Goal: Contribute content: Contribute content

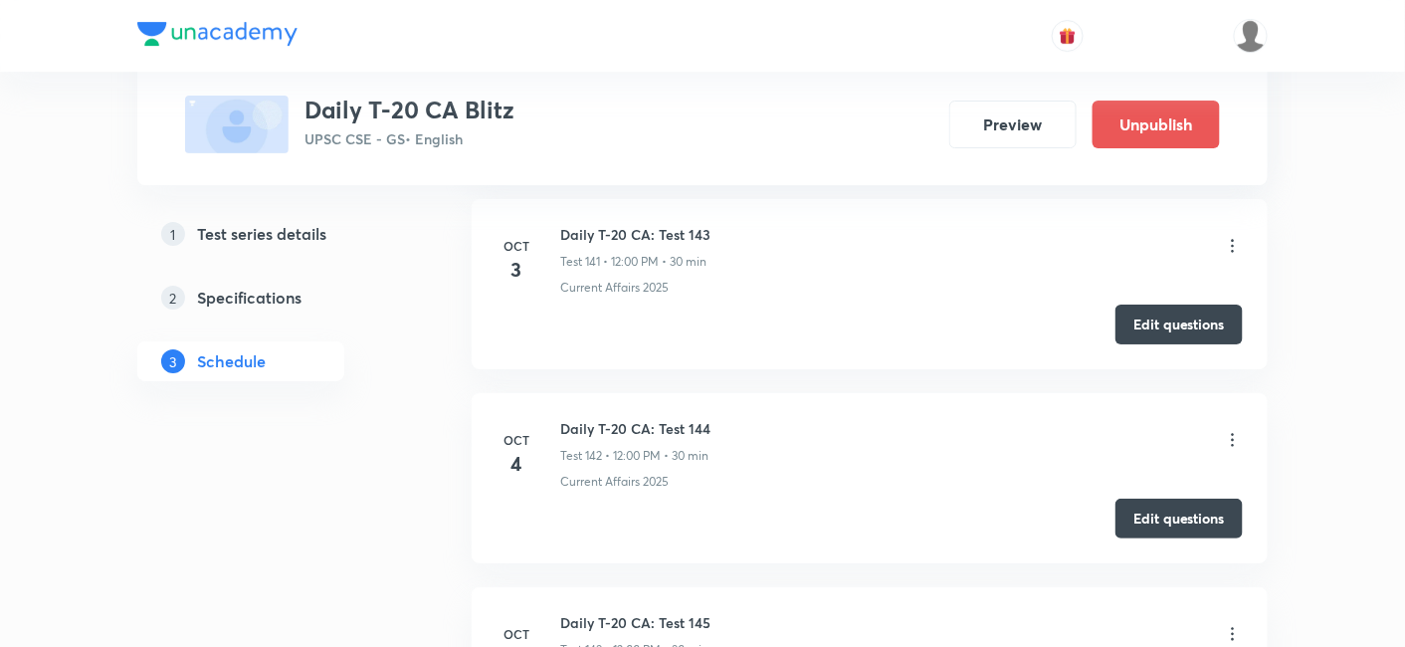
scroll to position [28167, 0]
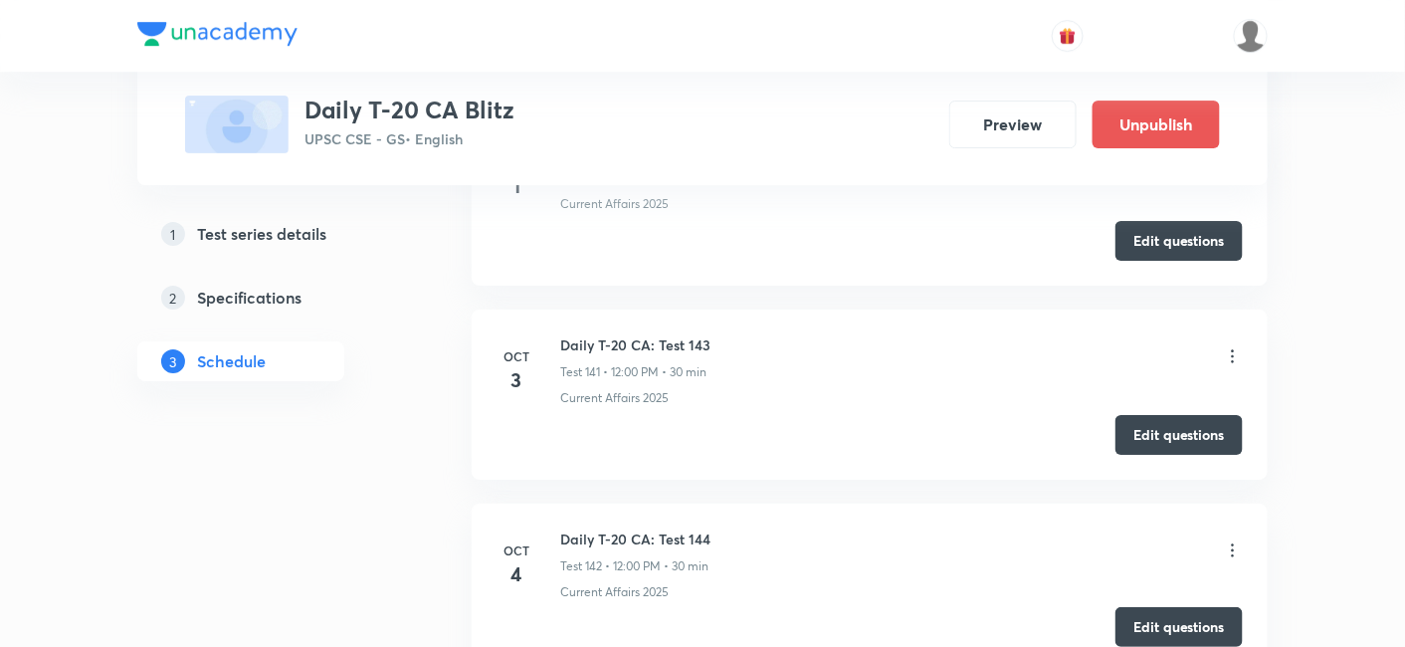
click at [1164, 607] on button "Edit questions" at bounding box center [1179, 627] width 127 height 40
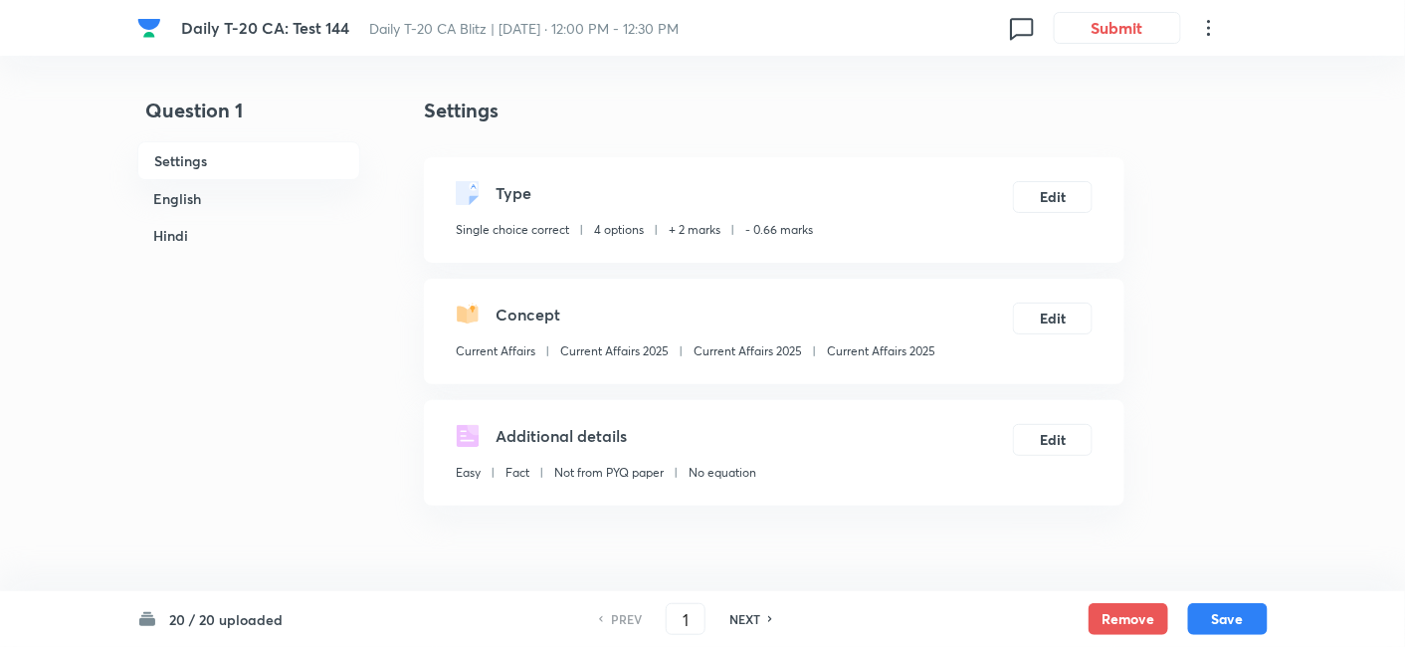
click at [241, 206] on h6 "English" at bounding box center [248, 198] width 223 height 37
click at [241, 217] on h6 "Hindi" at bounding box center [248, 235] width 223 height 37
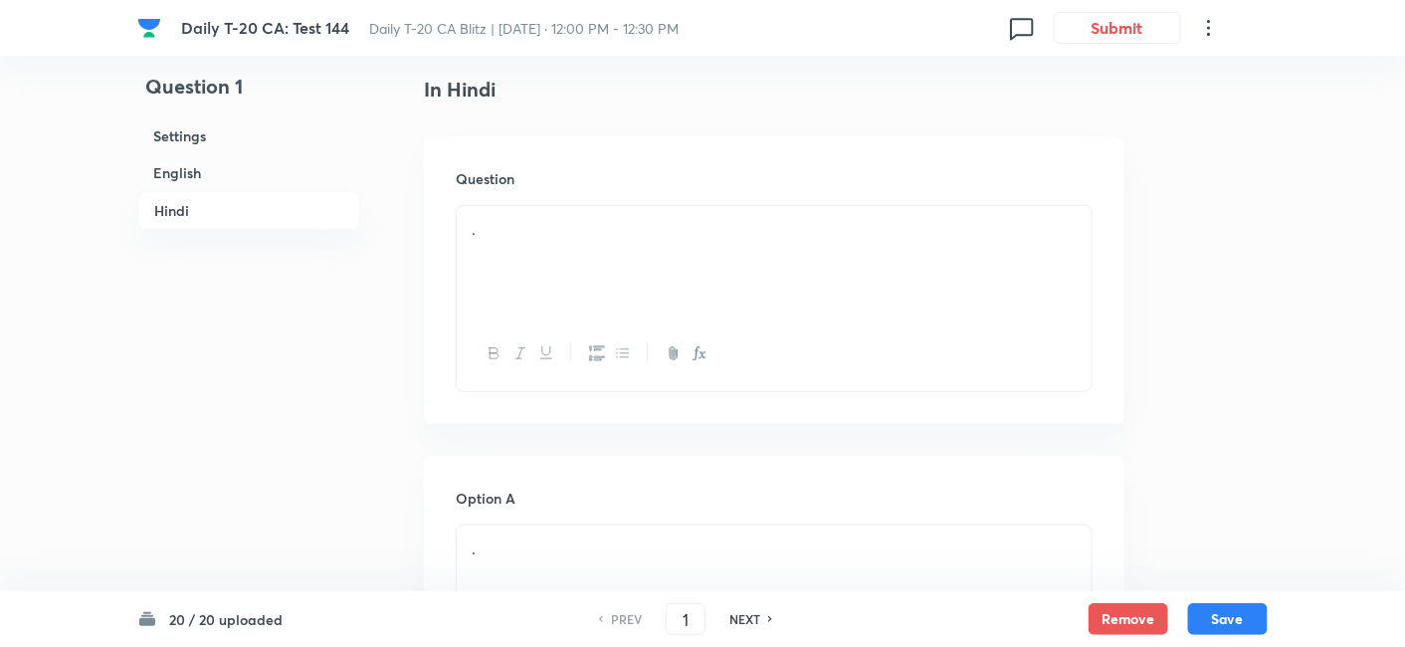
click at [221, 183] on h6 "English" at bounding box center [248, 172] width 223 height 37
click at [604, 277] on div "." at bounding box center [774, 258] width 635 height 111
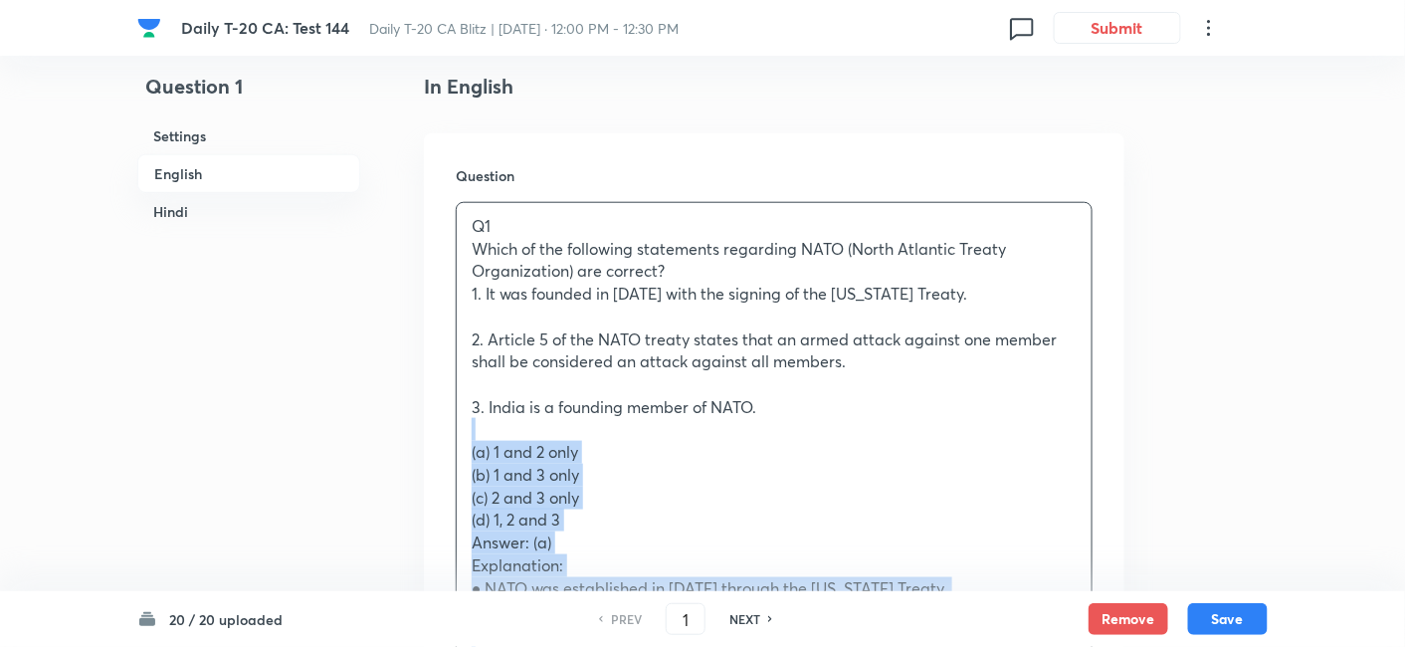
drag, startPoint x: 453, startPoint y: 453, endPoint x: 423, endPoint y: 430, distance: 37.6
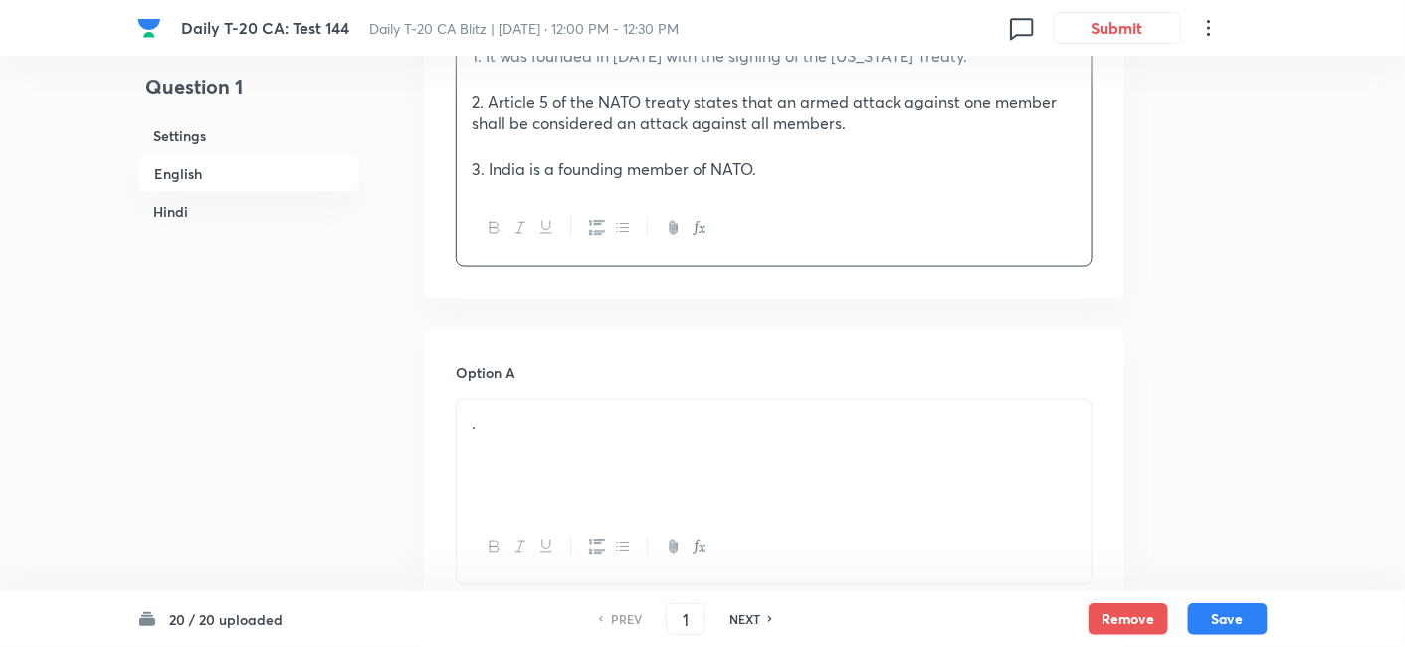
scroll to position [845, 0]
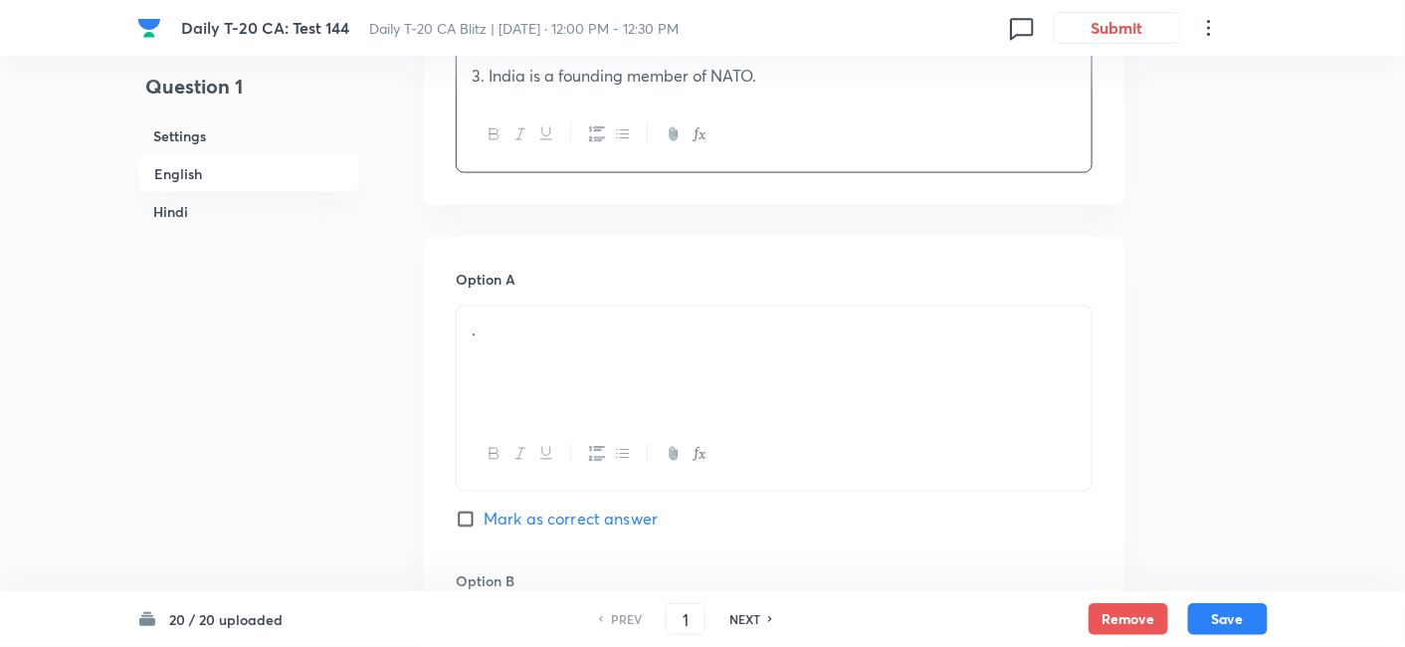
click at [532, 337] on p "." at bounding box center [774, 330] width 605 height 23
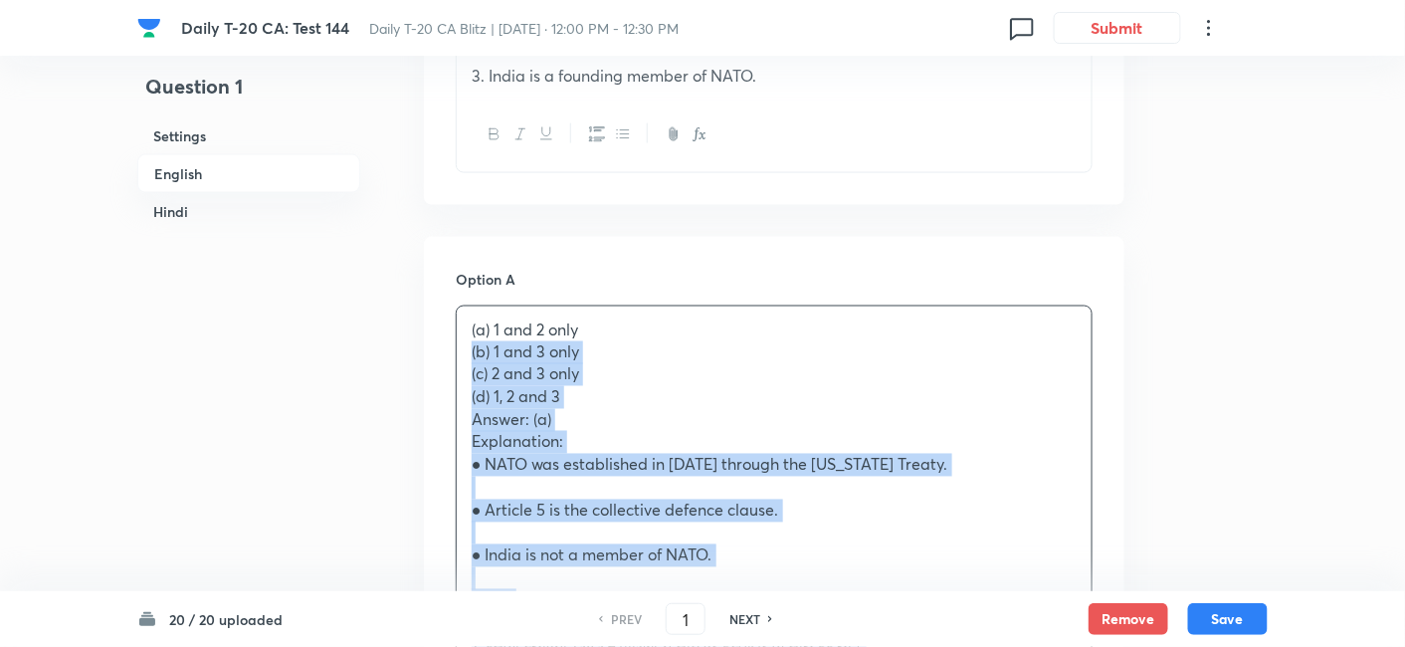
drag, startPoint x: 446, startPoint y: 355, endPoint x: 433, endPoint y: 353, distance: 13.1
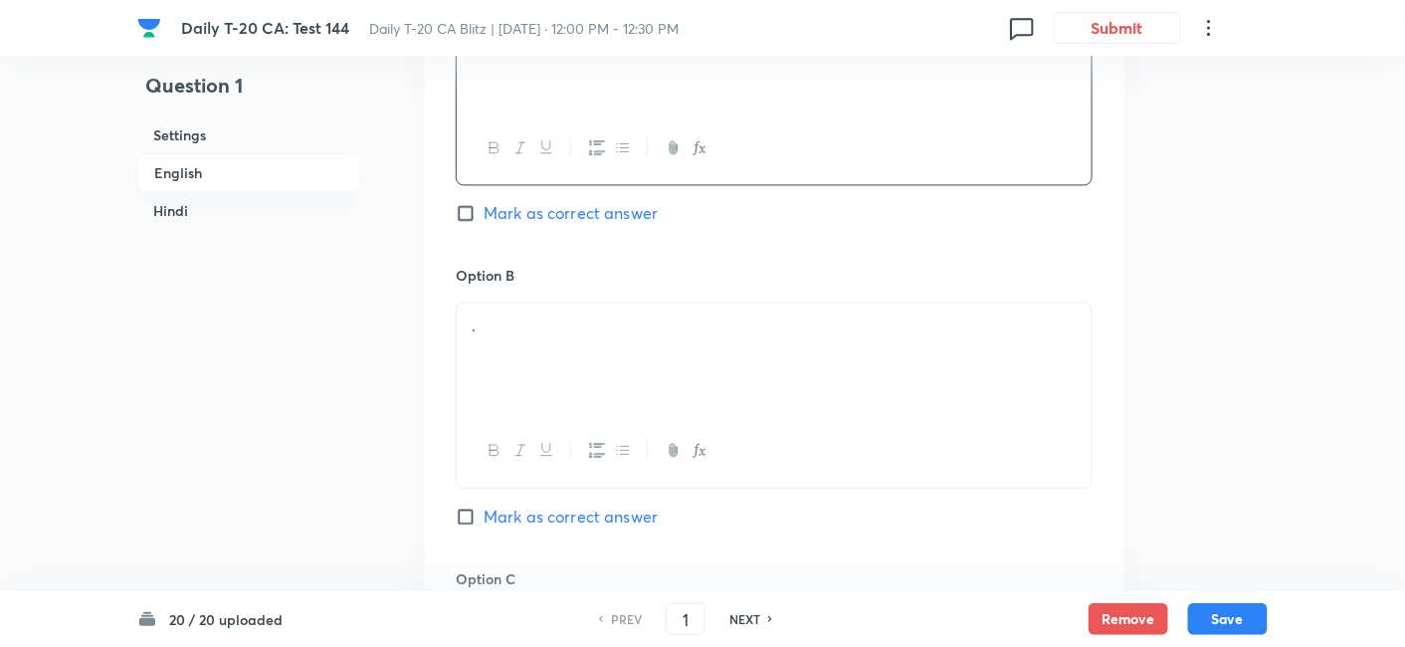
scroll to position [1177, 0]
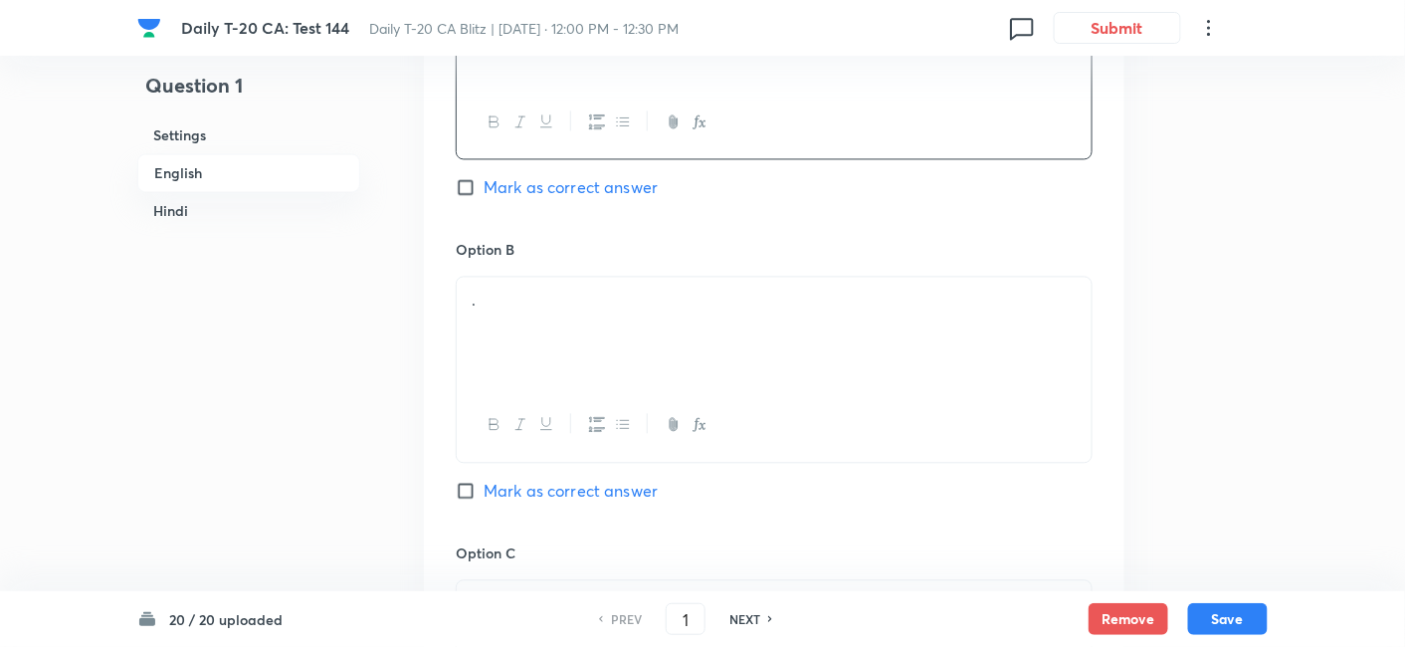
click at [558, 290] on p "." at bounding box center [774, 301] width 605 height 23
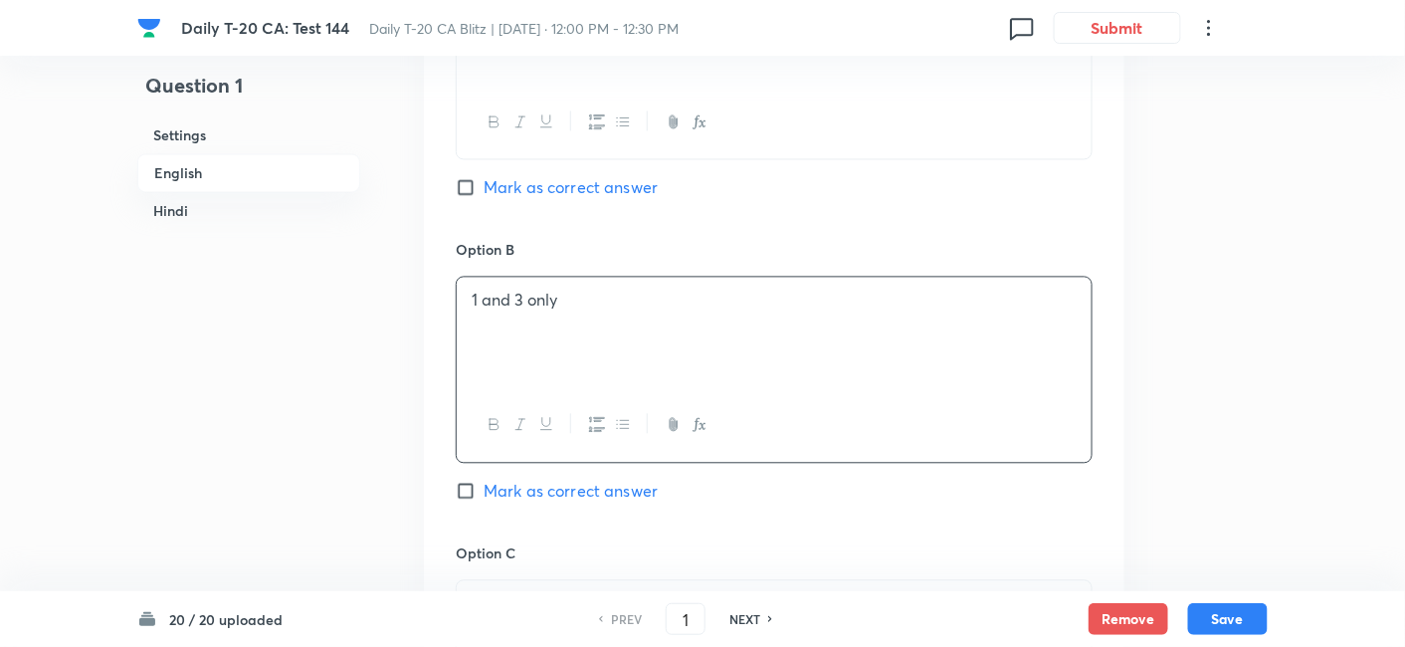
click at [538, 217] on div "Option A 1 and 2 only Mark as correct answer" at bounding box center [774, 88] width 637 height 303
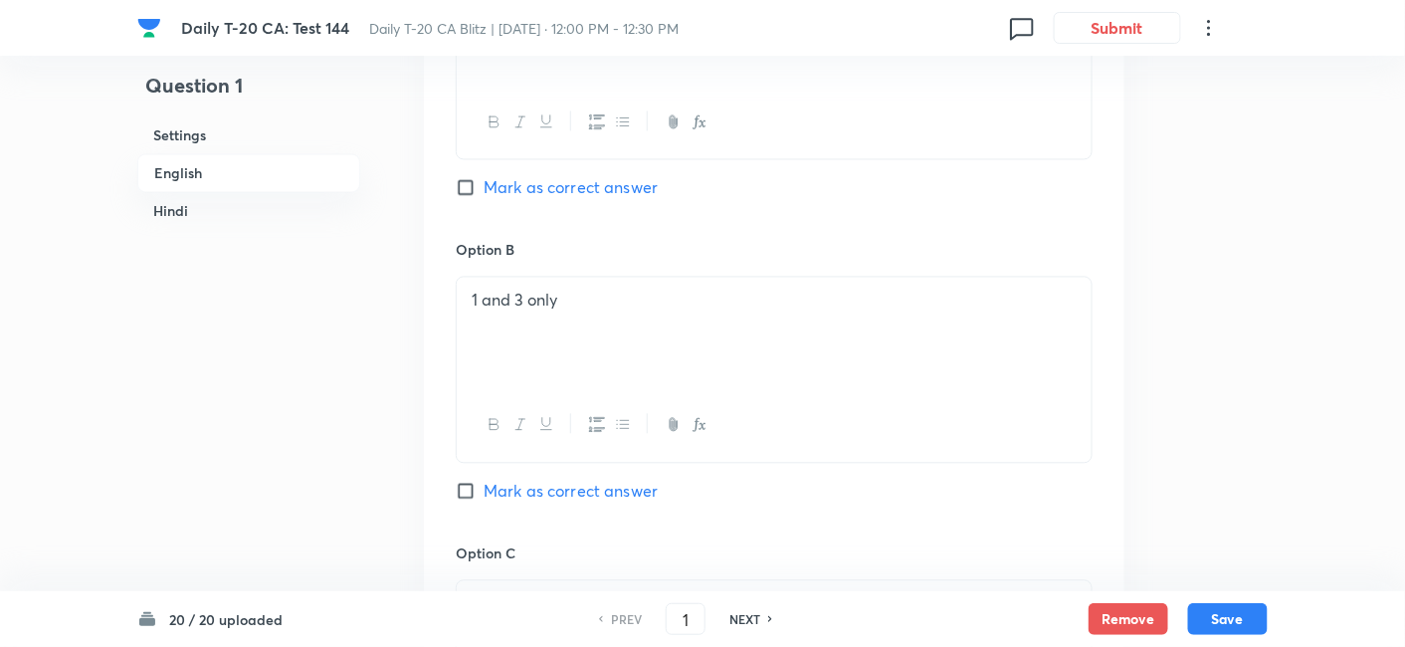
click at [568, 194] on span "Mark as correct answer" at bounding box center [571, 188] width 174 height 24
click at [484, 194] on input "Mark as correct answer" at bounding box center [470, 188] width 28 height 20
checkbox input "true"
checkbox input "false"
checkbox input "true"
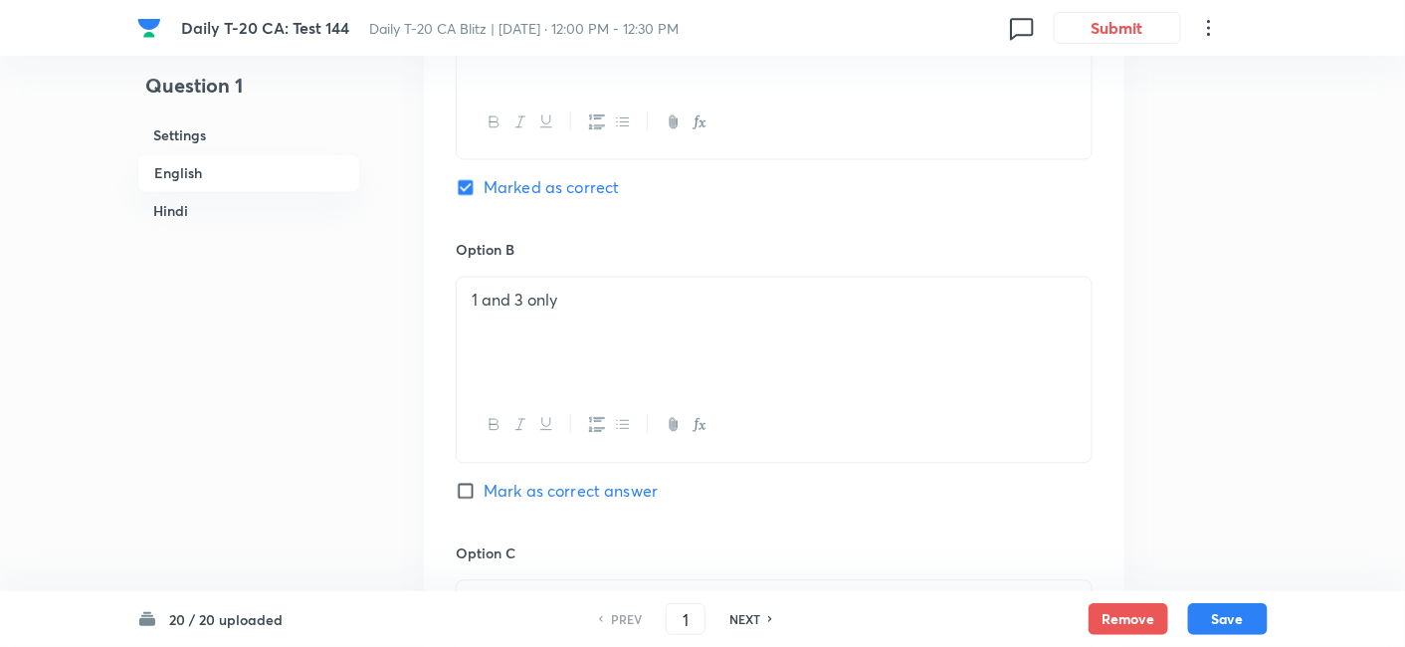
checkbox input "false"
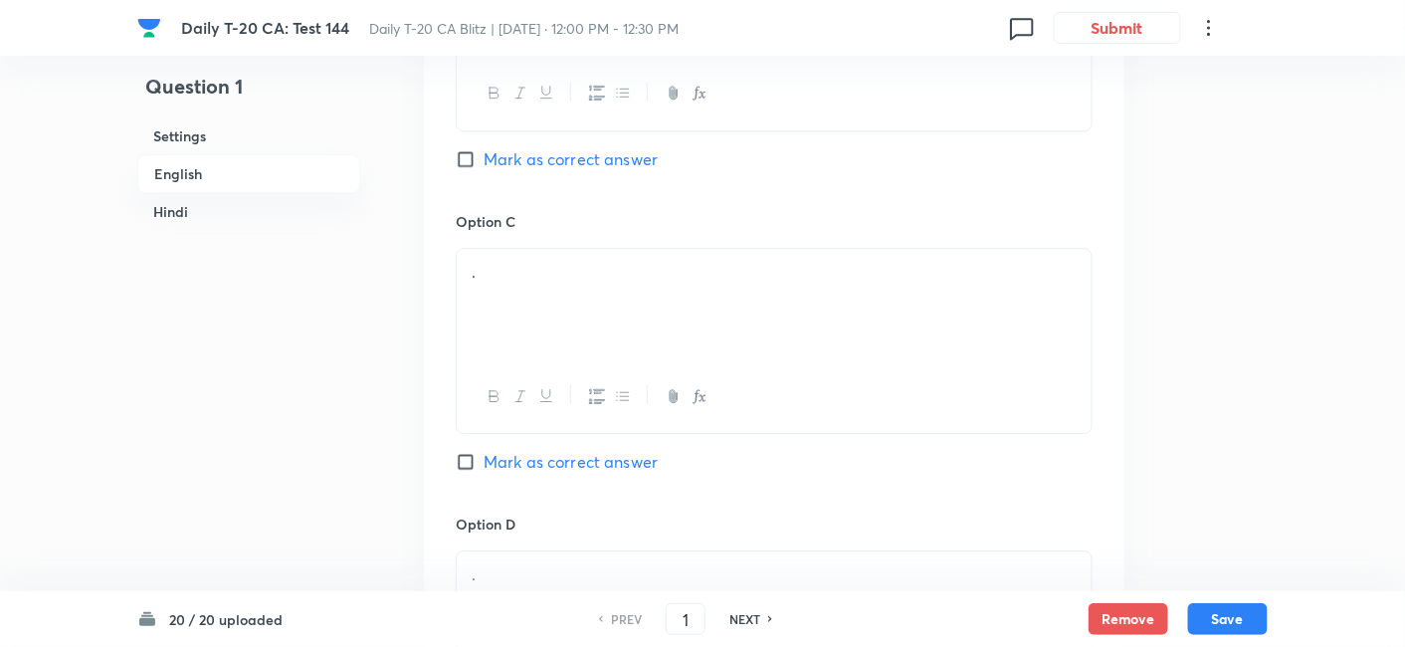
click at [554, 313] on div "." at bounding box center [774, 304] width 635 height 111
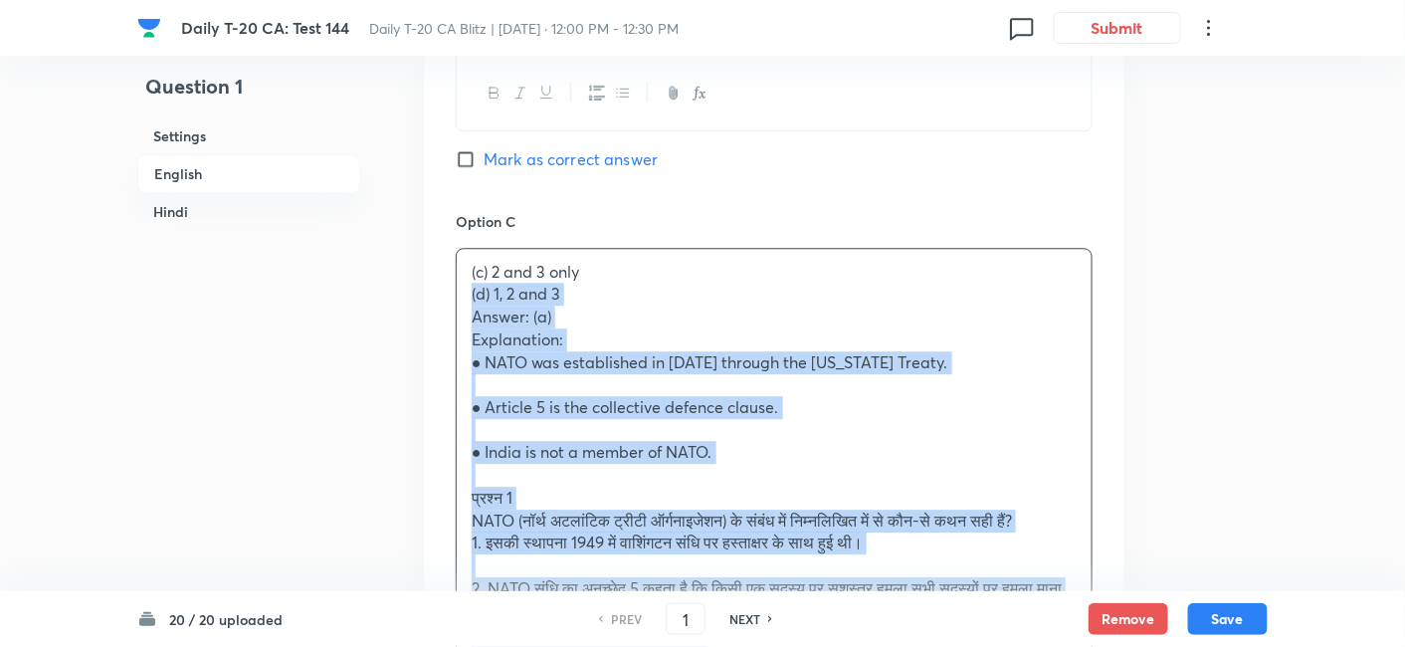
drag, startPoint x: 466, startPoint y: 305, endPoint x: 433, endPoint y: 302, distance: 33.0
click at [433, 301] on div "Option A 1 and 2 only Marked as correct Option B 1 and 3 only Mark as correct a…" at bounding box center [774, 486] width 701 height 1827
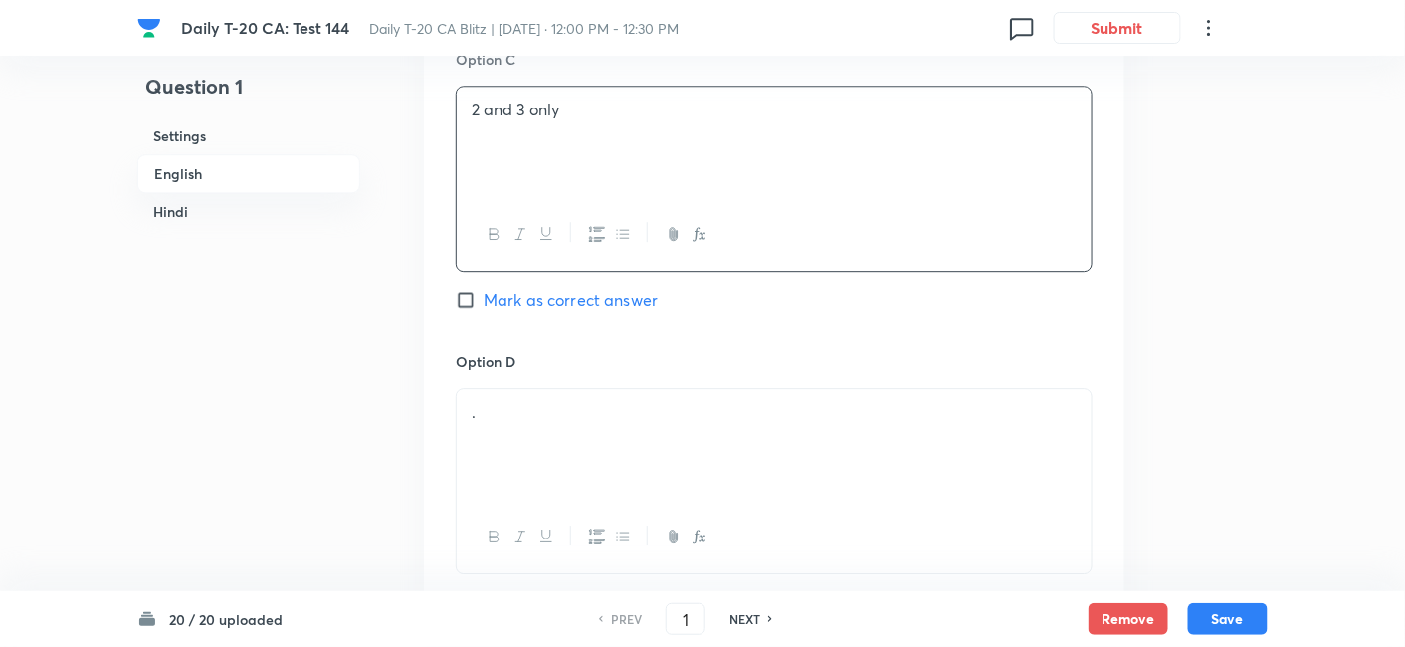
scroll to position [1730, 0]
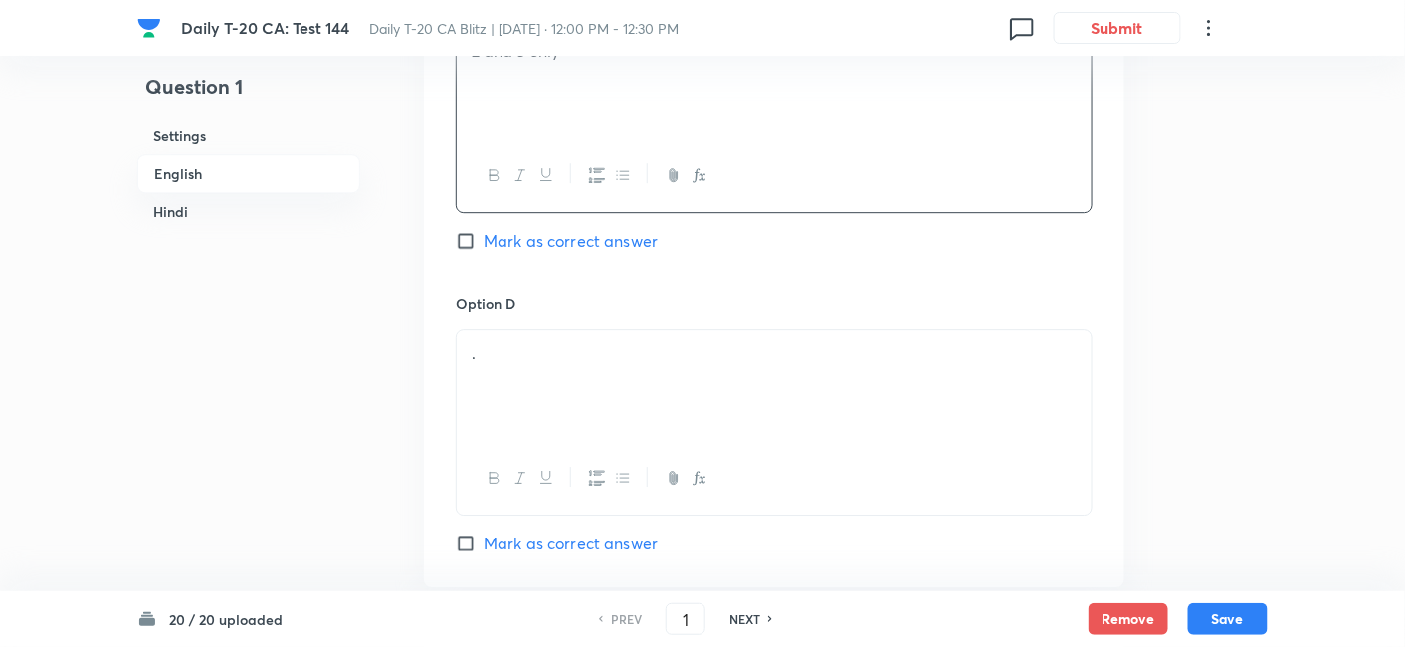
click at [570, 359] on p "." at bounding box center [774, 353] width 605 height 23
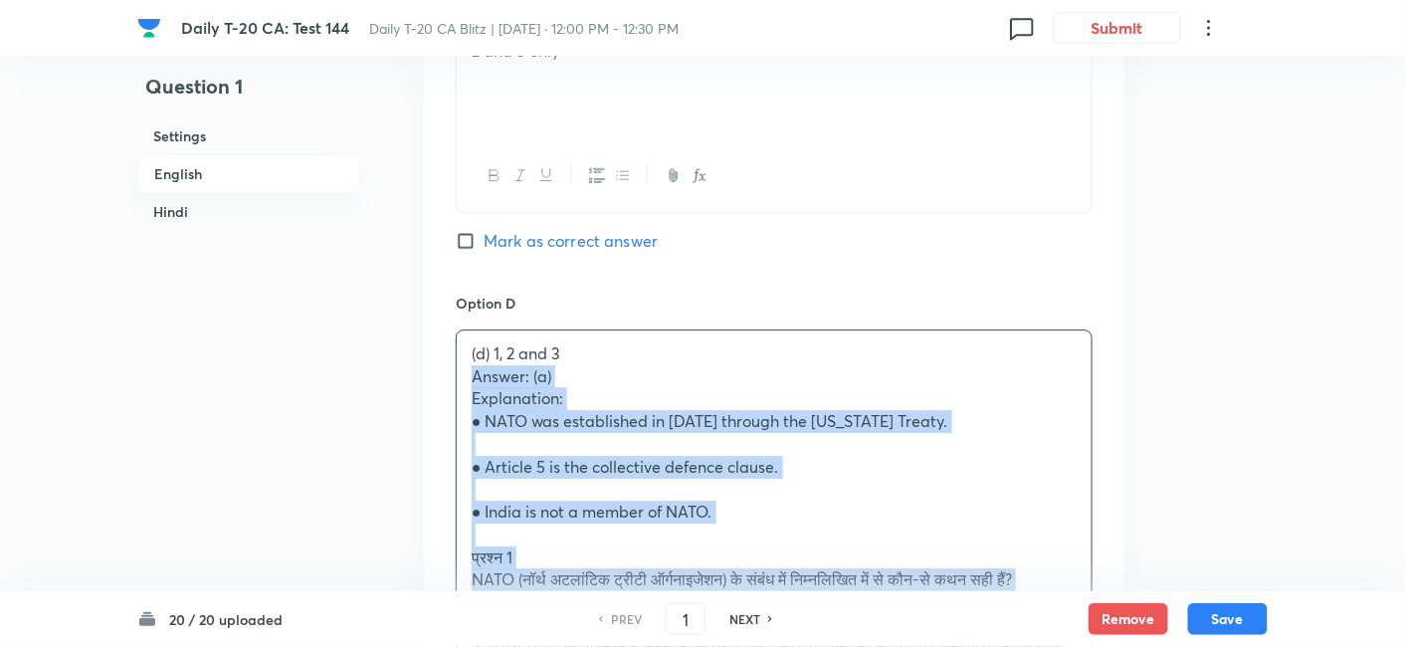
drag, startPoint x: 475, startPoint y: 370, endPoint x: 455, endPoint y: 374, distance: 20.3
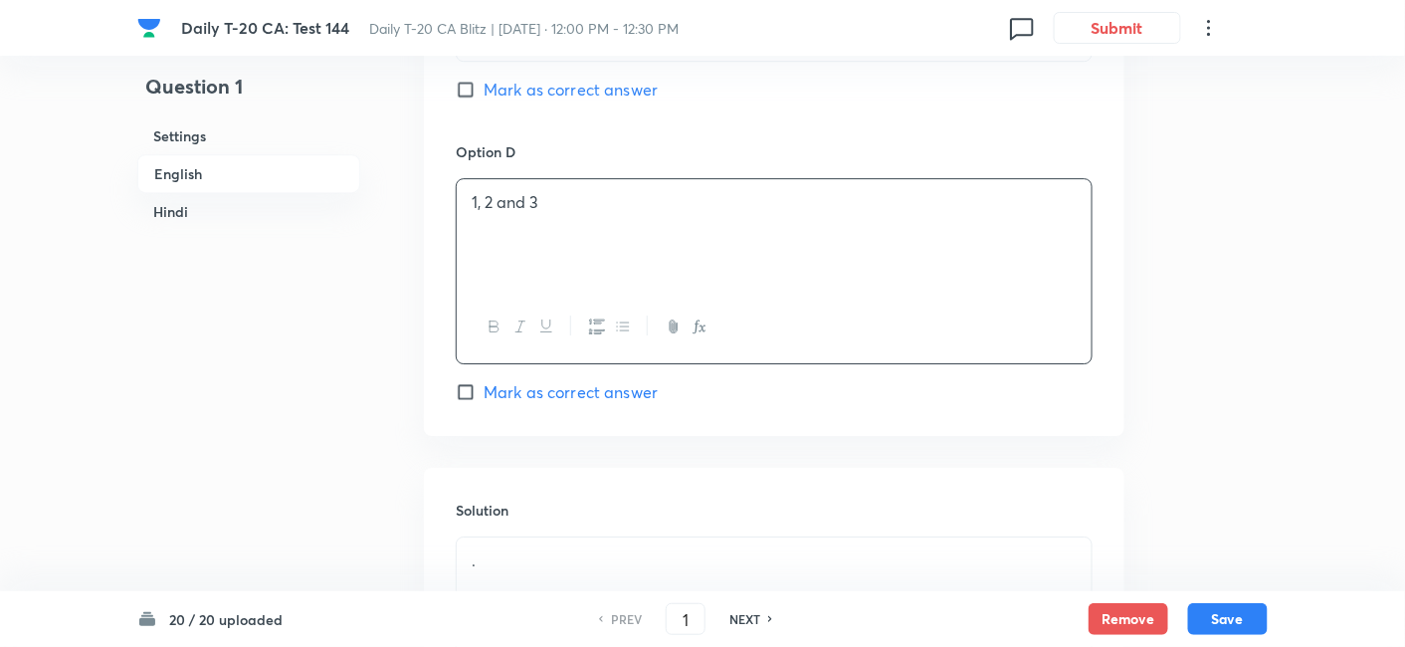
scroll to position [2172, 0]
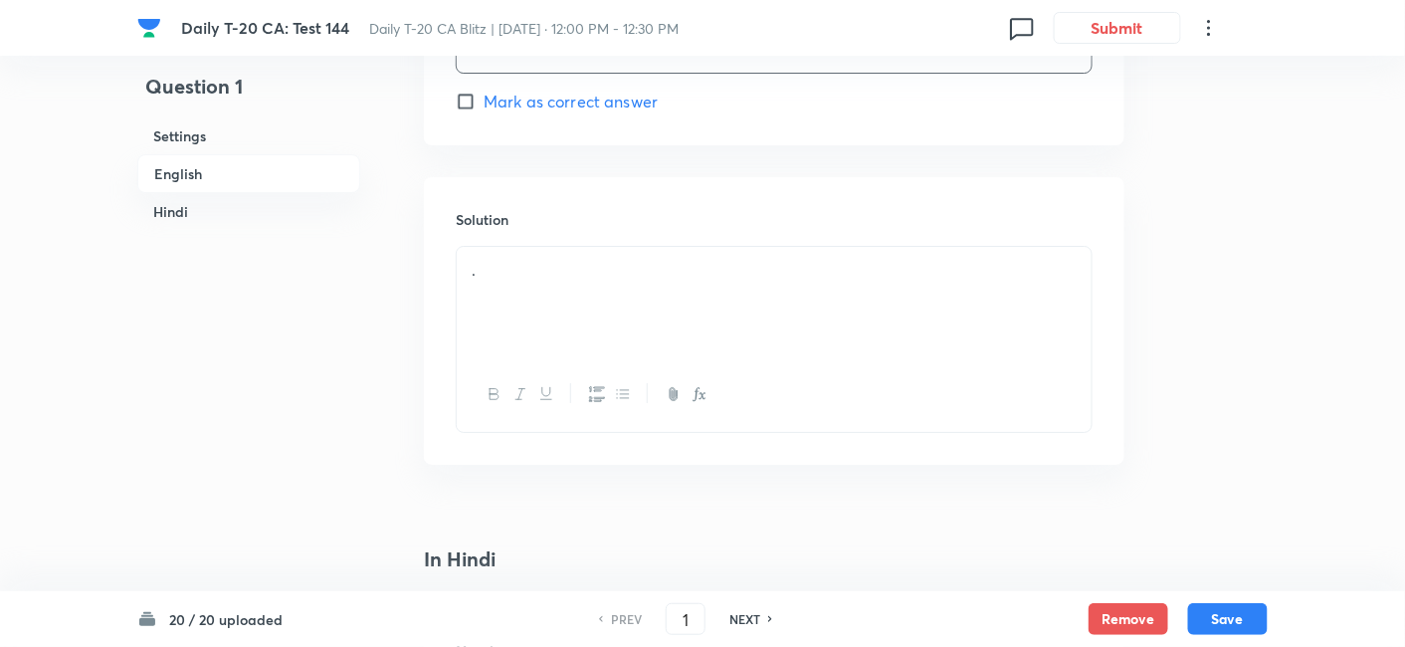
click at [569, 315] on div "." at bounding box center [774, 302] width 635 height 111
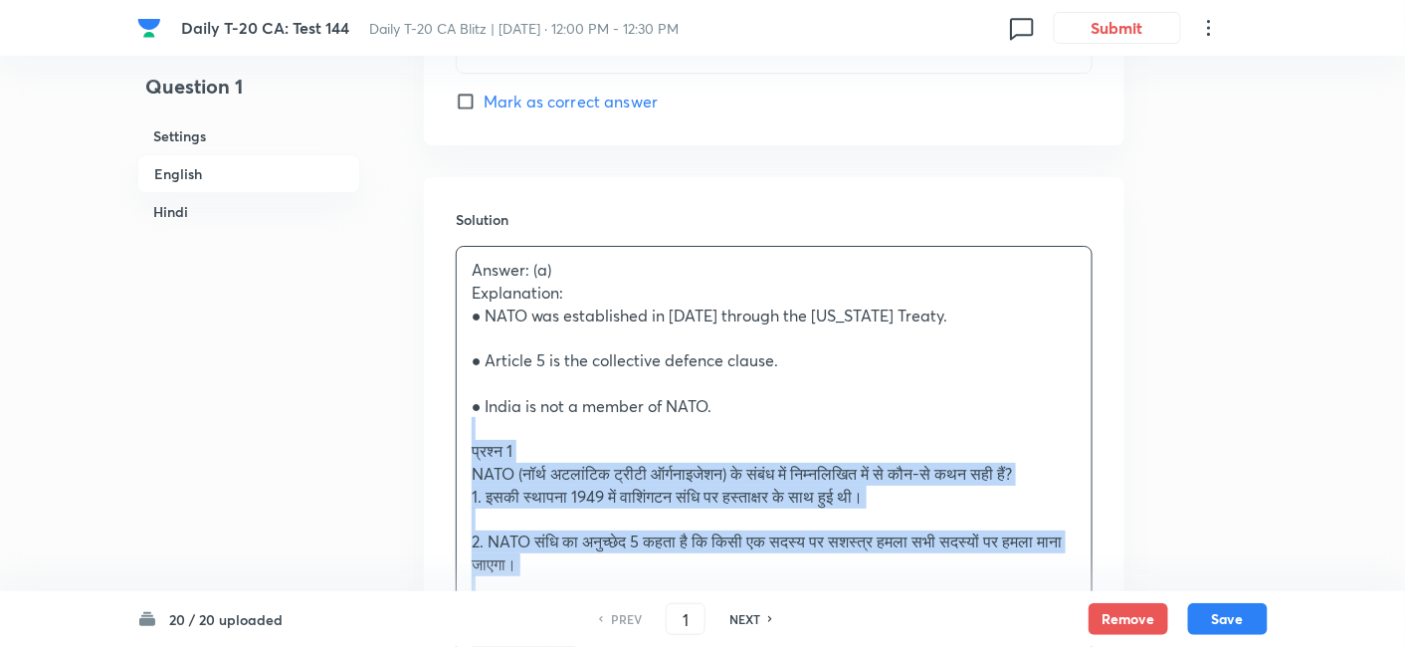
drag, startPoint x: 493, startPoint y: 420, endPoint x: 396, endPoint y: 428, distance: 96.9
click at [398, 428] on div "Question 1 Settings English Hindi Settings Type Single choice correct 4 options…" at bounding box center [702, 514] width 1131 height 5181
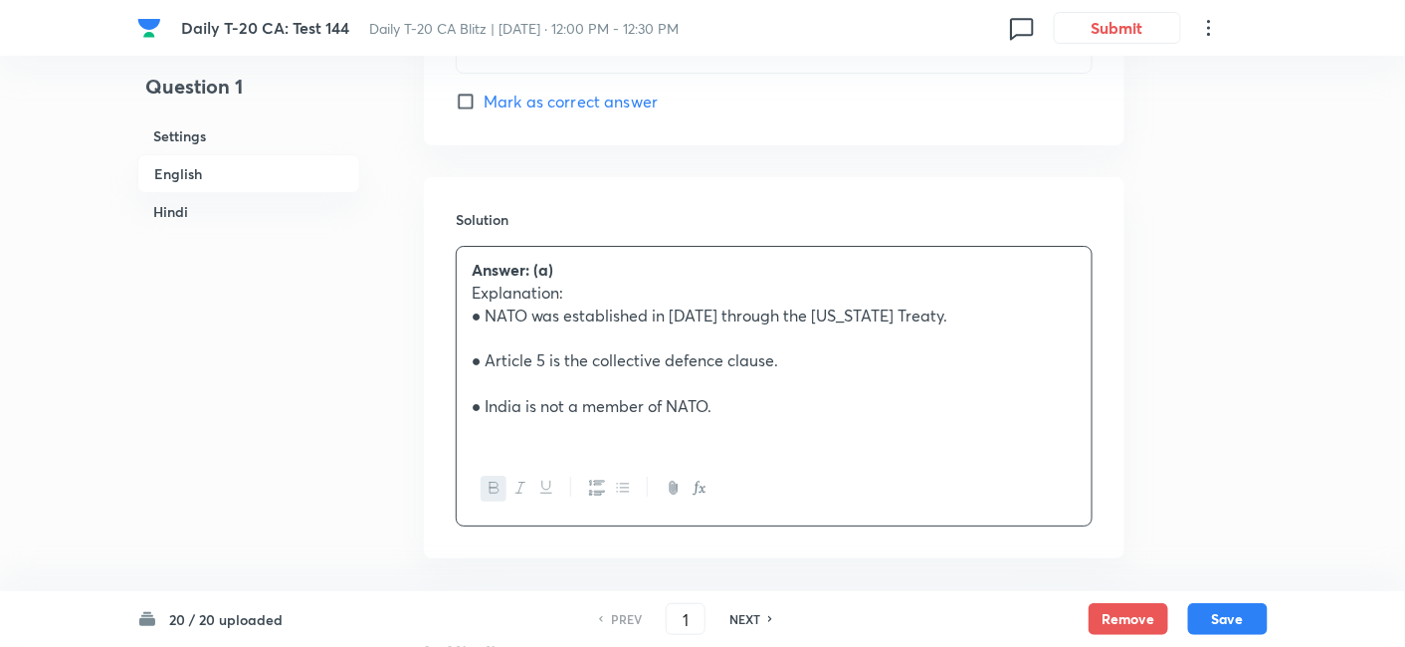
click at [264, 193] on h6 "Hindi" at bounding box center [248, 211] width 223 height 37
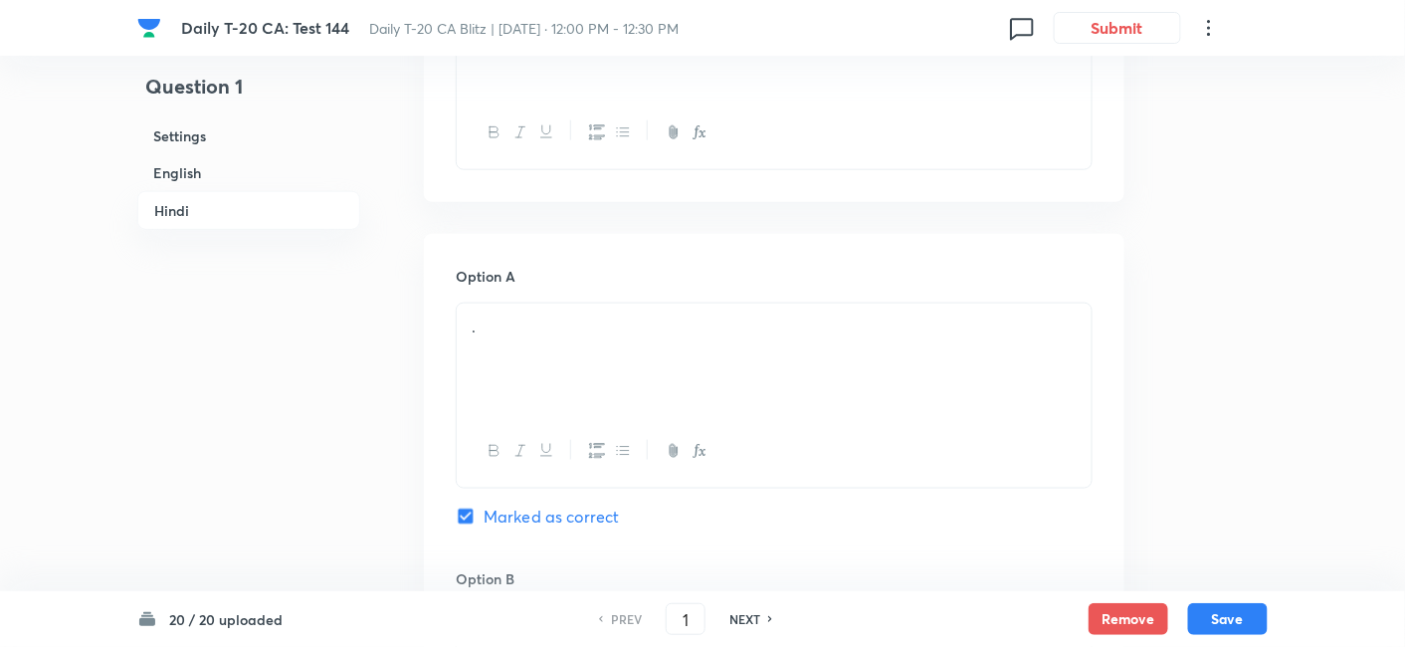
click at [216, 172] on h6 "English" at bounding box center [248, 172] width 223 height 37
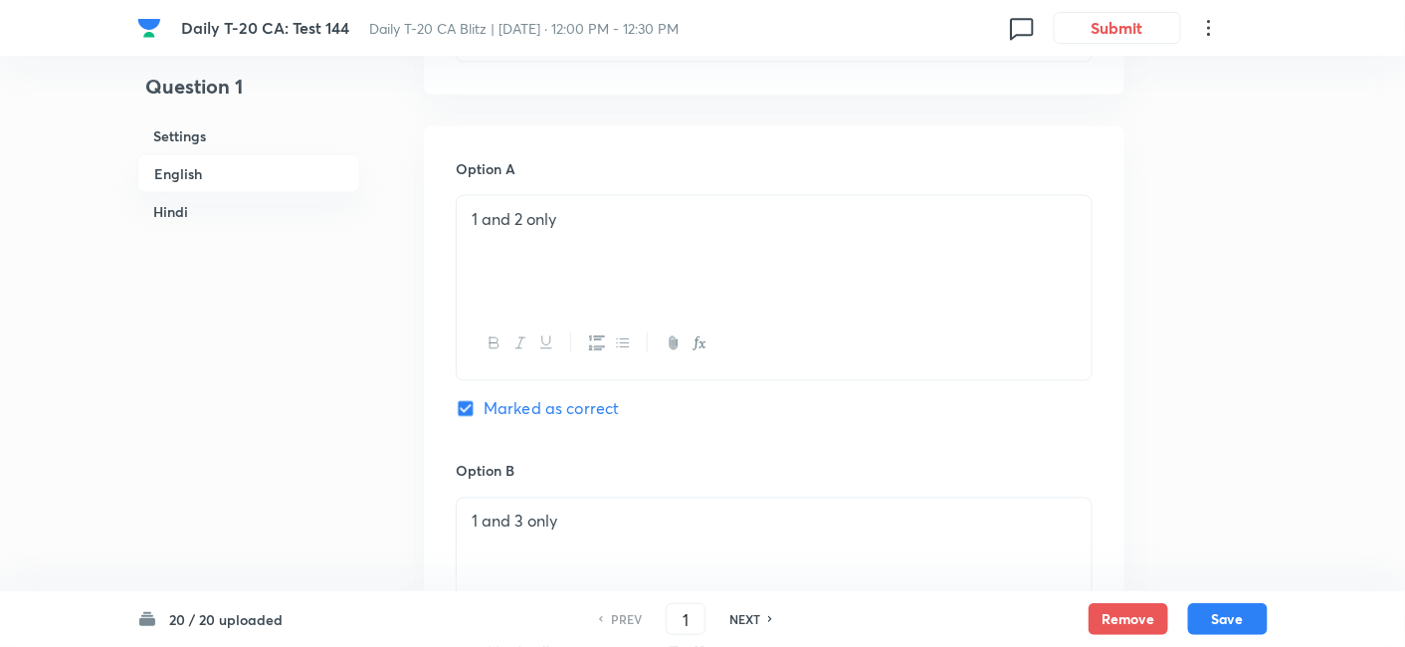
click at [247, 204] on h6 "Hindi" at bounding box center [248, 211] width 223 height 37
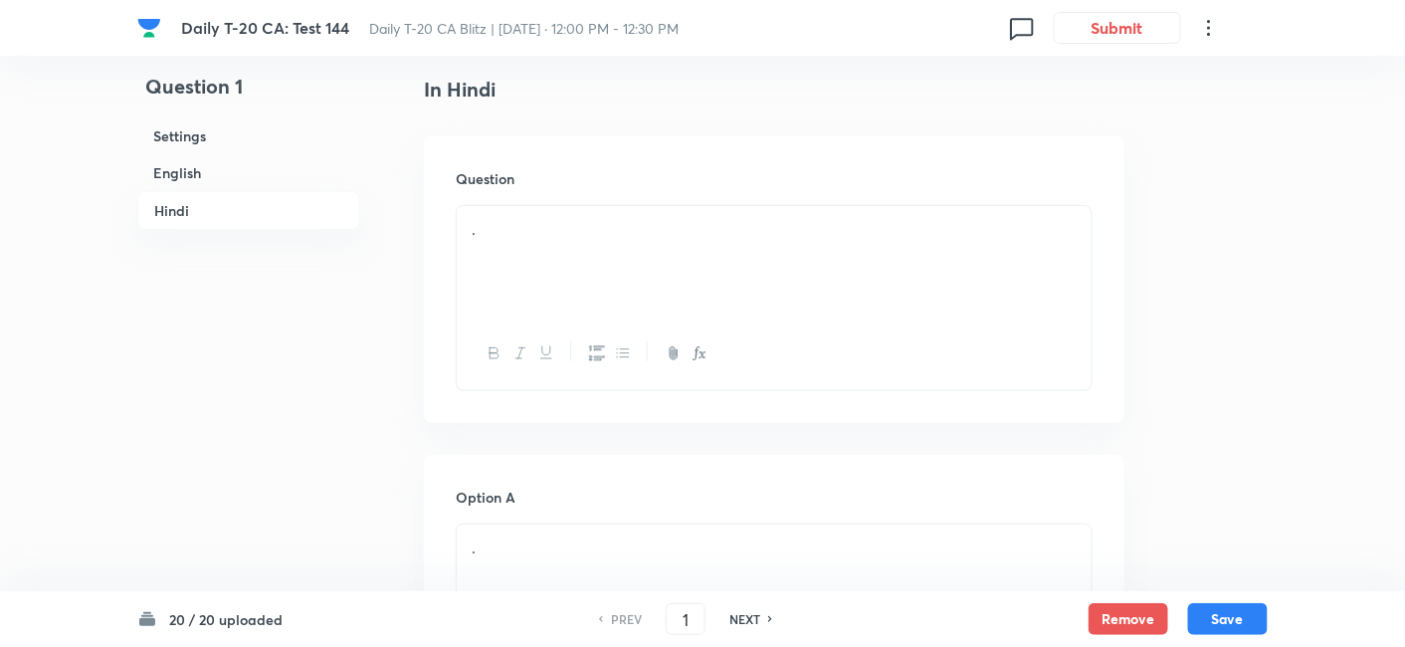
click at [622, 253] on div "." at bounding box center [774, 261] width 635 height 111
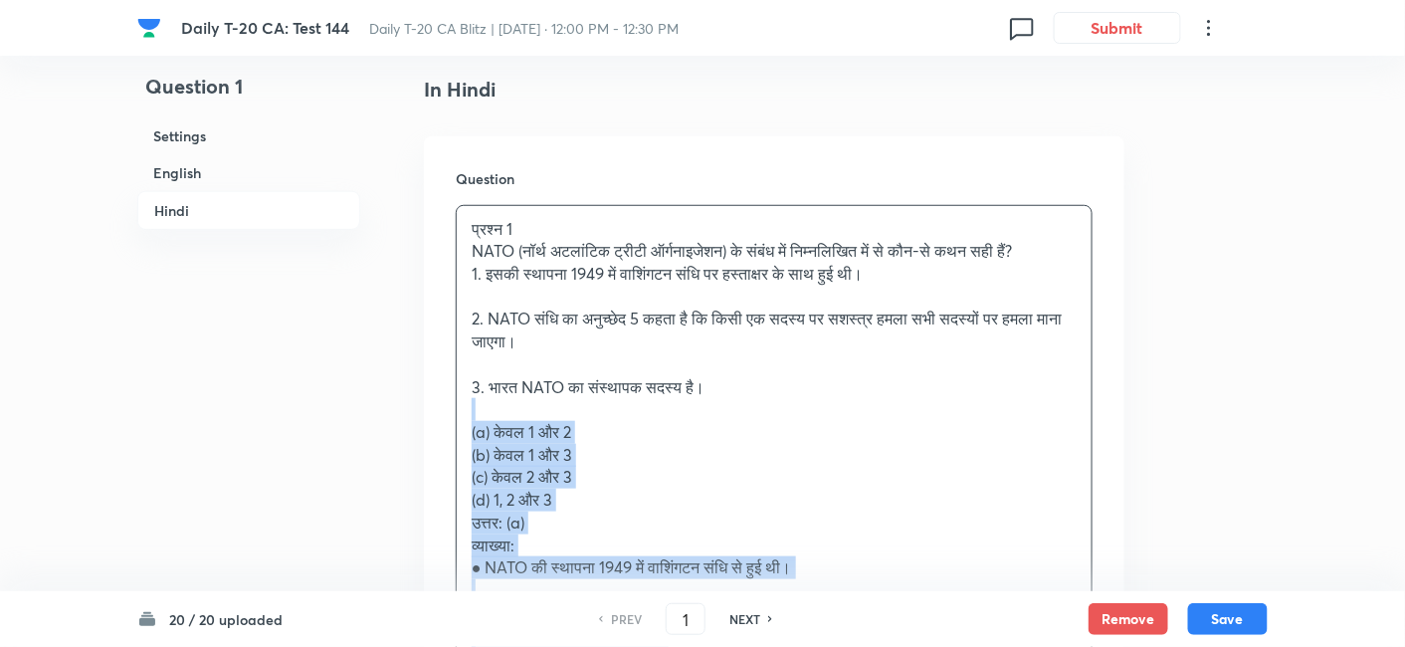
click at [451, 403] on div "Question प्रश्न 1 NATO (नॉर्थ अटलांटिक ट्रीटी ऑर्गनाइजेशन) के संबंध में निम्नलि…" at bounding box center [774, 462] width 701 height 652
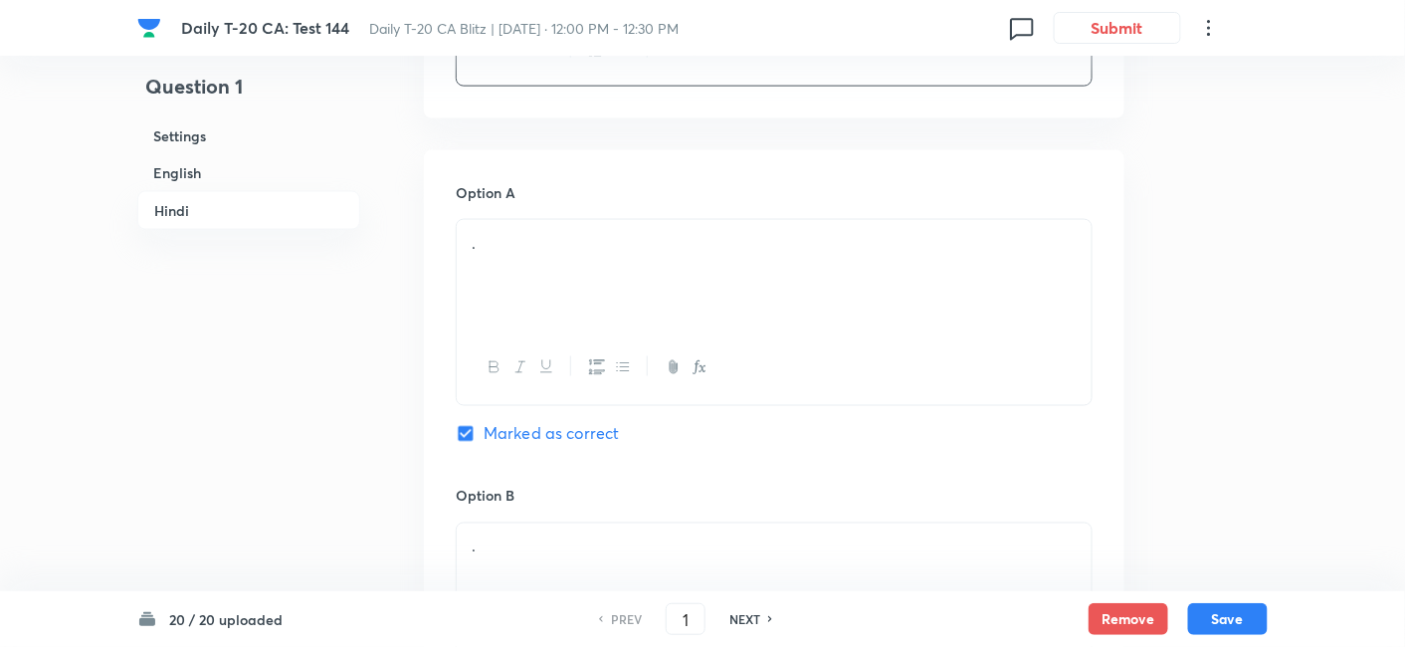
scroll to position [3177, 0]
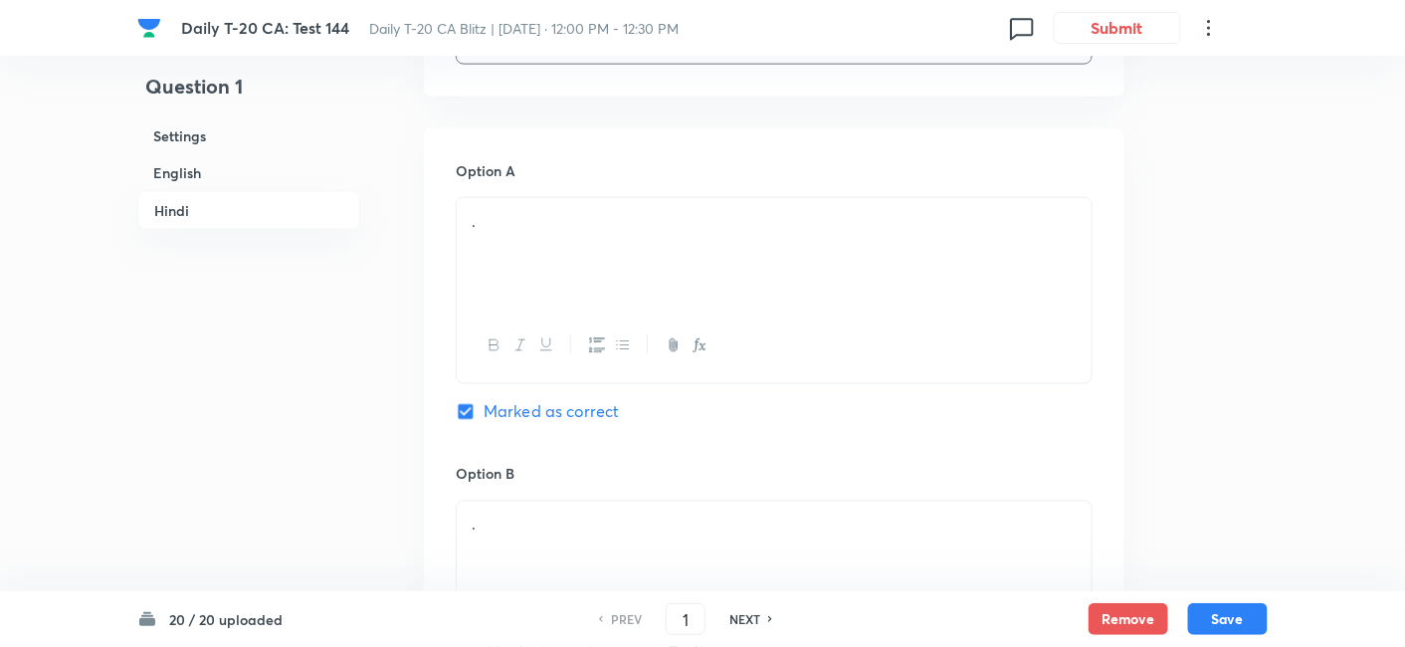
click at [530, 310] on div "." at bounding box center [774, 253] width 635 height 111
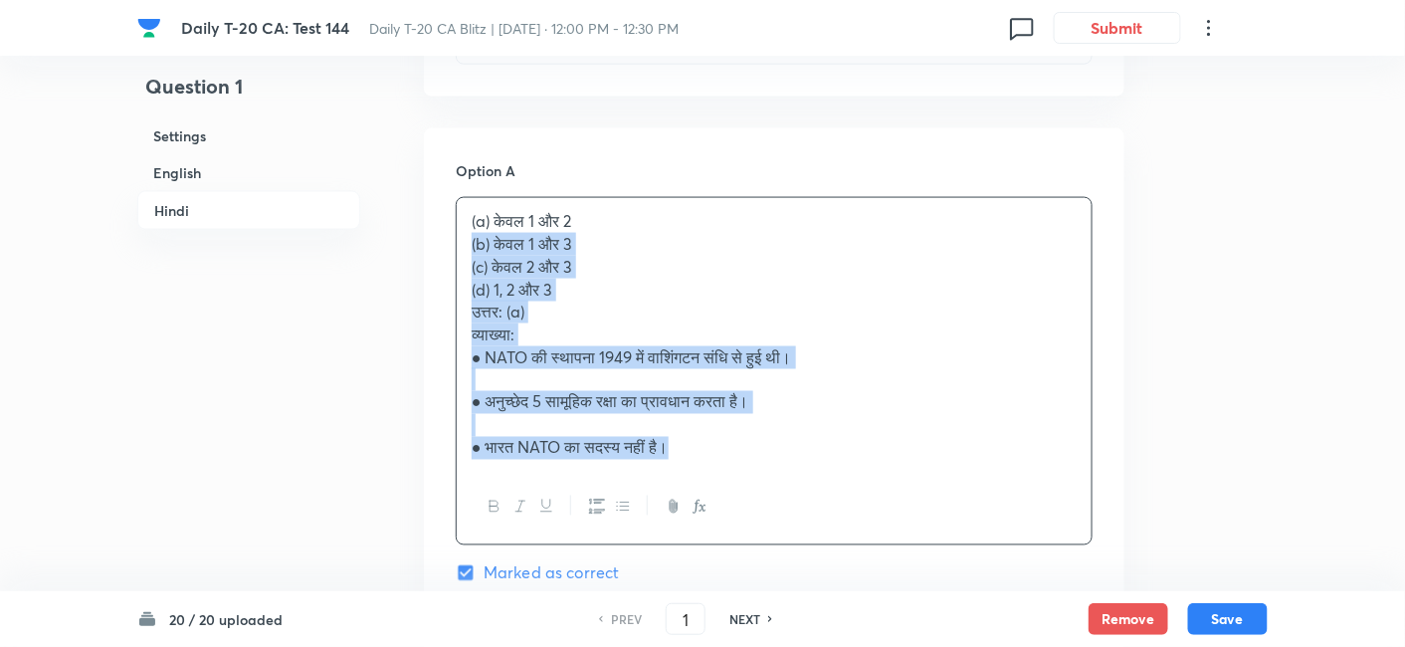
drag, startPoint x: 496, startPoint y: 300, endPoint x: 458, endPoint y: 265, distance: 51.4
click at [458, 265] on div "(a) केवल 1 और 2 (b) केवल 1 और 3 (c) केवल 2 और 3 (d) 1, 2 और 3 उत्तर: (a) व्याख्…" at bounding box center [774, 334] width 635 height 273
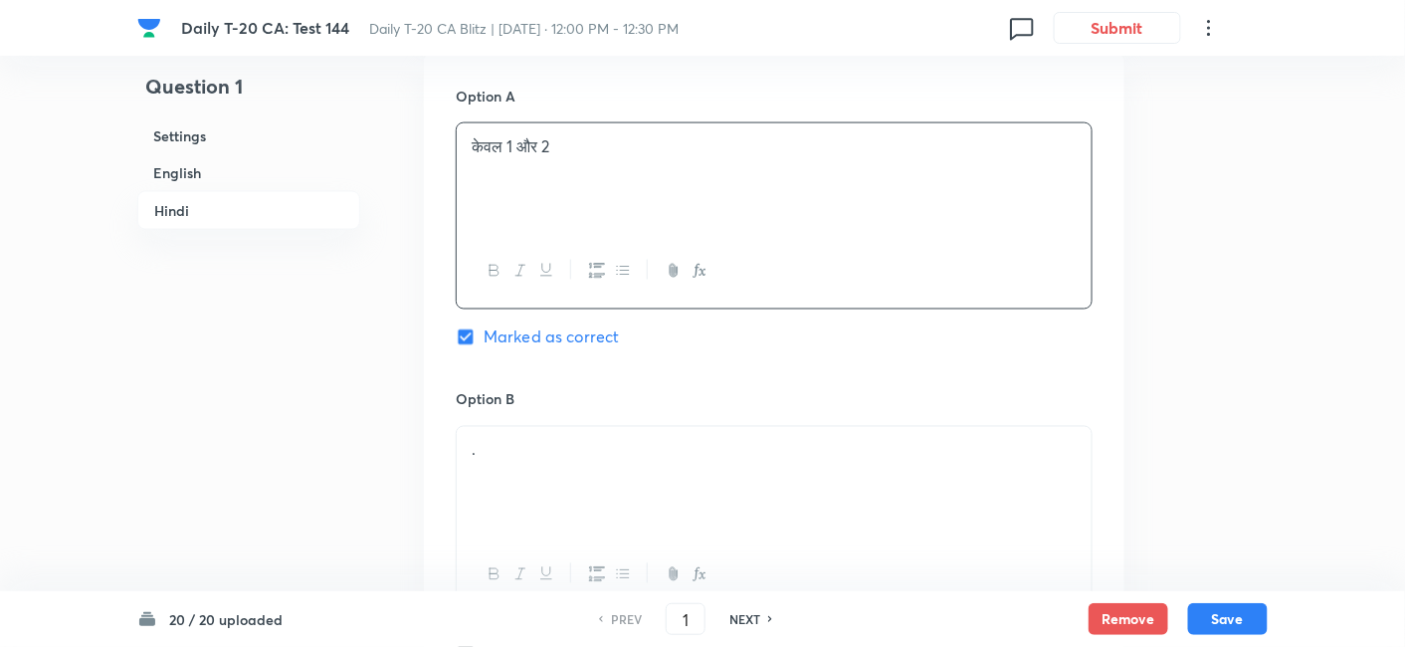
scroll to position [3398, 0]
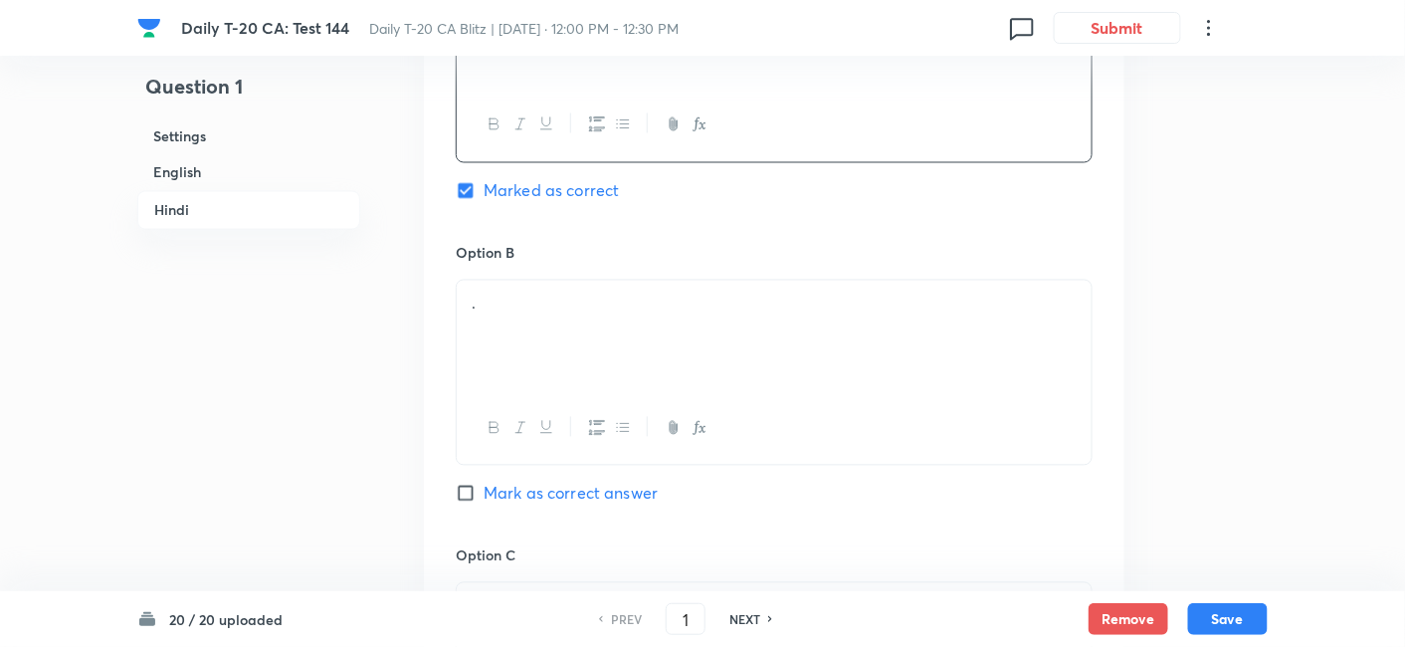
click at [553, 316] on p "." at bounding box center [774, 304] width 605 height 23
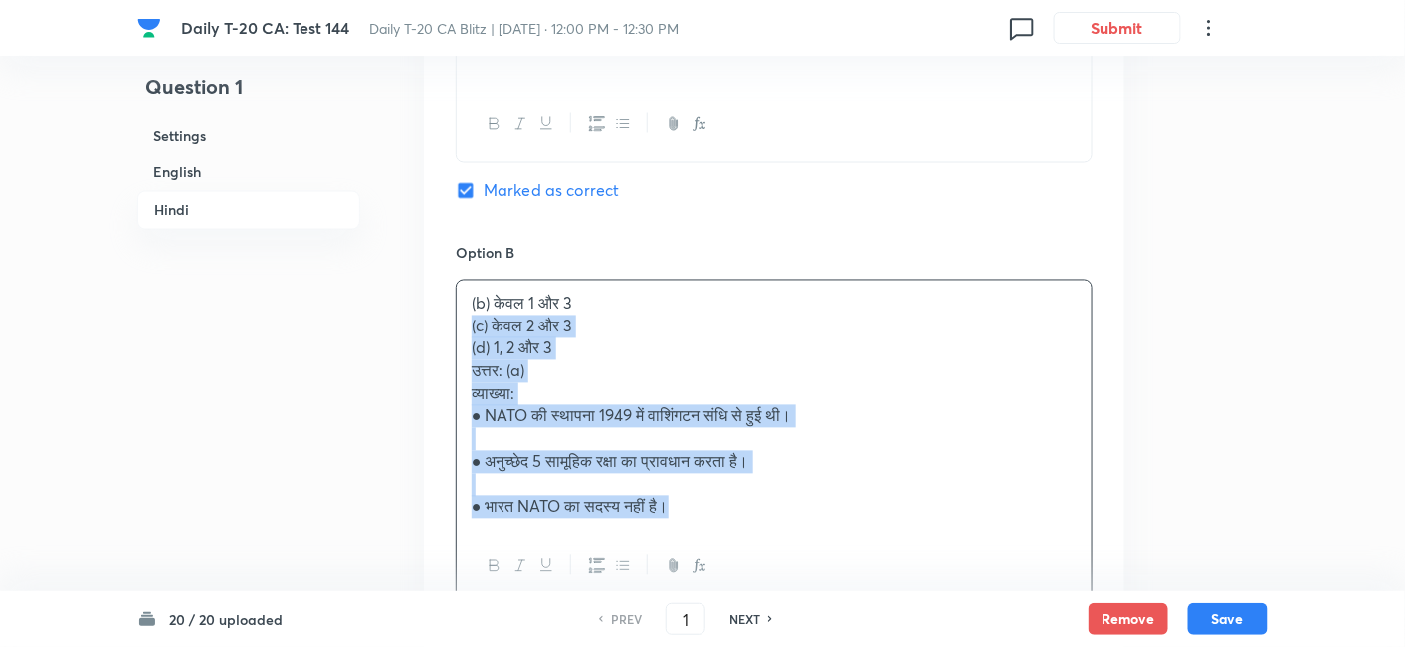
click at [457, 333] on div "(b) केवल 1 और 3 (c) केवल 2 और 3 (d) 1, 2 और 3 उत्तर: (a) व्याख्या: ● NATO की स्…" at bounding box center [774, 406] width 635 height 250
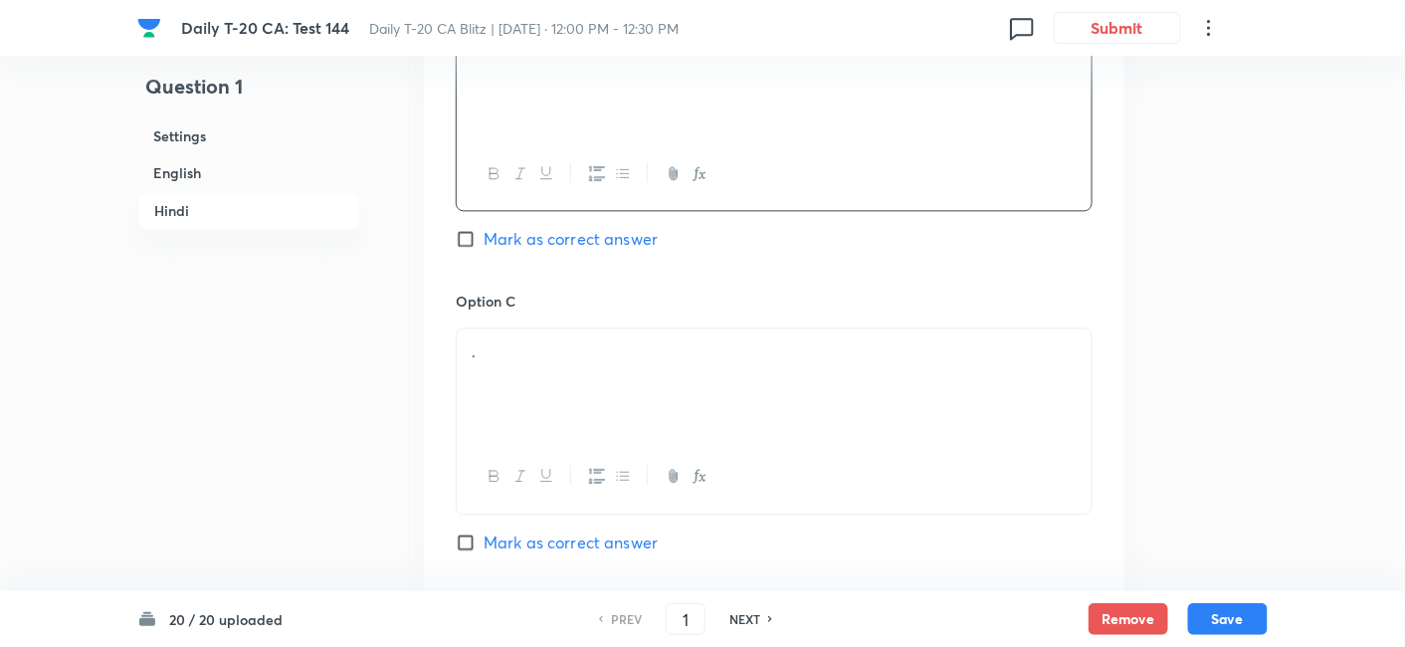
scroll to position [3731, 0]
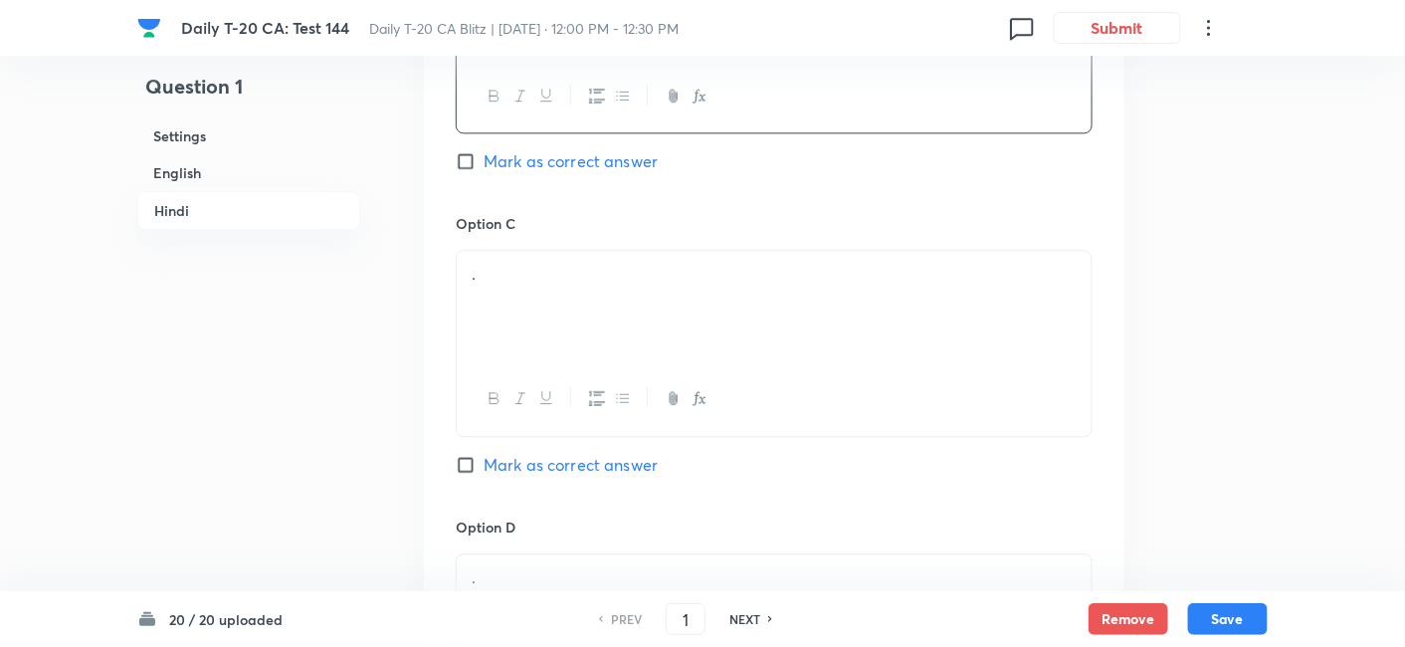
click at [545, 324] on div "." at bounding box center [774, 306] width 635 height 111
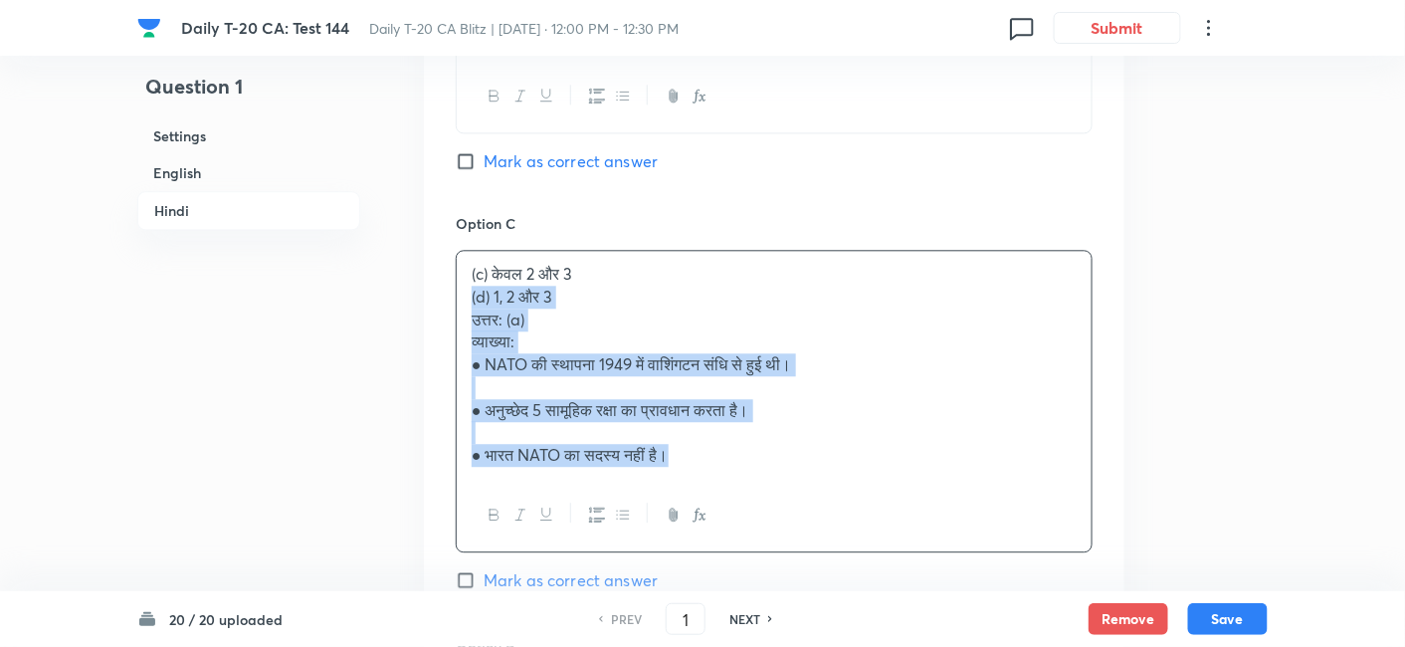
click at [450, 318] on div "Option A केवल 1 और 2 Marked as correct Option B केवल 1 और 3 Mark as correct ans…" at bounding box center [774, 251] width 701 height 1352
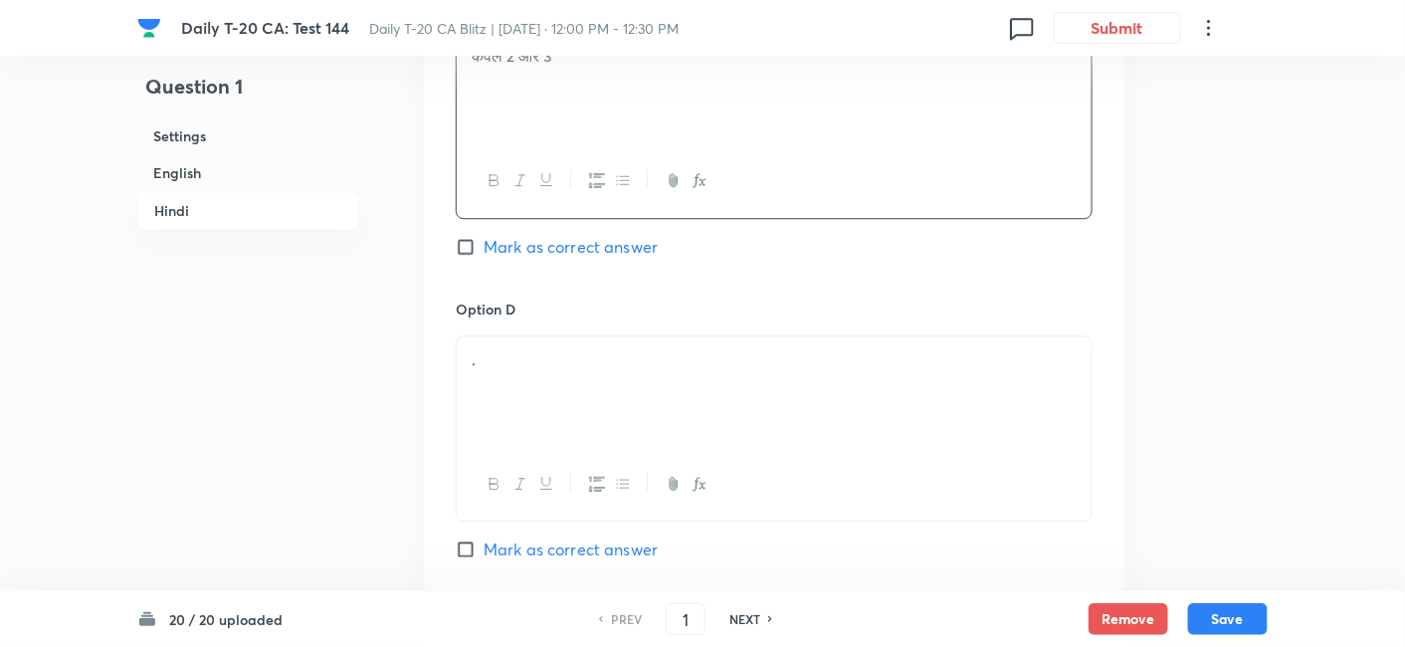
scroll to position [3952, 0]
click at [534, 386] on div "." at bounding box center [774, 388] width 635 height 111
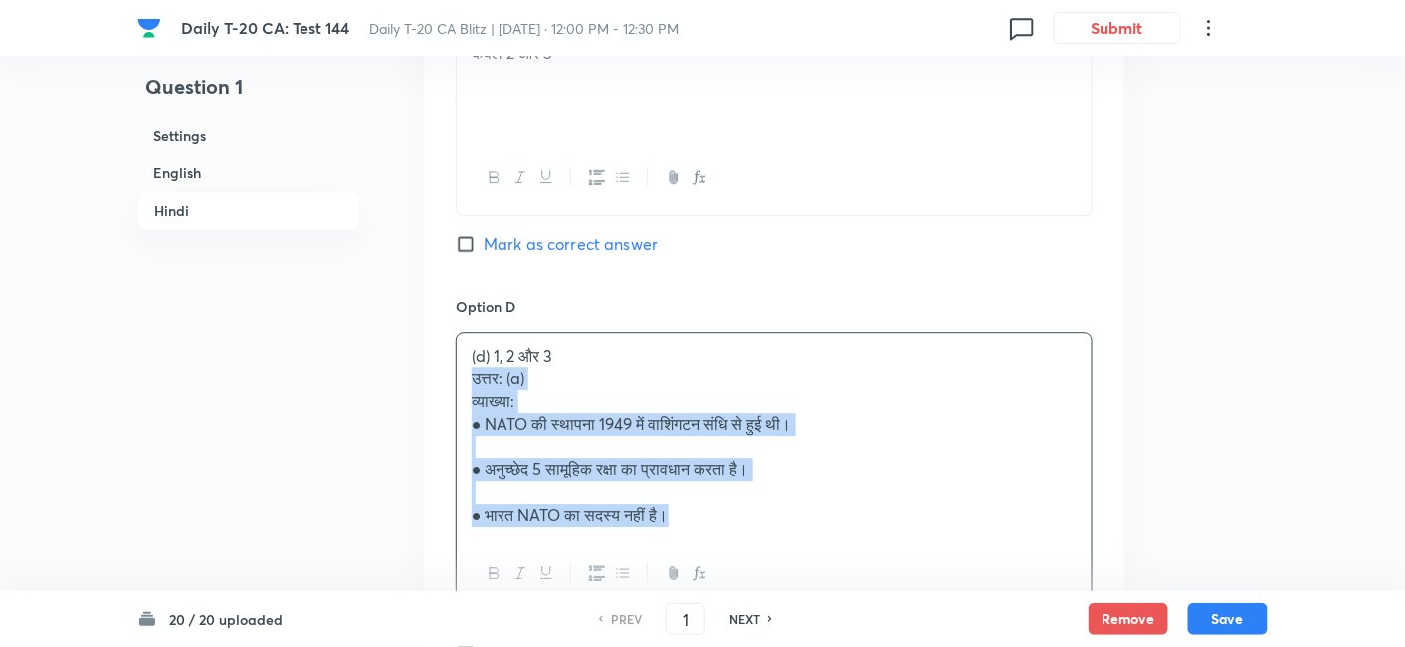
drag, startPoint x: 452, startPoint y: 394, endPoint x: 440, endPoint y: 393, distance: 12.0
click at [440, 393] on div "Option A केवल 1 और 2 Marked as correct Option B केवल 1 और 3 Mark as correct ans…" at bounding box center [774, 18] width 701 height 1329
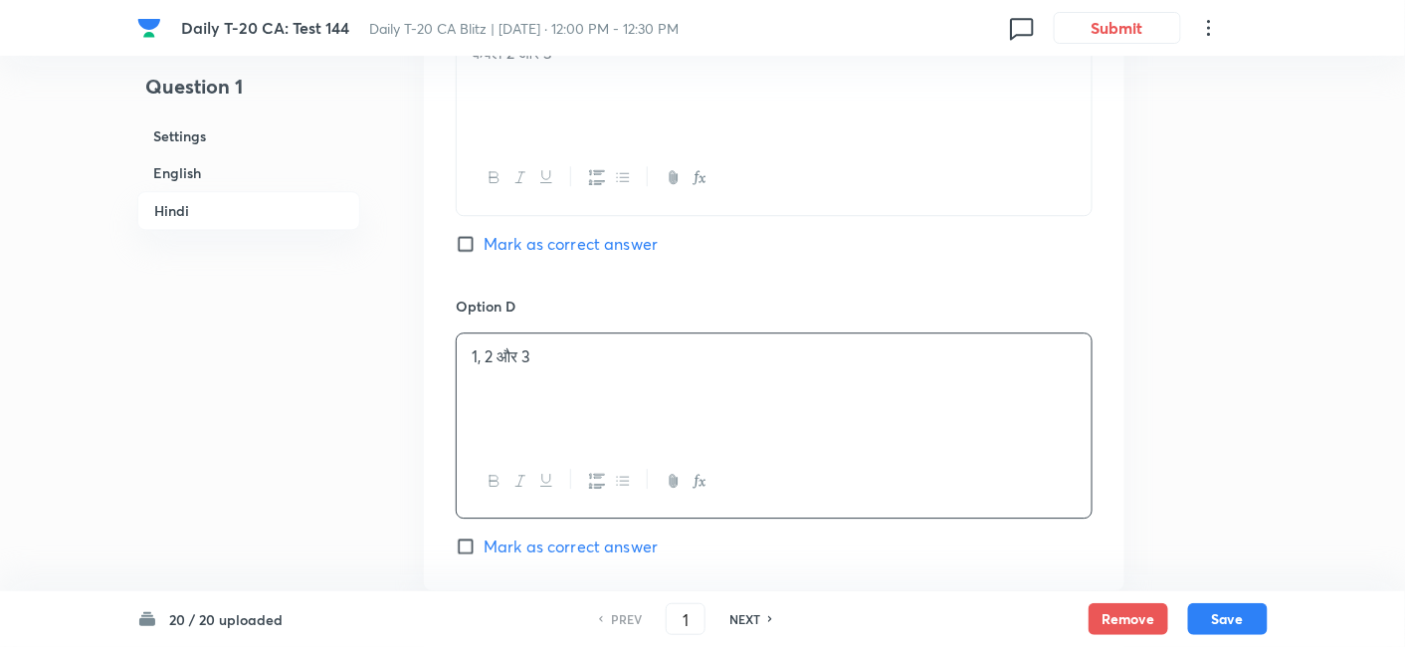
scroll to position [4394, 0]
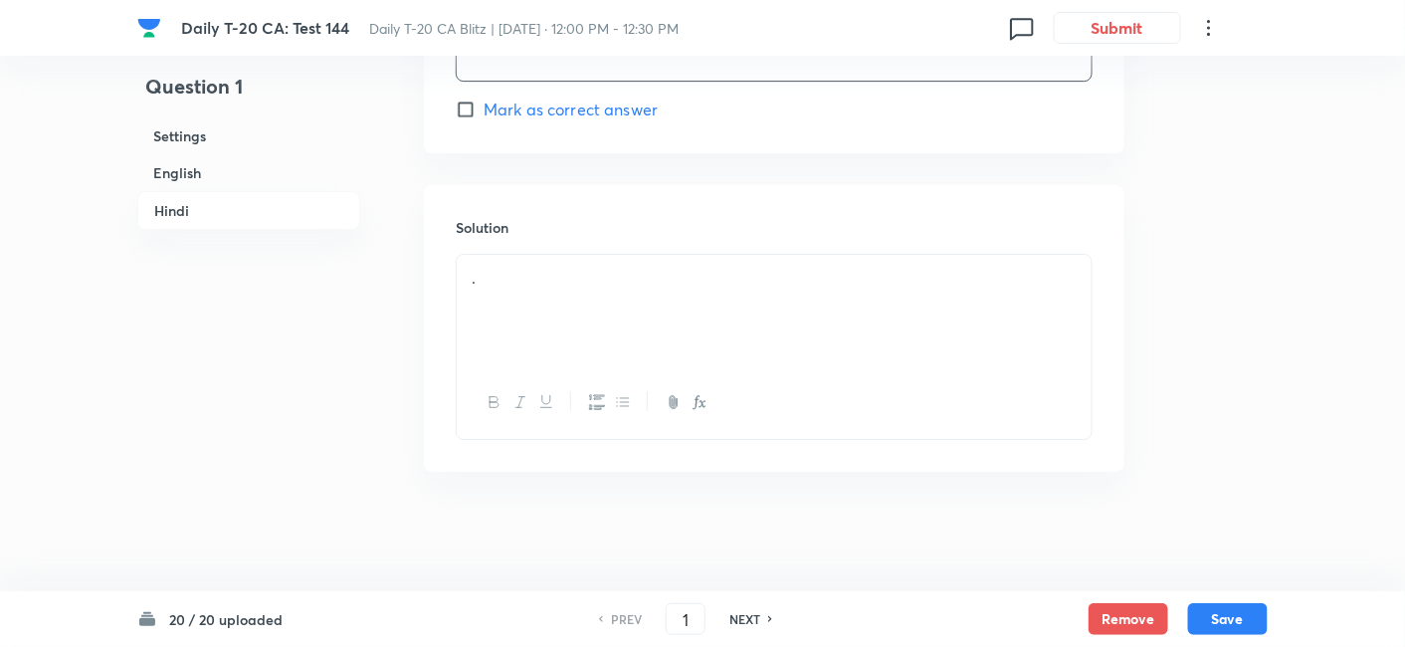
click at [564, 333] on div "." at bounding box center [774, 310] width 635 height 111
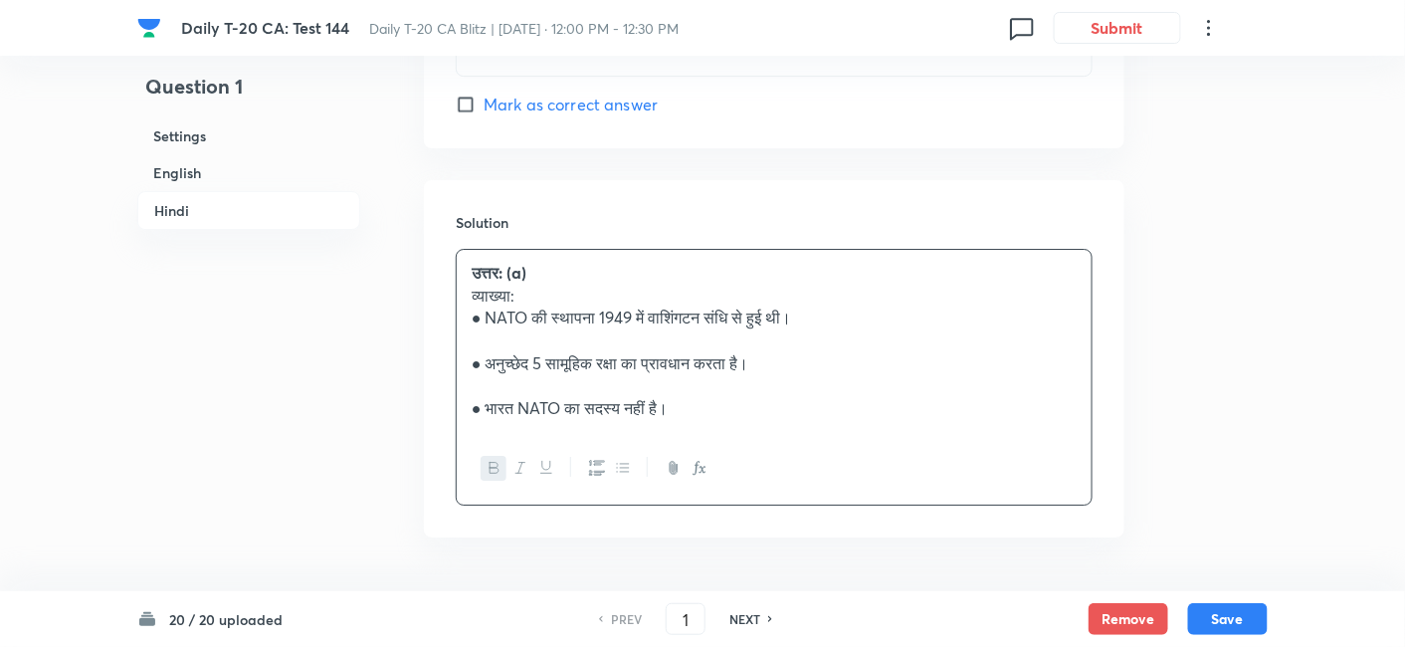
click at [208, 184] on h6 "English" at bounding box center [248, 172] width 223 height 37
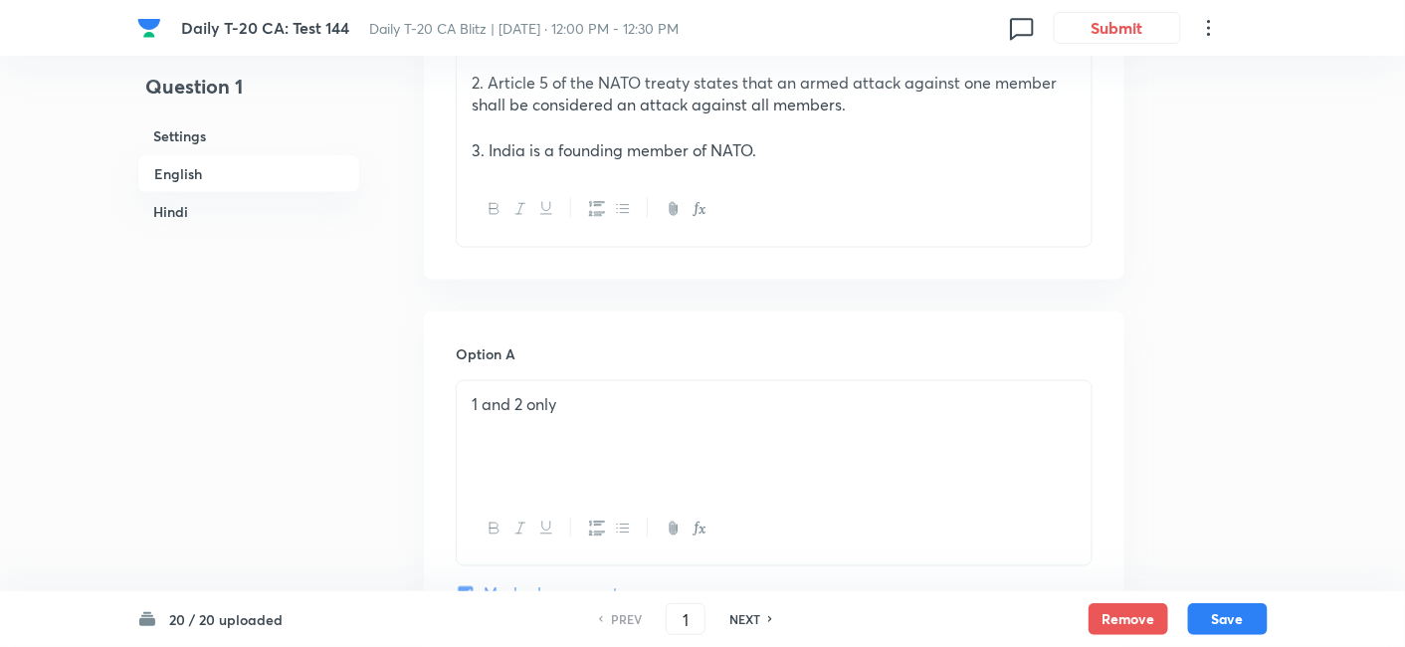
scroll to position [845, 0]
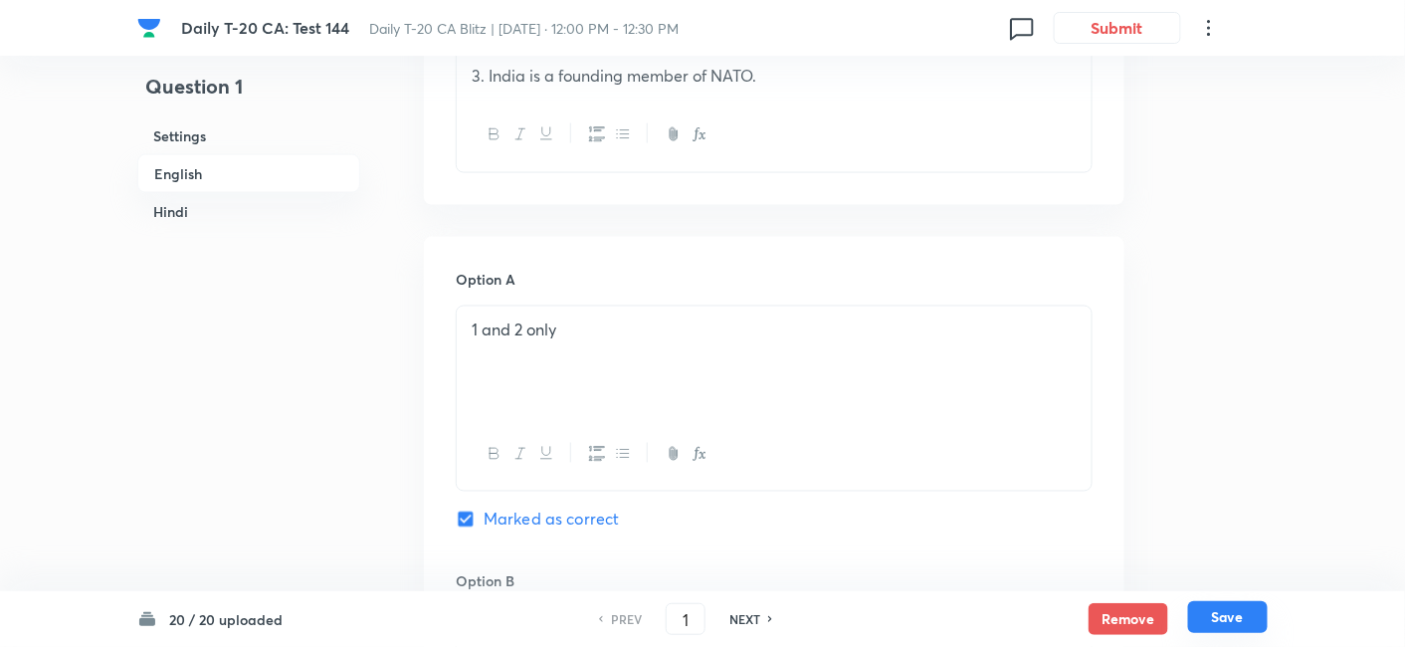
click at [1213, 616] on button "Save" at bounding box center [1228, 617] width 80 height 32
type input "2"
checkbox input "false"
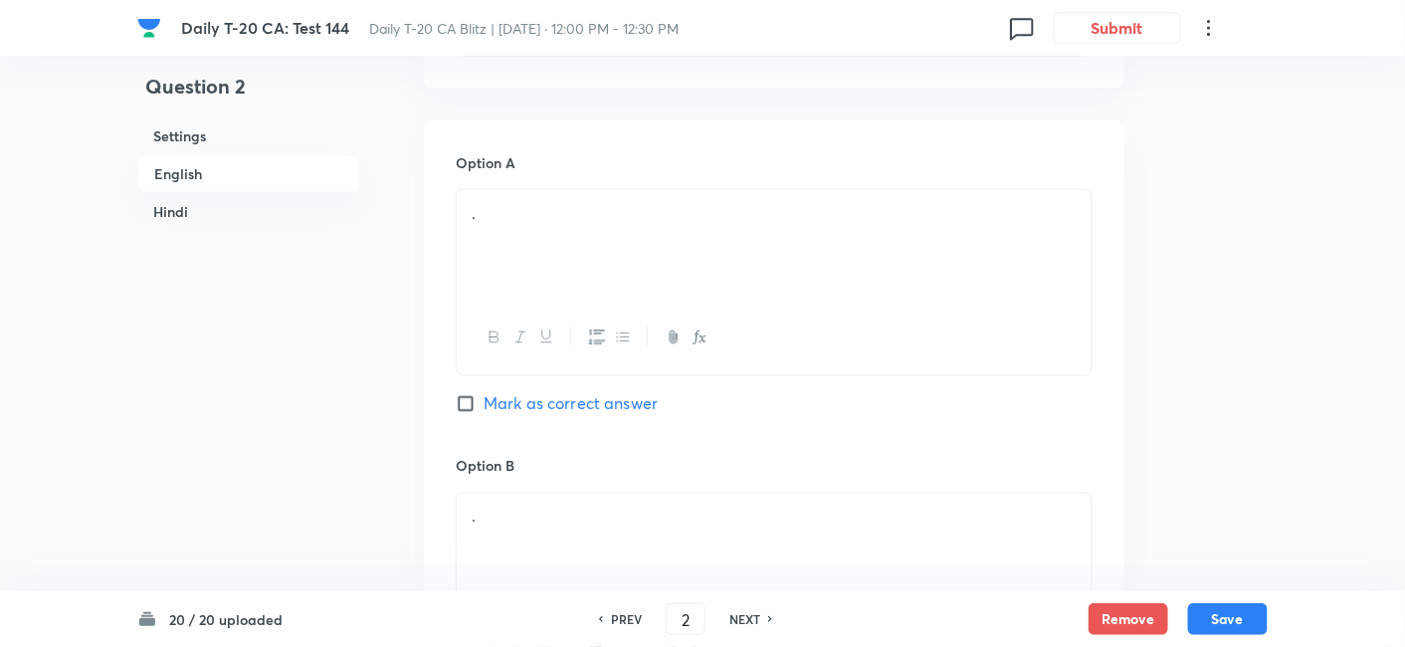
checkbox input "true"
click at [262, 166] on h6 "English" at bounding box center [248, 173] width 223 height 39
click at [557, 241] on div "." at bounding box center [774, 258] width 635 height 111
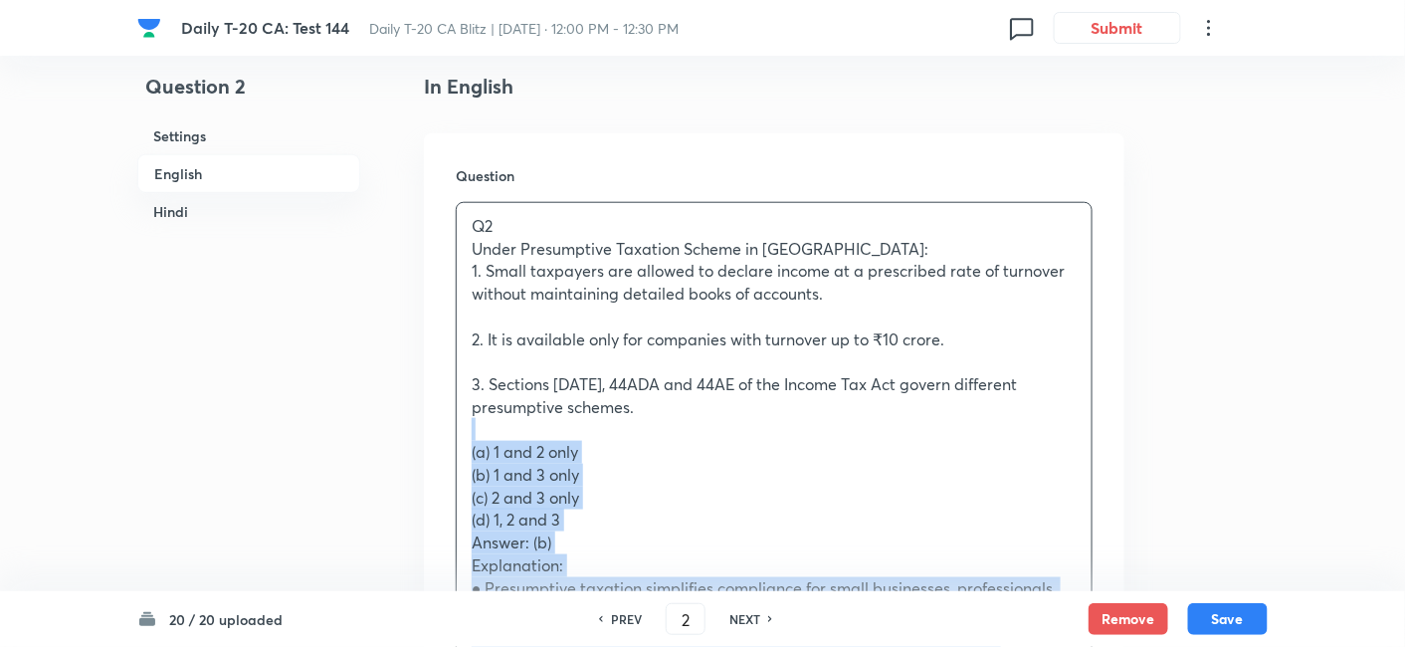
drag, startPoint x: 455, startPoint y: 439, endPoint x: 435, endPoint y: 435, distance: 20.3
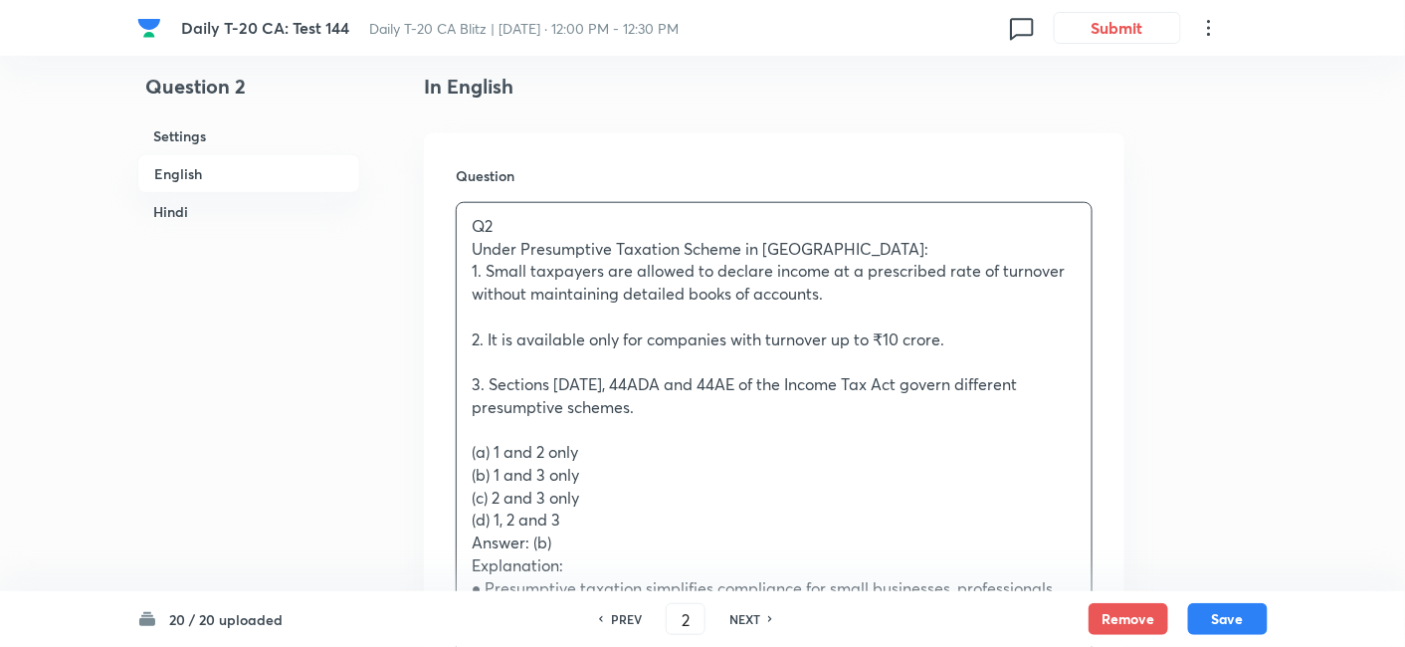
drag, startPoint x: 480, startPoint y: 440, endPoint x: 449, endPoint y: 439, distance: 30.9
click at [614, 470] on p "(b) 1 and 3 only" at bounding box center [774, 475] width 605 height 23
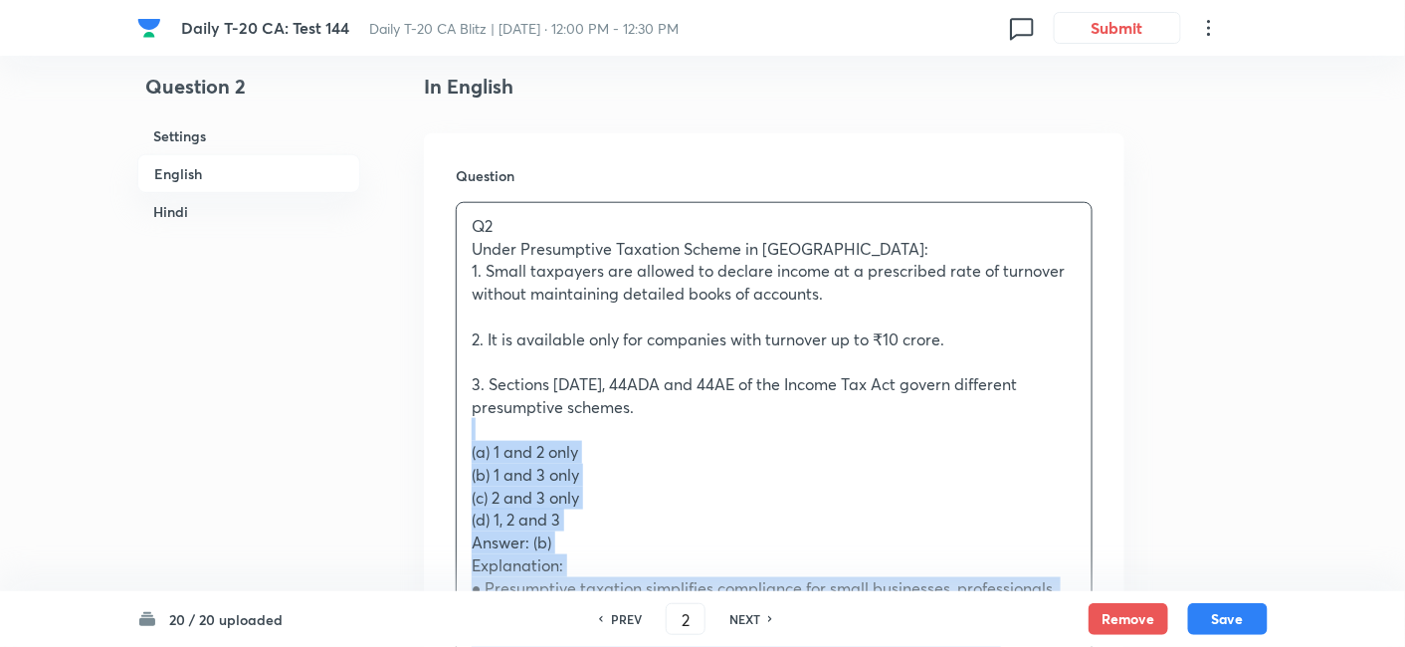
click at [497, 431] on p at bounding box center [774, 429] width 605 height 23
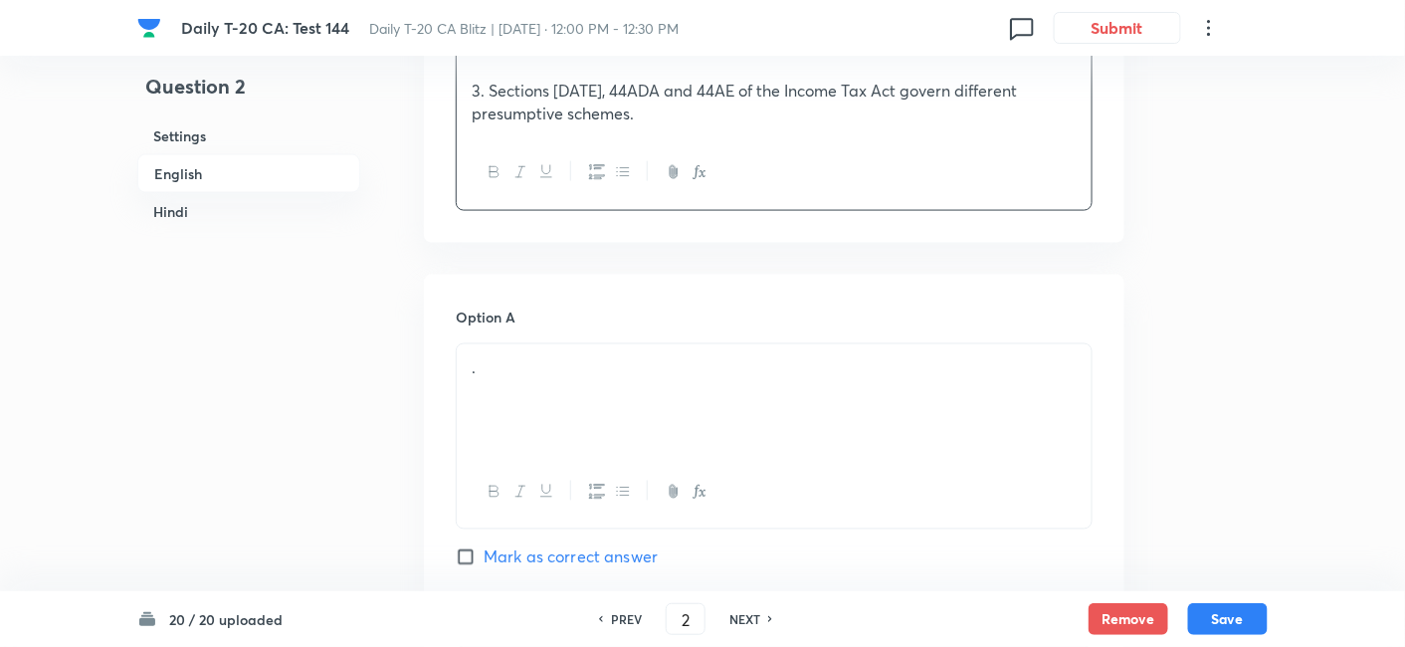
scroll to position [845, 0]
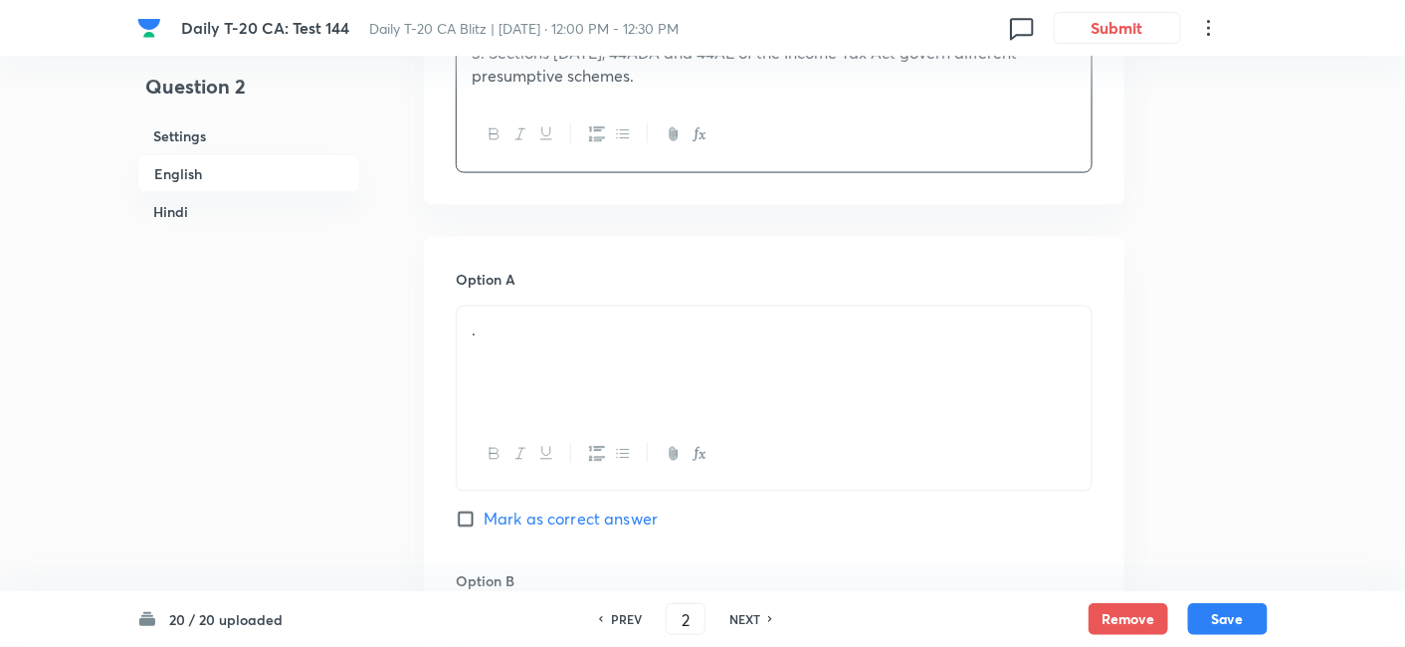
click at [576, 314] on div "." at bounding box center [774, 362] width 635 height 111
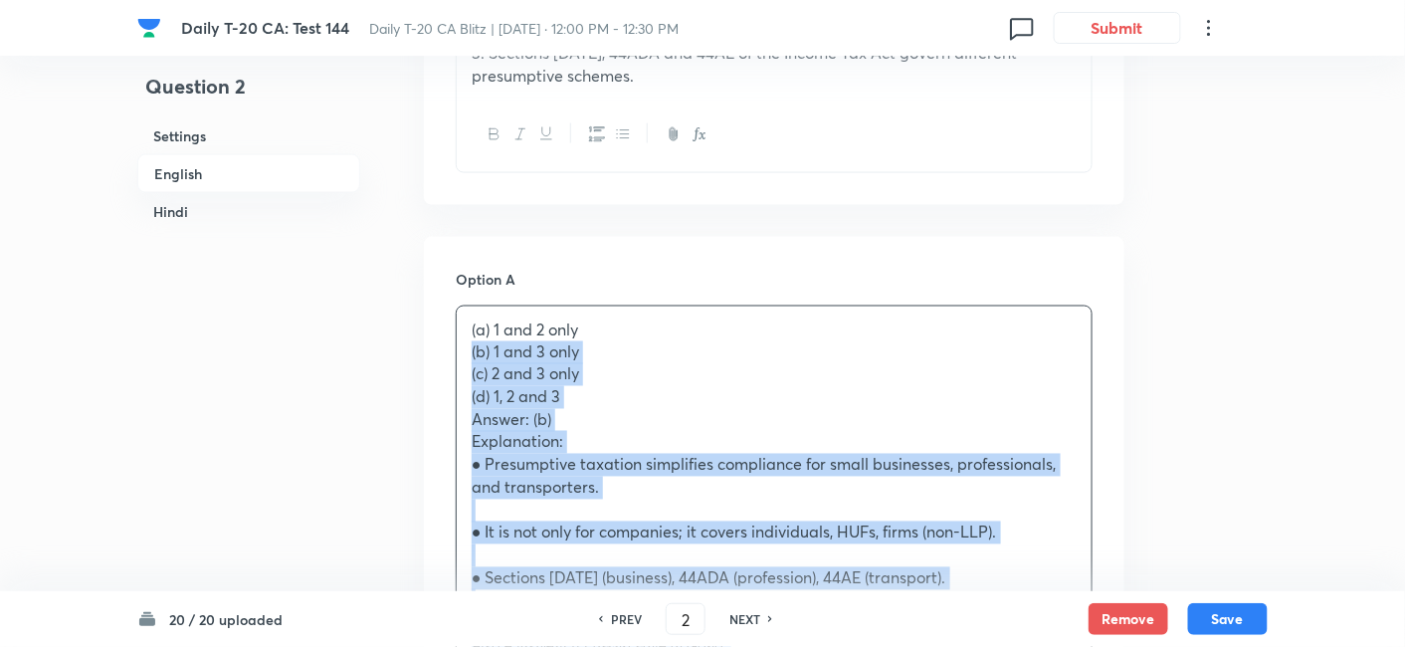
drag, startPoint x: 510, startPoint y: 346, endPoint x: 323, endPoint y: 353, distance: 186.3
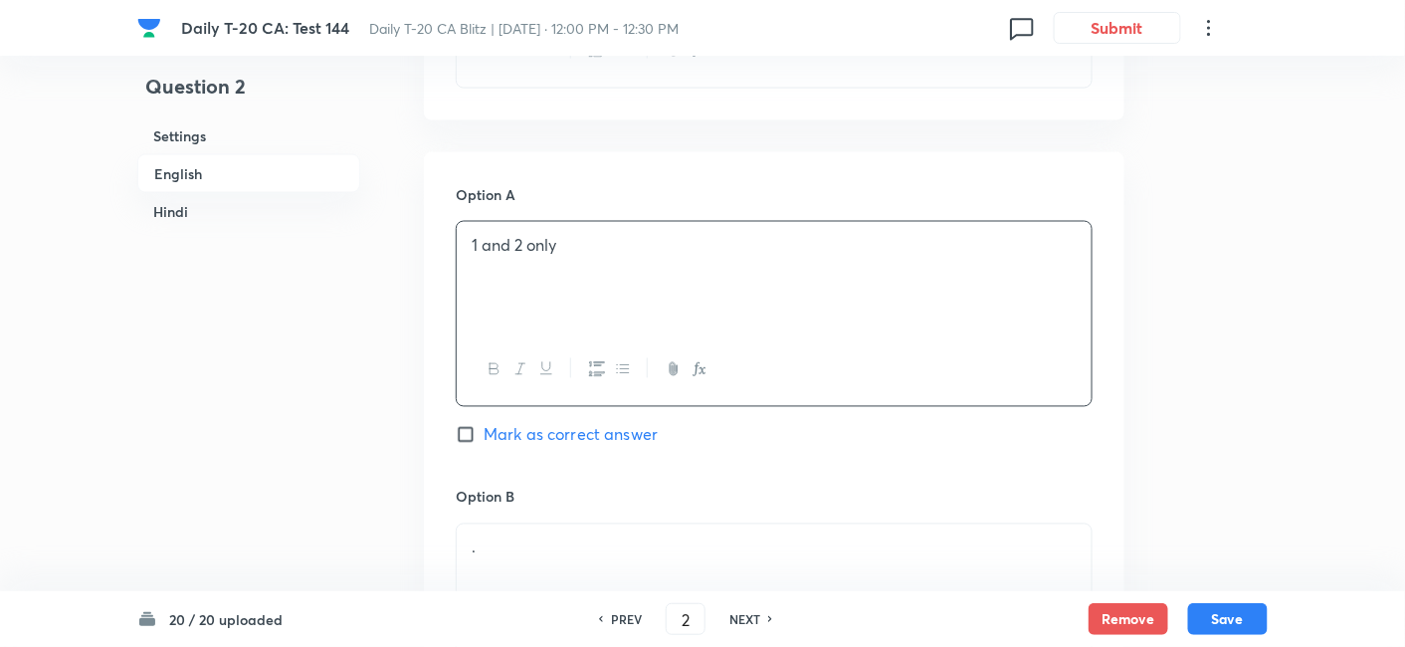
scroll to position [1066, 0]
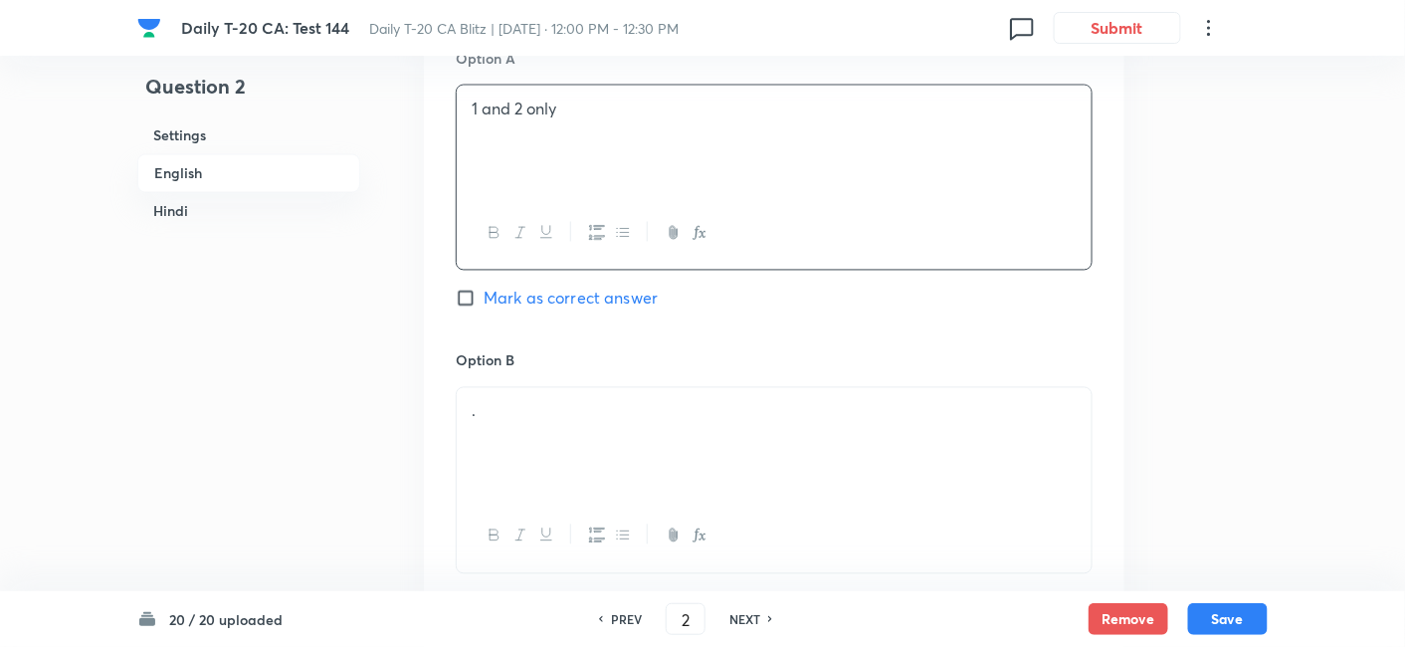
click at [542, 436] on div "." at bounding box center [774, 443] width 635 height 111
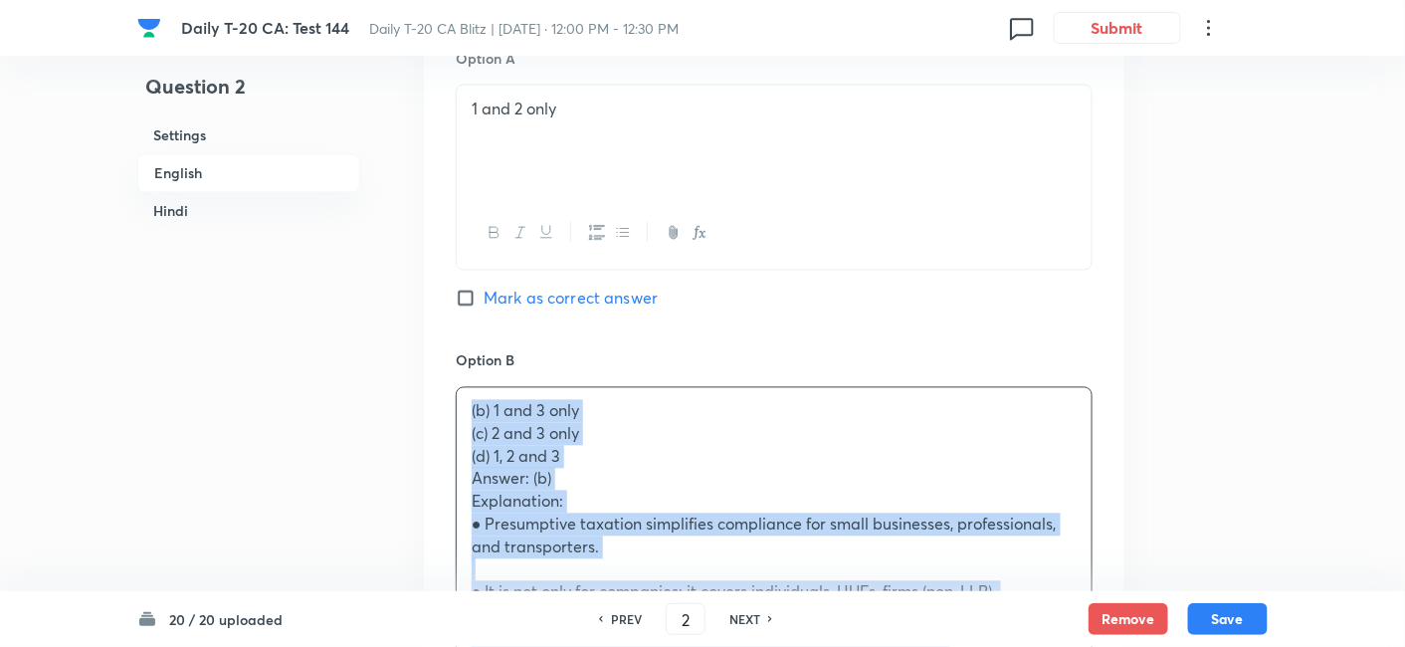
drag, startPoint x: 438, startPoint y: 418, endPoint x: 427, endPoint y: 418, distance: 10.9
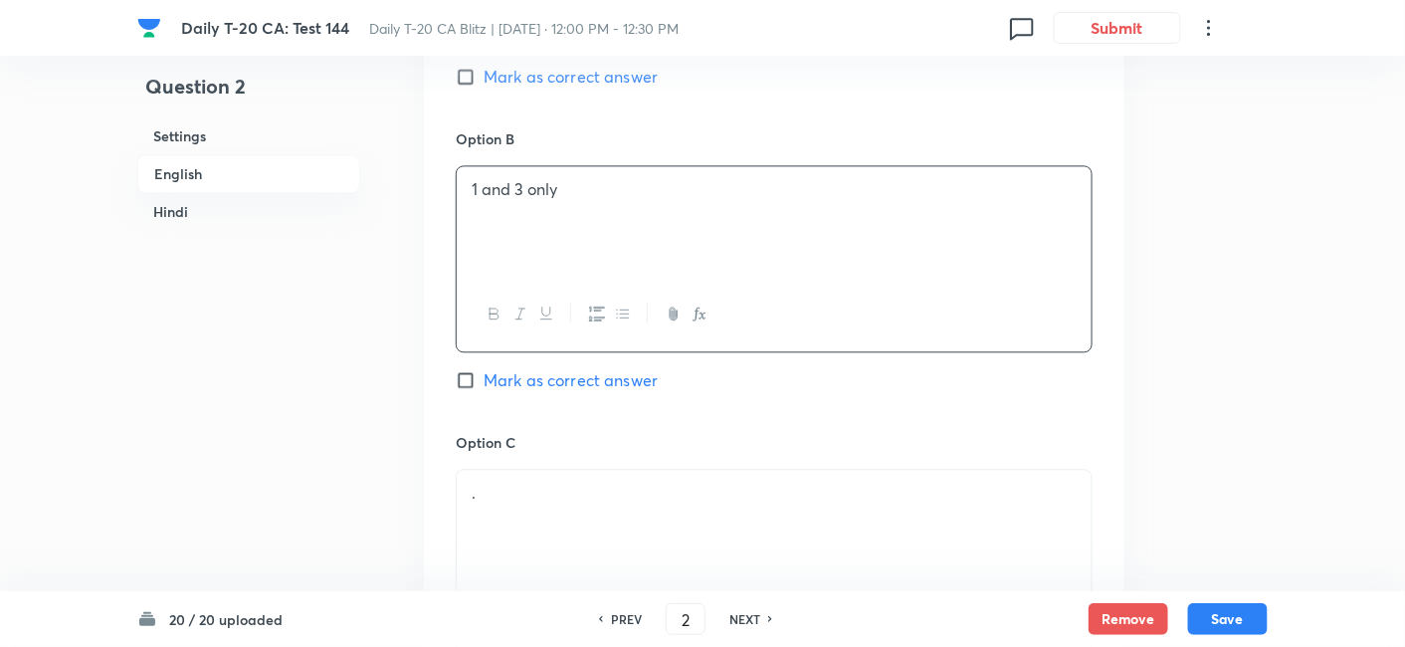
click at [565, 377] on span "Mark as correct answer" at bounding box center [571, 380] width 174 height 24
click at [484, 377] on input "Mark as correct answer" at bounding box center [470, 380] width 28 height 20
checkbox input "true"
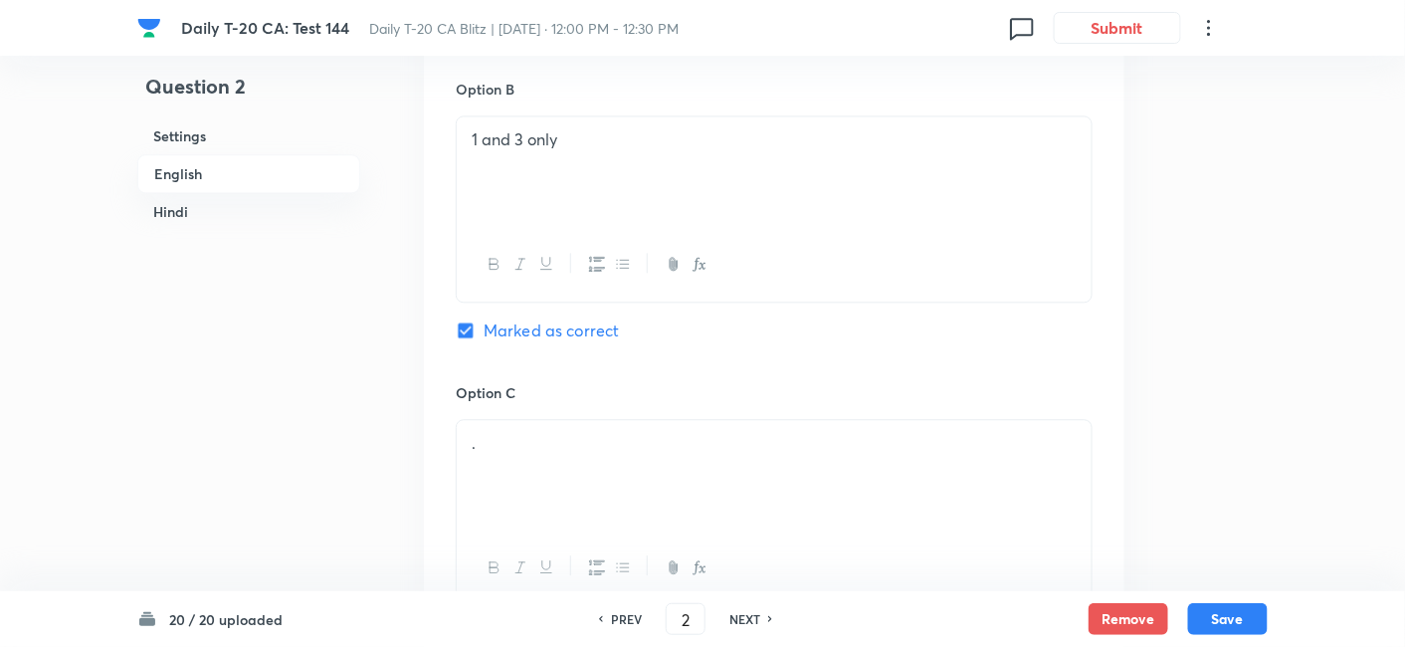
checkbox input "false"
checkbox input "true"
checkbox input "false"
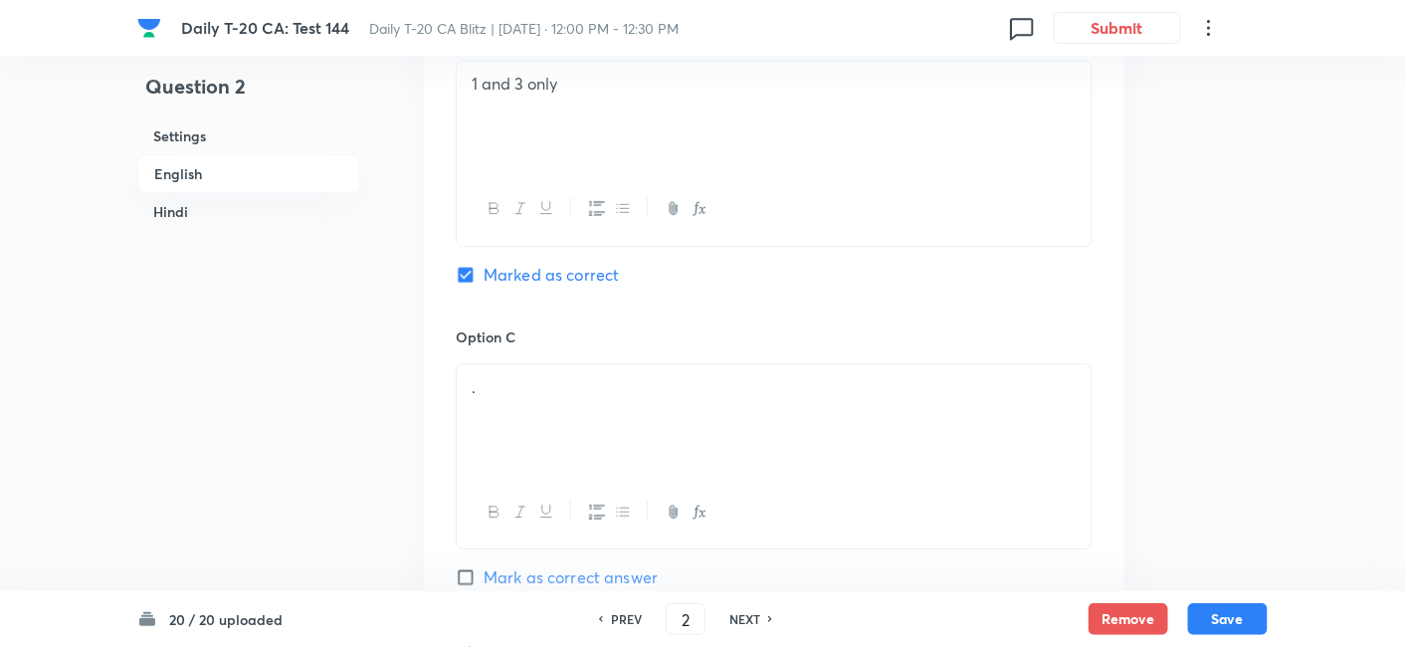
scroll to position [1509, 0]
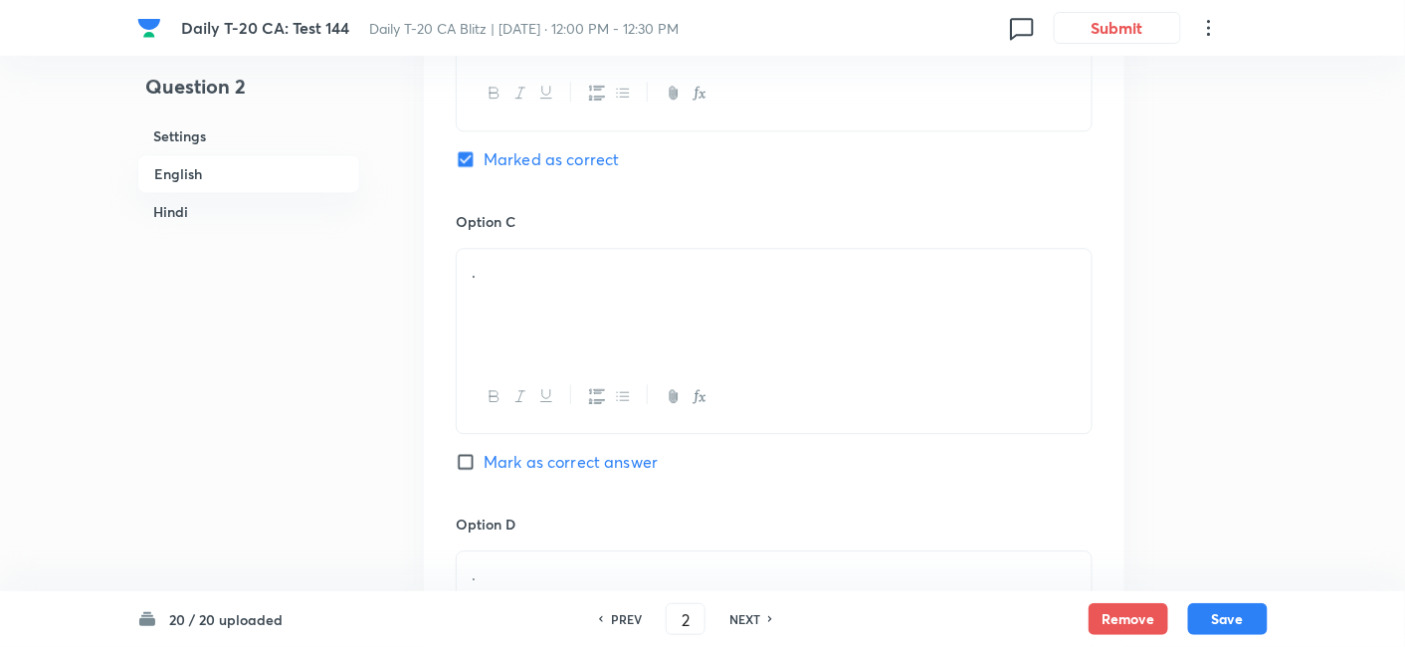
click at [550, 309] on div "." at bounding box center [774, 304] width 635 height 111
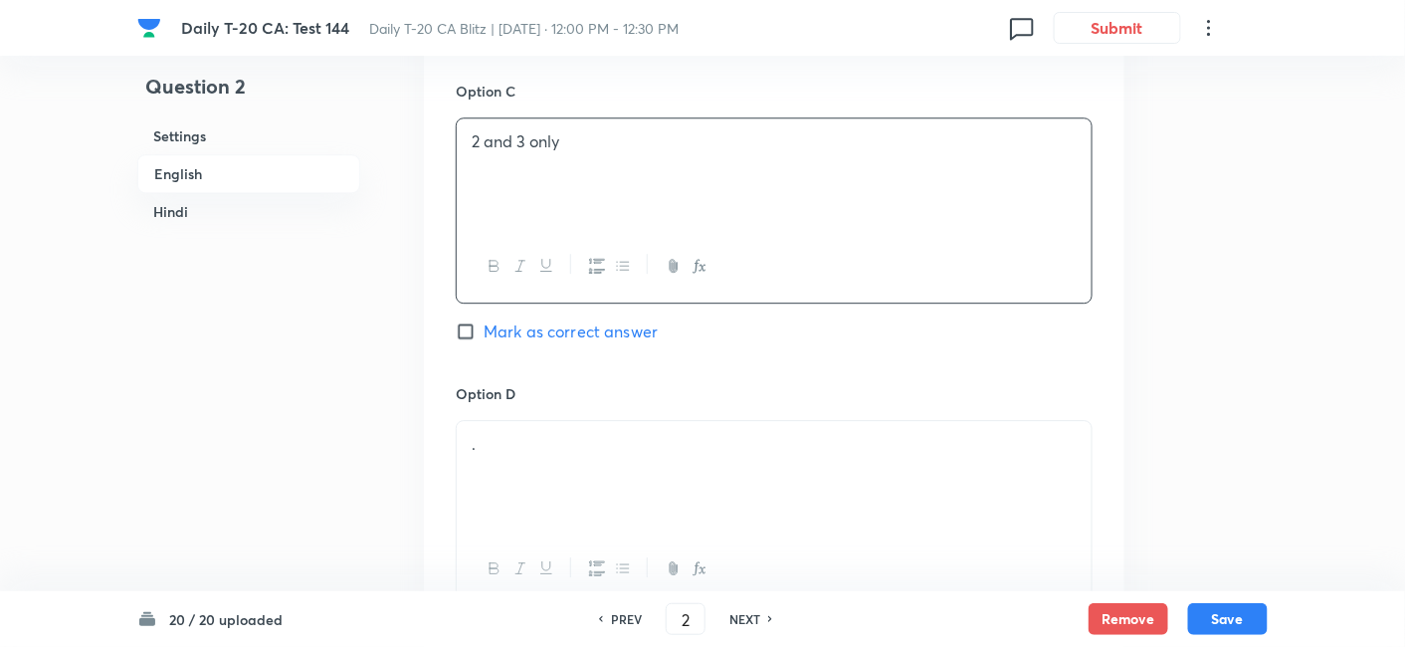
scroll to position [1730, 0]
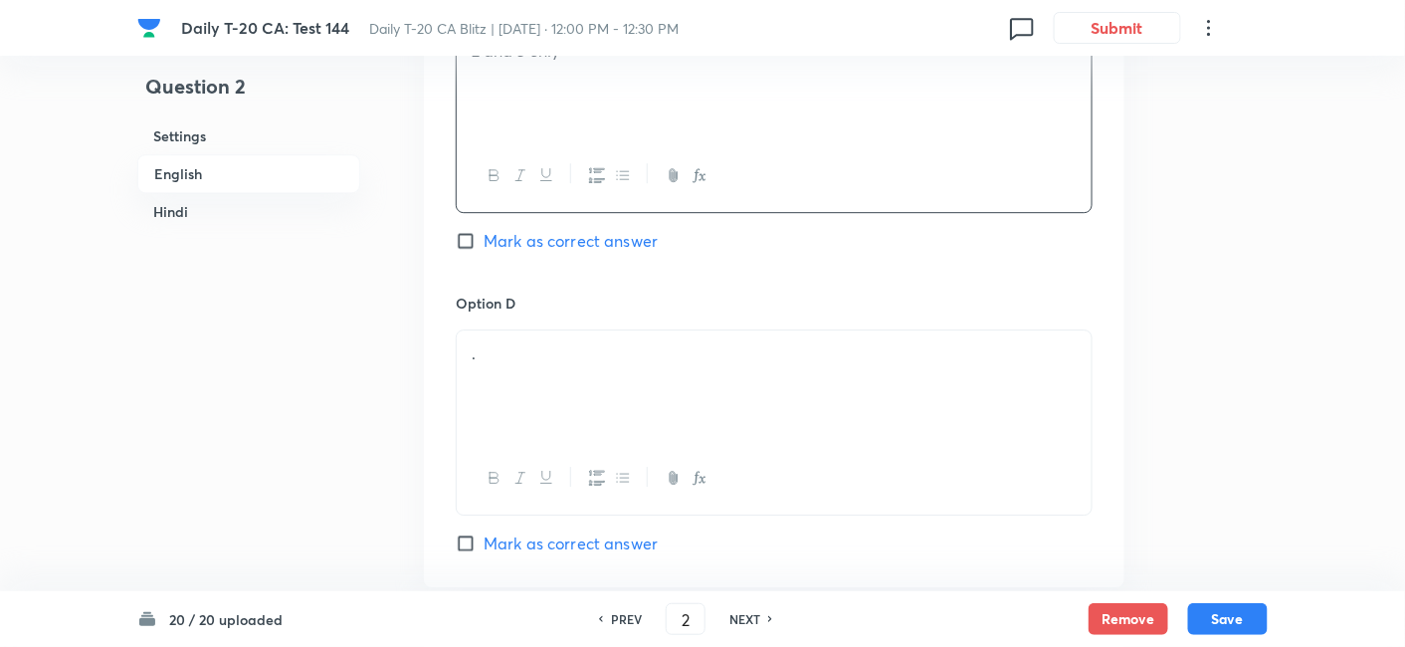
click at [554, 350] on p "." at bounding box center [774, 353] width 605 height 23
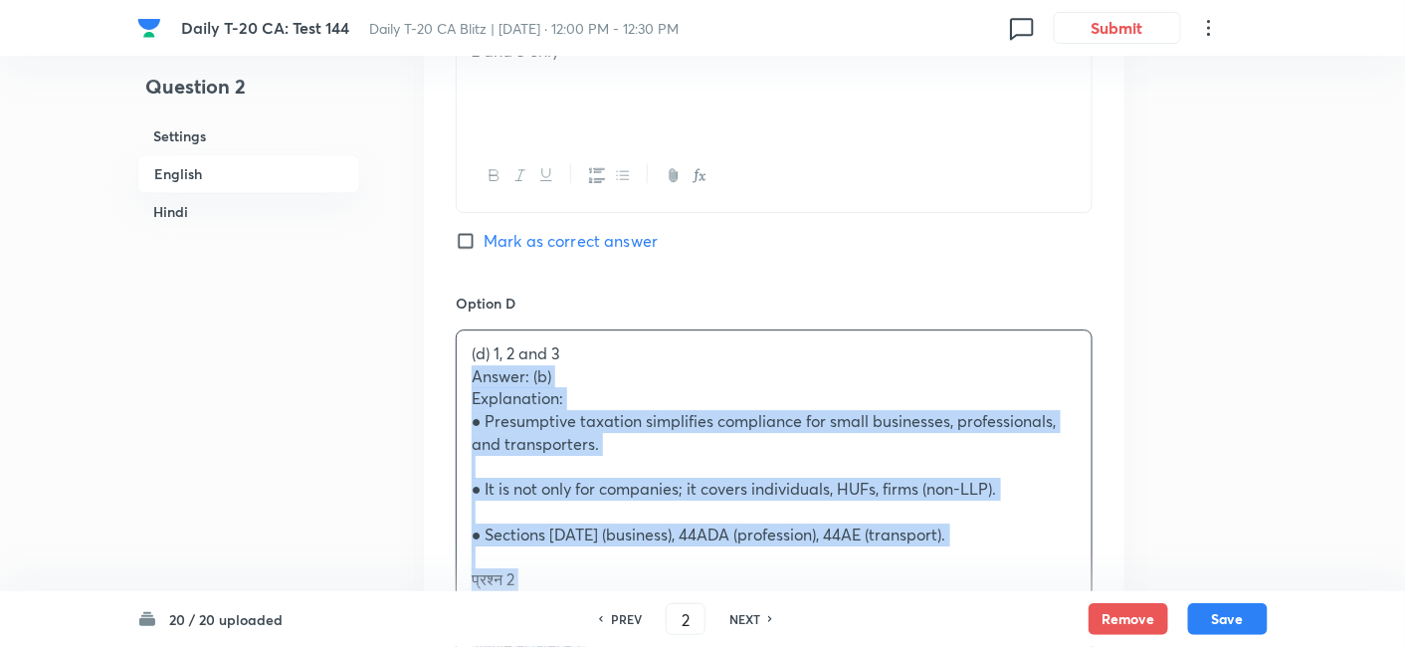
drag, startPoint x: 469, startPoint y: 367, endPoint x: 456, endPoint y: 370, distance: 13.3
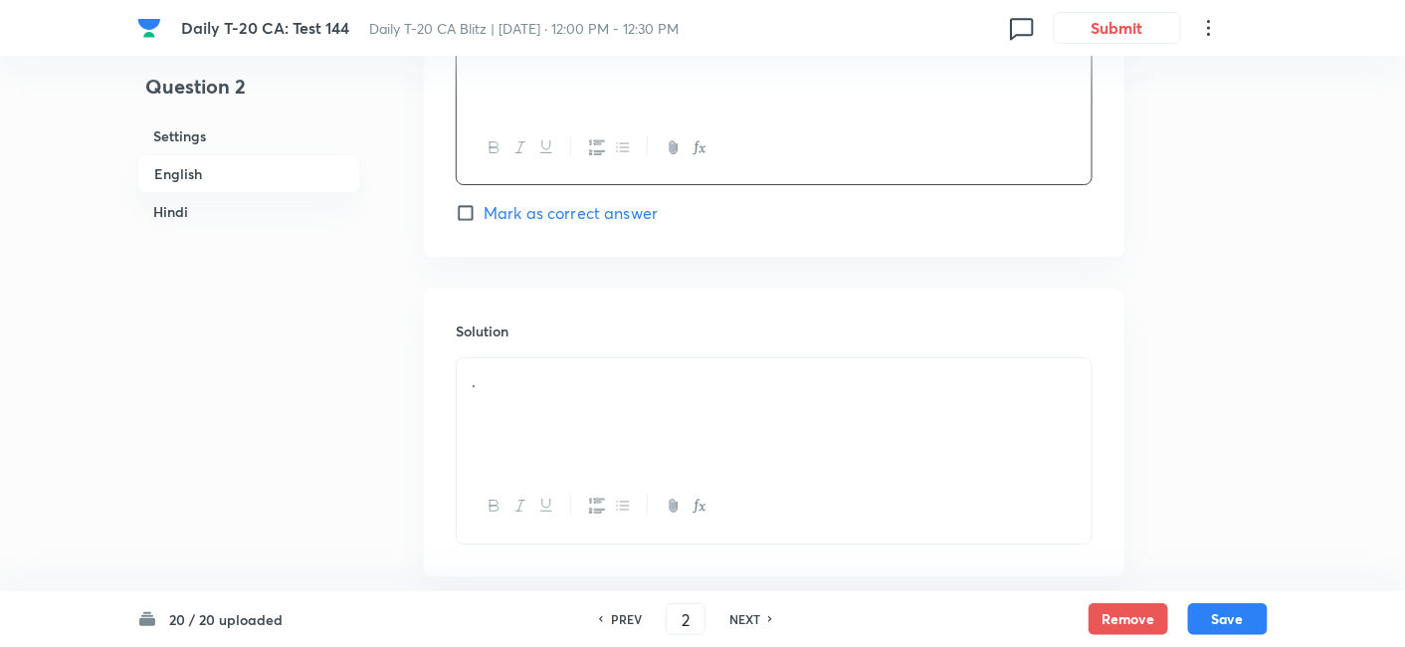
scroll to position [2061, 0]
click at [576, 369] on p "." at bounding box center [774, 380] width 605 height 23
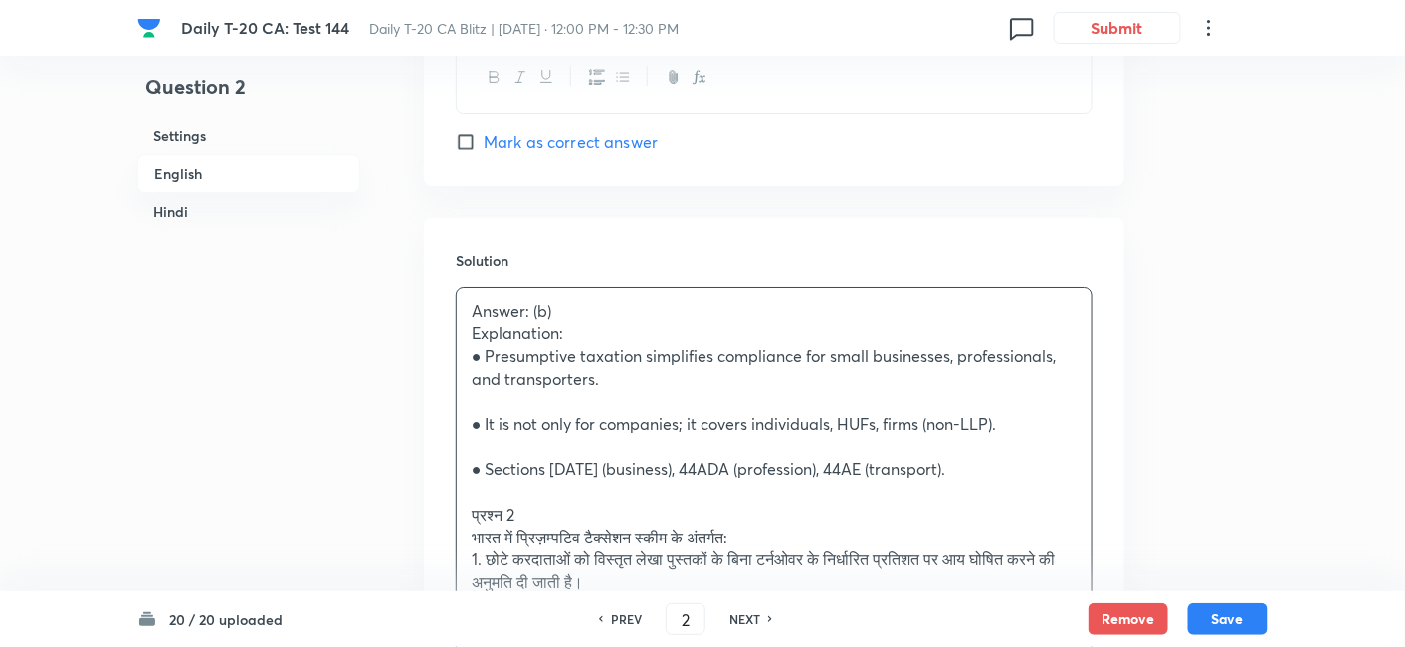
scroll to position [2172, 0]
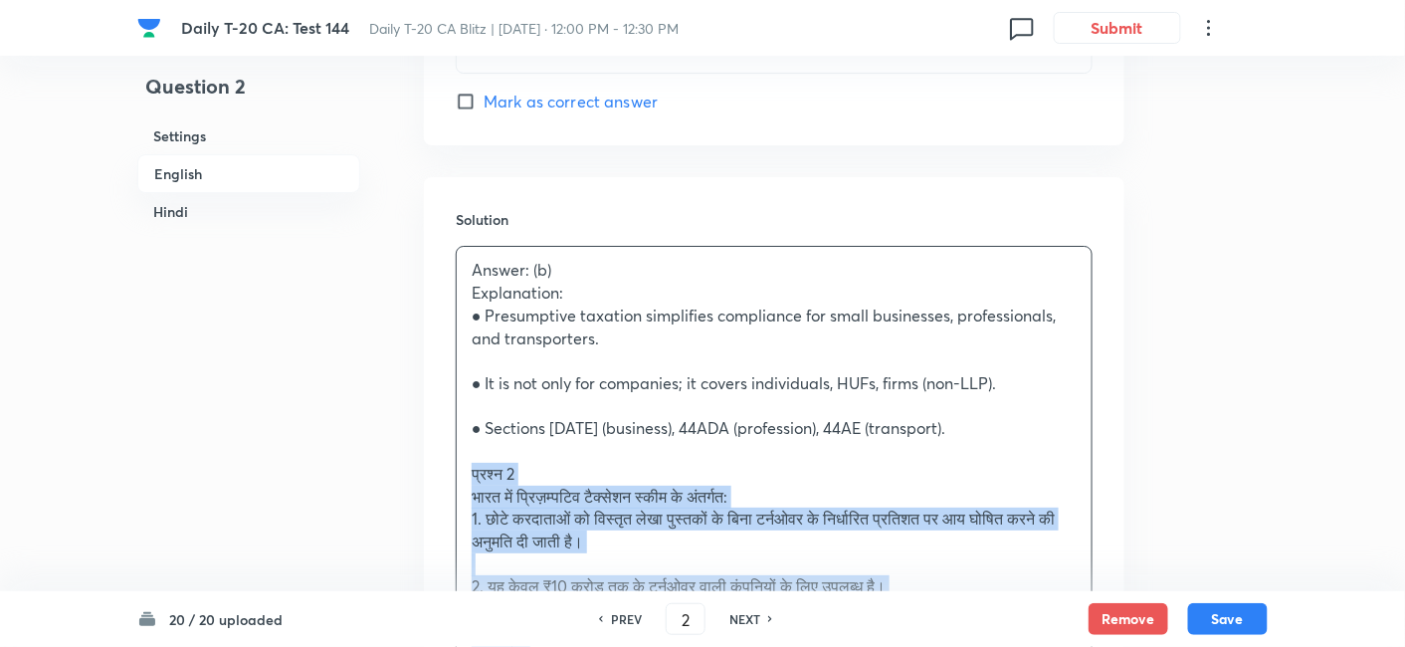
drag, startPoint x: 474, startPoint y: 493, endPoint x: 438, endPoint y: 472, distance: 41.5
click at [438, 472] on div "Solution Answer: (b) Explanation: ● Presumptive taxation simplifies compliance …" at bounding box center [774, 616] width 701 height 878
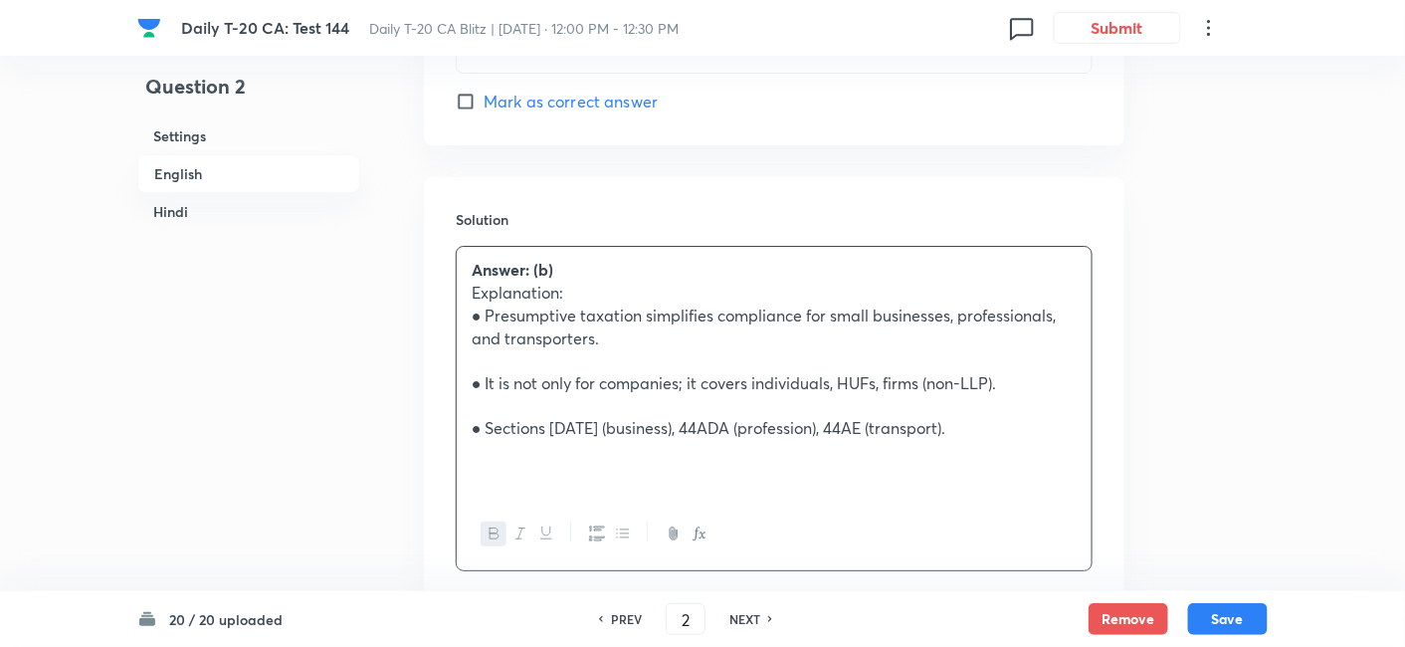
click at [262, 158] on h6 "English" at bounding box center [248, 173] width 223 height 39
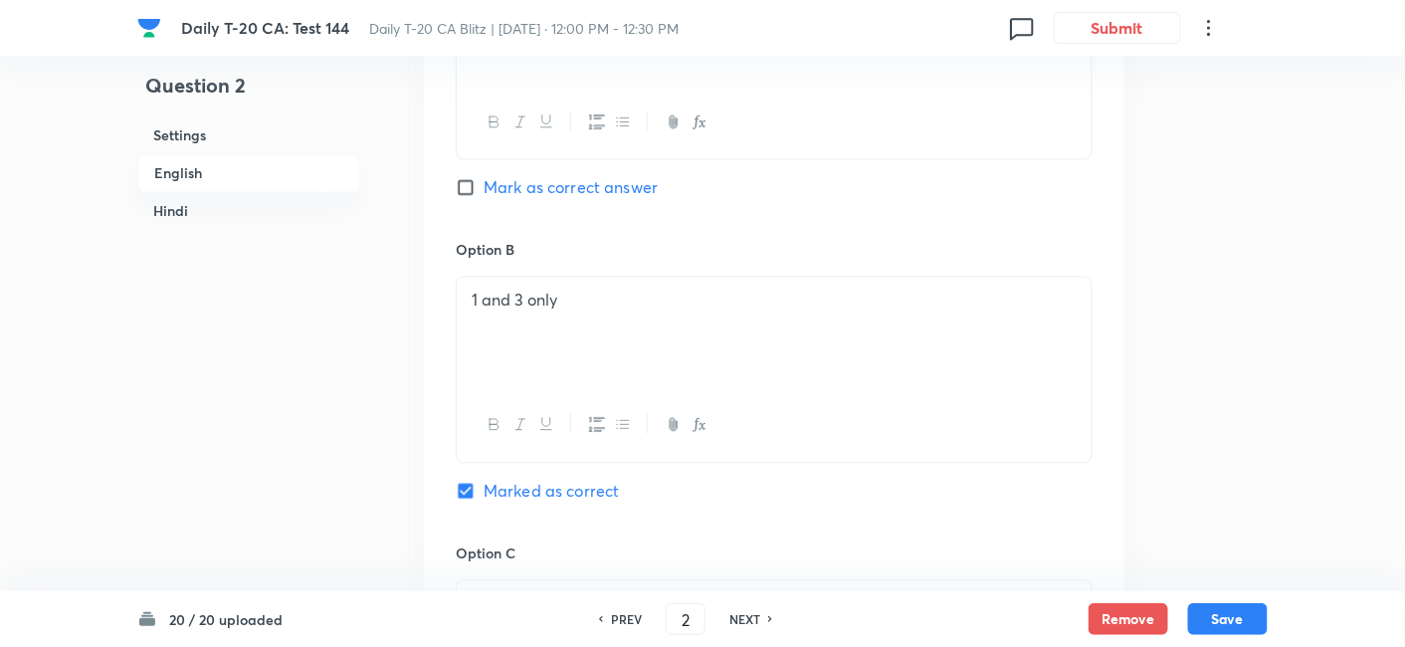
click at [145, 200] on h6 "Hindi" at bounding box center [248, 211] width 223 height 37
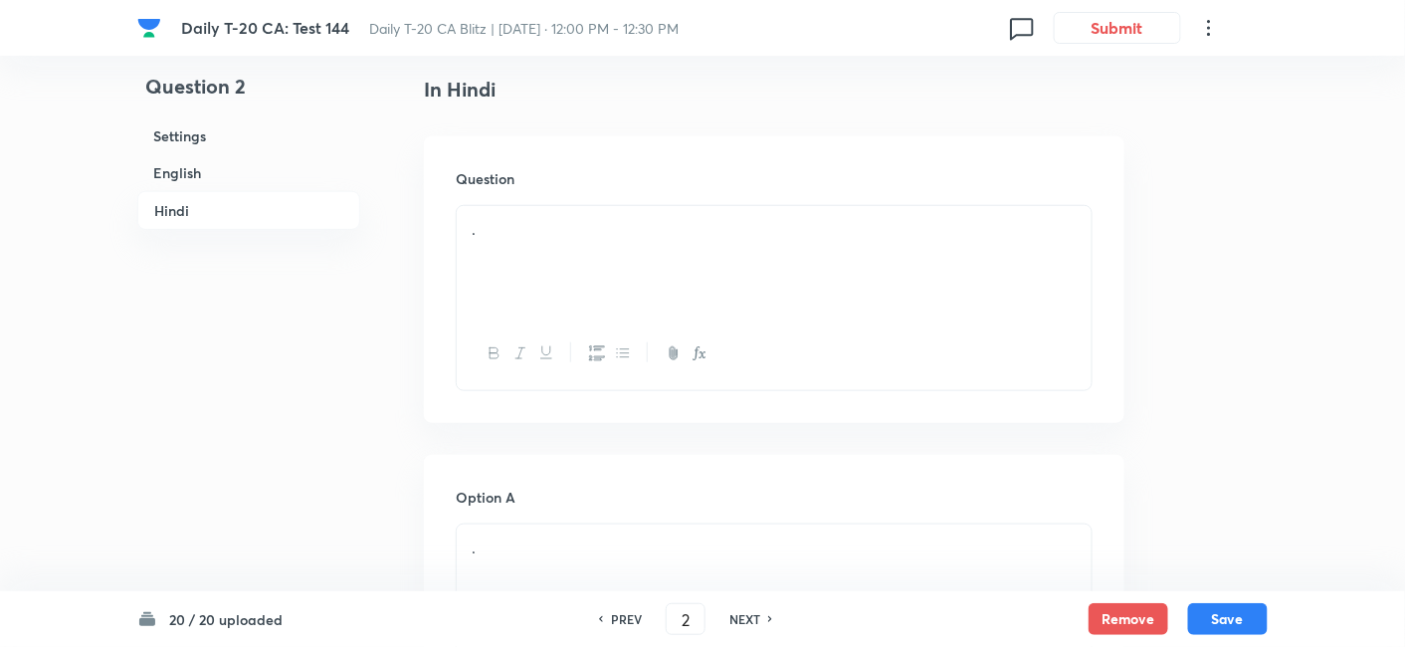
click at [665, 249] on div "." at bounding box center [774, 261] width 635 height 111
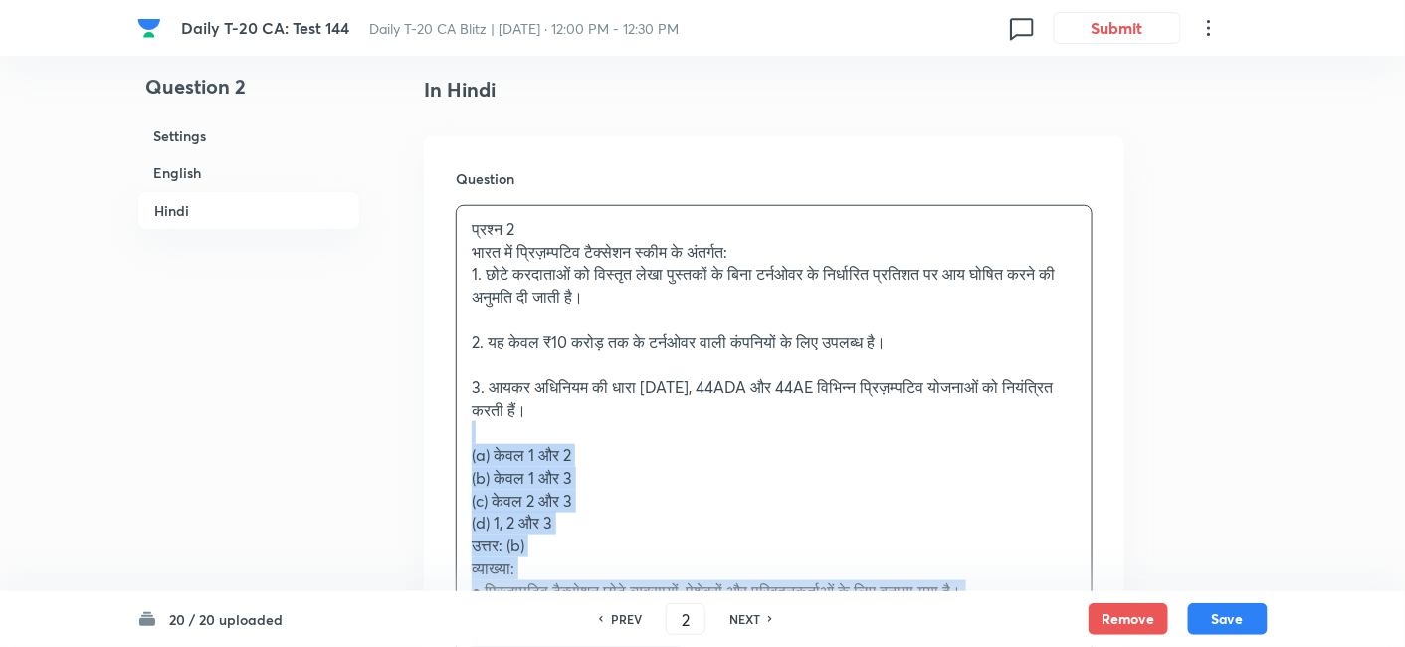
drag, startPoint x: 462, startPoint y: 433, endPoint x: 449, endPoint y: 436, distance: 13.3
click at [449, 436] on div "Question प्रश्न 2 भारत में प्रिज़म्पटिव टैक्सेशन स्कीम के अंतर्गत: 1. छोटे करदा…" at bounding box center [774, 473] width 701 height 674
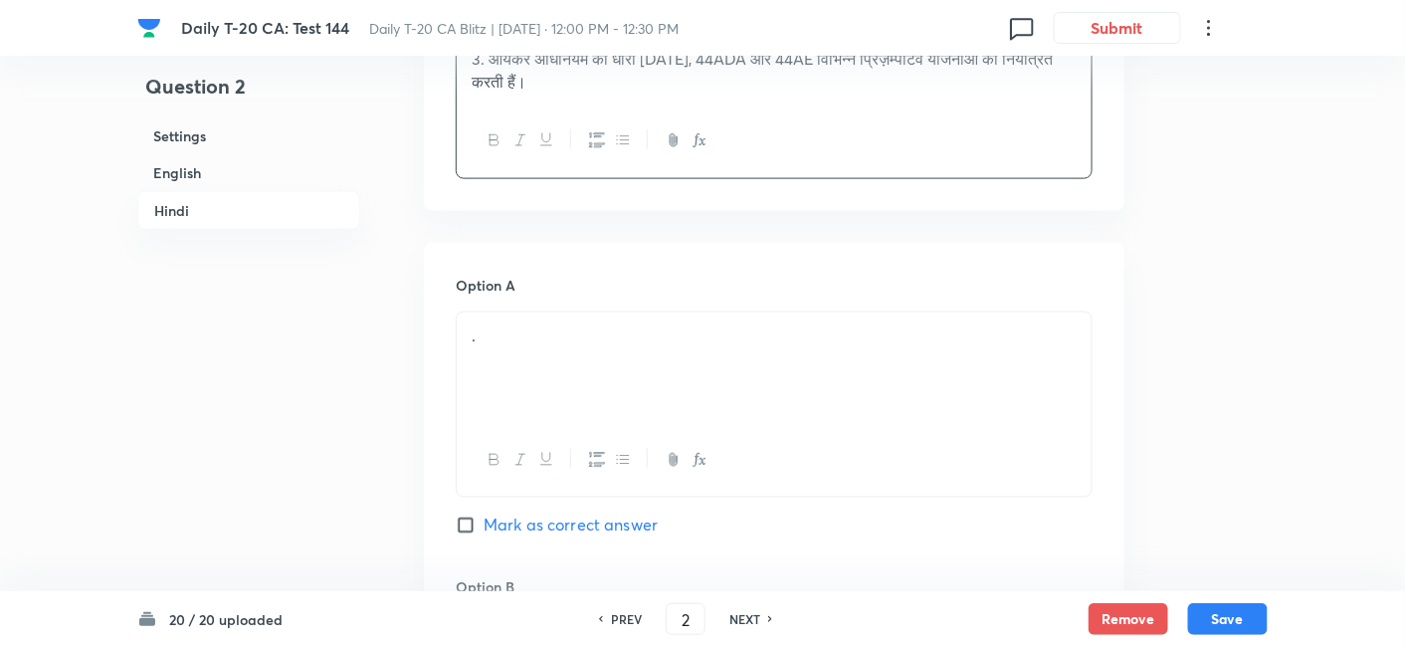
scroll to position [3222, 0]
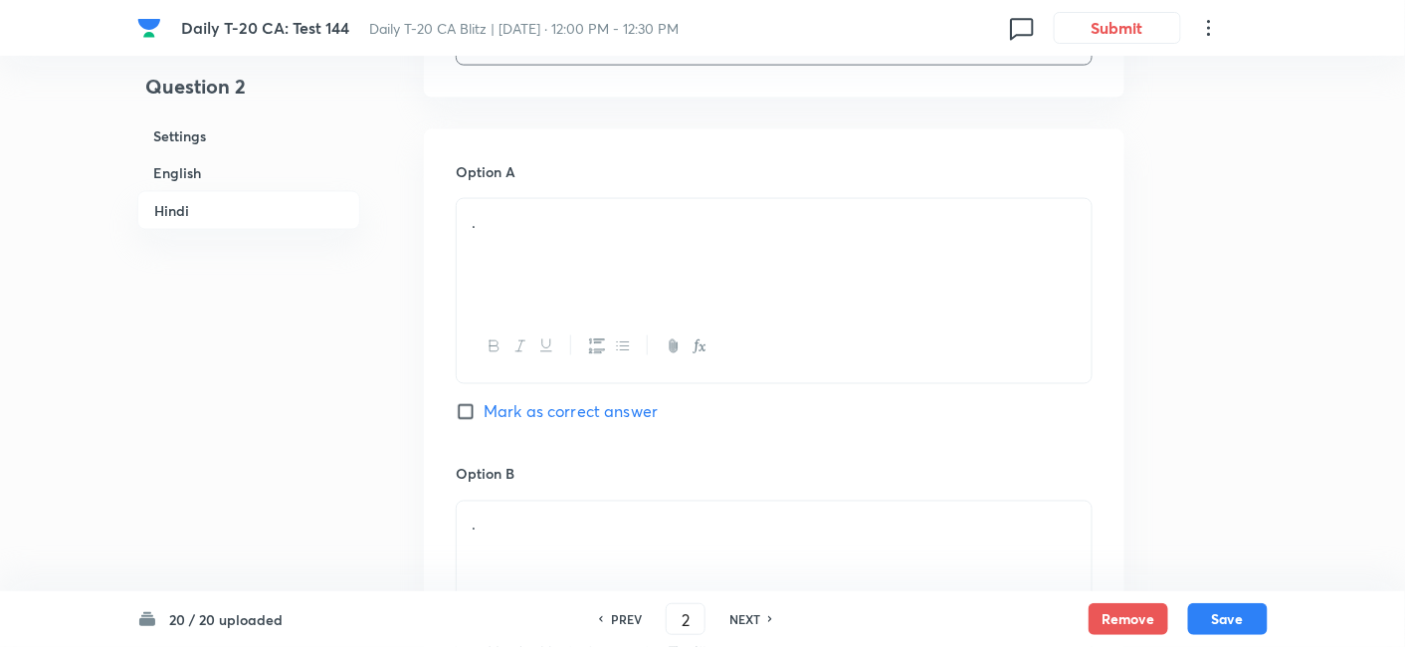
click at [523, 348] on icon "button" at bounding box center [521, 346] width 16 height 16
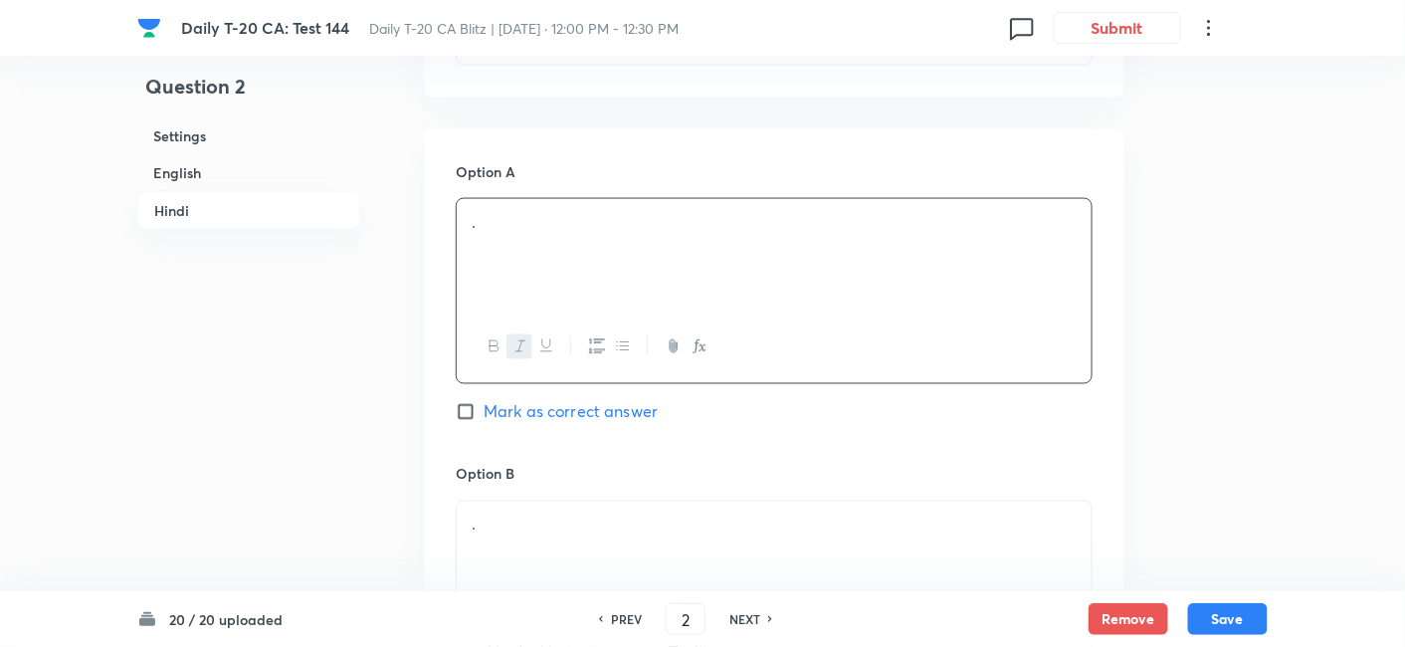
click at [576, 252] on div "﻿ ." at bounding box center [774, 254] width 635 height 111
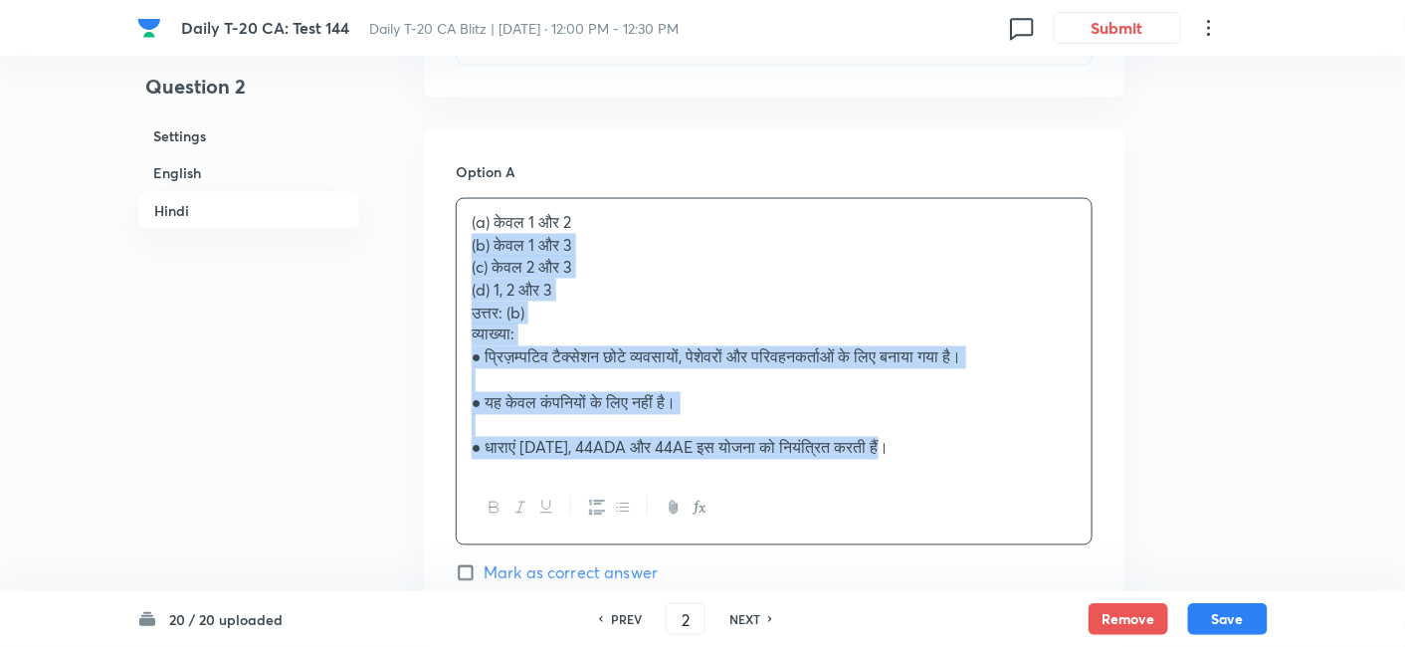
drag, startPoint x: 512, startPoint y: 257, endPoint x: 446, endPoint y: 236, distance: 68.9
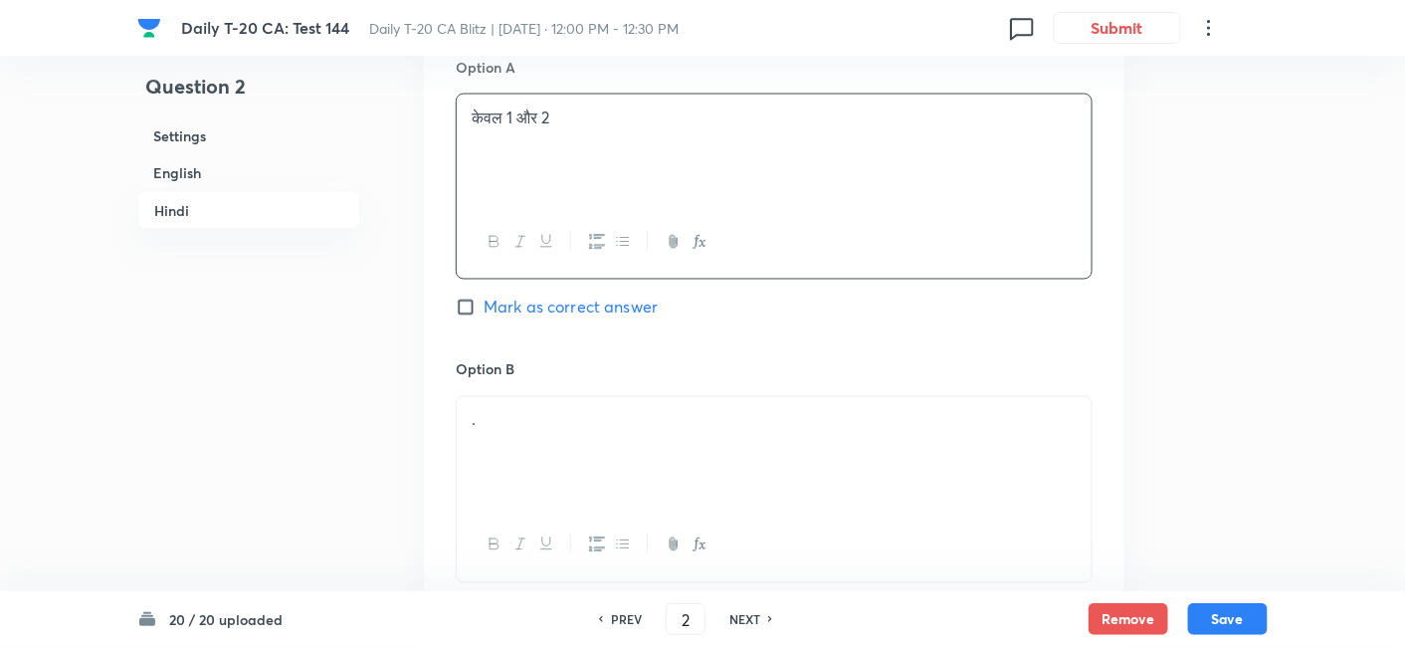
scroll to position [3555, 0]
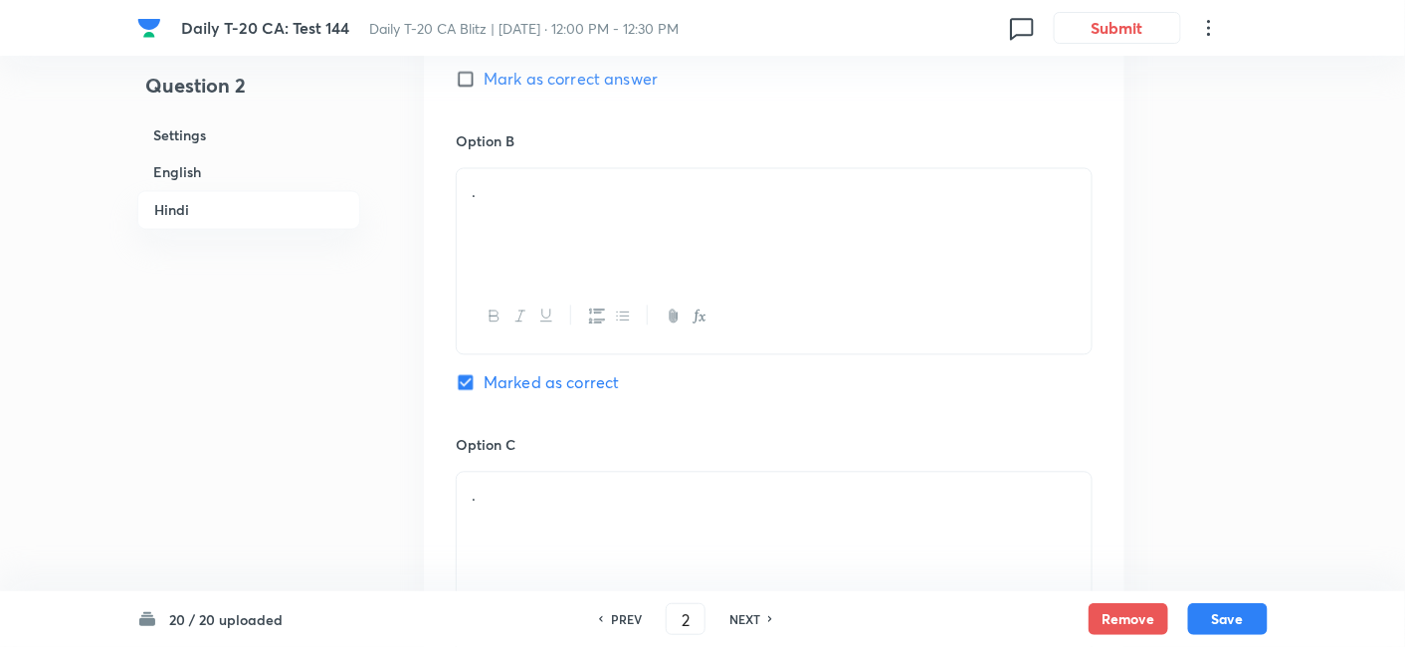
click at [541, 223] on div "." at bounding box center [774, 224] width 635 height 111
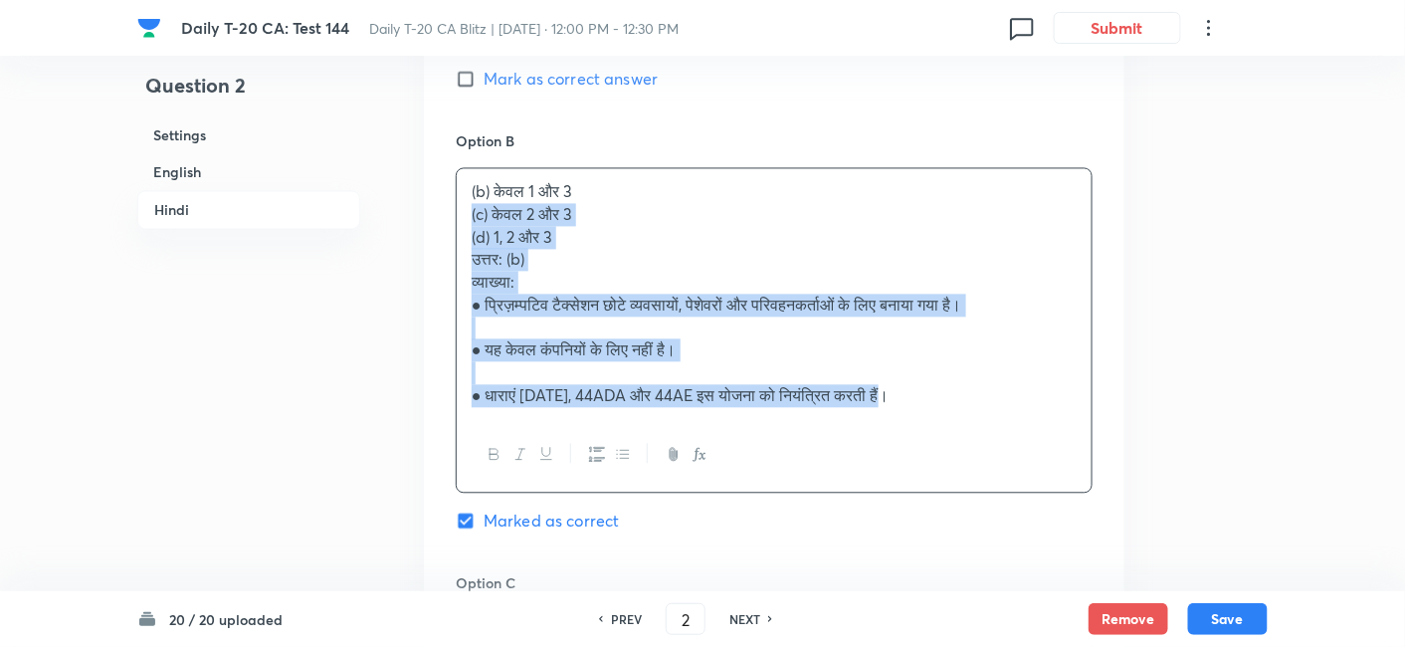
click at [446, 206] on div "Option A केवल 1 और 2 Mark as correct answer Option B (b) केवल 1 और 3 (c) केवल 2…" at bounding box center [774, 484] width 701 height 1375
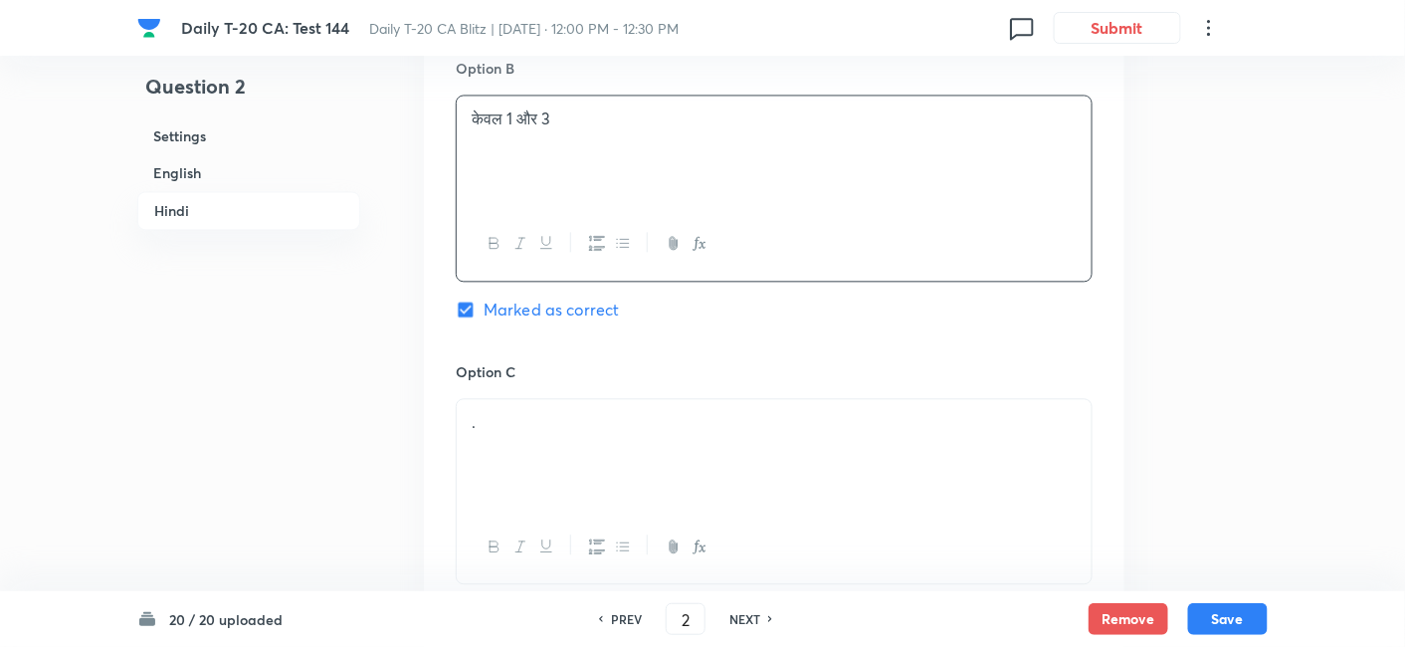
scroll to position [3775, 0]
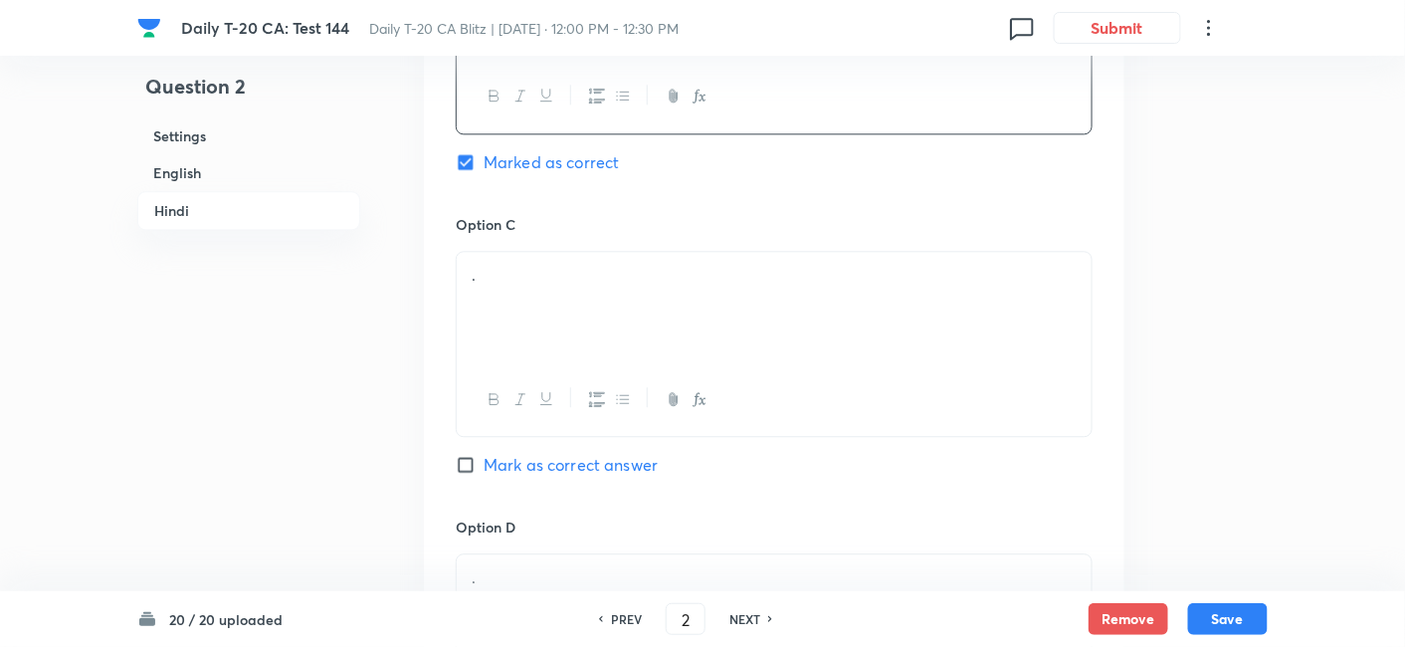
click at [556, 279] on p "." at bounding box center [774, 275] width 605 height 23
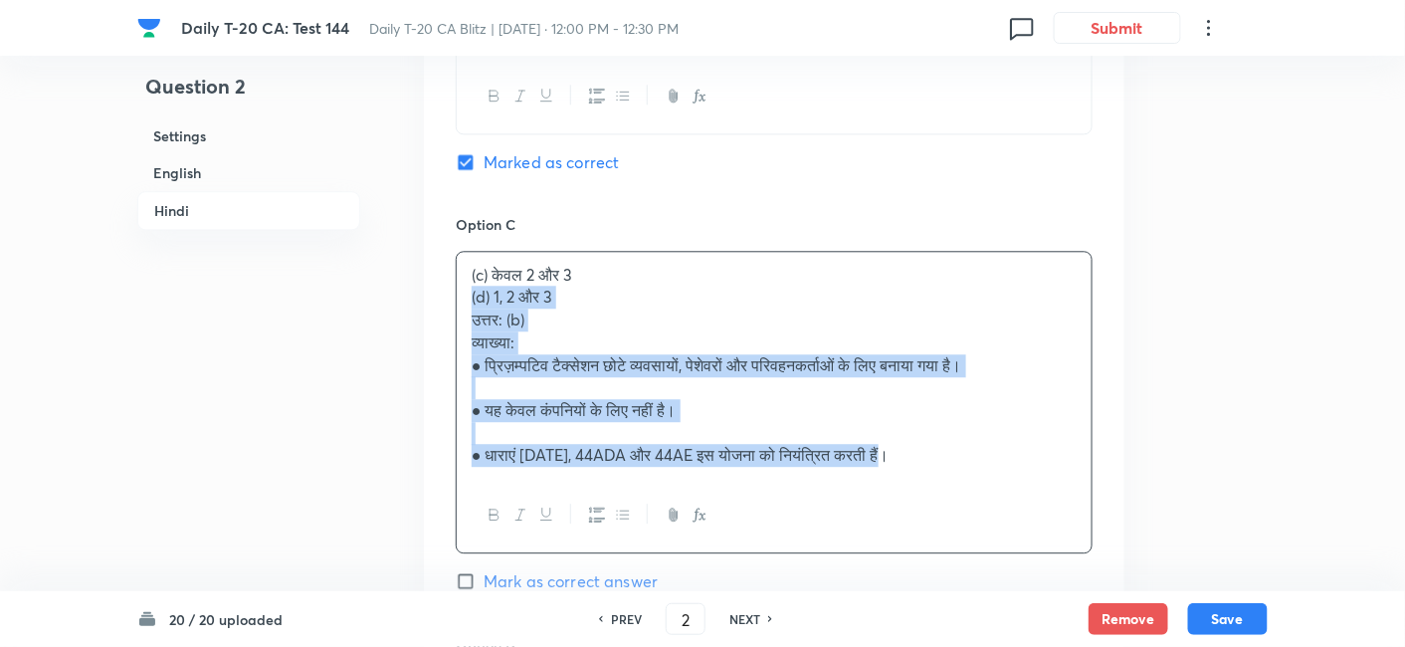
click at [453, 298] on div "Option A केवल 1 और 2 Mark as correct answer Option B केवल 1 और 3 Marked as corr…" at bounding box center [774, 252] width 701 height 1352
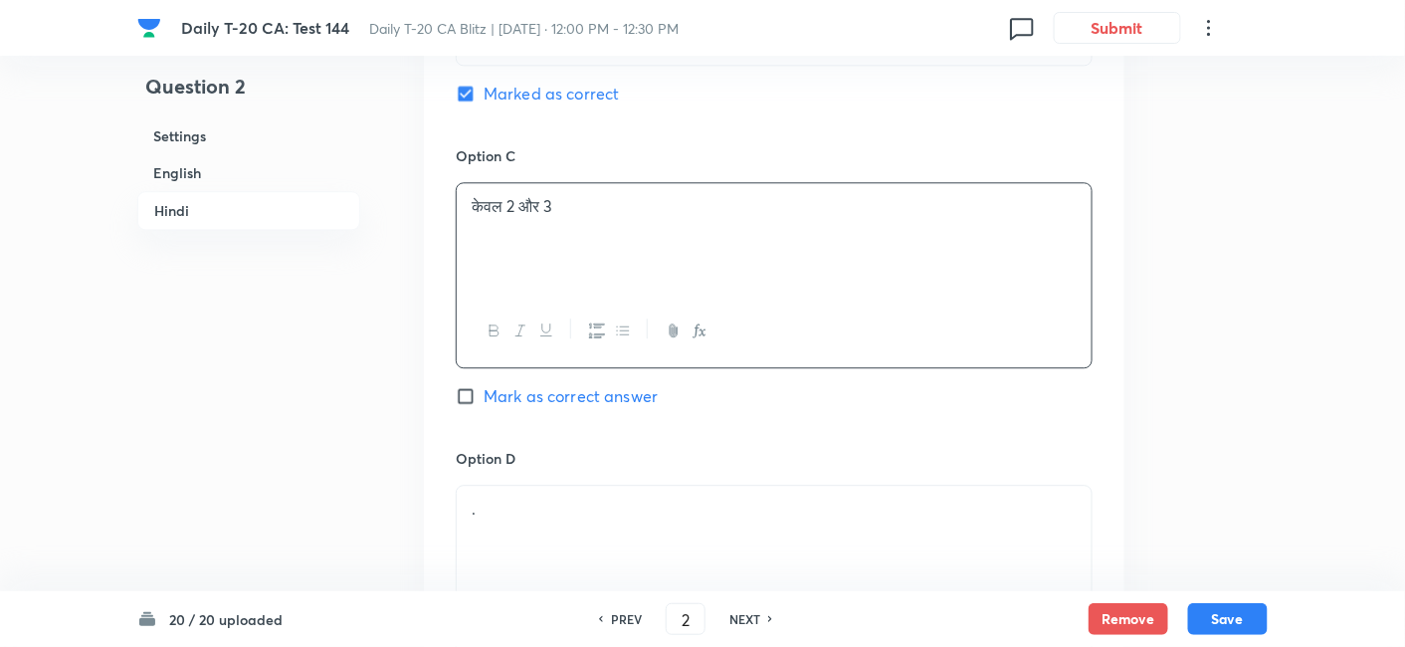
scroll to position [3996, 0]
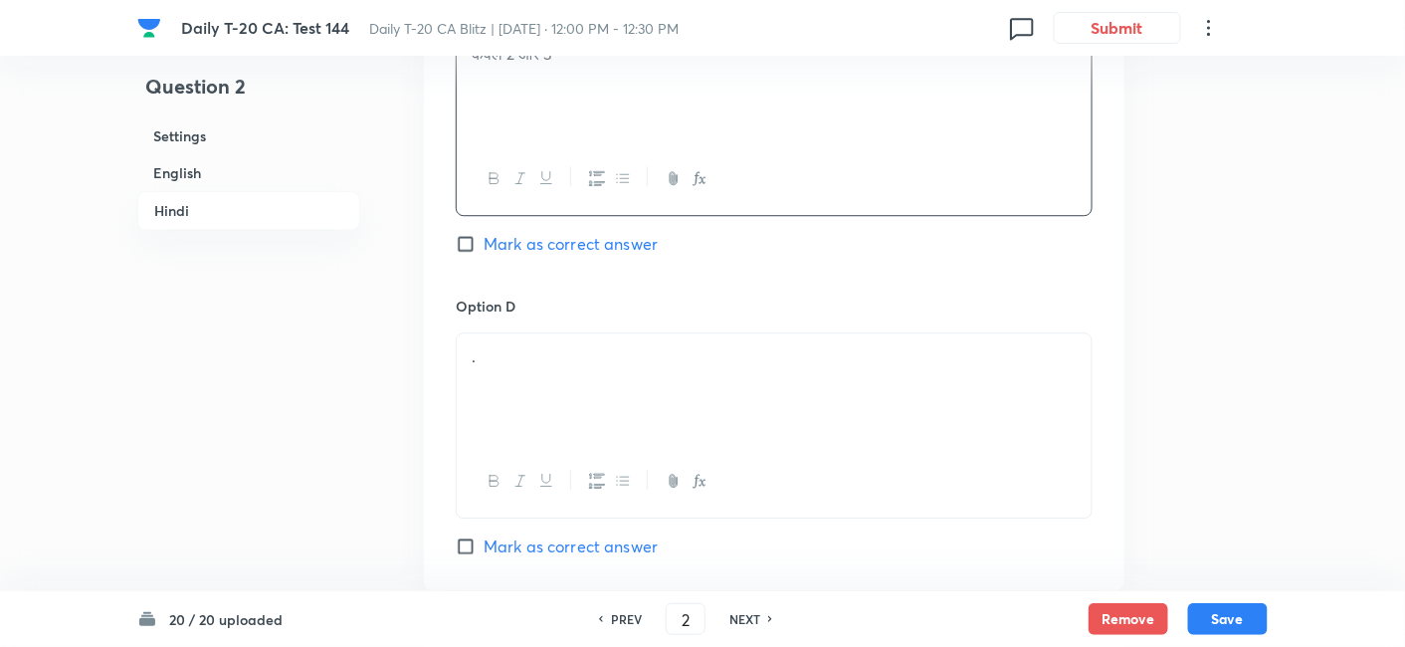
click at [520, 350] on p "." at bounding box center [774, 356] width 605 height 23
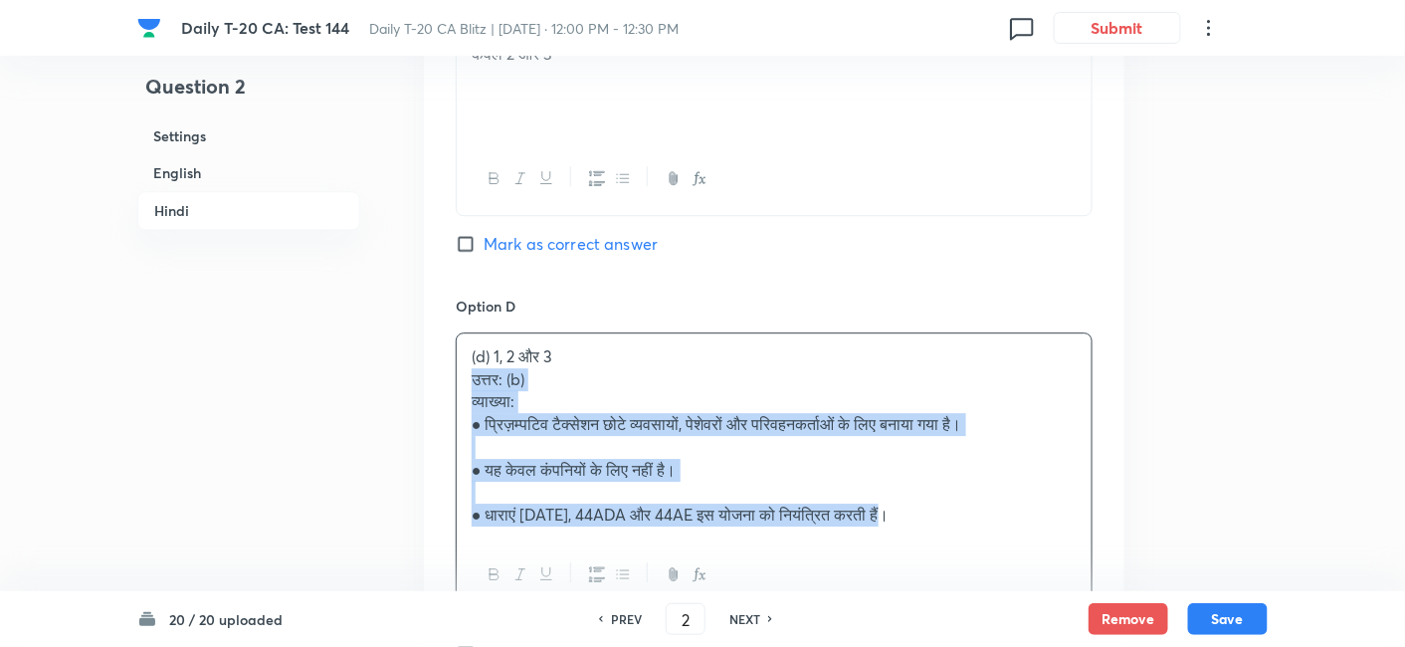
drag, startPoint x: 460, startPoint y: 373, endPoint x: 447, endPoint y: 374, distance: 13.0
click at [447, 374] on div "Option A केवल 1 और 2 Mark as correct answer Option B केवल 1 और 3 Marked as corr…" at bounding box center [774, 19] width 701 height 1329
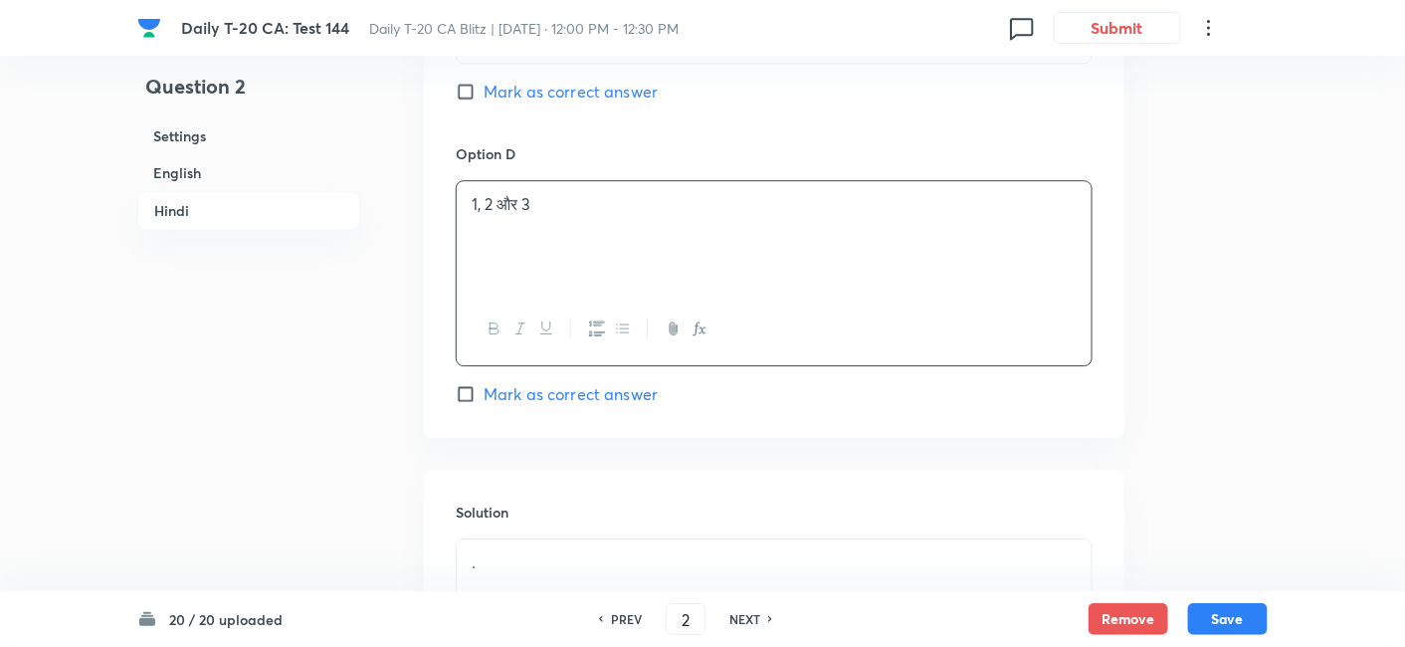
scroll to position [4328, 0]
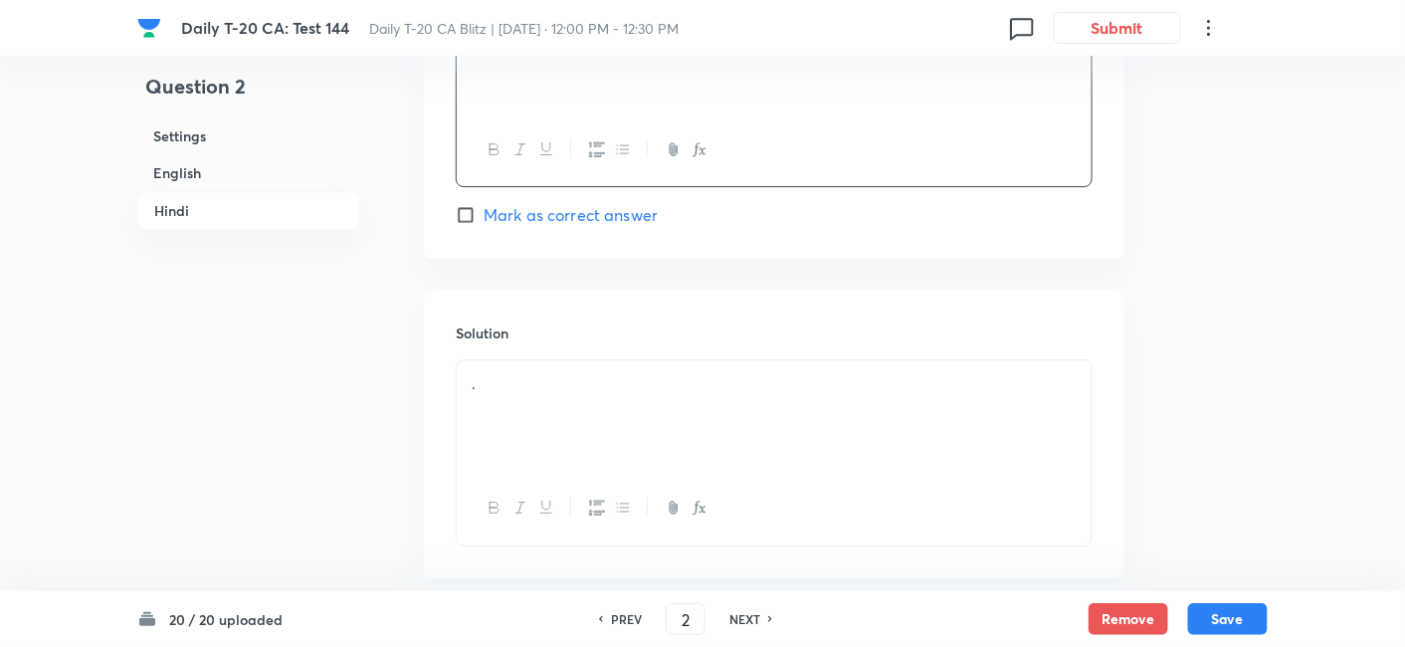
click at [559, 365] on div "." at bounding box center [774, 415] width 635 height 111
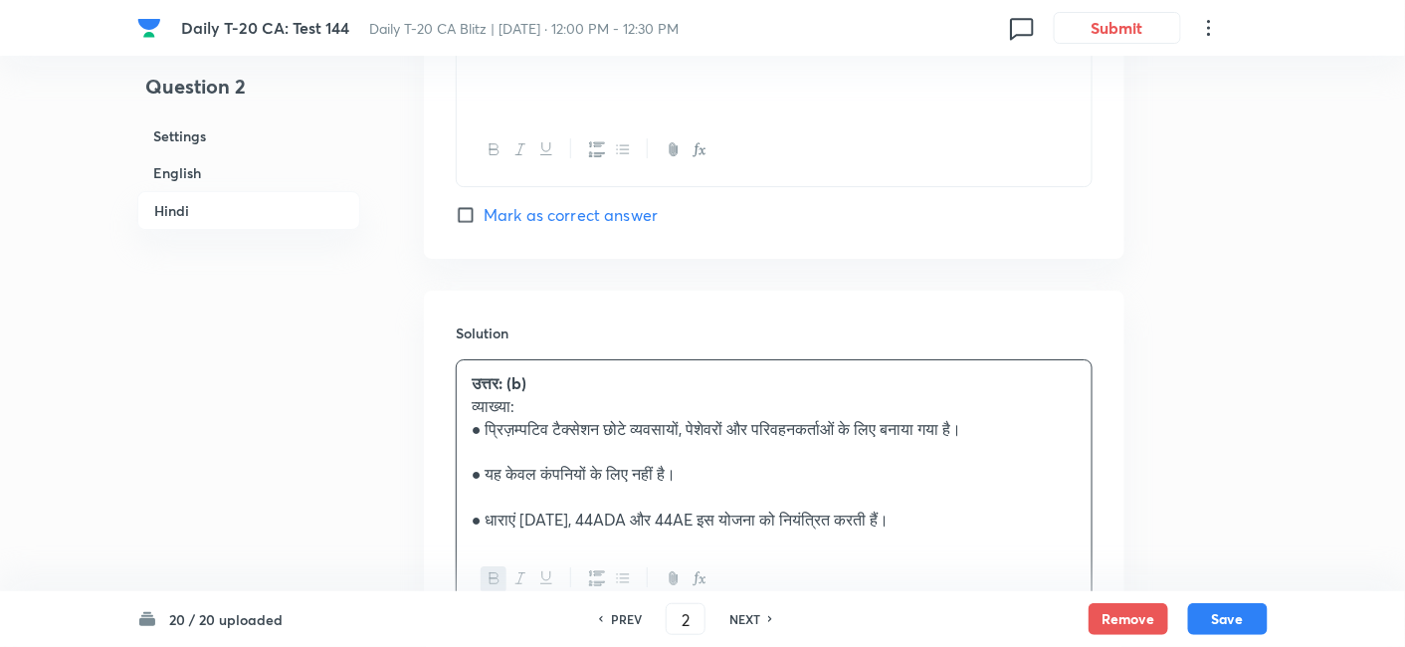
click at [213, 172] on h6 "English" at bounding box center [248, 172] width 223 height 37
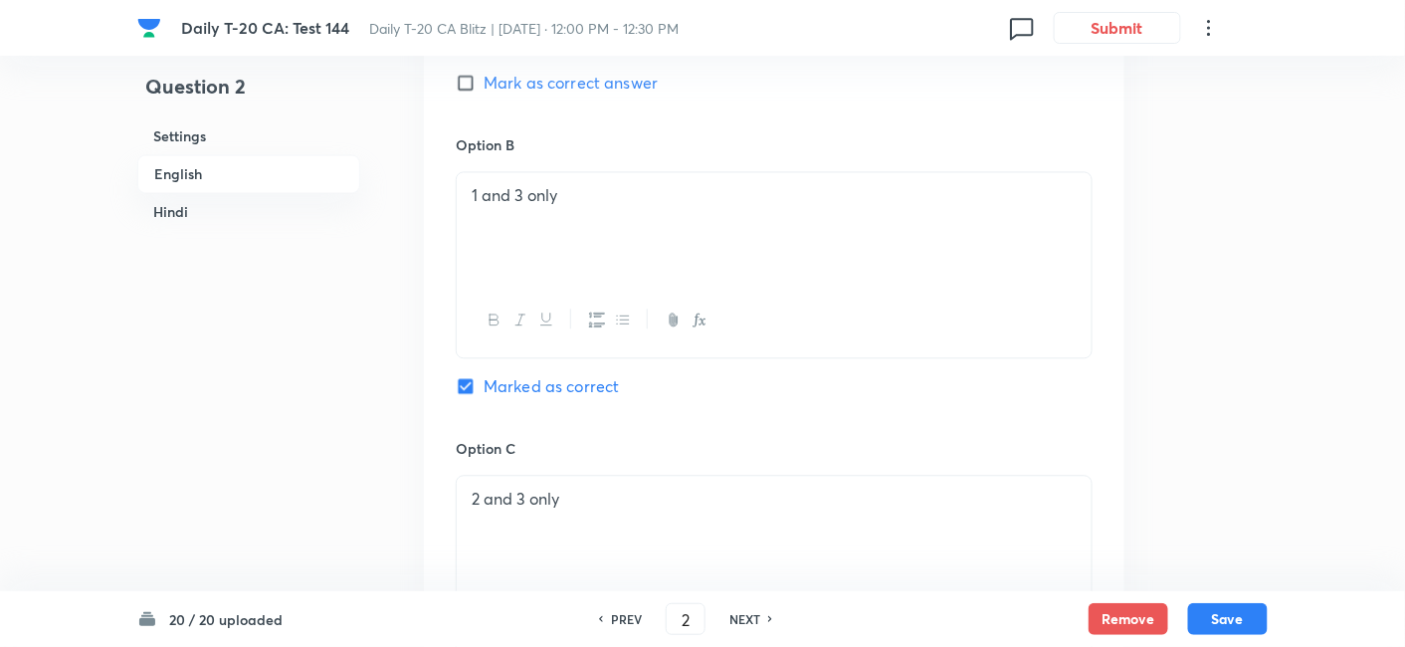
scroll to position [1288, 0]
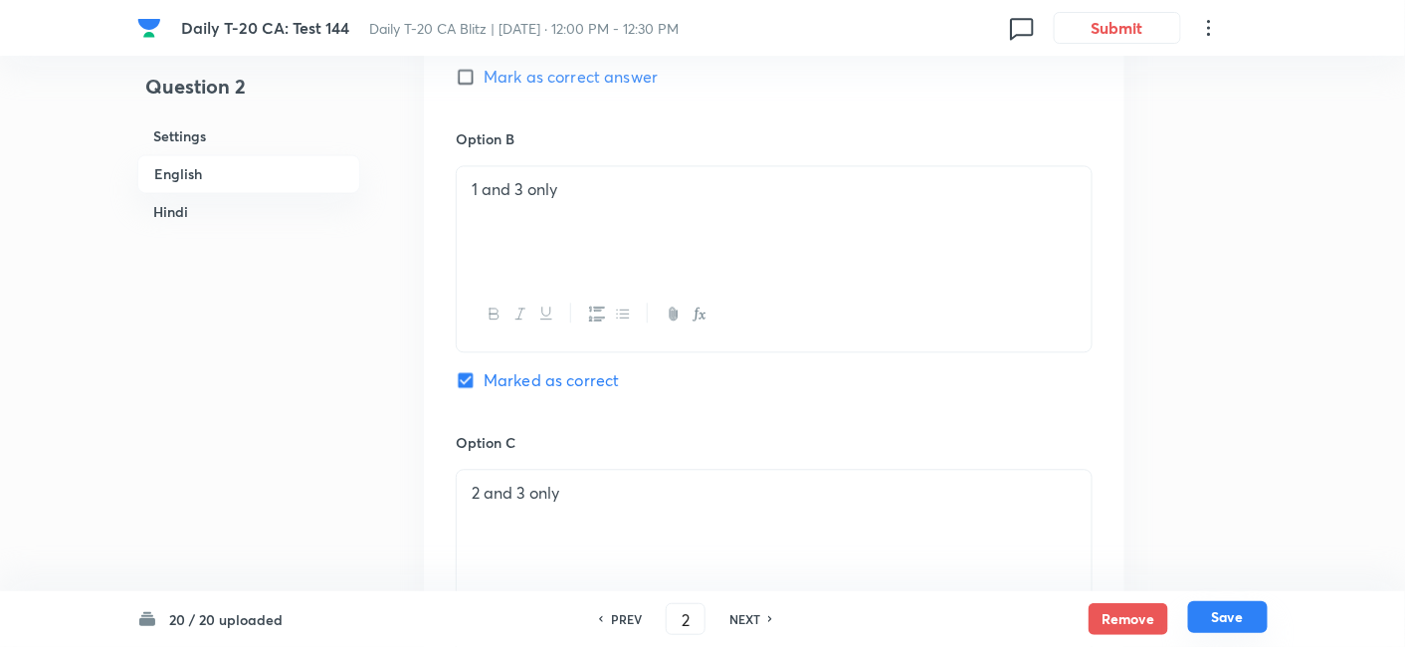
click at [1233, 621] on button "Save" at bounding box center [1228, 617] width 80 height 32
type input "3"
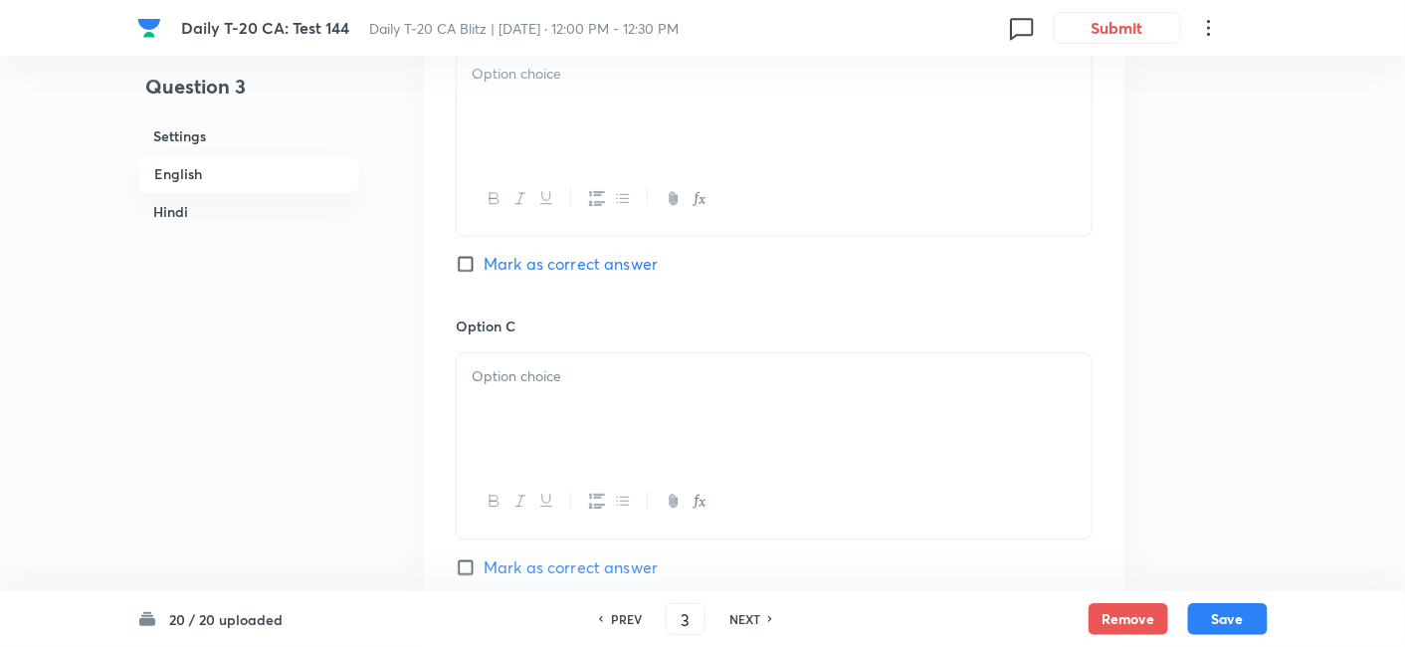
checkbox input "false"
checkbox input "true"
click at [208, 169] on h6 "English" at bounding box center [248, 173] width 223 height 39
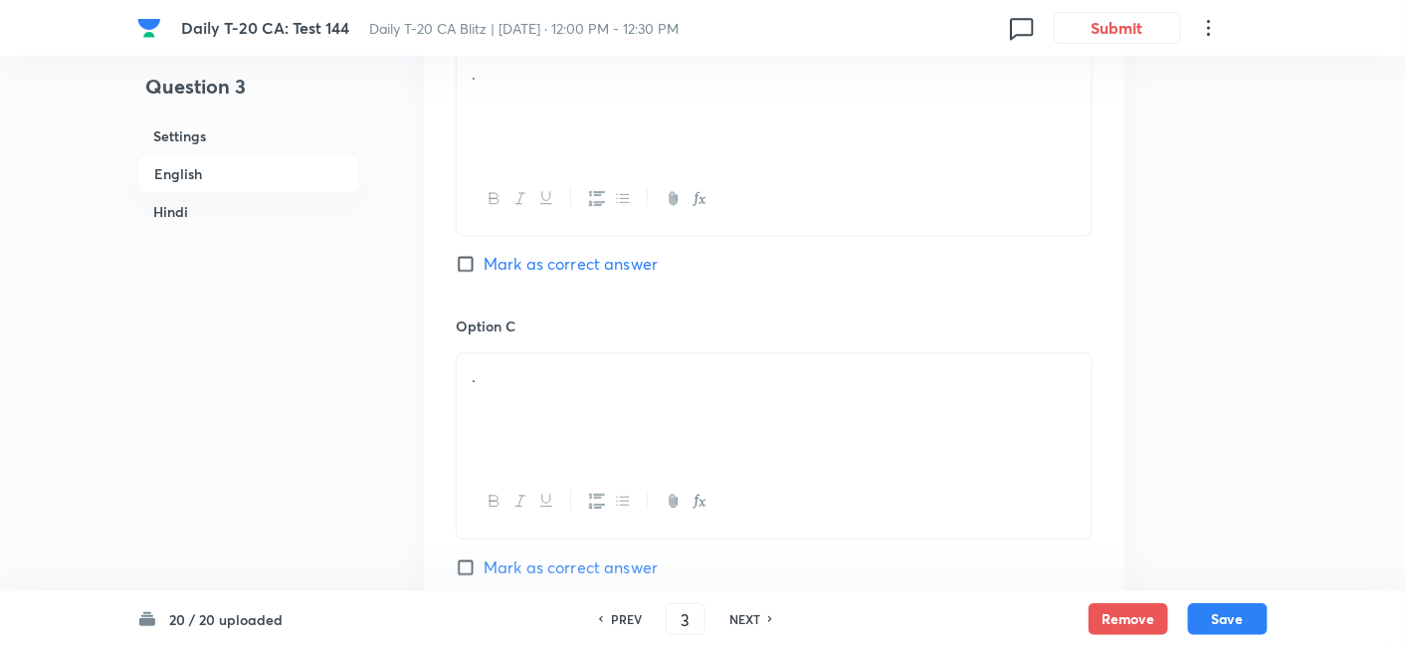
scroll to position [514, 0]
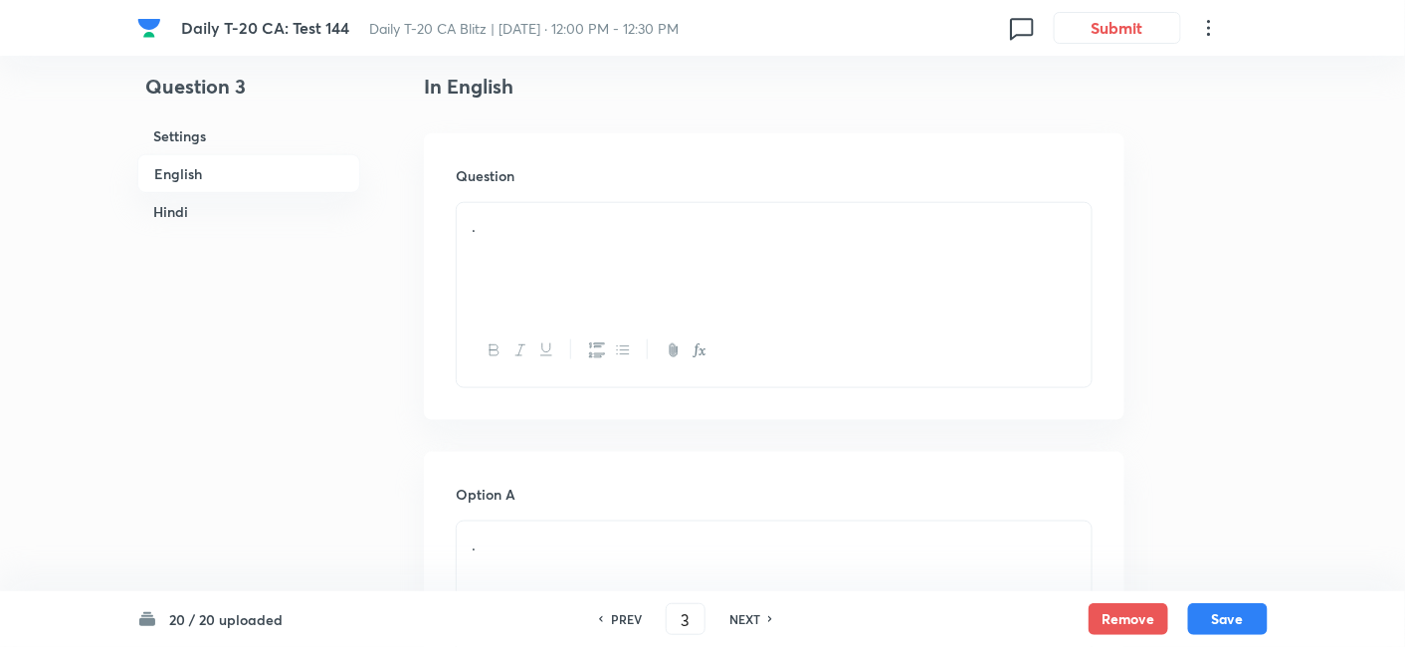
click at [527, 224] on p "." at bounding box center [774, 226] width 605 height 23
click at [571, 315] on div at bounding box center [774, 351] width 635 height 73
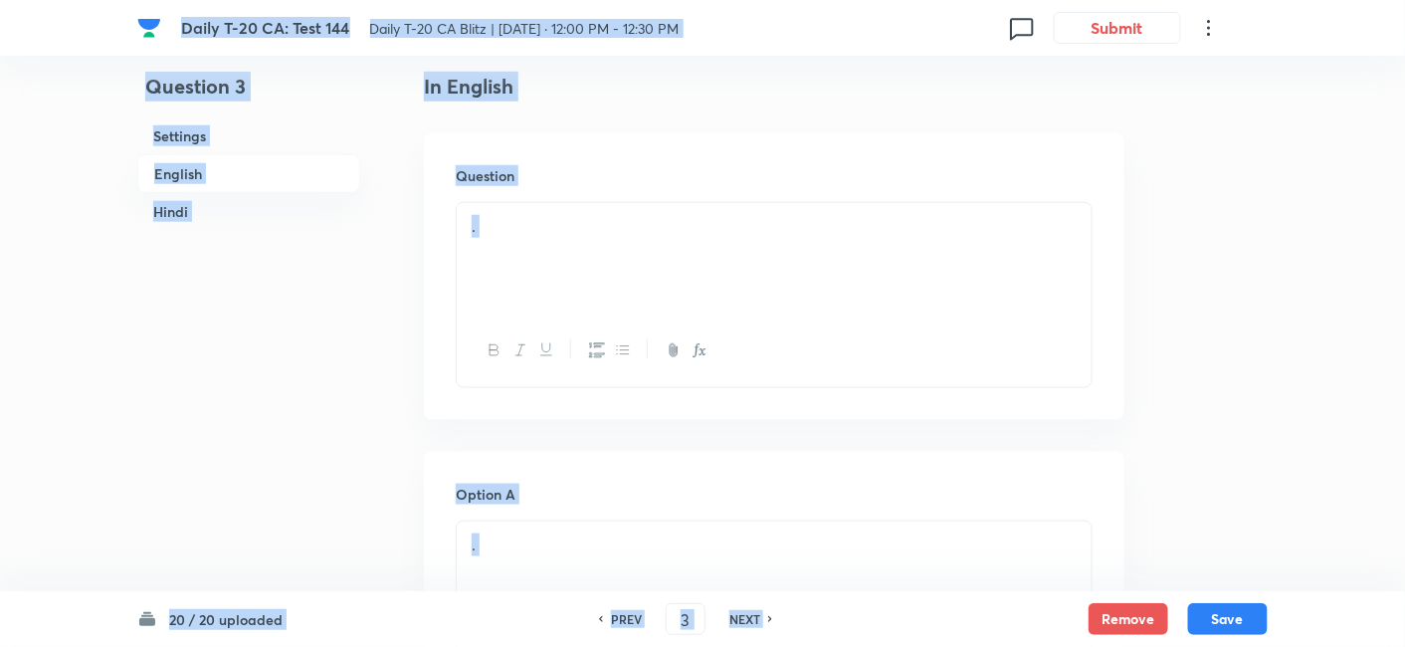
drag, startPoint x: 579, startPoint y: 309, endPoint x: 605, endPoint y: 317, distance: 27.1
click at [582, 309] on div "." at bounding box center [774, 258] width 635 height 111
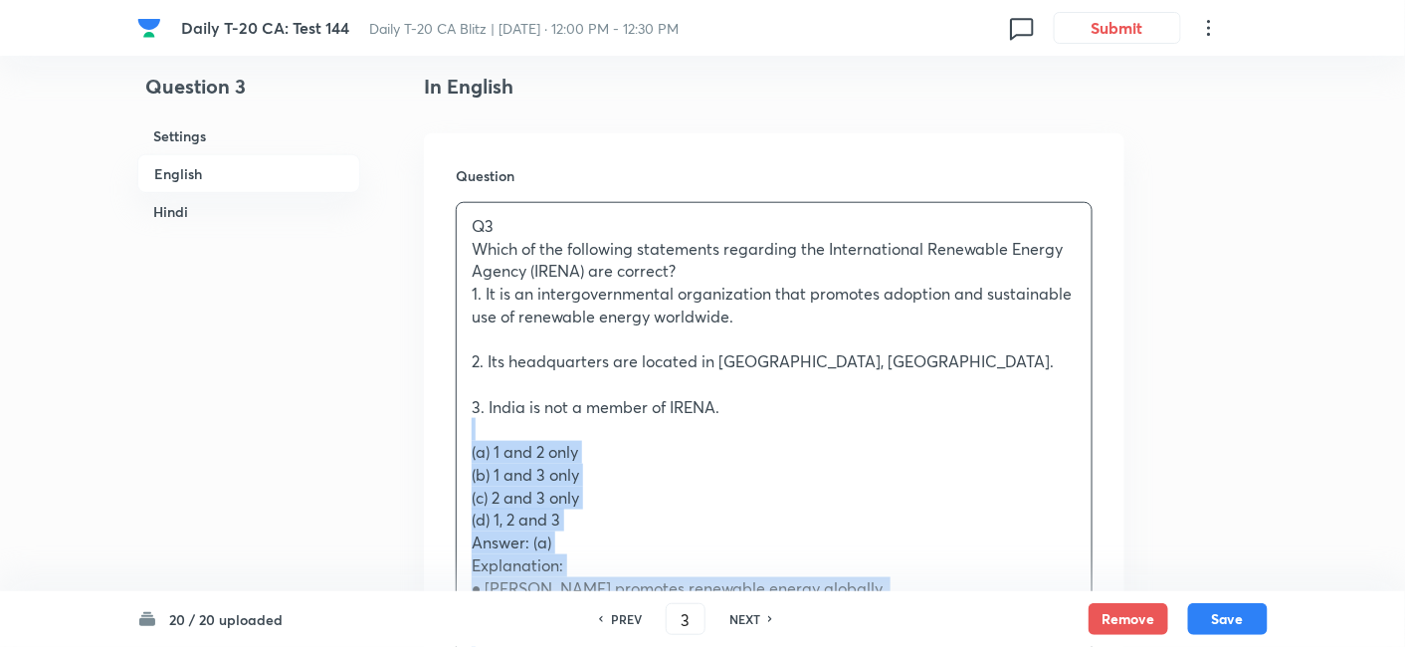
drag, startPoint x: 466, startPoint y: 427, endPoint x: 442, endPoint y: 424, distance: 24.1
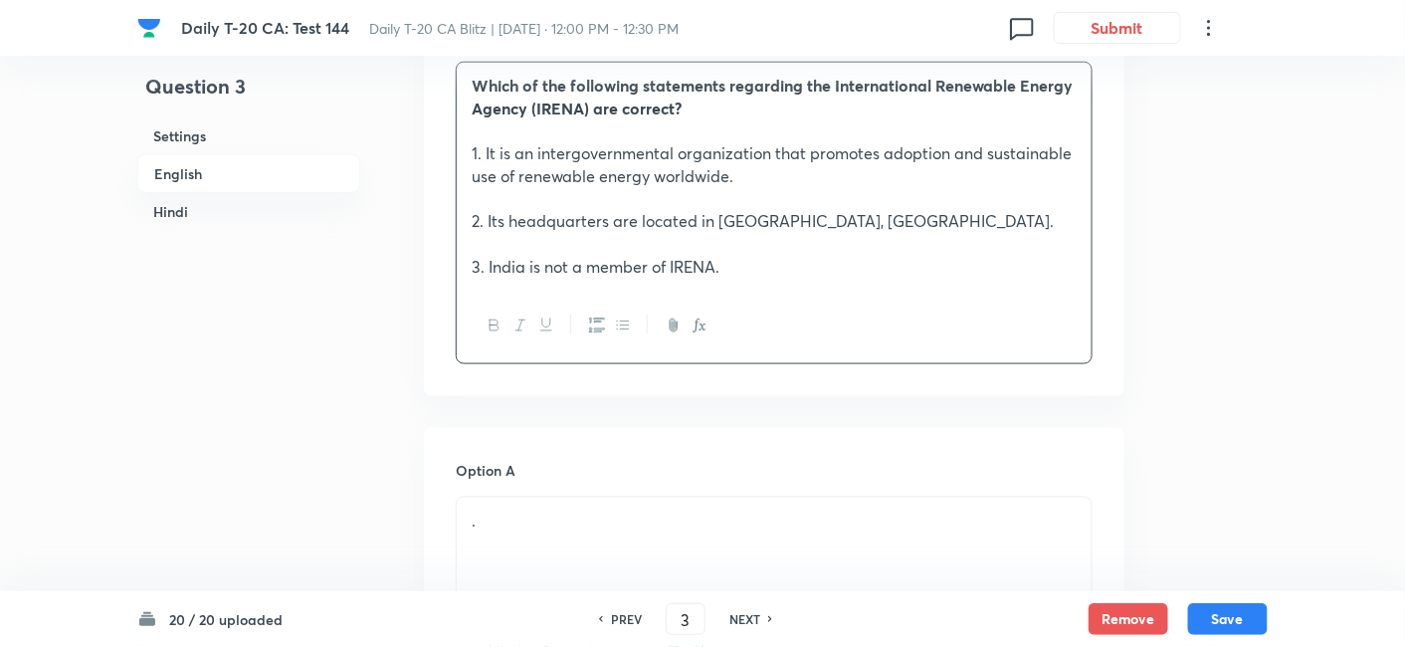
scroll to position [956, 0]
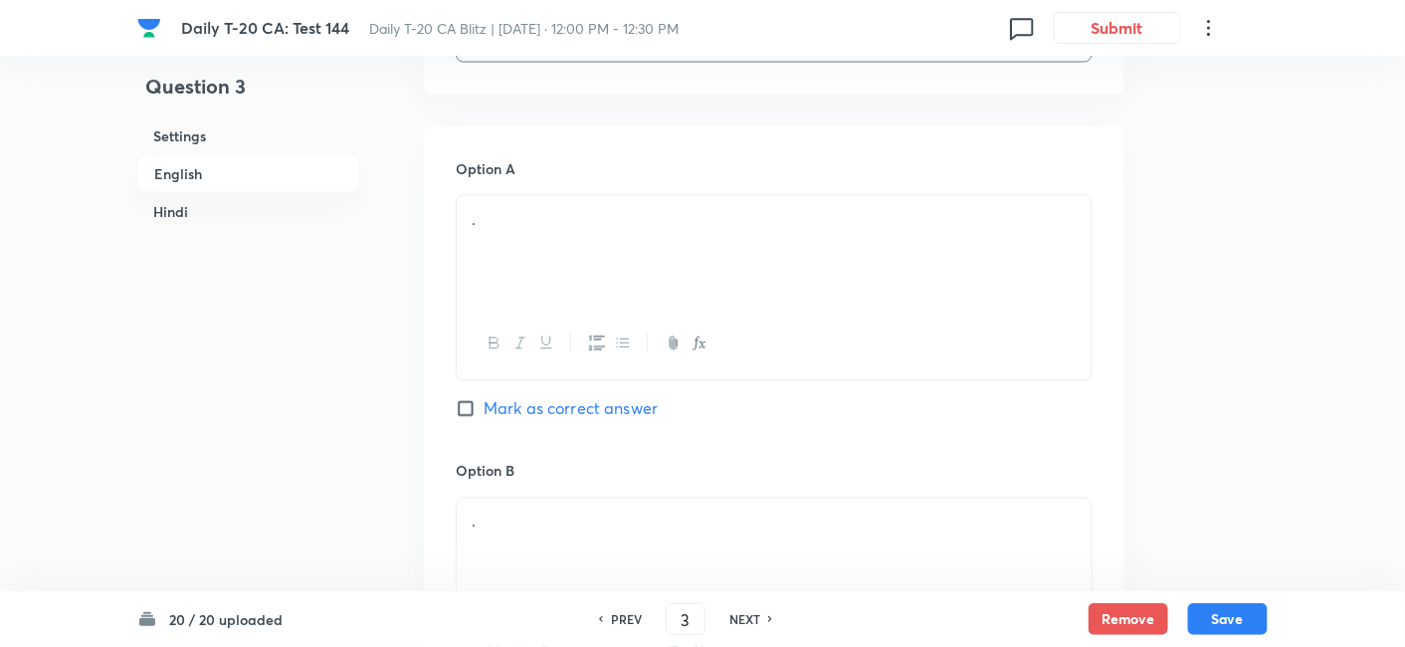
click at [562, 254] on div "." at bounding box center [774, 251] width 635 height 111
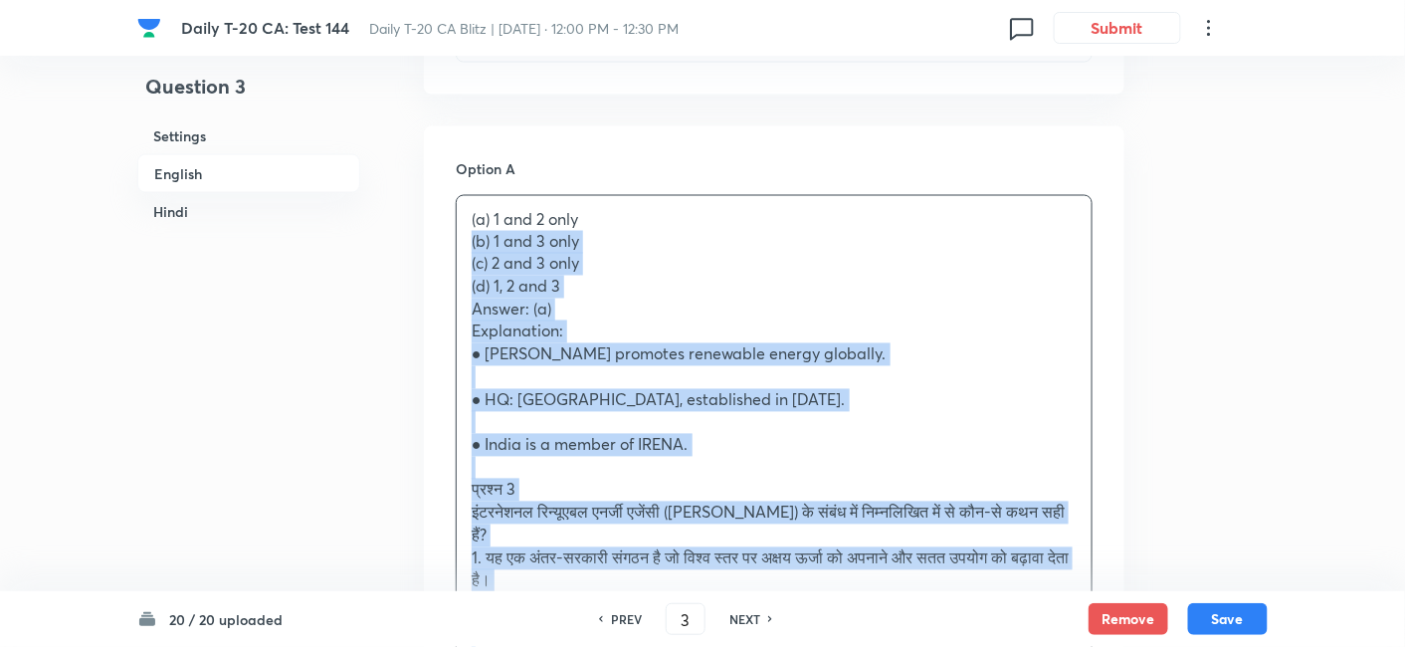
drag, startPoint x: 469, startPoint y: 250, endPoint x: 412, endPoint y: 239, distance: 57.8
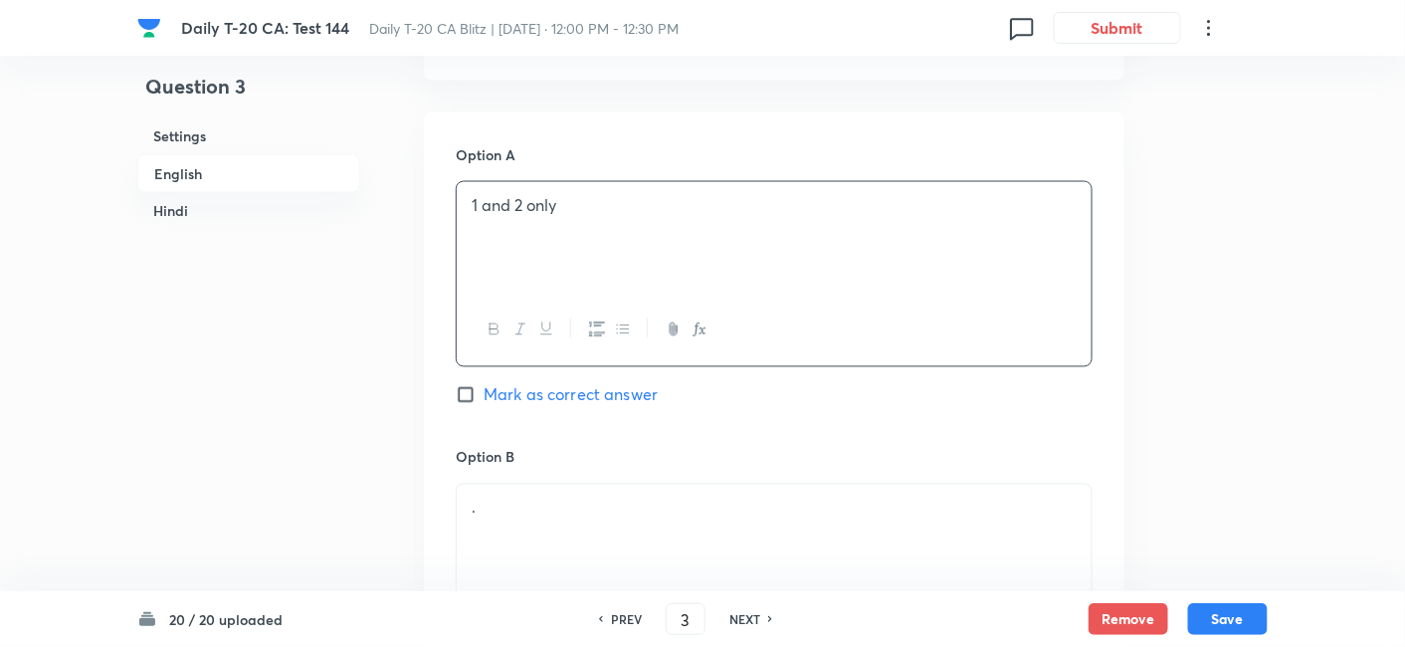
scroll to position [1066, 0]
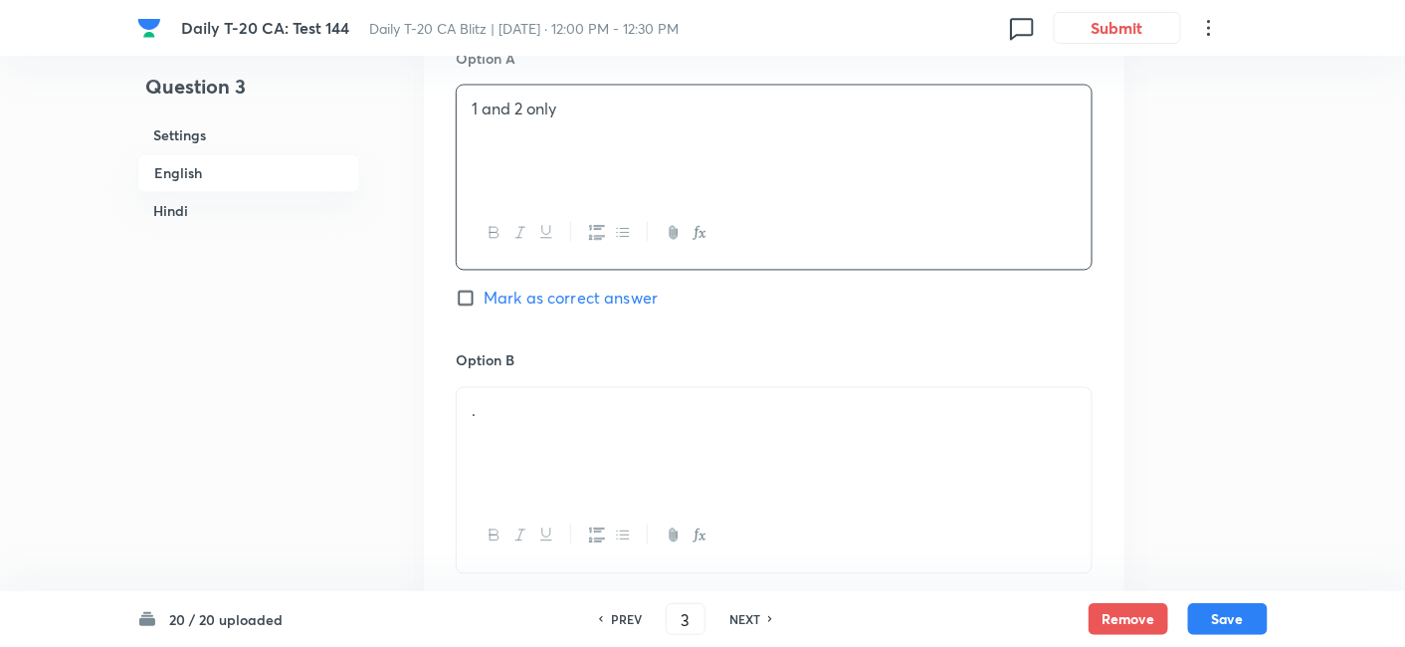
click at [586, 409] on p "." at bounding box center [774, 411] width 605 height 23
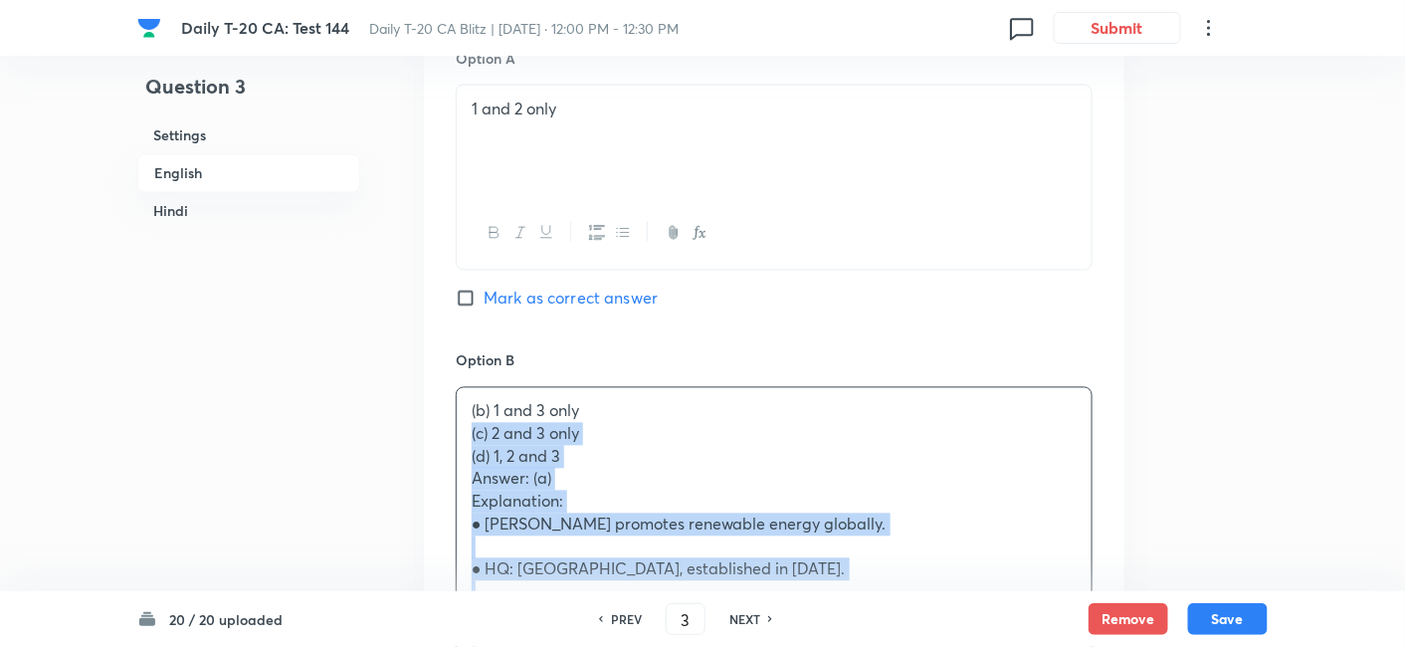
drag, startPoint x: 477, startPoint y: 430, endPoint x: 408, endPoint y: 424, distance: 68.9
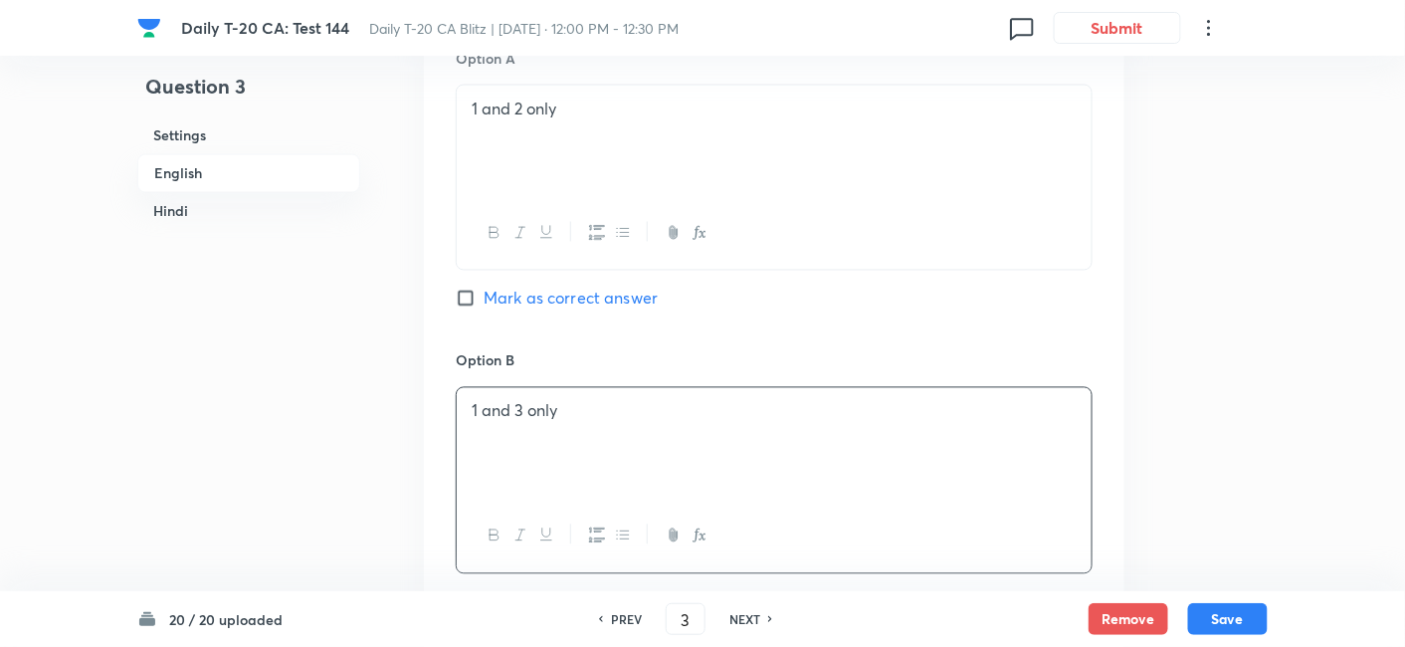
click at [575, 294] on span "Mark as correct answer" at bounding box center [571, 299] width 174 height 24
click at [484, 294] on input "Mark as correct answer" at bounding box center [470, 299] width 28 height 20
checkbox input "true"
checkbox input "false"
checkbox input "true"
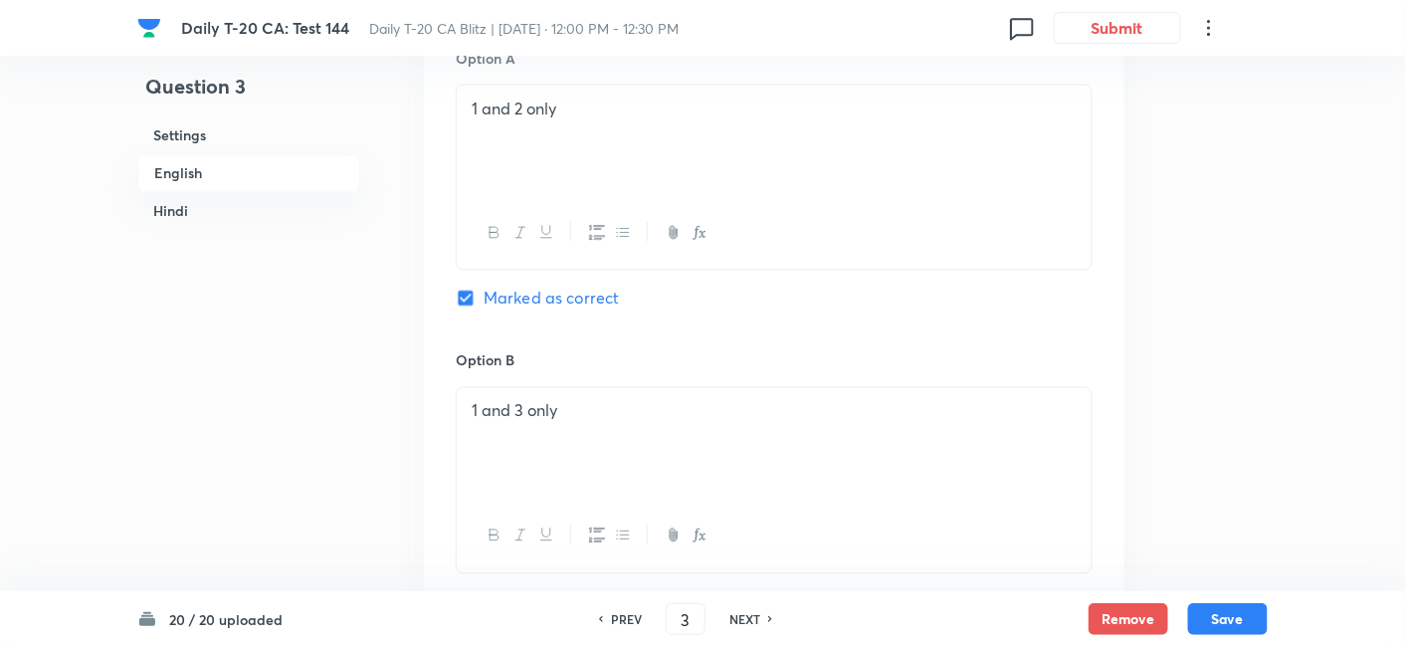
checkbox input "false"
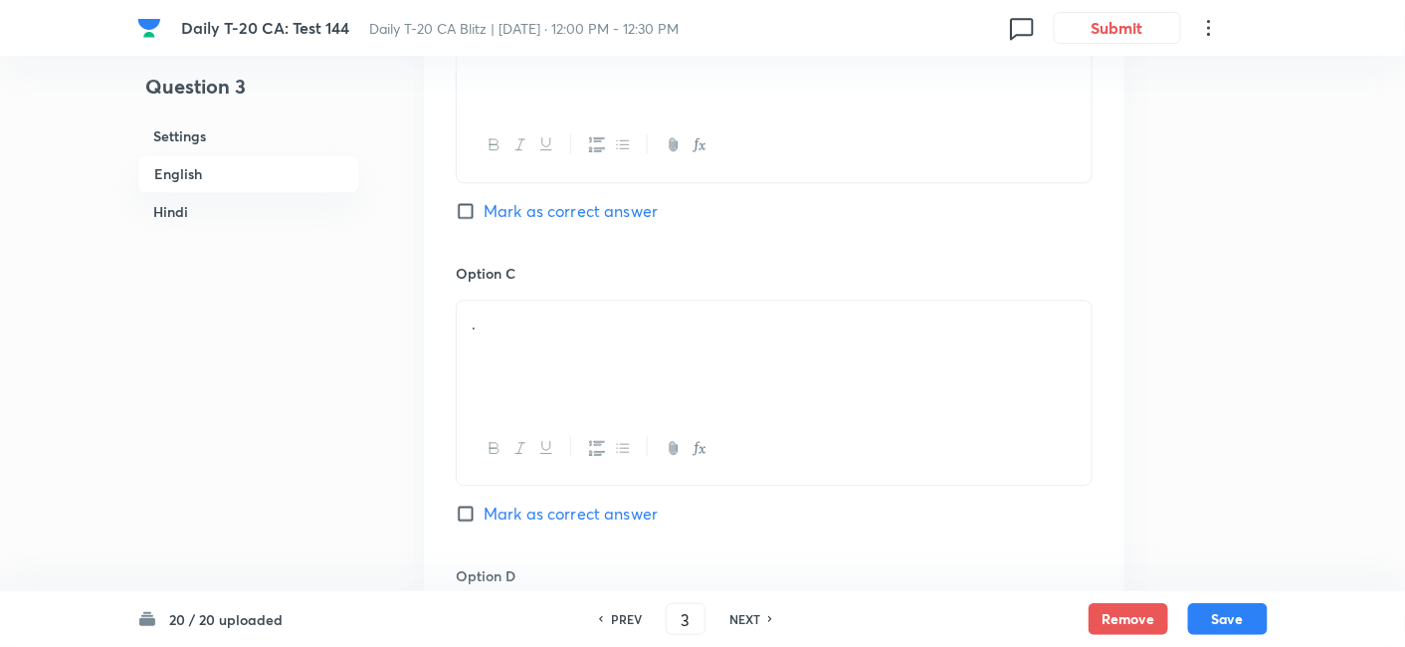
scroll to position [1509, 0]
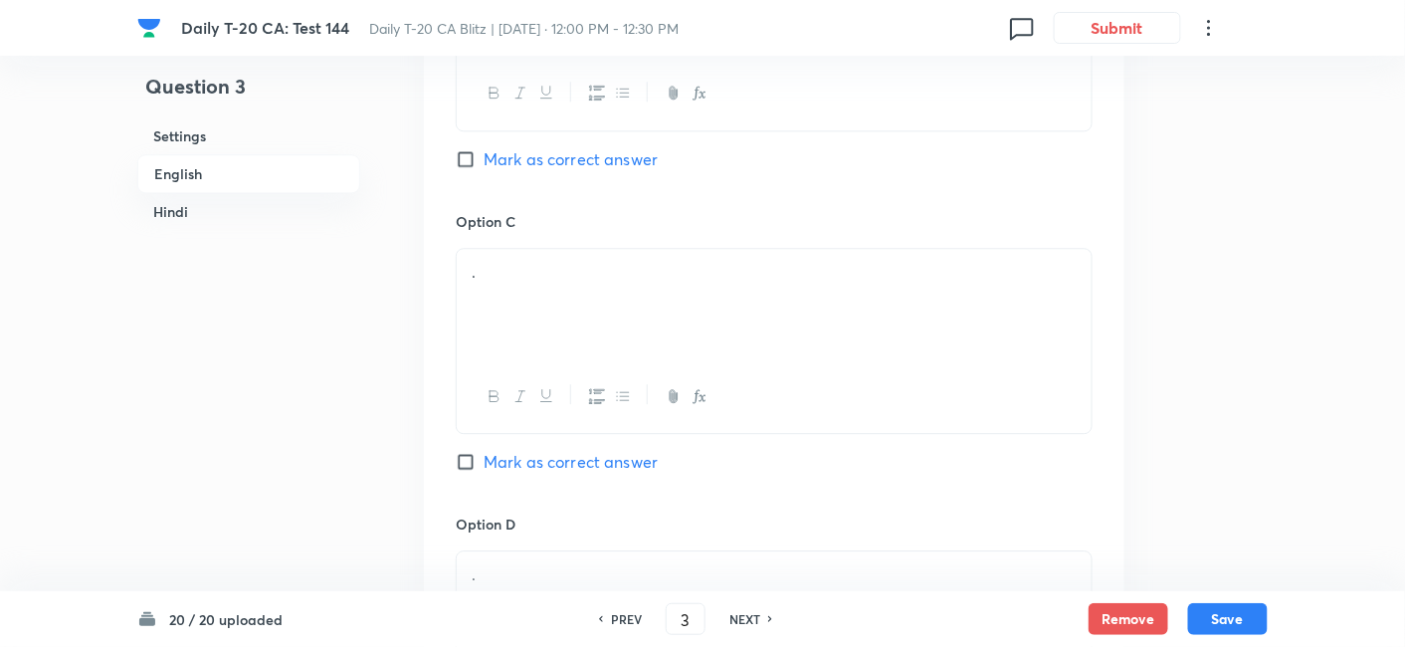
click at [556, 314] on div "." at bounding box center [774, 304] width 635 height 111
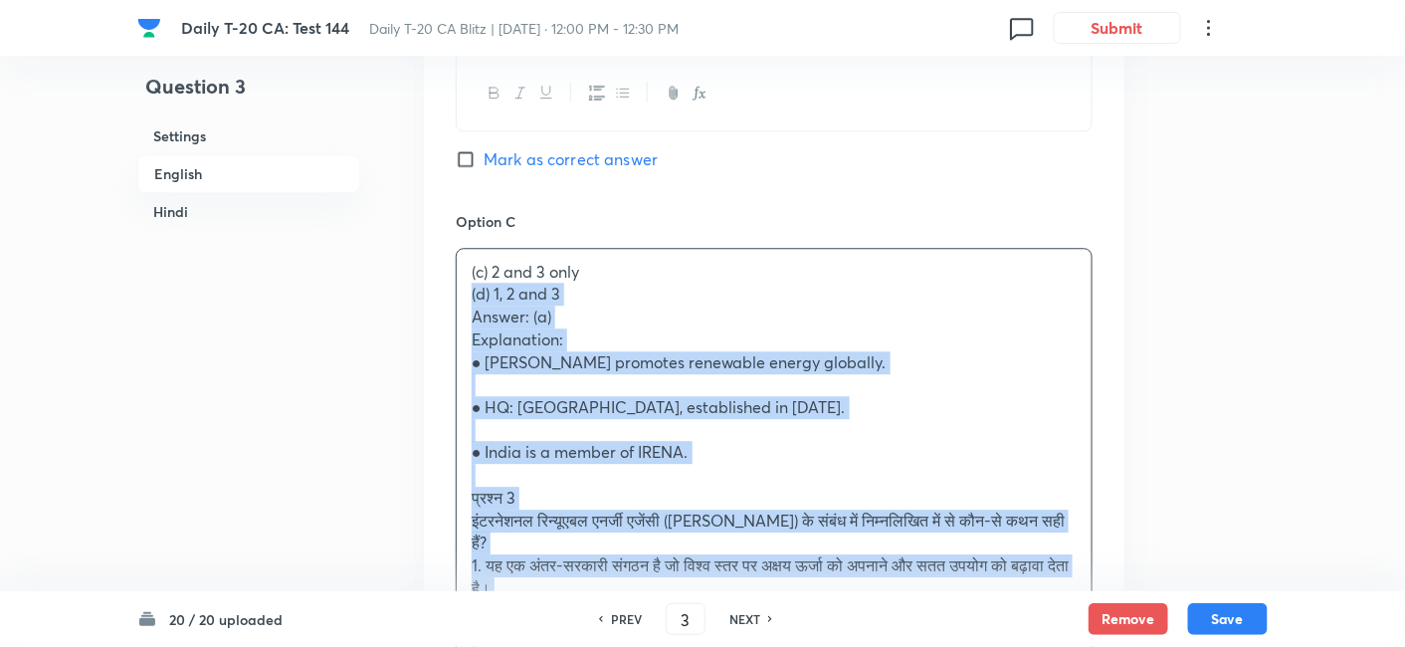
drag, startPoint x: 478, startPoint y: 293, endPoint x: 448, endPoint y: 290, distance: 30.0
click at [448, 290] on div "Option A 1 and 2 only Marked as correct Option B 1 and 3 only Mark as correct a…" at bounding box center [774, 497] width 701 height 1849
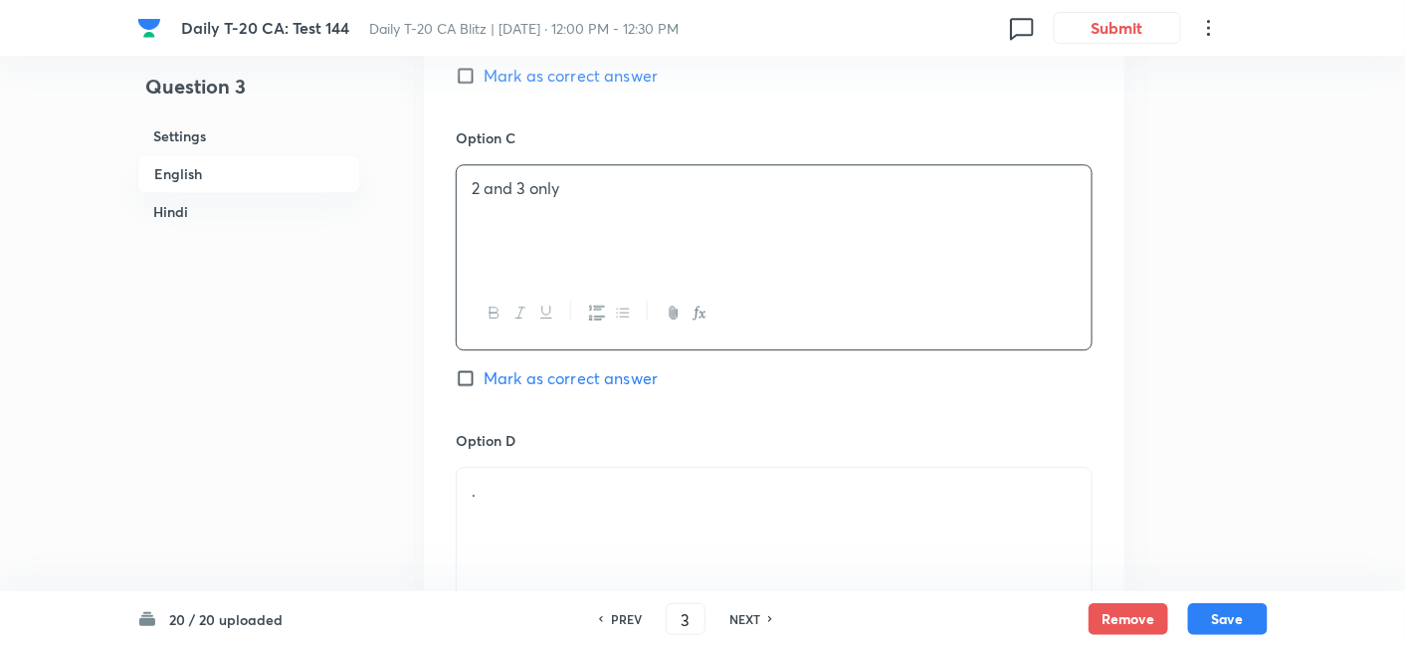
scroll to position [1730, 0]
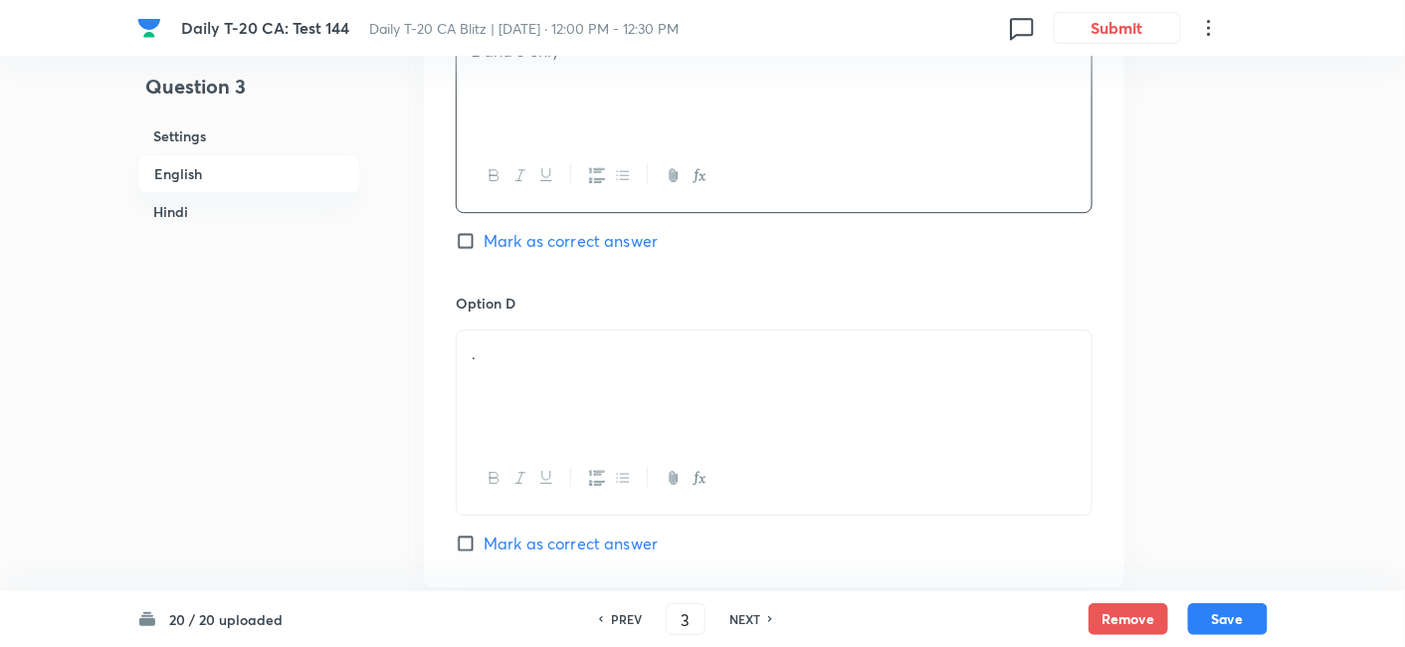
click at [520, 353] on p "." at bounding box center [774, 353] width 605 height 23
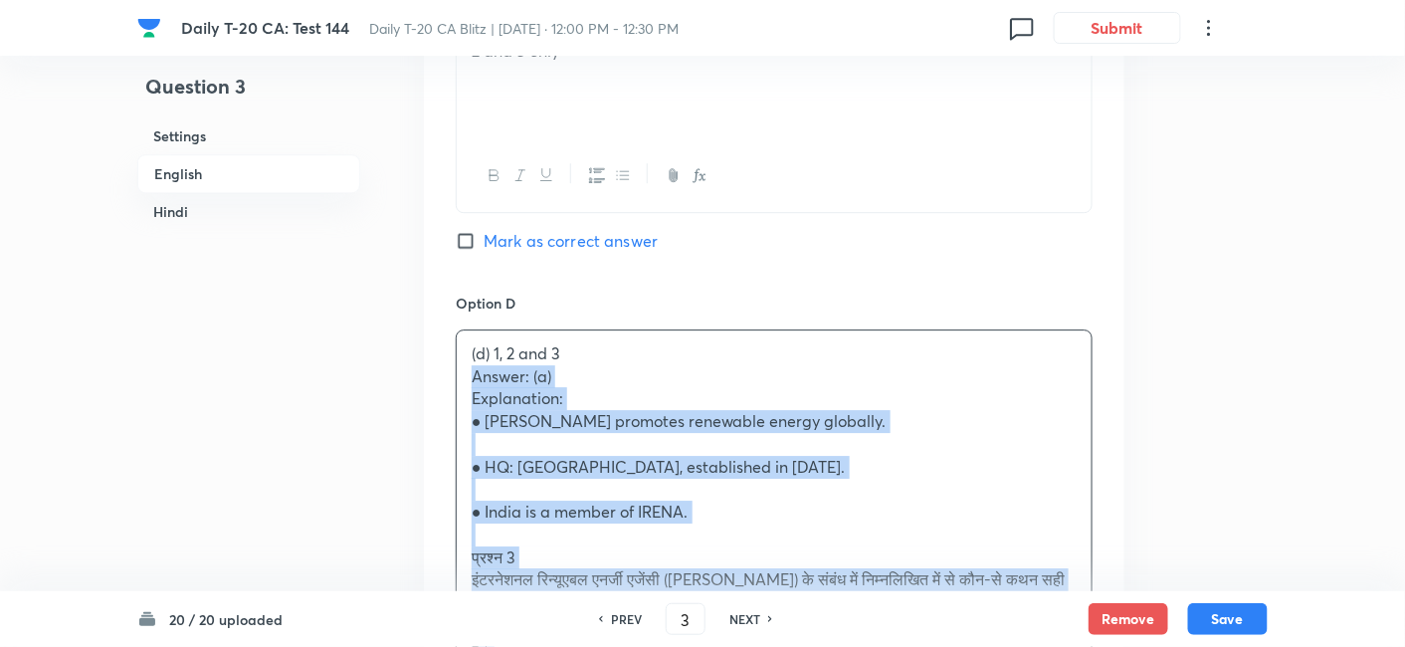
click at [452, 374] on div "Option A 1 and 2 only Marked as correct Option B 1 and 3 only Mark as correct a…" at bounding box center [774, 265] width 701 height 1827
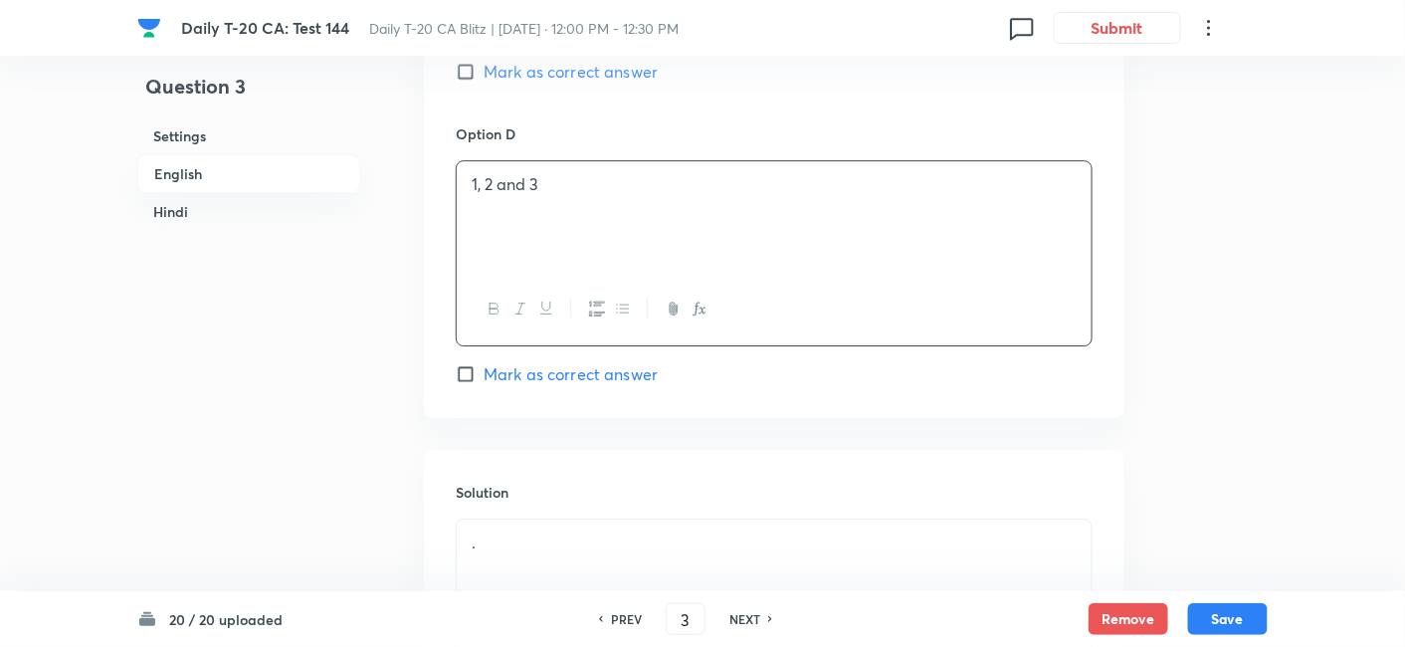
scroll to position [2172, 0]
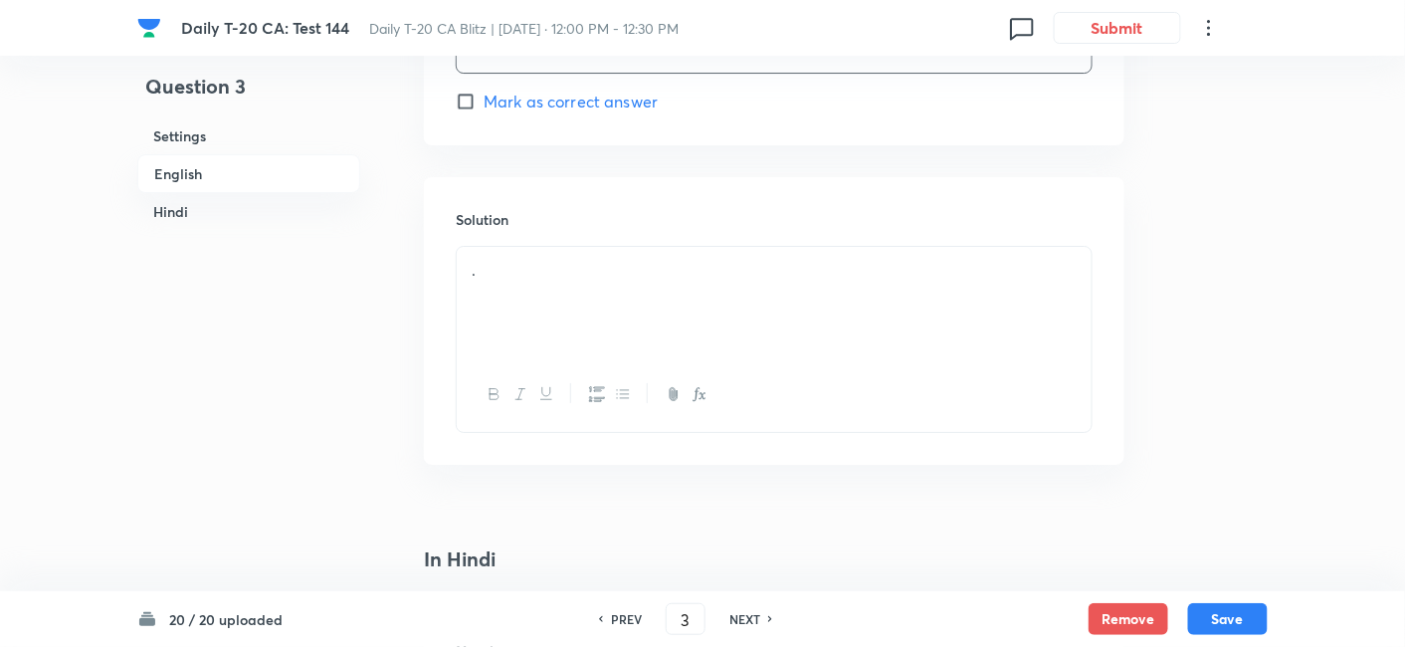
click at [585, 301] on div "." at bounding box center [774, 302] width 635 height 111
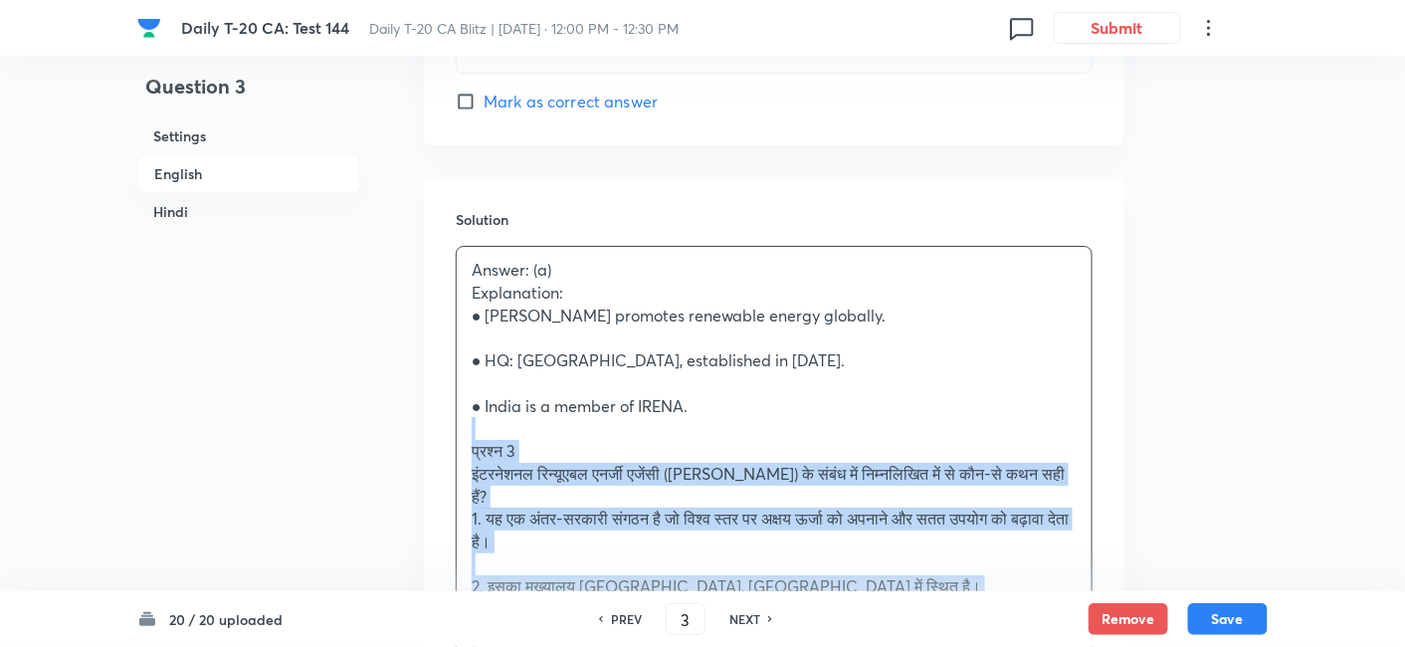
click at [458, 426] on div "Answer: (a) Explanation: ● IRENA promotes renewable energy globally. ● HQ: Abu …" at bounding box center [774, 587] width 635 height 680
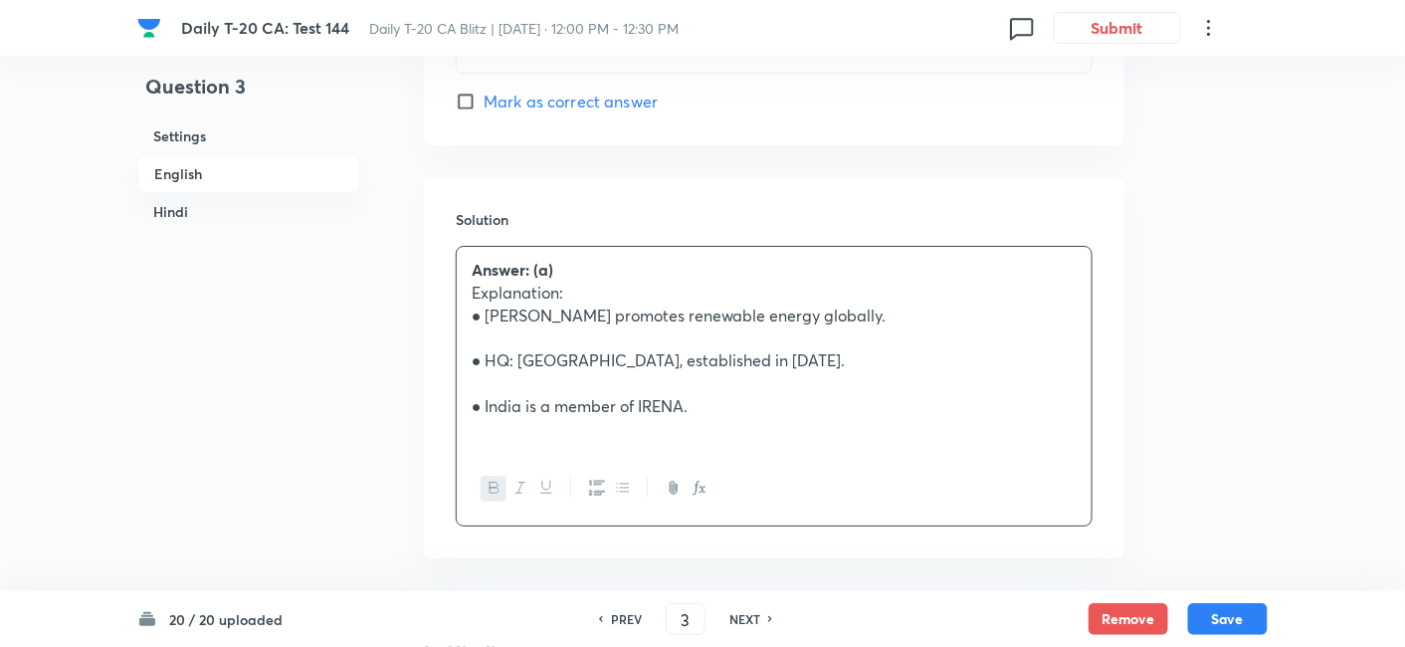
click at [223, 177] on h6 "English" at bounding box center [248, 173] width 223 height 39
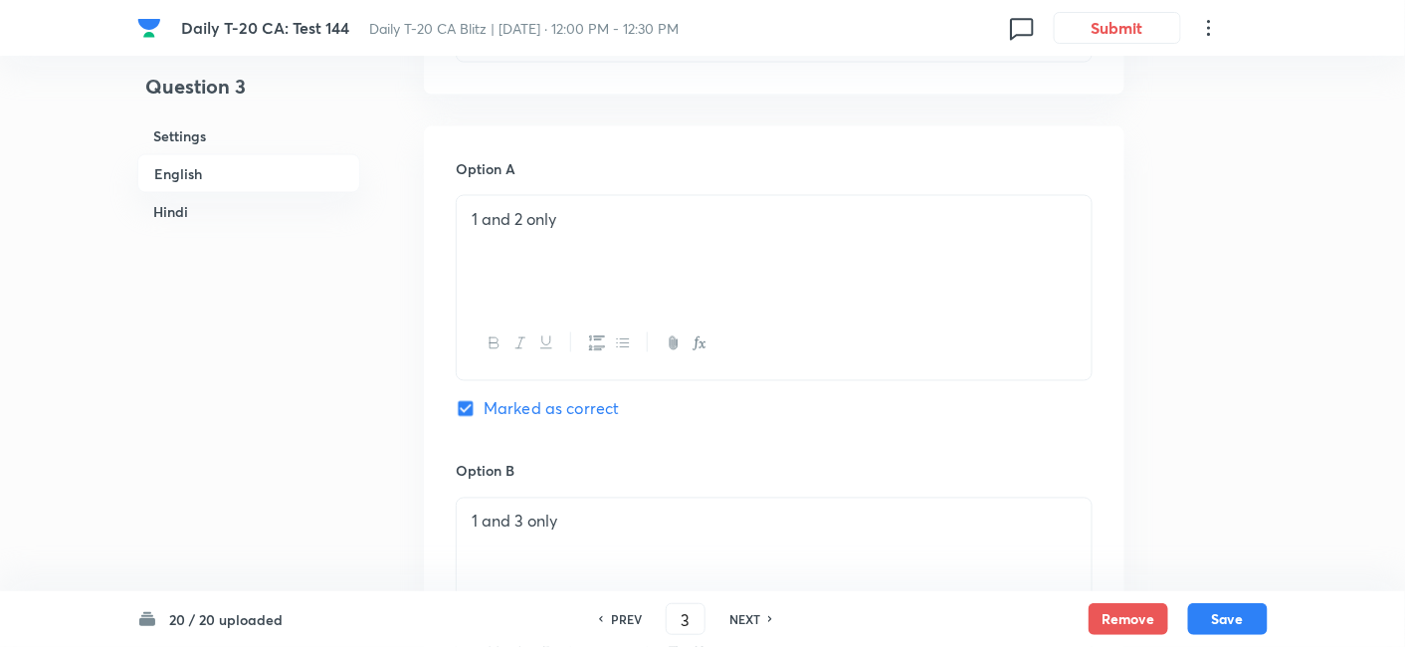
click at [253, 204] on h6 "Hindi" at bounding box center [248, 211] width 223 height 37
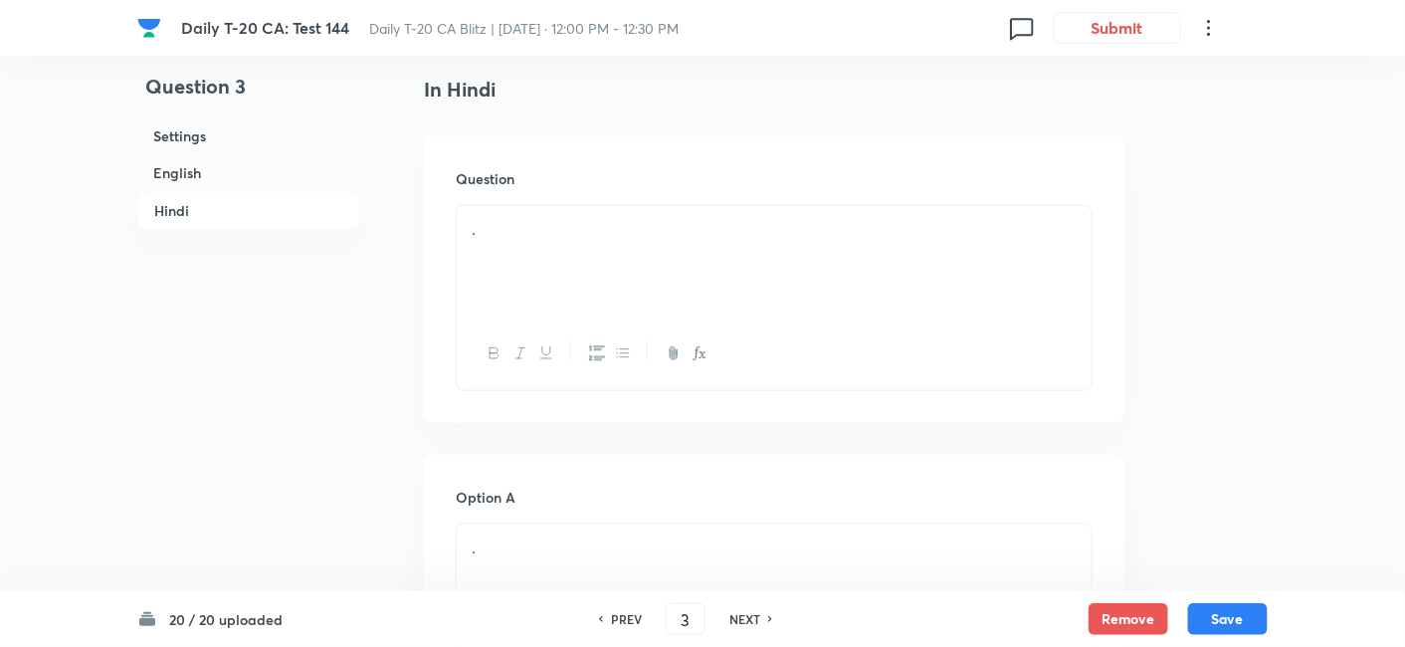
click at [495, 235] on p "." at bounding box center [774, 229] width 605 height 23
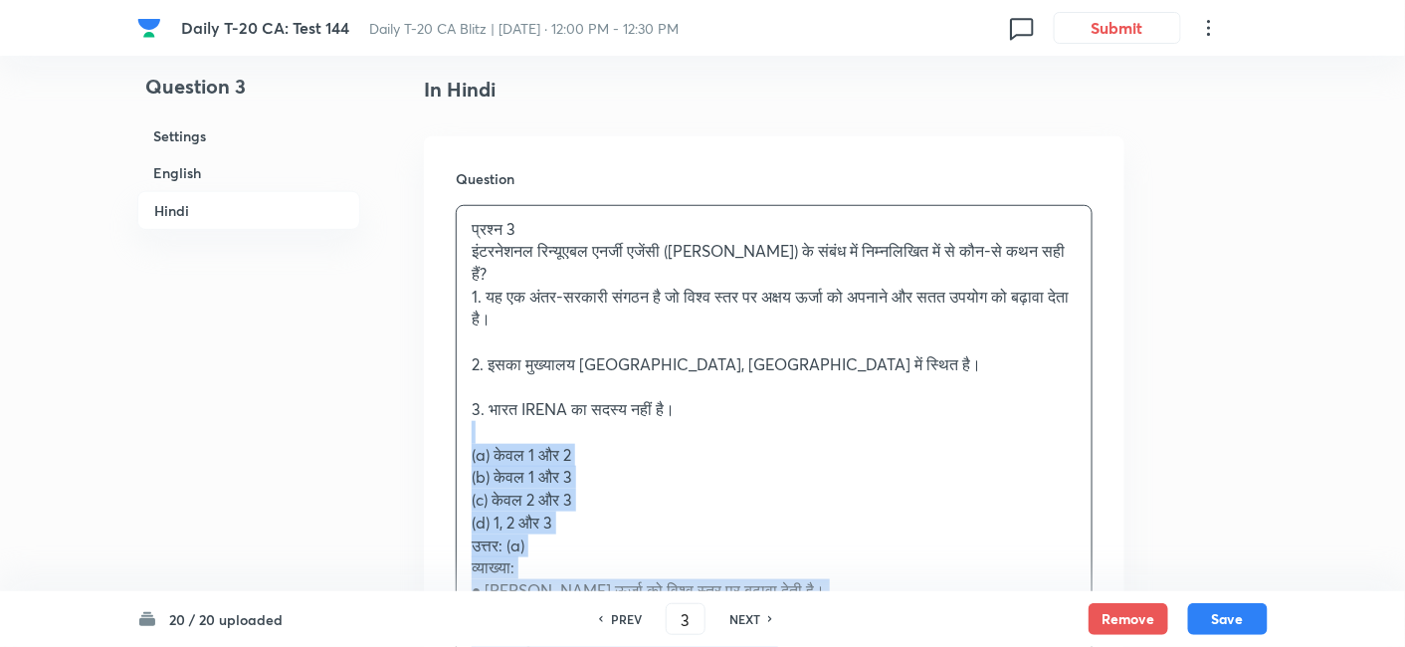
drag, startPoint x: 491, startPoint y: 401, endPoint x: 449, endPoint y: 404, distance: 41.9
click at [449, 404] on div "Question प्रश्न 3 इंटरनेशनल रिन्यूएबल एनर्जी एजेंसी (IRENA) के संबंध में निम्नल…" at bounding box center [774, 473] width 701 height 674
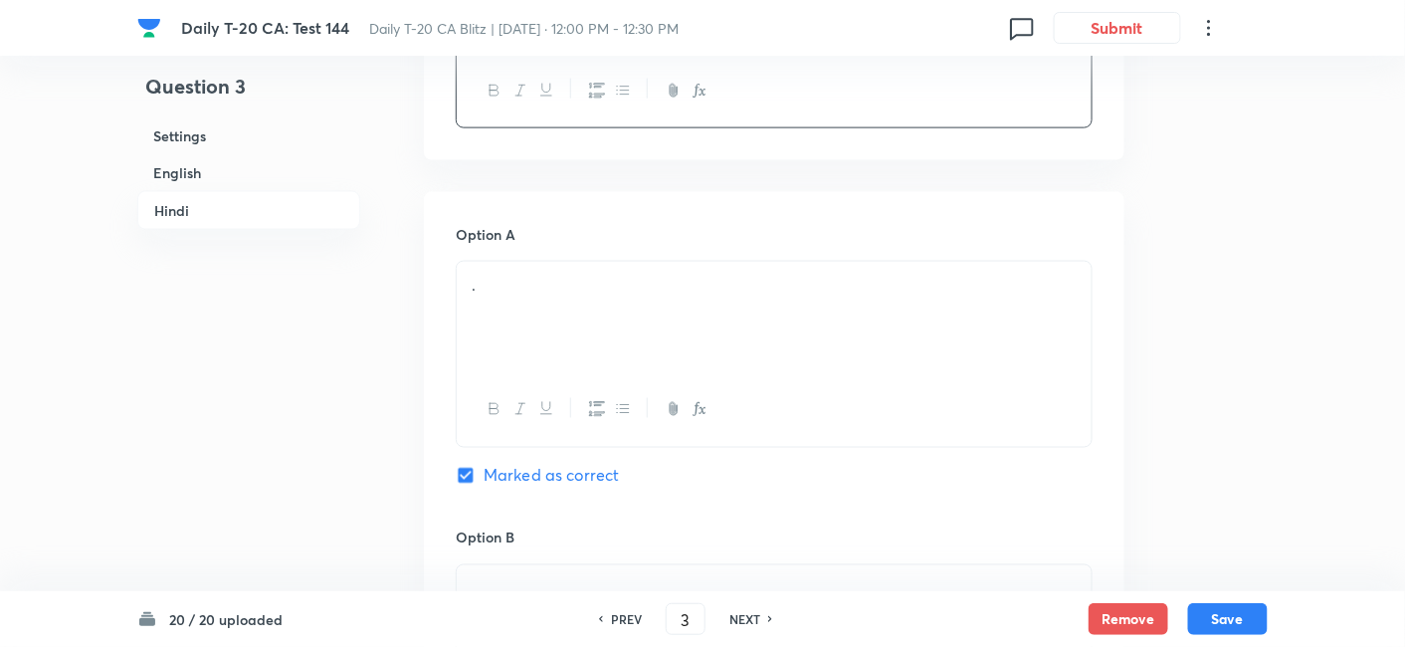
scroll to position [3177, 0]
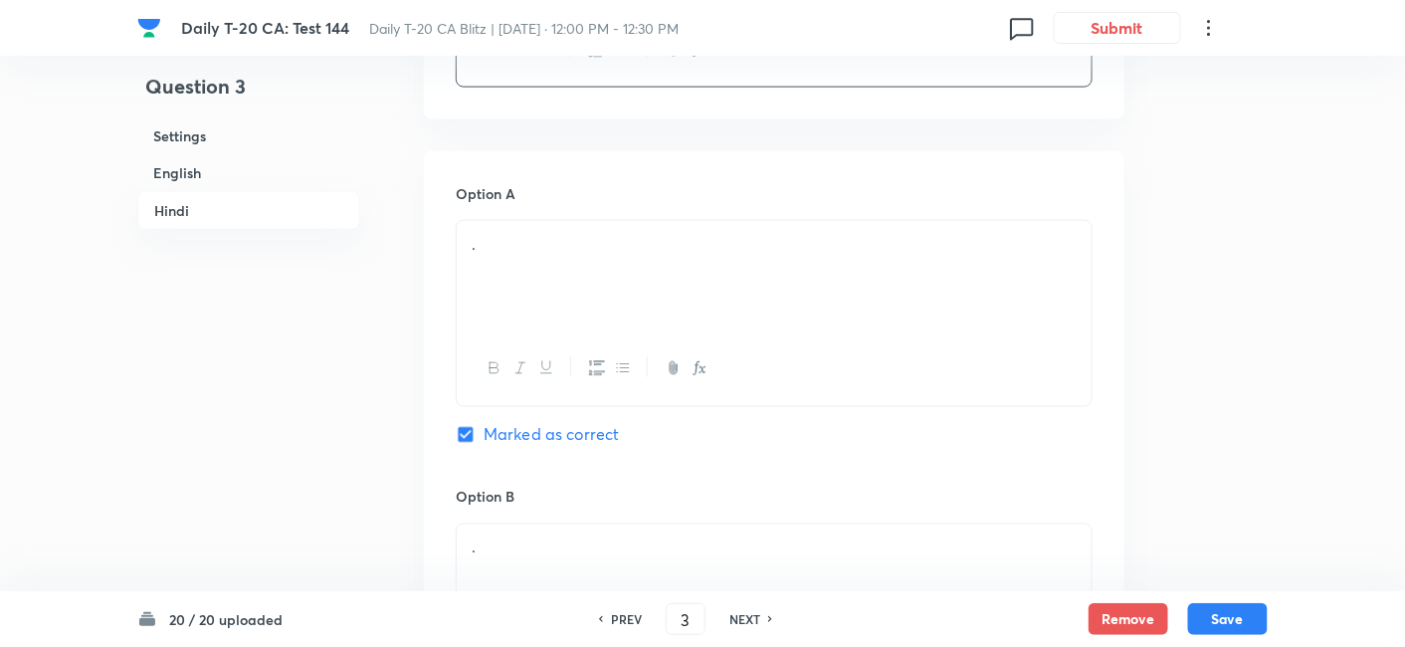
click at [541, 365] on icon "button" at bounding box center [547, 368] width 16 height 16
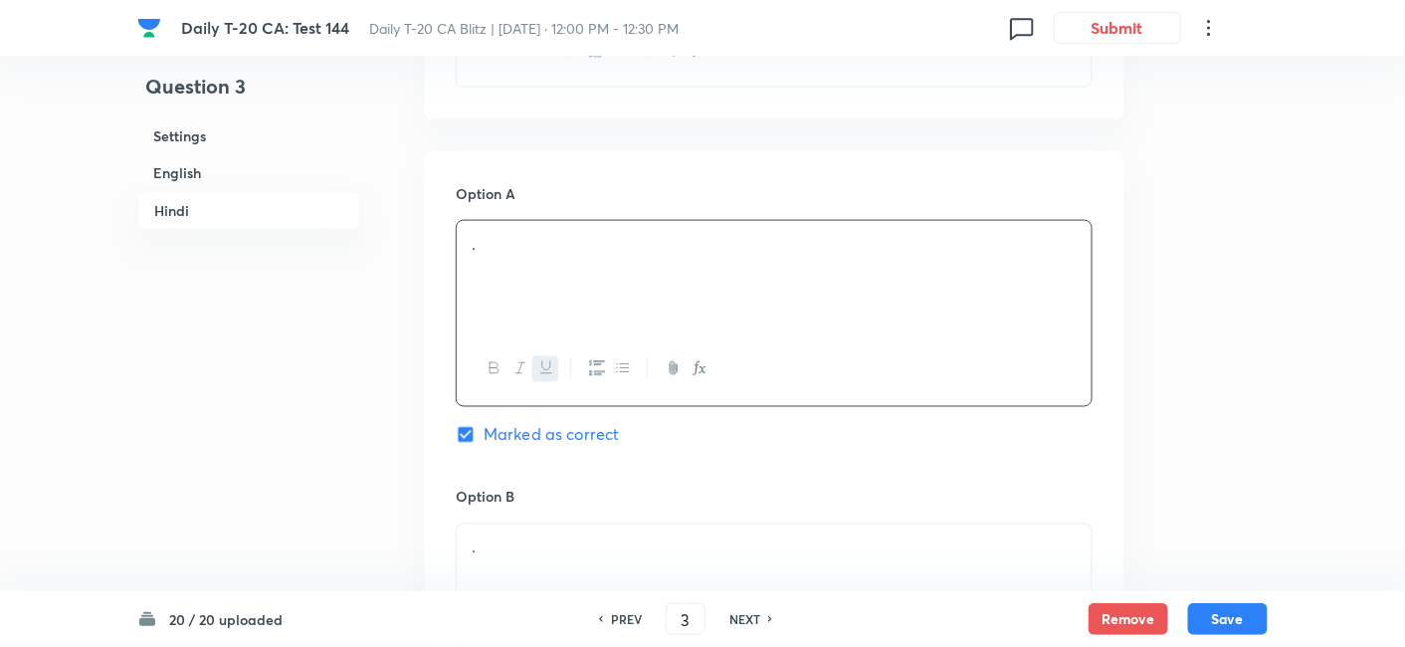
click at [552, 299] on div "﻿ ." at bounding box center [774, 276] width 635 height 111
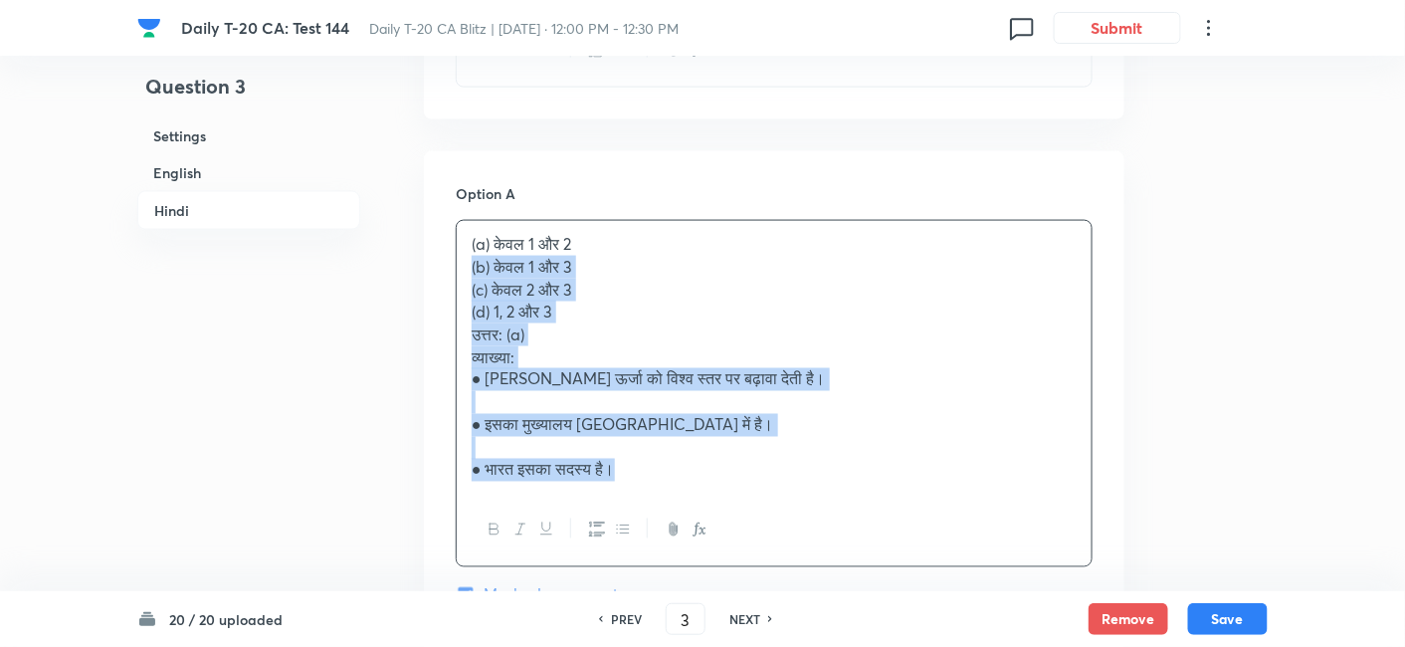
drag, startPoint x: 478, startPoint y: 271, endPoint x: 452, endPoint y: 253, distance: 31.5
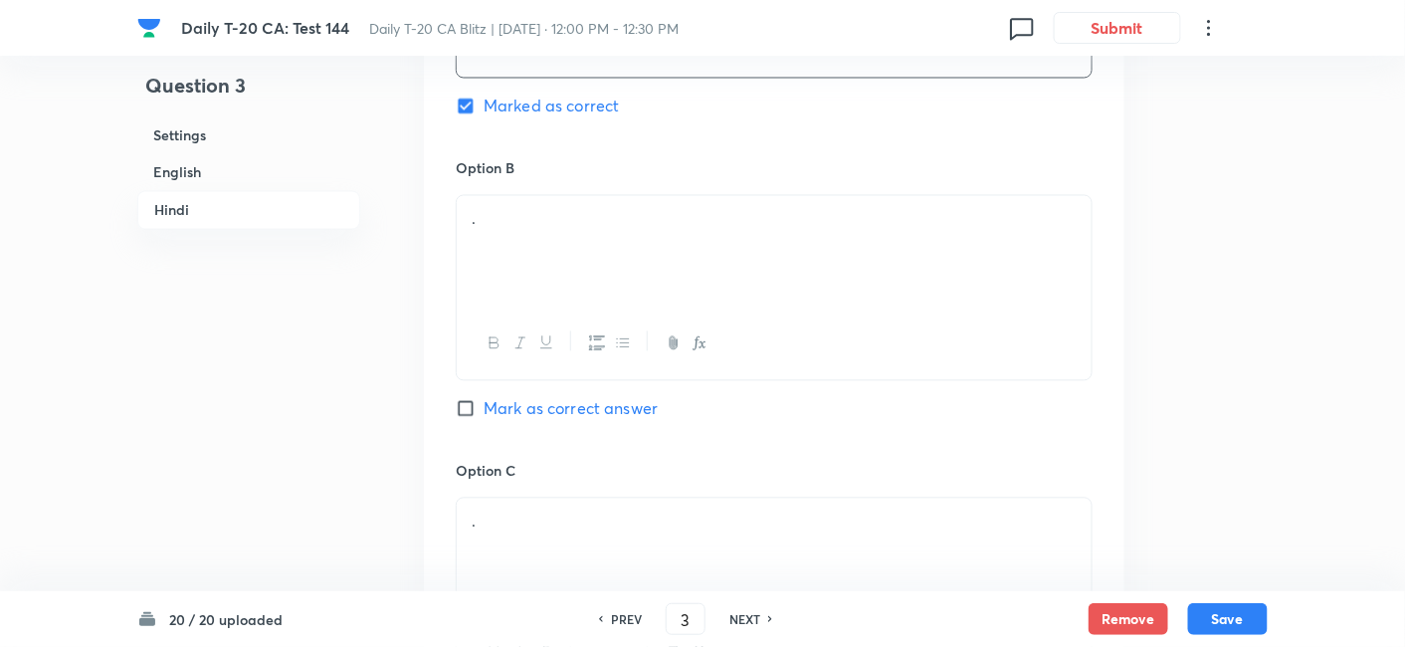
scroll to position [3509, 0]
click at [527, 282] on div "." at bounding box center [774, 248] width 635 height 111
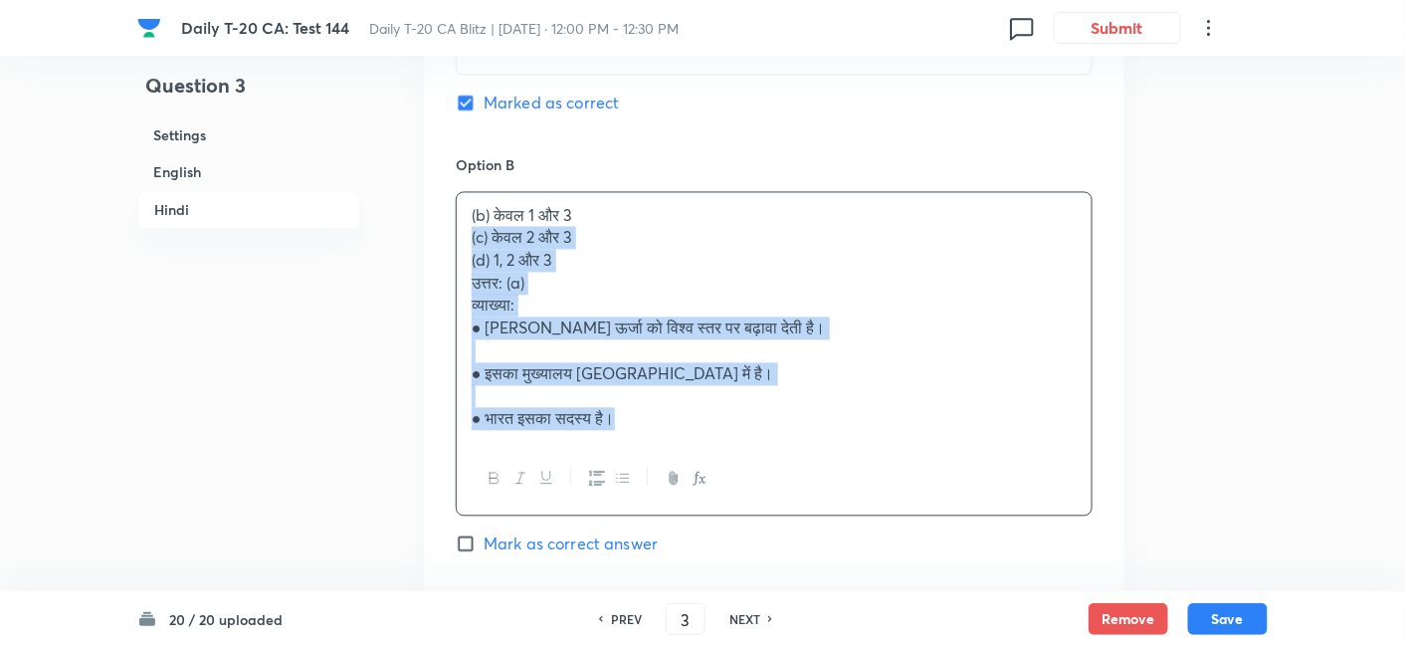
drag, startPoint x: 424, startPoint y: 246, endPoint x: 405, endPoint y: 231, distance: 24.1
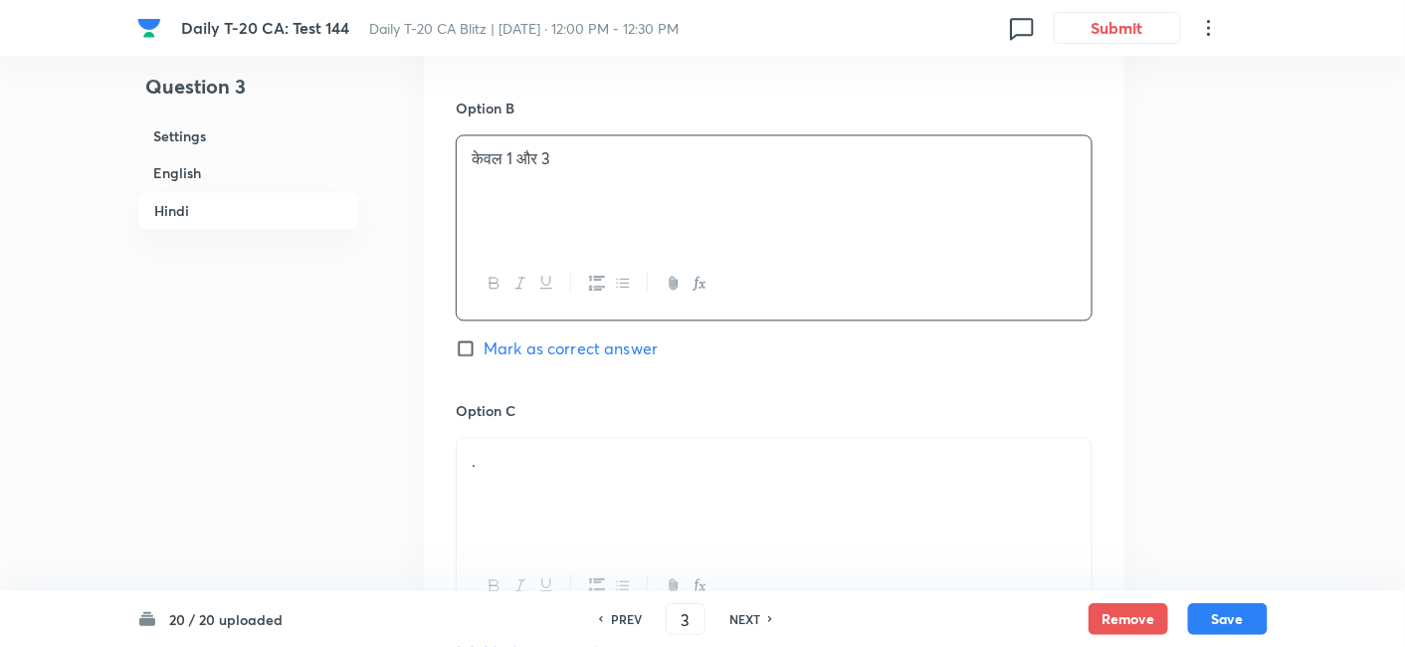
scroll to position [3731, 0]
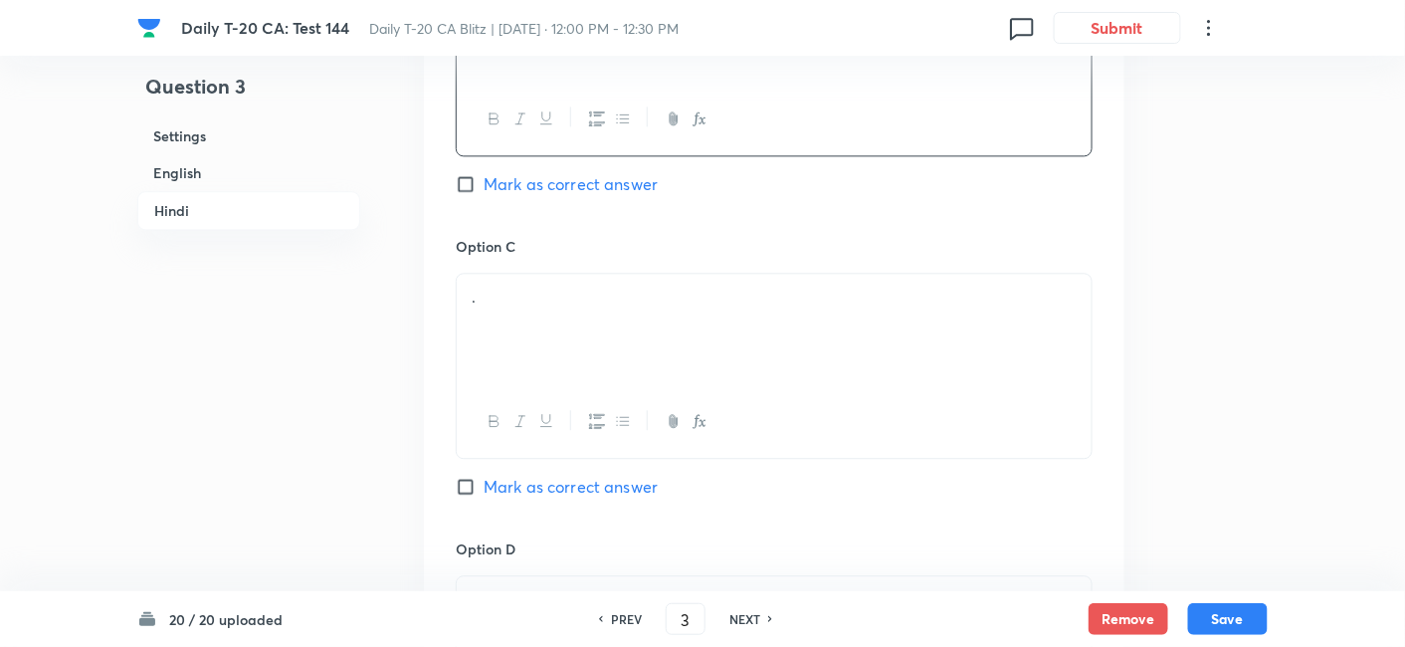
click at [539, 309] on div "." at bounding box center [774, 329] width 635 height 111
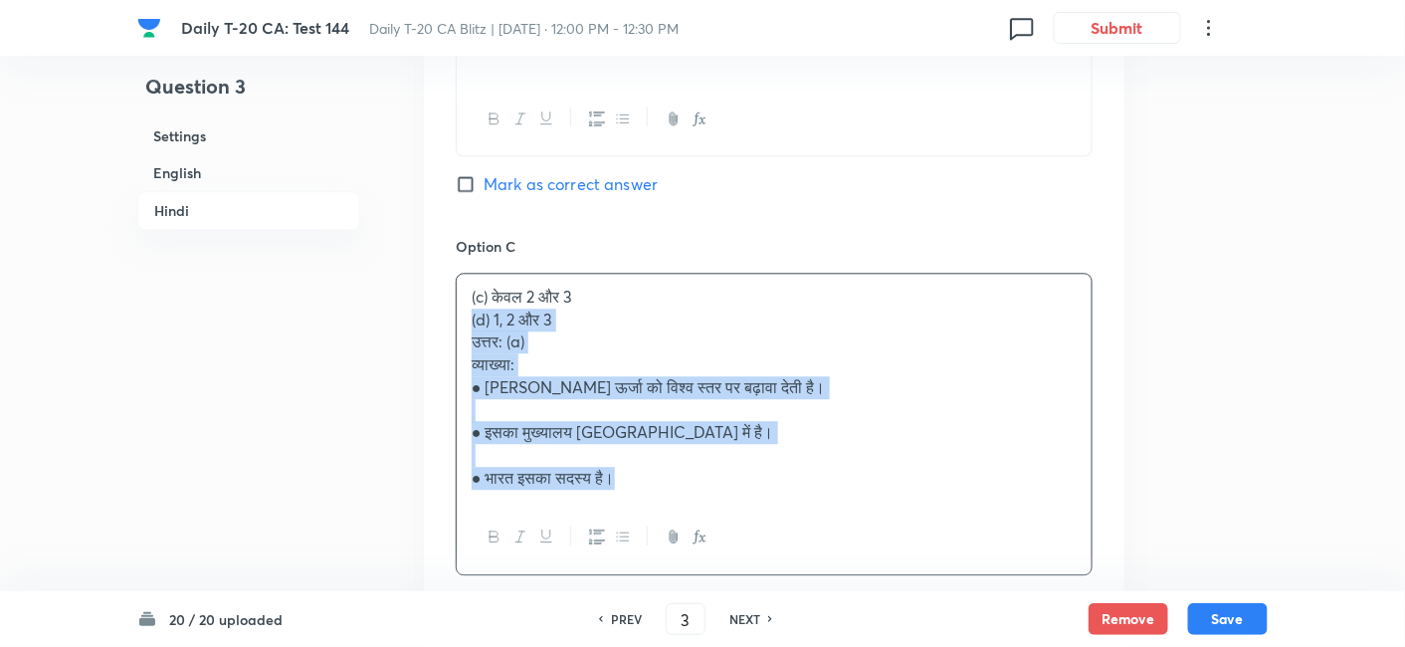
drag, startPoint x: 469, startPoint y: 322, endPoint x: 450, endPoint y: 322, distance: 18.9
click at [450, 322] on div "Option A केवल 1 और 2 Marked as correct Option B केवल 1 और 3 Mark as correct ans…" at bounding box center [774, 274] width 701 height 1352
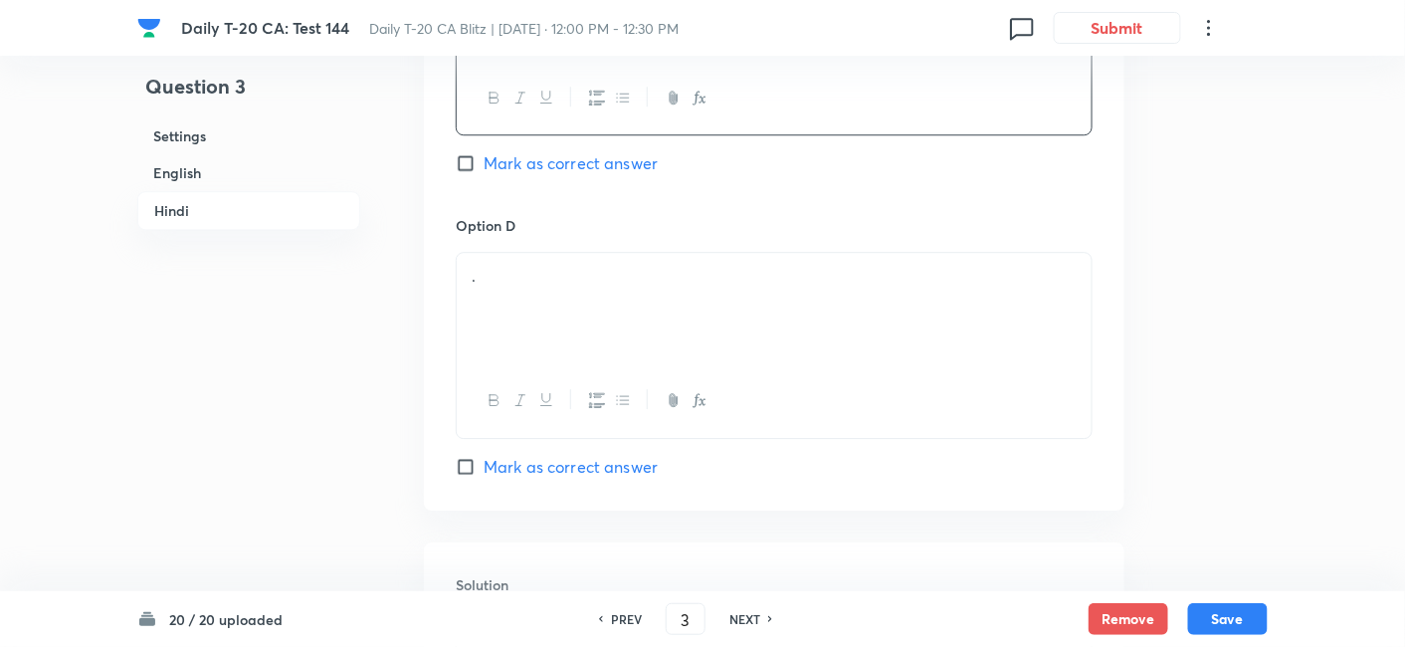
scroll to position [4062, 0]
click at [534, 344] on div "." at bounding box center [774, 300] width 635 height 111
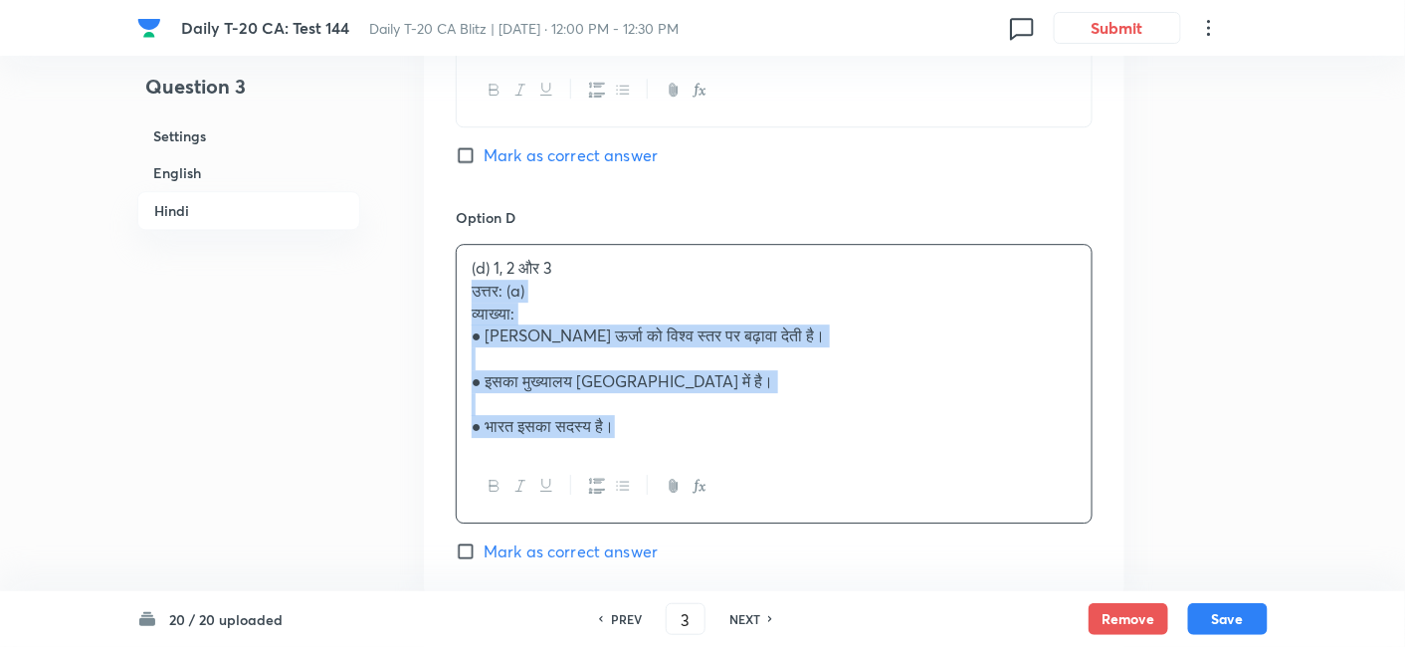
drag, startPoint x: 460, startPoint y: 299, endPoint x: 443, endPoint y: 289, distance: 19.6
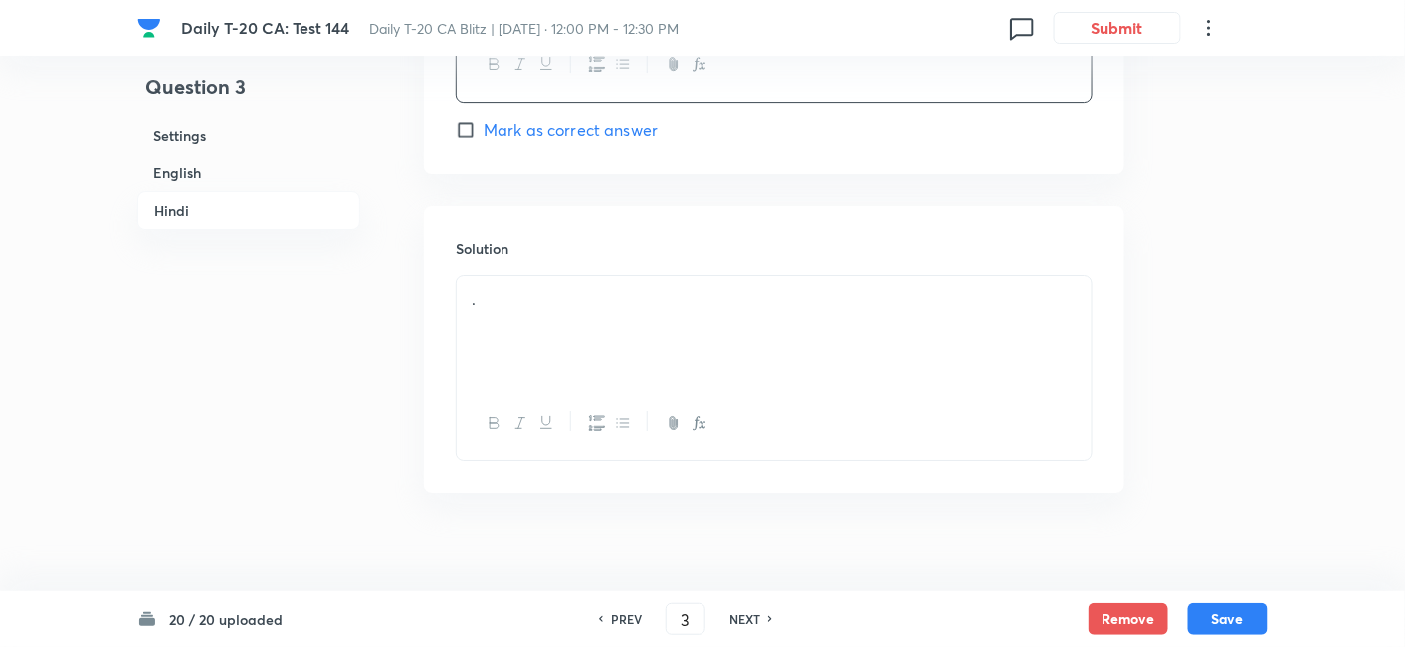
scroll to position [4394, 0]
click at [548, 340] on div "." at bounding box center [774, 328] width 635 height 111
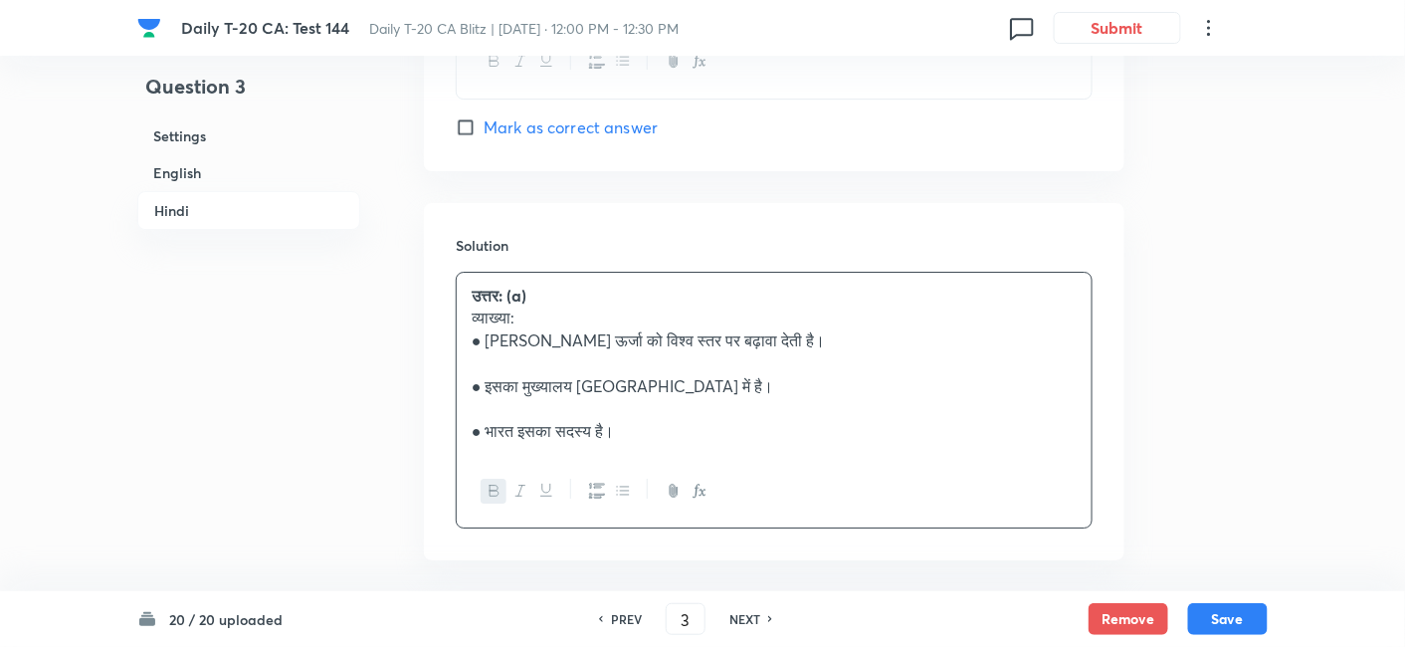
click at [259, 169] on h6 "English" at bounding box center [248, 172] width 223 height 37
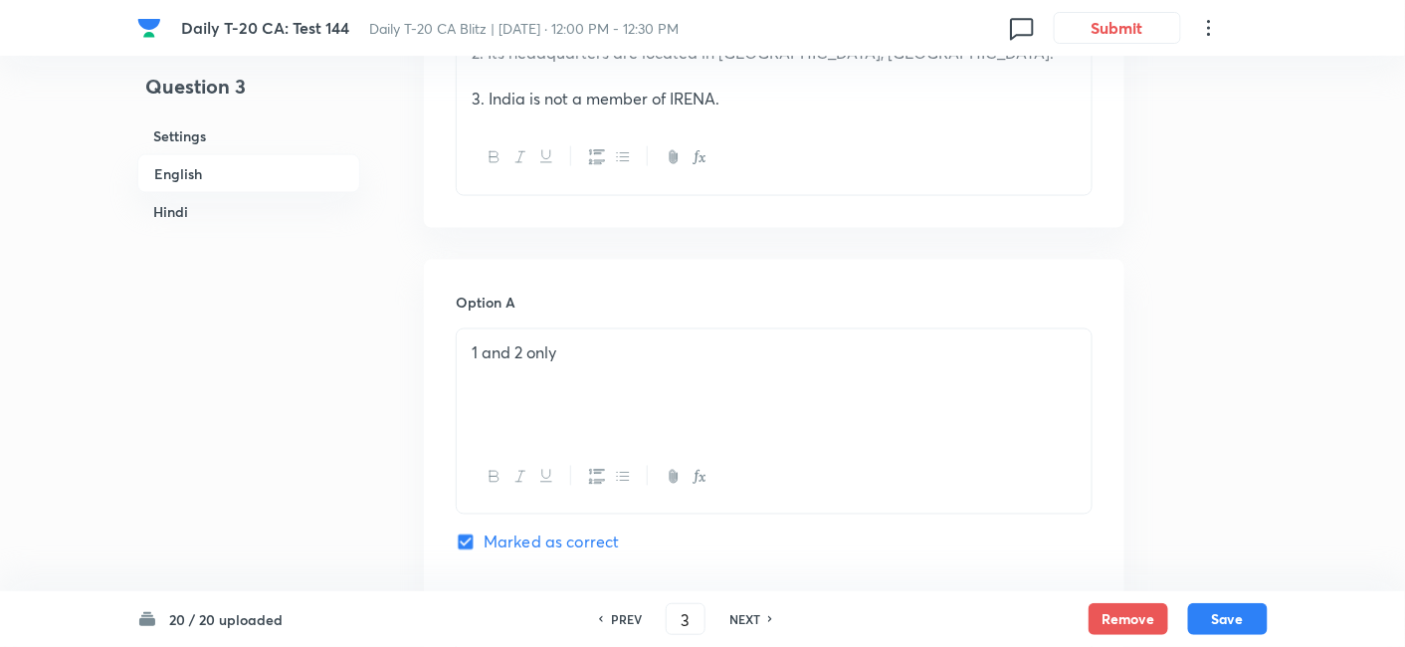
scroll to position [1066, 0]
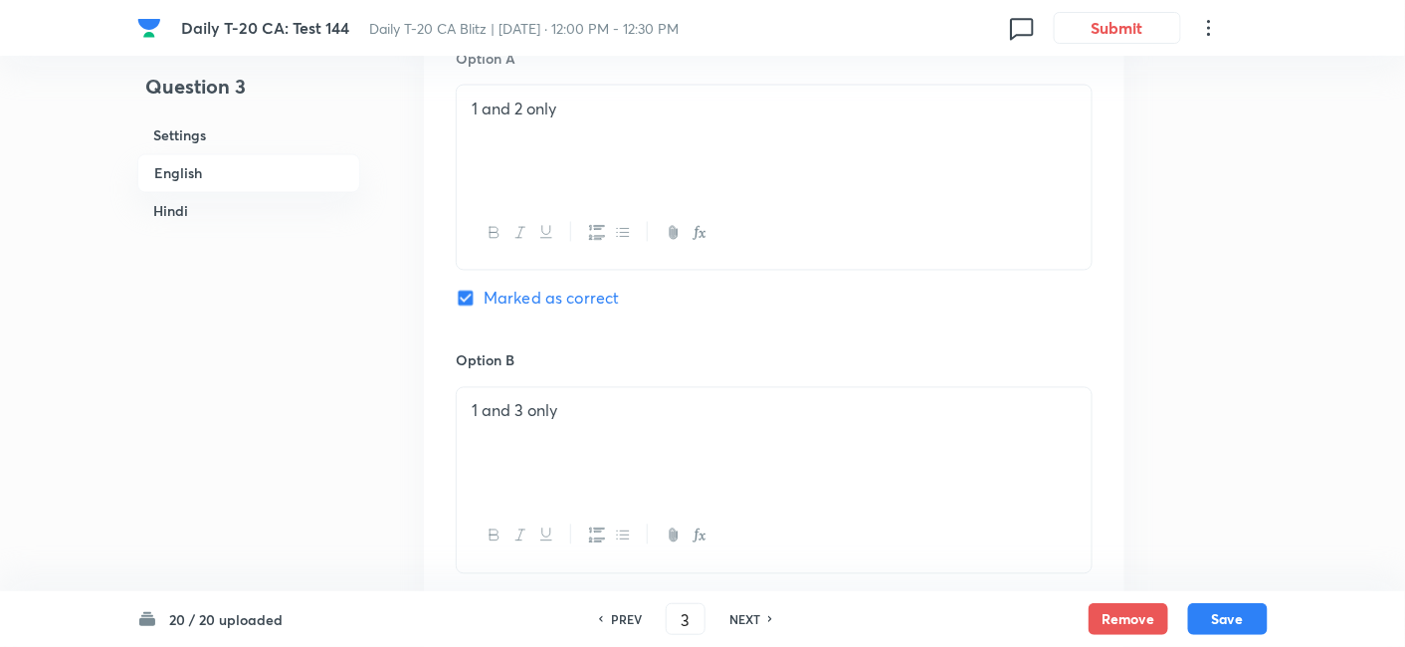
click at [1238, 635] on div "20 / 20 uploaded PREV 3 ​ NEXT Remove Save" at bounding box center [702, 619] width 1131 height 56
click at [1229, 615] on button "Save" at bounding box center [1228, 617] width 80 height 32
type input "4"
checkbox input "false"
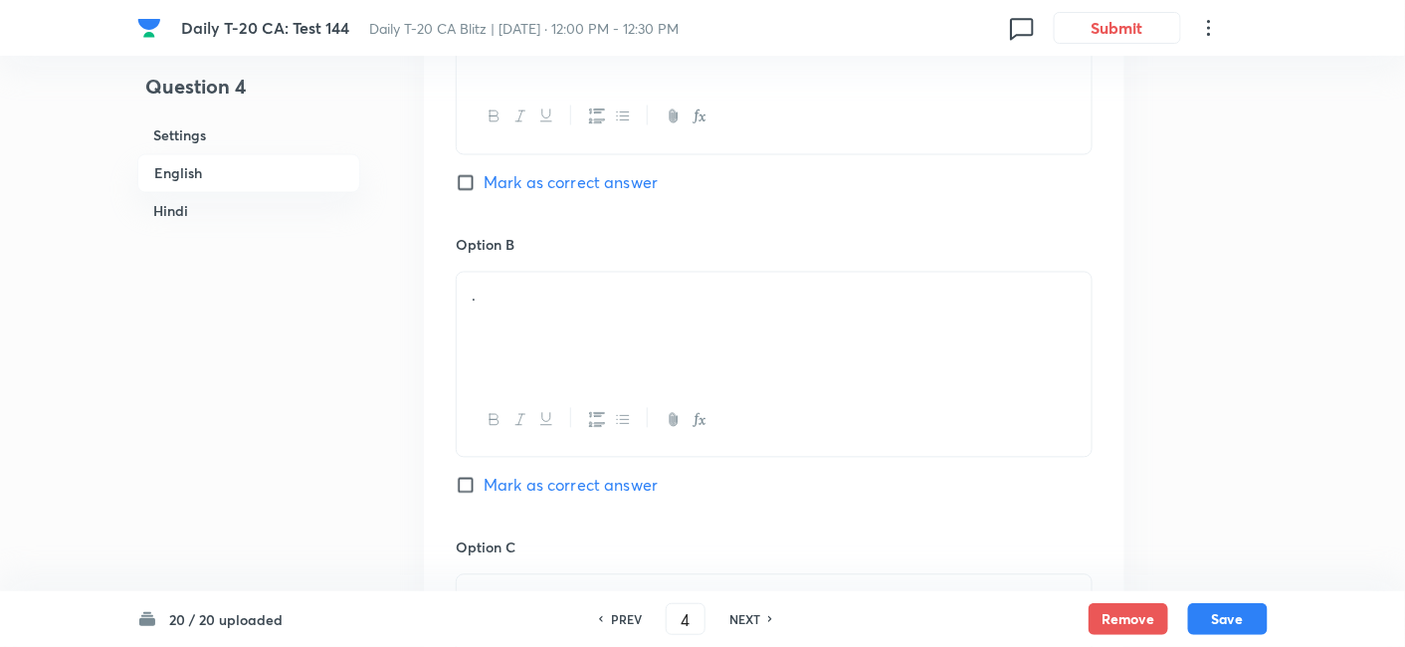
checkbox input "true"
click at [211, 174] on h6 "English" at bounding box center [248, 173] width 223 height 39
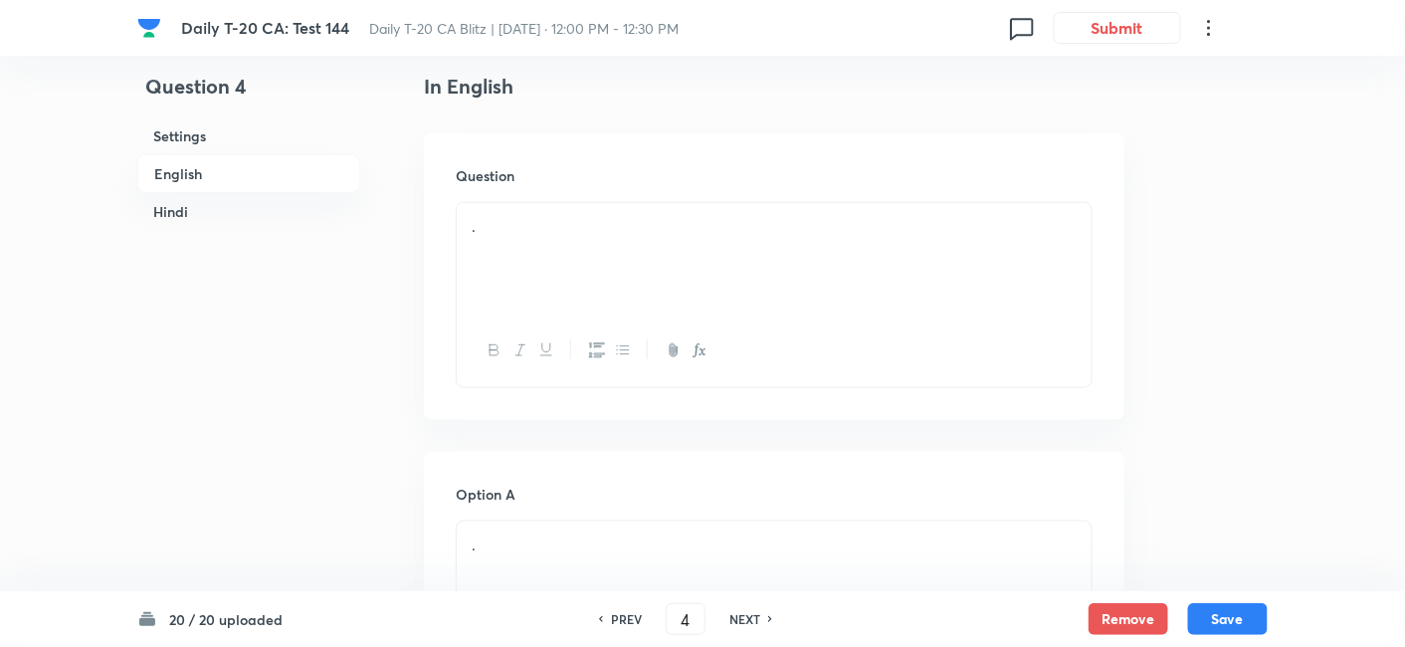
click at [595, 250] on div "." at bounding box center [774, 258] width 635 height 111
click at [649, 254] on div "." at bounding box center [774, 258] width 635 height 111
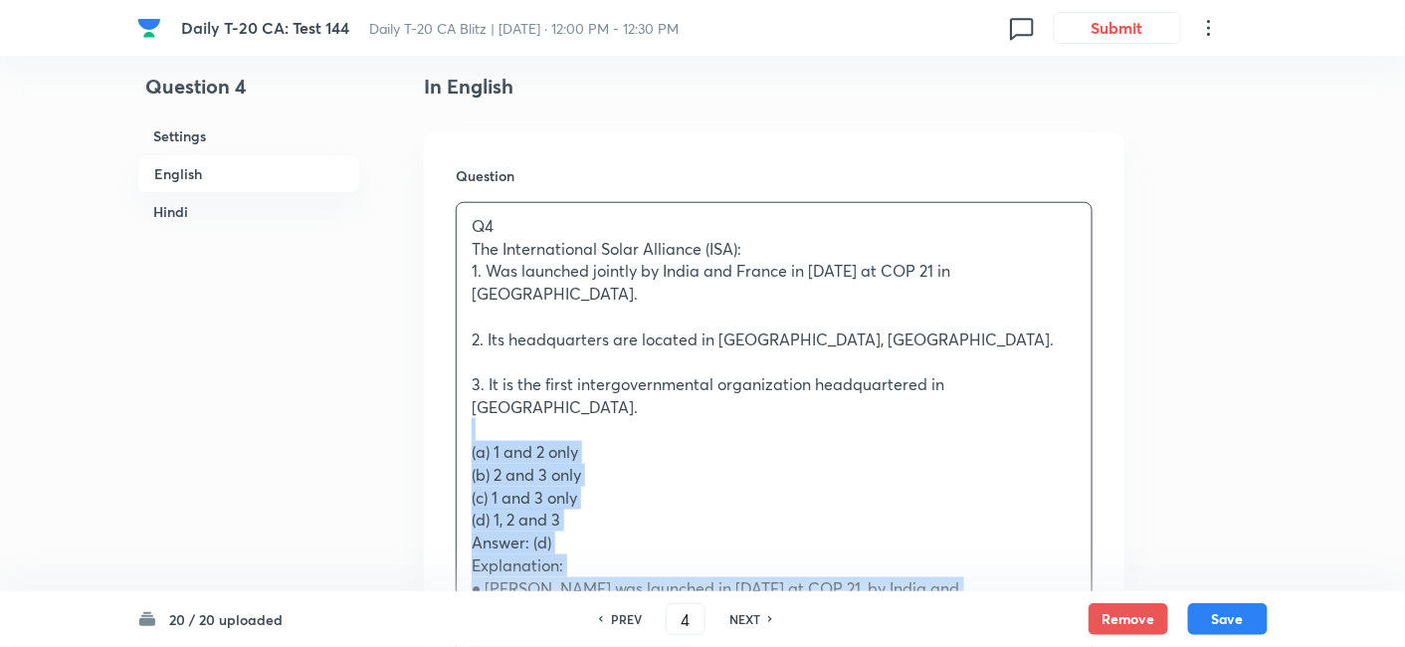
drag, startPoint x: 467, startPoint y: 378, endPoint x: 426, endPoint y: 376, distance: 40.9
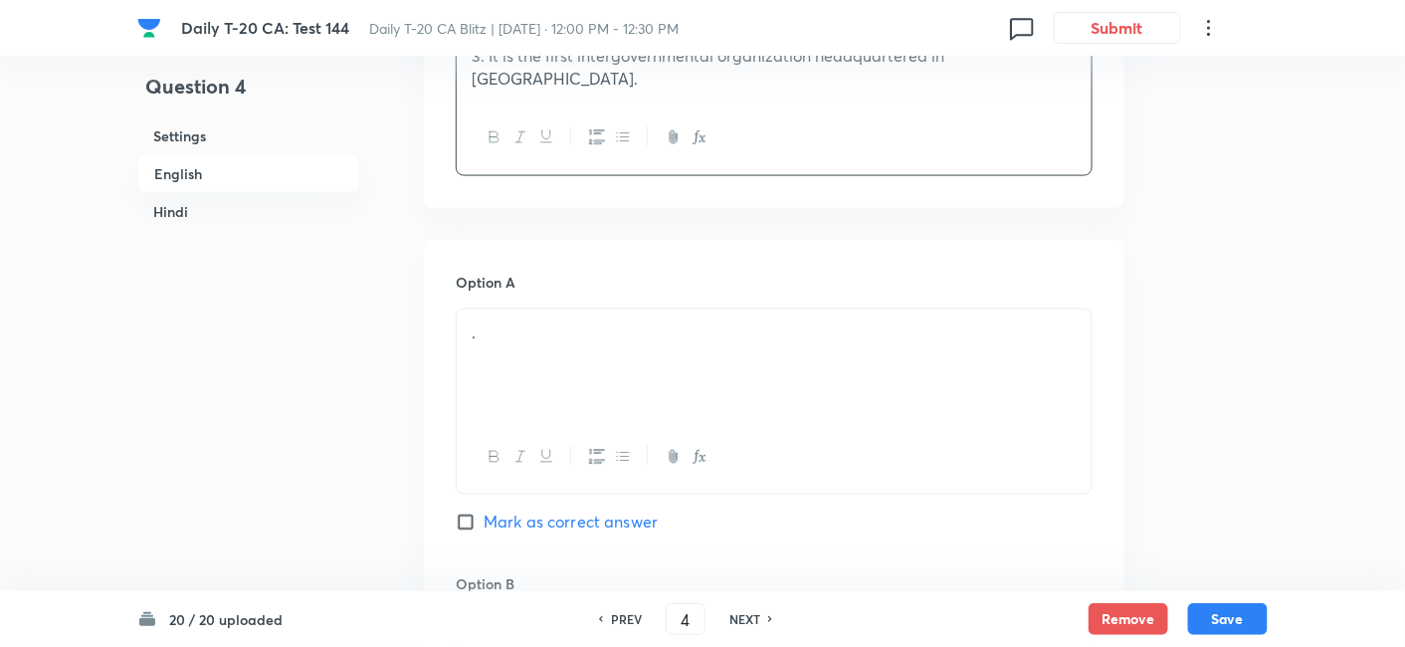
scroll to position [845, 0]
click at [539, 319] on p "." at bounding box center [774, 330] width 605 height 23
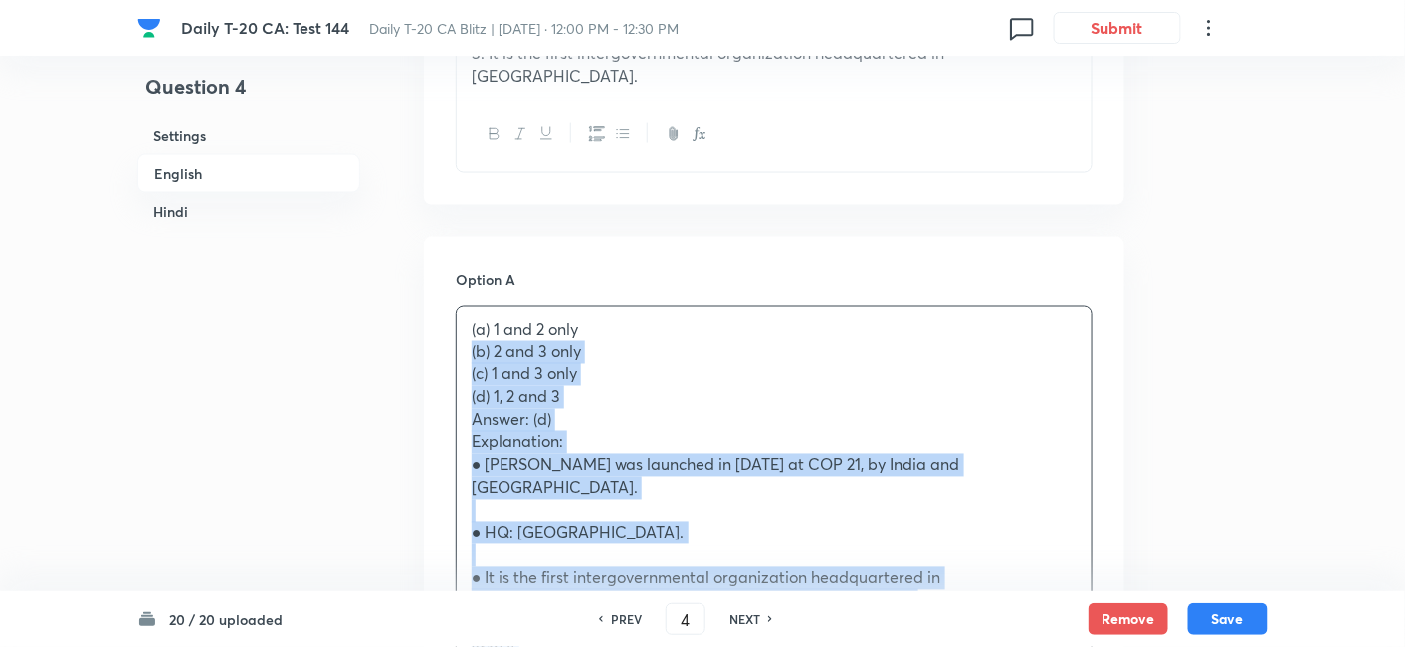
drag, startPoint x: 470, startPoint y: 311, endPoint x: 446, endPoint y: 311, distance: 23.9
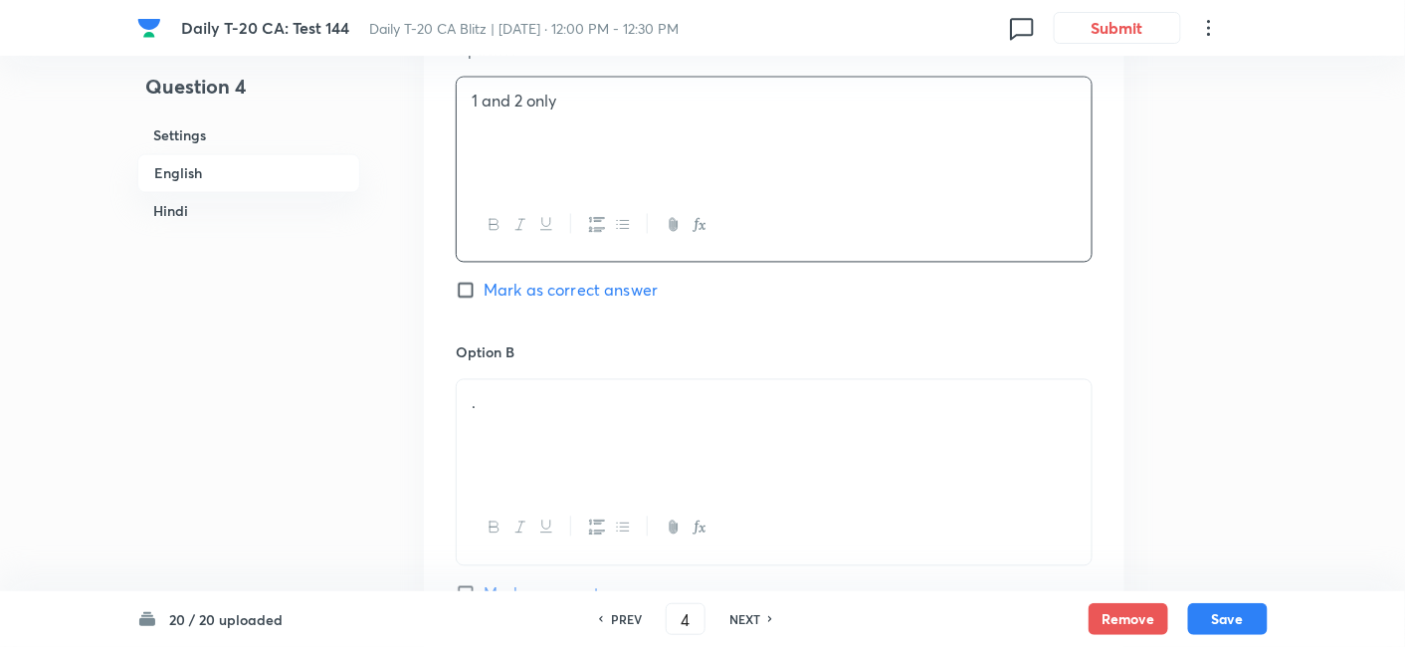
scroll to position [1177, 0]
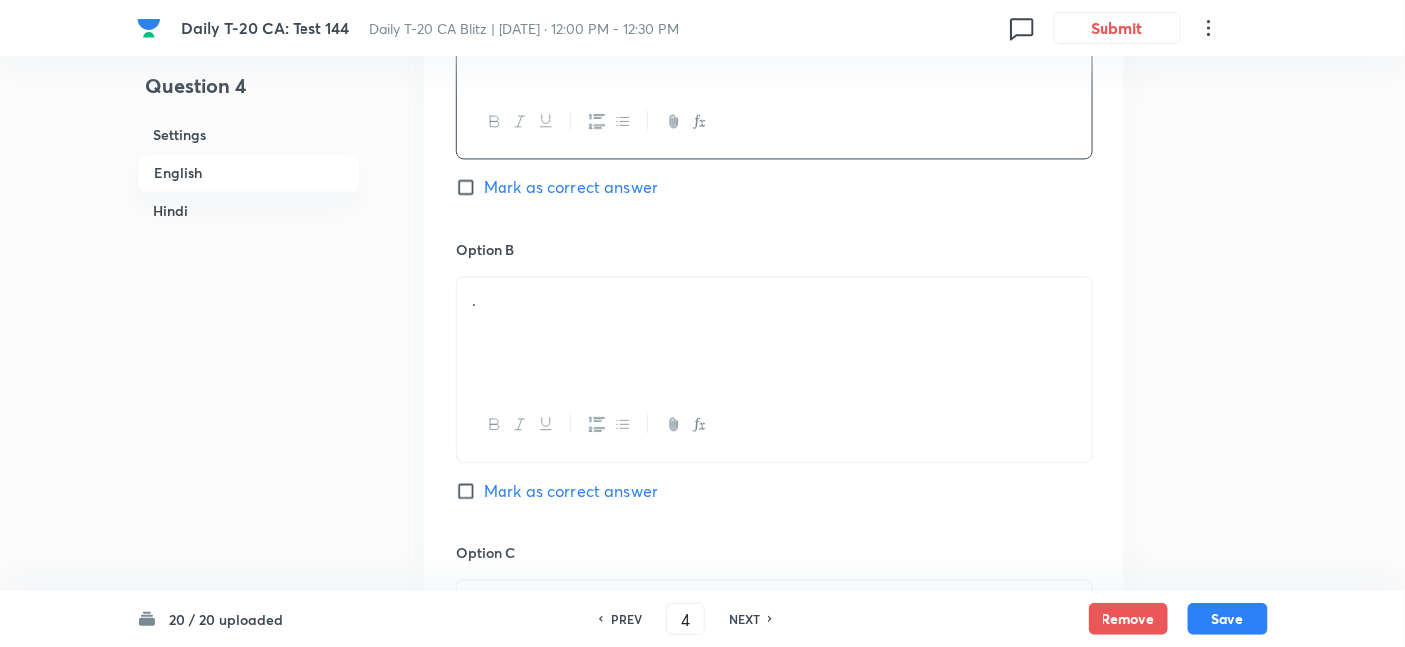
click at [556, 278] on div "." at bounding box center [774, 333] width 635 height 111
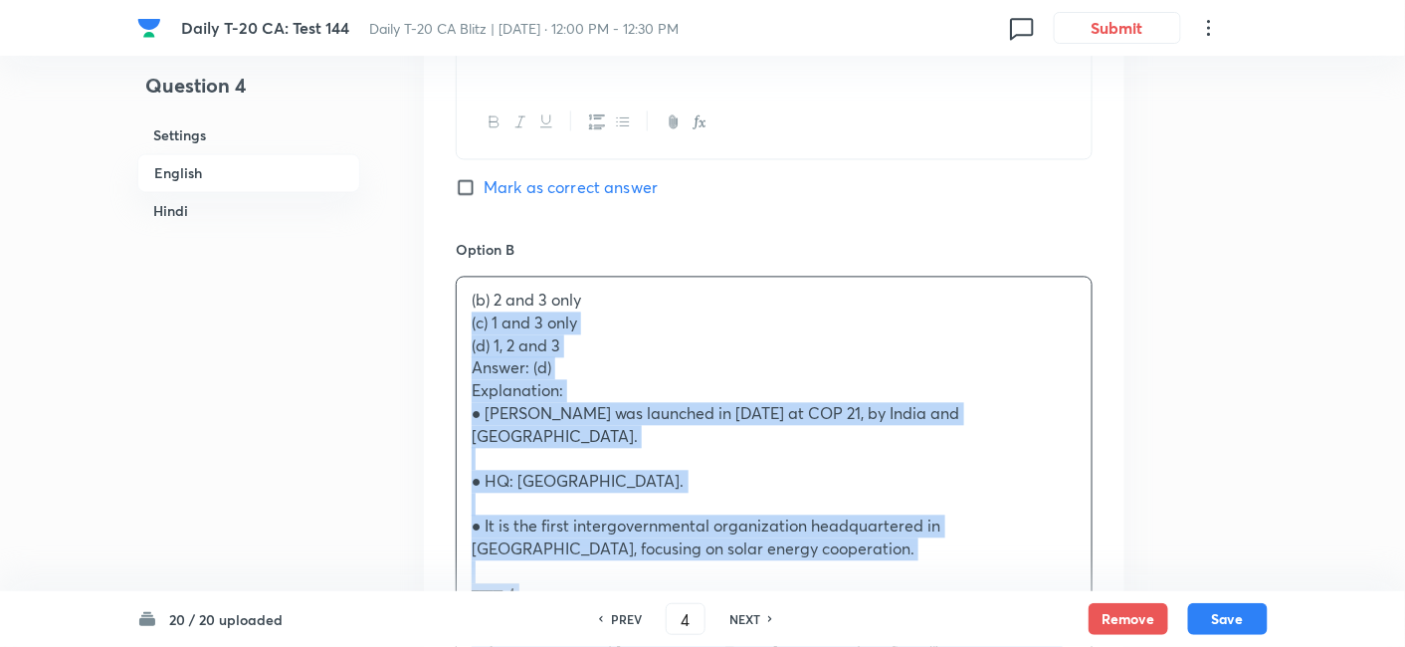
drag, startPoint x: 482, startPoint y: 266, endPoint x: 432, endPoint y: 266, distance: 49.8
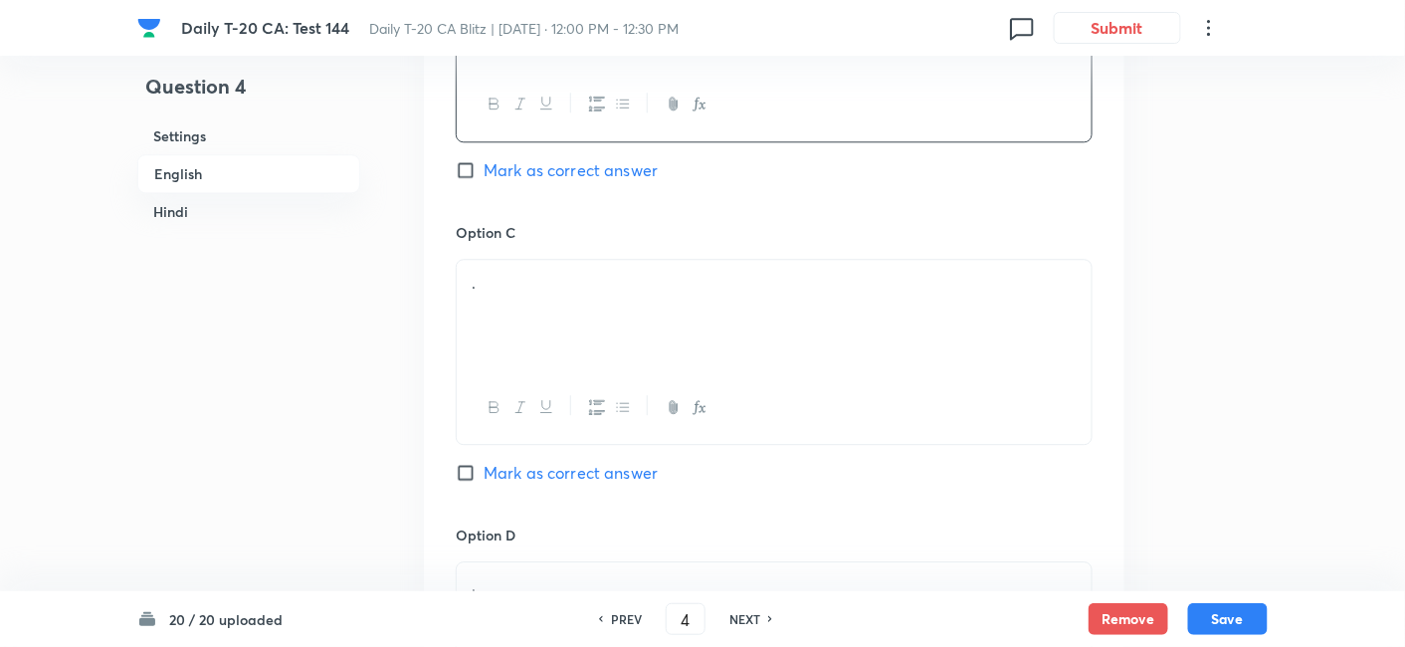
scroll to position [1509, 0]
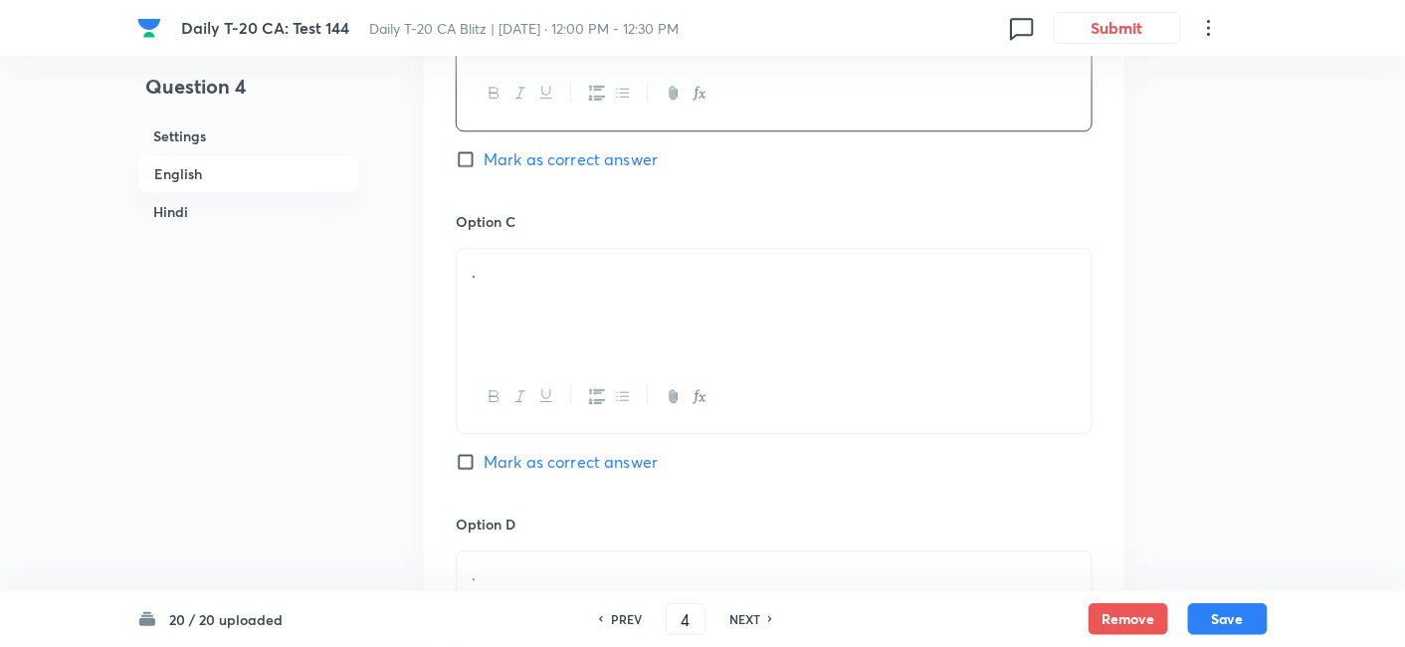
click at [574, 297] on div "." at bounding box center [774, 304] width 635 height 111
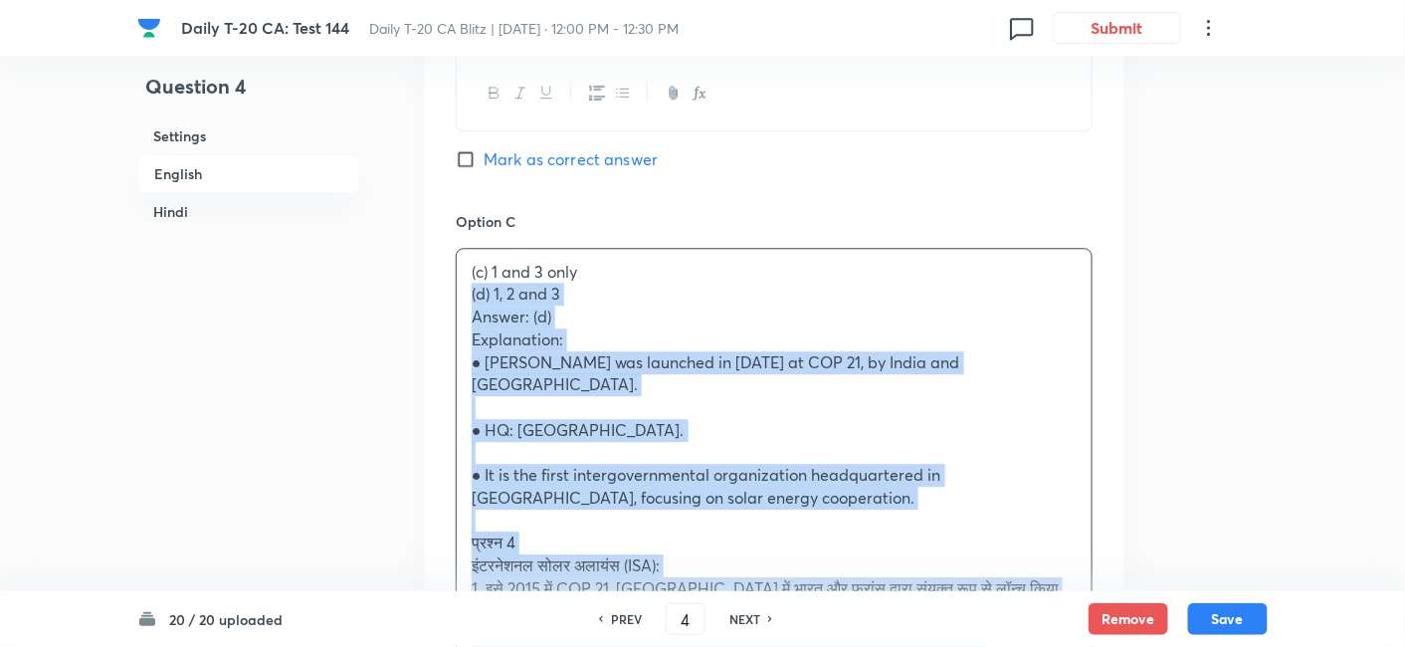
drag, startPoint x: 481, startPoint y: 273, endPoint x: 363, endPoint y: 237, distance: 122.8
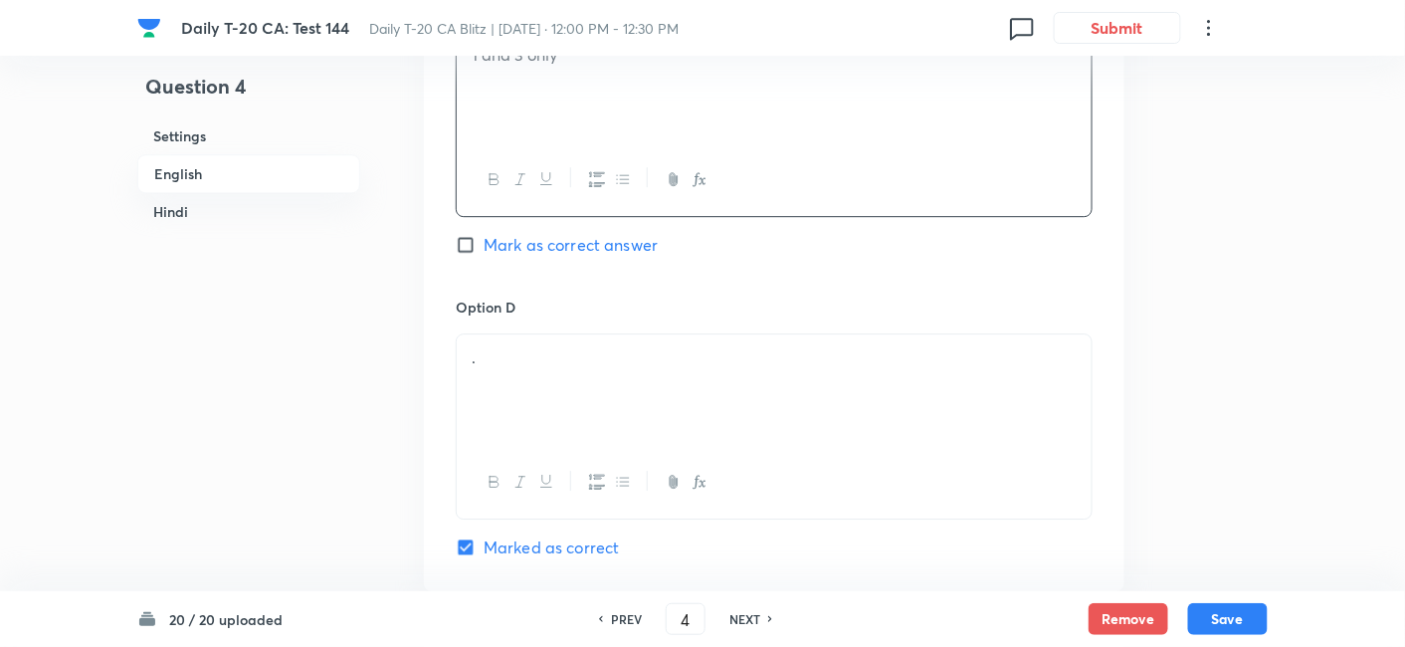
scroll to position [1730, 0]
click at [534, 339] on div "." at bounding box center [774, 385] width 635 height 111
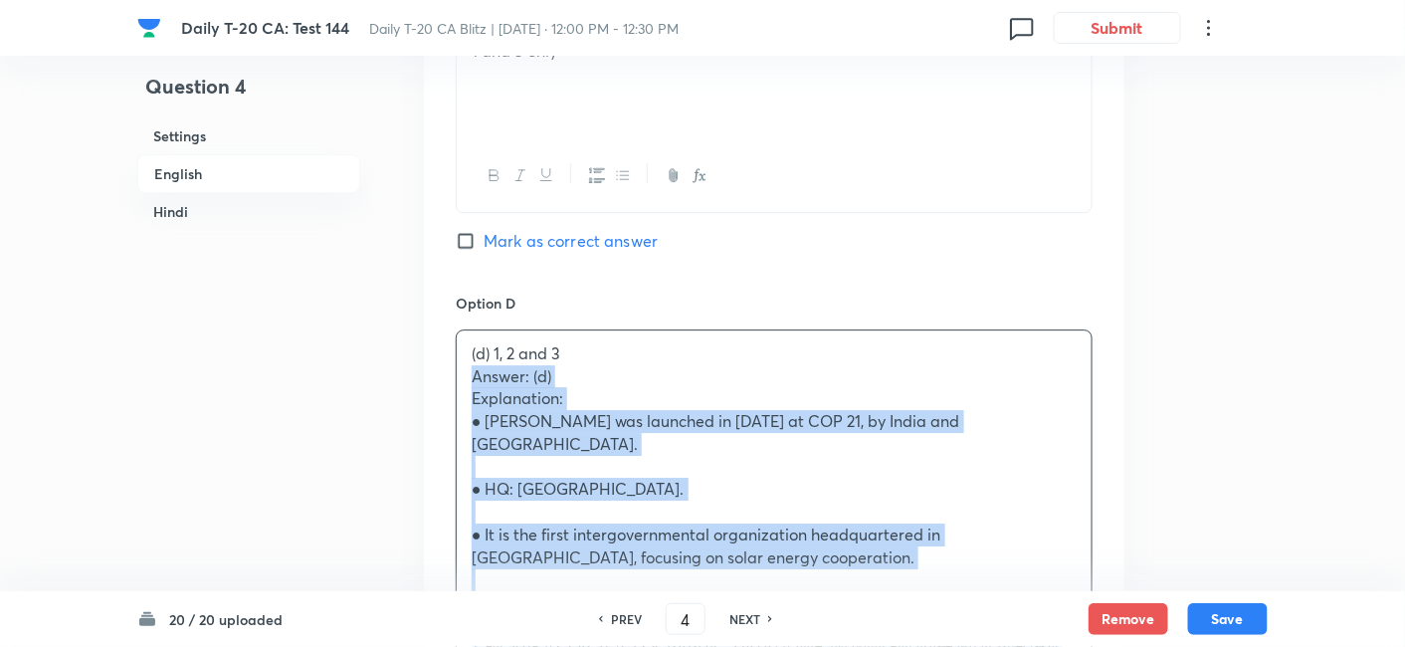
click at [448, 333] on div "Option A 1 and 2 only Mark as correct answer Option B 2 and 3 only Mark as corr…" at bounding box center [774, 276] width 701 height 1849
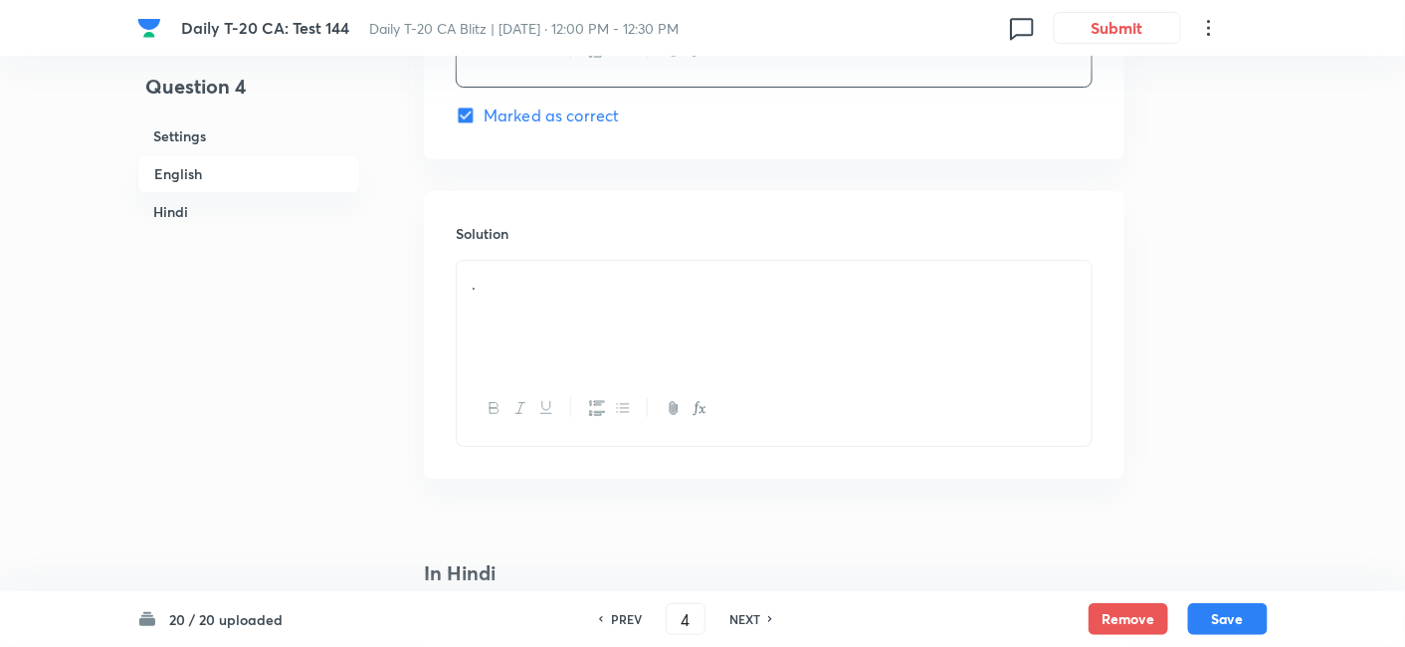
scroll to position [2172, 0]
click at [532, 290] on div "." at bounding box center [774, 302] width 635 height 111
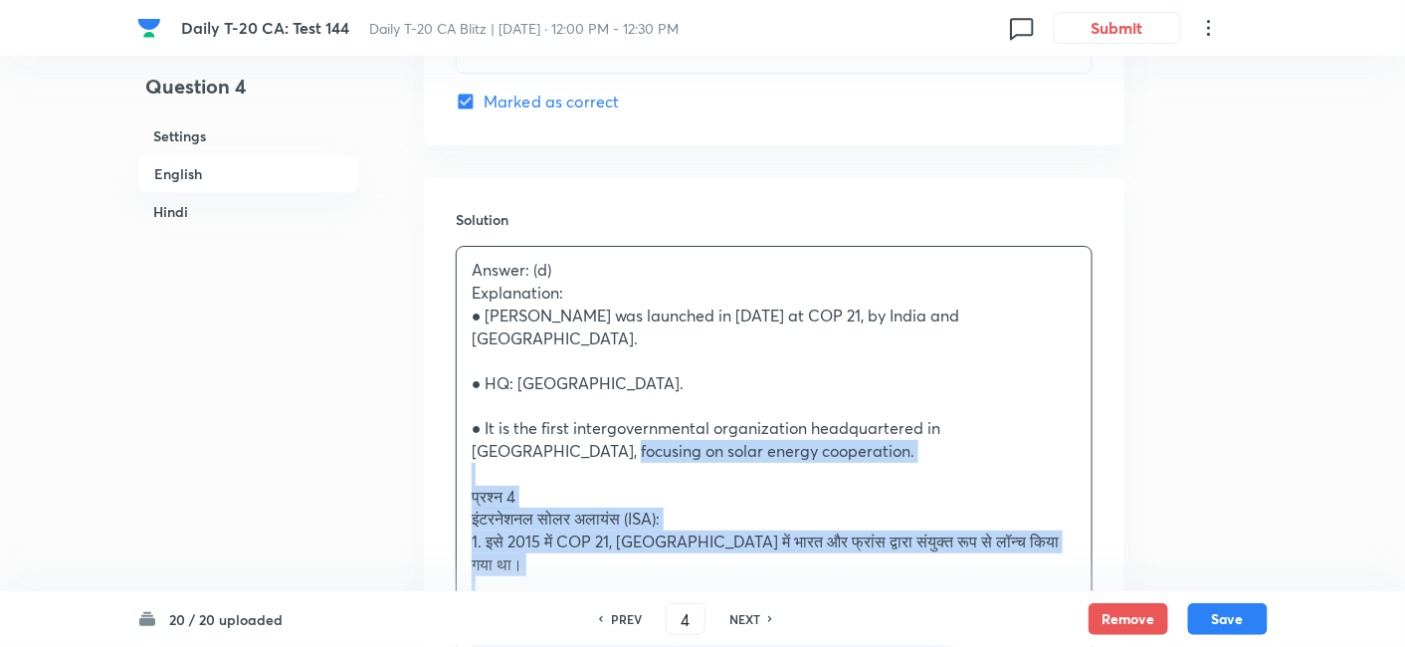
click at [472, 417] on p "● It is the first intergovernmental organization headquartered in India, focusi…" at bounding box center [774, 439] width 605 height 45
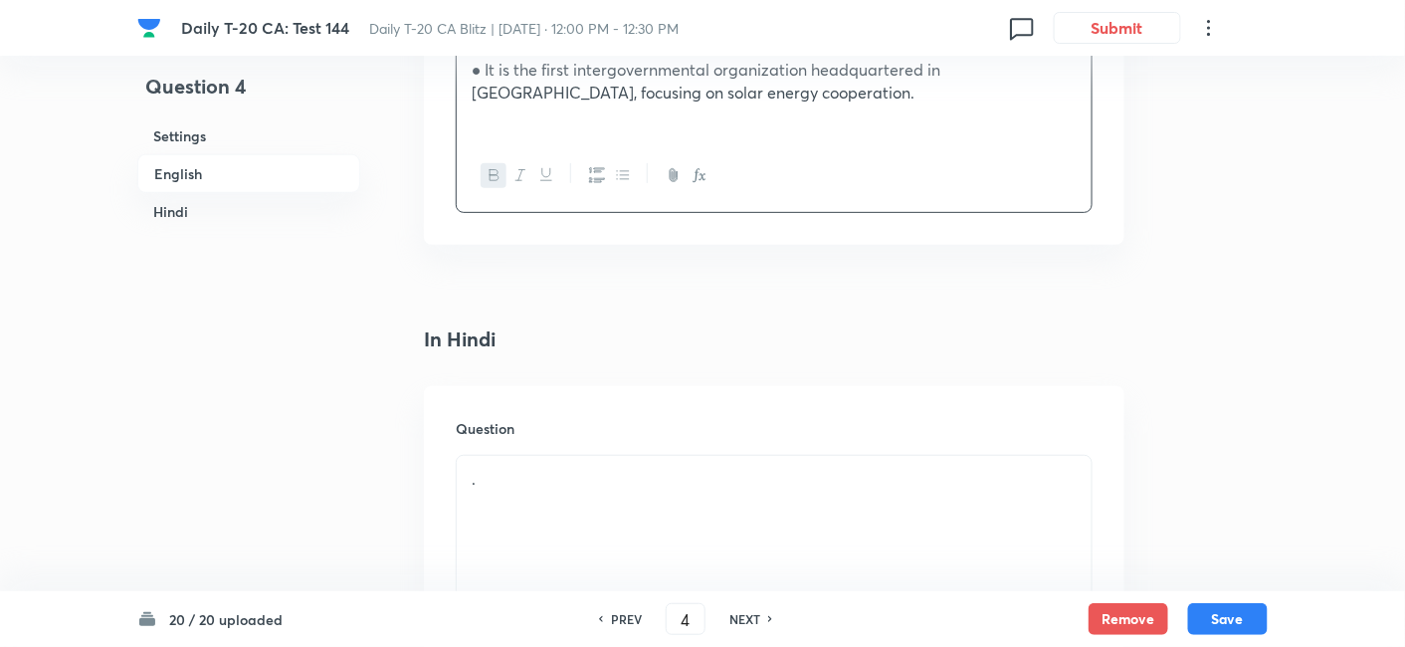
scroll to position [2615, 0]
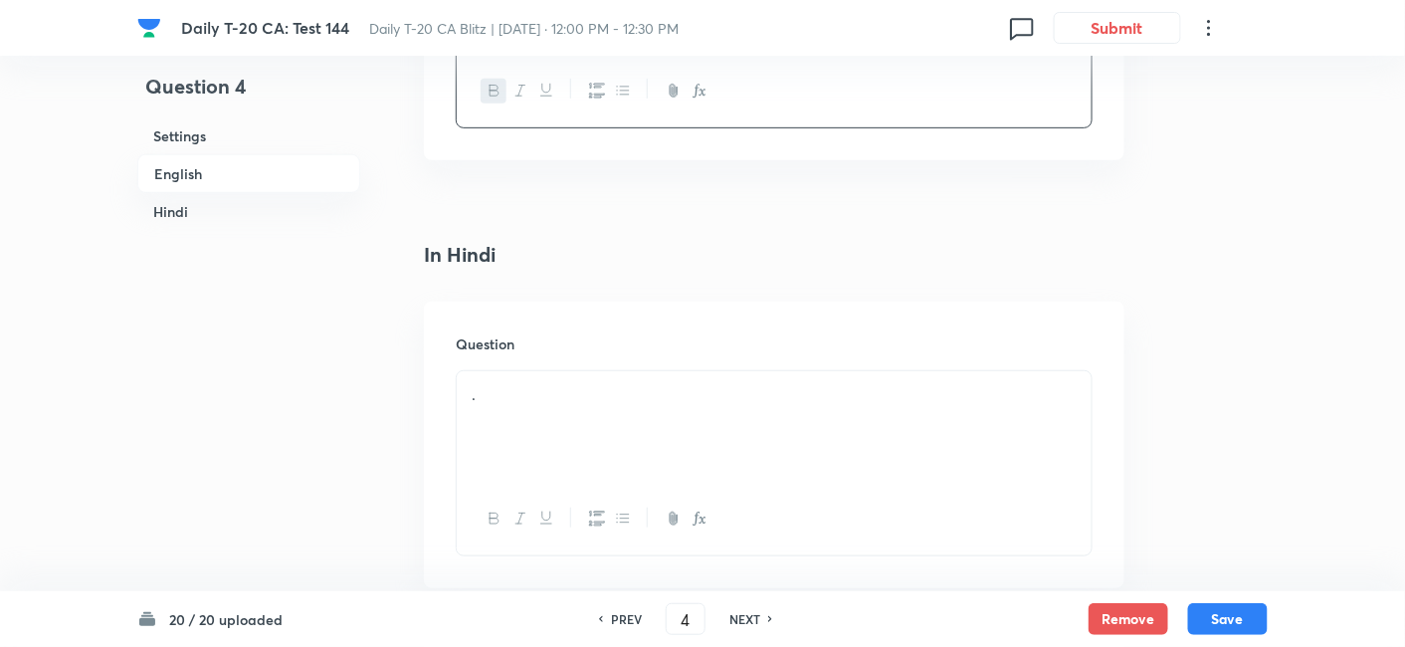
click at [549, 302] on div "Question ." at bounding box center [774, 445] width 701 height 287
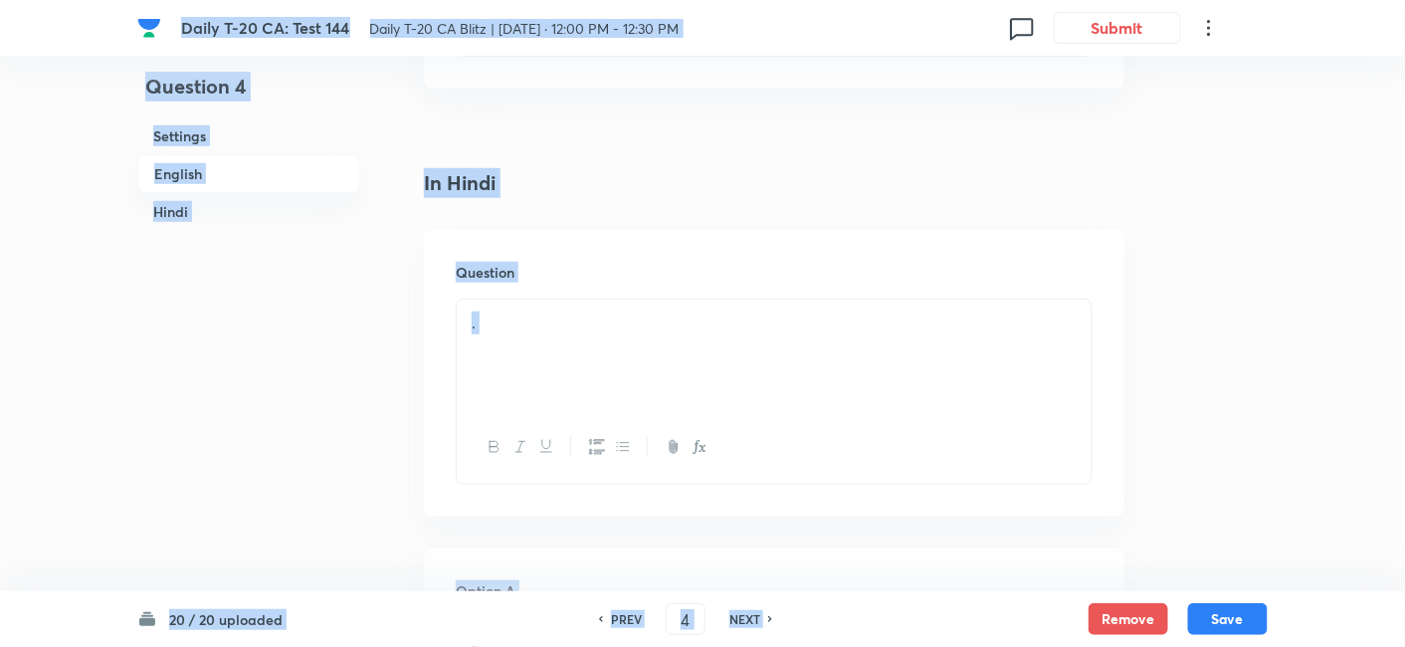
scroll to position [2725, 0]
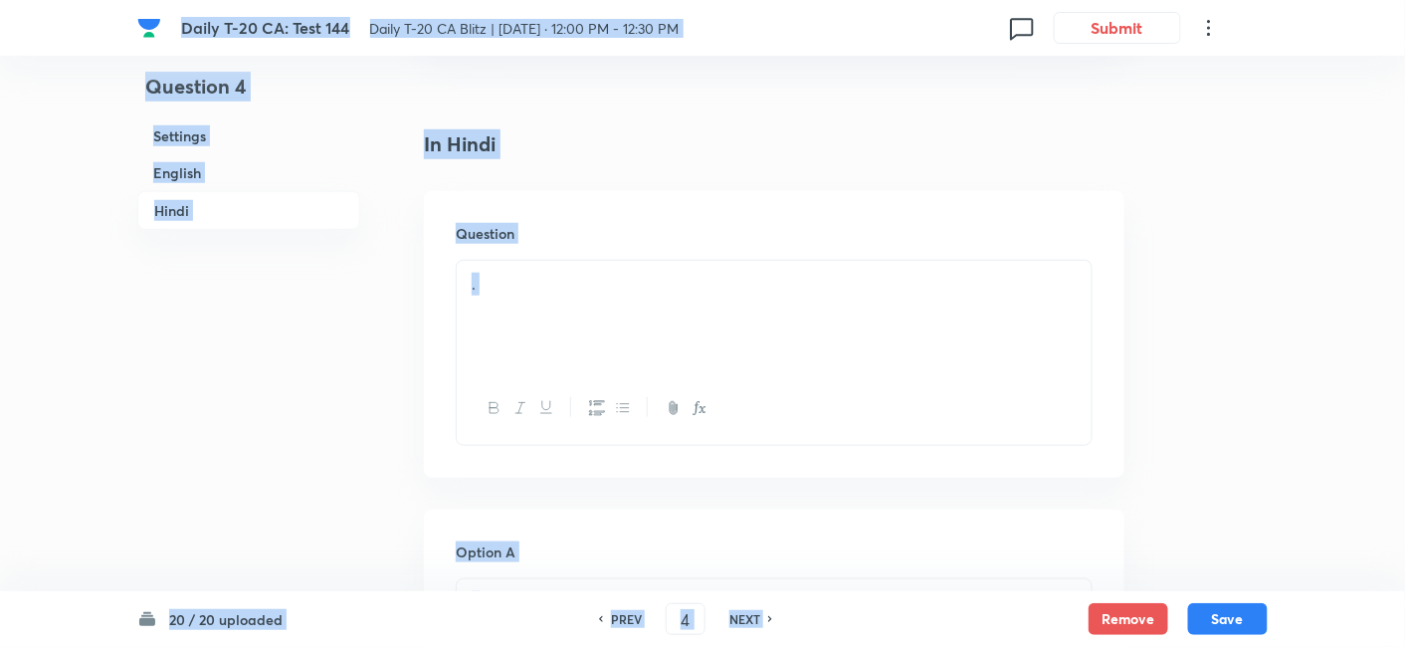
click at [573, 261] on div "." at bounding box center [774, 316] width 635 height 111
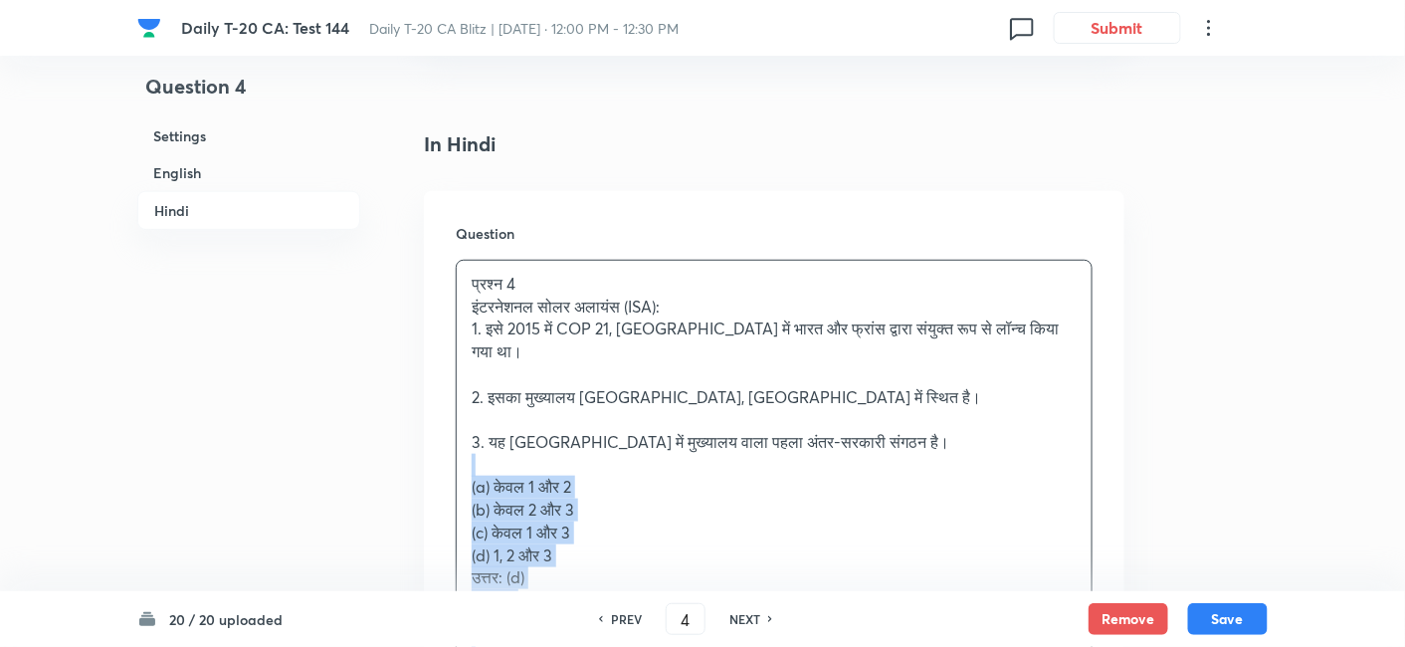
click at [465, 374] on div "प्रश्न 4 इंटरनेशनल सोलर अलायंस (ISA): 1. इसे 2015 में COP 21, पेरिस में भारत और…" at bounding box center [774, 499] width 635 height 476
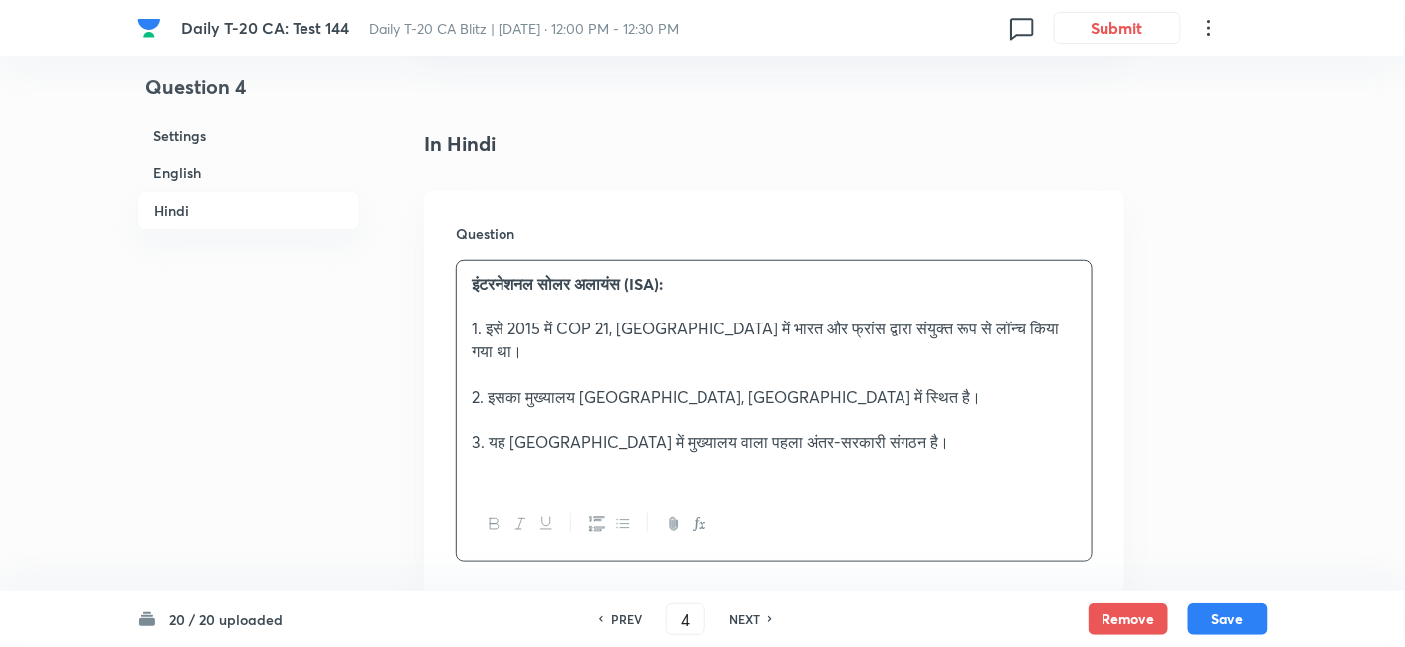
scroll to position [3057, 0]
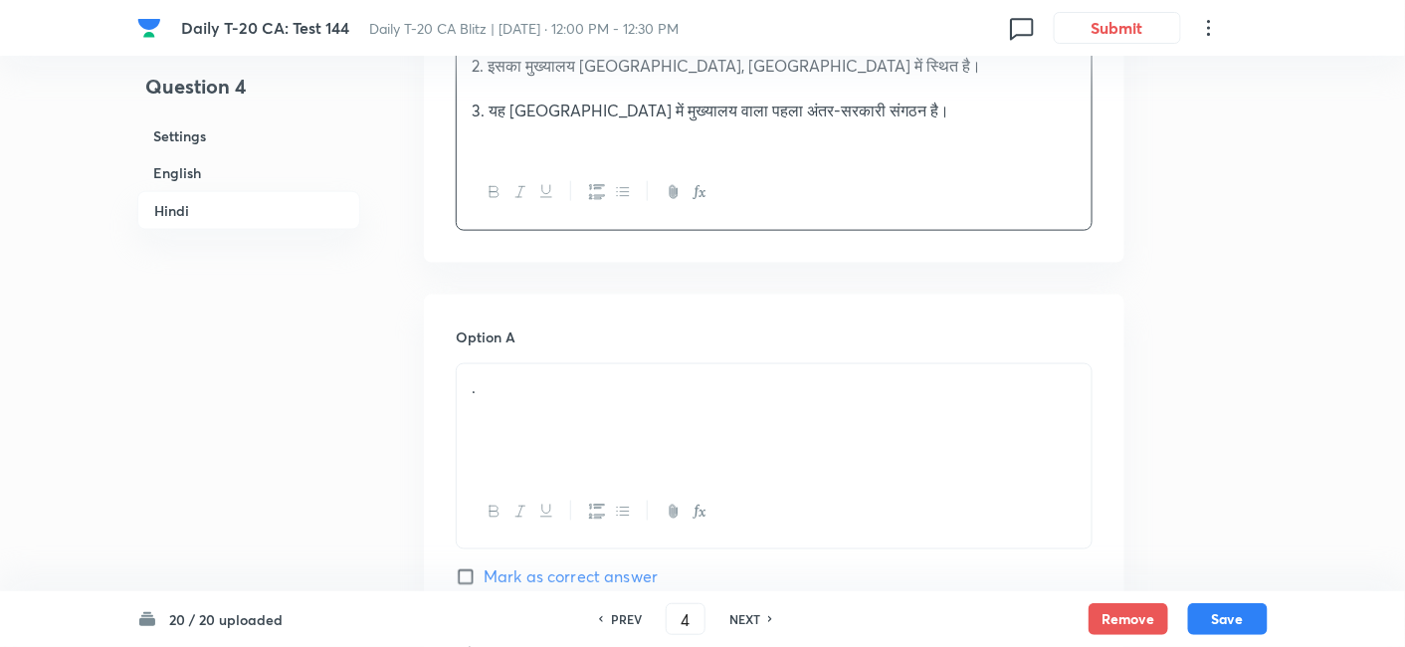
click at [547, 376] on p "." at bounding box center [774, 387] width 605 height 23
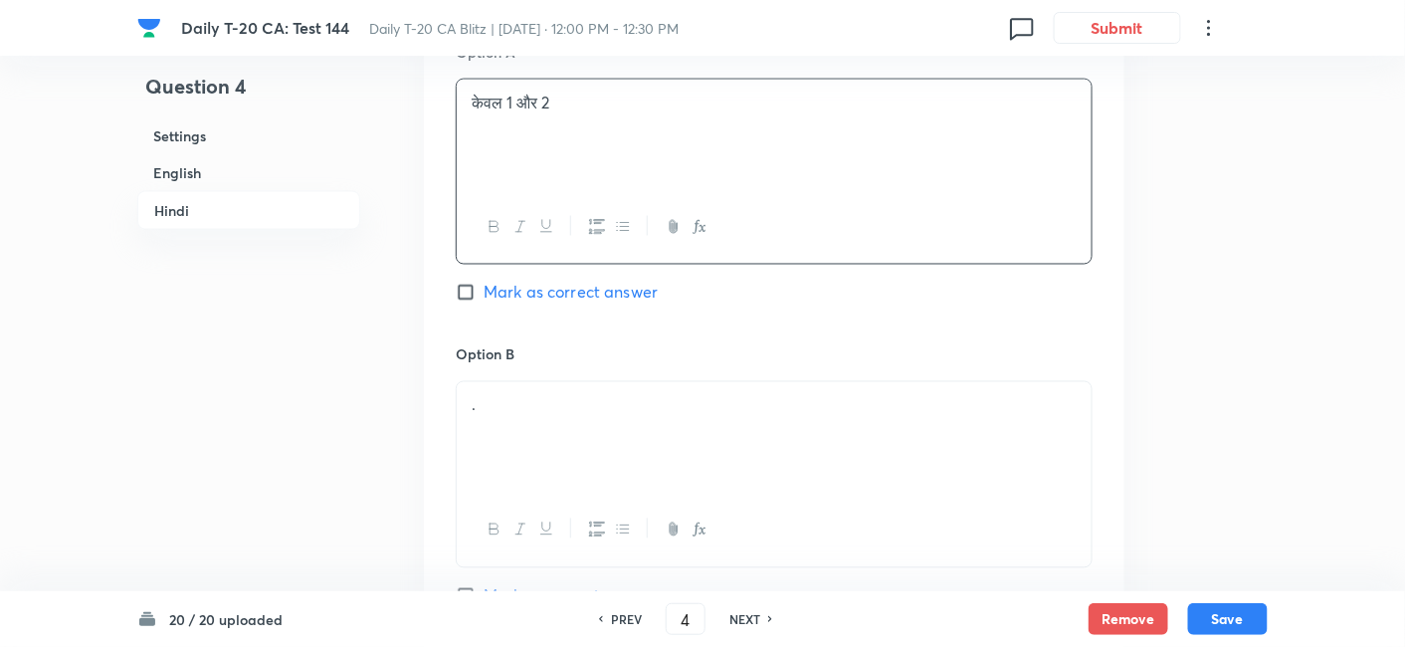
scroll to position [3389, 0]
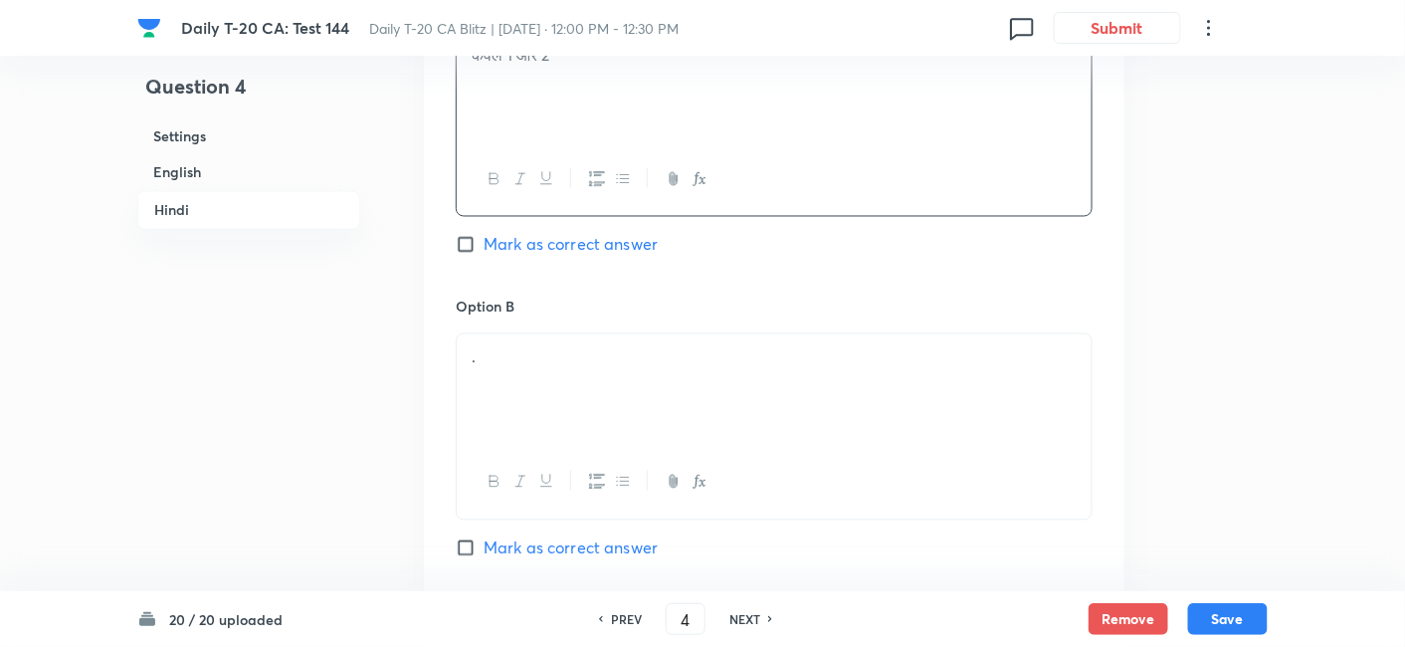
click at [568, 334] on div "." at bounding box center [774, 389] width 635 height 111
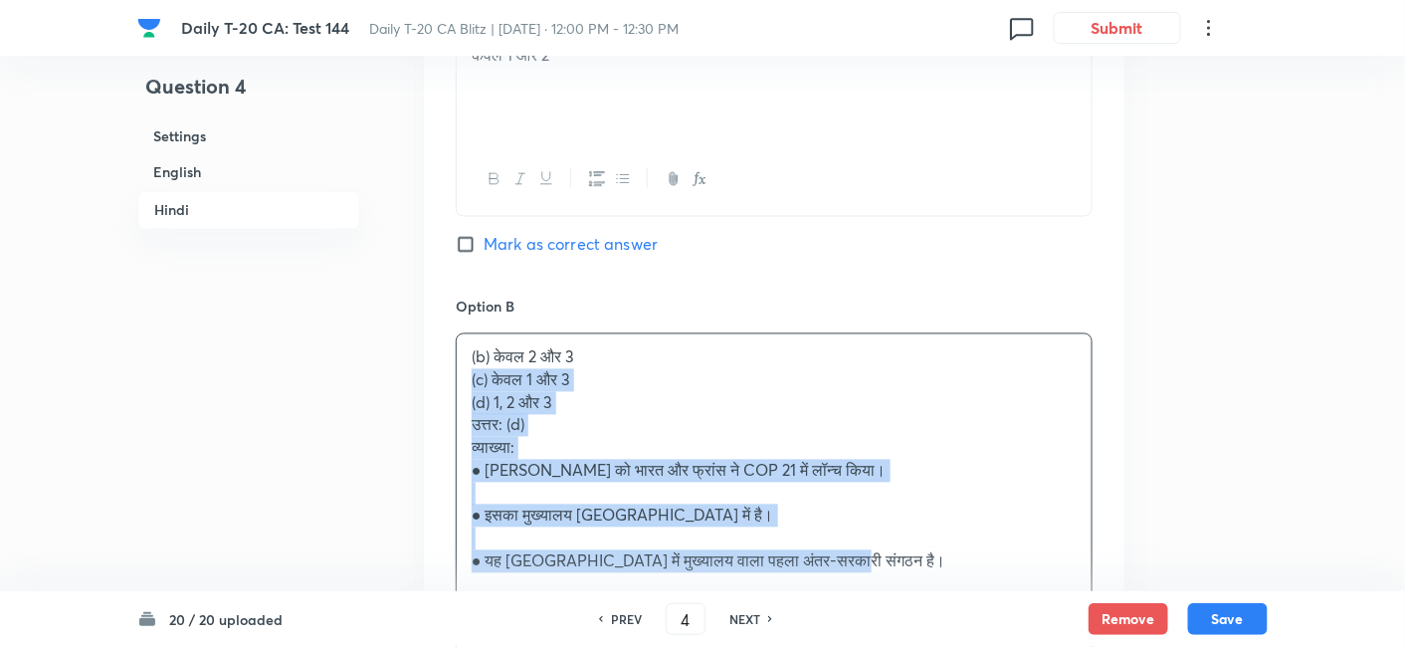
drag, startPoint x: 460, startPoint y: 291, endPoint x: 450, endPoint y: 289, distance: 10.2
click at [450, 289] on div "Option A केवल 1 और 2 Mark as correct answer Option B (b) केवल 2 और 3 (c) केवल 1…" at bounding box center [774, 649] width 701 height 1375
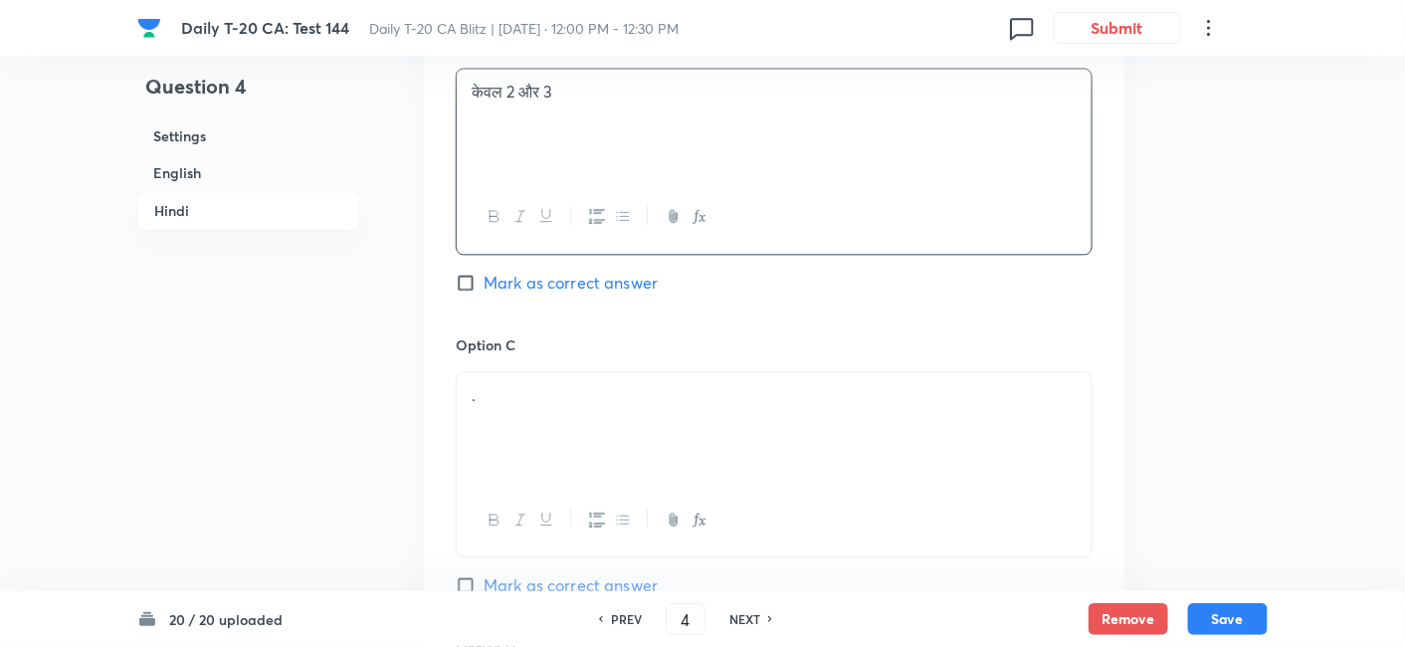
scroll to position [3721, 0]
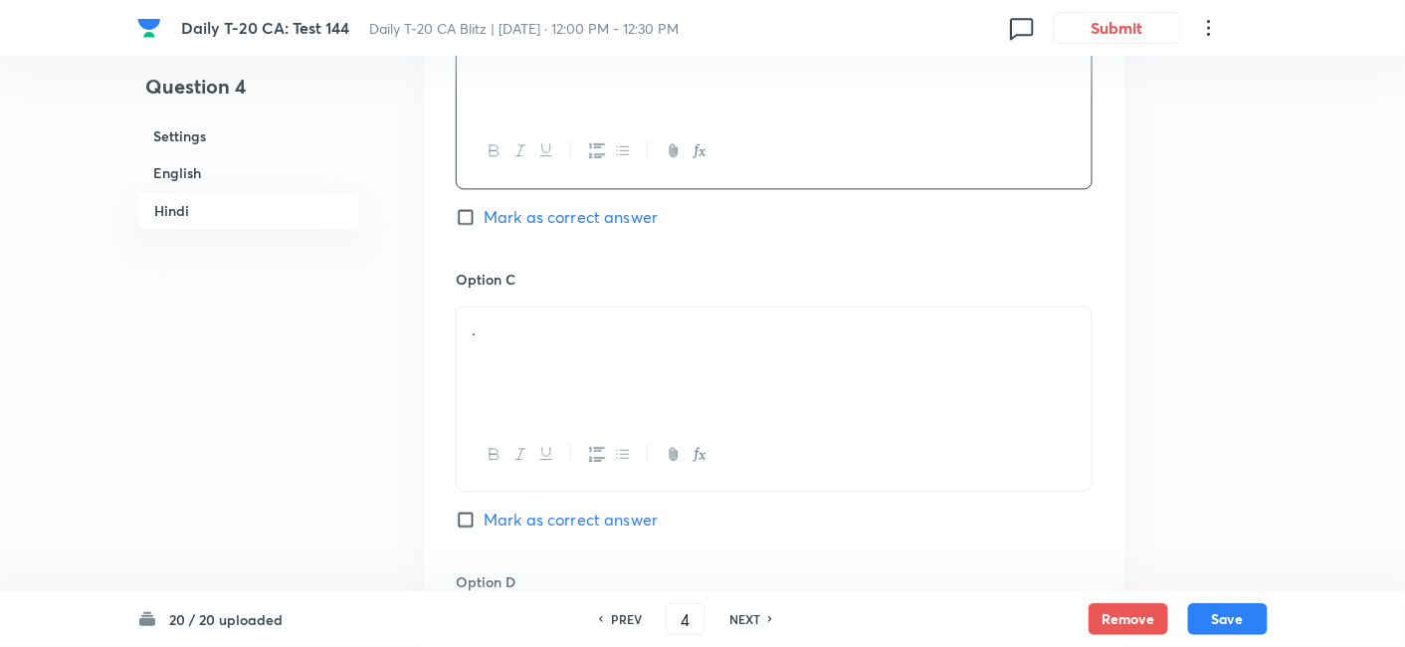
click at [551, 307] on div "." at bounding box center [774, 362] width 635 height 111
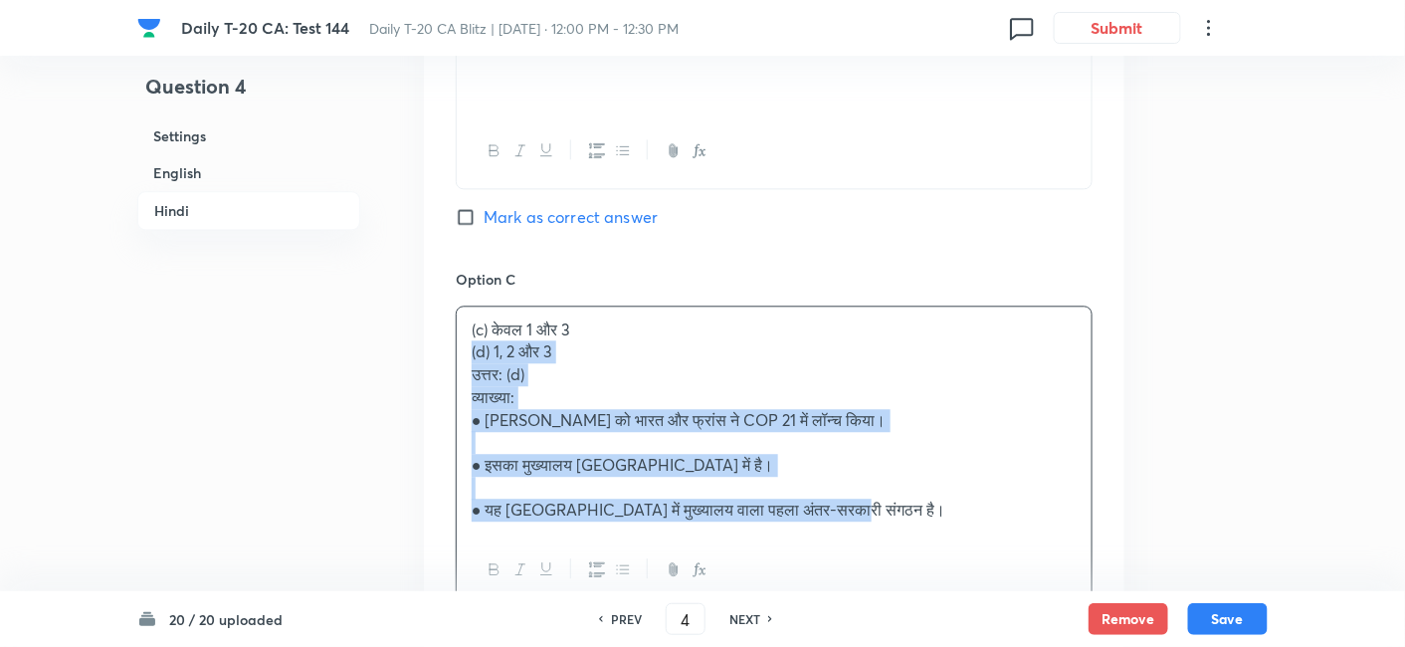
drag, startPoint x: 459, startPoint y: 277, endPoint x: 388, endPoint y: 252, distance: 74.9
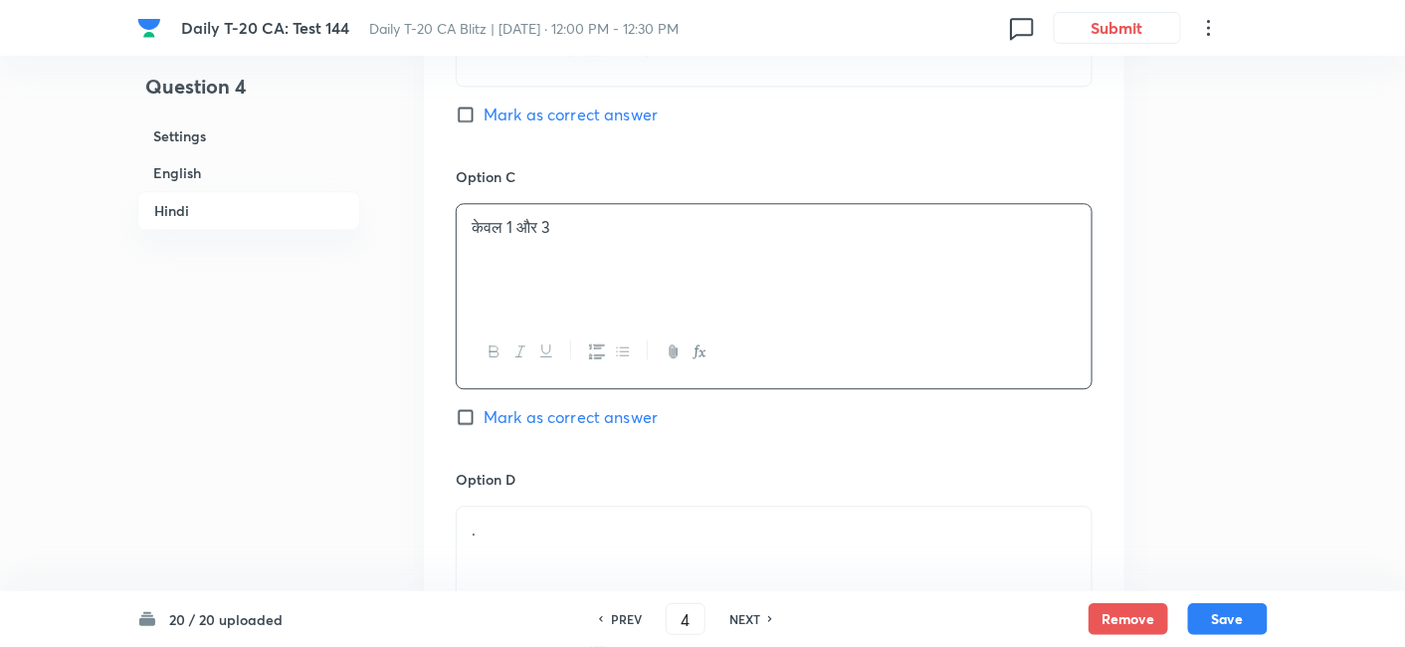
scroll to position [3942, 0]
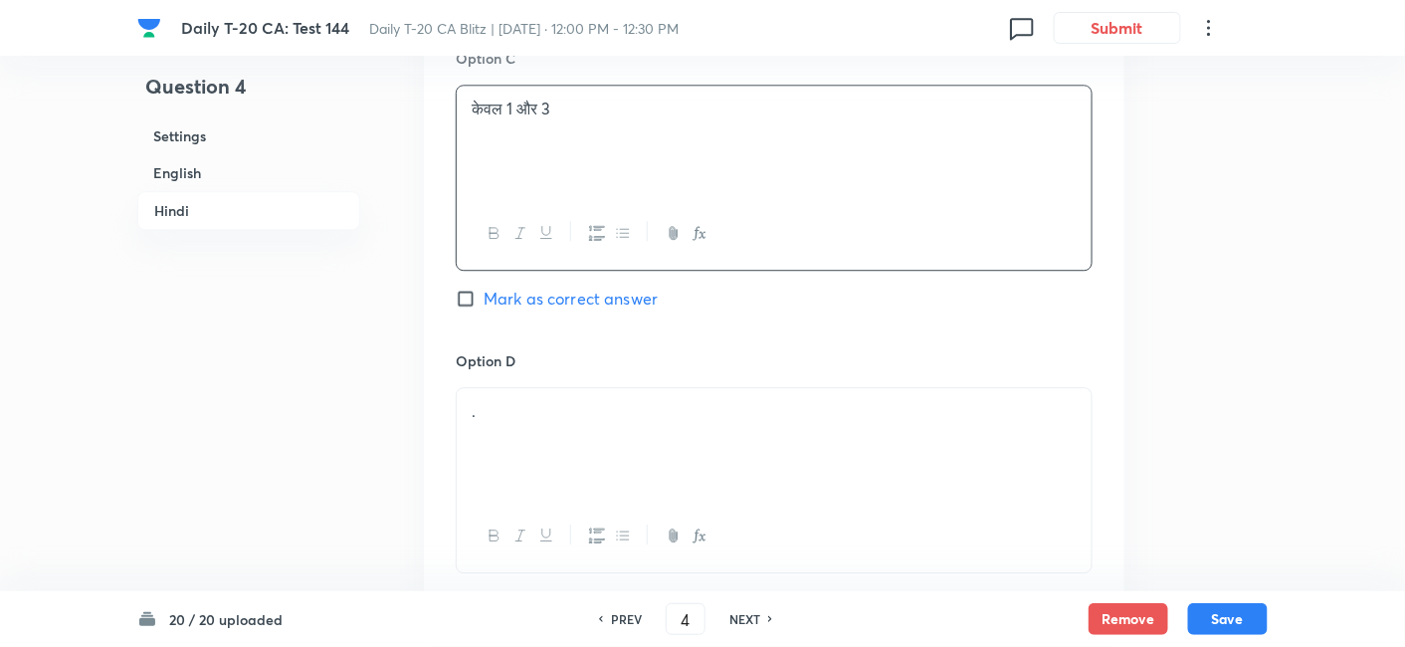
drag, startPoint x: 531, startPoint y: 302, endPoint x: 535, endPoint y: 323, distance: 21.3
click at [535, 388] on div "." at bounding box center [774, 443] width 635 height 111
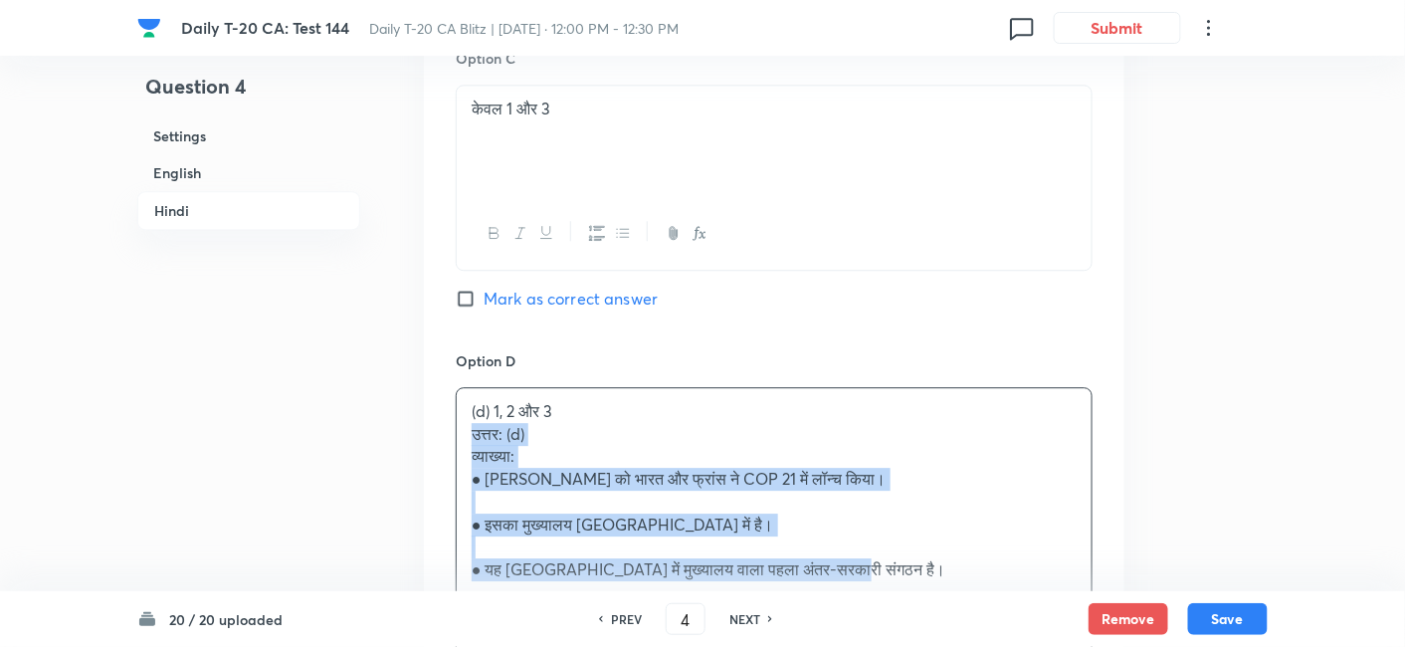
drag, startPoint x: 461, startPoint y: 339, endPoint x: 445, endPoint y: 336, distance: 16.2
click at [445, 336] on div "Option A केवल 1 और 2 Mark as correct answer Option B केवल 2 और 3 Mark as correc…" at bounding box center [774, 74] width 701 height 1329
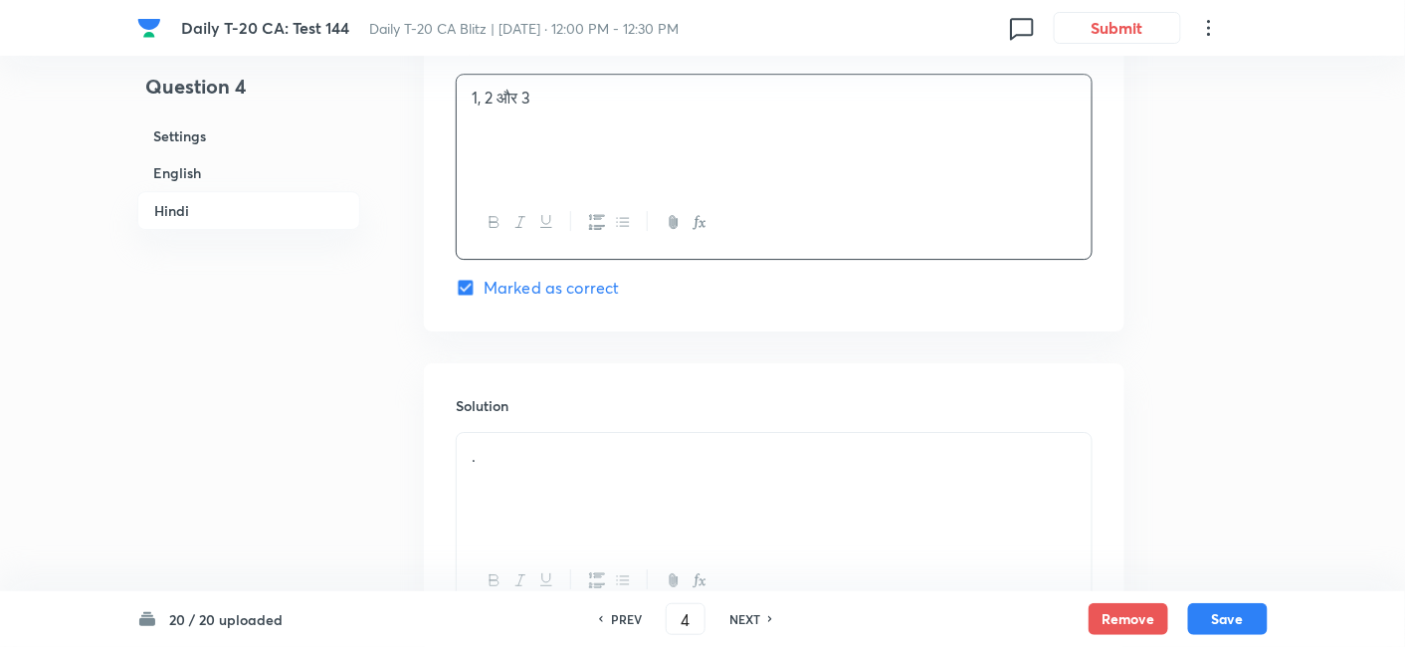
scroll to position [4338, 0]
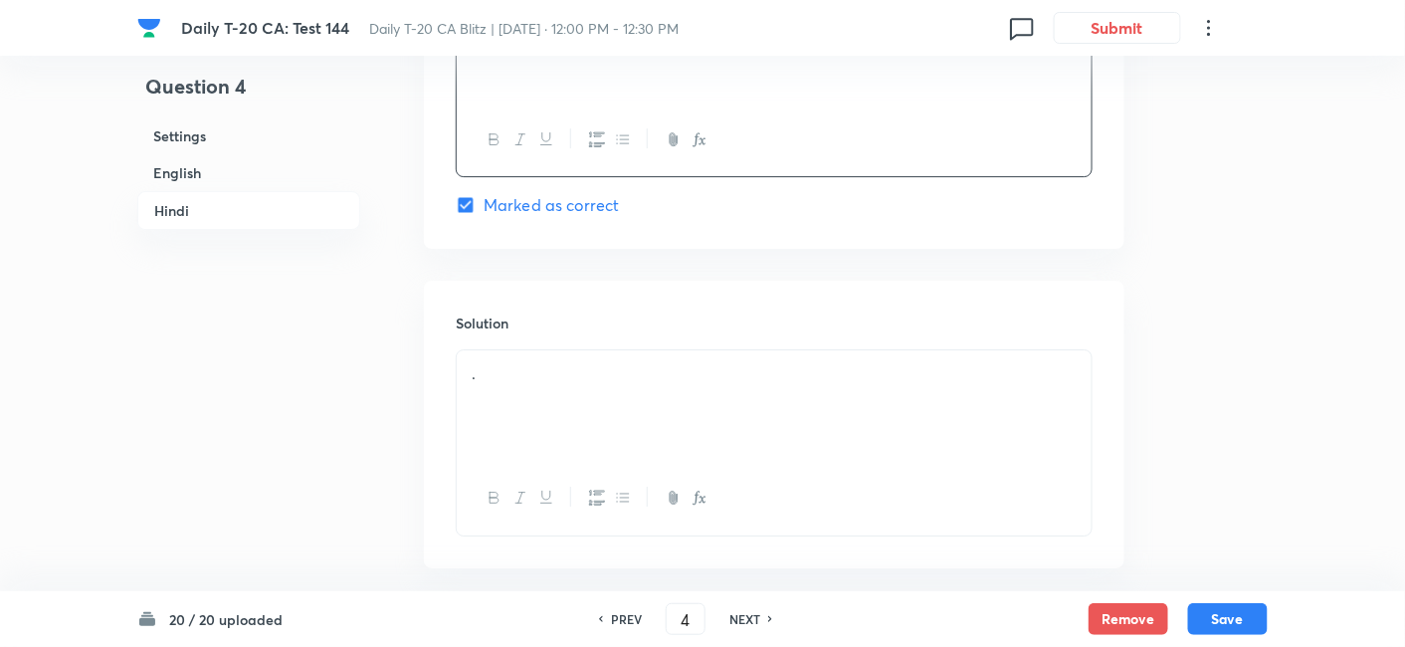
click at [563, 350] on div "." at bounding box center [774, 405] width 635 height 111
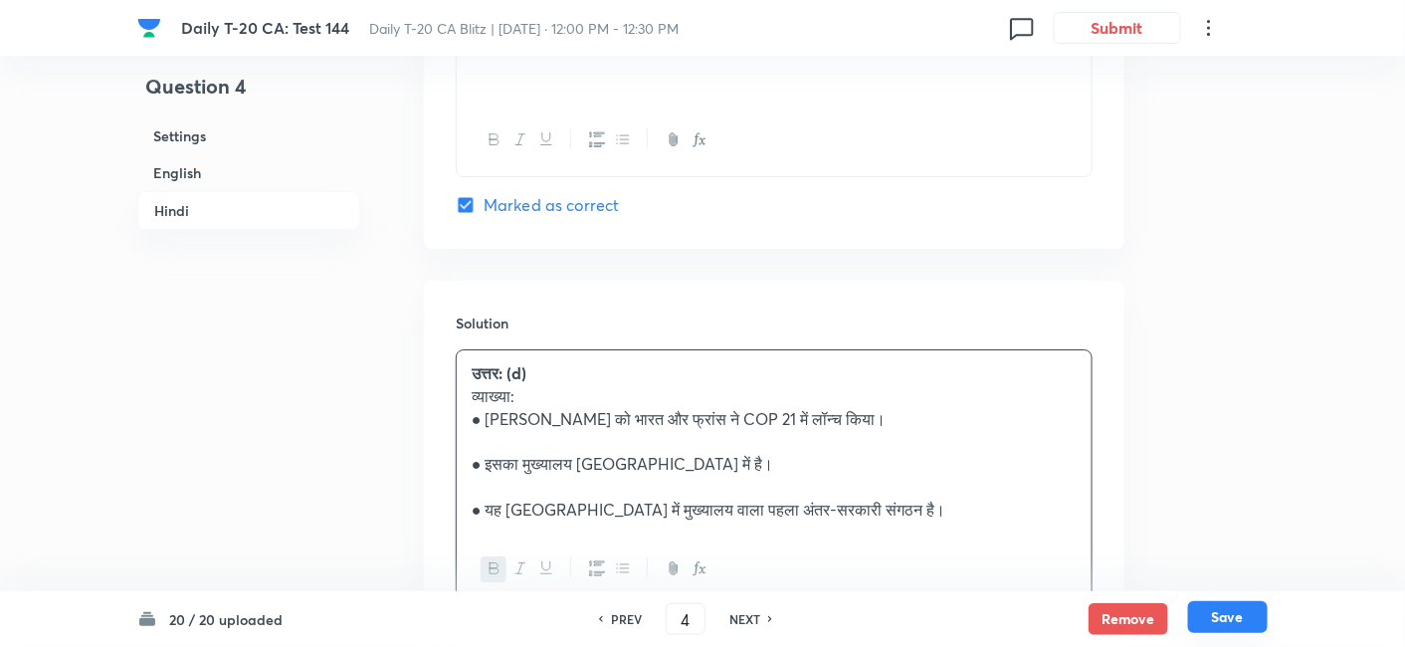
click at [1234, 612] on button "Save" at bounding box center [1228, 617] width 80 height 32
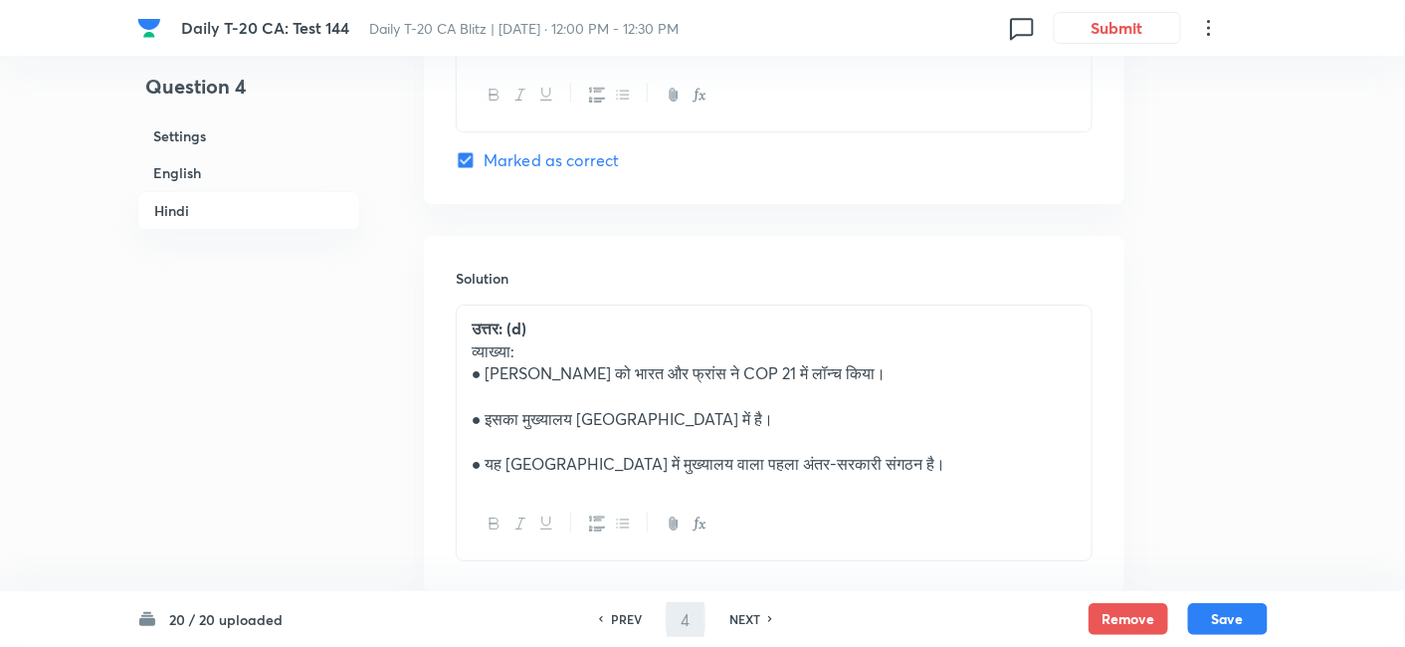
click at [182, 211] on h6 "Hindi" at bounding box center [248, 210] width 223 height 39
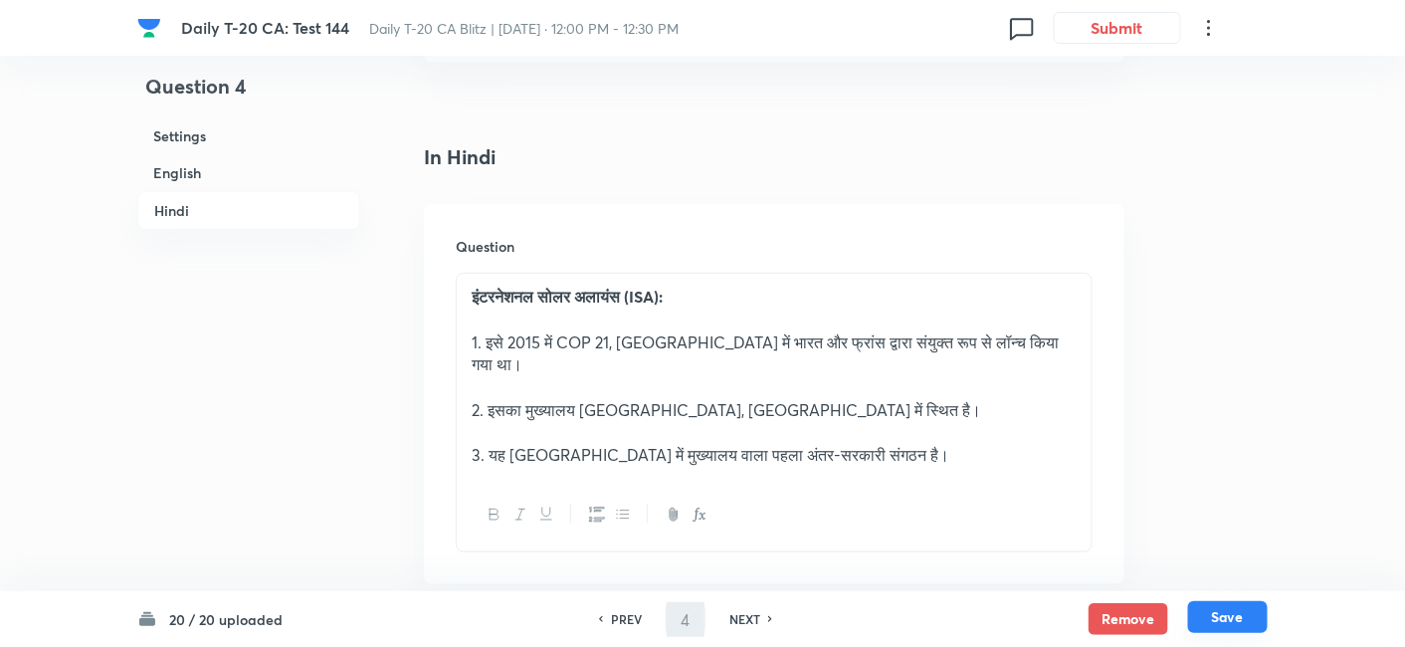
click at [1218, 624] on button "Save" at bounding box center [1228, 617] width 80 height 32
click at [193, 163] on h6 "English" at bounding box center [248, 172] width 223 height 37
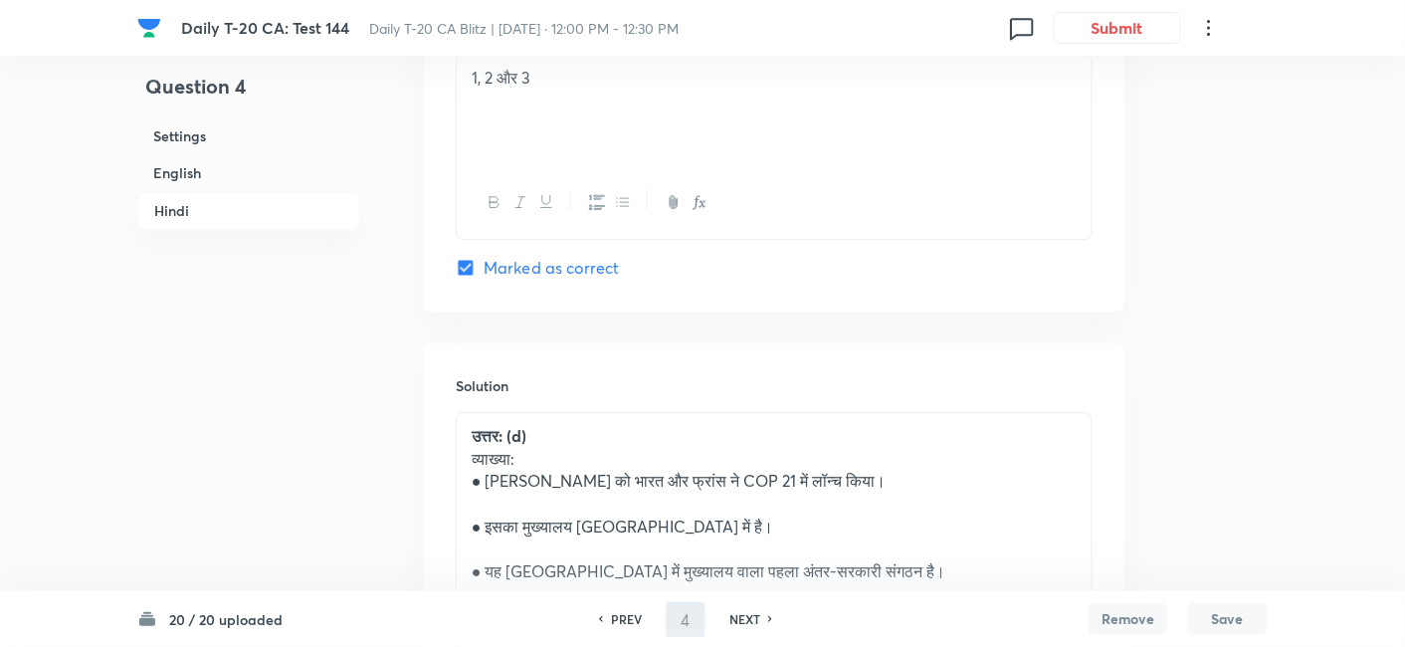
scroll to position [4274, 0]
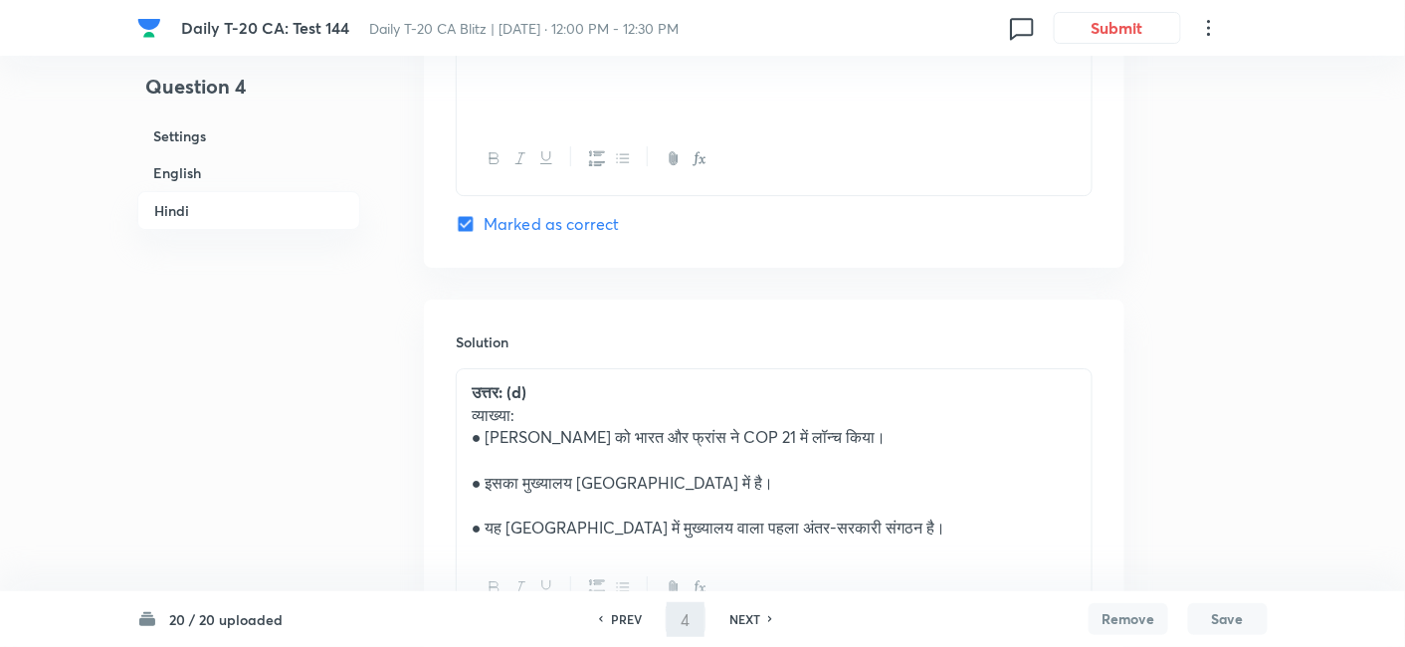
click at [740, 449] on p at bounding box center [774, 460] width 605 height 23
click at [269, 172] on h6 "English" at bounding box center [248, 172] width 223 height 37
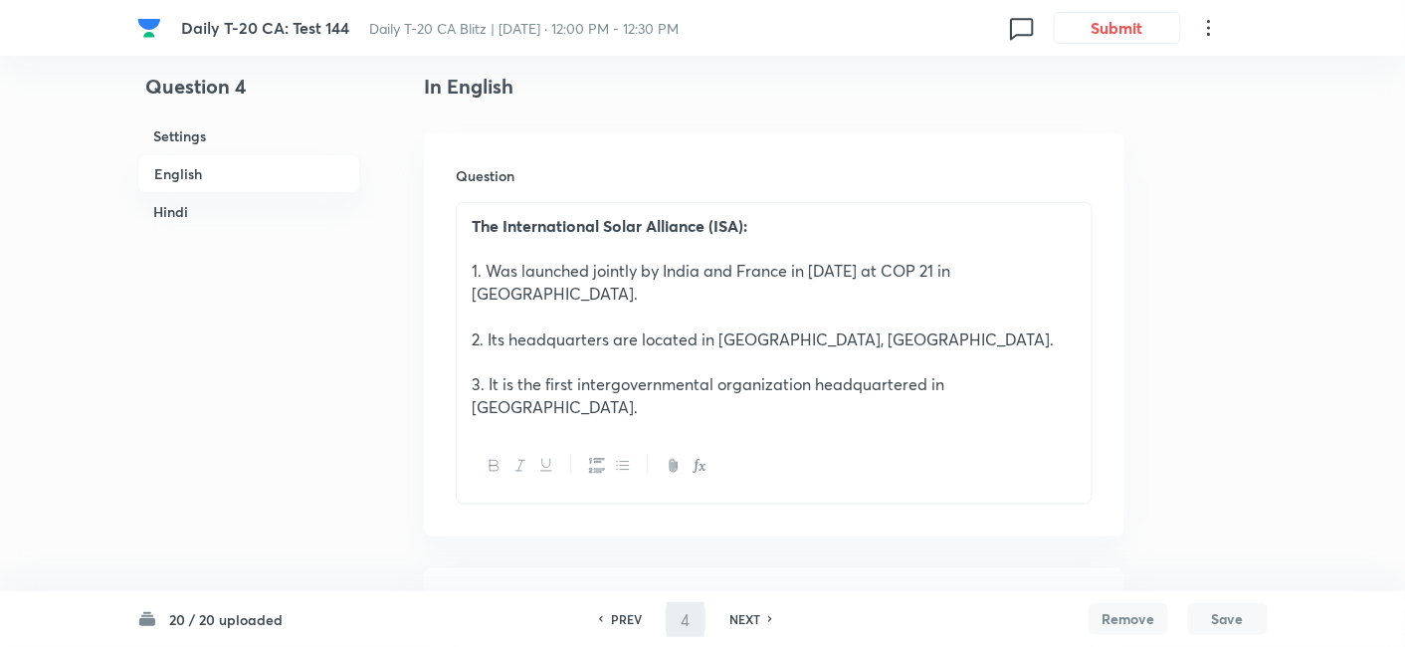
click at [269, 172] on h6 "English" at bounding box center [248, 173] width 223 height 39
type input "5"
click at [258, 211] on h6 "Hindi" at bounding box center [248, 211] width 223 height 37
checkbox input "false"
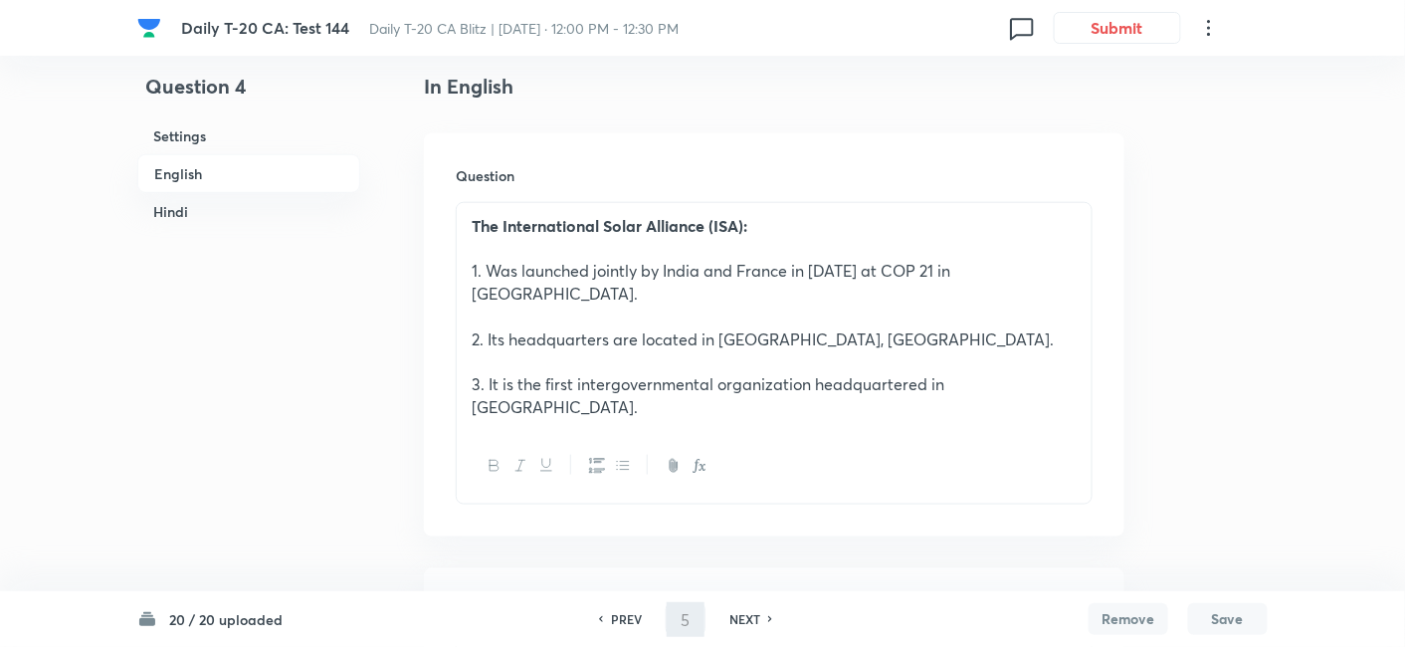
click at [258, 211] on h6 "Hindi" at bounding box center [248, 211] width 223 height 37
checkbox input "true"
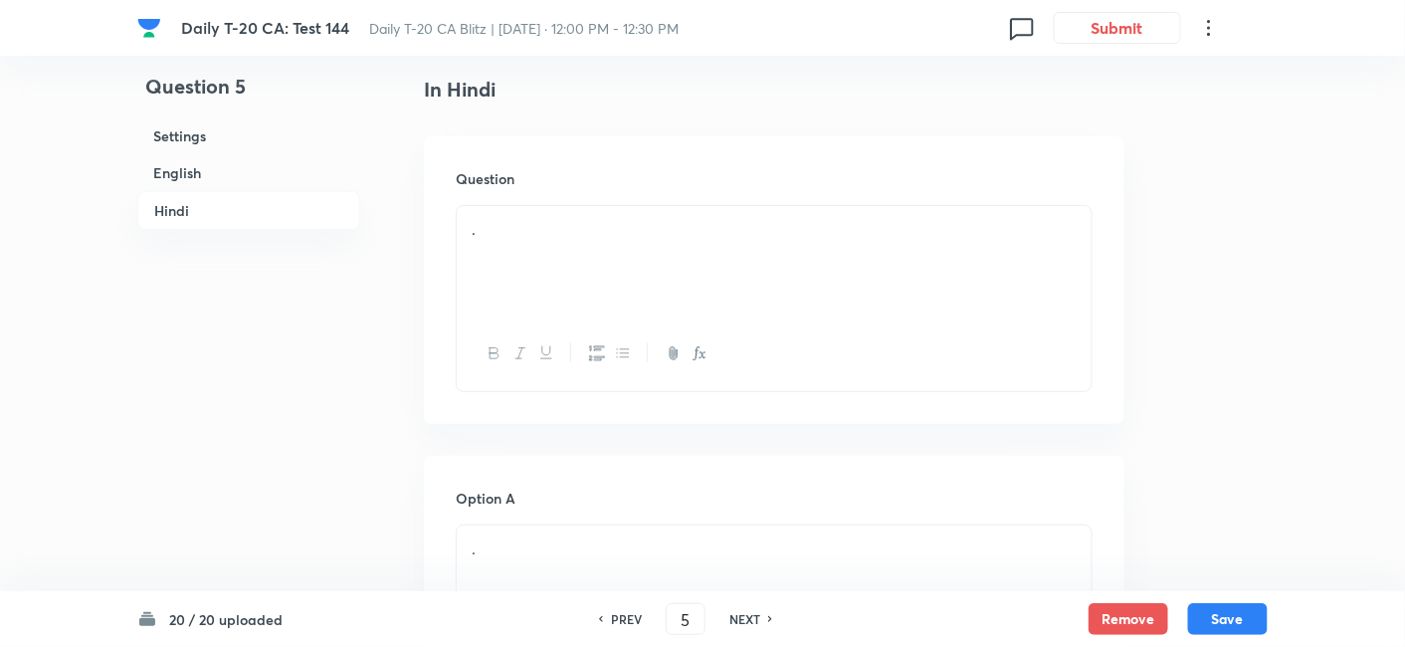
click at [245, 177] on h6 "English" at bounding box center [248, 172] width 223 height 37
click at [214, 168] on h6 "English" at bounding box center [248, 173] width 223 height 39
click at [213, 216] on h6 "Hindi" at bounding box center [248, 211] width 223 height 37
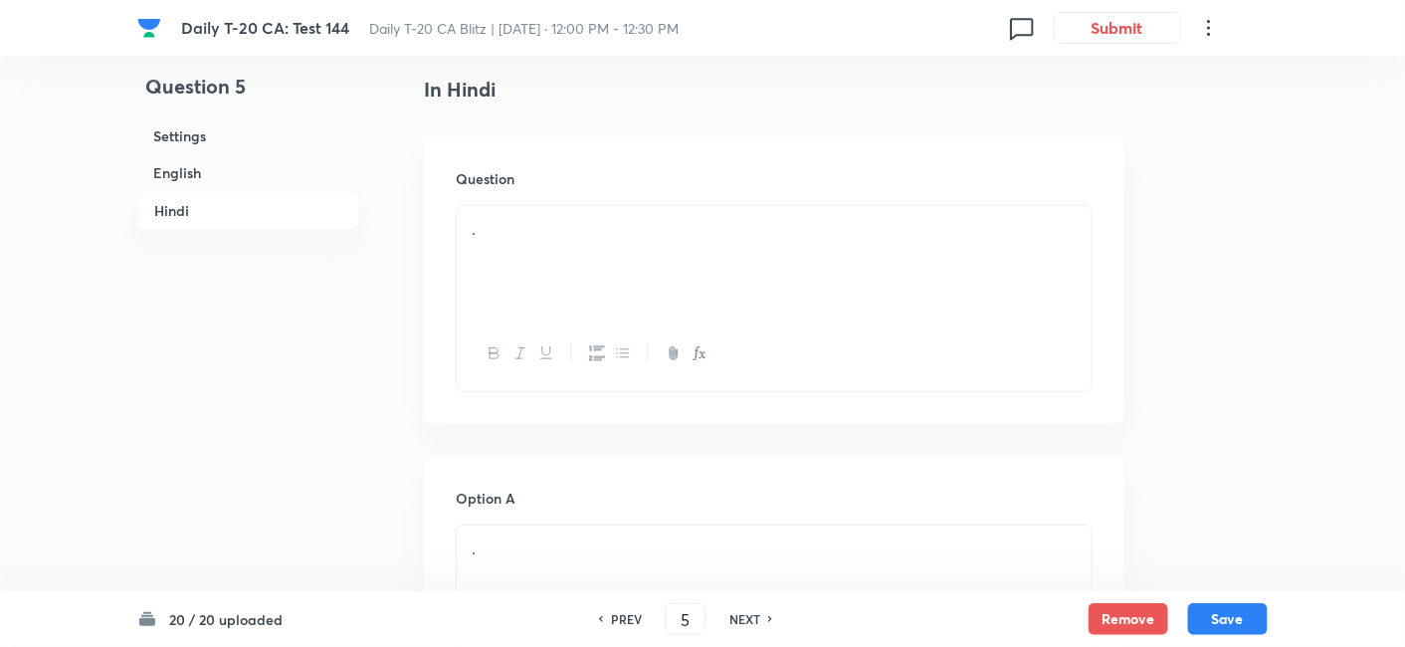
click at [217, 174] on h6 "English" at bounding box center [248, 172] width 223 height 37
click at [605, 297] on div "." at bounding box center [774, 258] width 635 height 111
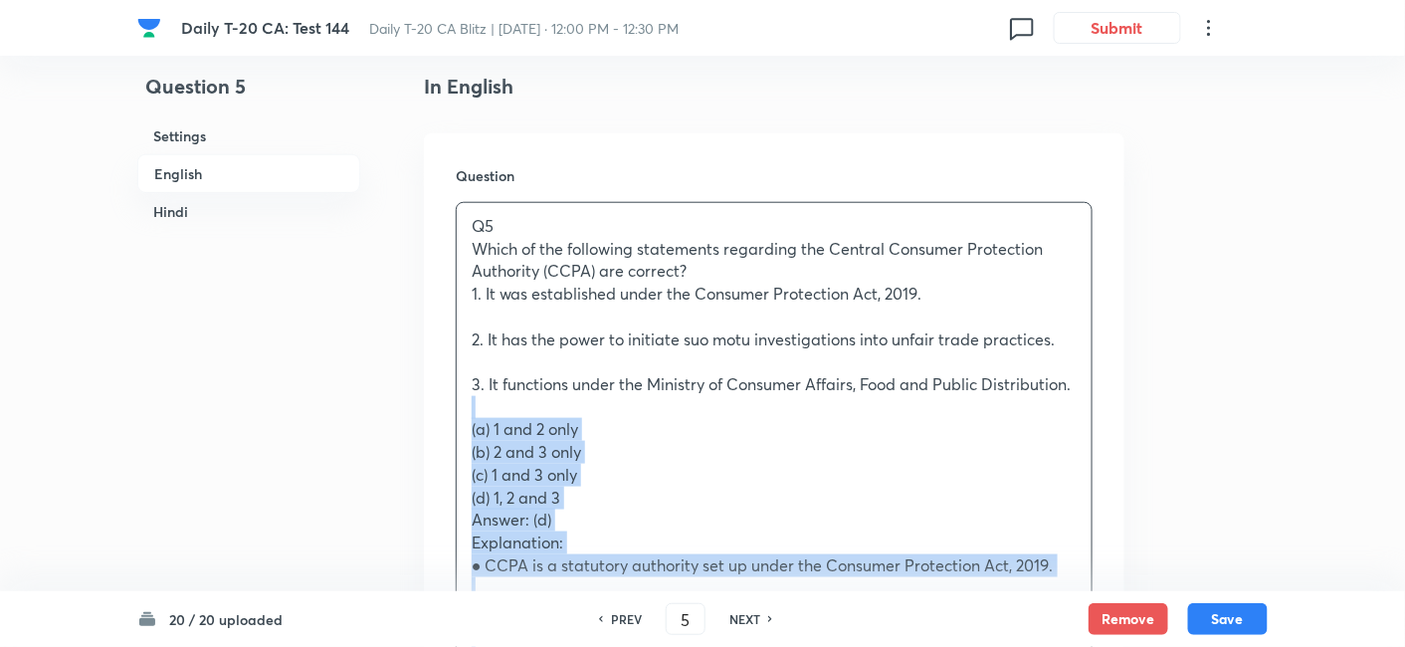
drag, startPoint x: 481, startPoint y: 406, endPoint x: 438, endPoint y: 408, distance: 42.8
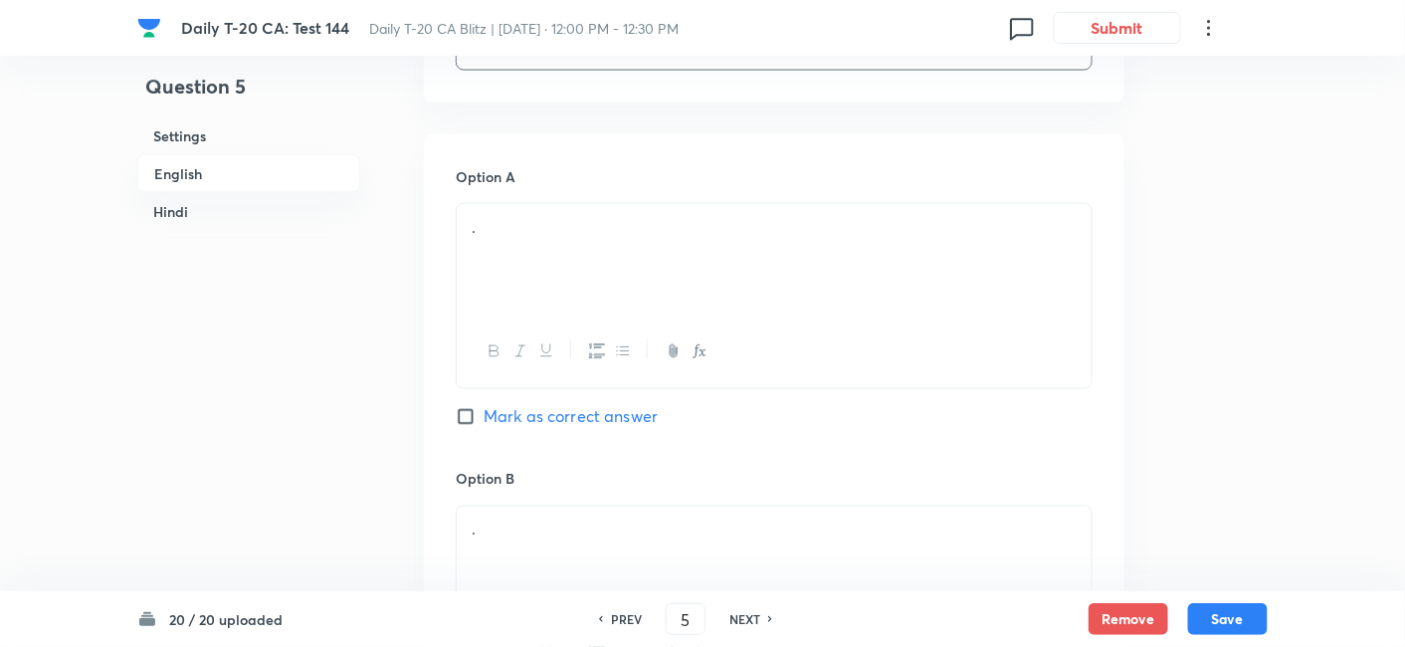
scroll to position [956, 0]
click at [628, 260] on div "." at bounding box center [774, 255] width 635 height 111
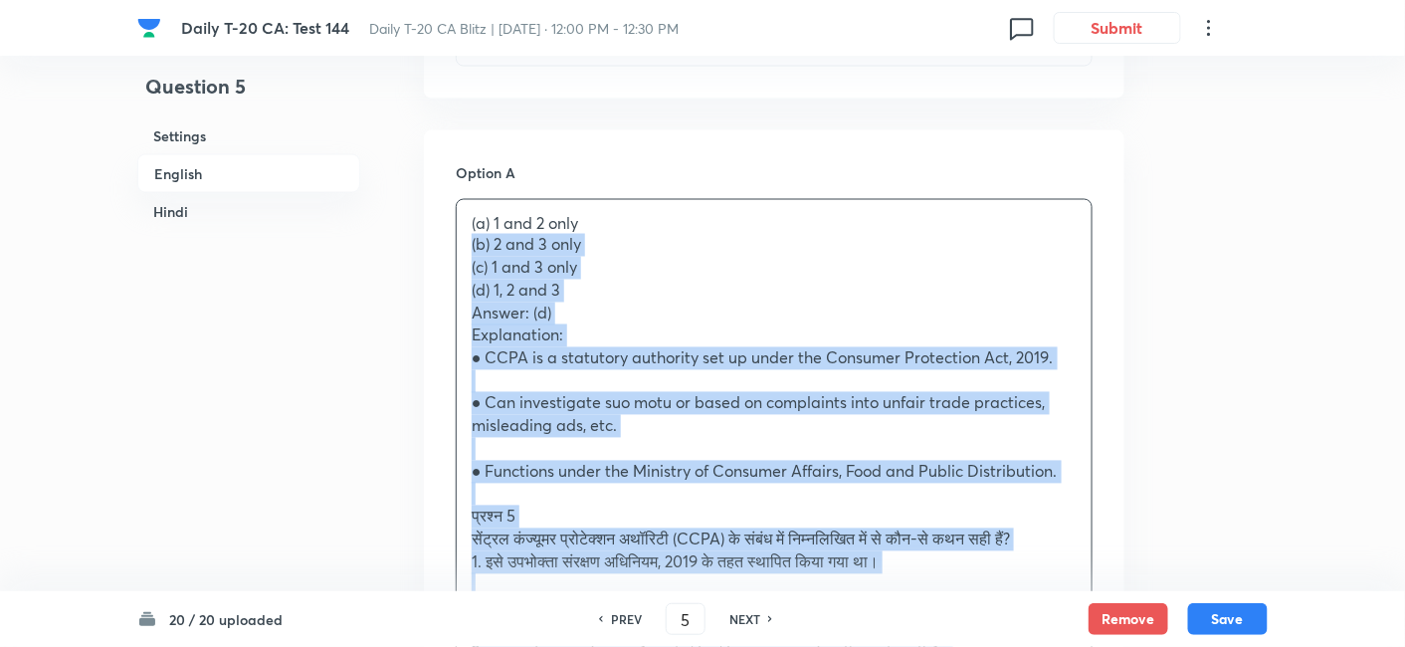
drag, startPoint x: 474, startPoint y: 251, endPoint x: 435, endPoint y: 239, distance: 40.6
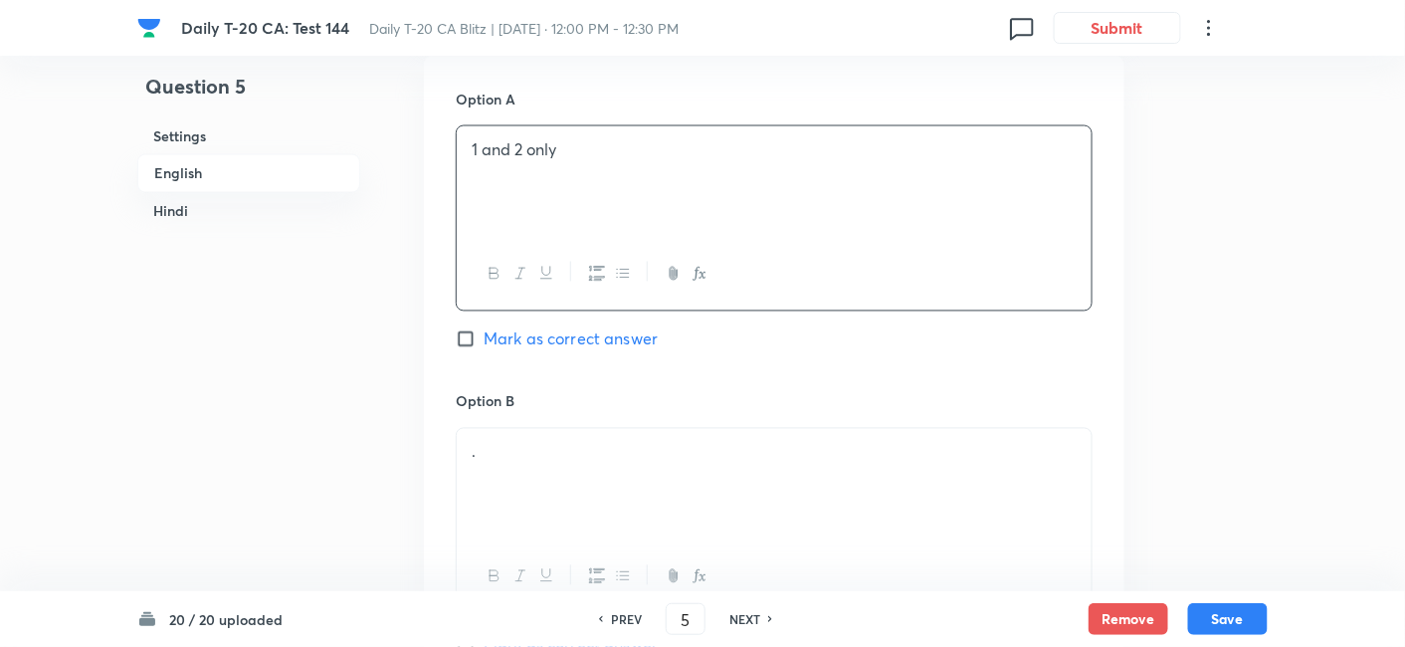
scroll to position [1177, 0]
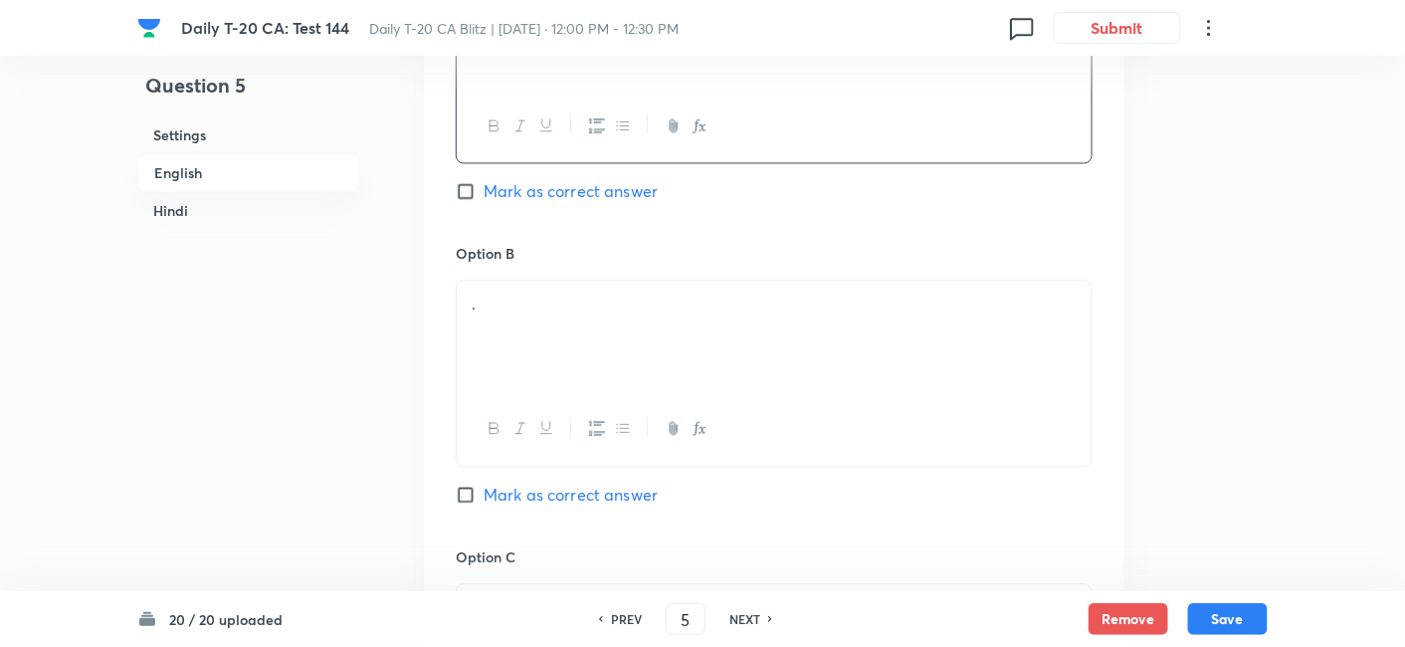
click at [521, 281] on div "." at bounding box center [774, 374] width 637 height 186
click at [535, 306] on p "." at bounding box center [774, 305] width 605 height 23
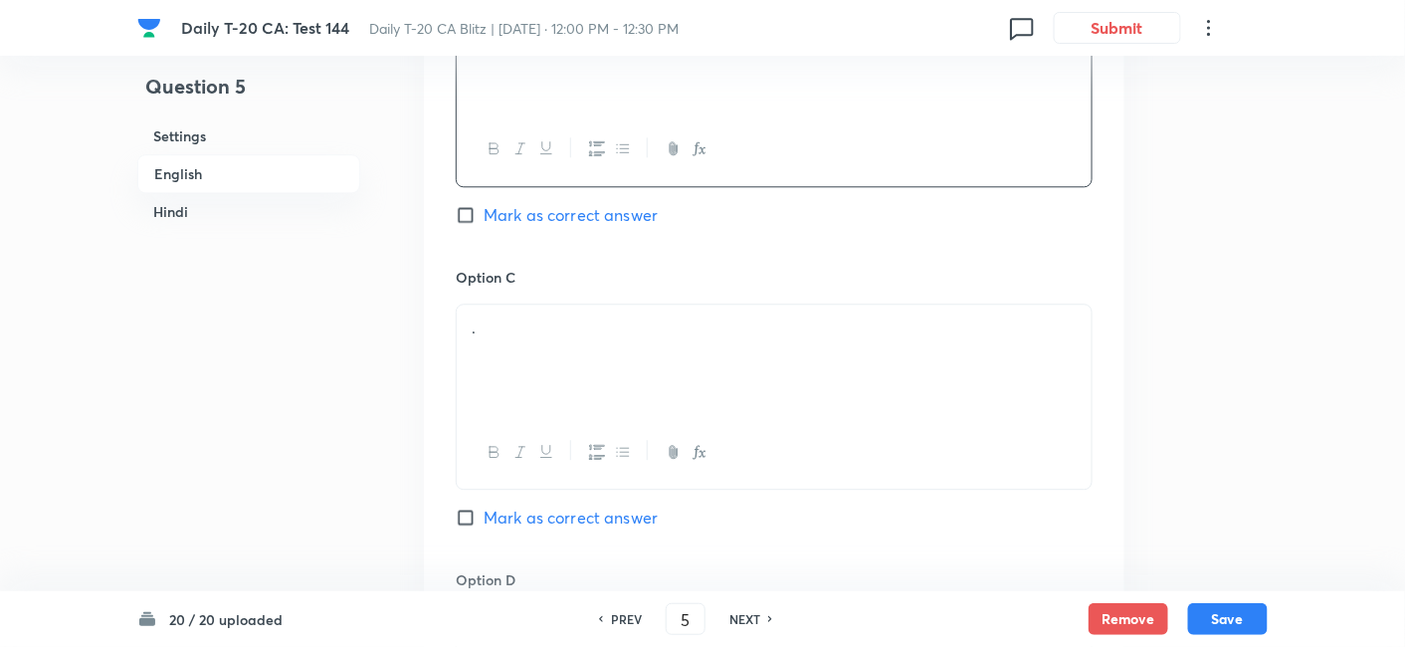
scroll to position [1509, 0]
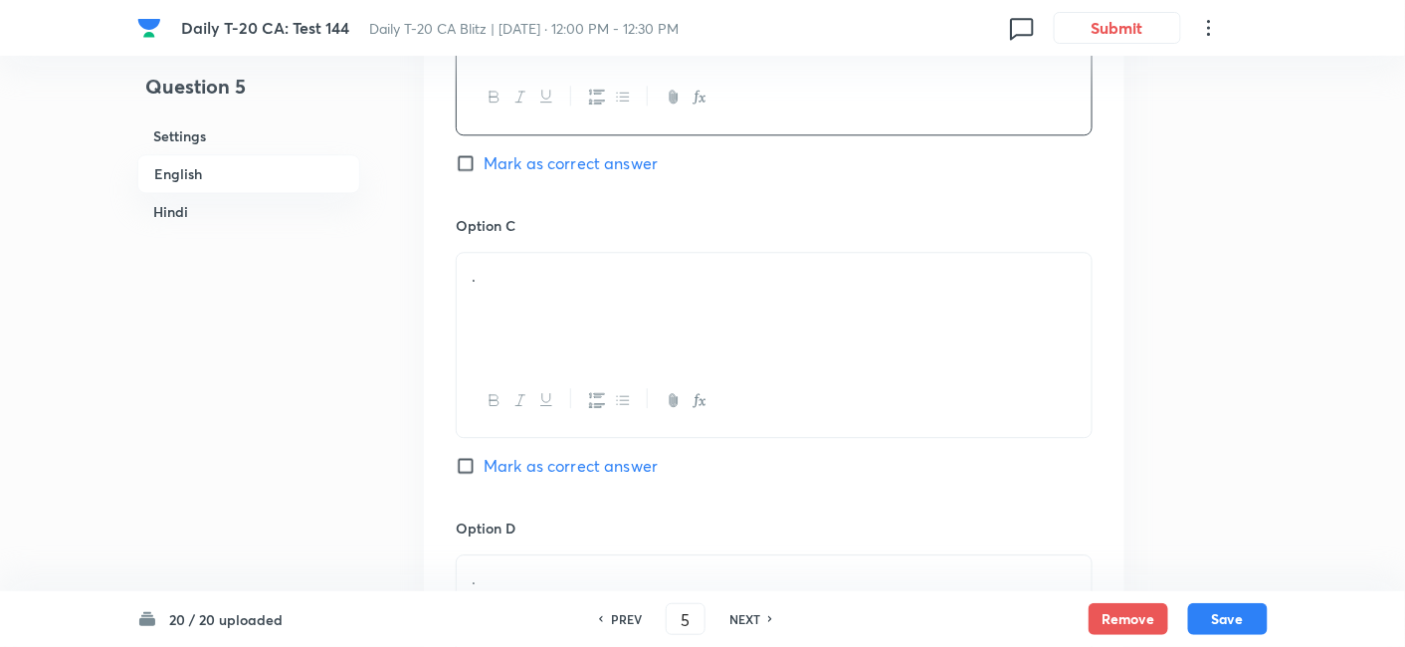
click at [557, 316] on div "." at bounding box center [774, 308] width 635 height 111
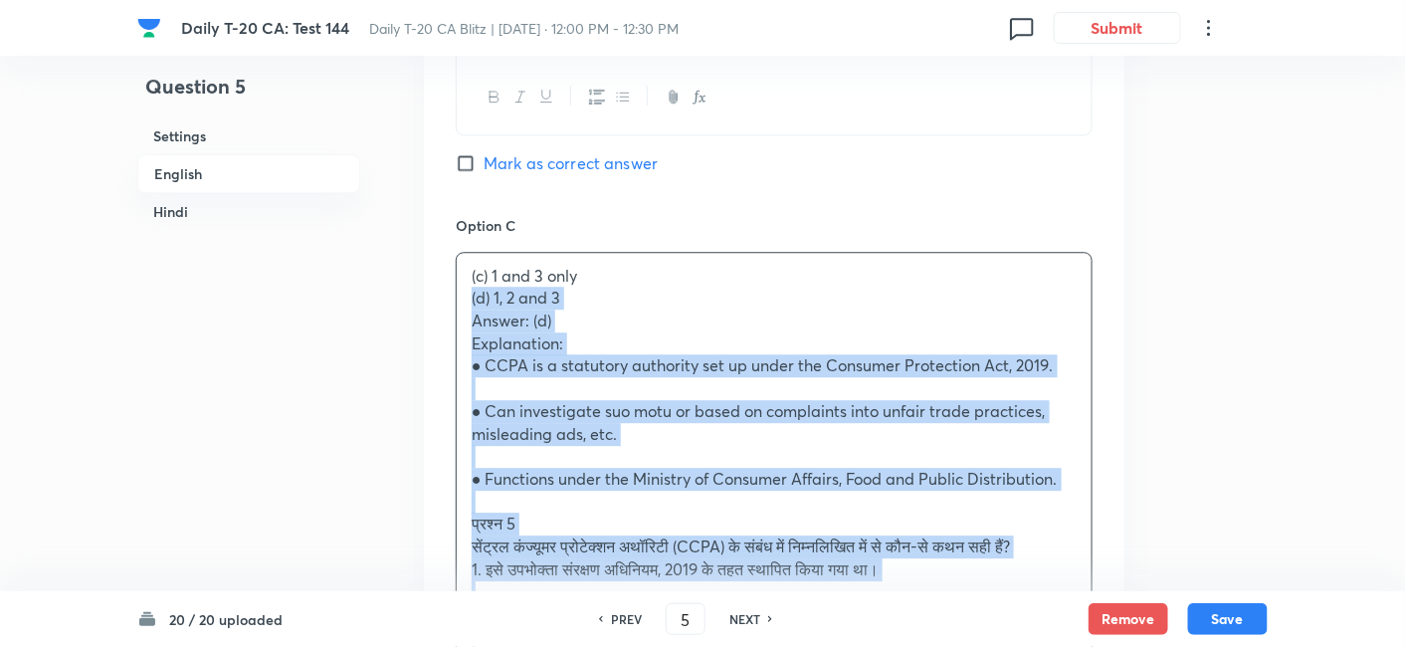
drag, startPoint x: 476, startPoint y: 306, endPoint x: 440, endPoint y: 298, distance: 36.7
click at [440, 298] on div "Option A 1 and 2 only Mark as correct answer Option B 2 and 3 only Mark as corr…" at bounding box center [774, 490] width 701 height 1827
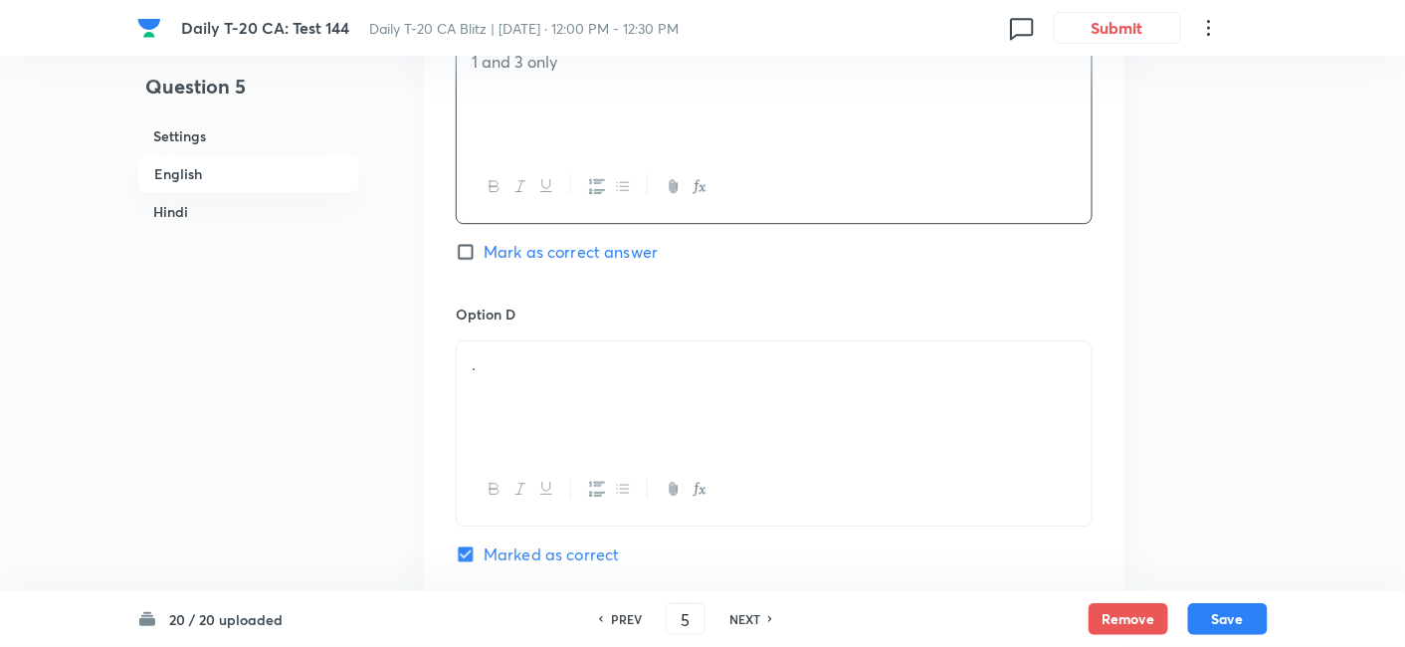
scroll to position [1730, 0]
click at [605, 347] on p "." at bounding box center [774, 357] width 605 height 23
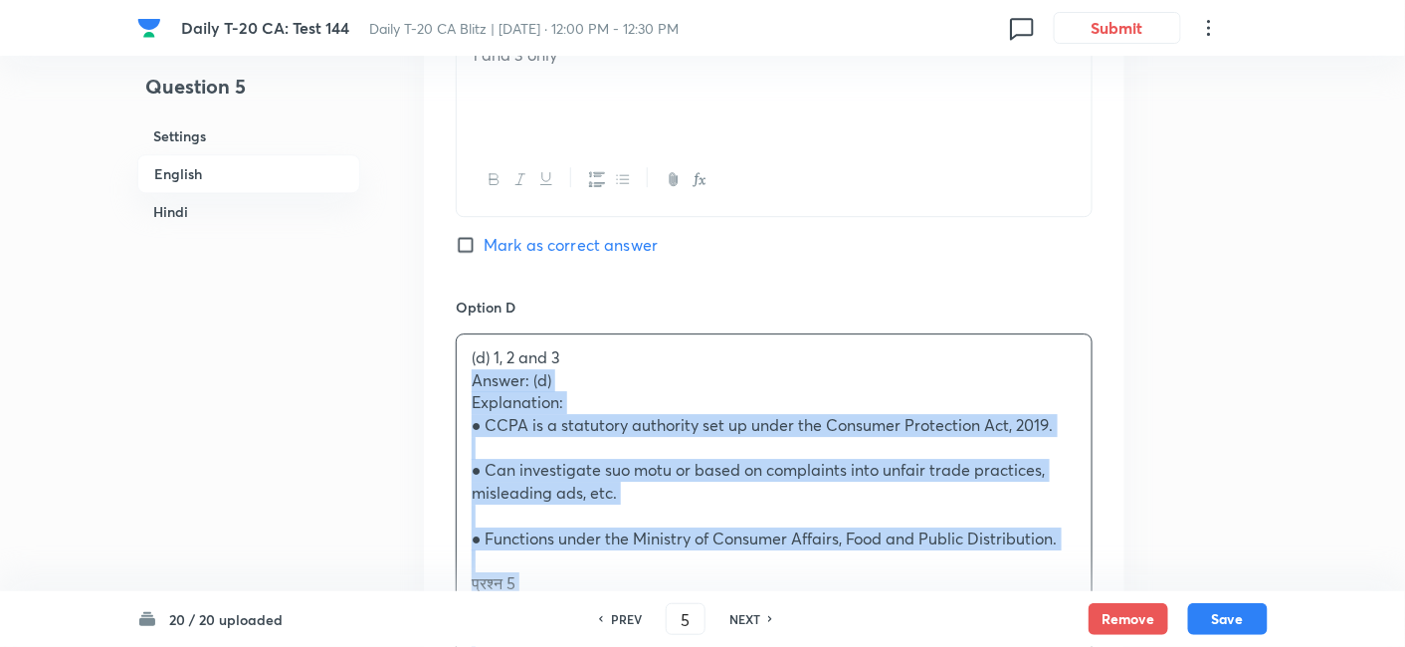
drag, startPoint x: 437, startPoint y: 379, endPoint x: 426, endPoint y: 382, distance: 11.3
click at [435, 379] on div "Option A 1 and 2 only Mark as correct answer Option B 2 and 3 only Mark as corr…" at bounding box center [774, 258] width 701 height 1804
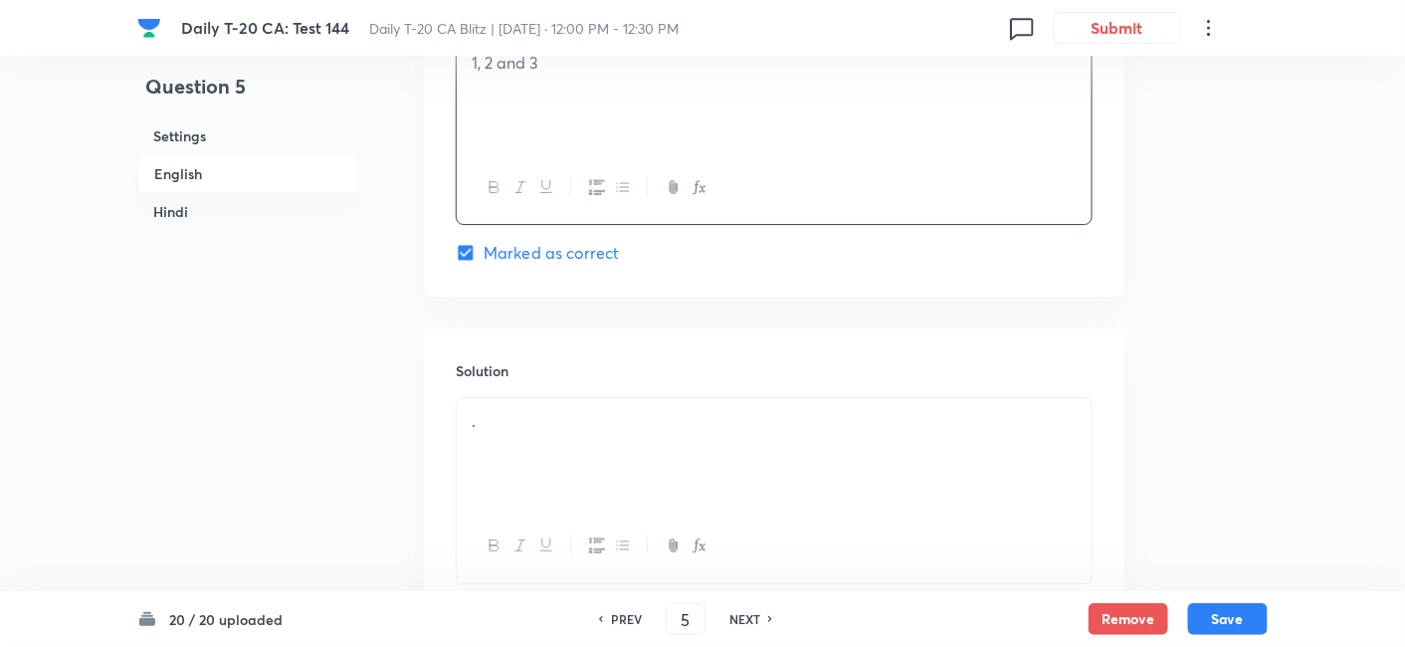
scroll to position [2061, 0]
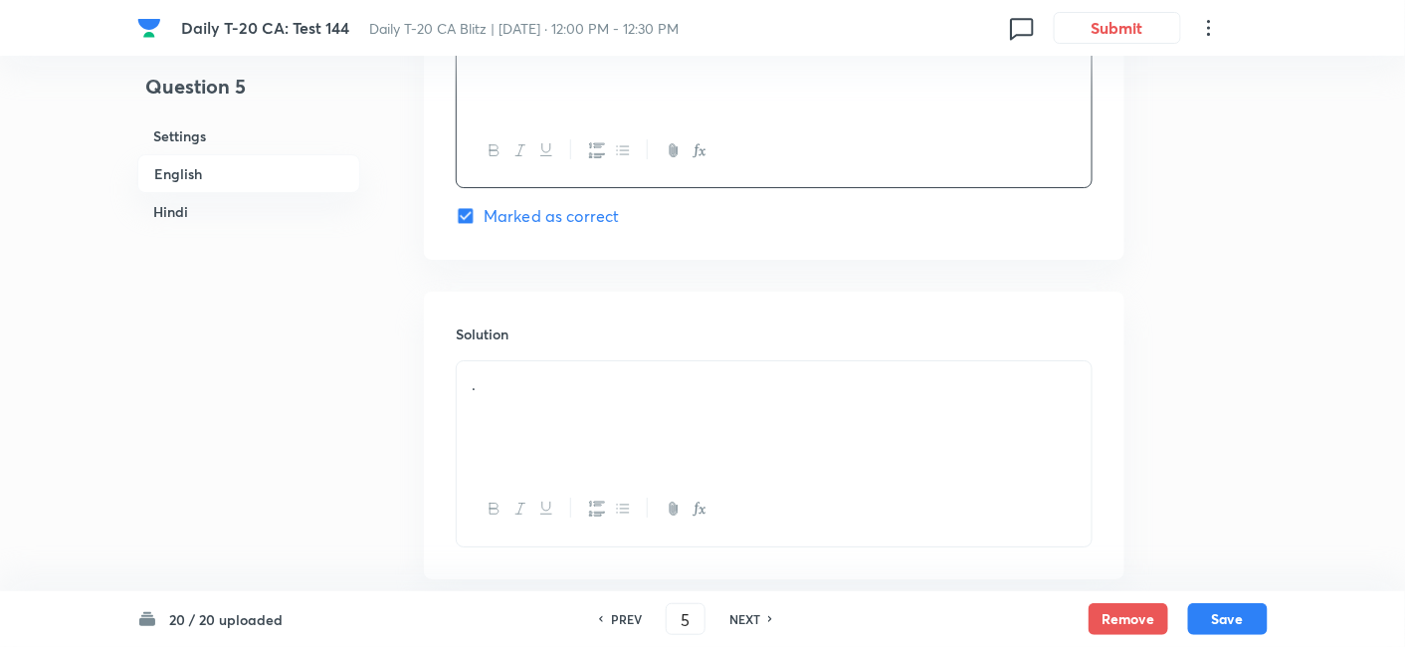
click at [570, 393] on div "." at bounding box center [774, 416] width 635 height 111
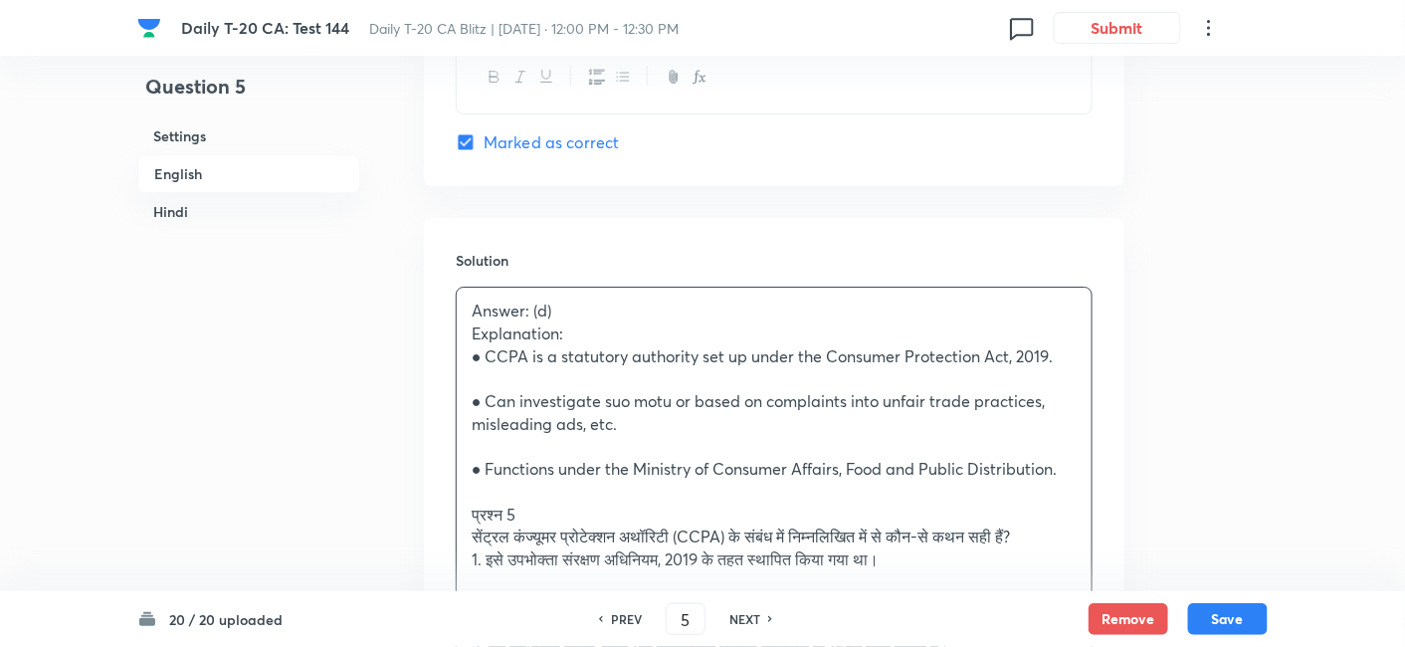
scroll to position [2172, 0]
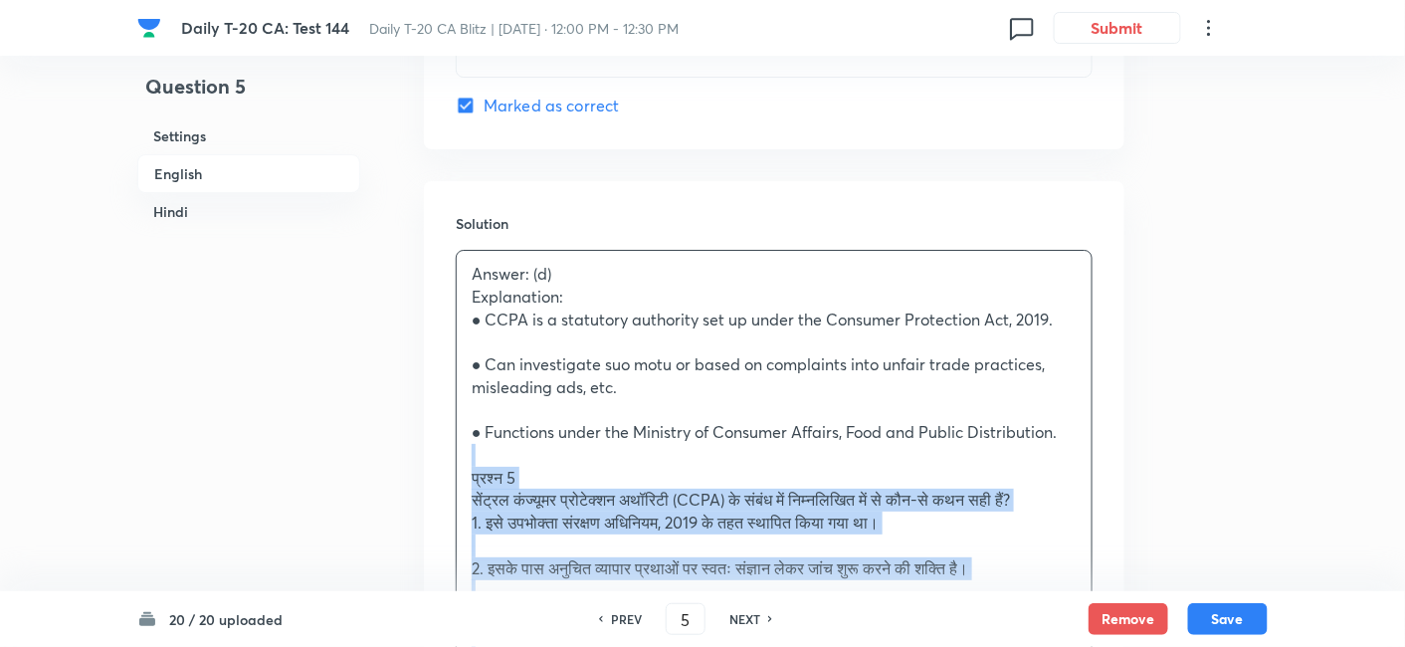
drag, startPoint x: 473, startPoint y: 455, endPoint x: 449, endPoint y: 456, distance: 23.9
click at [449, 456] on div "Solution Answer: (d) Explanation: ● CCPA is a statutory authority set up under …" at bounding box center [774, 597] width 701 height 833
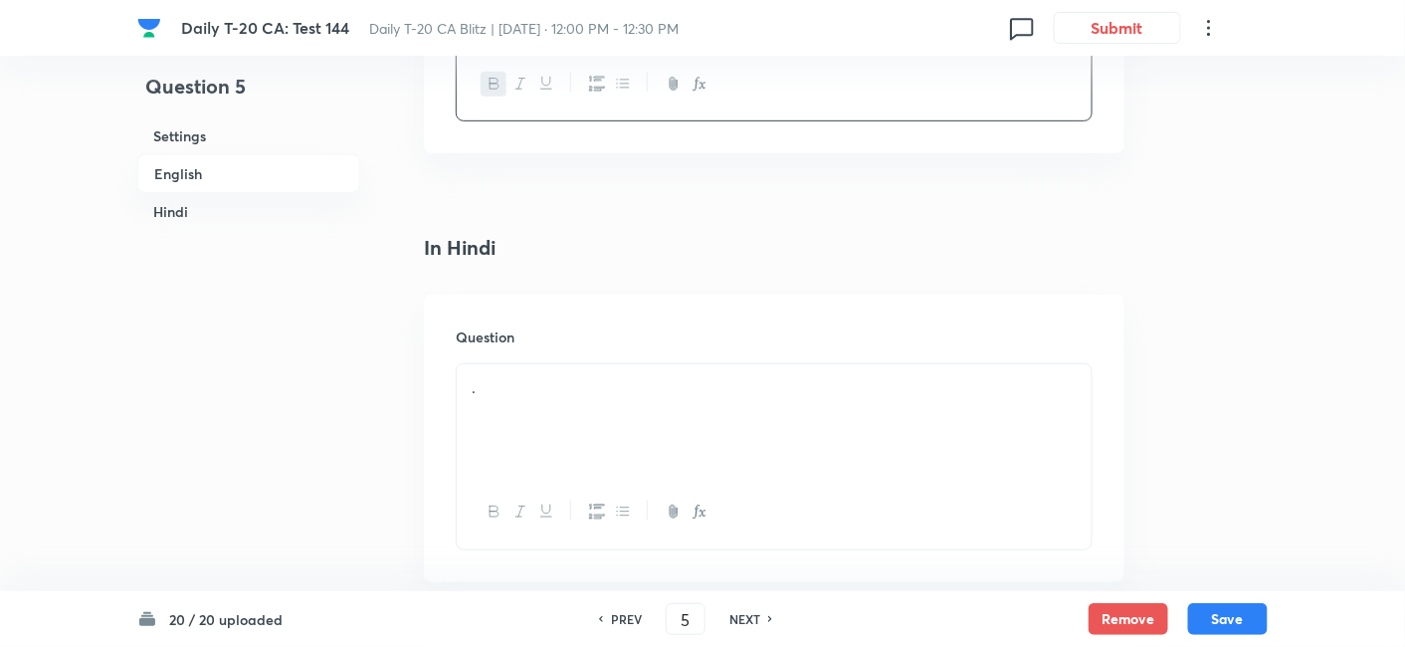
scroll to position [2615, 0]
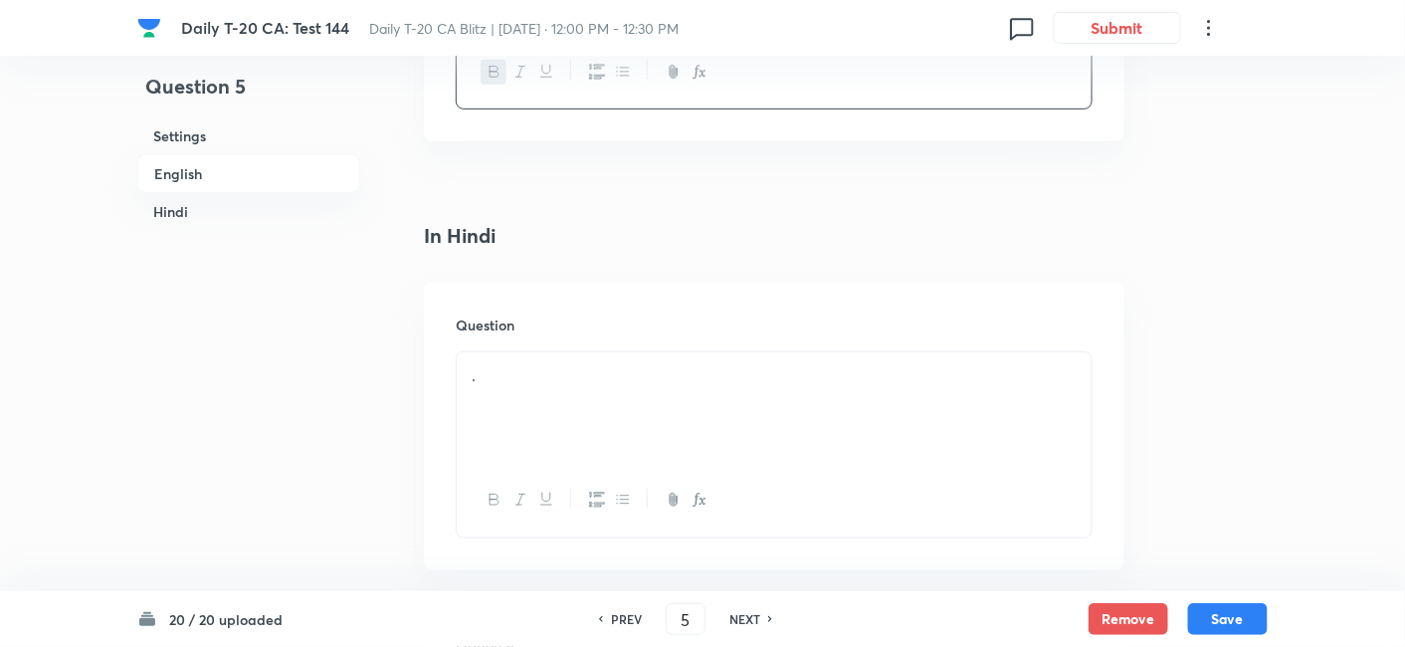
click at [539, 393] on div "." at bounding box center [774, 407] width 635 height 111
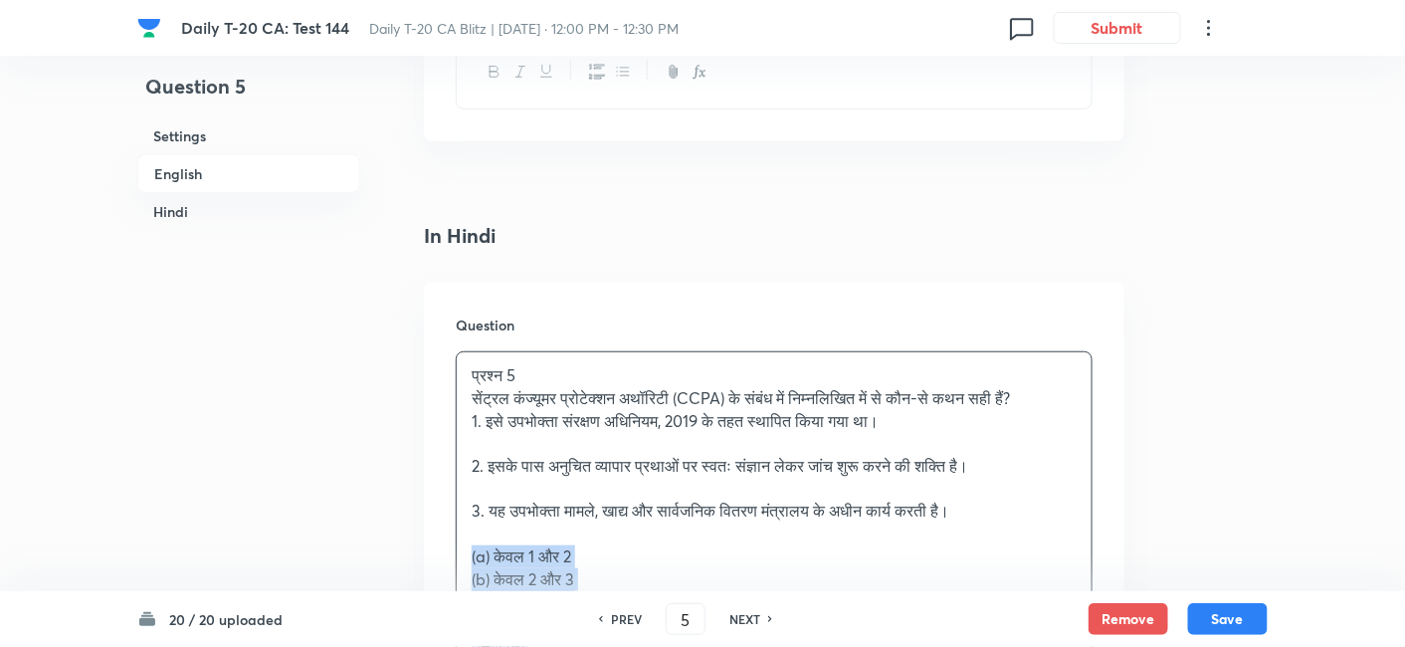
drag, startPoint x: 457, startPoint y: 546, endPoint x: 435, endPoint y: 541, distance: 22.5
click at [435, 541] on div "Question प्रश्न 5 सेंट्रल कंज्यूमर प्रोटेक्शन अथॉरिटी (CCPA) के संबंध में निम्न…" at bounding box center [774, 597] width 701 height 629
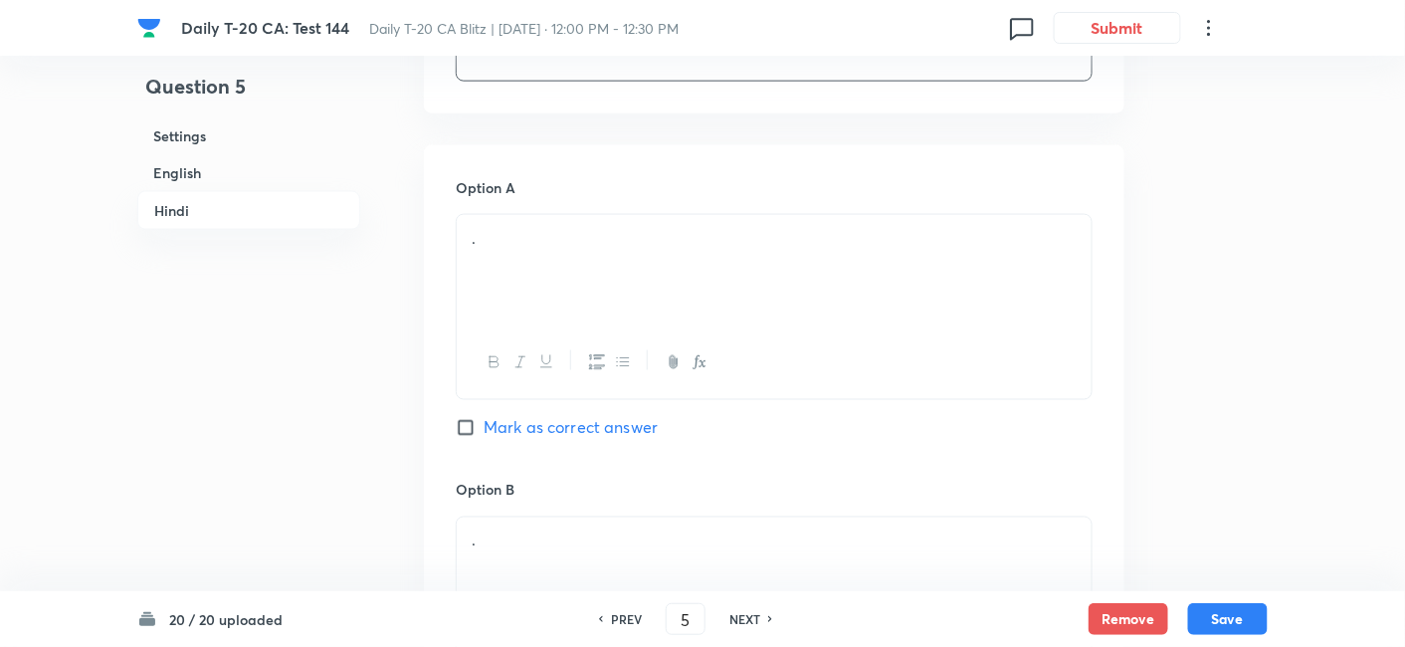
scroll to position [3167, 0]
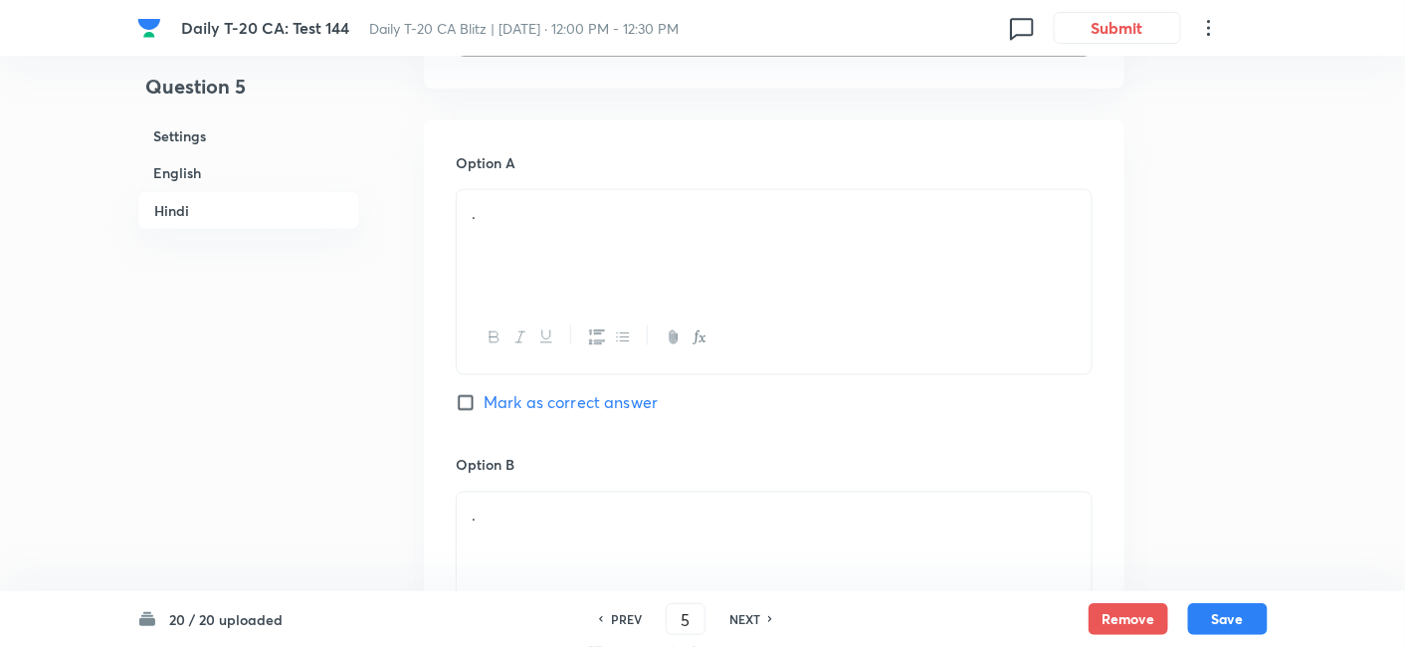
click at [532, 294] on div "." at bounding box center [774, 245] width 635 height 111
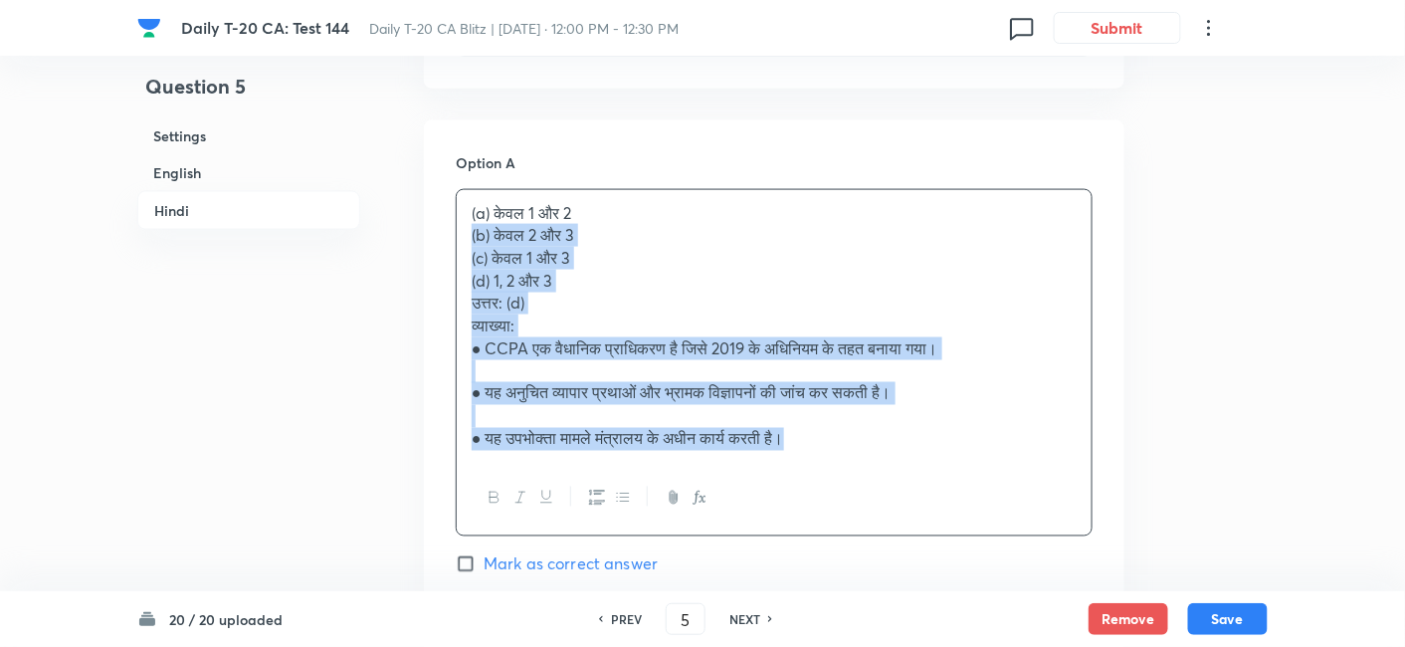
drag, startPoint x: 499, startPoint y: 280, endPoint x: 436, endPoint y: 249, distance: 69.9
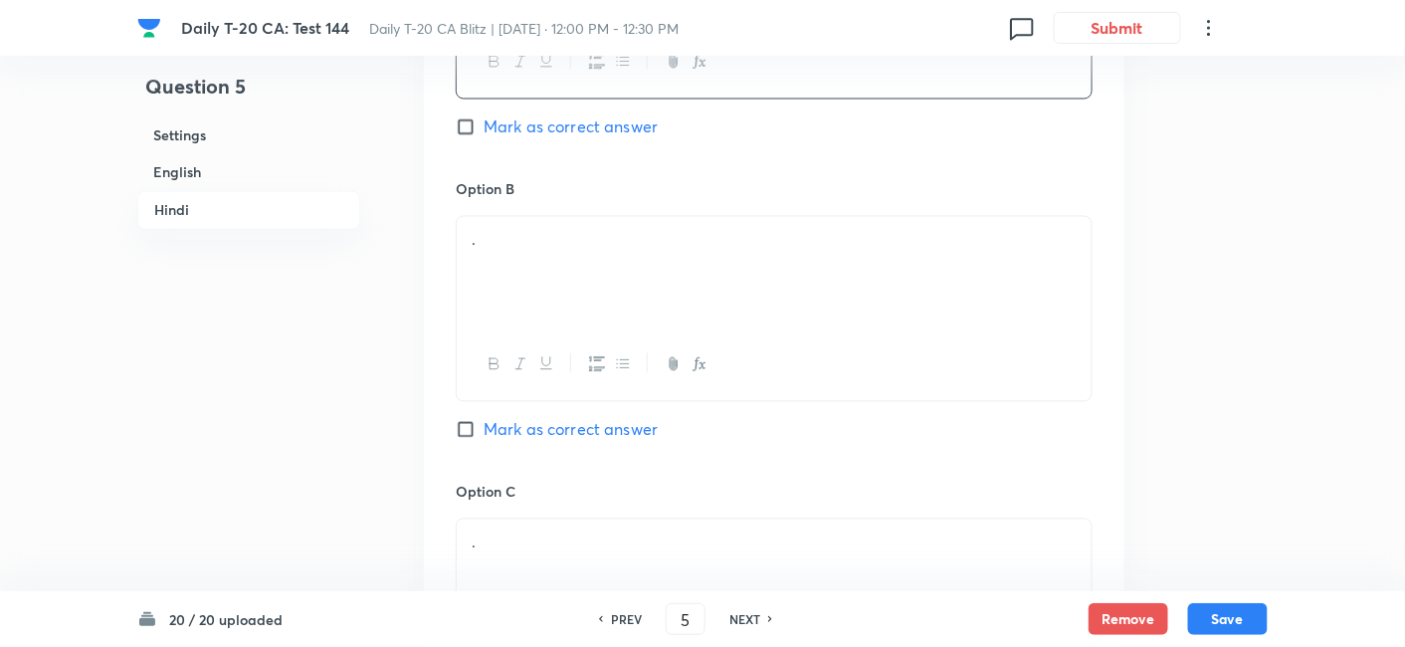
scroll to position [3500, 0]
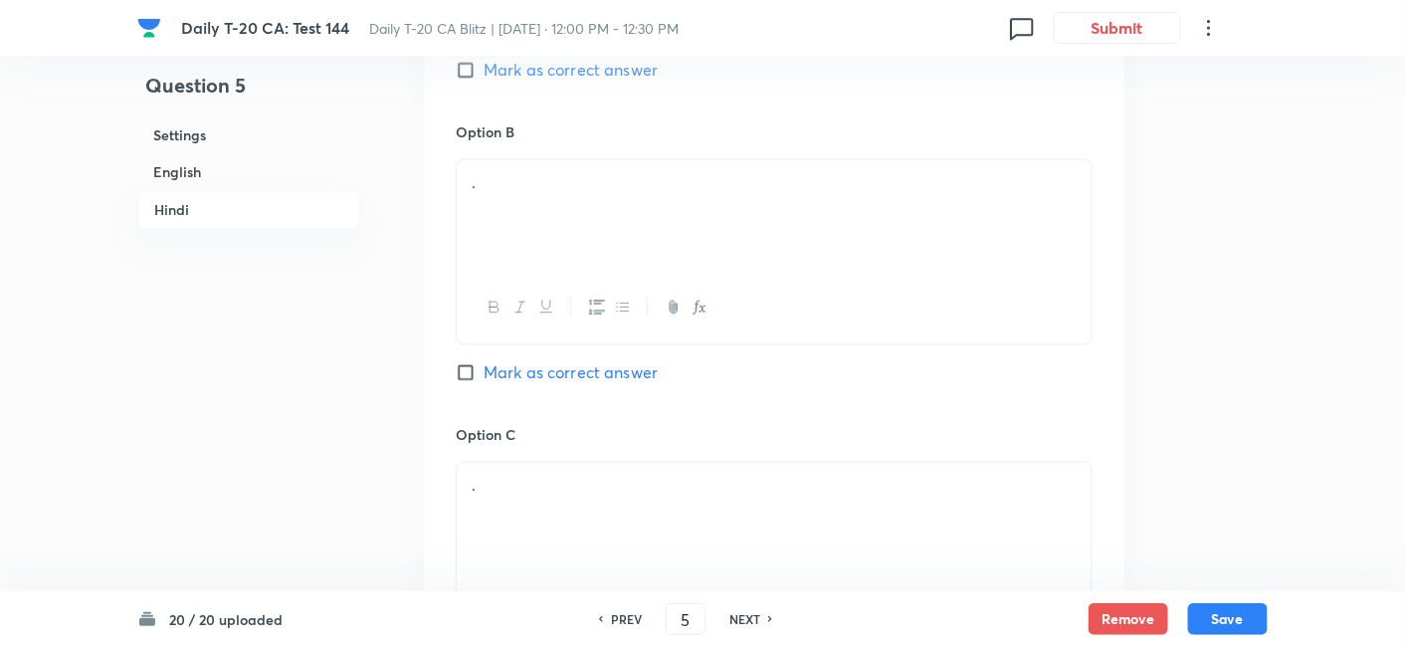
click at [545, 263] on div "." at bounding box center [774, 215] width 635 height 111
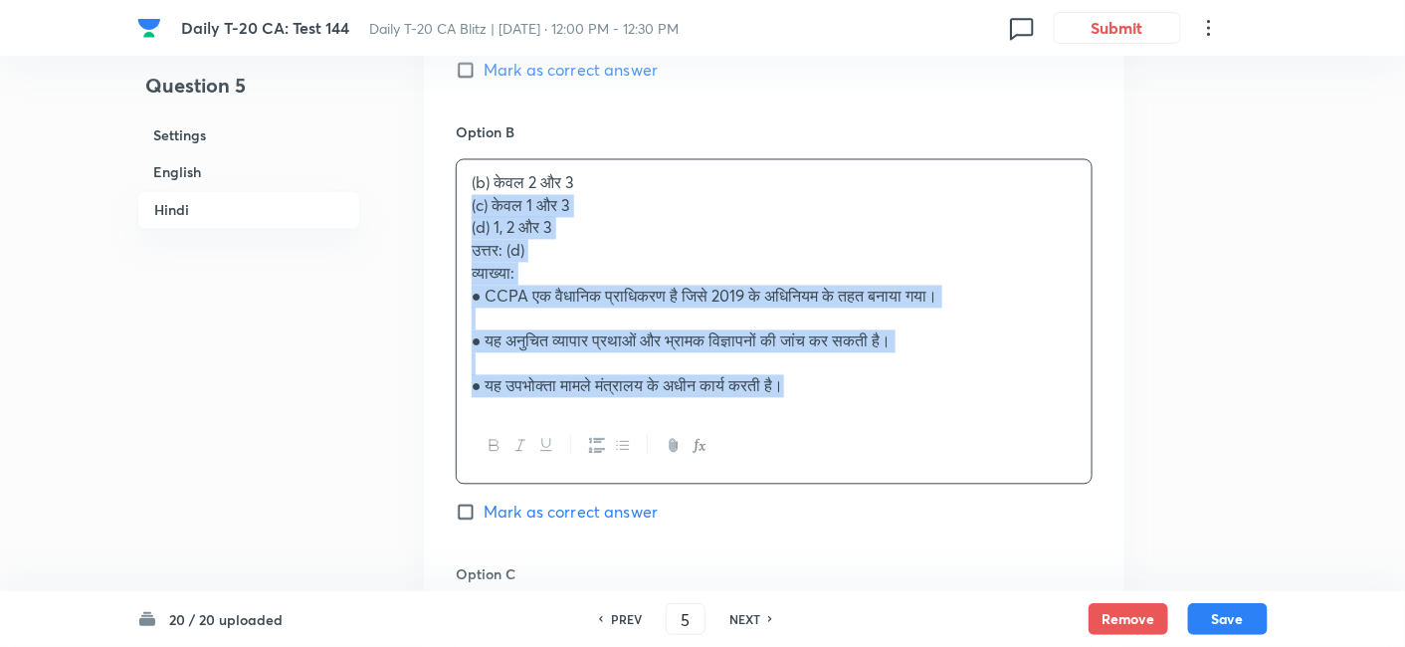
drag, startPoint x: 521, startPoint y: 235, endPoint x: 431, endPoint y: 225, distance: 90.1
click at [431, 225] on div "Option A केवल 1 और 2 Mark as correct answer Option B (b) केवल 2 और 3 (c) केवल 1…" at bounding box center [774, 475] width 701 height 1375
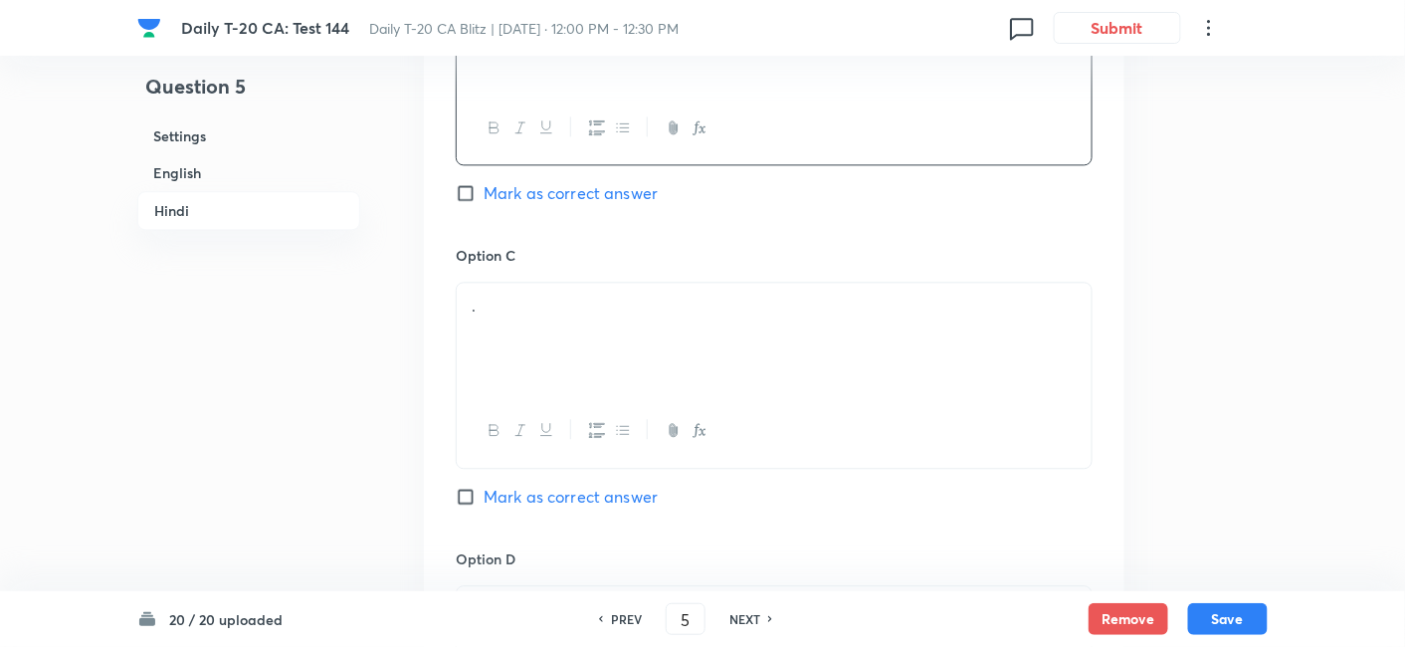
scroll to position [3721, 0]
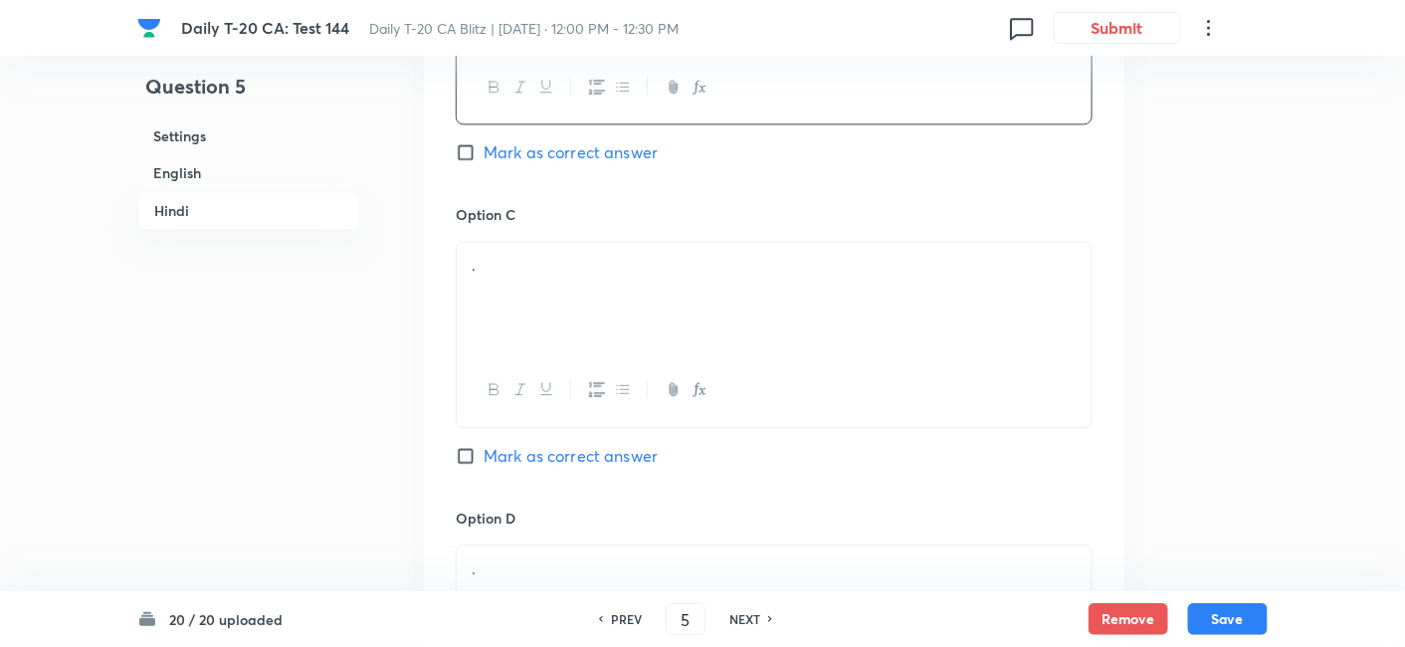
click at [524, 343] on div "." at bounding box center [774, 297] width 635 height 111
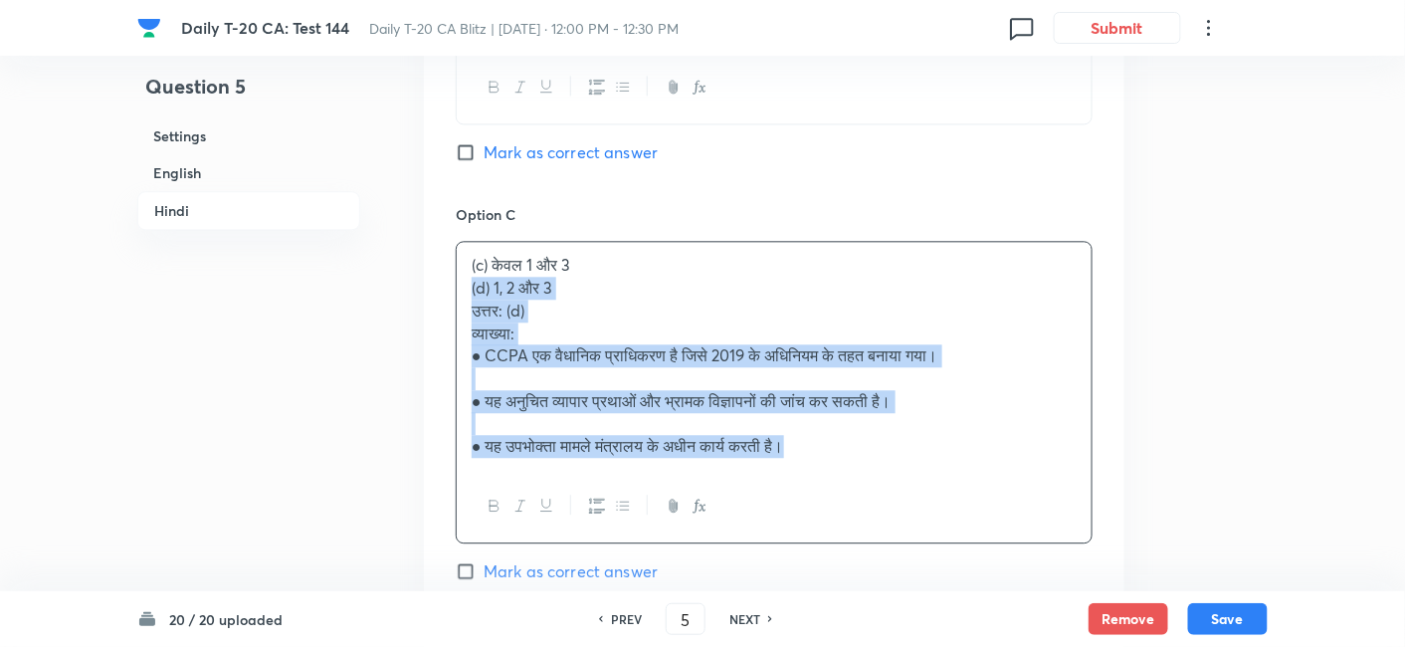
click at [432, 312] on div "Option A केवल 1 और 2 Mark as correct answer Option B केवल 2 और 3 Mark as correc…" at bounding box center [774, 243] width 701 height 1352
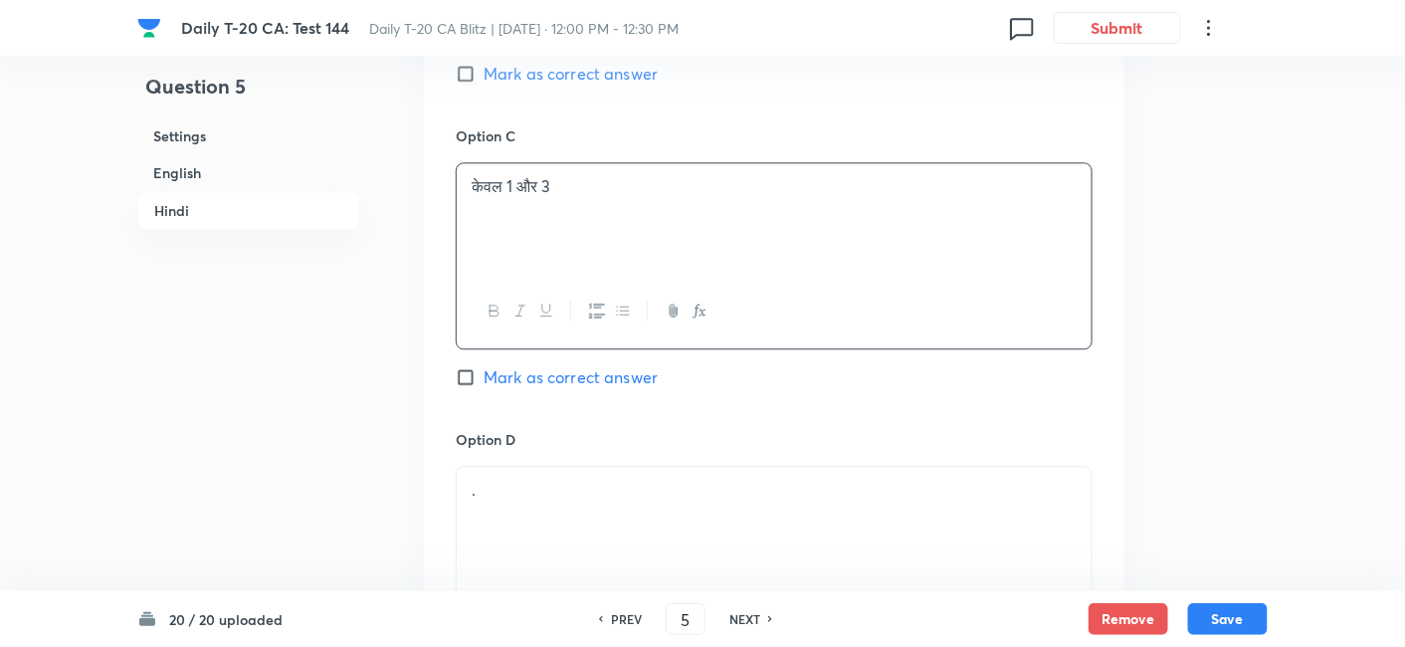
scroll to position [4052, 0]
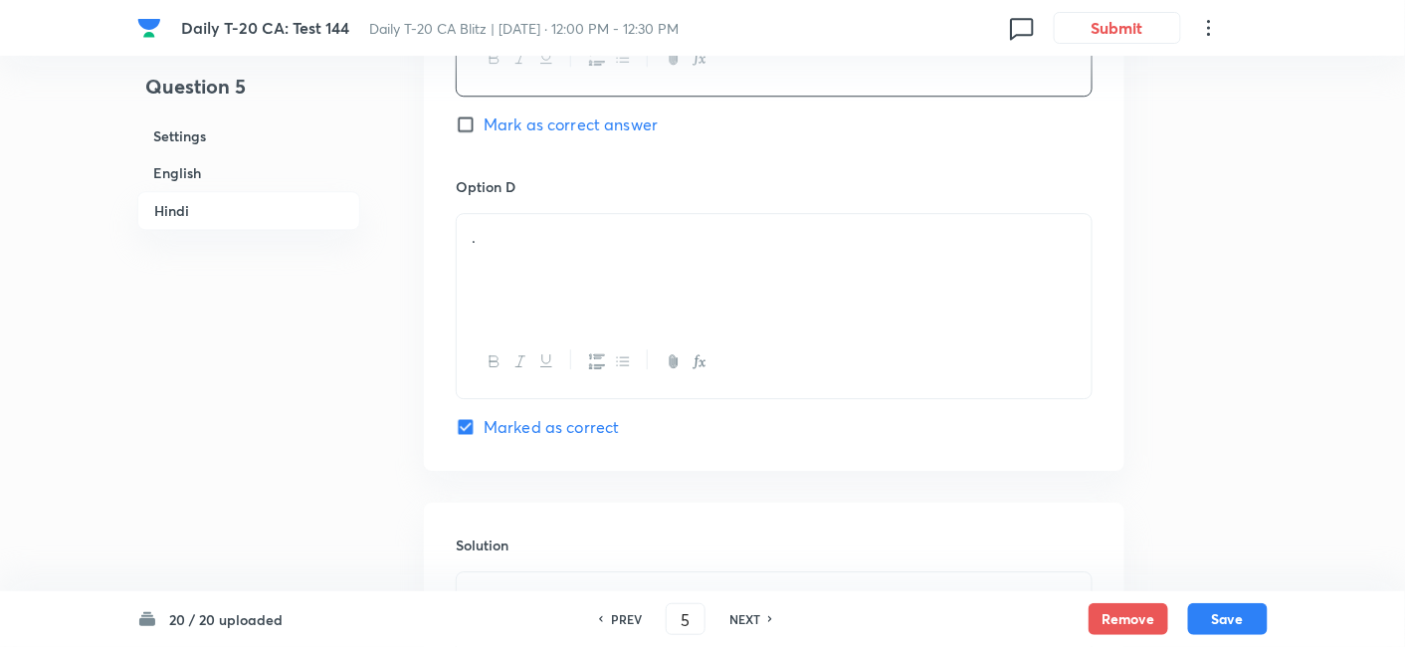
click at [565, 309] on div "." at bounding box center [774, 269] width 635 height 111
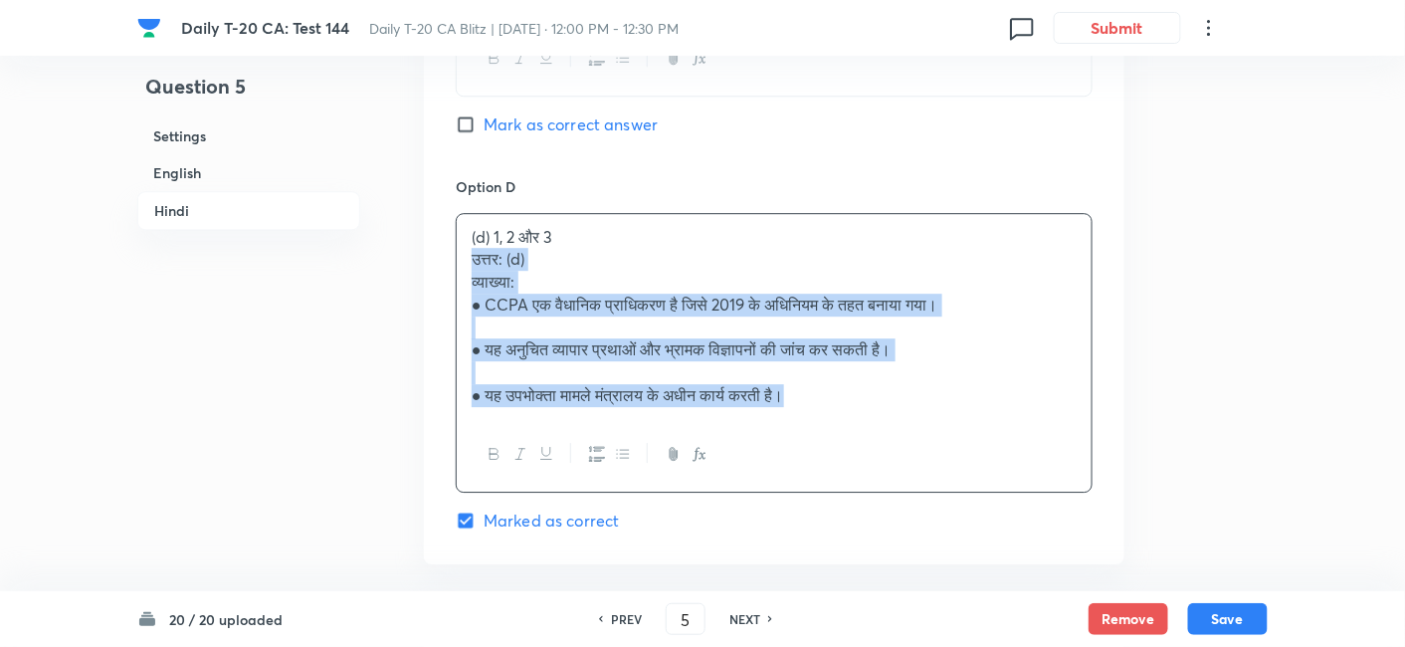
drag, startPoint x: 439, startPoint y: 277, endPoint x: 411, endPoint y: 271, distance: 28.5
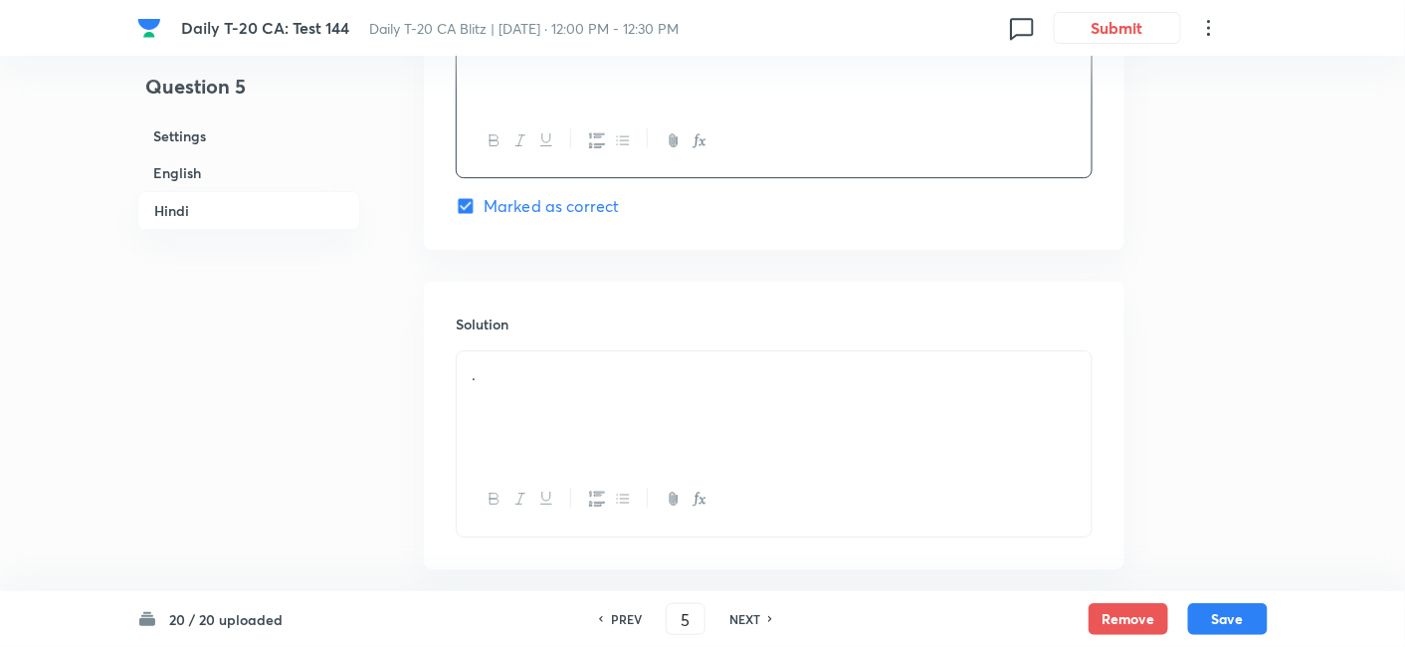
scroll to position [4274, 0]
click at [602, 402] on div "." at bounding box center [774, 405] width 635 height 111
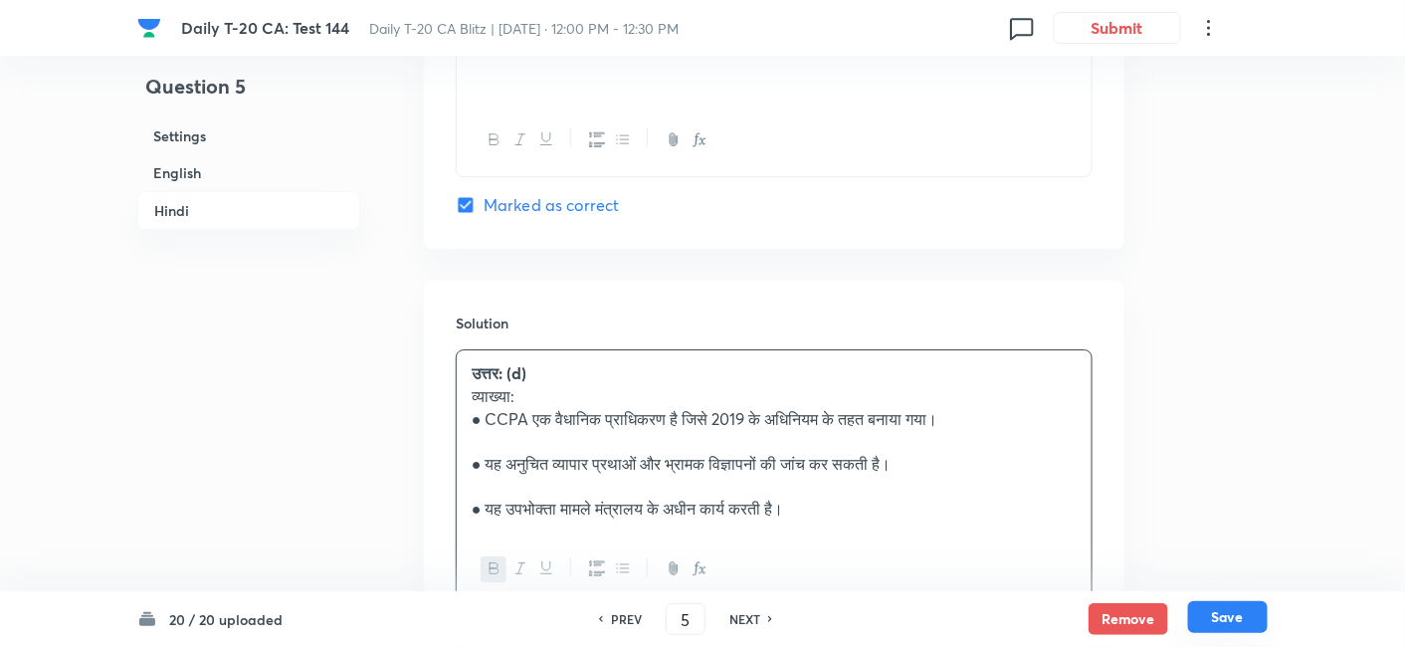
click at [1264, 615] on button "Save" at bounding box center [1228, 617] width 80 height 32
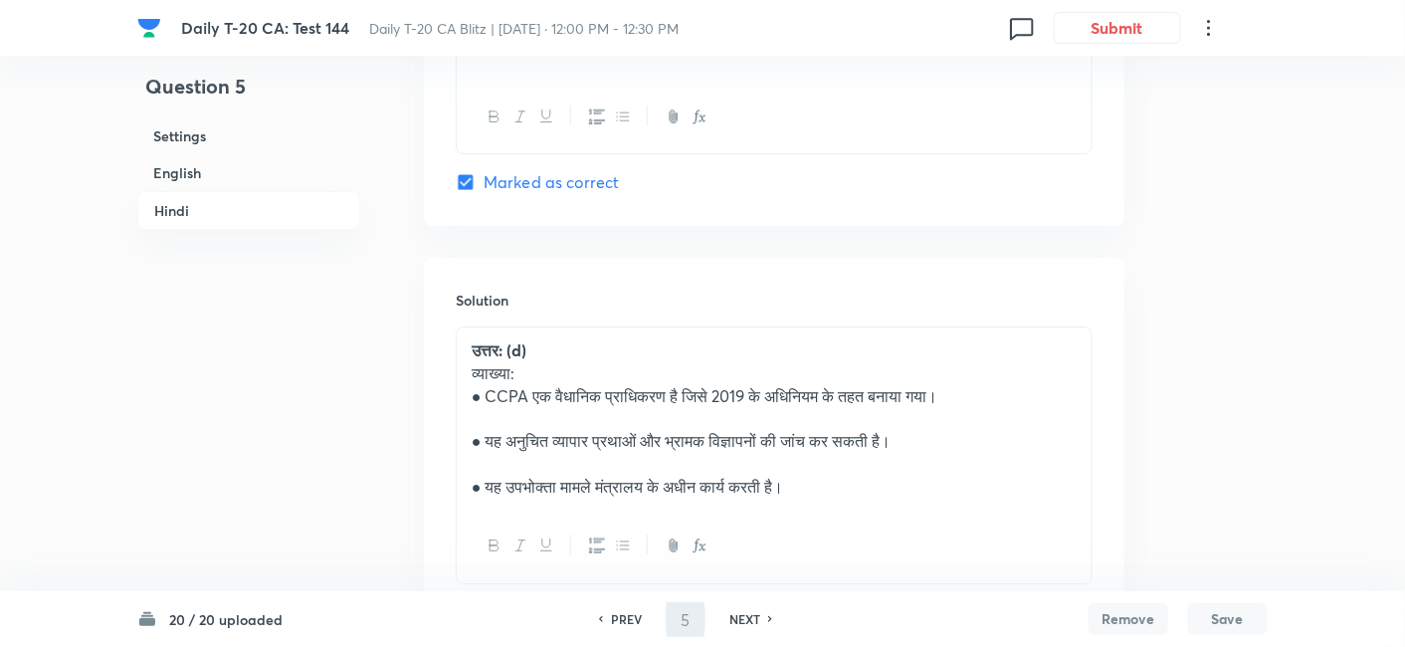
type input "6"
checkbox input "false"
checkbox input "true"
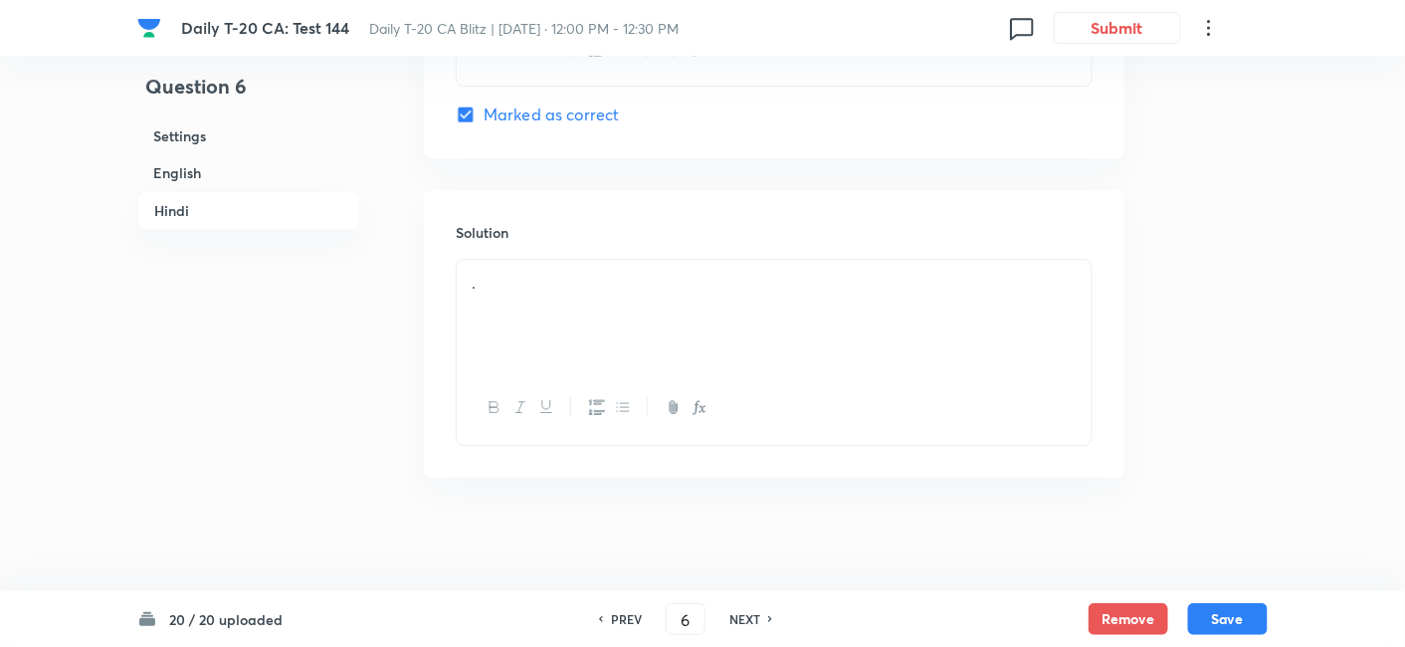
click at [232, 176] on h6 "English" at bounding box center [248, 172] width 223 height 37
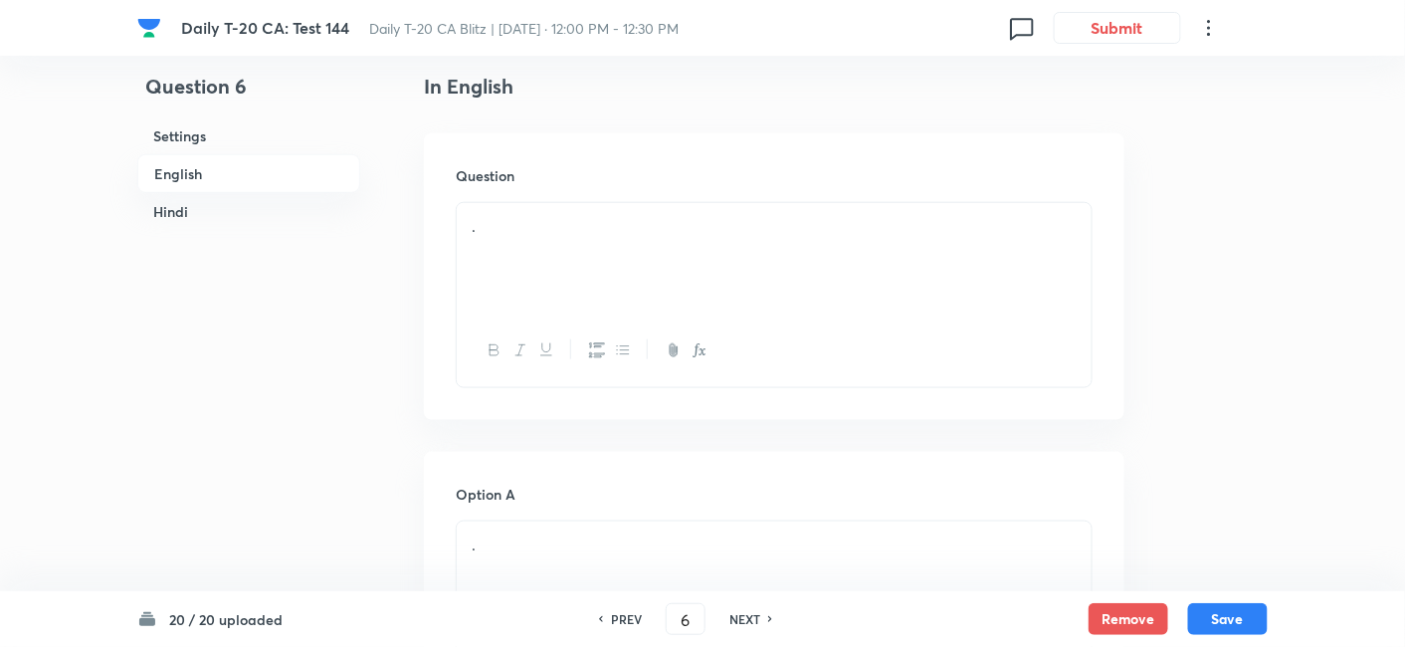
click at [537, 286] on div "." at bounding box center [774, 258] width 635 height 111
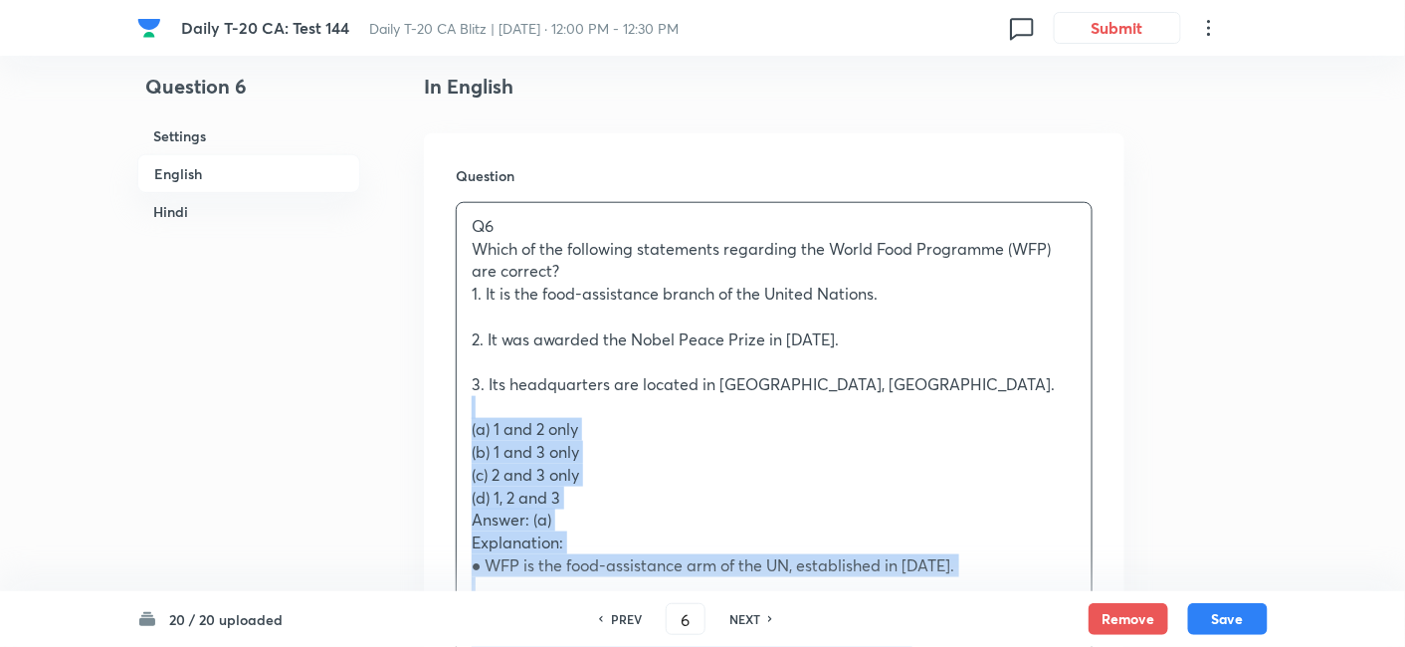
drag, startPoint x: 449, startPoint y: 412, endPoint x: 437, endPoint y: 410, distance: 12.1
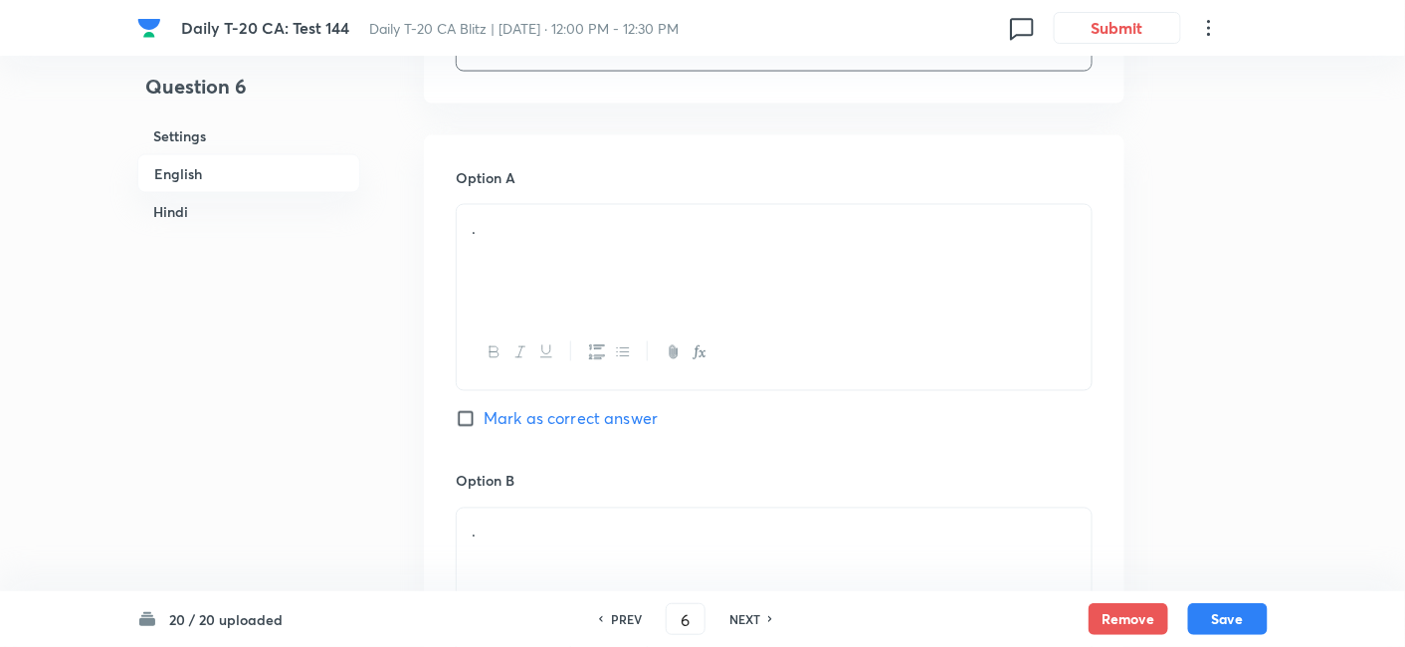
scroll to position [956, 0]
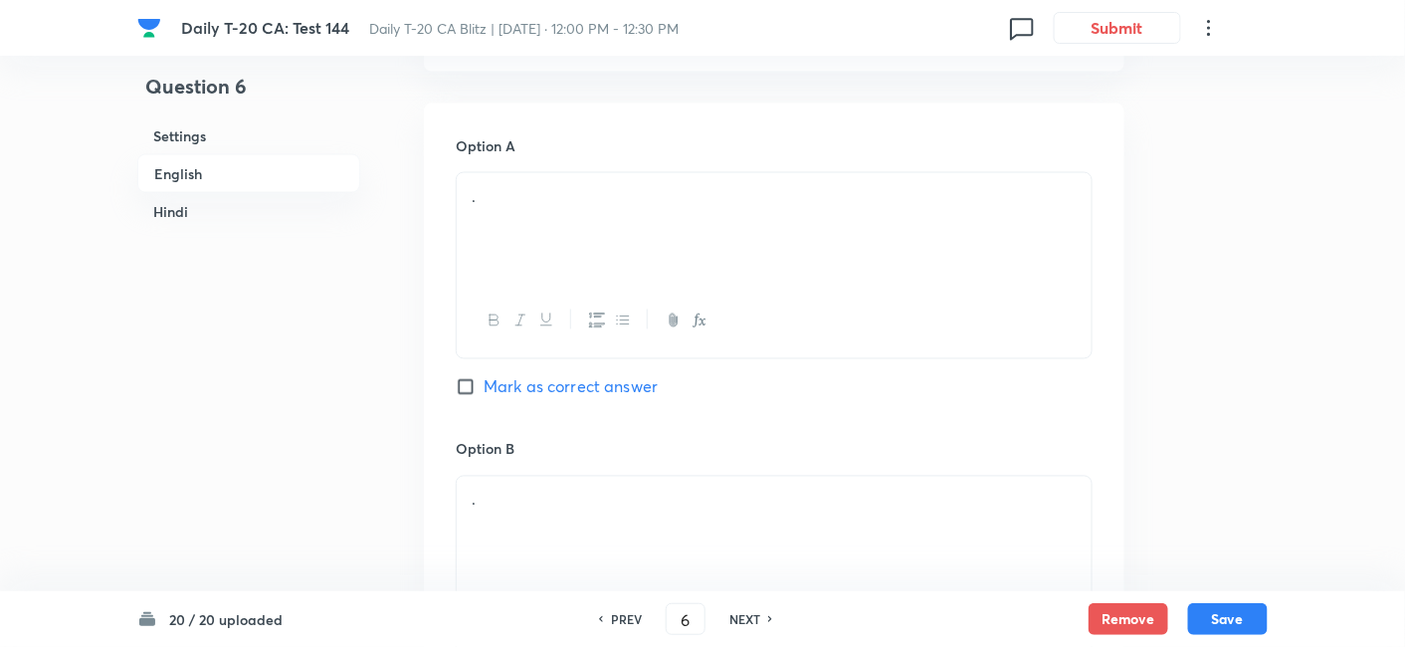
click at [555, 266] on div "." at bounding box center [774, 228] width 635 height 111
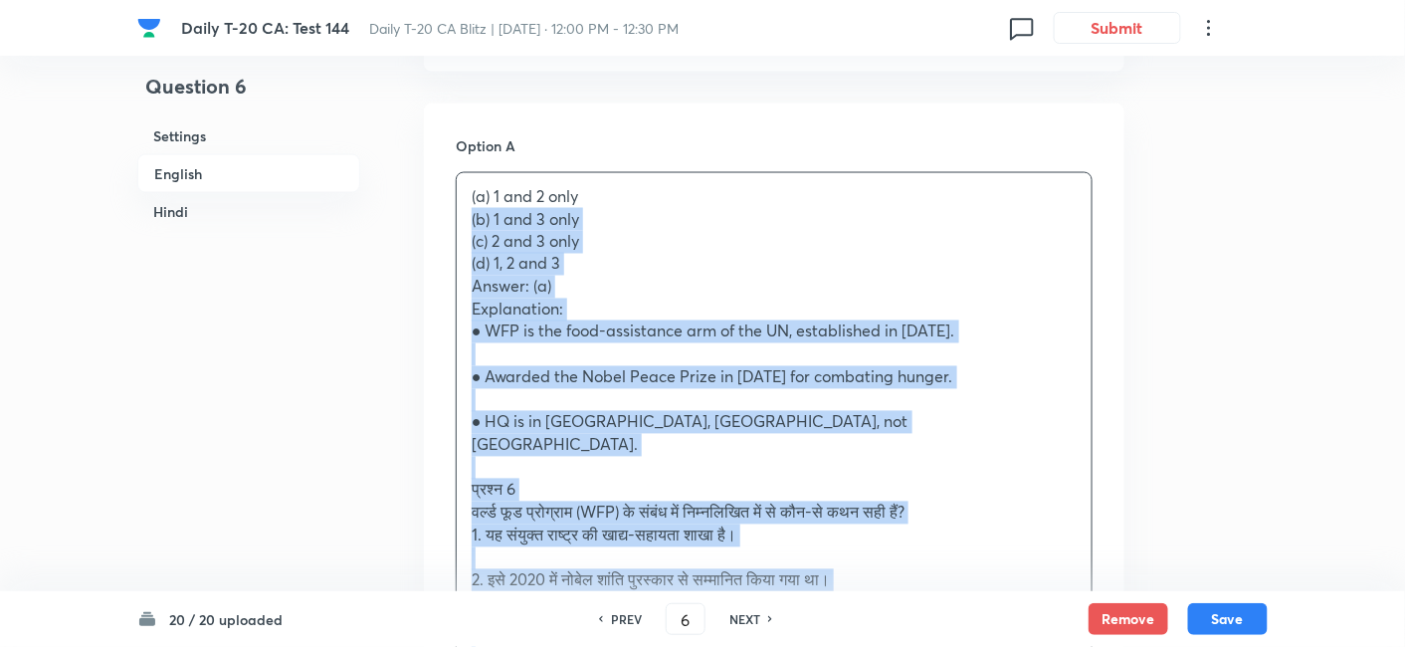
drag, startPoint x: 480, startPoint y: 236, endPoint x: 417, endPoint y: 221, distance: 64.5
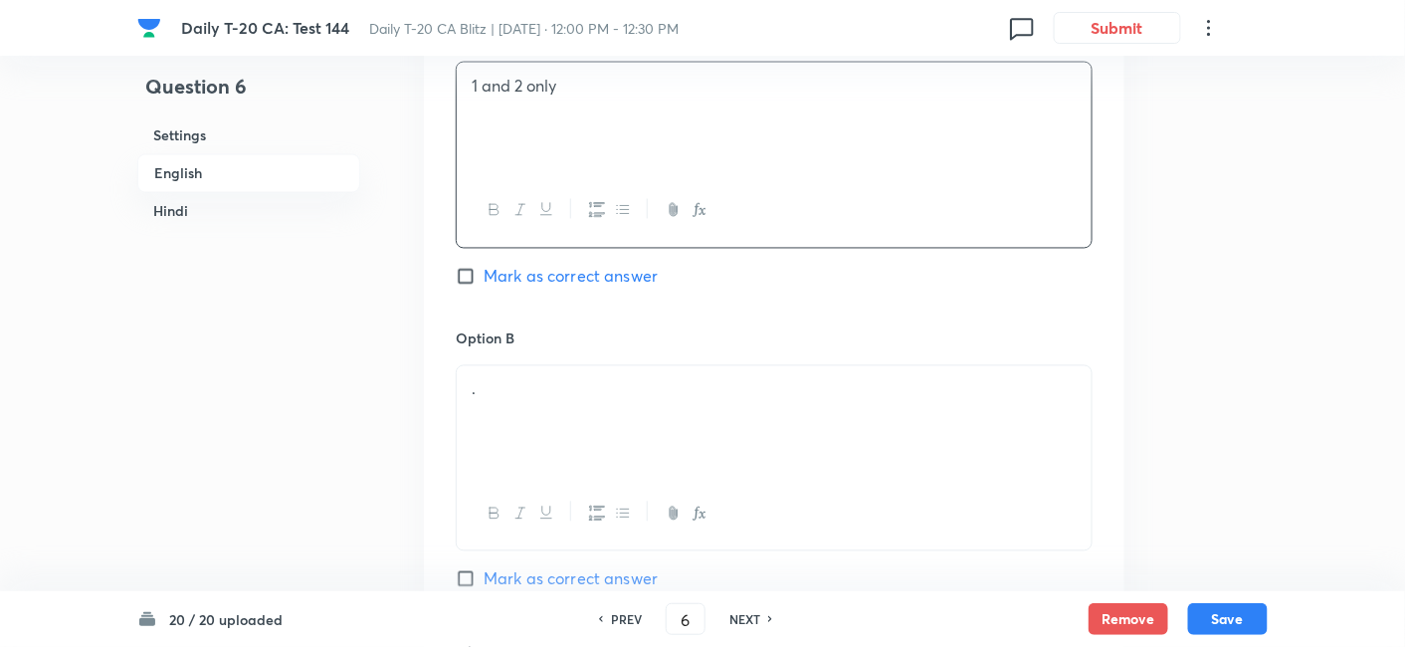
scroll to position [1177, 0]
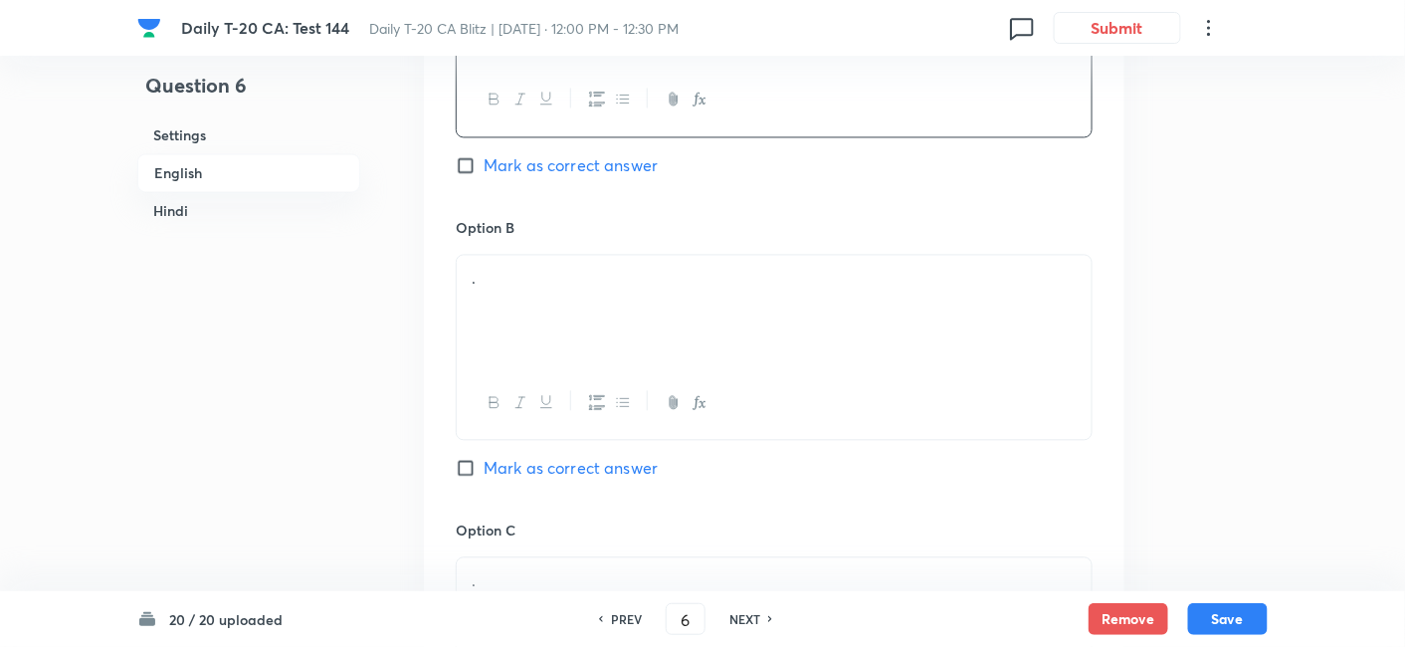
click at [538, 311] on div "." at bounding box center [774, 311] width 635 height 111
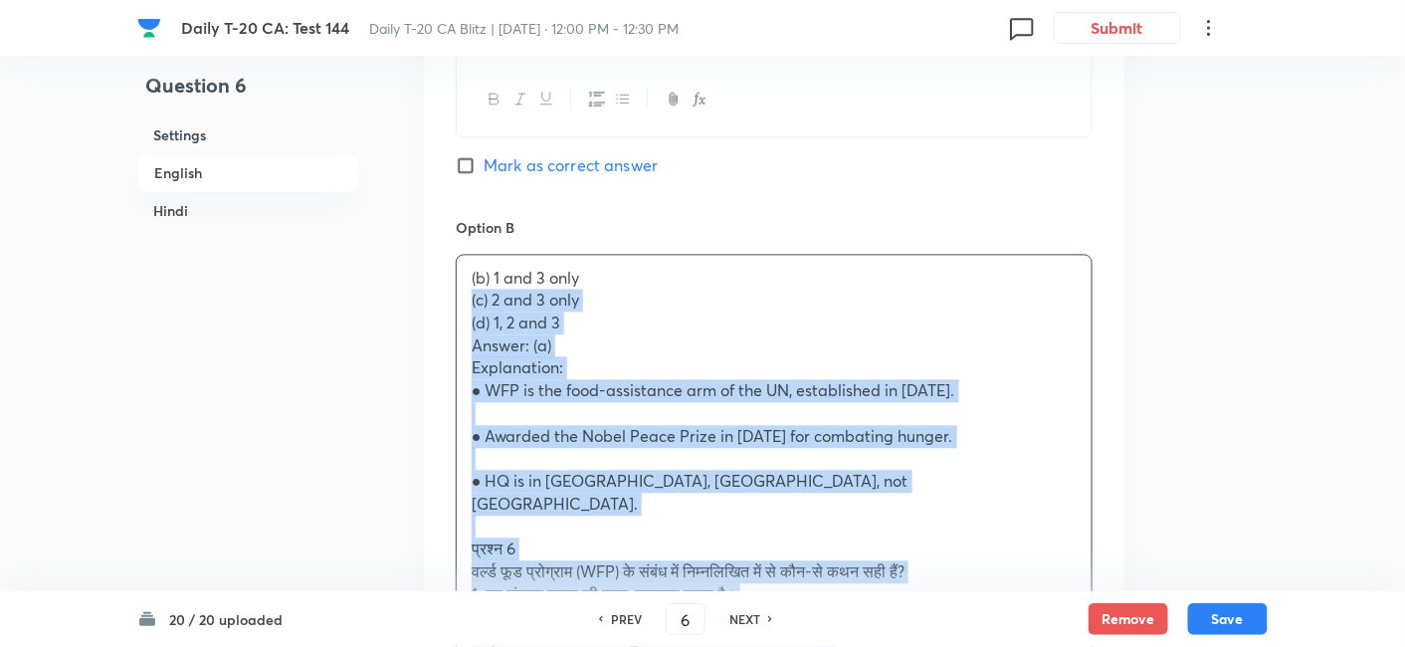
drag, startPoint x: 459, startPoint y: 297, endPoint x: 433, endPoint y: 293, distance: 26.2
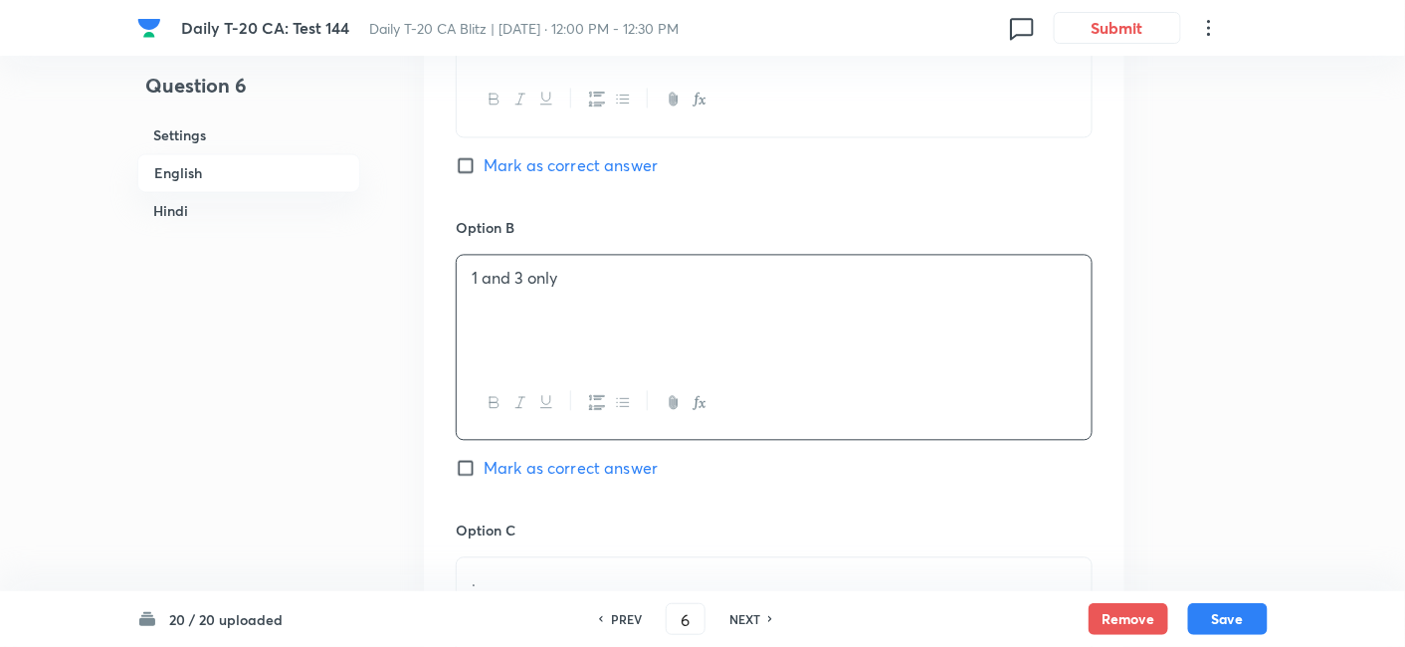
click at [582, 175] on div "Option A 1 and 2 only Mark as correct answer" at bounding box center [774, 65] width 637 height 303
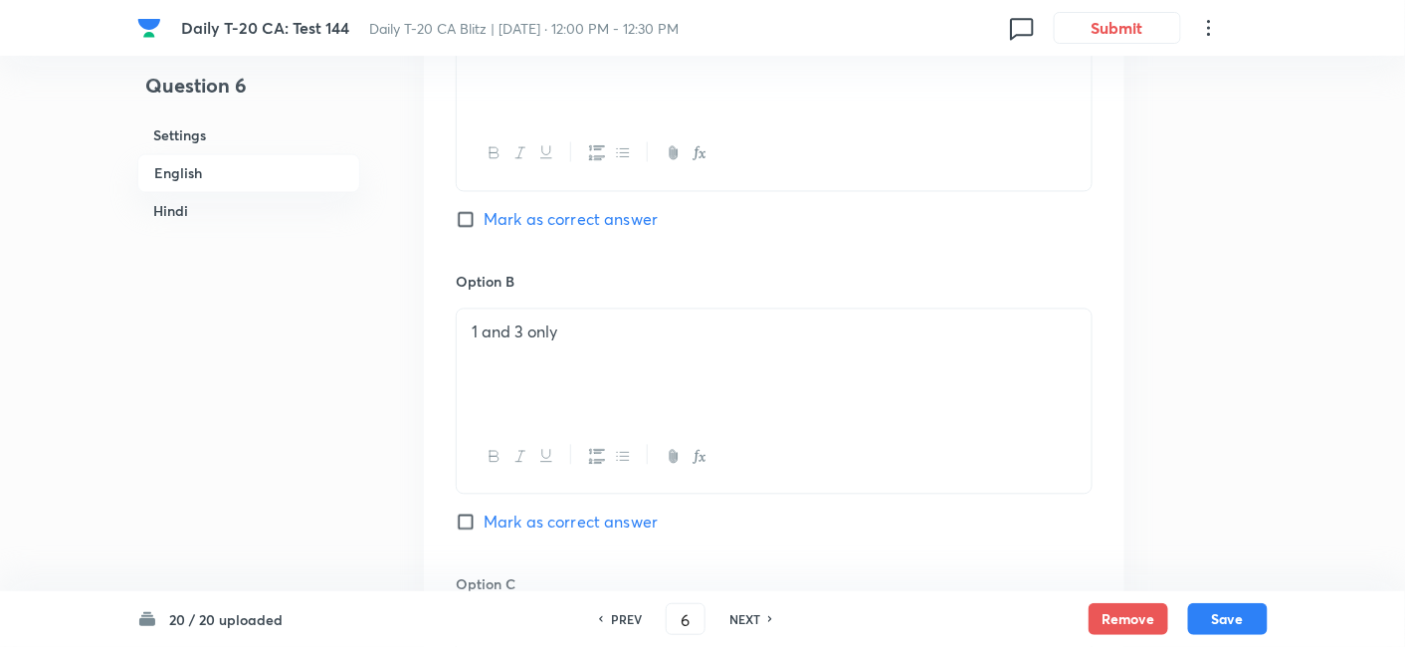
scroll to position [1066, 0]
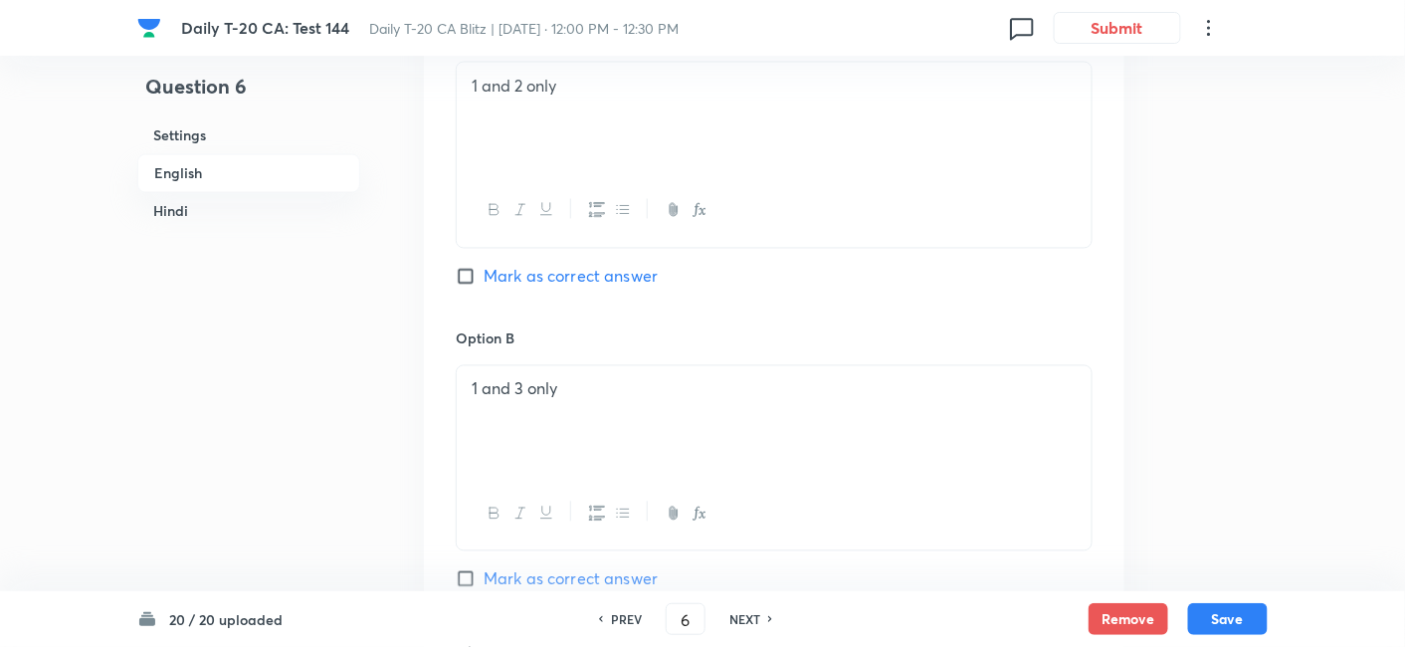
click at [590, 250] on div "Option A 1 and 2 only Mark as correct answer" at bounding box center [774, 176] width 637 height 303
click at [590, 265] on span "Mark as correct answer" at bounding box center [571, 277] width 174 height 24
click at [484, 267] on input "Mark as correct answer" at bounding box center [470, 277] width 28 height 20
checkbox input "true"
checkbox input "false"
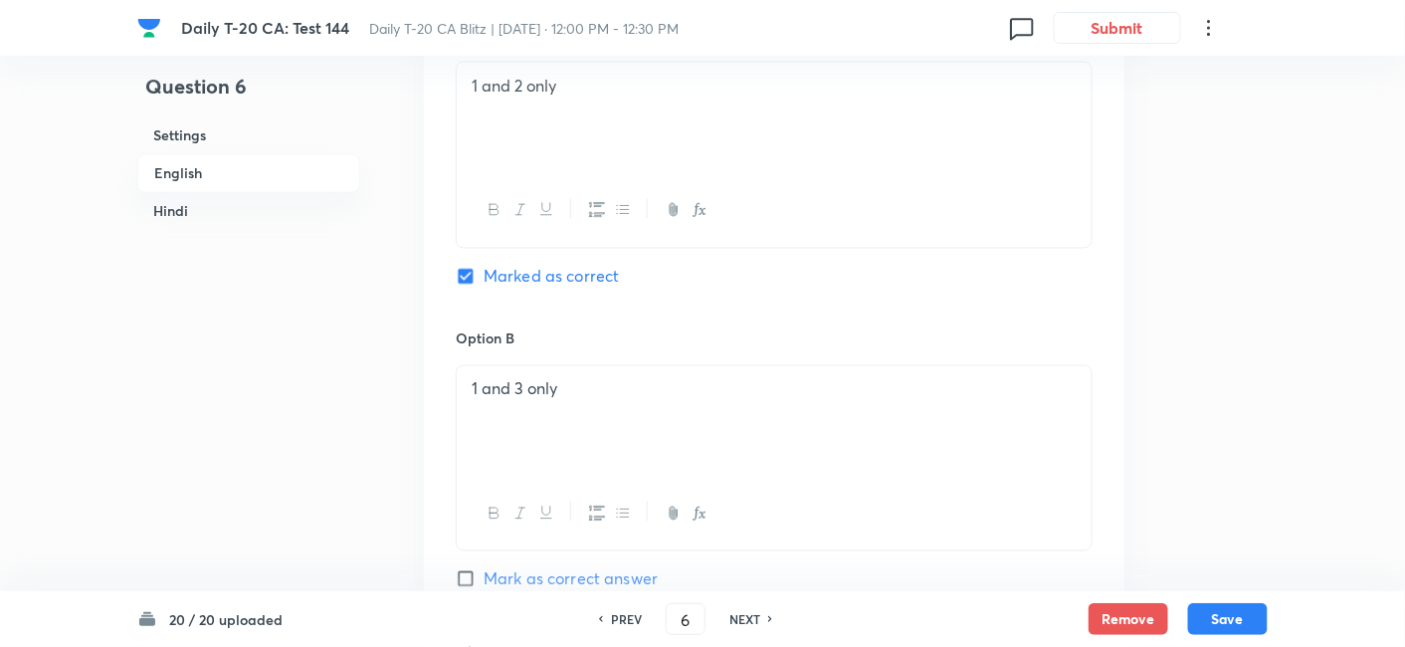
checkbox input "true"
checkbox input "false"
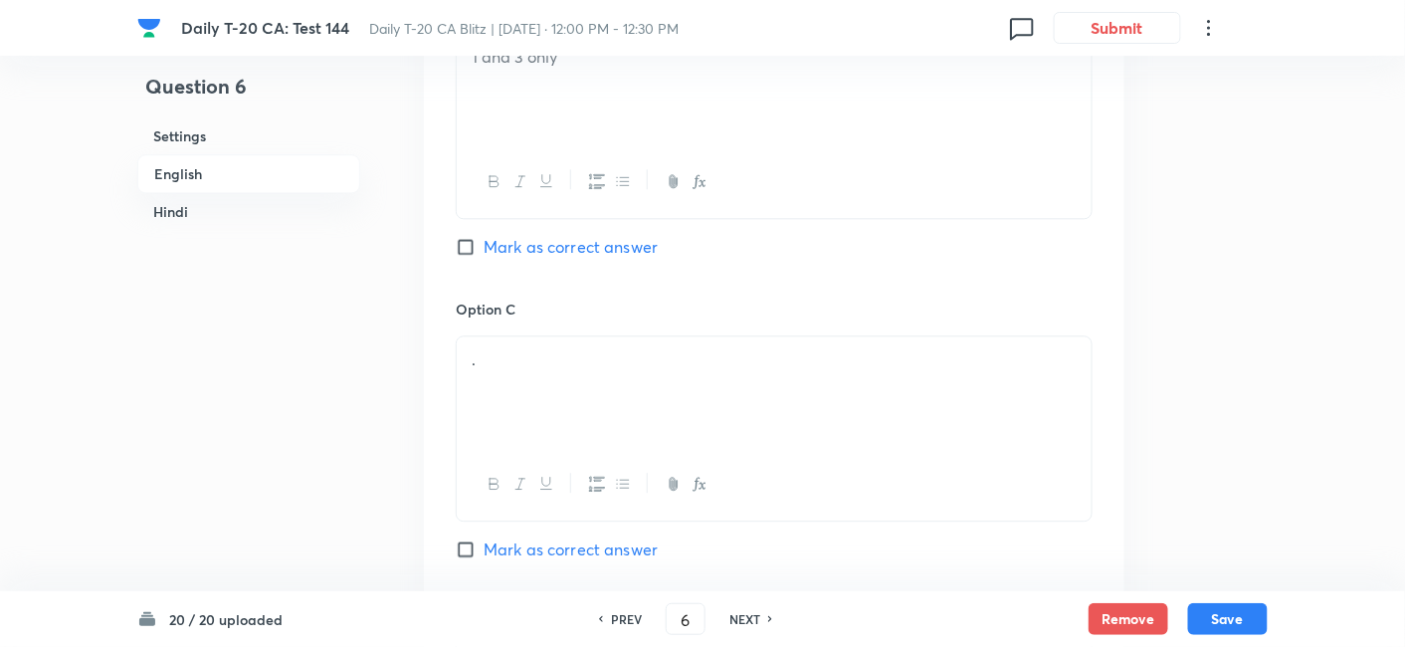
click at [538, 358] on p "." at bounding box center [774, 359] width 605 height 23
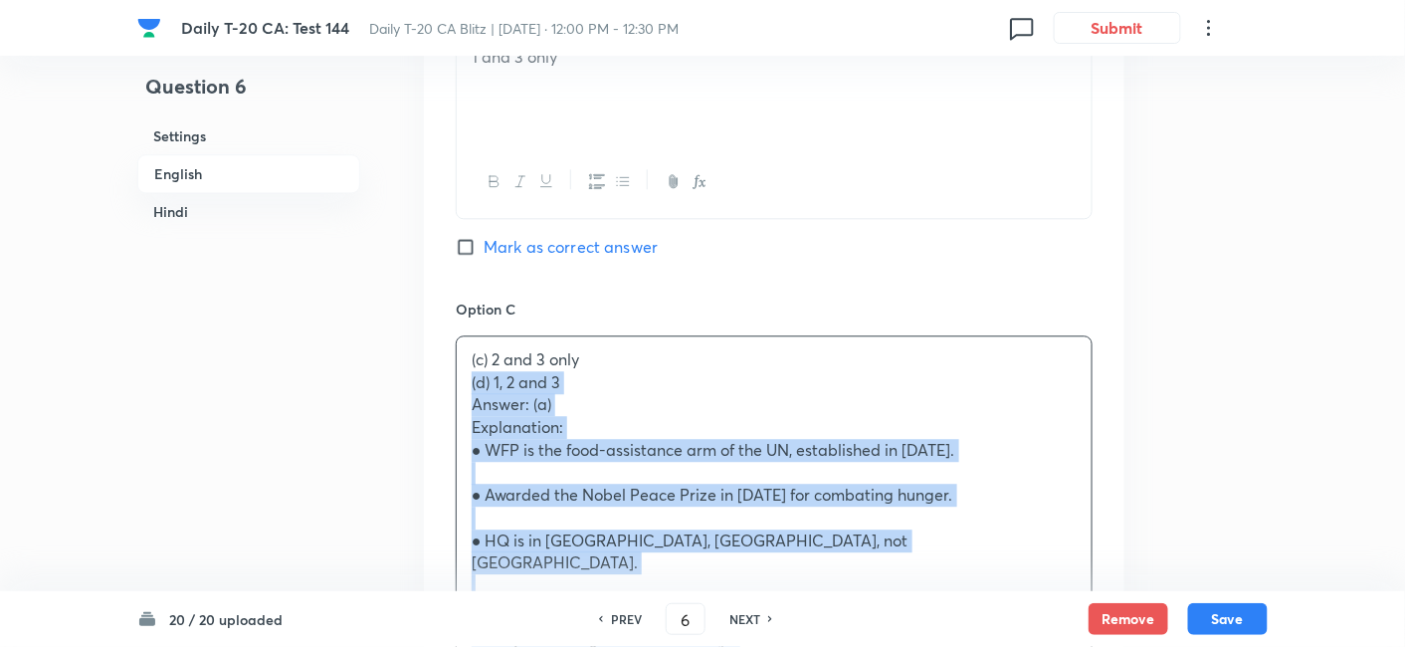
drag, startPoint x: 458, startPoint y: 389, endPoint x: 437, endPoint y: 382, distance: 22.0
click at [437, 382] on div "Option A 1 and 2 only Marked as correct Option B 1 and 3 only Mark as correct a…" at bounding box center [774, 574] width 701 height 1827
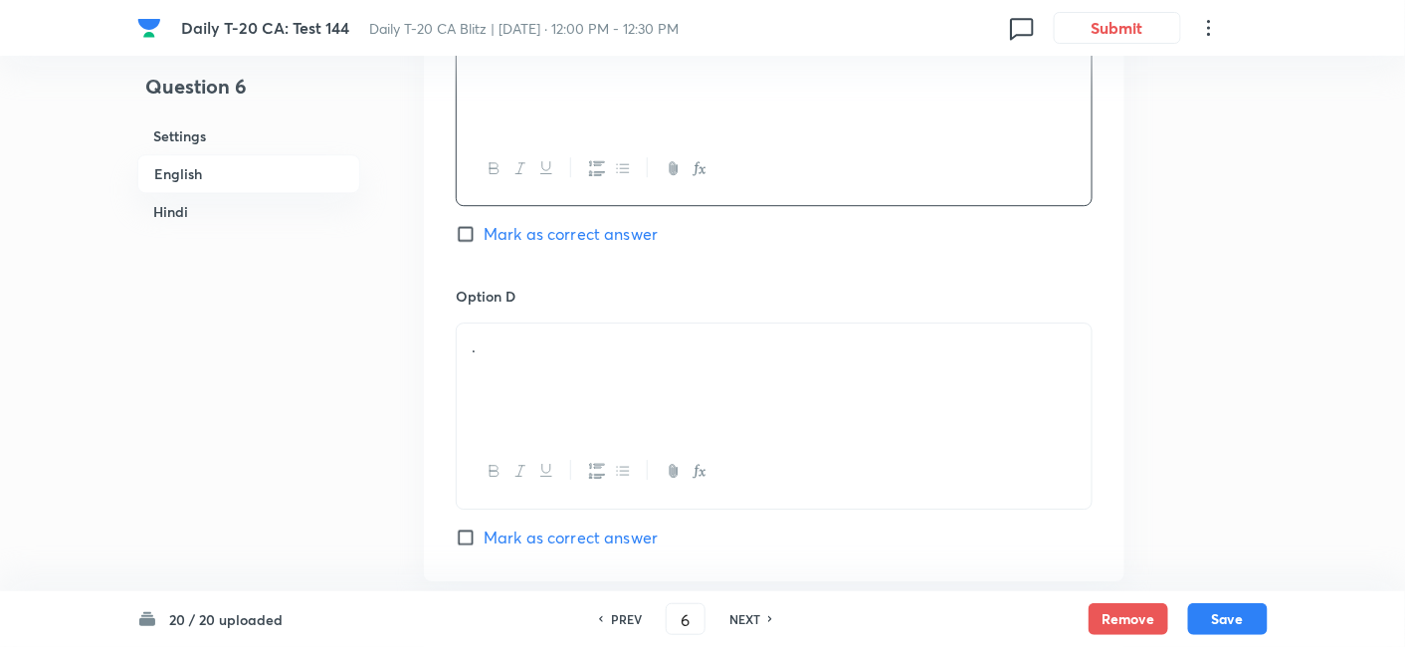
scroll to position [1840, 0]
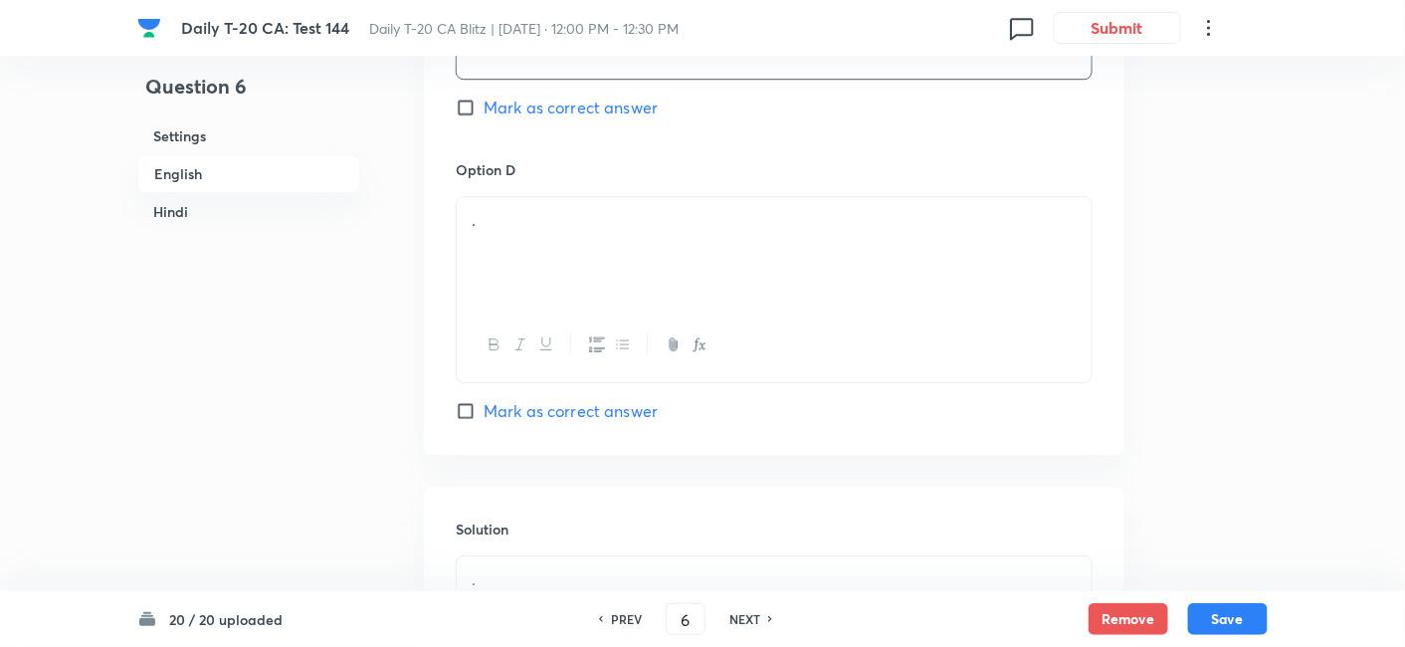
click at [559, 265] on div "." at bounding box center [774, 252] width 635 height 111
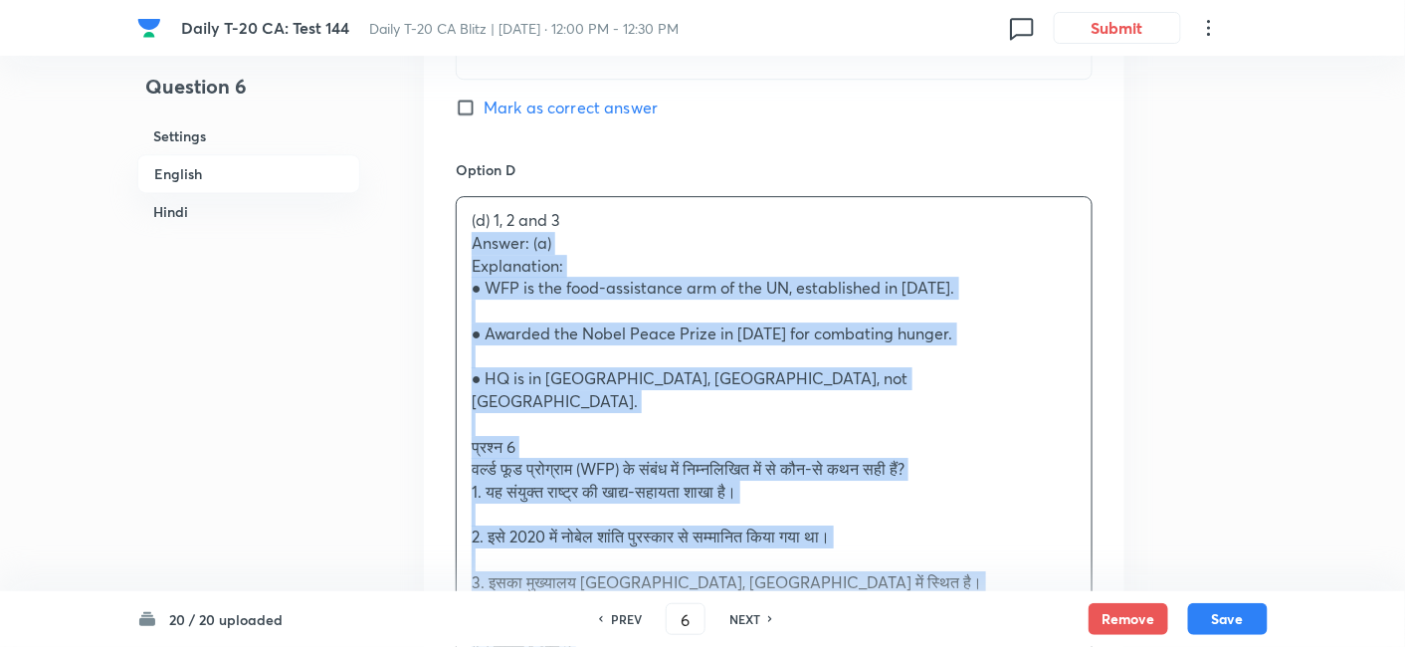
drag, startPoint x: 476, startPoint y: 240, endPoint x: 420, endPoint y: 238, distance: 55.8
click at [430, 236] on div "Option A 1 and 2 only Marked as correct Option B 1 and 3 only Mark as correct a…" at bounding box center [774, 121] width 701 height 1804
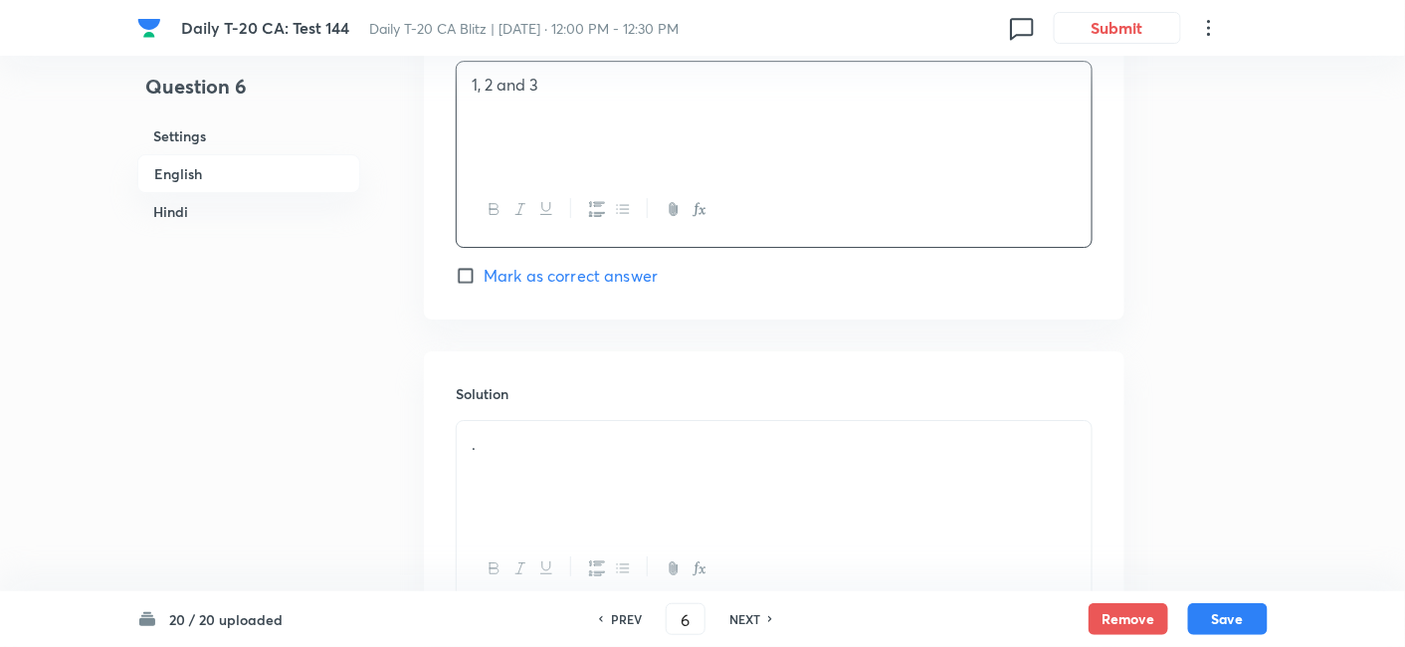
scroll to position [2172, 0]
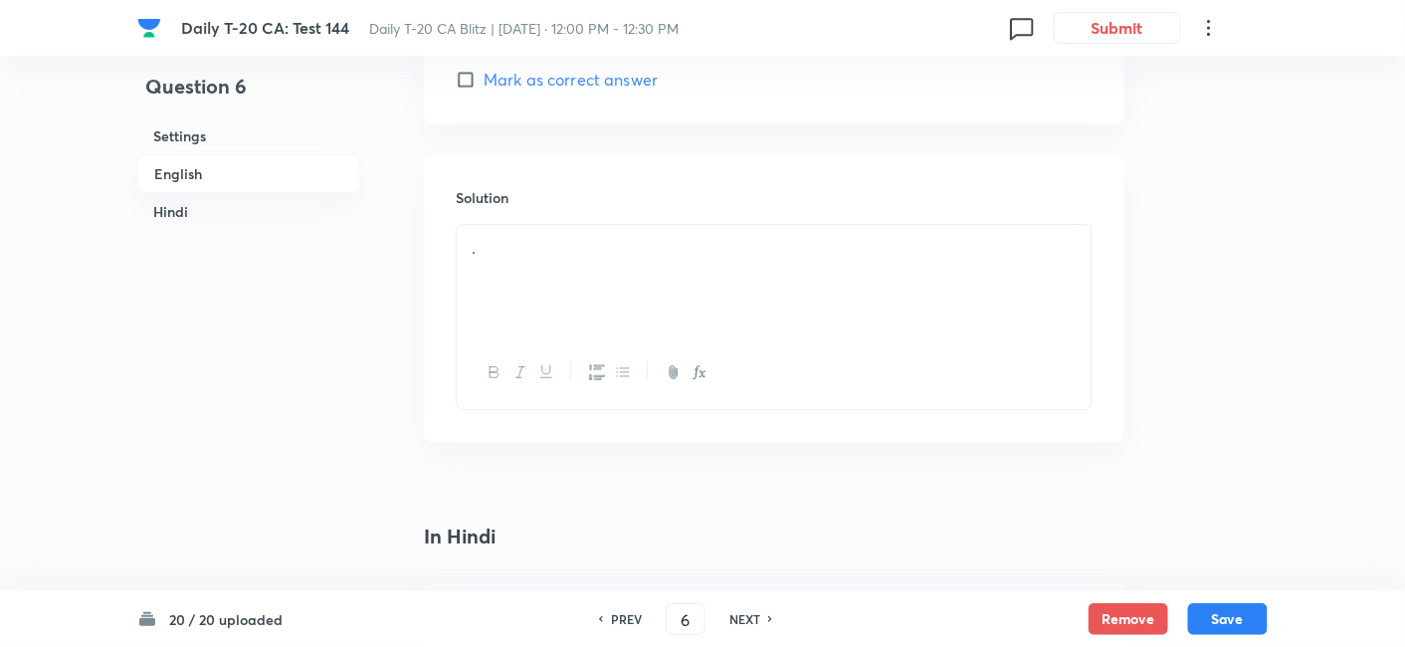
click at [581, 290] on div "." at bounding box center [774, 280] width 635 height 111
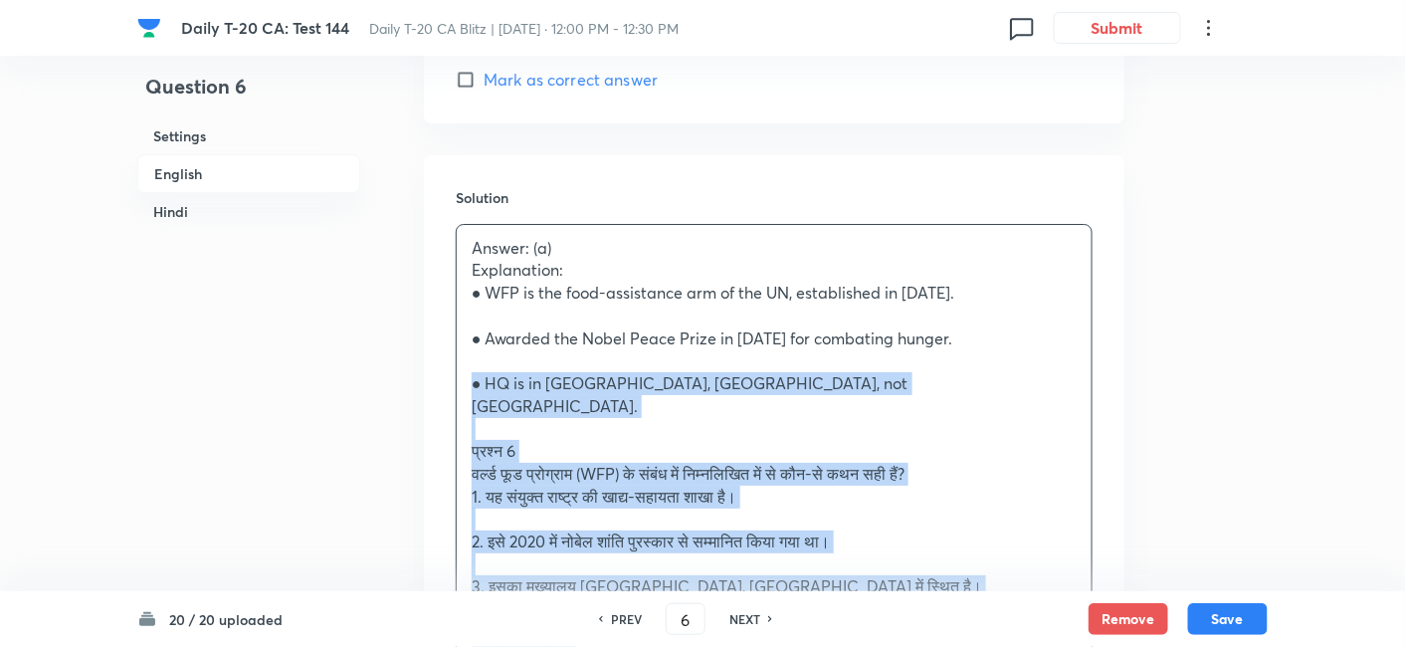
click at [409, 390] on div "Question 6 Settings English Hindi Settings Type Single choice correct 4 options…" at bounding box center [702, 503] width 1131 height 5159
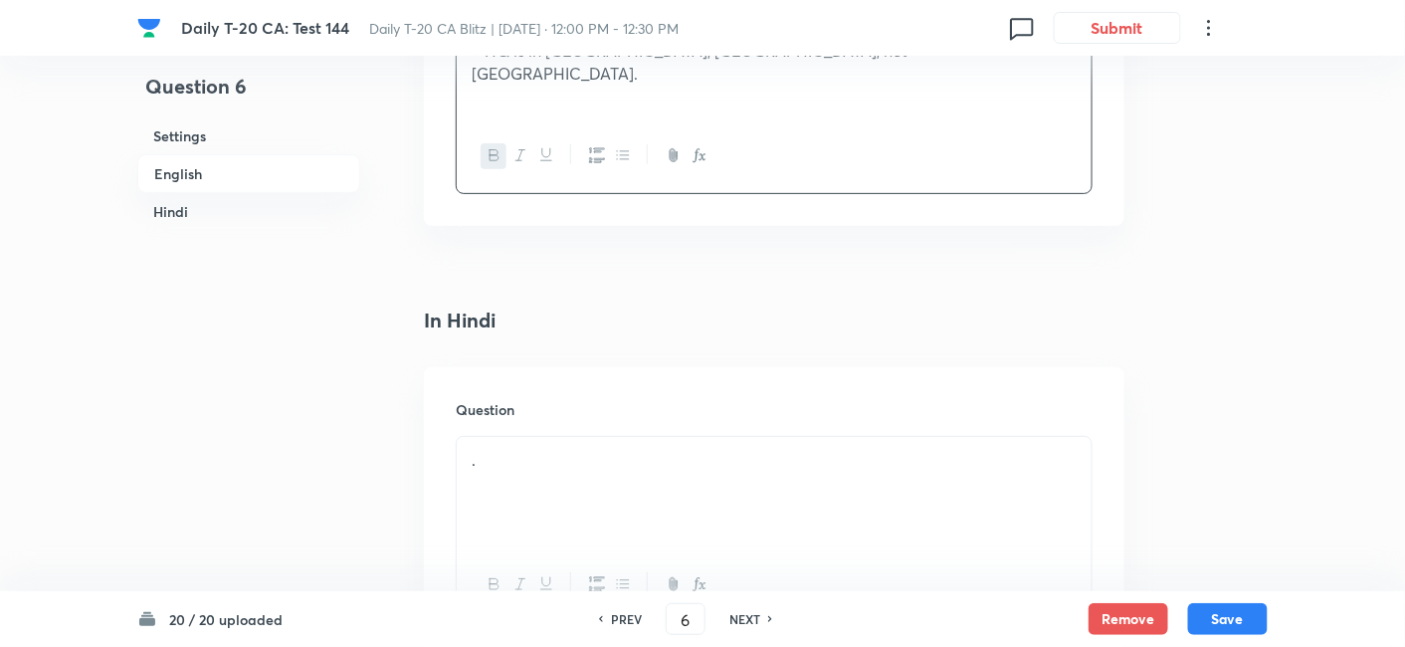
click at [559, 437] on div "." at bounding box center [774, 492] width 635 height 111
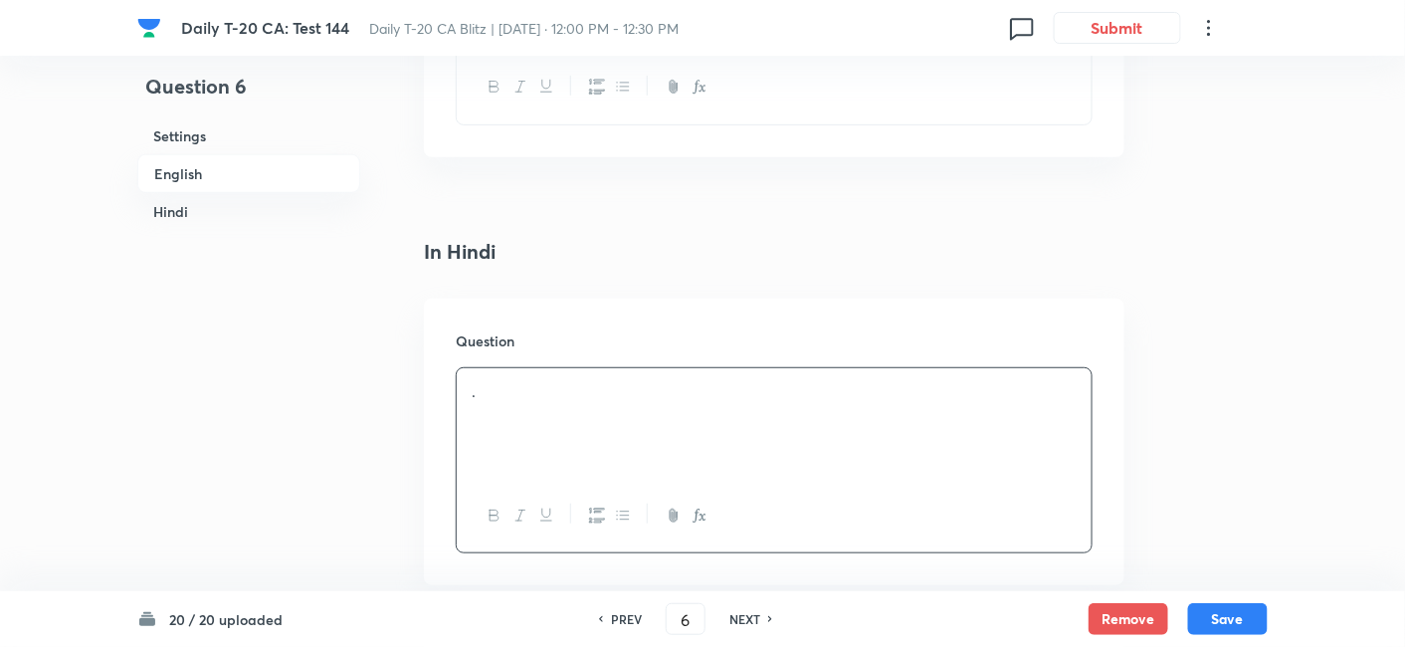
scroll to position [2615, 0]
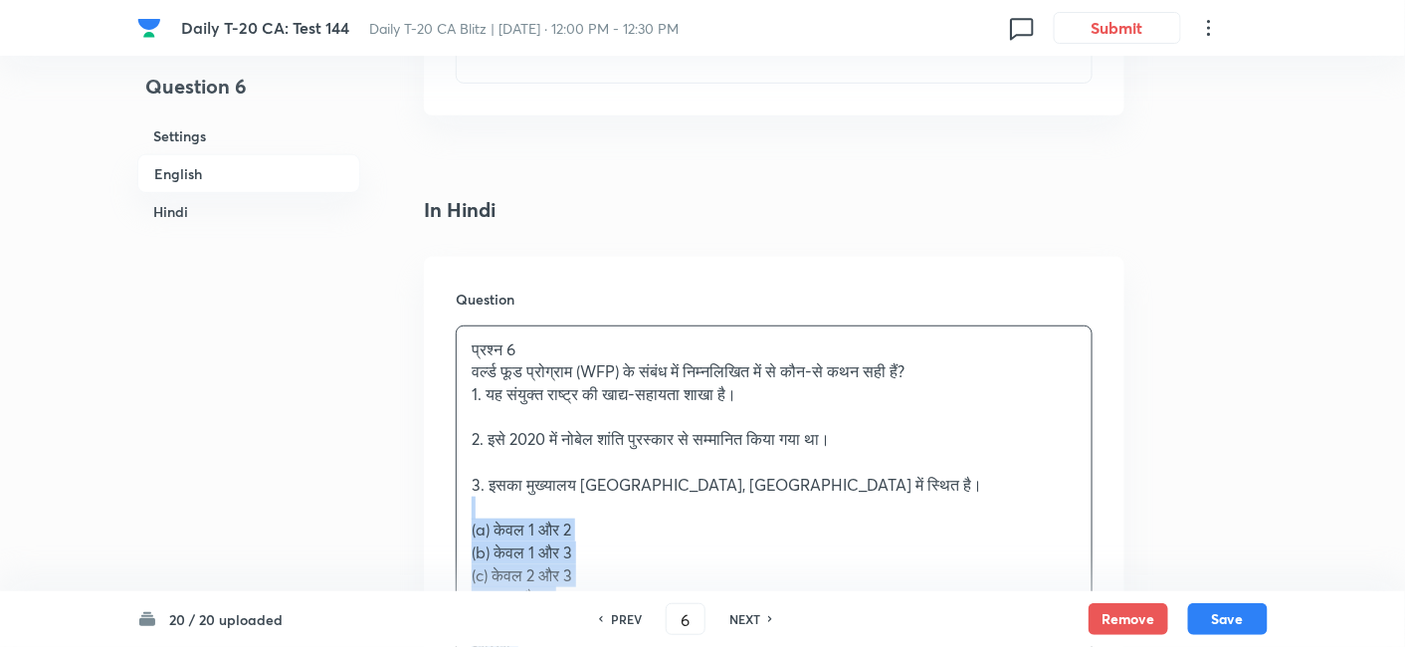
drag, startPoint x: 491, startPoint y: 483, endPoint x: 438, endPoint y: 479, distance: 52.9
click at [438, 479] on div "Question प्रश्न 6 वर्ल्ड फूड प्रोग्राम (WFP) के संबंध में निम्नलिखित में से कौन…" at bounding box center [774, 571] width 701 height 629
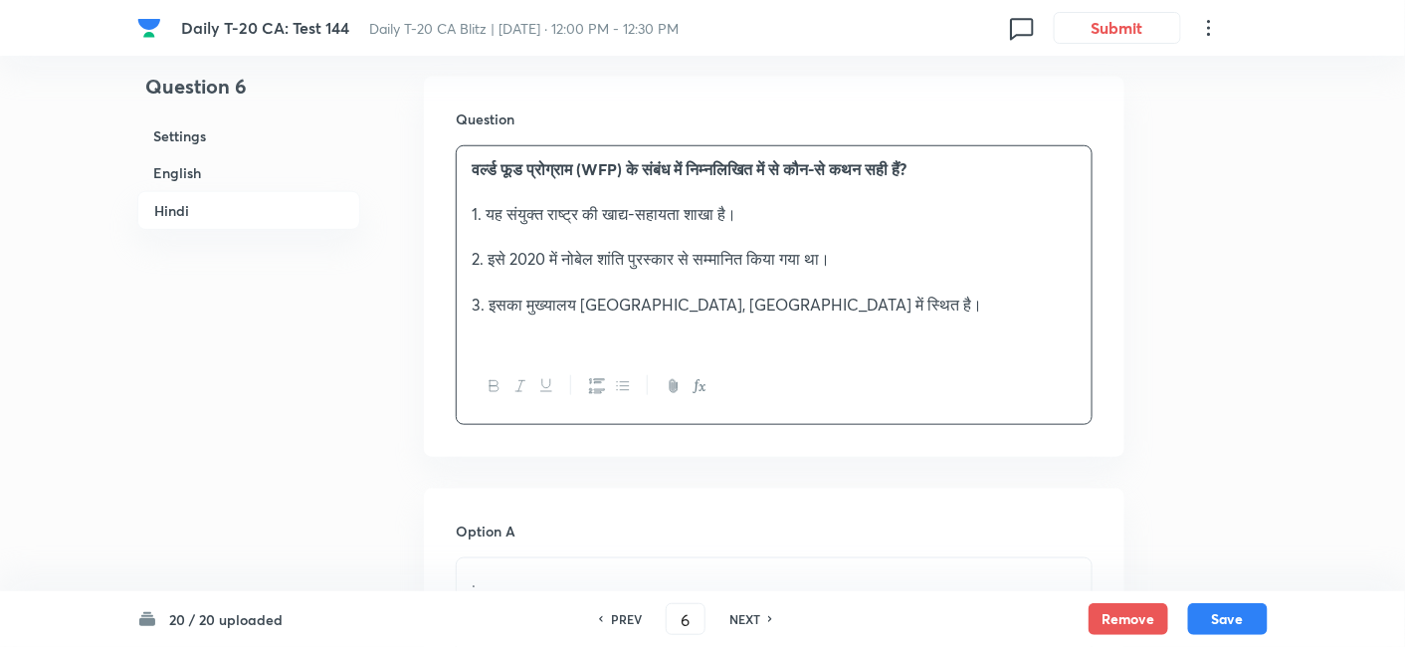
scroll to position [3057, 0]
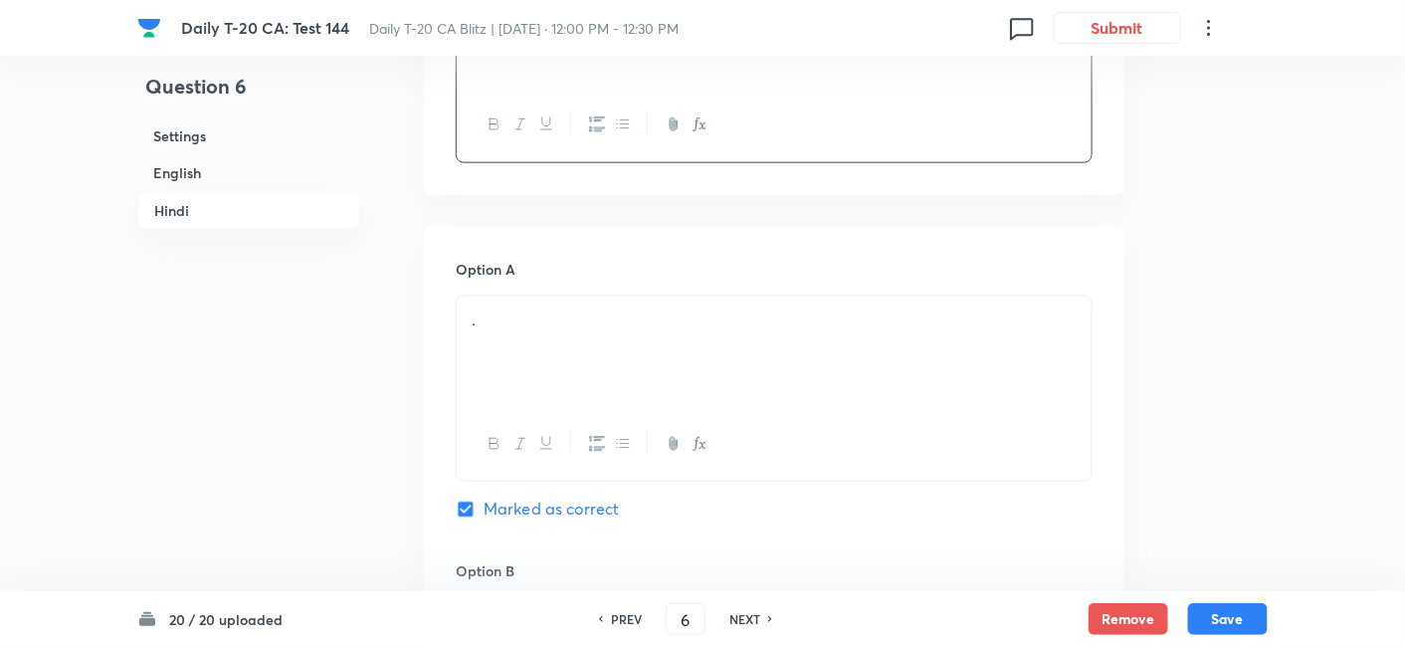
click at [553, 326] on div "." at bounding box center [774, 352] width 635 height 111
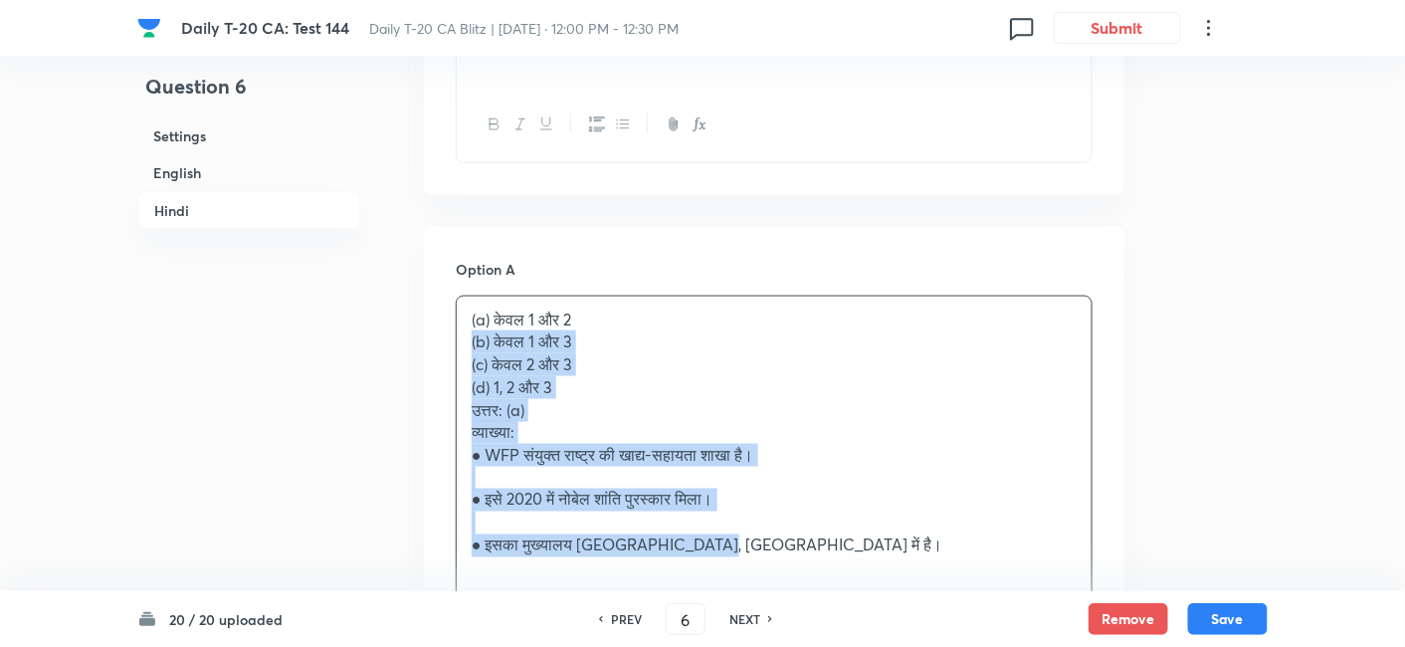
drag, startPoint x: 486, startPoint y: 336, endPoint x: 428, endPoint y: 312, distance: 62.9
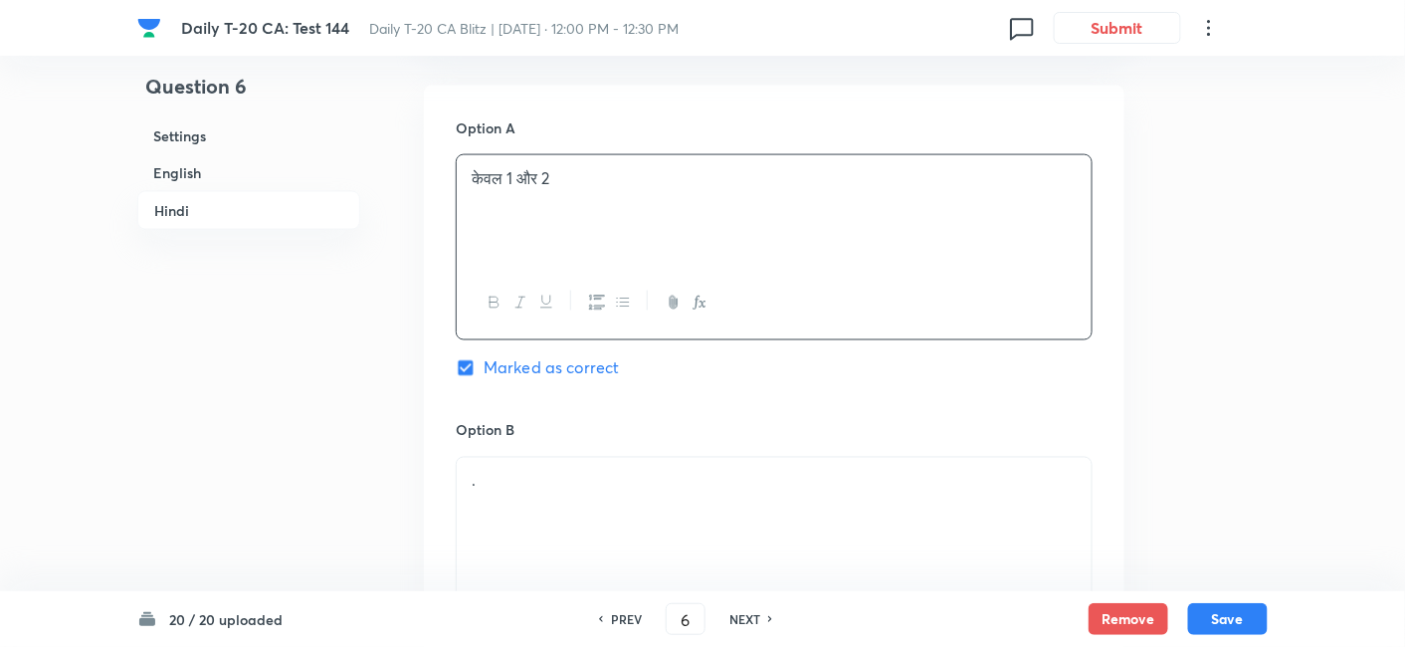
scroll to position [3500, 0]
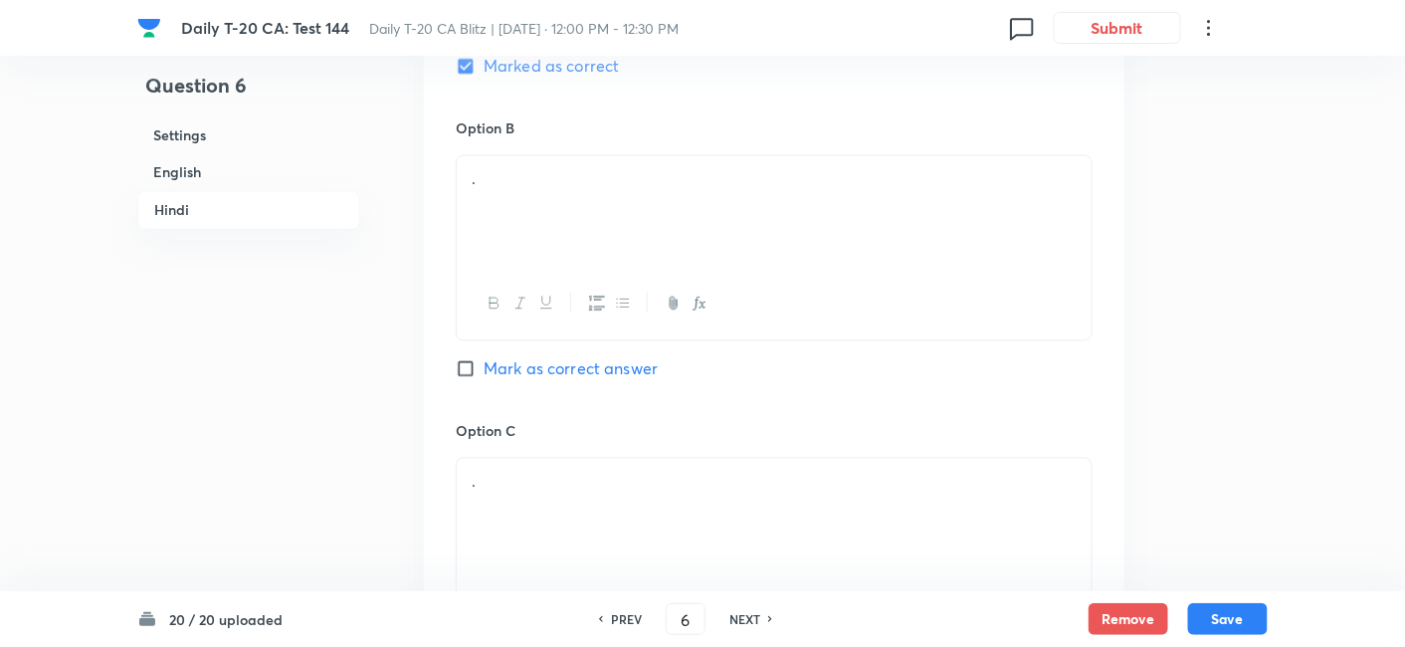
click at [539, 209] on div "." at bounding box center [774, 211] width 635 height 111
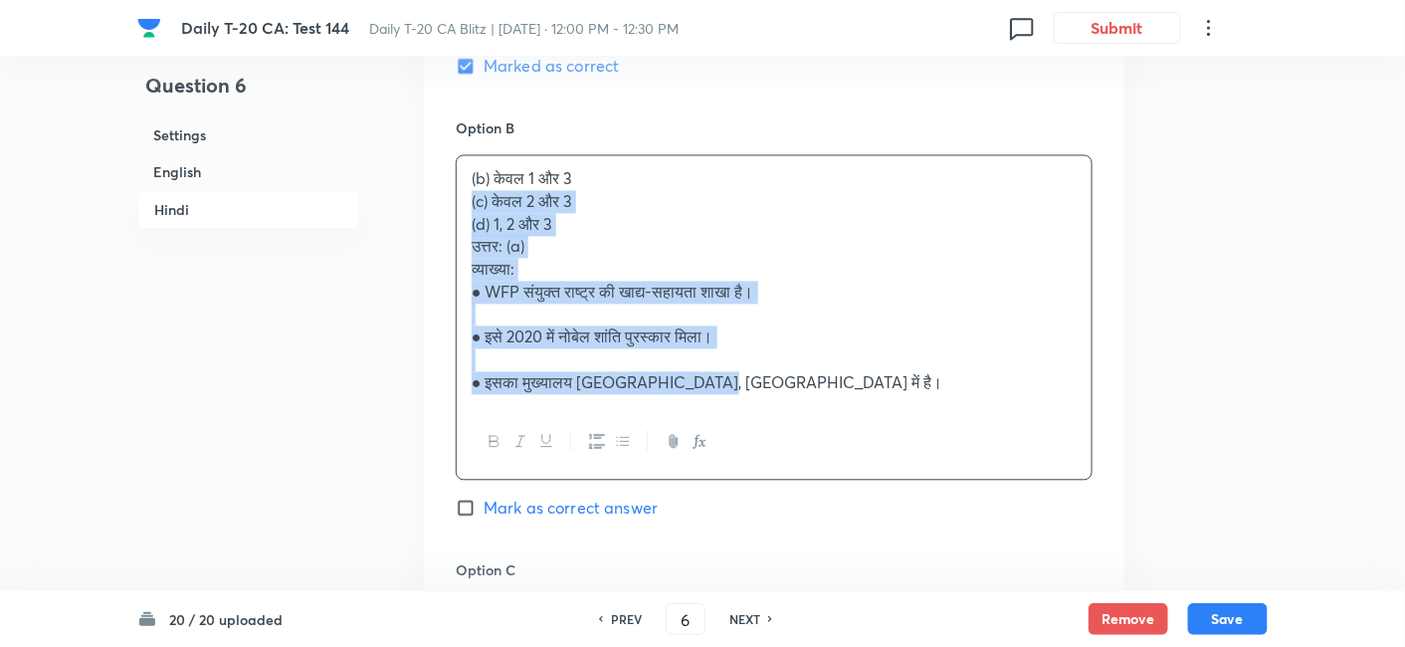
drag, startPoint x: 429, startPoint y: 185, endPoint x: 406, endPoint y: 186, distance: 22.9
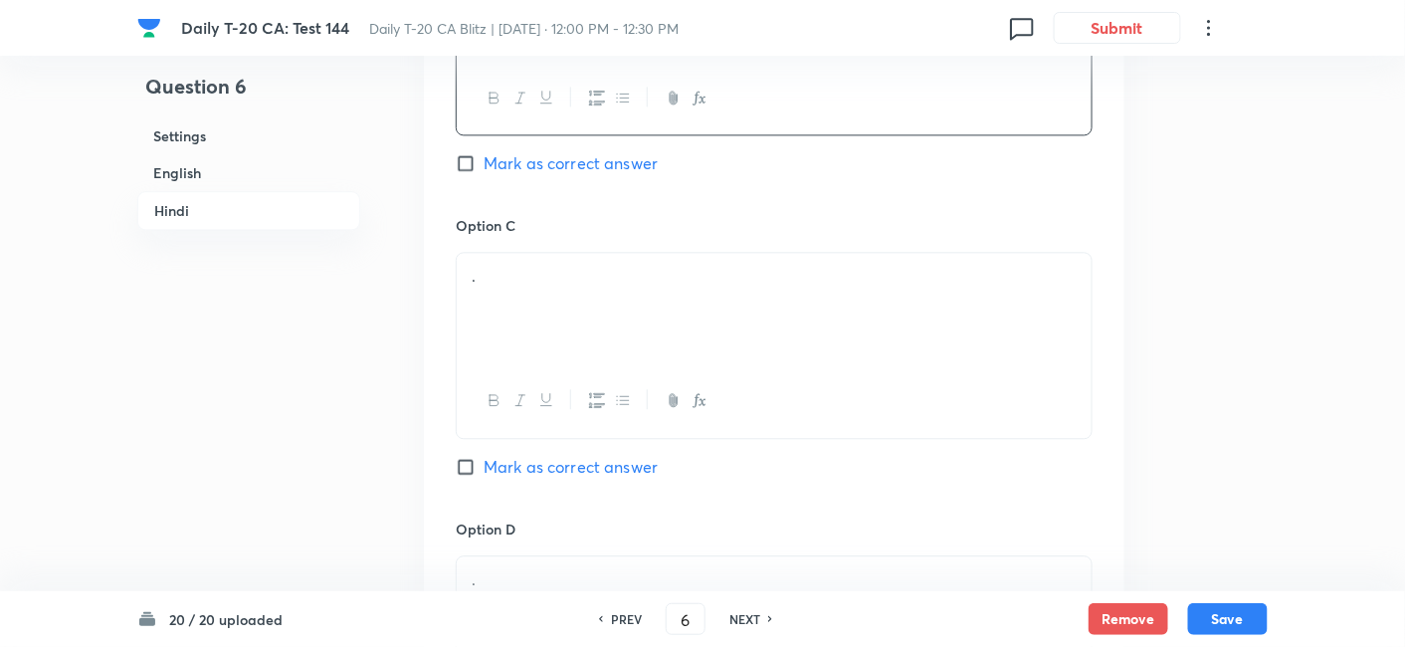
scroll to position [3721, 0]
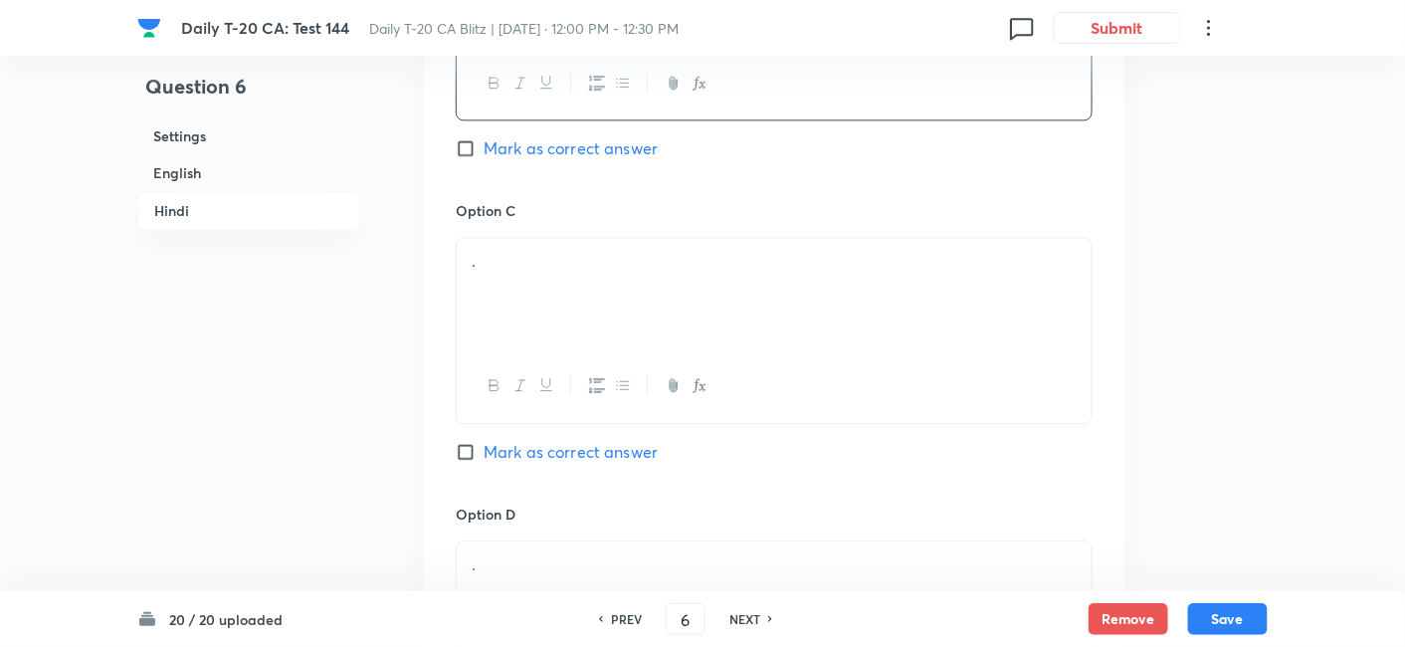
click at [544, 250] on p "." at bounding box center [774, 261] width 605 height 23
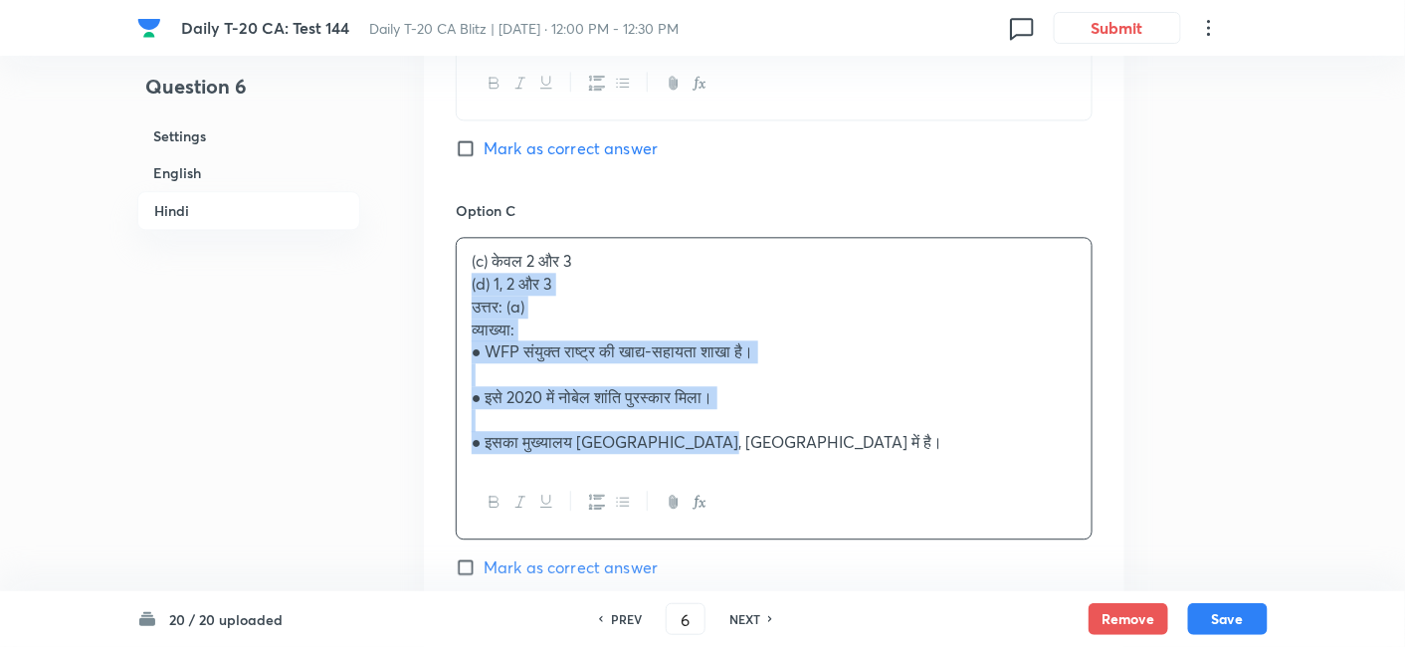
drag, startPoint x: 492, startPoint y: 254, endPoint x: 425, endPoint y: 257, distance: 66.8
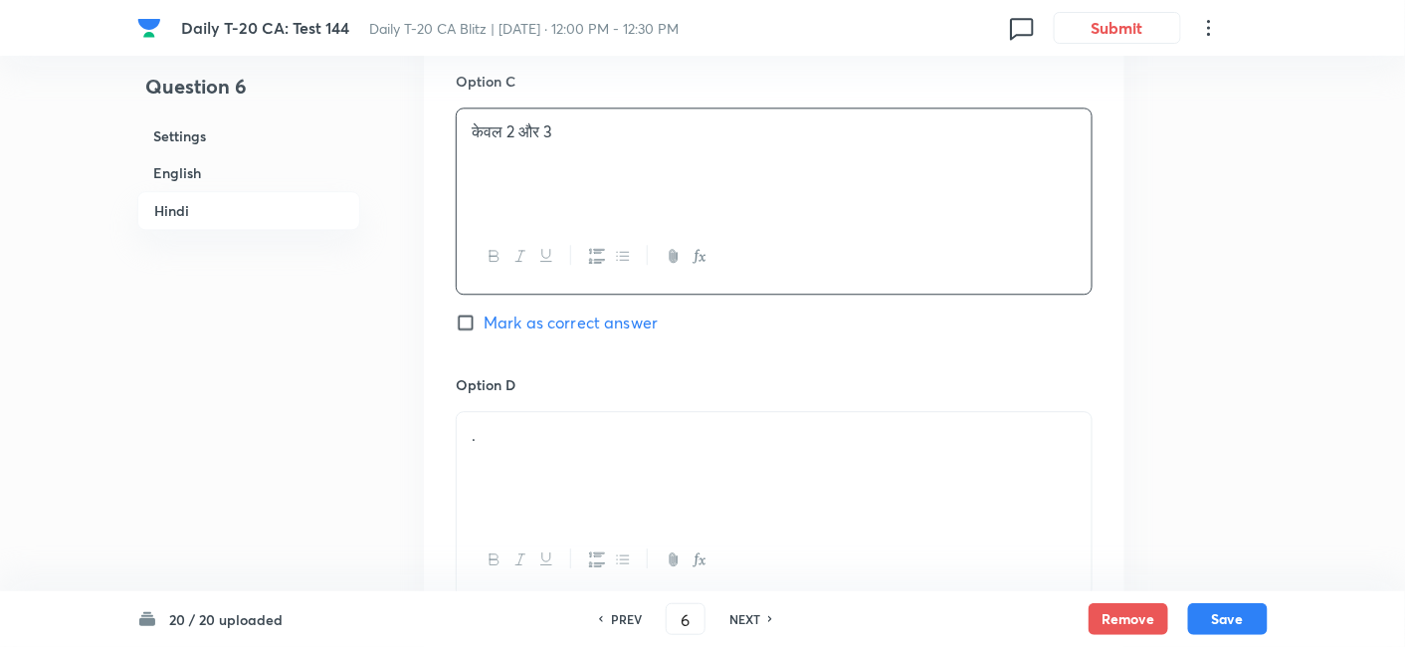
scroll to position [3942, 0]
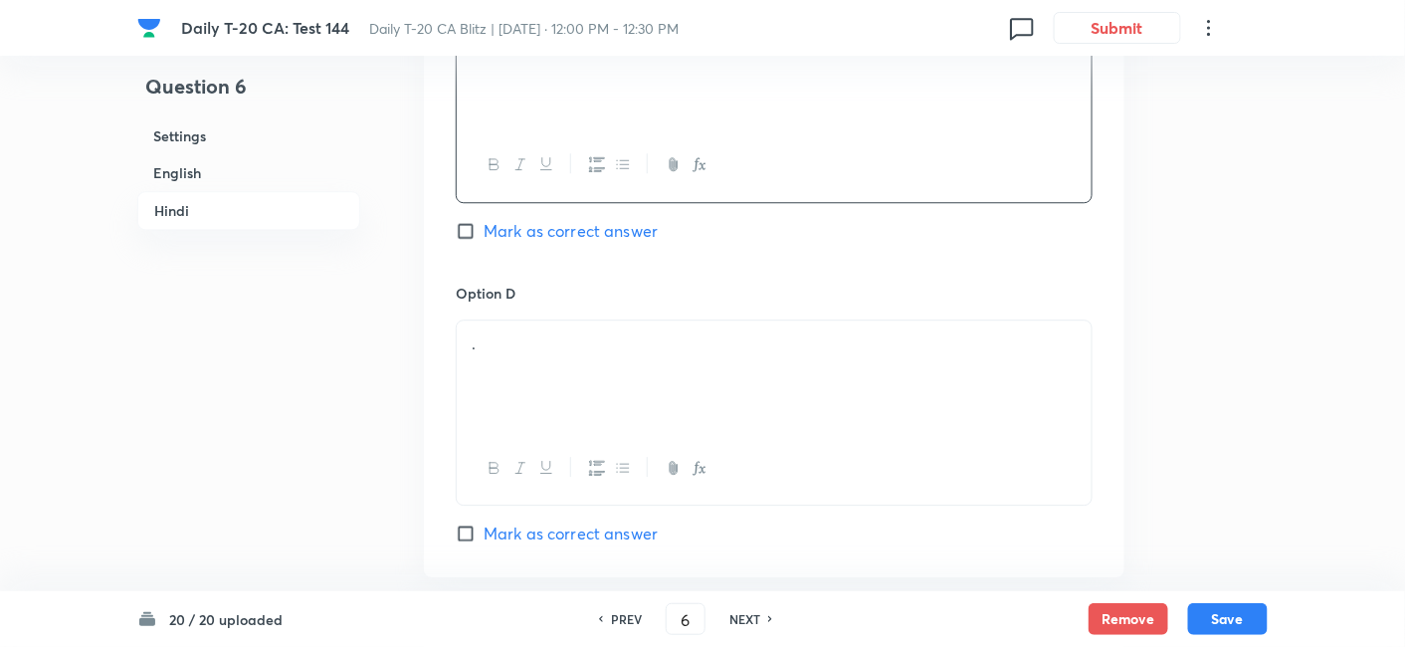
click at [550, 342] on div "." at bounding box center [774, 376] width 635 height 111
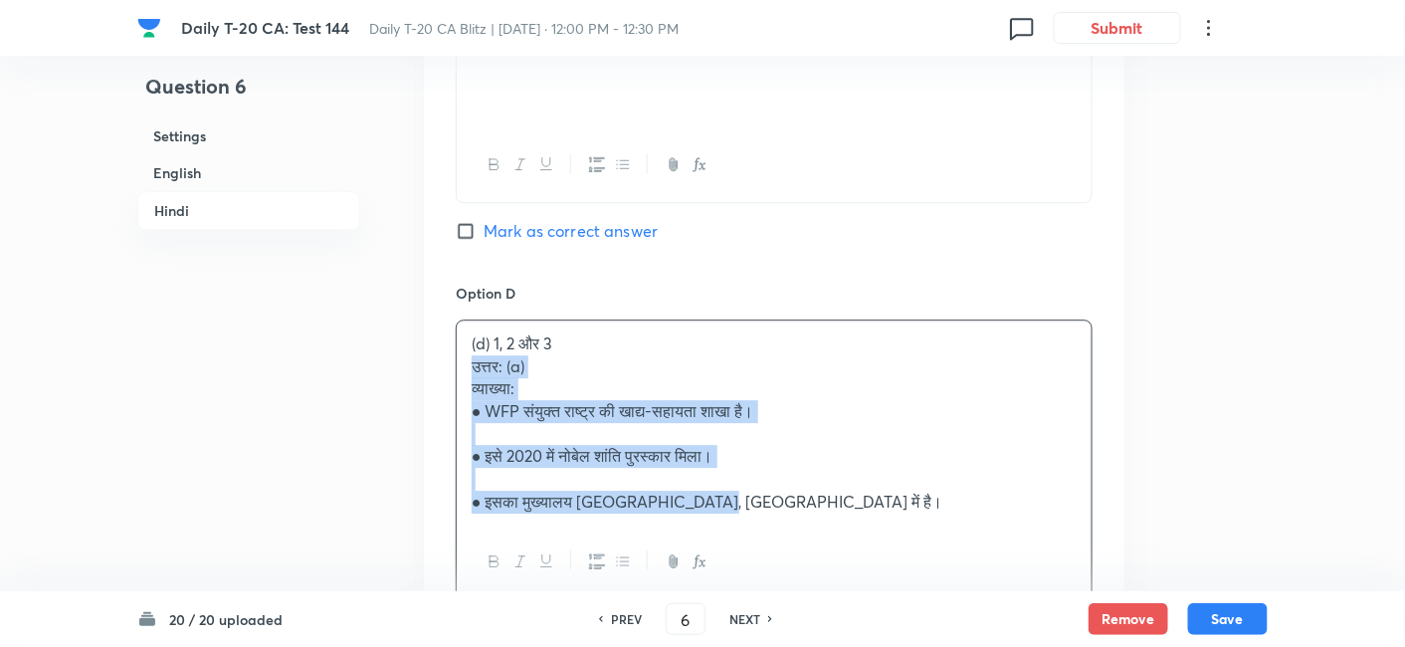
drag, startPoint x: 472, startPoint y: 342, endPoint x: 445, endPoint y: 339, distance: 27.0
click at [445, 339] on div "Option A केवल 1 और 2 Marked as correct Option B केवल 1 और 3 Mark as correct ans…" at bounding box center [774, 6] width 701 height 1329
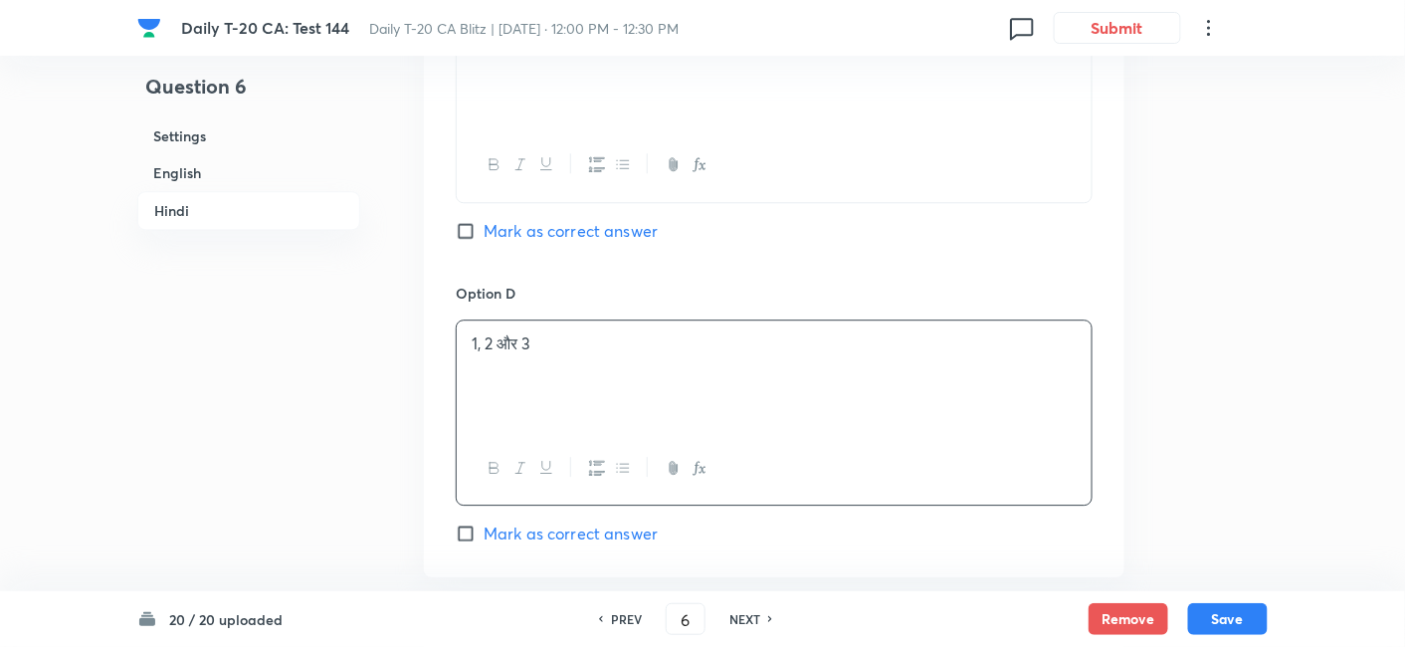
scroll to position [4338, 0]
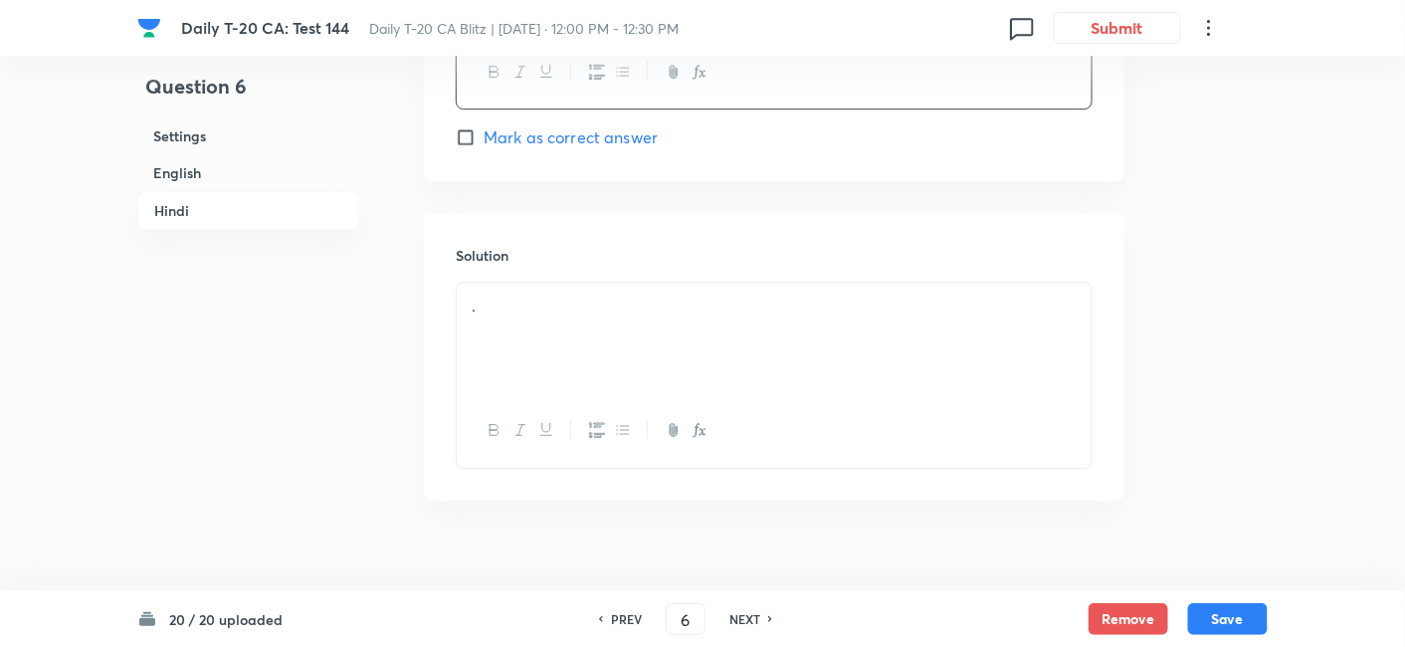
click at [569, 295] on p "." at bounding box center [774, 306] width 605 height 23
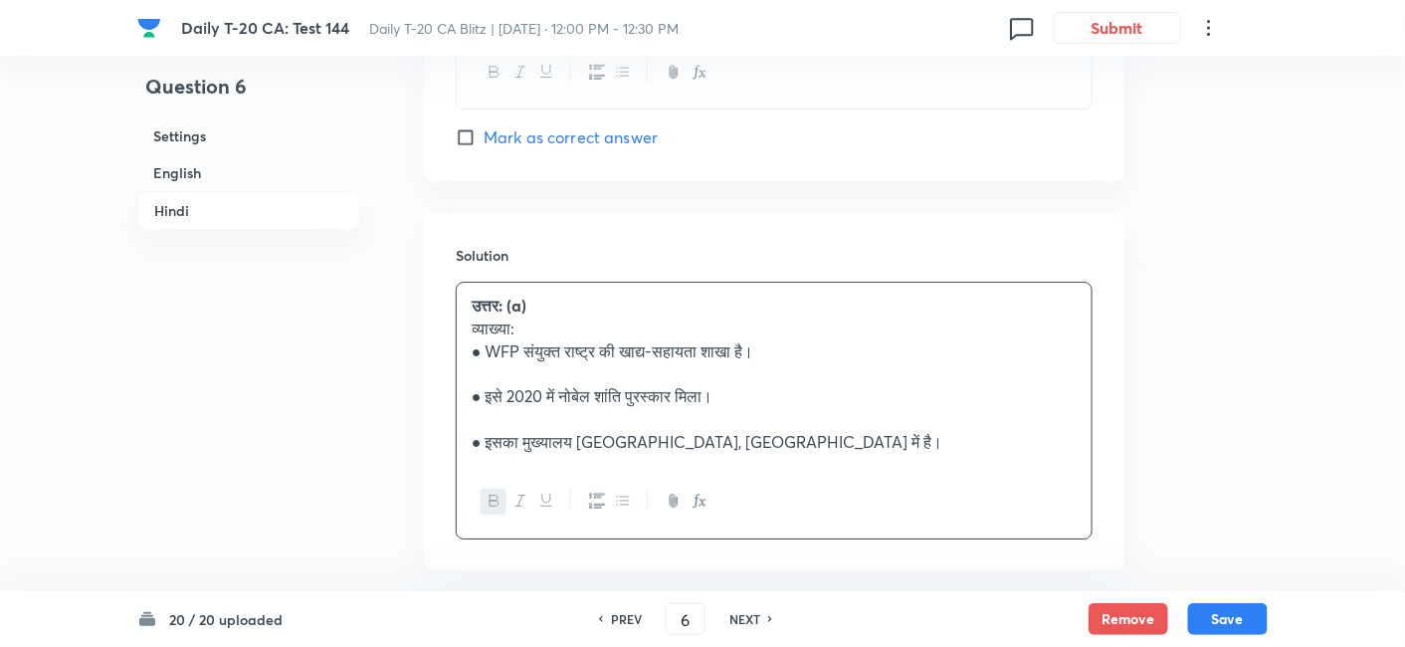
click at [208, 160] on h6 "English" at bounding box center [248, 172] width 223 height 37
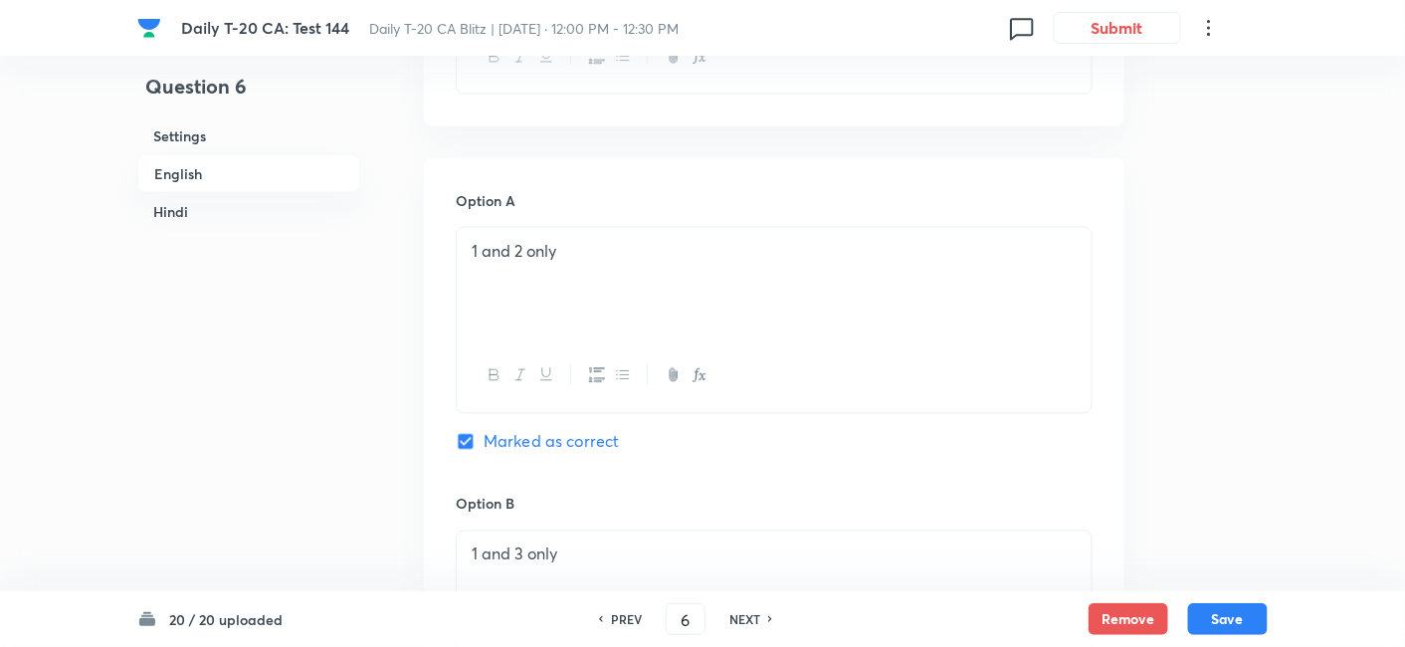
scroll to position [956, 0]
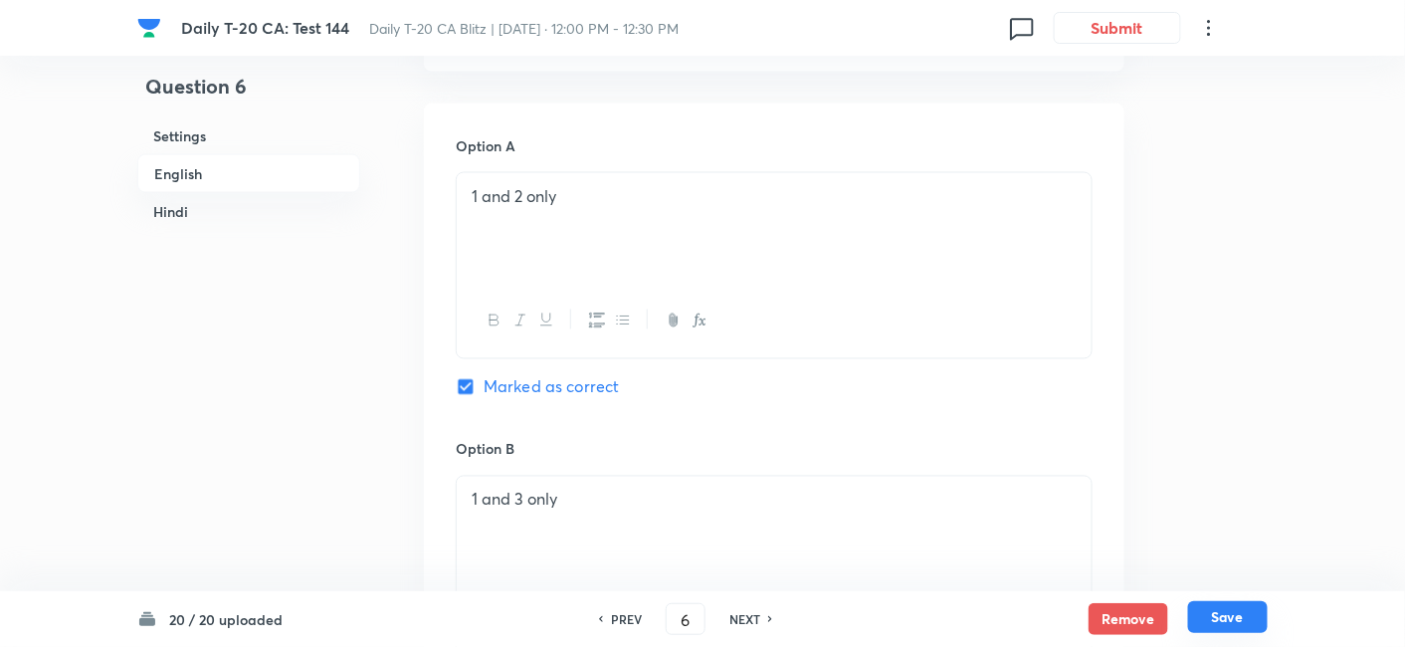
click at [1218, 616] on button "Save" at bounding box center [1228, 617] width 80 height 32
type input "7"
checkbox input "false"
checkbox input "true"
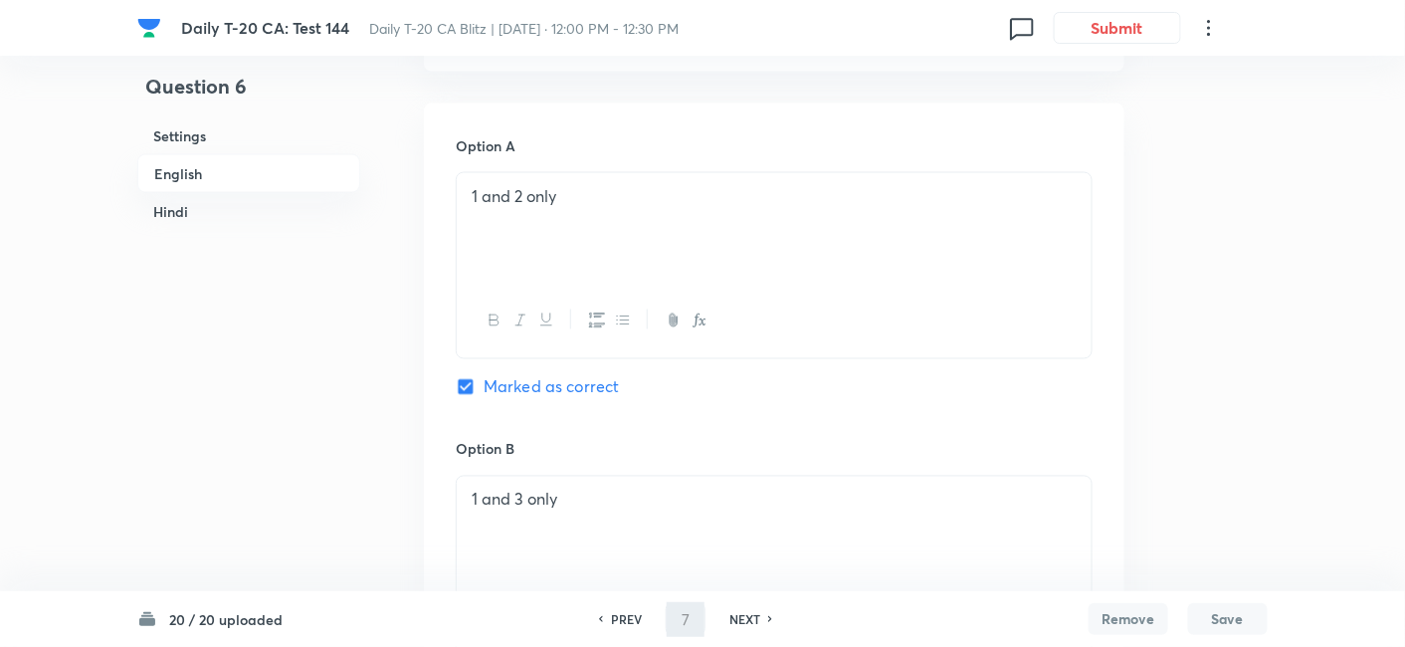
checkbox input "true"
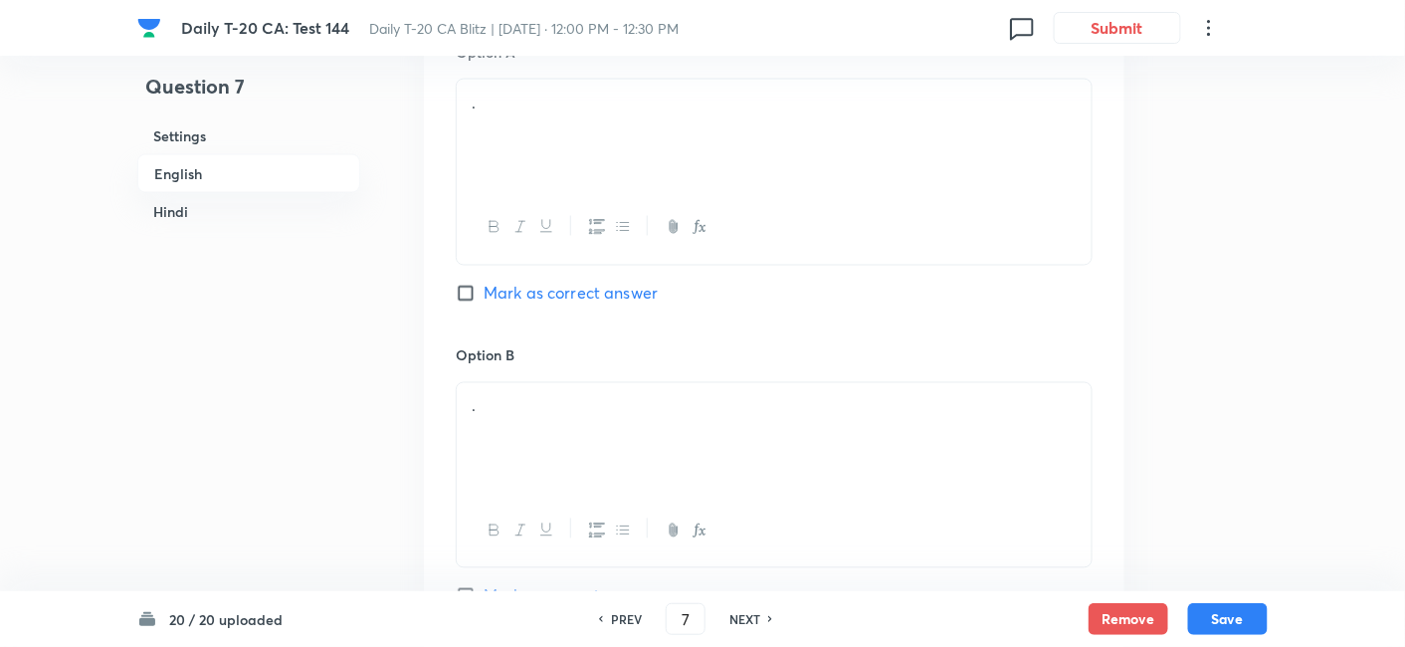
click at [216, 158] on h6 "English" at bounding box center [248, 173] width 223 height 39
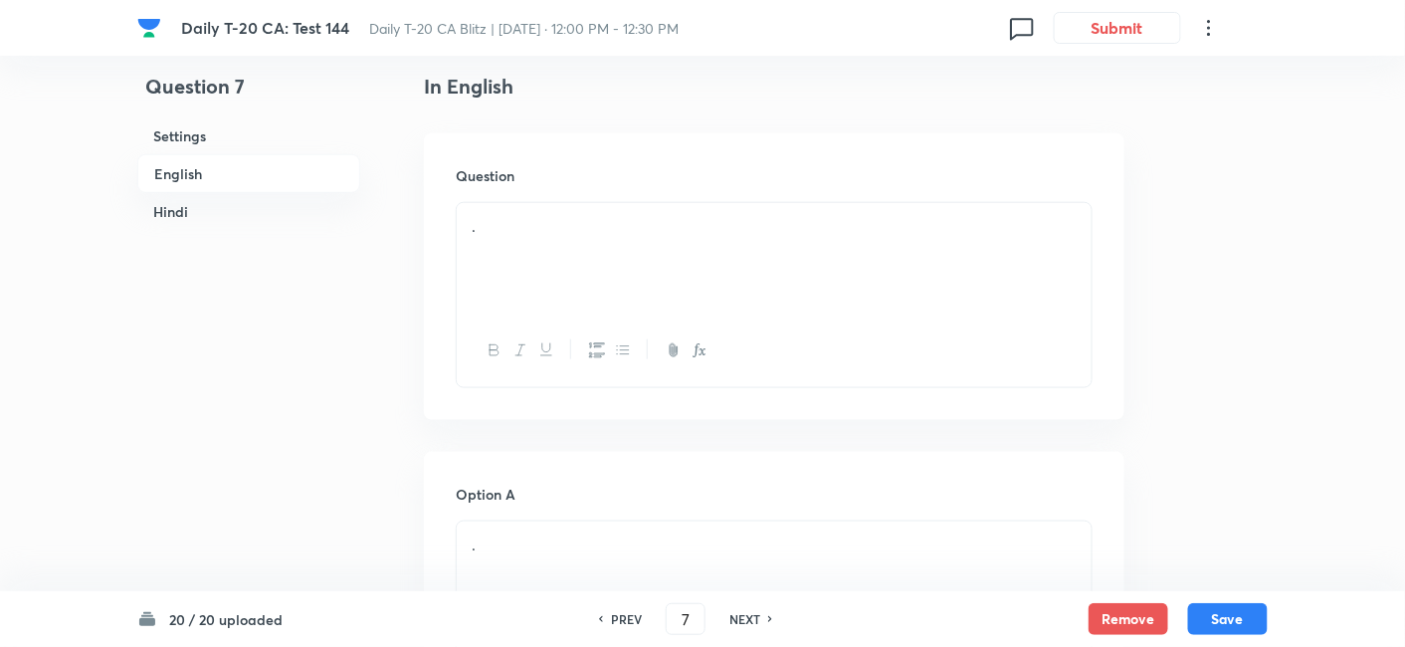
click at [213, 171] on h6 "English" at bounding box center [248, 173] width 223 height 39
click at [636, 276] on div "." at bounding box center [774, 258] width 635 height 111
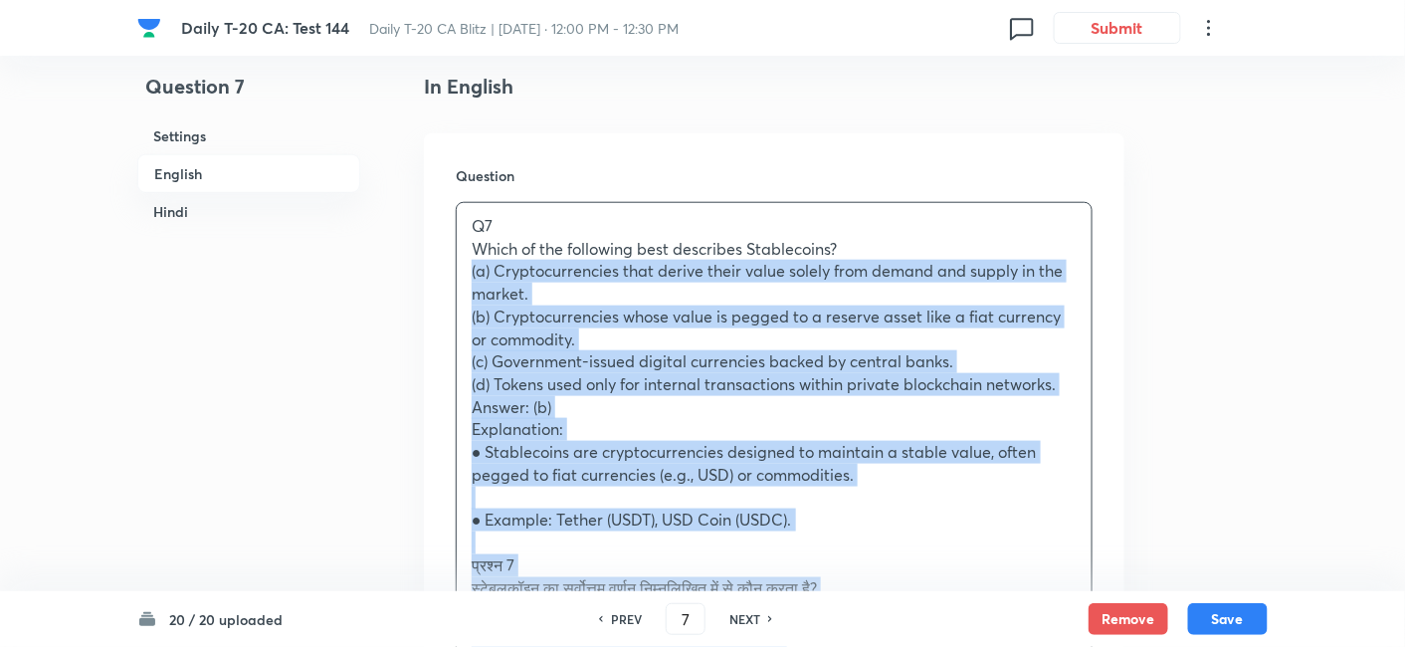
drag, startPoint x: 449, startPoint y: 271, endPoint x: 414, endPoint y: 266, distance: 35.2
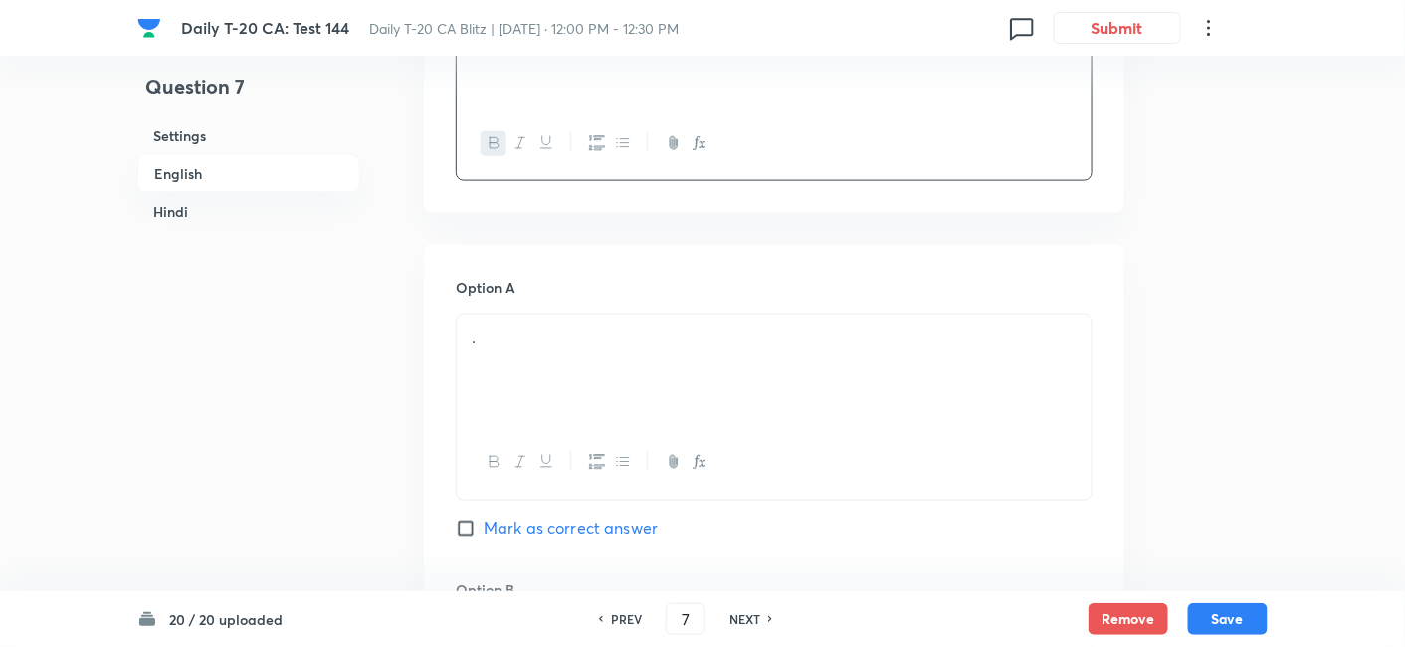
scroll to position [735, 0]
drag, startPoint x: 588, startPoint y: 285, endPoint x: 599, endPoint y: 323, distance: 39.4
click at [592, 285] on div "Option A . Mark as correct answer" at bounding box center [774, 414] width 637 height 303
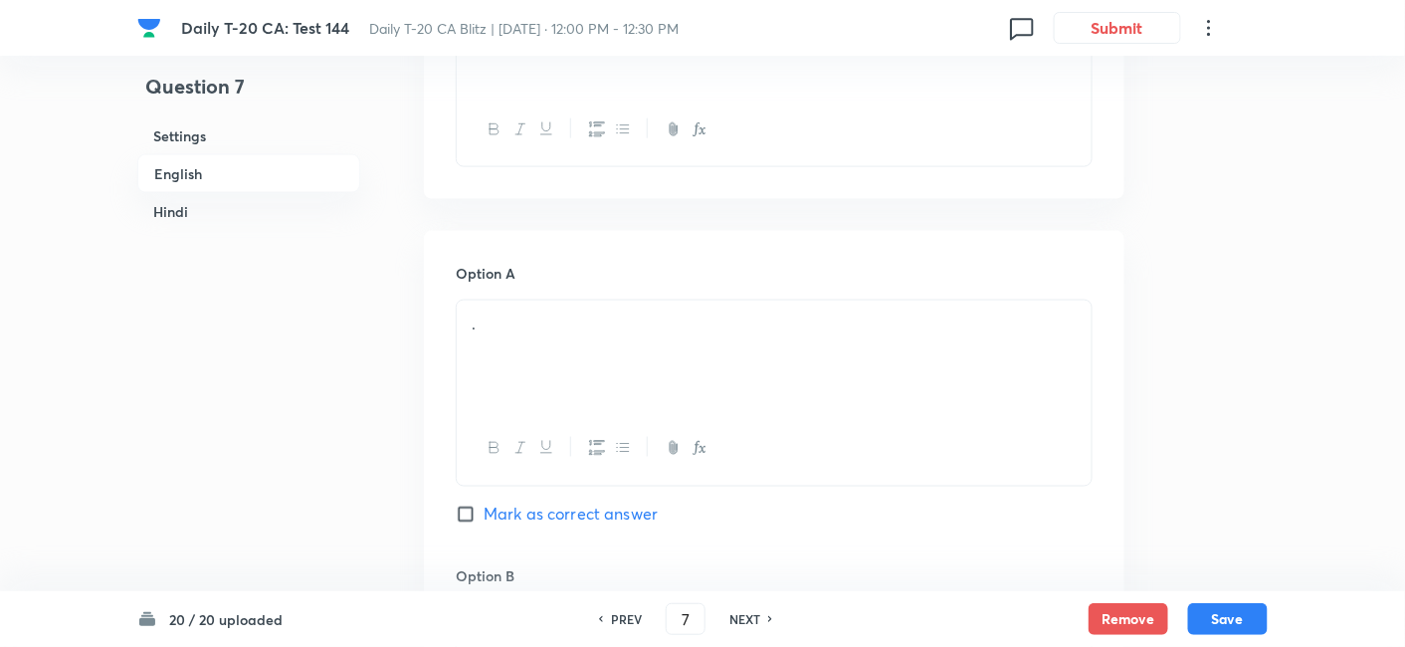
click at [600, 323] on p "." at bounding box center [774, 324] width 605 height 23
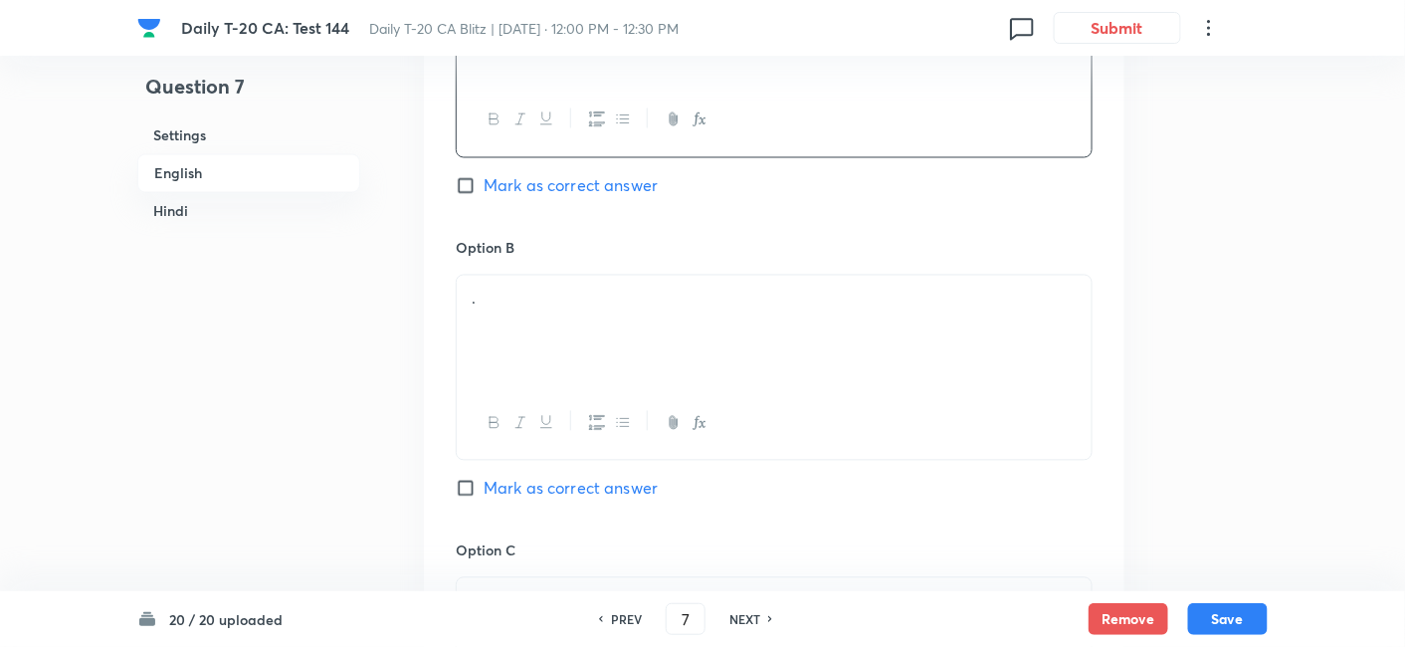
scroll to position [1066, 0]
click at [601, 333] on div "." at bounding box center [774, 328] width 635 height 111
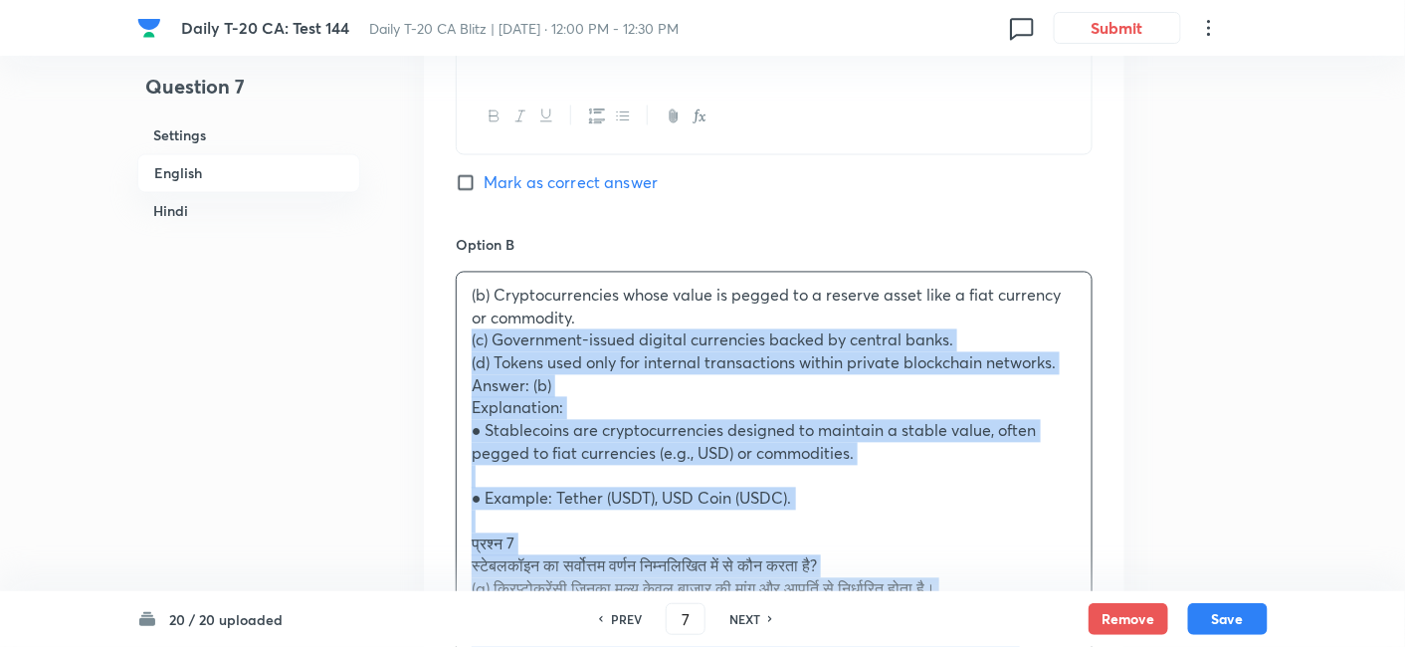
drag, startPoint x: 466, startPoint y: 339, endPoint x: 452, endPoint y: 341, distance: 14.1
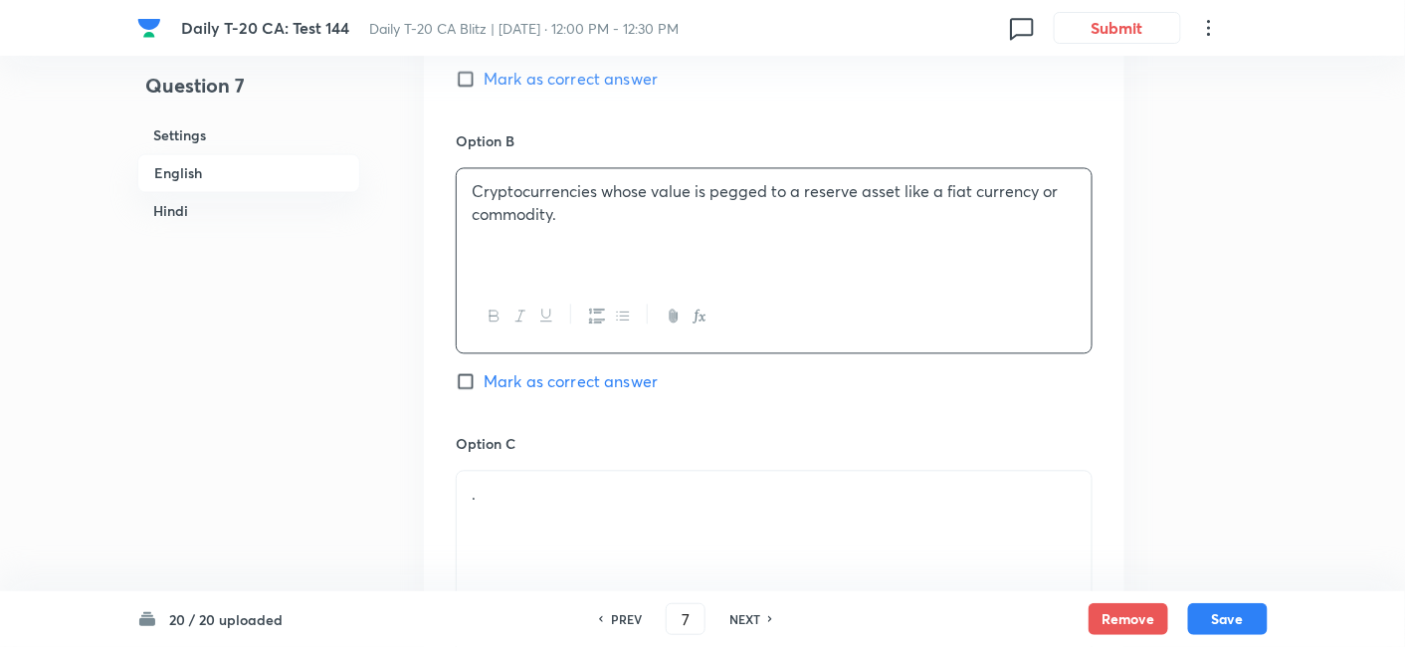
scroll to position [1288, 0]
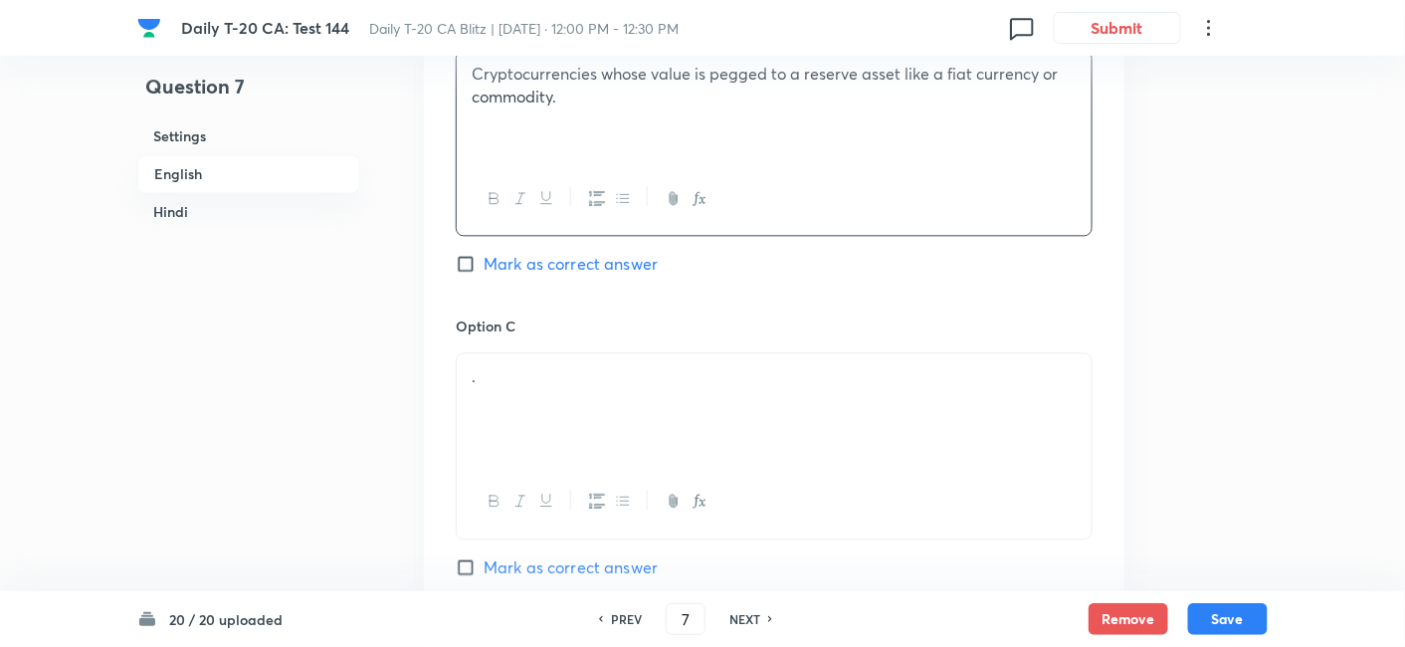
click at [575, 264] on span "Mark as correct answer" at bounding box center [571, 264] width 174 height 24
click at [484, 264] on input "Mark as correct answer" at bounding box center [470, 264] width 28 height 20
checkbox input "true"
checkbox input "false"
checkbox input "true"
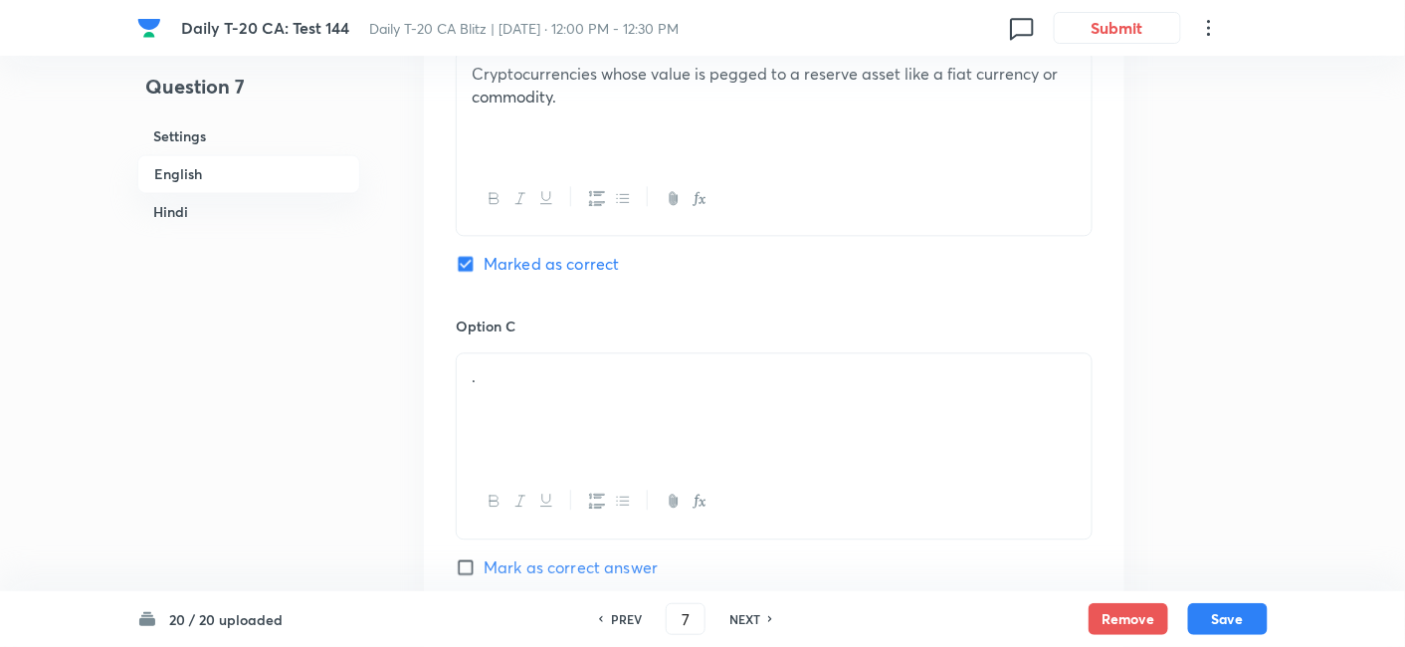
checkbox input "false"
click at [566, 382] on p "." at bounding box center [774, 376] width 605 height 23
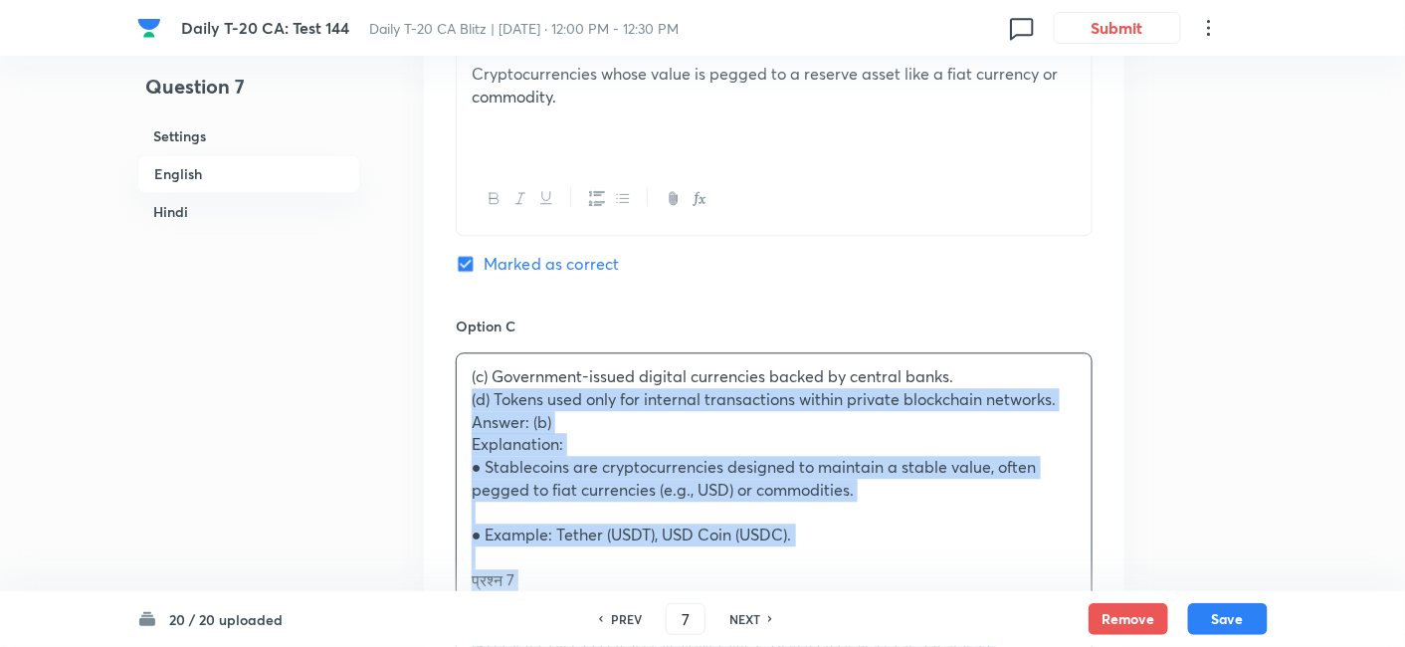
drag, startPoint x: 472, startPoint y: 400, endPoint x: 432, endPoint y: 398, distance: 39.9
click at [432, 398] on div "Option A Cryptocurrencies that derive their value solely from demand and supply…" at bounding box center [774, 477] width 701 height 1601
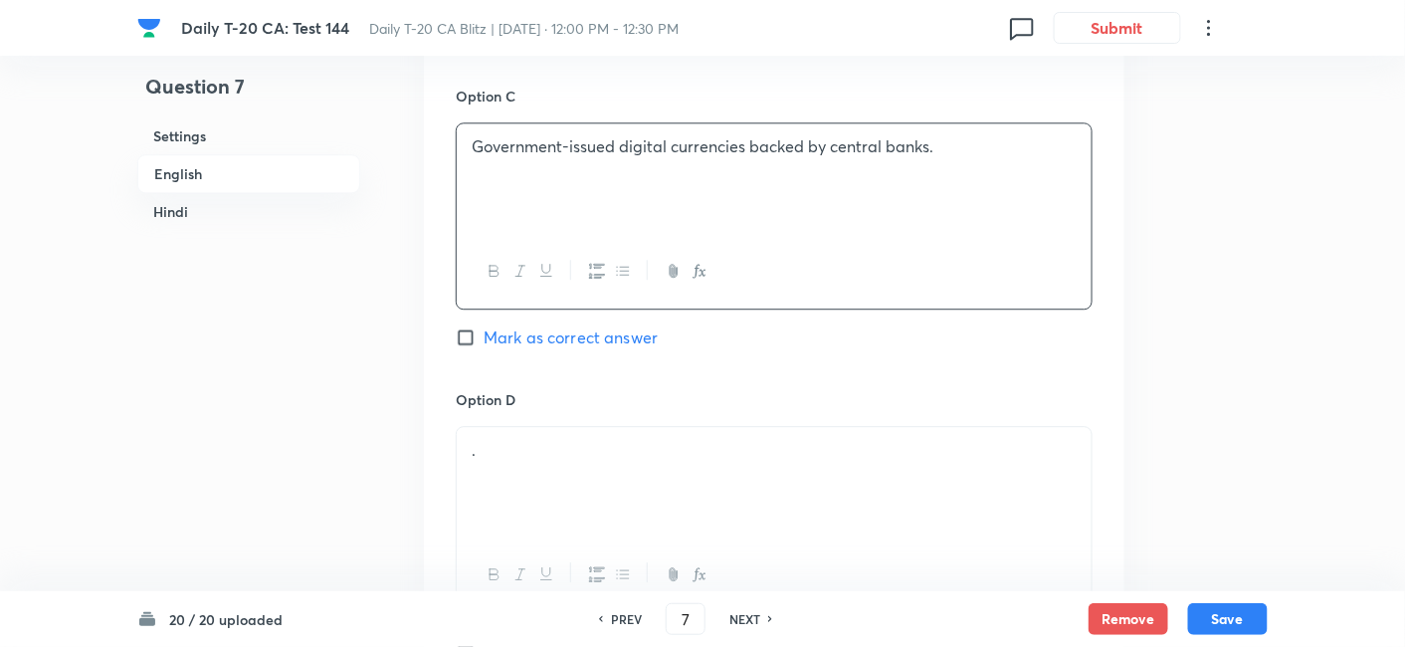
scroll to position [1730, 0]
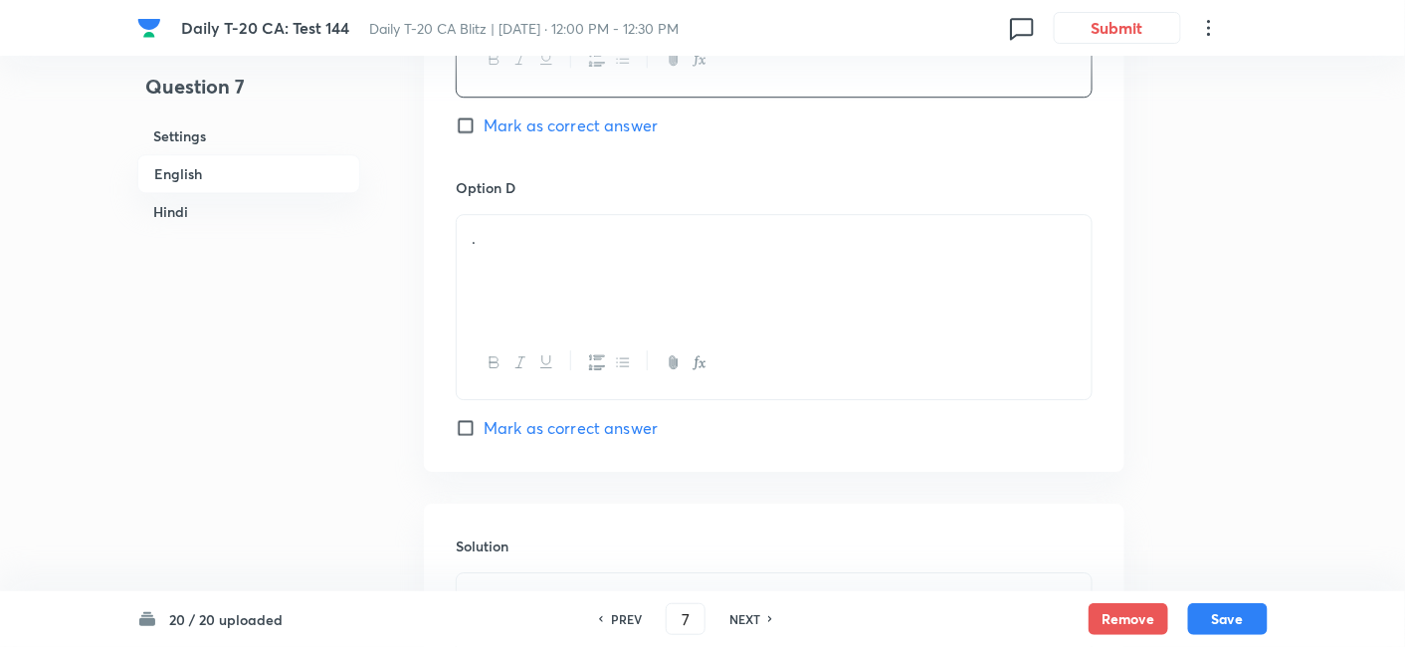
click at [551, 258] on div "." at bounding box center [774, 270] width 635 height 111
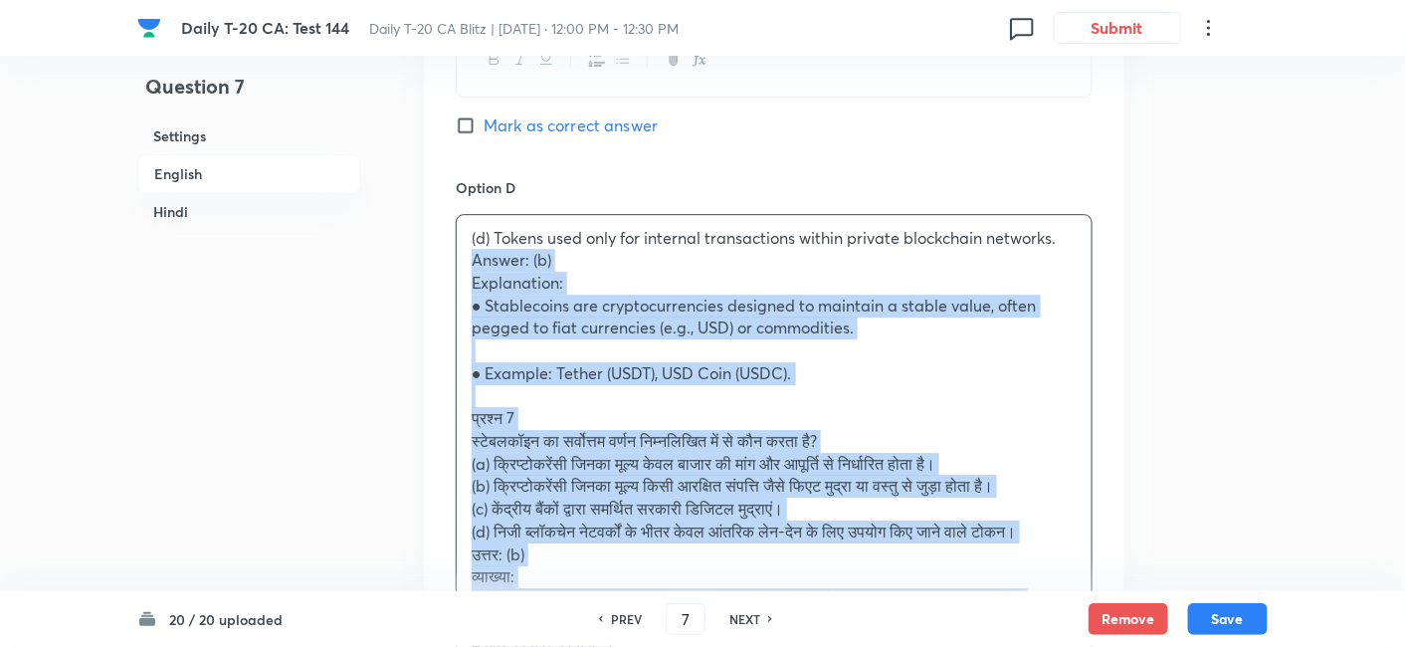
drag, startPoint x: 459, startPoint y: 252, endPoint x: 449, endPoint y: 253, distance: 10.0
click at [451, 252] on div "Option A Cryptocurrencies that derive their value solely from demand and supply…" at bounding box center [774, 25] width 701 height 1578
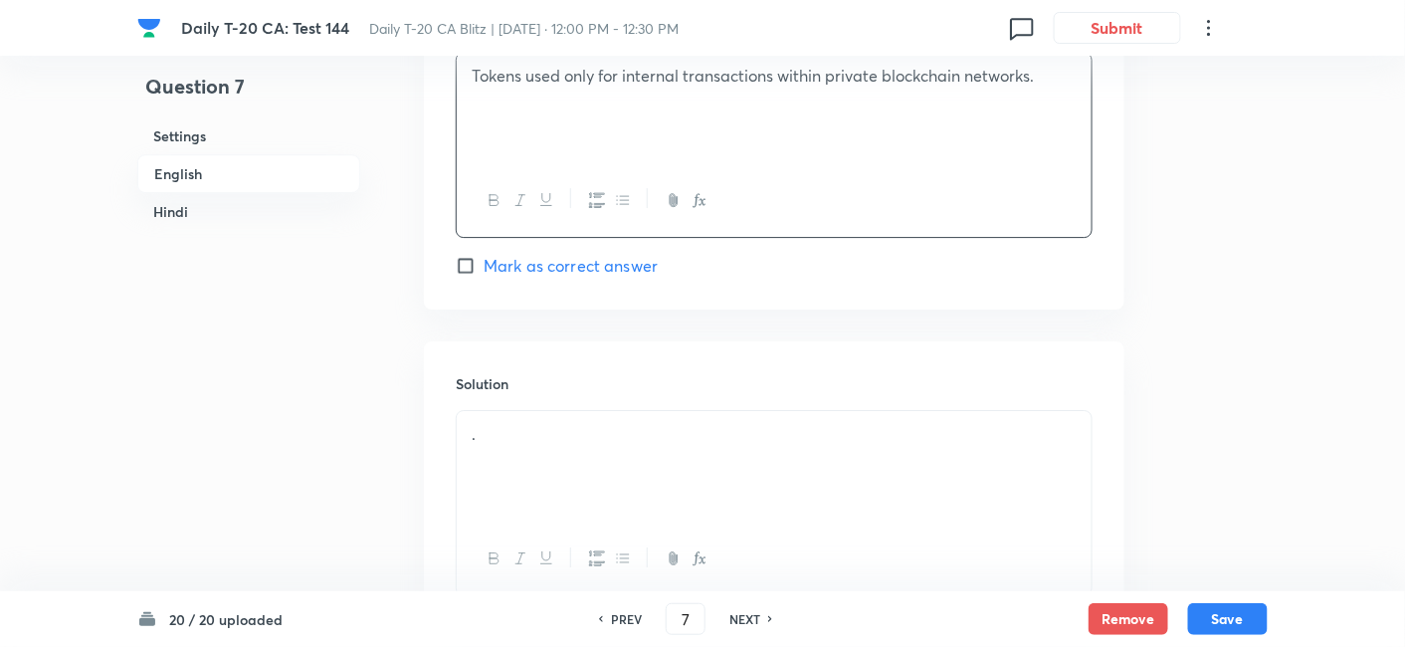
scroll to position [2061, 0]
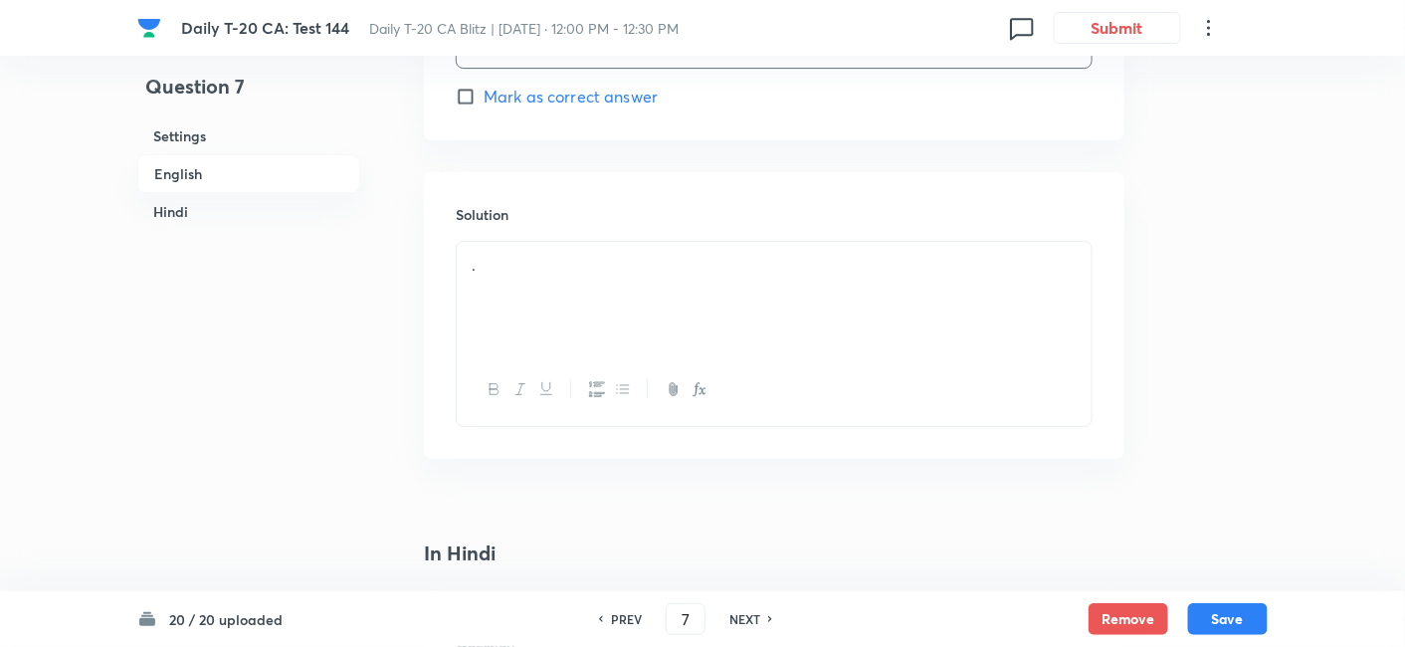
click at [562, 321] on div "." at bounding box center [774, 297] width 635 height 111
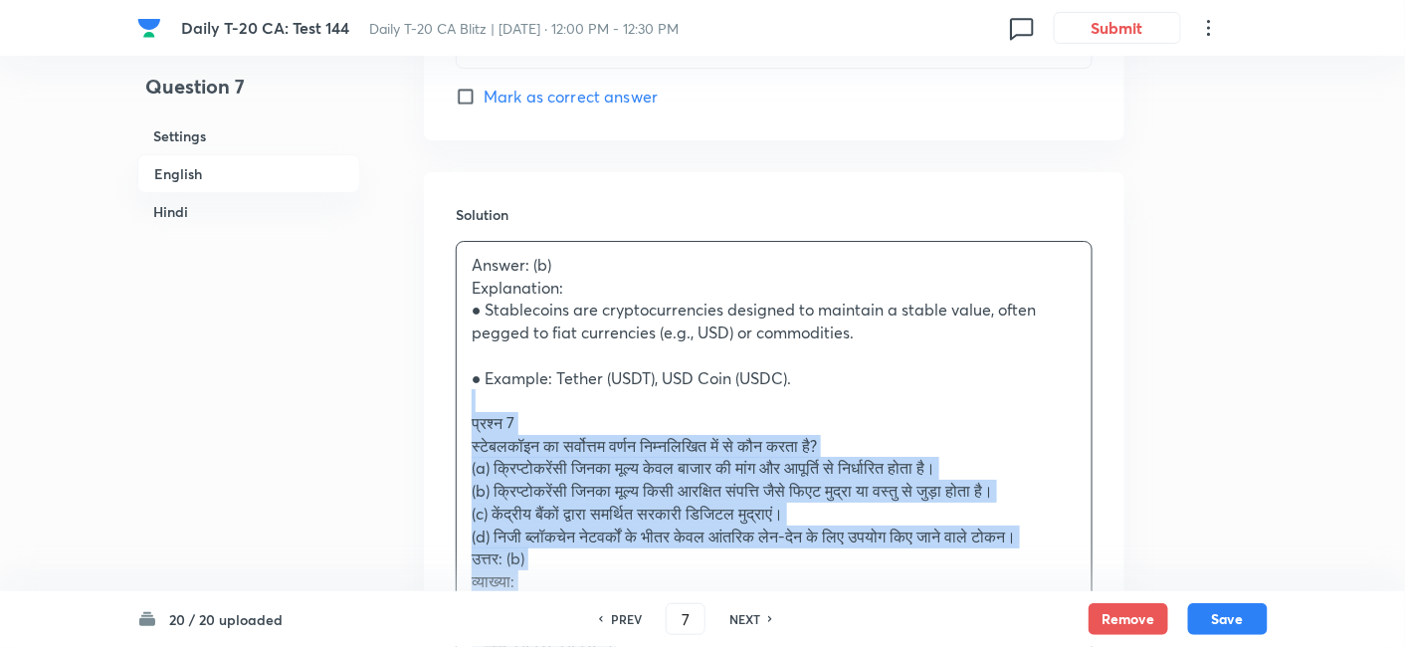
drag, startPoint x: 464, startPoint y: 409, endPoint x: 453, endPoint y: 408, distance: 11.0
click at [453, 408] on div "Solution Answer: (b) Explanation: ● Stablecoins are cryptocurrencies designed t…" at bounding box center [774, 475] width 701 height 606
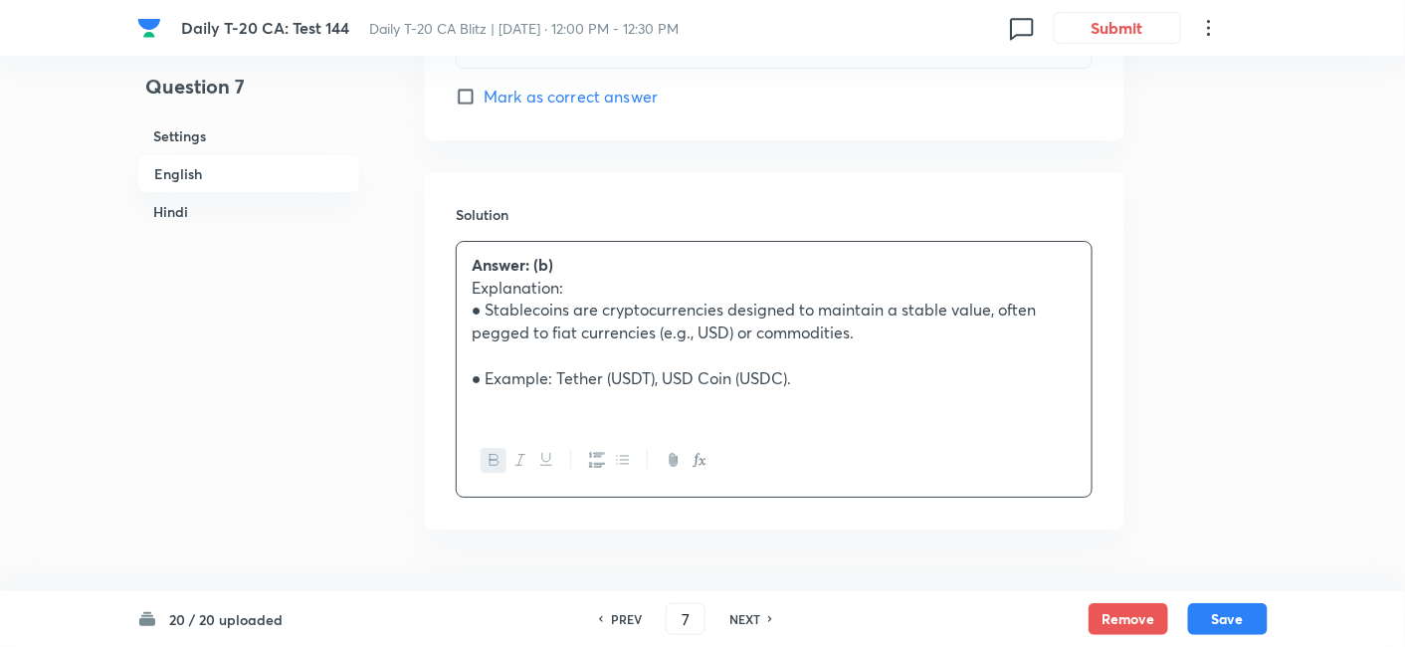
click at [217, 163] on h6 "English" at bounding box center [248, 173] width 223 height 39
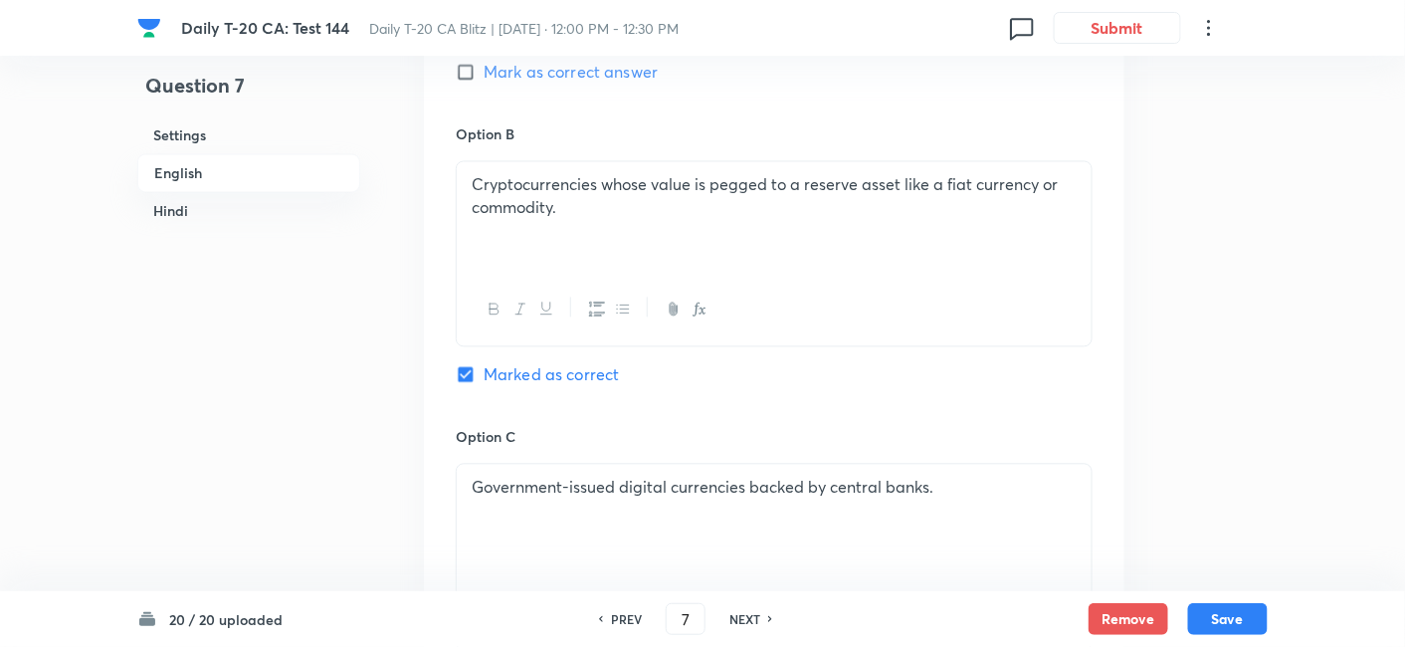
click at [239, 209] on h6 "Hindi" at bounding box center [248, 211] width 223 height 37
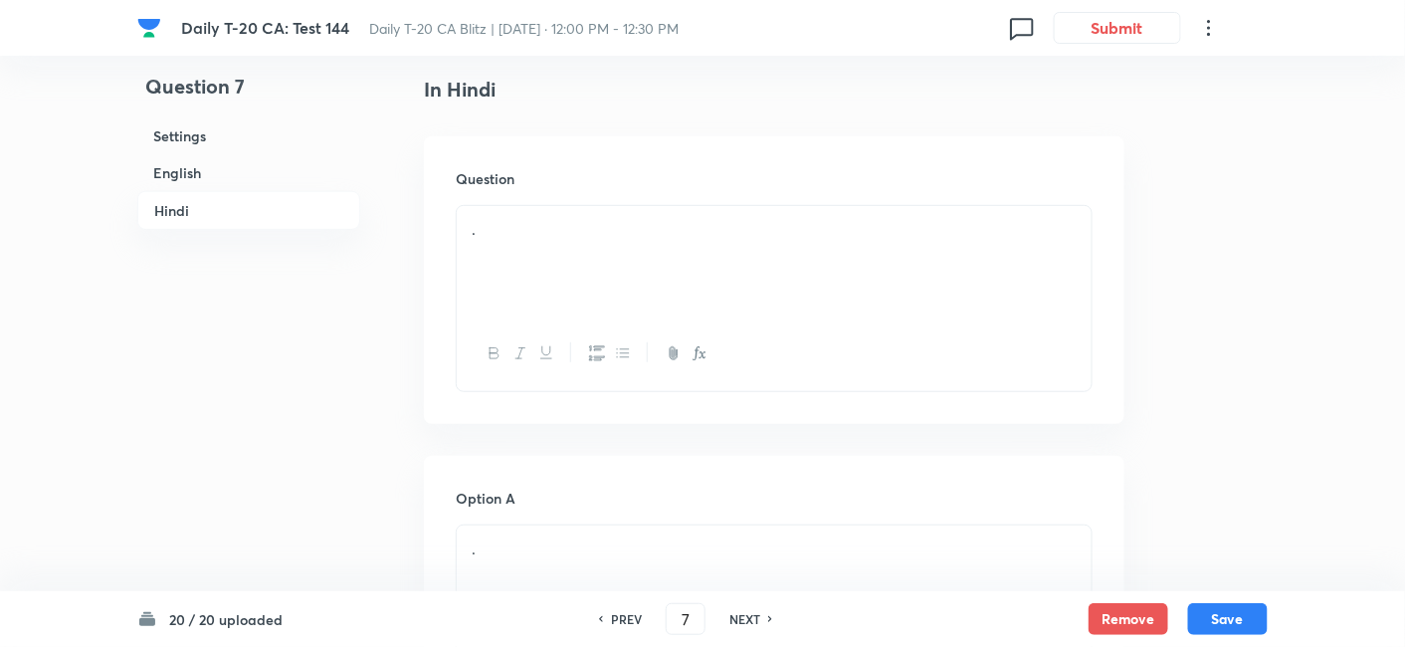
click at [679, 251] on div "." at bounding box center [774, 261] width 635 height 111
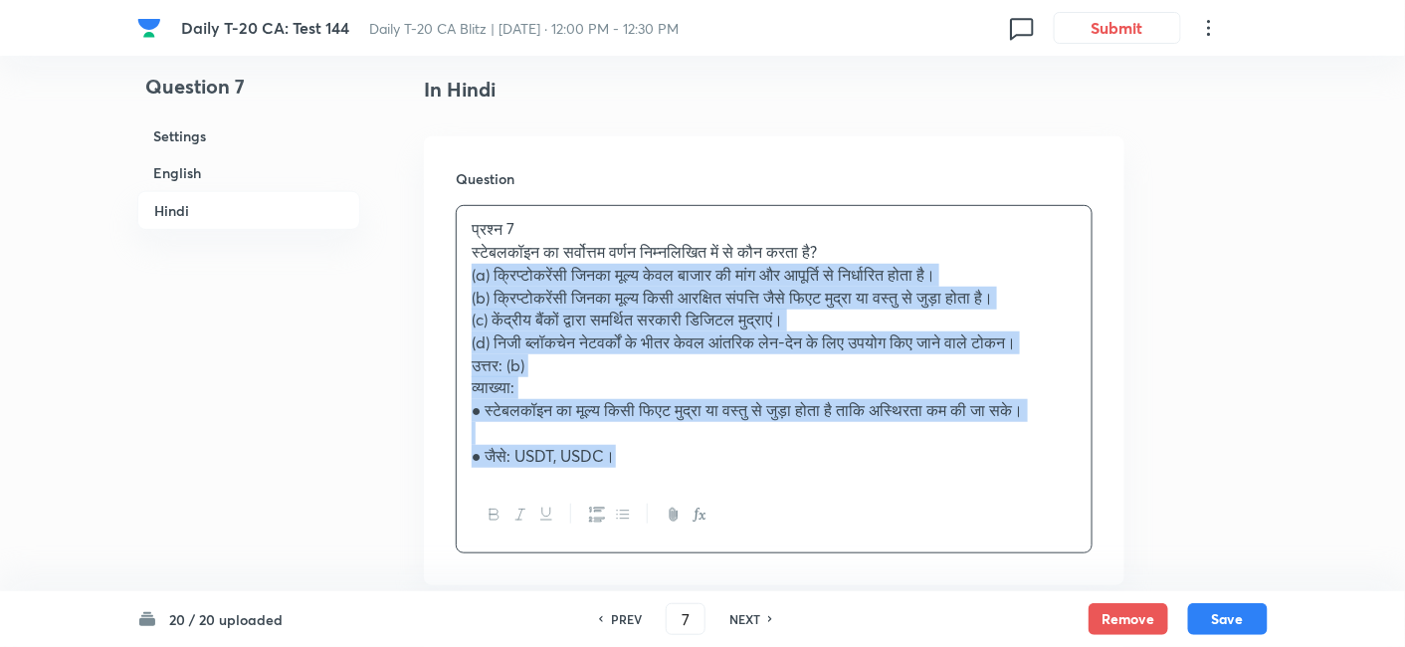
drag, startPoint x: 519, startPoint y: 289, endPoint x: 421, endPoint y: 263, distance: 100.9
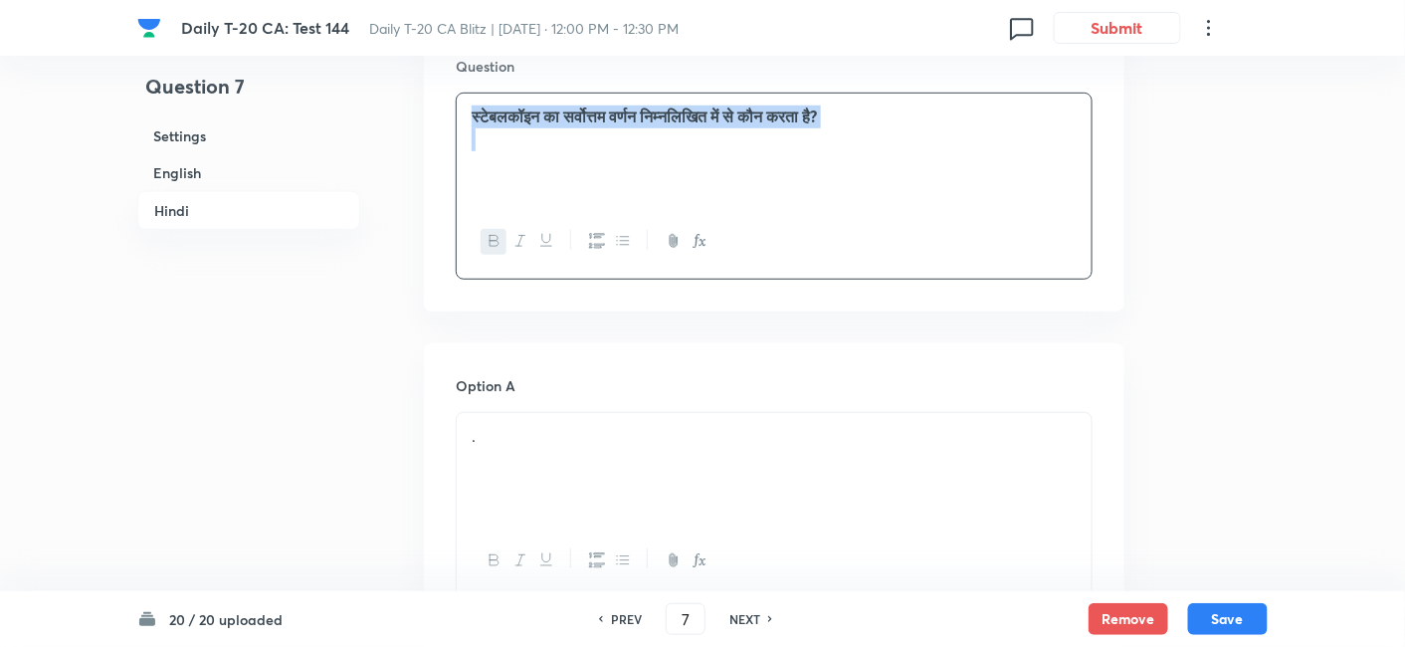
scroll to position [2818, 0]
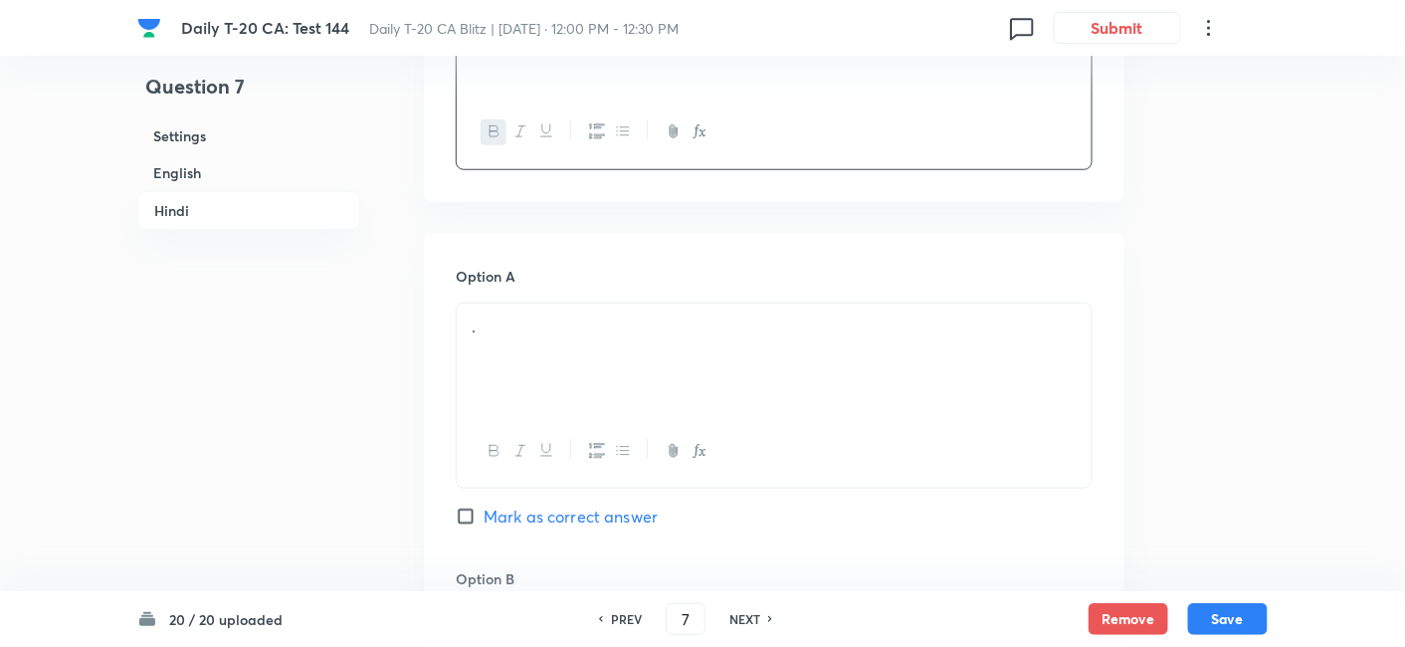
click at [591, 329] on p "." at bounding box center [774, 327] width 605 height 23
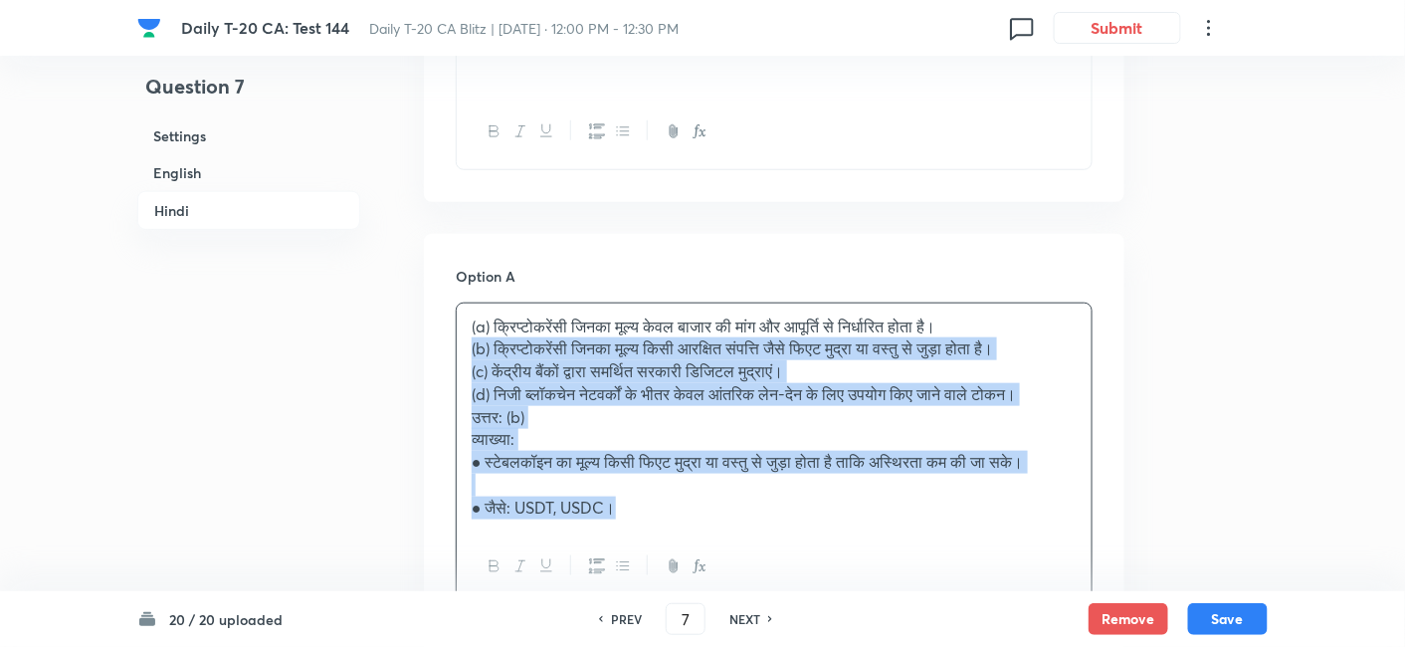
drag, startPoint x: 466, startPoint y: 349, endPoint x: 431, endPoint y: 345, distance: 35.1
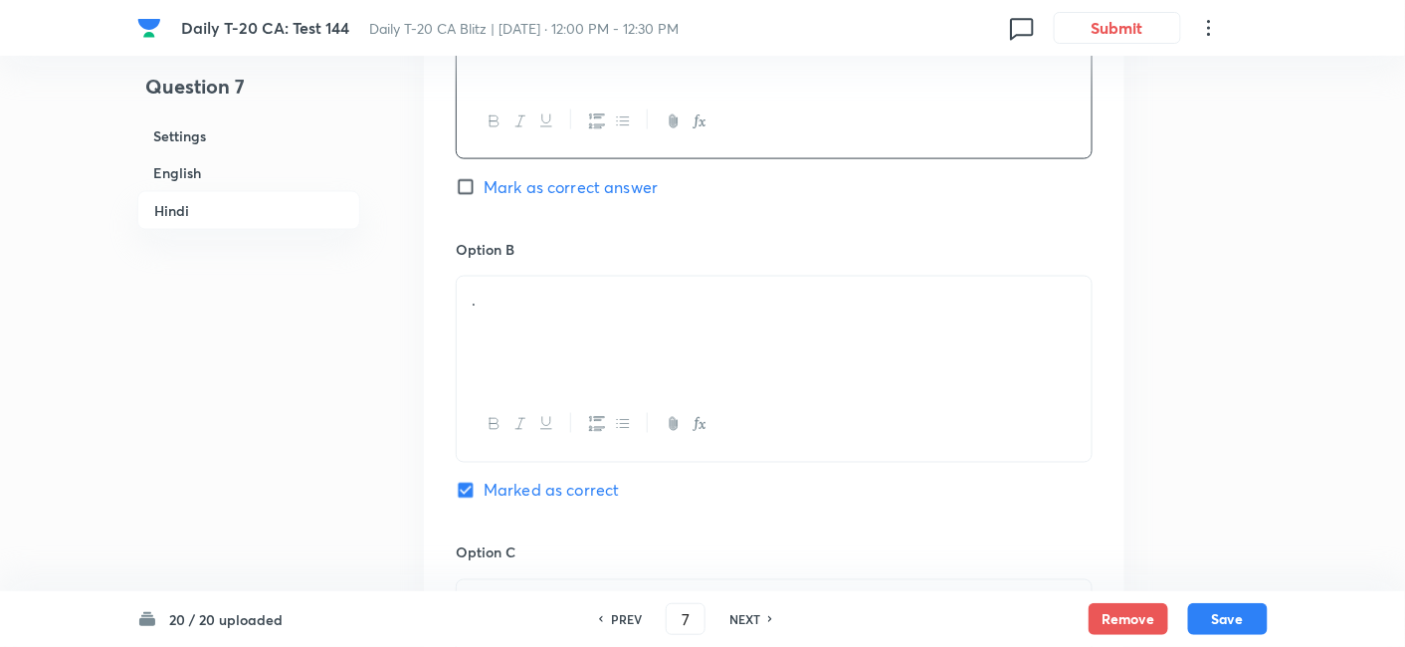
scroll to position [3149, 0]
click at [554, 337] on div "." at bounding box center [774, 330] width 635 height 111
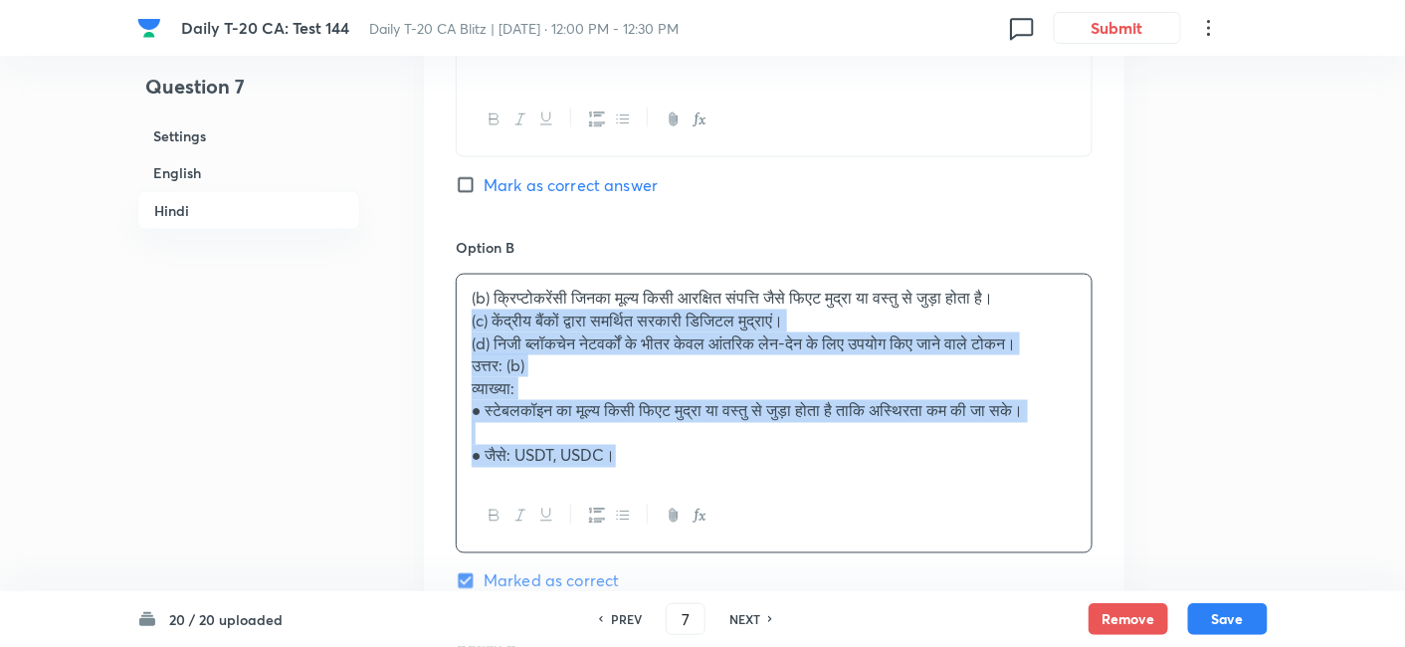
click at [451, 323] on div "Option A क्रिप्टोकरेंसी जिनका मूल्य केवल बाजार की मांग और आपूर्ति से निर्धारित …" at bounding box center [774, 566] width 701 height 1329
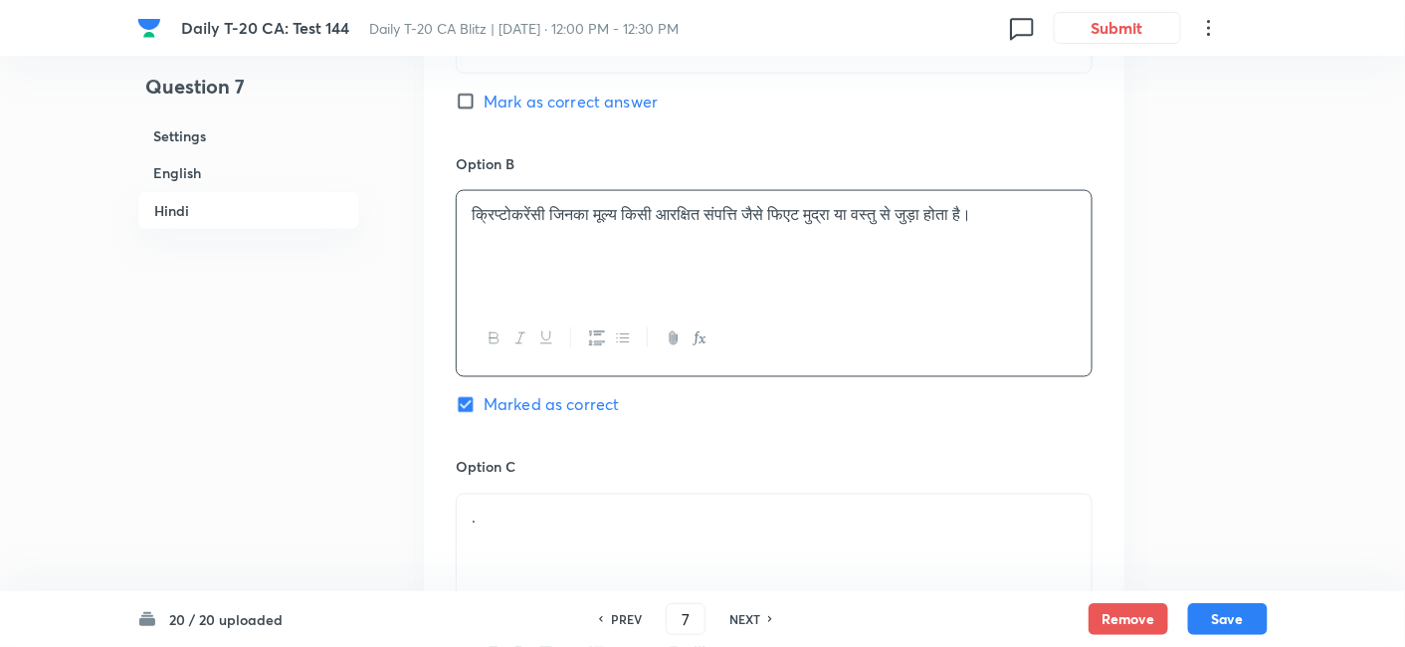
scroll to position [3370, 0]
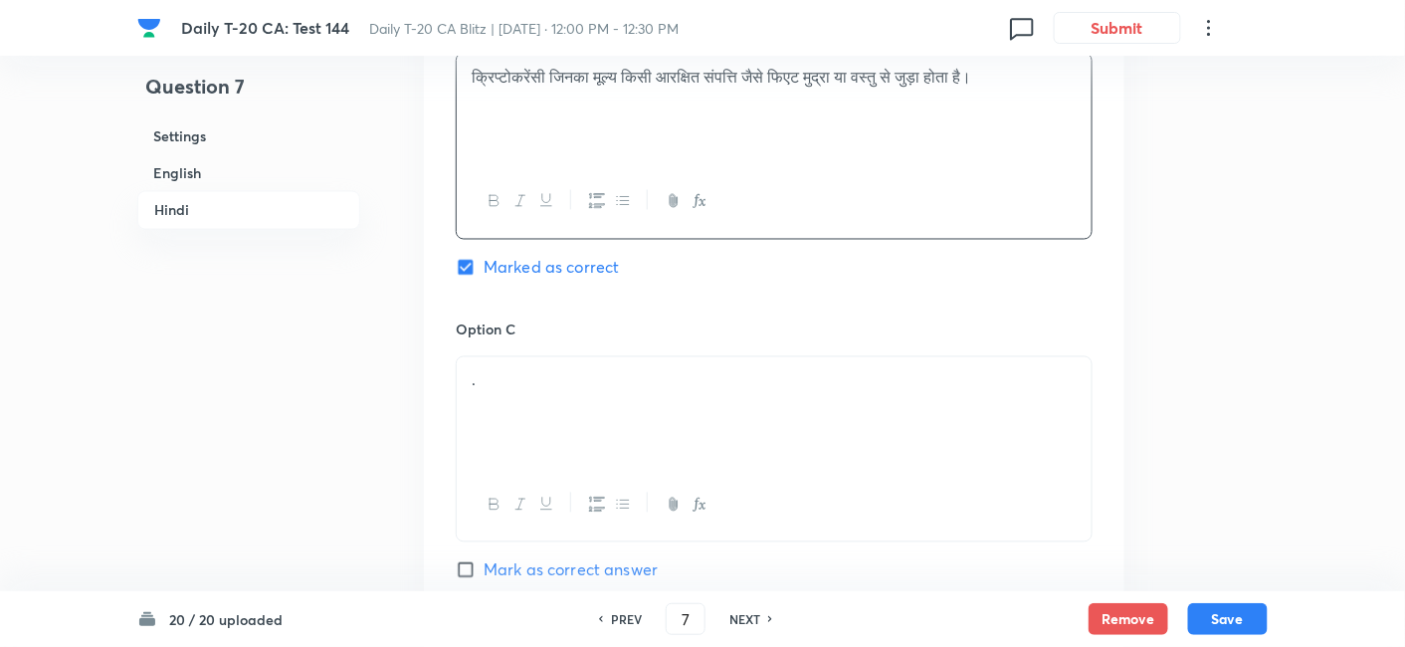
click at [515, 382] on p "." at bounding box center [774, 380] width 605 height 23
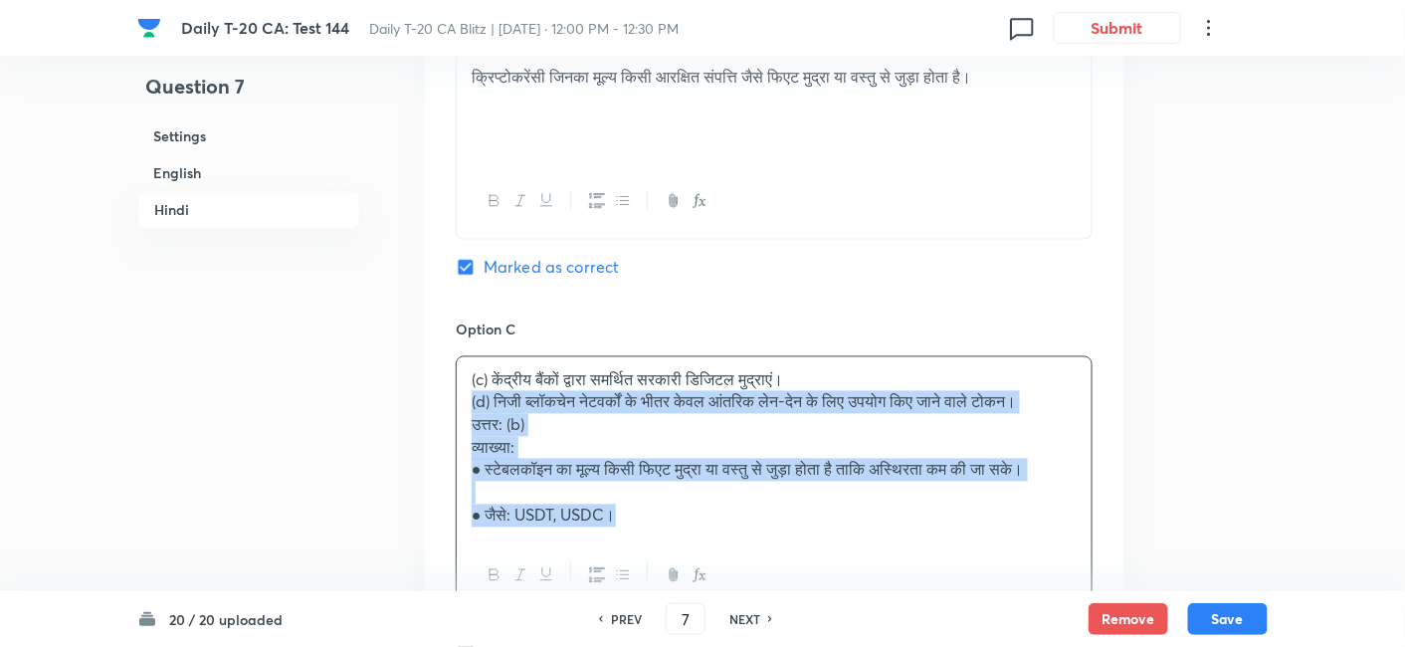
drag, startPoint x: 452, startPoint y: 402, endPoint x: 432, endPoint y: 394, distance: 21.4
click at [432, 394] on div "Option A क्रिप्टोकरेंसी जिनका मूल्य केवल बाजार की मांग और आपूर्ति से निर्धारित …" at bounding box center [774, 334] width 701 height 1307
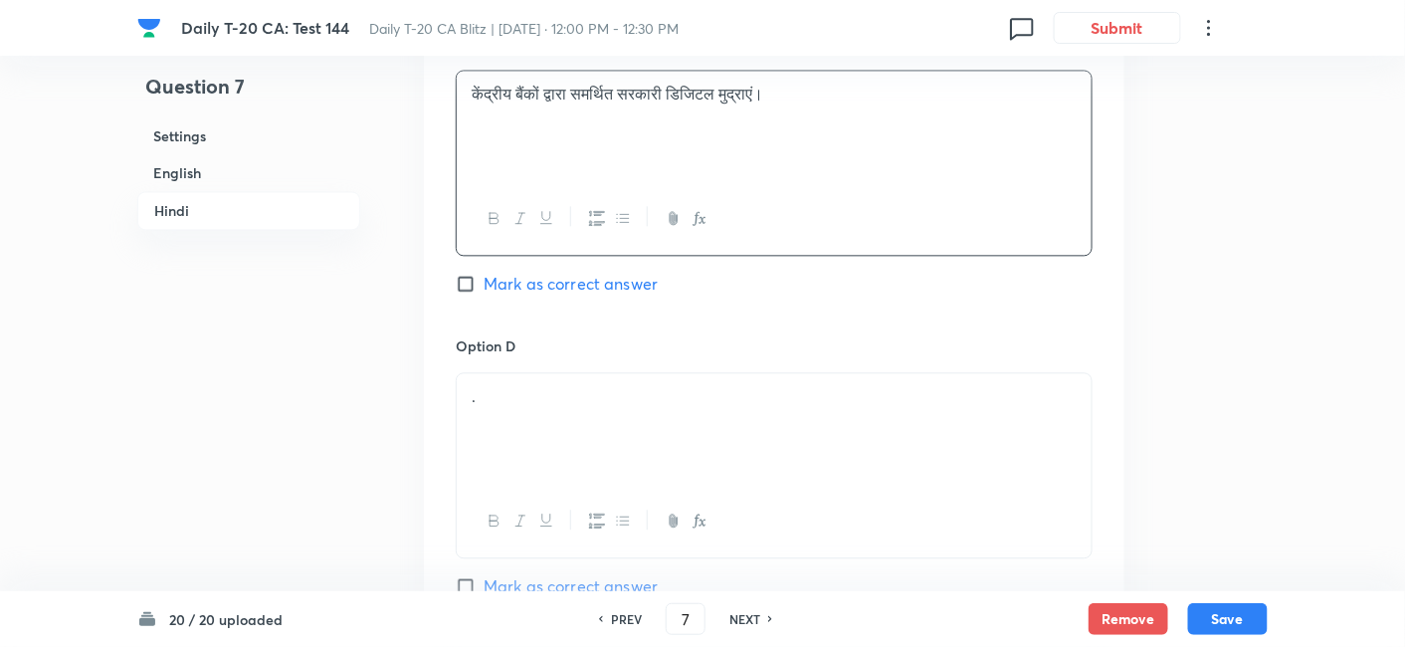
scroll to position [3703, 0]
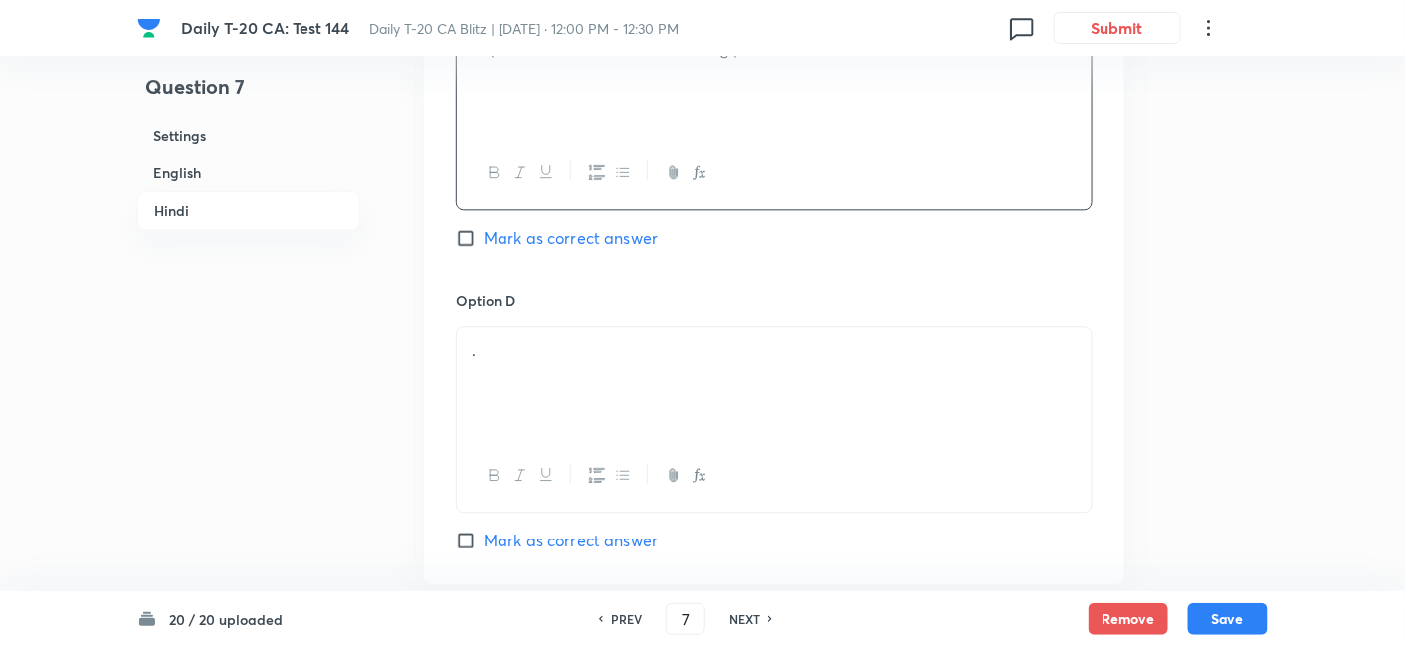
click at [553, 379] on div "." at bounding box center [774, 382] width 635 height 111
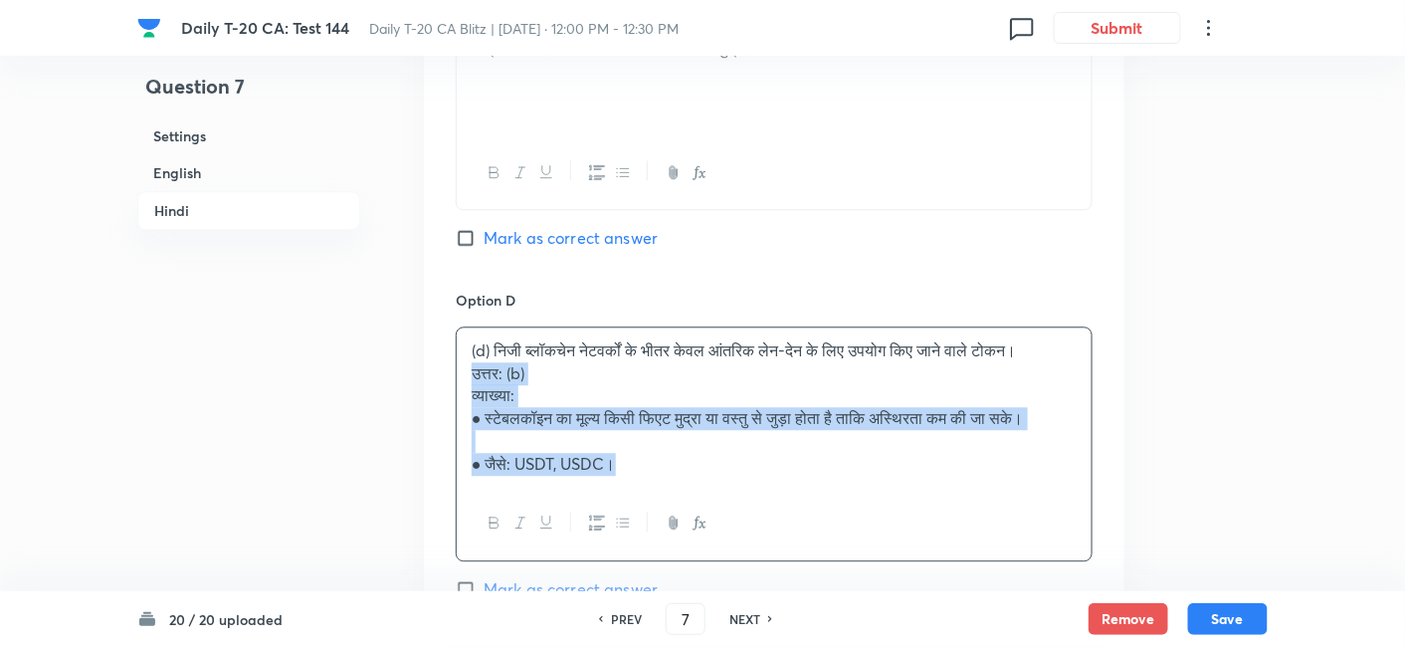
drag, startPoint x: 465, startPoint y: 373, endPoint x: 434, endPoint y: 370, distance: 31.0
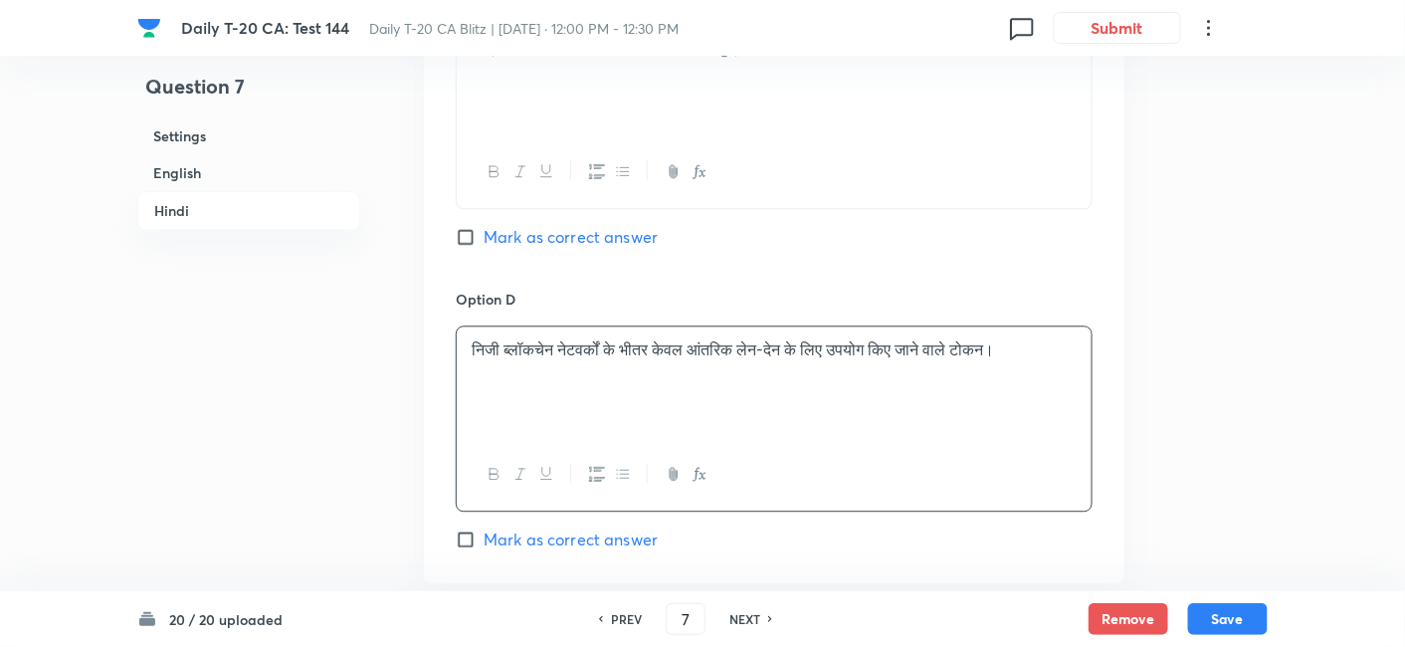
scroll to position [4129, 0]
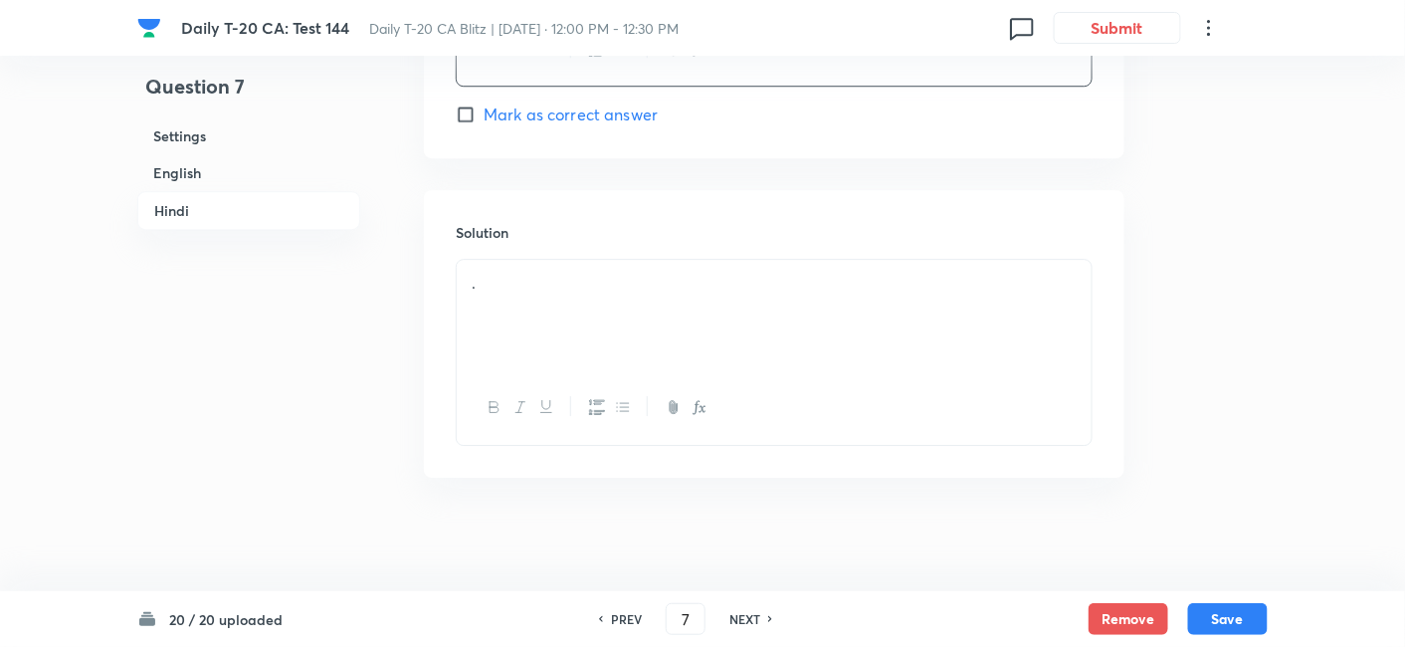
click at [536, 322] on div "." at bounding box center [774, 315] width 635 height 111
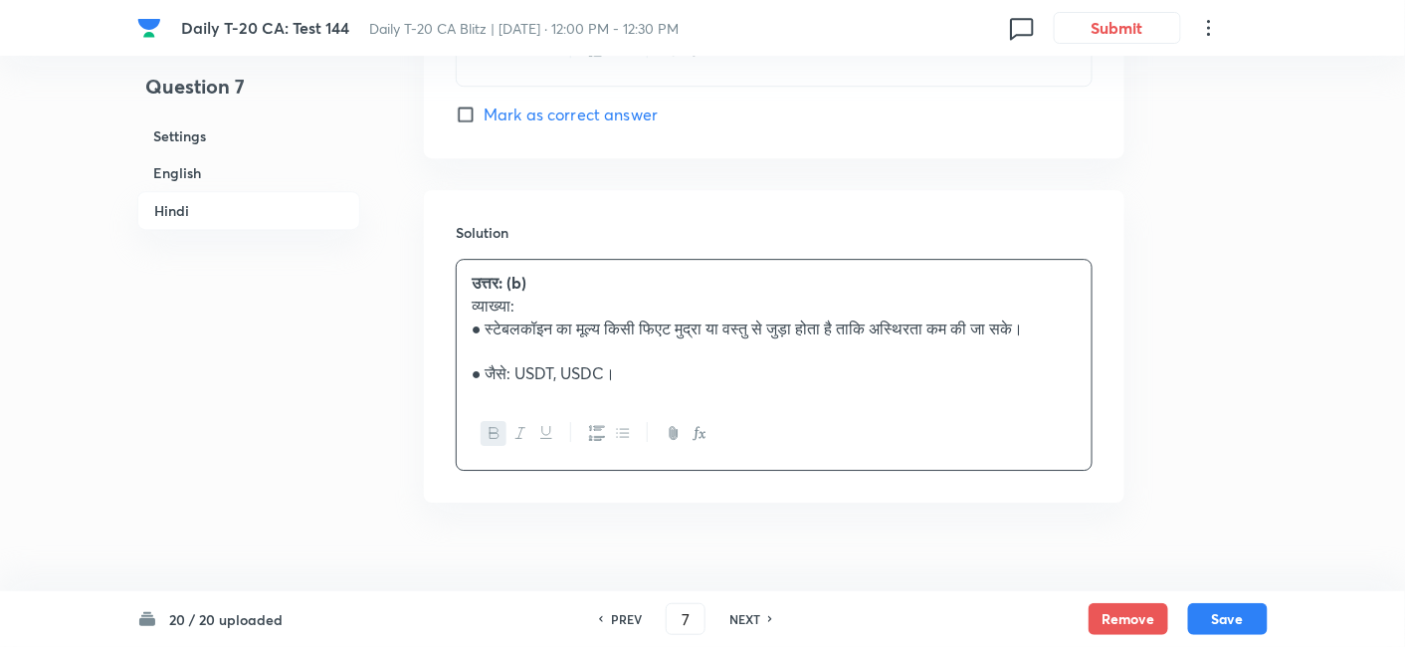
click at [260, 174] on h6 "English" at bounding box center [248, 172] width 223 height 37
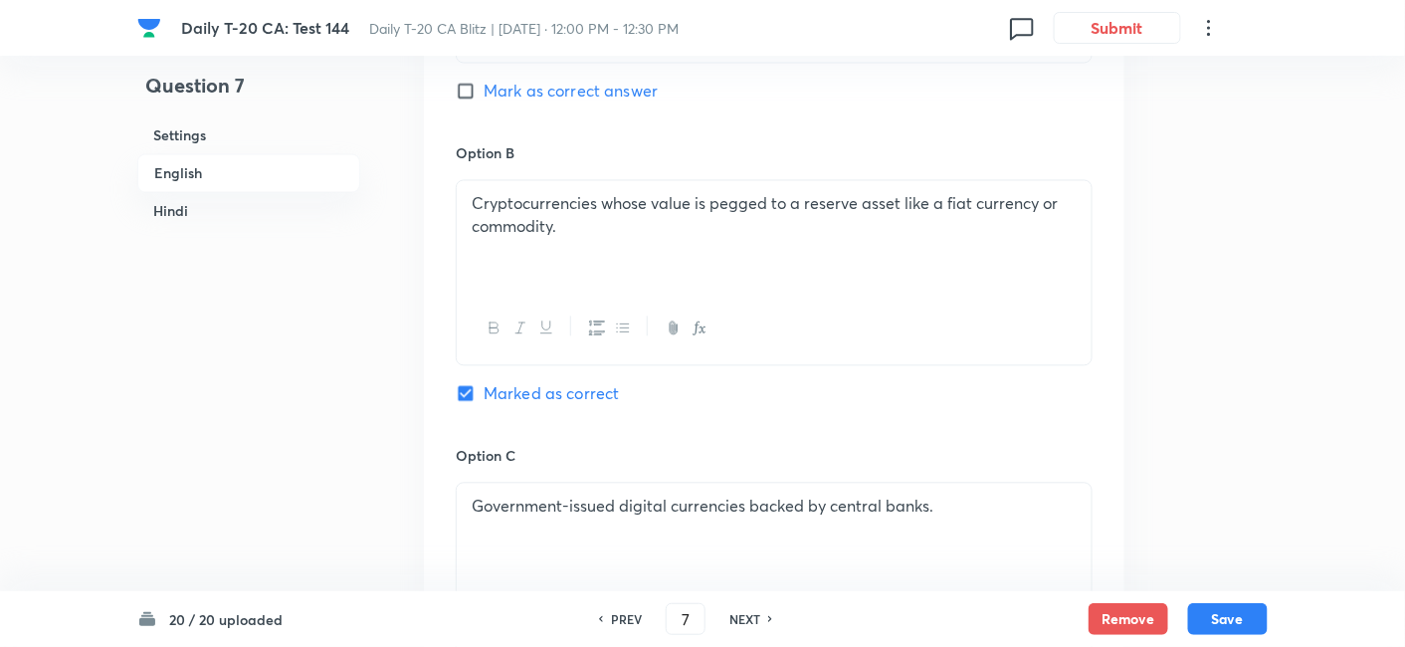
scroll to position [1177, 0]
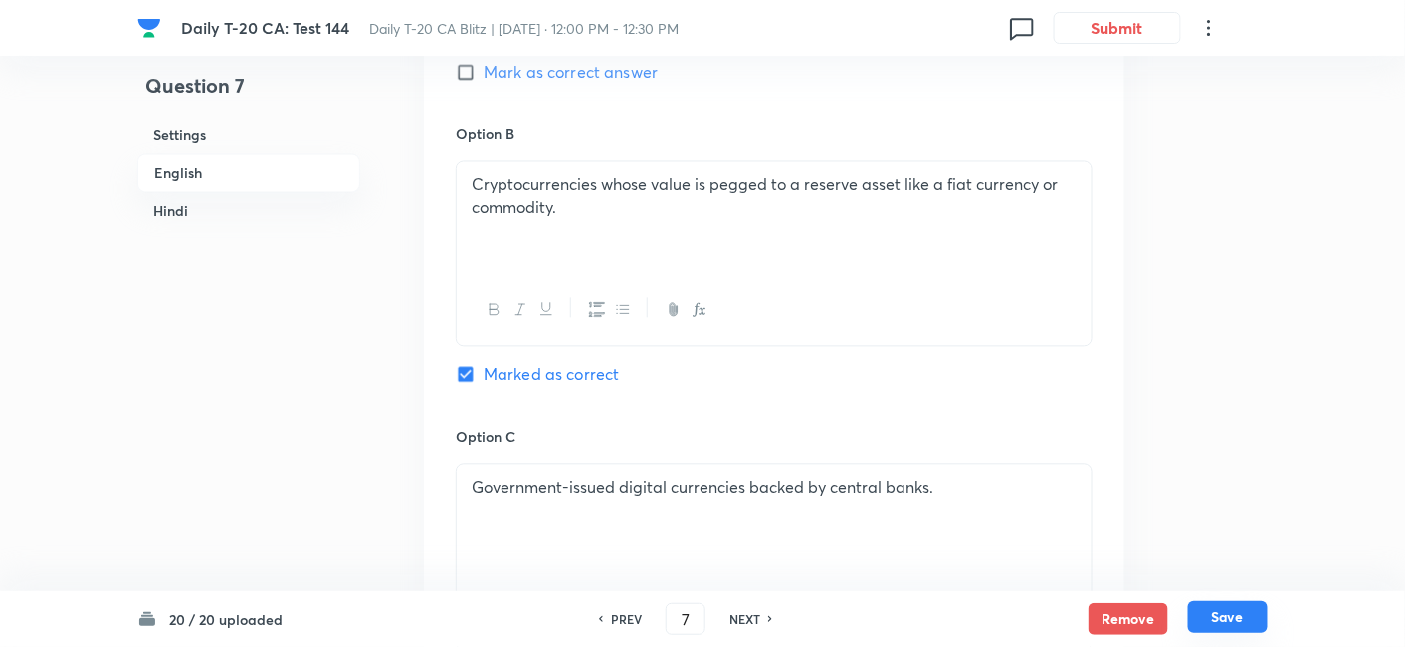
click at [1246, 617] on button "Save" at bounding box center [1228, 617] width 80 height 32
type input "8"
checkbox input "false"
checkbox input "true"
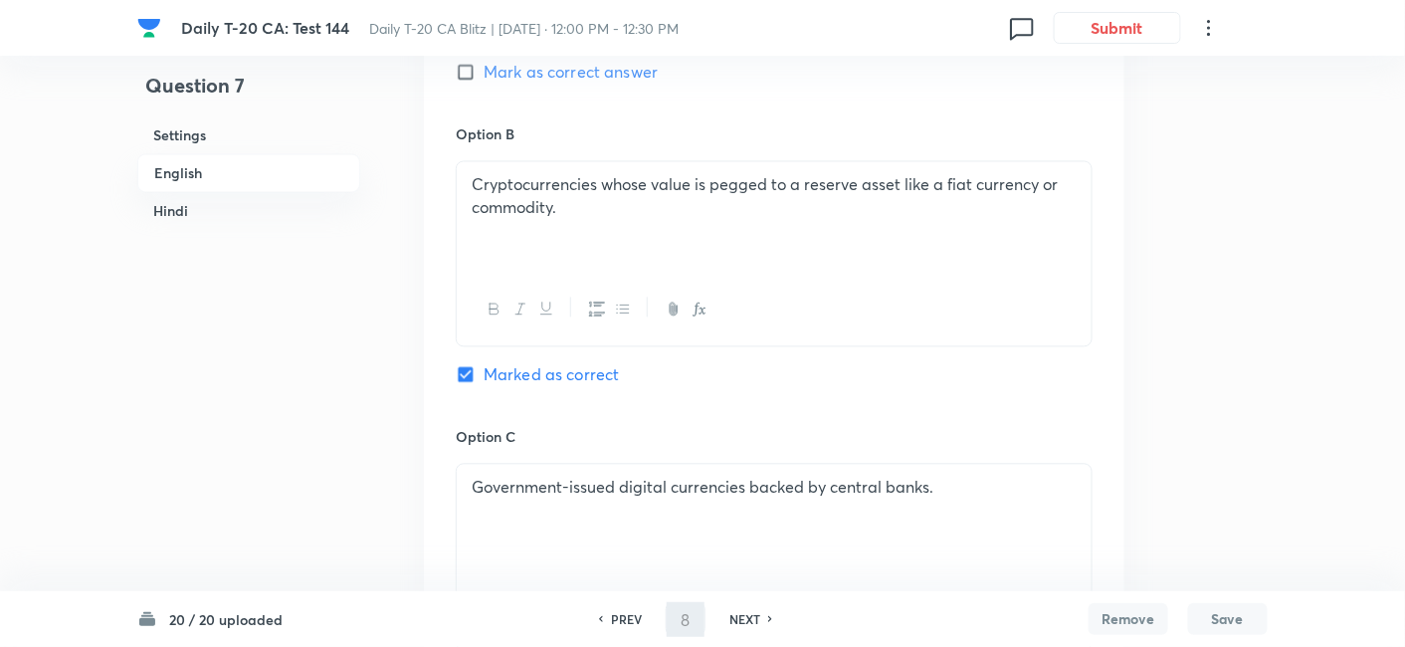
checkbox input "true"
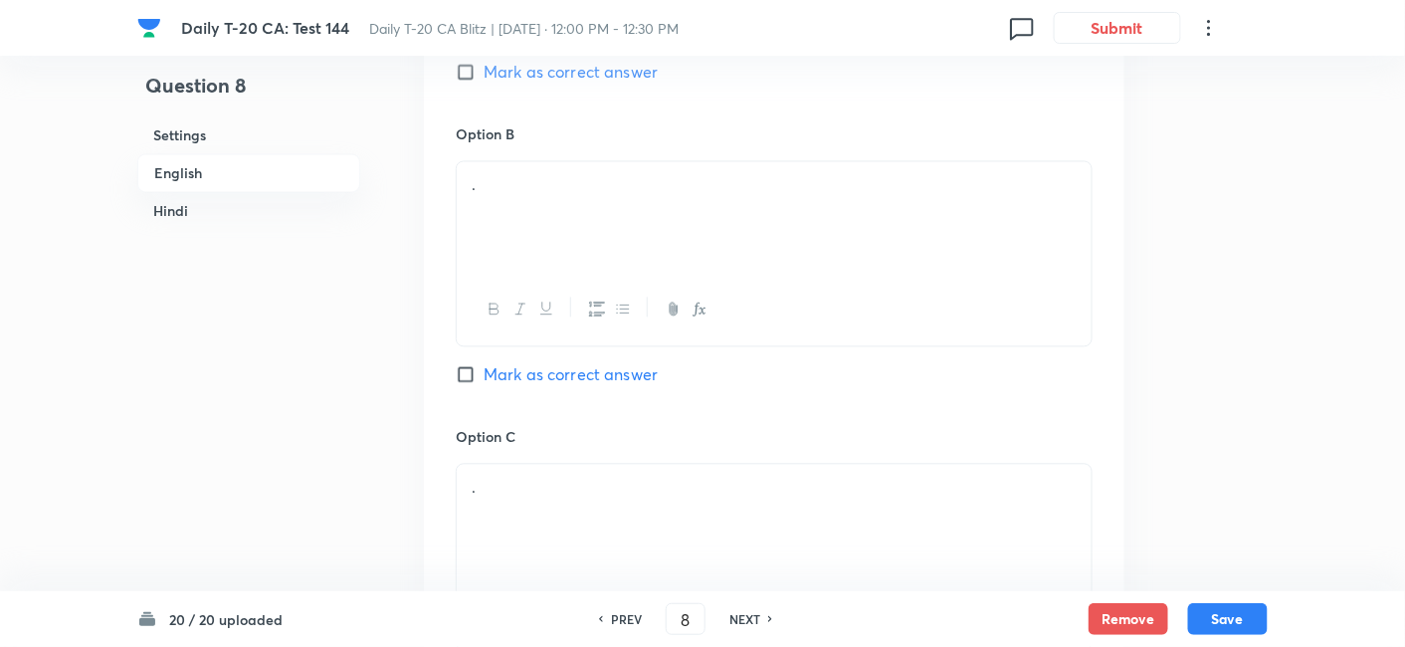
click at [312, 171] on h6 "English" at bounding box center [248, 173] width 223 height 39
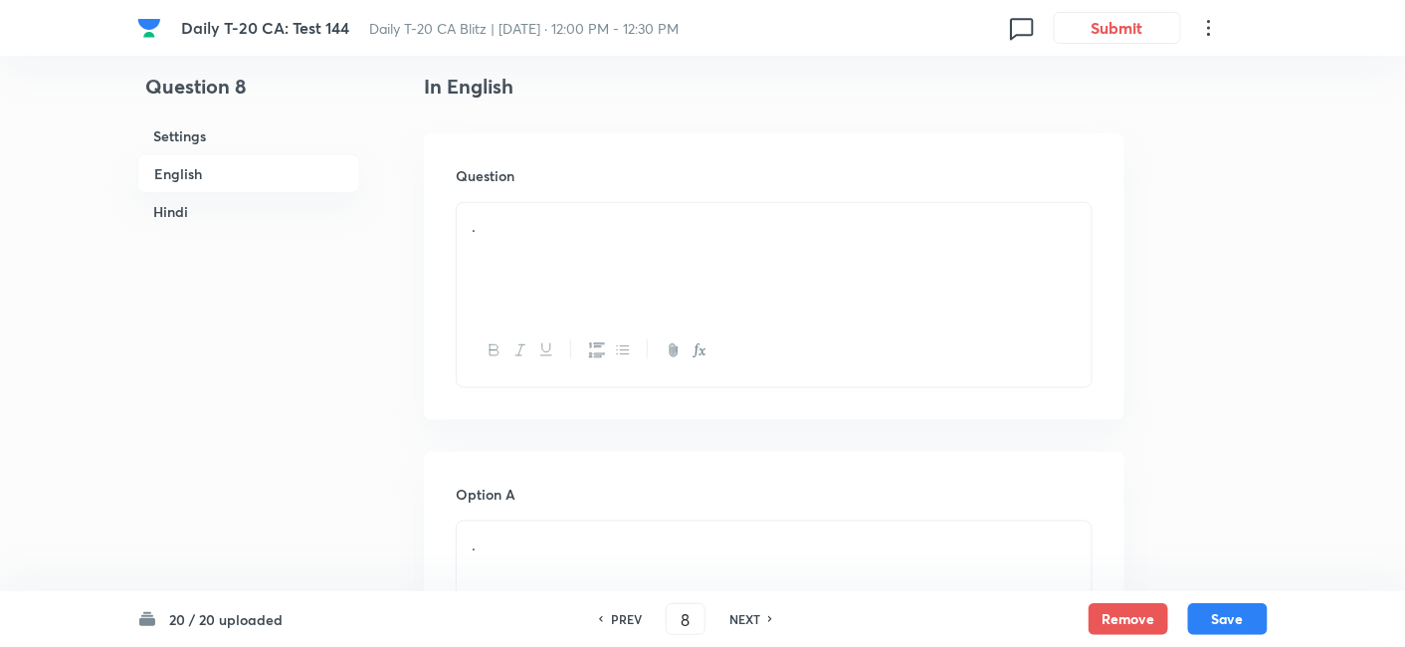
click at [539, 295] on div "." at bounding box center [774, 258] width 635 height 111
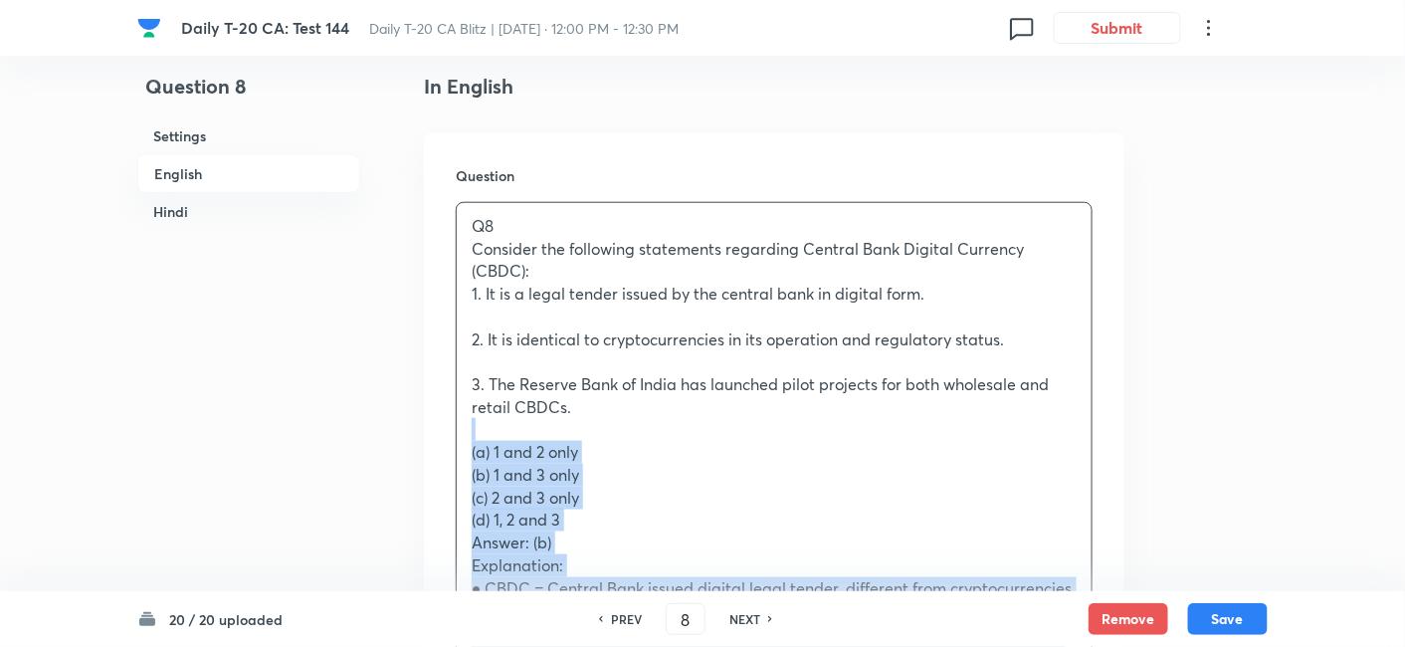
drag, startPoint x: 472, startPoint y: 433, endPoint x: 445, endPoint y: 433, distance: 26.9
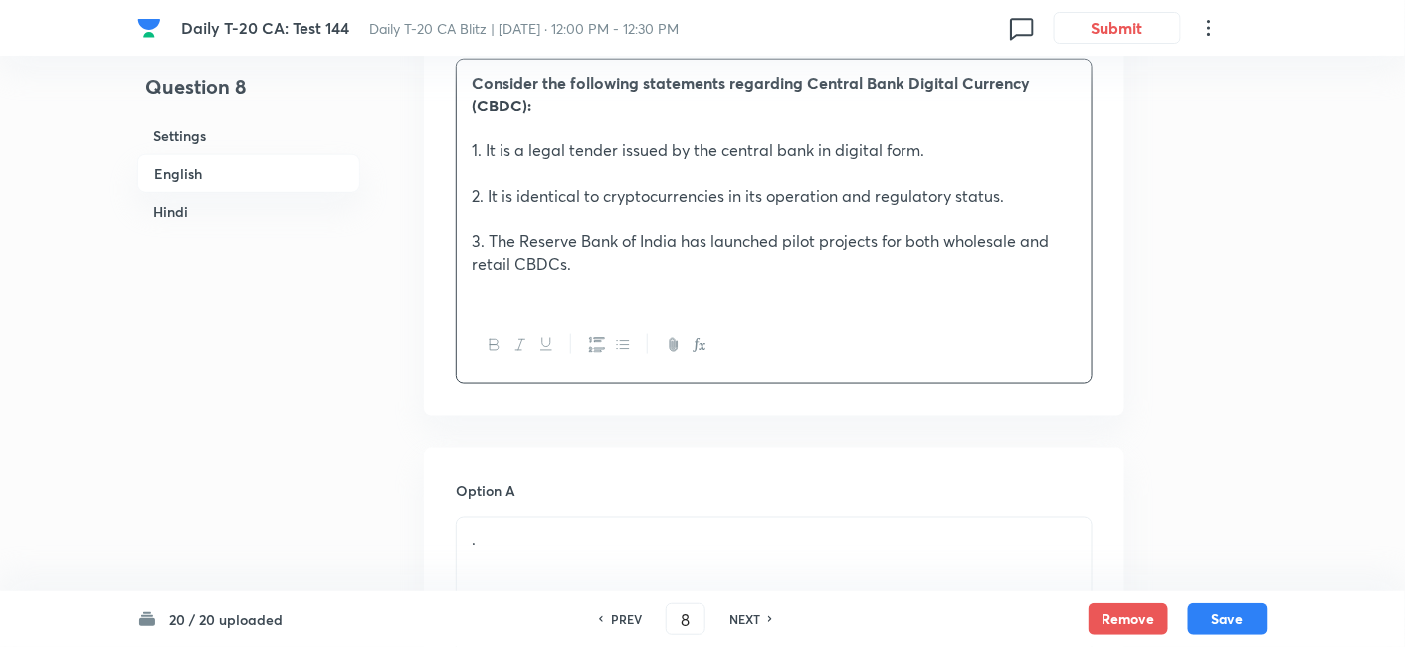
scroll to position [956, 0]
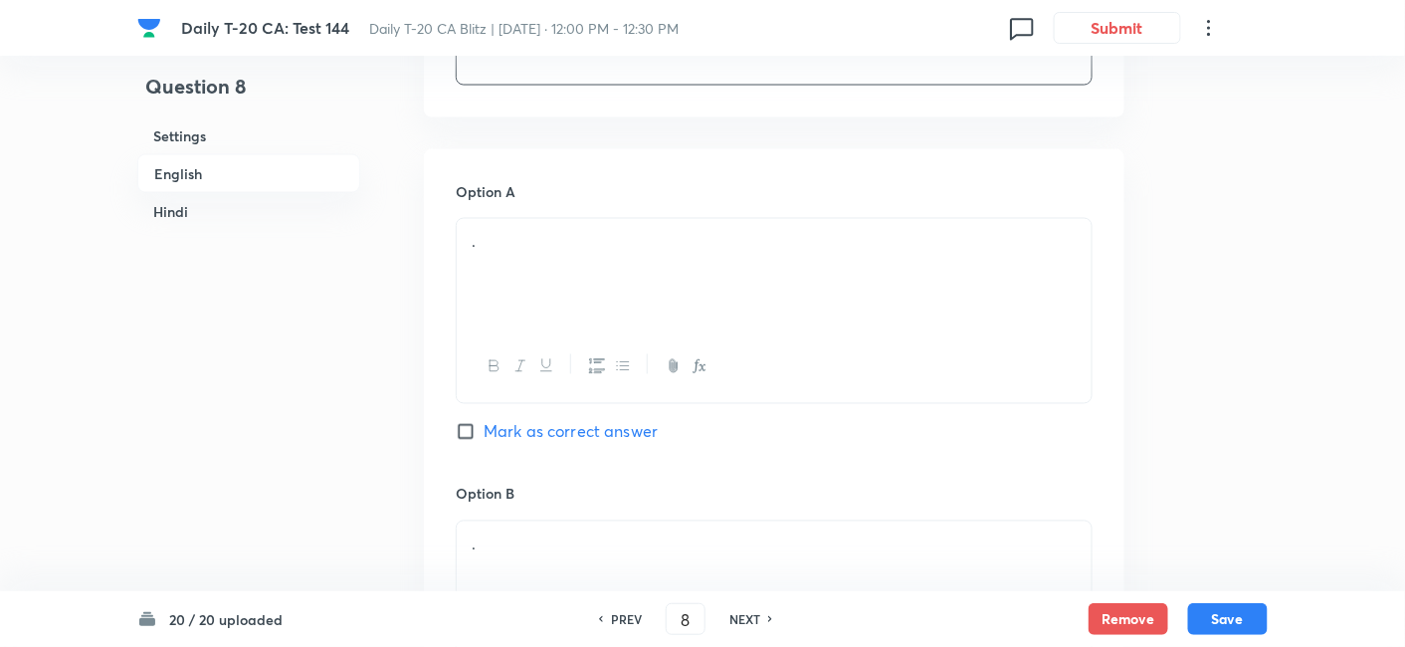
click at [586, 258] on div "." at bounding box center [774, 274] width 635 height 111
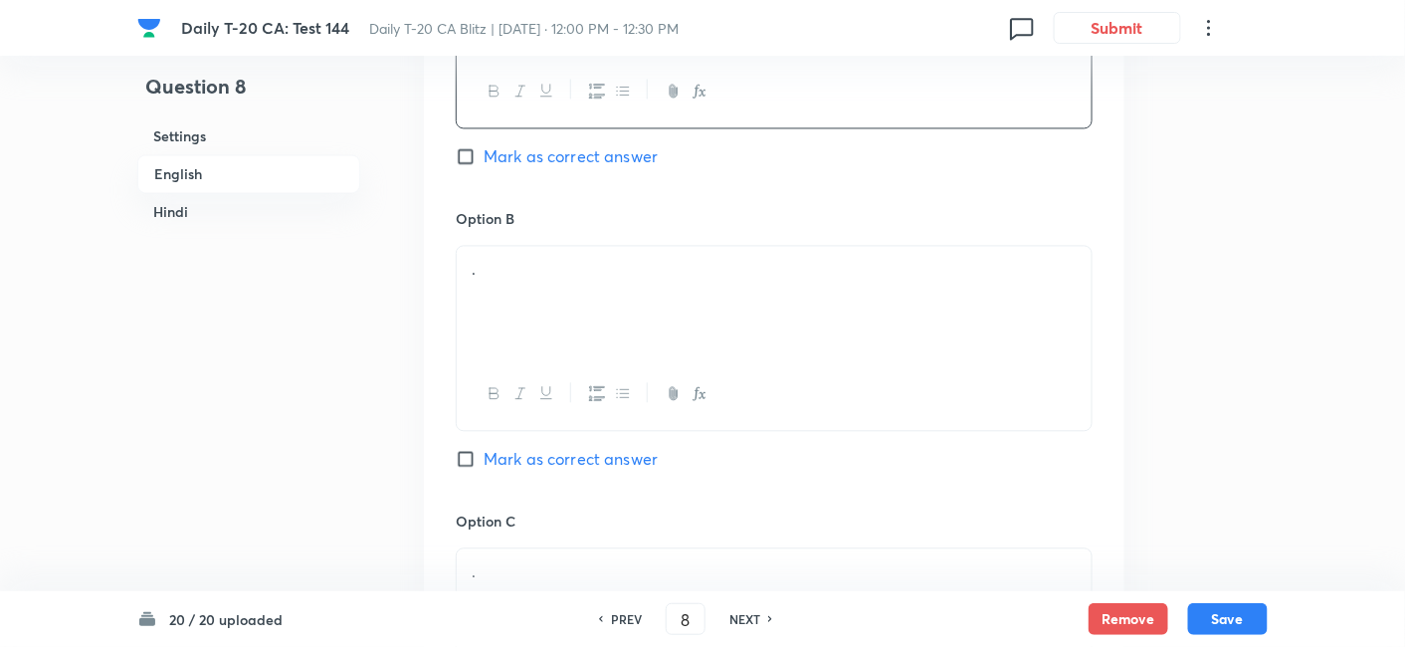
scroll to position [1288, 0]
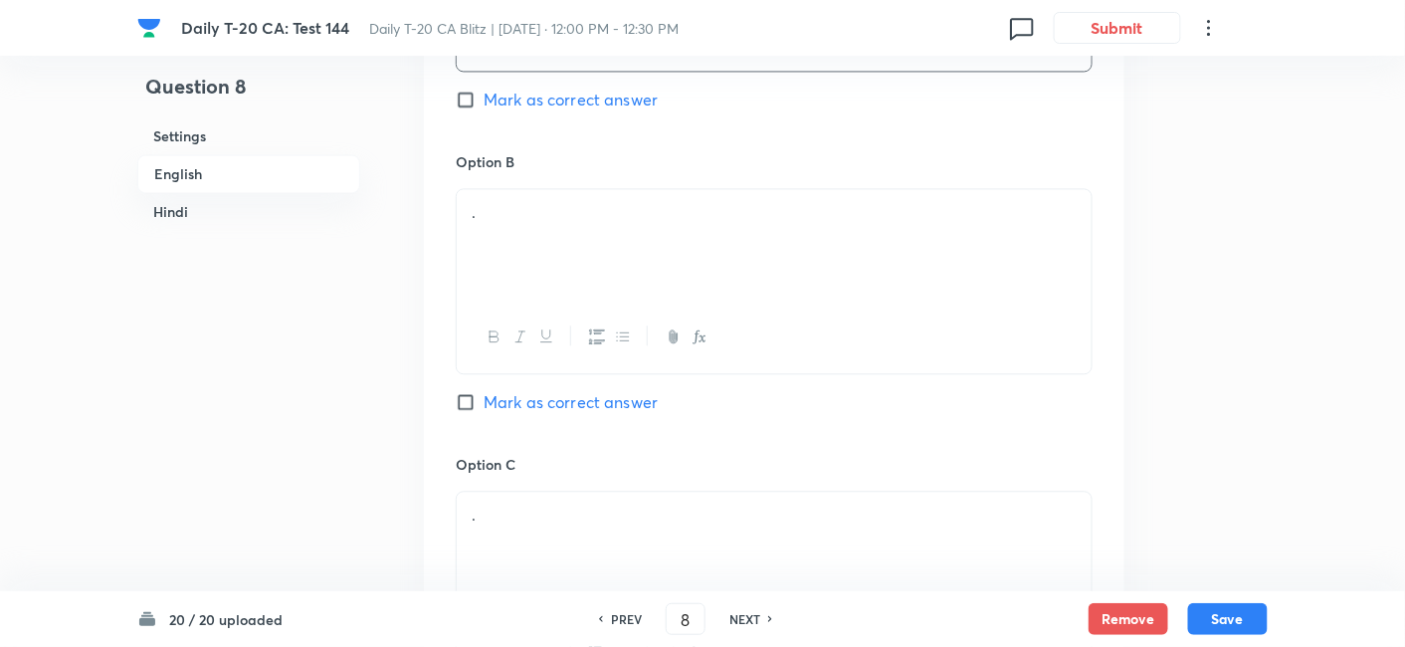
click at [548, 246] on div "." at bounding box center [774, 244] width 635 height 111
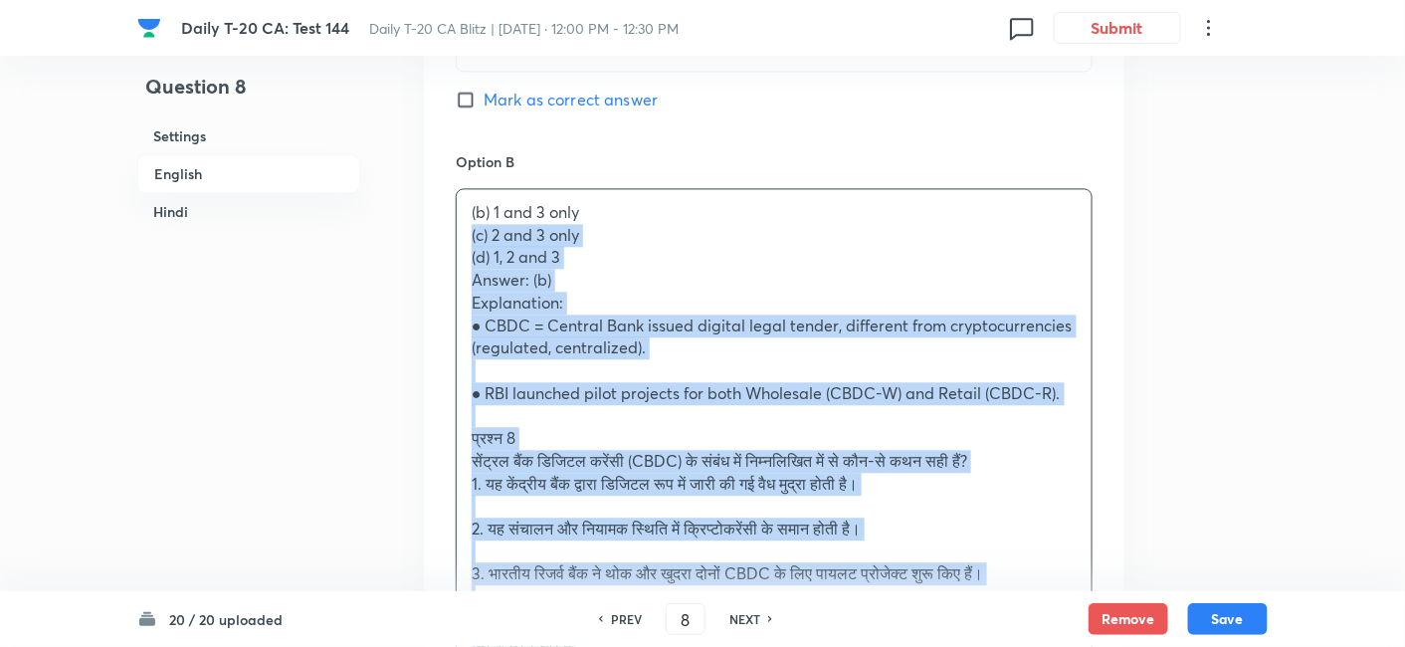
drag, startPoint x: 464, startPoint y: 234, endPoint x: 452, endPoint y: 234, distance: 11.9
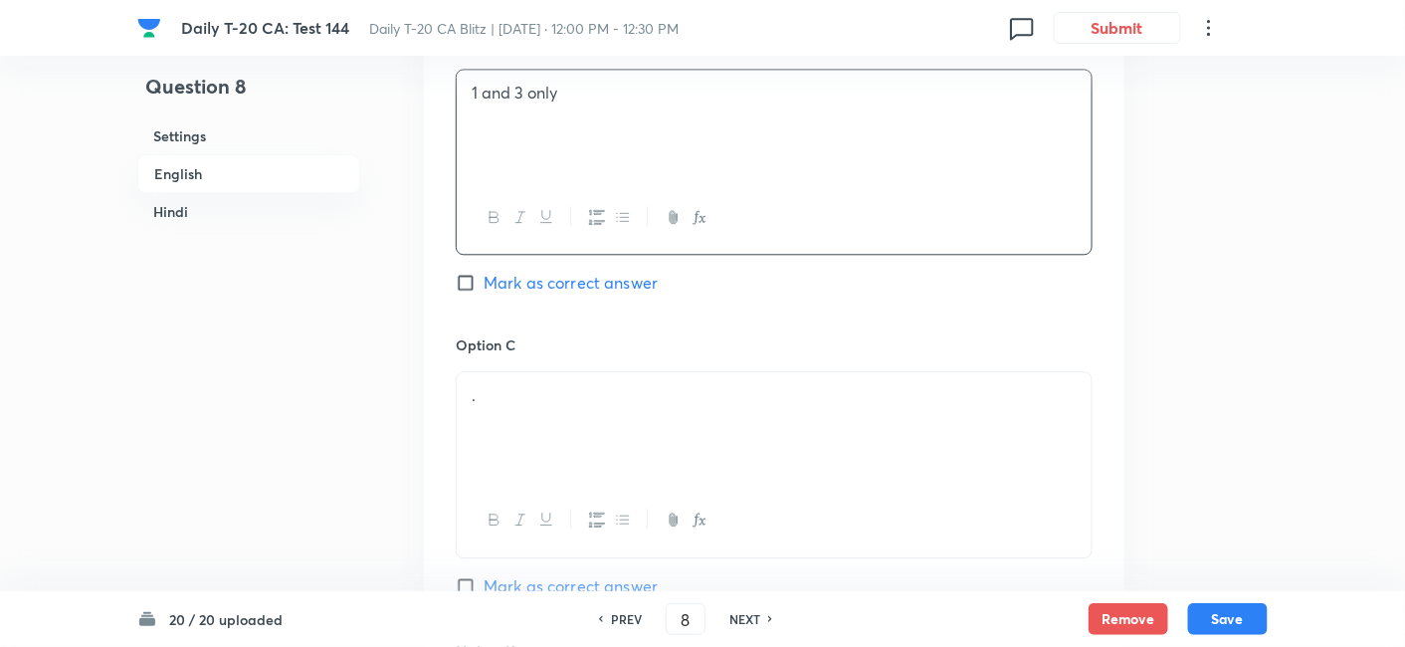
scroll to position [1509, 0]
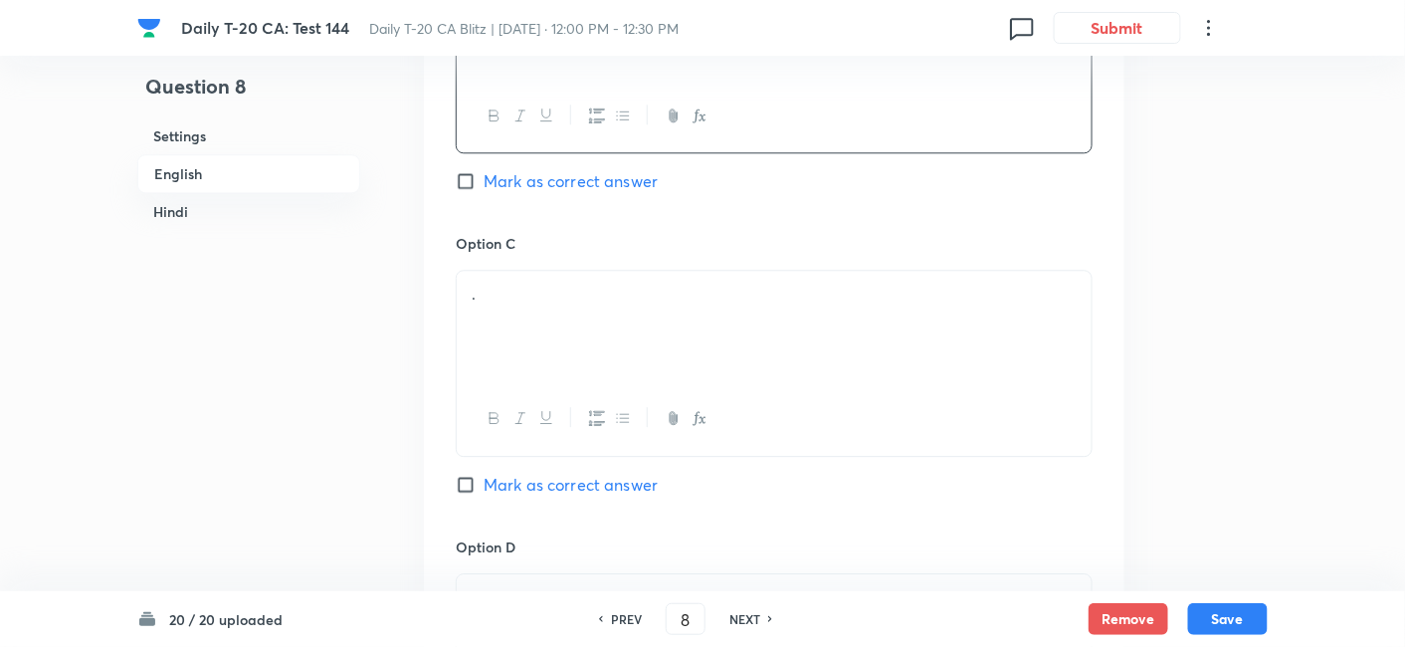
click at [577, 182] on span "Mark as correct answer" at bounding box center [571, 181] width 174 height 24
click at [484, 182] on input "Mark as correct answer" at bounding box center [470, 181] width 28 height 20
checkbox input "true"
checkbox input "false"
checkbox input "true"
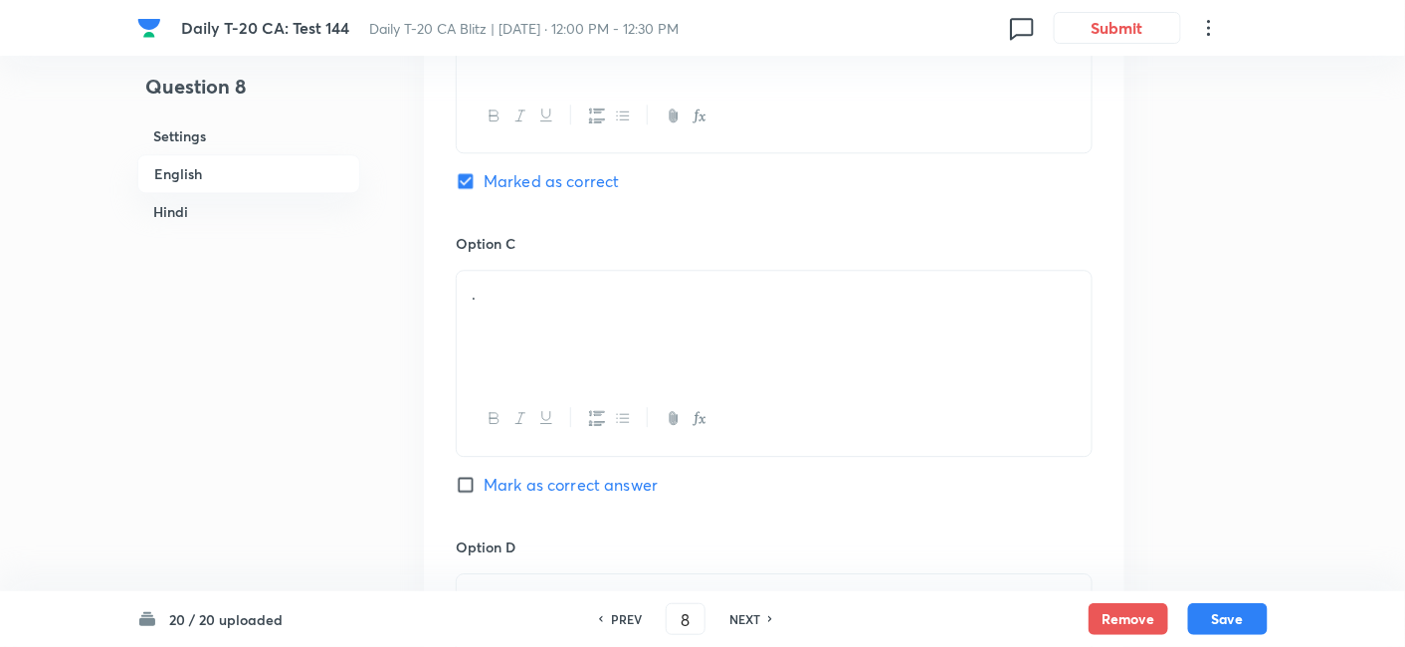
checkbox input "false"
click at [570, 316] on div "." at bounding box center [774, 326] width 635 height 111
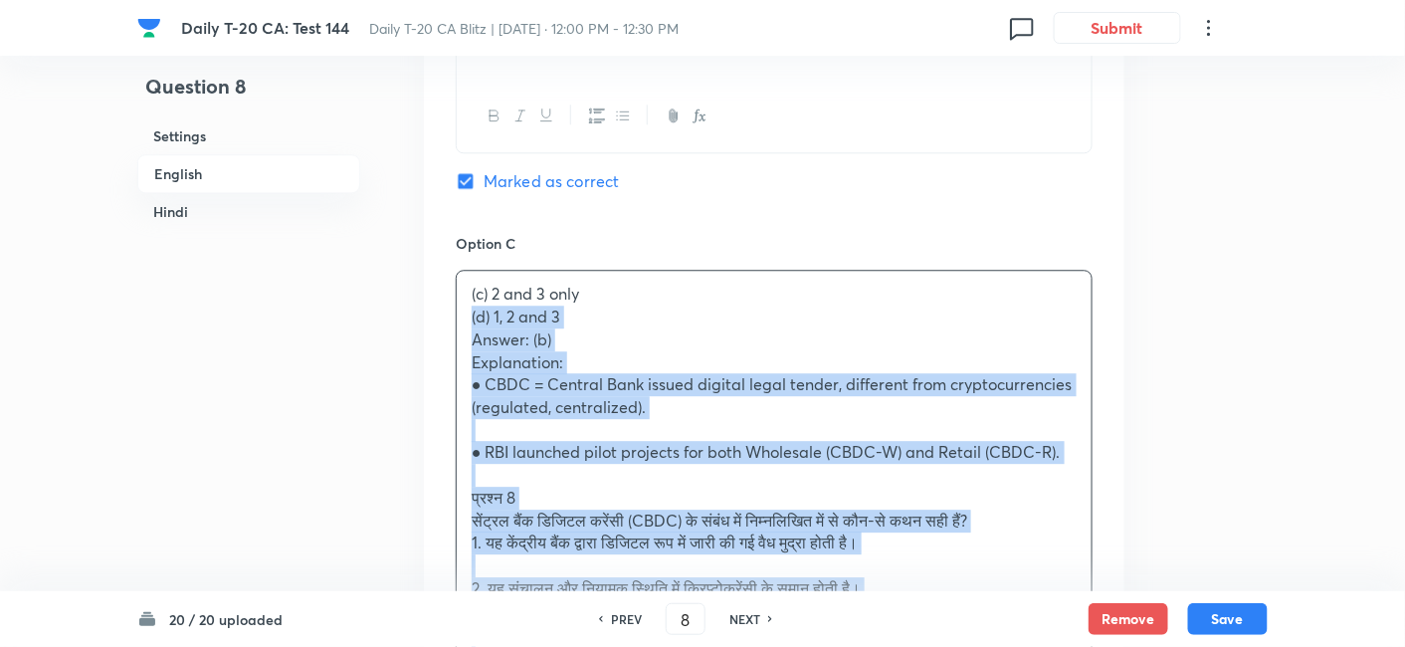
drag, startPoint x: 509, startPoint y: 323, endPoint x: 432, endPoint y: 311, distance: 77.7
click at [438, 314] on div "Option A 1 and 2 only Mark as correct answer Option B 1 and 3 only Marked as co…" at bounding box center [774, 487] width 701 height 1782
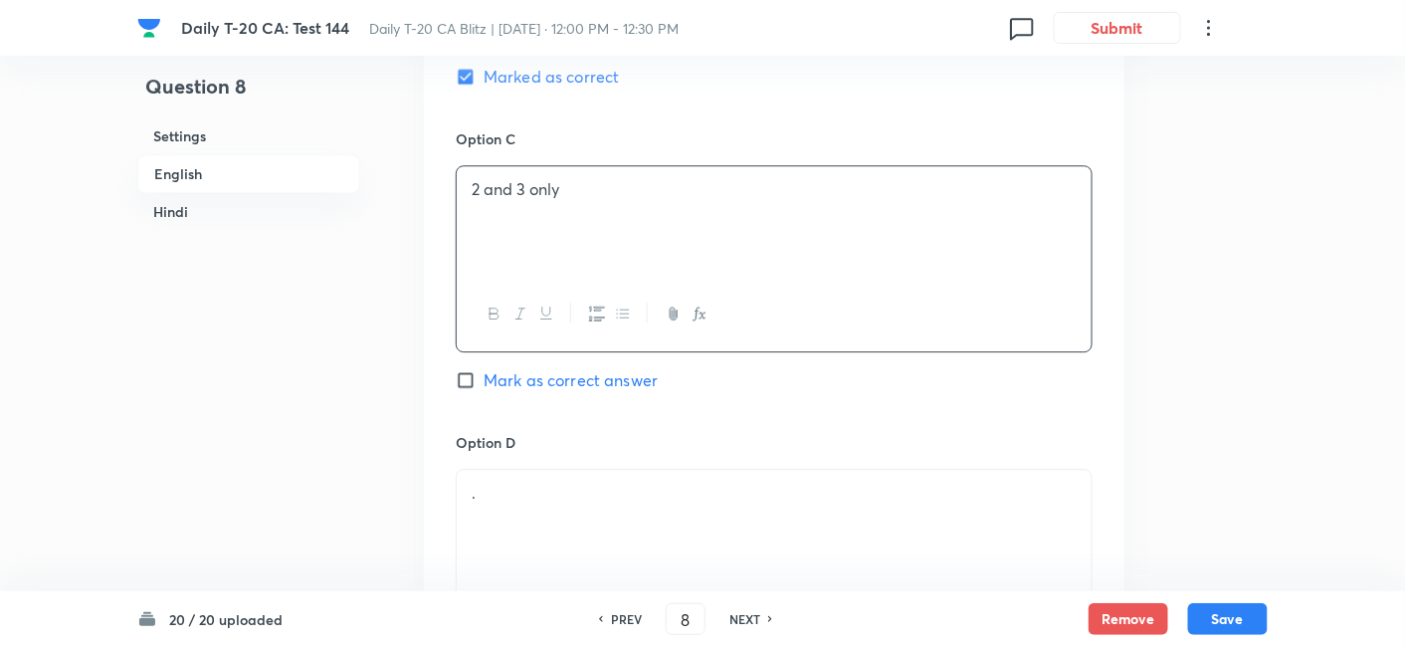
scroll to position [1840, 0]
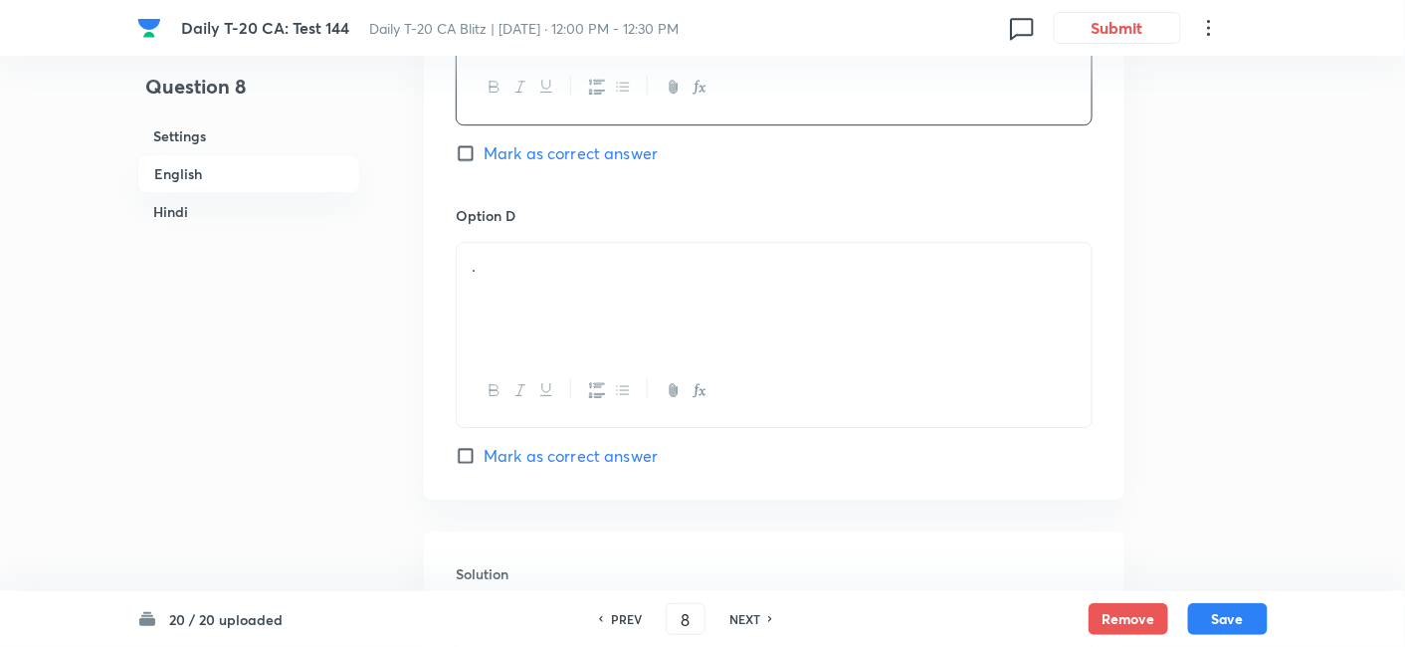
click at [573, 301] on div "." at bounding box center [774, 298] width 635 height 111
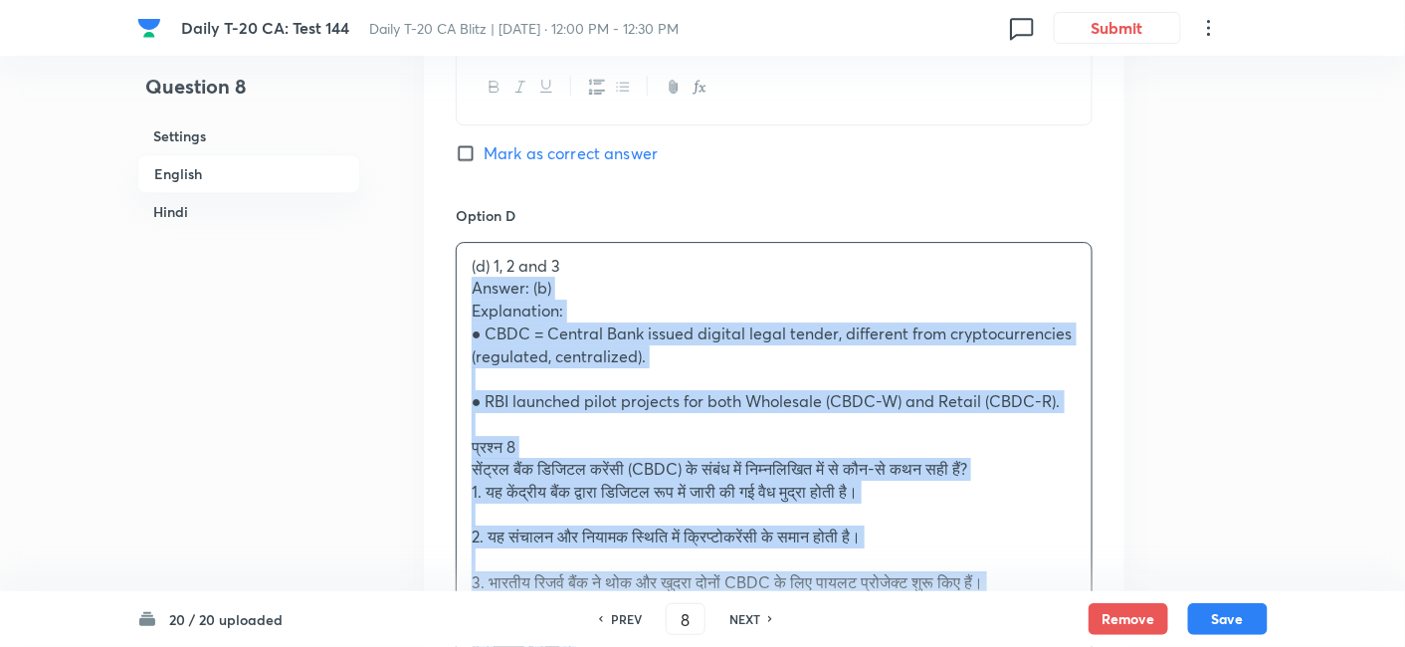
drag, startPoint x: 509, startPoint y: 292, endPoint x: 448, endPoint y: 286, distance: 61.0
click at [448, 286] on div "Option A 1 and 2 only Mark as correct answer Option B 1 and 3 only Marked as co…" at bounding box center [774, 143] width 701 height 1759
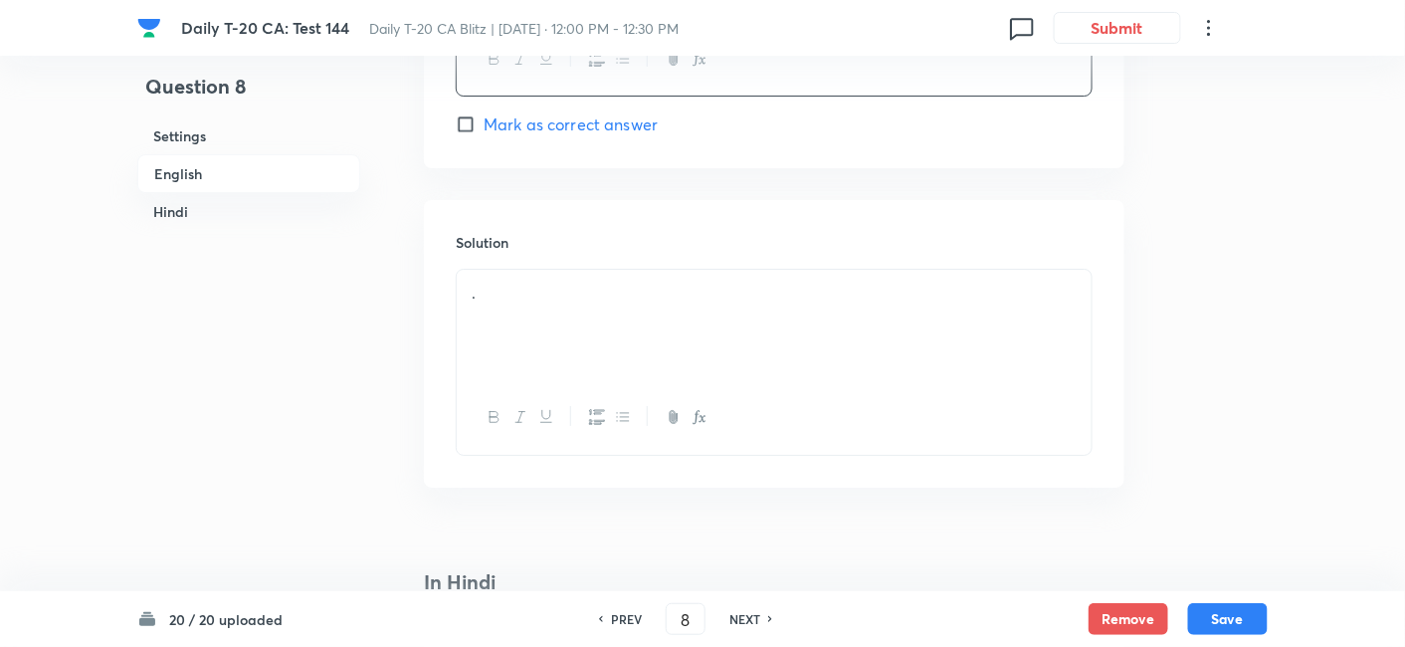
scroll to position [2172, 0]
click at [594, 322] on div "." at bounding box center [774, 325] width 635 height 111
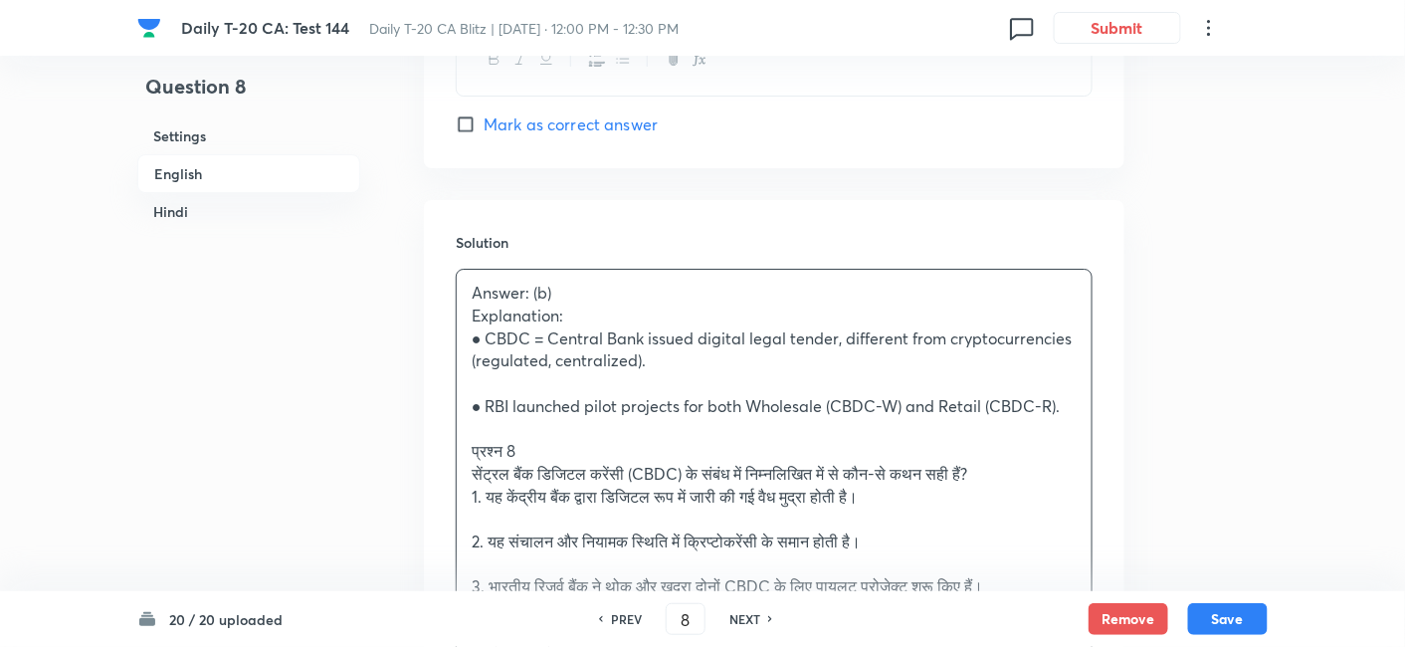
drag, startPoint x: 457, startPoint y: 428, endPoint x: 403, endPoint y: 424, distance: 53.9
click at [403, 424] on div "Question 8 Settings English Hindi Settings Type Single choice correct 4 options…" at bounding box center [702, 503] width 1131 height 5159
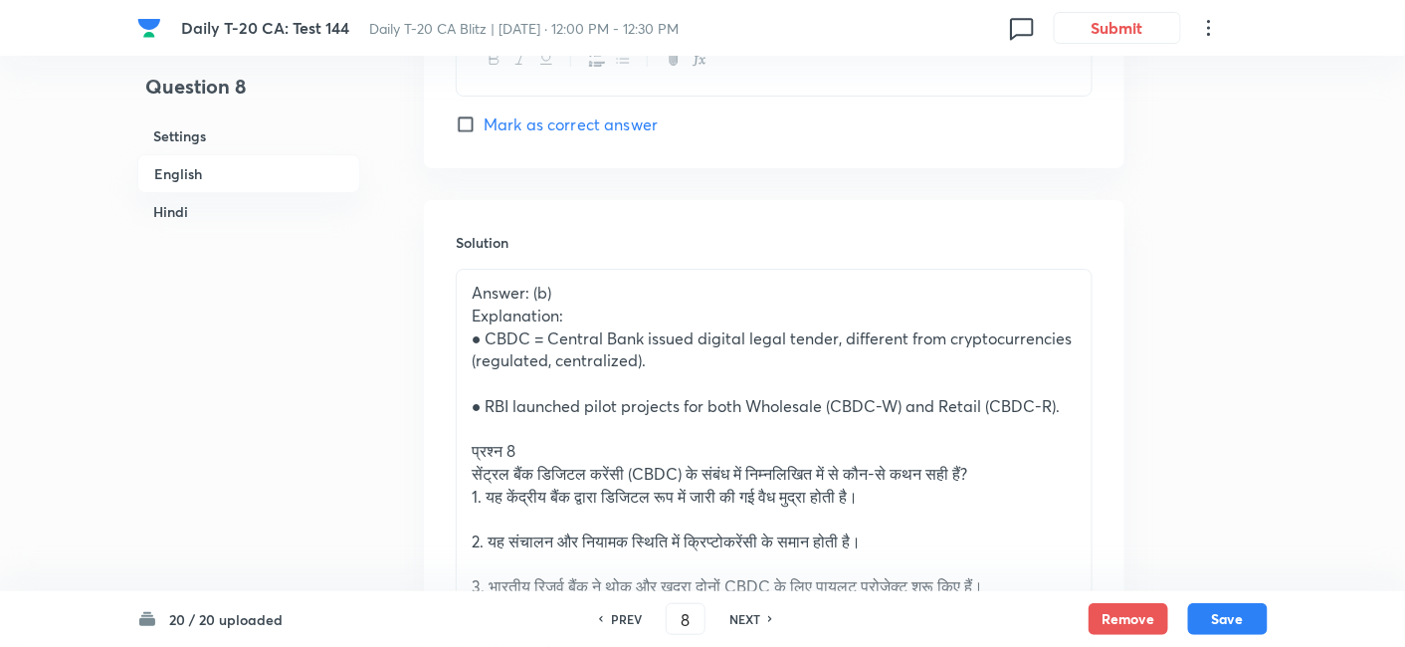
click at [563, 430] on p at bounding box center [774, 428] width 605 height 23
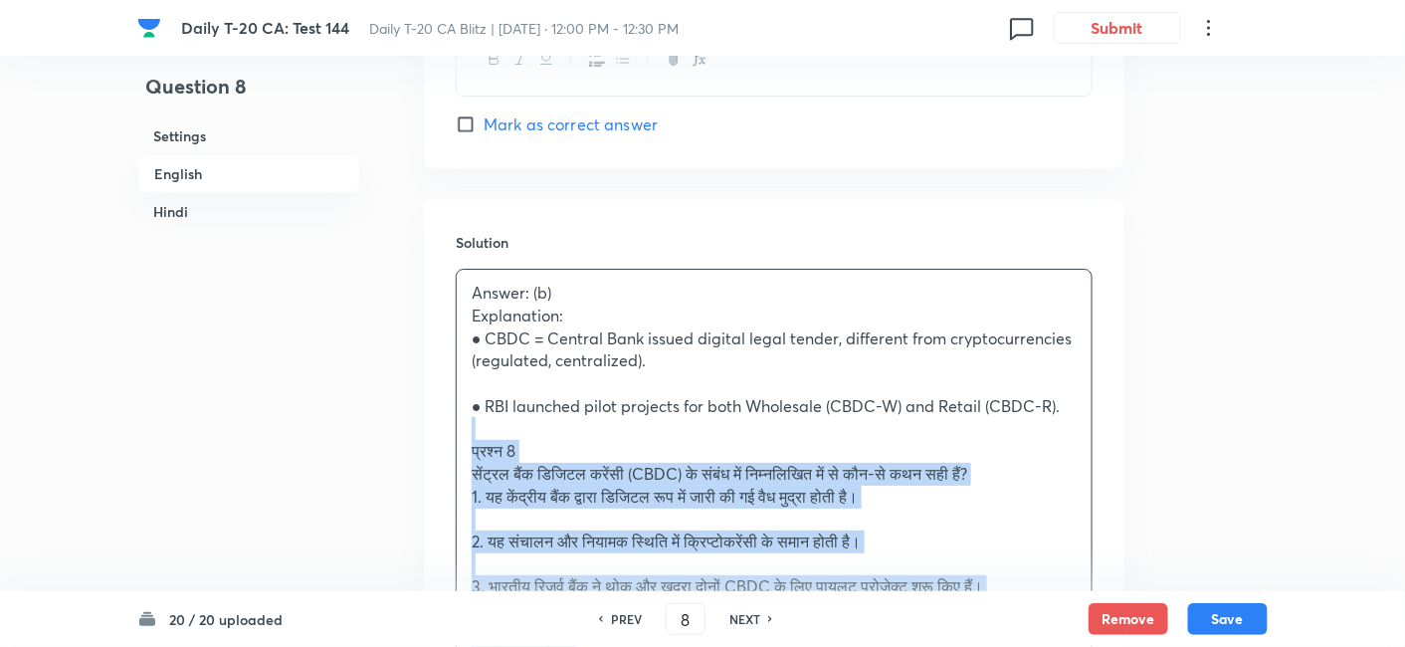
drag, startPoint x: 487, startPoint y: 430, endPoint x: 465, endPoint y: 429, distance: 21.9
click at [465, 429] on div "Answer: (b) Explanation: ● CBDC = Central Bank issued digital legal tender, dif…" at bounding box center [774, 576] width 635 height 612
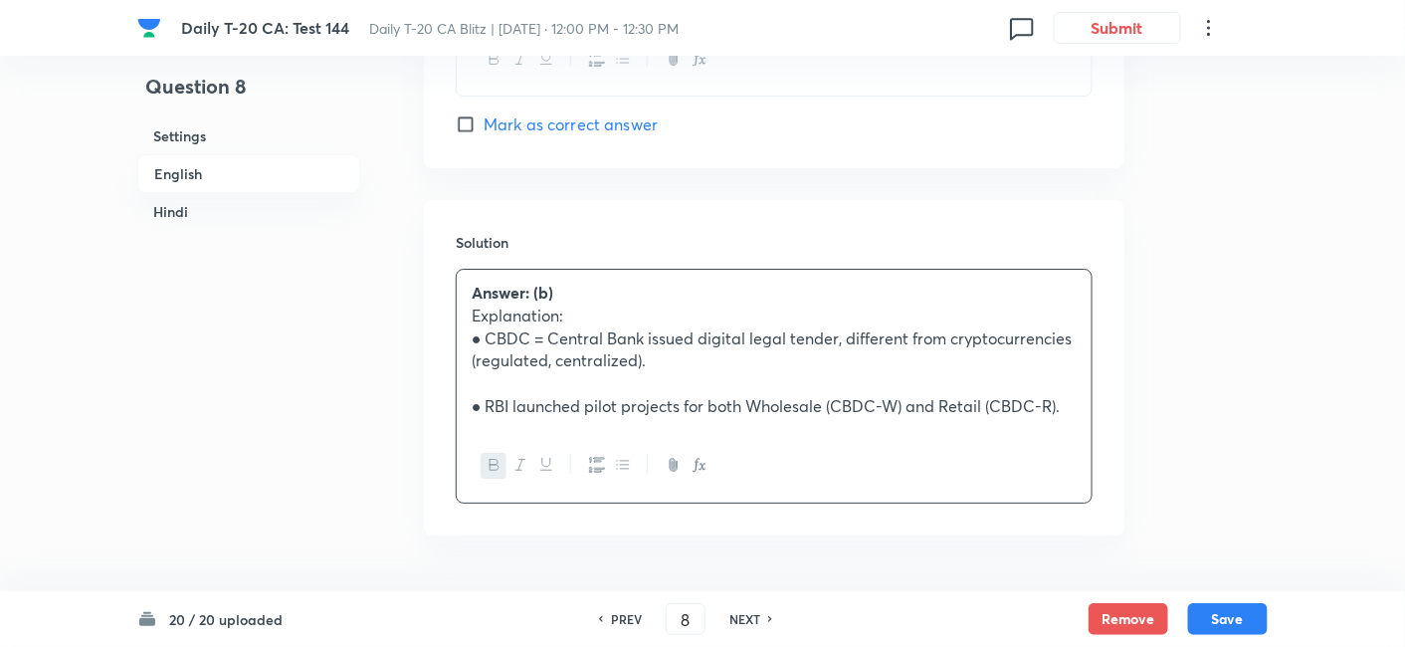
click at [266, 163] on h6 "English" at bounding box center [248, 173] width 223 height 39
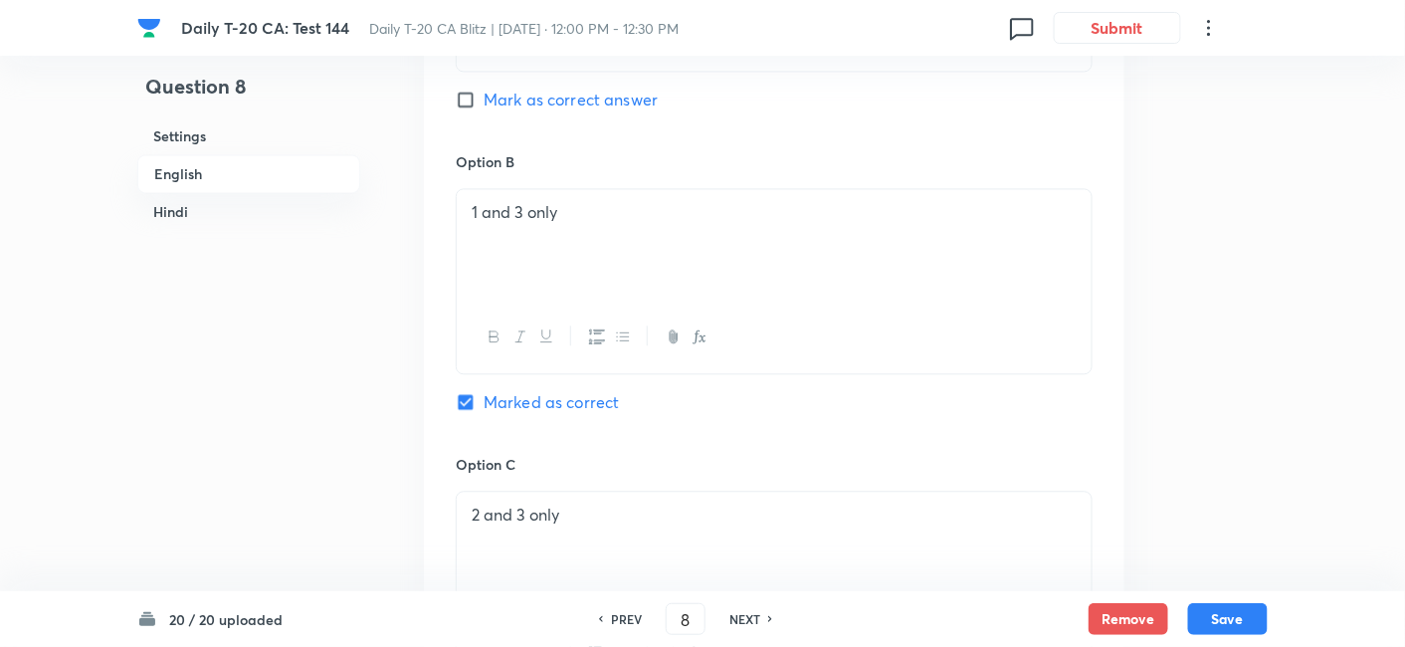
click at [273, 221] on h6 "Hindi" at bounding box center [248, 211] width 223 height 37
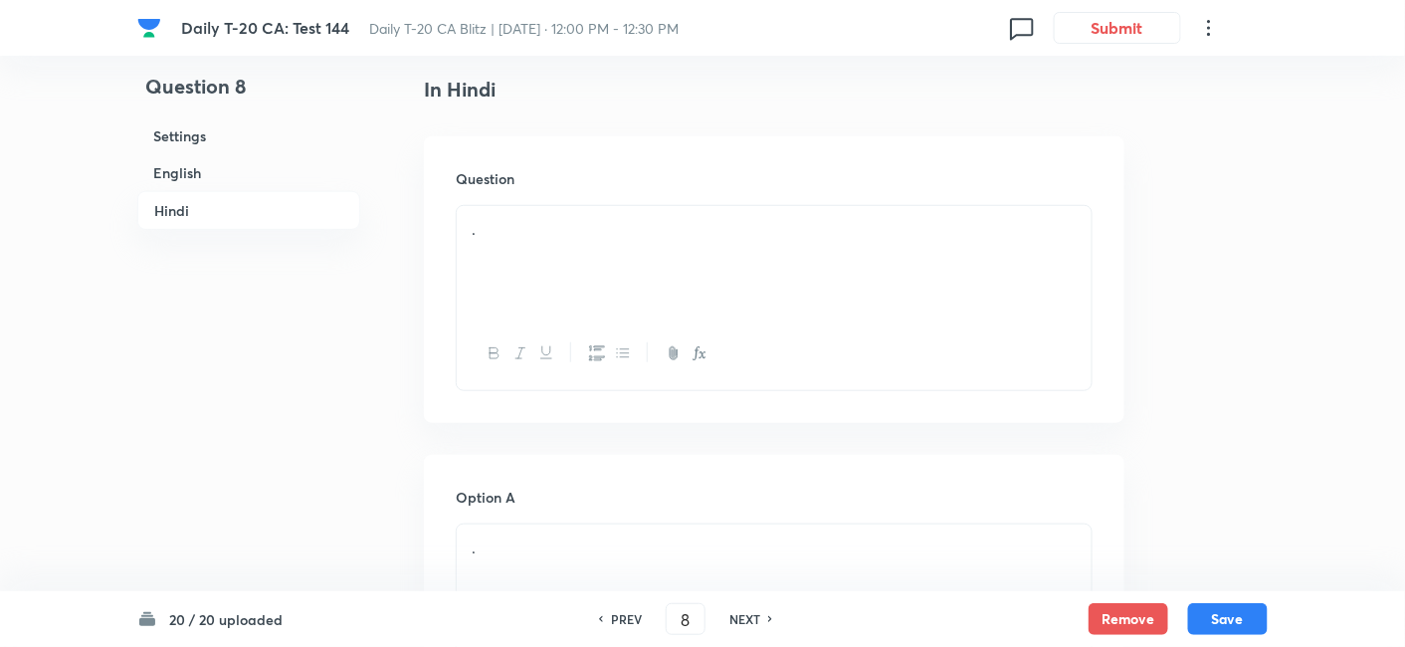
click at [544, 295] on div "." at bounding box center [774, 261] width 635 height 111
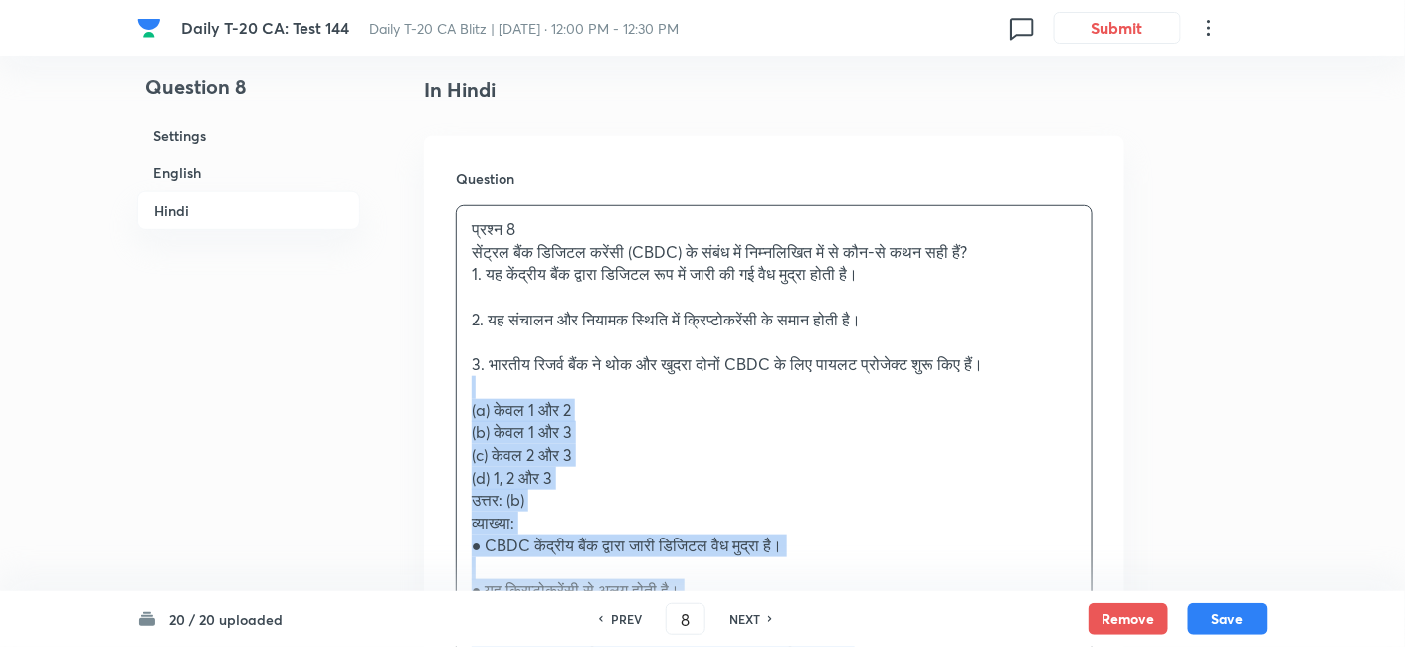
click at [459, 379] on div "प्रश्न 8 सेंट्रल बैंक डिजिटल करेंसी (CBDC) के संबंध में निम्नलिखित में से कौन-स…" at bounding box center [774, 433] width 635 height 454
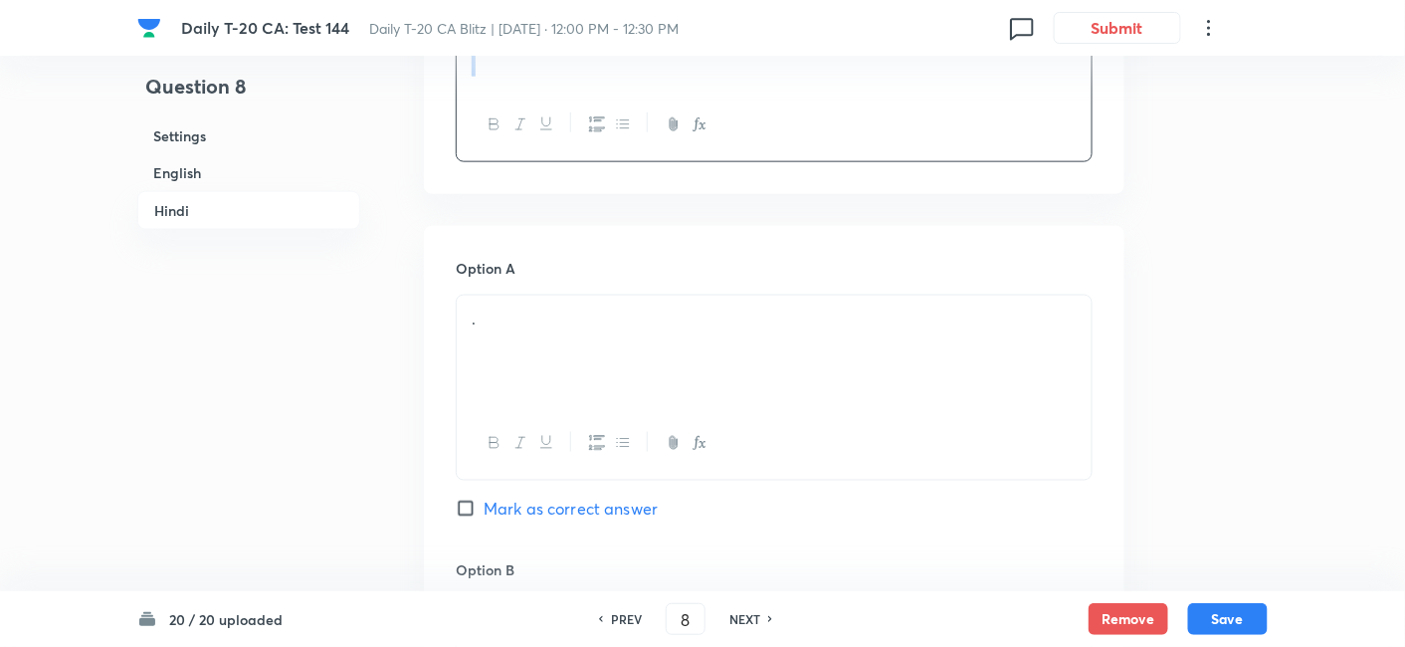
scroll to position [3044, 0]
click at [527, 325] on div "." at bounding box center [774, 342] width 635 height 111
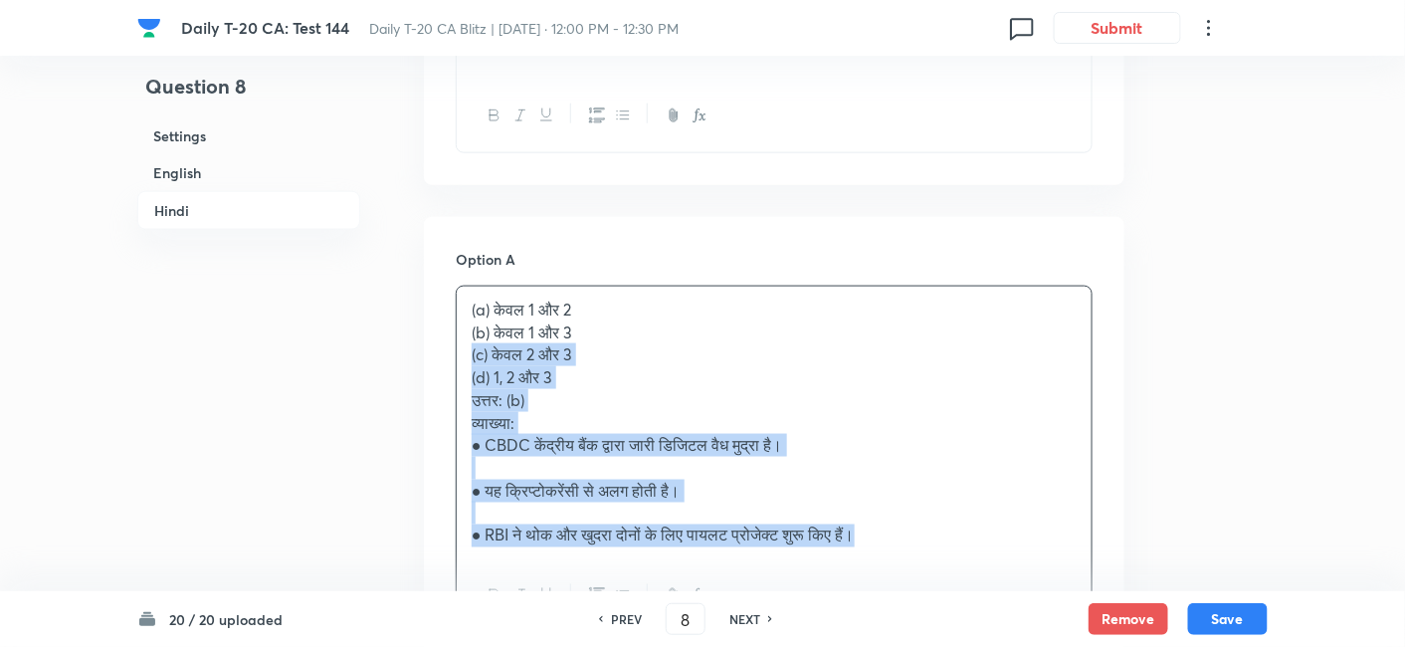
drag, startPoint x: 457, startPoint y: 341, endPoint x: 437, endPoint y: 345, distance: 20.3
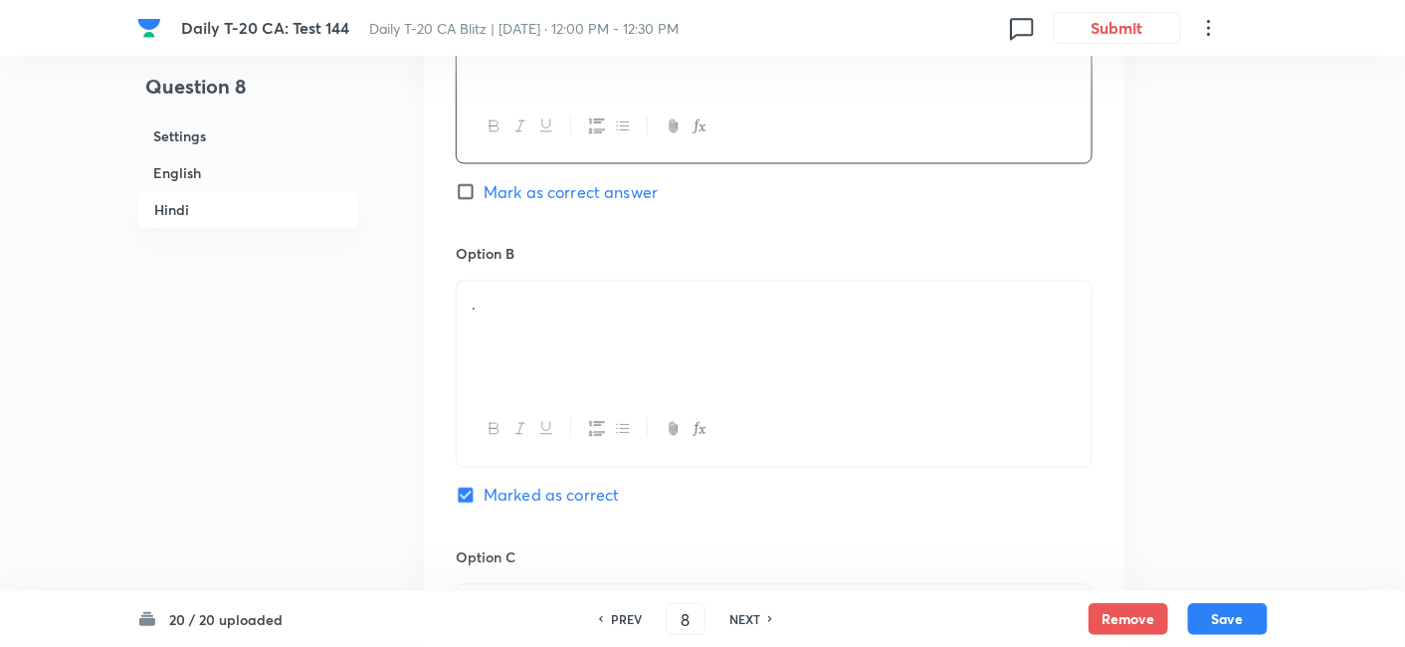
scroll to position [3375, 0]
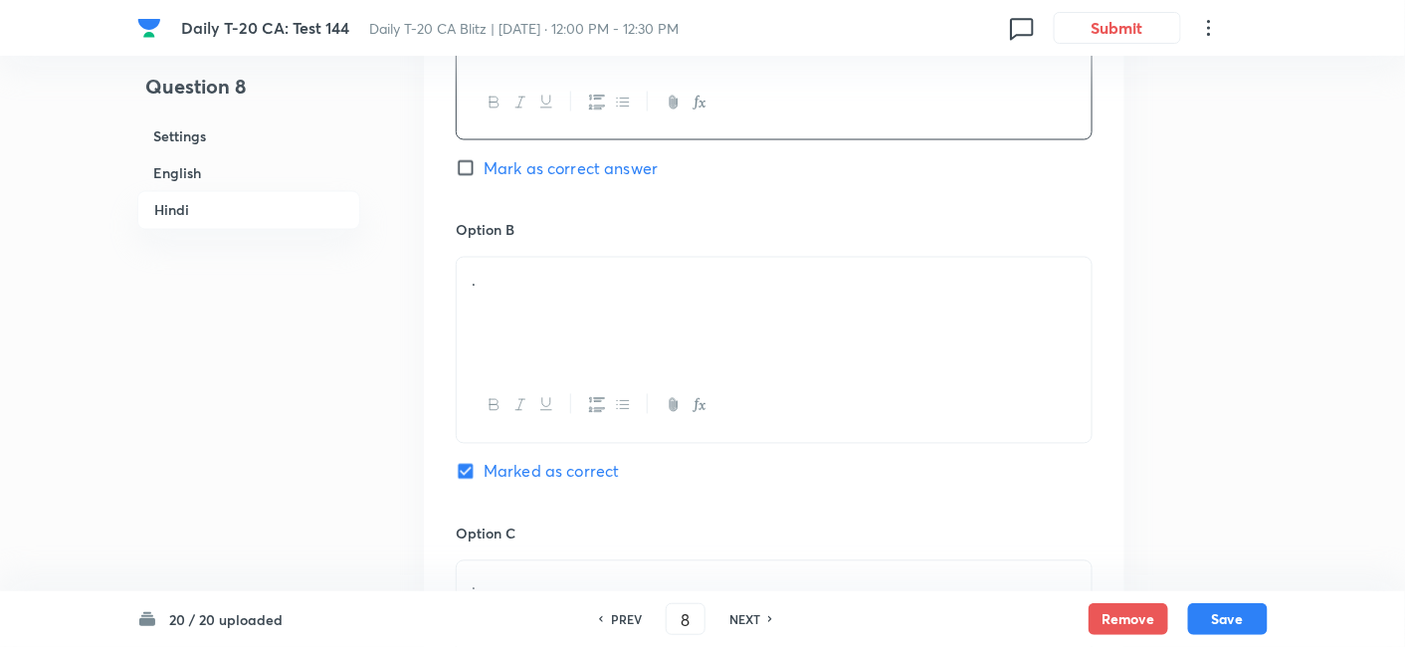
click at [557, 296] on div "." at bounding box center [774, 313] width 635 height 111
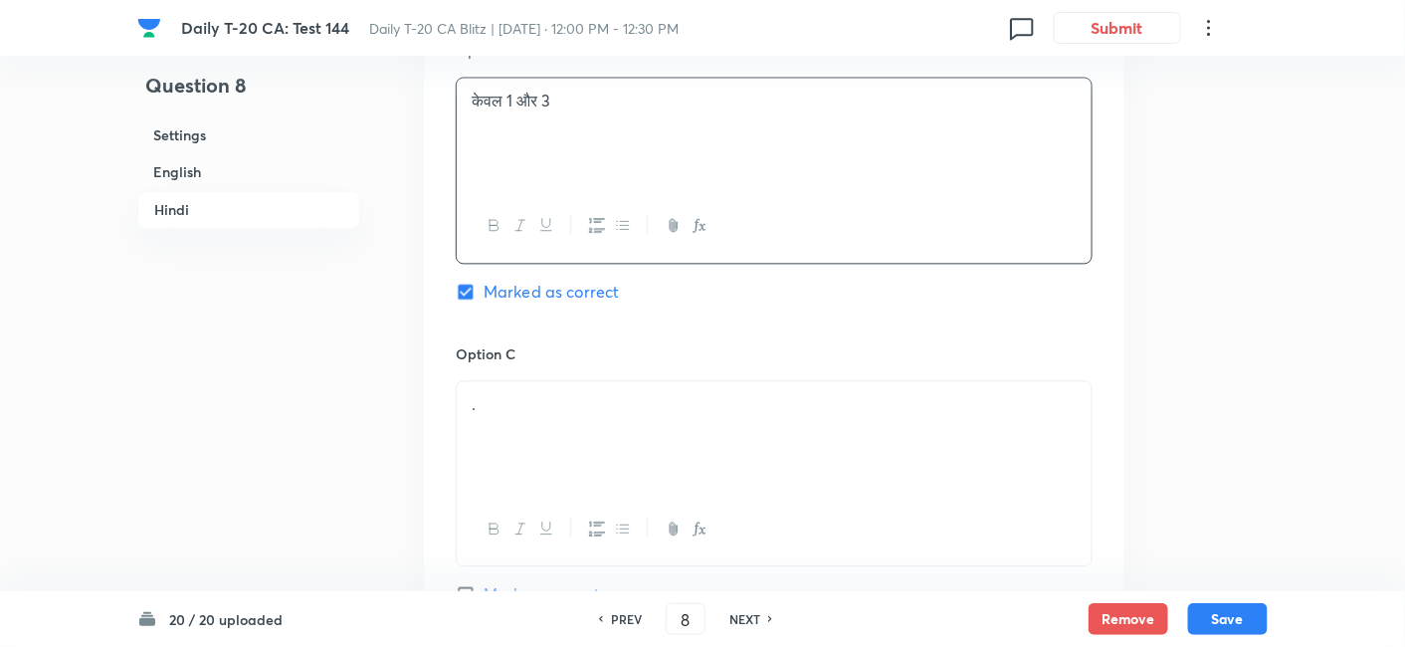
scroll to position [3597, 0]
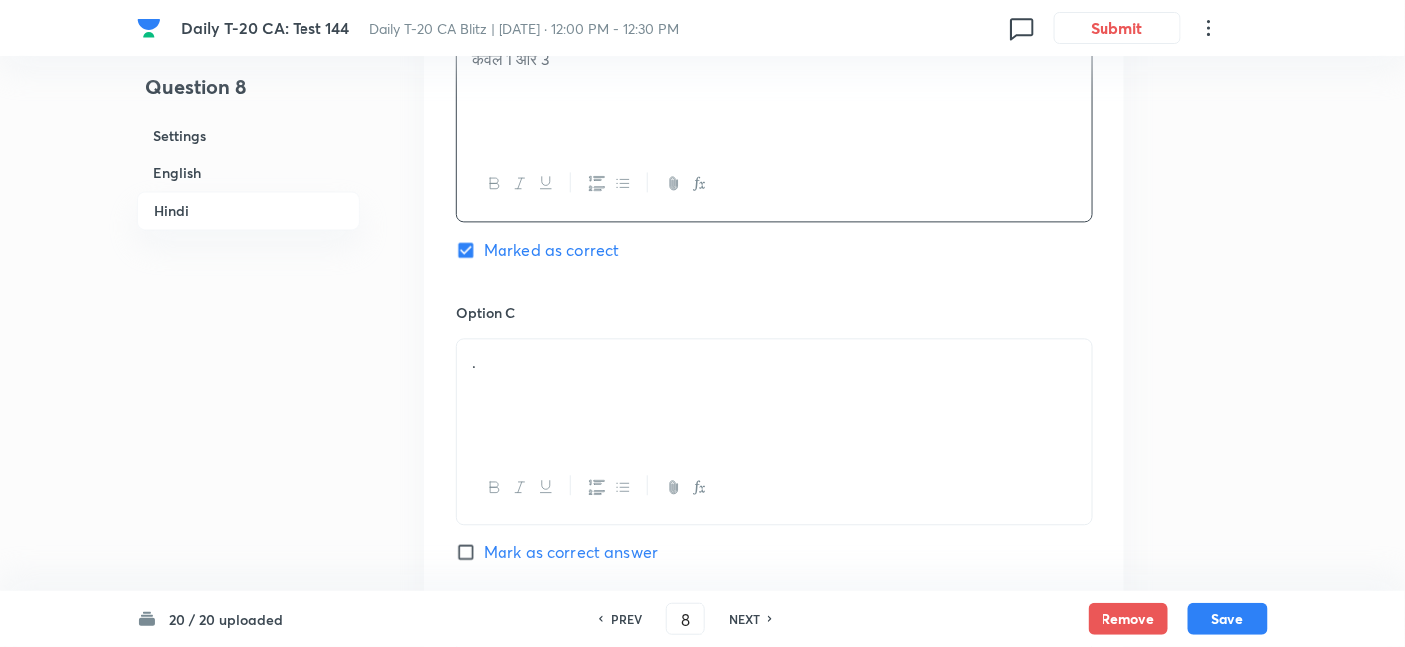
click at [521, 342] on div "." at bounding box center [774, 394] width 635 height 111
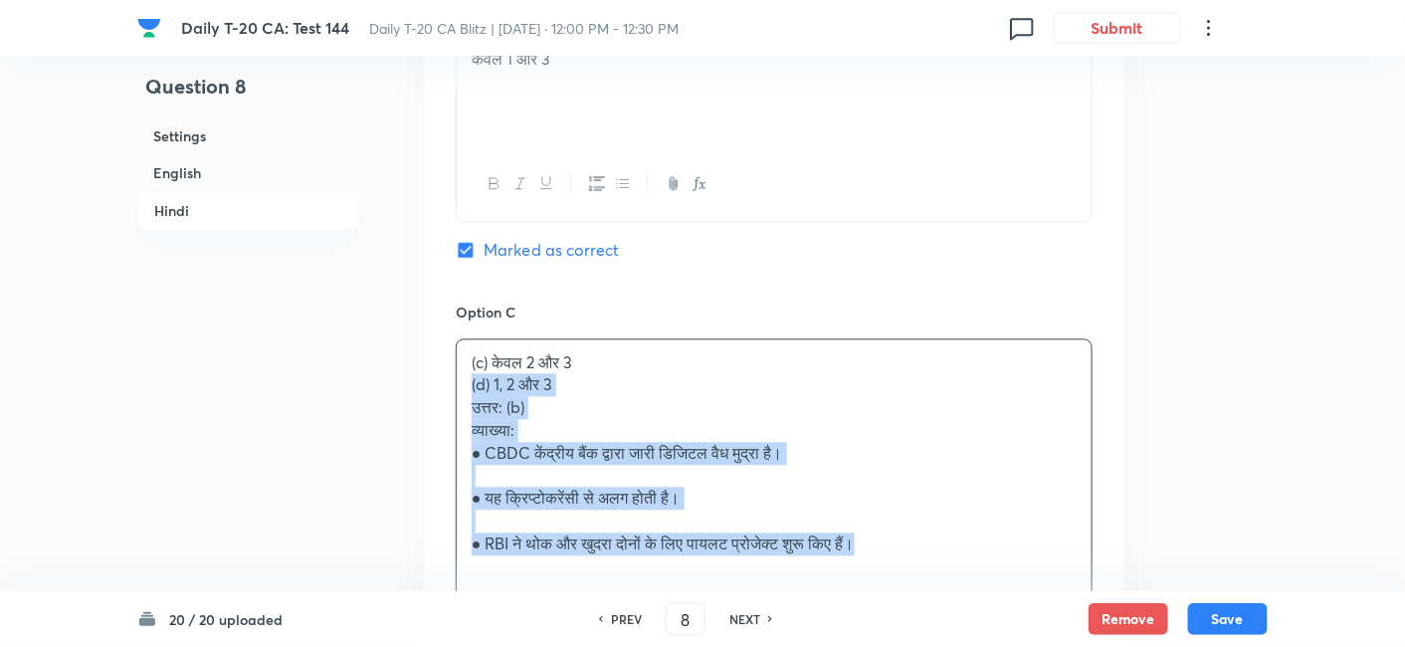
click at [468, 376] on div "(c) केवल 2 और 3 (d) 1, 2 और 3 उत्तर: (b) व्याख्या: ● CBDC केंद्रीय बैंक द्वारा …" at bounding box center [774, 452] width 635 height 227
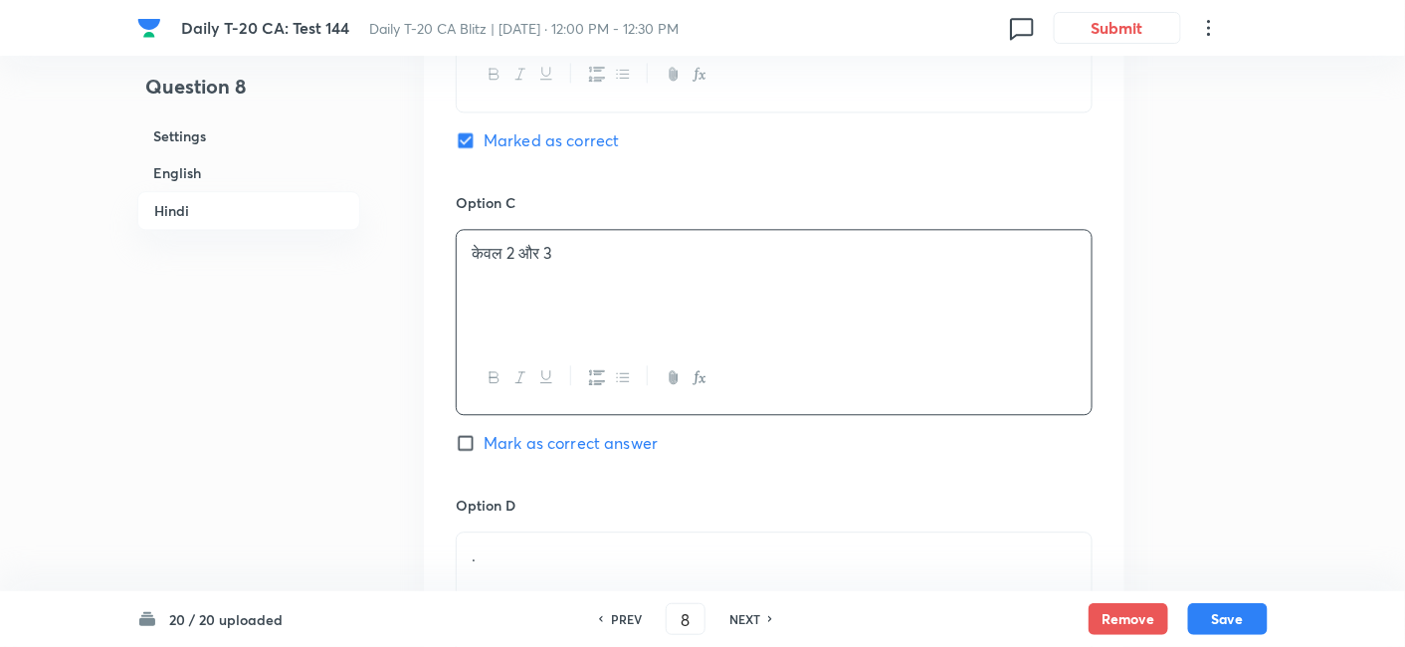
scroll to position [3929, 0]
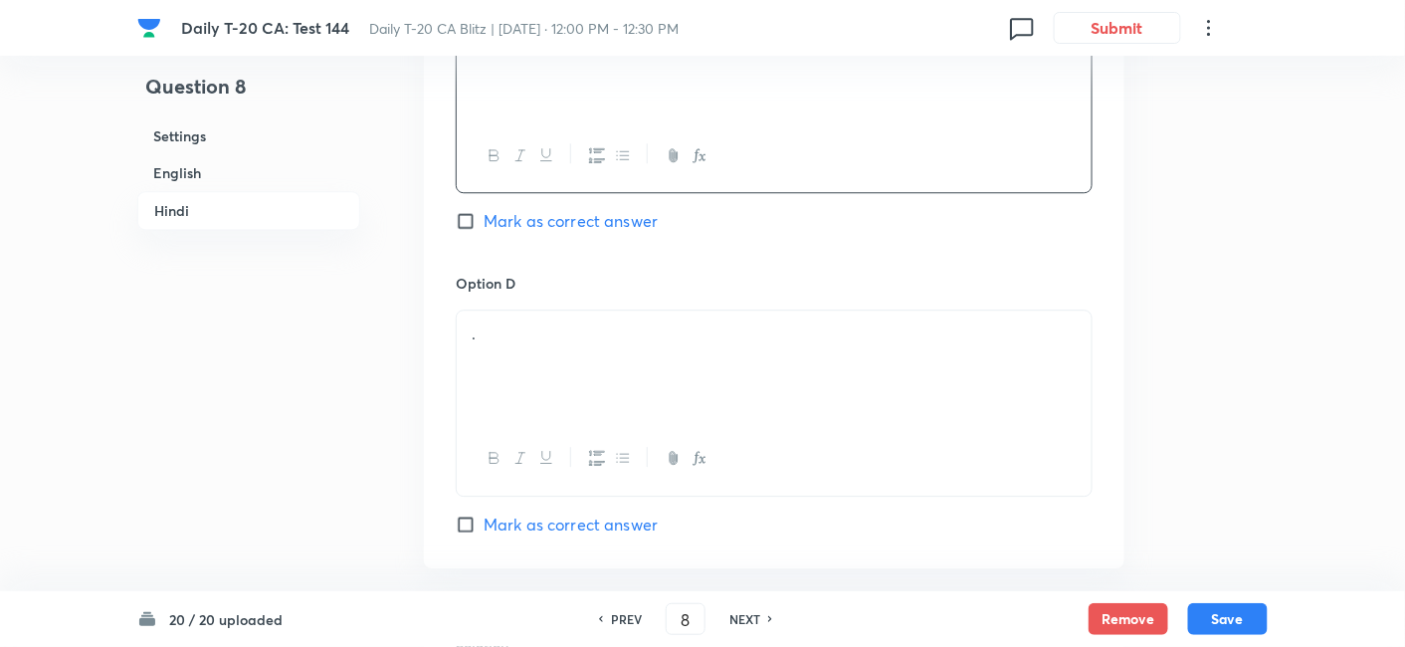
click at [506, 378] on div "." at bounding box center [774, 366] width 635 height 111
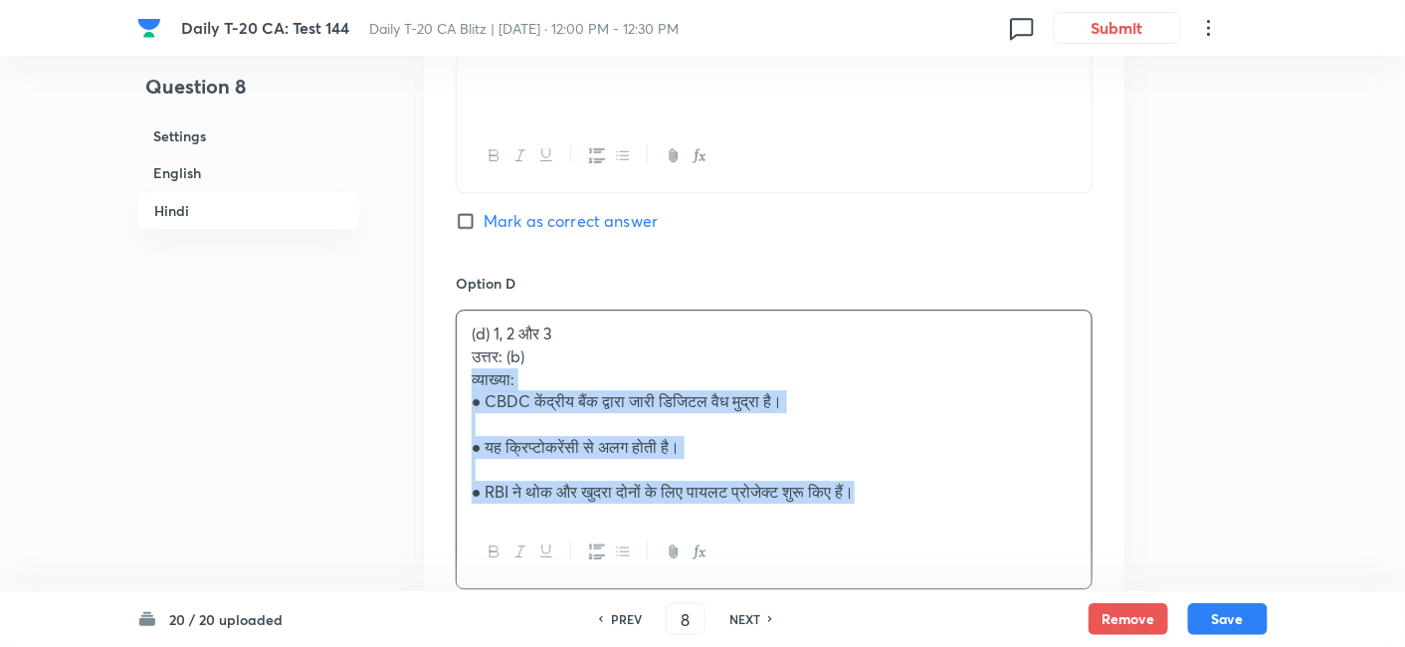
click at [467, 367] on div "(d) 1, 2 और 3 उत्तर: (b) व्याख्या: ● CBDC केंद्रीय बैंक द्वारा जारी डिजिटल वैध …" at bounding box center [774, 413] width 635 height 205
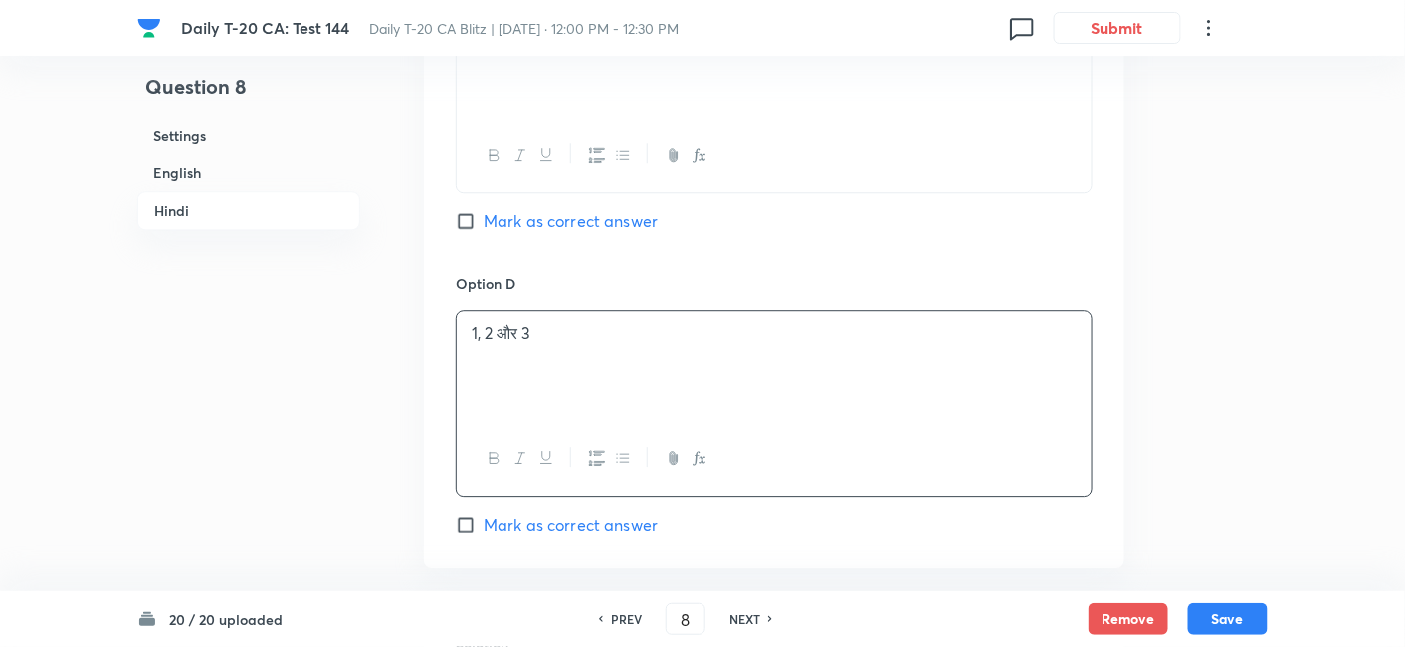
scroll to position [4338, 0]
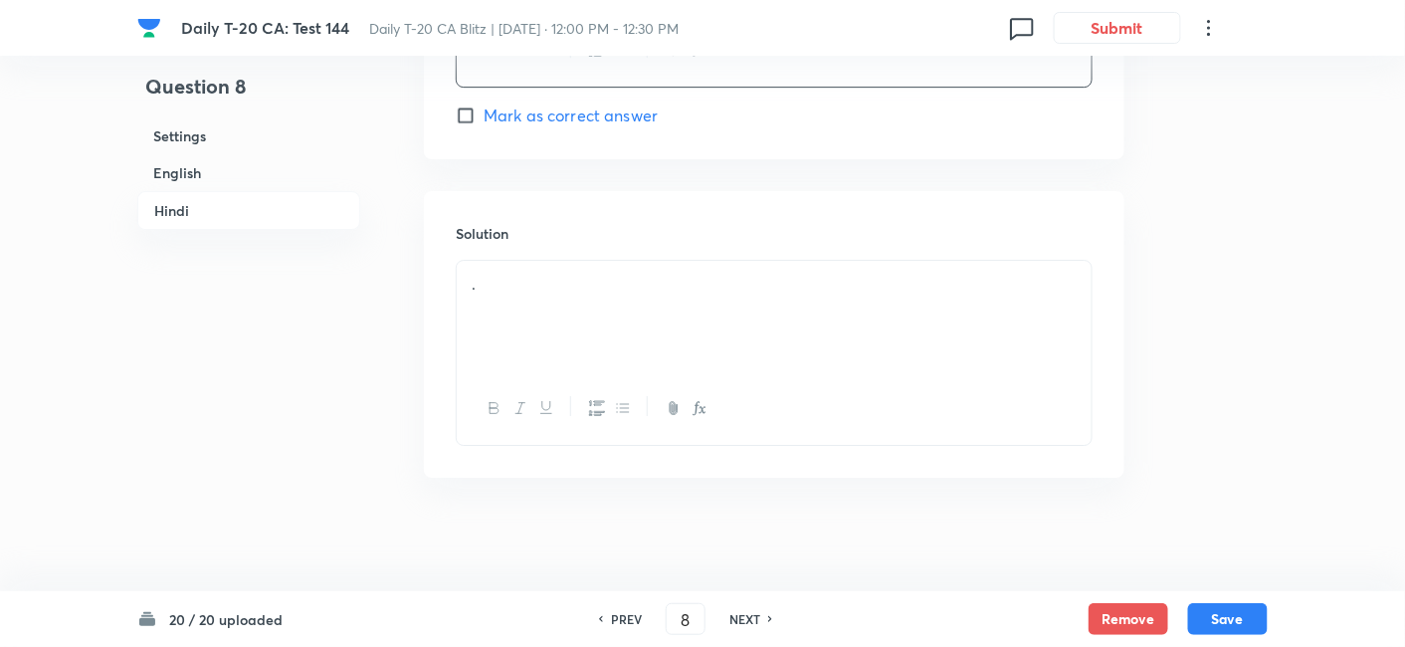
click at [542, 317] on div "." at bounding box center [774, 316] width 635 height 111
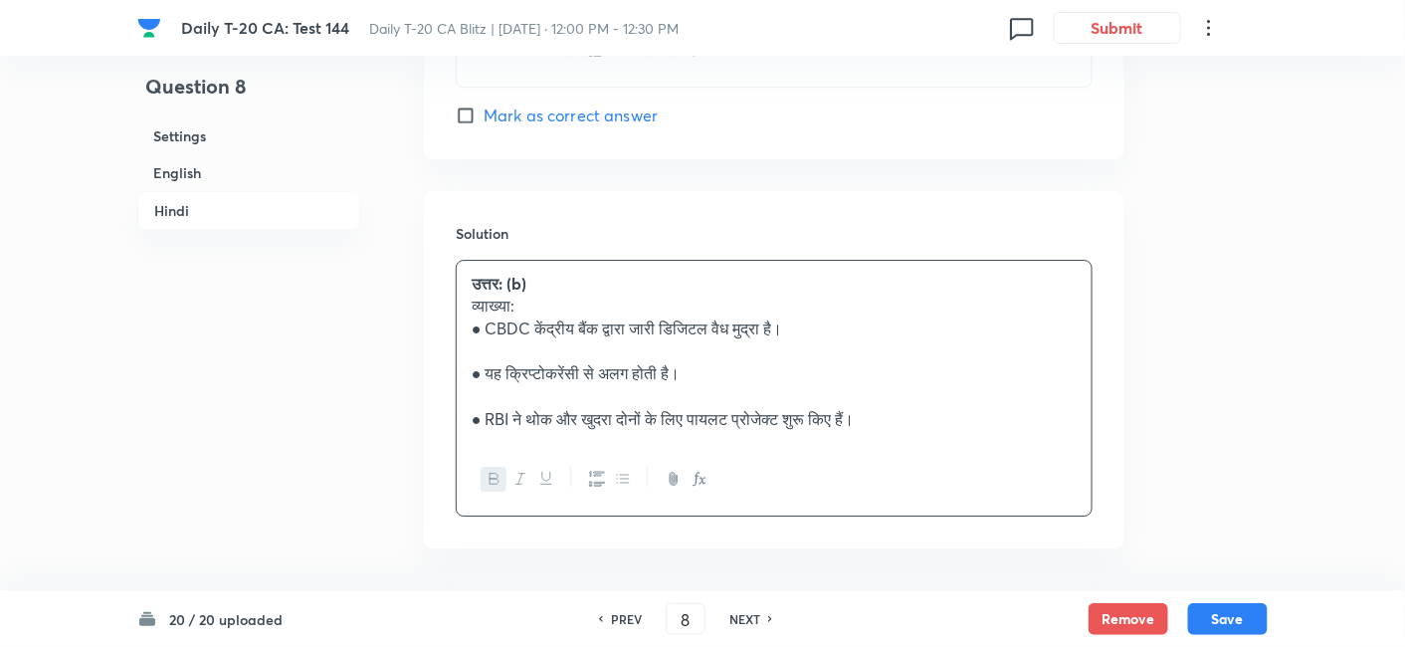
click at [240, 172] on h6 "English" at bounding box center [248, 172] width 223 height 37
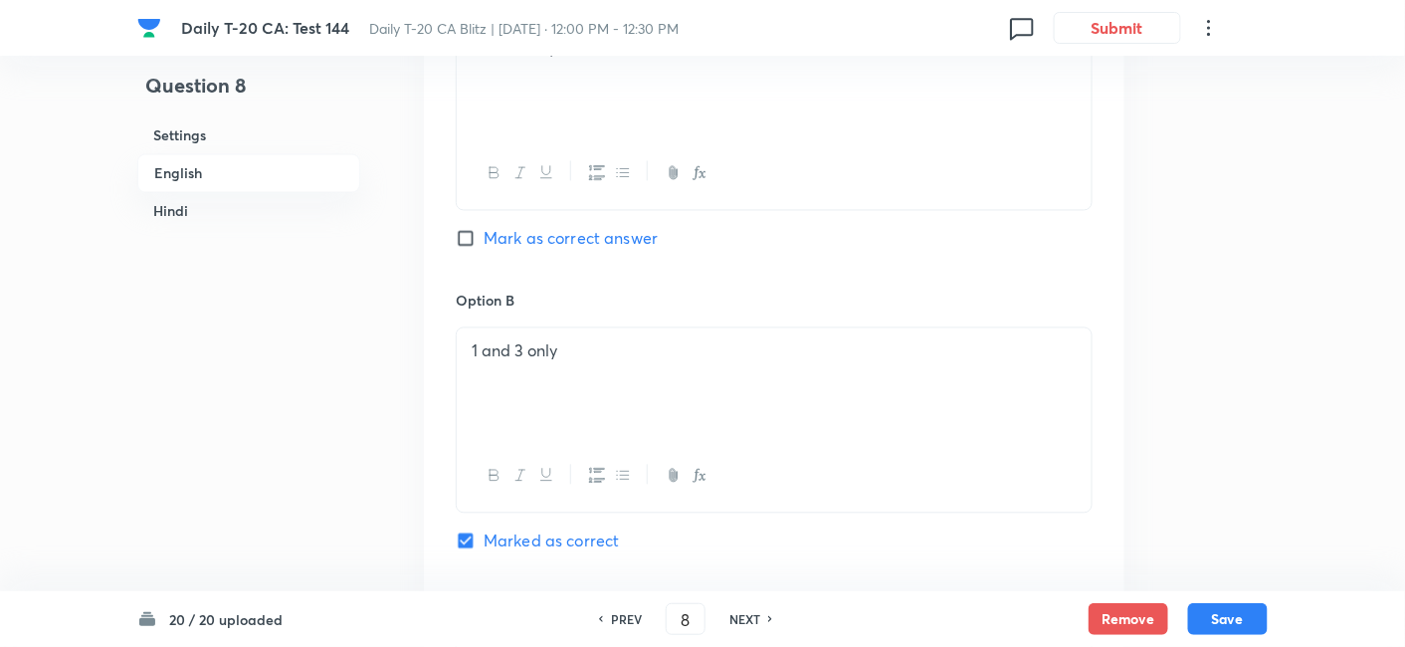
scroll to position [1177, 0]
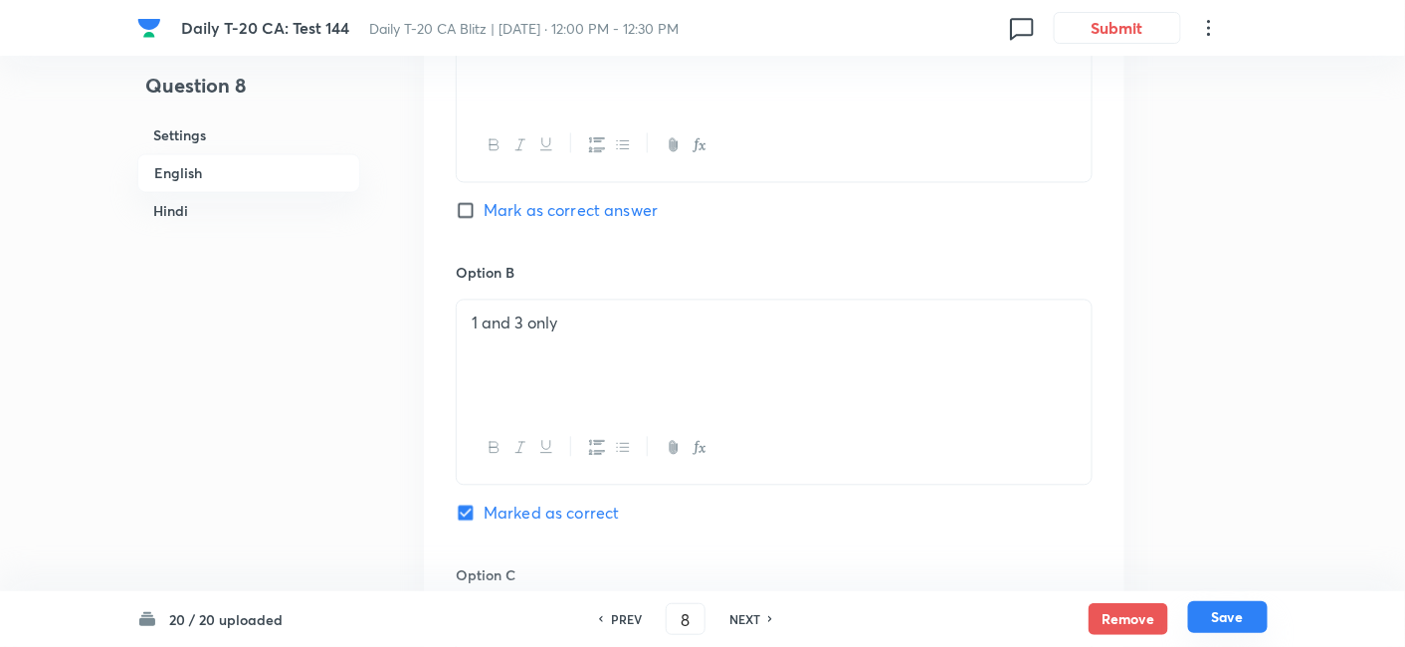
click at [1225, 619] on button "Save" at bounding box center [1228, 617] width 80 height 32
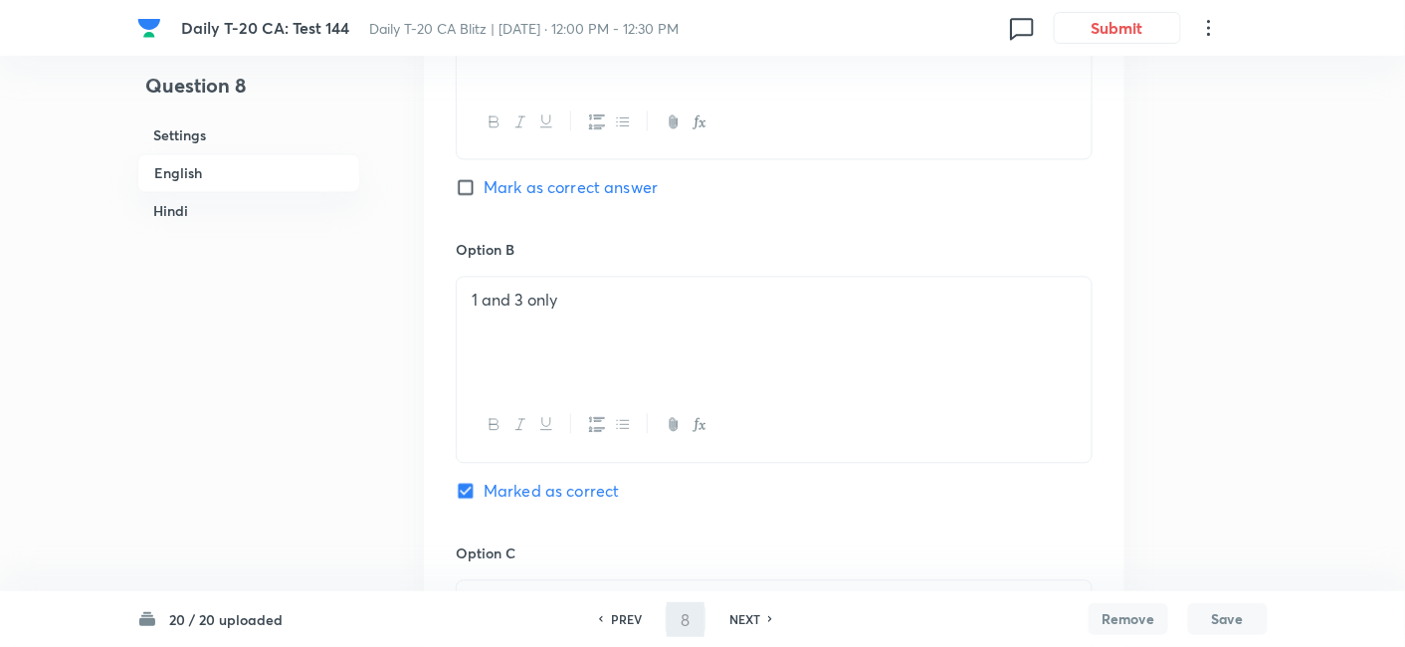
type input "9"
checkbox input "false"
checkbox input "true"
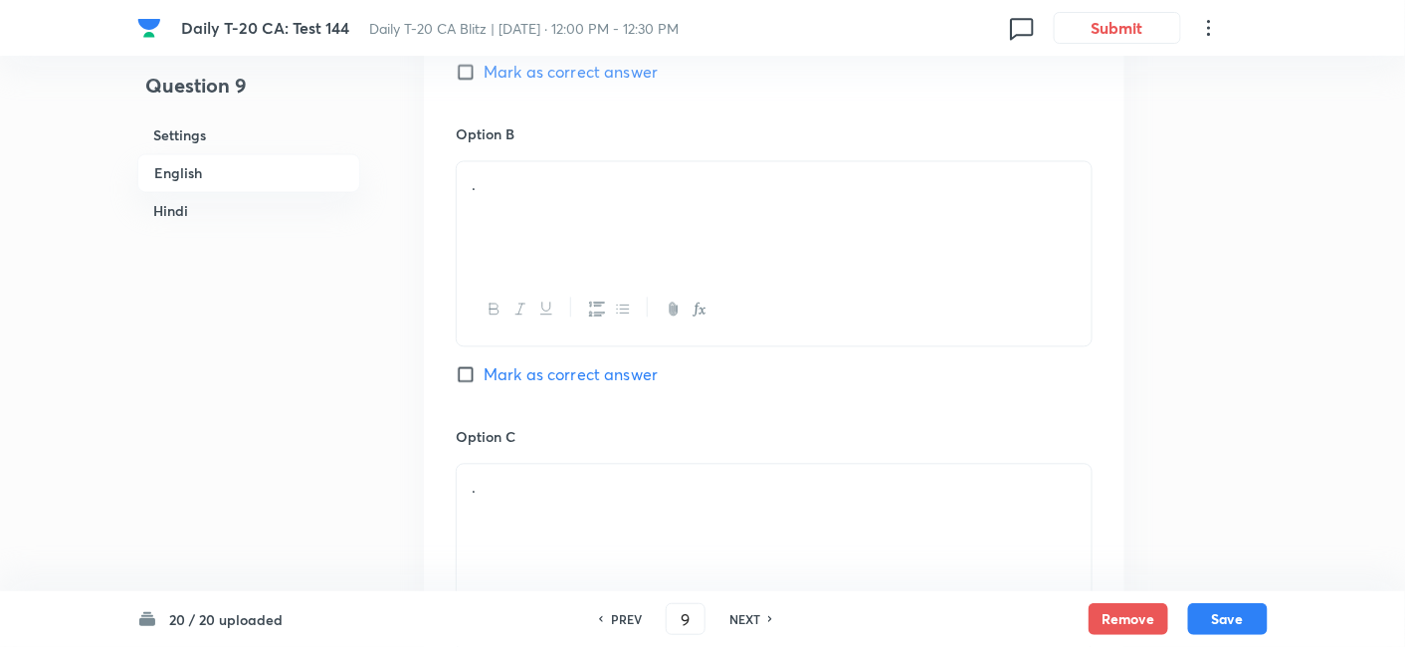
click at [316, 173] on h6 "English" at bounding box center [248, 173] width 223 height 39
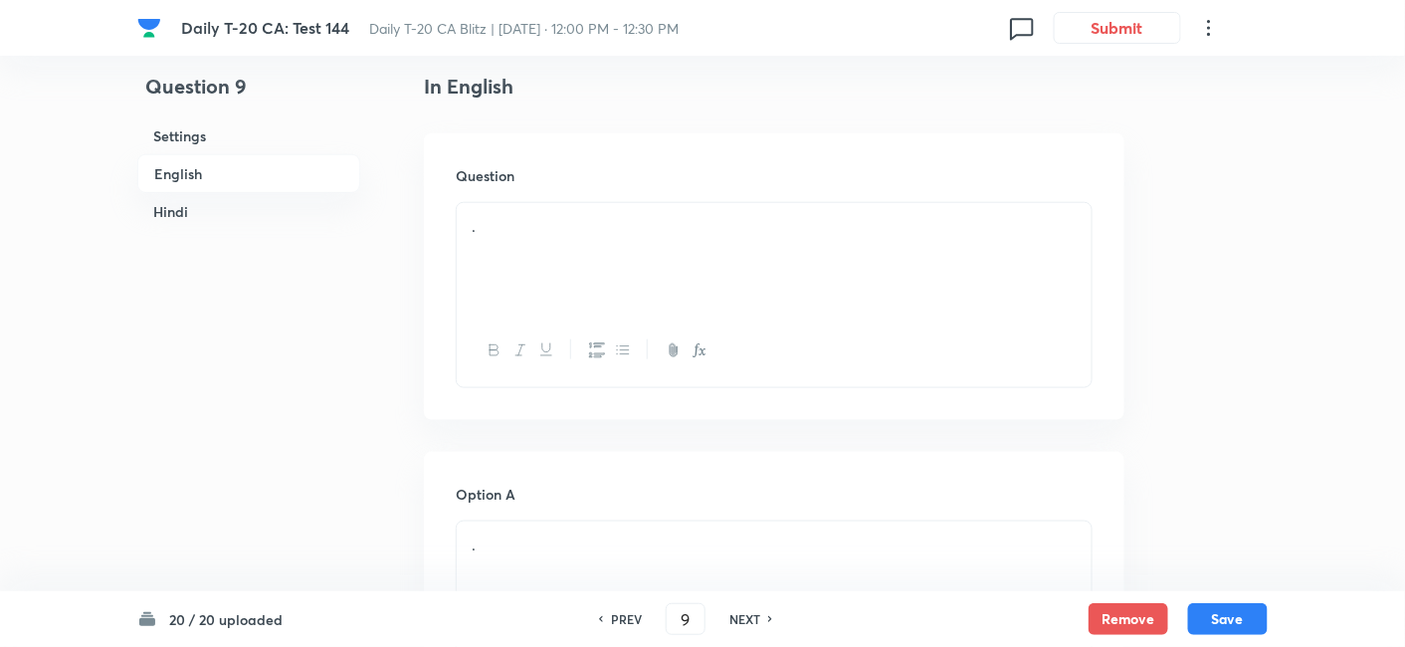
click at [539, 229] on p "." at bounding box center [774, 226] width 605 height 23
click at [668, 295] on div "." at bounding box center [774, 258] width 635 height 111
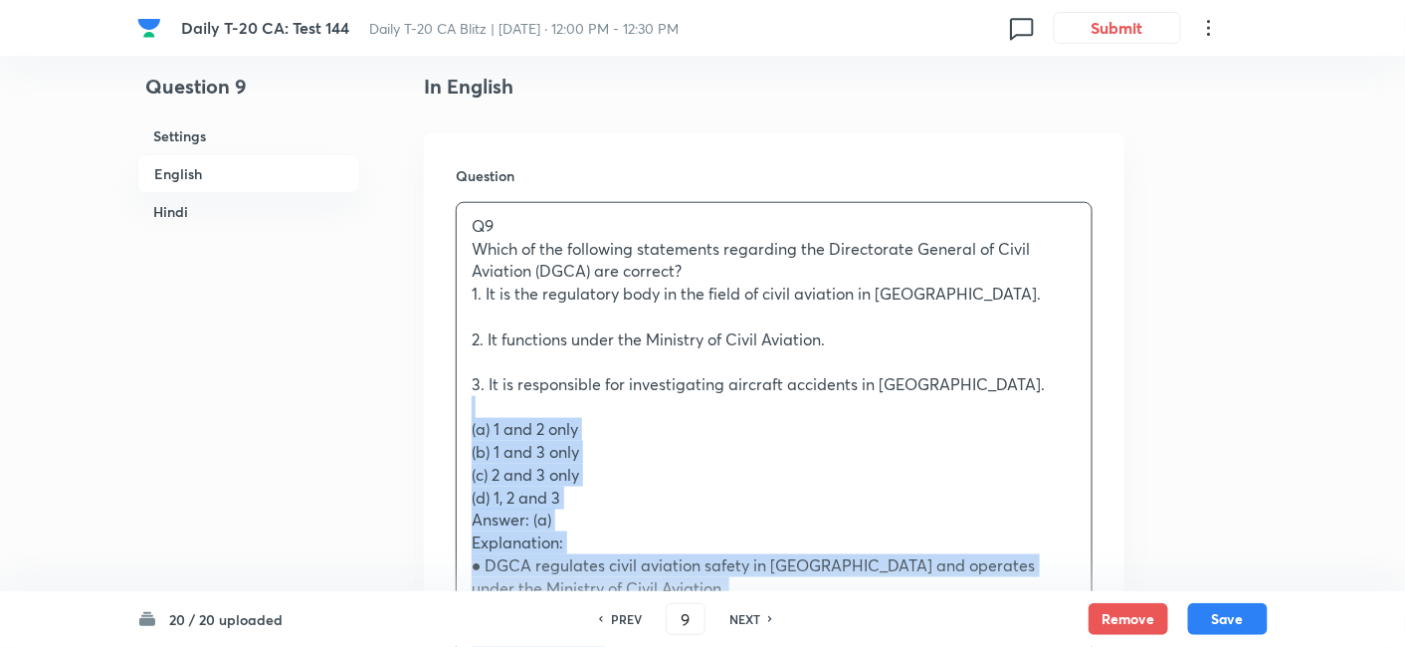
drag, startPoint x: 498, startPoint y: 416, endPoint x: 460, endPoint y: 416, distance: 37.8
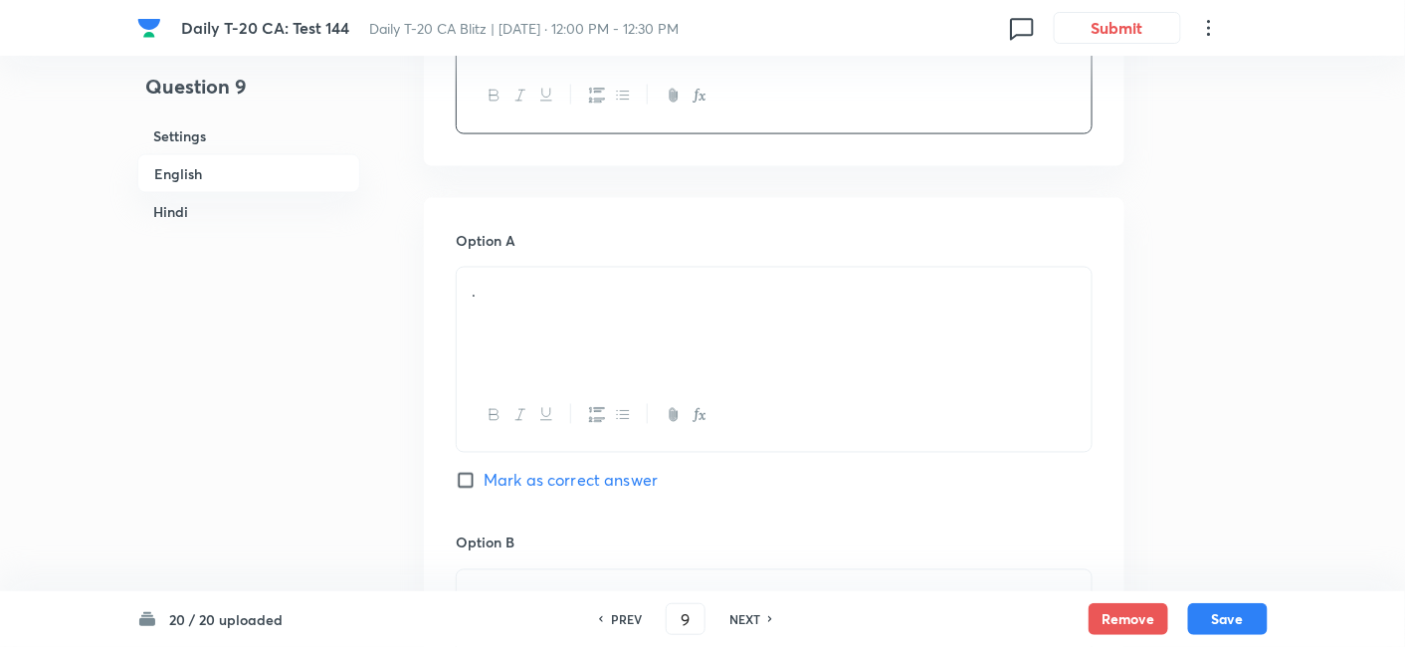
scroll to position [956, 0]
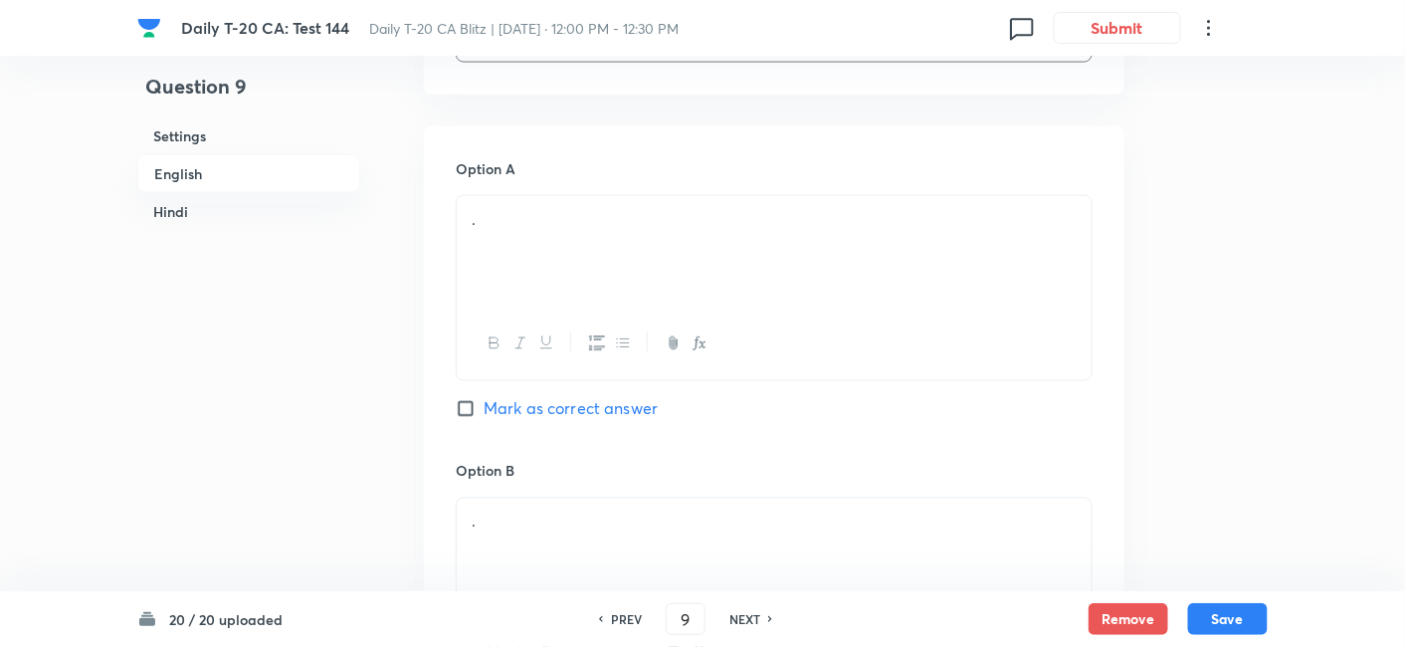
click at [579, 249] on div "." at bounding box center [774, 251] width 635 height 111
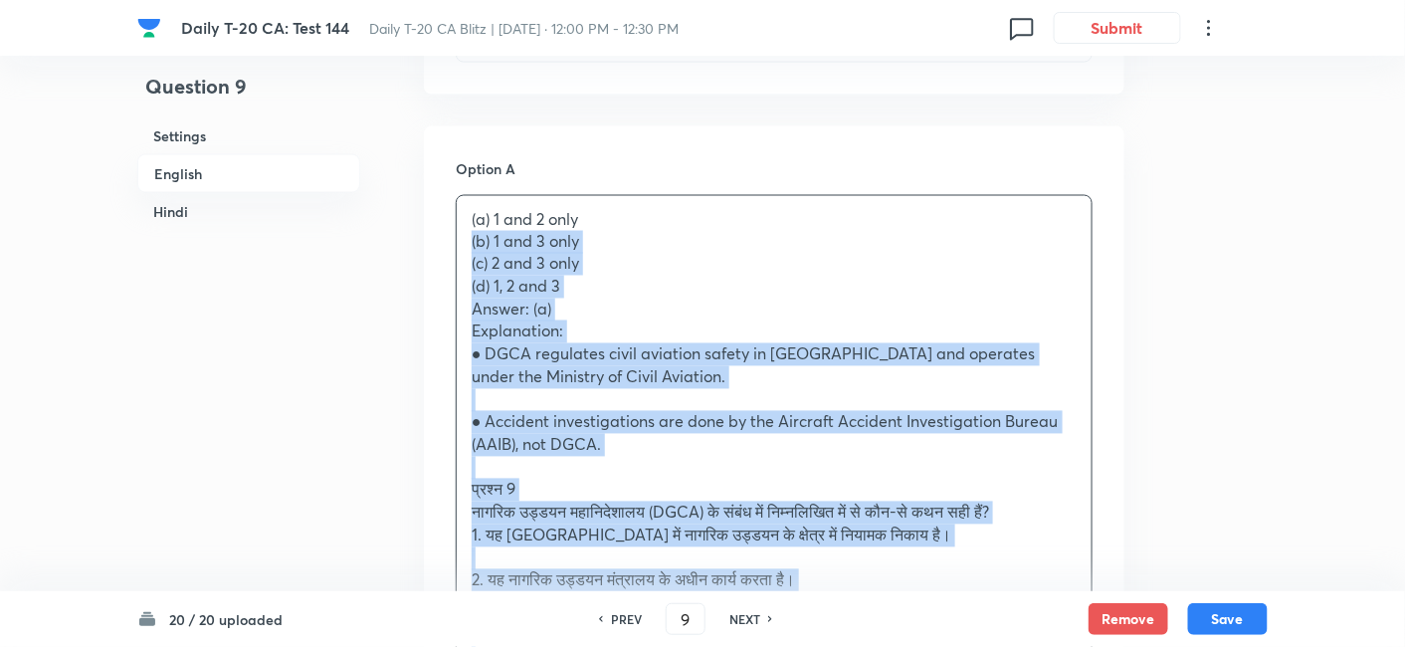
drag, startPoint x: 474, startPoint y: 251, endPoint x: 435, endPoint y: 236, distance: 41.6
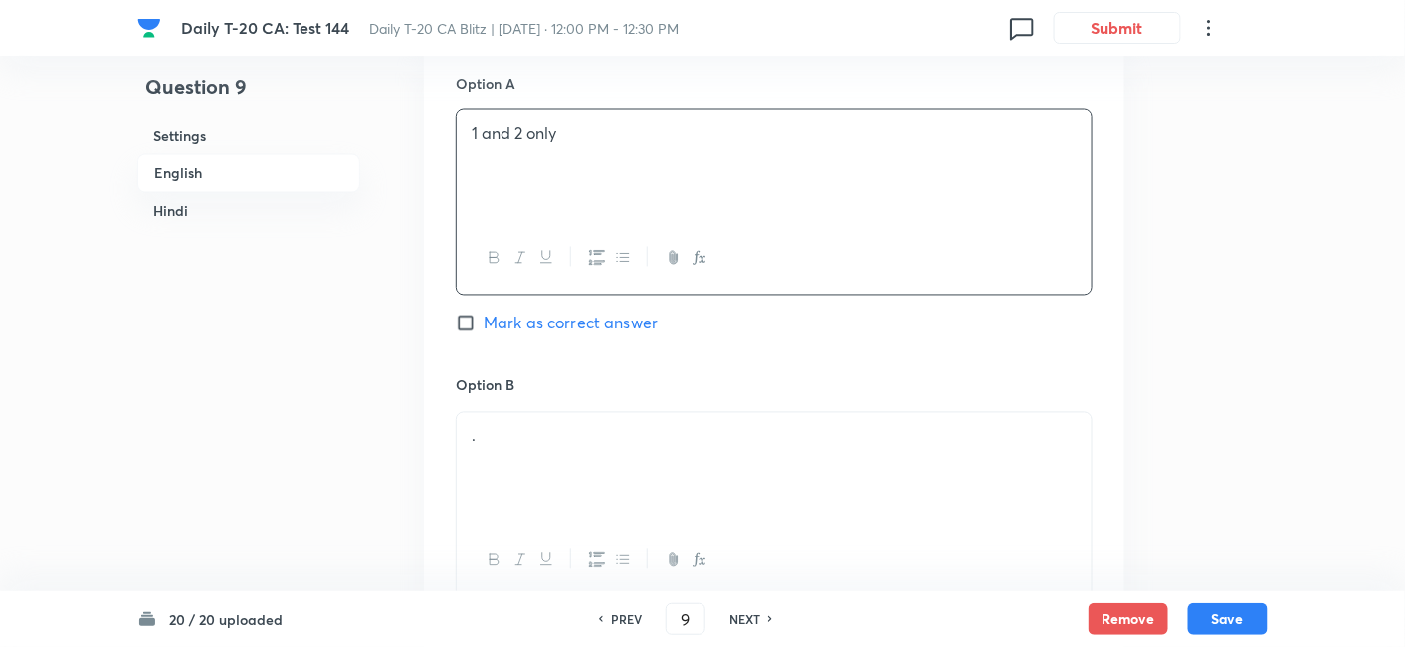
scroll to position [1177, 0]
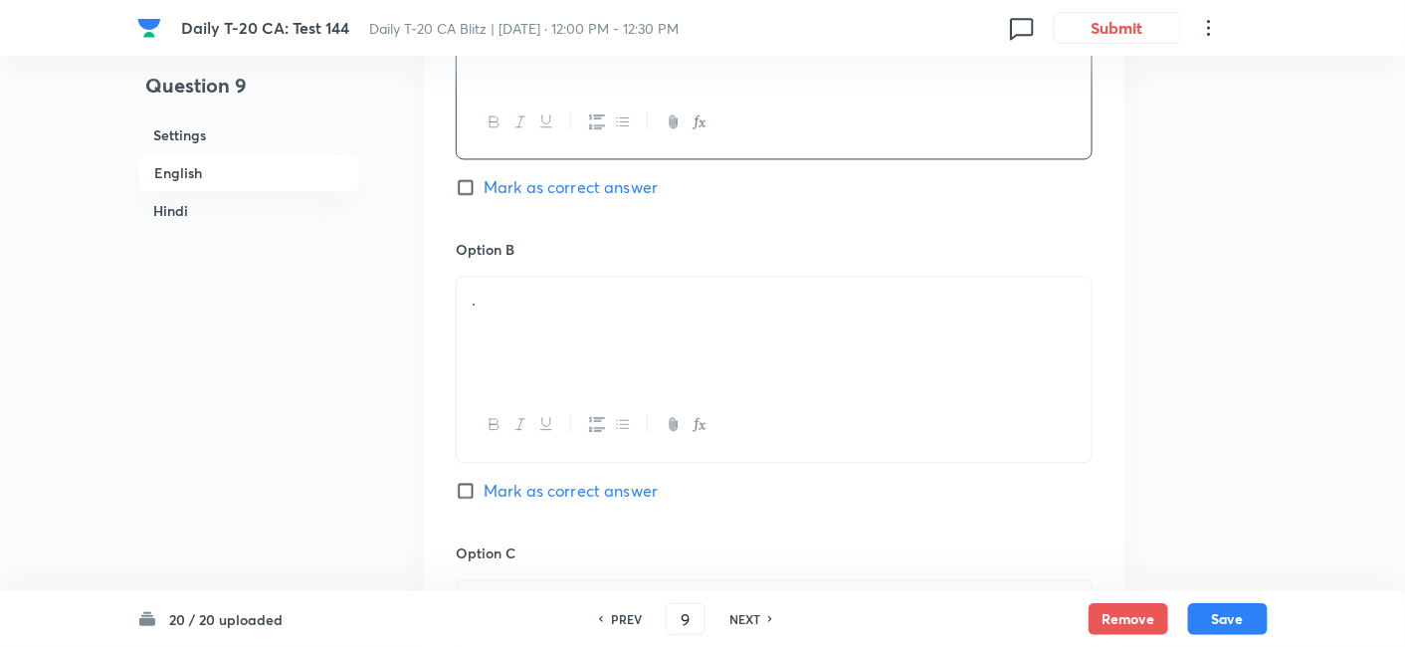
click at [548, 307] on p "." at bounding box center [774, 301] width 605 height 23
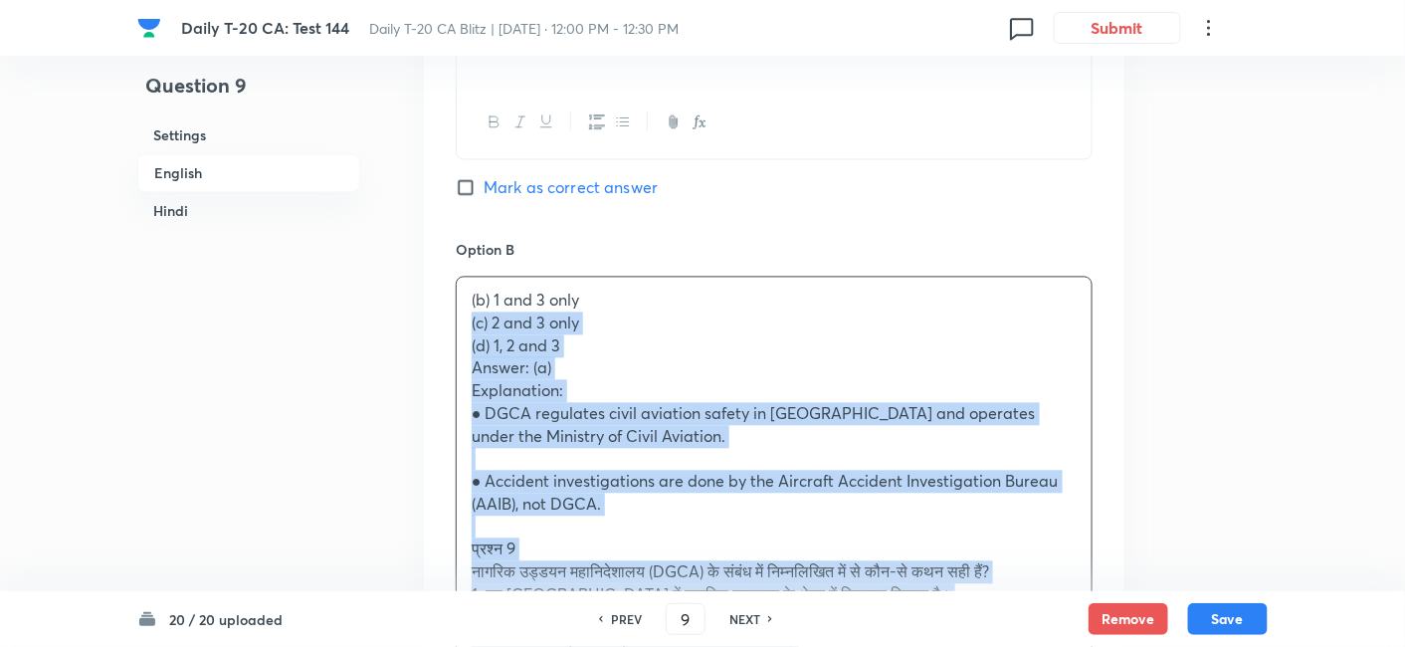
drag, startPoint x: 475, startPoint y: 323, endPoint x: 456, endPoint y: 320, distance: 19.1
click at [457, 320] on div "(b) 1 and 3 only (c) 2 and 3 only (d) 1, 2 and 3 Answer: (a) Explanation: ● DGC…" at bounding box center [774, 629] width 635 height 703
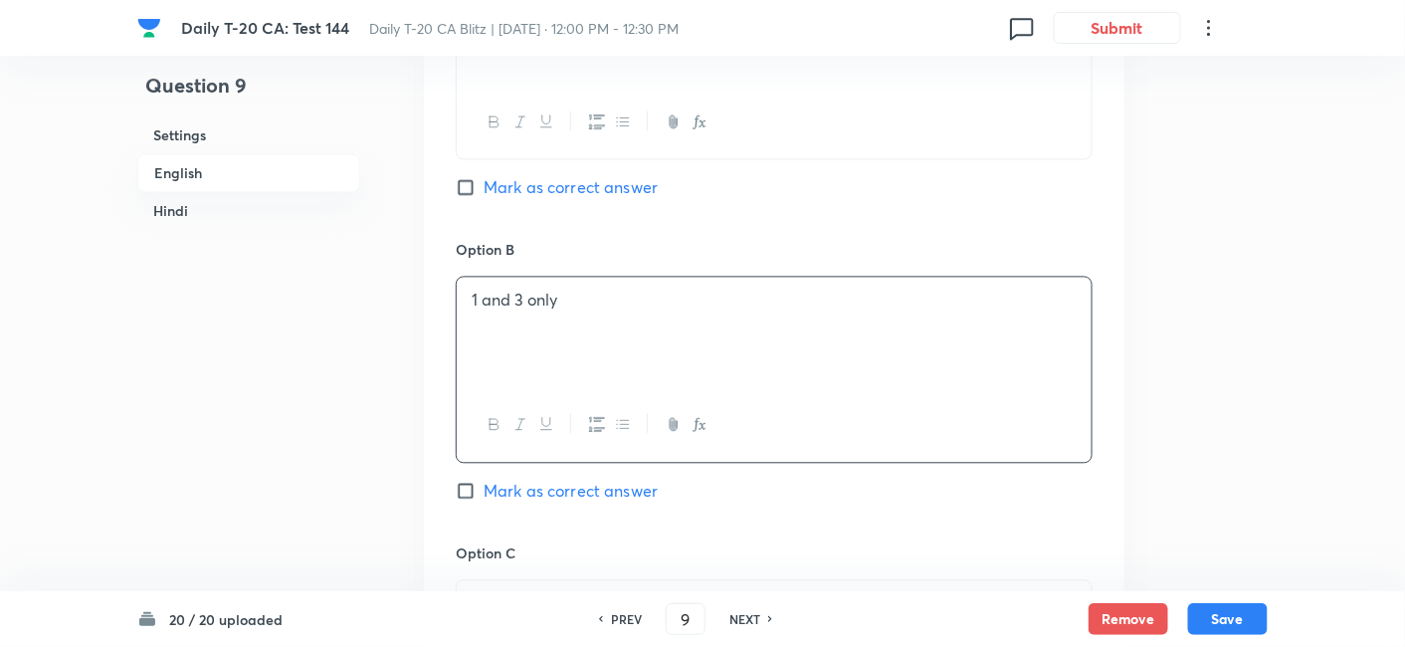
click at [647, 189] on span "Mark as correct answer" at bounding box center [571, 188] width 174 height 24
click at [484, 189] on input "Mark as correct answer" at bounding box center [470, 188] width 28 height 20
checkbox input "true"
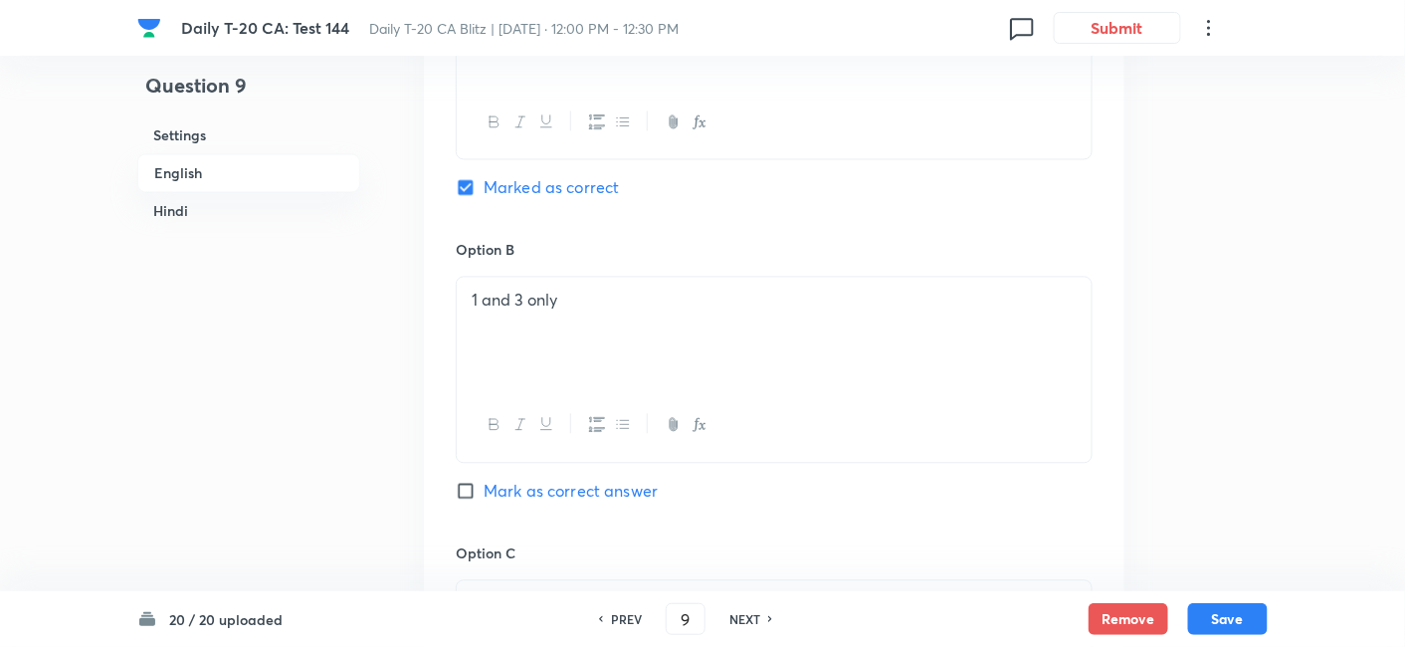
checkbox input "false"
checkbox input "true"
checkbox input "false"
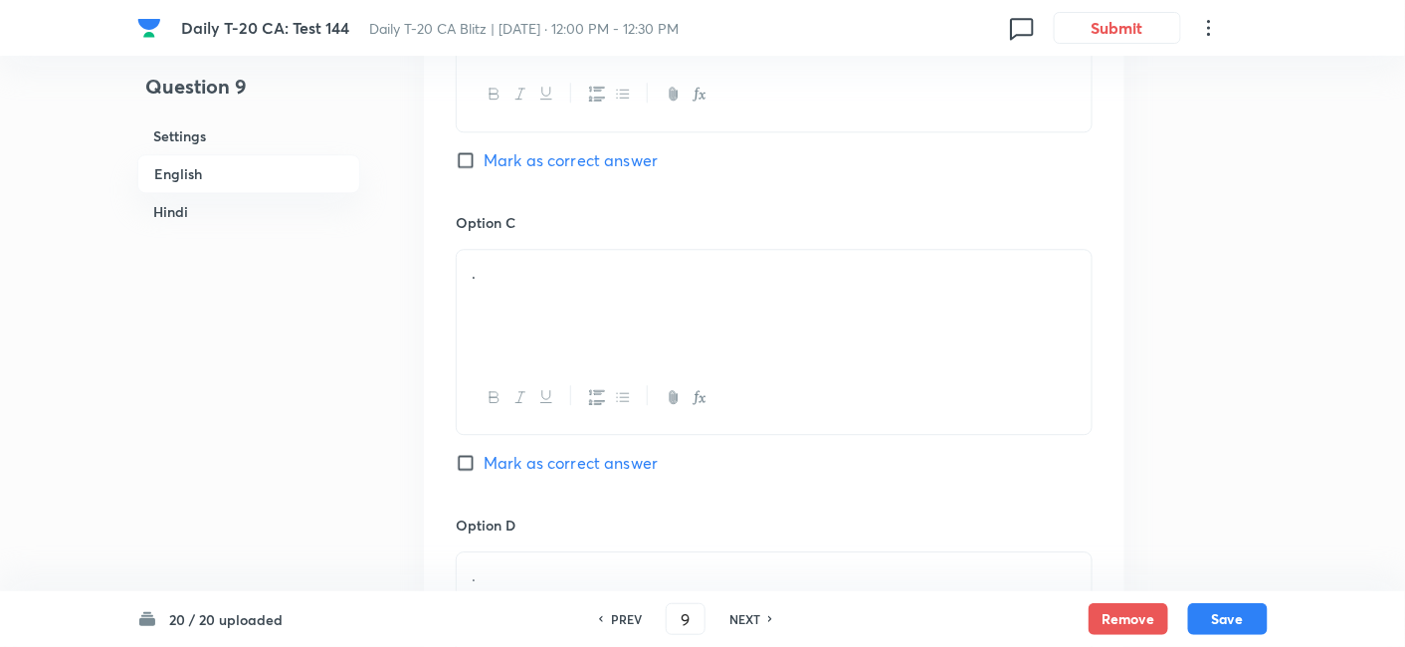
scroll to position [1509, 0]
click at [537, 311] on div "." at bounding box center [774, 304] width 635 height 111
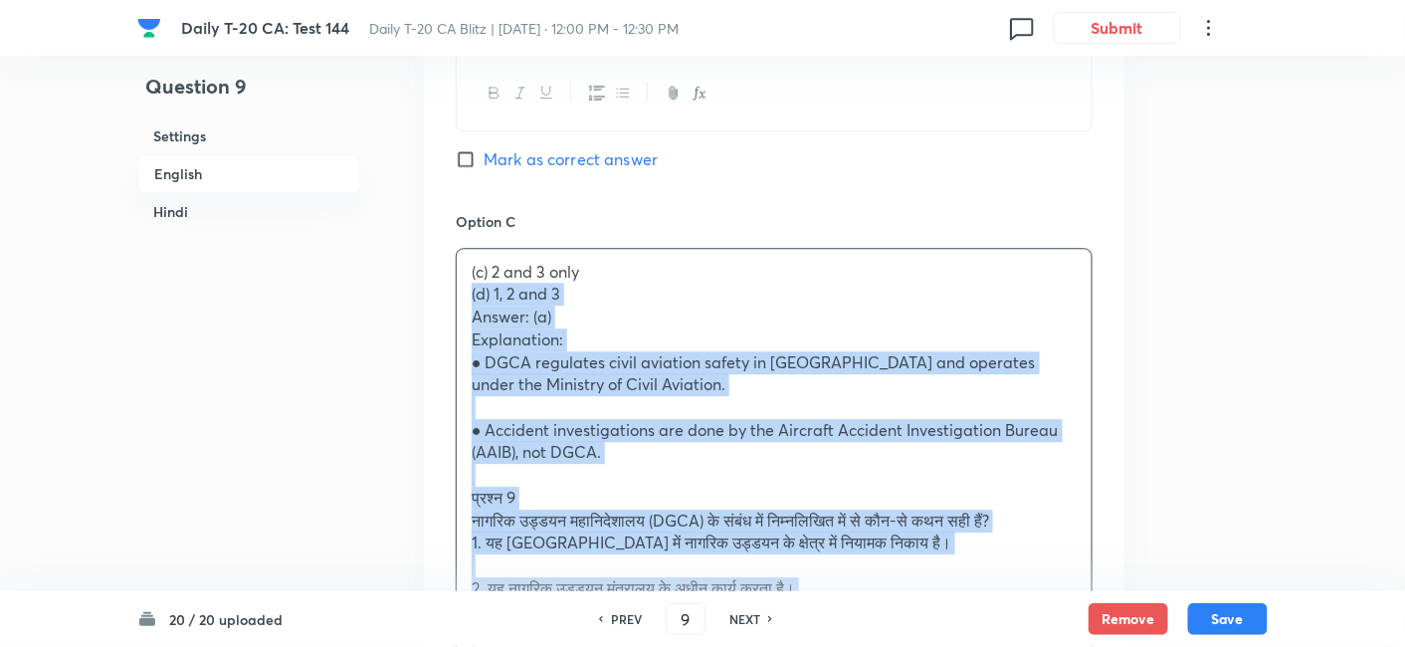
drag, startPoint x: 534, startPoint y: 310, endPoint x: 418, endPoint y: 285, distance: 118.1
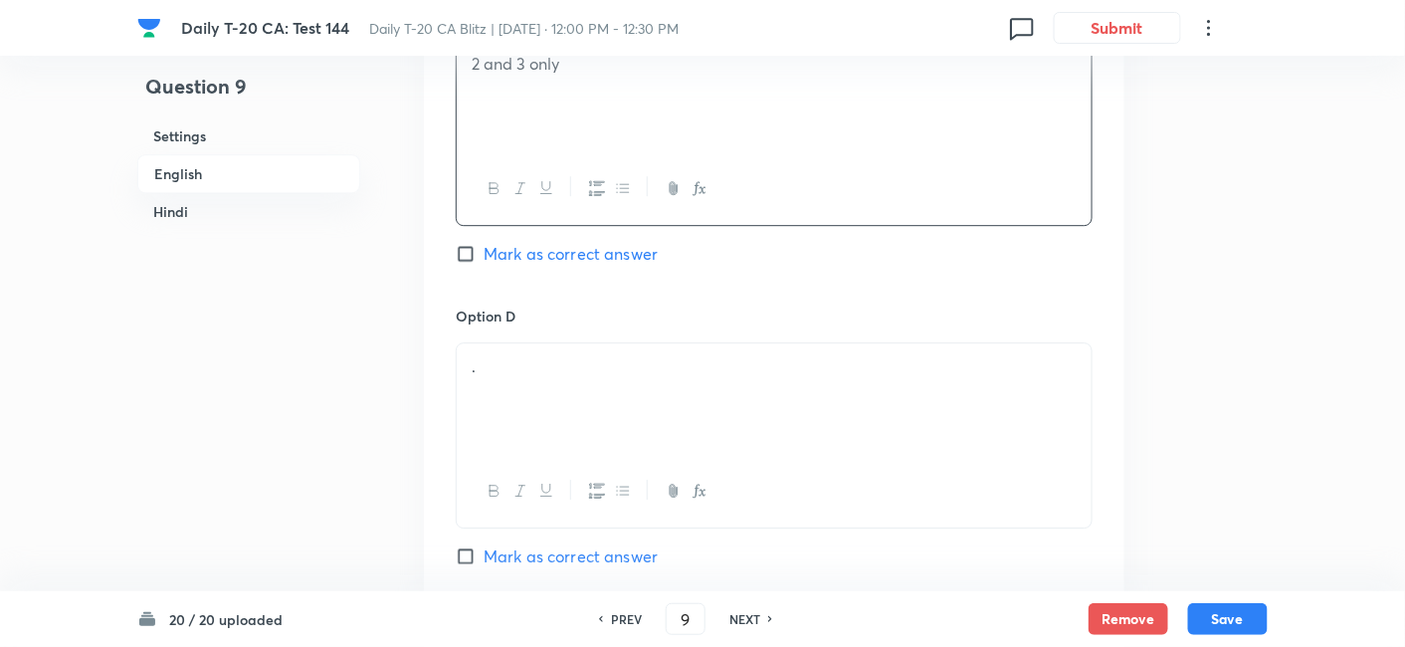
scroll to position [1730, 0]
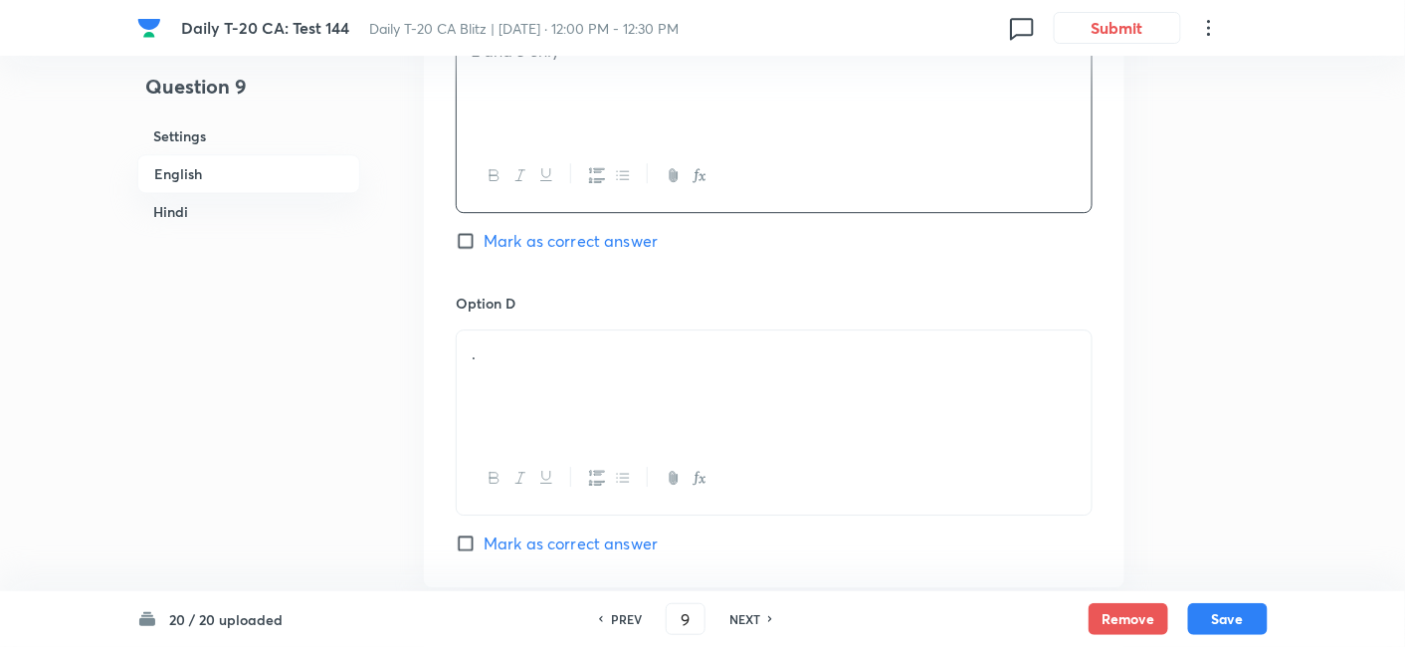
click at [561, 361] on p "." at bounding box center [774, 353] width 605 height 23
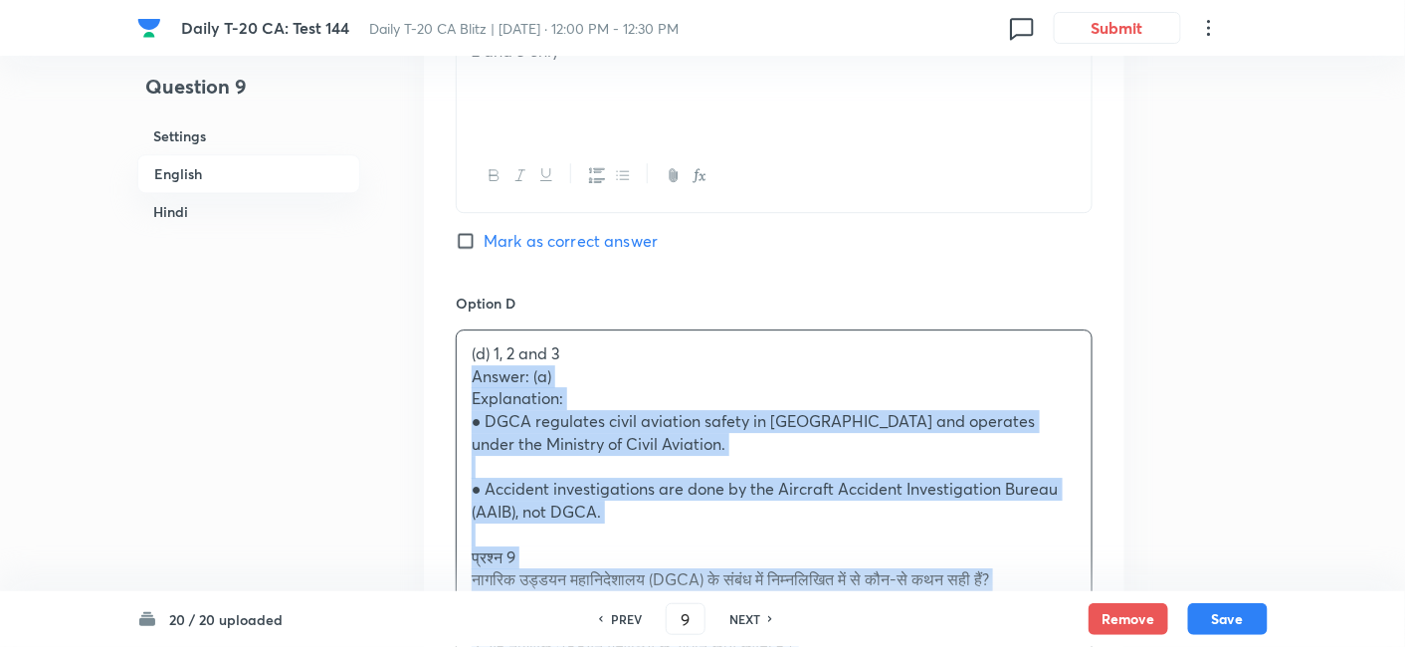
drag, startPoint x: 466, startPoint y: 393, endPoint x: 439, endPoint y: 371, distance: 34.7
click at [439, 371] on div "Option A 1 and 2 only Marked as correct Option B 1 and 3 only Mark as correct a…" at bounding box center [774, 243] width 701 height 1782
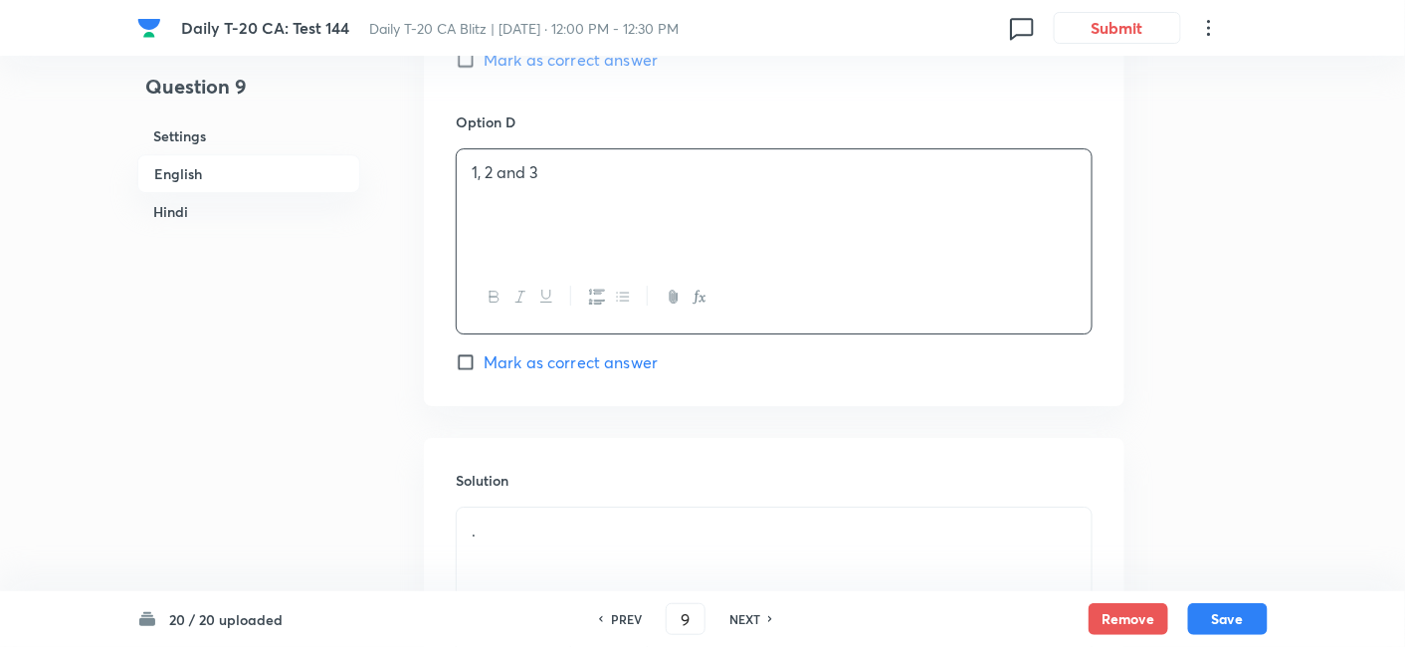
scroll to position [2172, 0]
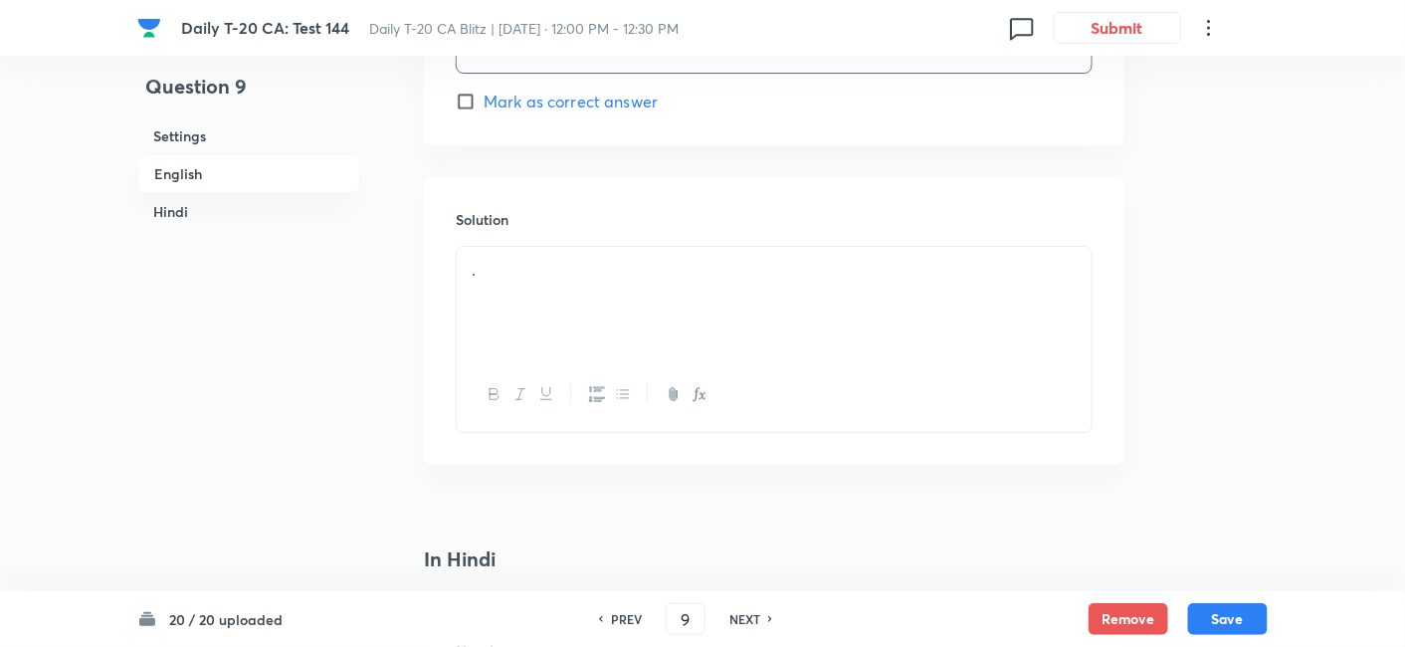
click at [554, 309] on div "." at bounding box center [774, 302] width 635 height 111
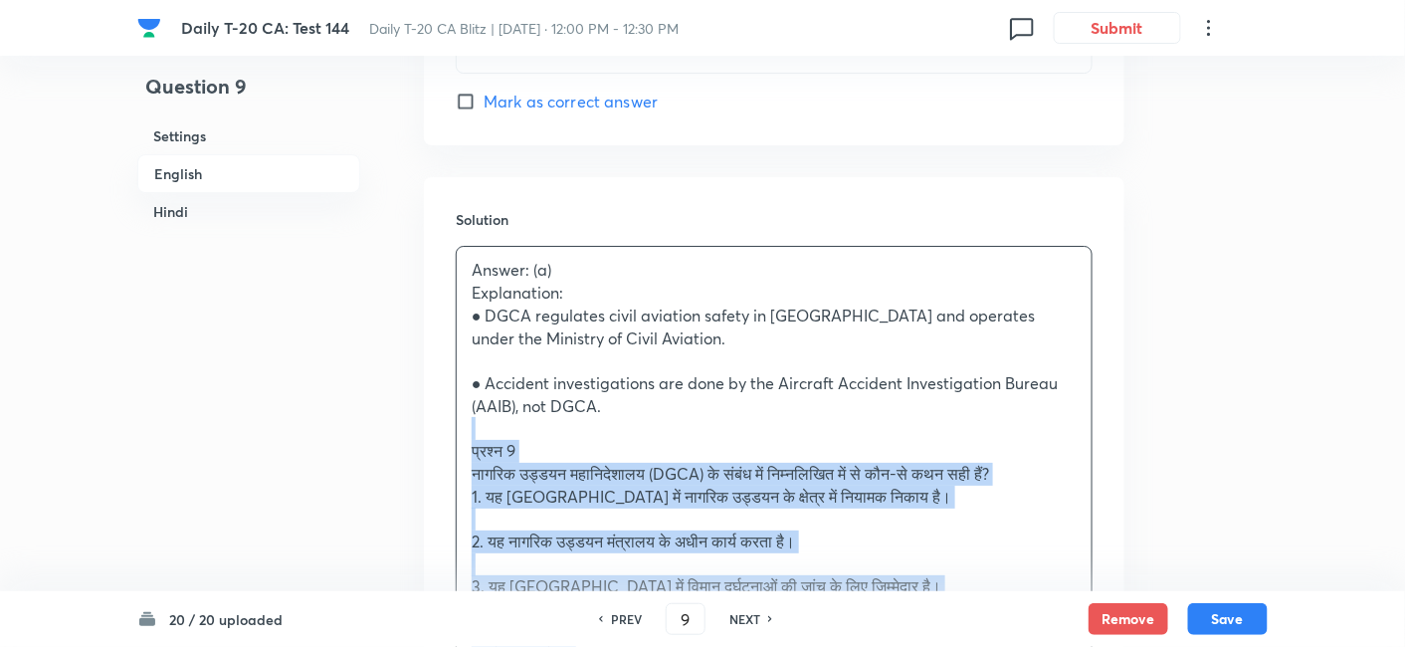
drag, startPoint x: 479, startPoint y: 414, endPoint x: 469, endPoint y: 417, distance: 10.4
click at [469, 417] on div "Answer: (a) Explanation: ● DGCA regulates civil aviation safety in India and op…" at bounding box center [774, 564] width 635 height 634
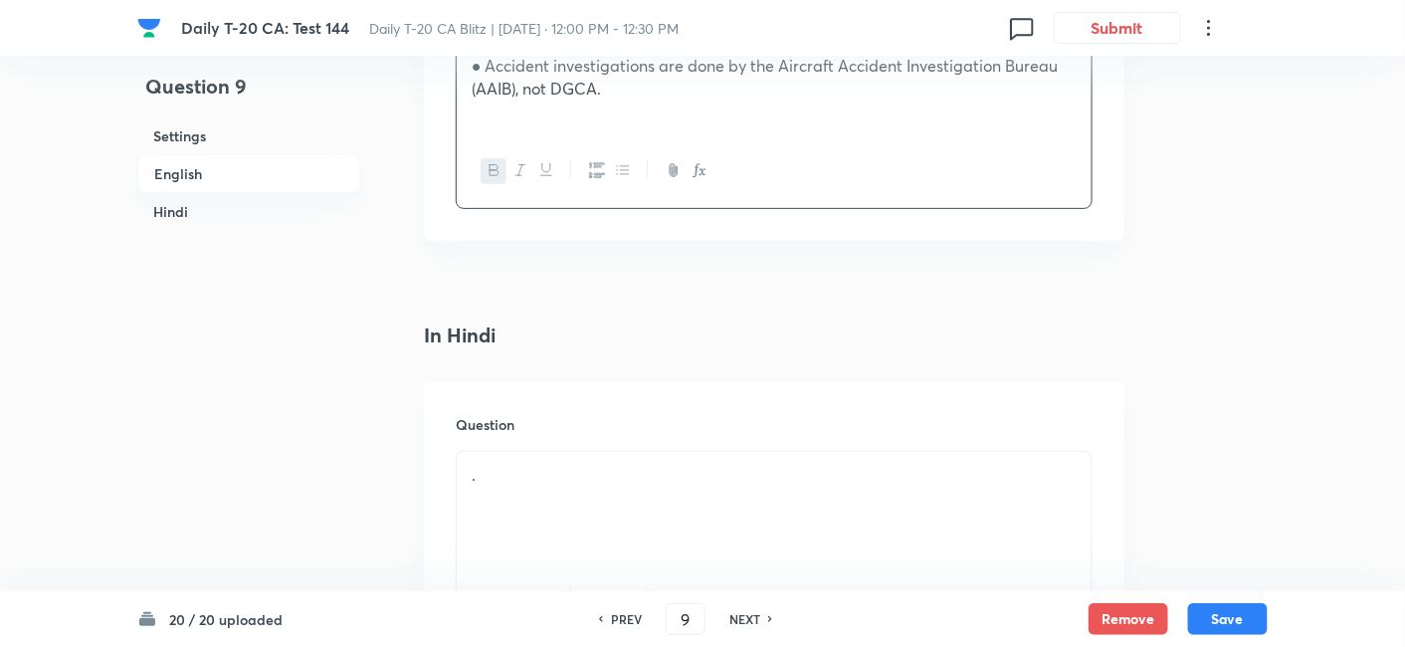
scroll to position [2615, 0]
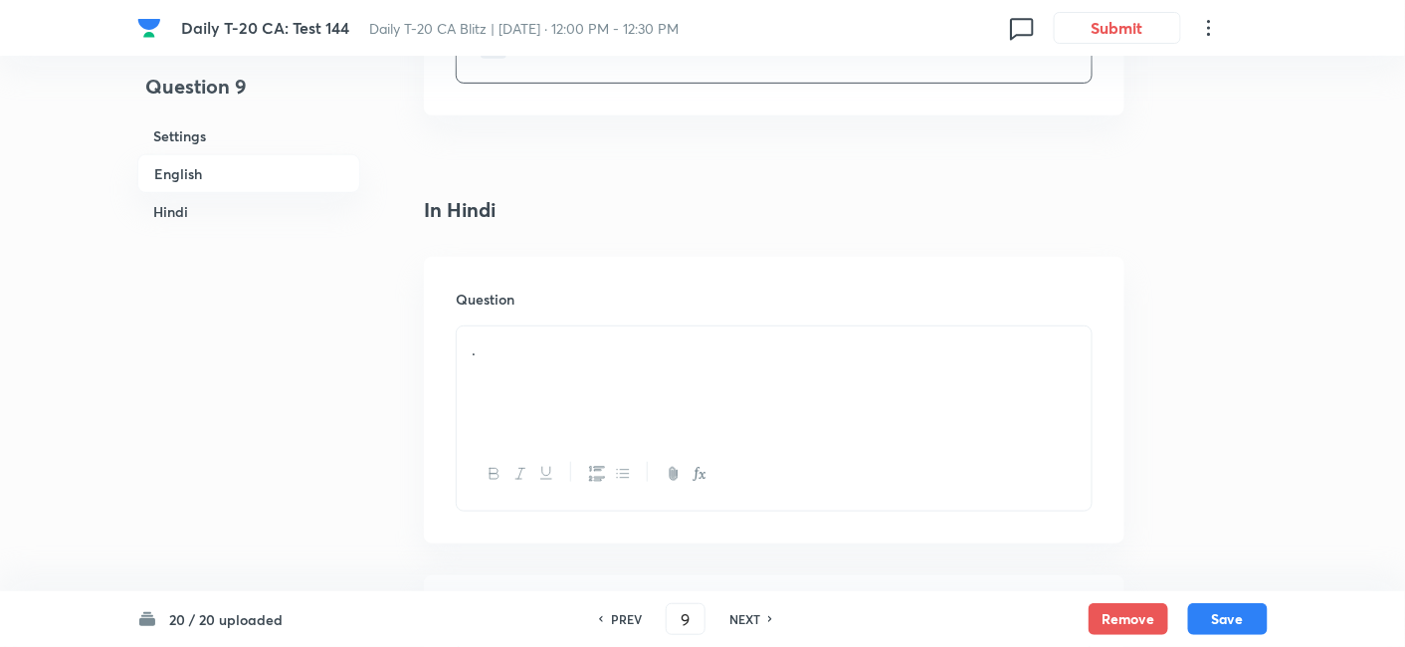
click at [554, 338] on p "." at bounding box center [774, 349] width 605 height 23
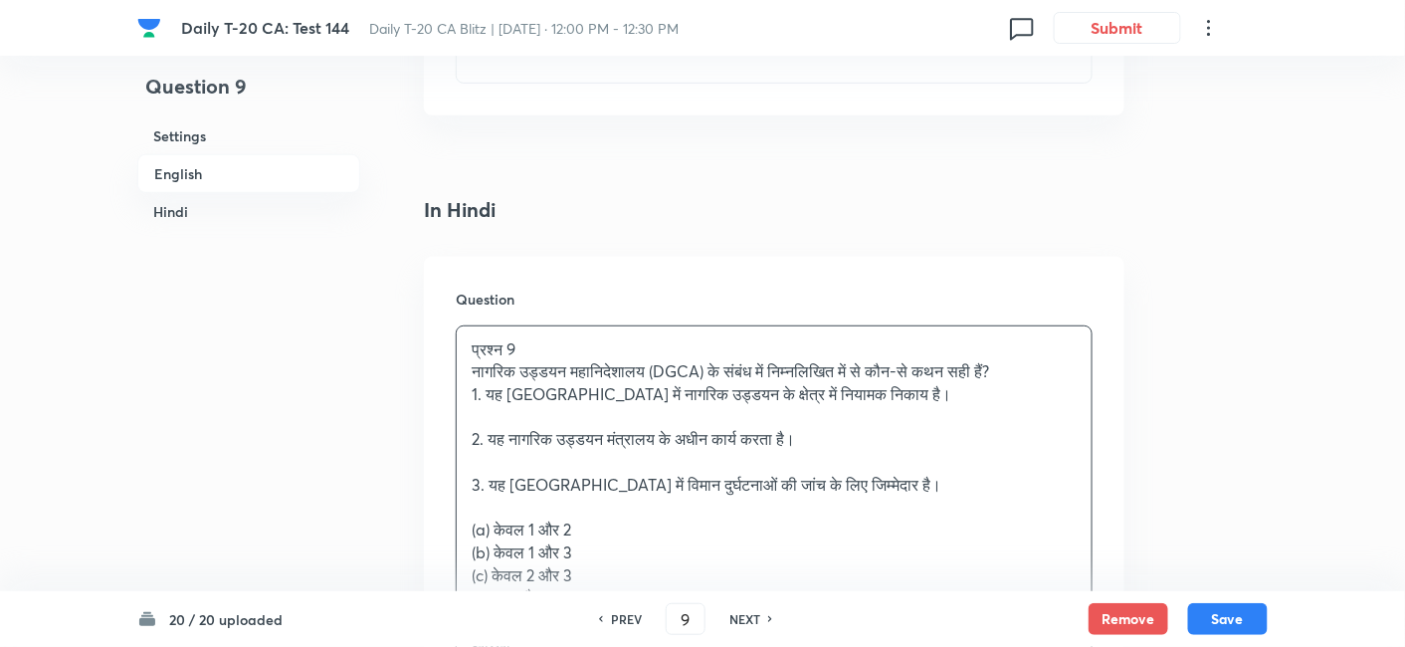
scroll to position [2725, 0]
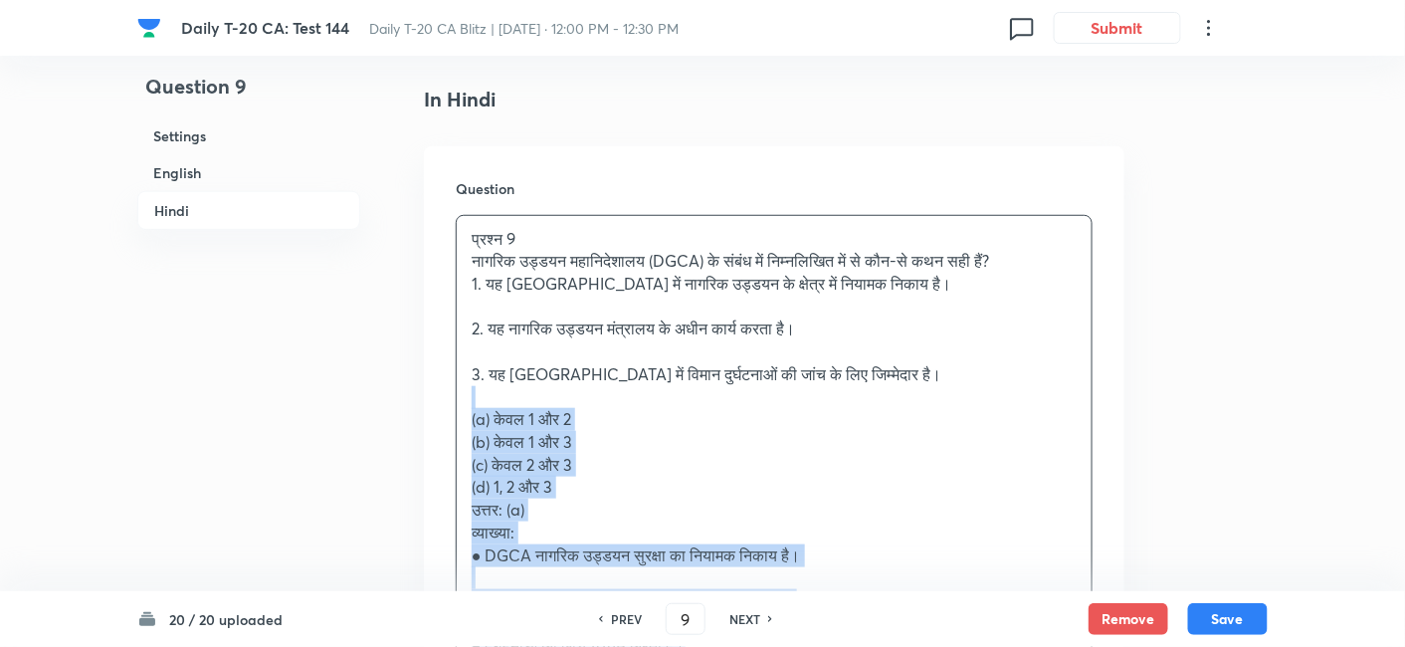
click at [474, 386] on p at bounding box center [774, 397] width 605 height 23
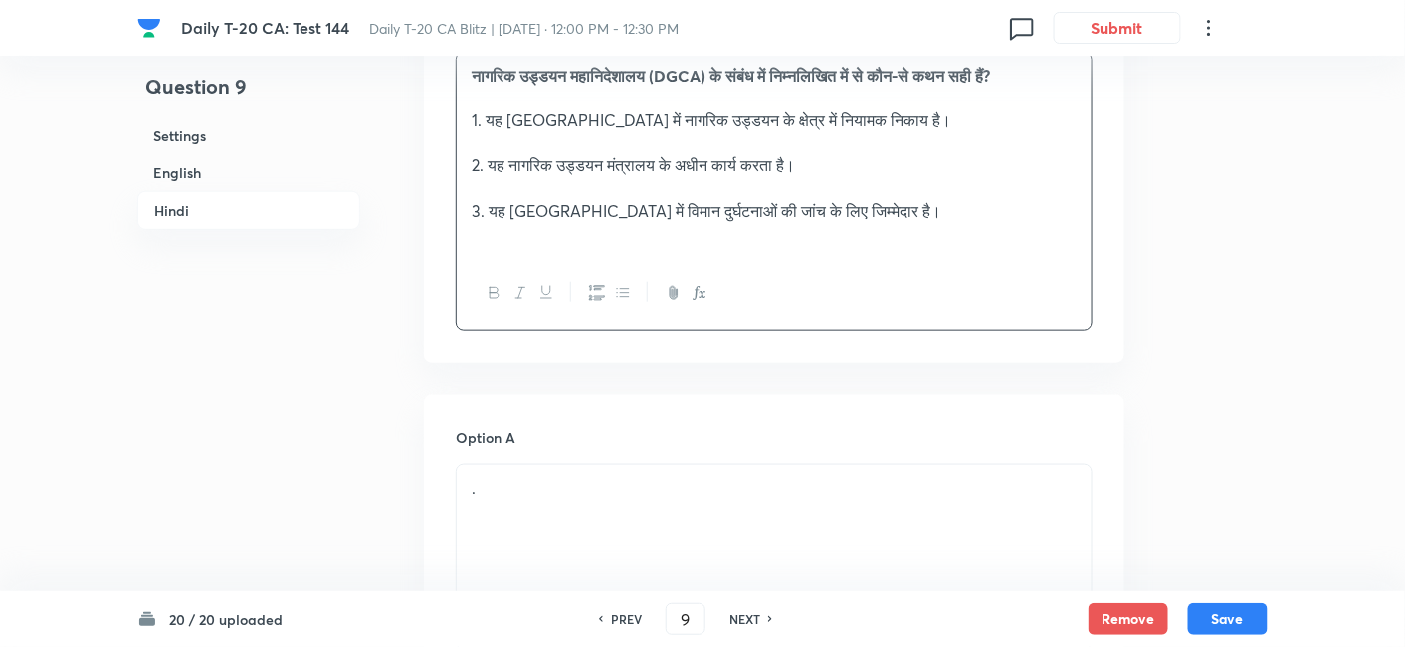
scroll to position [3167, 0]
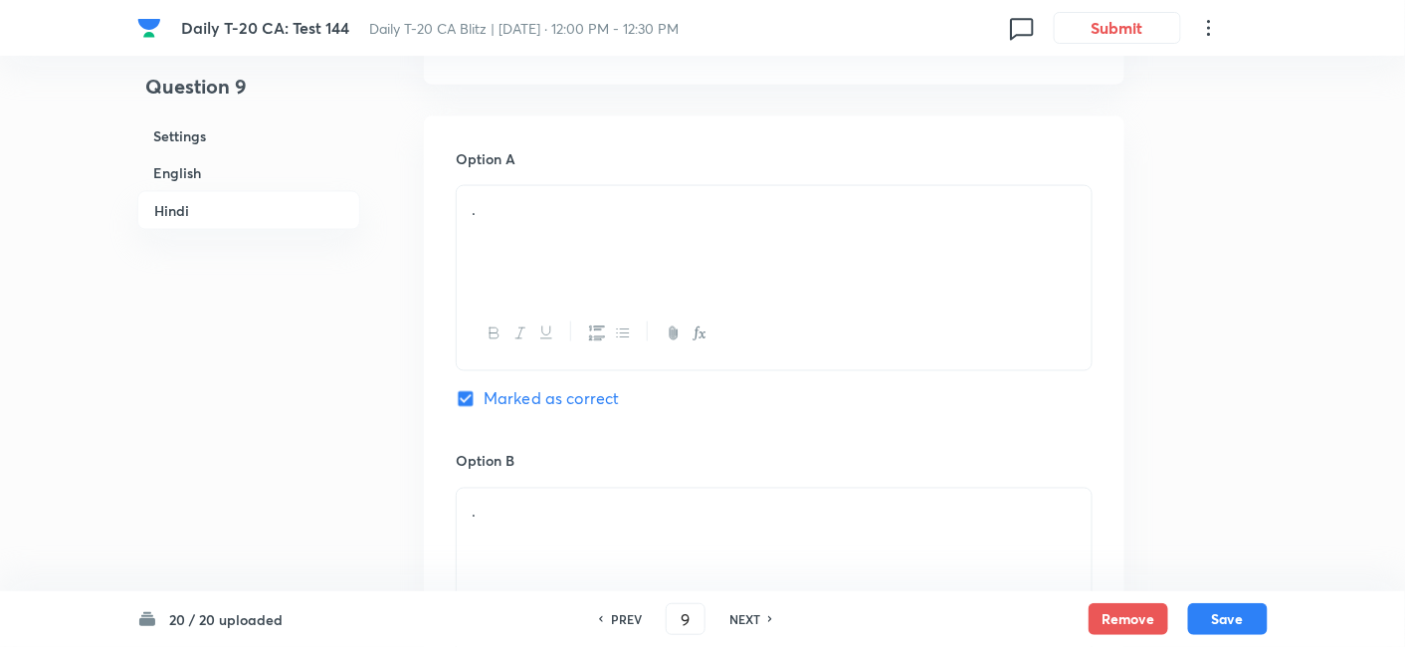
click at [585, 230] on div "." at bounding box center [774, 241] width 635 height 111
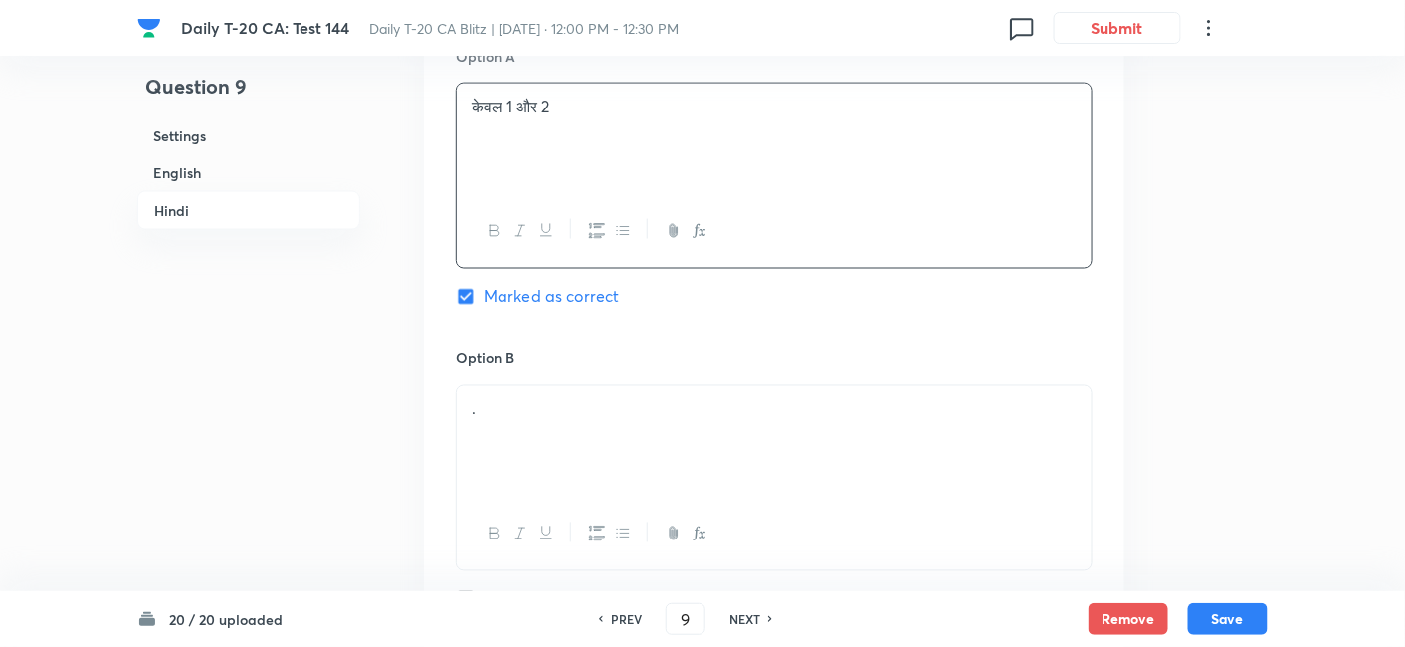
scroll to position [3500, 0]
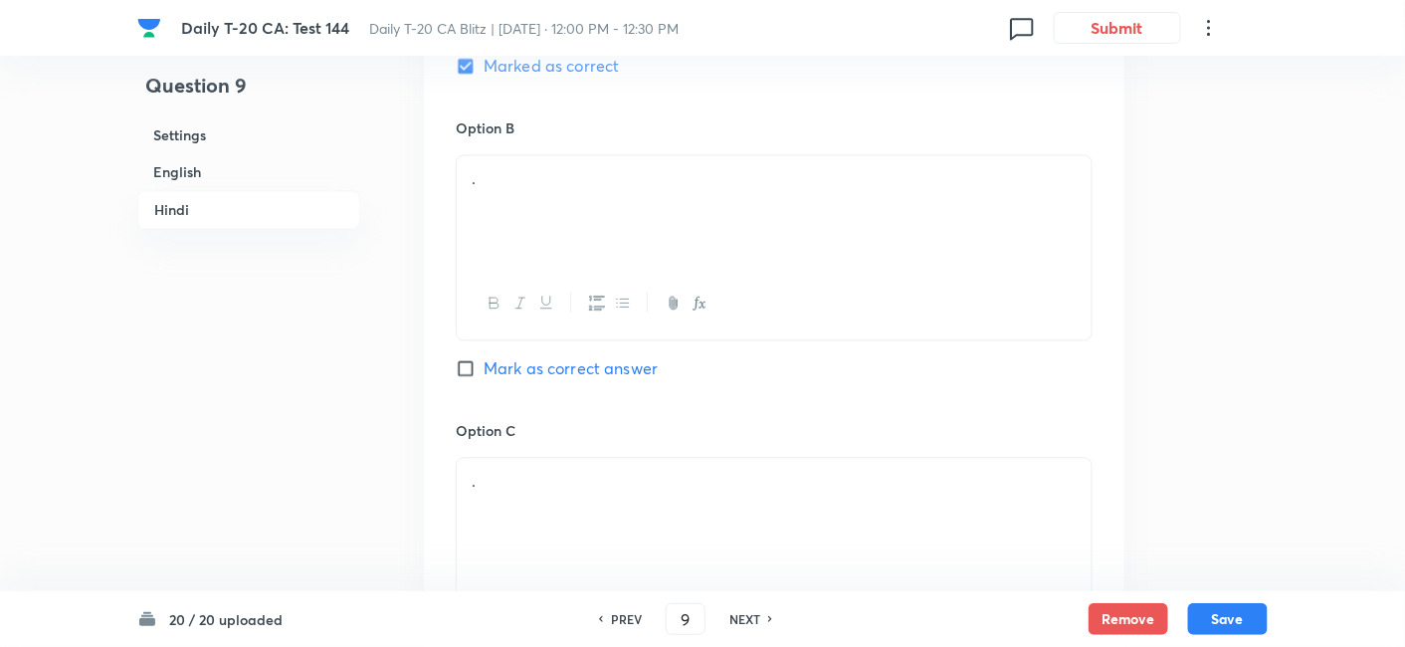
click at [550, 211] on div "." at bounding box center [774, 211] width 635 height 111
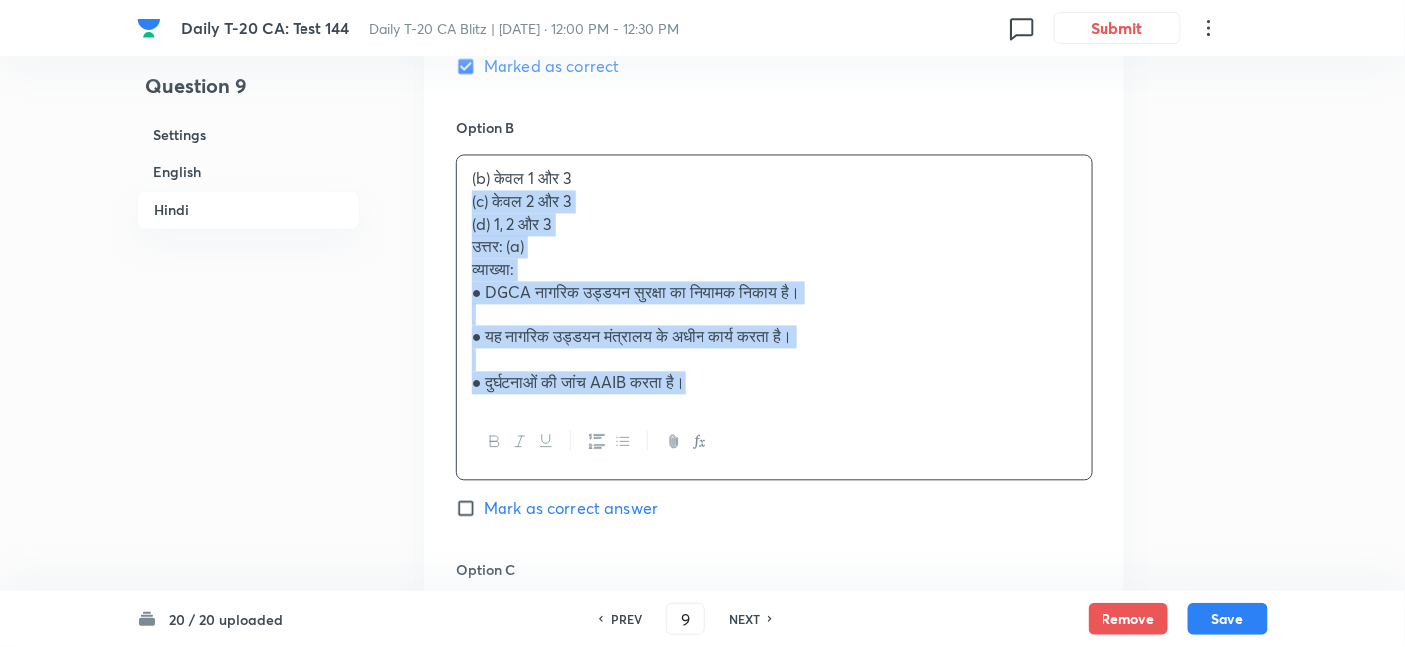
drag, startPoint x: 446, startPoint y: 195, endPoint x: 380, endPoint y: 202, distance: 66.1
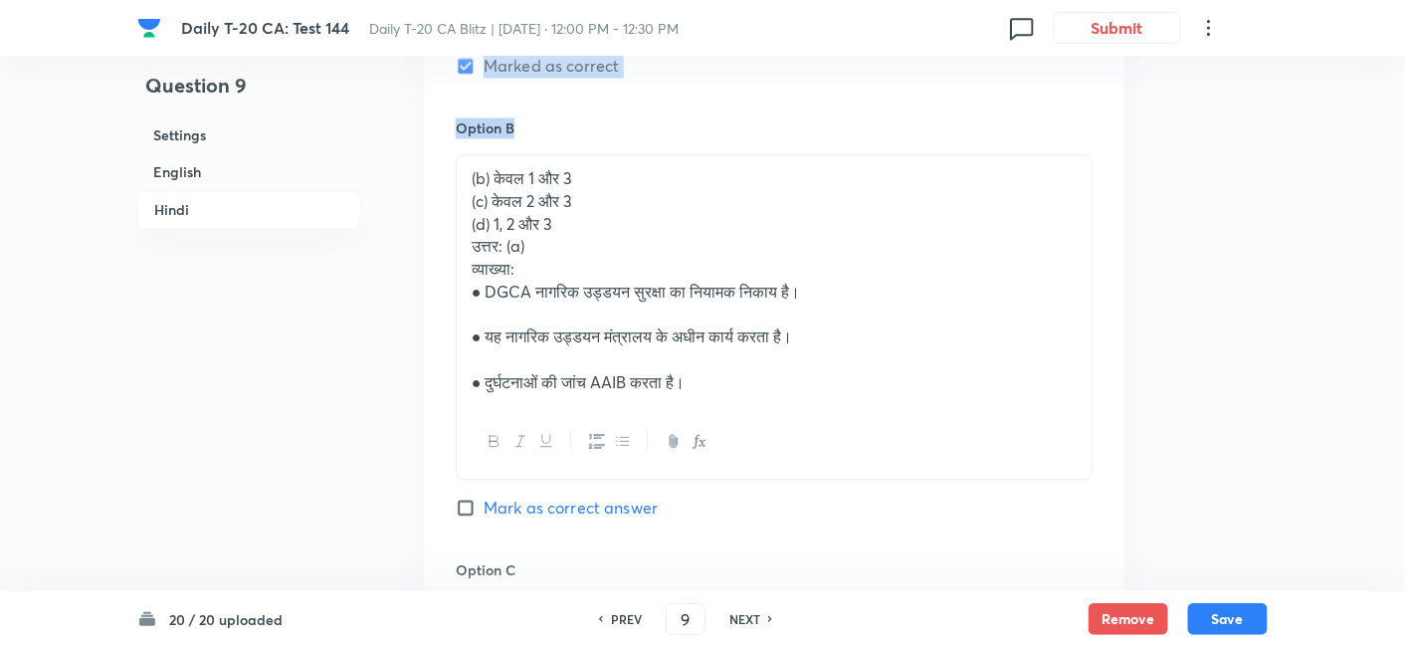
click at [457, 214] on div "(b) केवल 1 और 3 (c) केवल 2 और 3 (d) 1, 2 और 3 उत्तर: (a) व्याख्या: ● DGCA नागरि…" at bounding box center [774, 281] width 635 height 250
click at [600, 218] on p "(d) 1, 2 और 3" at bounding box center [774, 225] width 605 height 23
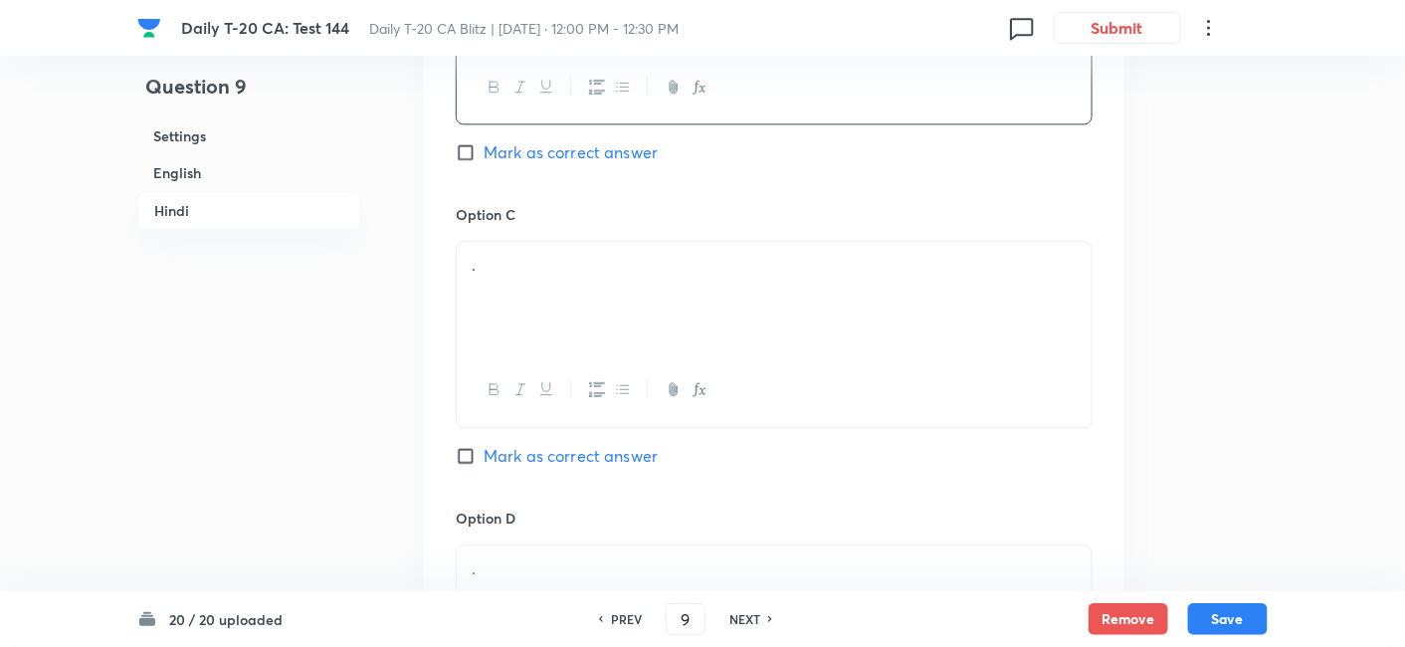
scroll to position [3721, 0]
click at [518, 284] on div "." at bounding box center [774, 293] width 635 height 111
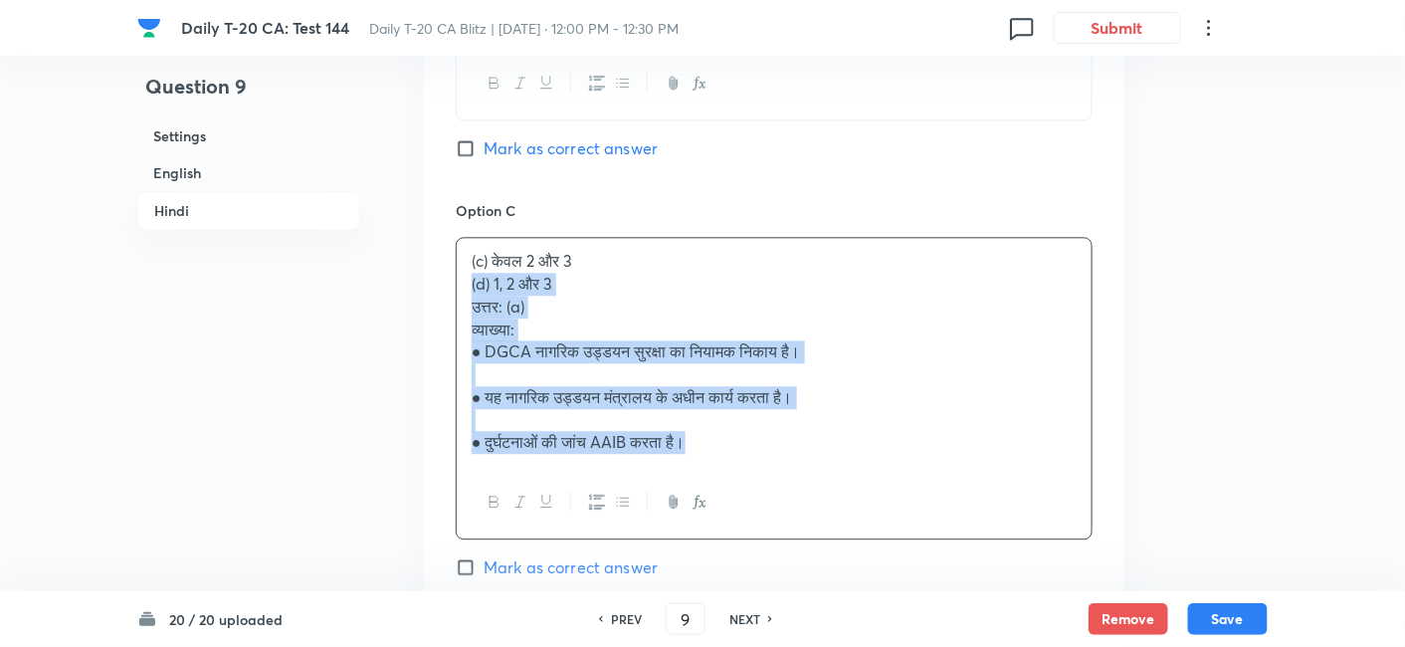
drag, startPoint x: 469, startPoint y: 280, endPoint x: 447, endPoint y: 281, distance: 21.9
click at [456, 280] on div "(c) केवल 2 और 3 (d) 1, 2 और 3 उत्तर: (a) व्याख्या: ● DGCA नागरिक उड्डयन सुरक्षा…" at bounding box center [774, 388] width 637 height 303
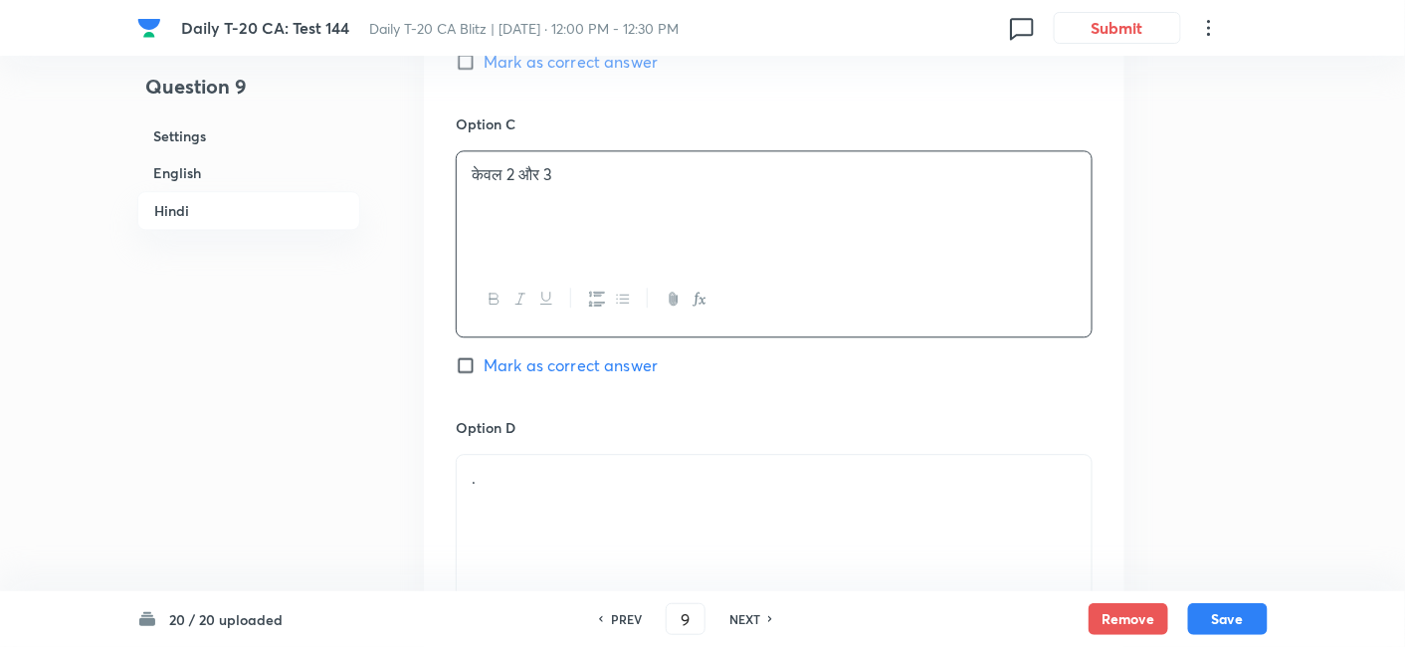
scroll to position [3942, 0]
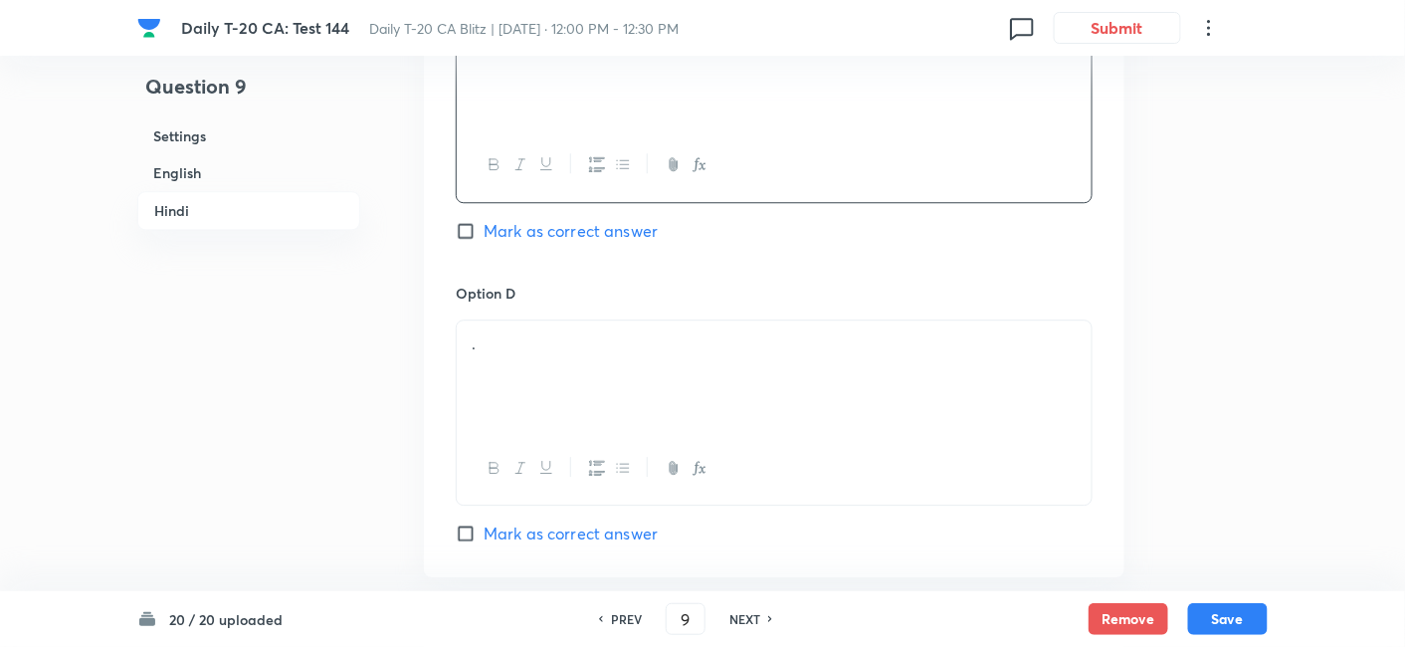
click at [565, 357] on div "." at bounding box center [774, 376] width 635 height 111
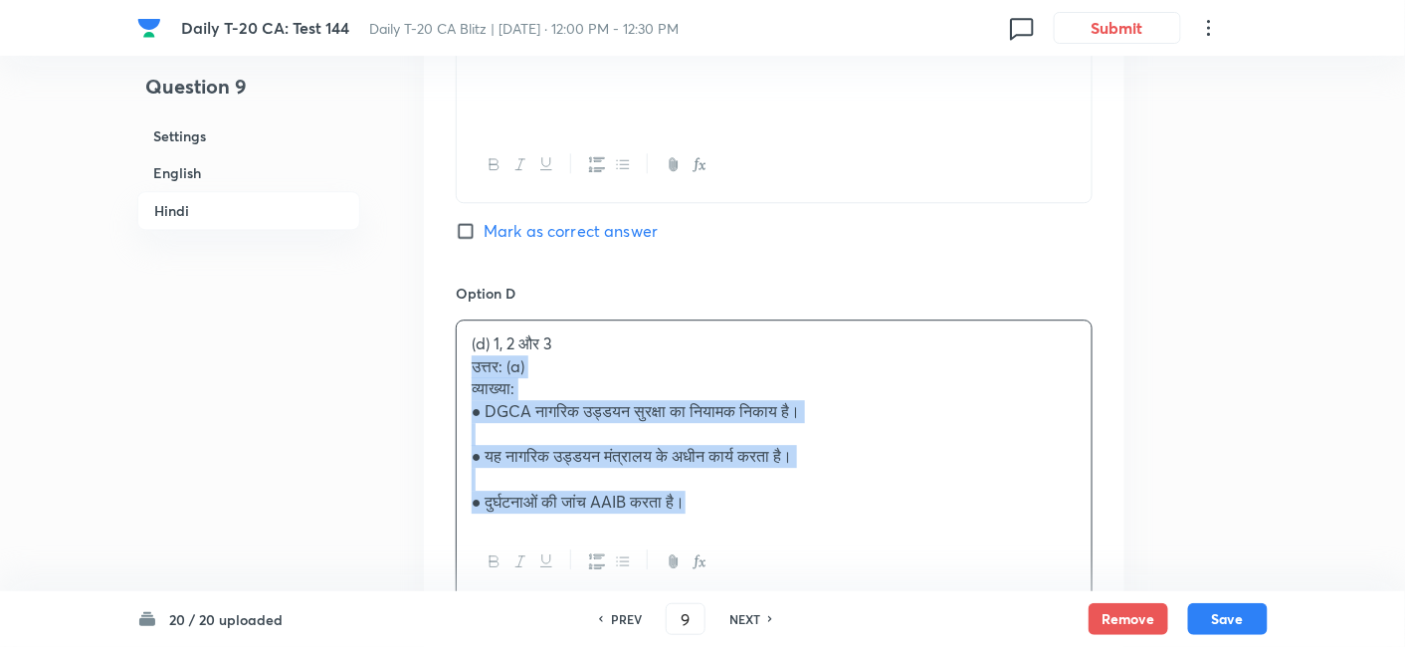
click at [454, 360] on div "Option A केवल 1 और 2 Marked as correct Option B केवल 1 और 3 Mark as correct ans…" at bounding box center [774, 6] width 701 height 1329
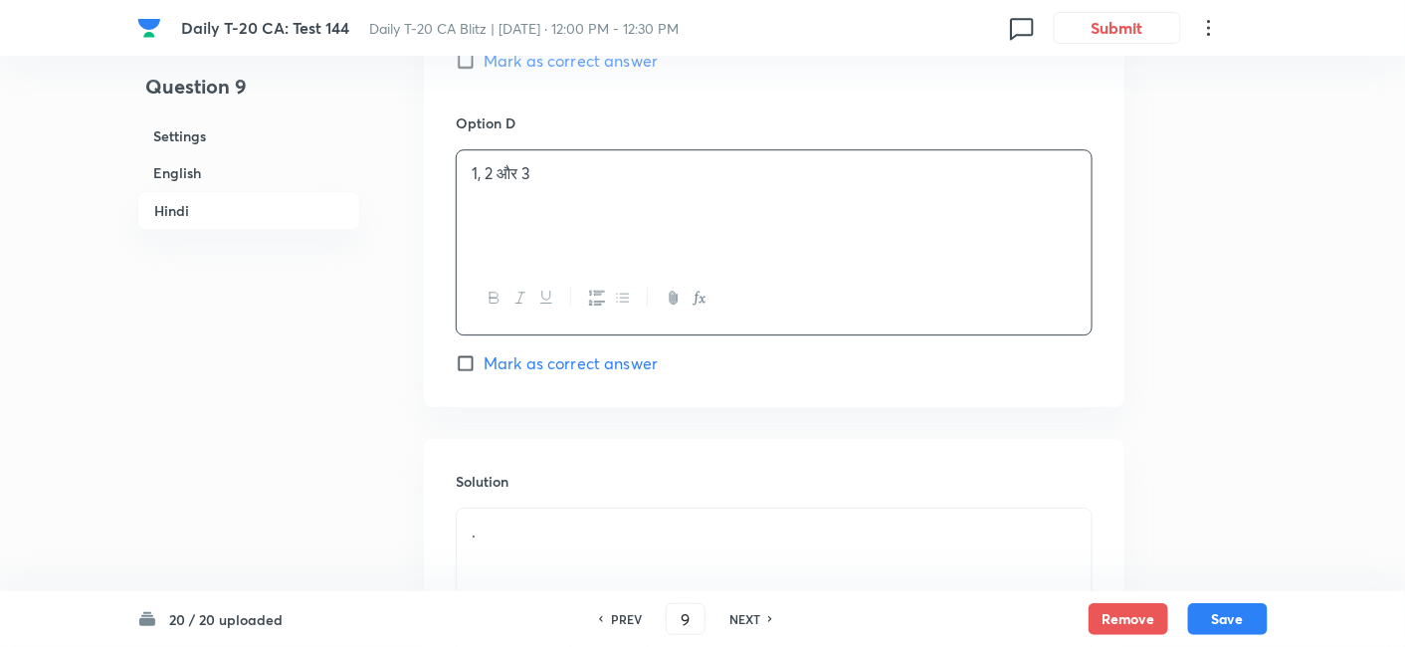
scroll to position [4360, 0]
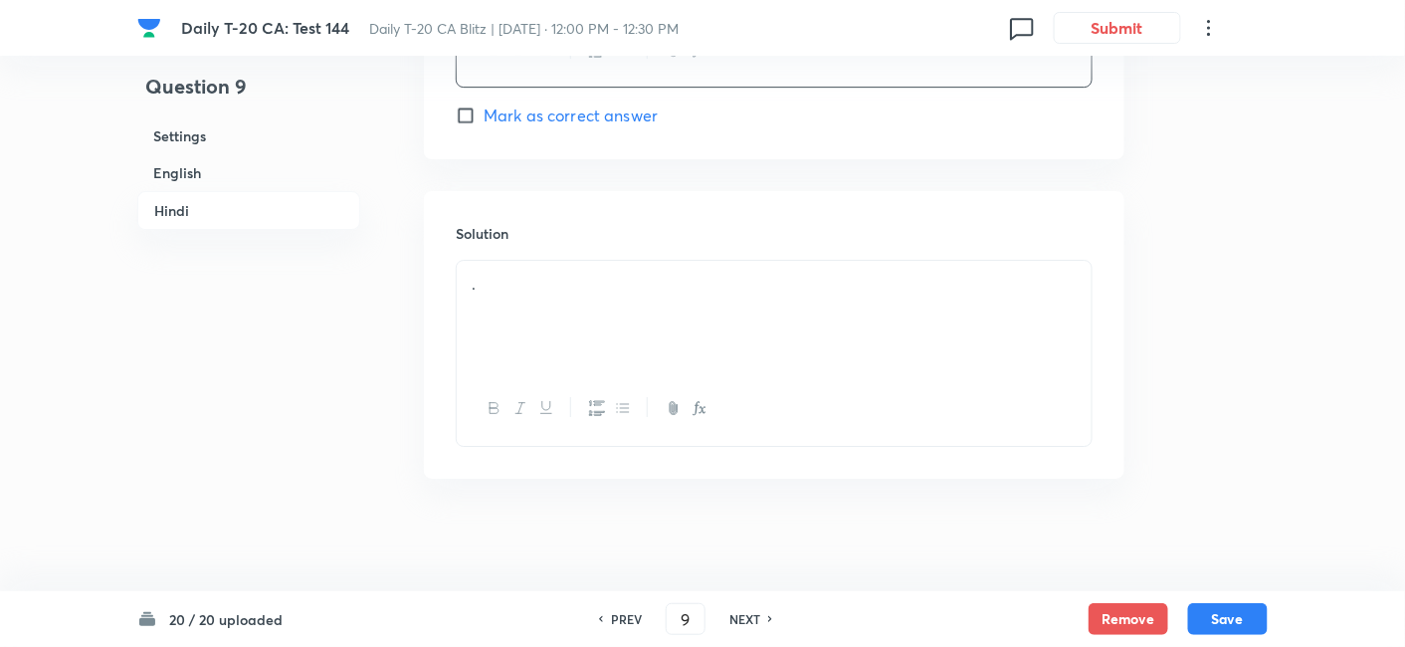
click at [568, 315] on div "." at bounding box center [774, 316] width 635 height 111
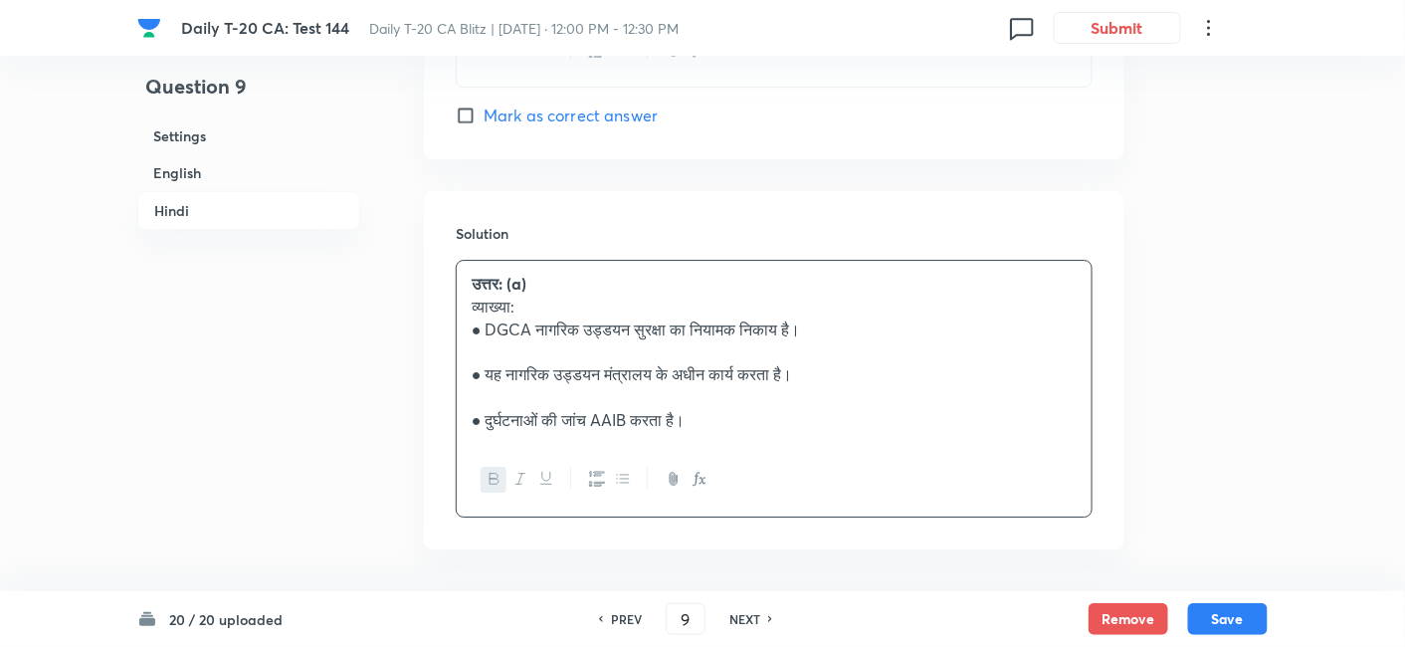
click at [267, 161] on h6 "English" at bounding box center [248, 172] width 223 height 37
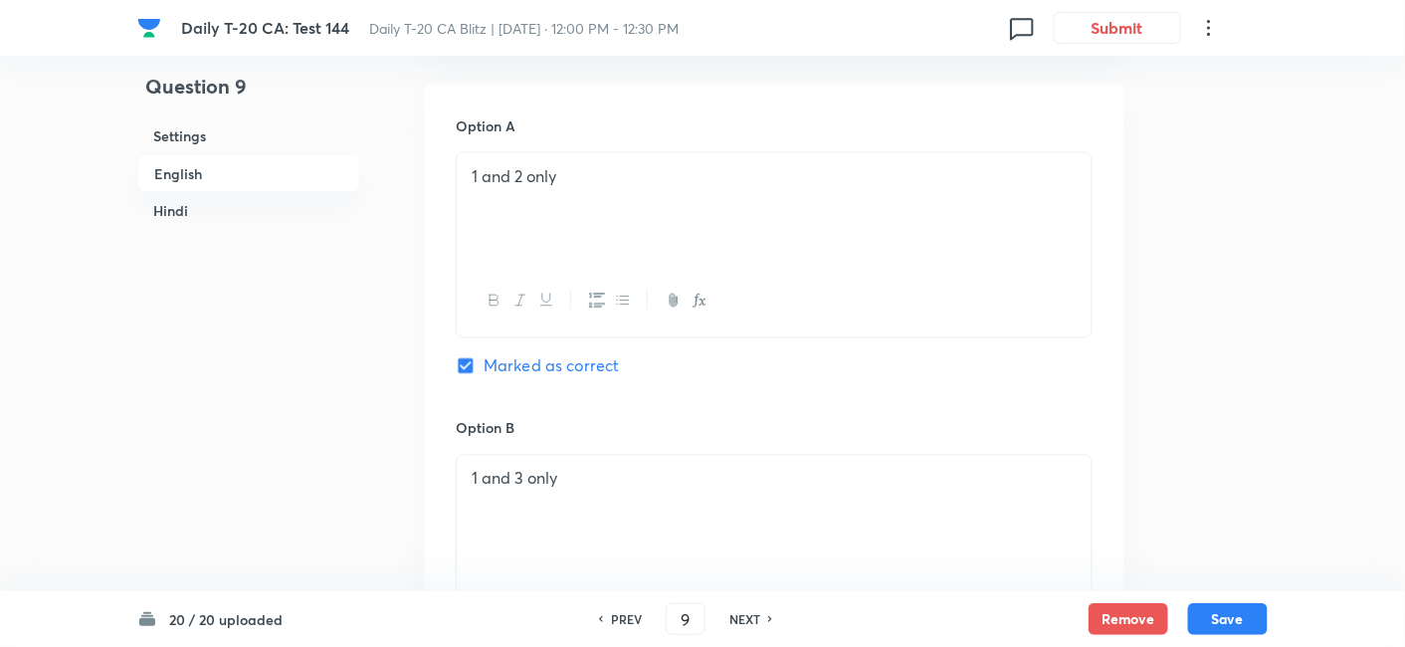
scroll to position [1066, 0]
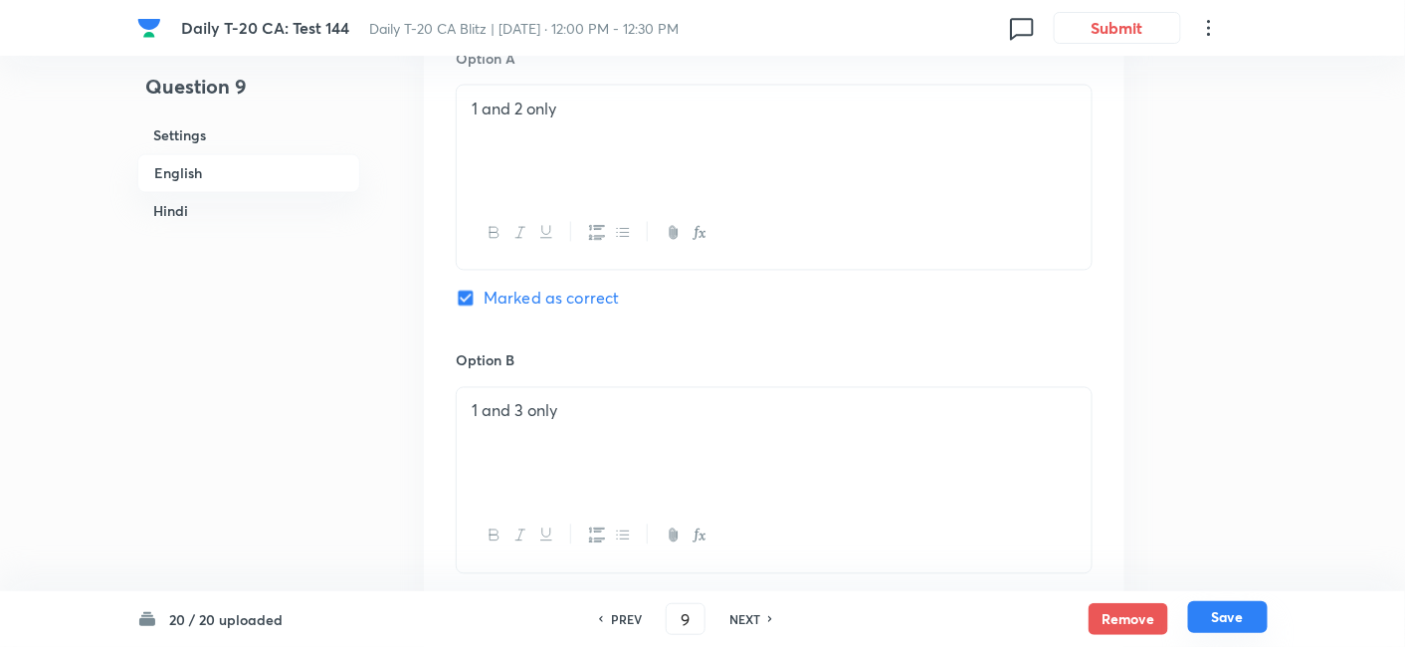
click at [1252, 609] on button "Save" at bounding box center [1228, 617] width 80 height 32
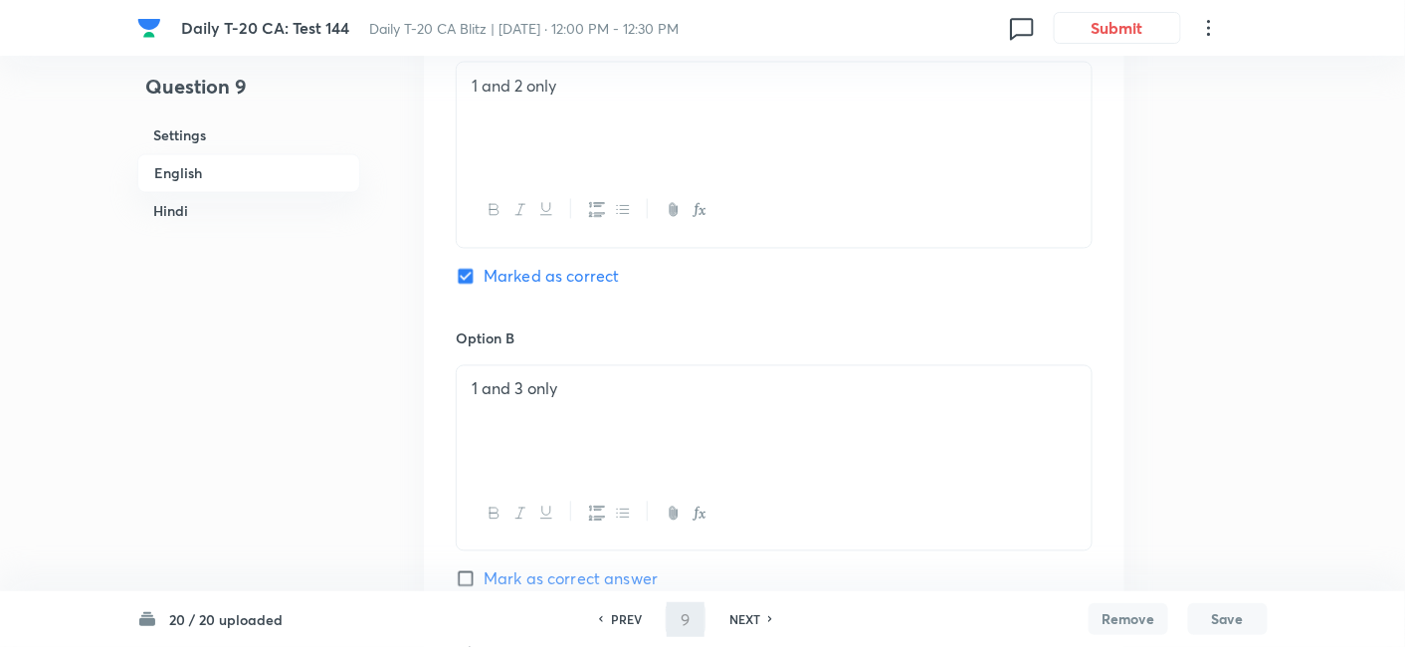
type input "10"
checkbox input "false"
checkbox input "true"
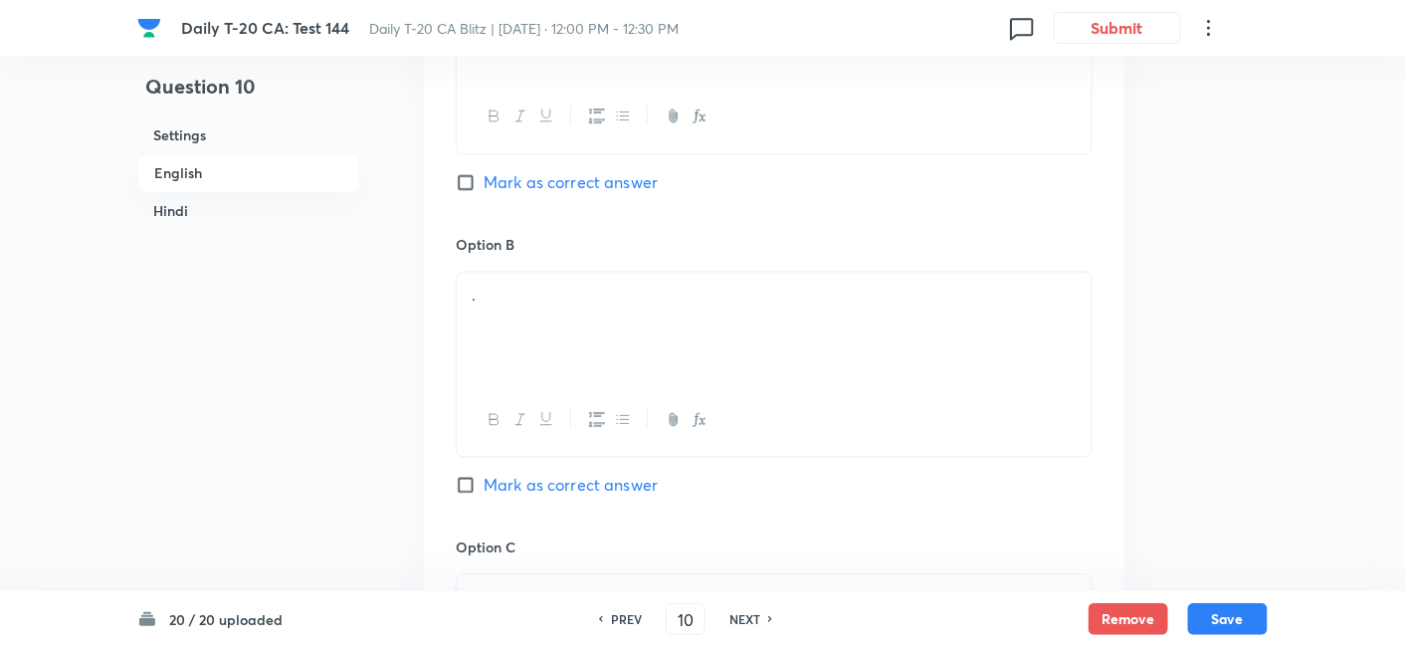
click at [243, 178] on h6 "English" at bounding box center [248, 173] width 223 height 39
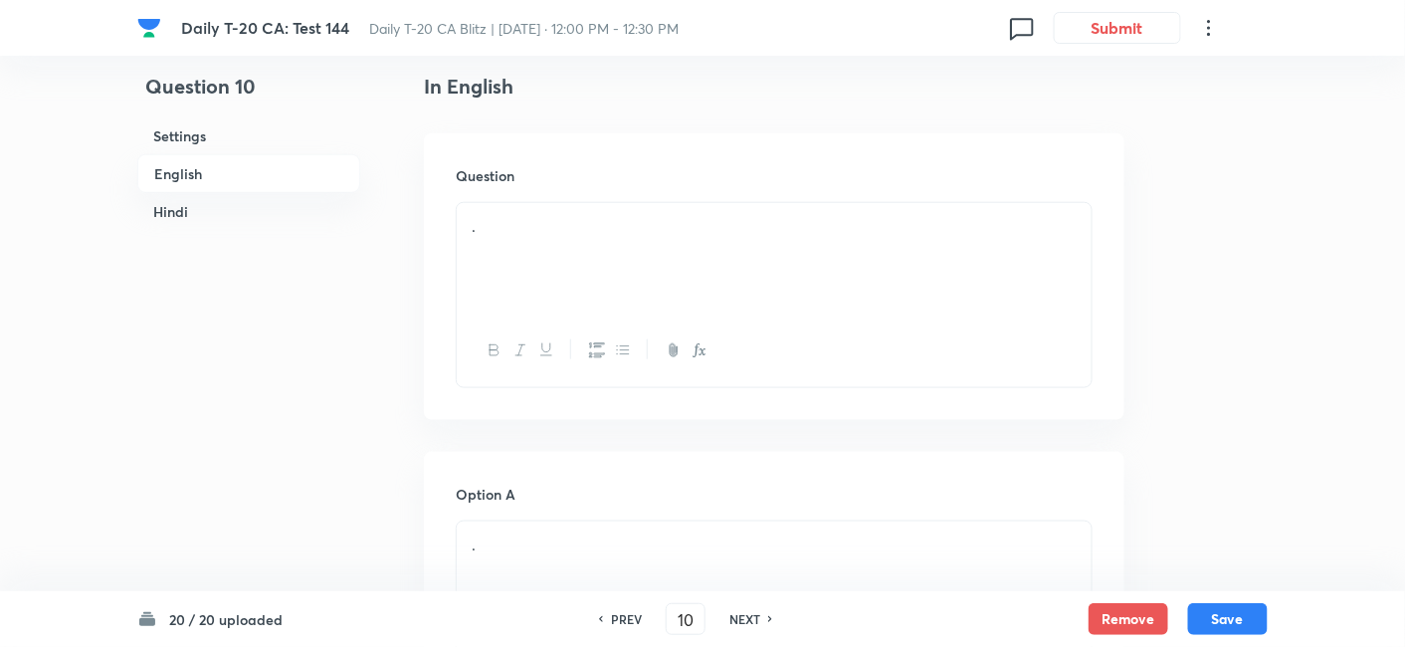
click at [680, 280] on div "." at bounding box center [774, 258] width 635 height 111
click at [806, 273] on div "." at bounding box center [774, 258] width 635 height 111
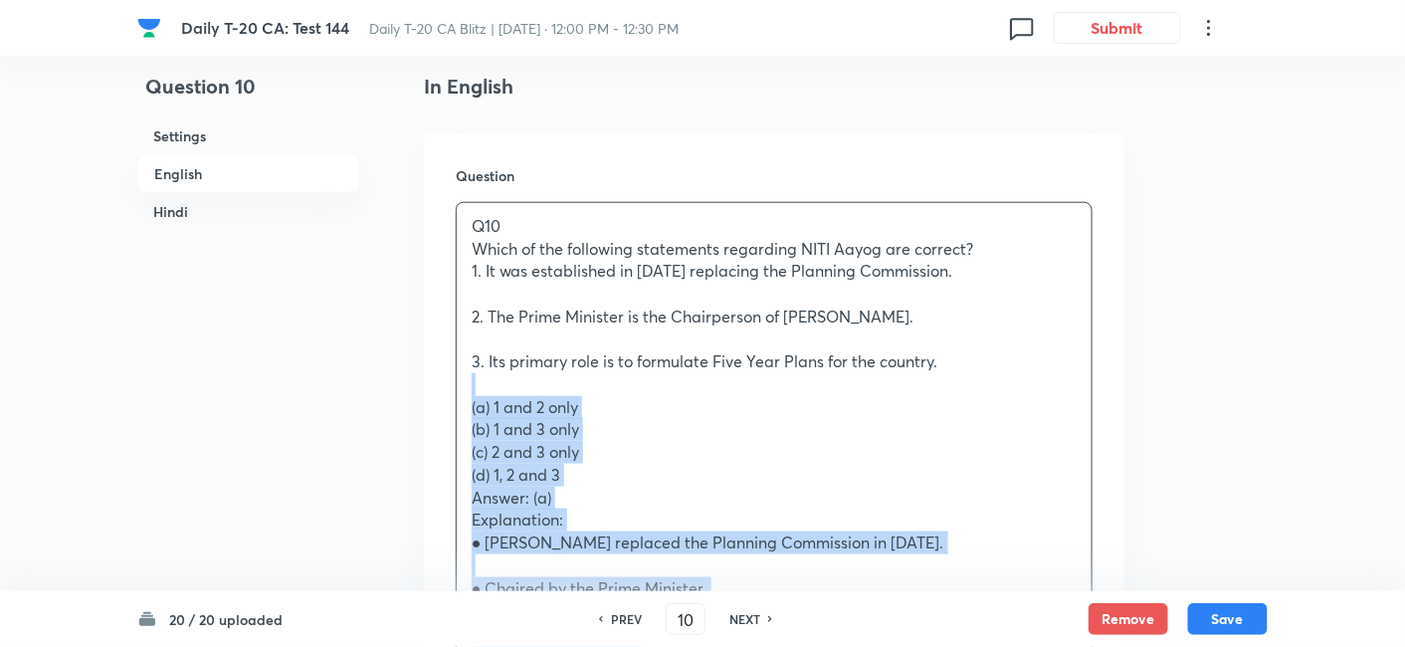
drag, startPoint x: 454, startPoint y: 385, endPoint x: 438, endPoint y: 385, distance: 15.9
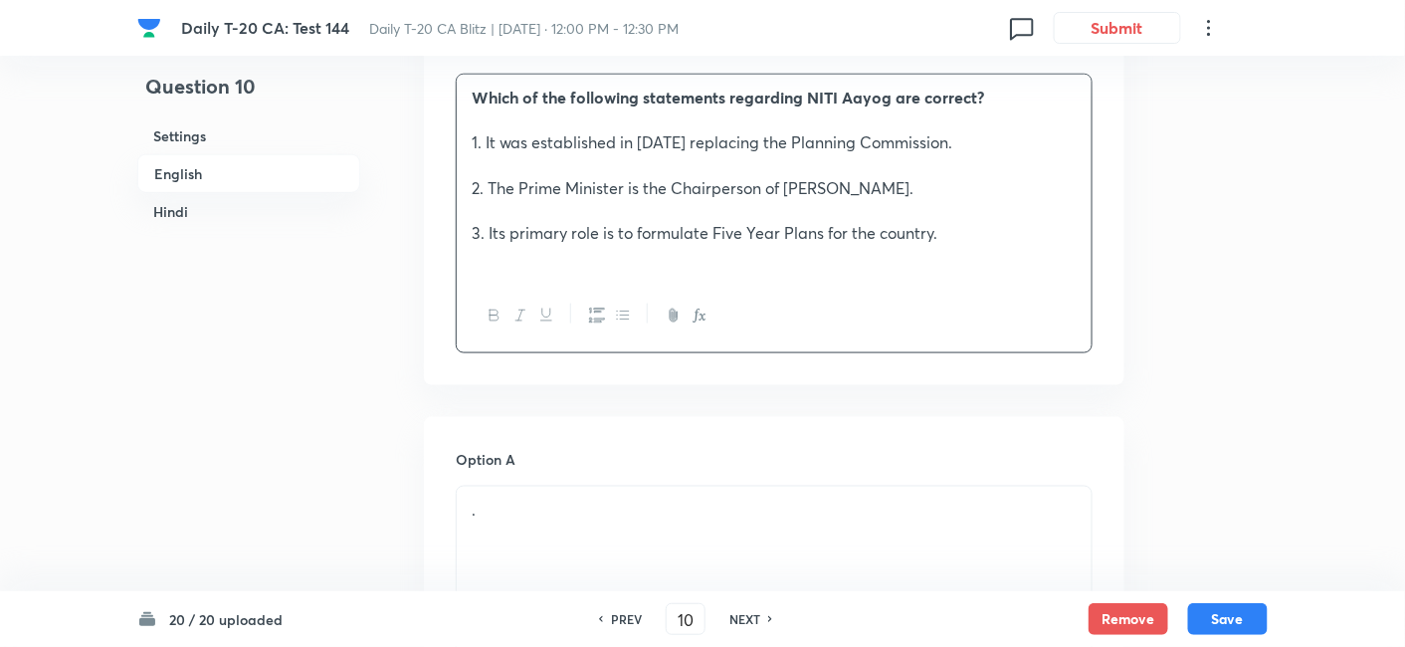
scroll to position [845, 0]
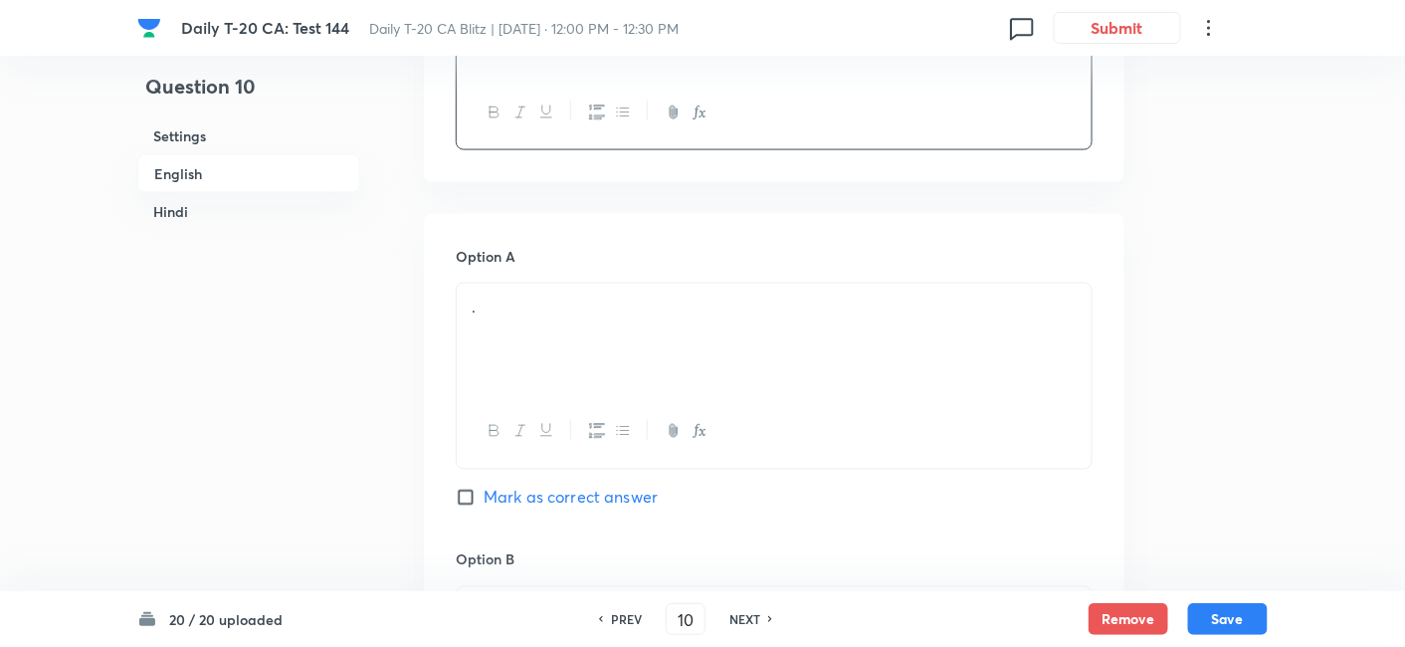
click at [559, 322] on div "." at bounding box center [774, 339] width 635 height 111
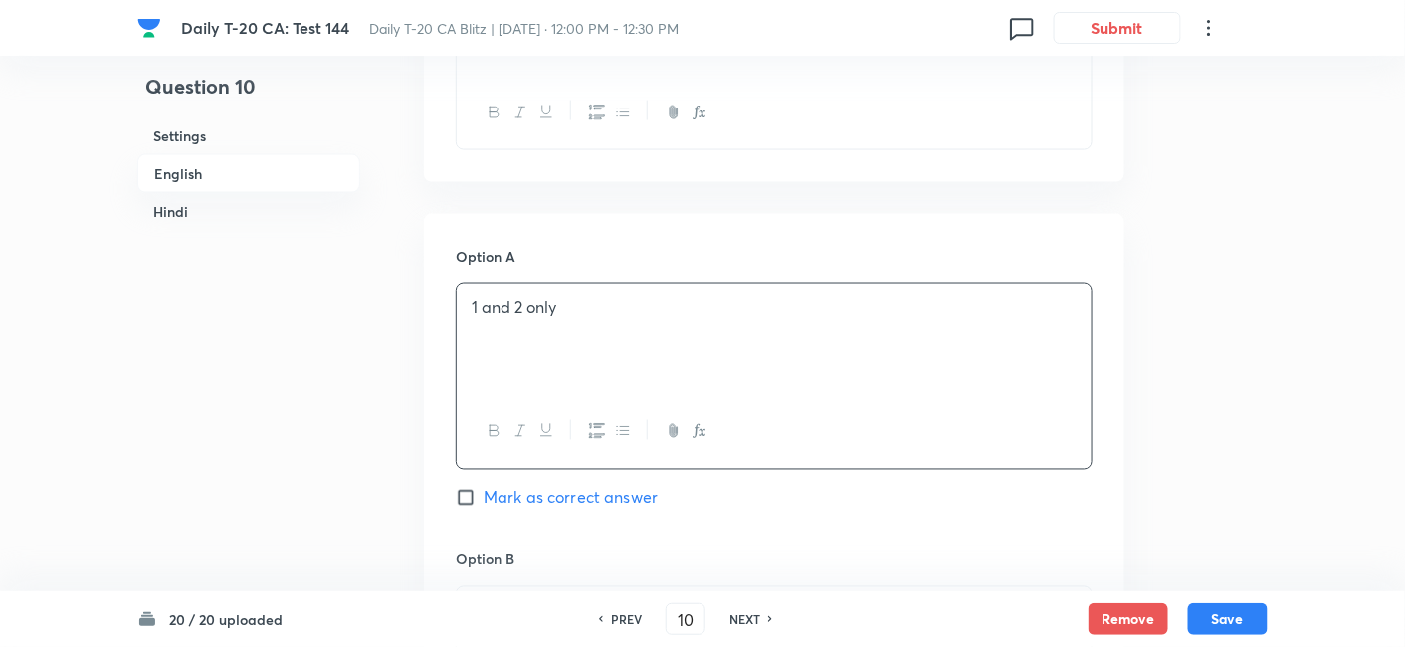
scroll to position [1288, 0]
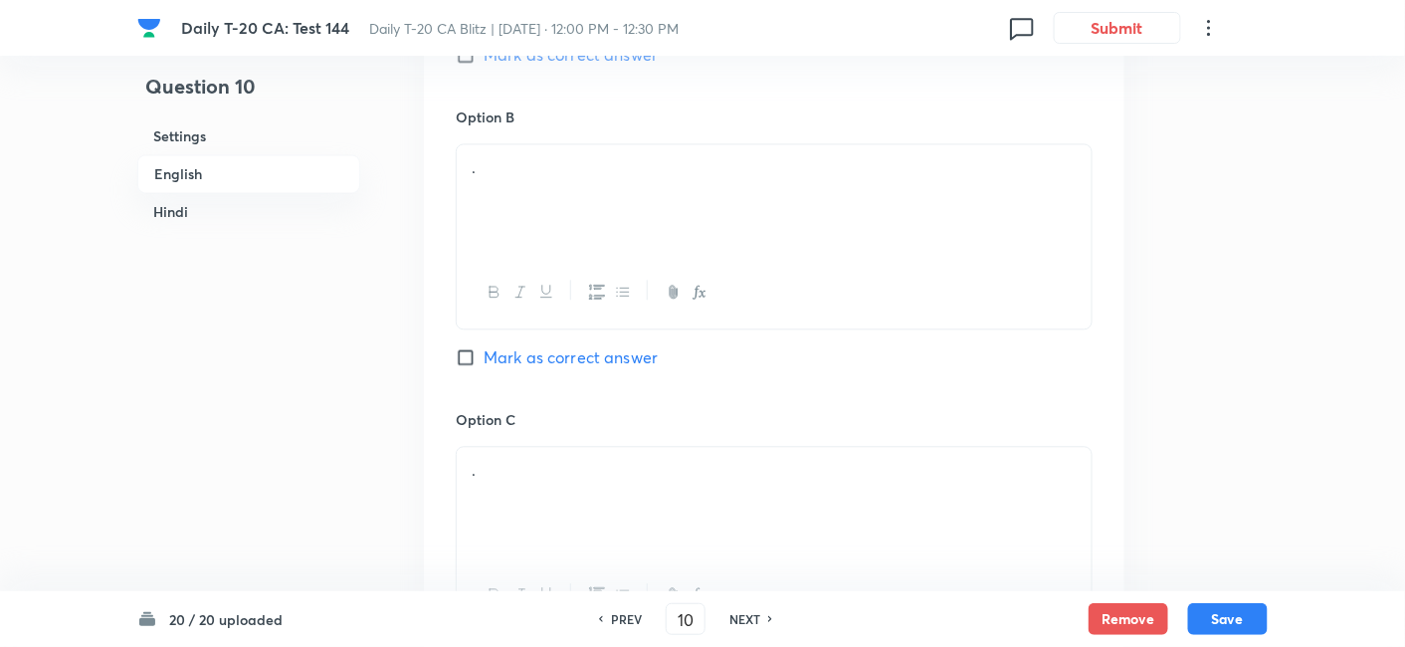
click at [559, 186] on div "." at bounding box center [774, 199] width 635 height 111
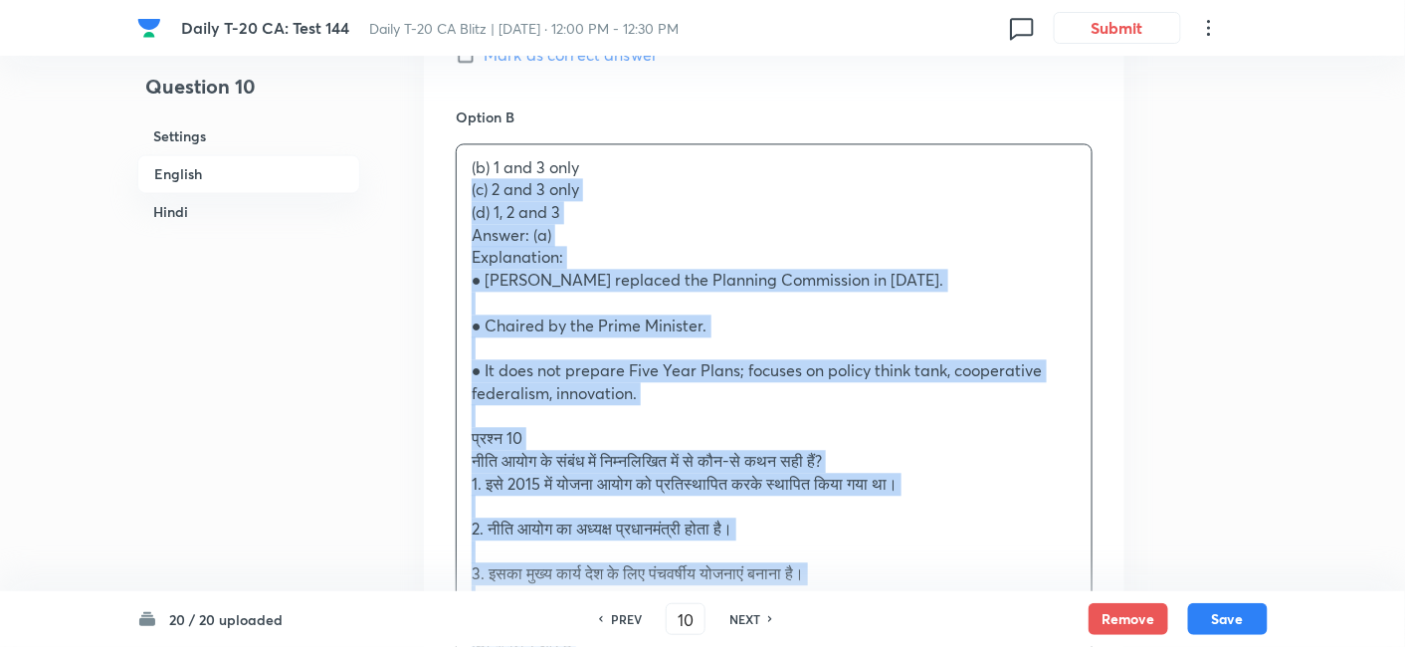
drag, startPoint x: 465, startPoint y: 197, endPoint x: 445, endPoint y: 197, distance: 19.9
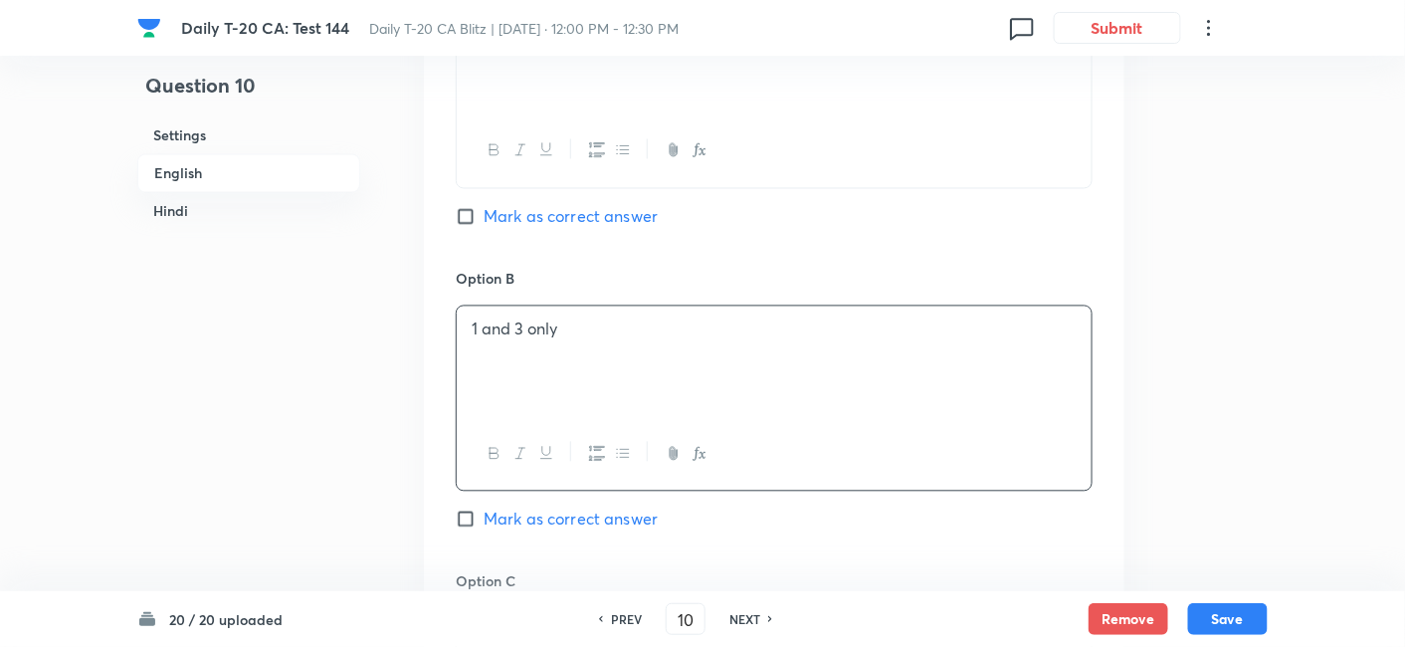
scroll to position [1066, 0]
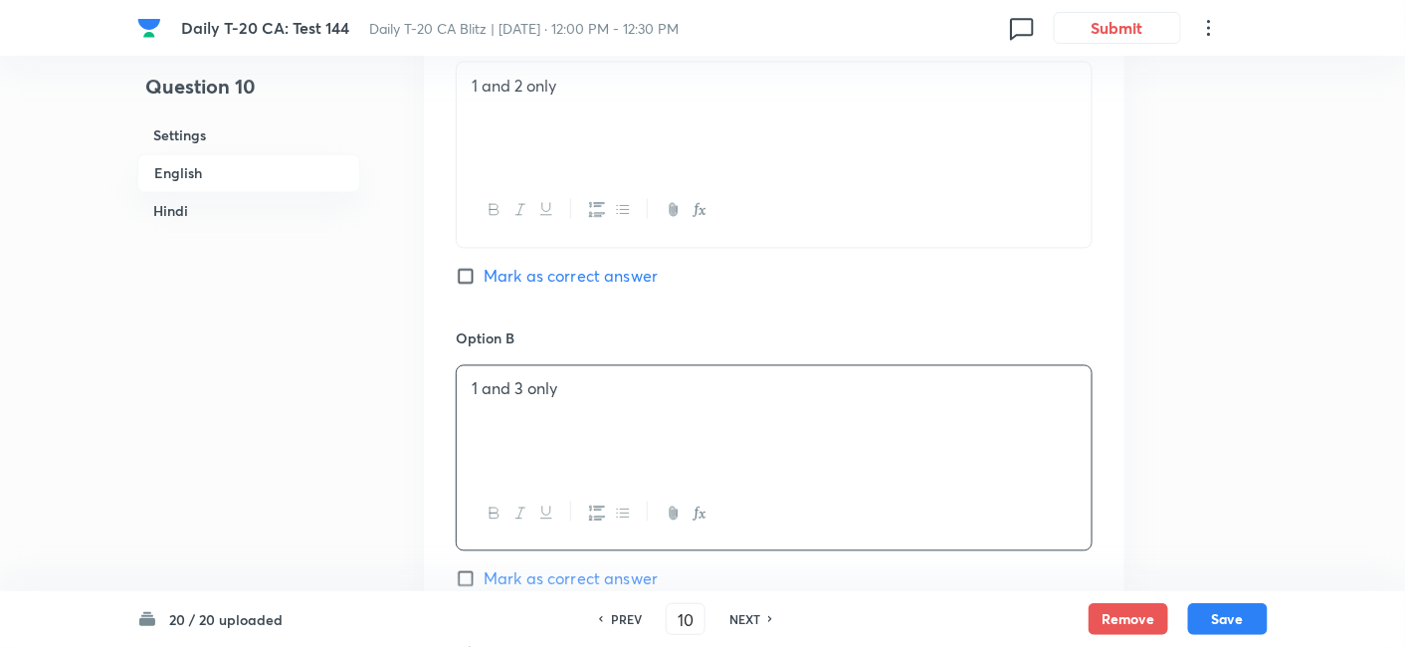
click at [504, 269] on span "Mark as correct answer" at bounding box center [571, 277] width 174 height 24
click at [484, 269] on input "Mark as correct answer" at bounding box center [470, 277] width 28 height 20
checkbox input "true"
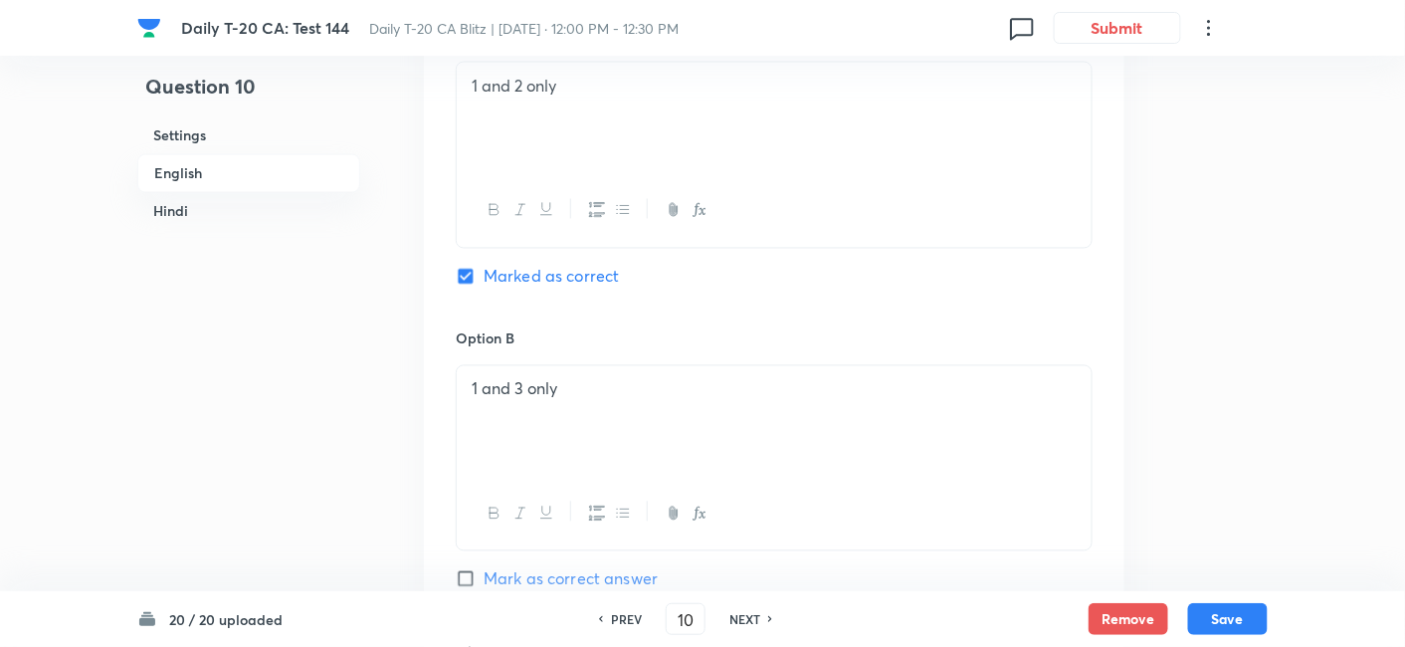
checkbox input "false"
checkbox input "true"
checkbox input "false"
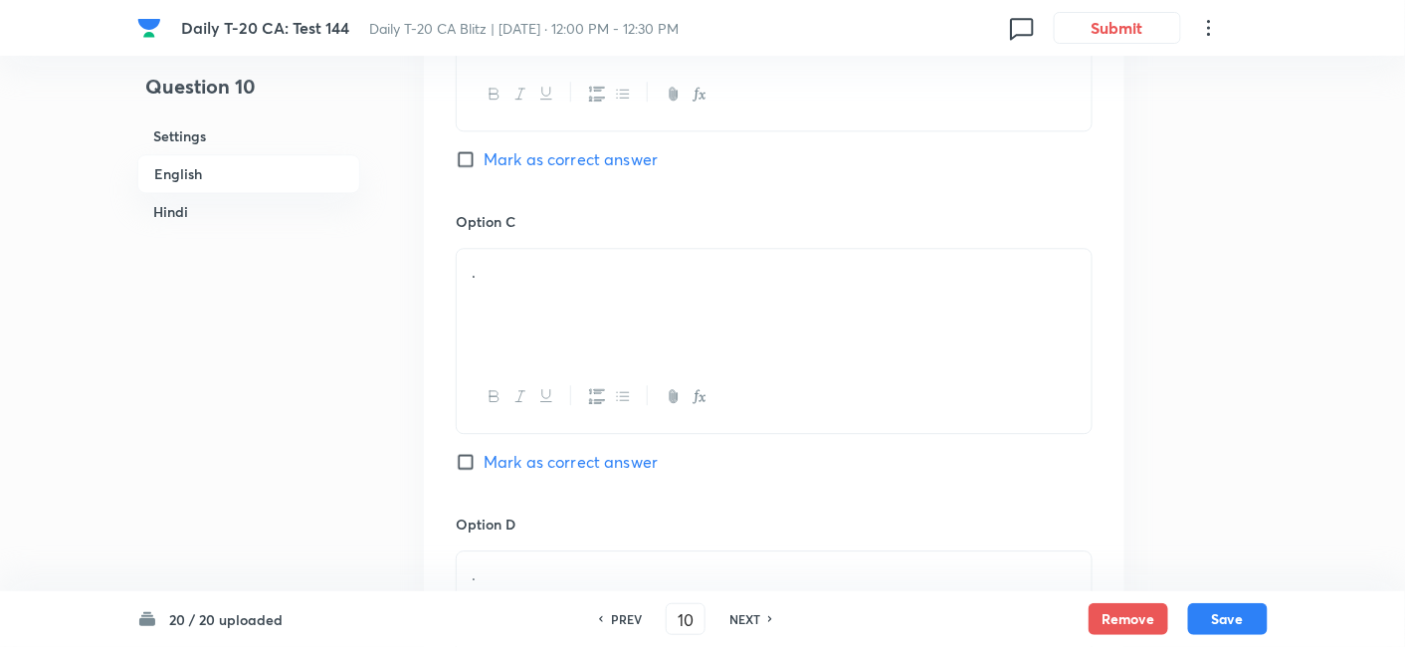
scroll to position [1509, 0]
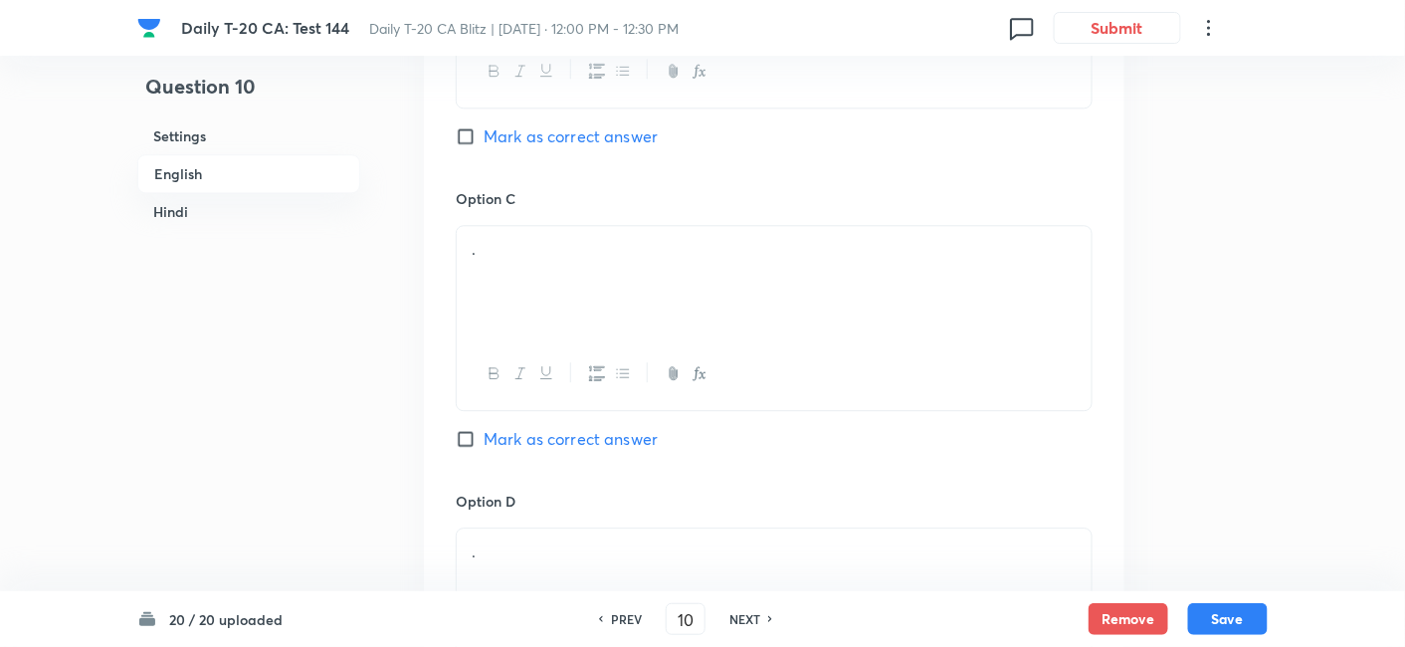
click at [546, 288] on div "." at bounding box center [774, 281] width 635 height 111
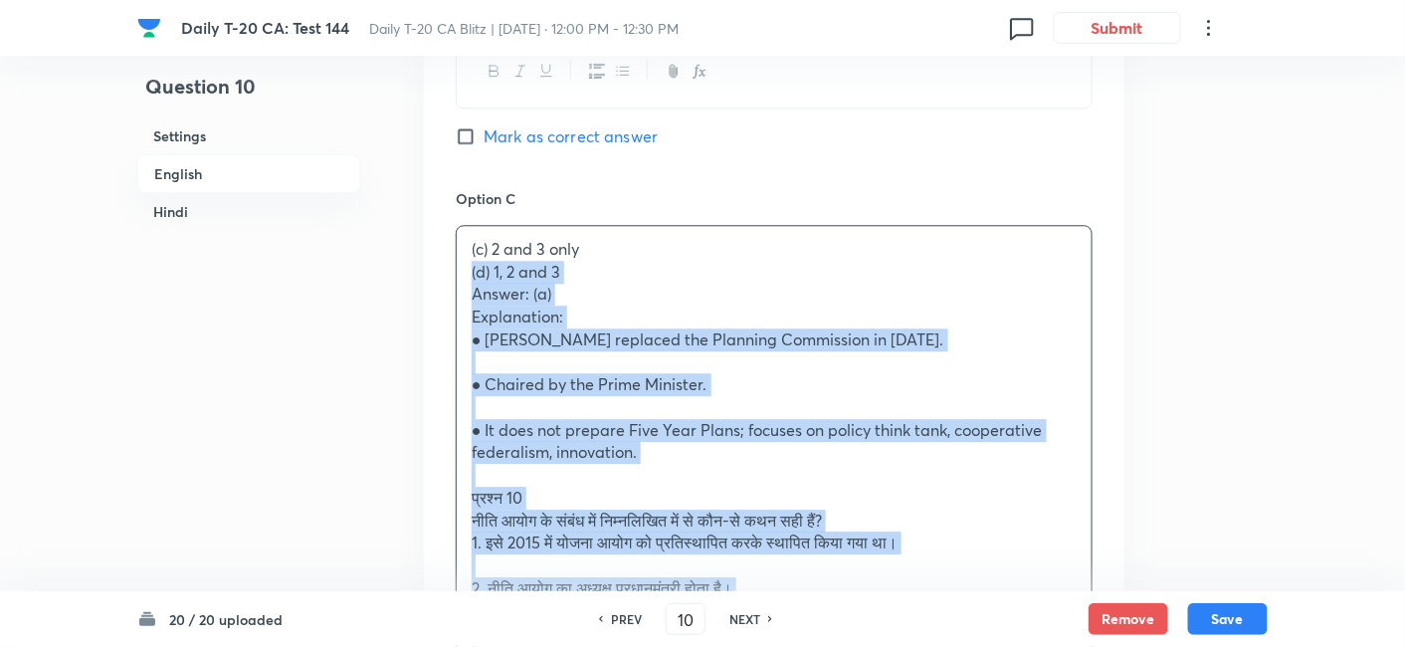
drag, startPoint x: 434, startPoint y: 269, endPoint x: 423, endPoint y: 271, distance: 11.1
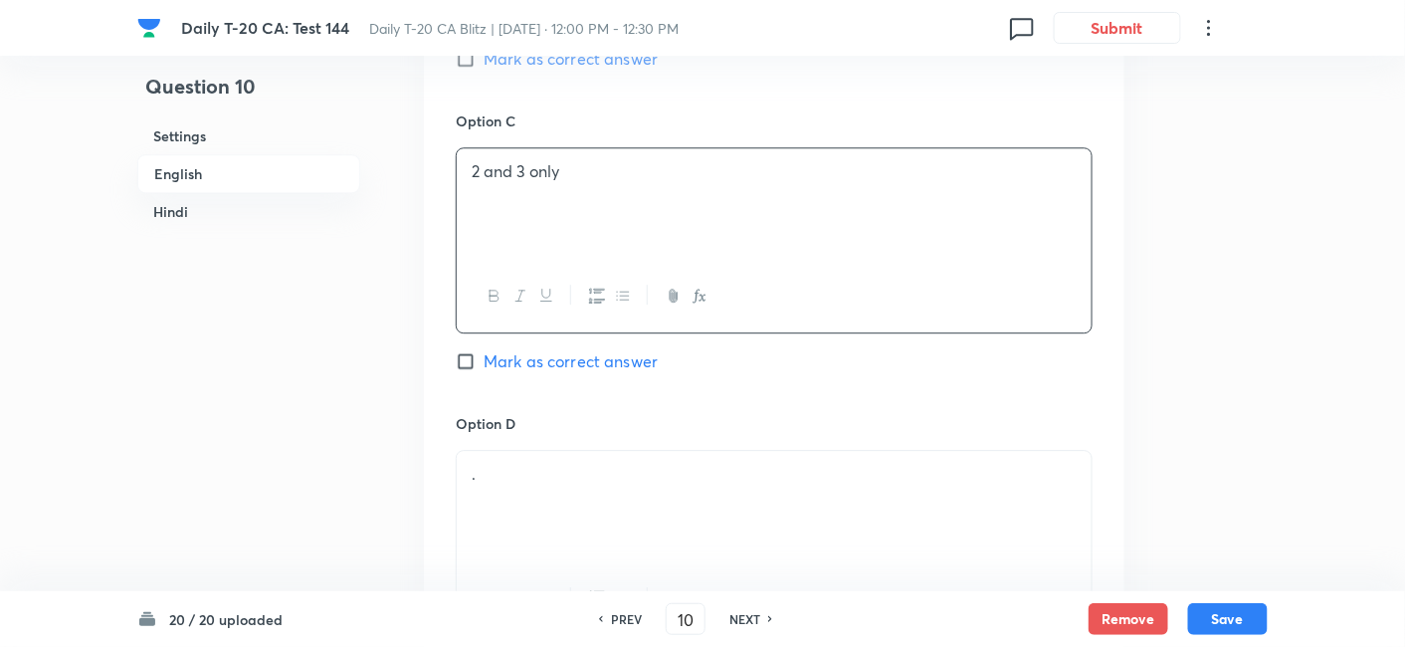
scroll to position [1840, 0]
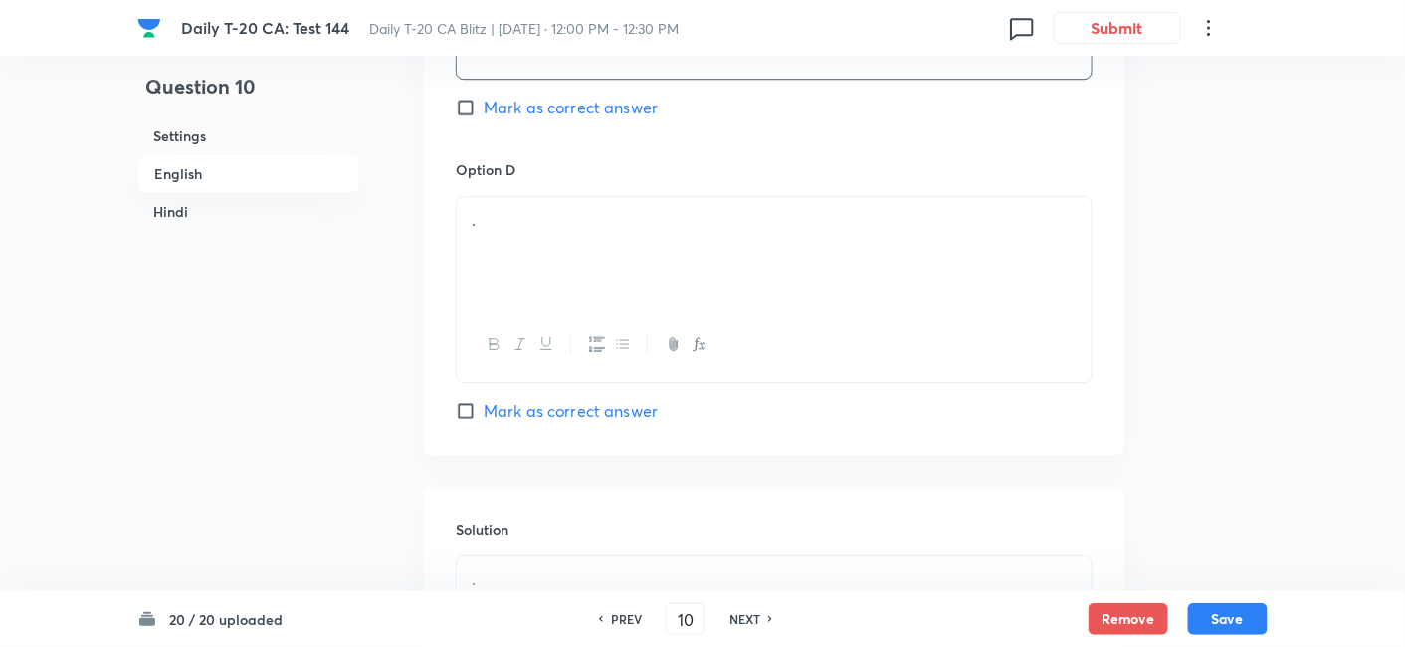
click at [500, 254] on div "." at bounding box center [774, 252] width 635 height 111
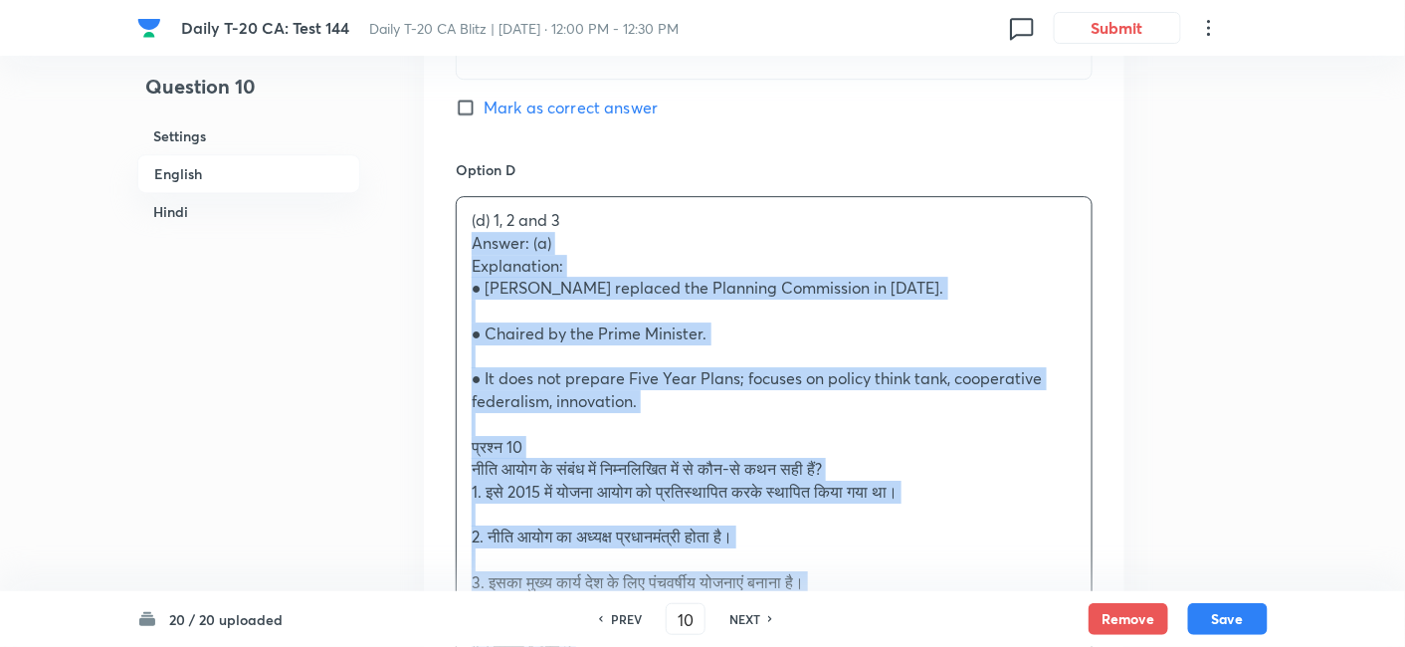
drag, startPoint x: 467, startPoint y: 244, endPoint x: 455, endPoint y: 243, distance: 12.0
click at [455, 243] on div "Option A 1 and 2 only Marked as correct Option B 1 and 3 only Mark as correct a…" at bounding box center [774, 121] width 701 height 1804
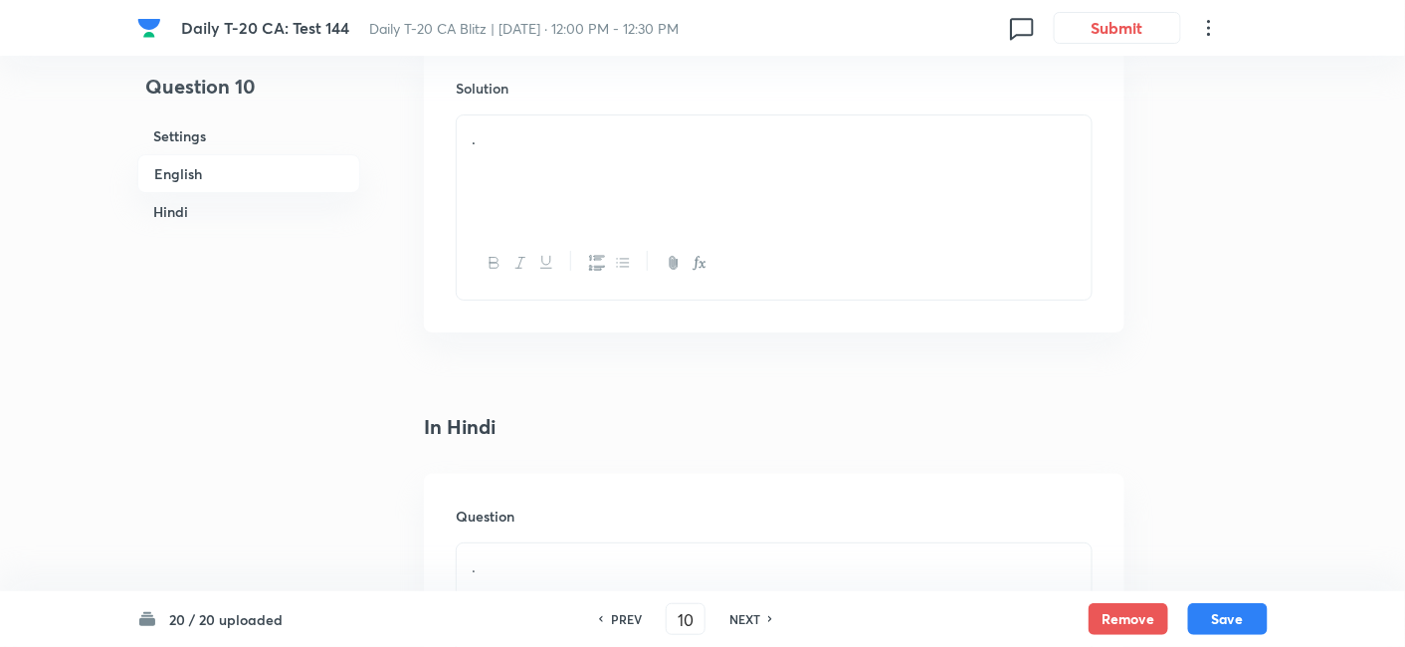
scroll to position [2283, 0]
click at [564, 203] on div "." at bounding box center [774, 168] width 635 height 111
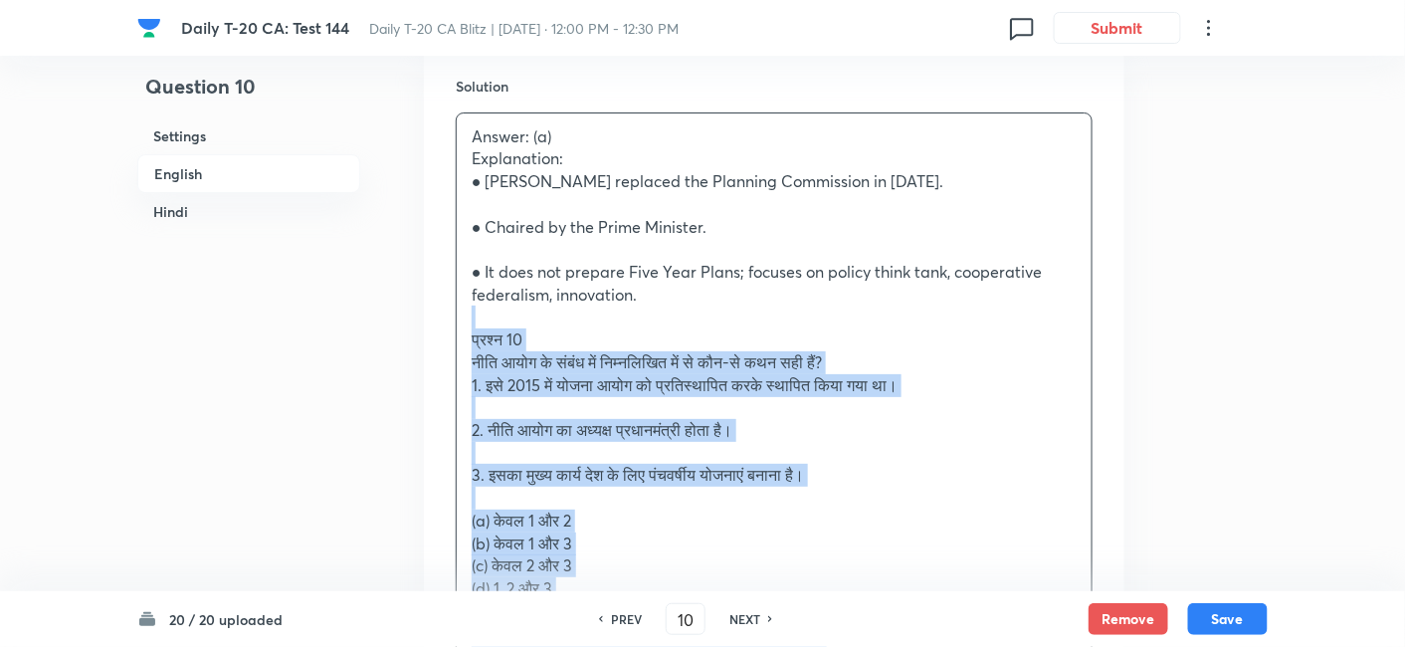
drag, startPoint x: 427, startPoint y: 308, endPoint x: 363, endPoint y: 317, distance: 64.3
click at [363, 317] on div "Question 10 Settings English Hindi Settings Type Single choice correct 4 option…" at bounding box center [702, 391] width 1131 height 5159
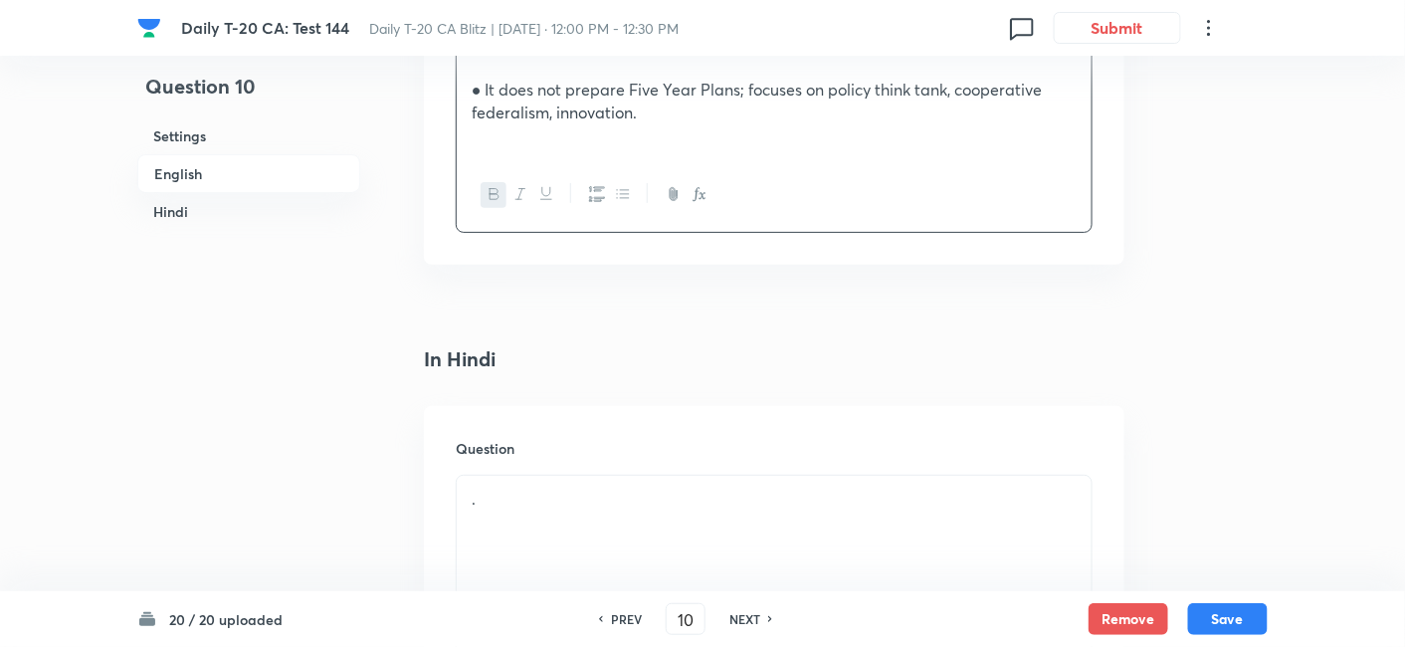
scroll to position [2615, 0]
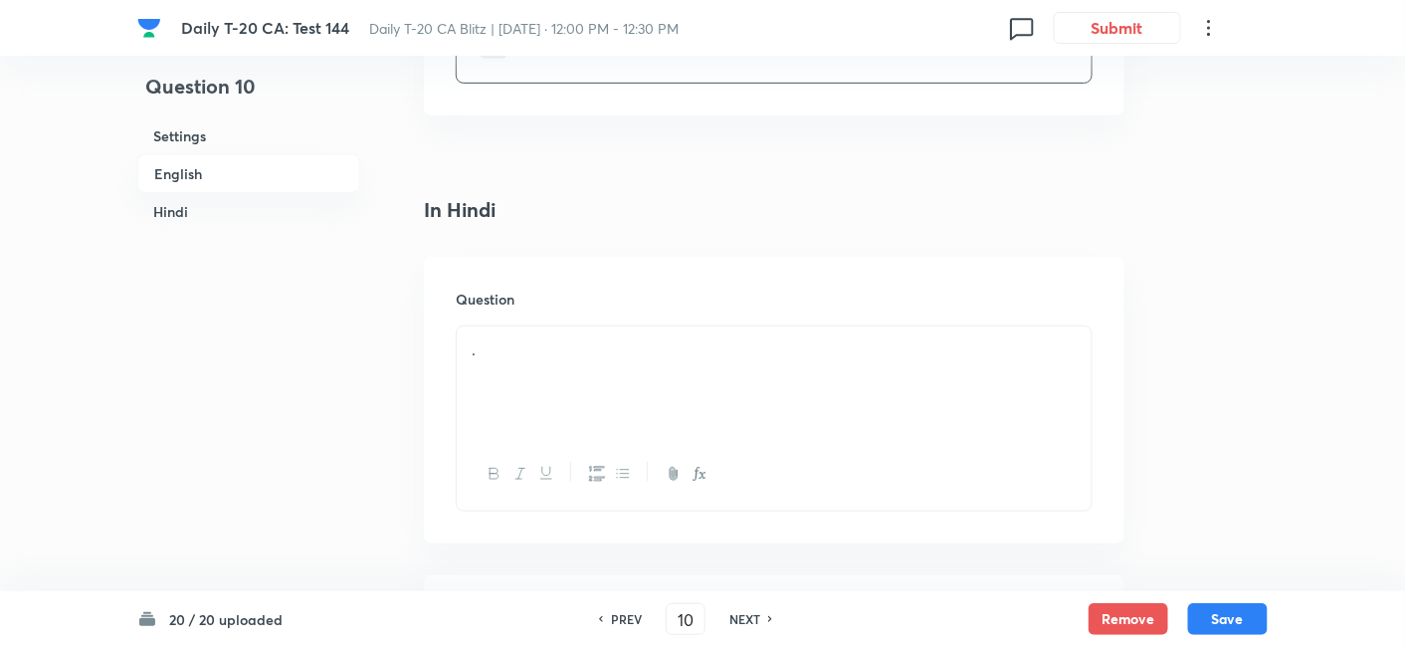
click at [587, 383] on div "." at bounding box center [774, 381] width 635 height 111
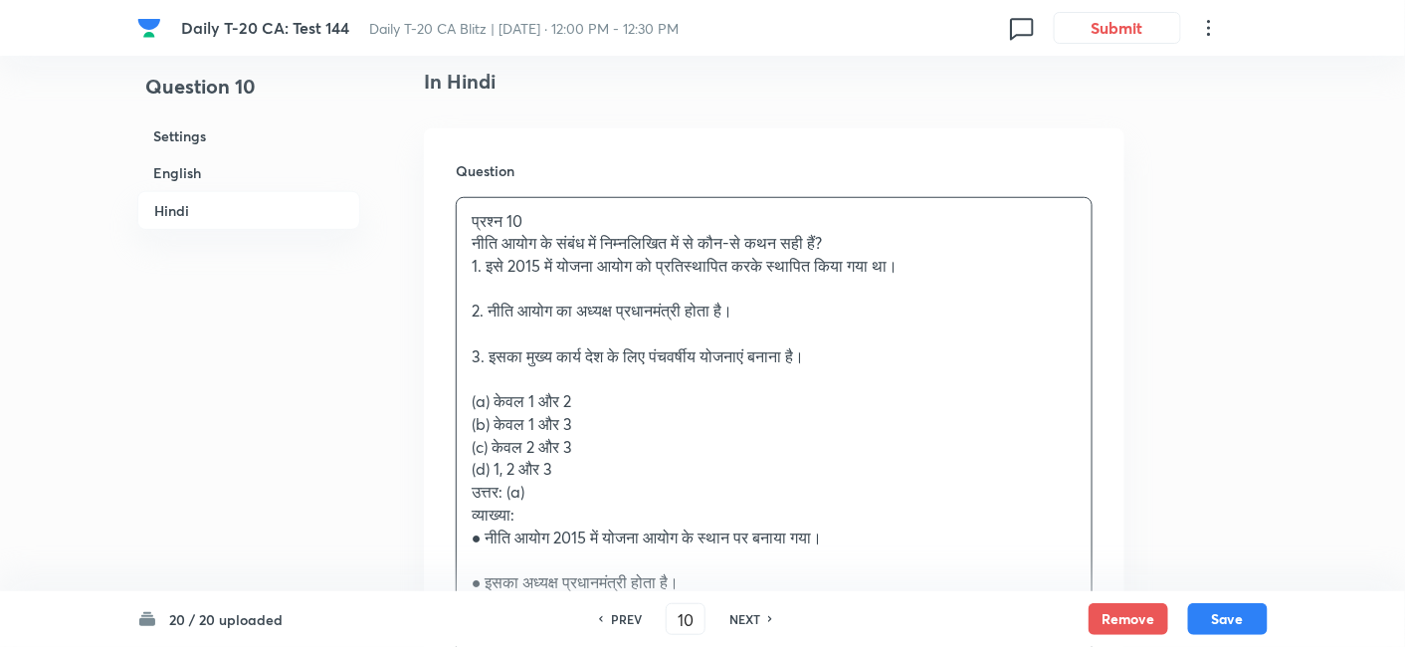
scroll to position [2836, 0]
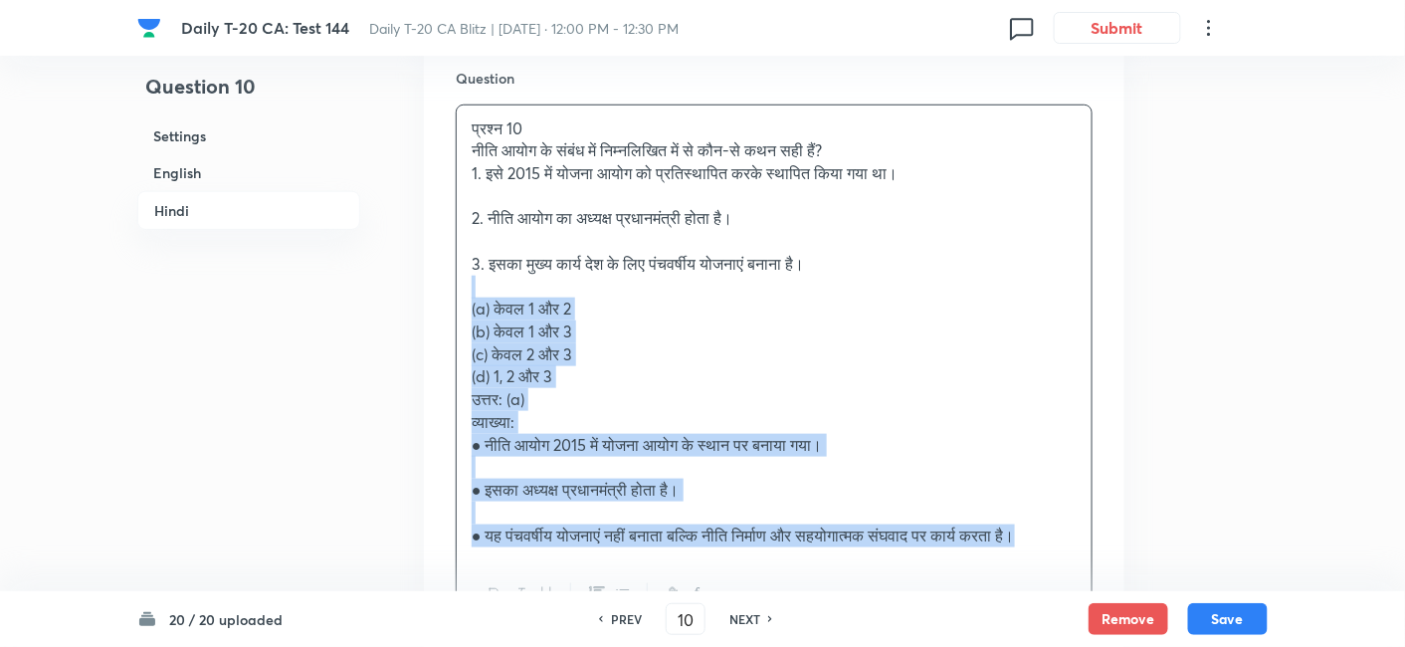
drag, startPoint x: 463, startPoint y: 289, endPoint x: 432, endPoint y: 280, distance: 32.1
click at [432, 280] on div "Question प्रश्न 10 नीति आयोग के संबंध में निम्नलिखित में से कौन-से कथन सही हैं?…" at bounding box center [774, 350] width 701 height 629
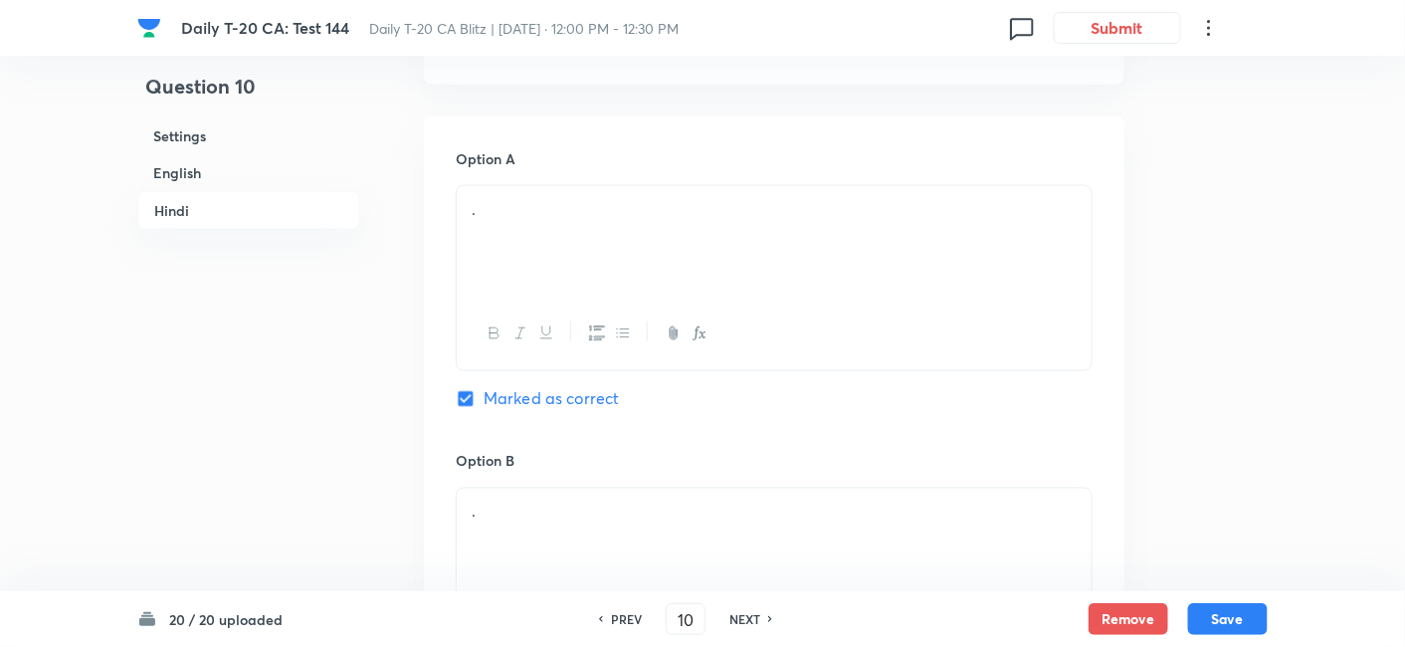
scroll to position [3167, 0]
click at [575, 235] on div "." at bounding box center [774, 241] width 635 height 111
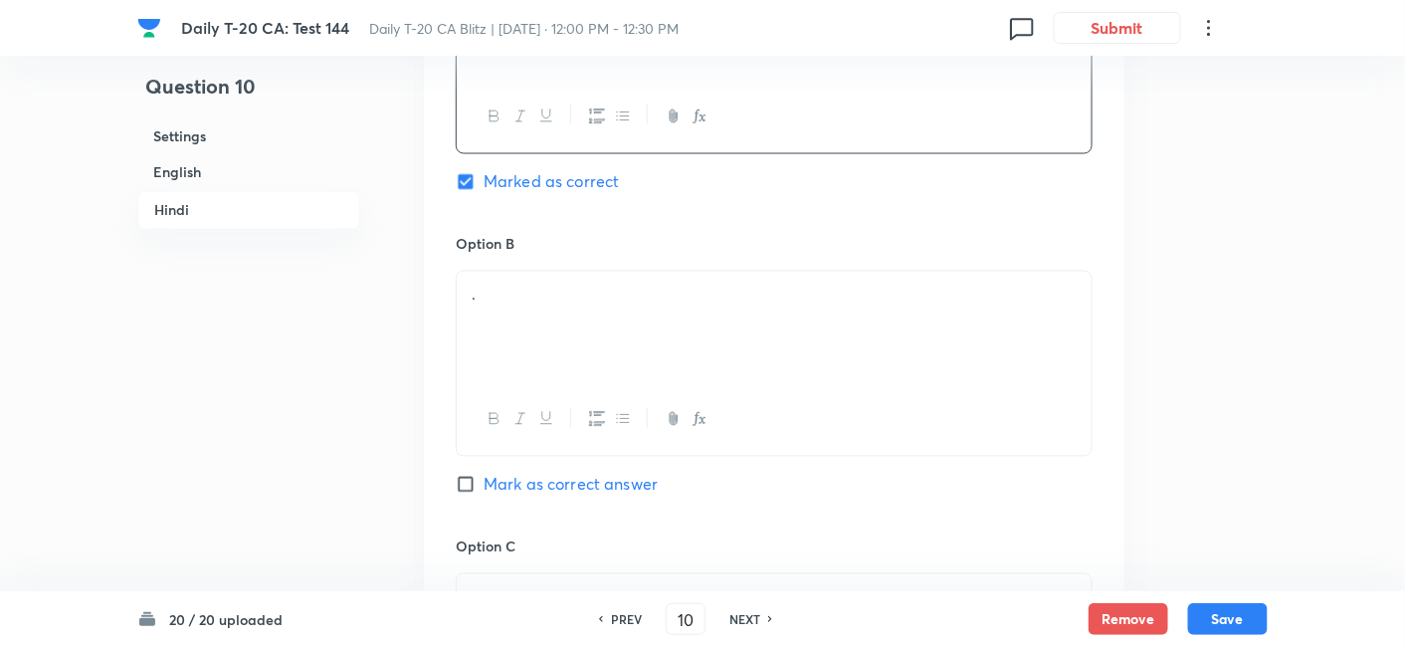
scroll to position [3389, 0]
click at [556, 299] on div "." at bounding box center [774, 322] width 635 height 111
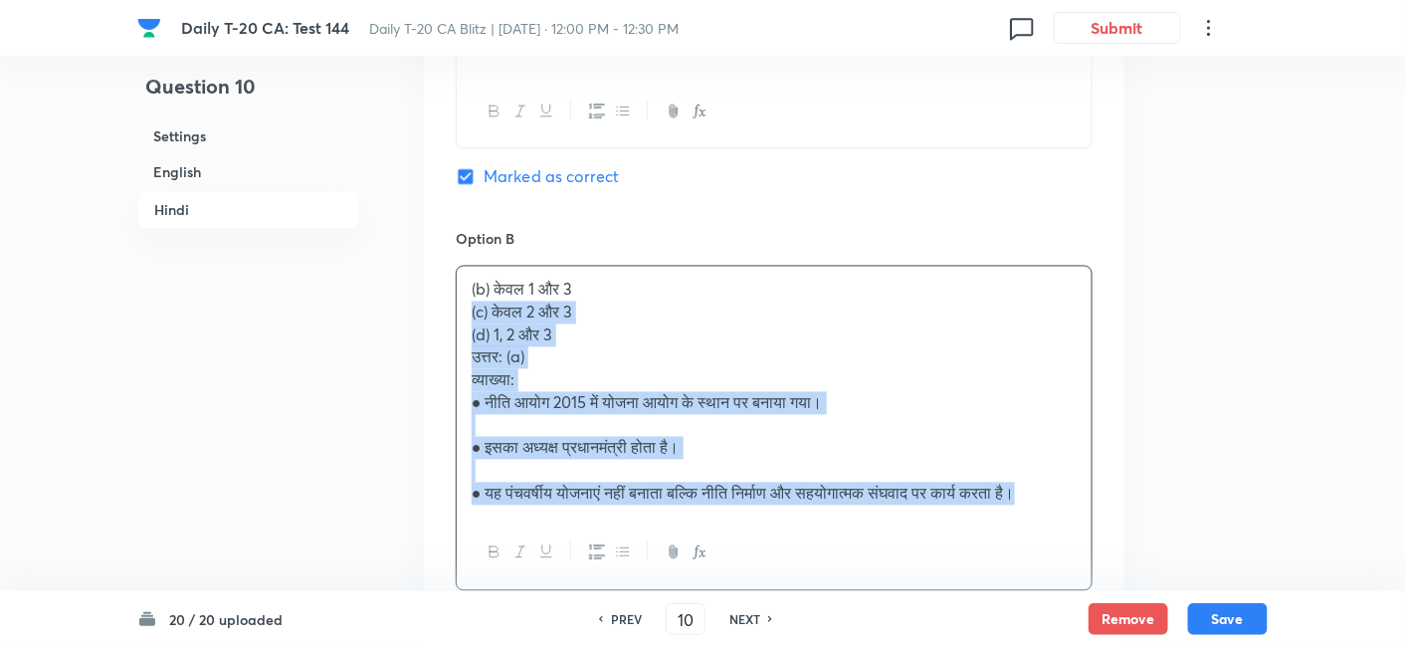
drag, startPoint x: 452, startPoint y: 309, endPoint x: 437, endPoint y: 306, distance: 15.2
click at [437, 306] on div "Option A केवल 1 और 2 Marked as correct Option B (b) केवल 1 और 3 (c) केवल 2 और 3…" at bounding box center [774, 581] width 701 height 1375
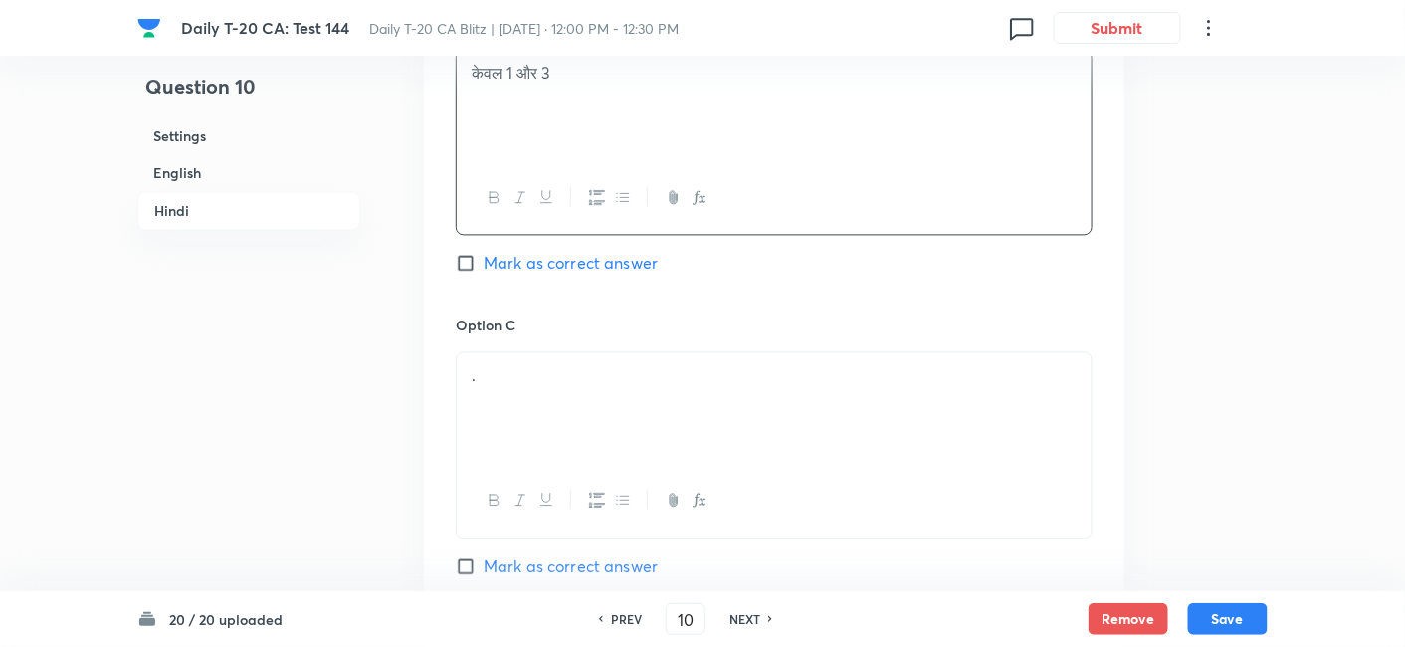
scroll to position [3610, 0]
click at [568, 369] on p "." at bounding box center [774, 371] width 605 height 23
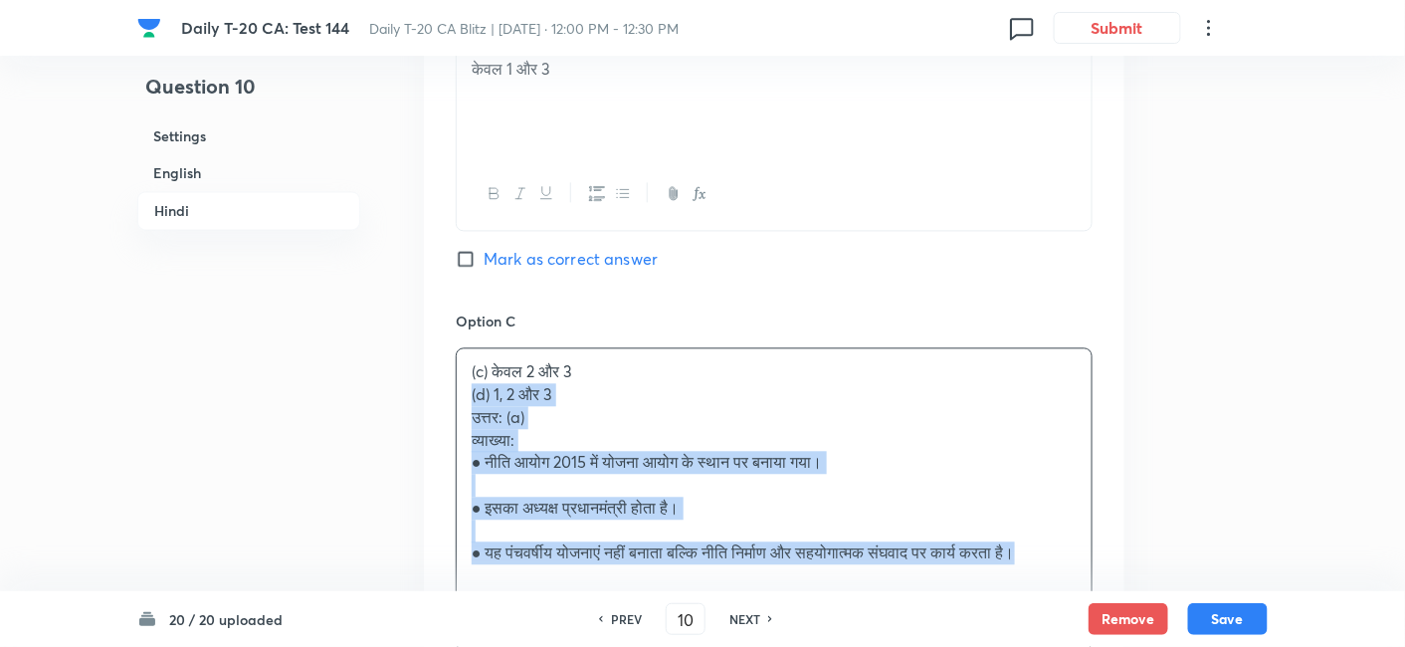
drag, startPoint x: 473, startPoint y: 386, endPoint x: 452, endPoint y: 385, distance: 20.9
click at [452, 385] on div "Option A केवल 1 और 2 Marked as correct Option B केवल 1 और 3 Mark as correct ans…" at bounding box center [774, 350] width 701 height 1352
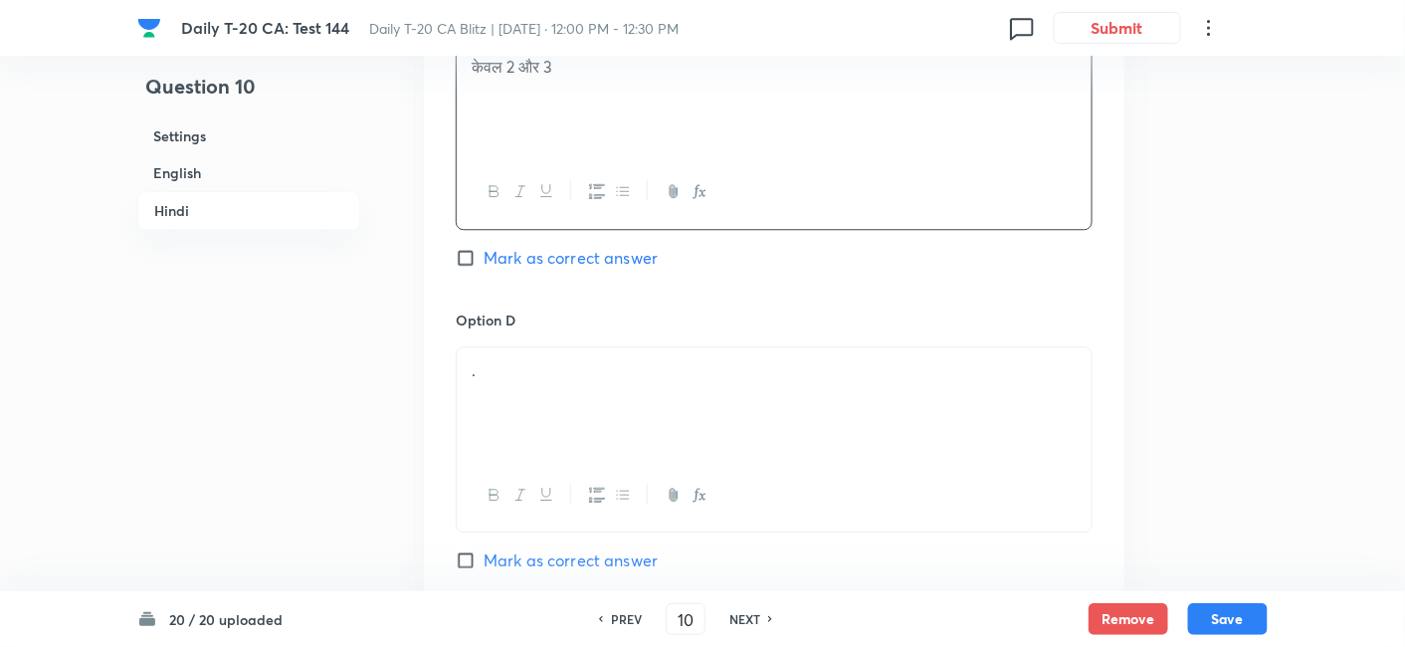
scroll to position [4052, 0]
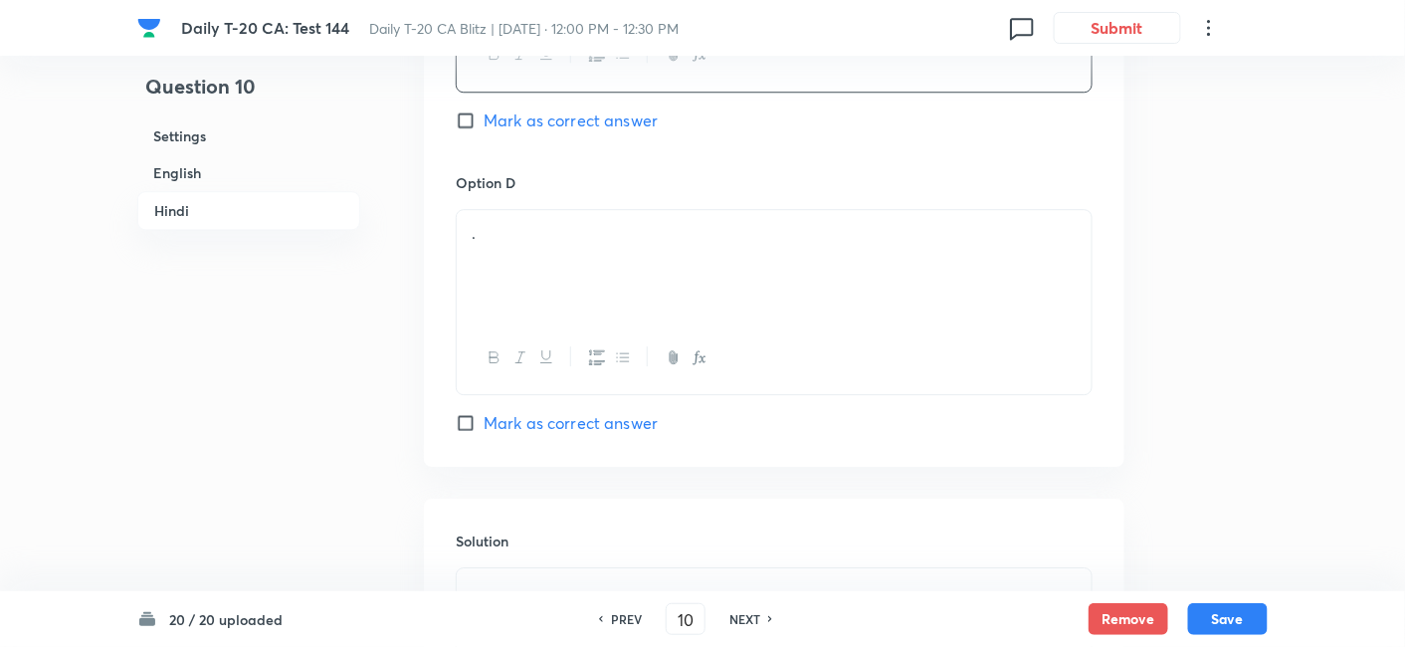
click at [552, 268] on div "." at bounding box center [774, 265] width 635 height 111
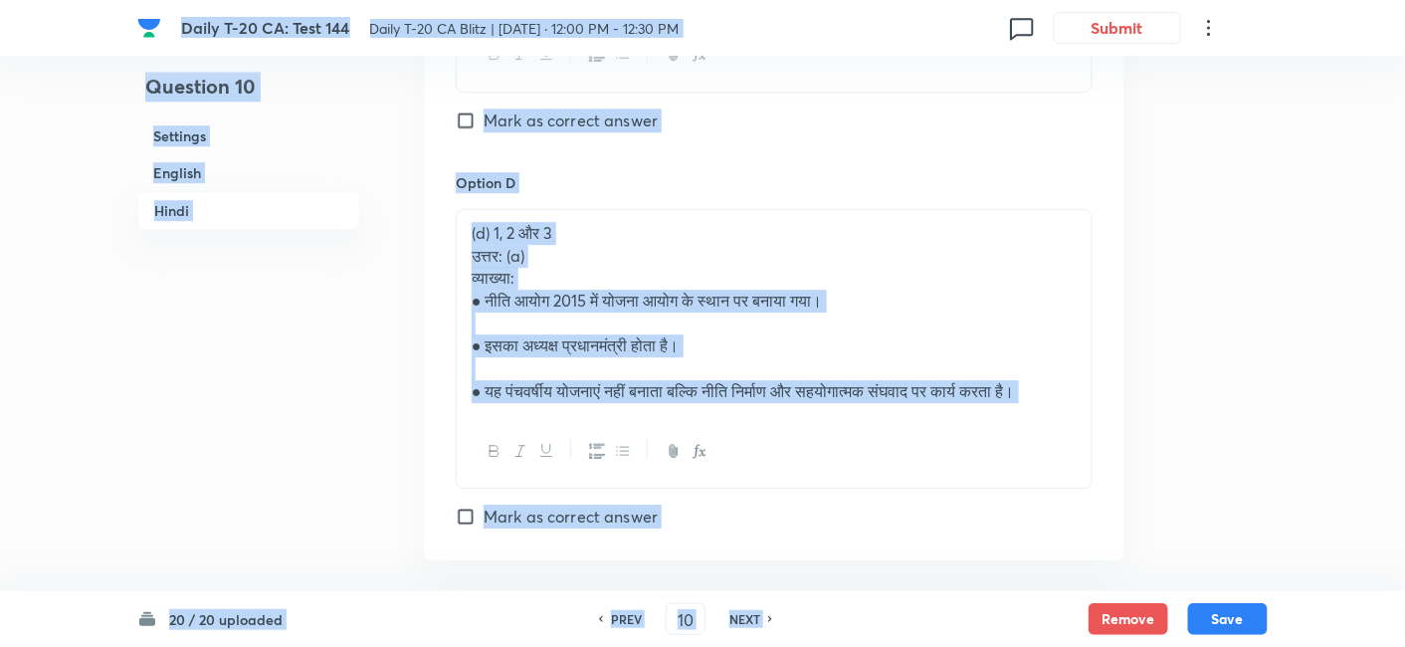
click at [657, 324] on p at bounding box center [774, 324] width 605 height 23
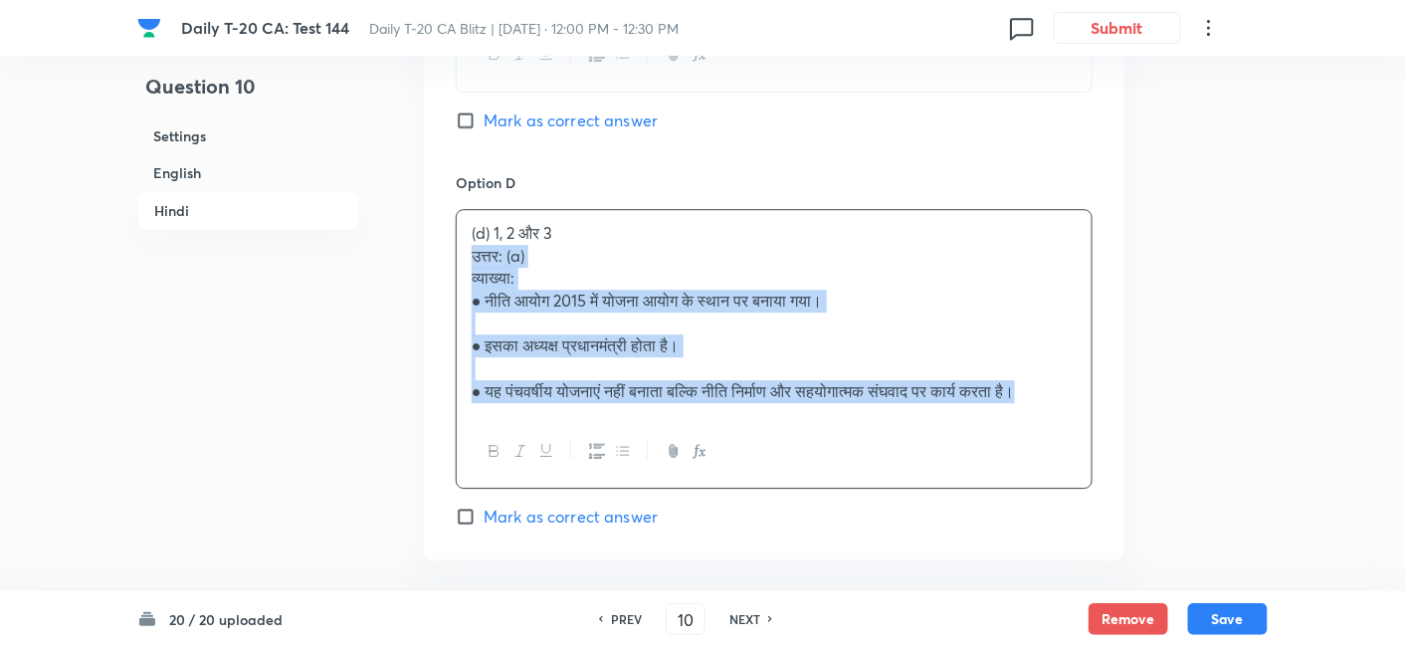
drag, startPoint x: 466, startPoint y: 254, endPoint x: 443, endPoint y: 249, distance: 23.4
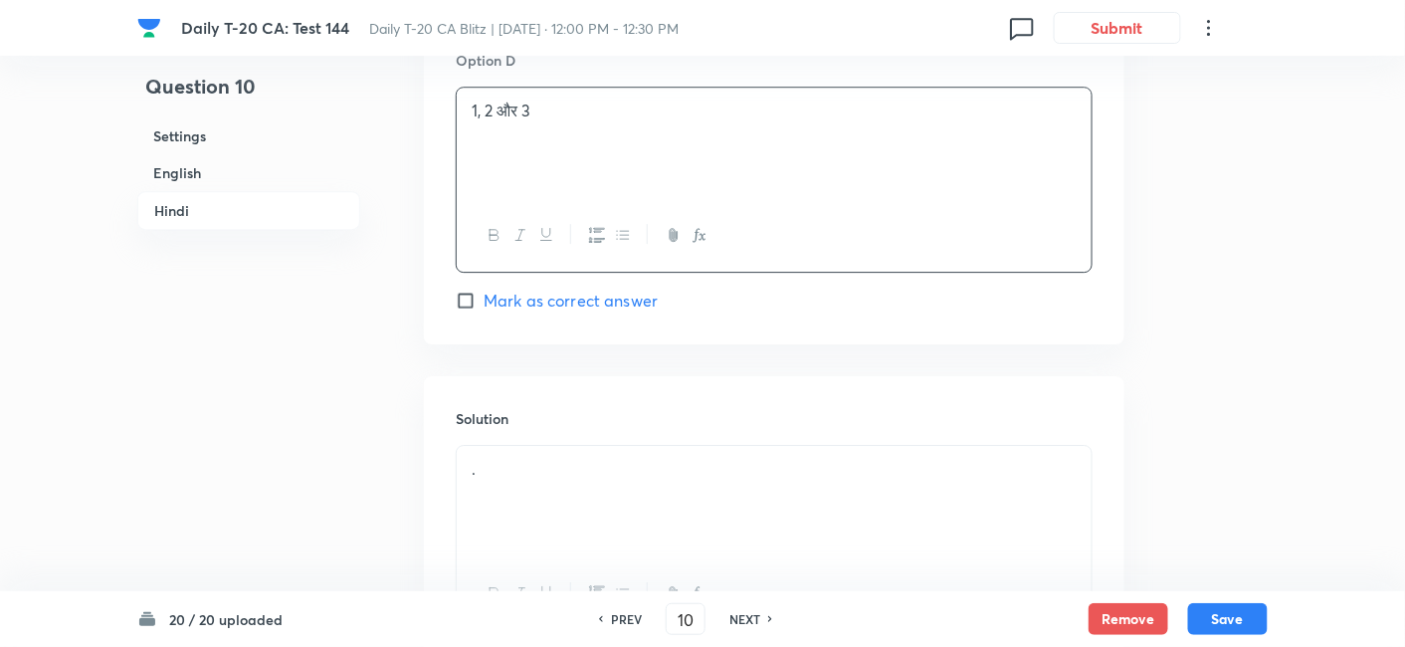
scroll to position [4360, 0]
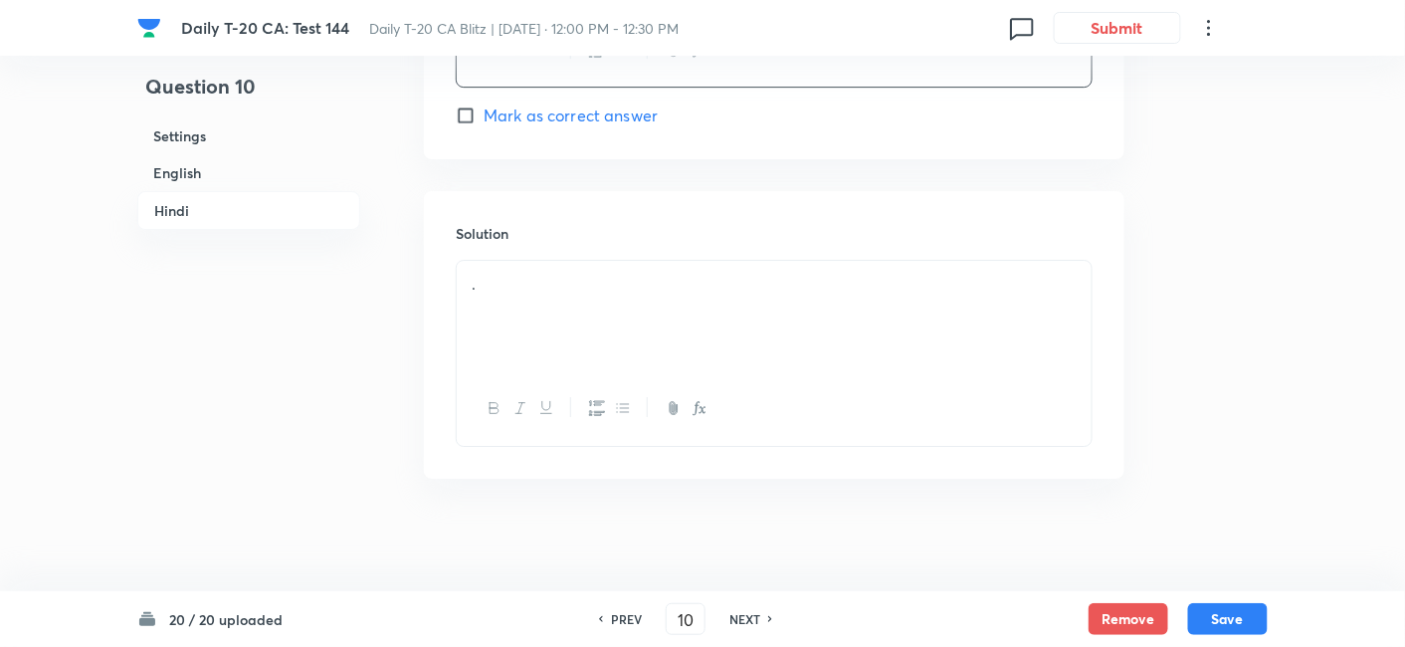
click at [602, 294] on div "." at bounding box center [774, 316] width 635 height 111
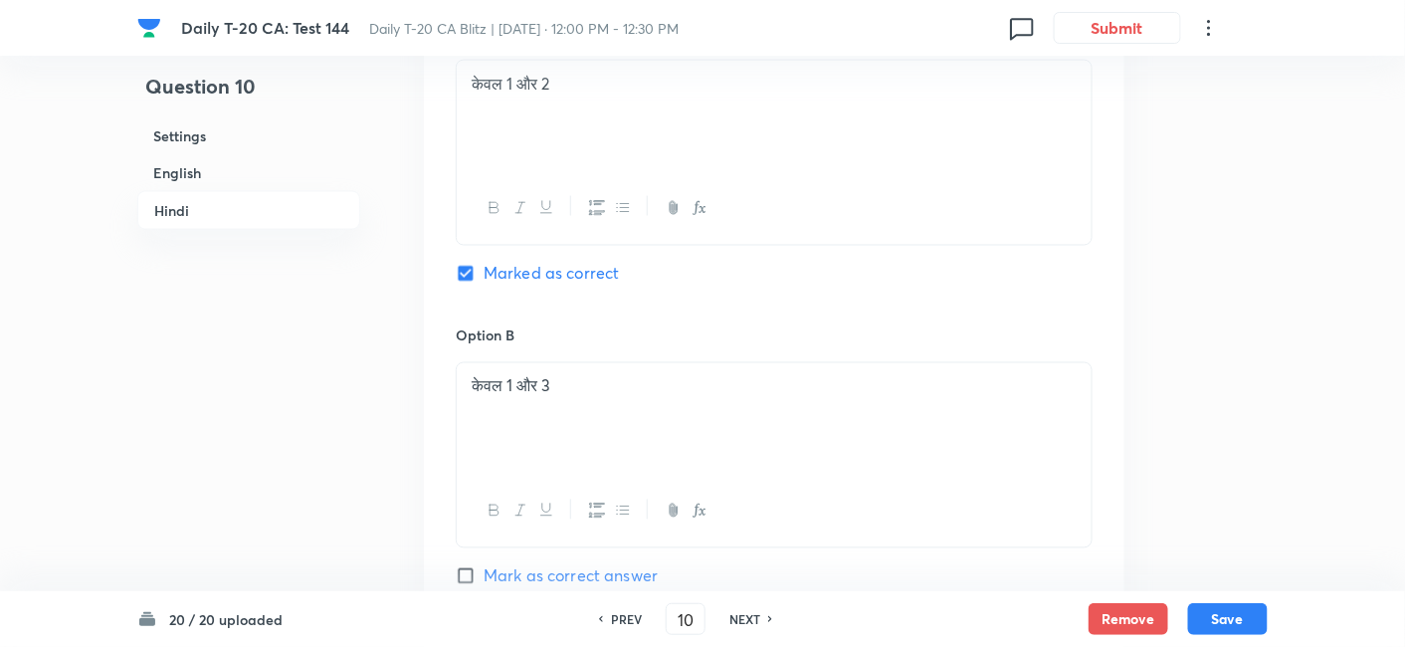
scroll to position [3254, 0]
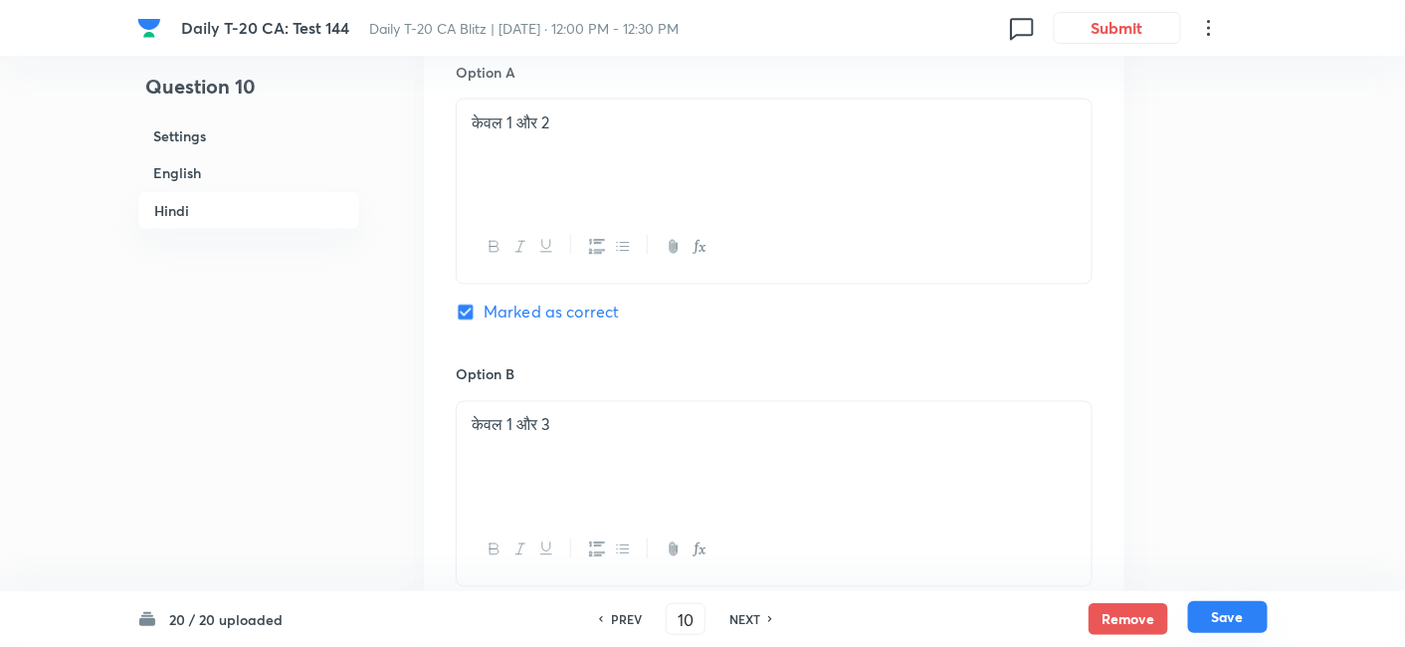
click at [1240, 615] on button "Save" at bounding box center [1228, 617] width 80 height 32
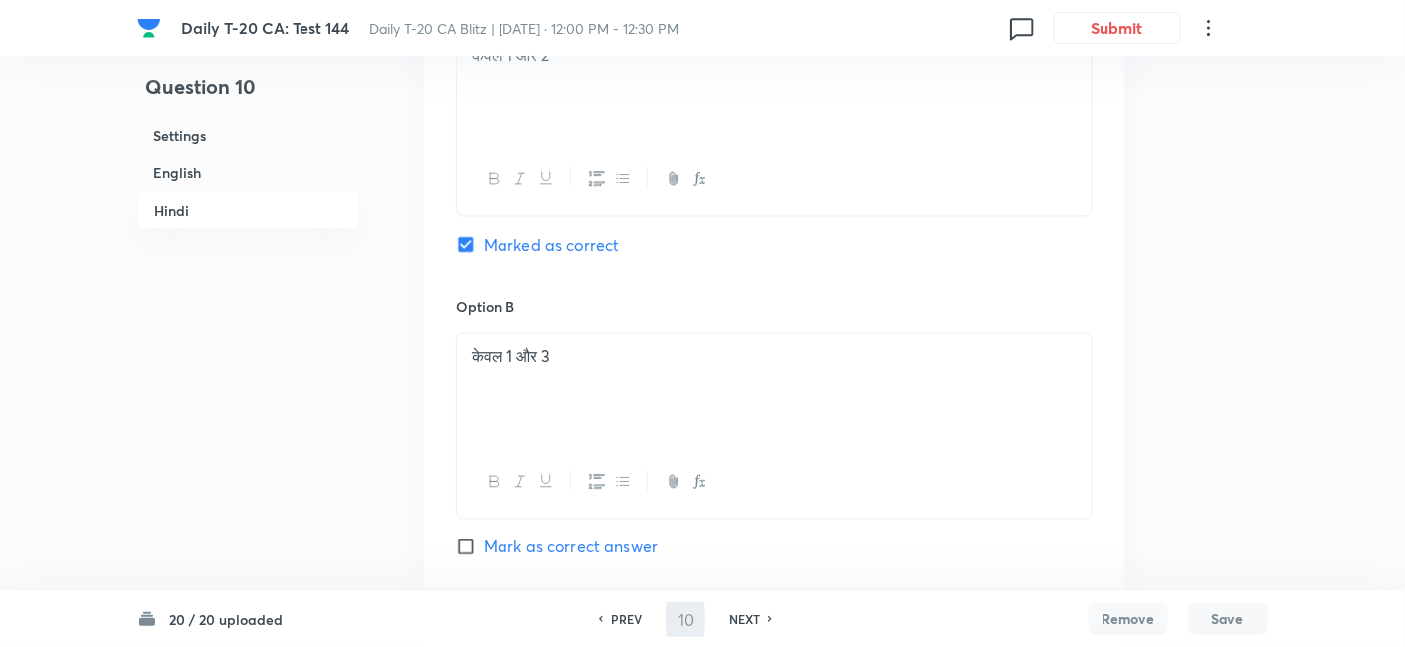
type input "11"
checkbox input "false"
checkbox input "true"
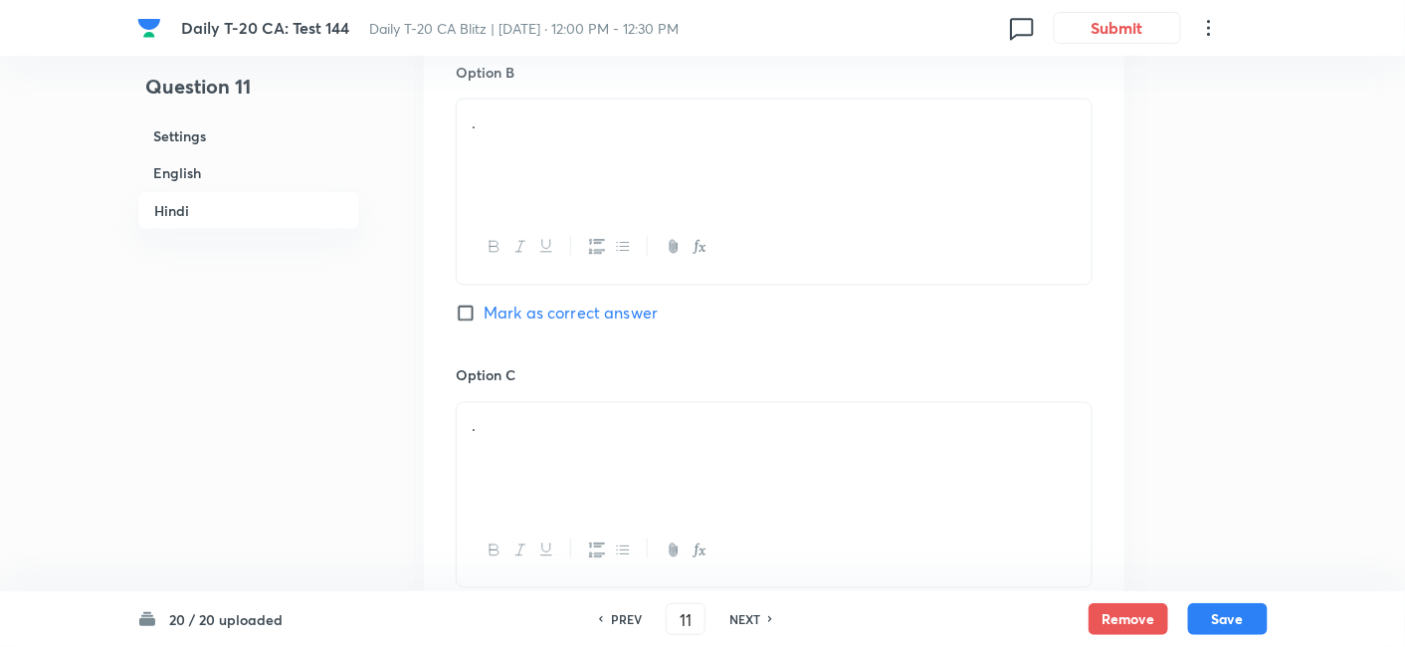
click at [201, 170] on h6 "English" at bounding box center [248, 172] width 223 height 37
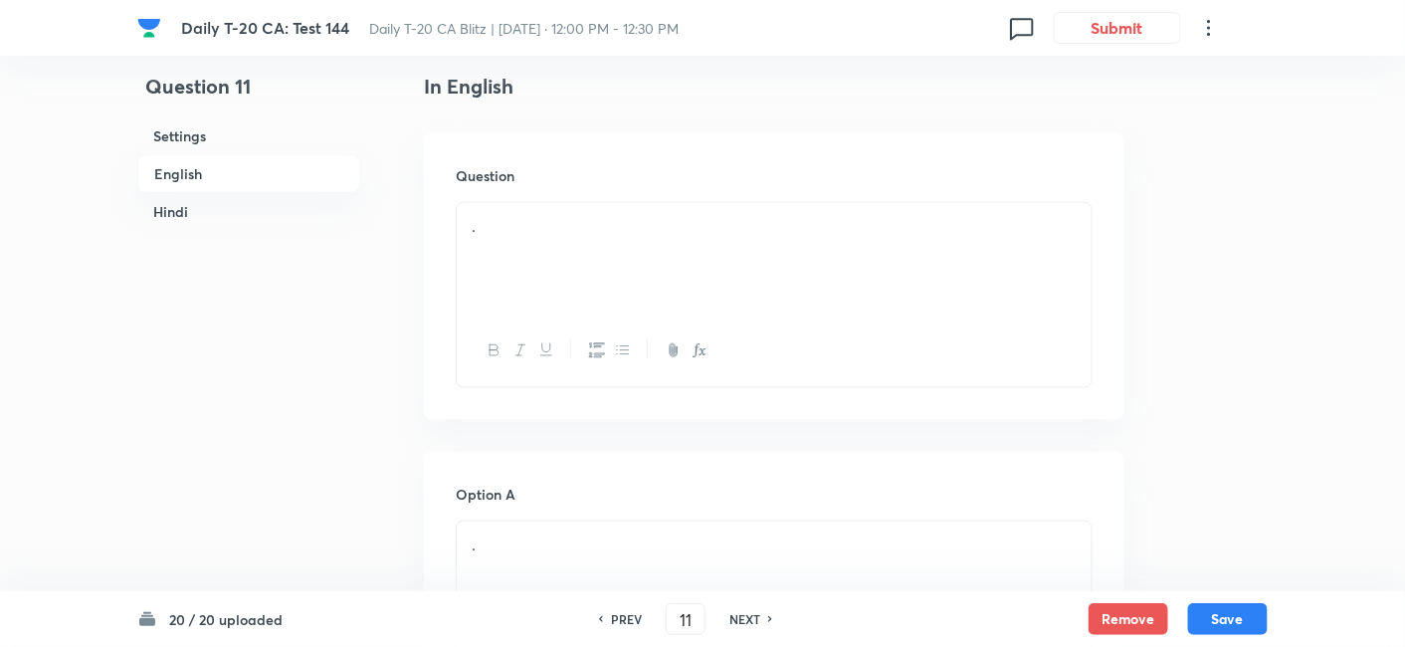
click at [577, 191] on div "Question ." at bounding box center [774, 276] width 701 height 287
drag, startPoint x: 577, startPoint y: 211, endPoint x: 579, endPoint y: 227, distance: 16.1
click at [579, 224] on div "." at bounding box center [774, 258] width 635 height 111
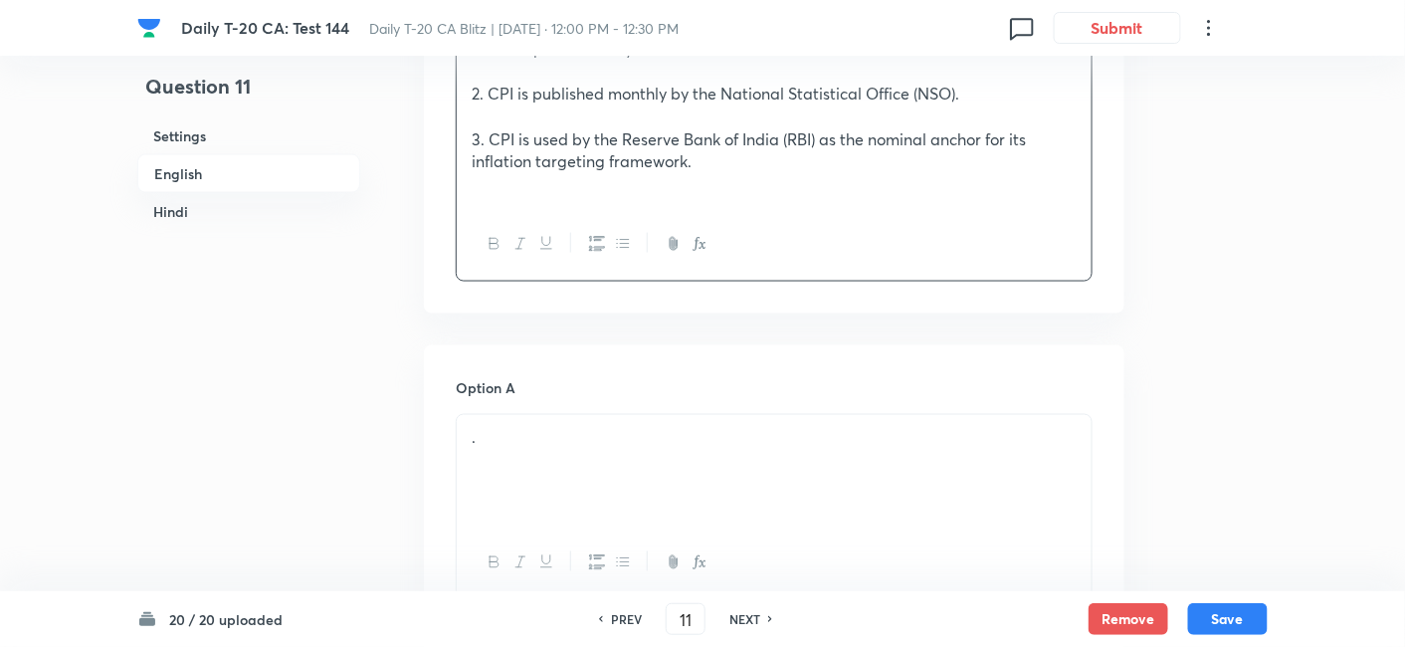
scroll to position [1066, 0]
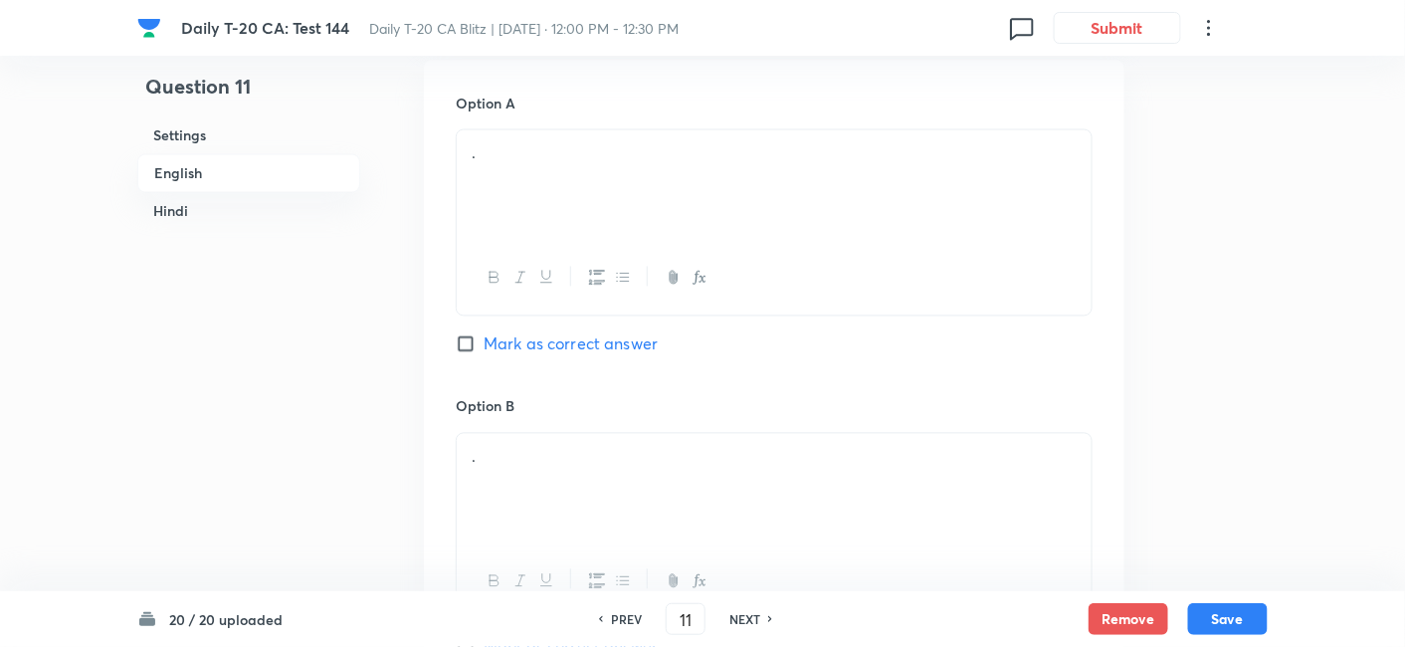
click at [535, 186] on div "." at bounding box center [774, 185] width 635 height 111
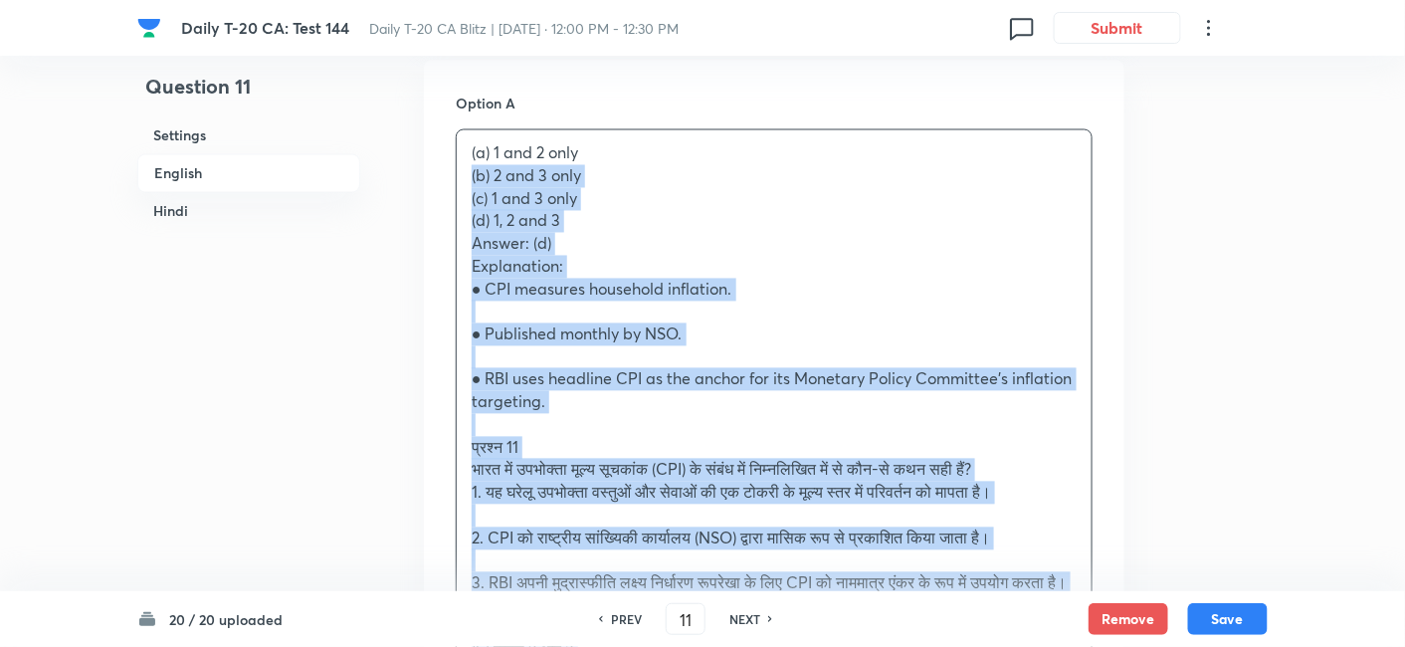
drag, startPoint x: 464, startPoint y: 177, endPoint x: 429, endPoint y: 181, distance: 35.1
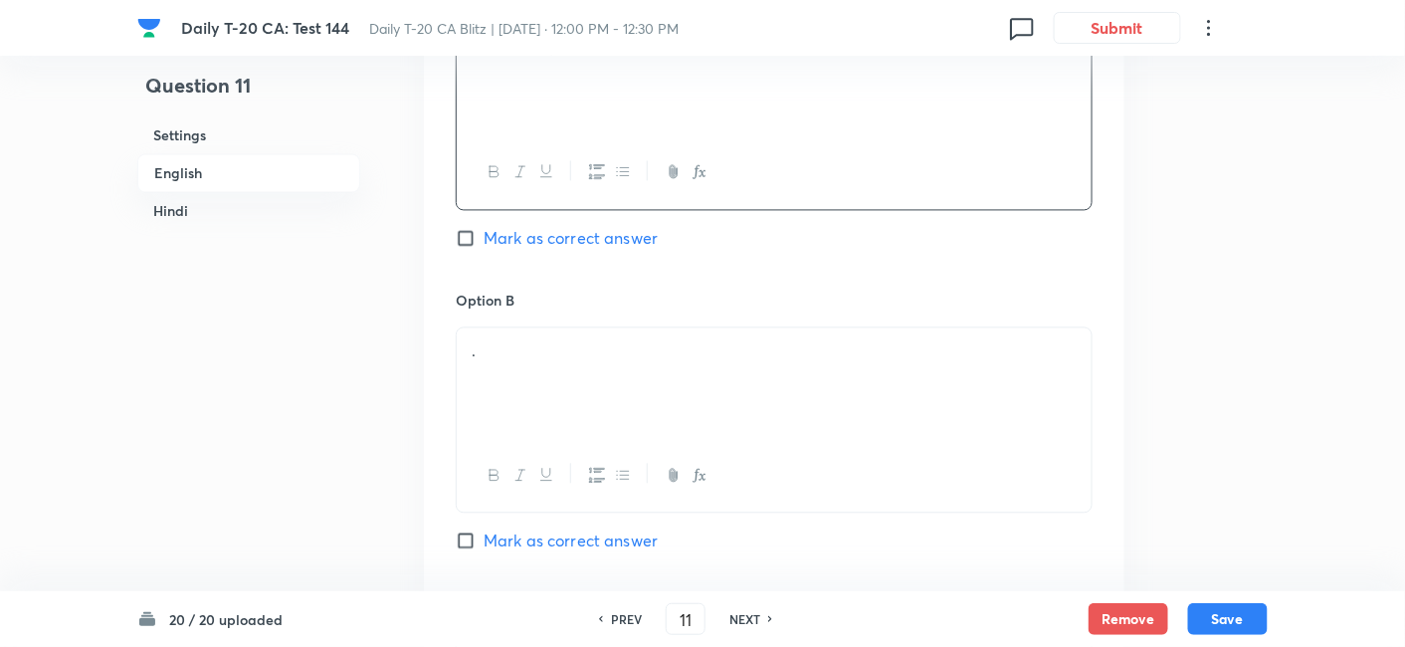
scroll to position [1288, 0]
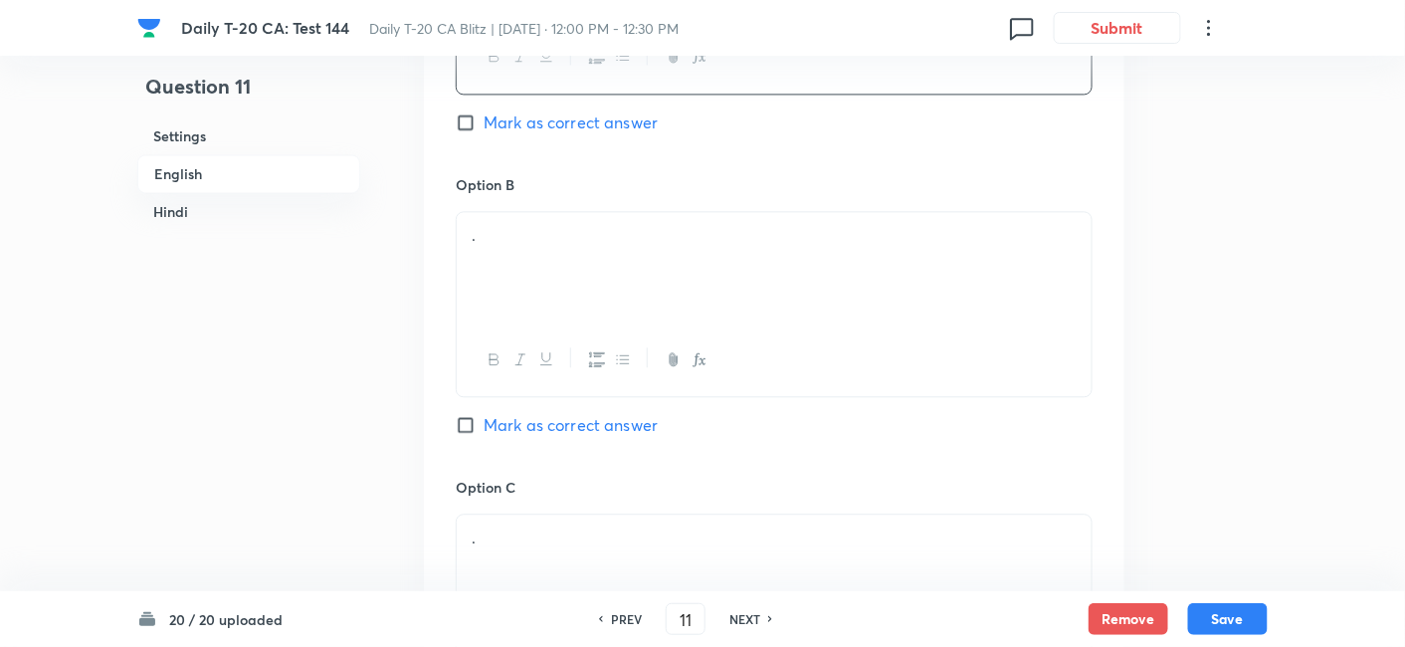
click at [557, 276] on div "." at bounding box center [774, 267] width 635 height 111
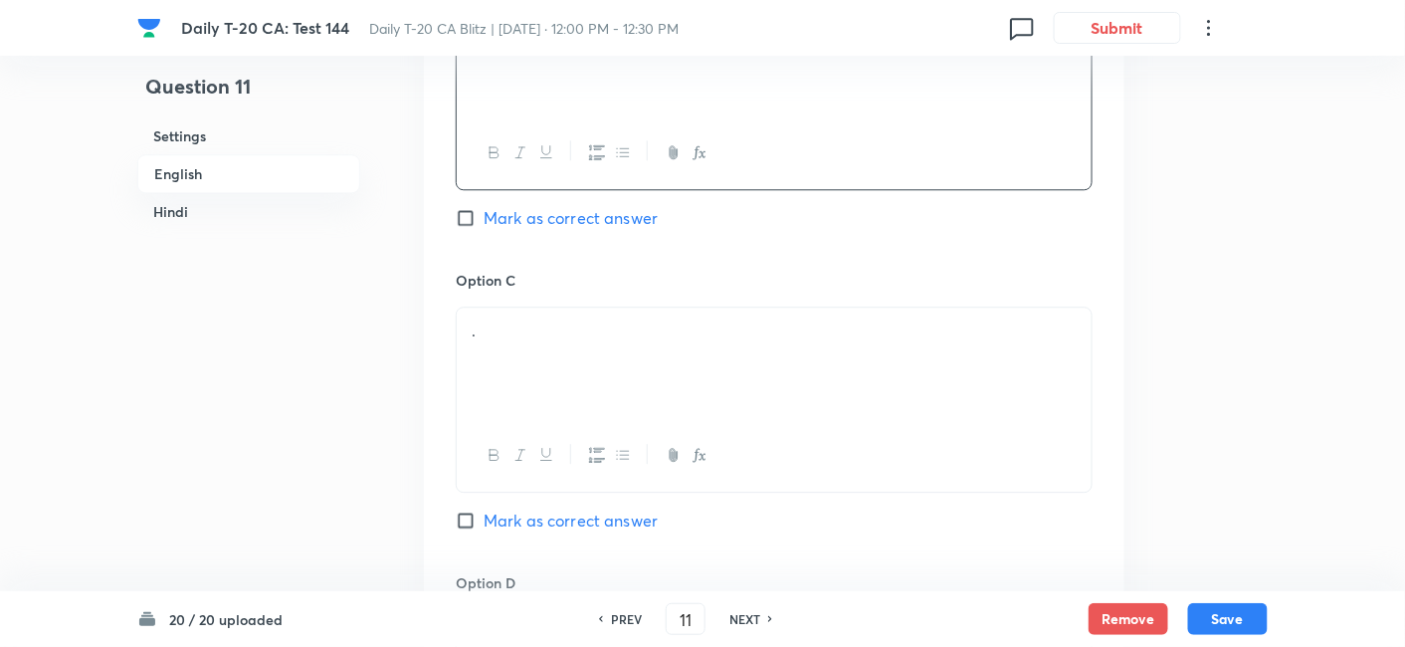
scroll to position [1509, 0]
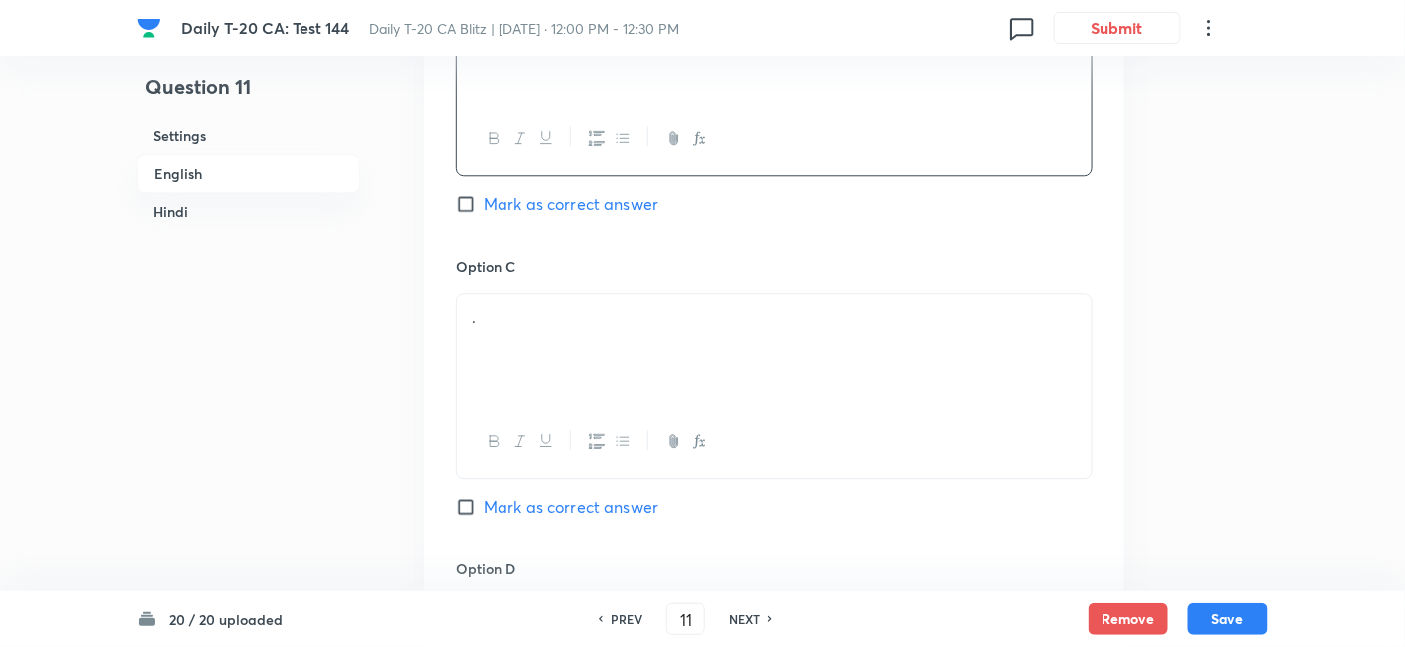
click at [565, 358] on div "." at bounding box center [774, 349] width 635 height 111
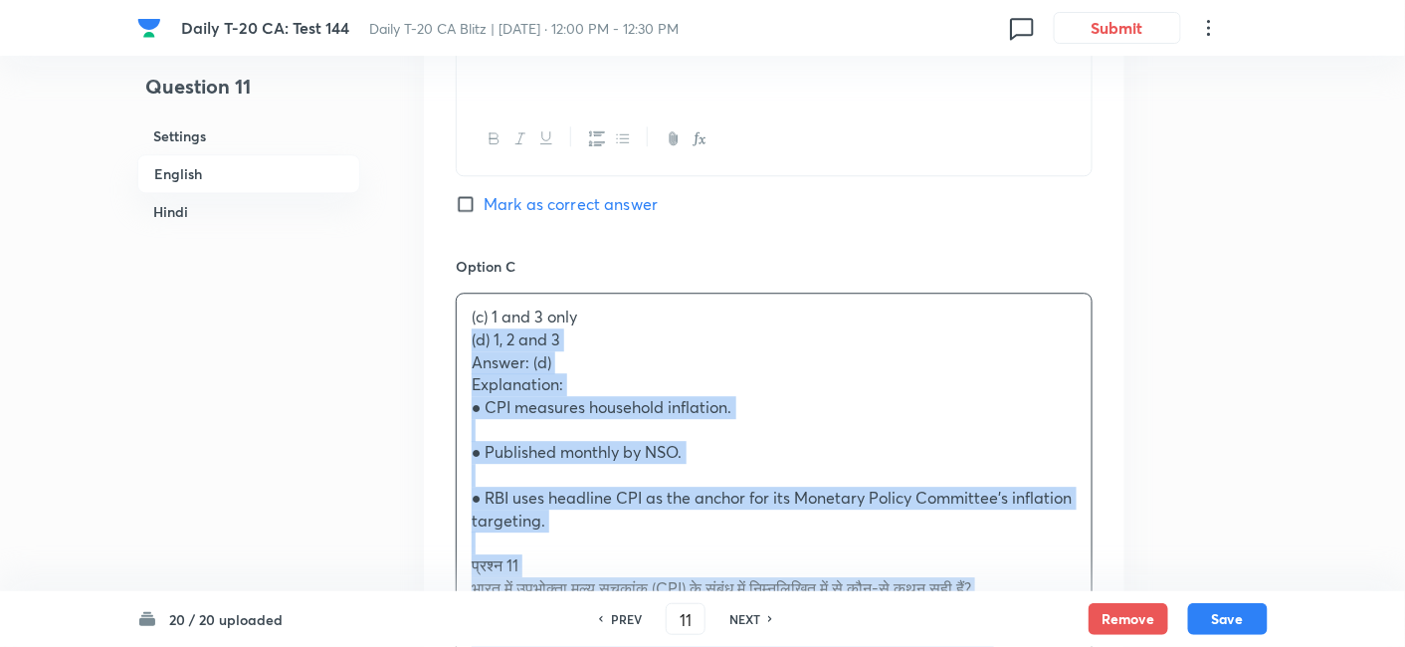
drag, startPoint x: 412, startPoint y: 338, endPoint x: 397, endPoint y: 330, distance: 16.9
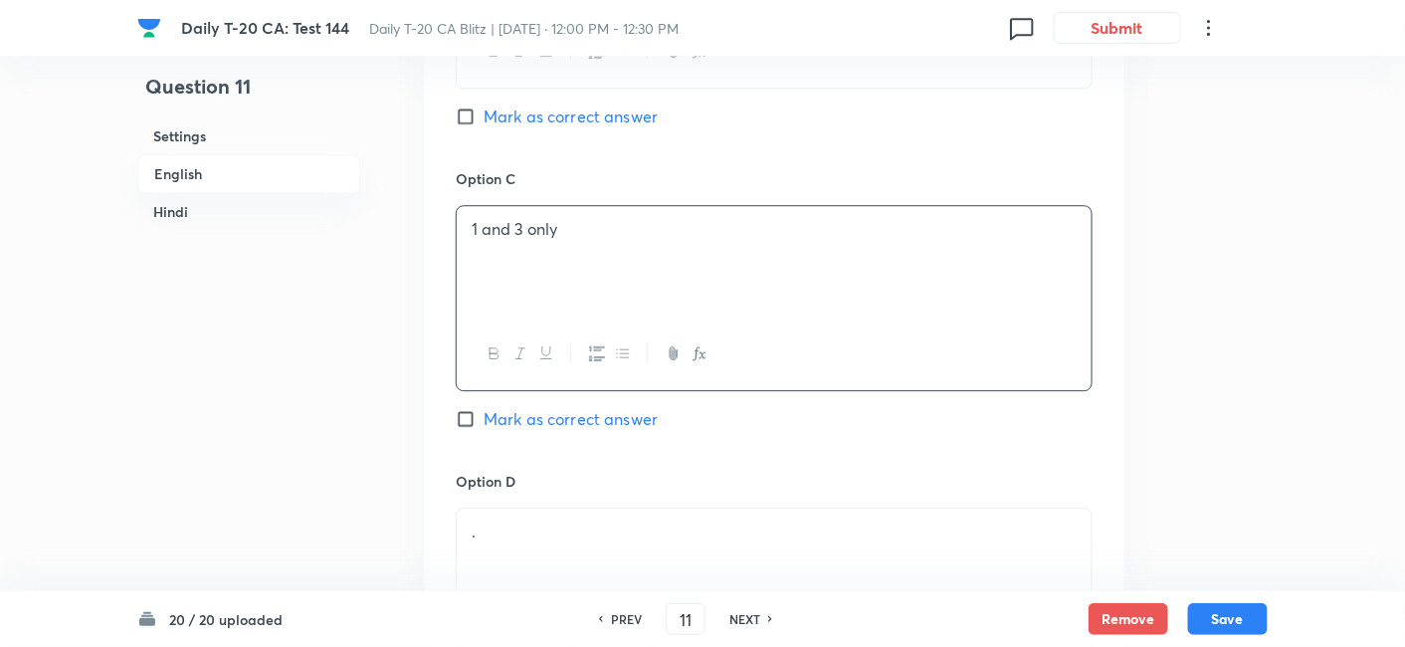
scroll to position [1840, 0]
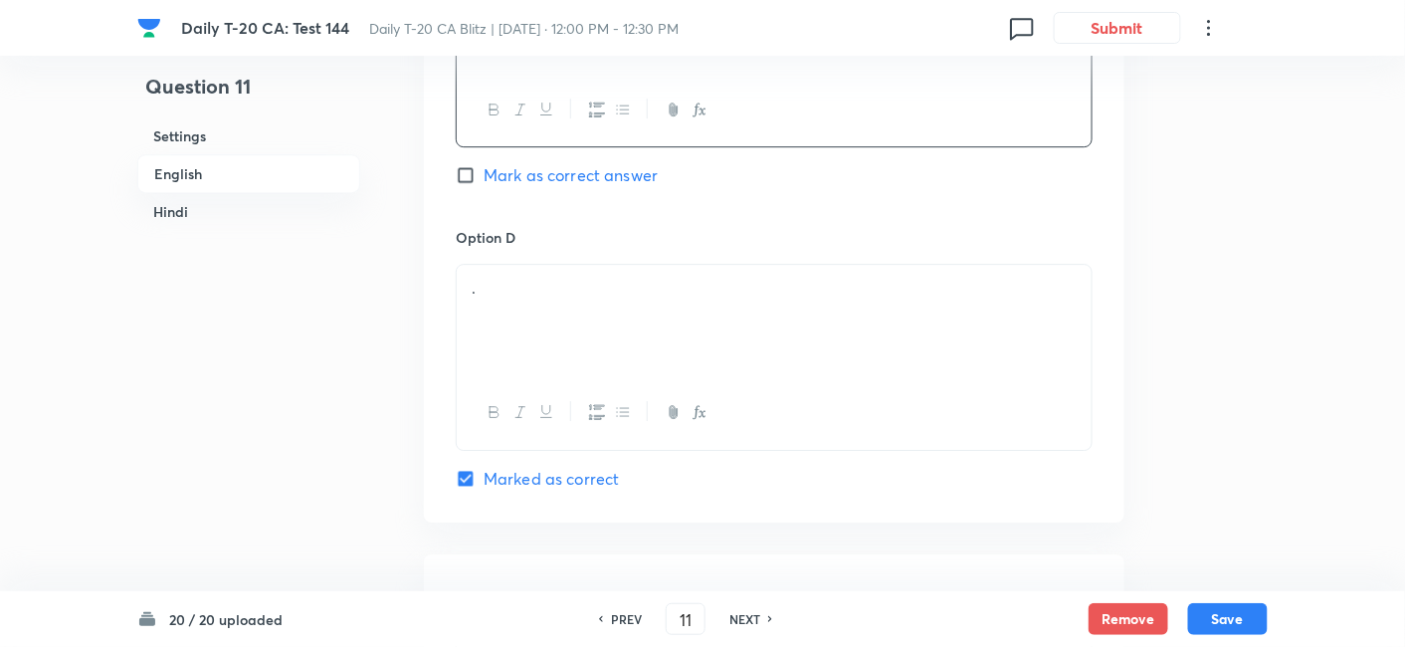
click at [537, 344] on div "." at bounding box center [774, 320] width 635 height 111
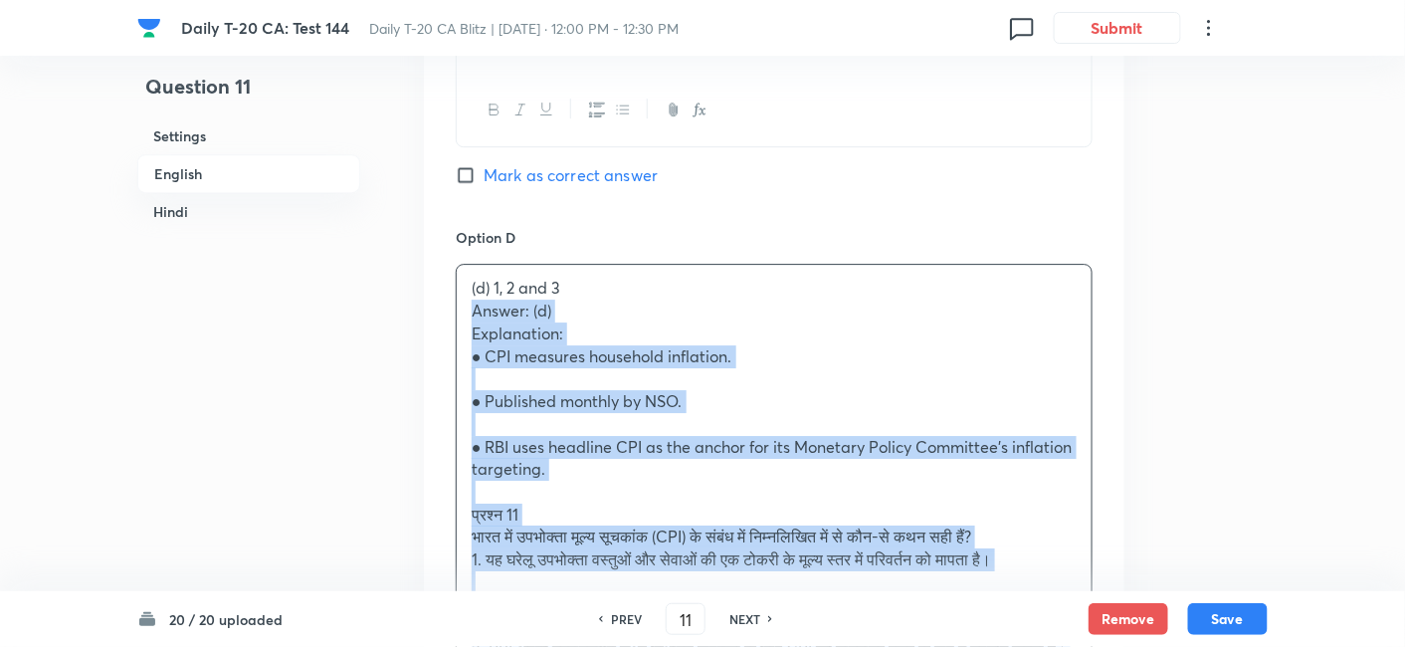
drag, startPoint x: 458, startPoint y: 306, endPoint x: 447, endPoint y: 305, distance: 11.0
click at [447, 305] on div "Option A 1 and 2 only Mark as correct answer Option B 2 and 3 only Mark as corr…" at bounding box center [774, 188] width 701 height 1804
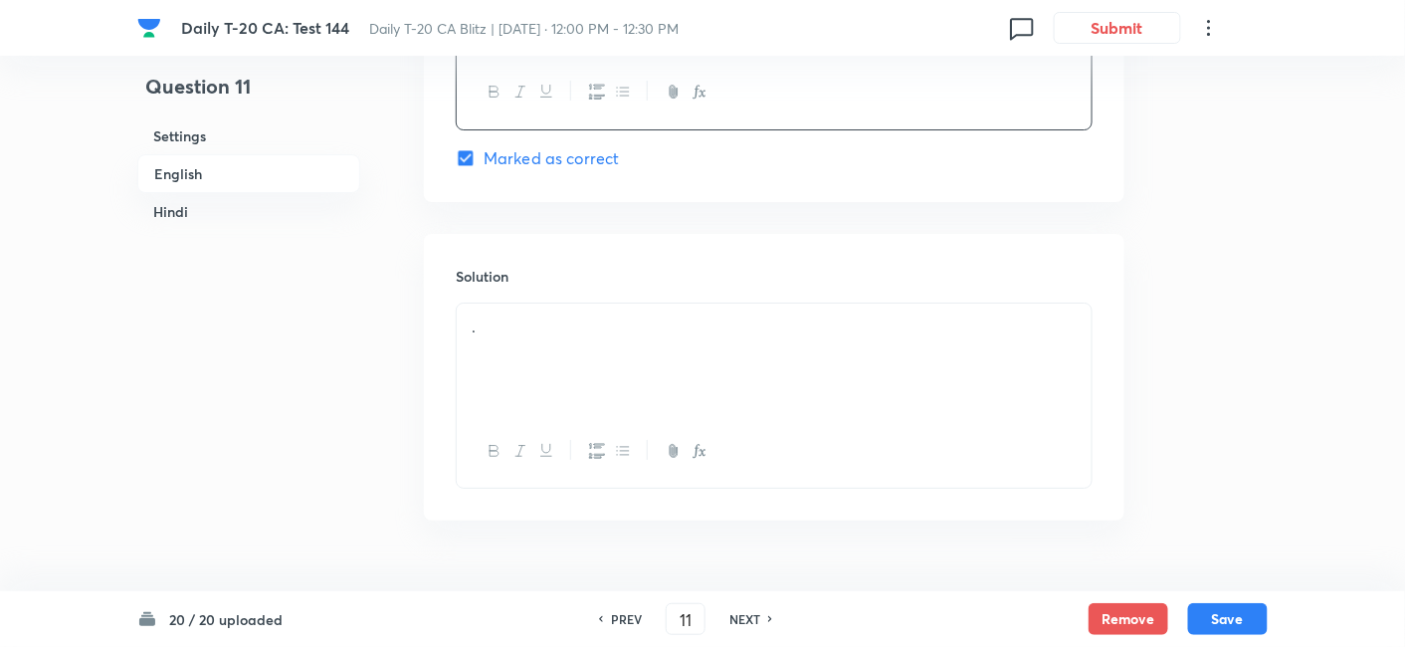
scroll to position [2283, 0]
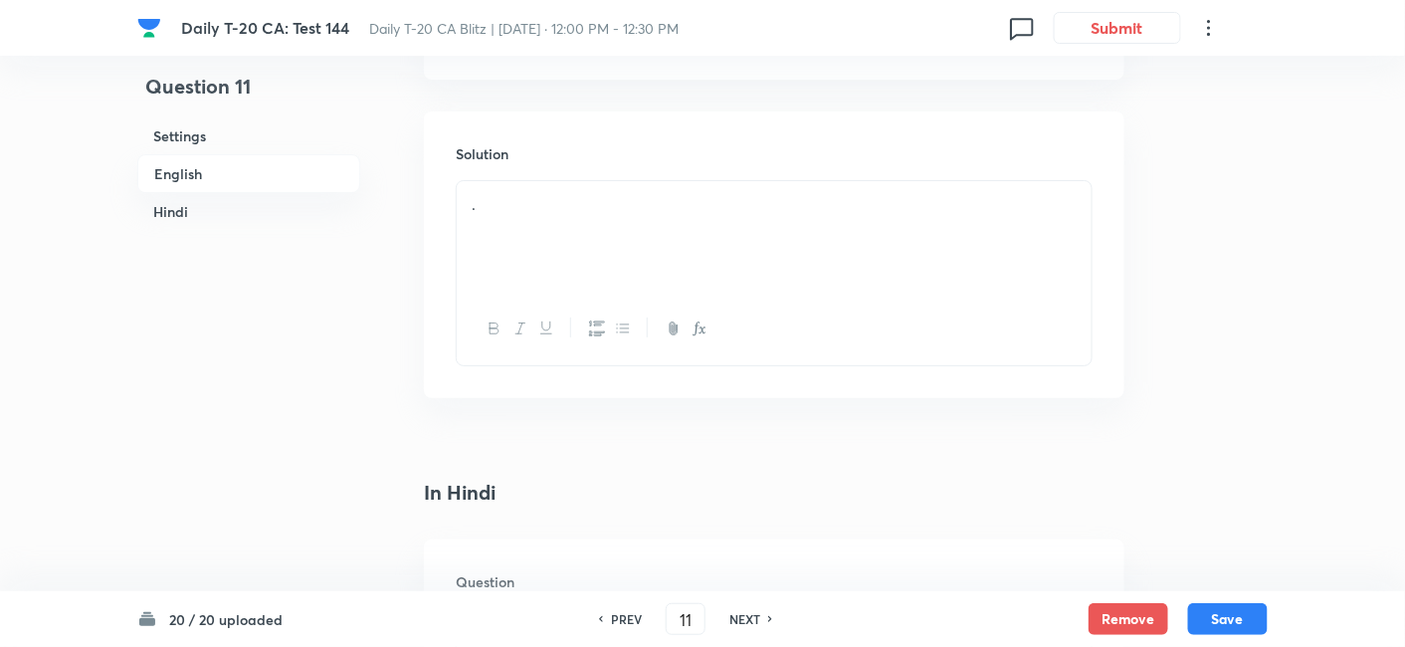
click at [577, 234] on div "." at bounding box center [774, 236] width 635 height 111
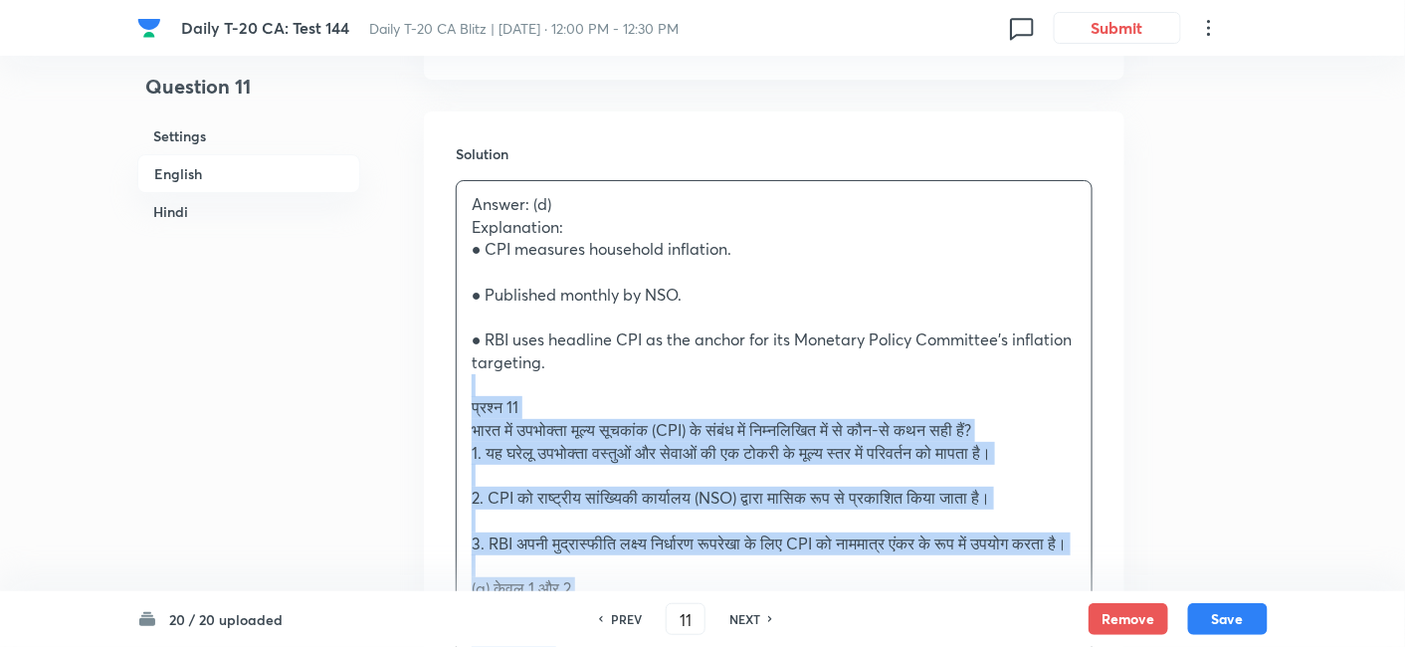
drag, startPoint x: 482, startPoint y: 379, endPoint x: 433, endPoint y: 385, distance: 49.1
click at [433, 385] on div "Solution Answer: (d) Explanation: ● CPI measures household inflation. ● Publish…" at bounding box center [774, 527] width 701 height 833
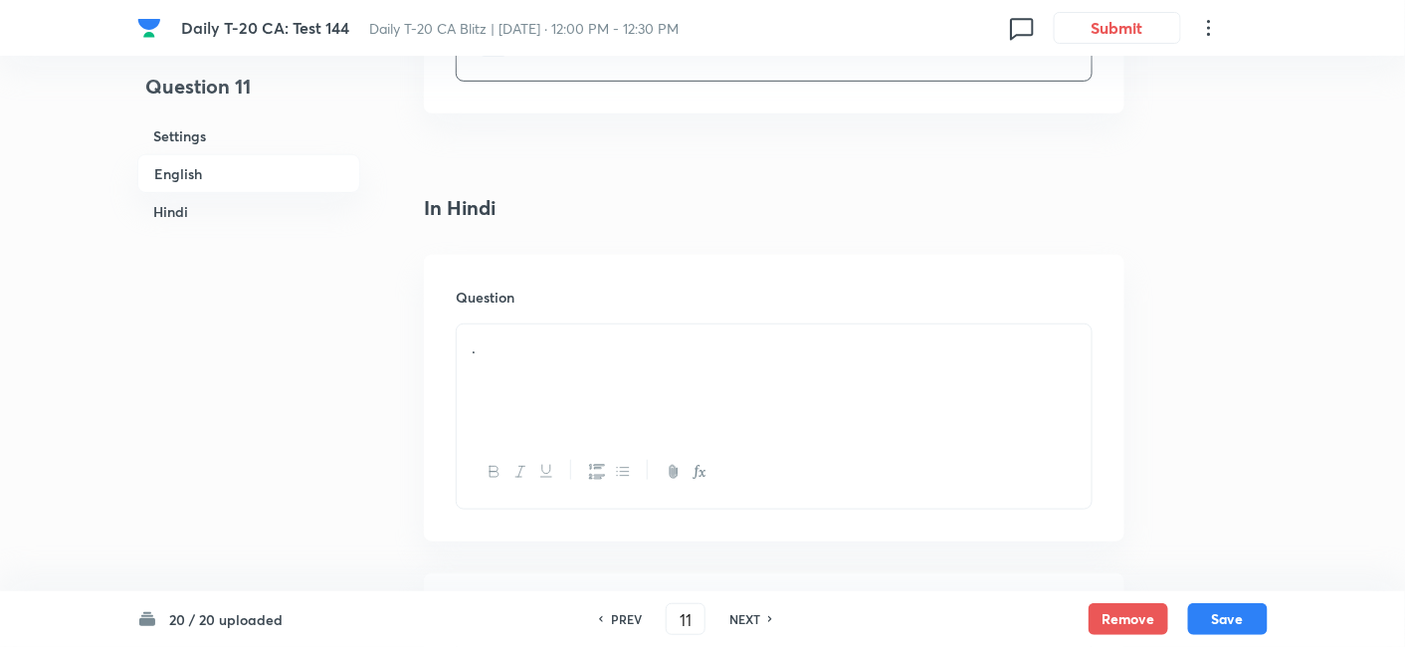
scroll to position [2725, 0]
click at [560, 353] on div "." at bounding box center [774, 339] width 635 height 111
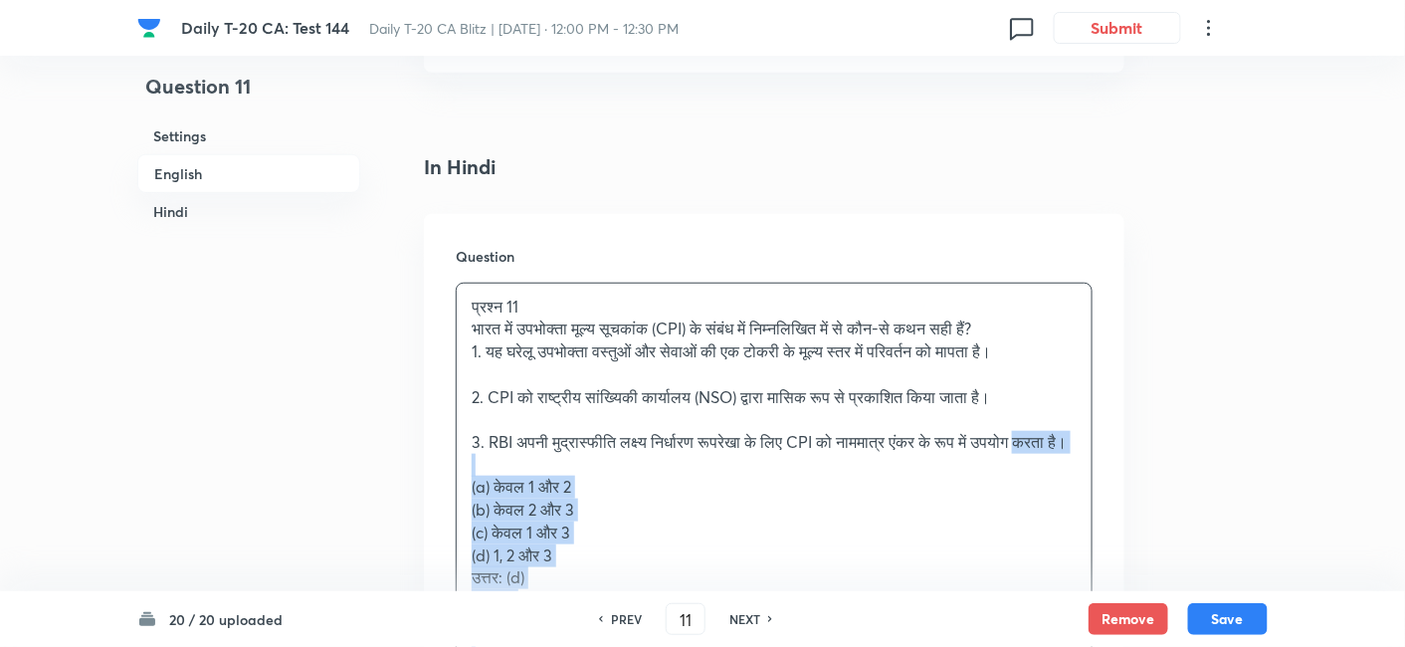
drag, startPoint x: 429, startPoint y: 476, endPoint x: 406, endPoint y: 472, distance: 23.2
click at [455, 478] on div "Question प्रश्न 11 भारत में उपभोक्ता मूल्य सूचकांक (CPI) के संबंध में निम्नलिखि…" at bounding box center [774, 528] width 701 height 629
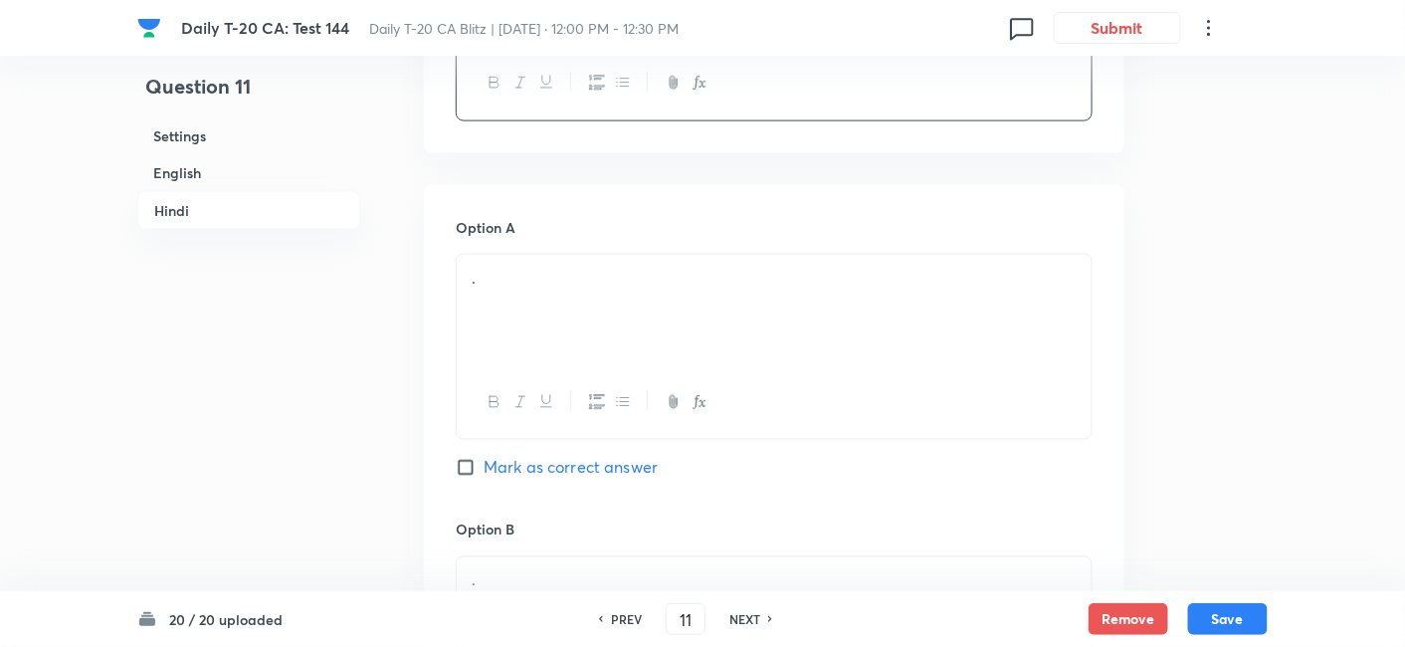
scroll to position [3167, 0]
click at [564, 321] on div "." at bounding box center [774, 309] width 635 height 111
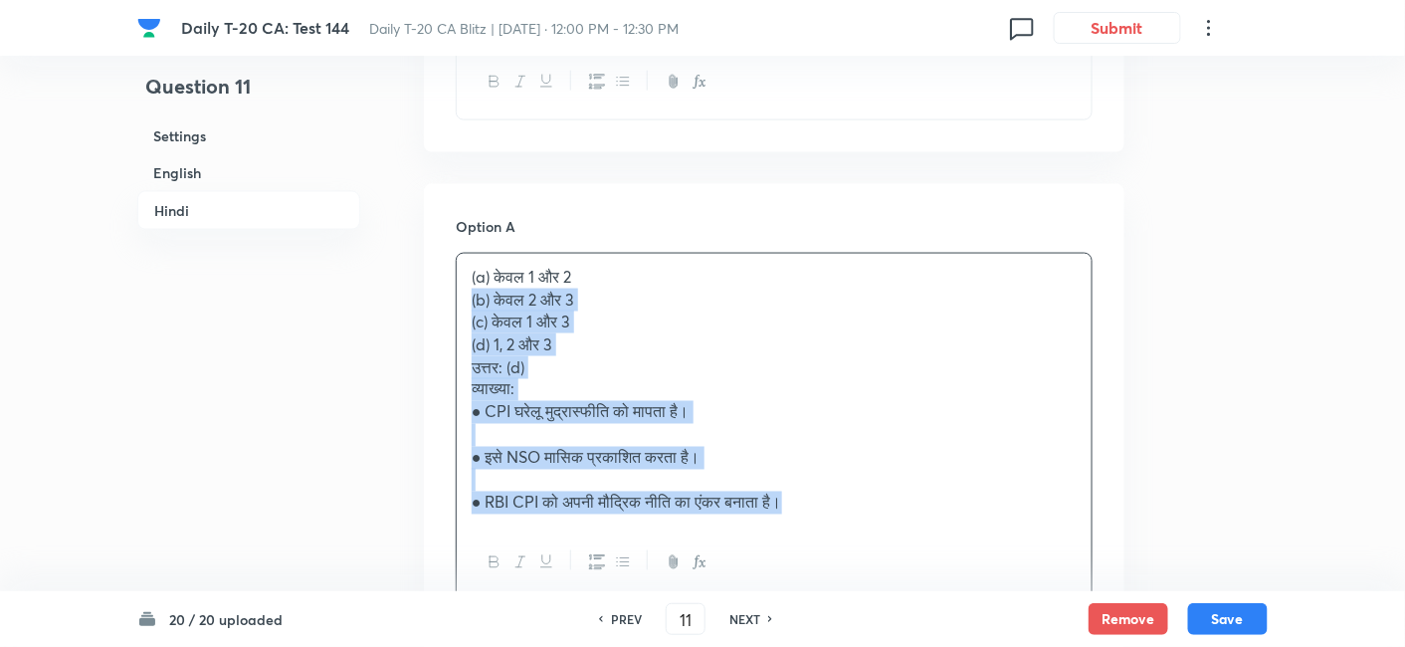
drag, startPoint x: 448, startPoint y: 318, endPoint x: 418, endPoint y: 314, distance: 30.1
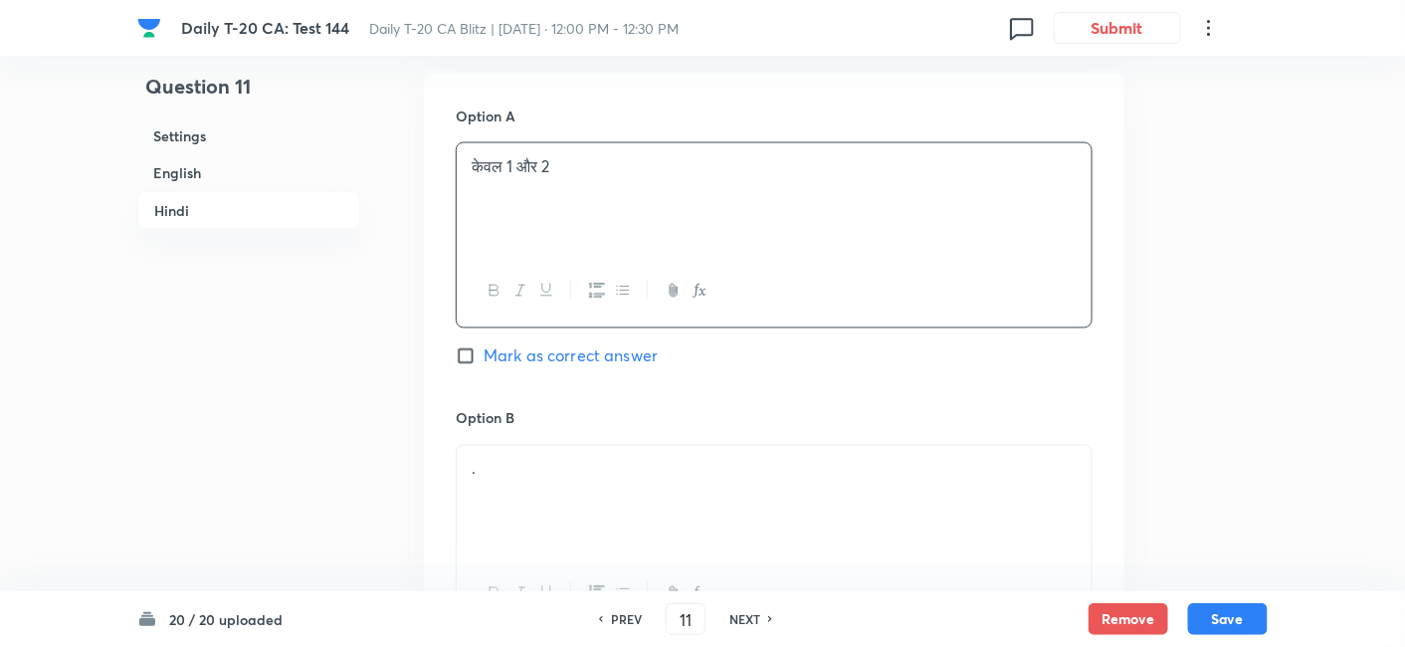
scroll to position [3610, 0]
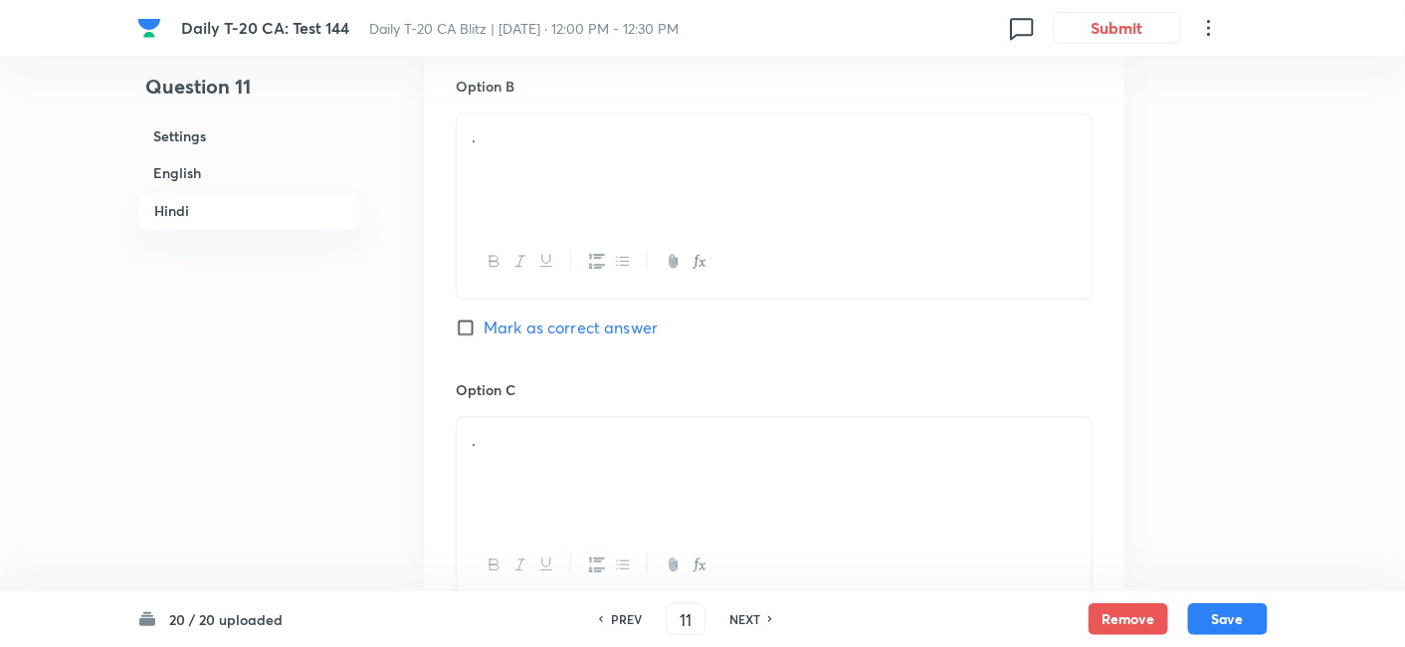
click at [556, 264] on div at bounding box center [774, 261] width 635 height 73
click at [551, 214] on div "." at bounding box center [774, 168] width 635 height 111
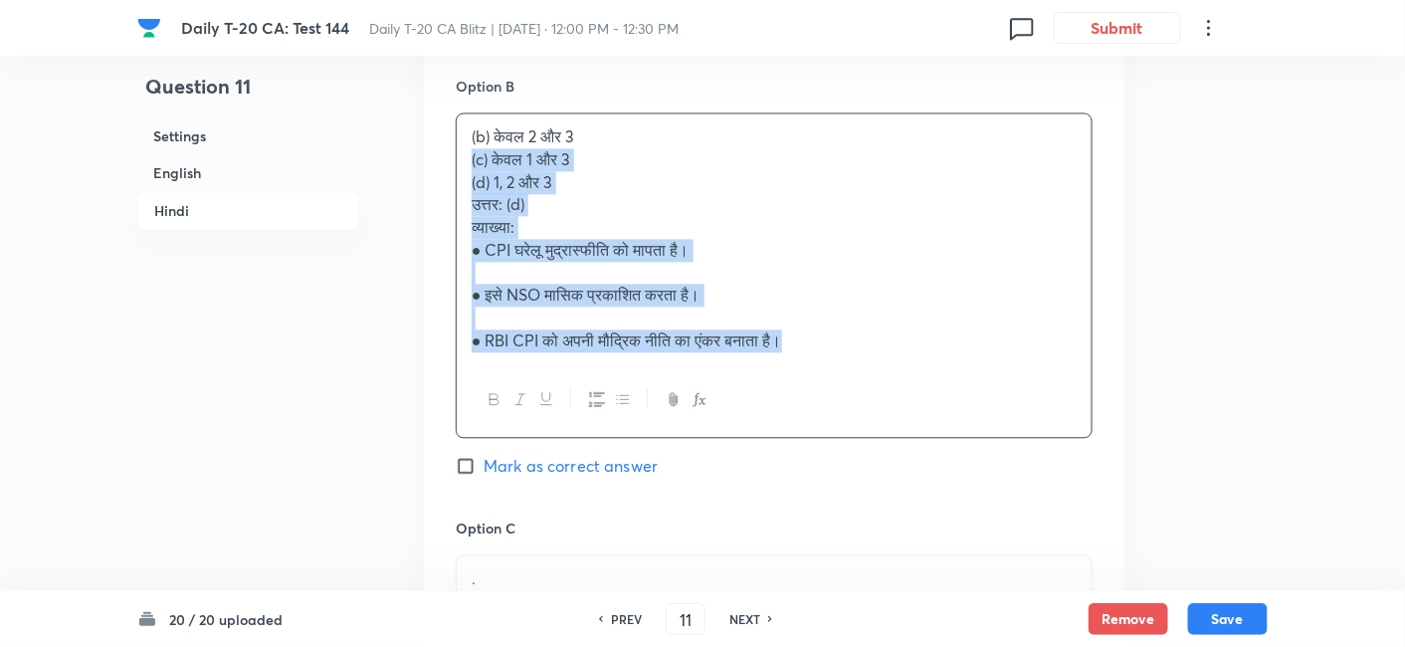
drag, startPoint x: 485, startPoint y: 194, endPoint x: 424, endPoint y: 182, distance: 61.9
click at [424, 182] on div "Option A केवल 1 और 2 Mark as correct answer Option B (b) केवल 2 और 3 (c) केवल 1…" at bounding box center [774, 428] width 701 height 1375
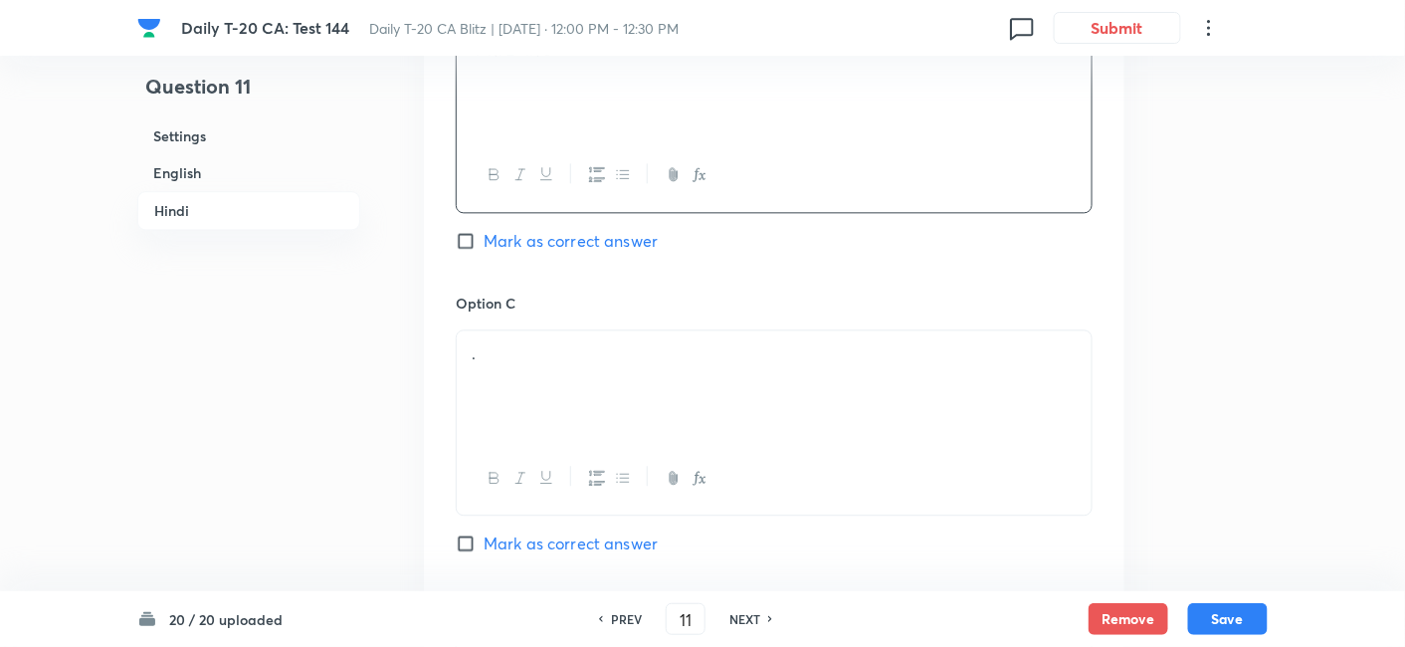
scroll to position [3831, 0]
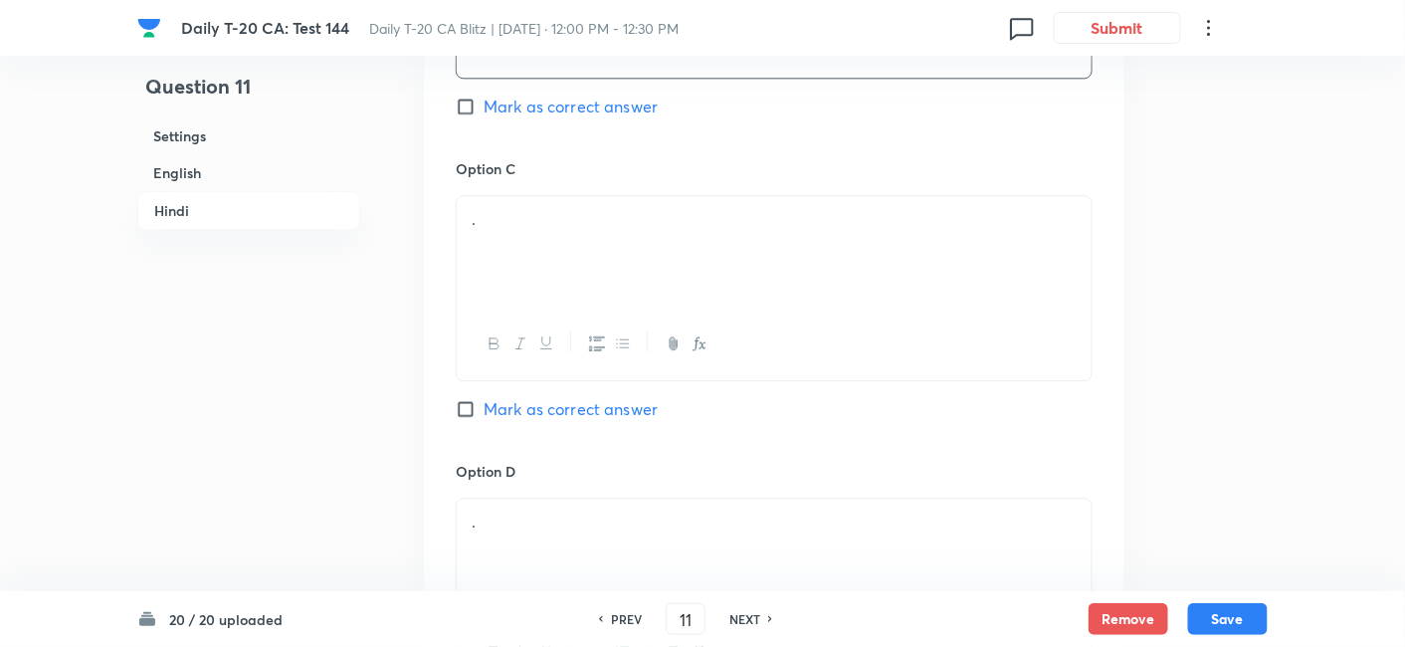
click at [554, 257] on div "." at bounding box center [774, 251] width 635 height 111
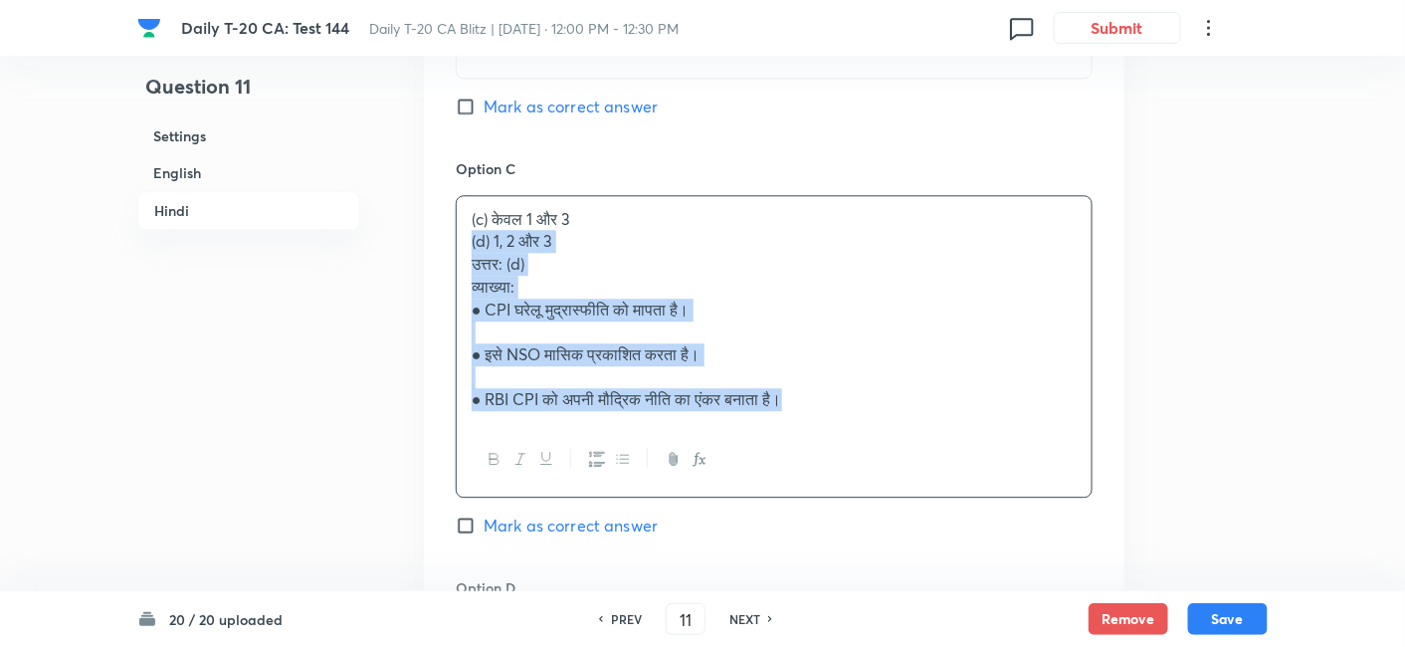
drag, startPoint x: 449, startPoint y: 252, endPoint x: 434, endPoint y: 256, distance: 15.5
click at [434, 256] on div "Option A केवल 1 और 2 Mark as correct answer Option B केवल 2 और 3 Mark as correc…" at bounding box center [774, 196] width 701 height 1352
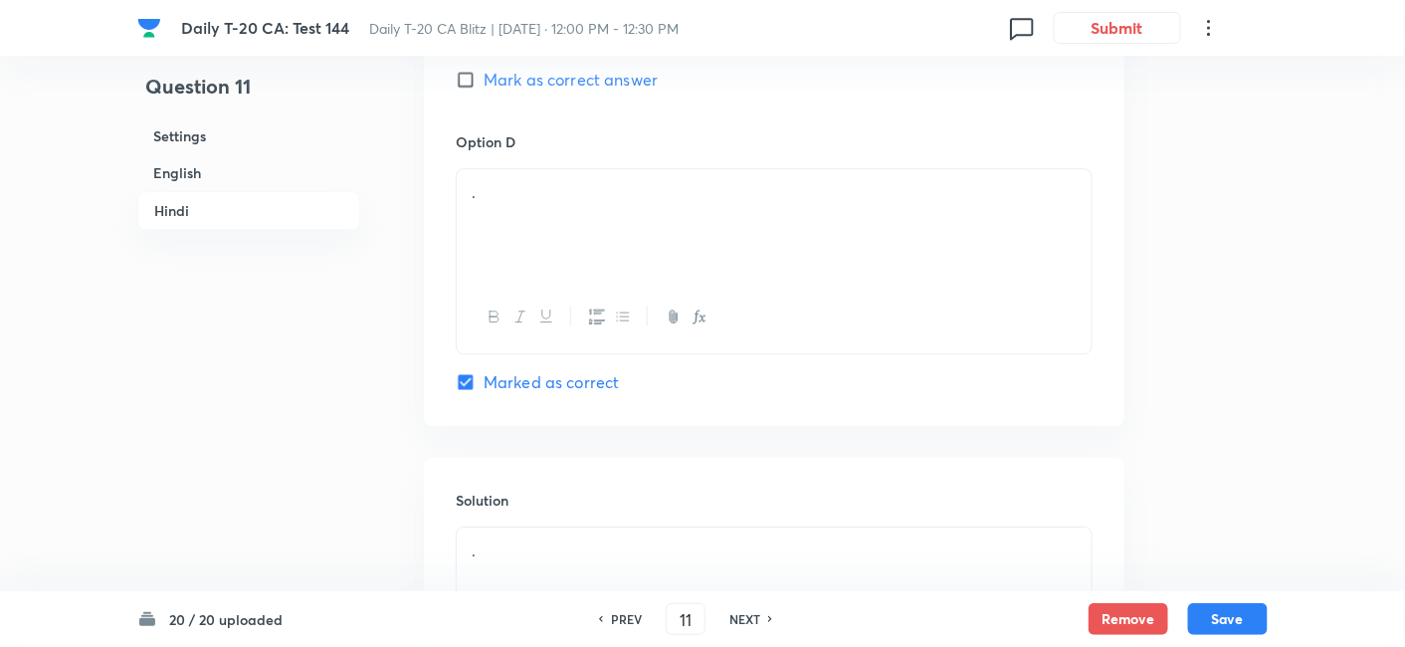
scroll to position [4163, 0]
click at [559, 259] on div "." at bounding box center [774, 222] width 635 height 111
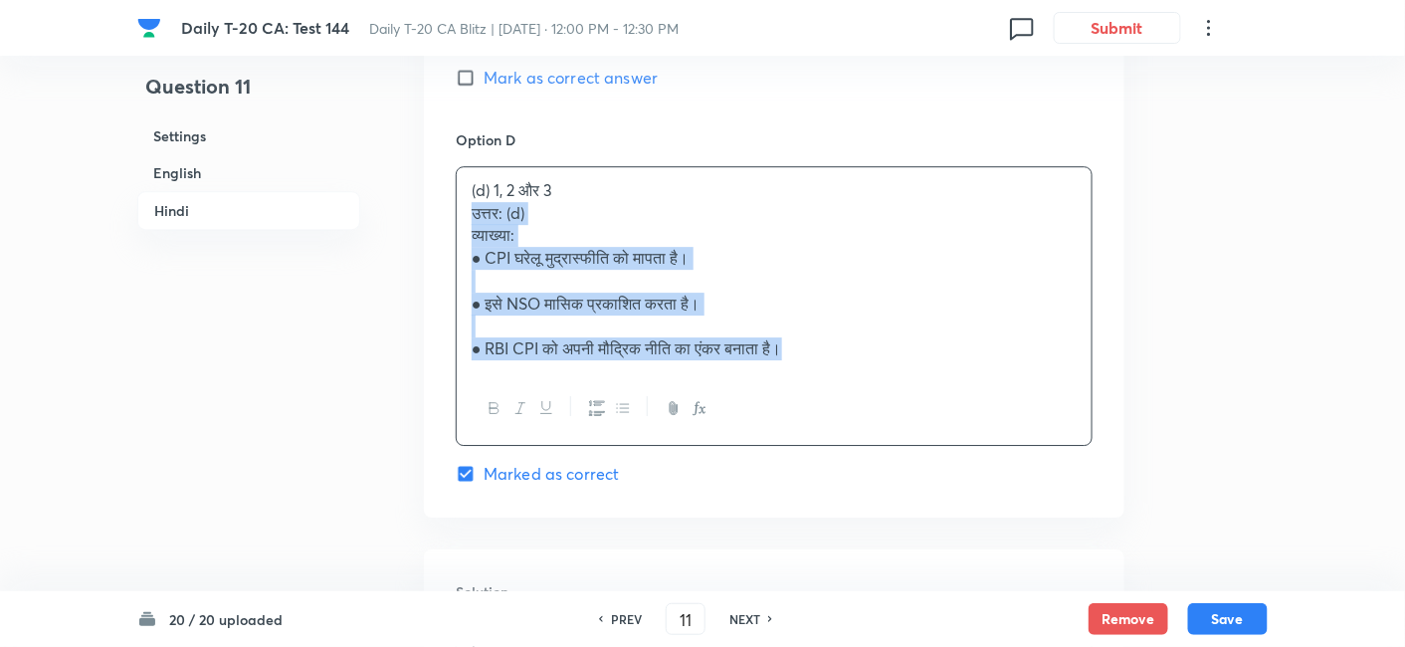
drag, startPoint x: 449, startPoint y: 233, endPoint x: 434, endPoint y: 228, distance: 15.7
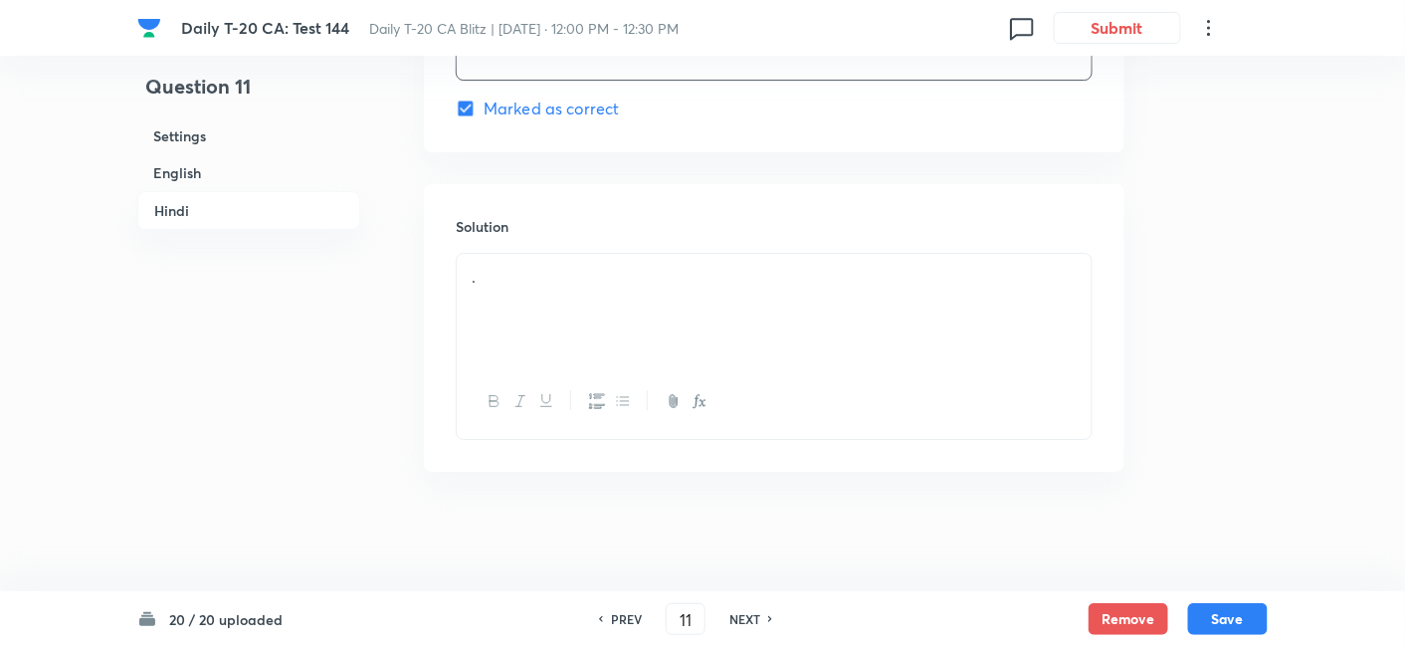
scroll to position [4450, 0]
click at [552, 356] on div "." at bounding box center [774, 309] width 635 height 111
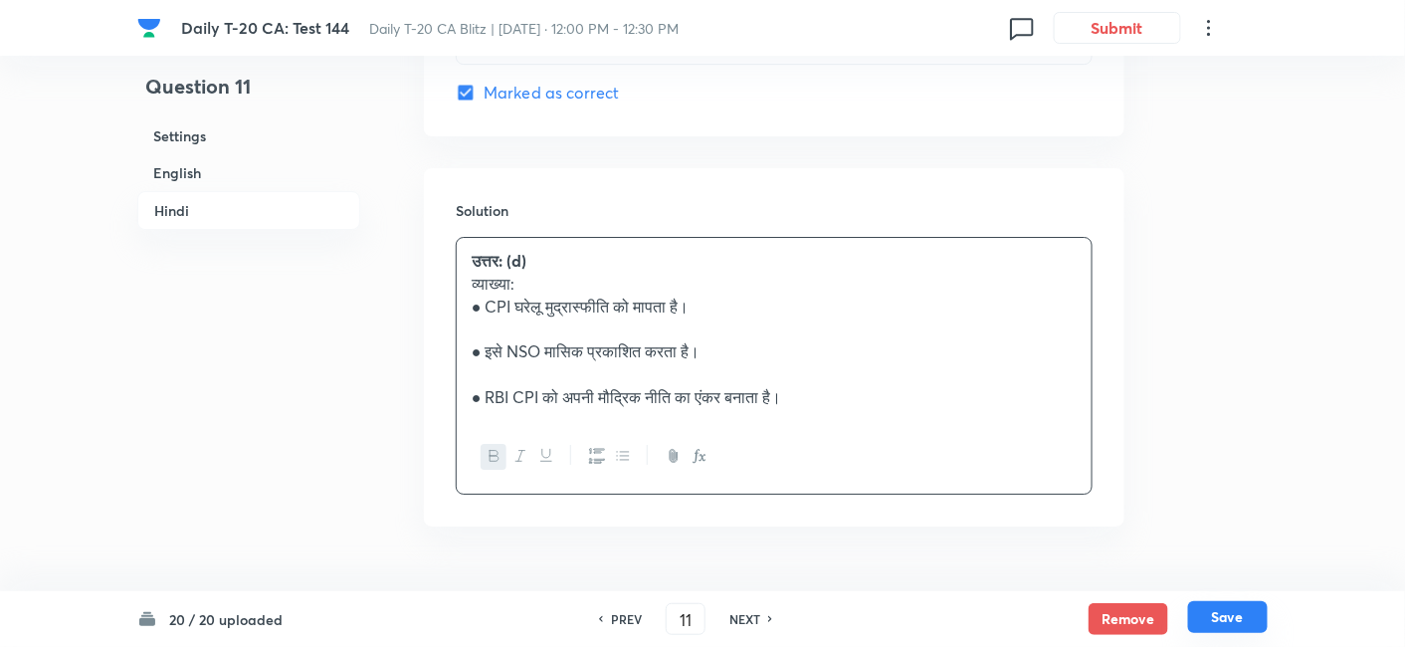
click at [1224, 617] on button "Save" at bounding box center [1228, 617] width 80 height 32
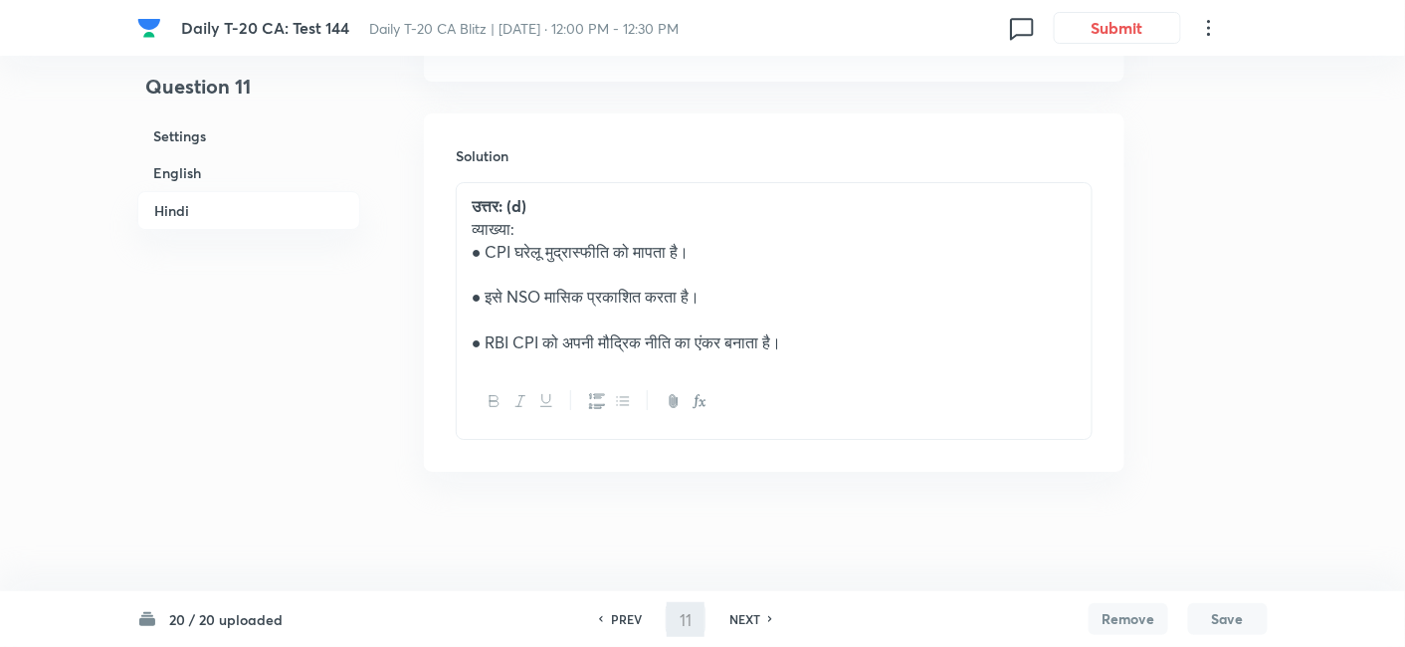
type input "12"
checkbox input "false"
checkbox input "true"
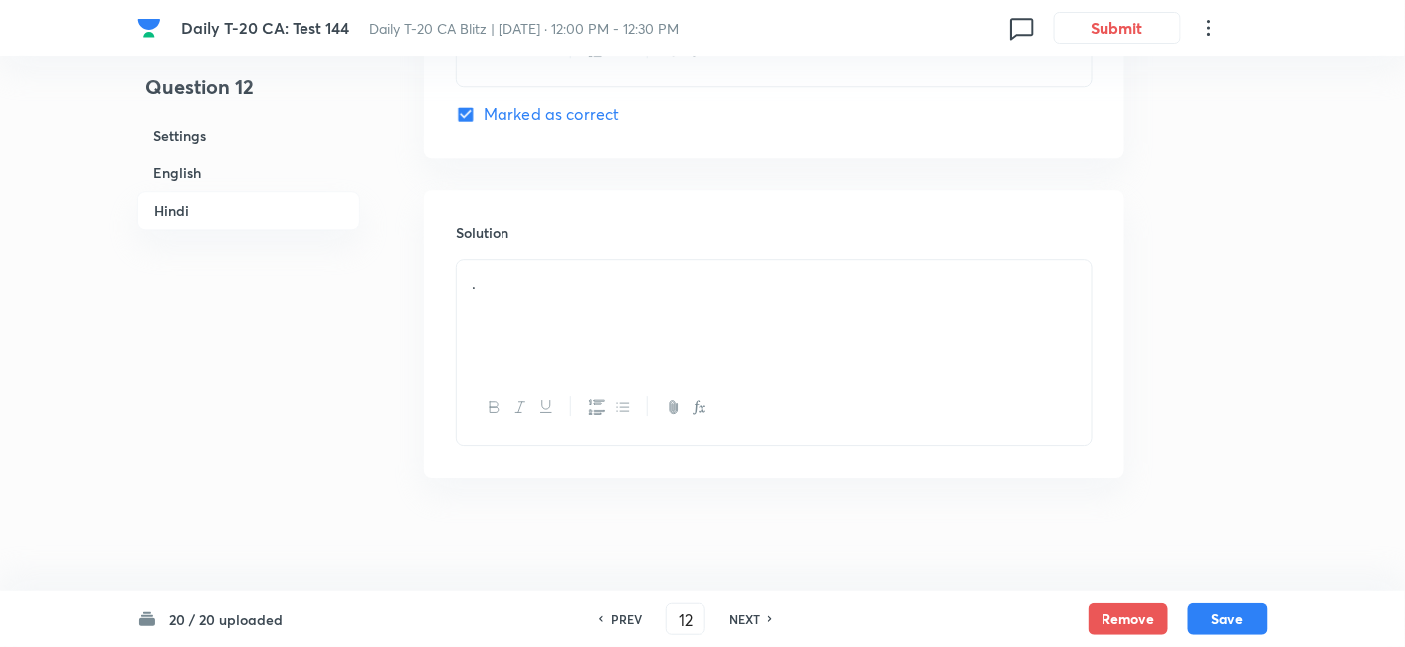
click at [211, 173] on h6 "English" at bounding box center [248, 172] width 223 height 37
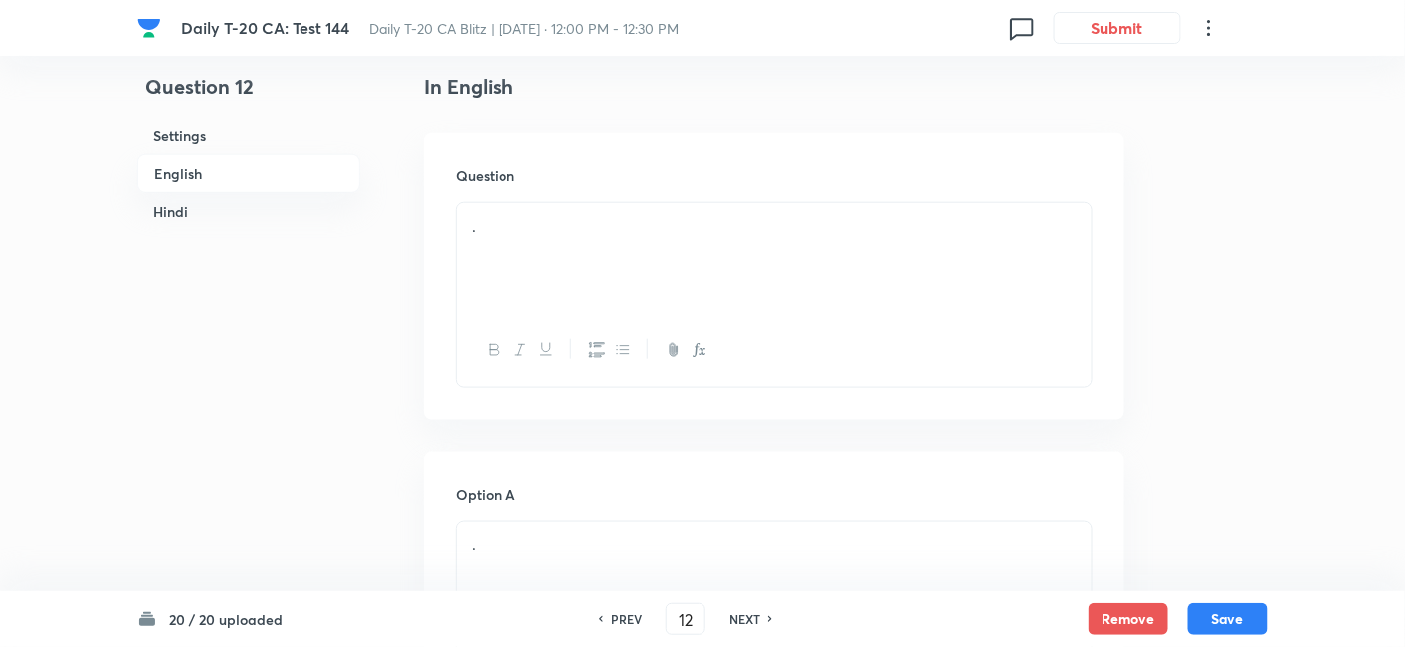
click at [625, 284] on div "." at bounding box center [774, 258] width 635 height 111
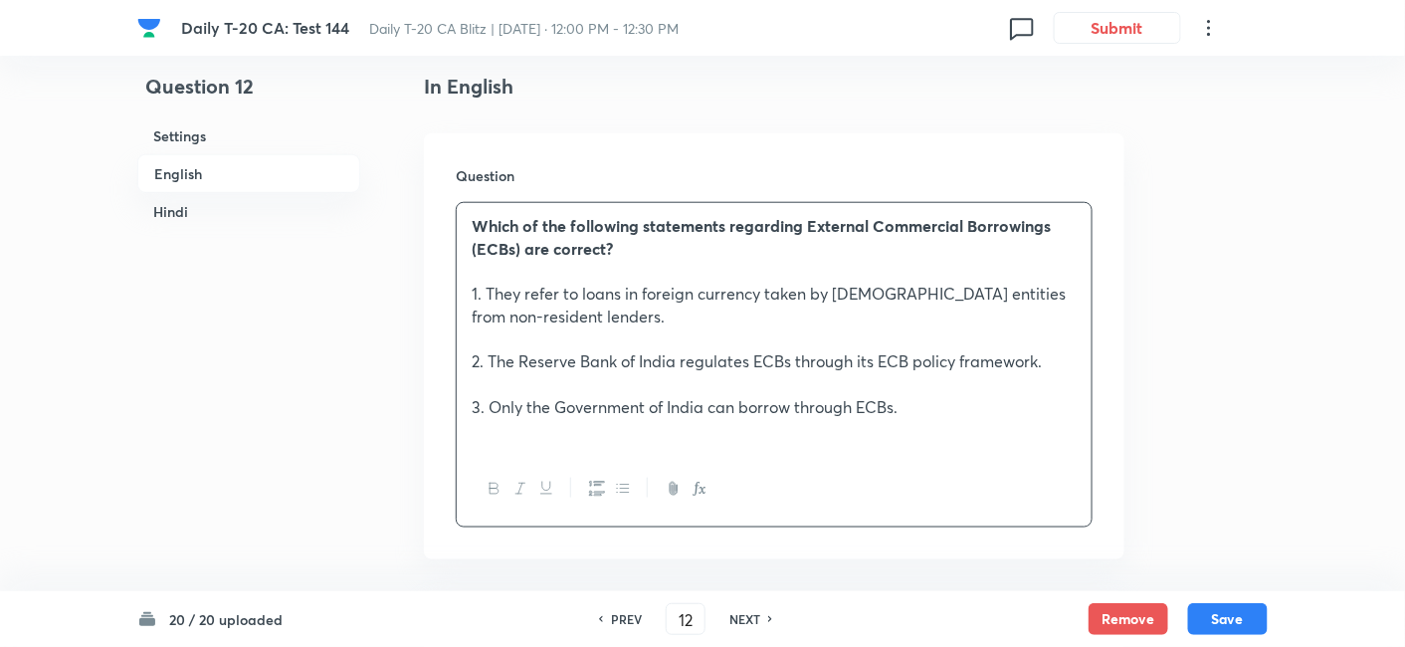
scroll to position [956, 0]
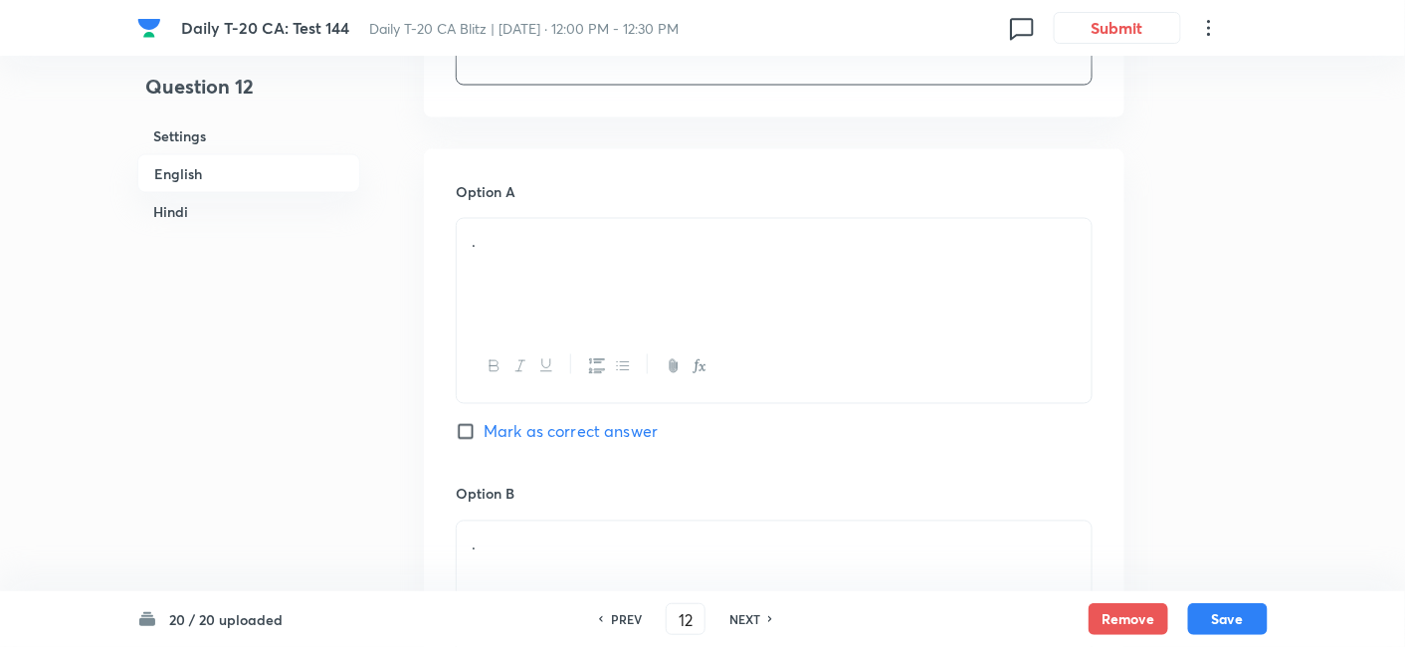
click at [540, 292] on div "." at bounding box center [774, 274] width 635 height 111
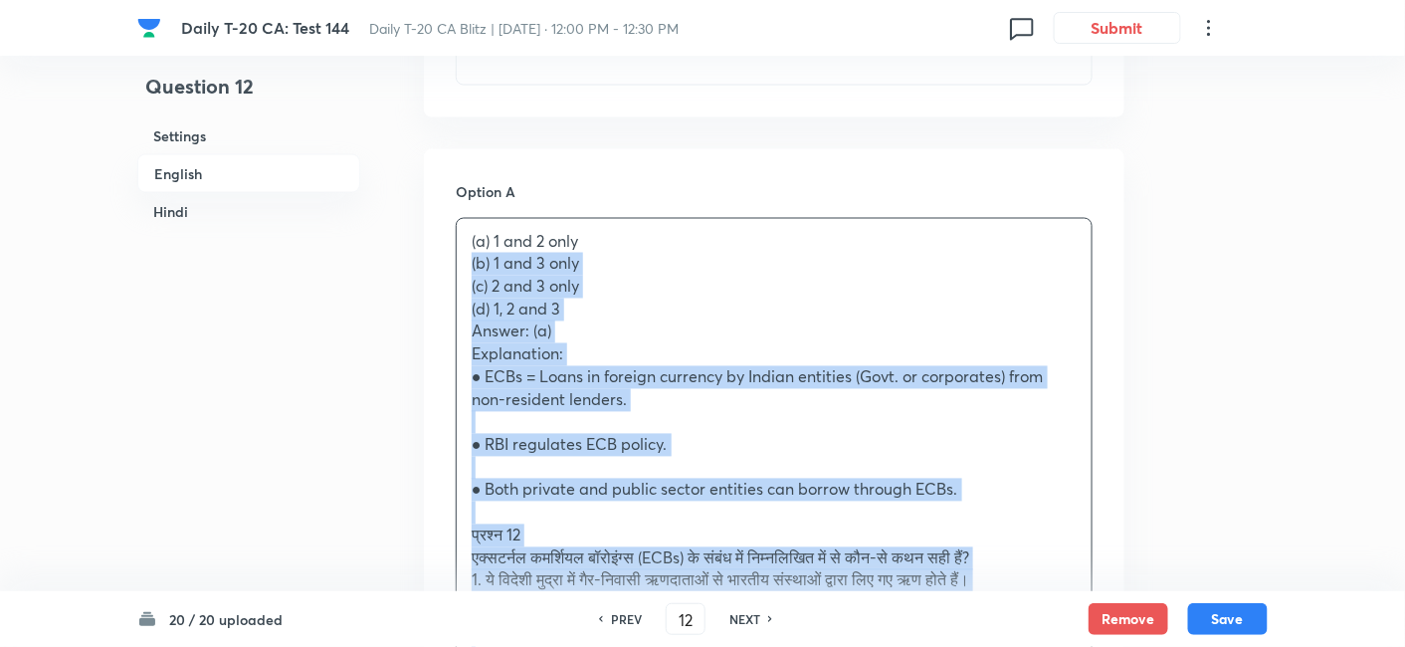
drag, startPoint x: 446, startPoint y: 284, endPoint x: 396, endPoint y: 266, distance: 52.9
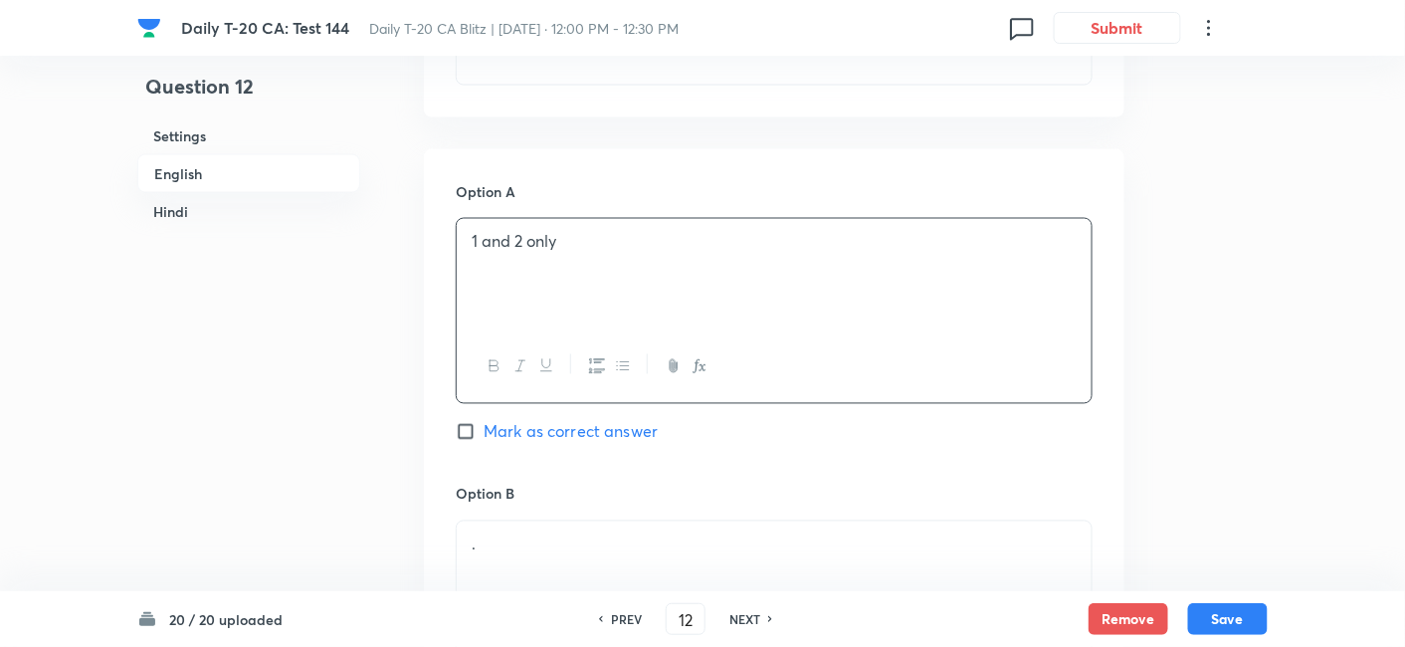
scroll to position [1288, 0]
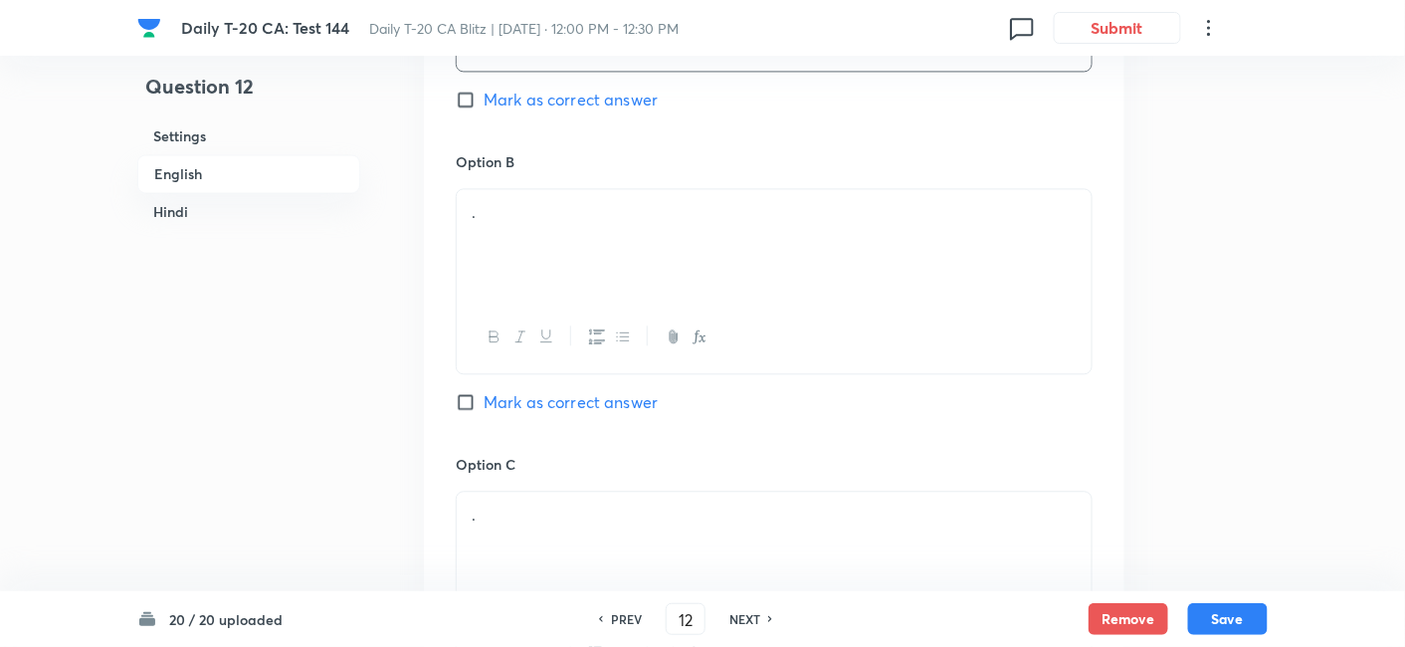
click at [518, 233] on div "." at bounding box center [774, 244] width 635 height 111
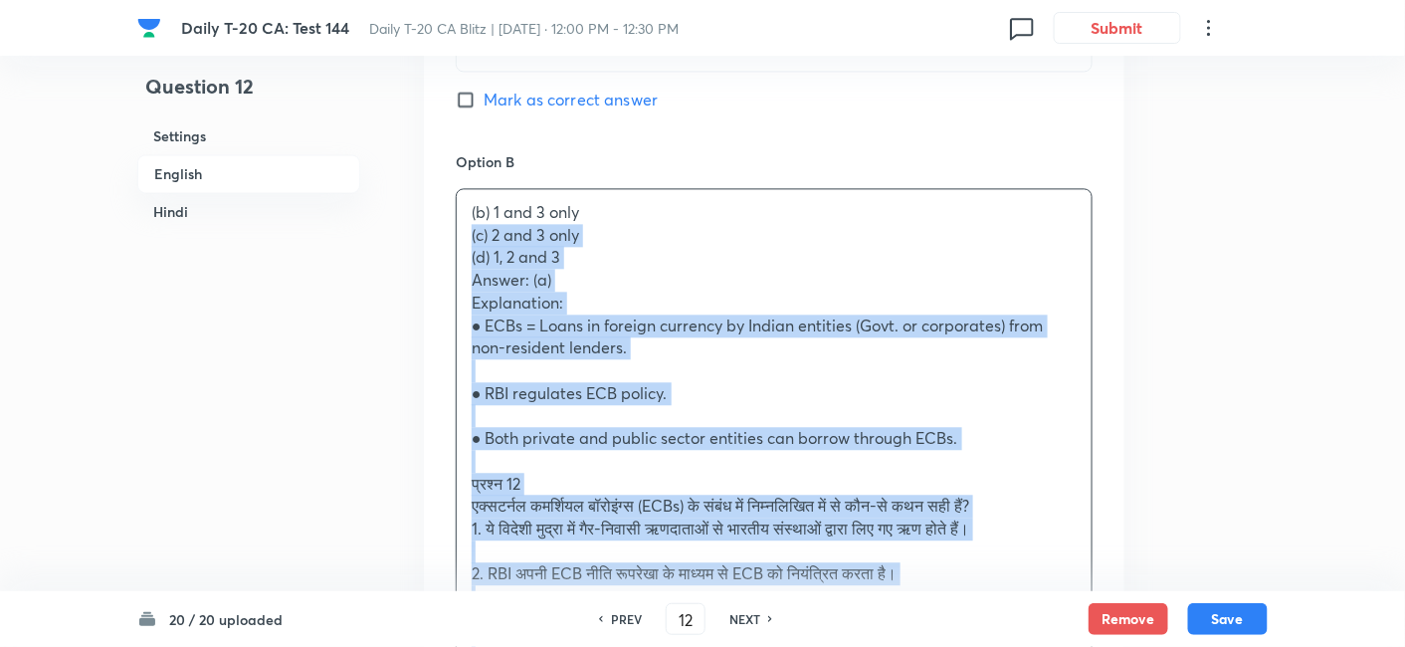
drag, startPoint x: 449, startPoint y: 227, endPoint x: 437, endPoint y: 227, distance: 11.9
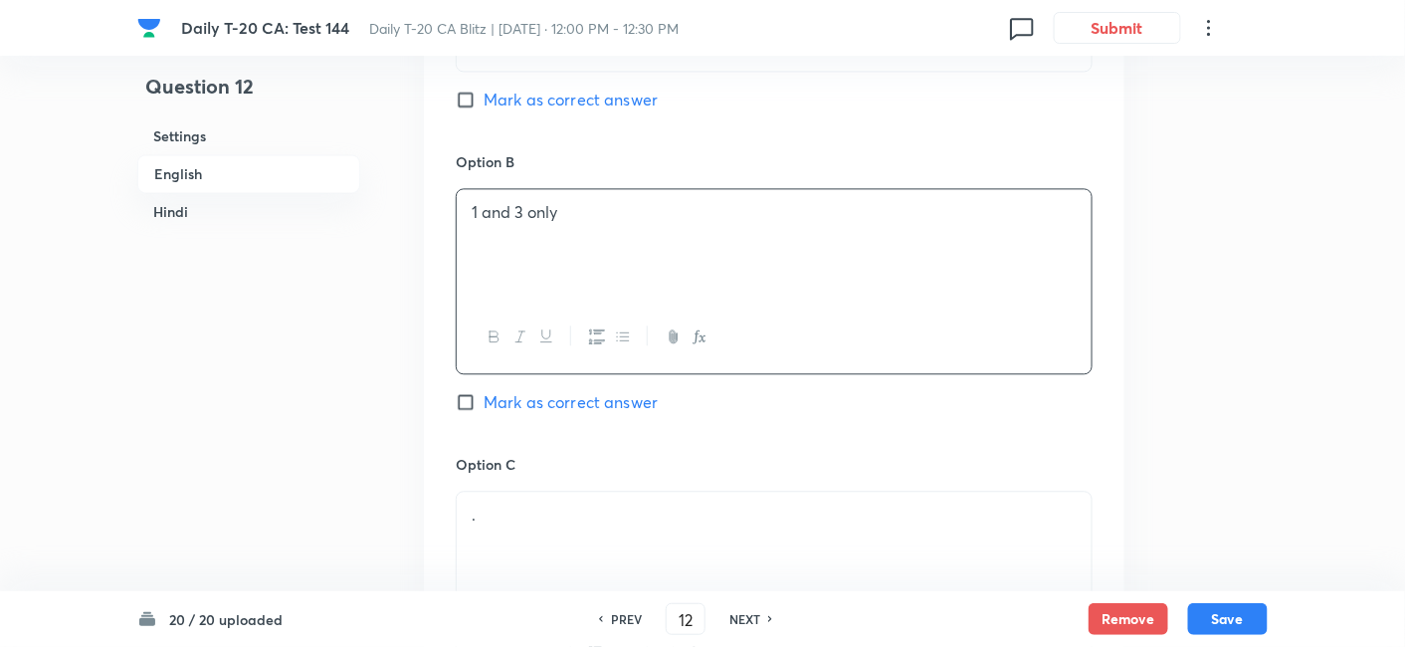
click at [551, 96] on span "Mark as correct answer" at bounding box center [571, 100] width 174 height 24
click at [484, 96] on input "Mark as correct answer" at bounding box center [470, 100] width 28 height 20
checkbox input "true"
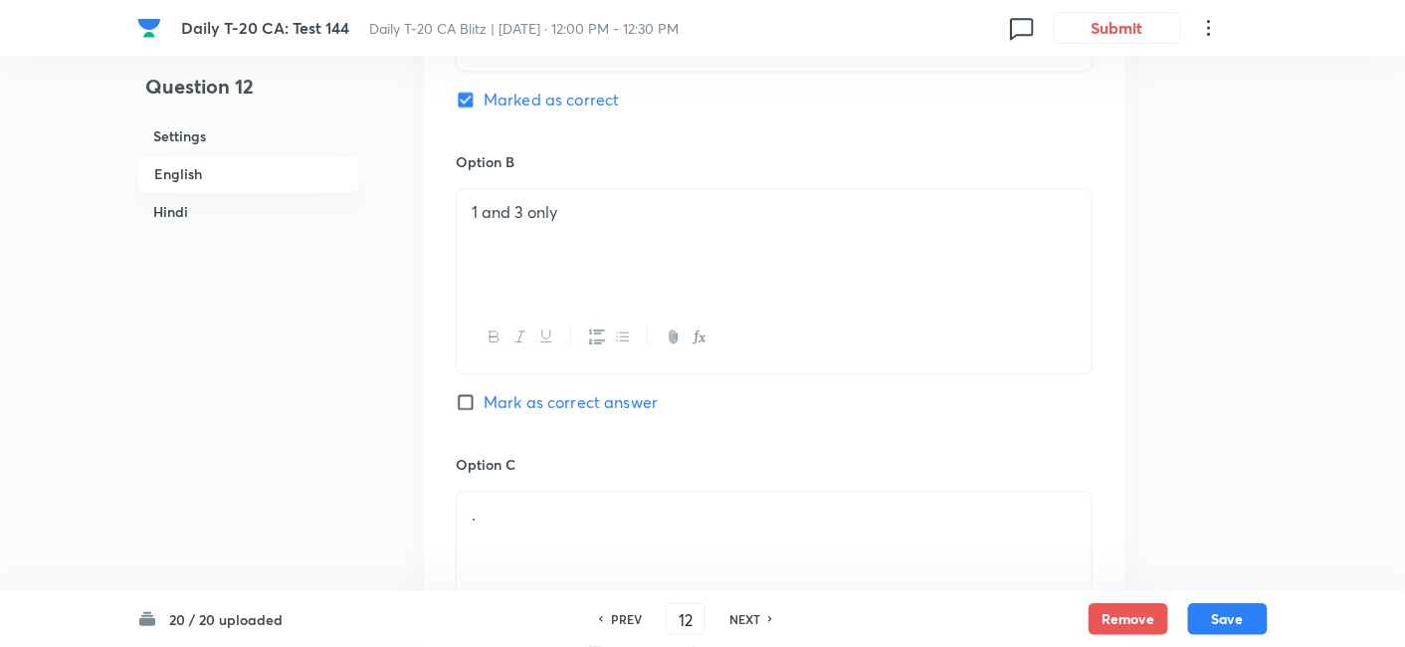
checkbox input "false"
checkbox input "true"
checkbox input "false"
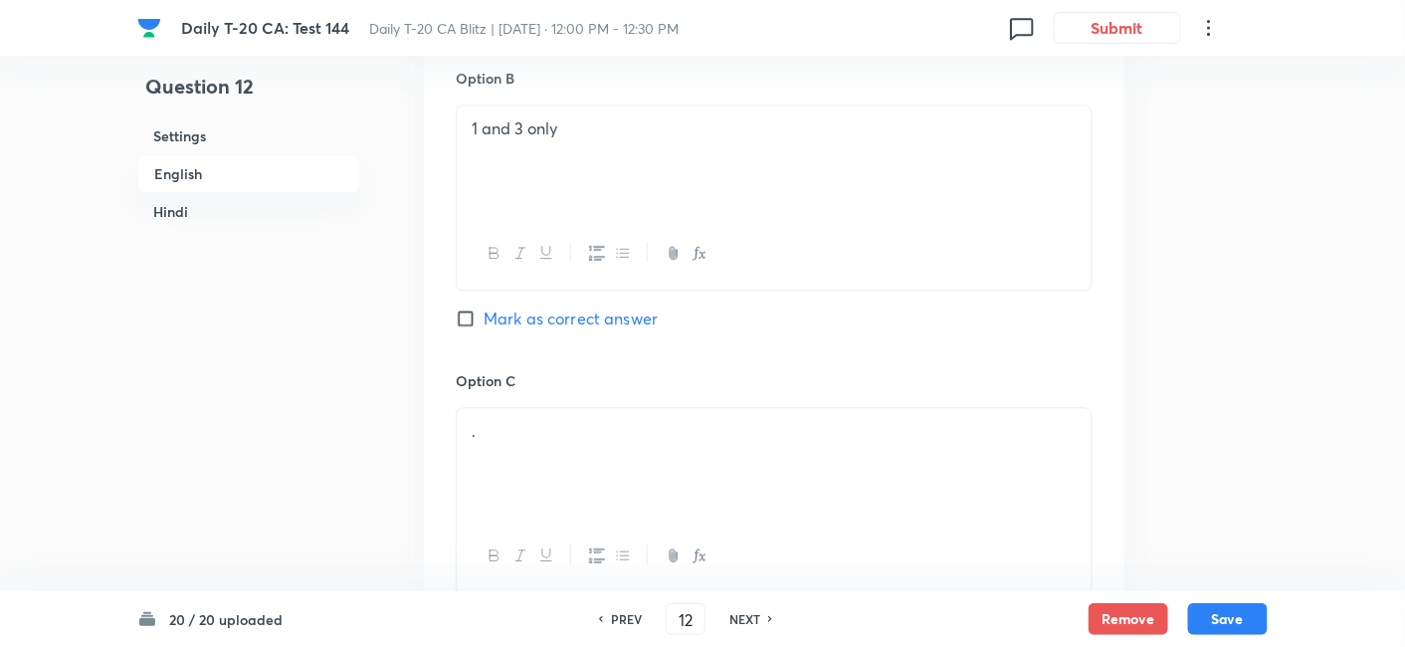
scroll to position [1509, 0]
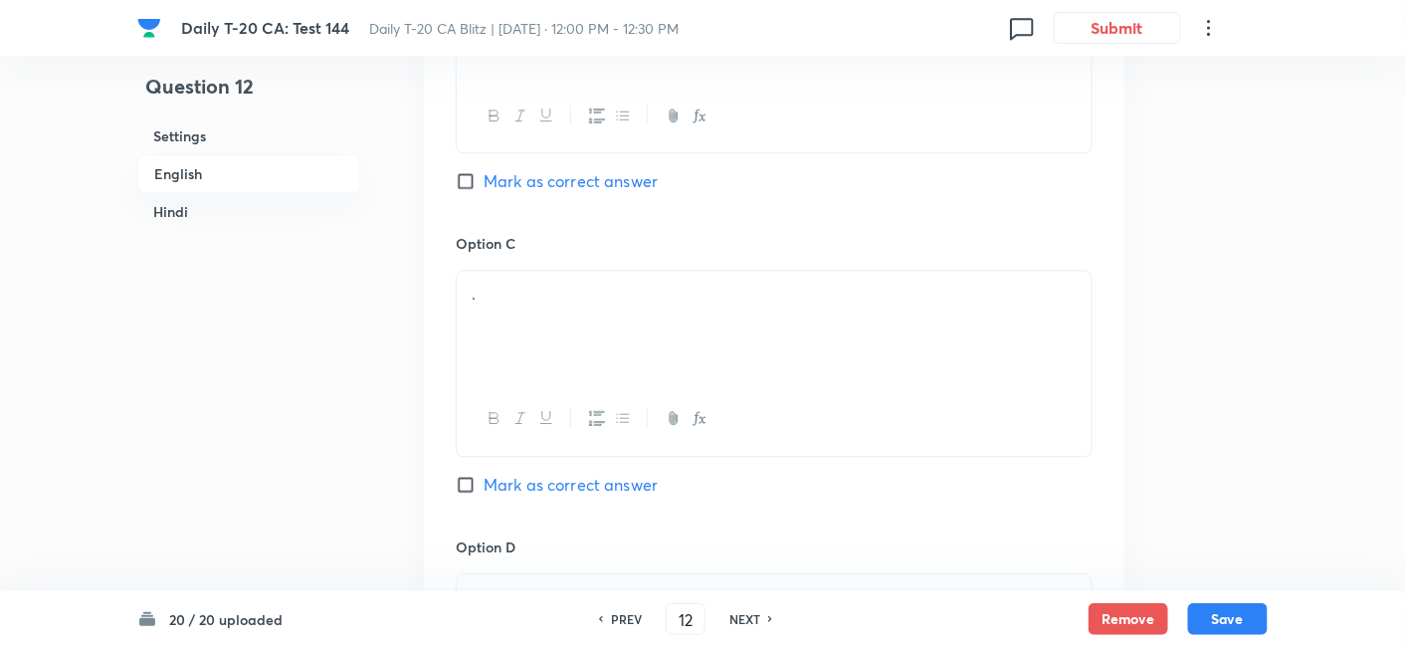
click at [574, 291] on p "." at bounding box center [774, 294] width 605 height 23
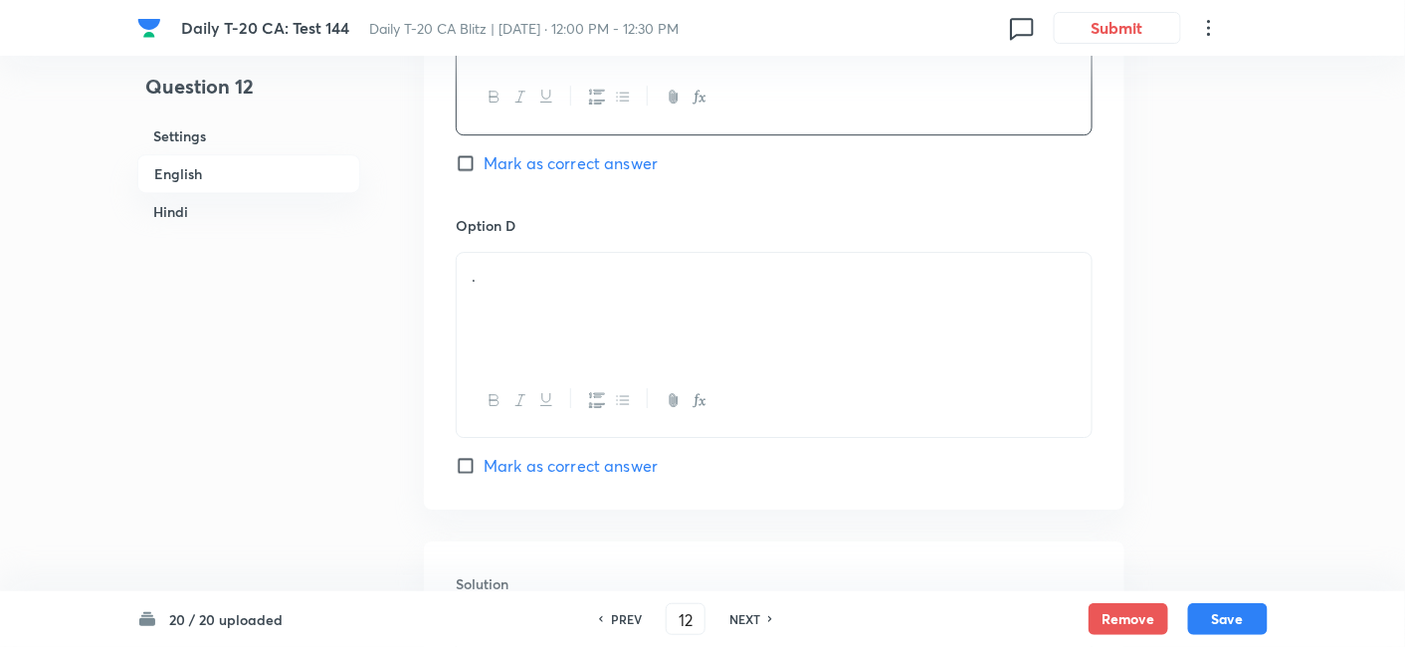
scroll to position [1840, 0]
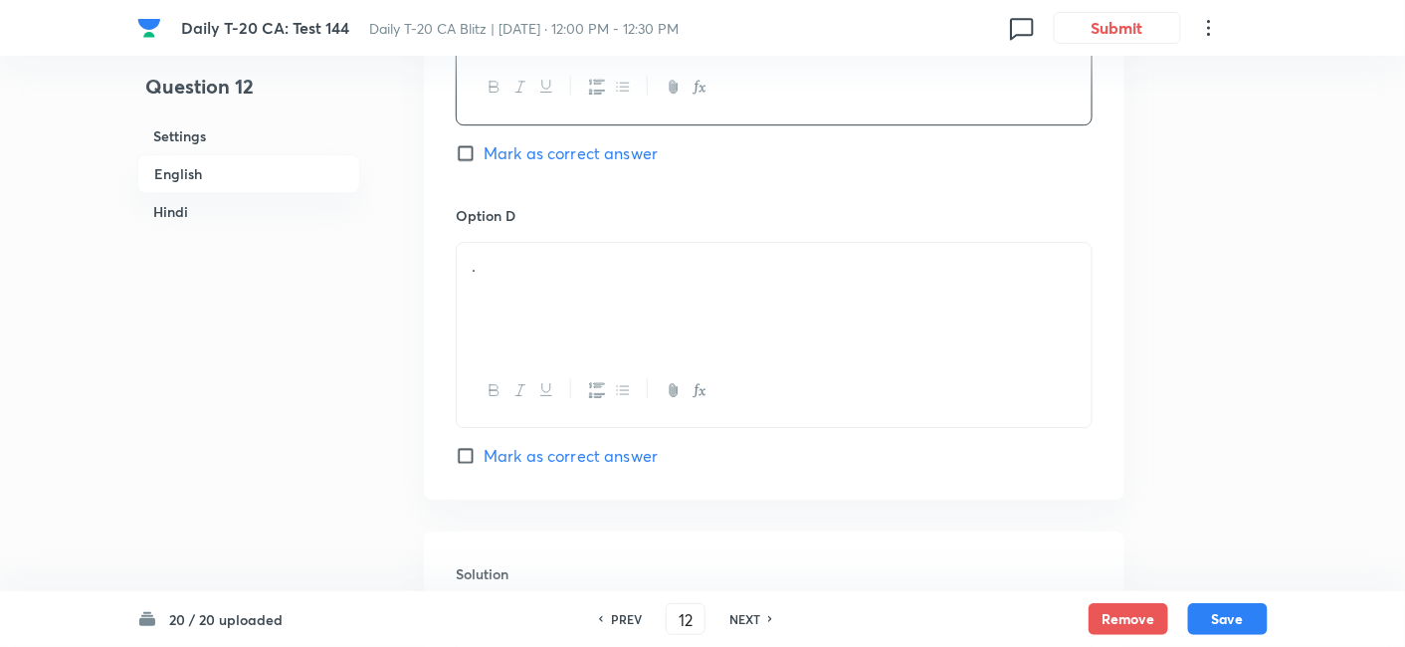
click at [570, 286] on div "." at bounding box center [774, 298] width 635 height 111
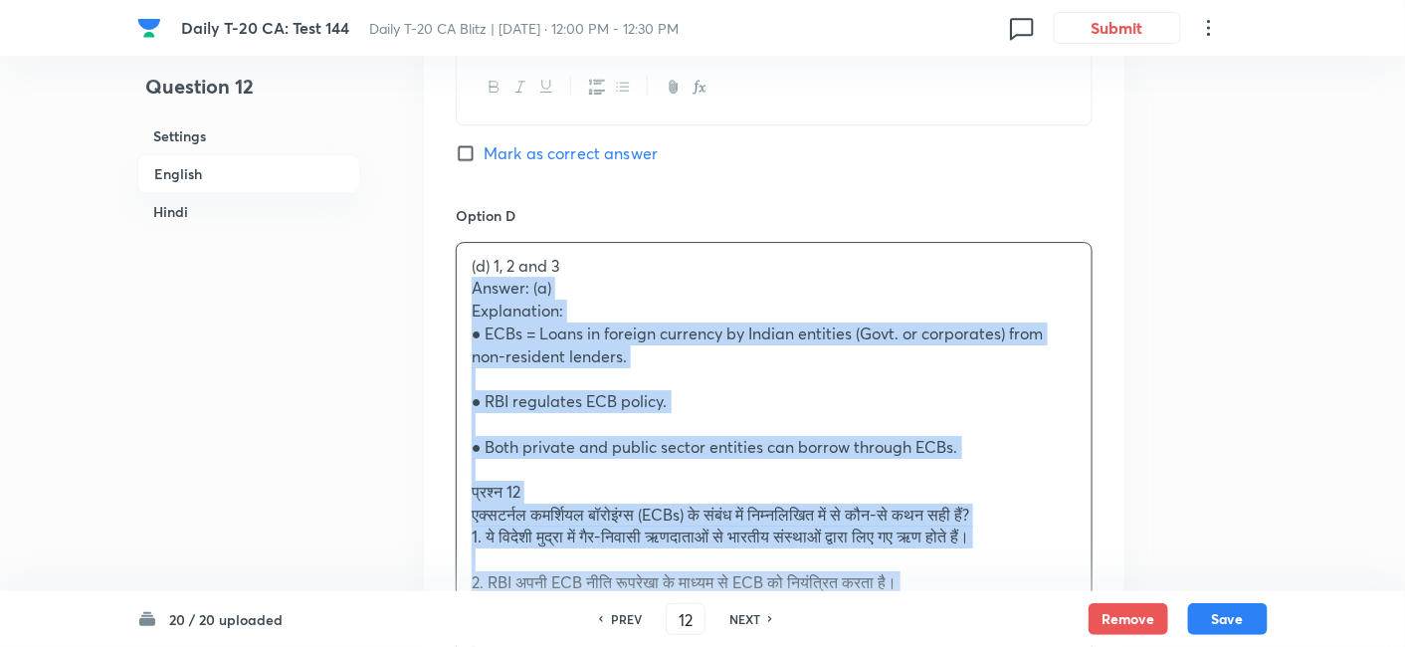
drag, startPoint x: 477, startPoint y: 285, endPoint x: 447, endPoint y: 283, distance: 29.9
click at [447, 283] on div "Option A 1 and 2 only Marked as correct Option B 1 and 3 only Mark as correct a…" at bounding box center [774, 166] width 701 height 1804
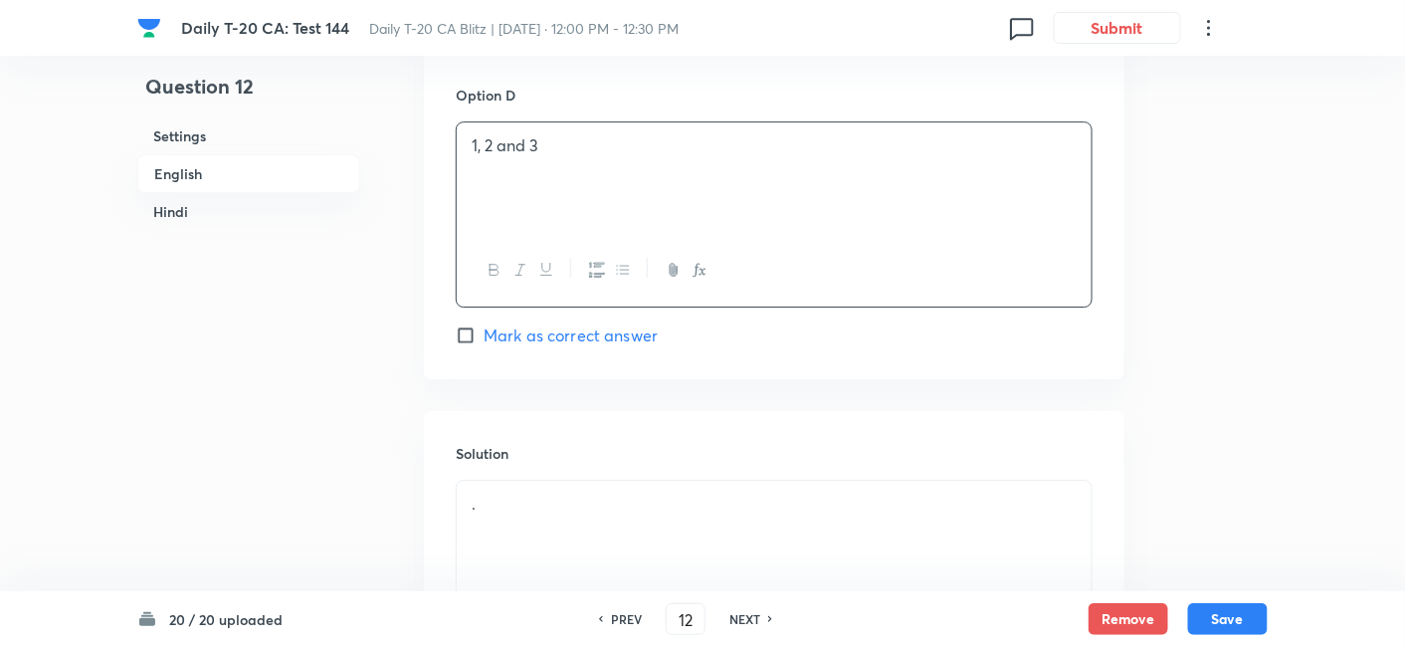
scroll to position [2172, 0]
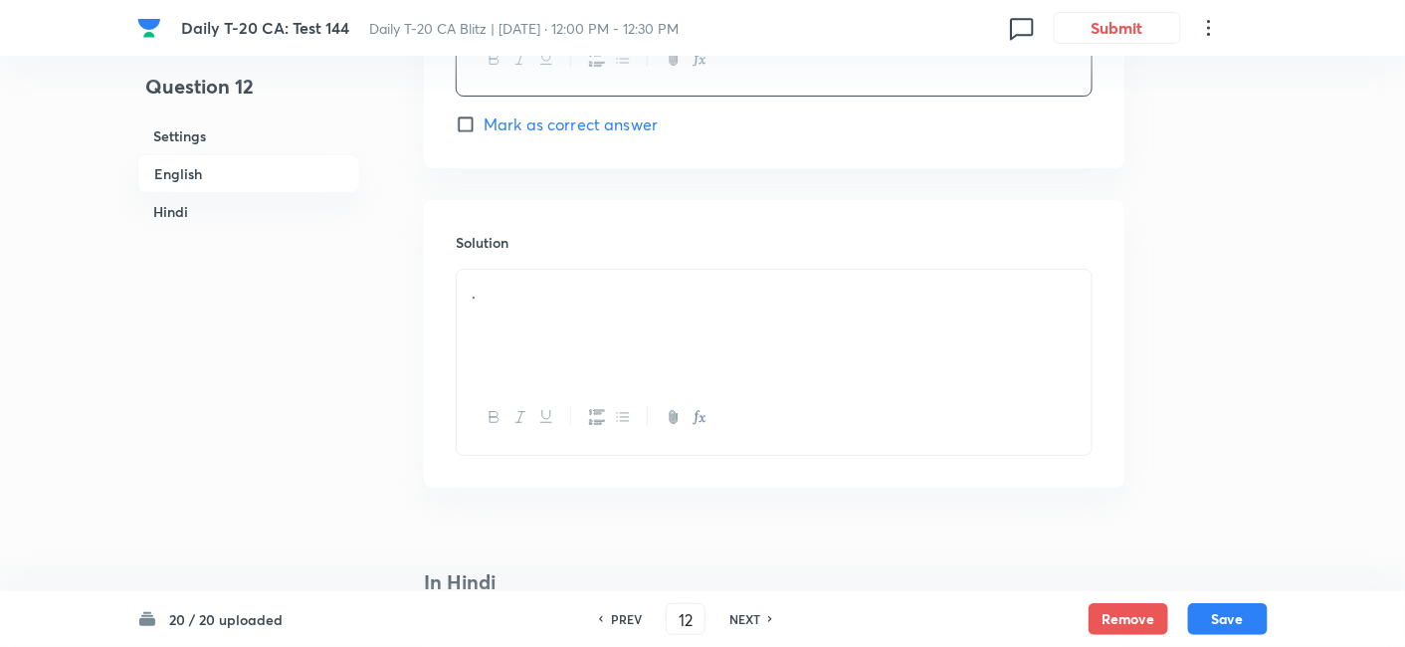
click at [565, 330] on div "." at bounding box center [774, 325] width 635 height 111
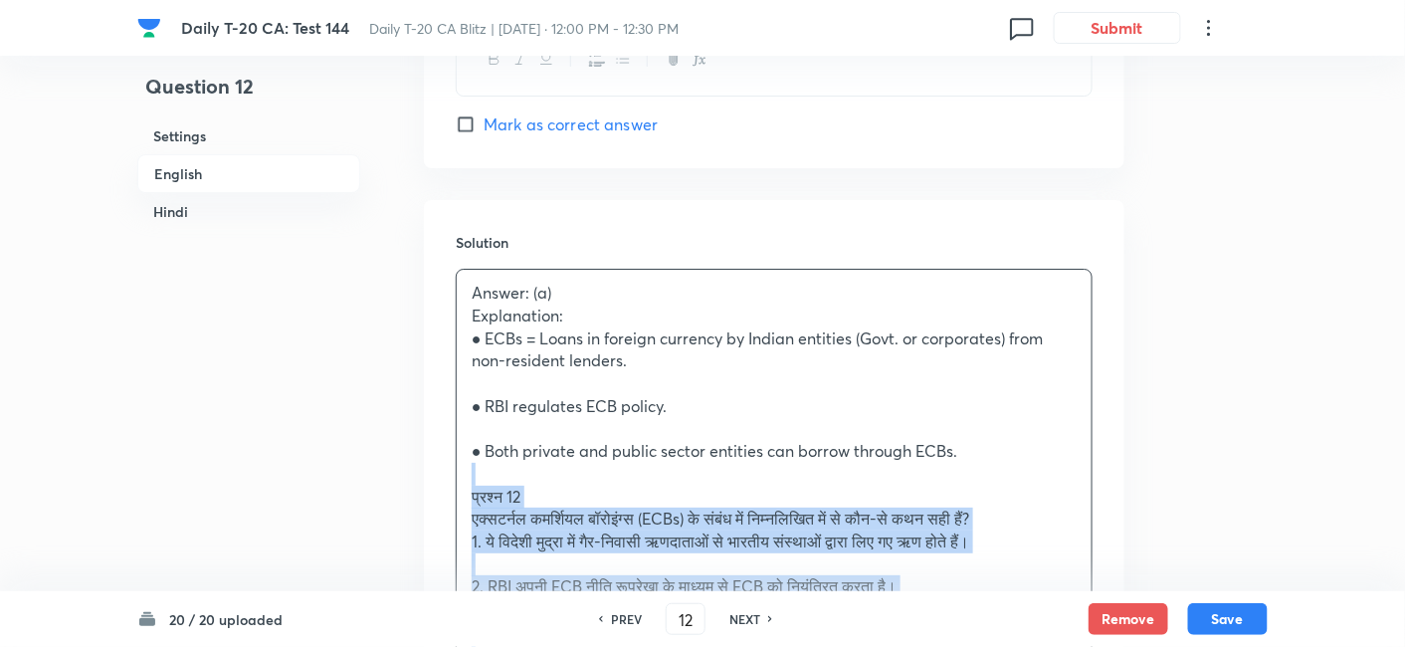
drag, startPoint x: 470, startPoint y: 483, endPoint x: 455, endPoint y: 481, distance: 15.1
click at [456, 481] on div "Answer: (a) Explanation: ● ECBs = Loans in foreign currency by Indian entities …" at bounding box center [774, 635] width 637 height 733
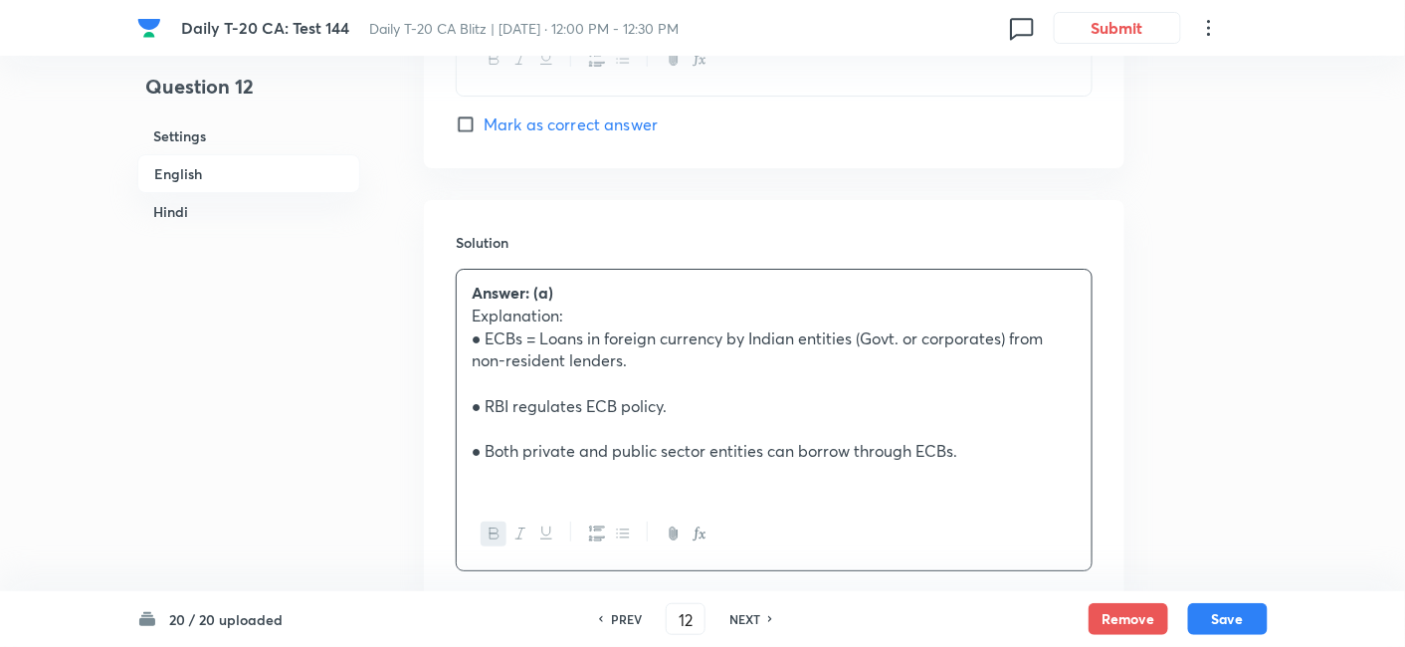
click at [202, 162] on h6 "English" at bounding box center [248, 173] width 223 height 39
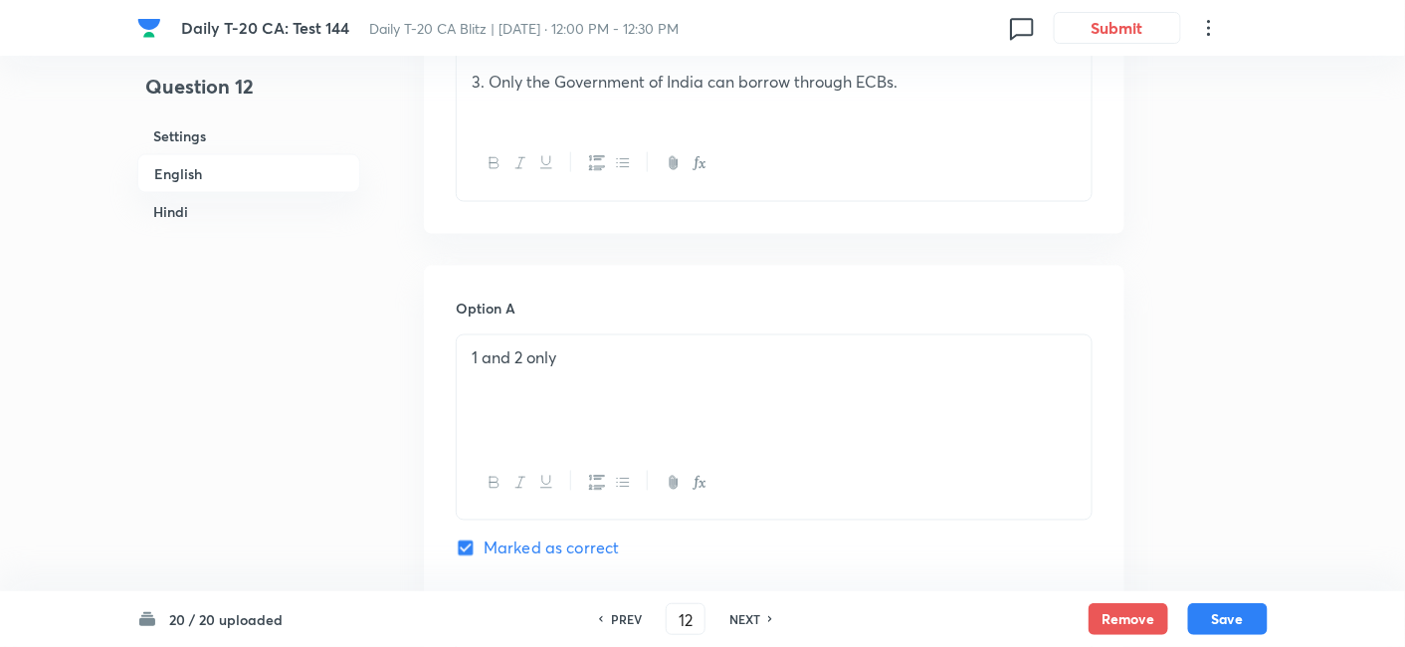
scroll to position [956, 0]
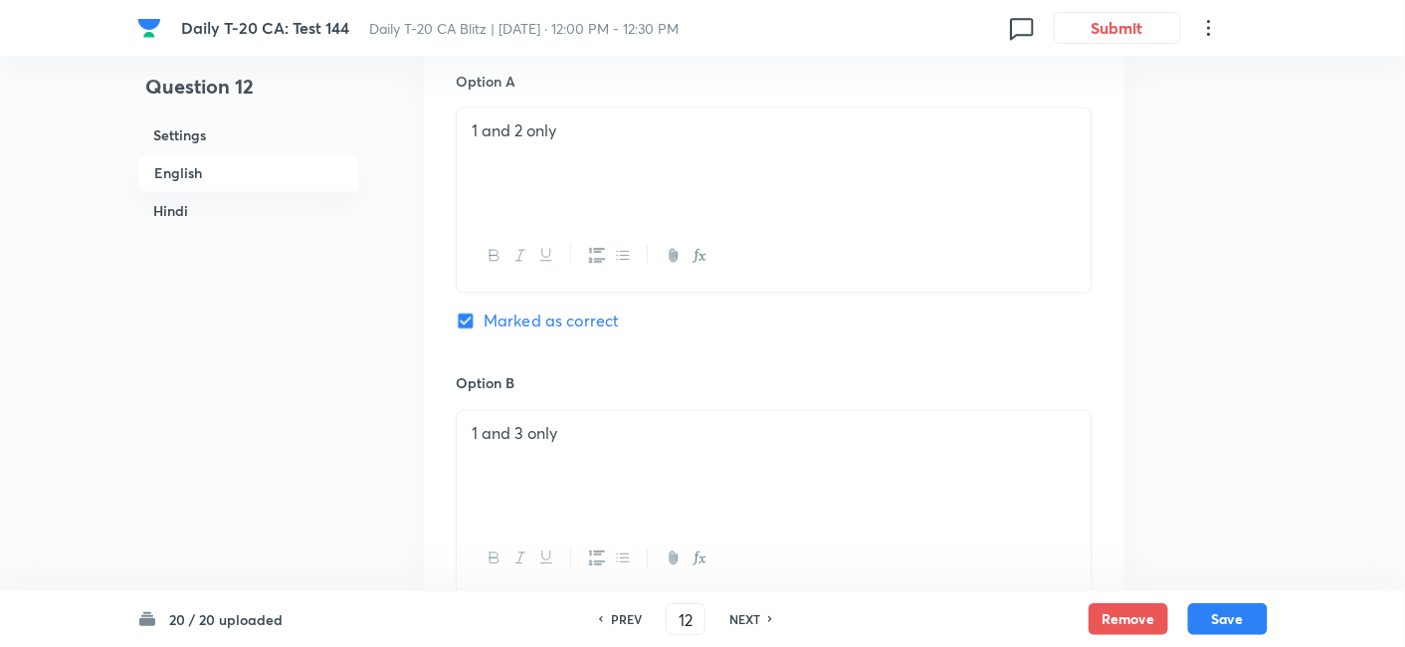
click at [239, 219] on h6 "Hindi" at bounding box center [248, 211] width 223 height 37
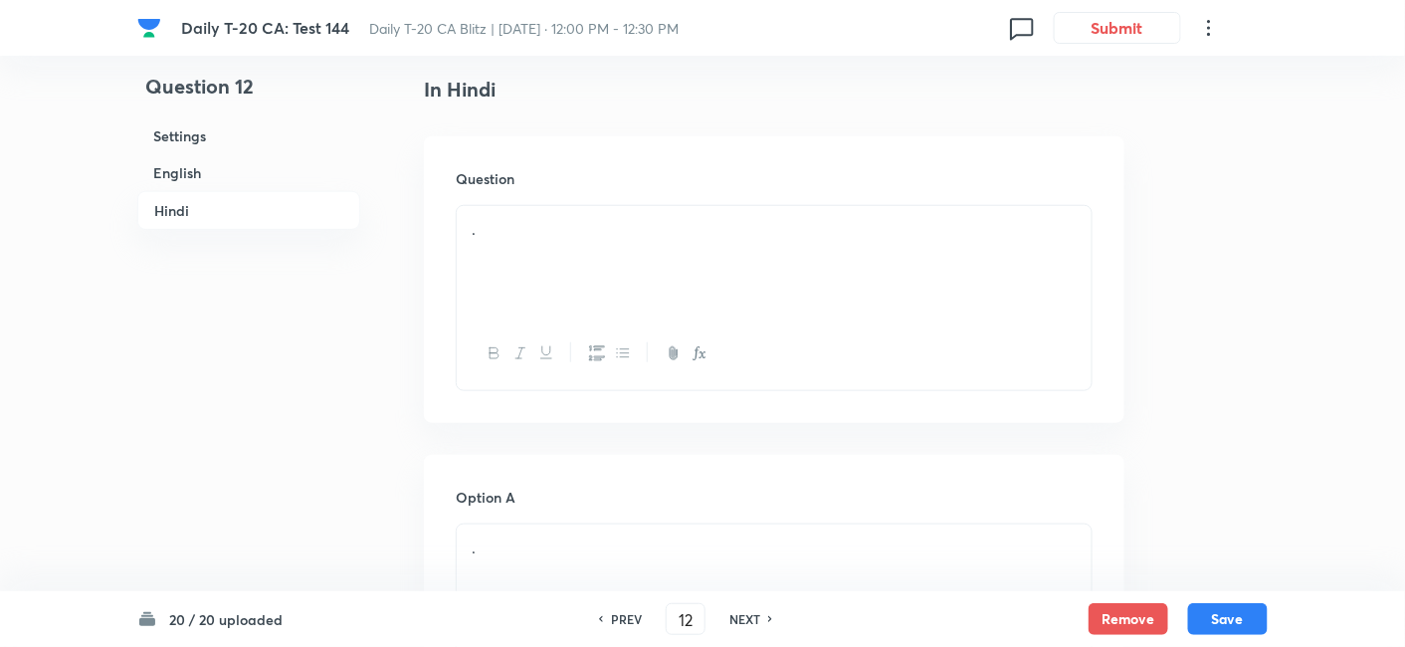
click at [614, 245] on div "." at bounding box center [774, 261] width 635 height 111
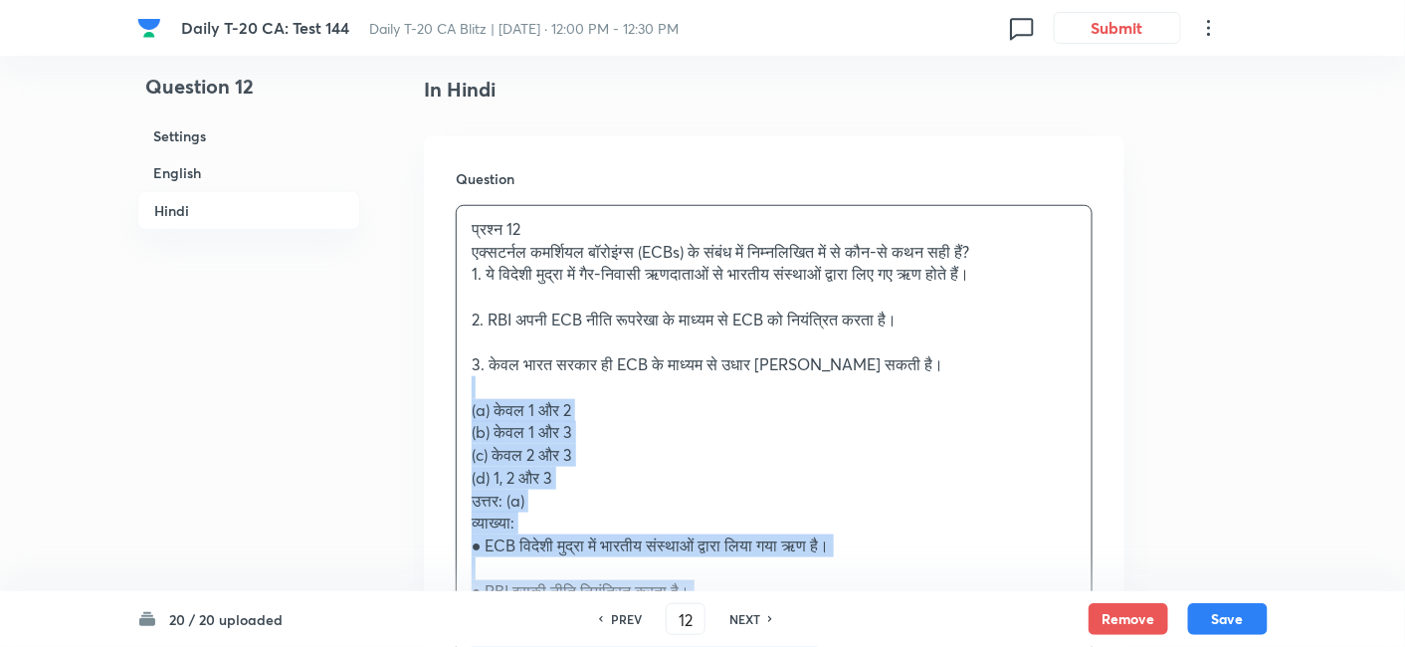
drag, startPoint x: 510, startPoint y: 379, endPoint x: 442, endPoint y: 385, distance: 67.9
click at [442, 385] on div "Question प्रश्न 12 एक्सटर्नल कमर्शियल बॉरोइंग्स (ECBs) के संबंध में निम्नलिखित …" at bounding box center [774, 450] width 701 height 629
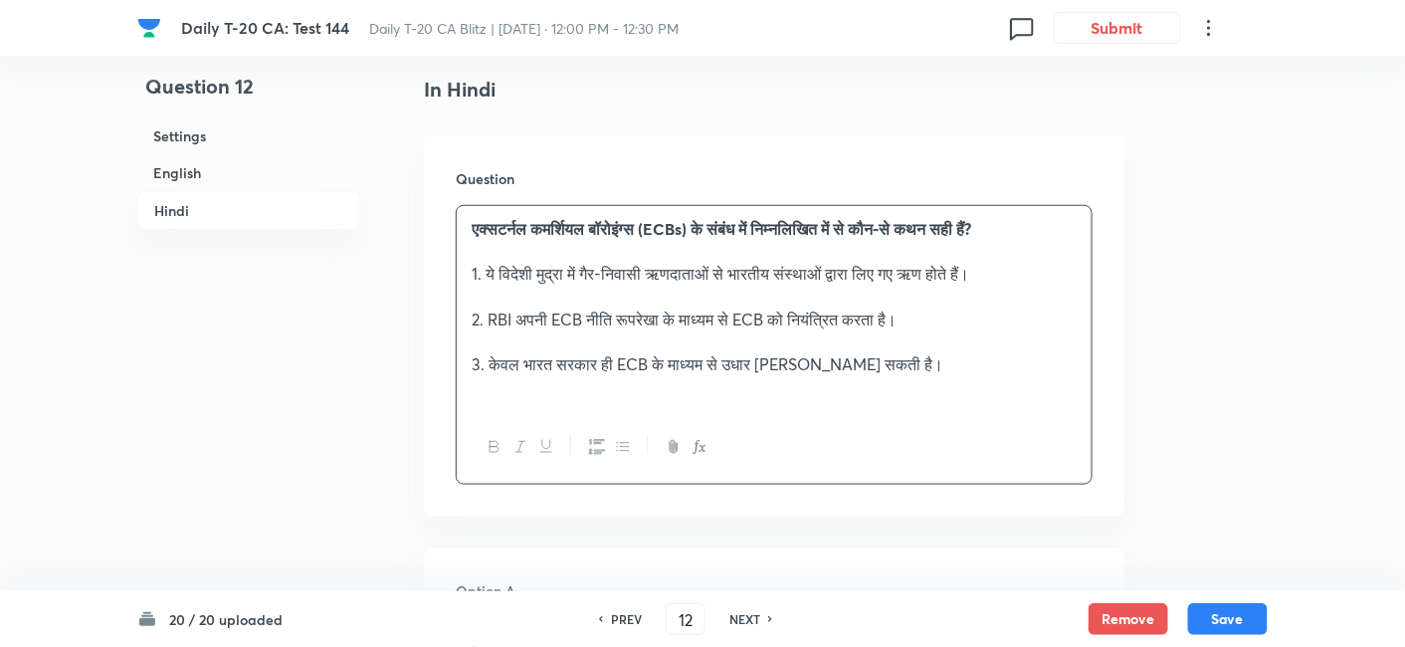
scroll to position [3222, 0]
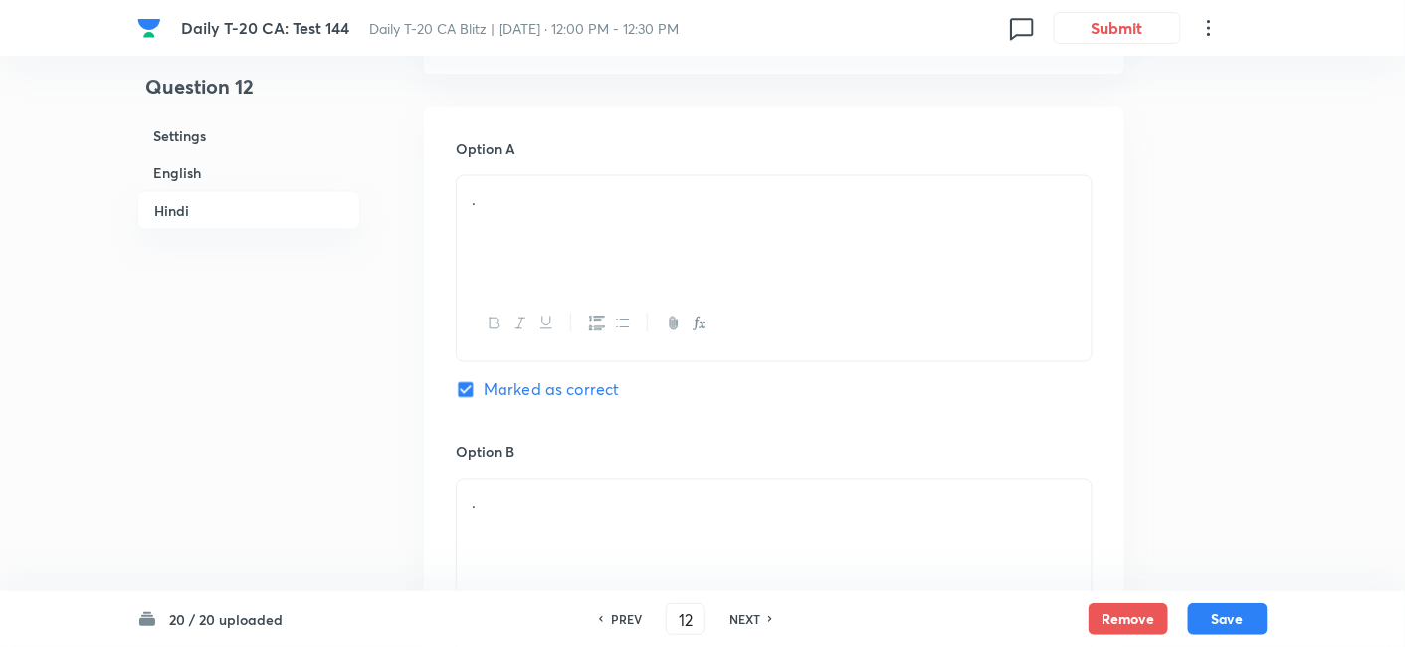
click at [564, 243] on div "." at bounding box center [774, 231] width 635 height 111
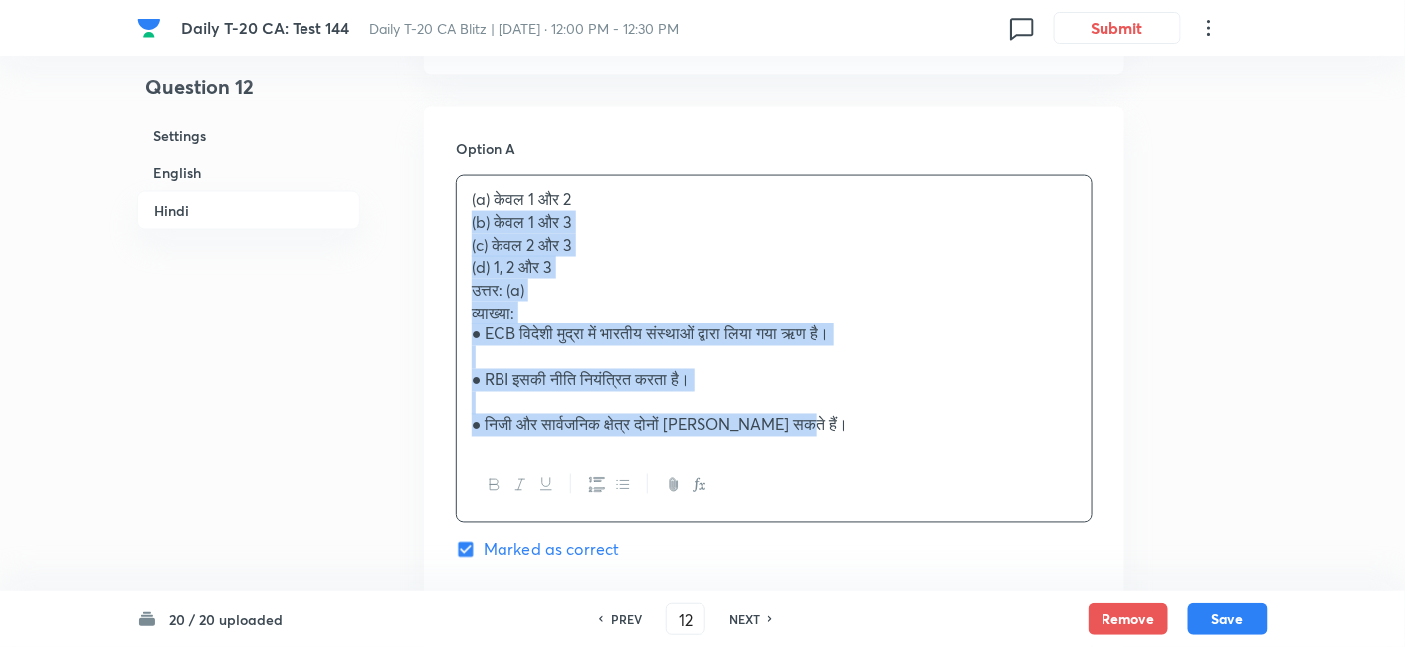
drag, startPoint x: 461, startPoint y: 224, endPoint x: 446, endPoint y: 220, distance: 15.5
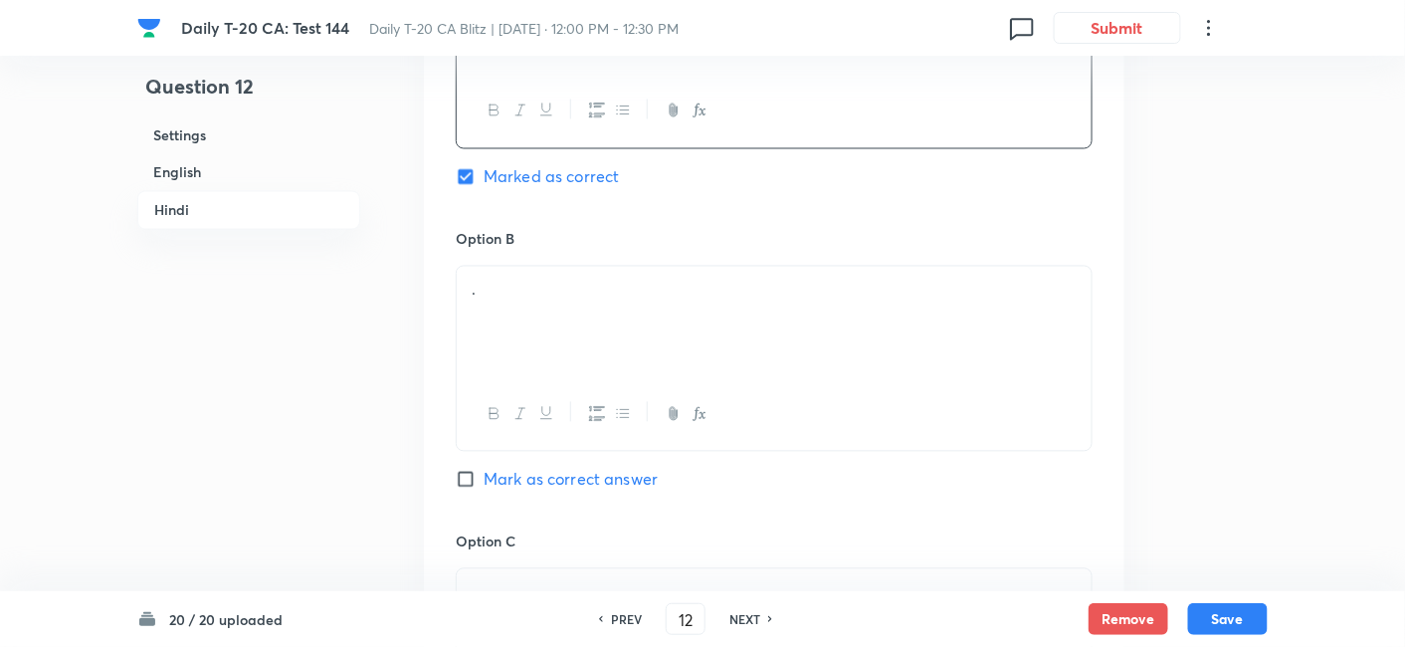
scroll to position [3555, 0]
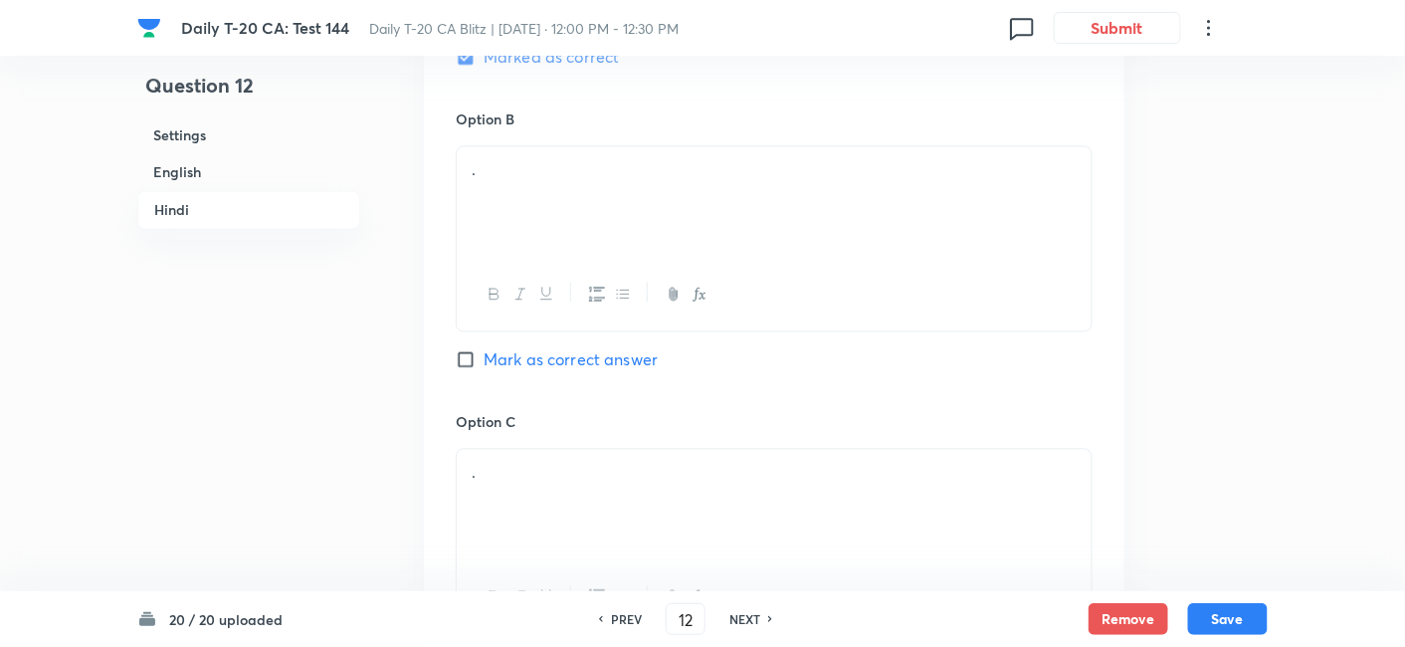
click at [548, 197] on div "." at bounding box center [774, 202] width 635 height 111
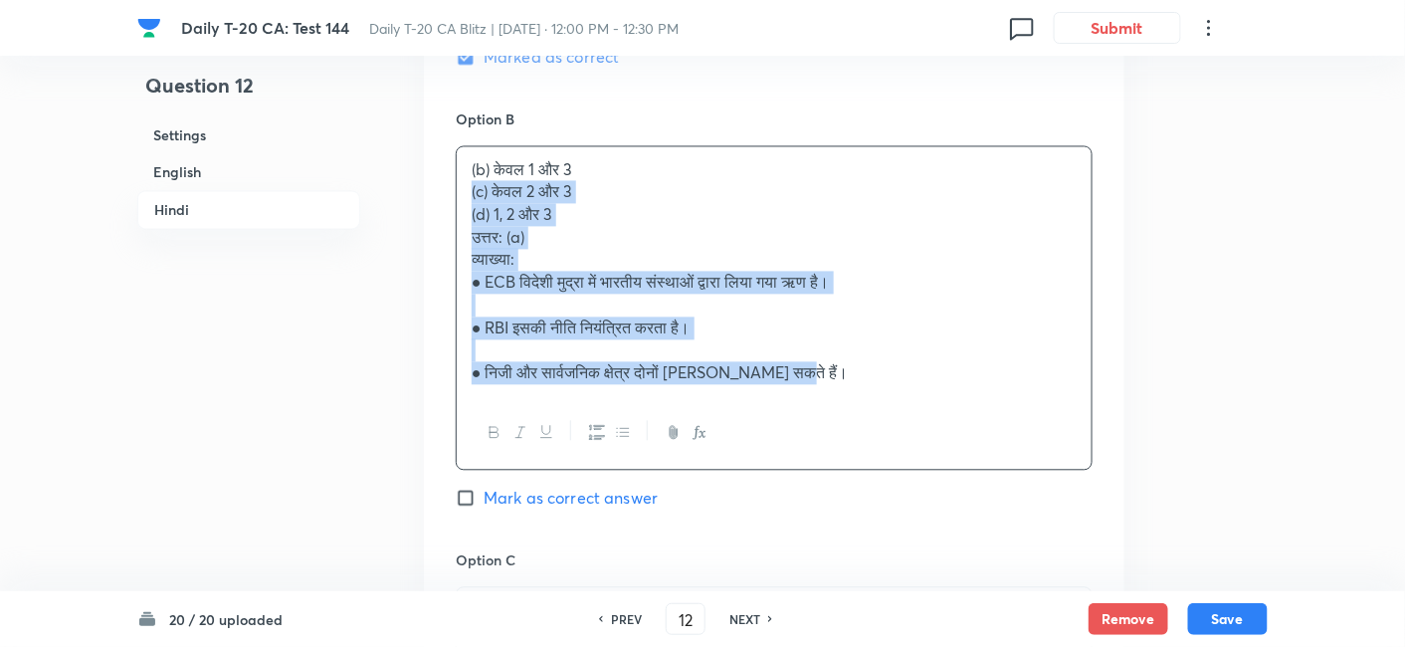
drag, startPoint x: 460, startPoint y: 189, endPoint x: 440, endPoint y: 189, distance: 19.9
click at [440, 189] on div "Option A केवल 1 और 2 Marked as correct Option B (b) केवल 1 और 3 (c) केवल 2 और 3…" at bounding box center [774, 461] width 701 height 1375
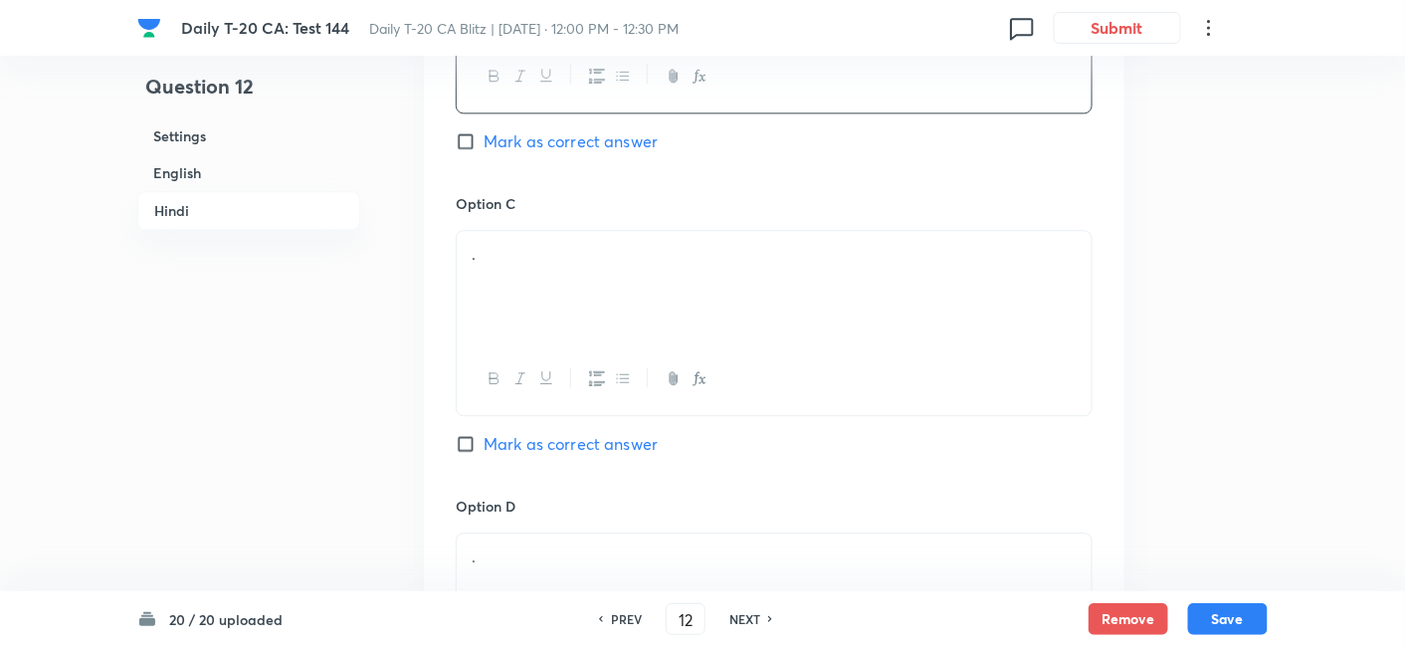
scroll to position [3775, 0]
click at [547, 220] on div "Option C . Mark as correct answer" at bounding box center [774, 342] width 637 height 303
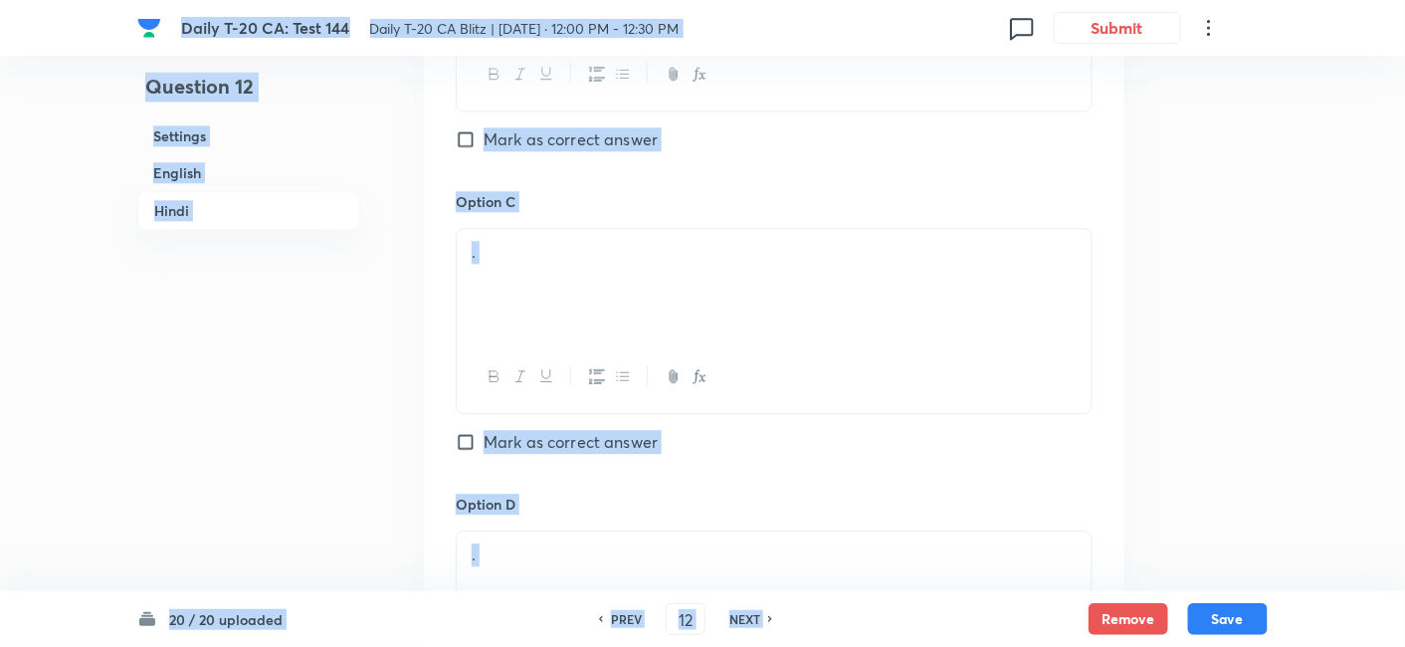
click at [541, 276] on div "." at bounding box center [774, 284] width 635 height 111
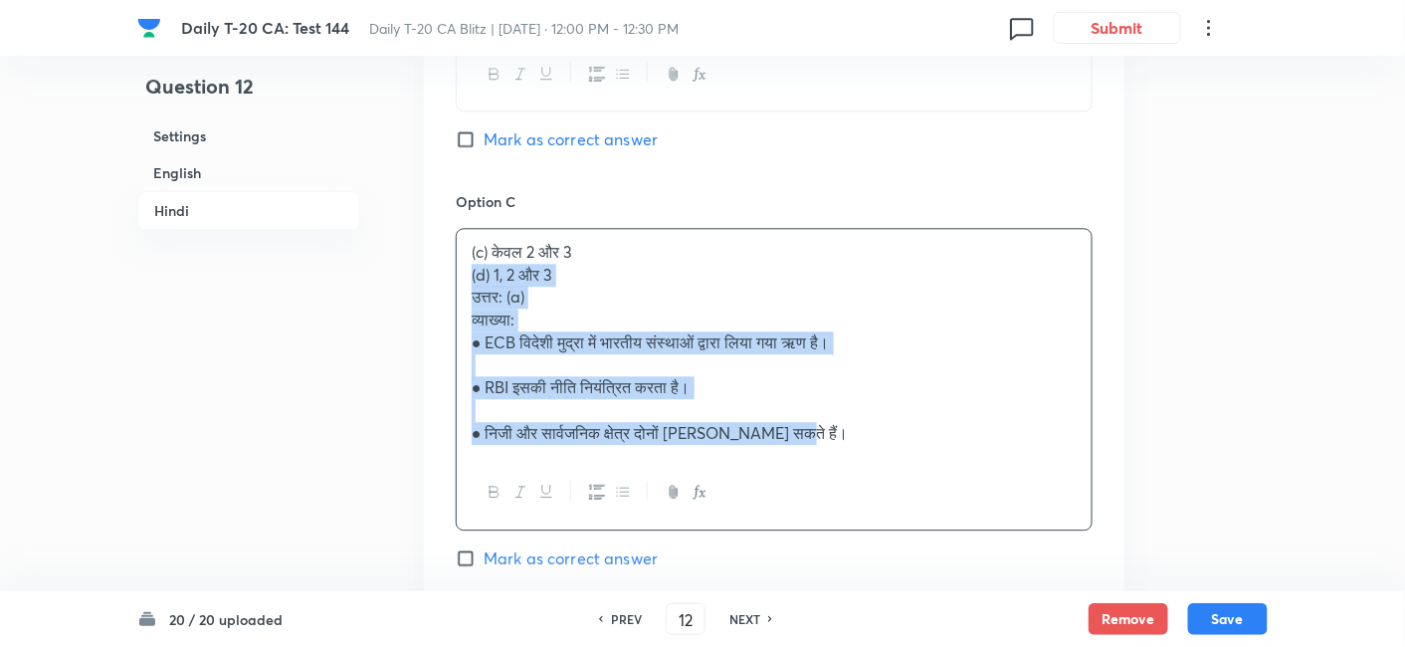
click at [446, 277] on div "Option A केवल 1 और 2 Marked as correct Option B केवल 1 और 3 Mark as correct ans…" at bounding box center [774, 229] width 701 height 1352
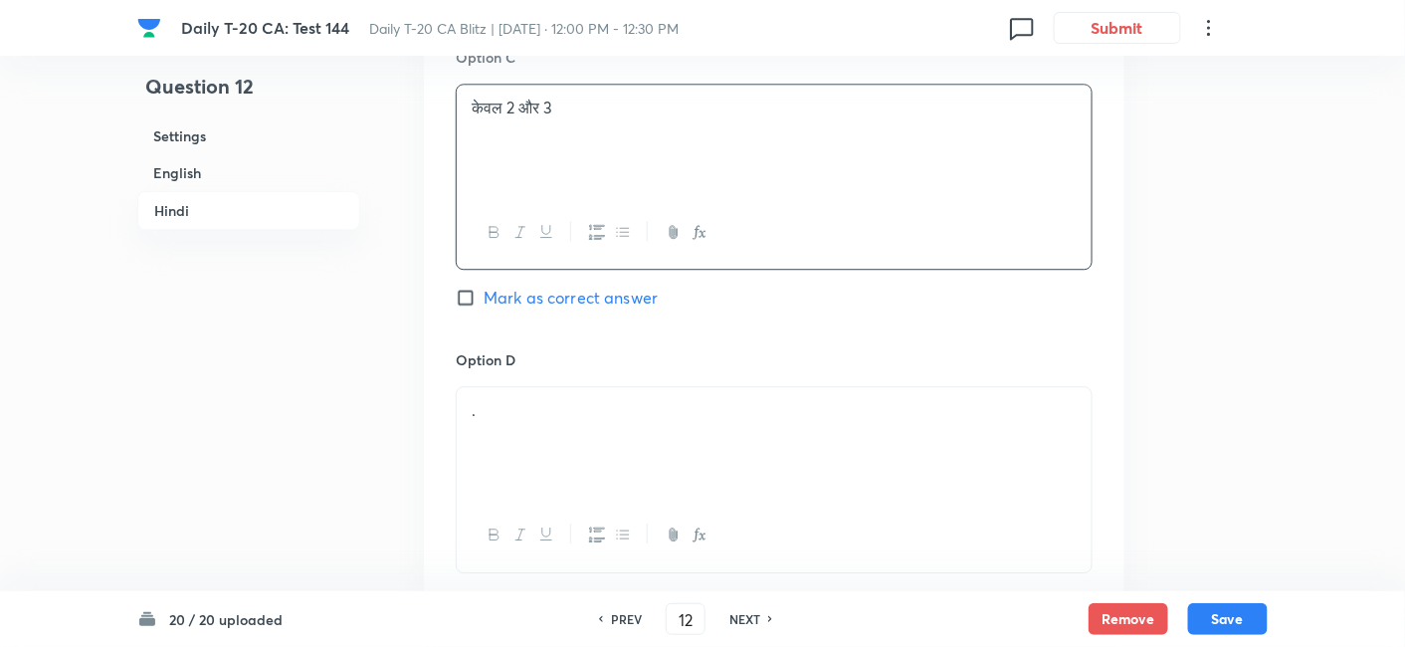
scroll to position [4107, 0]
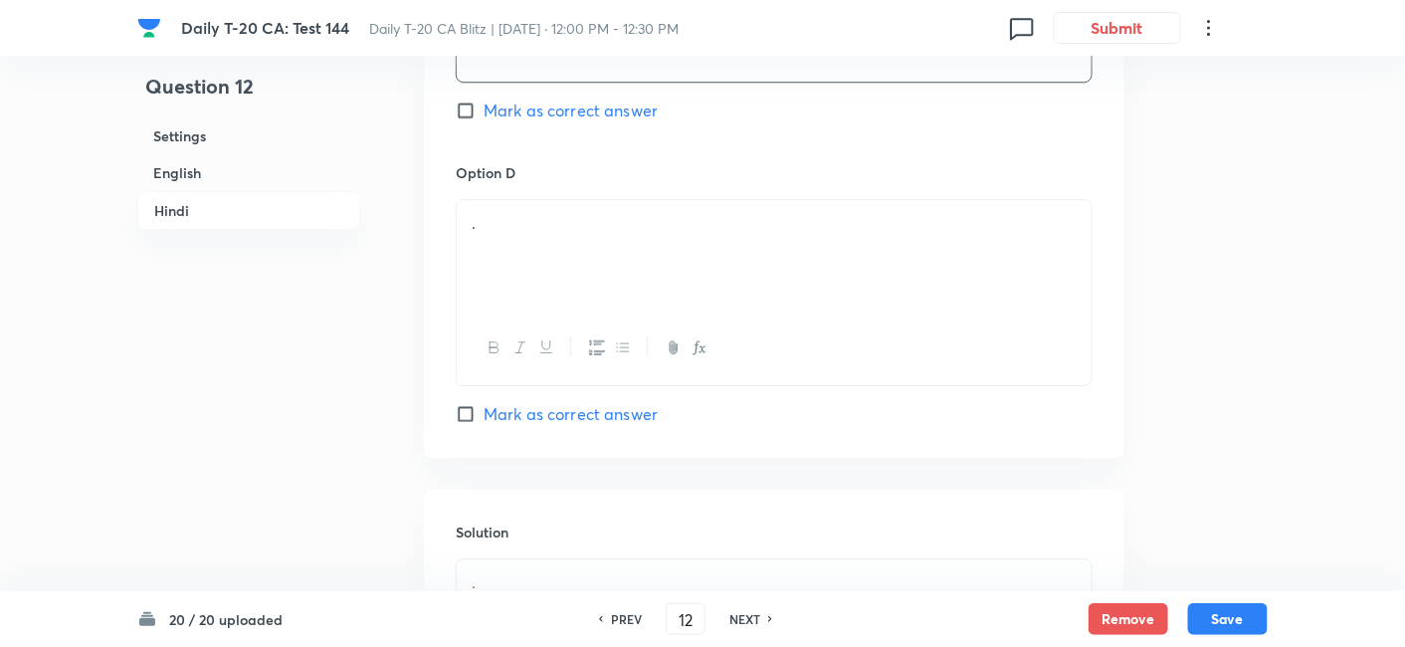
click at [536, 226] on p "." at bounding box center [774, 223] width 605 height 23
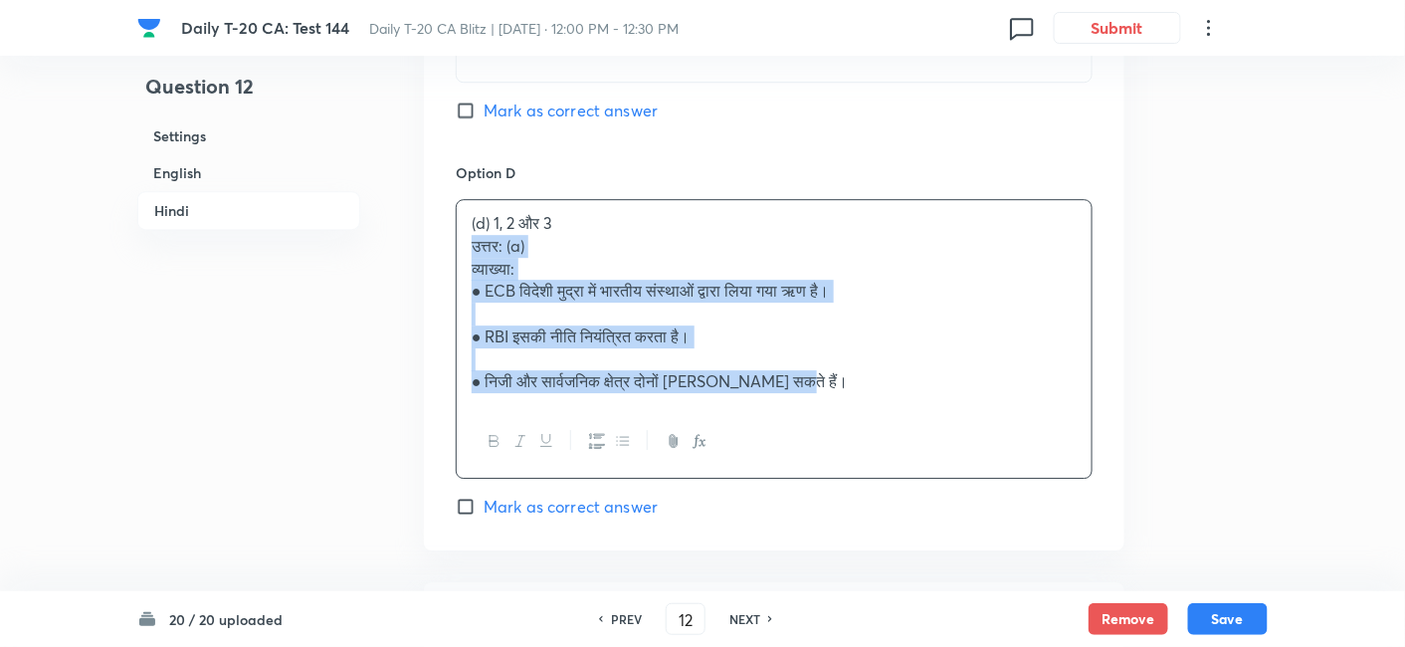
click at [462, 236] on div "(d) 1, 2 और 3 उत्तर: (a) व्याख्या: ● ECB विदेशी मुद्रा में भारतीय संस्थाओं द्वा…" at bounding box center [774, 302] width 635 height 205
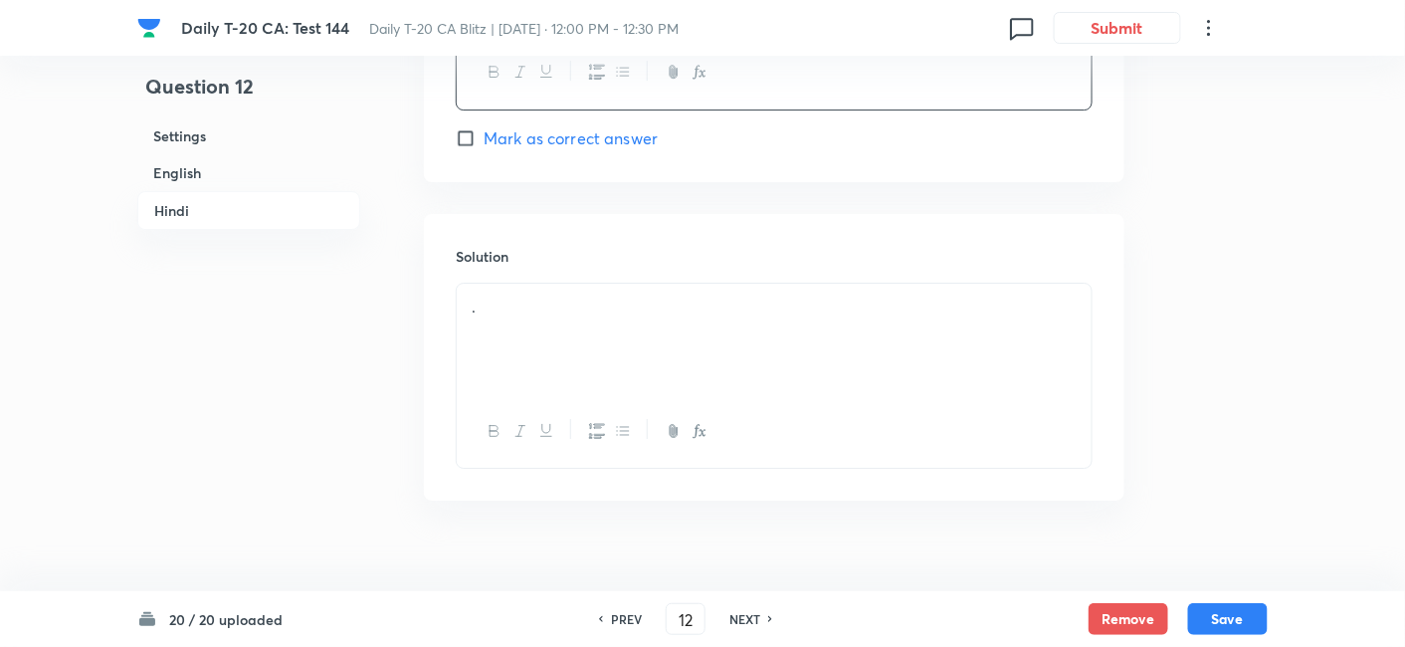
scroll to position [4406, 0]
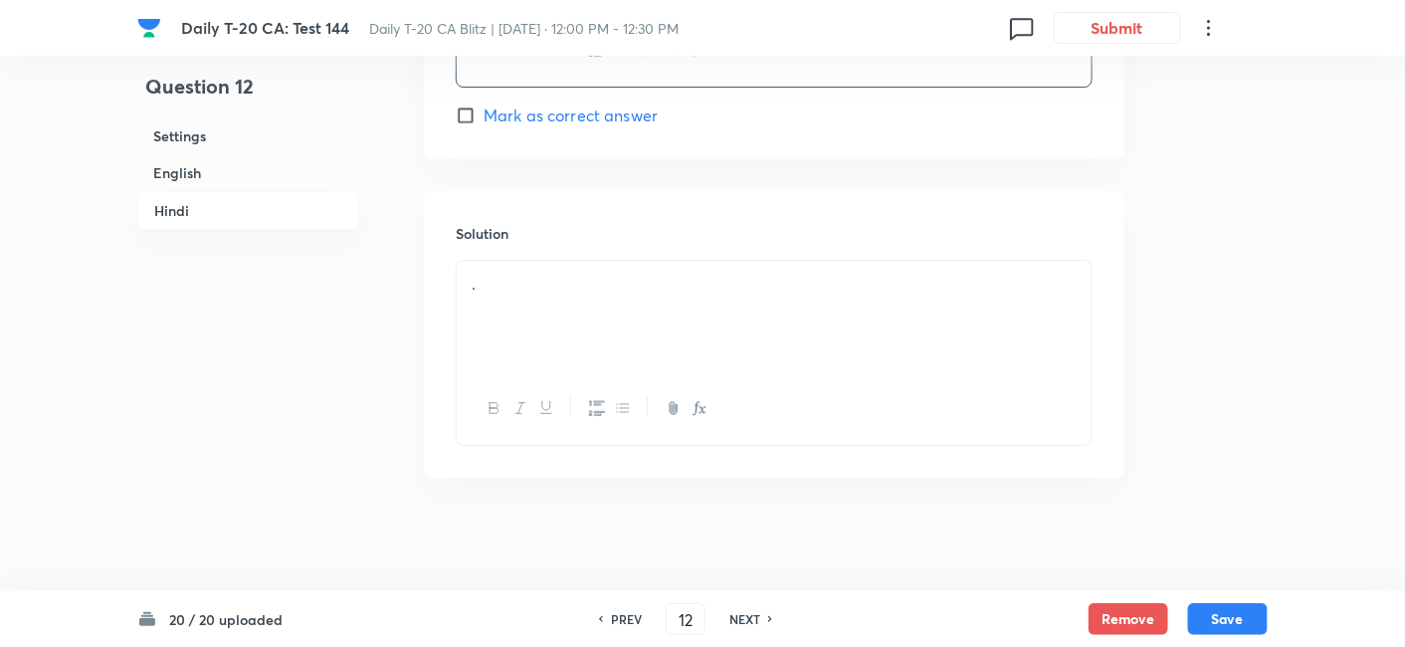
click at [606, 298] on div "." at bounding box center [774, 316] width 635 height 111
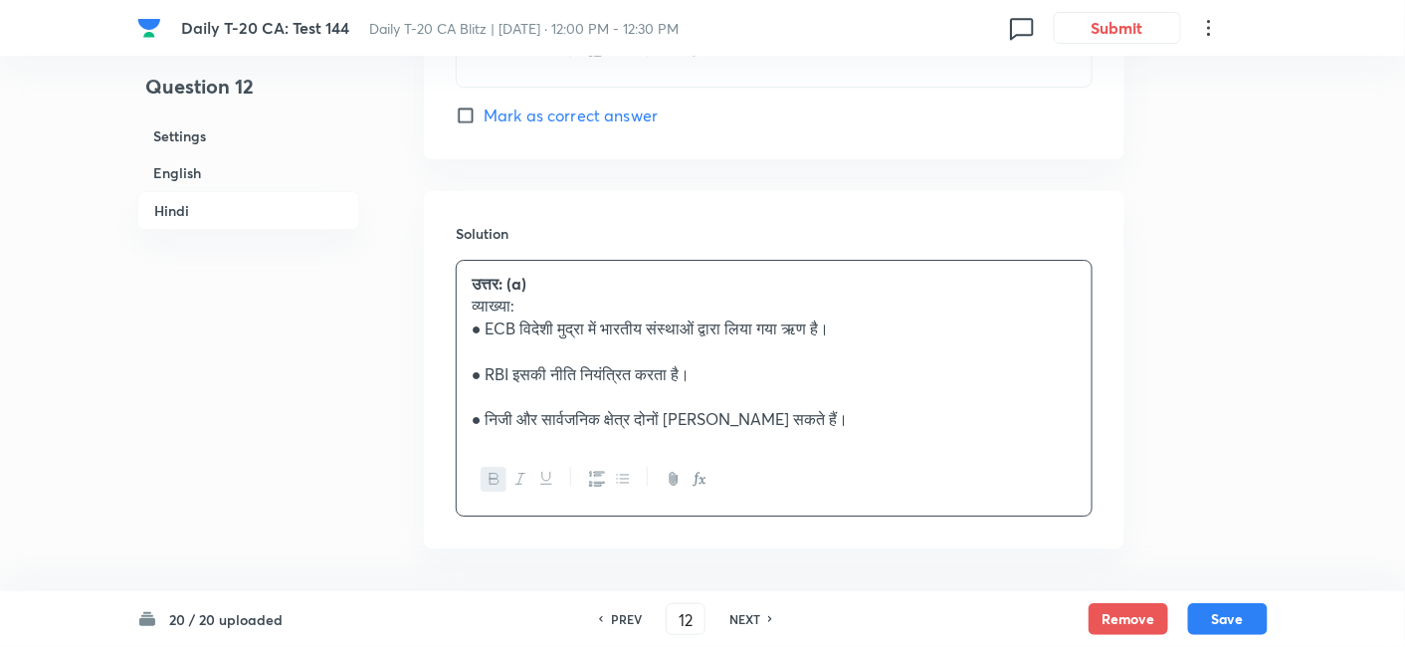
click at [243, 174] on h6 "English" at bounding box center [248, 172] width 223 height 37
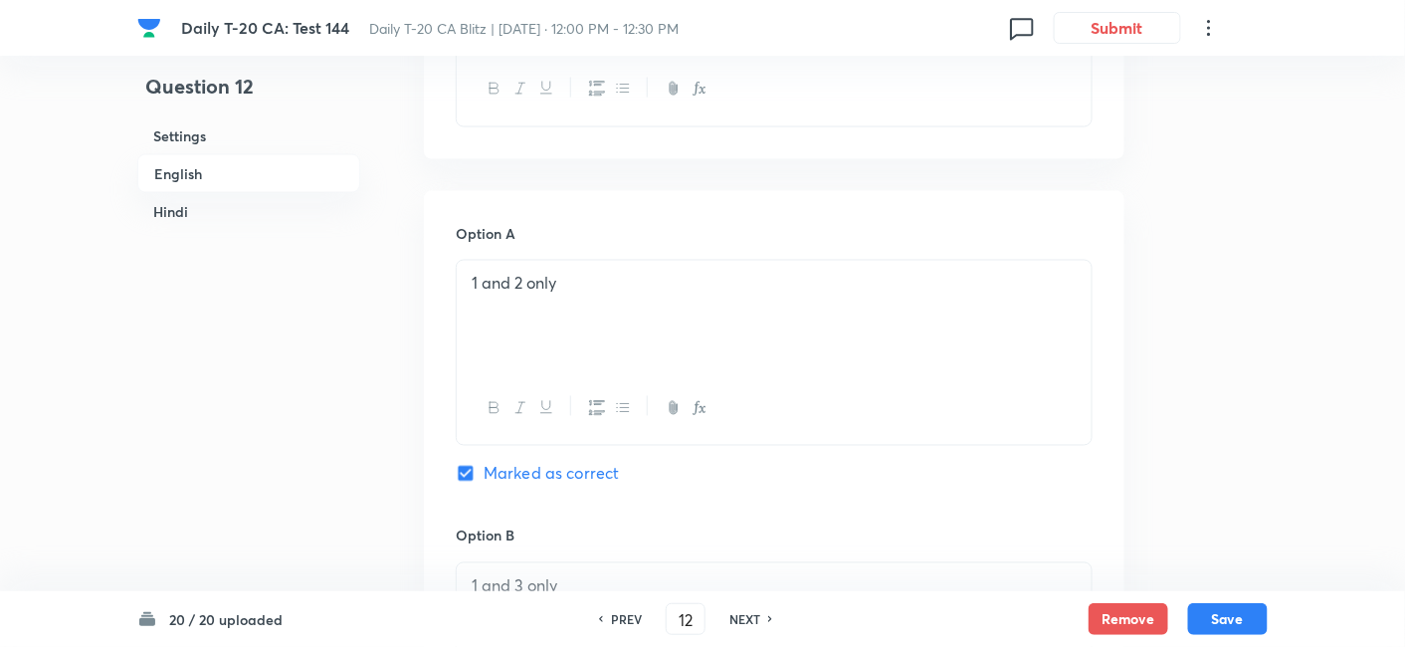
scroll to position [956, 0]
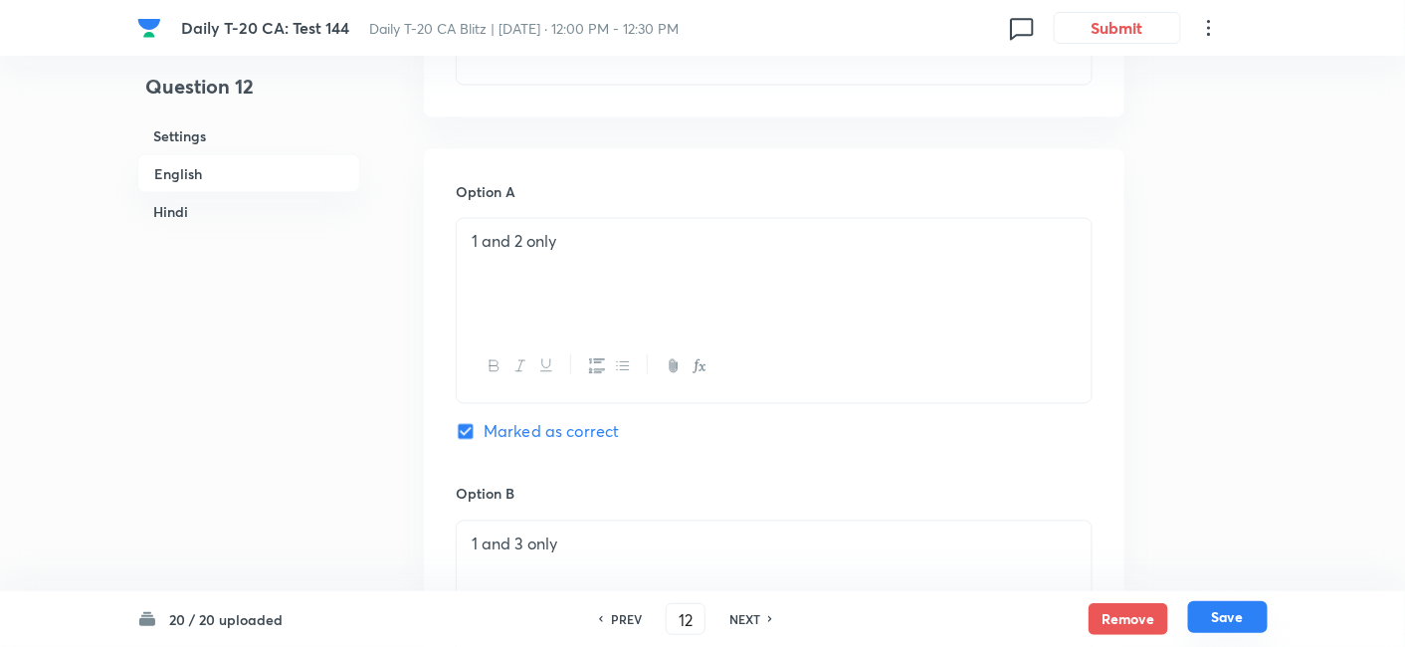
click at [1254, 618] on button "Save" at bounding box center [1228, 617] width 80 height 32
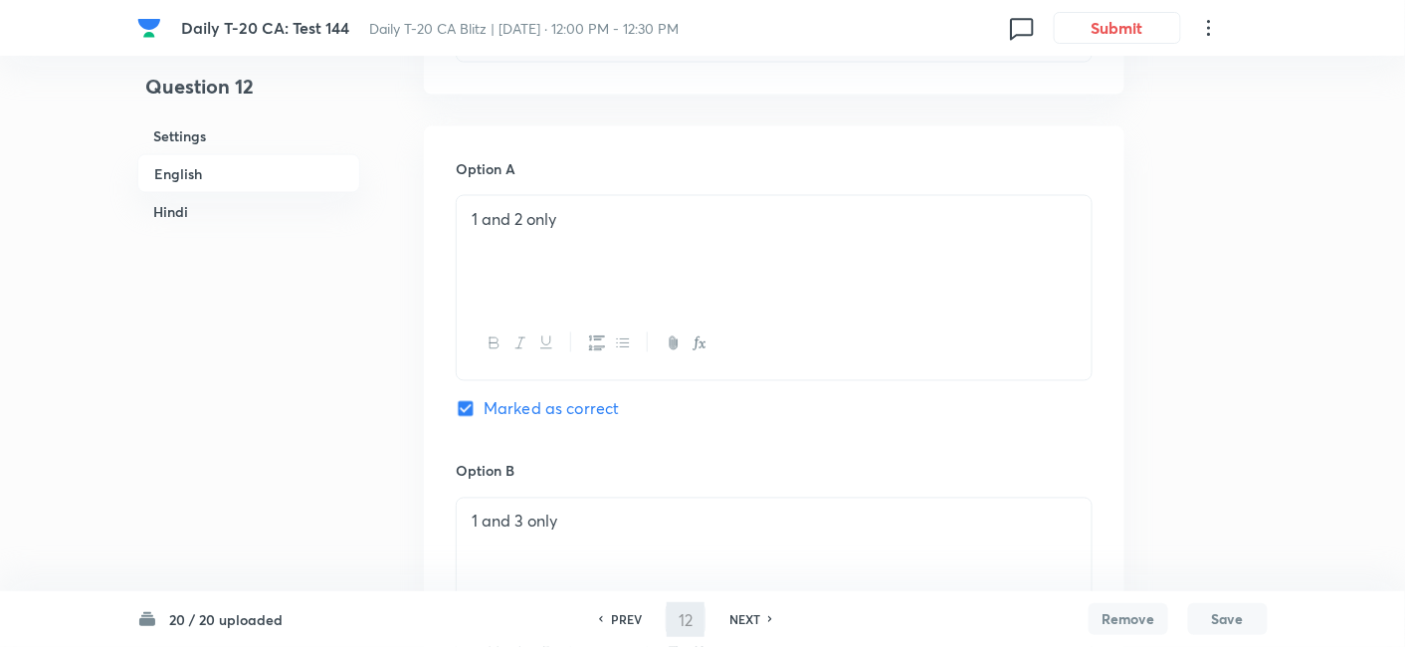
type input "13"
checkbox input "false"
checkbox input "true"
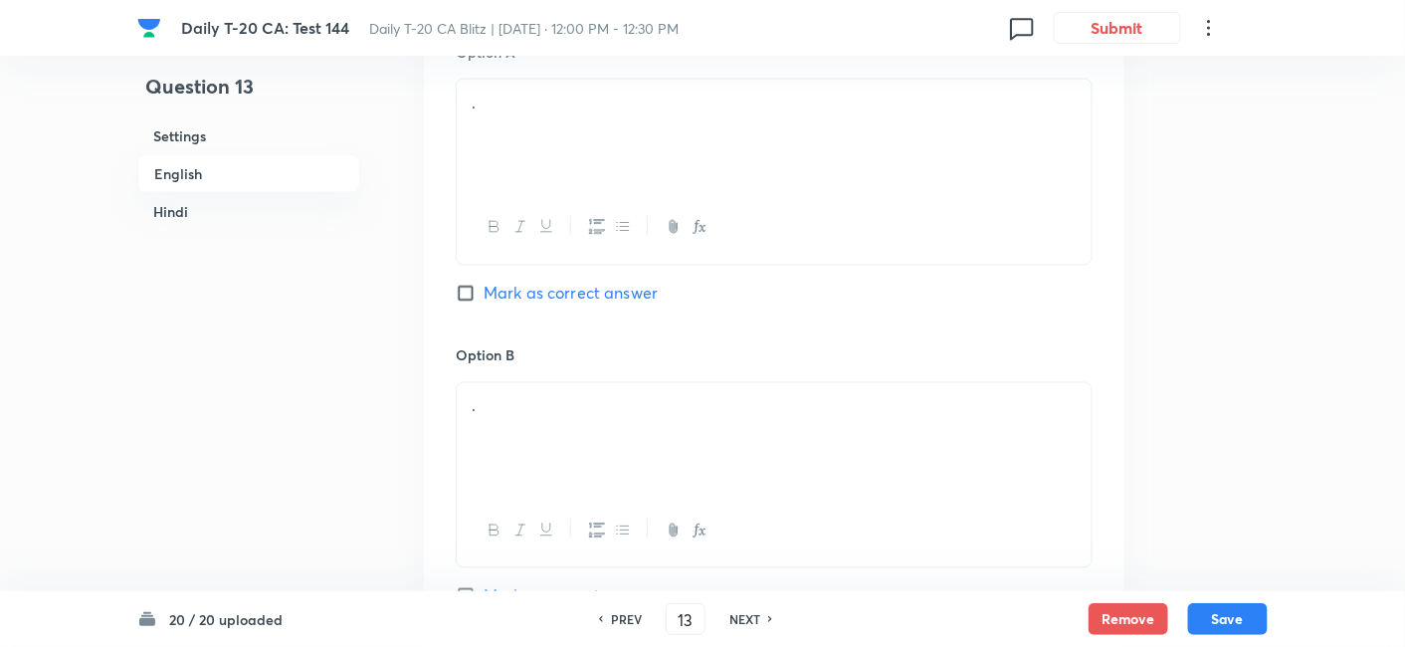
click at [228, 173] on h6 "English" at bounding box center [248, 173] width 223 height 39
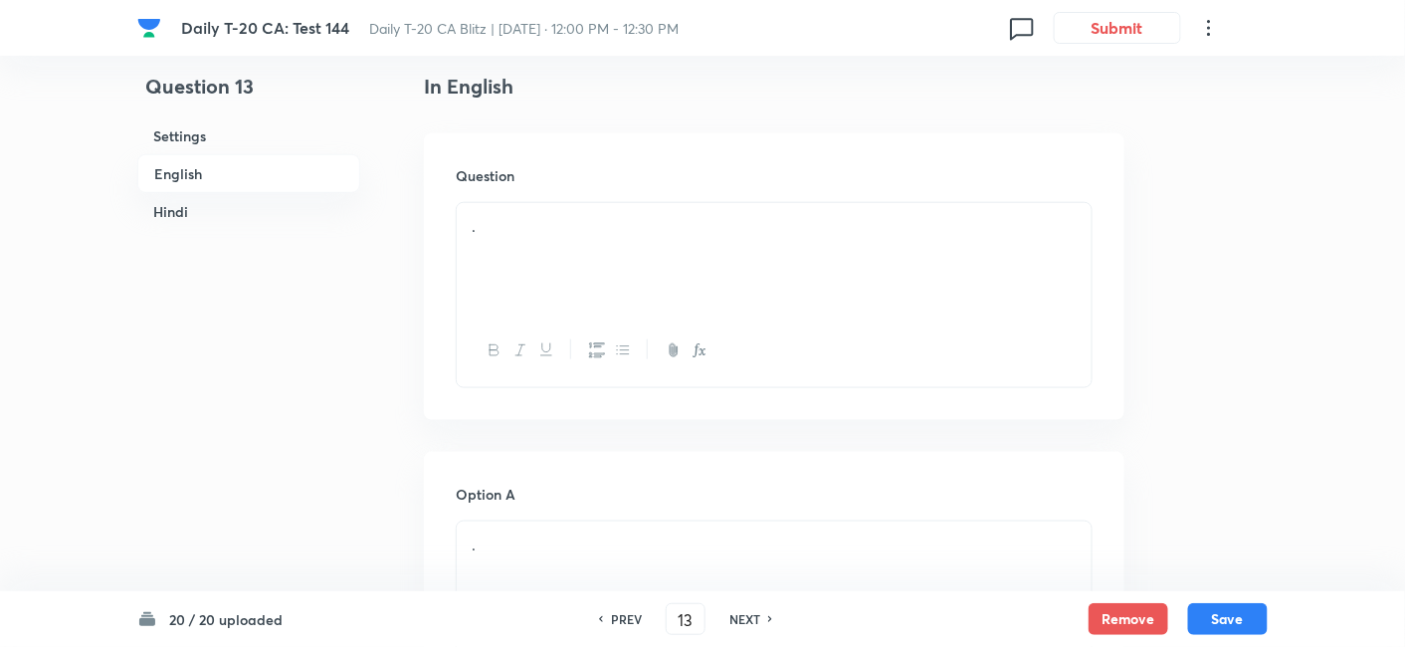
click at [631, 285] on div "." at bounding box center [774, 258] width 635 height 111
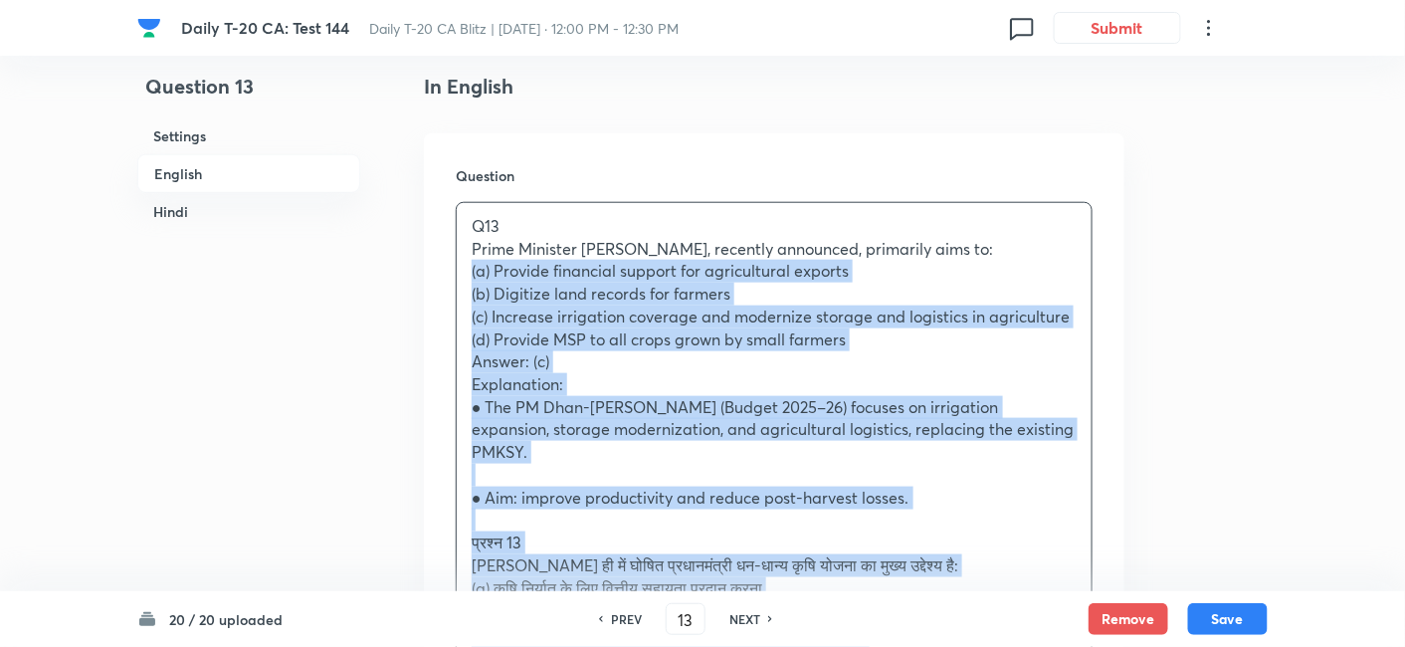
drag, startPoint x: 431, startPoint y: 272, endPoint x: 418, endPoint y: 265, distance: 14.7
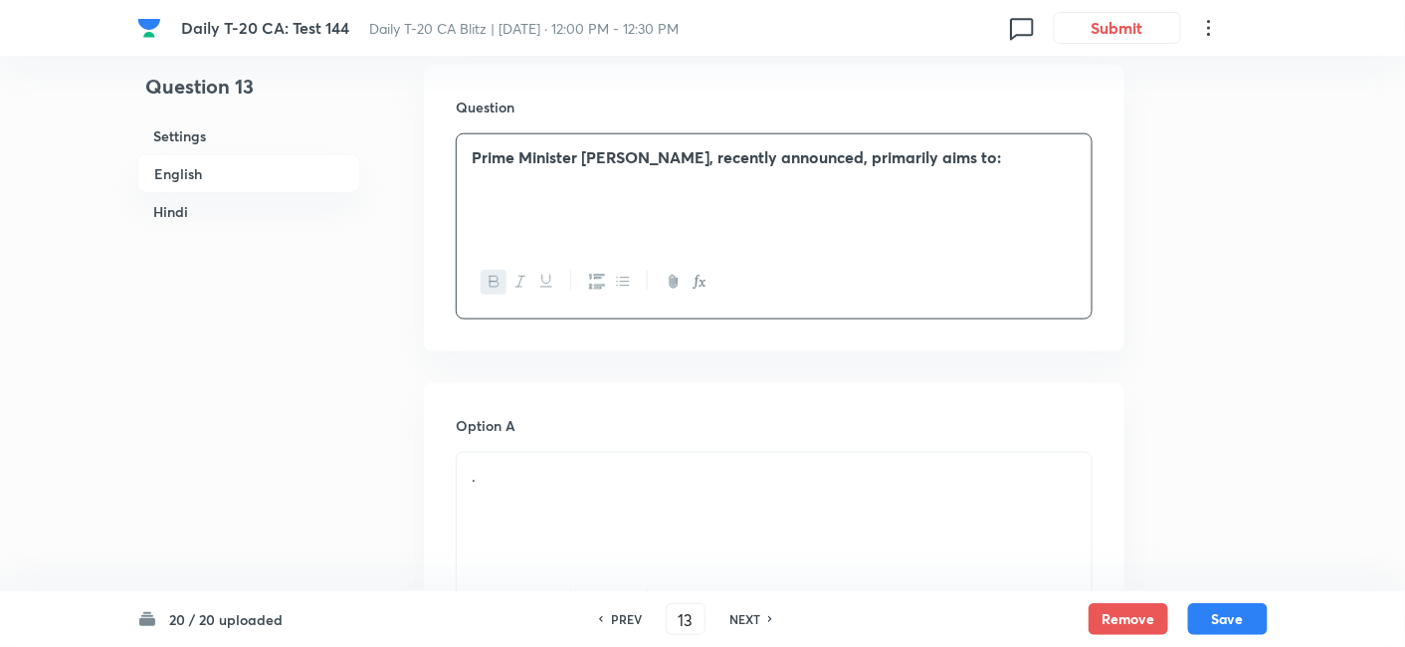
scroll to position [624, 0]
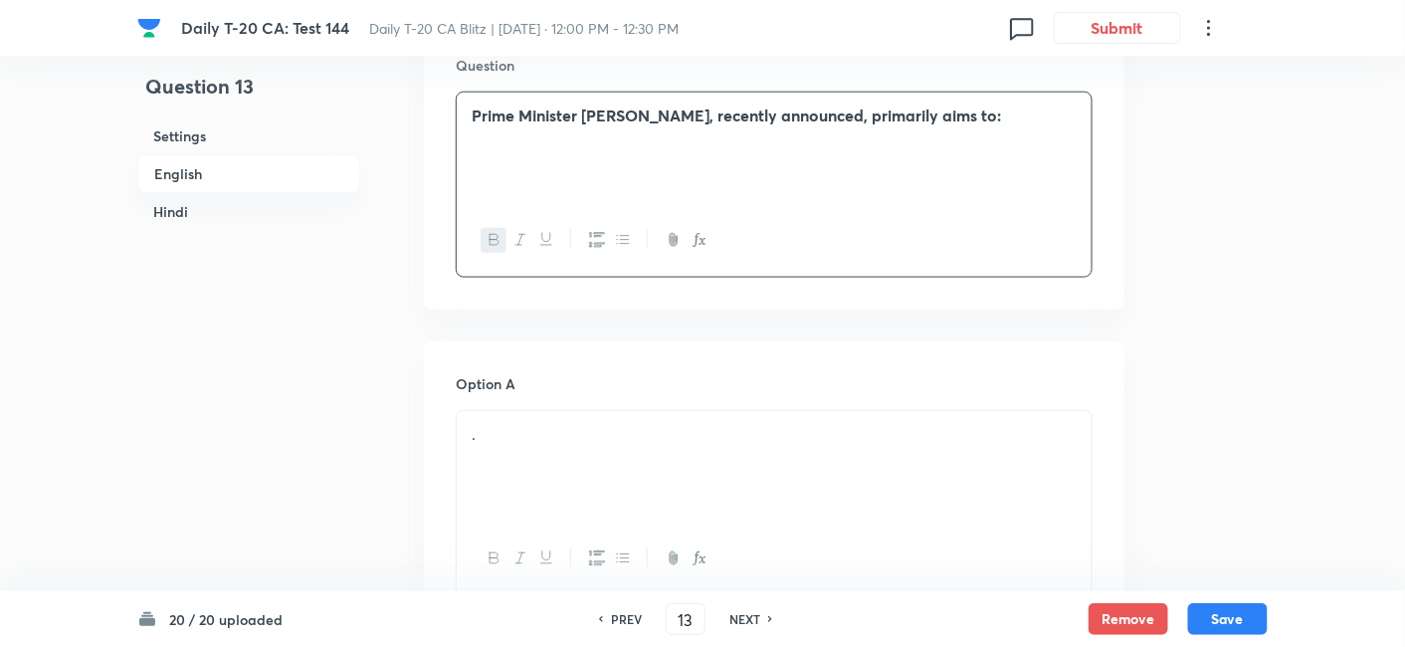
click at [582, 441] on p "." at bounding box center [774, 434] width 605 height 23
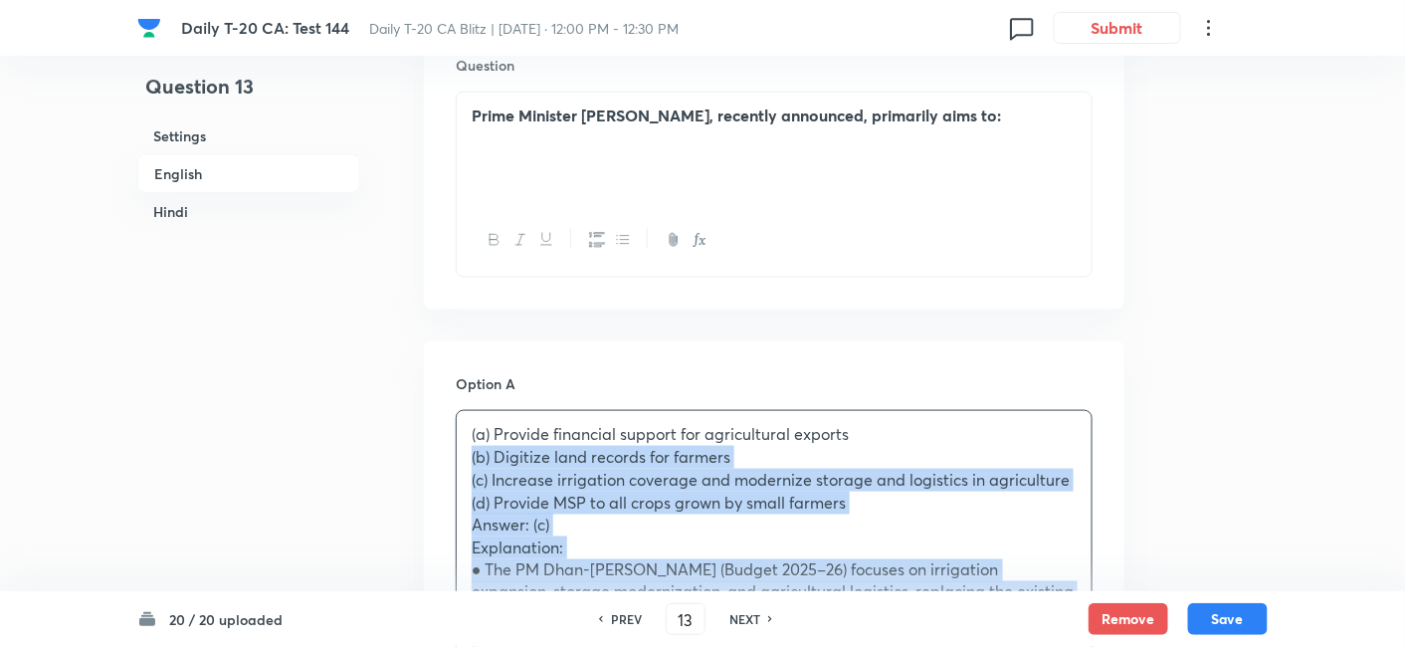
drag, startPoint x: 461, startPoint y: 455, endPoint x: 430, endPoint y: 453, distance: 30.9
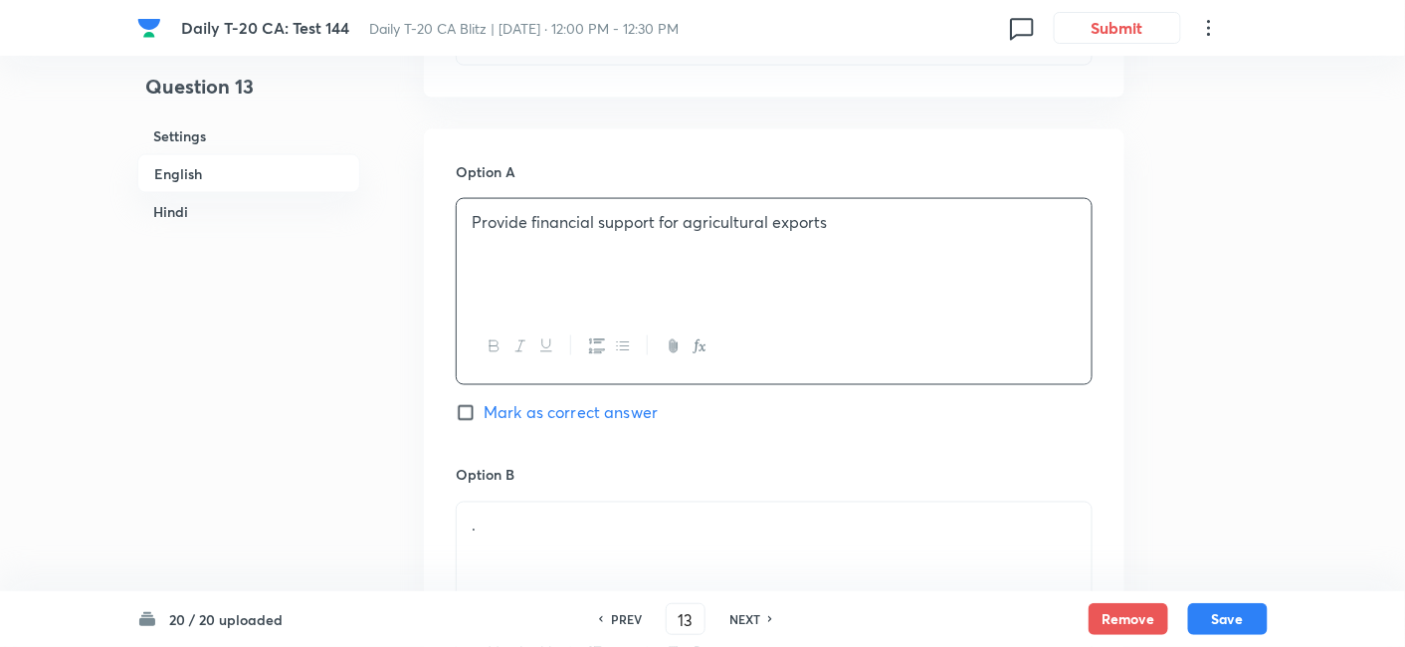
scroll to position [1066, 0]
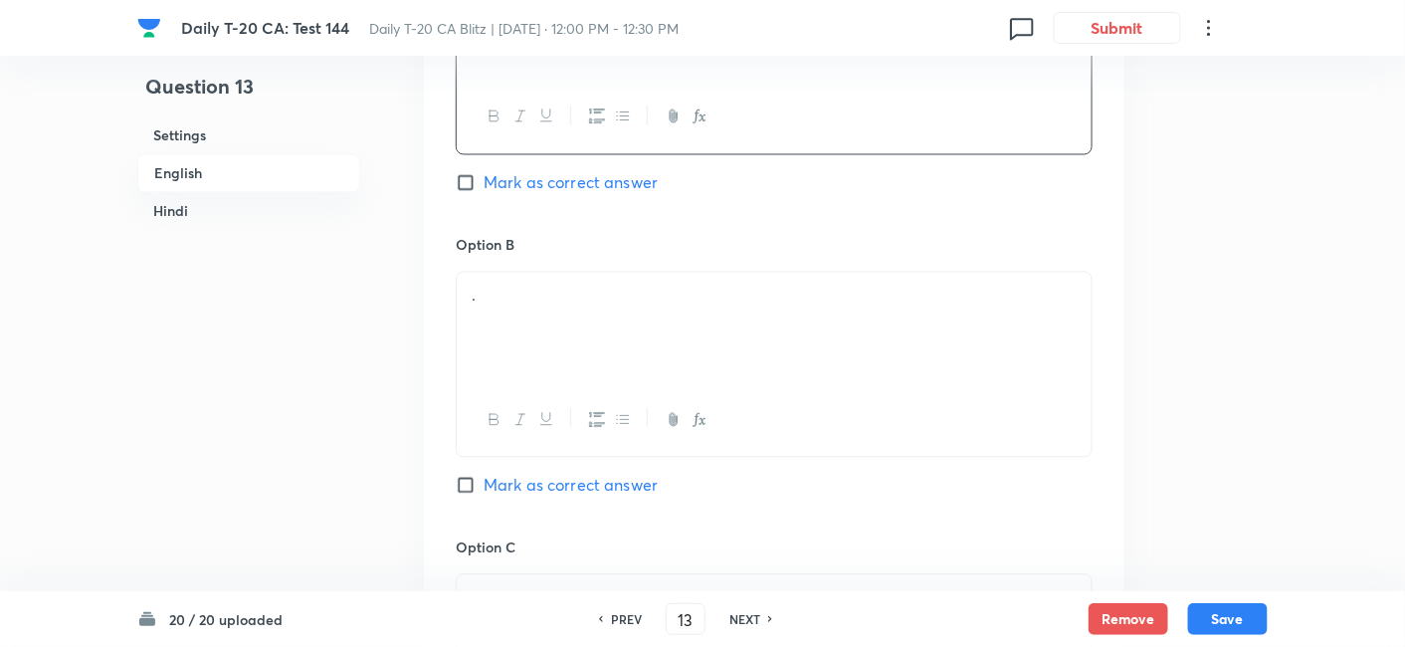
click at [558, 328] on div "." at bounding box center [774, 328] width 635 height 111
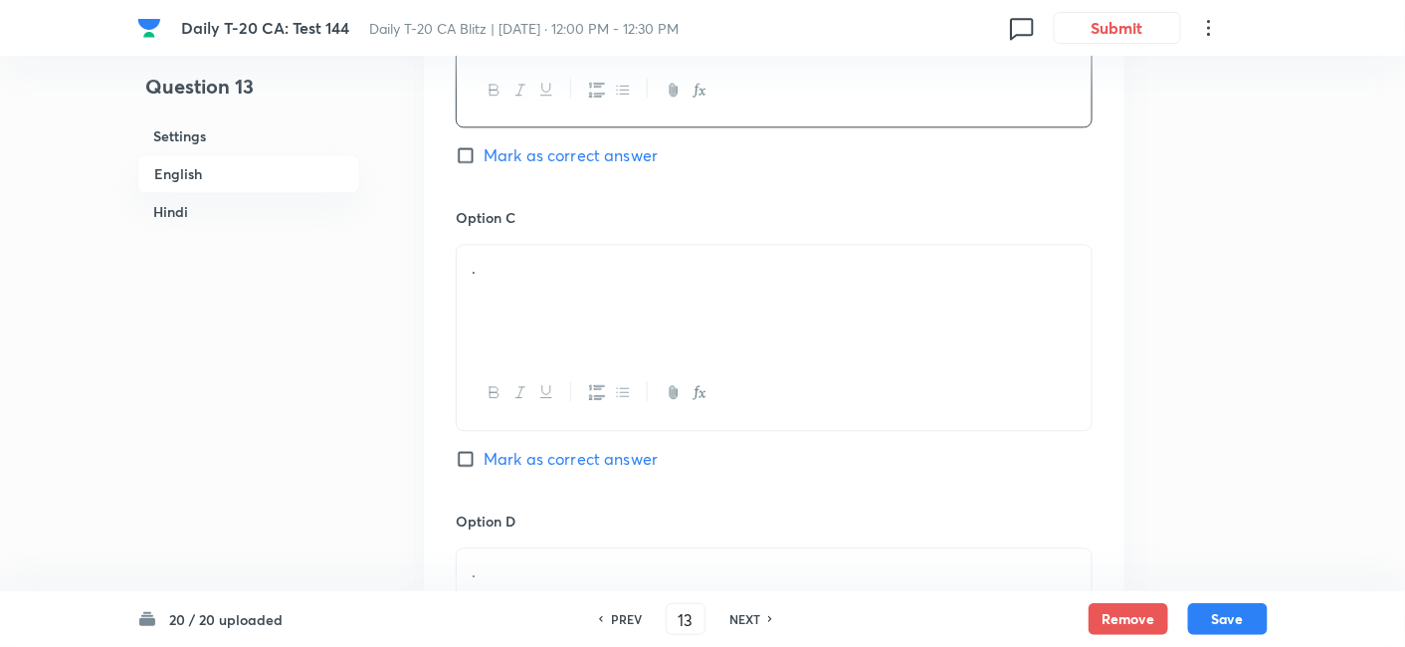
scroll to position [1399, 0]
click at [526, 323] on div "." at bounding box center [774, 298] width 635 height 111
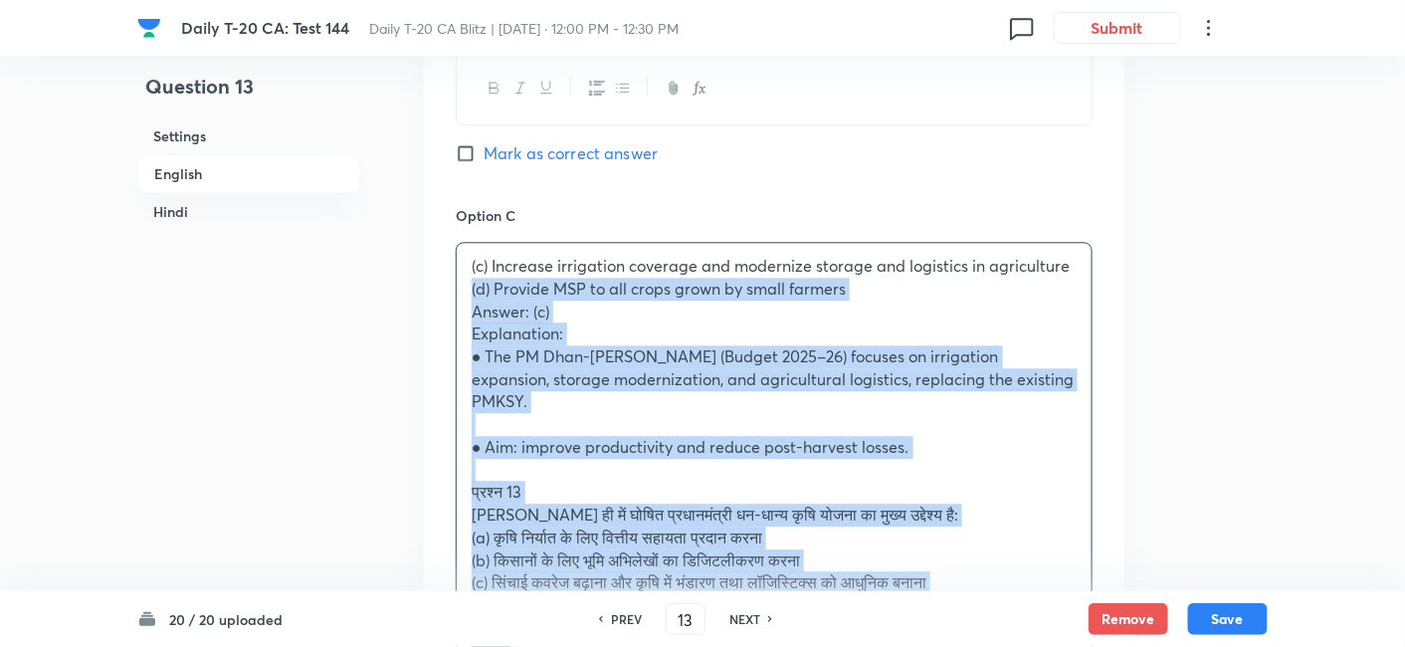
drag, startPoint x: 420, startPoint y: 291, endPoint x: 393, endPoint y: 283, distance: 28.0
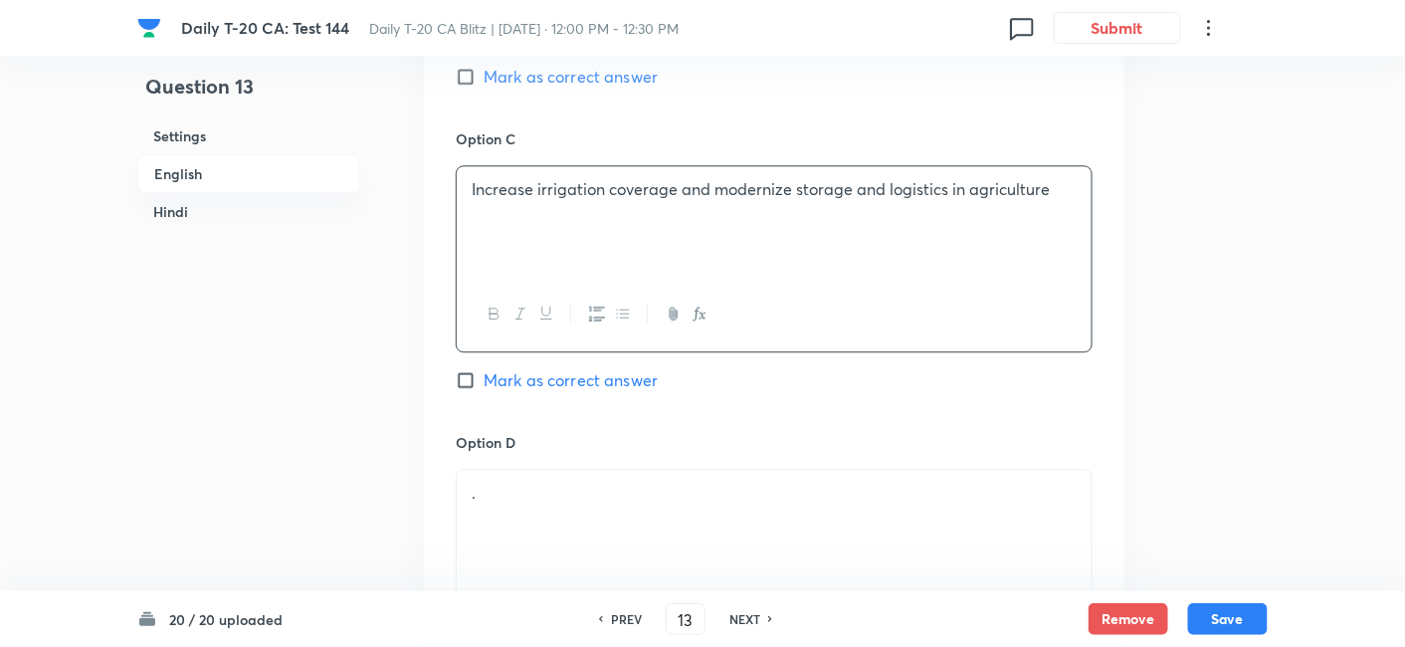
scroll to position [1730, 0]
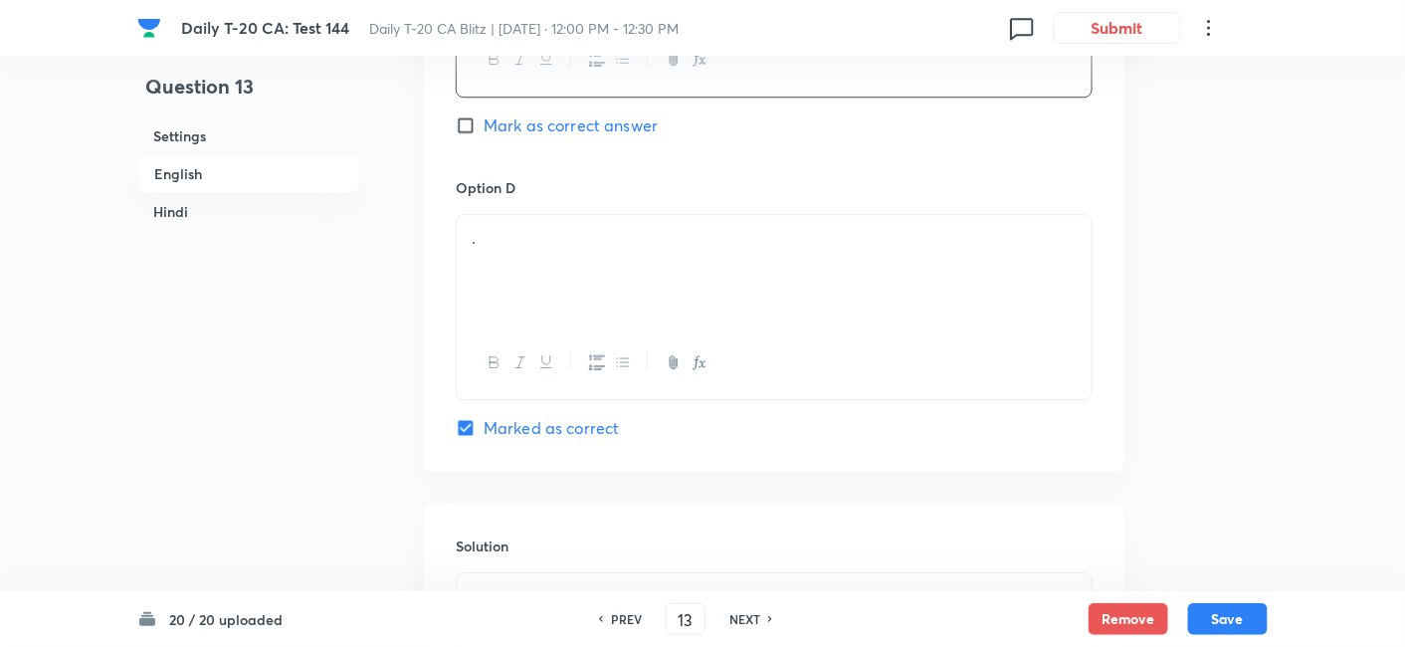
click at [563, 294] on div "." at bounding box center [774, 270] width 635 height 111
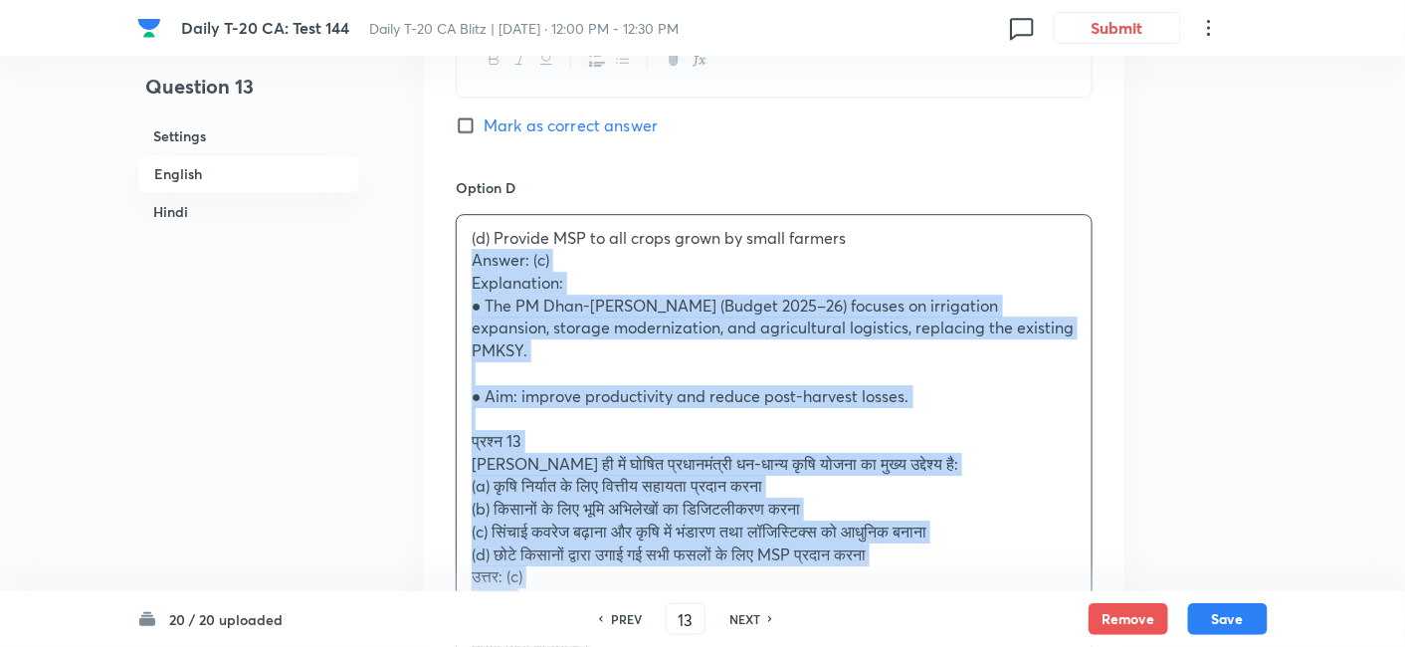
drag, startPoint x: 438, startPoint y: 254, endPoint x: 410, endPoint y: 254, distance: 27.9
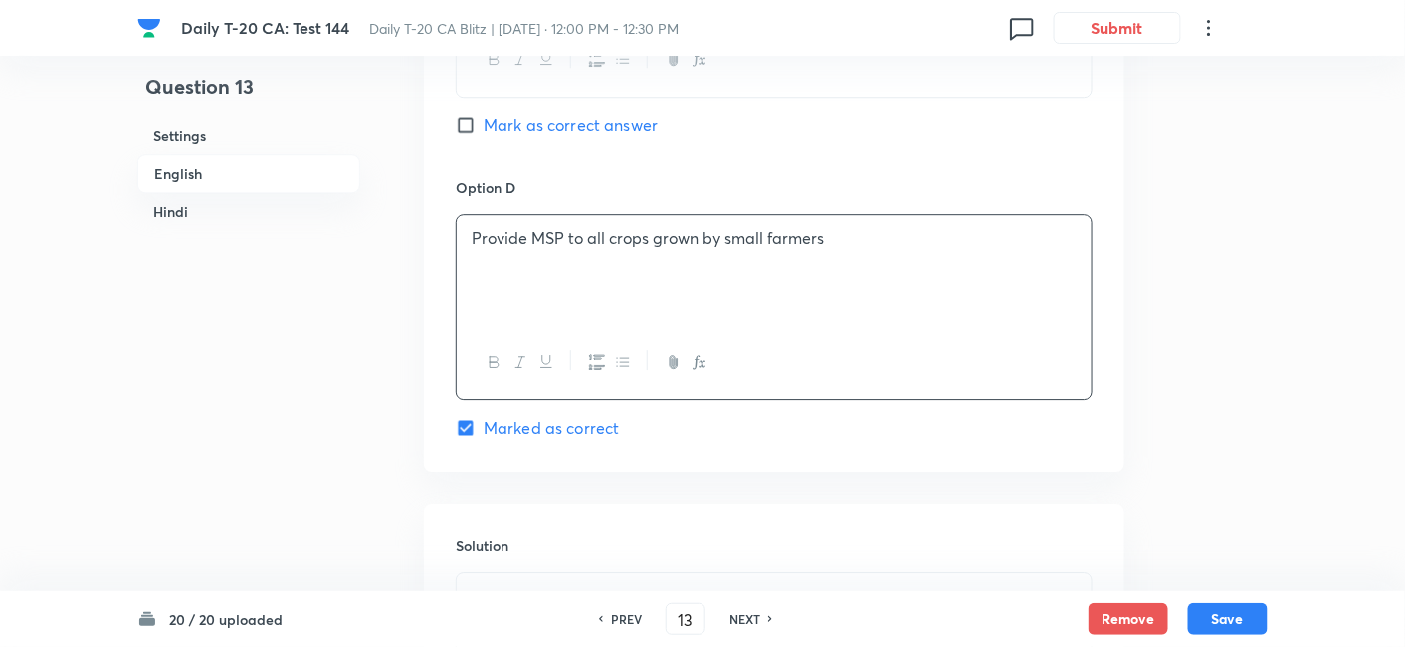
click at [541, 124] on span "Mark as correct answer" at bounding box center [571, 125] width 174 height 24
click at [484, 124] on input "Mark as correct answer" at bounding box center [470, 125] width 28 height 20
checkbox input "true"
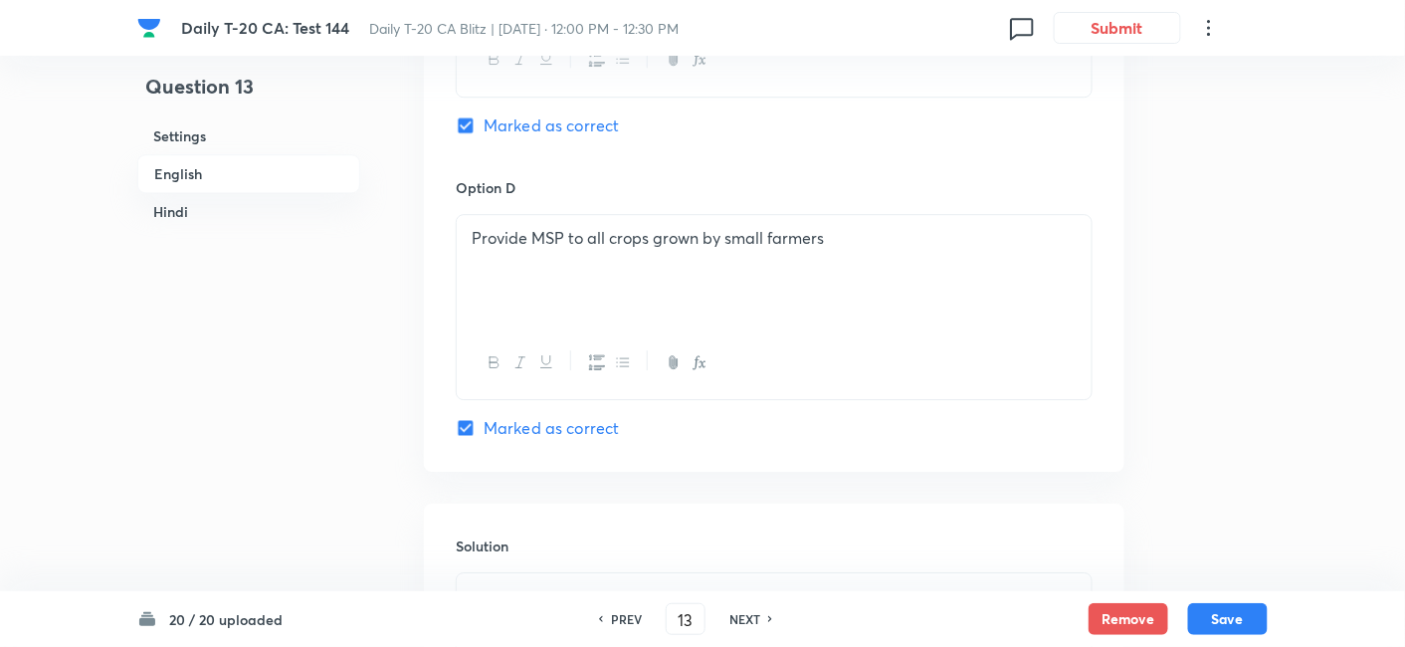
checkbox input "false"
checkbox input "true"
checkbox input "false"
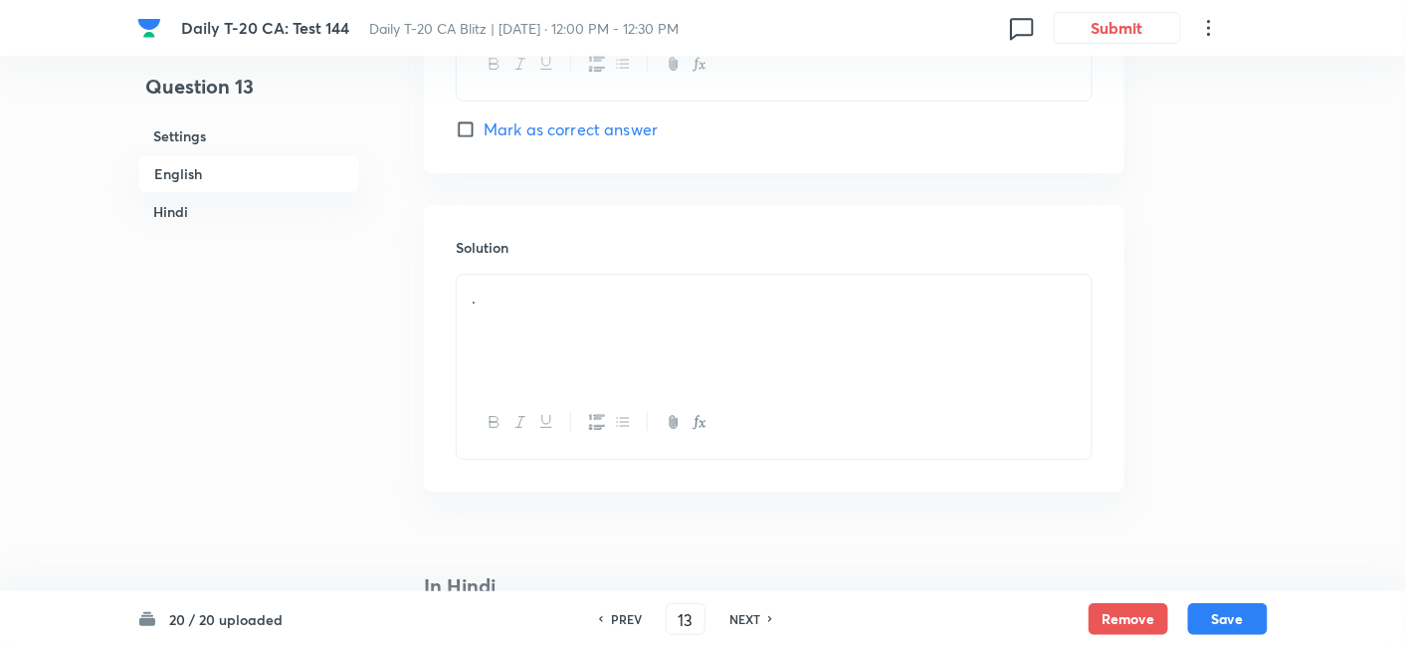
scroll to position [2061, 0]
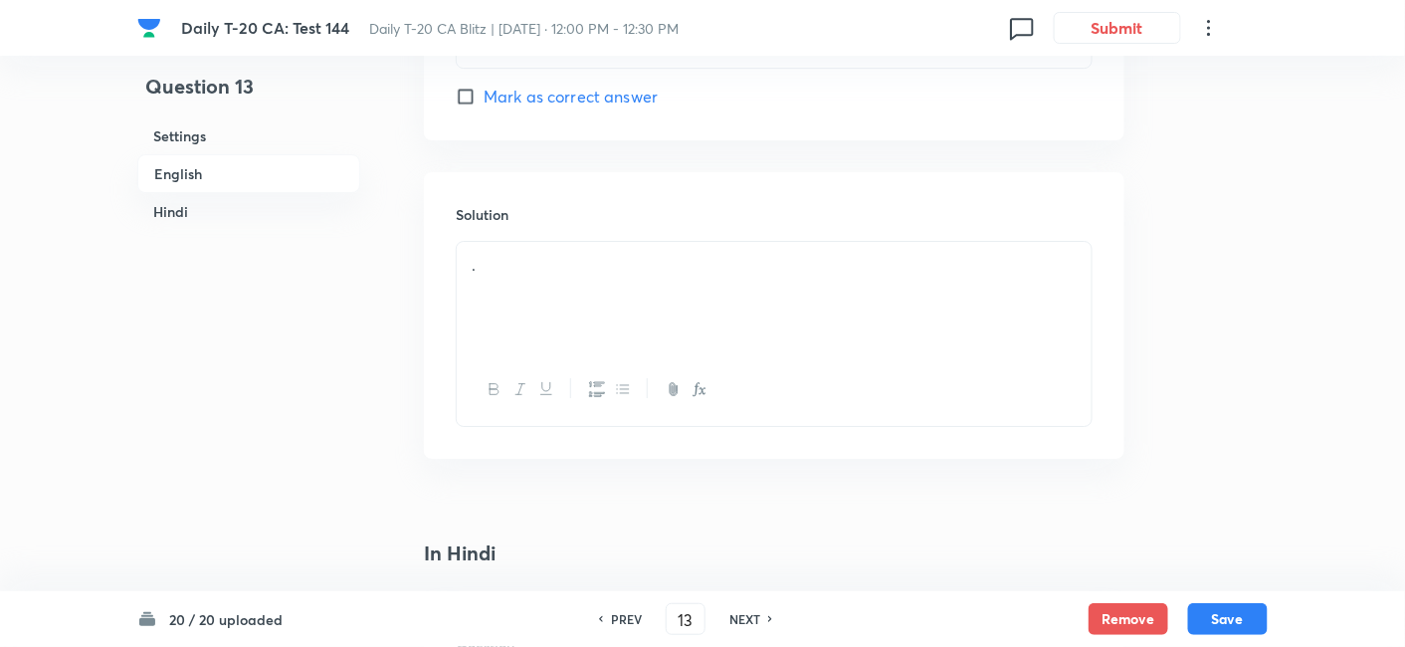
click at [577, 317] on div "." at bounding box center [774, 297] width 635 height 111
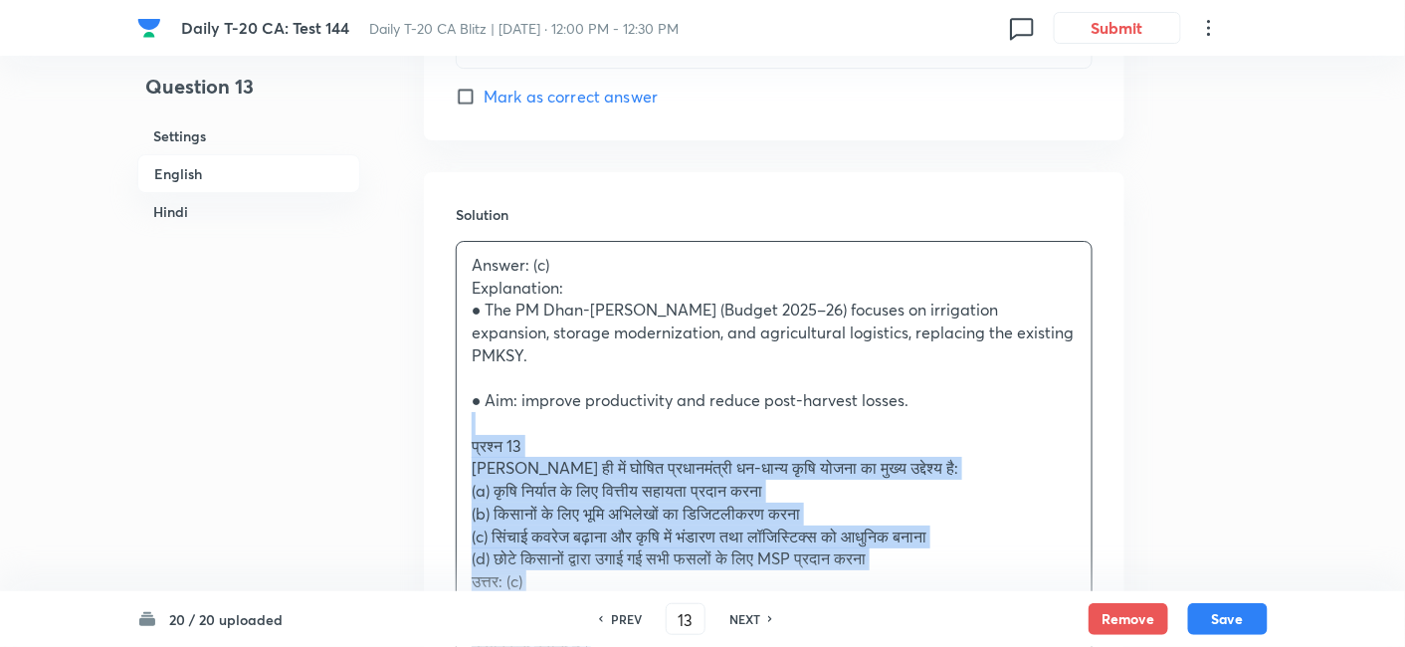
click at [424, 417] on div "Solution Answer: (c) Explanation: ● The PM Dhan-Dhaanya Krishi Yojana (Budget 2…" at bounding box center [774, 475] width 701 height 606
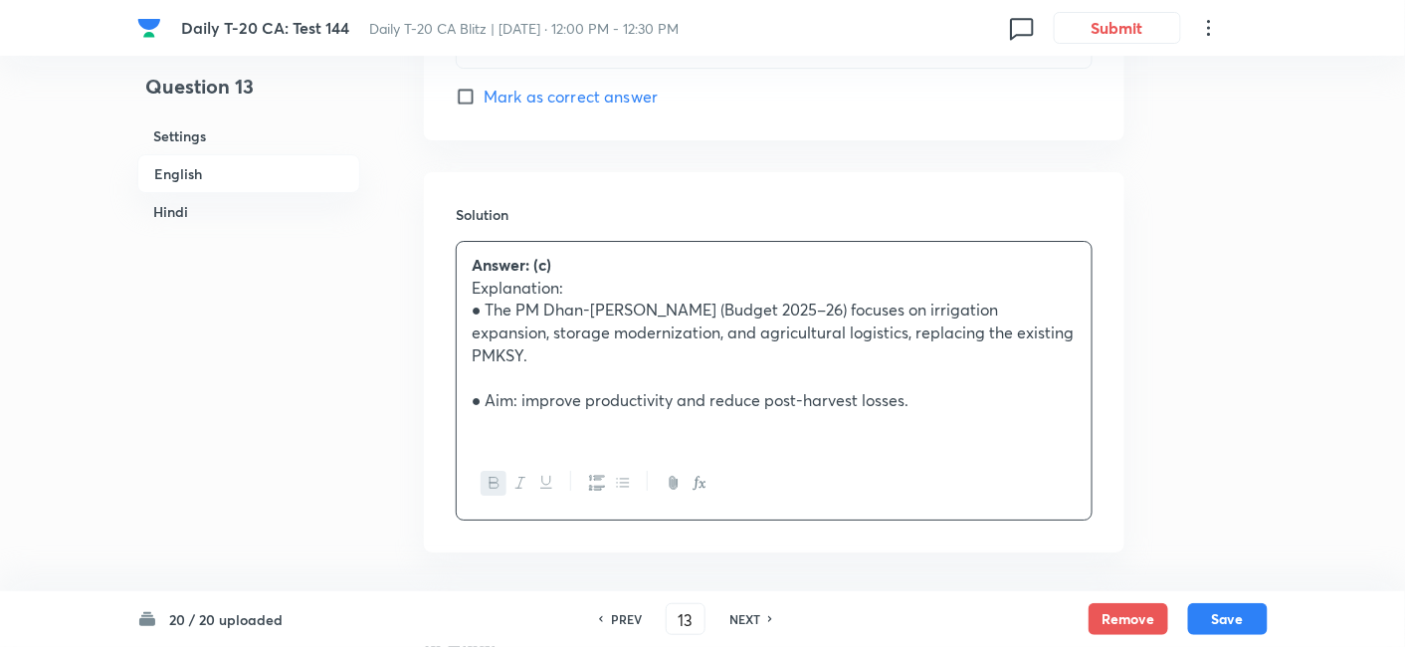
click at [198, 169] on h6 "English" at bounding box center [248, 173] width 223 height 39
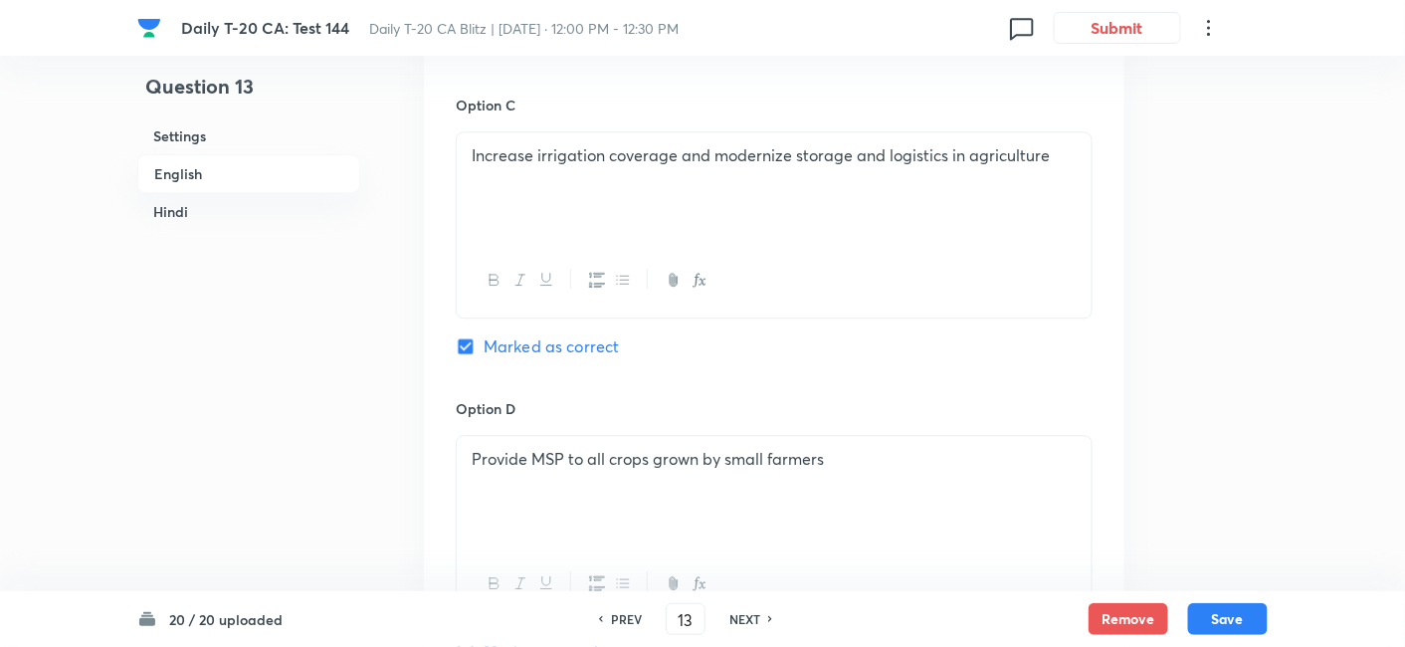
click at [277, 211] on h6 "Hindi" at bounding box center [248, 211] width 223 height 37
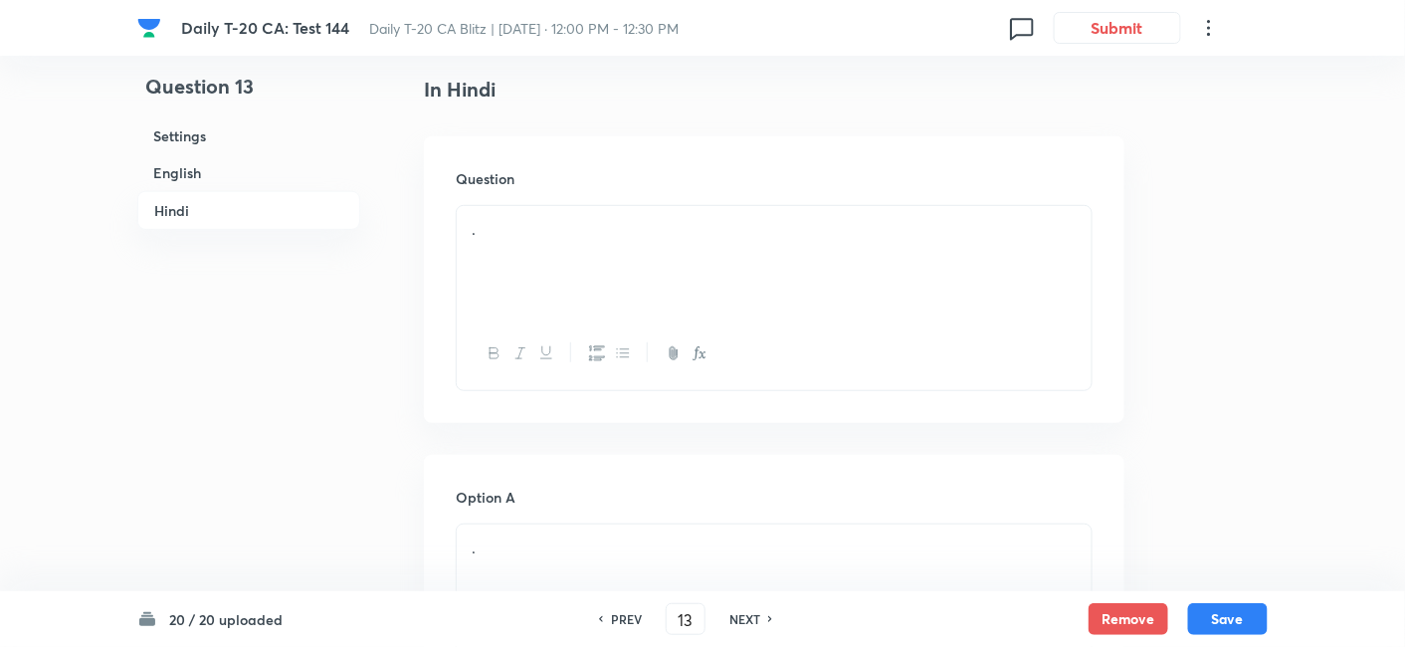
click at [699, 252] on div "." at bounding box center [774, 261] width 635 height 111
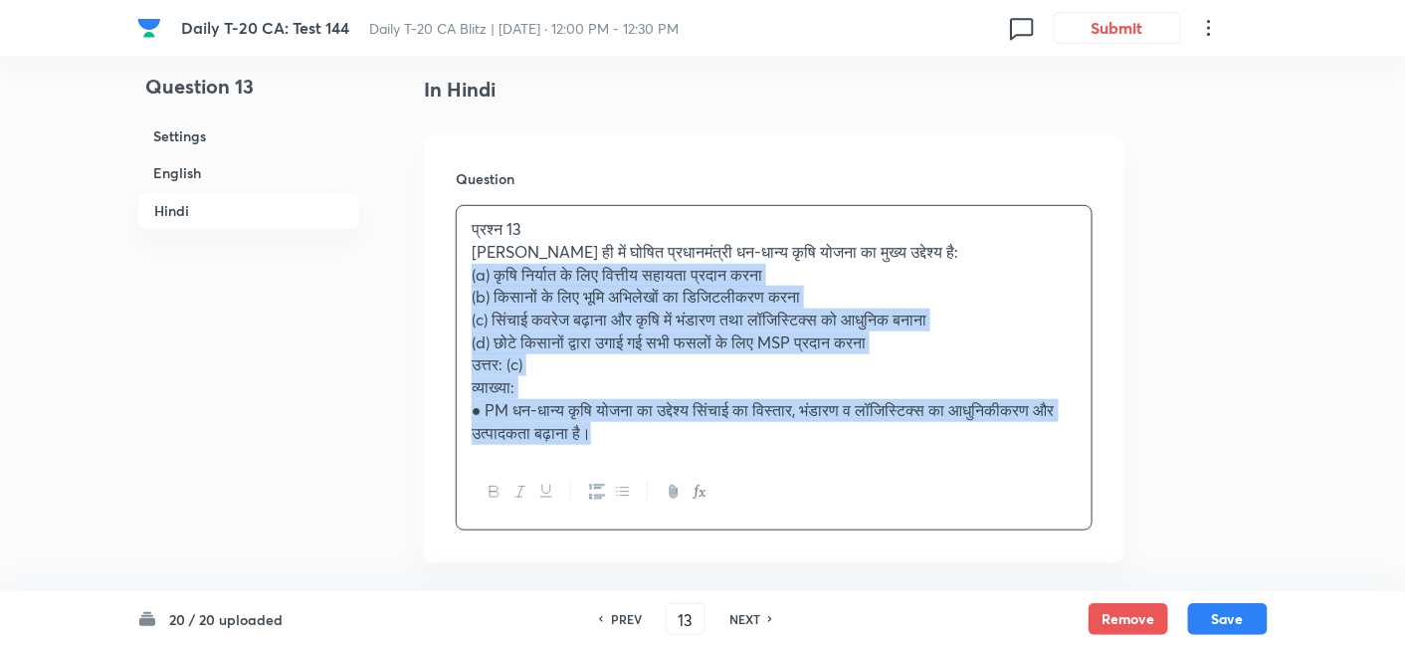
drag, startPoint x: 513, startPoint y: 300, endPoint x: 420, endPoint y: 262, distance: 100.0
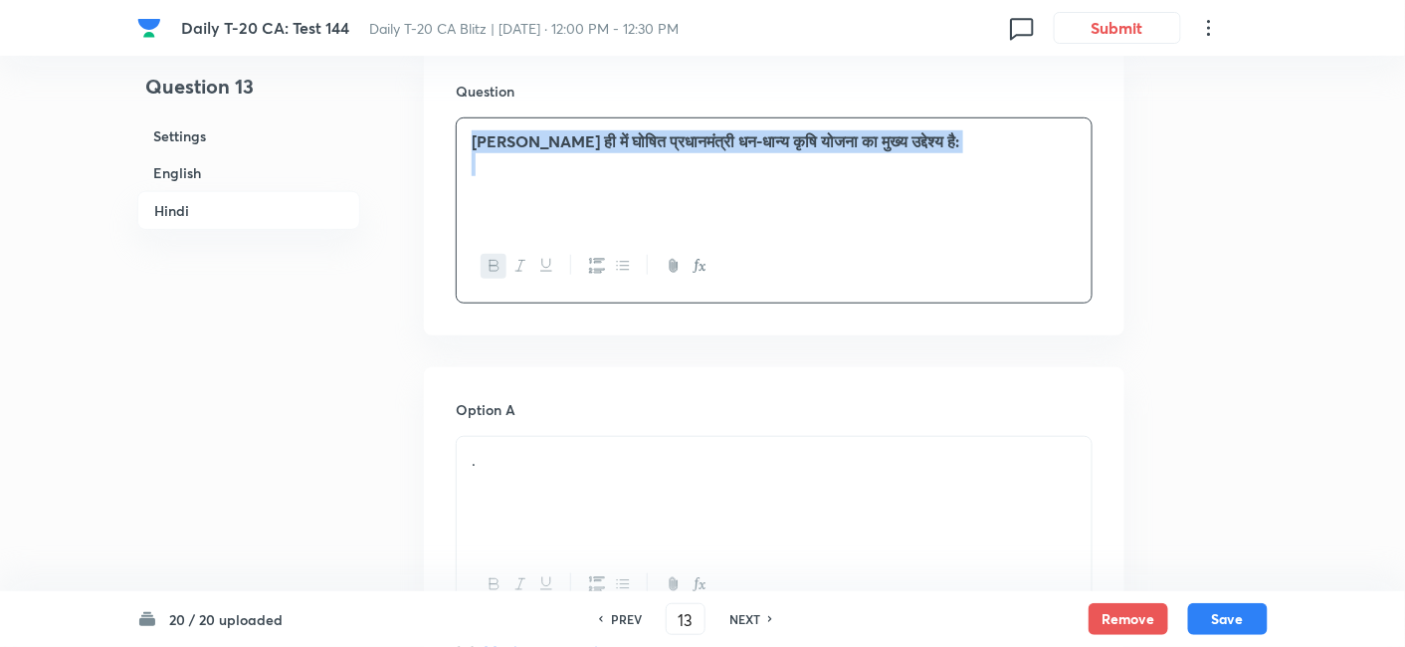
scroll to position [2950, 0]
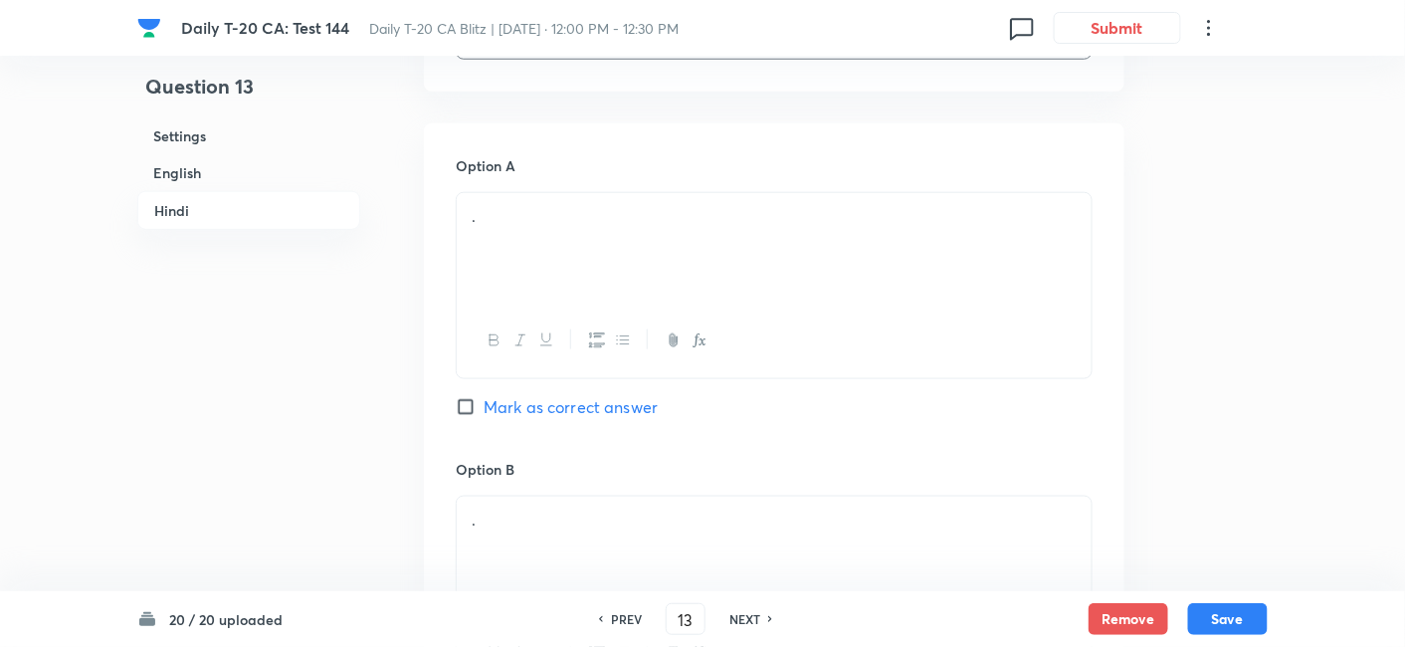
click at [588, 272] on div "." at bounding box center [774, 248] width 635 height 111
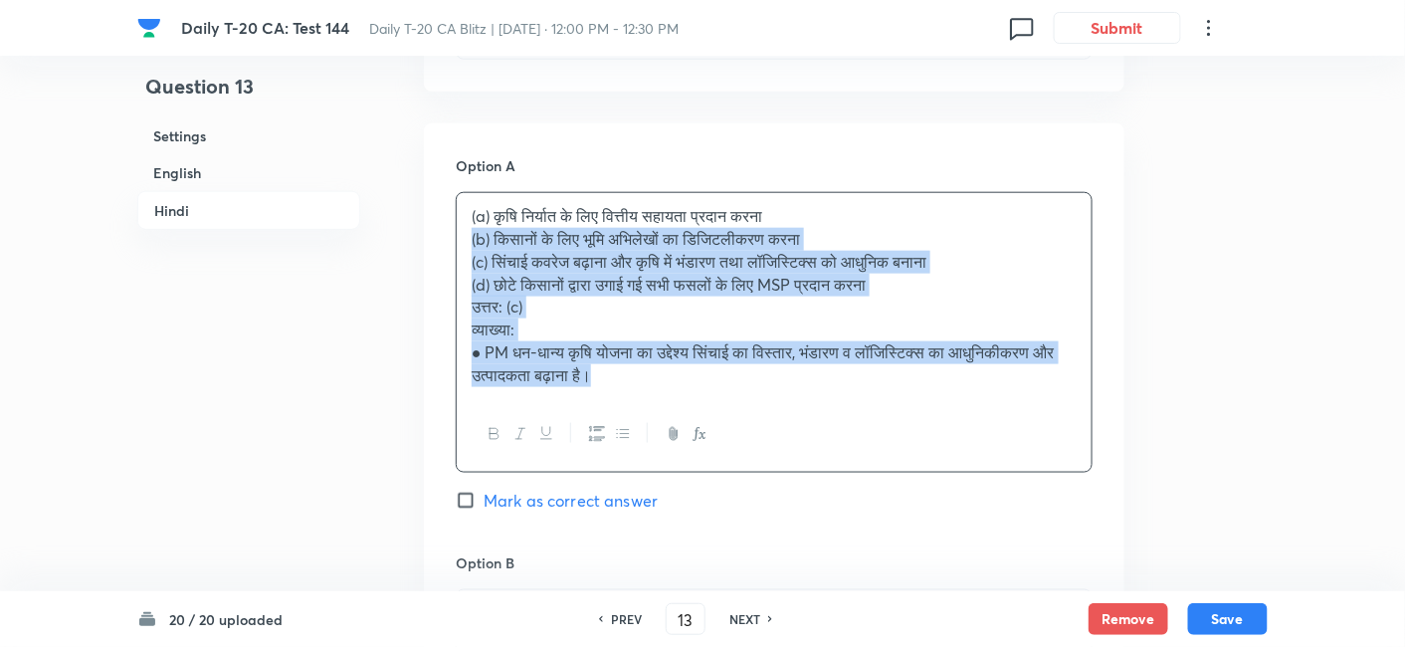
drag, startPoint x: 494, startPoint y: 263, endPoint x: 425, endPoint y: 238, distance: 73.1
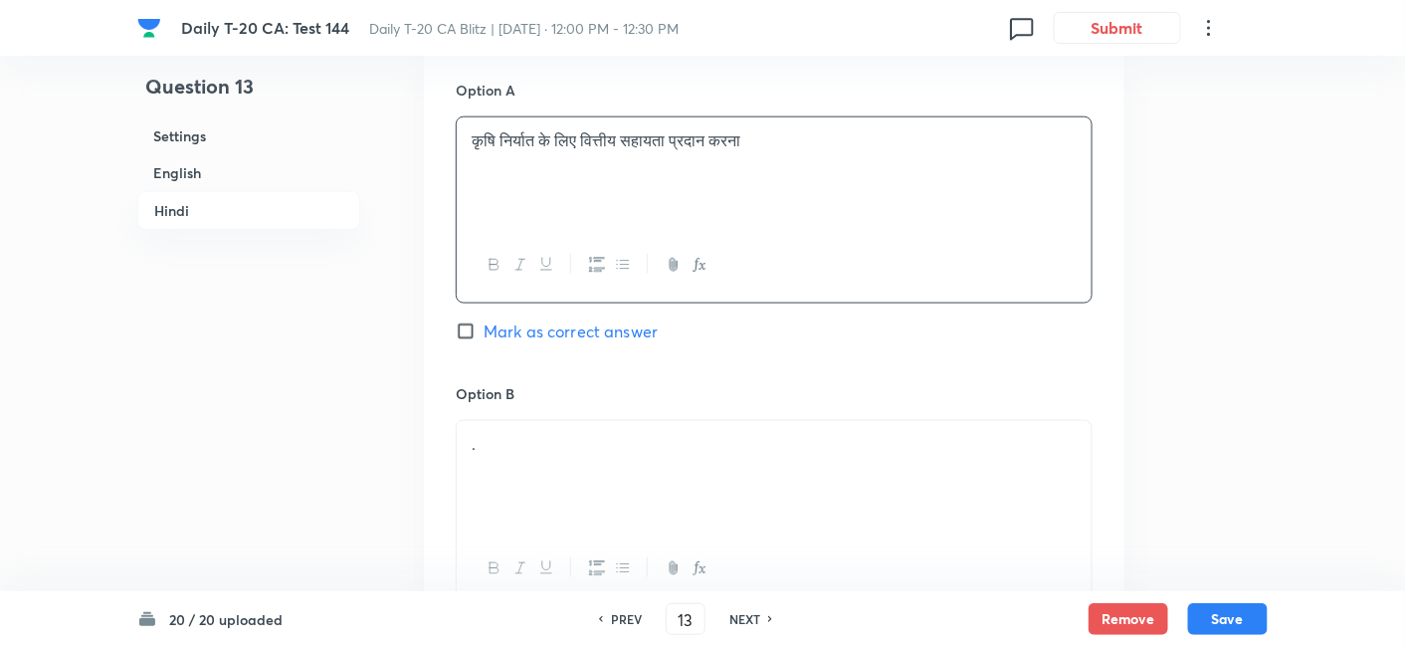
scroll to position [3061, 0]
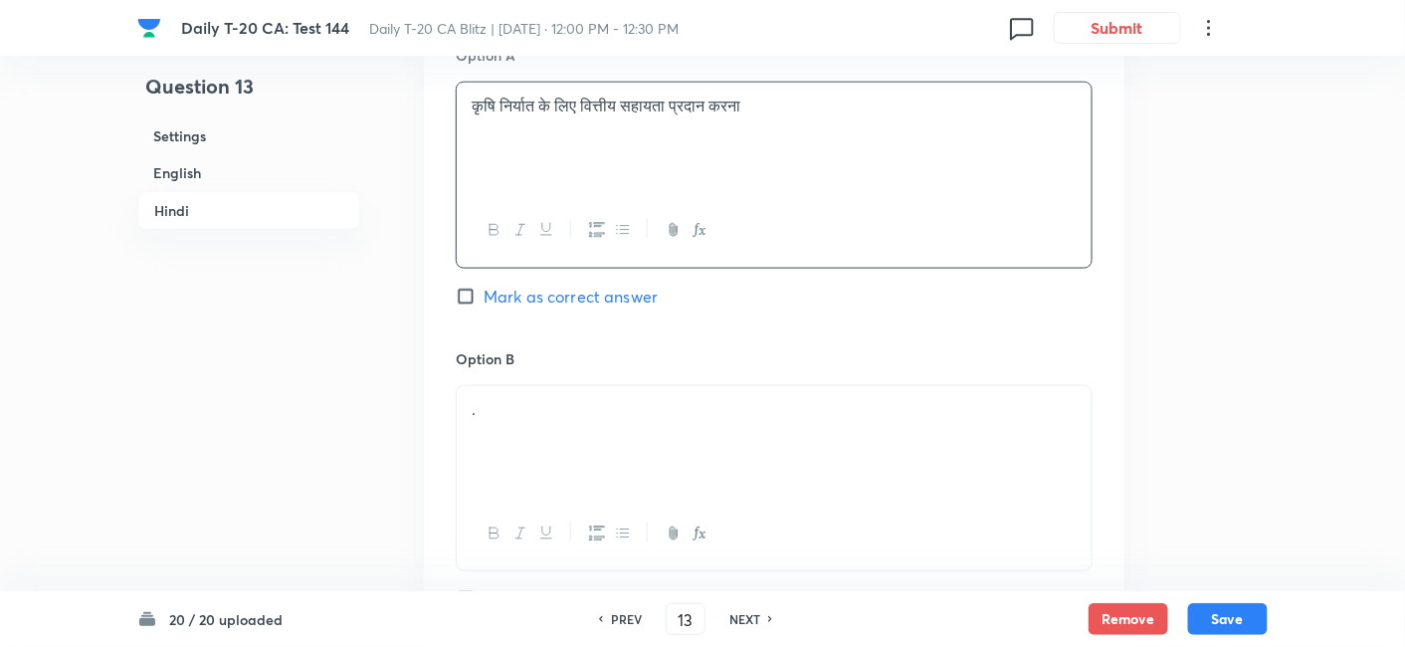
click at [564, 429] on div "." at bounding box center [774, 441] width 635 height 111
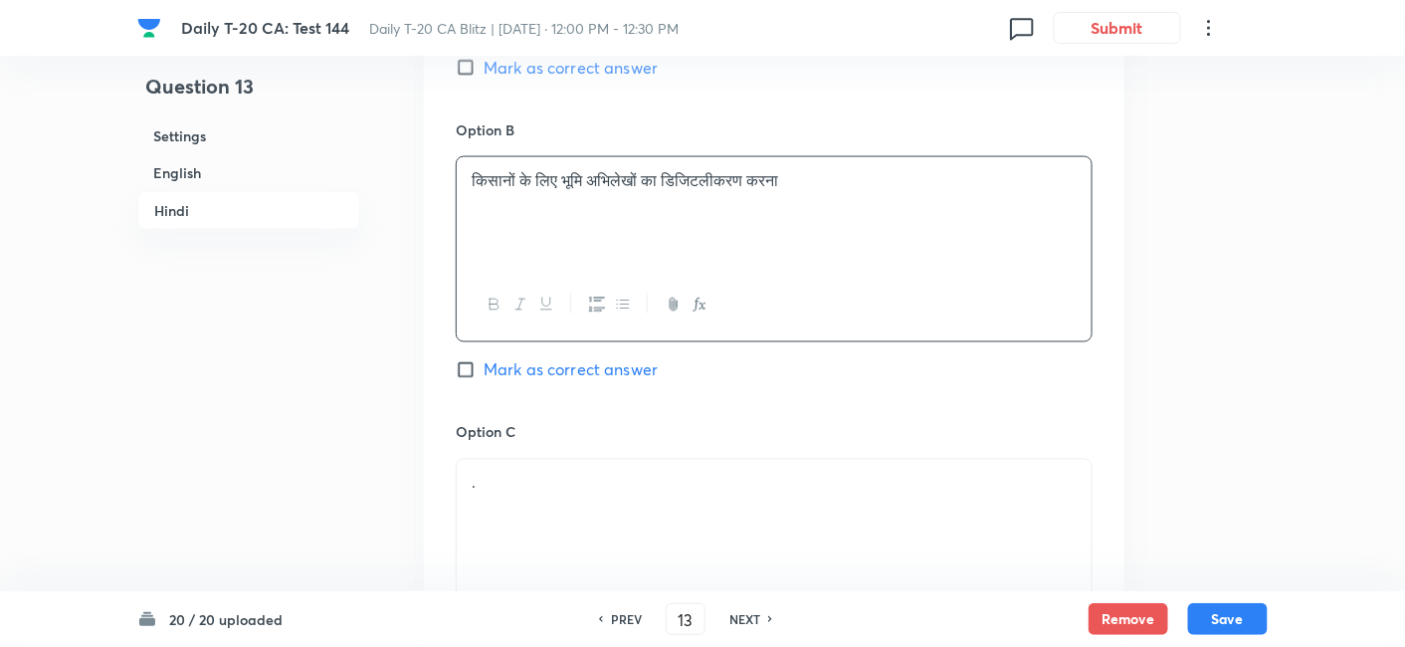
scroll to position [3392, 0]
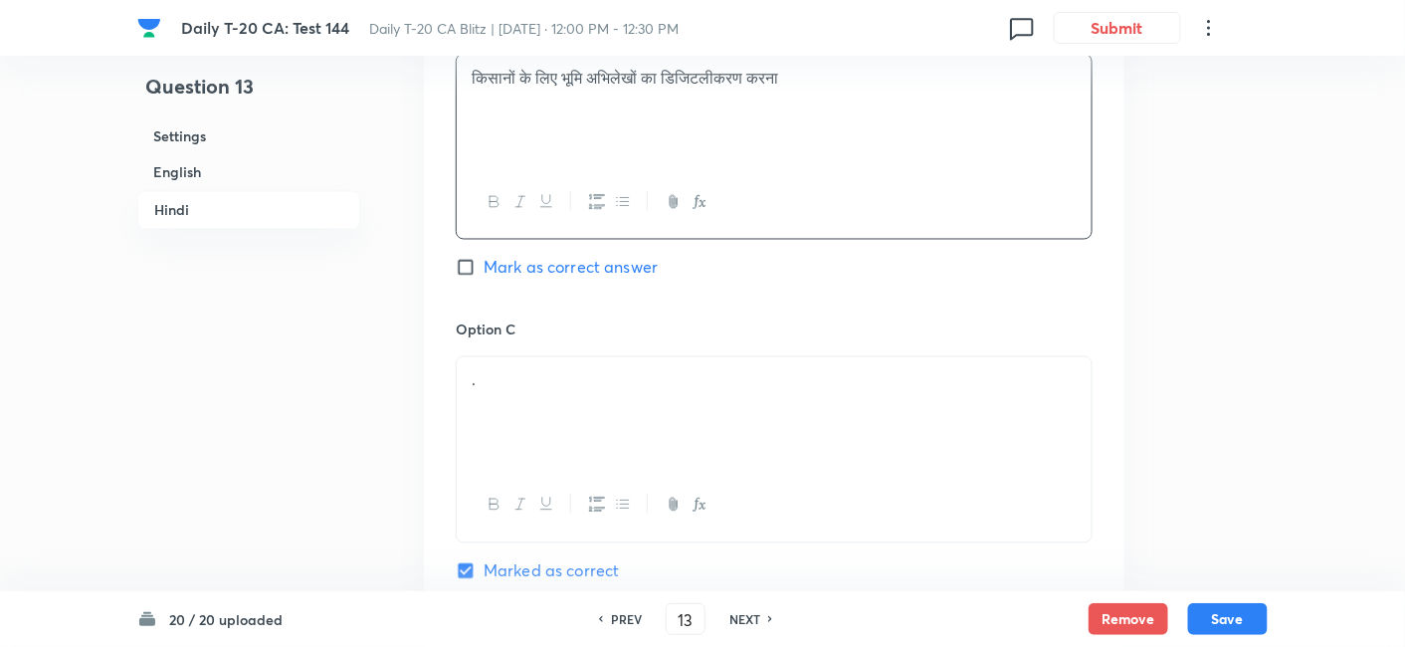
click at [550, 369] on p "." at bounding box center [774, 380] width 605 height 23
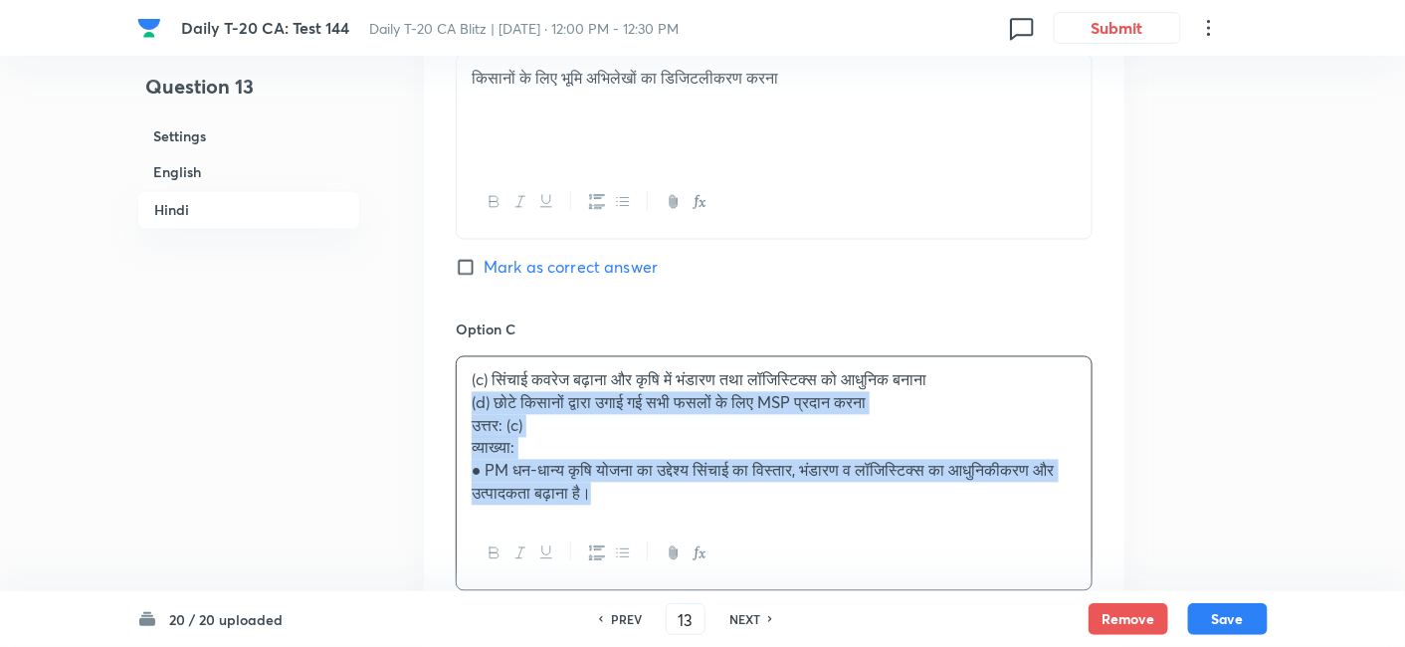
drag, startPoint x: 467, startPoint y: 396, endPoint x: 454, endPoint y: 399, distance: 13.3
click at [454, 399] on div "Option A कृषि निर्यात के लिए वित्तीय सहायता प्रदान करना Mark as correct answer …" at bounding box center [774, 323] width 701 height 1284
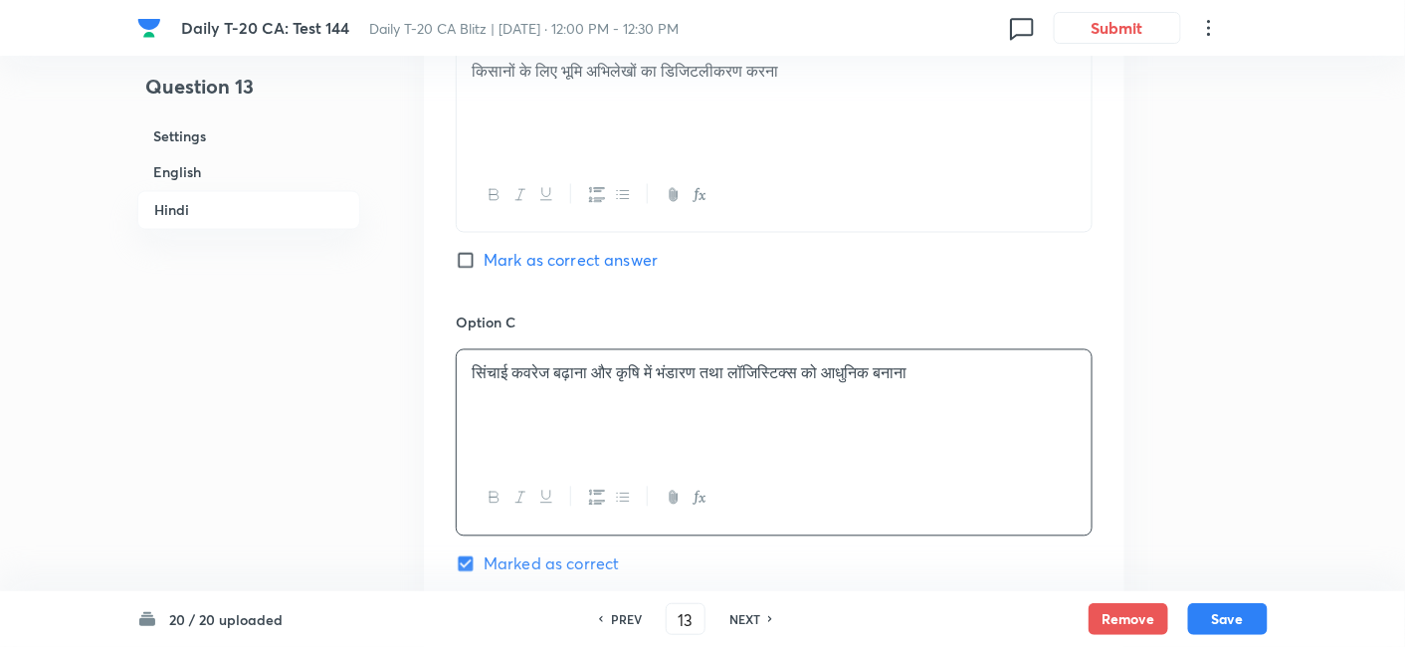
scroll to position [3725, 0]
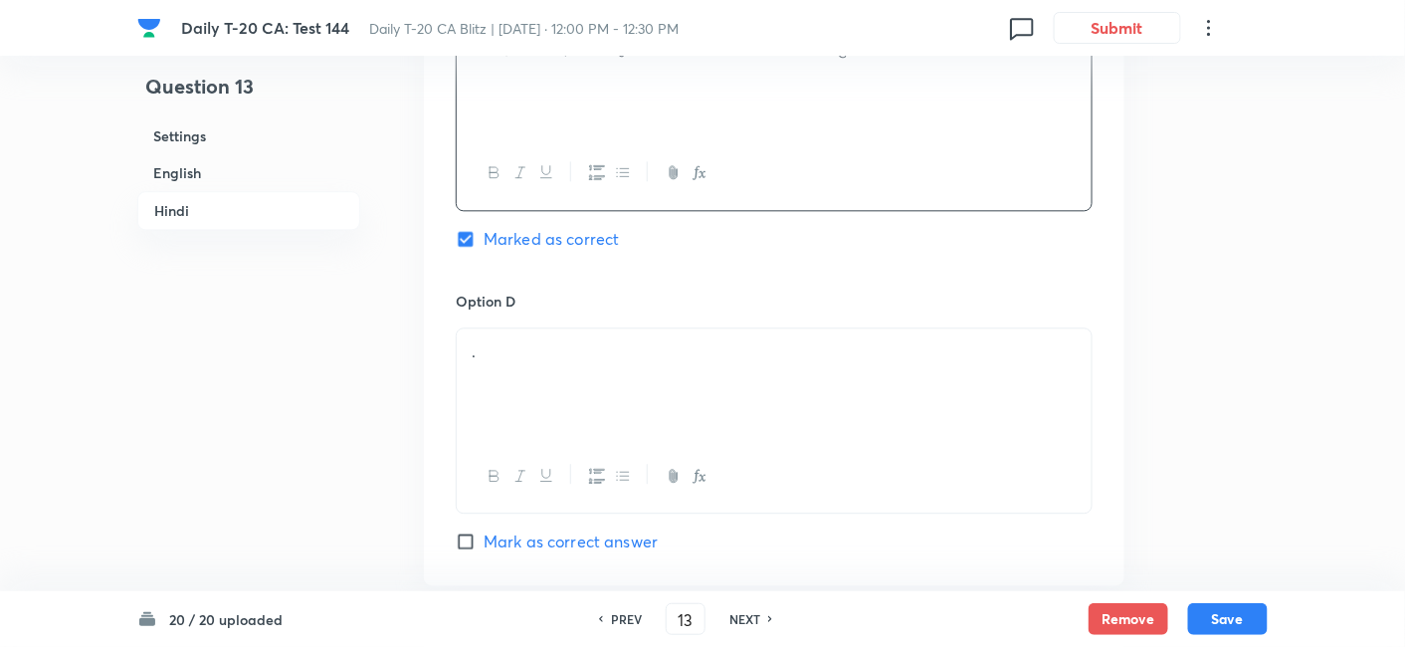
click at [557, 362] on div "." at bounding box center [774, 383] width 635 height 111
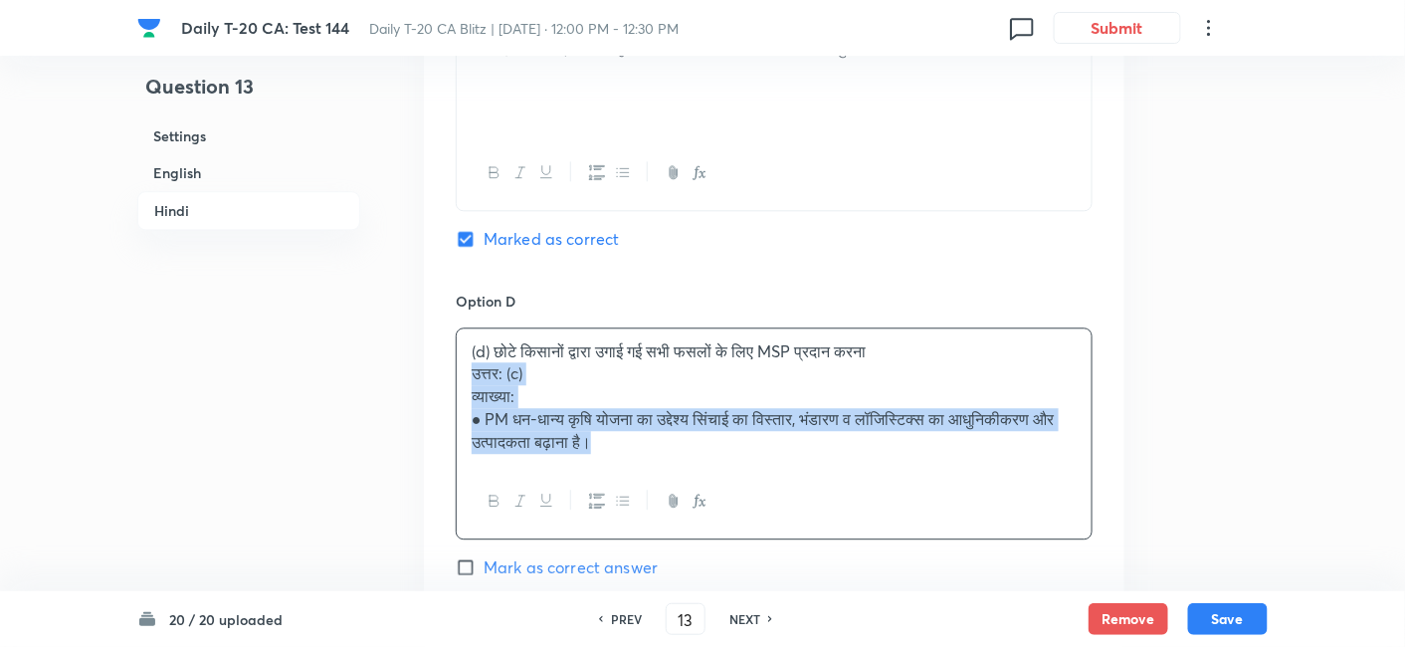
click at [463, 377] on div "(d) छोटे किसानों द्वारा उगाई गई सभी फसलों के लिए MSP प्रदान करना उत्तर: (c) व्य…" at bounding box center [774, 396] width 635 height 137
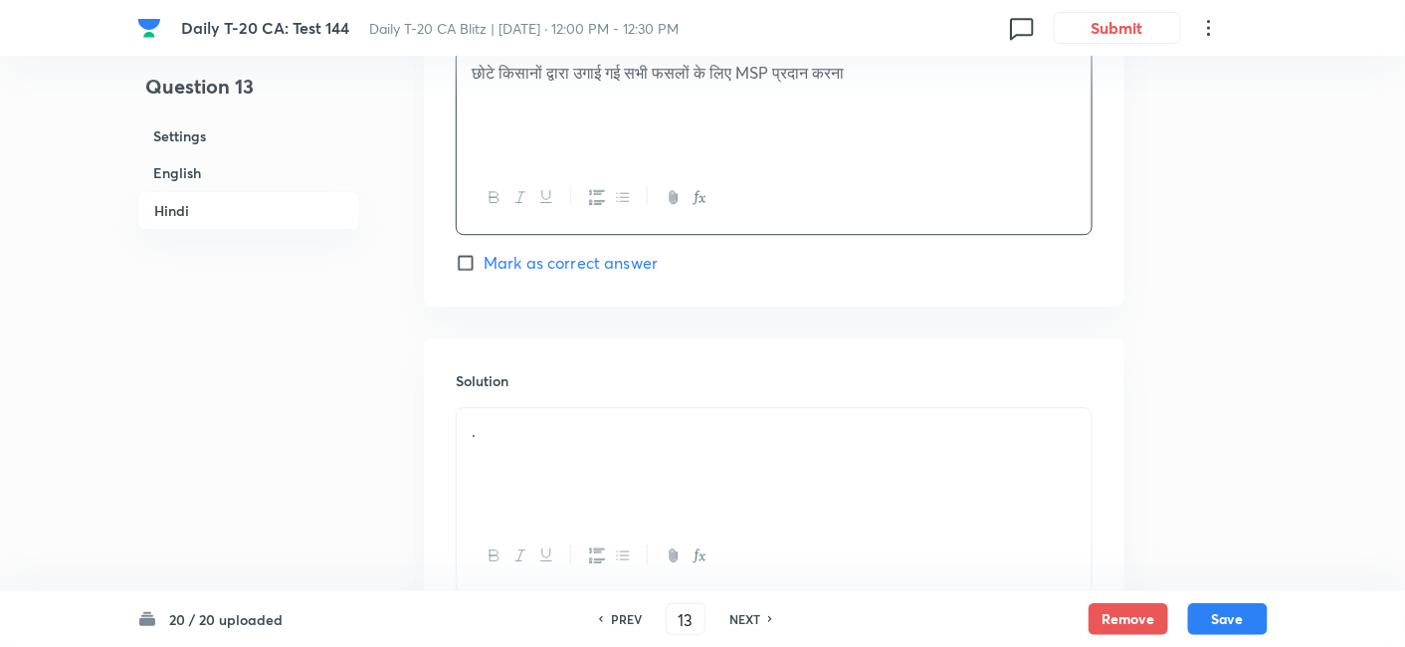
scroll to position [4152, 0]
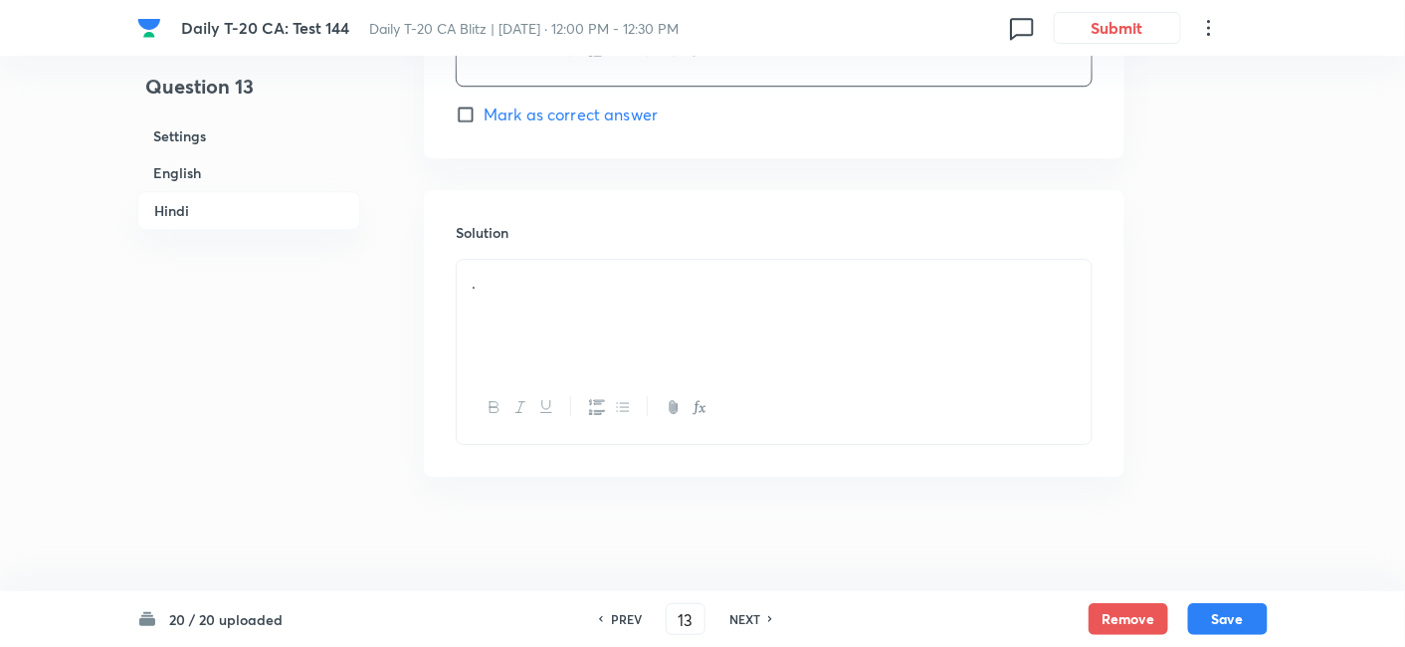
click at [542, 317] on div "." at bounding box center [774, 315] width 635 height 111
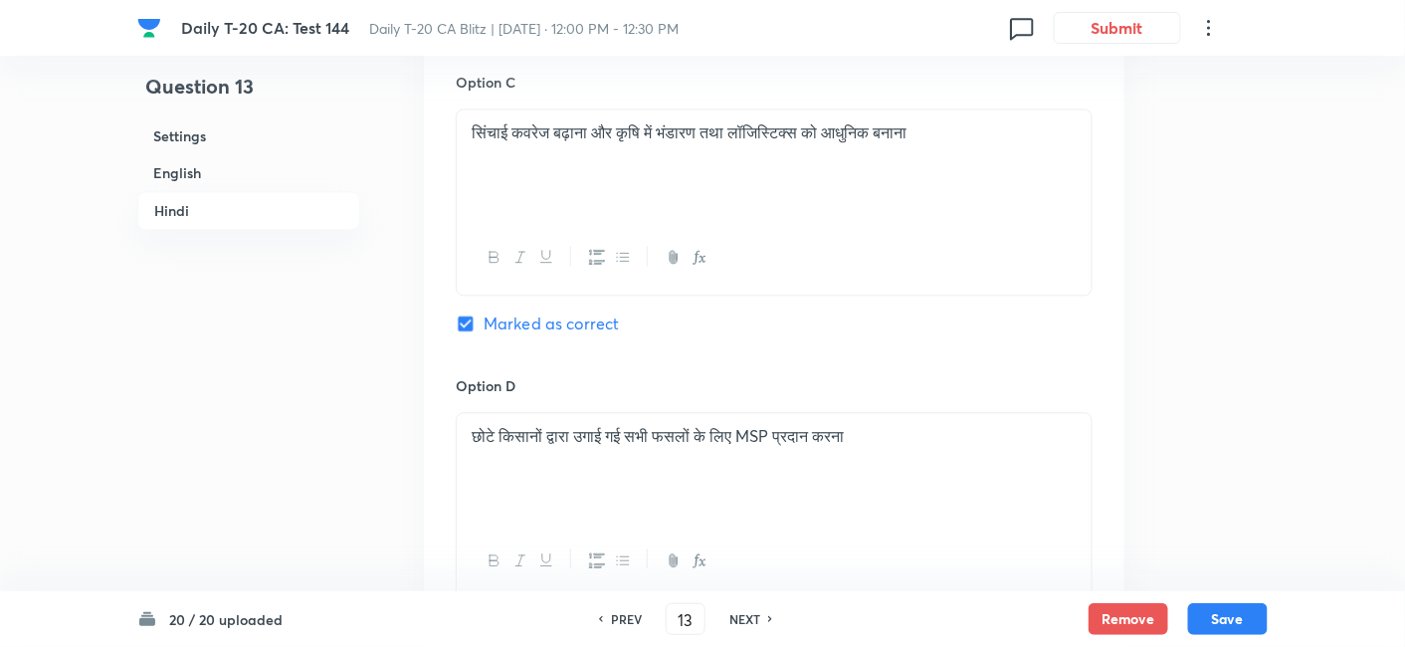
scroll to position [3598, 0]
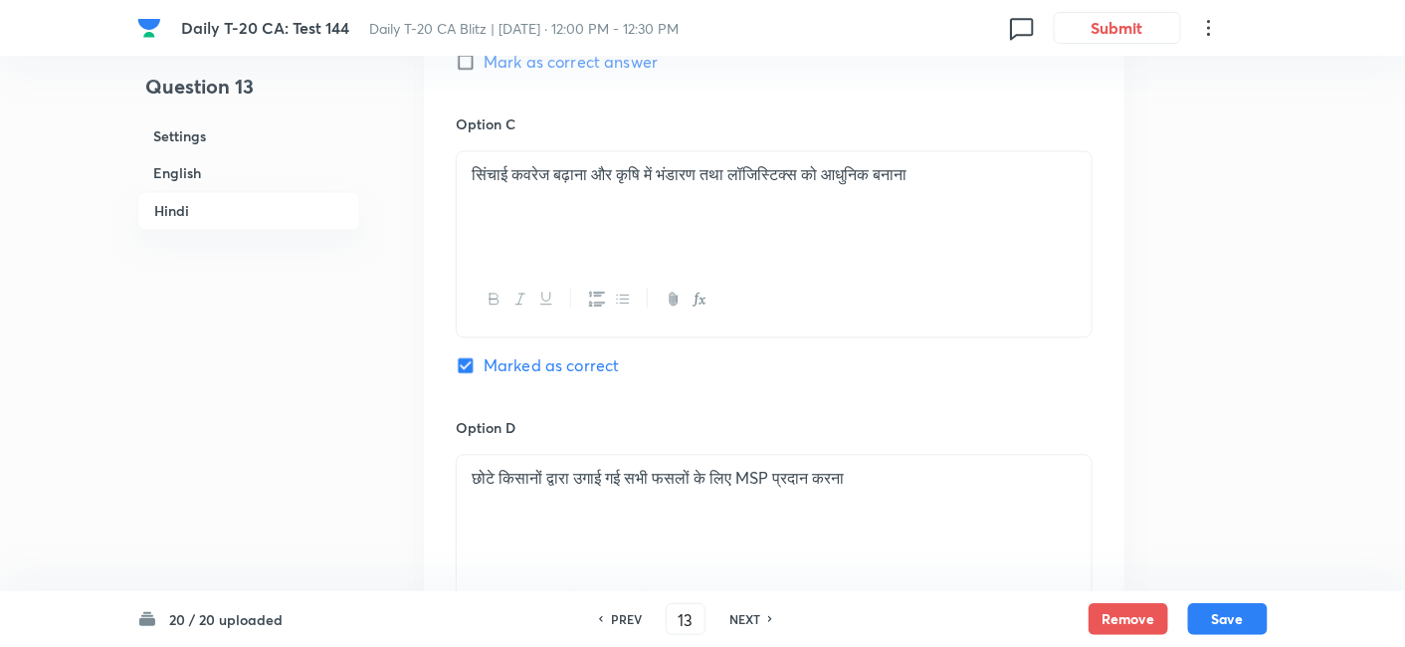
click at [1234, 618] on button "Save" at bounding box center [1228, 617] width 80 height 32
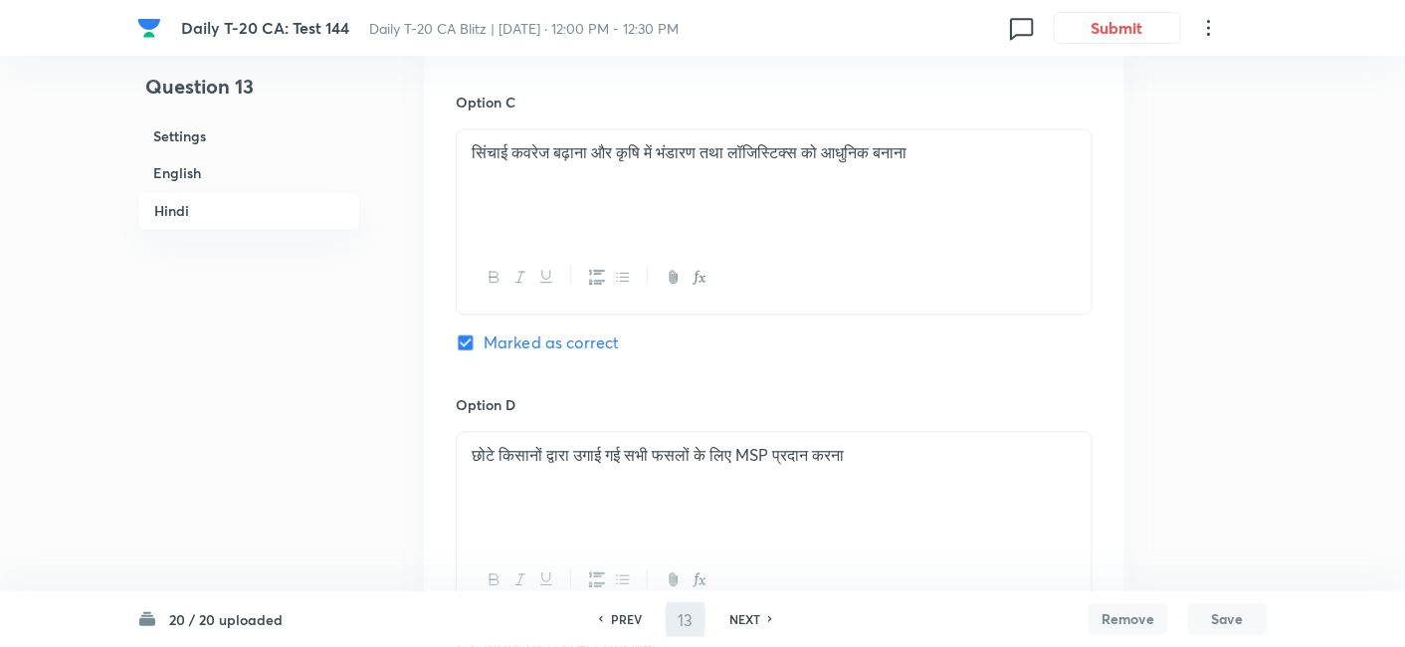
type input "14"
checkbox input "false"
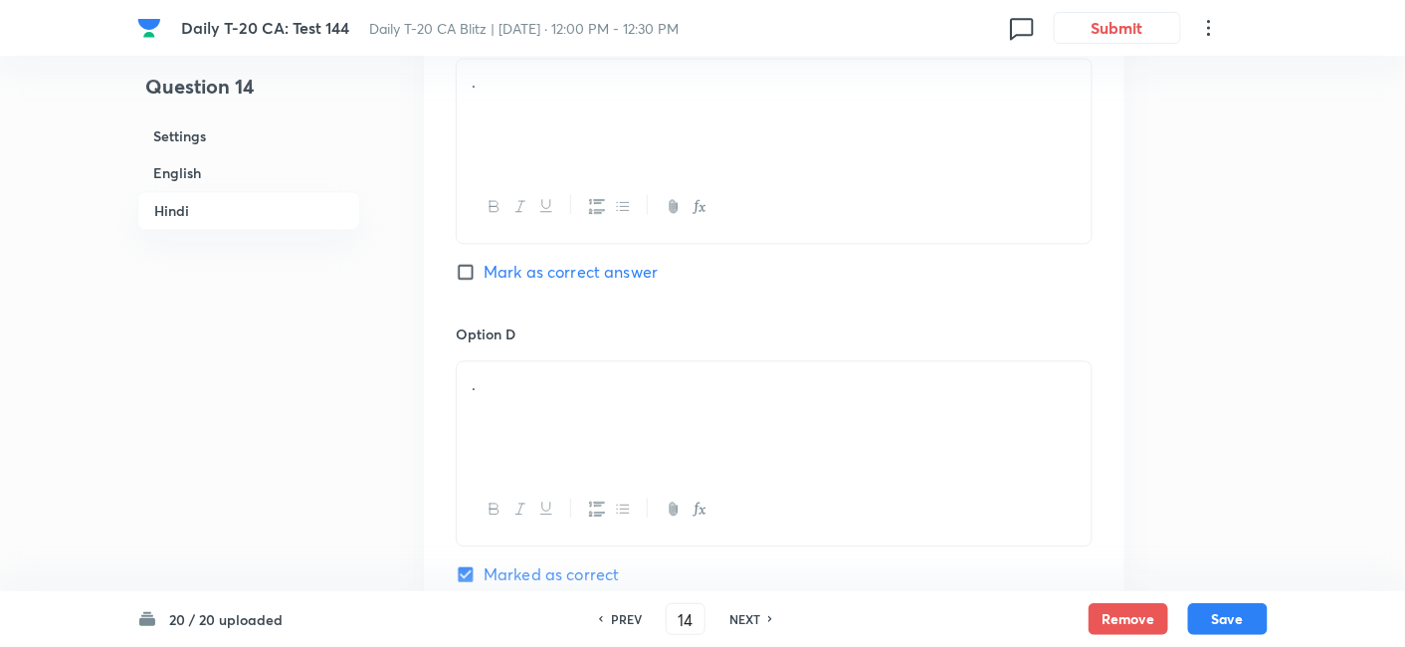
checkbox input "true"
click at [260, 171] on h6 "English" at bounding box center [248, 172] width 223 height 37
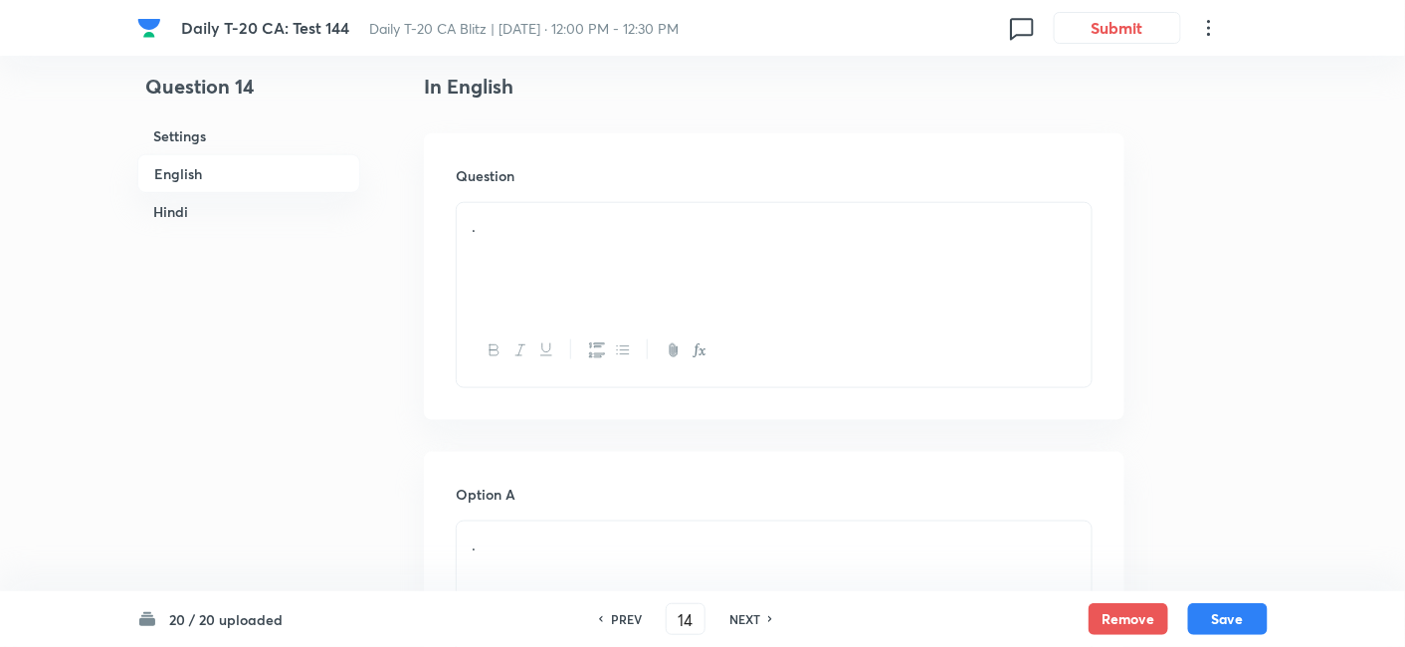
click at [723, 231] on p "." at bounding box center [774, 226] width 605 height 23
click at [602, 287] on div "." at bounding box center [774, 258] width 635 height 111
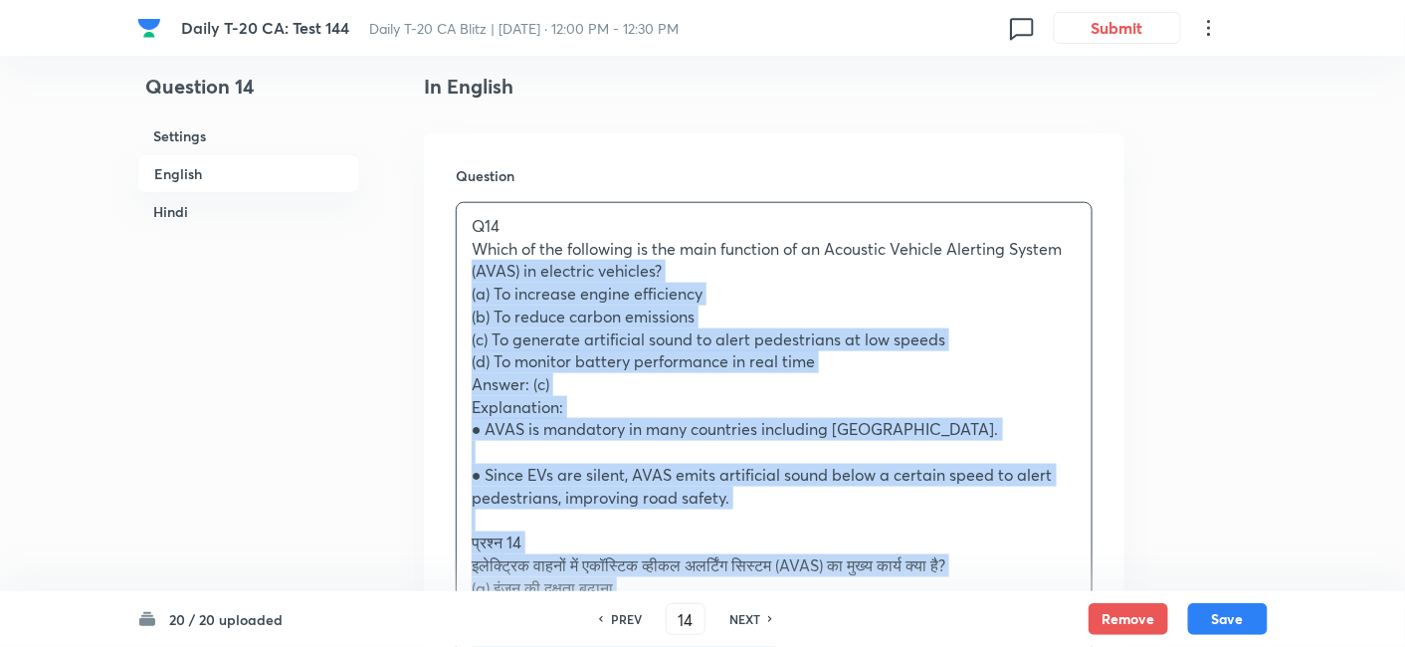
drag, startPoint x: 503, startPoint y: 284, endPoint x: 416, endPoint y: 269, distance: 87.9
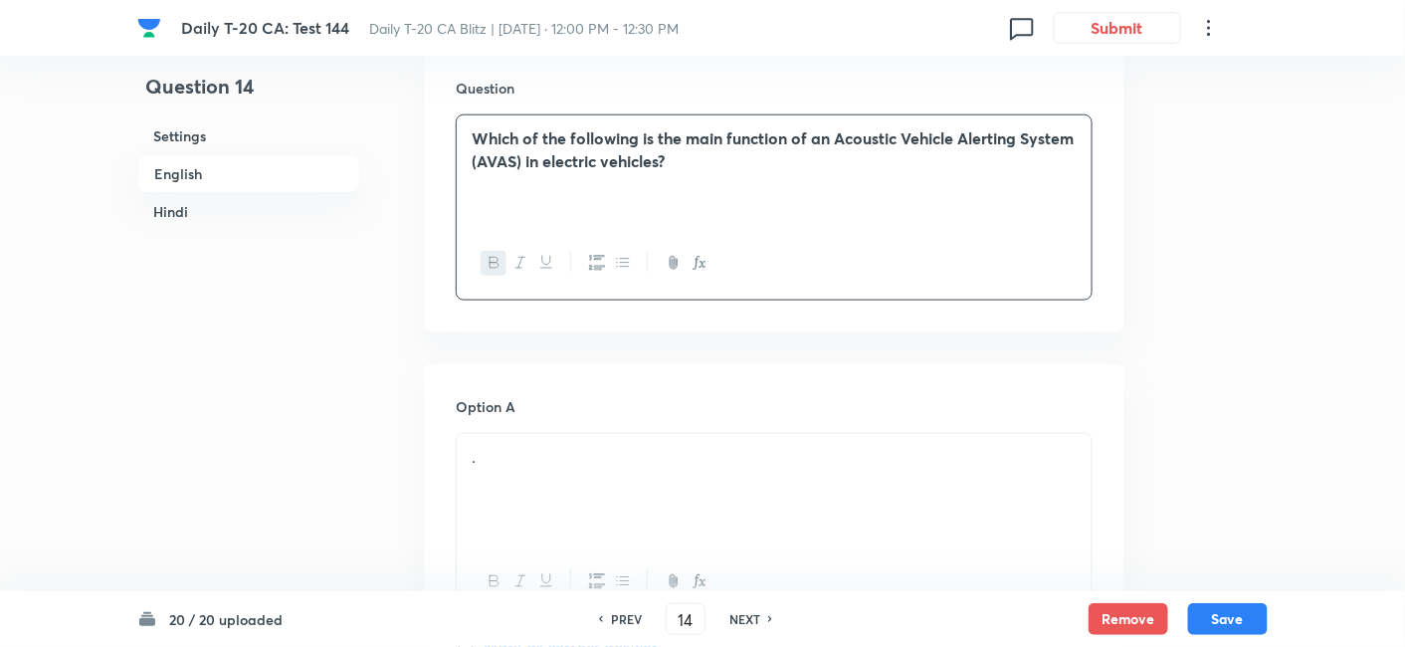
scroll to position [735, 0]
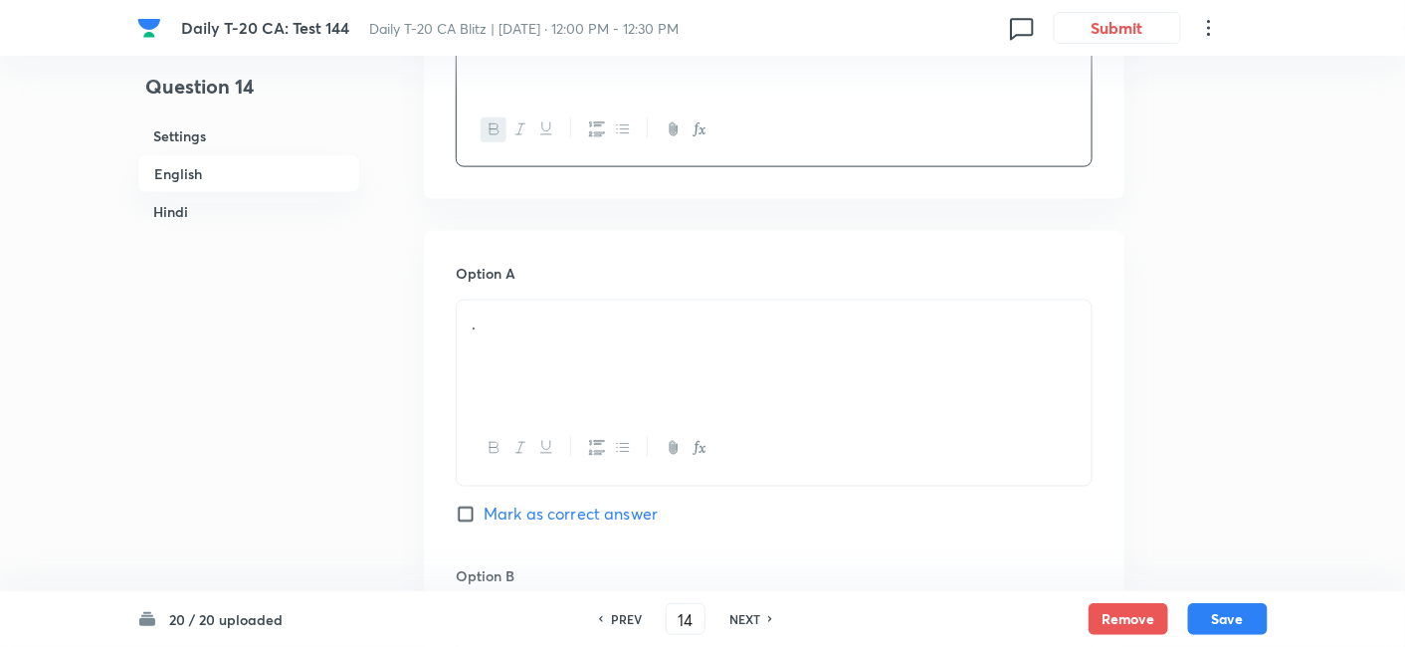
click at [582, 338] on div "." at bounding box center [774, 356] width 635 height 111
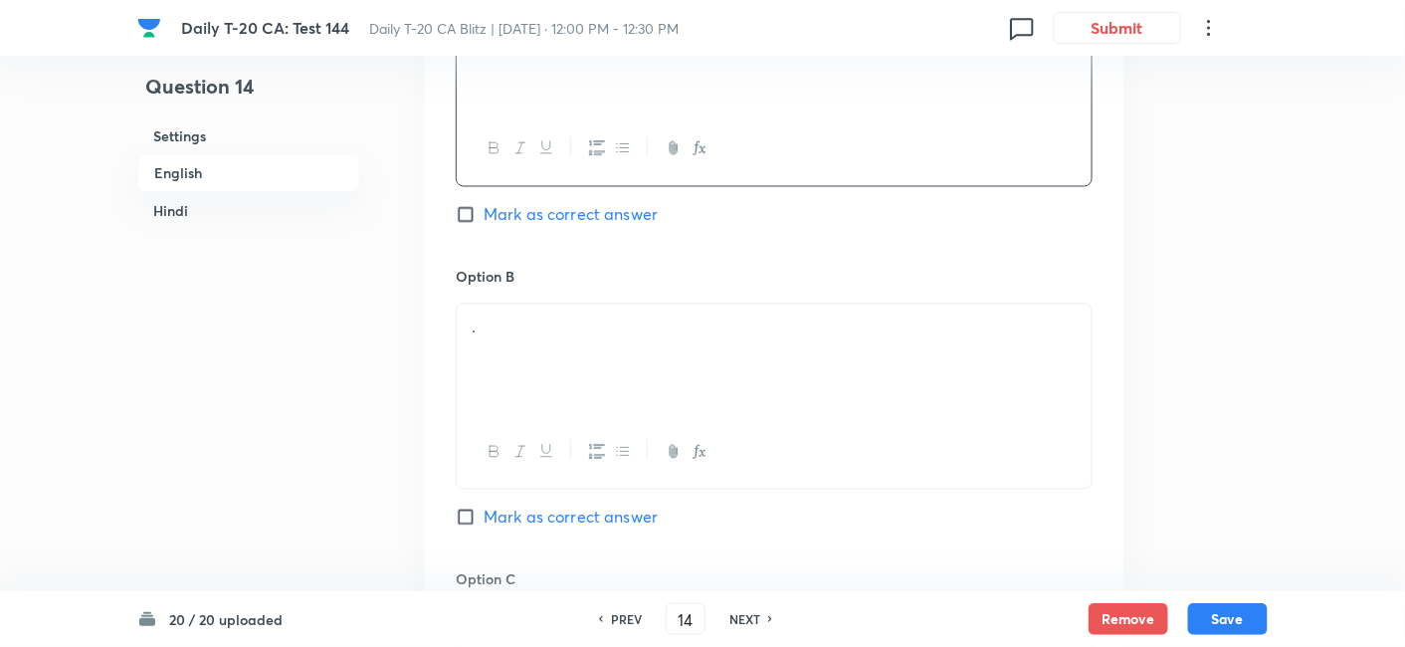
scroll to position [1066, 0]
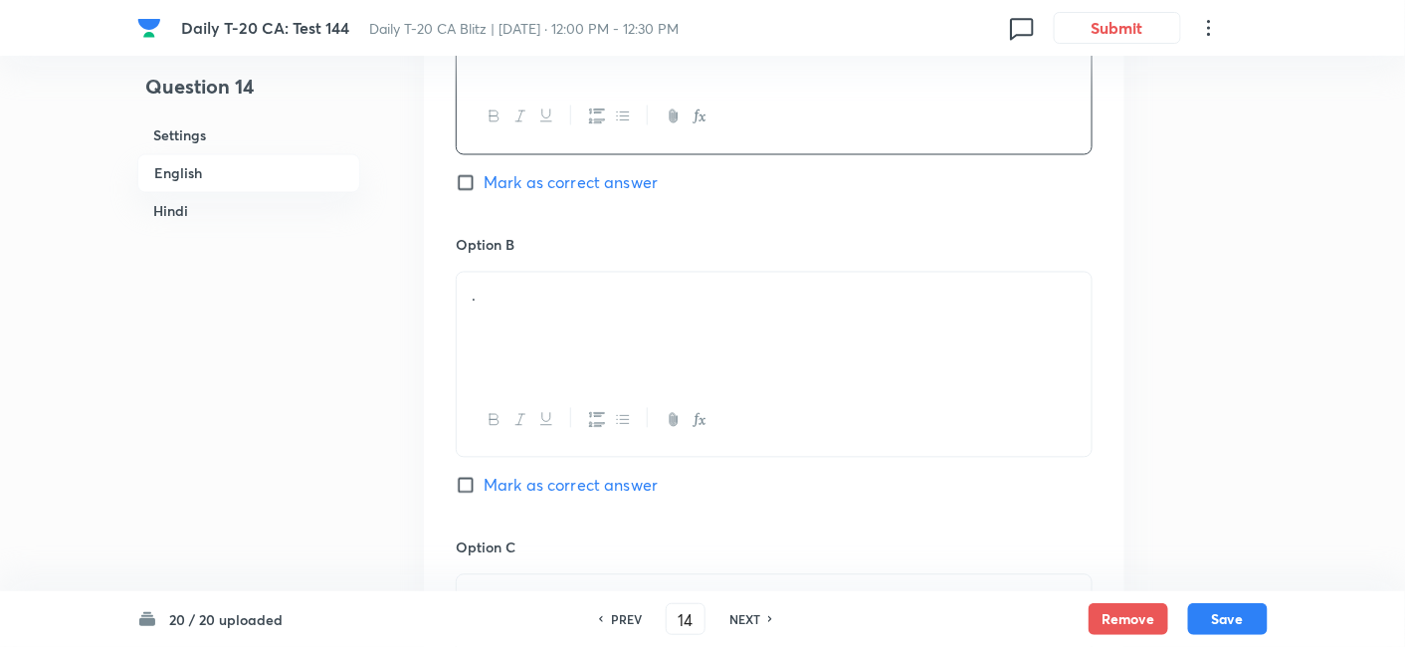
click at [541, 320] on div "." at bounding box center [774, 328] width 635 height 111
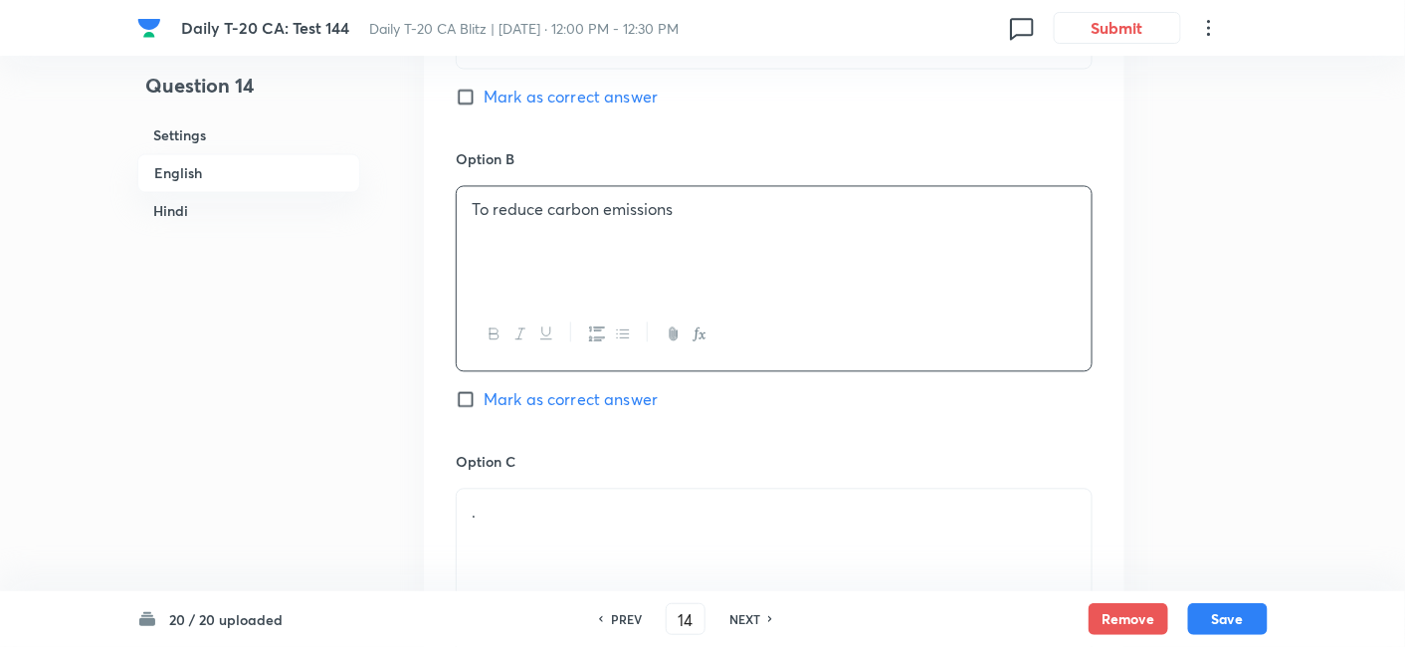
scroll to position [1288, 0]
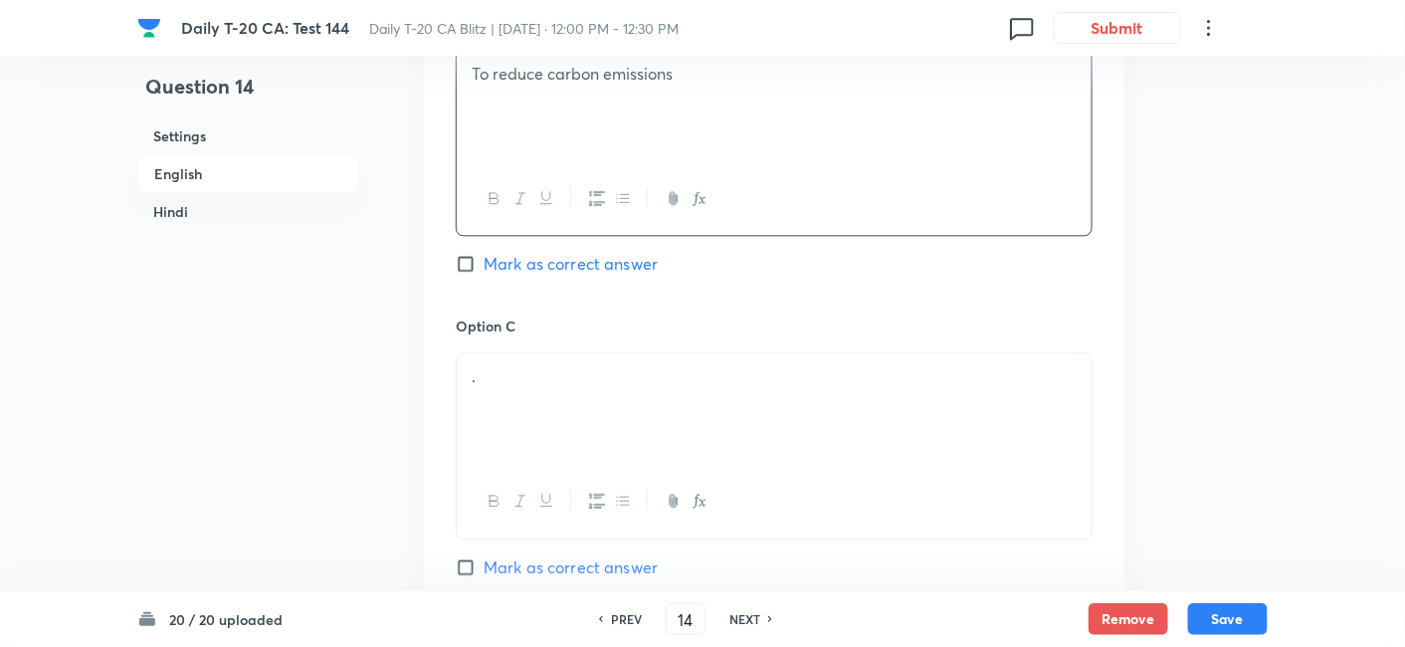
click at [539, 395] on div "." at bounding box center [774, 408] width 635 height 111
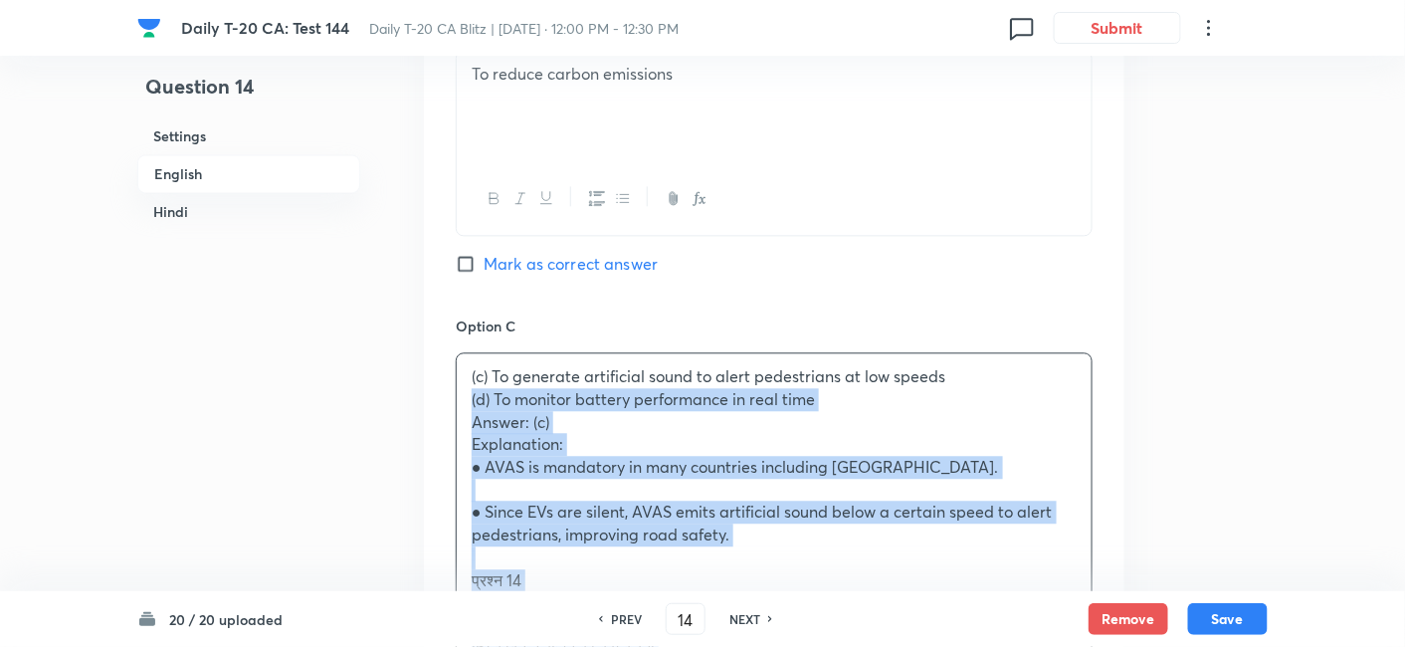
drag, startPoint x: 463, startPoint y: 401, endPoint x: 433, endPoint y: 404, distance: 30.0
click at [433, 404] on div "Option A To increase engine efficiency Mark as correct answer Option B To reduc…" at bounding box center [774, 477] width 701 height 1601
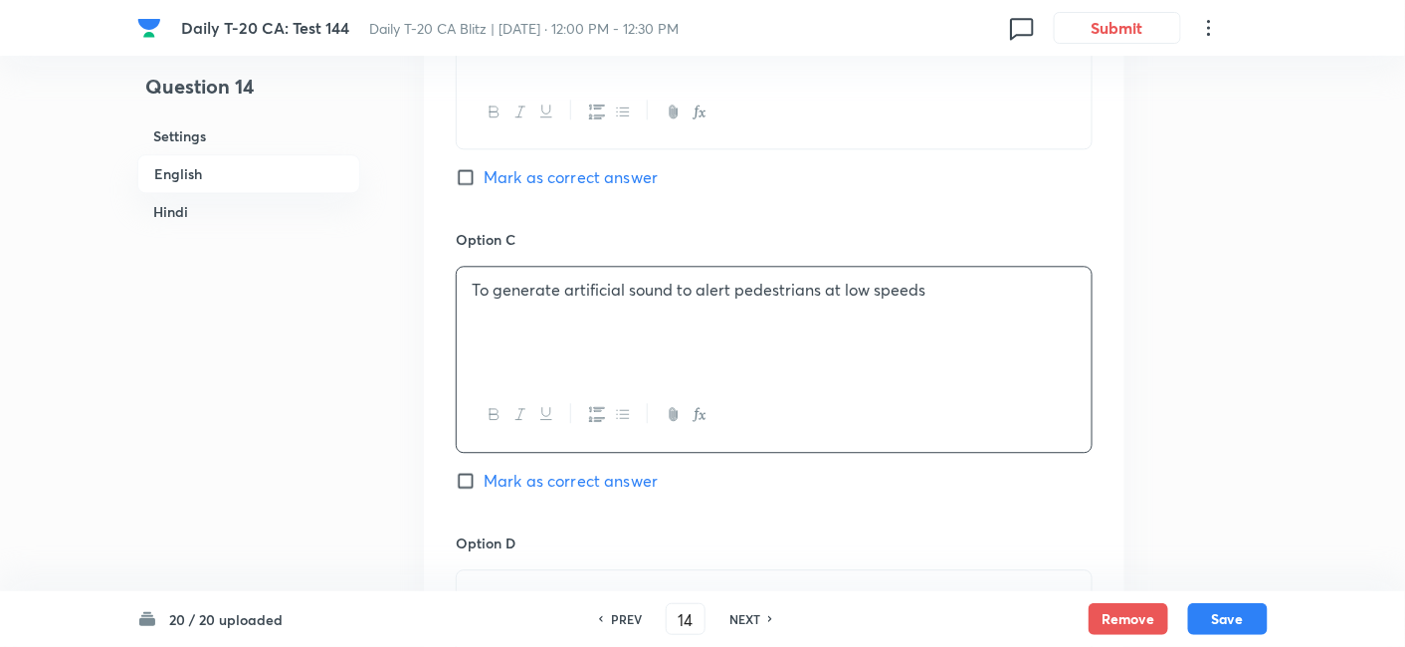
scroll to position [1509, 0]
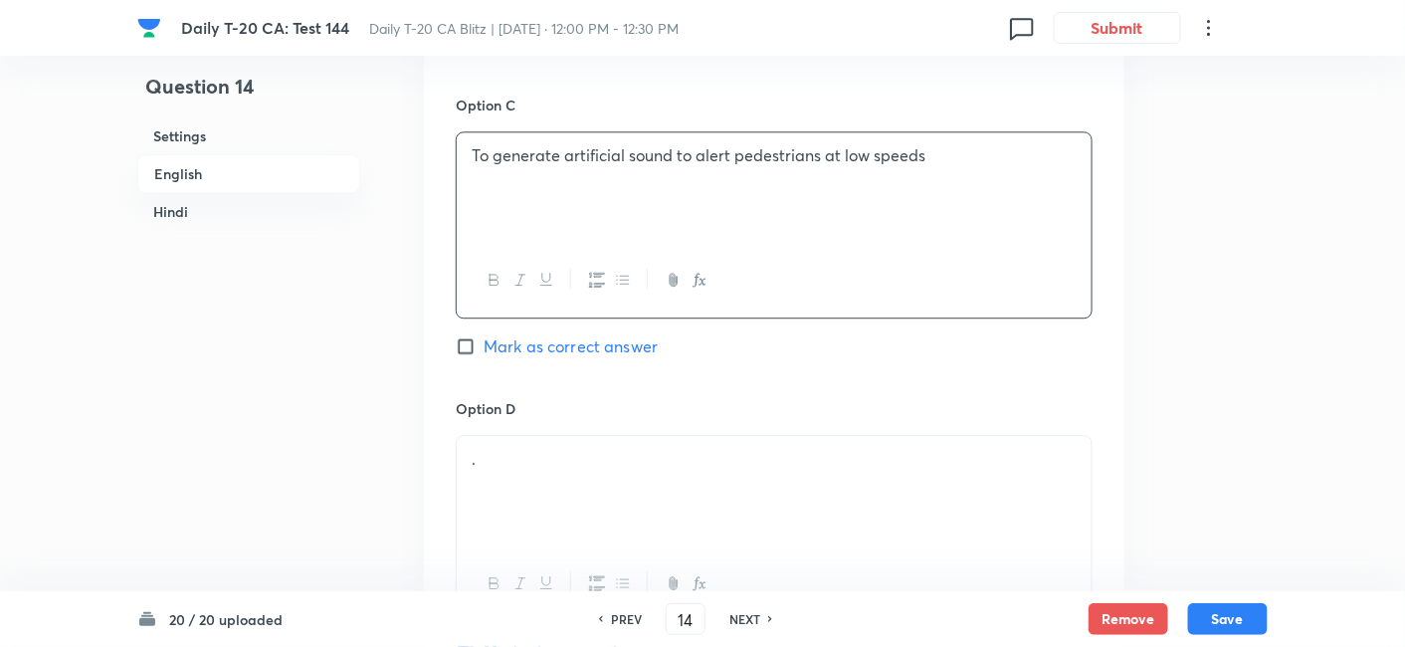
click at [585, 323] on div "Option C To generate artificial sound to alert pedestrians at low speeds Mark a…" at bounding box center [774, 246] width 637 height 303
click at [588, 340] on span "Mark as correct answer" at bounding box center [571, 346] width 174 height 24
click at [484, 340] on input "Mark as correct answer" at bounding box center [470, 346] width 28 height 20
checkbox input "true"
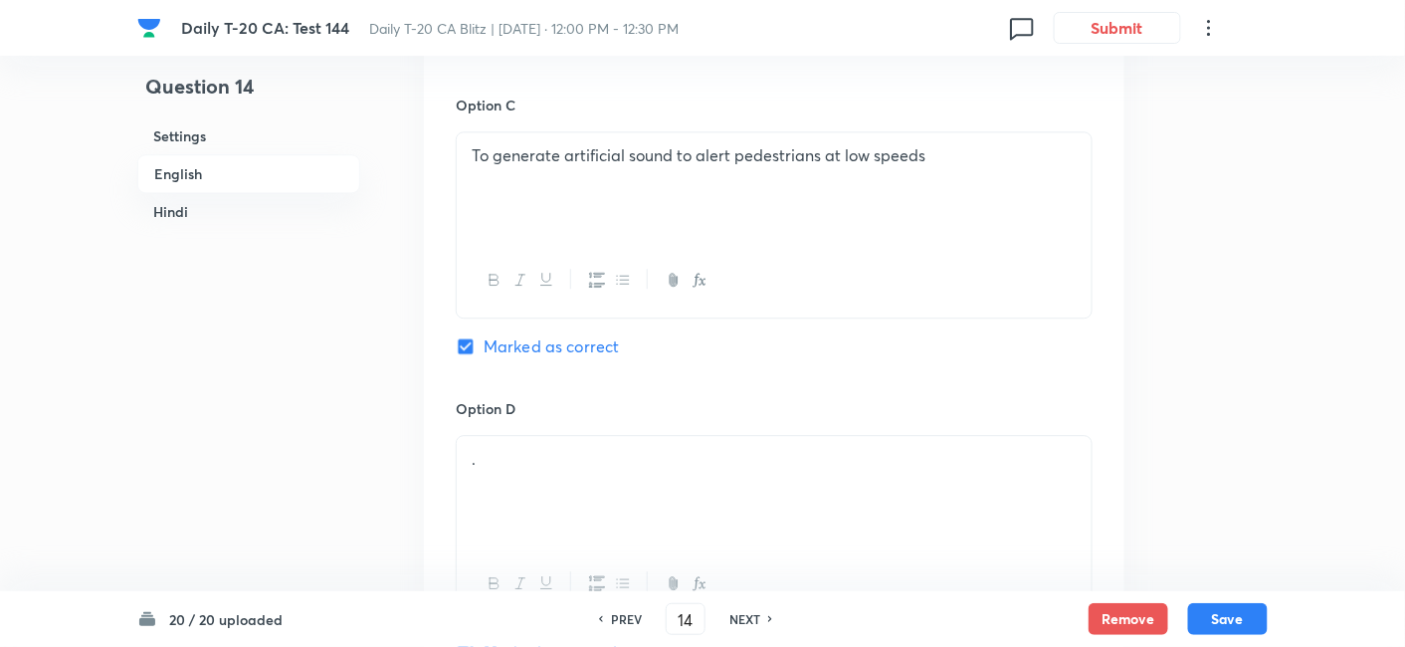
checkbox input "false"
checkbox input "true"
checkbox input "false"
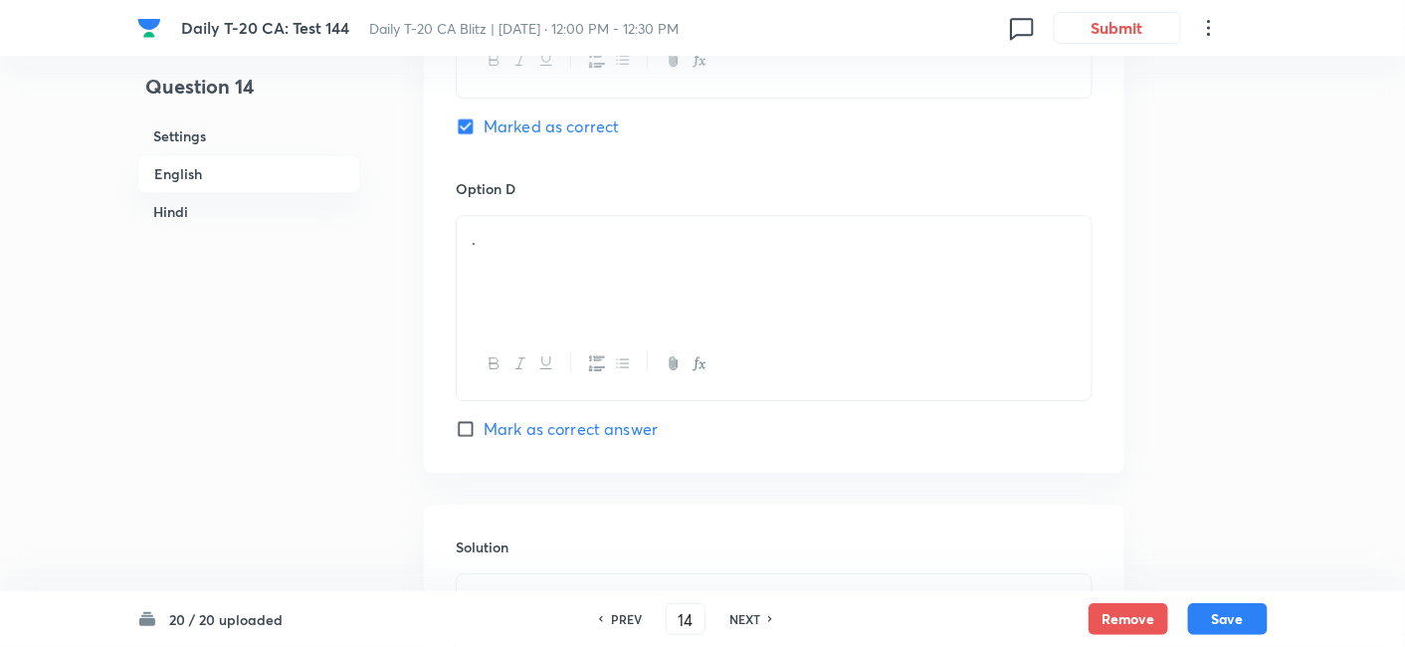
scroll to position [1730, 0]
click at [545, 273] on div "." at bounding box center [774, 270] width 635 height 111
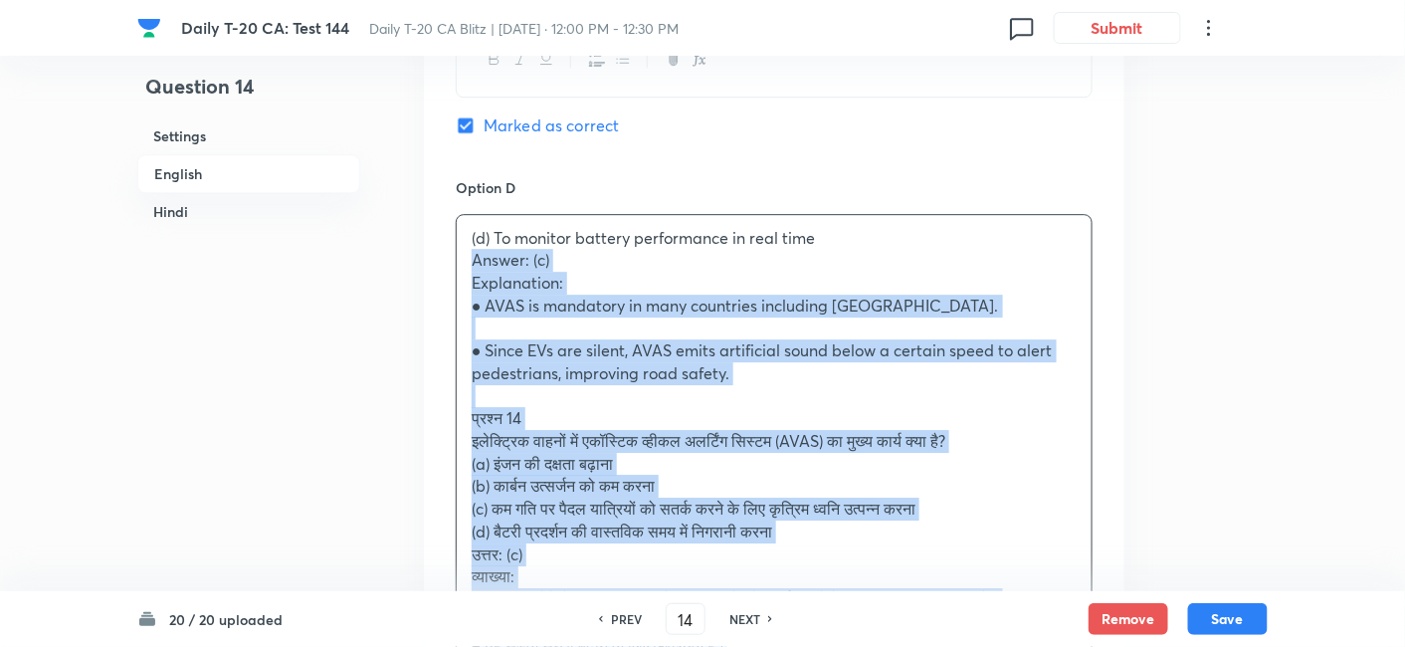
drag, startPoint x: 452, startPoint y: 269, endPoint x: 438, endPoint y: 263, distance: 15.2
click at [438, 263] on div "Option A To increase engine efficiency Mark as correct answer Option B To reduc…" at bounding box center [774, 25] width 701 height 1578
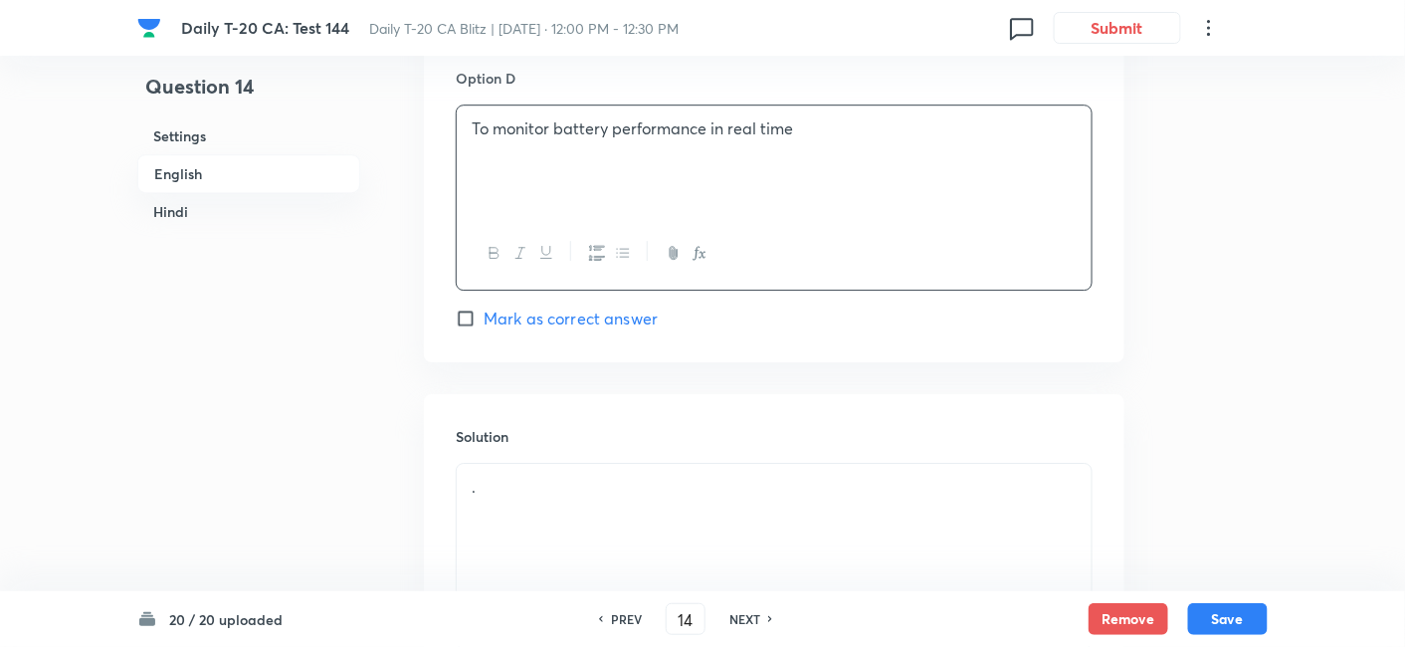
scroll to position [2061, 0]
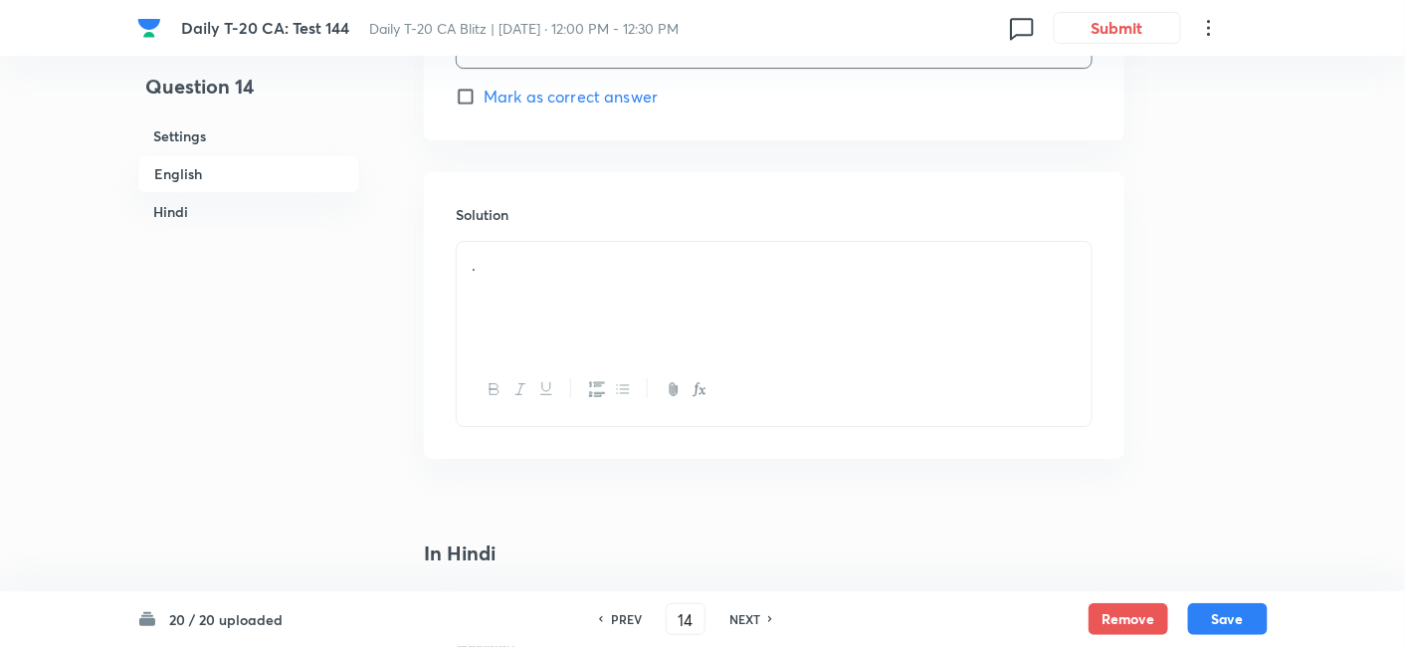
click at [570, 300] on div "." at bounding box center [774, 297] width 635 height 111
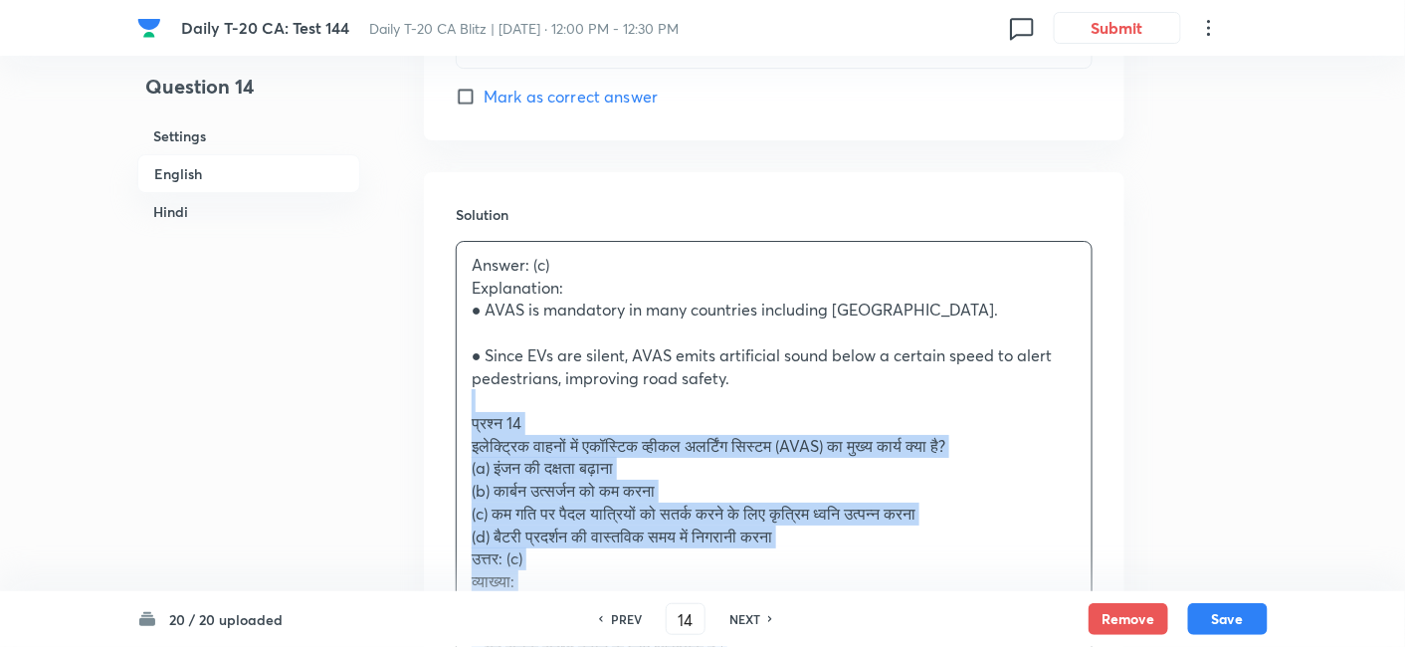
click at [440, 405] on div "Solution Answer: (c) Explanation: ● AVAS is mandatory in many countries includi…" at bounding box center [774, 475] width 701 height 606
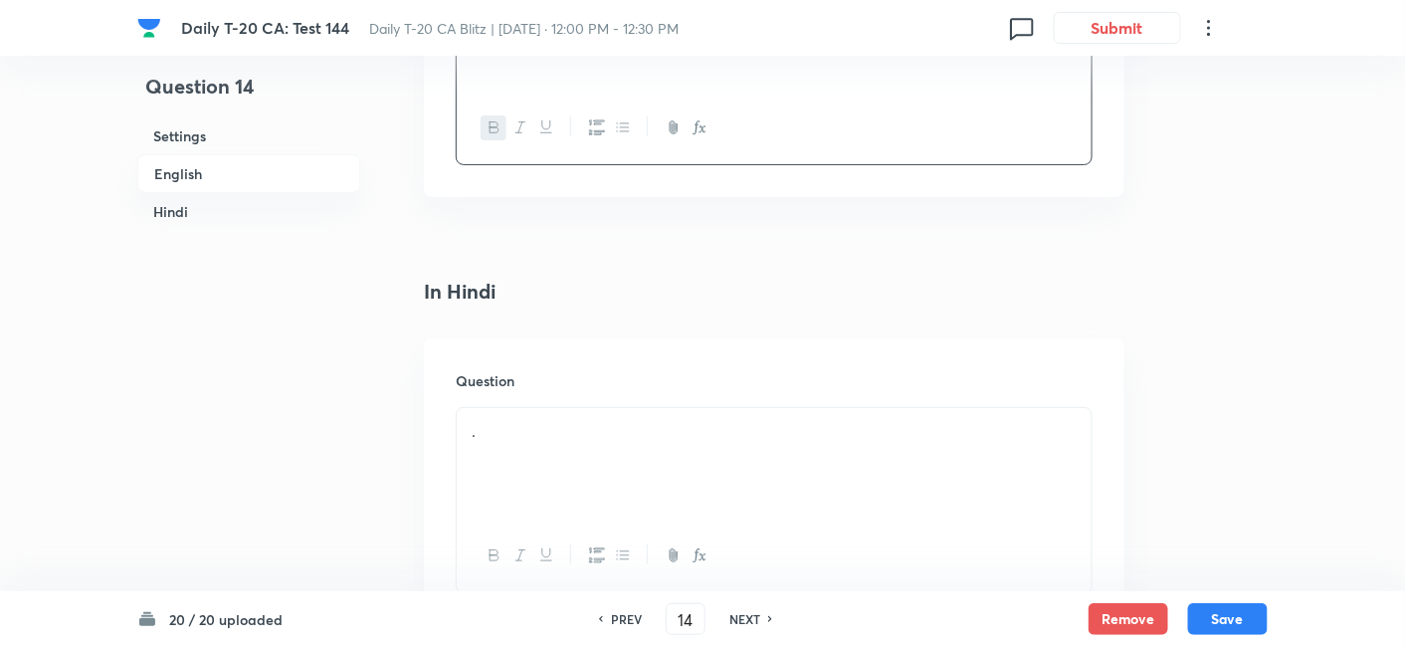
scroll to position [2615, 0]
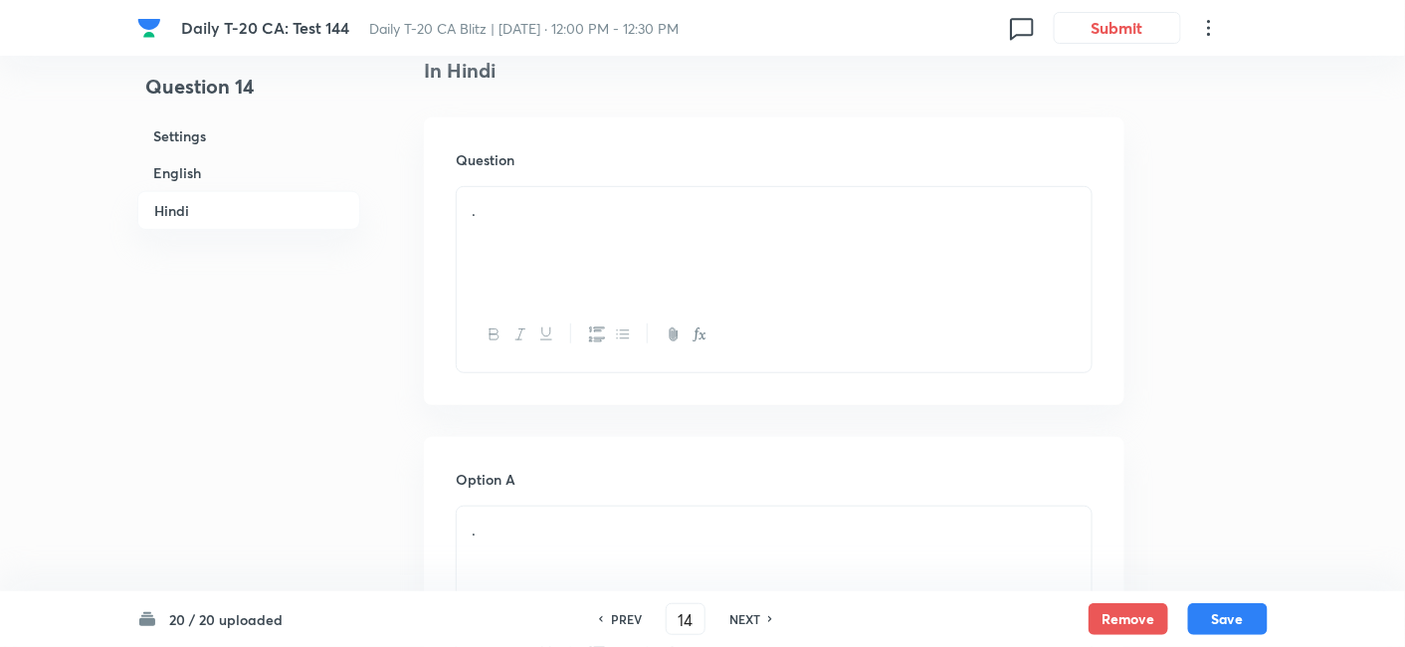
click at [576, 241] on div "." at bounding box center [774, 242] width 635 height 111
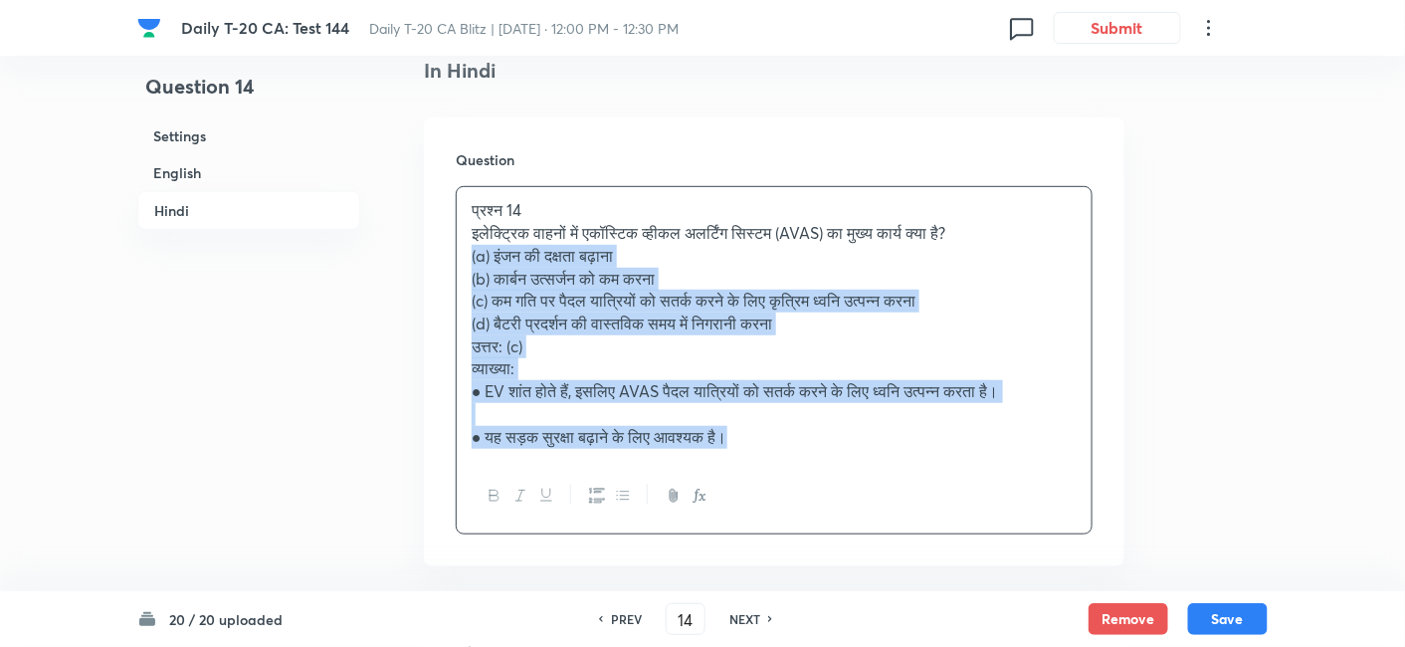
drag, startPoint x: 483, startPoint y: 268, endPoint x: 455, endPoint y: 259, distance: 29.3
click at [455, 259] on div "Question प्रश्न 14 इलेक्ट्रिक वाहनों में एकॉस्टिक व्हीकल अलर्टिंग सिस्टम (AVAS)…" at bounding box center [774, 341] width 701 height 448
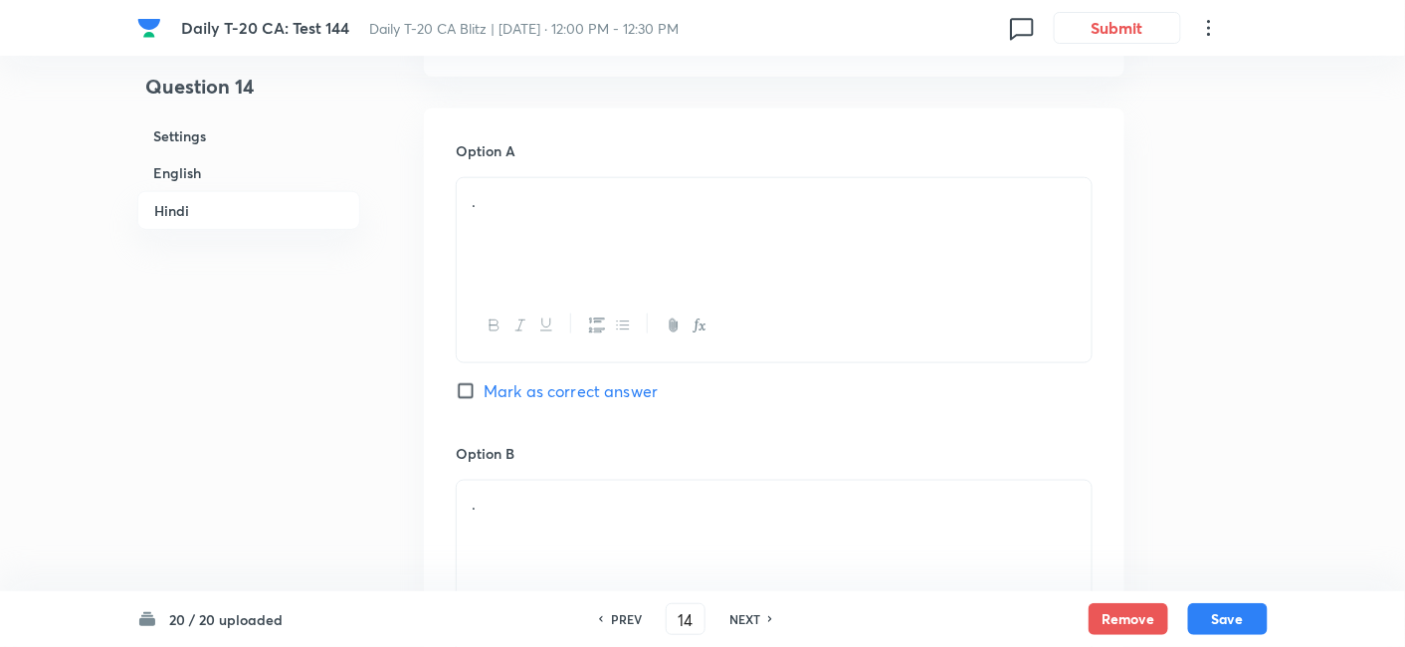
scroll to position [2946, 0]
click at [576, 231] on div "." at bounding box center [774, 230] width 635 height 111
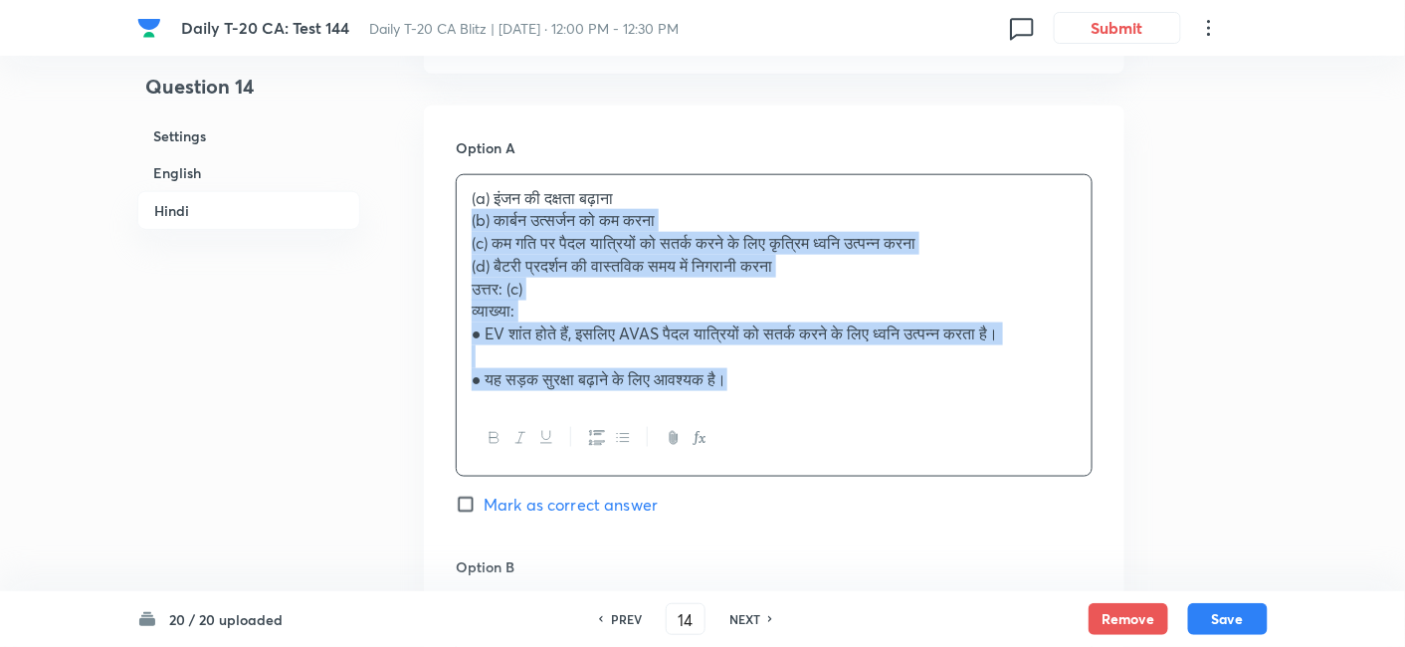
drag, startPoint x: 442, startPoint y: 238, endPoint x: 435, endPoint y: 216, distance: 23.0
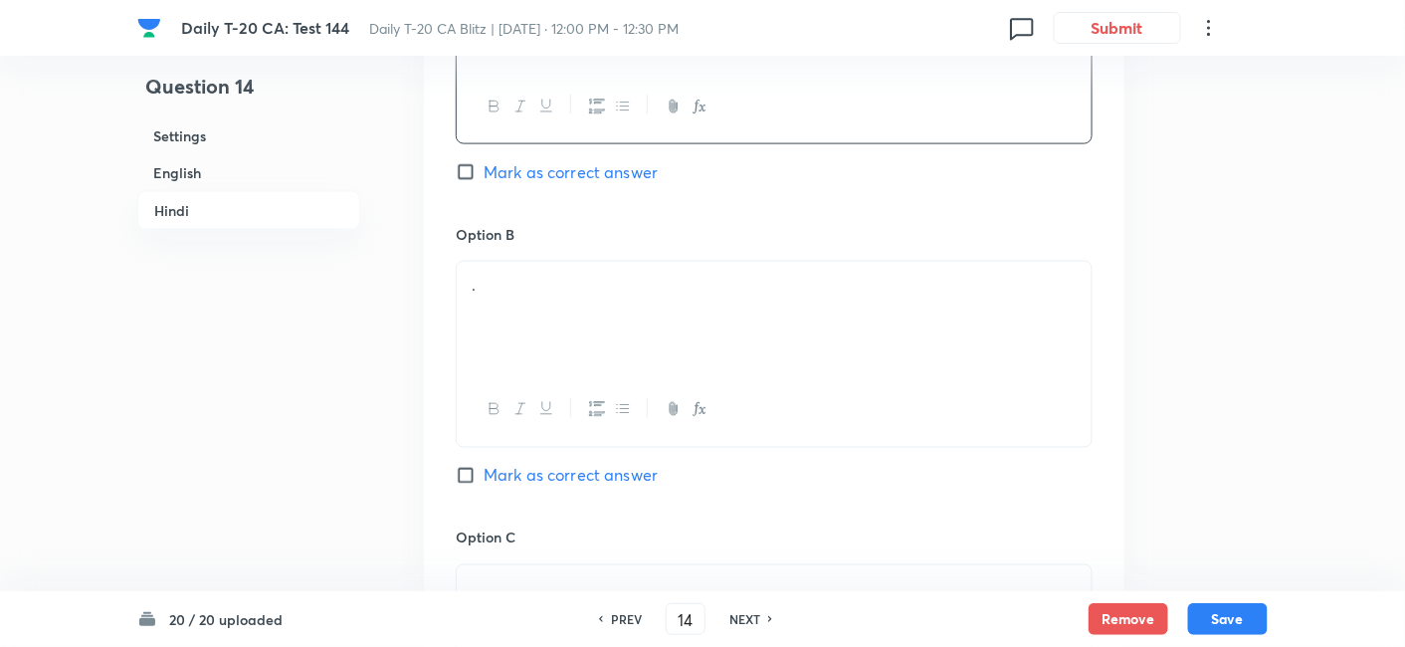
scroll to position [3167, 0]
click at [567, 286] on p "." at bounding box center [774, 280] width 605 height 23
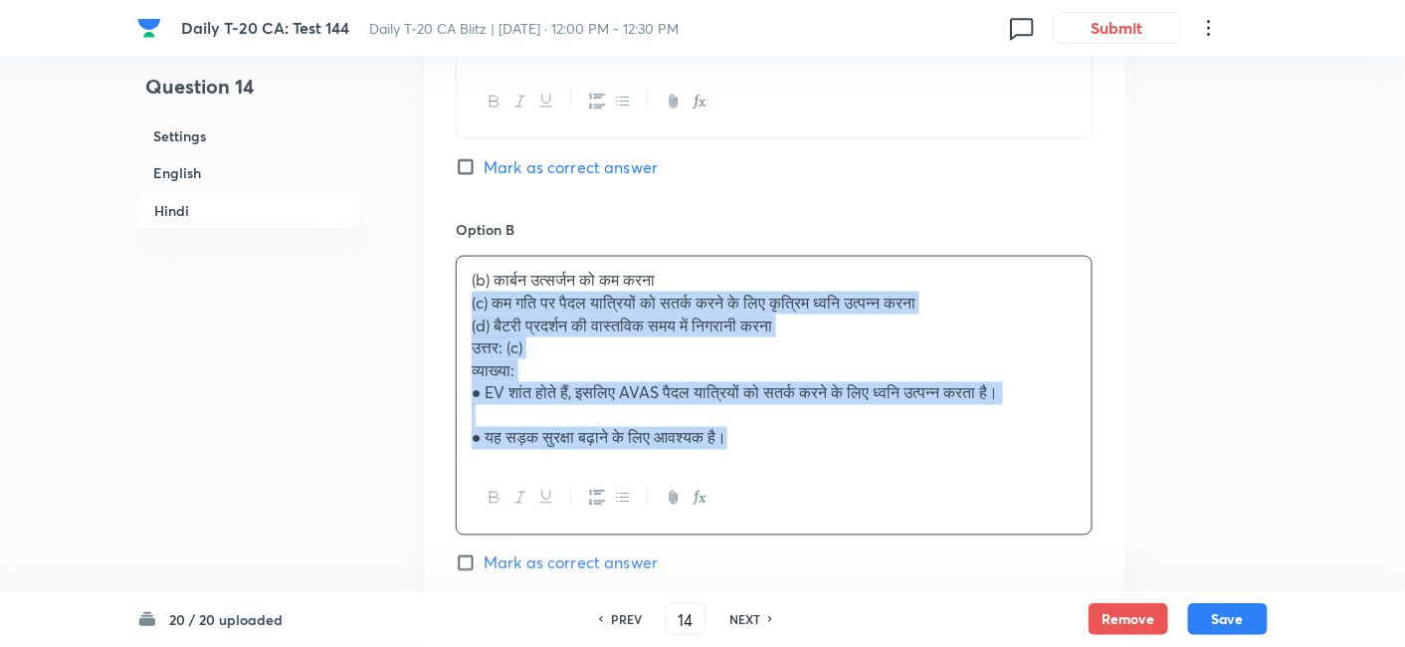
drag, startPoint x: 482, startPoint y: 299, endPoint x: 421, endPoint y: 300, distance: 60.7
click at [429, 300] on div "Option A इंजन की दक्षता बढ़ाना Mark as correct answer Option B (b) कार्बन उत्सर…" at bounding box center [774, 549] width 701 height 1329
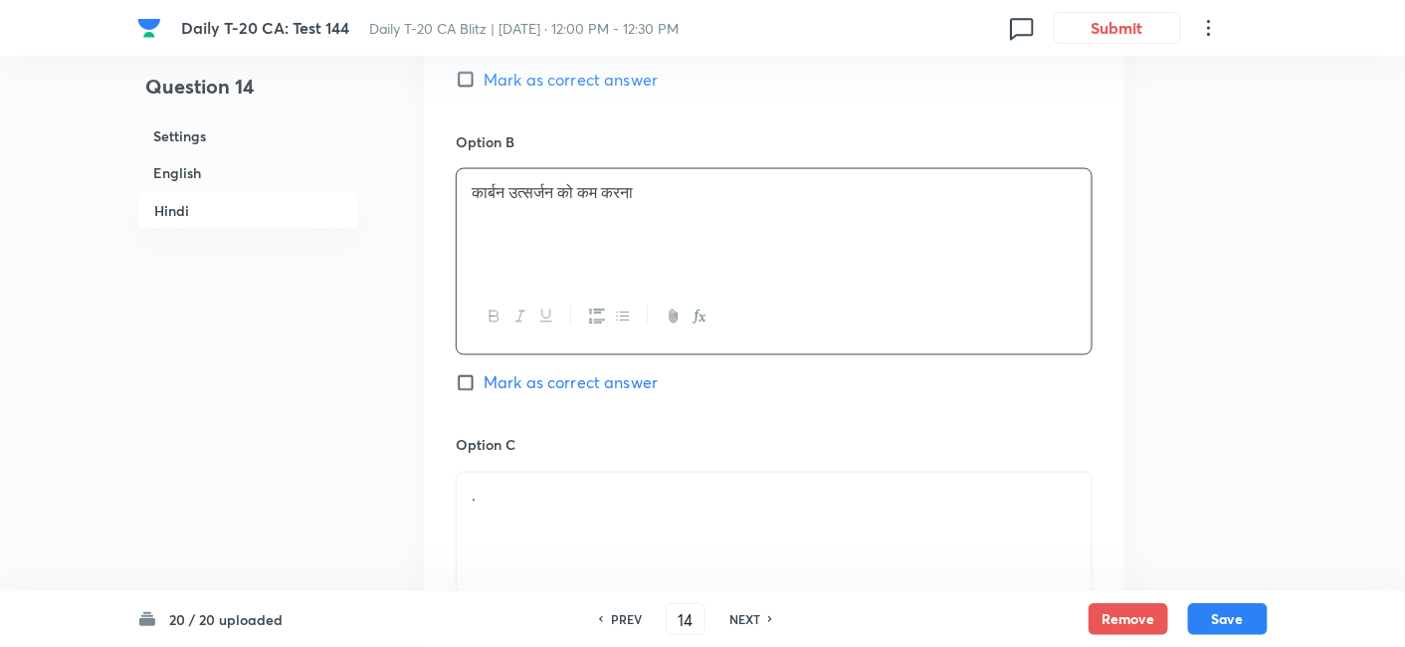
scroll to position [3389, 0]
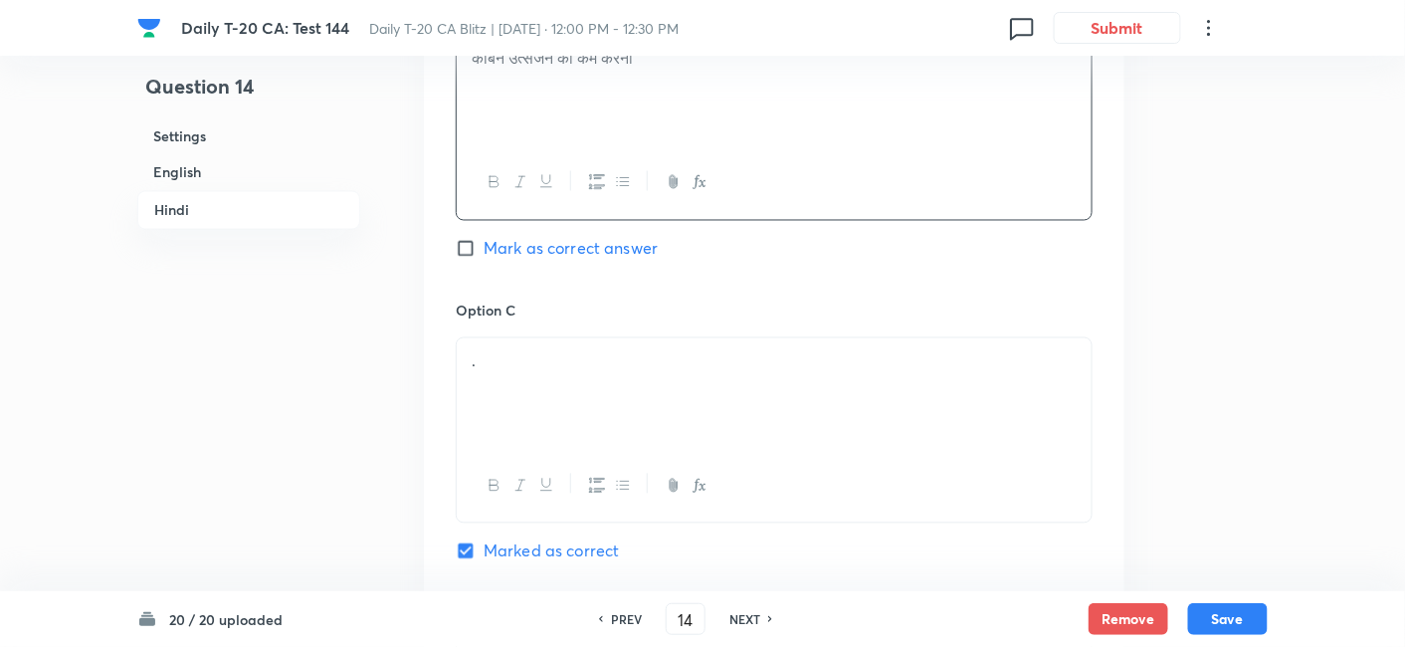
click at [554, 375] on div "." at bounding box center [774, 393] width 635 height 111
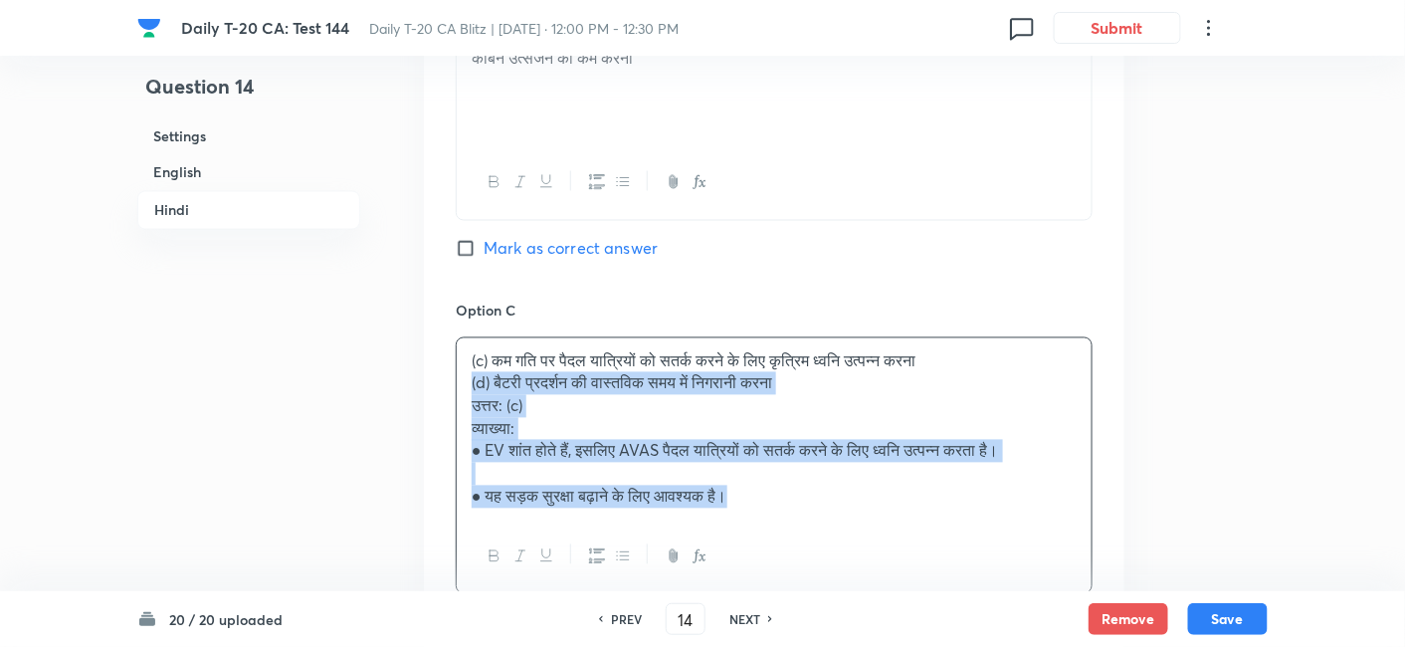
drag, startPoint x: 473, startPoint y: 373, endPoint x: 440, endPoint y: 376, distance: 33.0
click at [440, 376] on div "Option A इंजन की दक्षता बढ़ाना Mark as correct answer Option B कार्बन उत्सर्जन …" at bounding box center [774, 316] width 701 height 1307
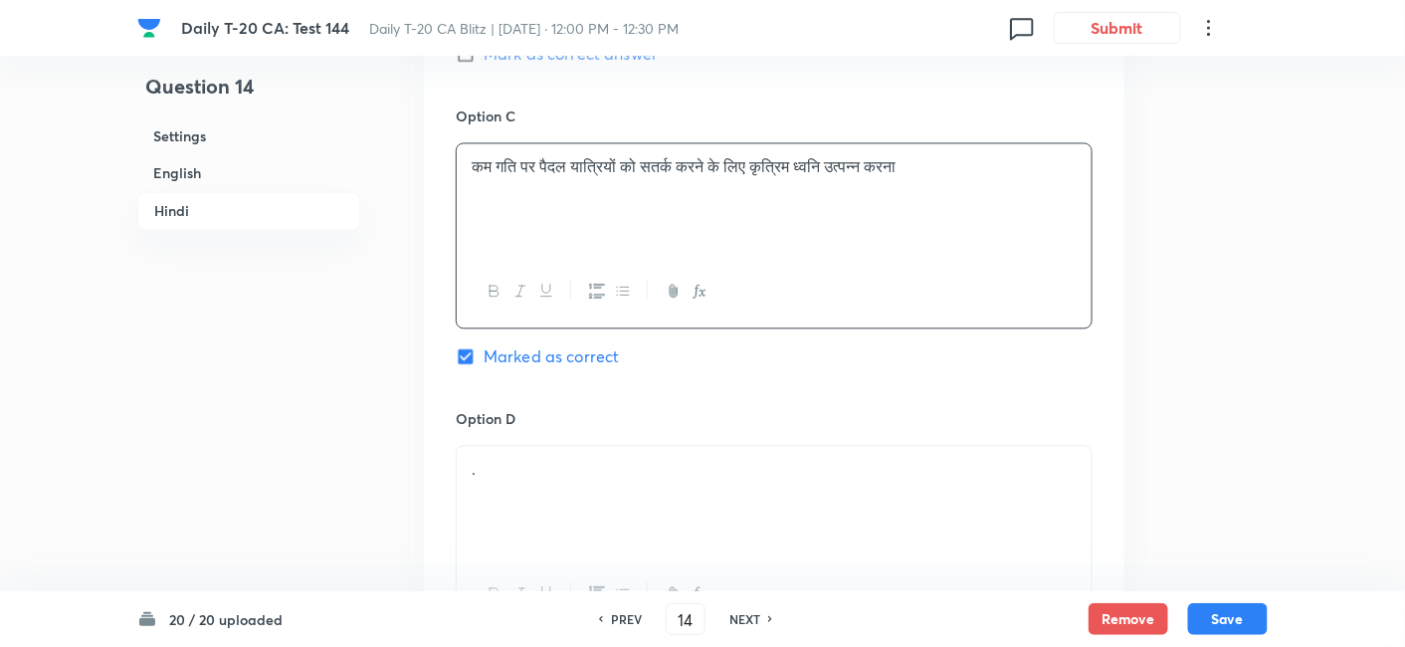
scroll to position [3831, 0]
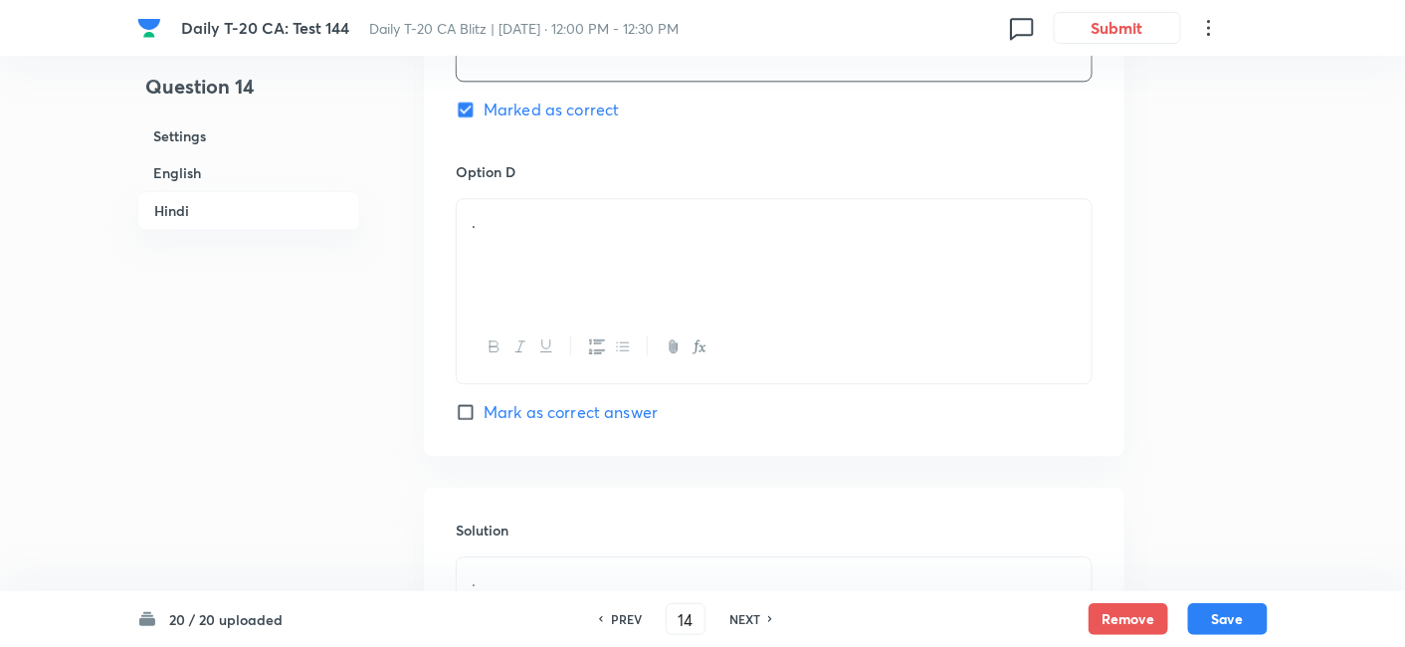
click at [539, 277] on div "." at bounding box center [774, 254] width 635 height 111
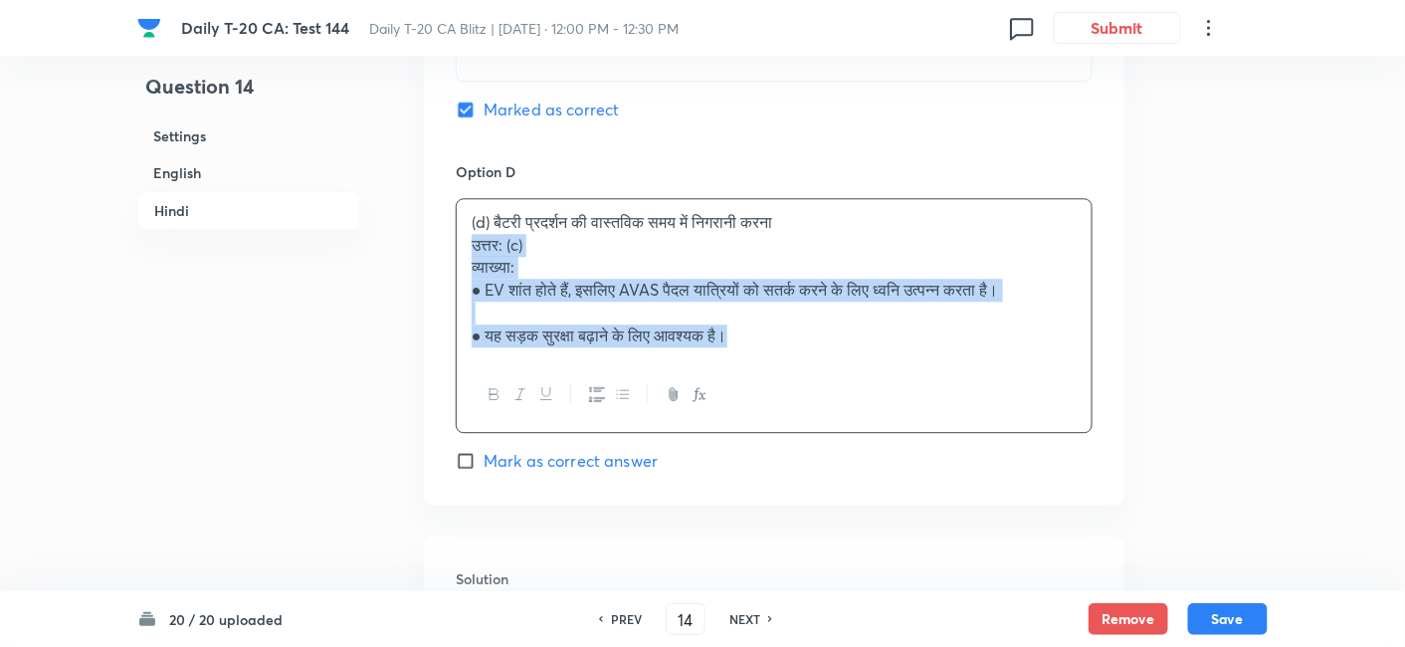
drag, startPoint x: 455, startPoint y: 266, endPoint x: 426, endPoint y: 249, distance: 33.5
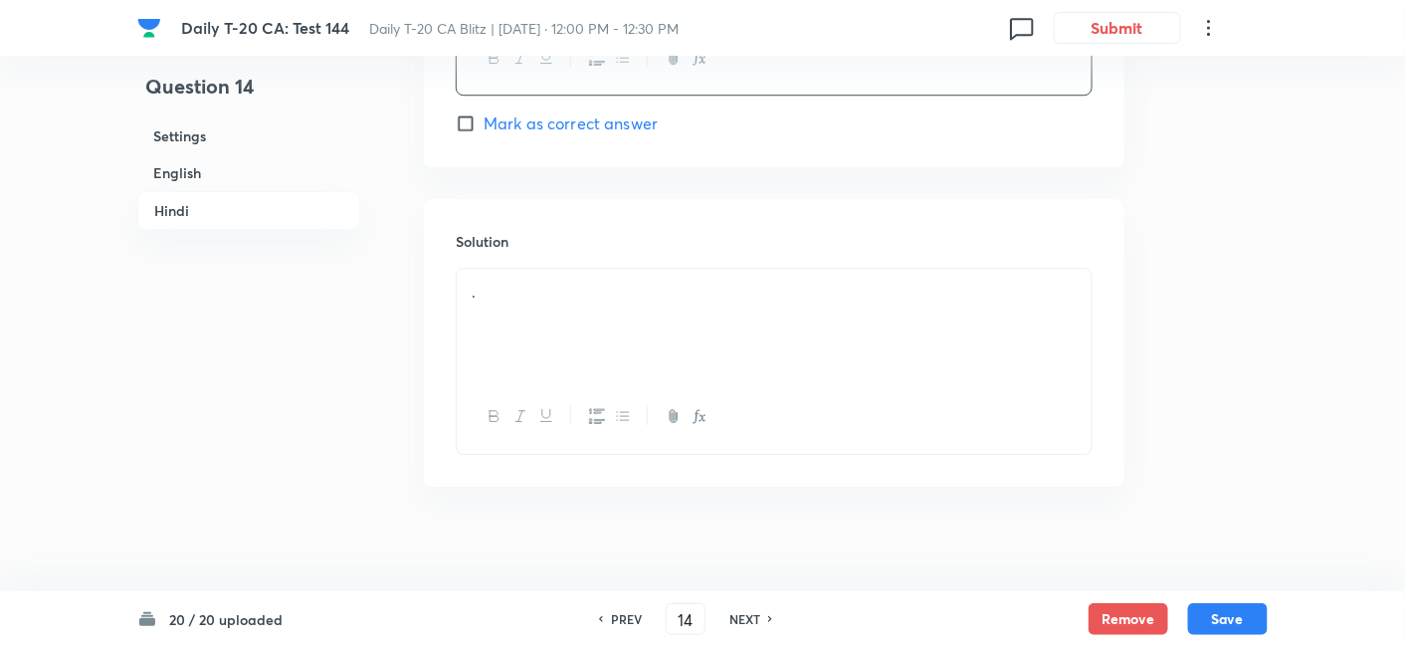
scroll to position [4129, 0]
click at [551, 315] on div "." at bounding box center [774, 315] width 635 height 111
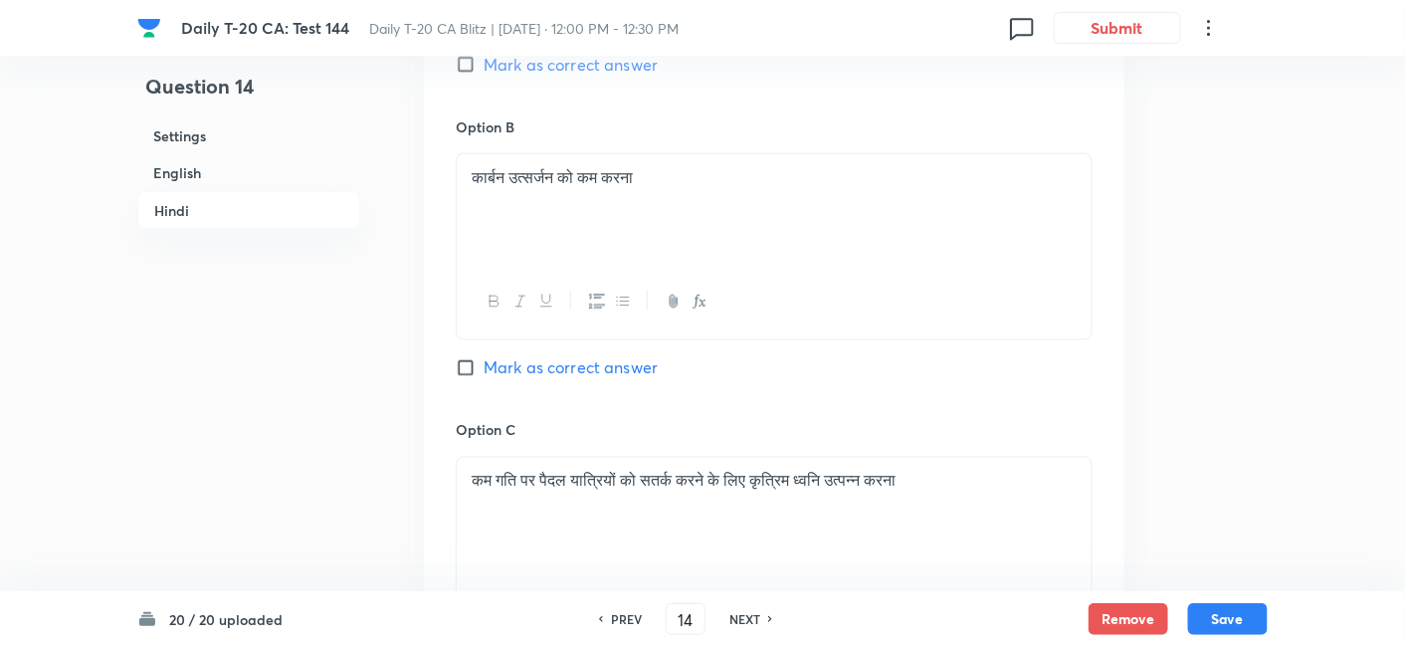
scroll to position [3465, 0]
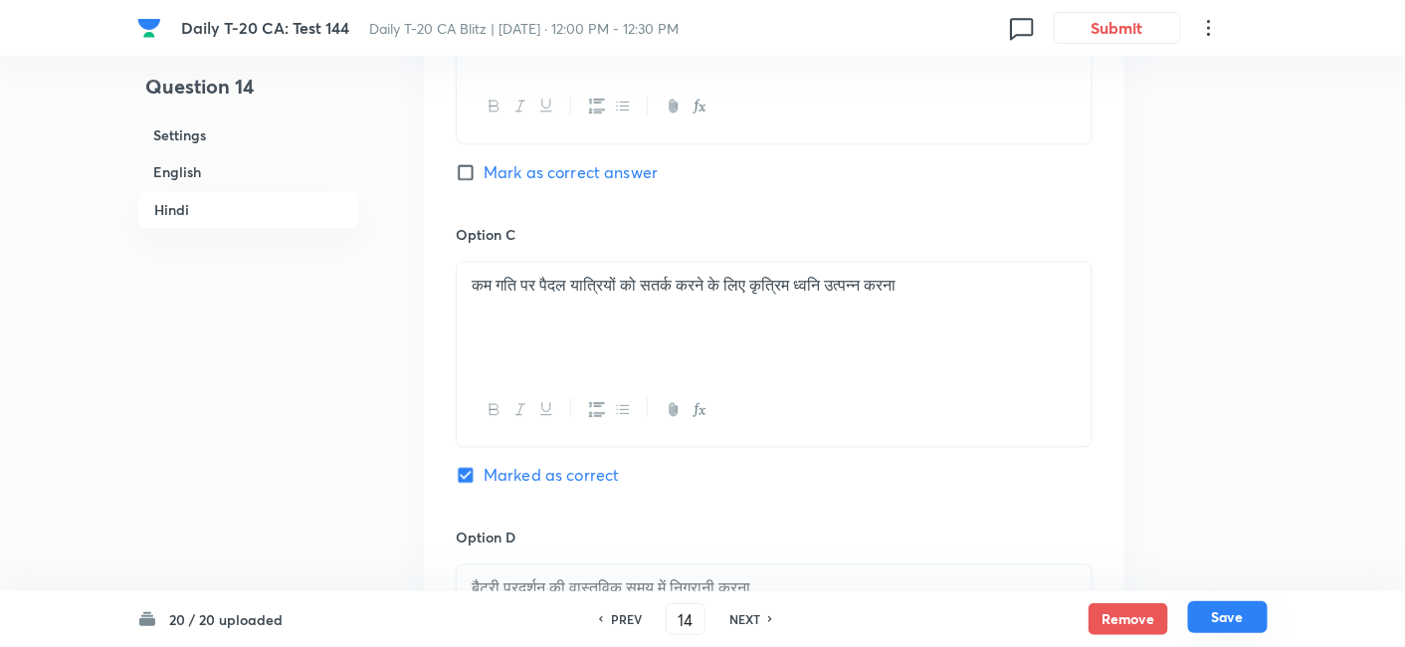
click at [1257, 618] on button "Save" at bounding box center [1228, 617] width 80 height 32
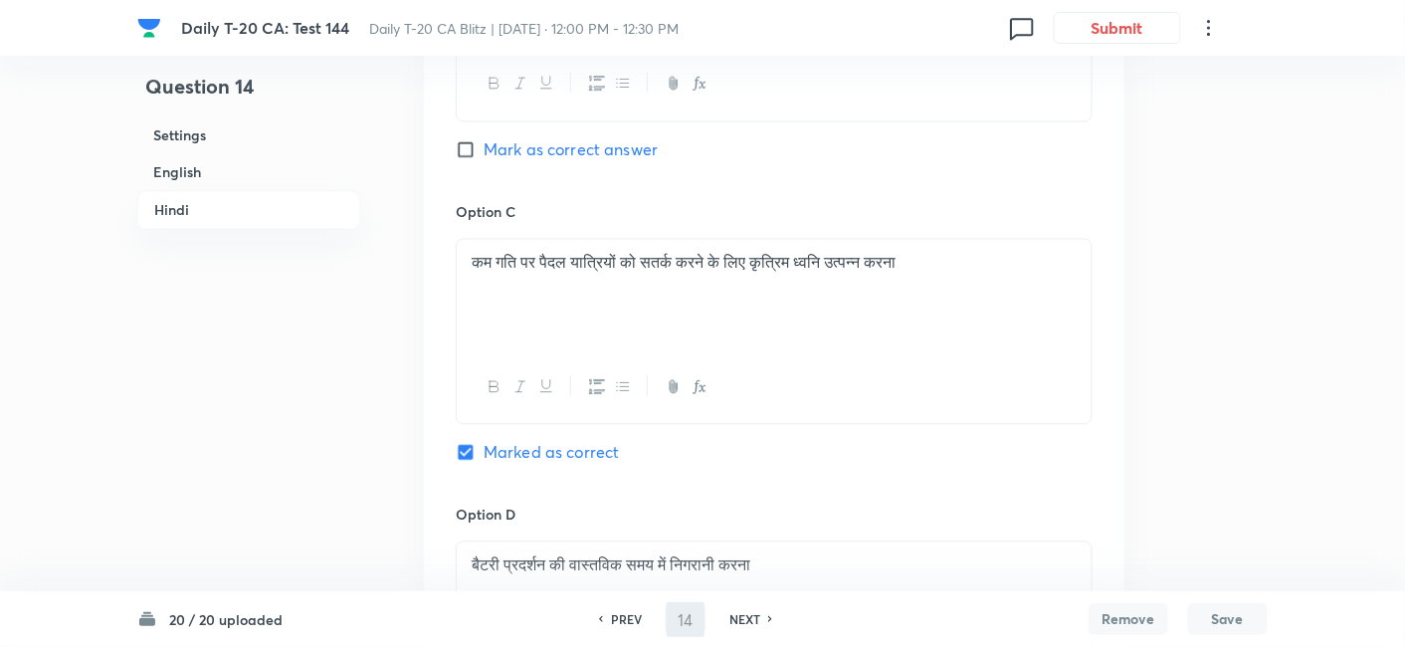
type input "15"
checkbox input "false"
checkbox input "true"
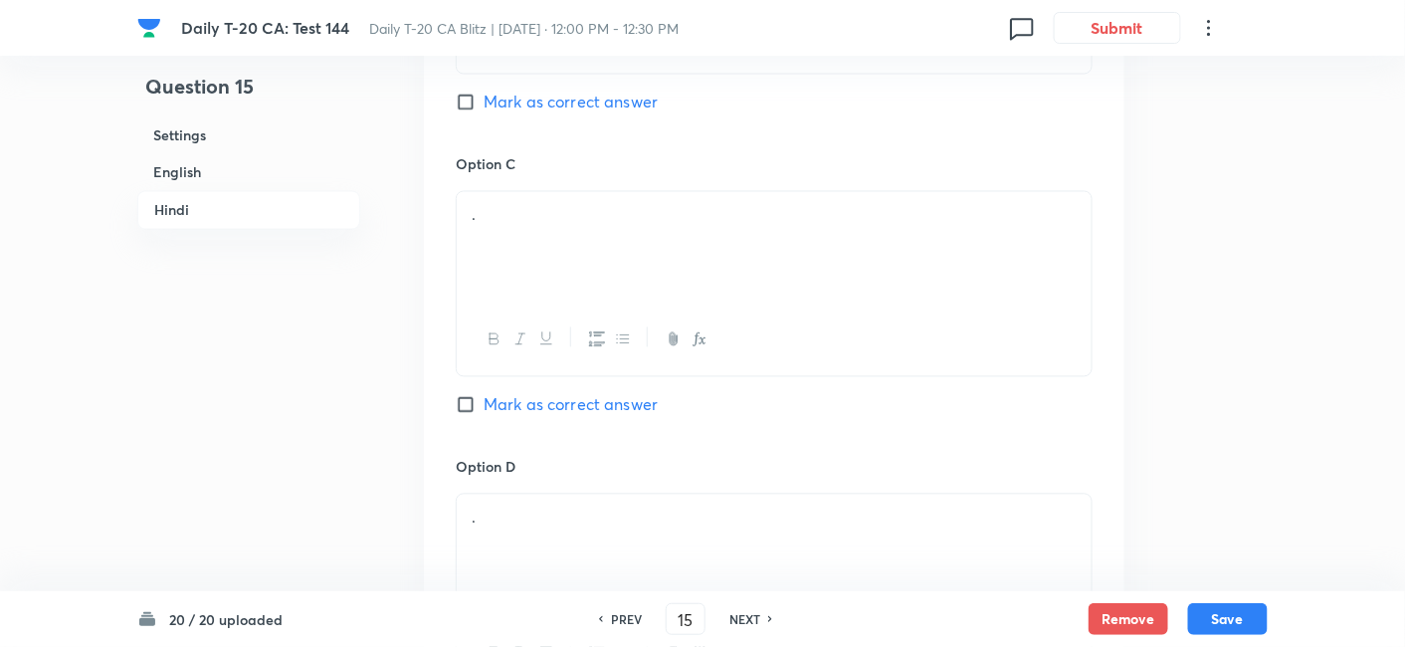
click at [242, 154] on h6 "English" at bounding box center [248, 172] width 223 height 37
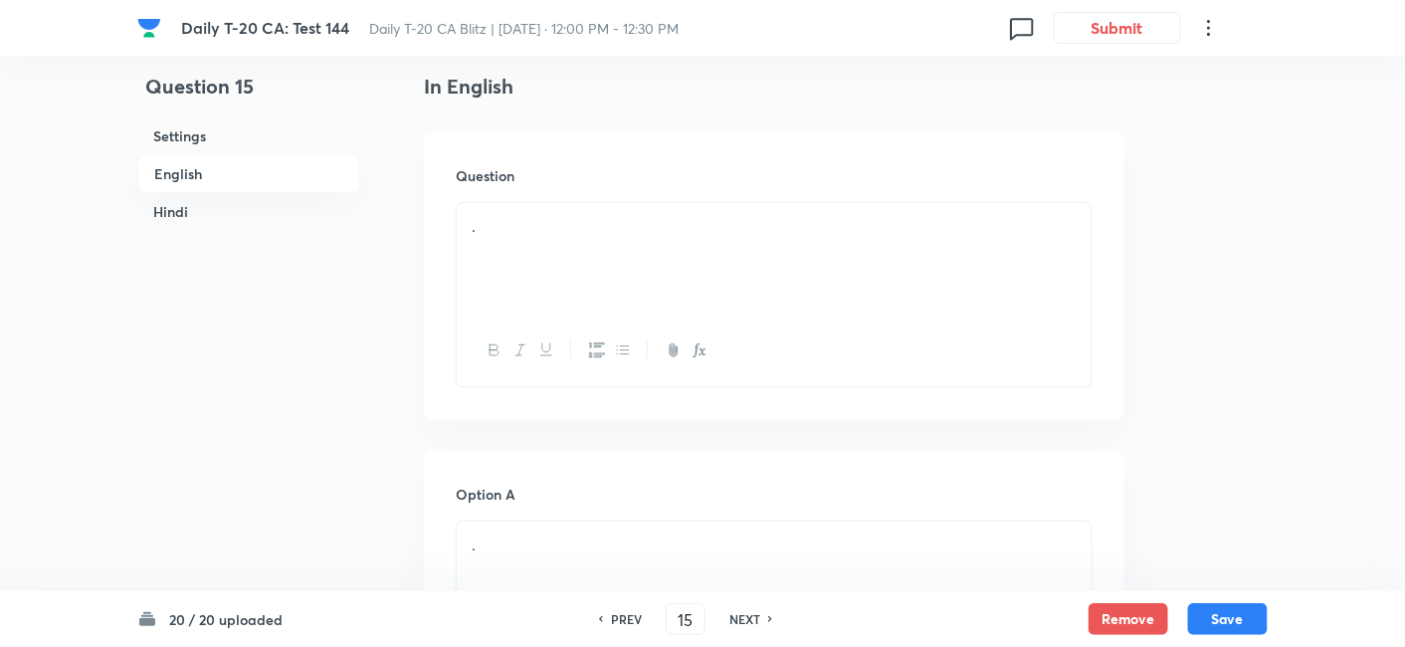
click at [235, 160] on h6 "English" at bounding box center [248, 173] width 223 height 39
click at [713, 297] on div "." at bounding box center [774, 258] width 635 height 111
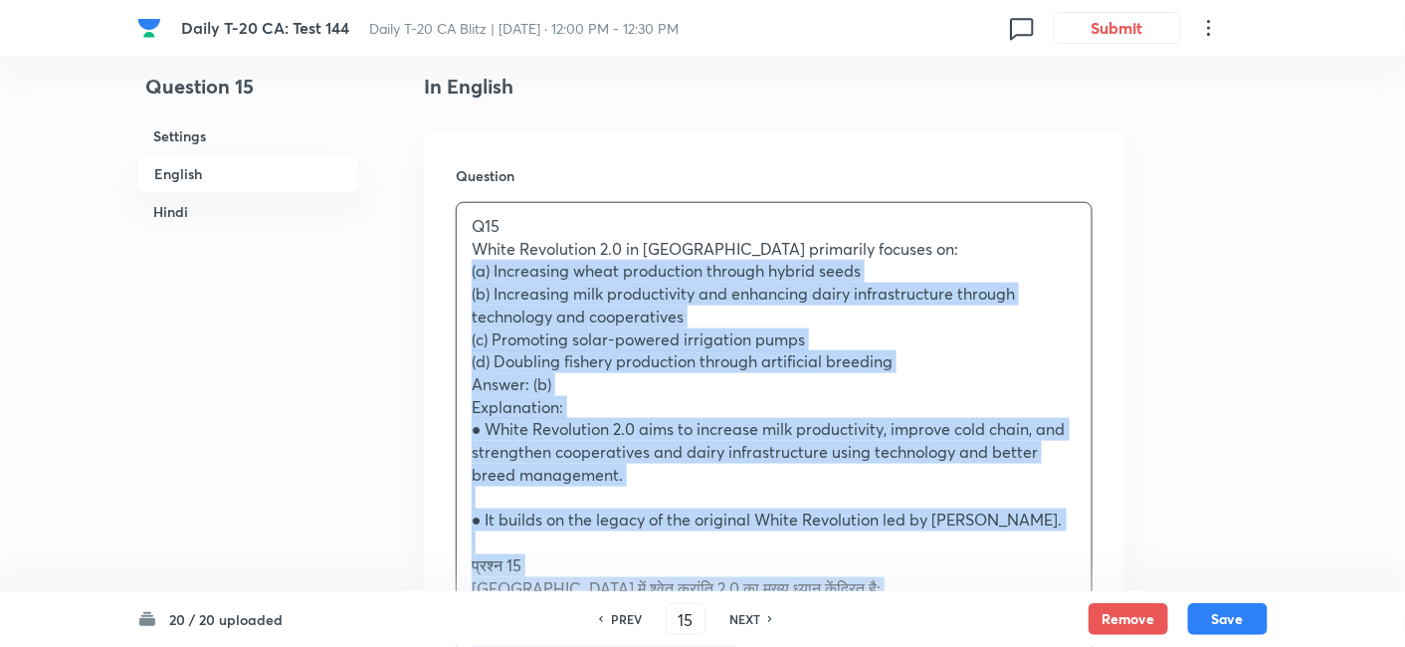
drag, startPoint x: 440, startPoint y: 275, endPoint x: 409, endPoint y: 266, distance: 32.1
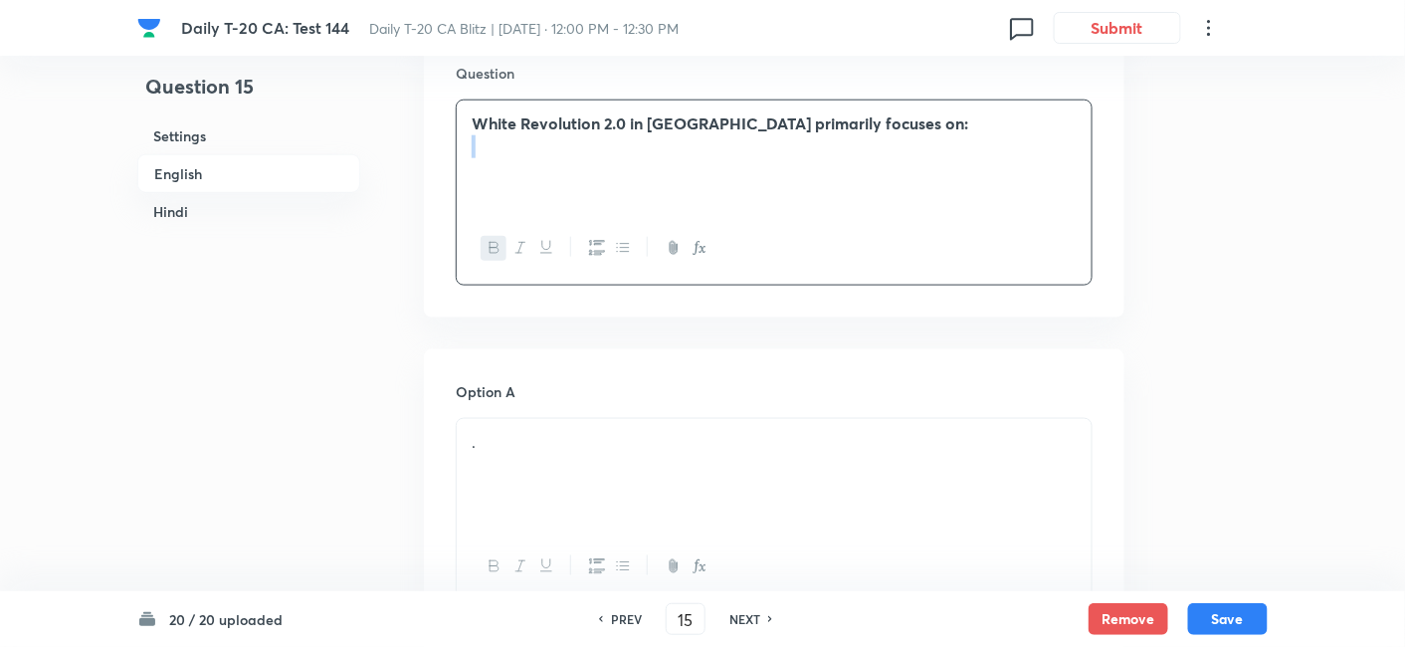
scroll to position [735, 0]
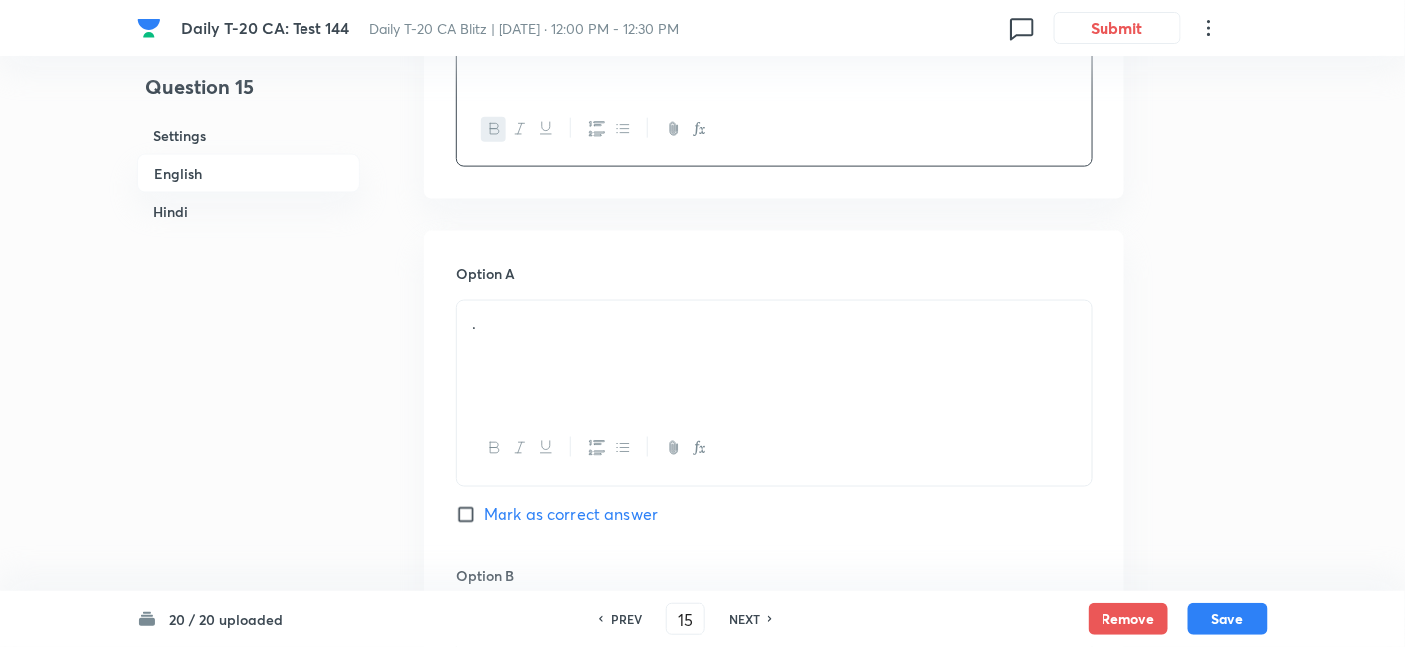
click at [545, 336] on div "." at bounding box center [774, 356] width 635 height 111
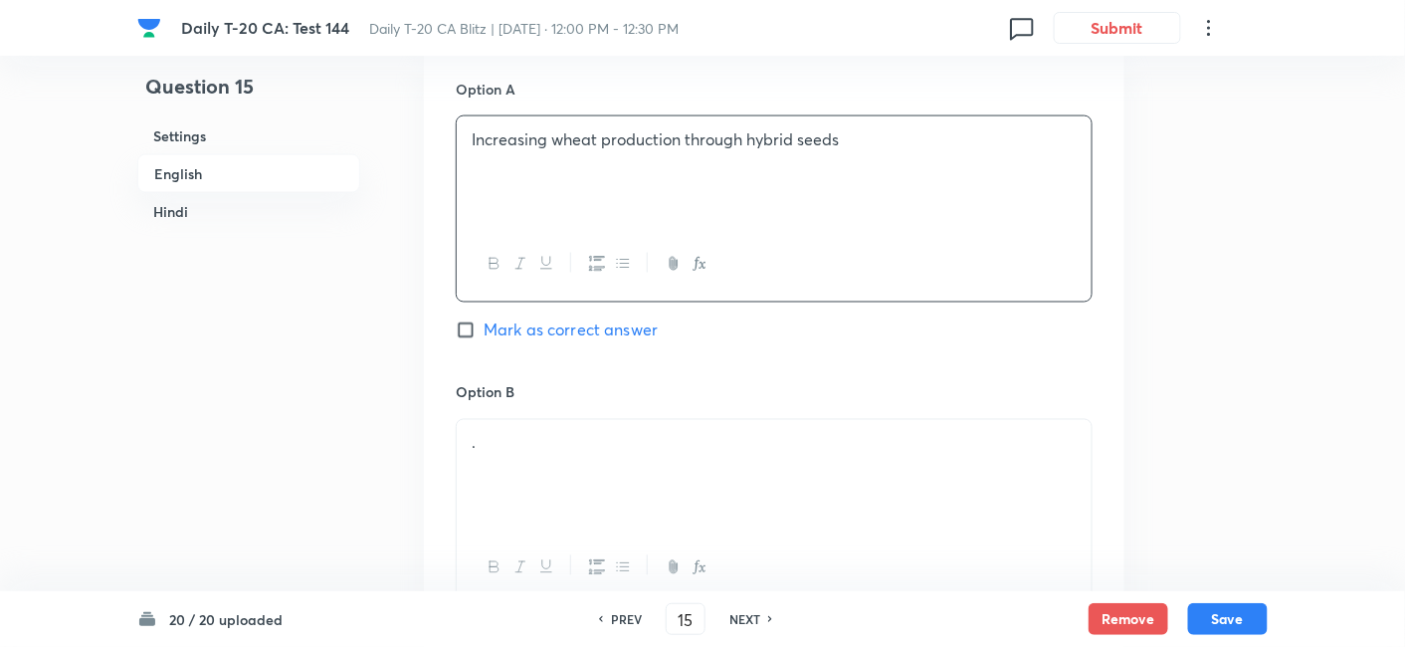
scroll to position [956, 0]
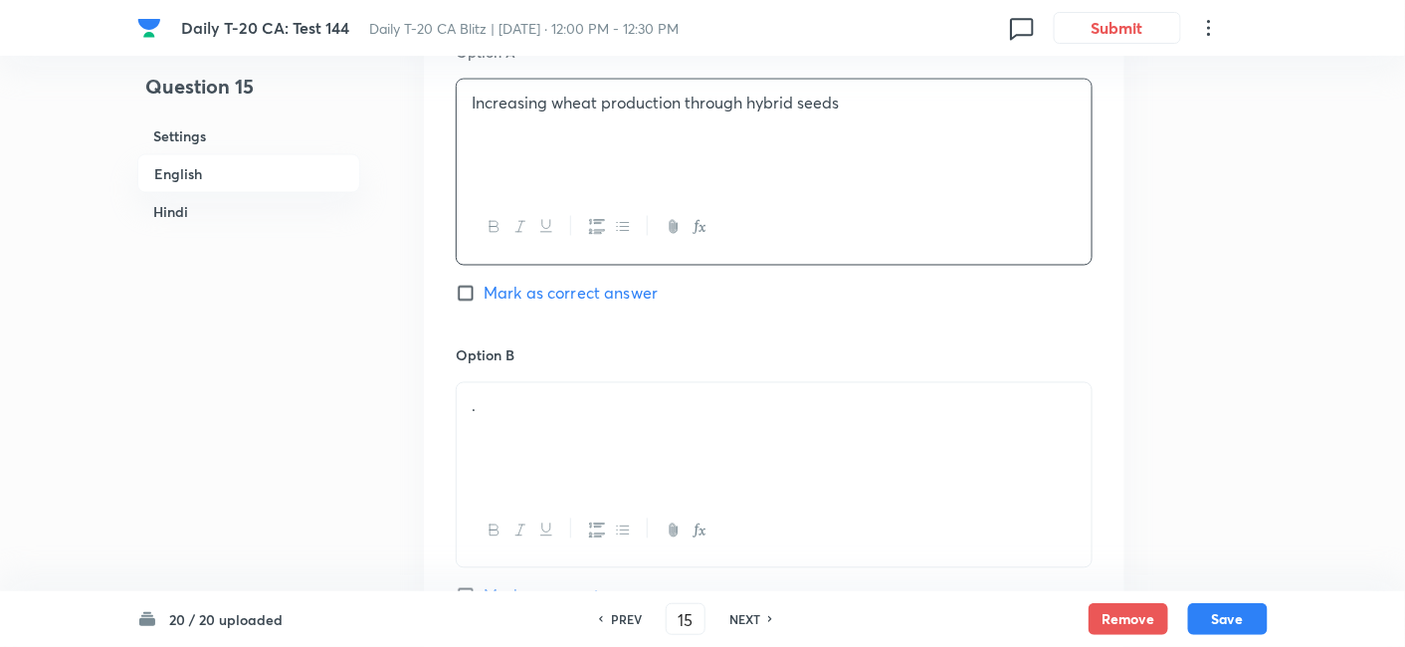
click at [600, 383] on div "." at bounding box center [774, 438] width 635 height 111
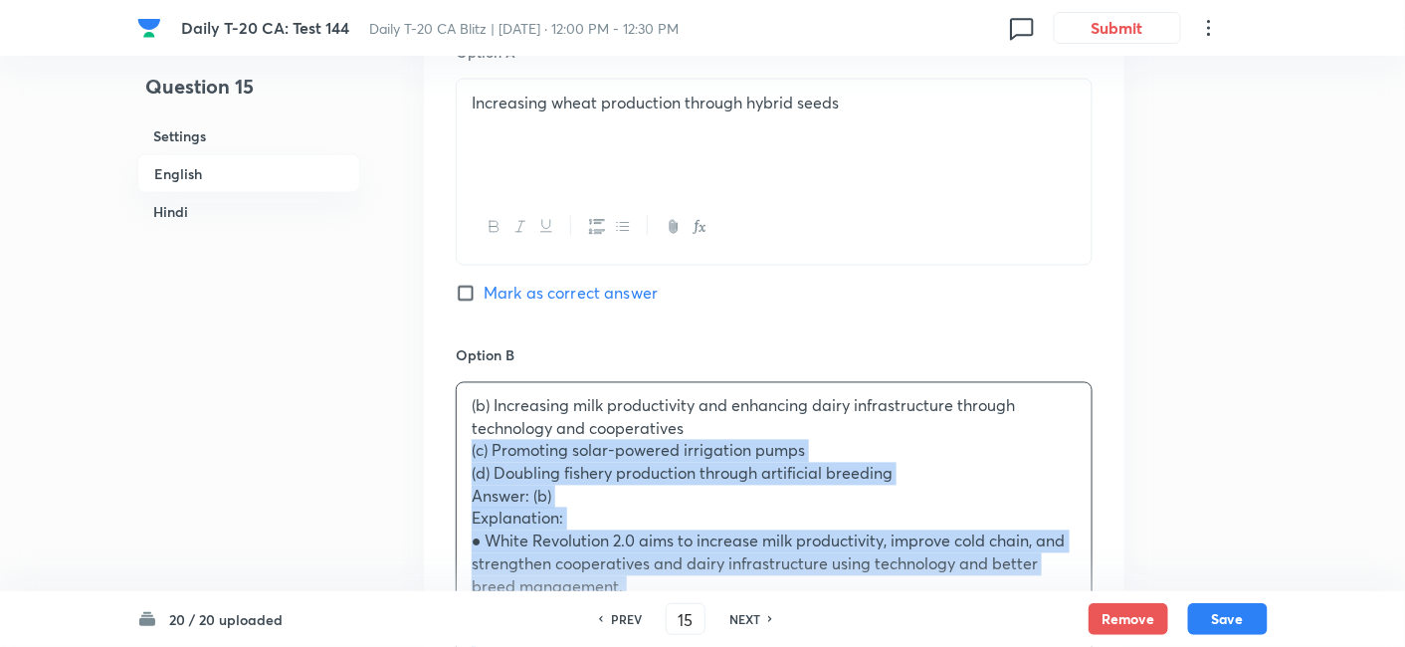
drag, startPoint x: 526, startPoint y: 470, endPoint x: 413, endPoint y: 454, distance: 113.6
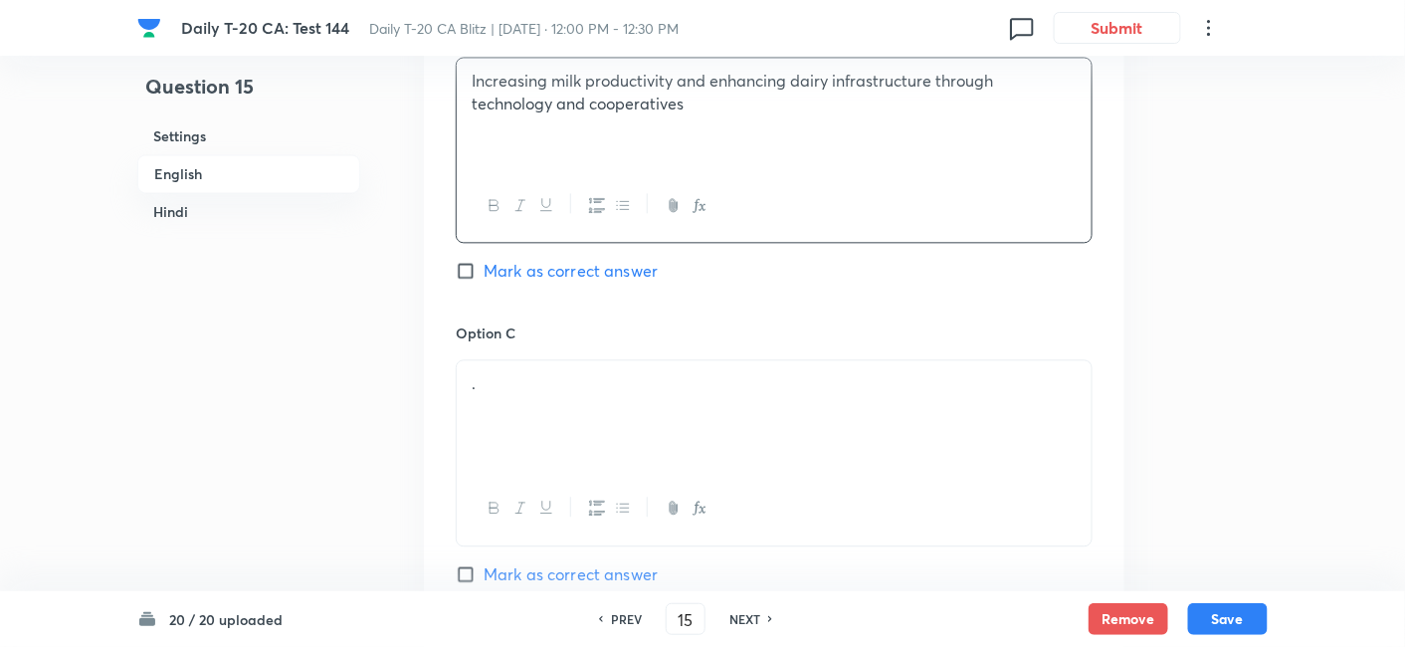
scroll to position [1288, 0]
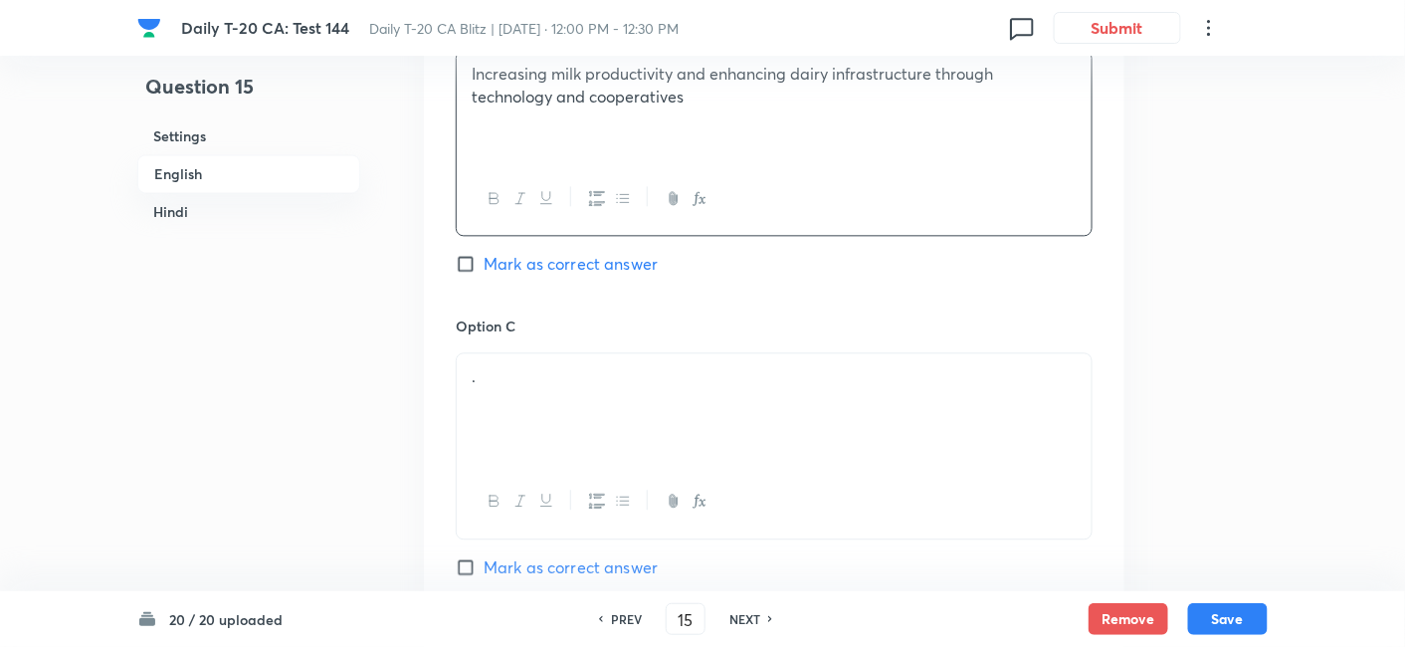
click at [562, 385] on p "." at bounding box center [774, 376] width 605 height 23
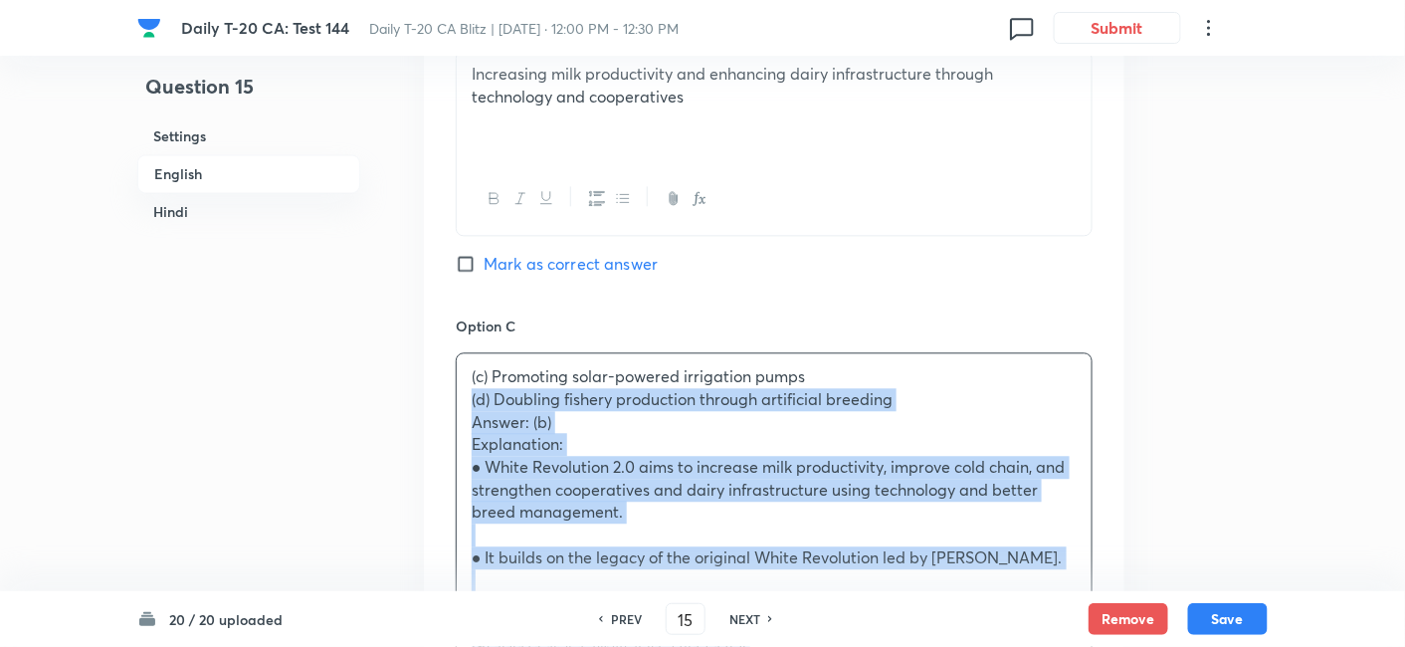
drag, startPoint x: 496, startPoint y: 414, endPoint x: 458, endPoint y: 408, distance: 38.3
click at [458, 408] on div "(c) Promoting solar-powered irrigation pumps (d) Doubling fishery production th…" at bounding box center [774, 591] width 635 height 476
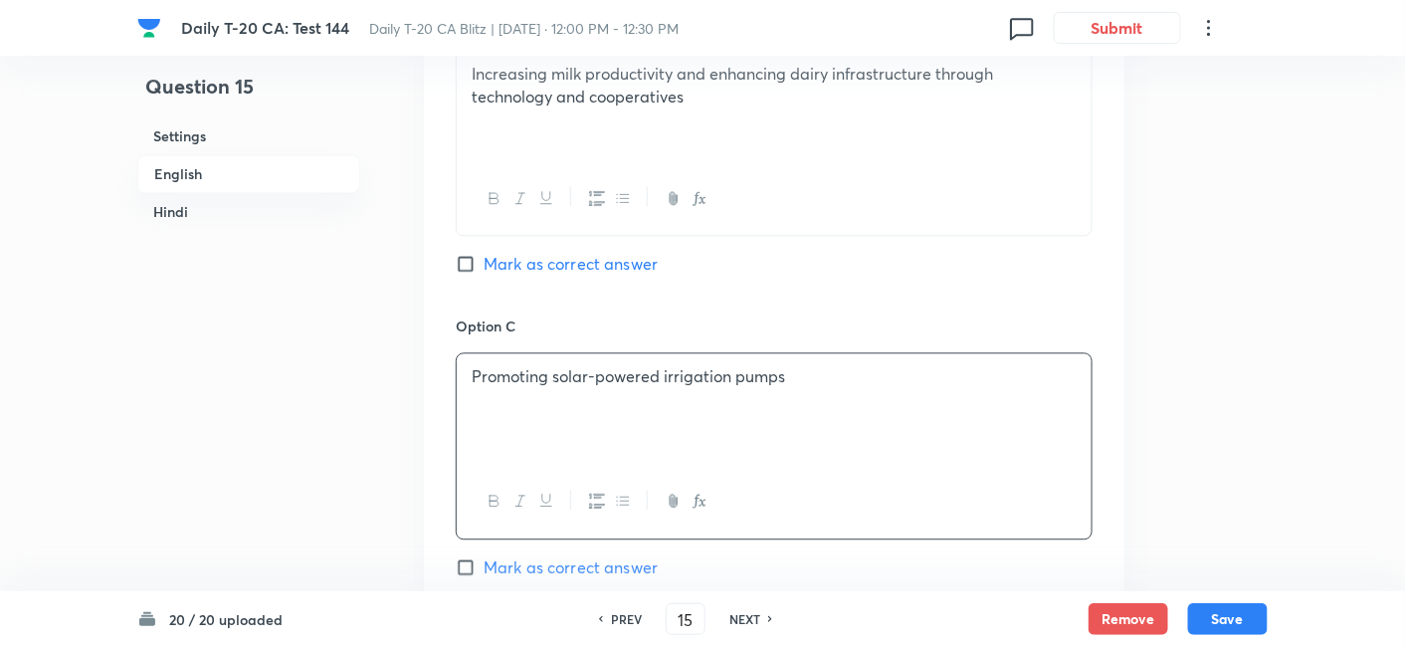
click at [552, 255] on span "Mark as correct answer" at bounding box center [571, 264] width 174 height 24
click at [484, 255] on input "Mark as correct answer" at bounding box center [470, 264] width 28 height 20
checkbox input "true"
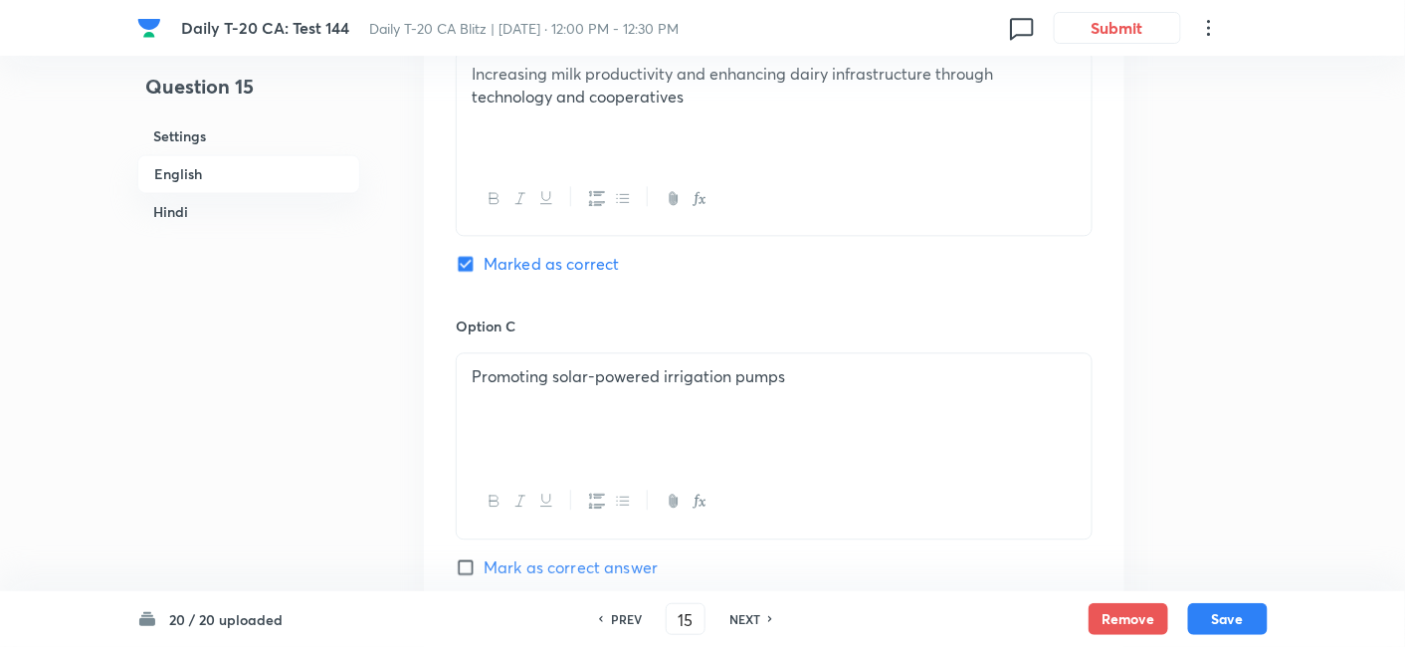
checkbox input "false"
checkbox input "true"
checkbox input "false"
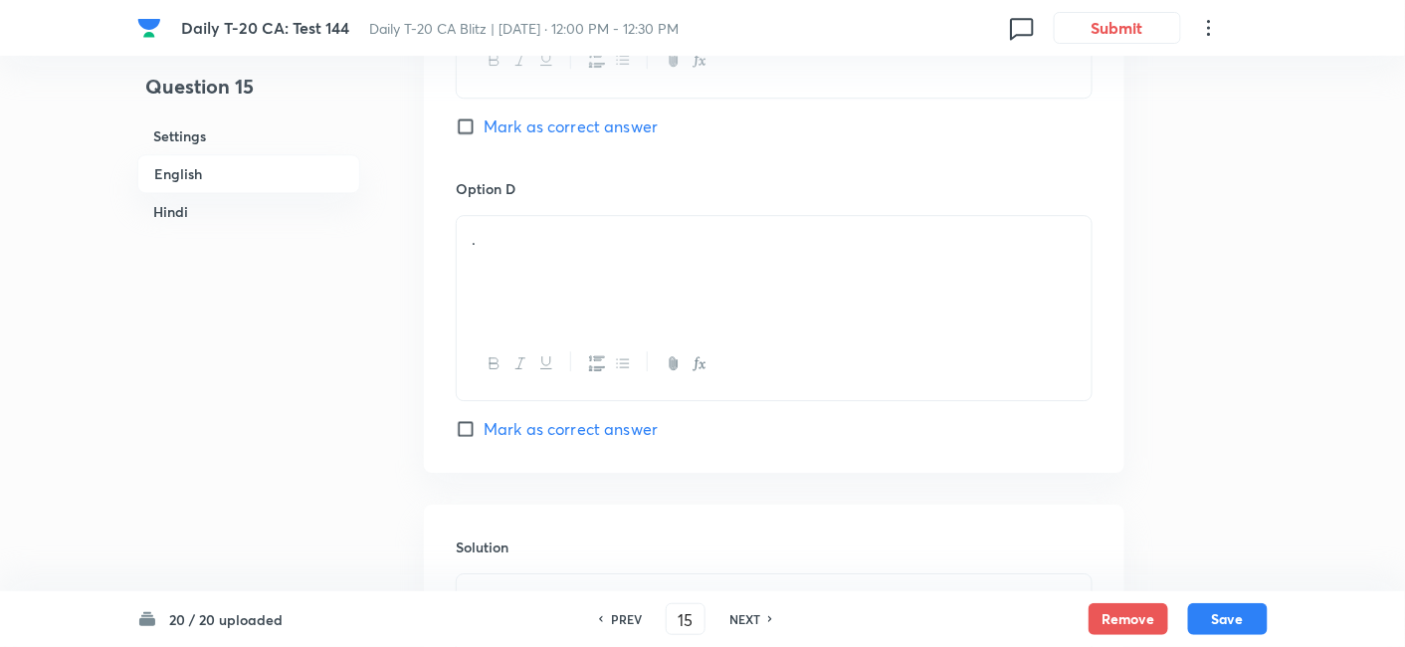
scroll to position [1730, 0]
click at [537, 293] on div "." at bounding box center [774, 270] width 635 height 111
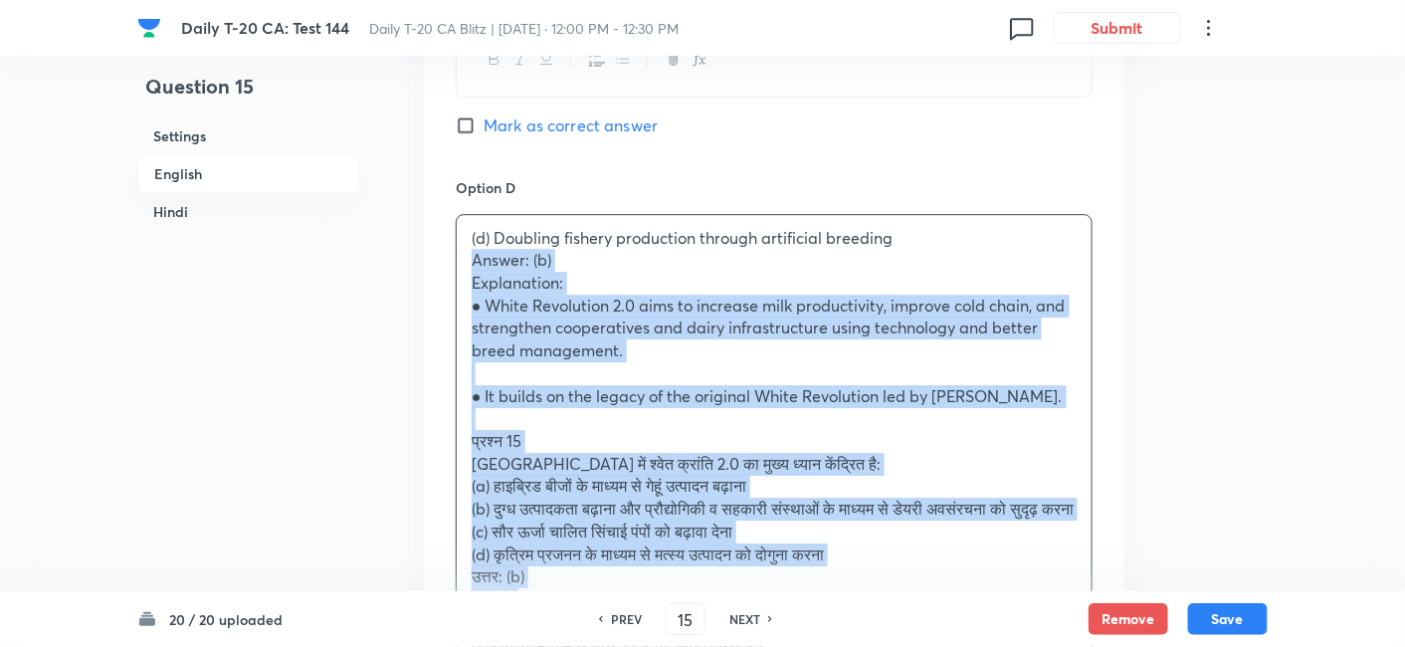
drag, startPoint x: 477, startPoint y: 275, endPoint x: 416, endPoint y: 255, distance: 63.9
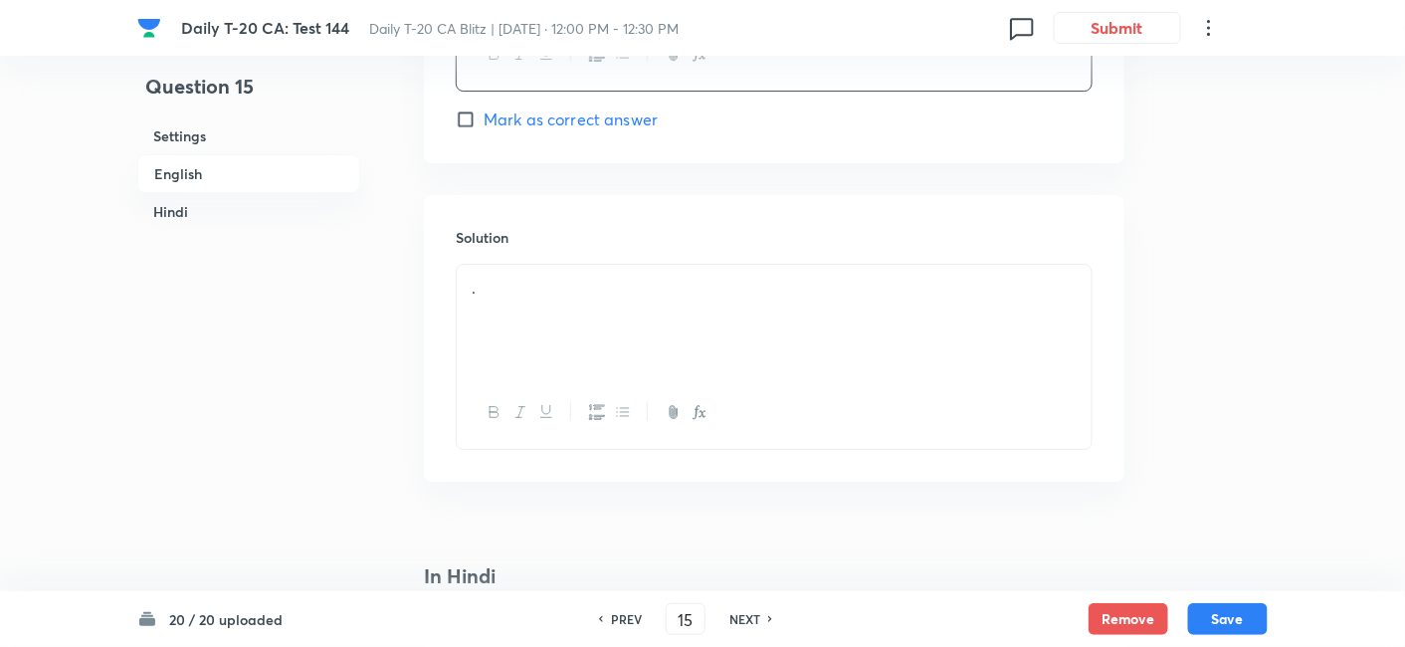
scroll to position [2061, 0]
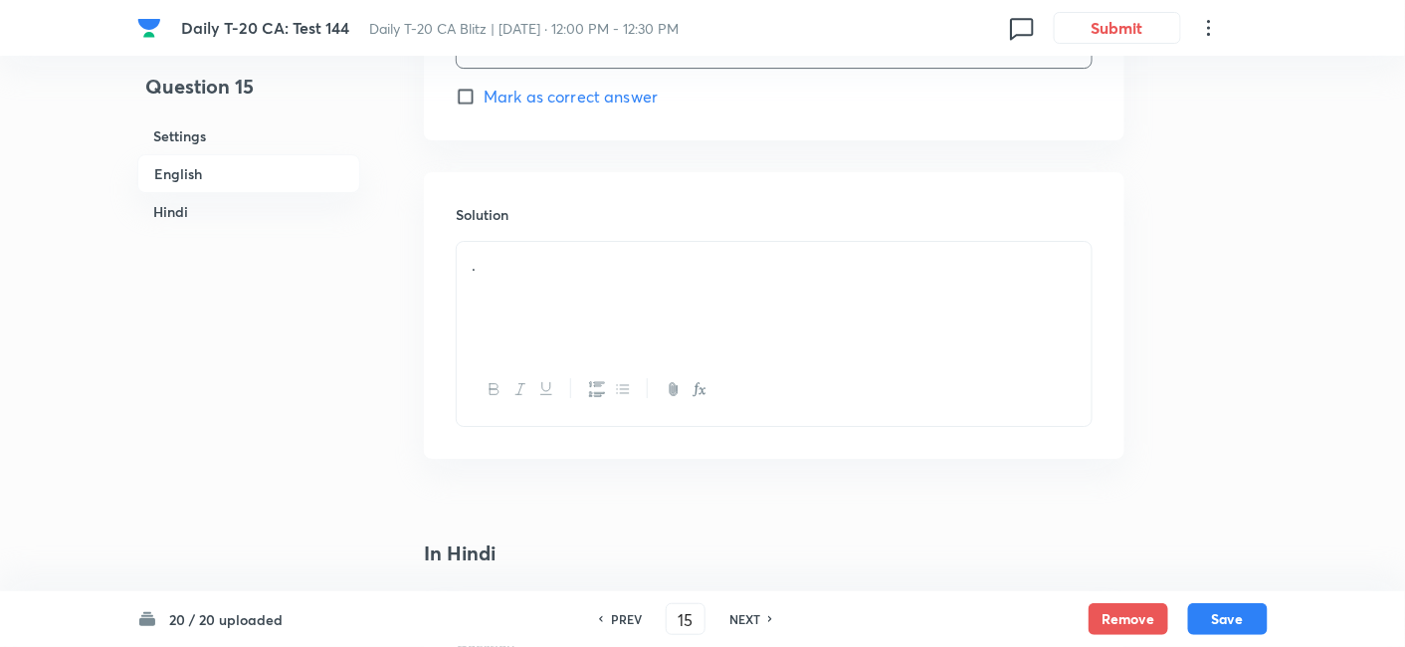
click at [559, 280] on div "." at bounding box center [774, 297] width 635 height 111
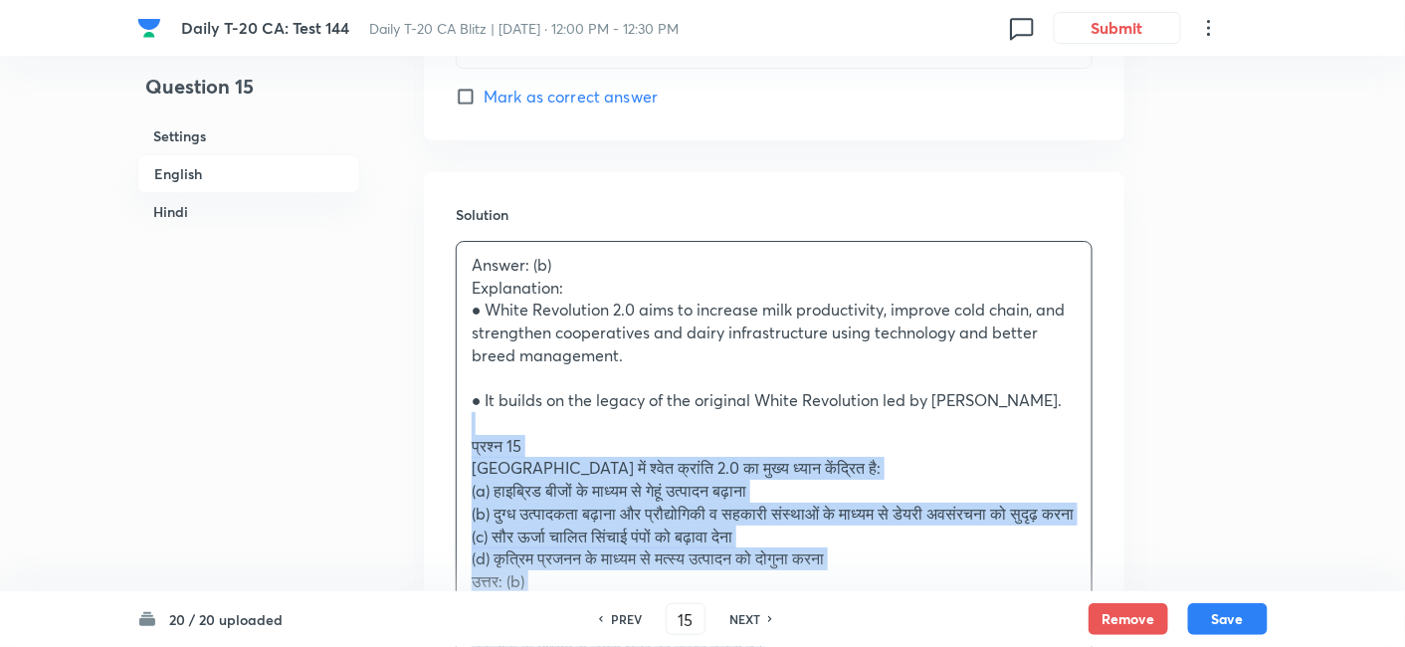
drag, startPoint x: 458, startPoint y: 443, endPoint x: 435, endPoint y: 425, distance: 29.1
click at [435, 425] on div "Solution Answer: (b) Explanation: ● White Revolution 2.0 aims to increase milk …" at bounding box center [774, 475] width 701 height 606
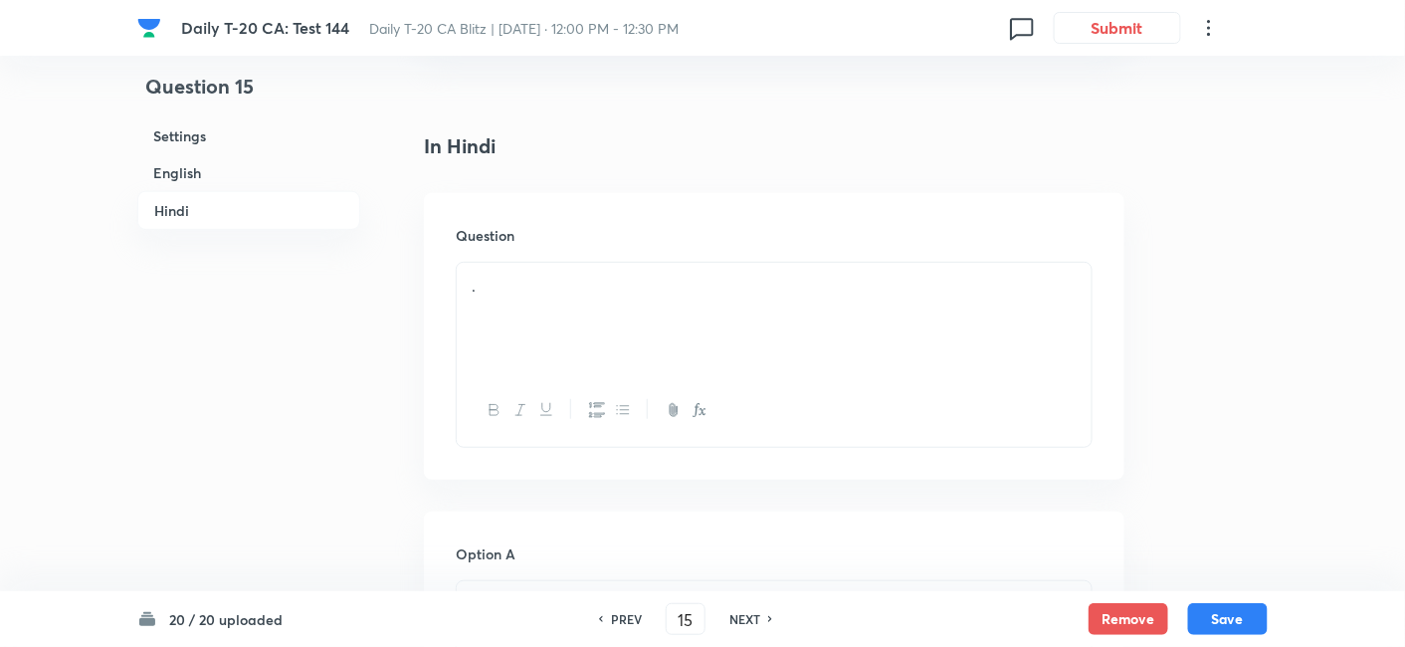
scroll to position [2615, 0]
click at [571, 270] on div "." at bounding box center [774, 265] width 635 height 111
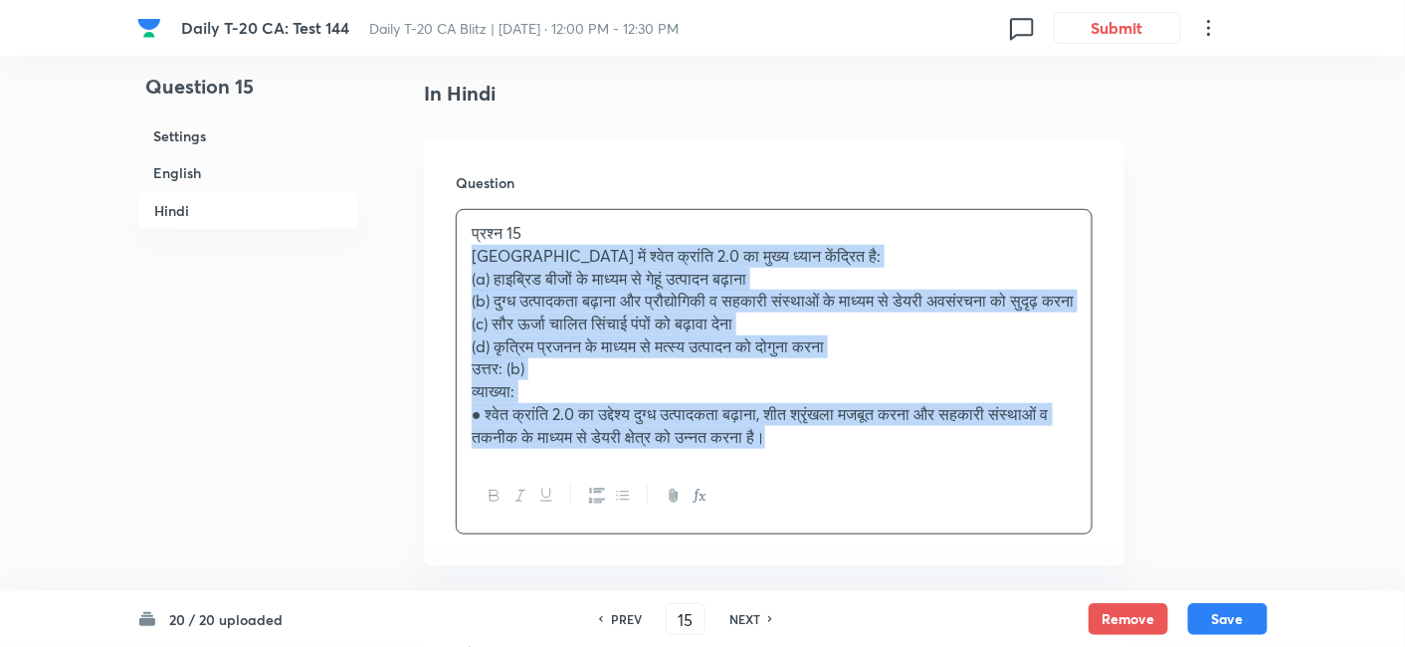
drag, startPoint x: 505, startPoint y: 290, endPoint x: 432, endPoint y: 261, distance: 78.2
click at [432, 261] on div "Question प्रश्न 15 भारत में श्वेत क्रांति 2.0 का मुख्य ध्यान केंद्रित है: (a) ह…" at bounding box center [774, 353] width 701 height 426
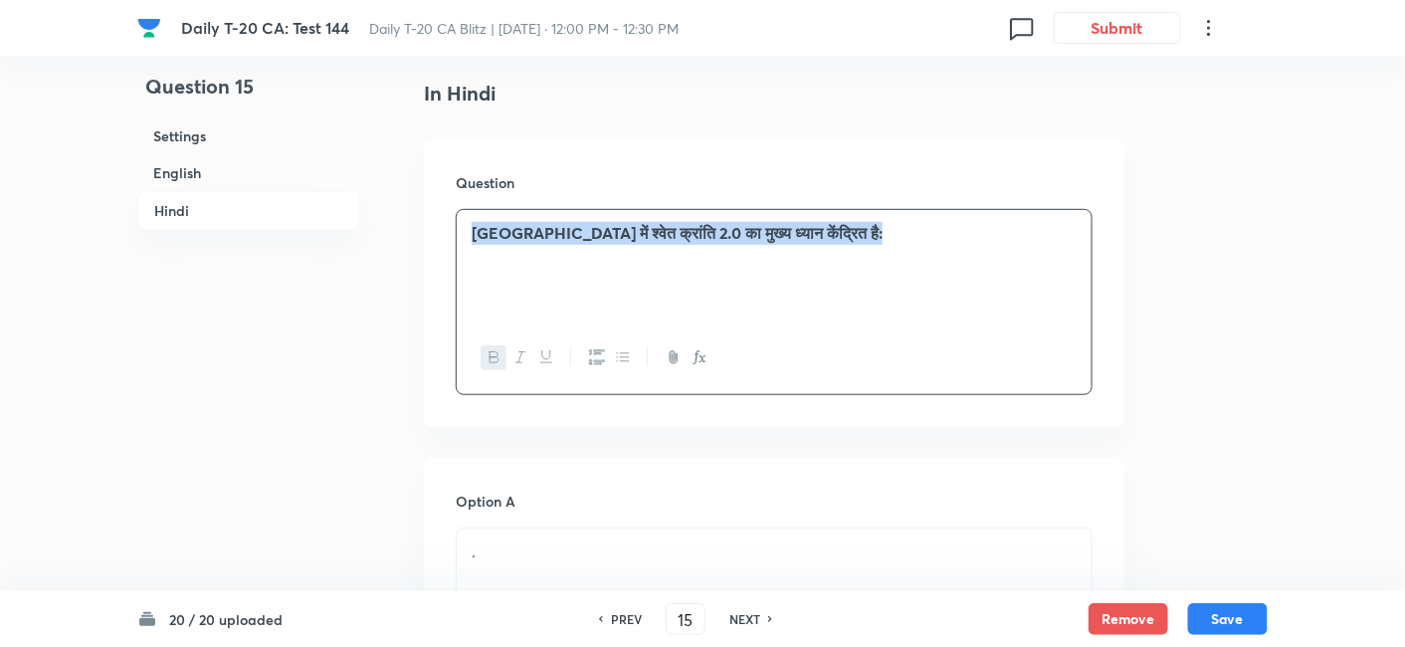
scroll to position [2946, 0]
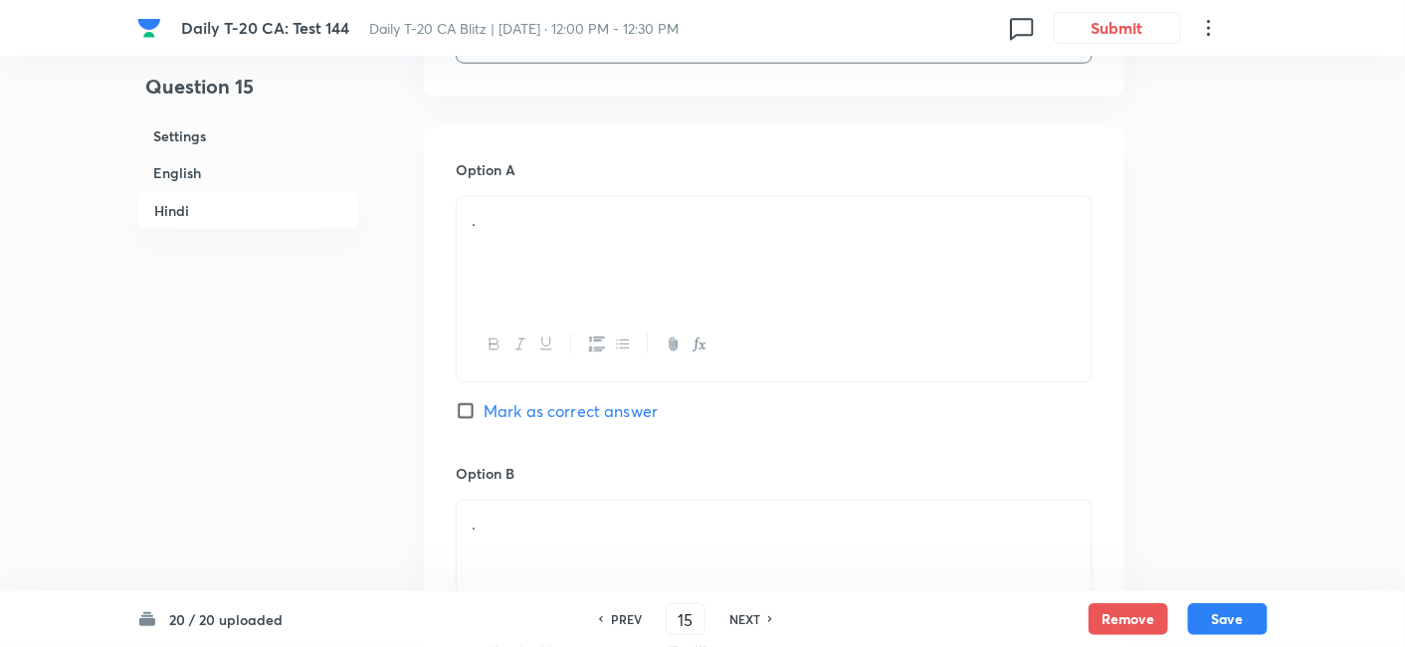
click at [560, 254] on div "." at bounding box center [774, 252] width 635 height 111
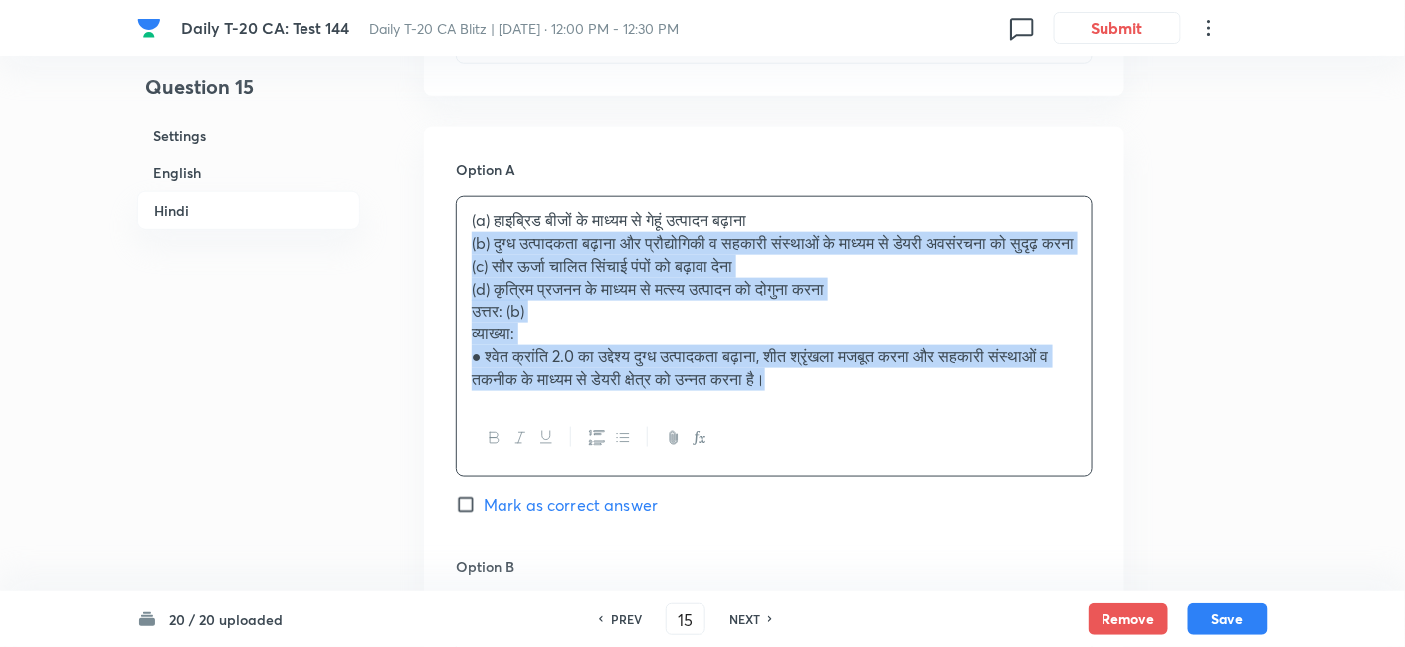
drag, startPoint x: 468, startPoint y: 237, endPoint x: 444, endPoint y: 234, distance: 24.1
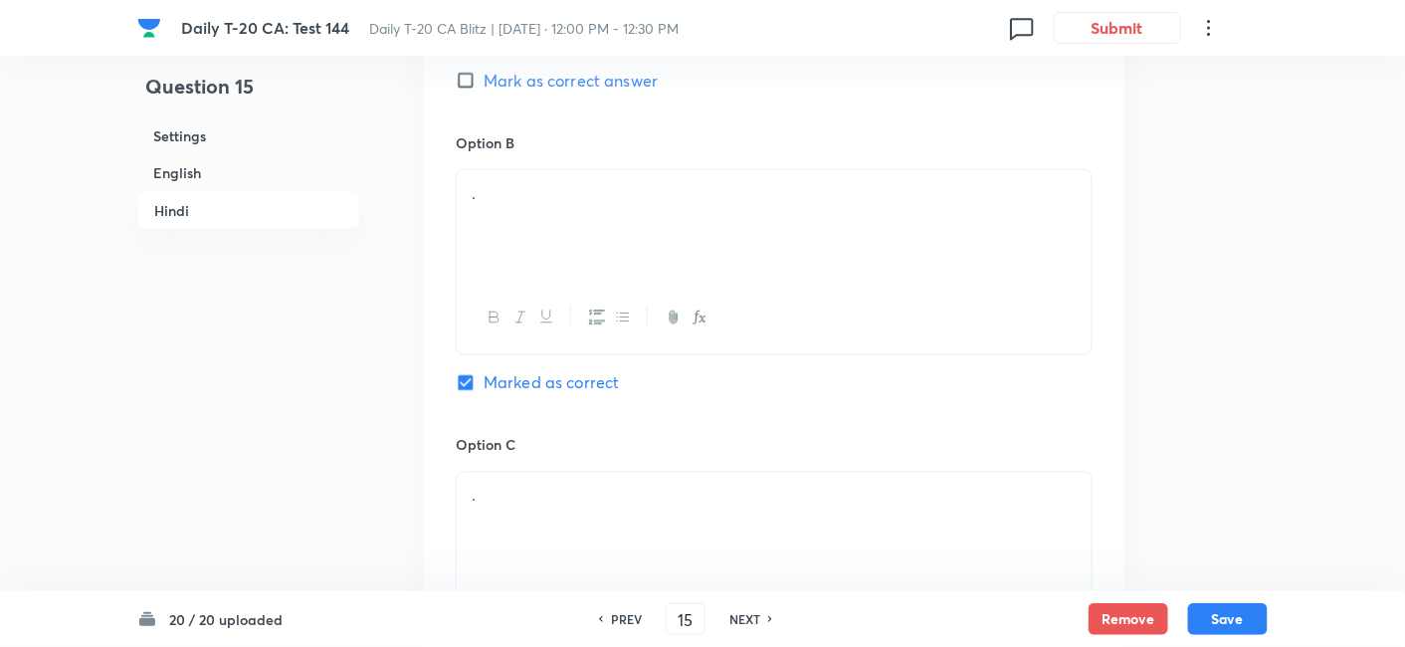
scroll to position [3279, 0]
click at [539, 217] on div "." at bounding box center [774, 223] width 635 height 111
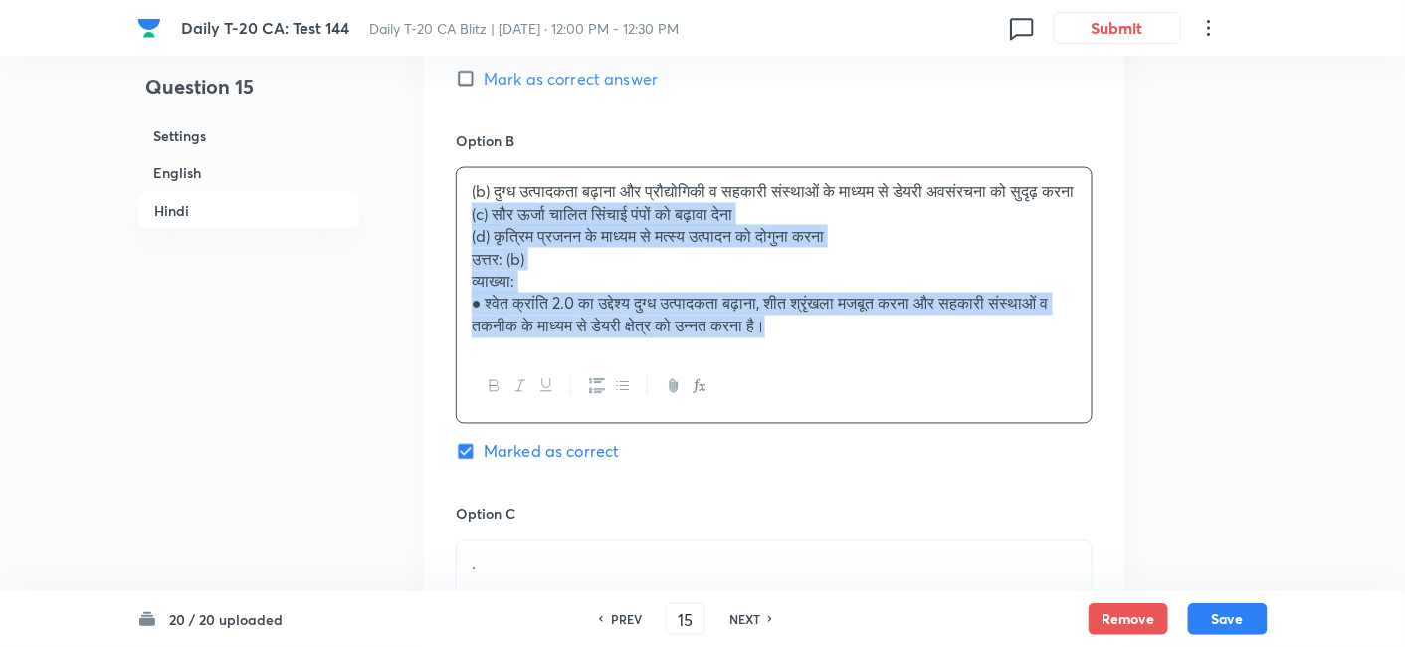
click at [460, 237] on div "(b) दुग्ध उत्पादकता बढ़ाना और प्रौद्योगिकी व सहकारी संस्थाओं के माध्यम से डेयरी…" at bounding box center [774, 259] width 635 height 182
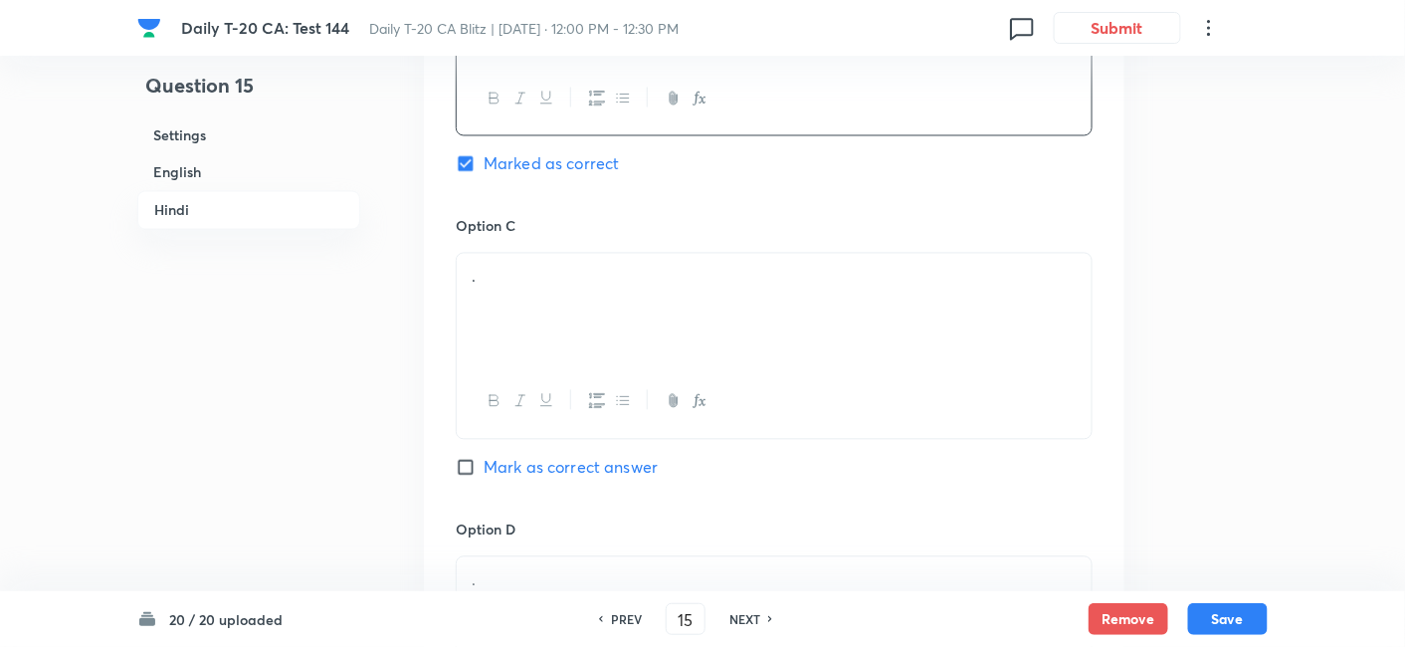
scroll to position [3500, 0]
click at [553, 283] on div "." at bounding box center [774, 305] width 635 height 111
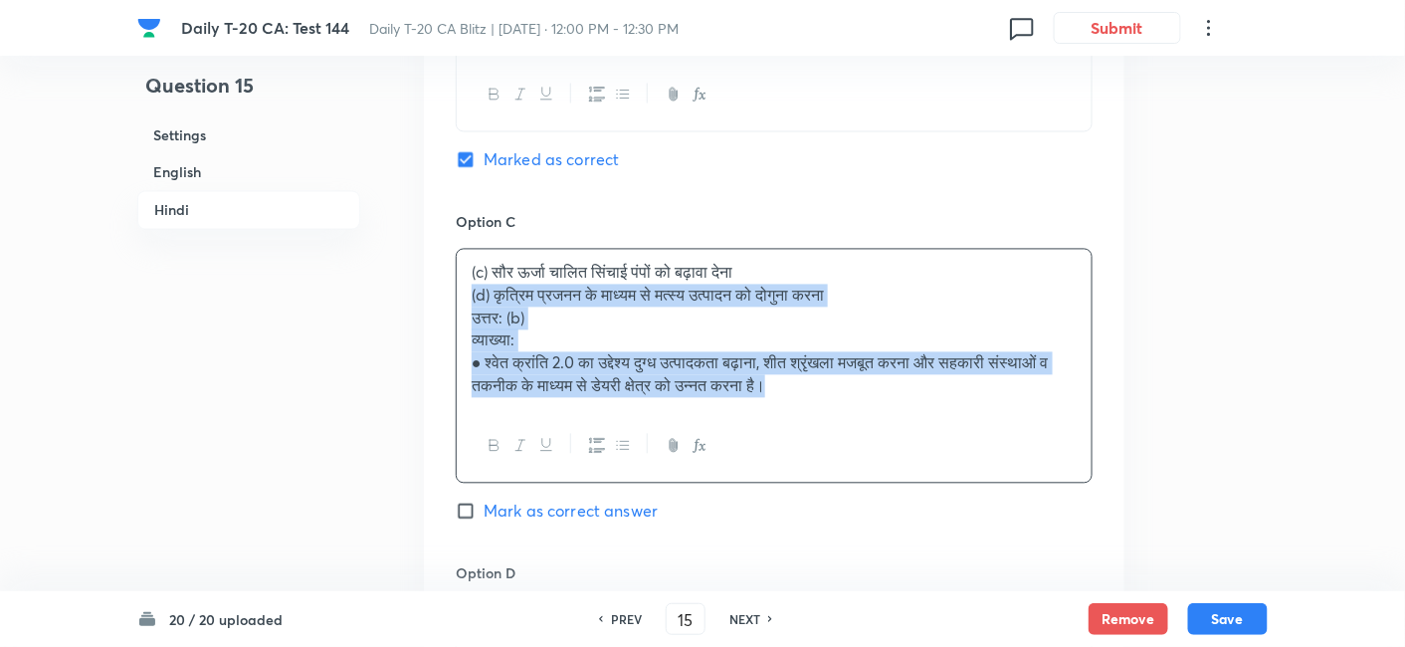
drag, startPoint x: 455, startPoint y: 294, endPoint x: 439, endPoint y: 294, distance: 15.9
click at [440, 294] on div "Option A हाइब्रिड बीजों के माध्यम से गेहूं उत्पादन बढ़ाना Mark as correct answe…" at bounding box center [774, 216] width 701 height 1284
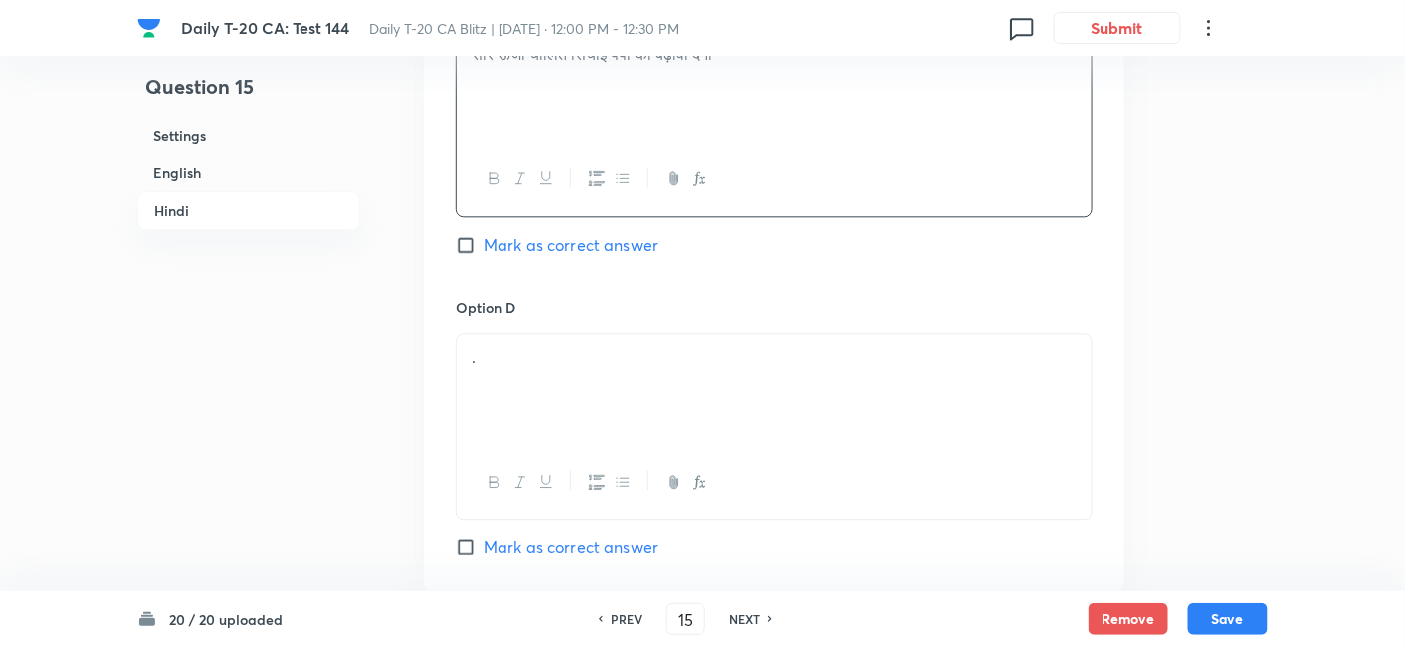
scroll to position [3721, 0]
click at [545, 332] on div "." at bounding box center [774, 387] width 635 height 111
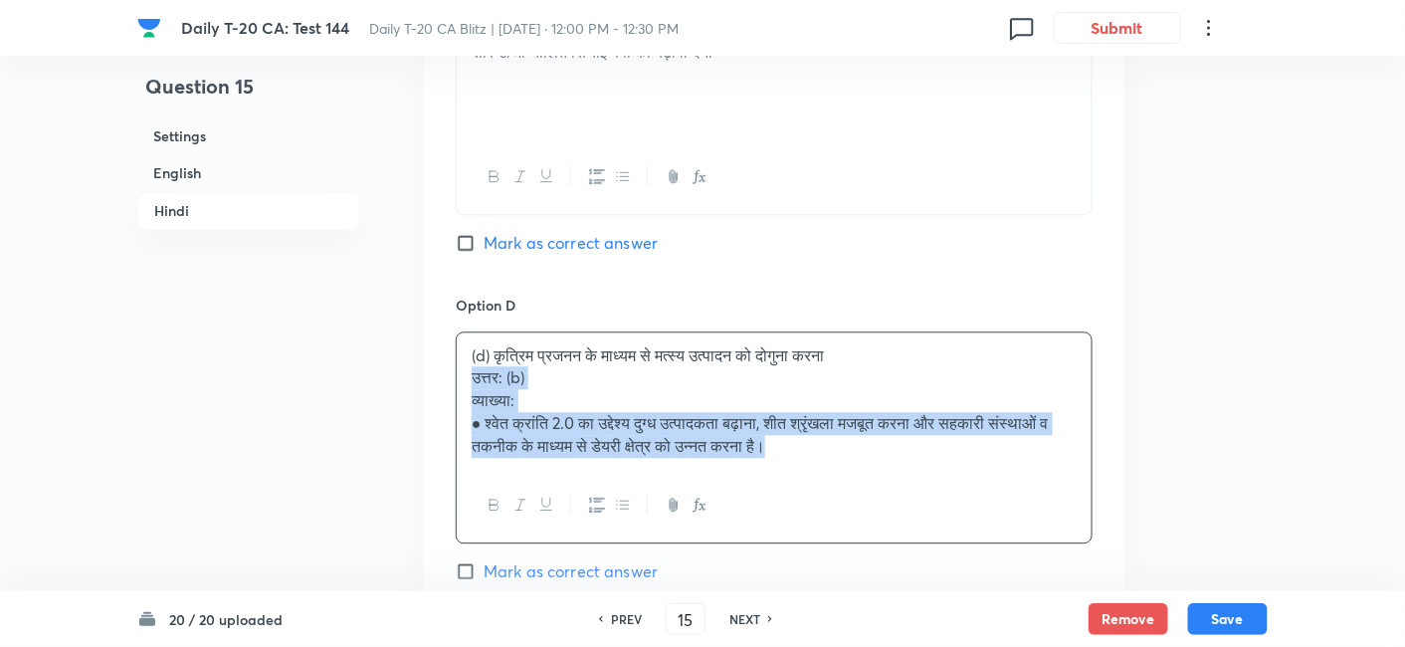
drag, startPoint x: 494, startPoint y: 365, endPoint x: 473, endPoint y: 362, distance: 21.1
click at [473, 366] on p "उत्तर: (b)" at bounding box center [774, 377] width 605 height 23
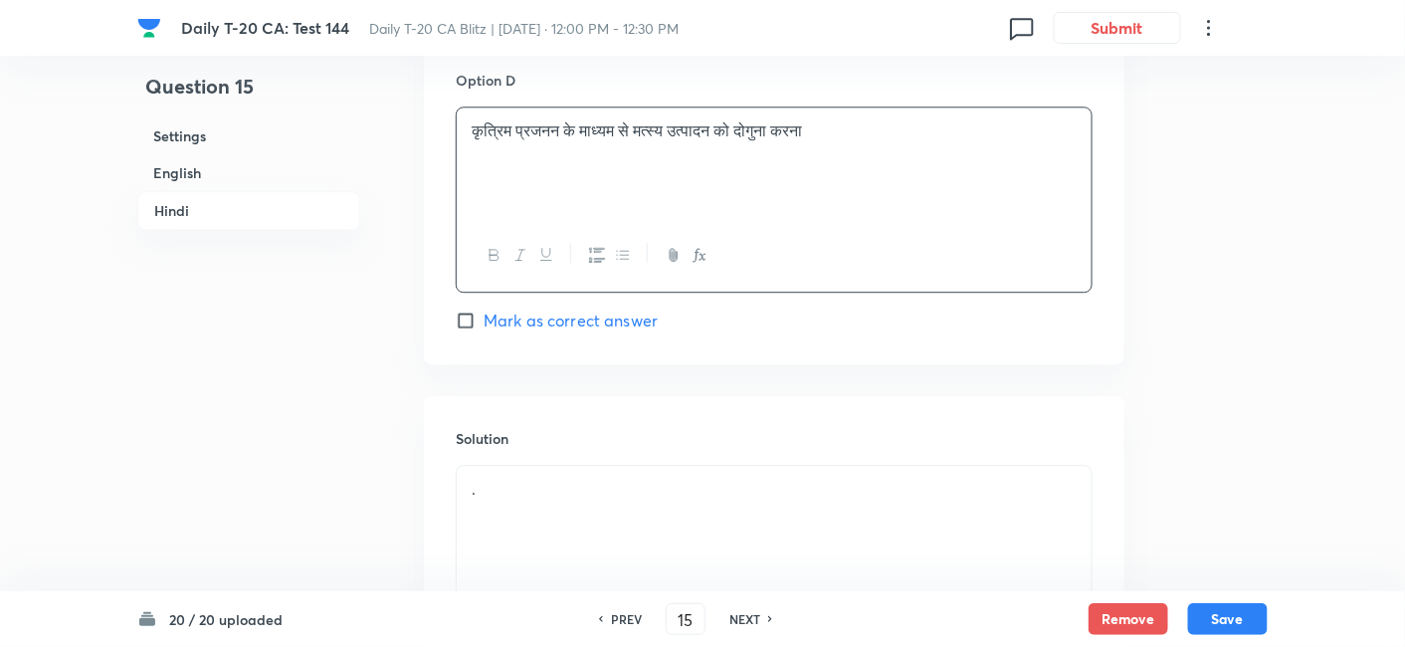
scroll to position [4152, 0]
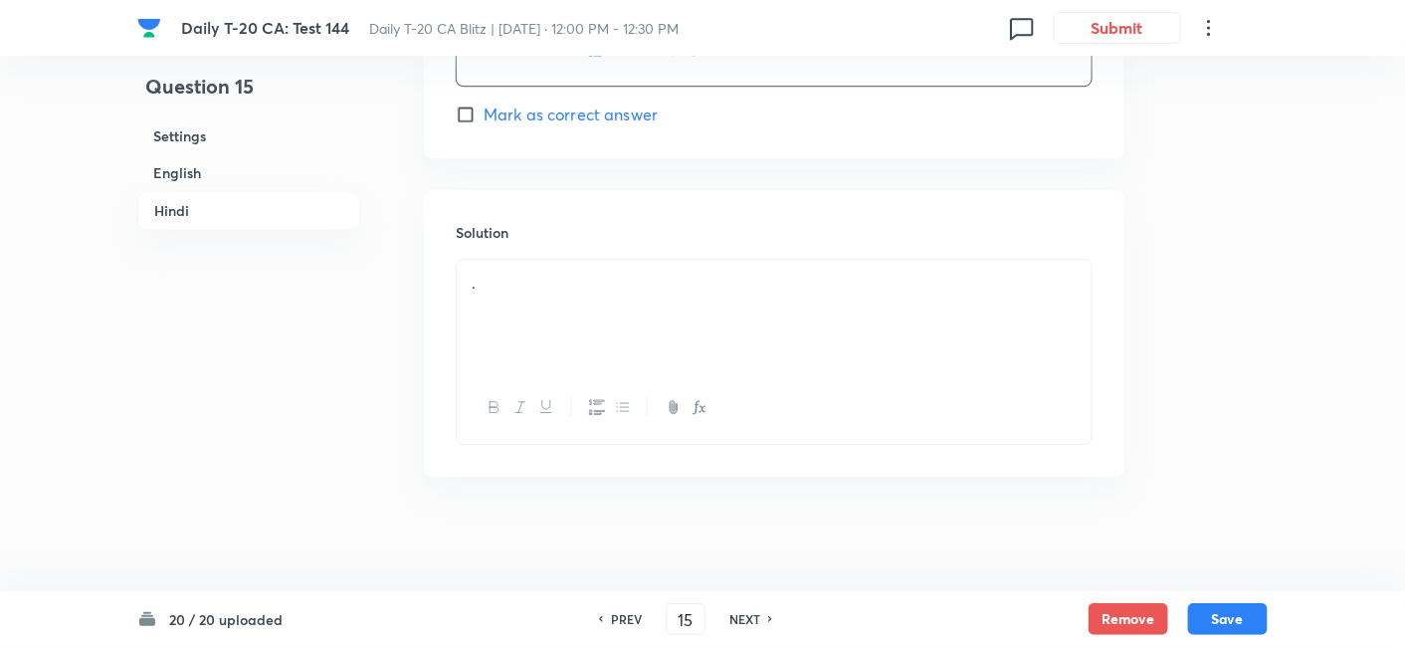
click at [539, 313] on div "." at bounding box center [774, 315] width 635 height 111
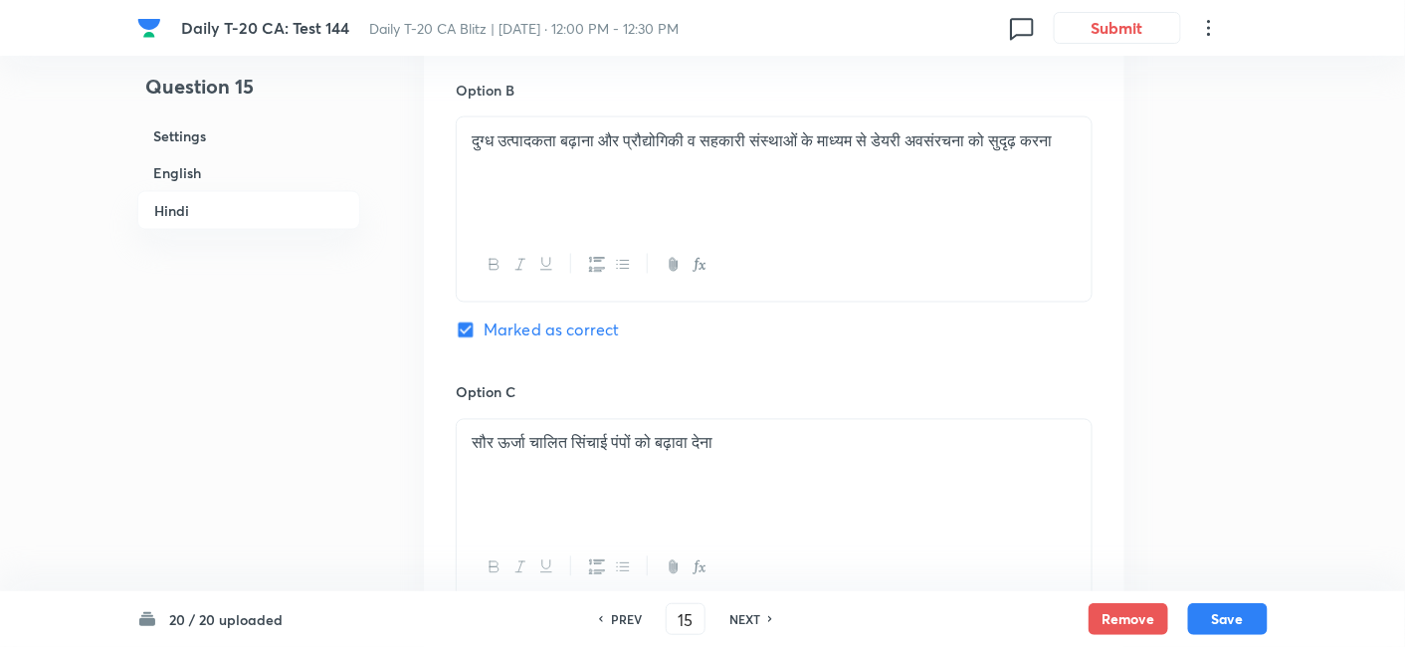
scroll to position [3267, 0]
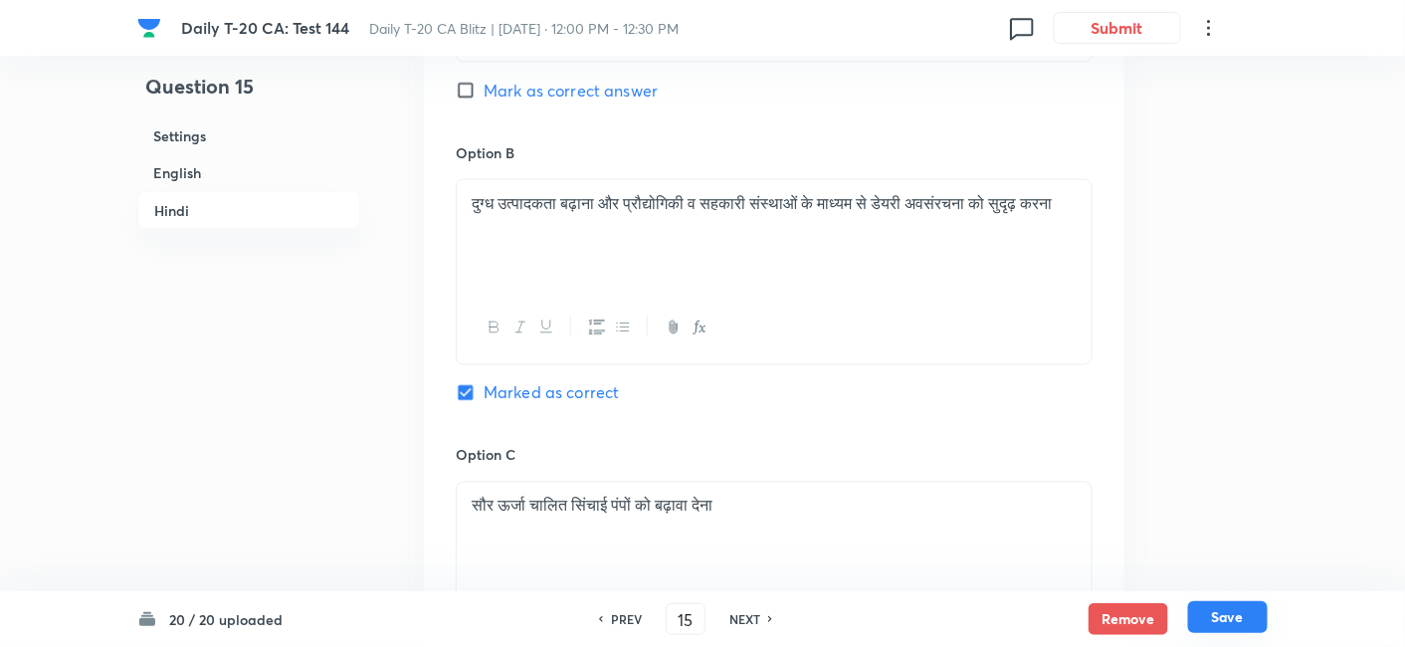
click at [1237, 611] on button "Save" at bounding box center [1228, 617] width 80 height 32
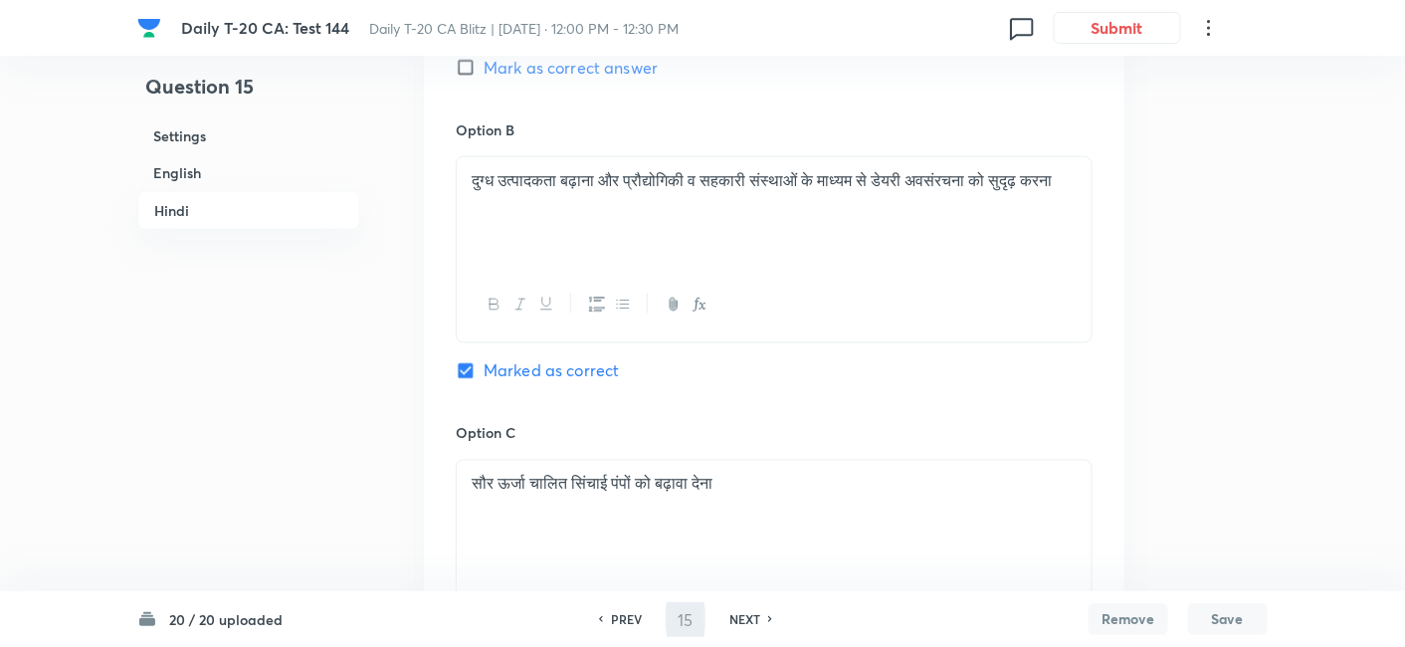
type input "16"
checkbox input "false"
checkbox input "true"
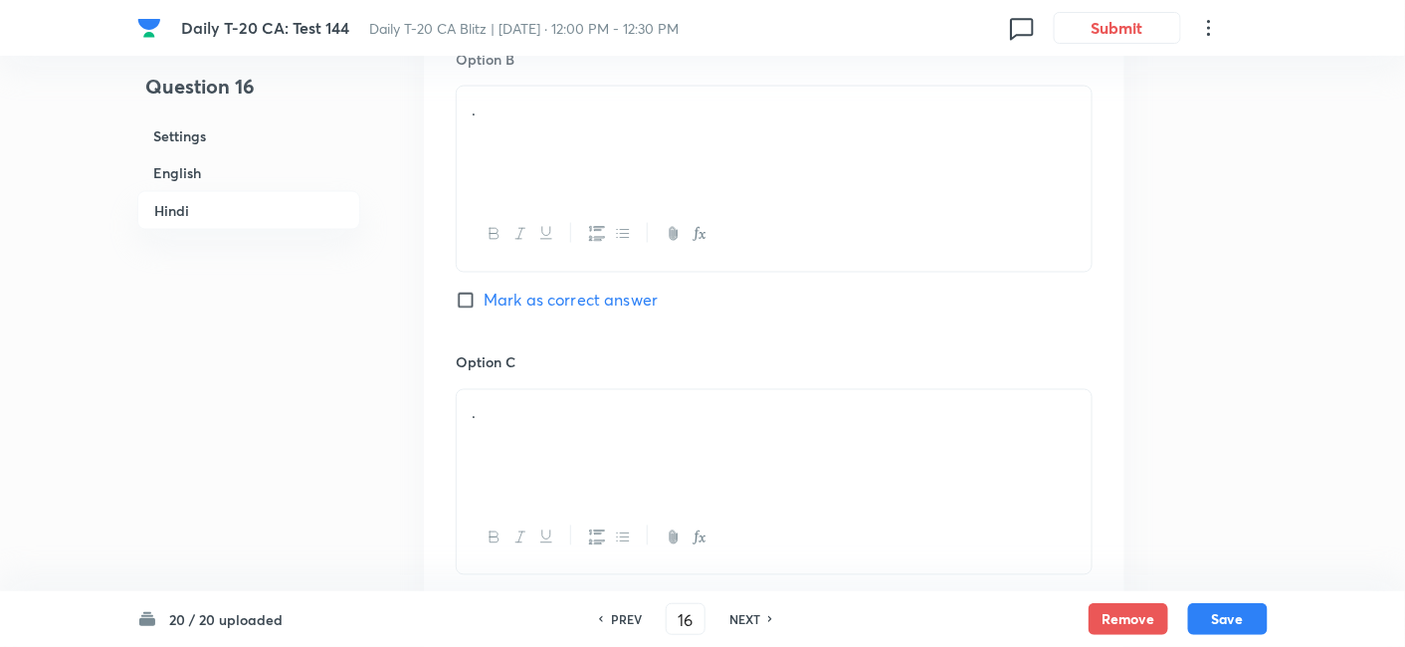
click at [204, 167] on h6 "English" at bounding box center [248, 172] width 223 height 37
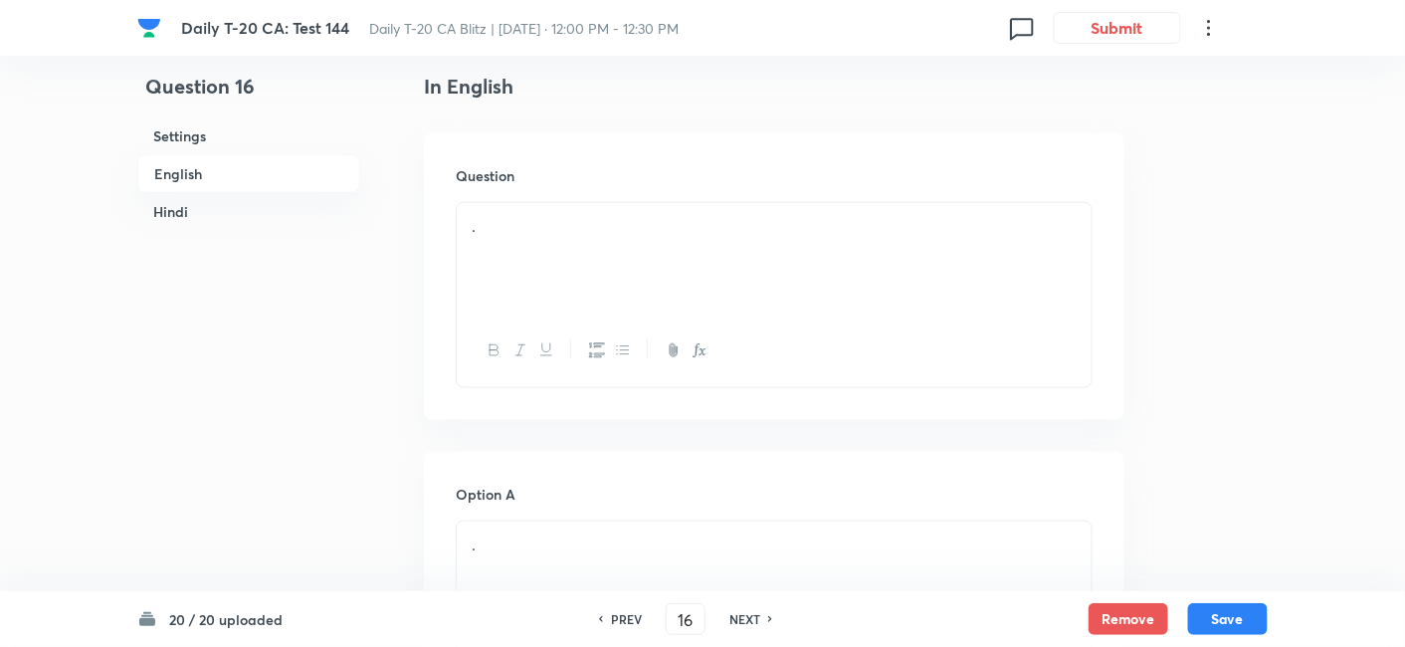
click at [668, 289] on div "." at bounding box center [774, 258] width 635 height 111
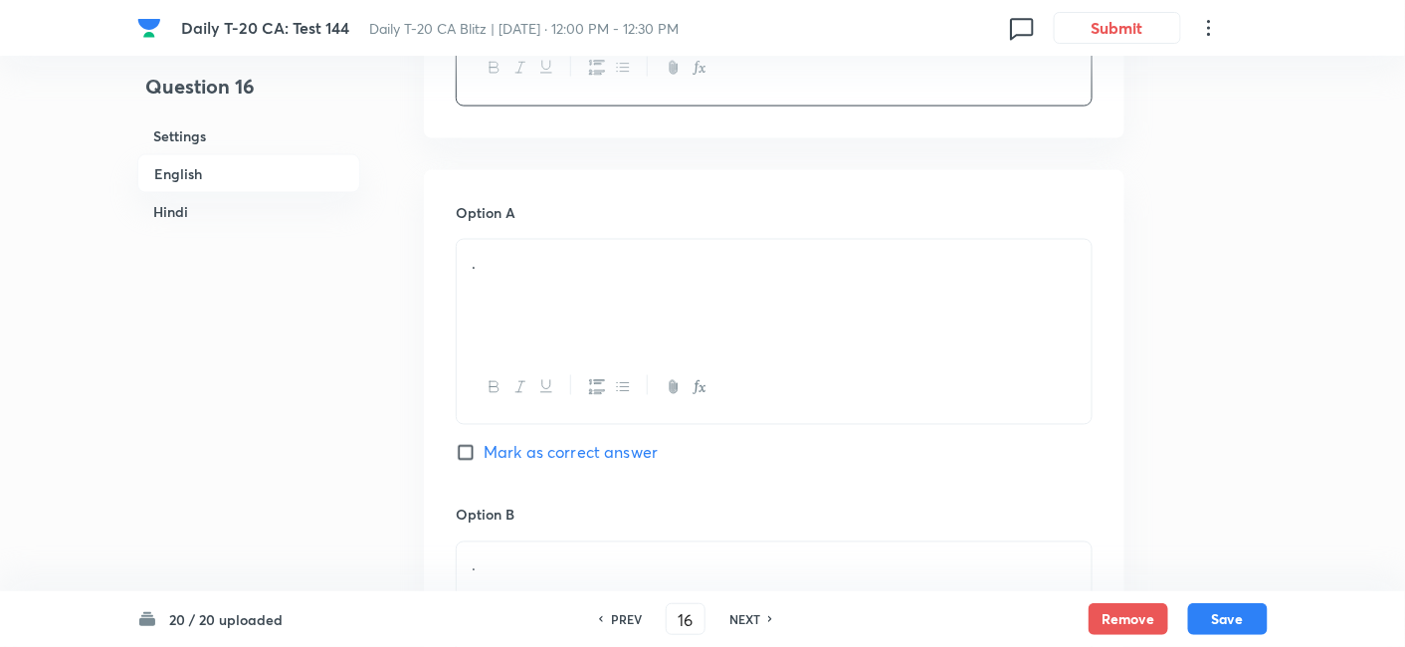
scroll to position [845, 0]
click at [548, 292] on div "." at bounding box center [774, 294] width 635 height 111
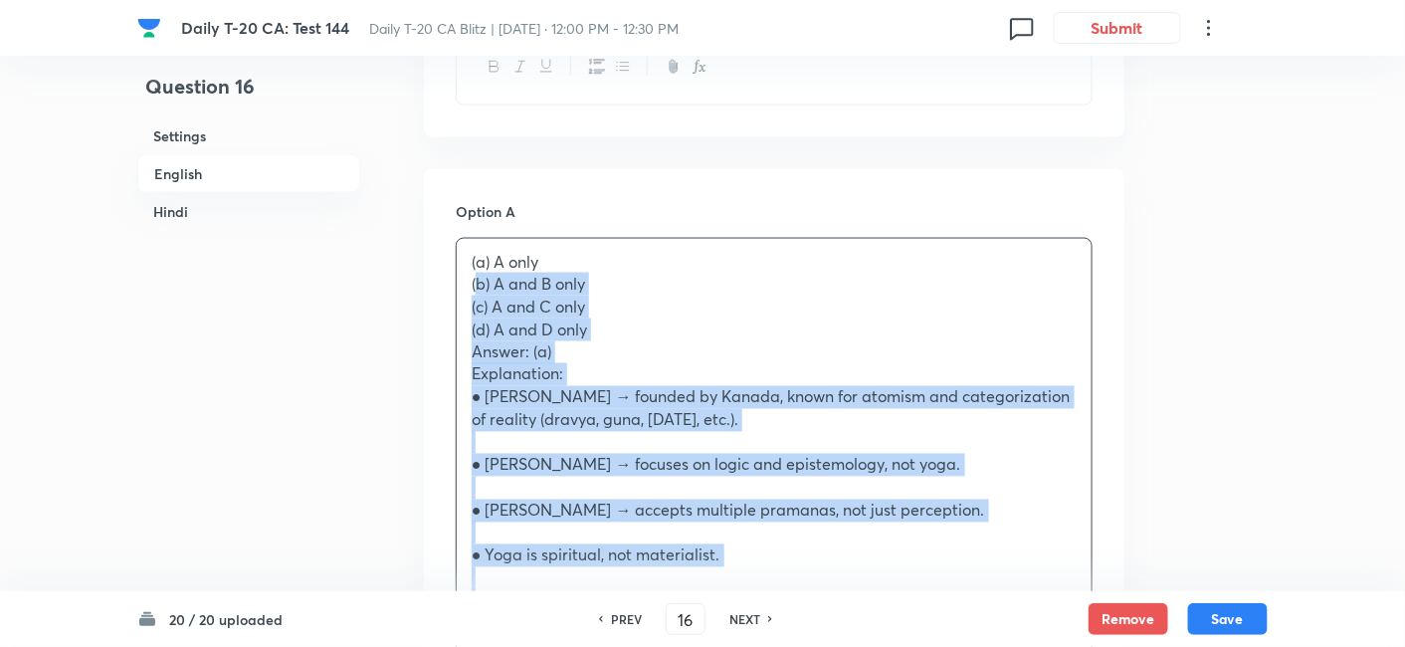
click at [460, 283] on div "(a) A only (b) A and B only (c) A and C only (d) A and D only Answer: (a) Expla…" at bounding box center [774, 432] width 635 height 386
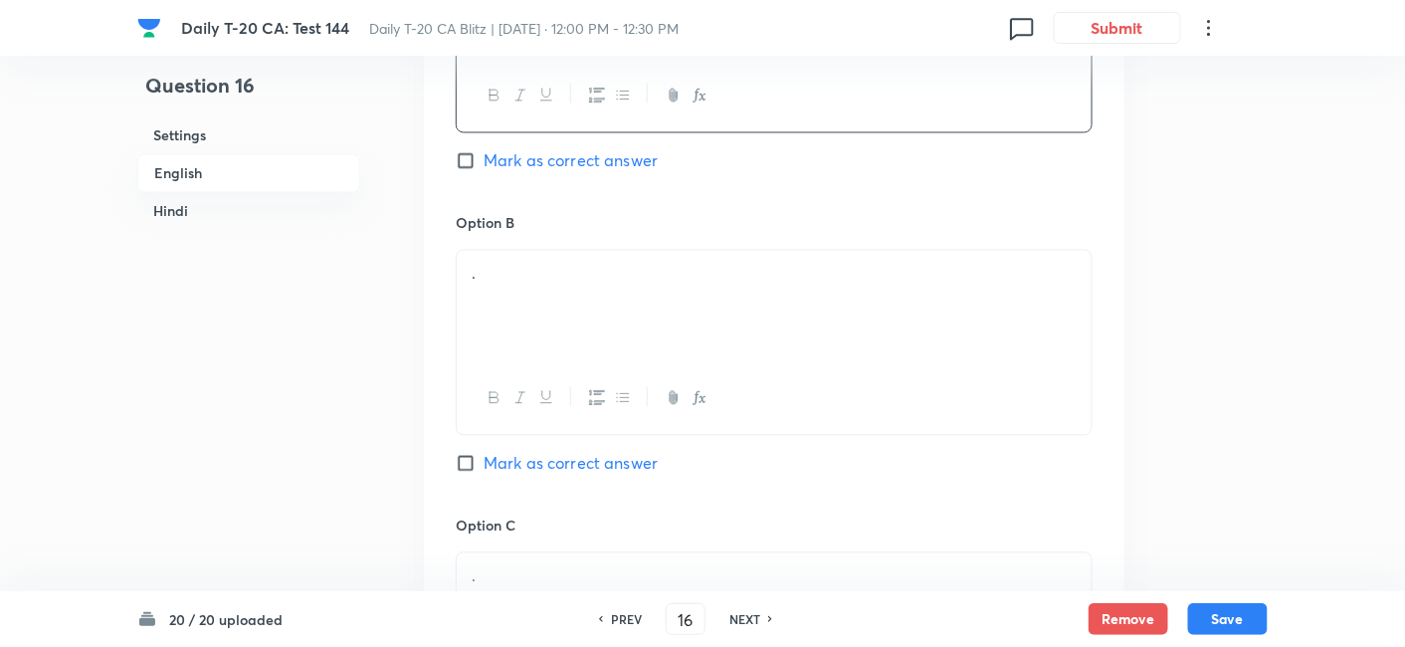
scroll to position [1177, 0]
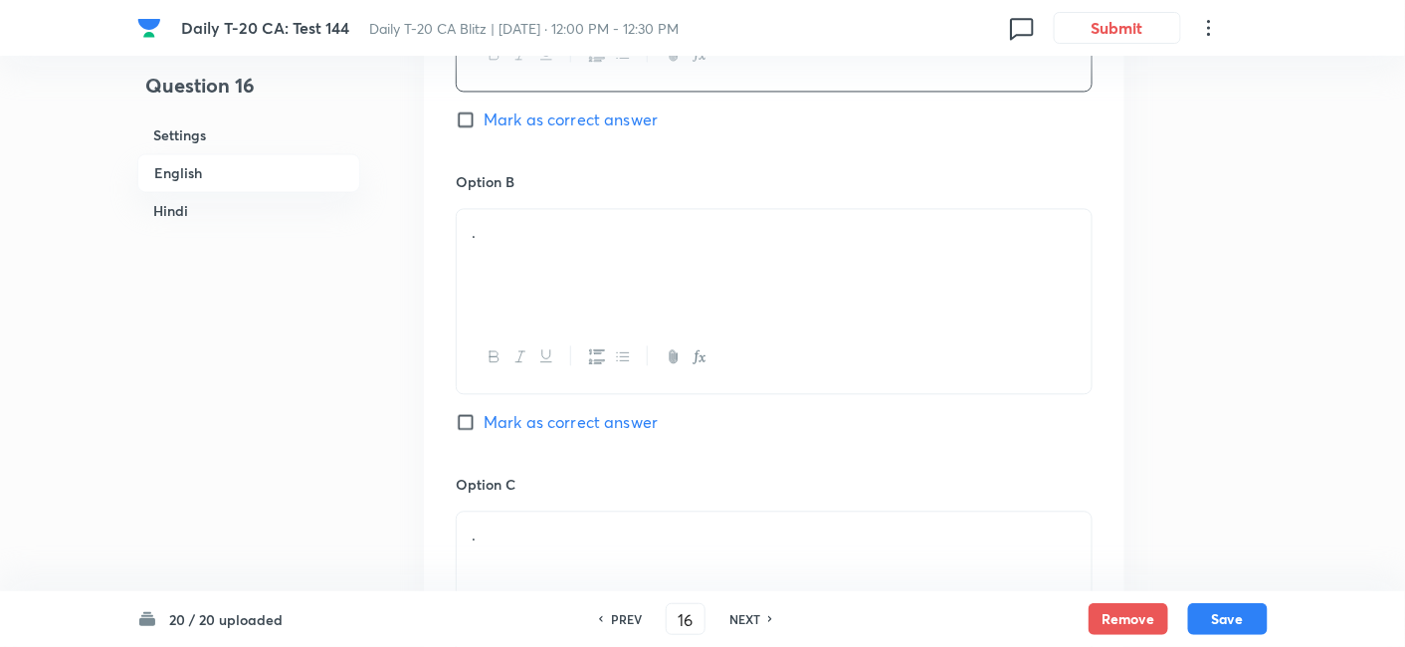
click at [571, 256] on div "." at bounding box center [774, 265] width 635 height 111
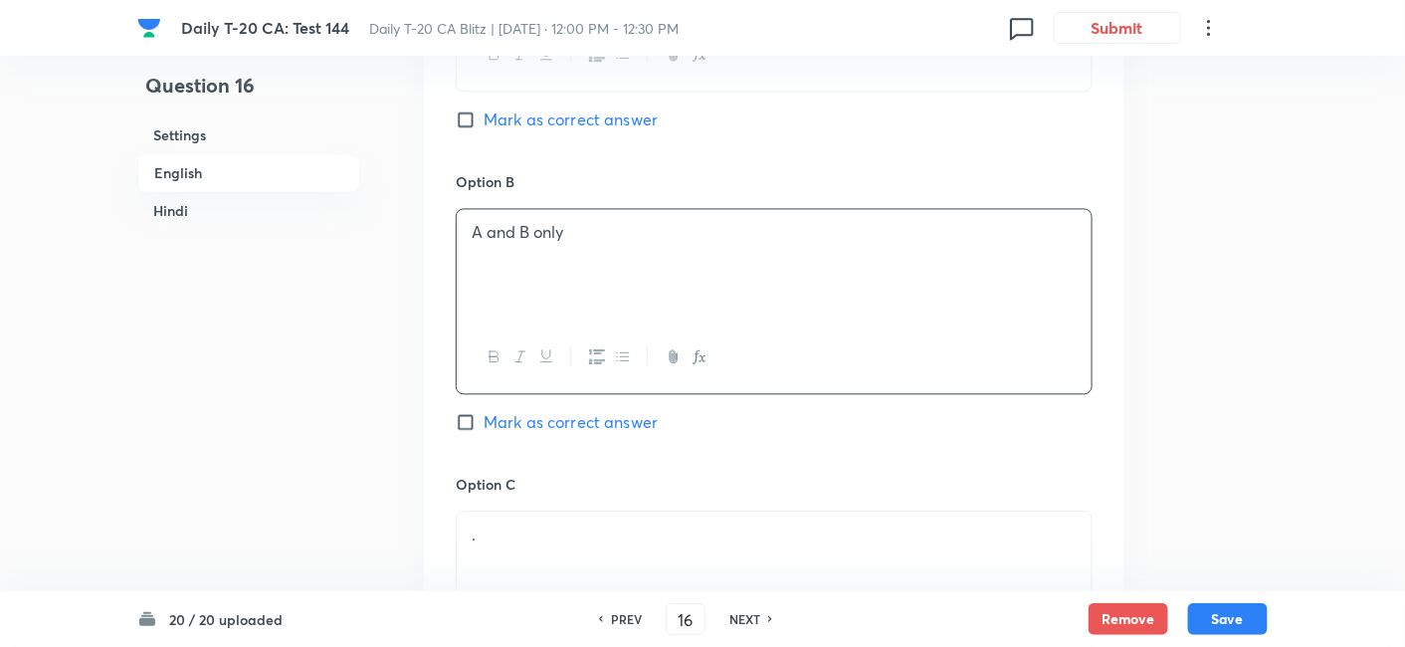
click at [538, 122] on span "Mark as correct answer" at bounding box center [571, 120] width 174 height 24
click at [484, 122] on input "Mark as correct answer" at bounding box center [470, 120] width 28 height 20
checkbox input "true"
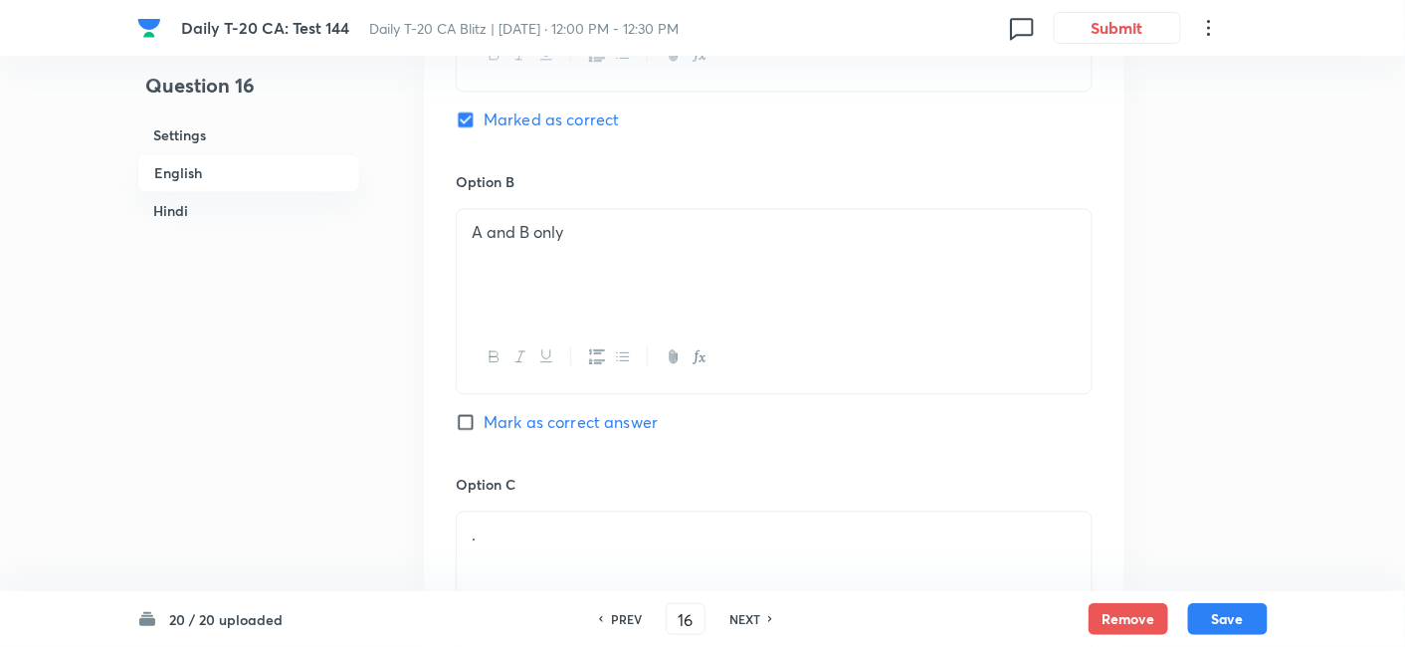
checkbox input "false"
checkbox input "true"
checkbox input "false"
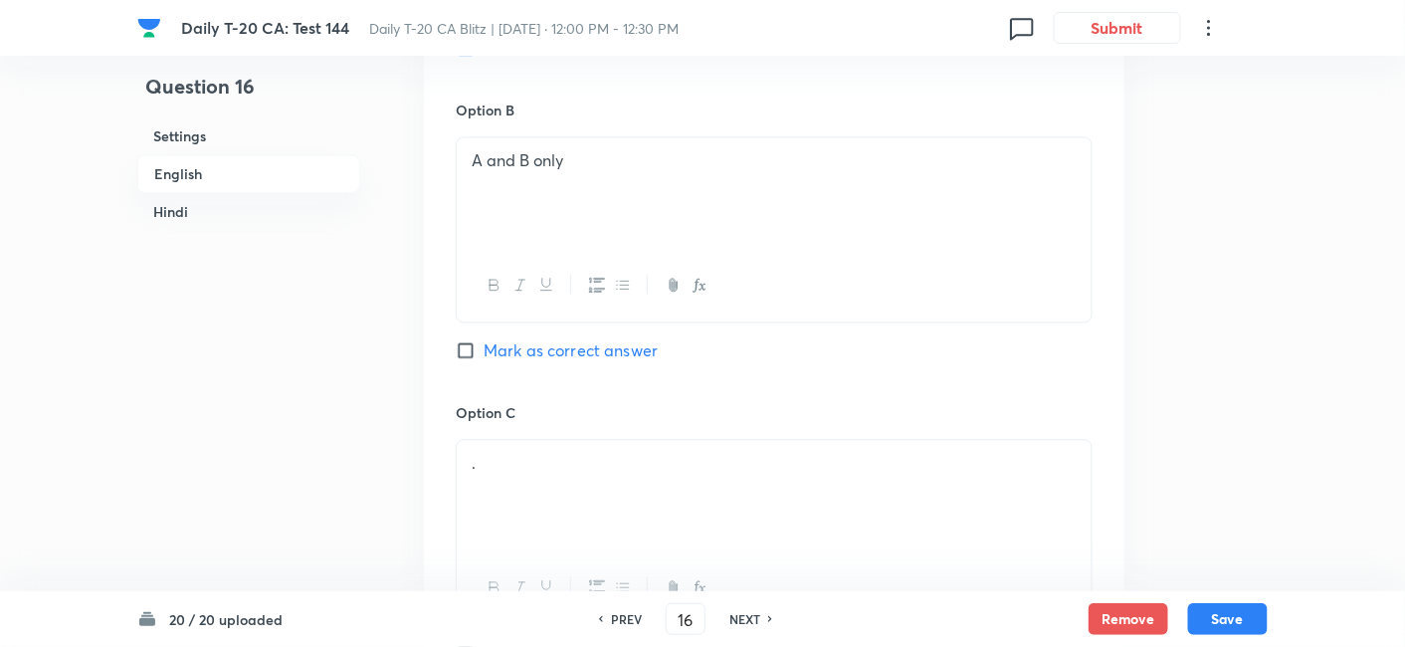
scroll to position [1509, 0]
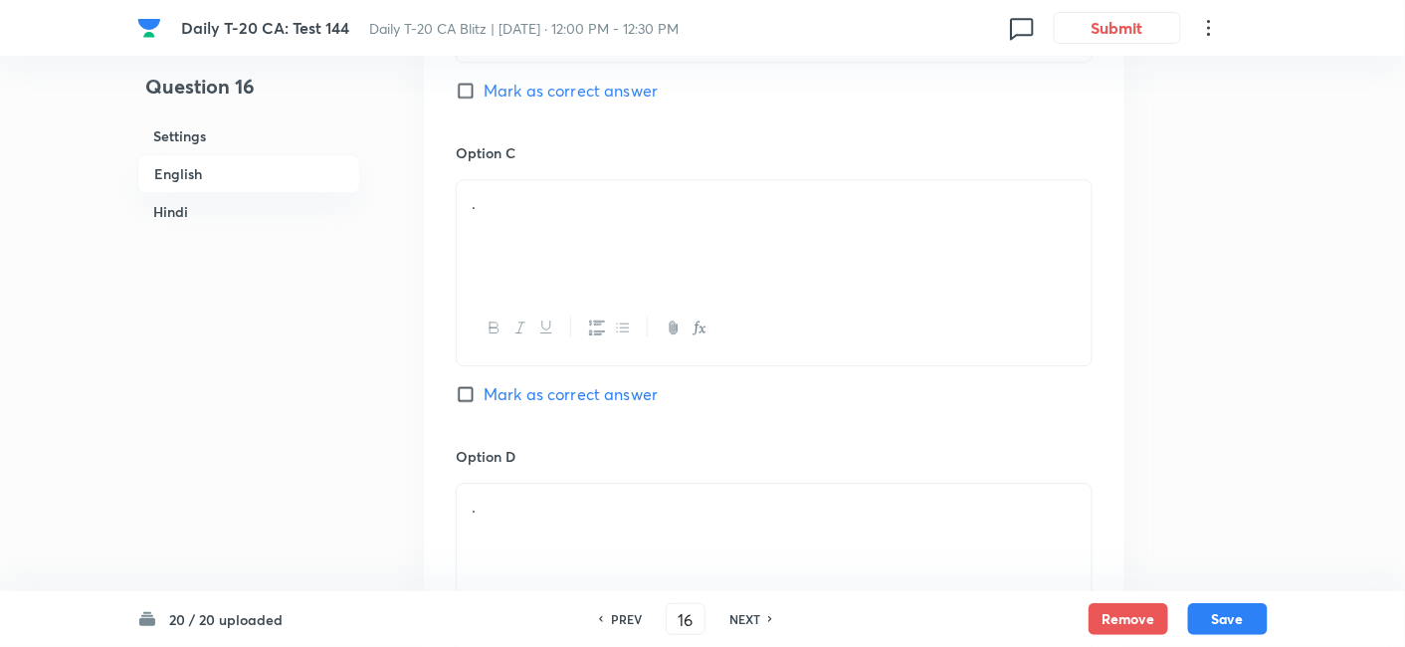
click at [577, 286] on div "." at bounding box center [774, 235] width 635 height 111
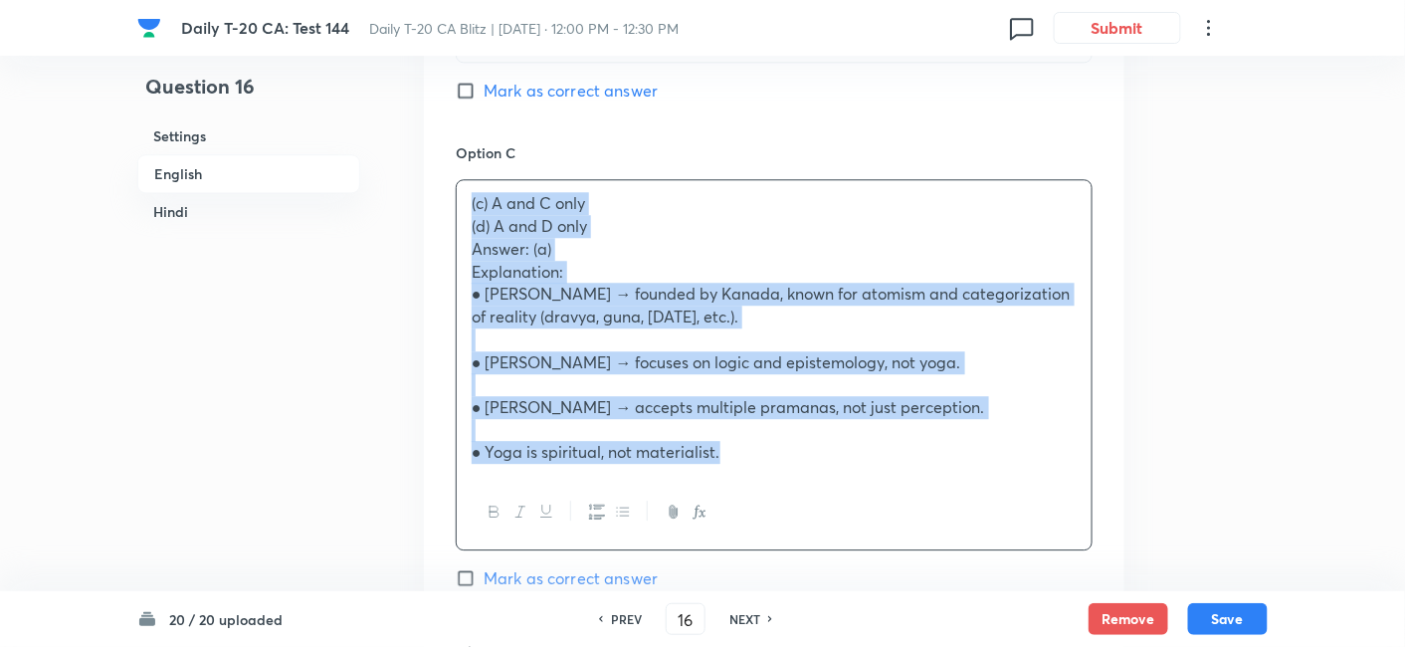
drag, startPoint x: 478, startPoint y: 237, endPoint x: 409, endPoint y: 202, distance: 77.0
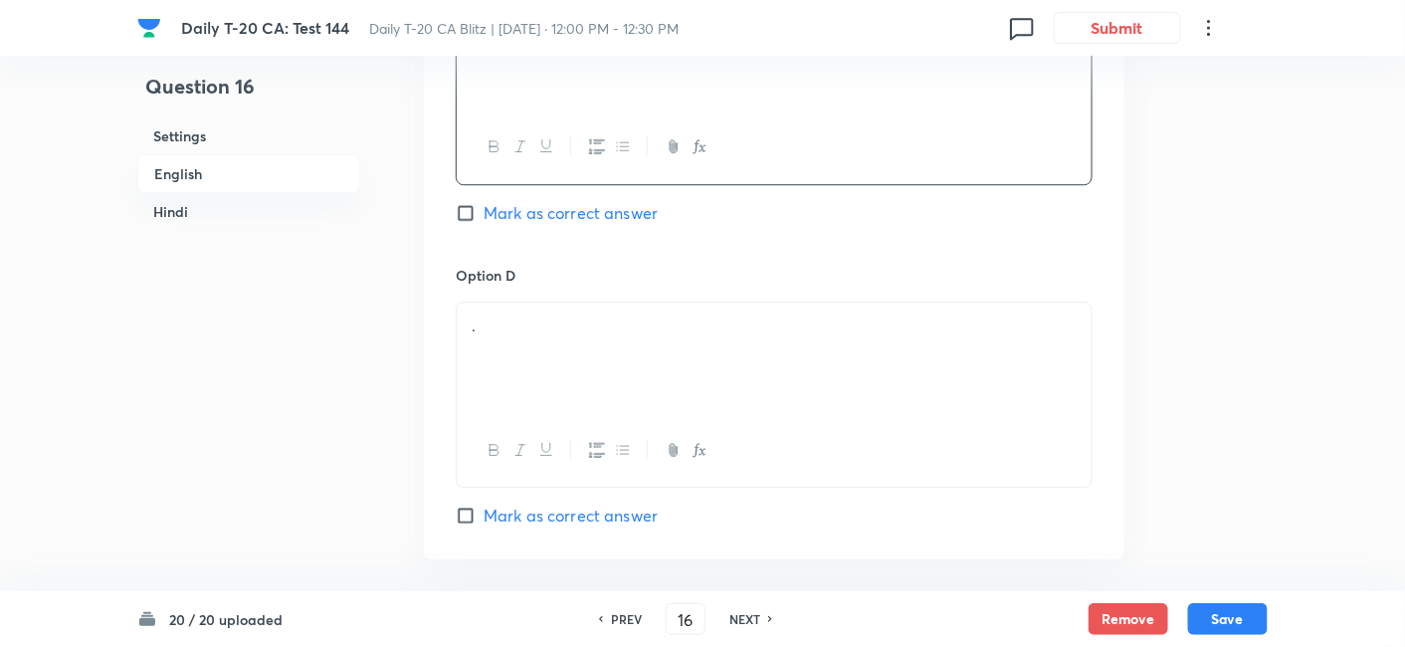
scroll to position [1730, 0]
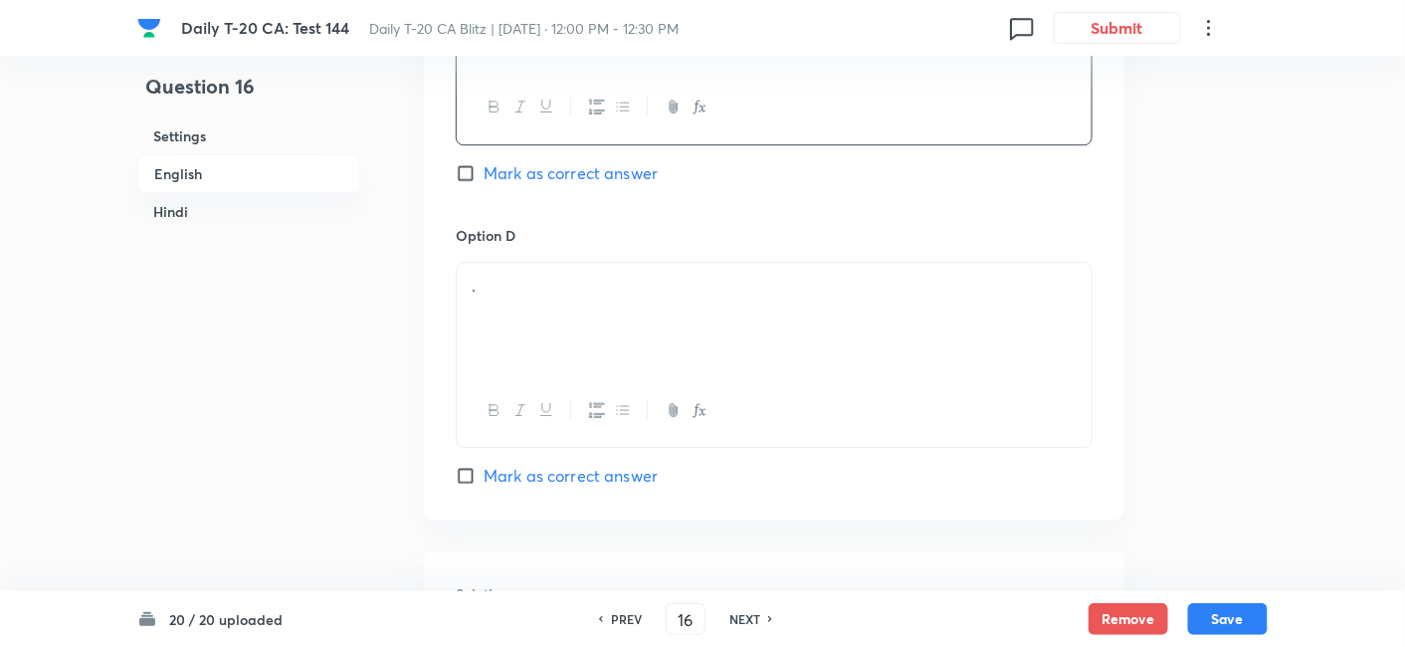
click at [554, 309] on div "." at bounding box center [774, 318] width 635 height 111
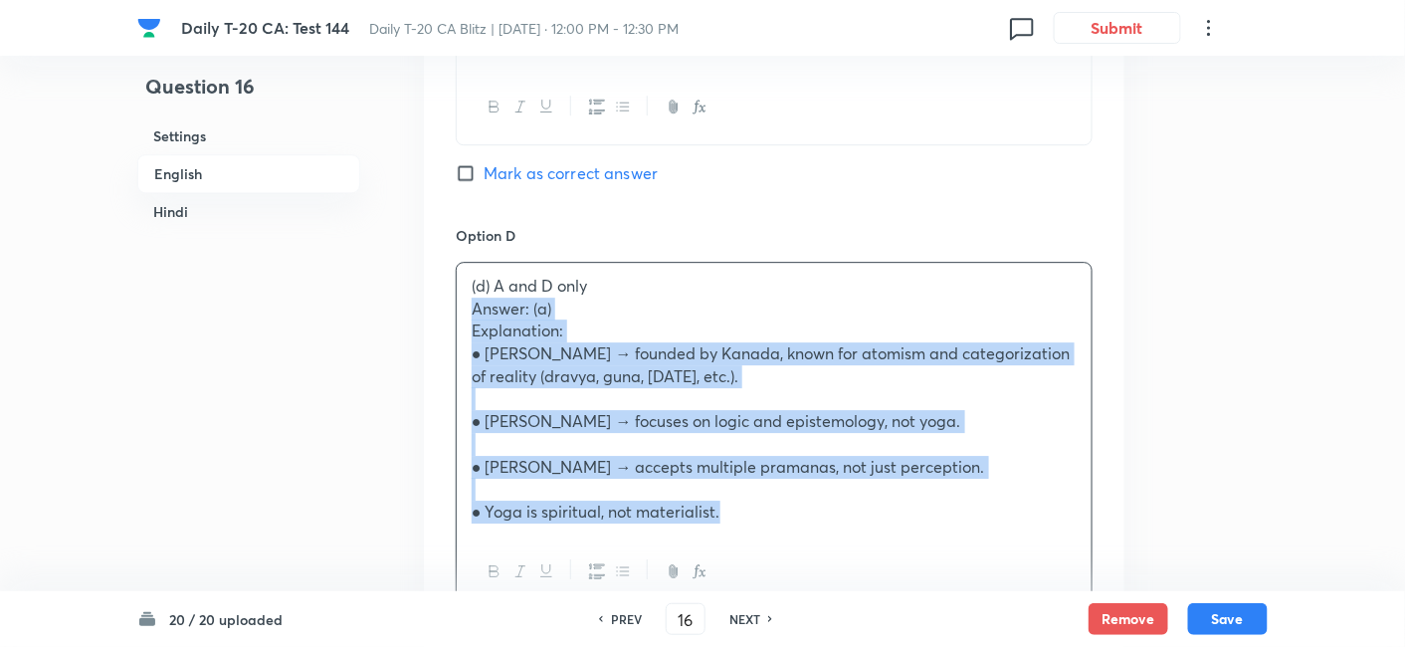
drag, startPoint x: 440, startPoint y: 303, endPoint x: 426, endPoint y: 302, distance: 14.0
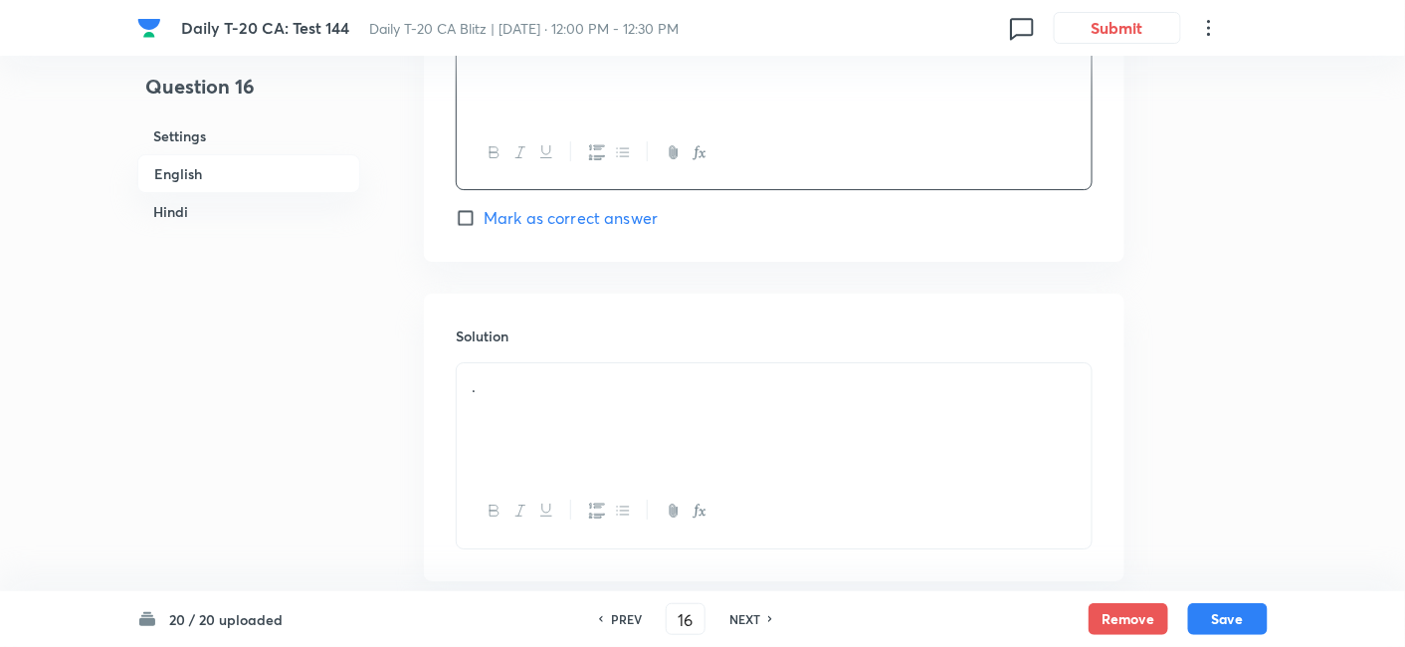
scroll to position [2061, 0]
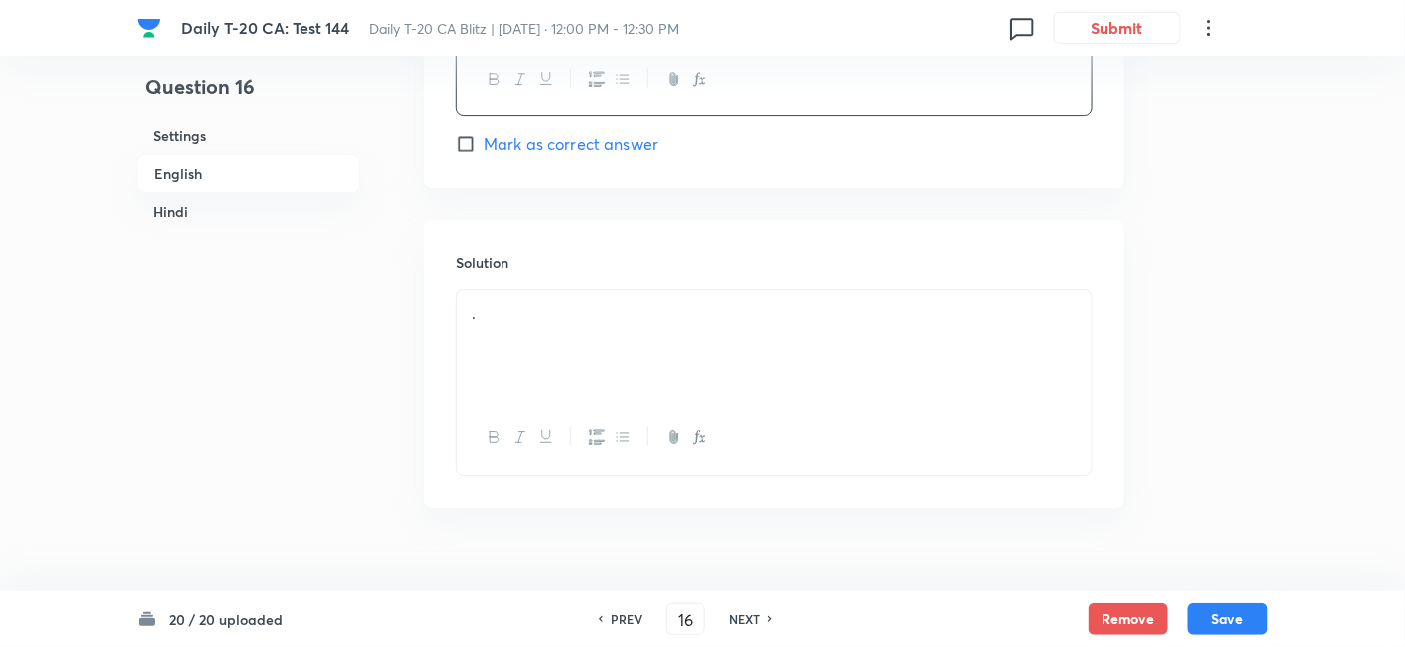
click at [551, 332] on div "." at bounding box center [774, 345] width 635 height 111
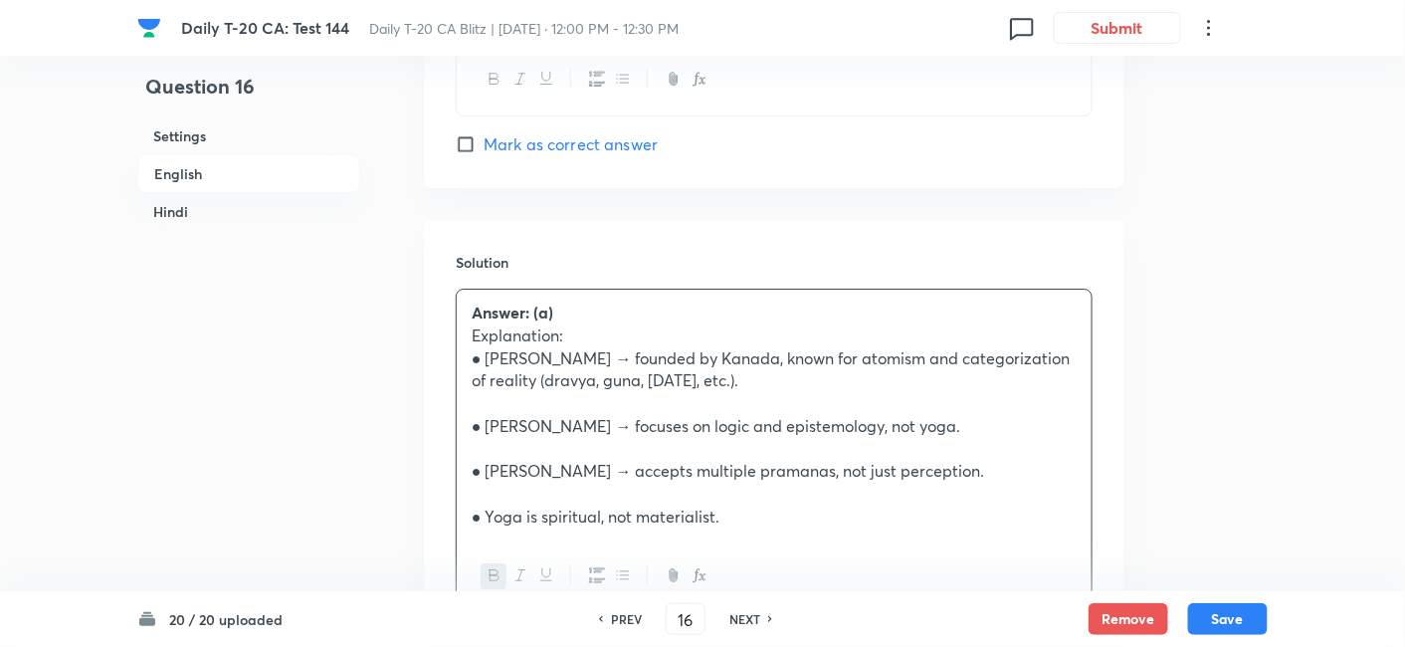
drag, startPoint x: 224, startPoint y: 170, endPoint x: 497, endPoint y: 297, distance: 300.6
click at [226, 169] on h6 "English" at bounding box center [248, 173] width 223 height 39
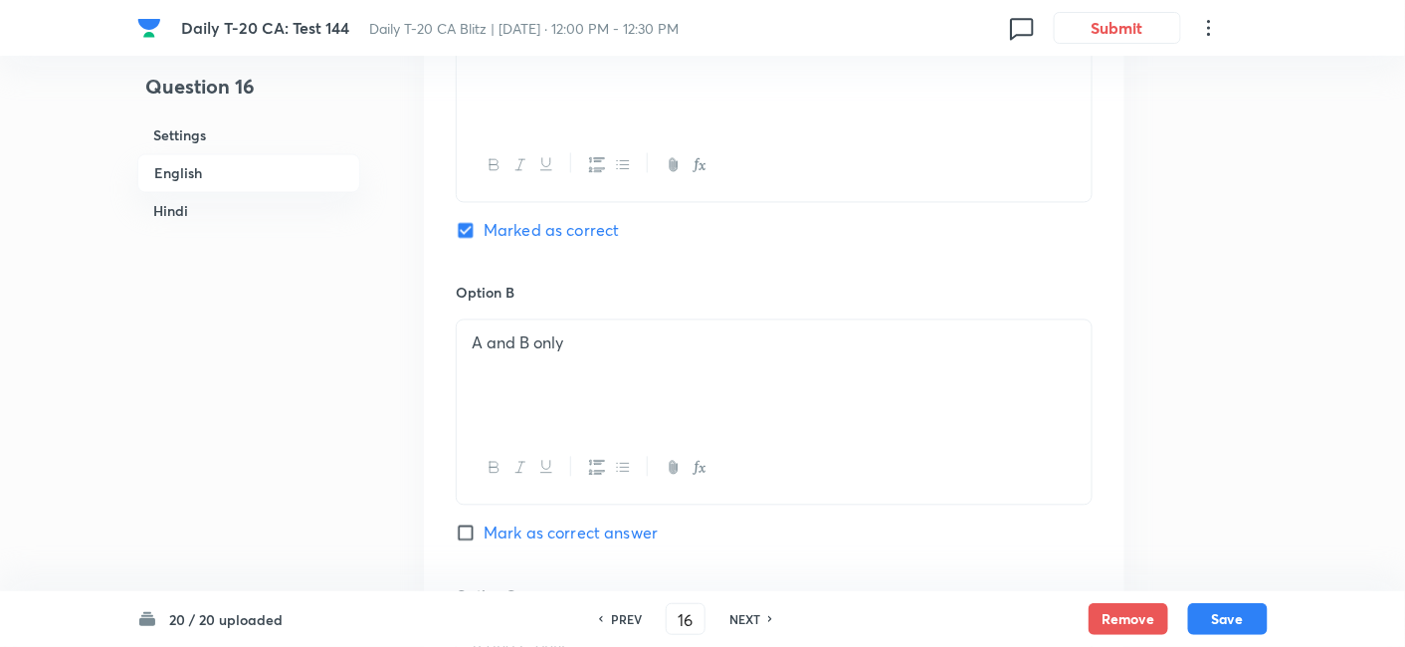
click at [208, 218] on h6 "Hindi" at bounding box center [248, 211] width 223 height 37
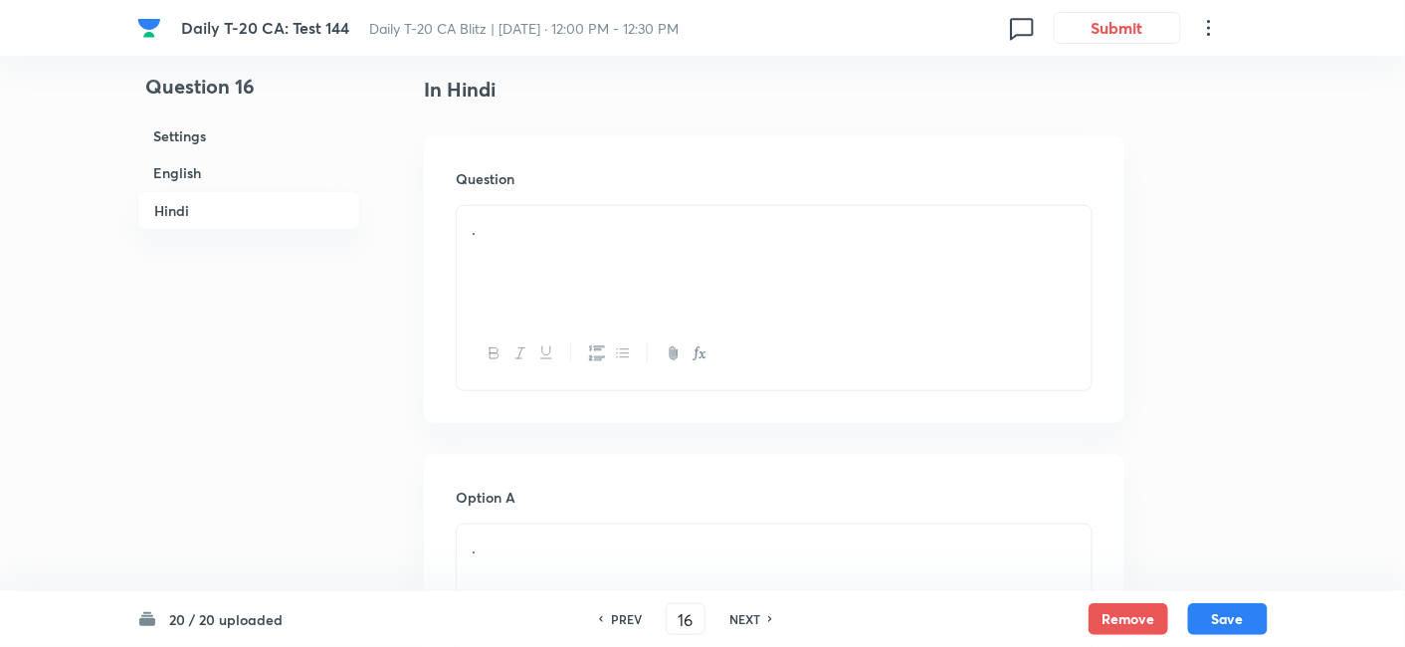
click at [611, 280] on div "." at bounding box center [774, 261] width 635 height 111
click at [544, 260] on div "." at bounding box center [774, 261] width 635 height 111
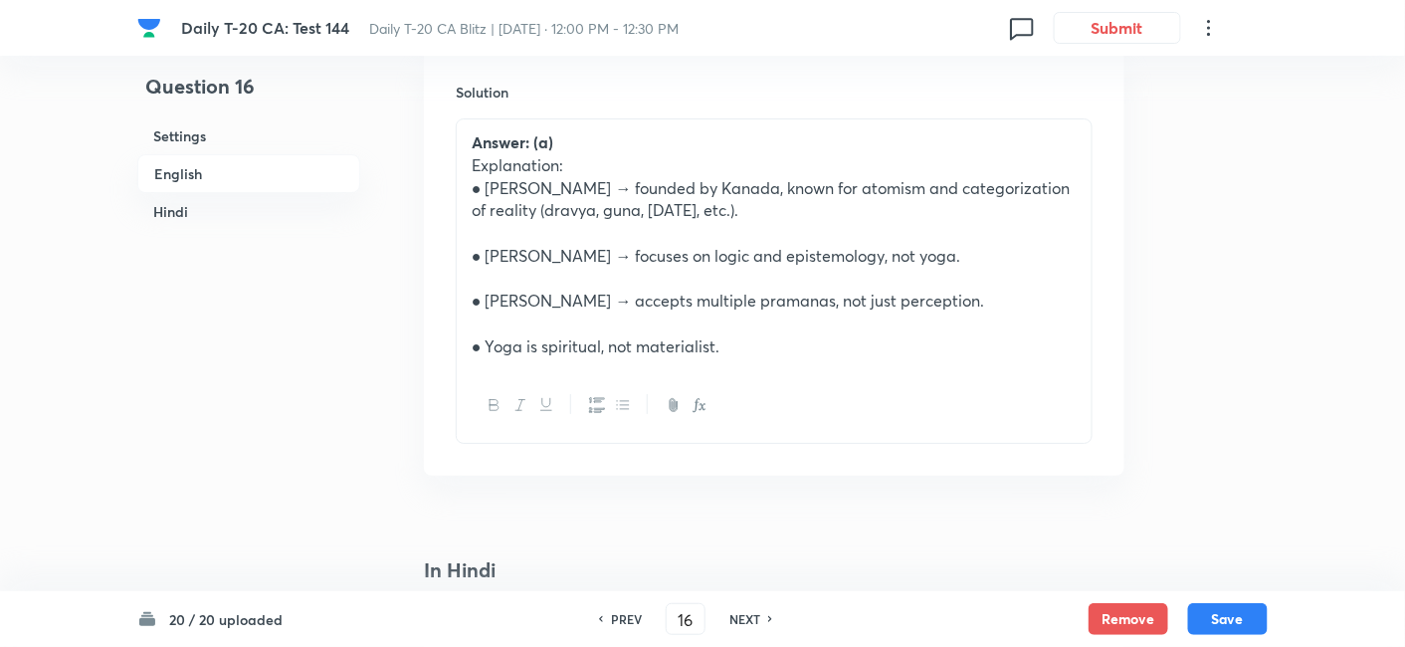
scroll to position [2159, 0]
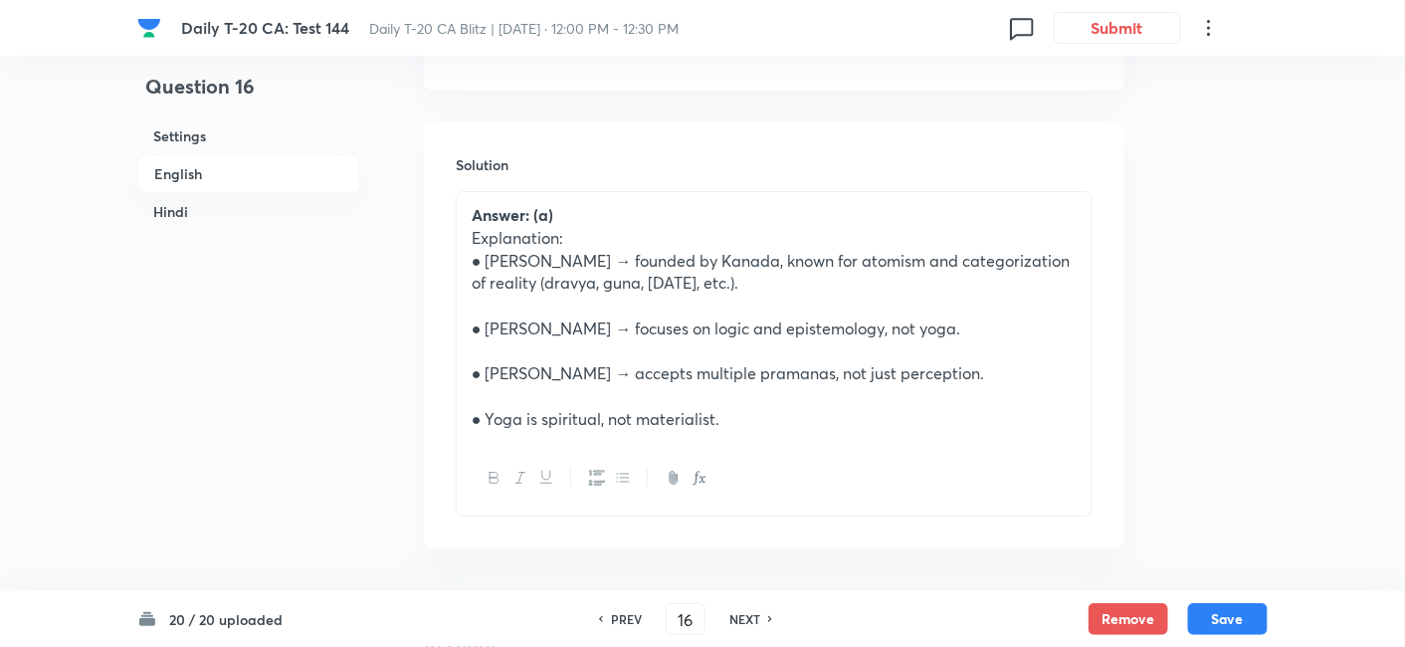
click at [210, 174] on h6 "English" at bounding box center [248, 173] width 223 height 39
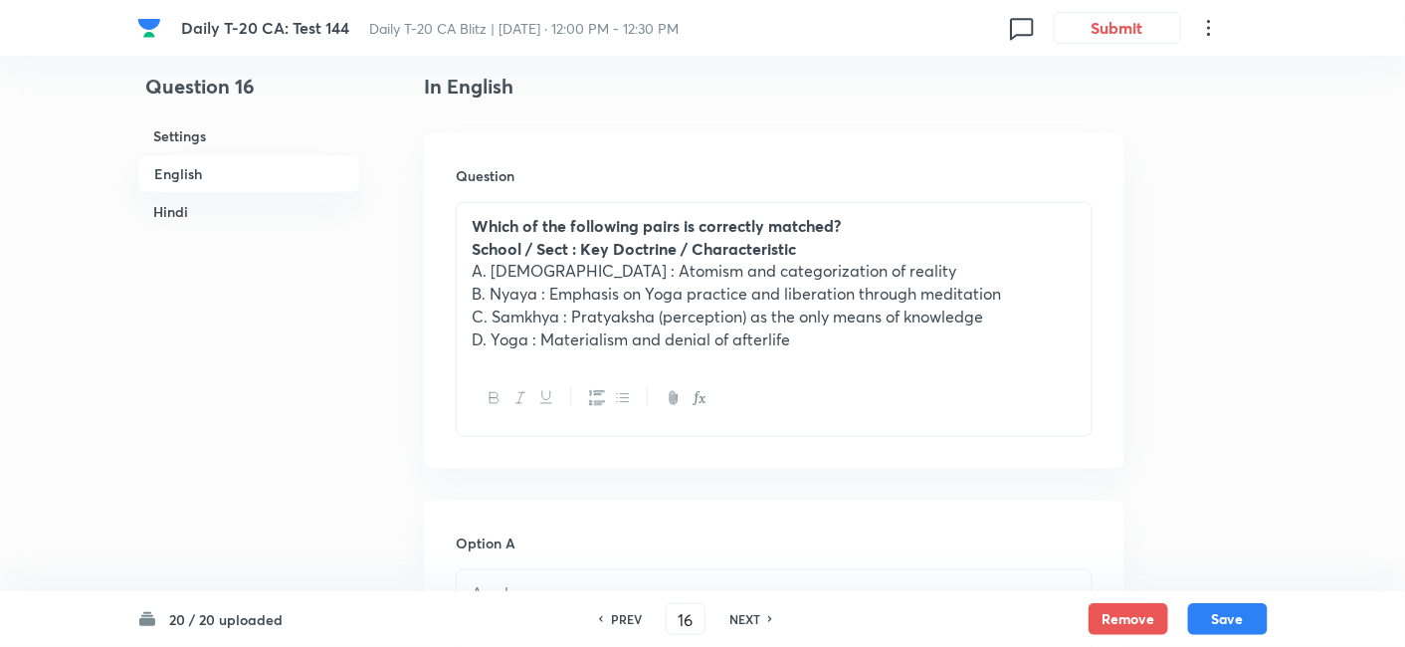
click at [628, 612] on h6 "PREV" at bounding box center [626, 619] width 31 height 18
type input "15"
checkbox input "false"
checkbox input "true"
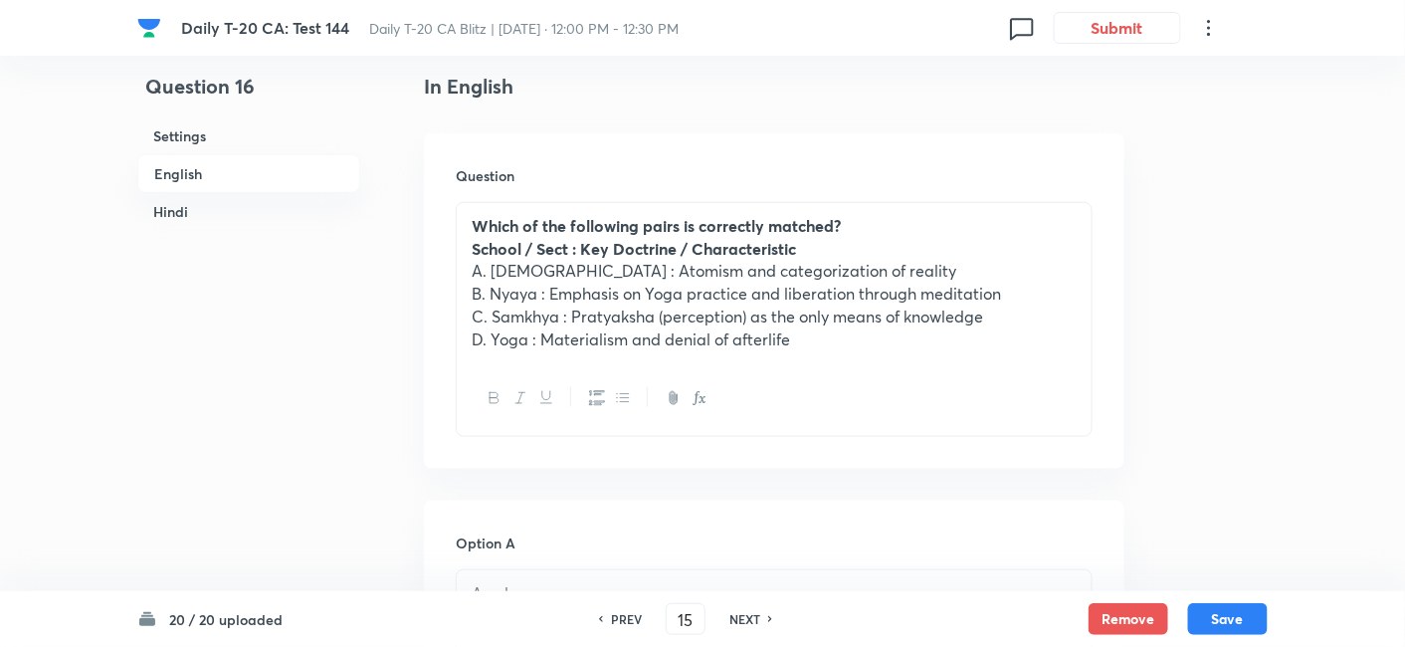
checkbox input "true"
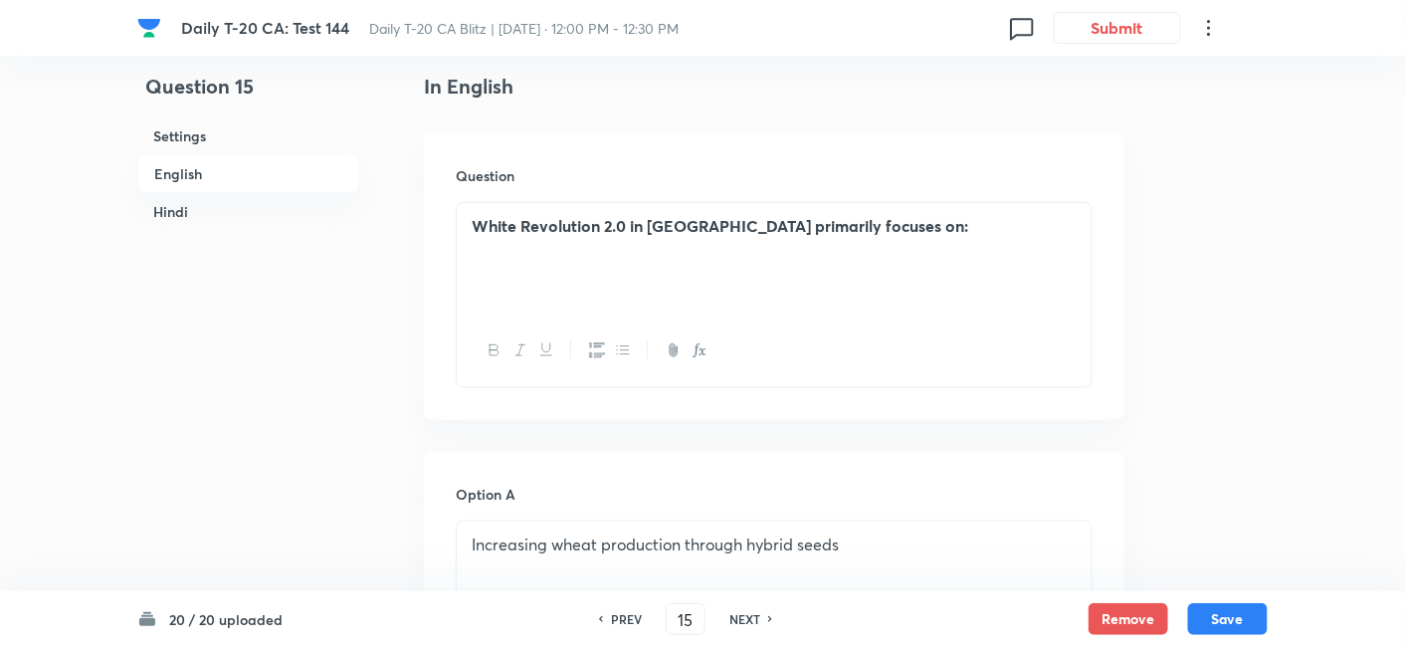
click at [220, 174] on h6 "English" at bounding box center [248, 173] width 223 height 39
click at [770, 621] on icon at bounding box center [771, 619] width 6 height 10
type input "16"
checkbox input "false"
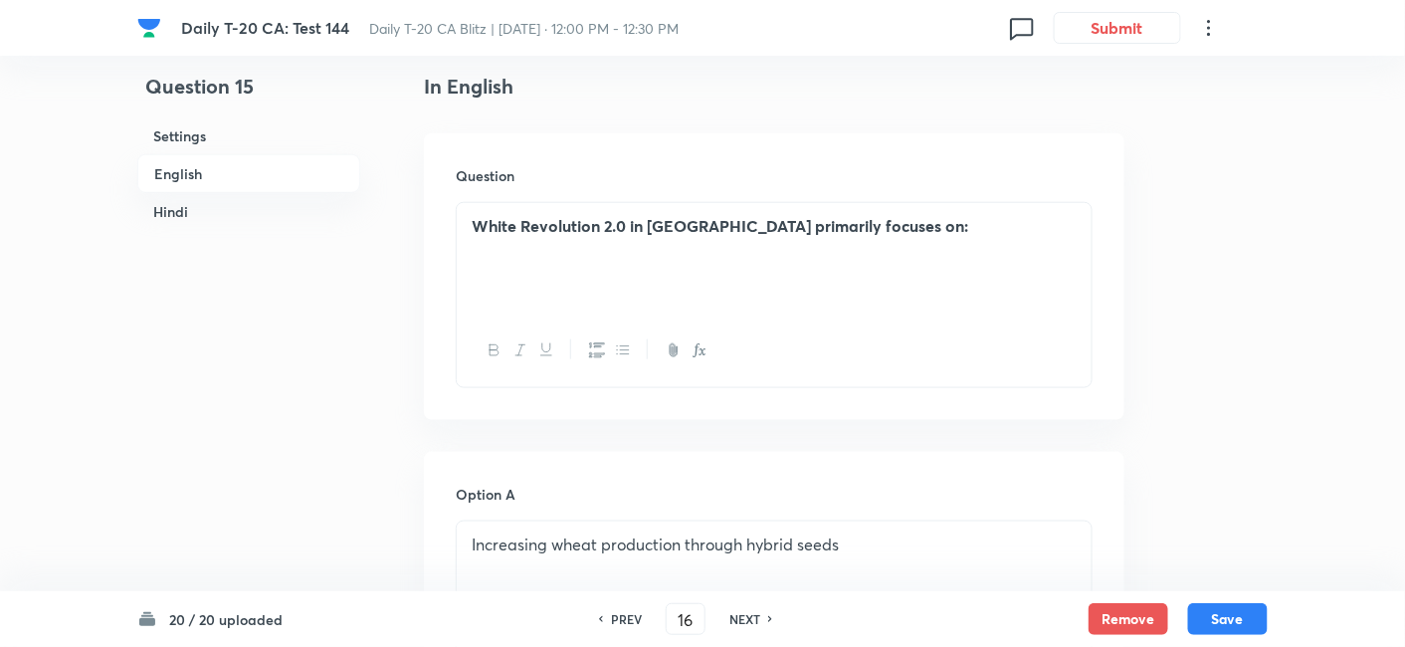
checkbox input "true"
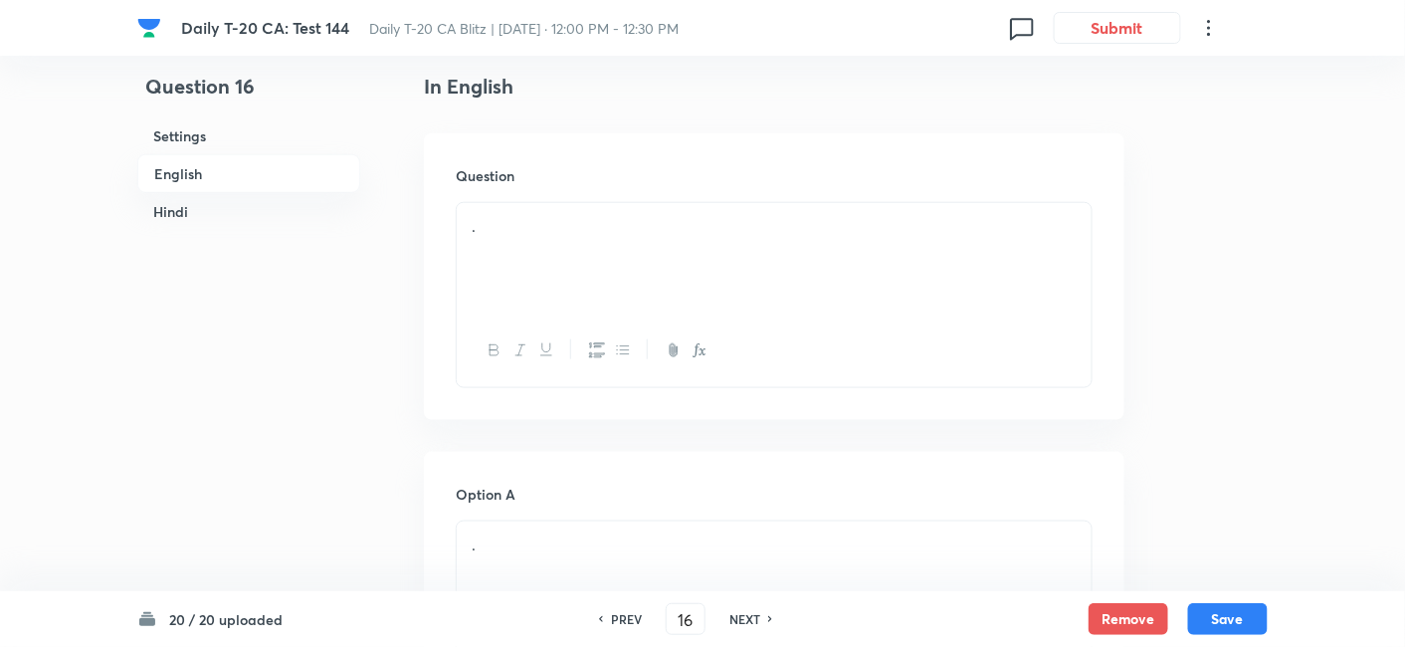
click at [177, 174] on h6 "English" at bounding box center [248, 173] width 223 height 39
click at [542, 216] on p "." at bounding box center [774, 226] width 605 height 23
drag, startPoint x: 616, startPoint y: 252, endPoint x: 639, endPoint y: 257, distance: 23.4
click at [617, 251] on div "." at bounding box center [774, 258] width 635 height 111
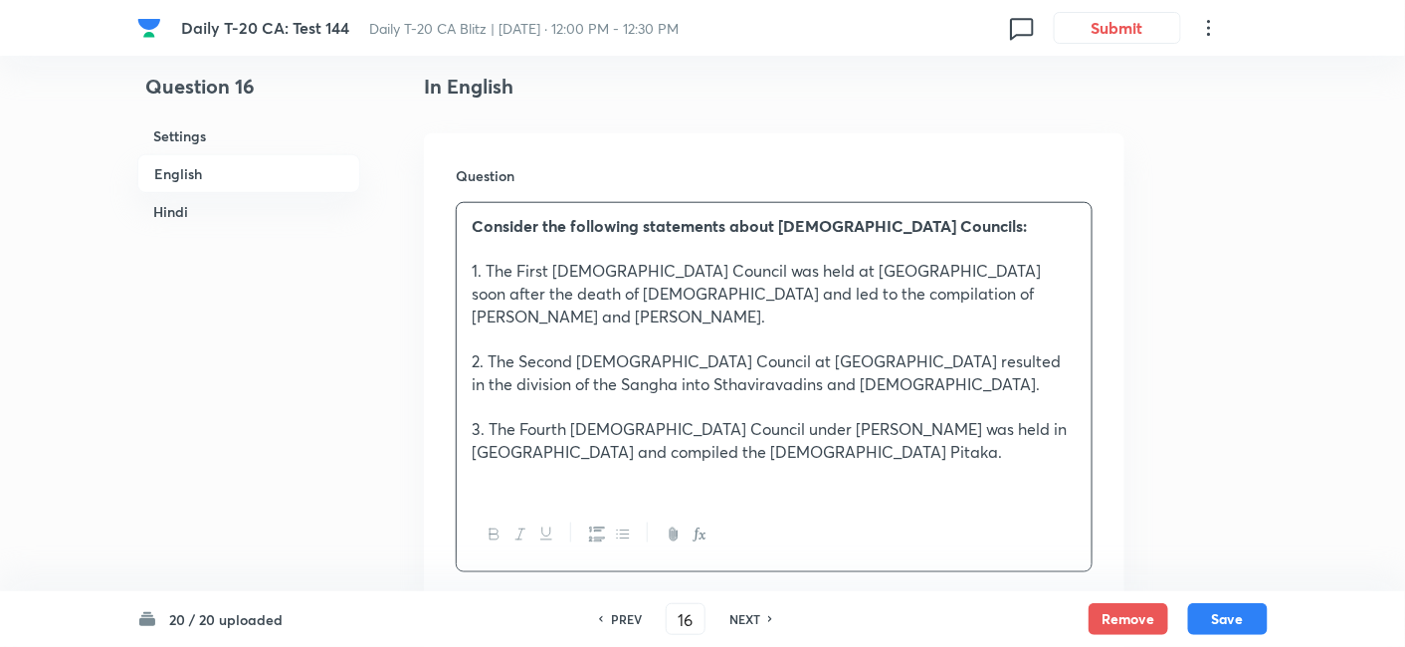
scroll to position [956, 0]
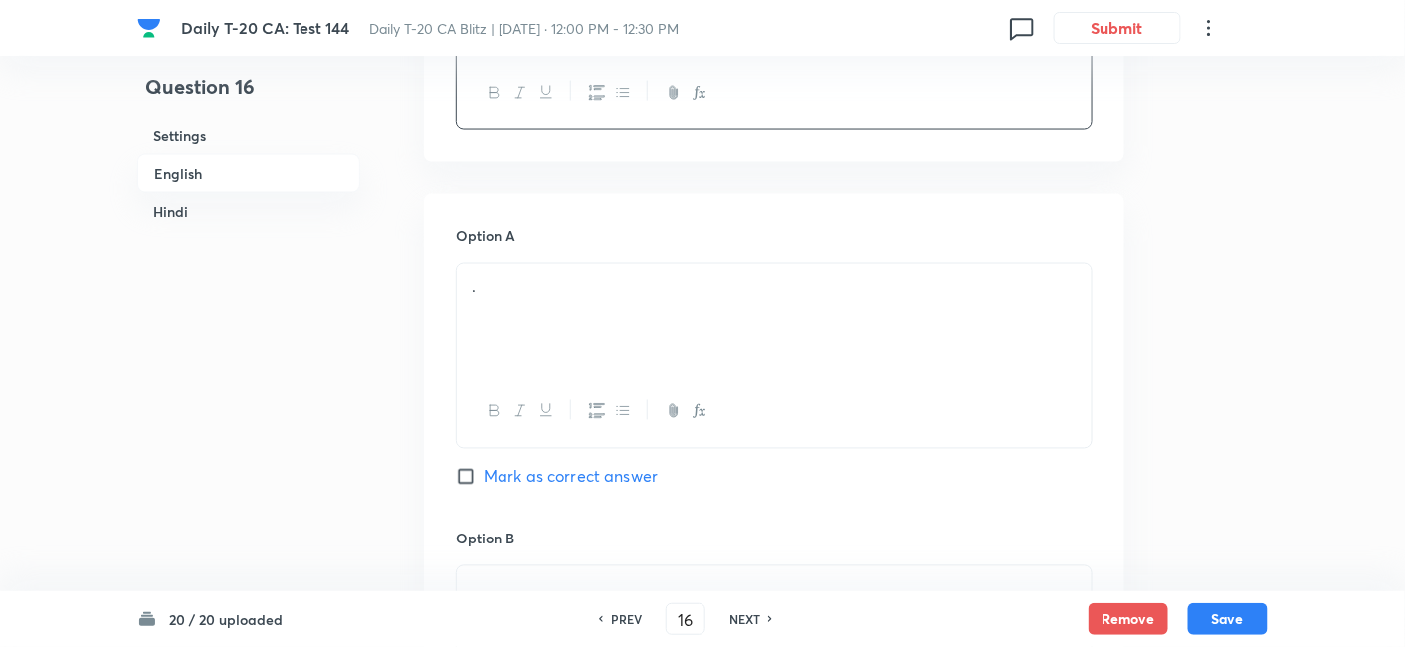
click at [566, 328] on div "." at bounding box center [774, 319] width 635 height 111
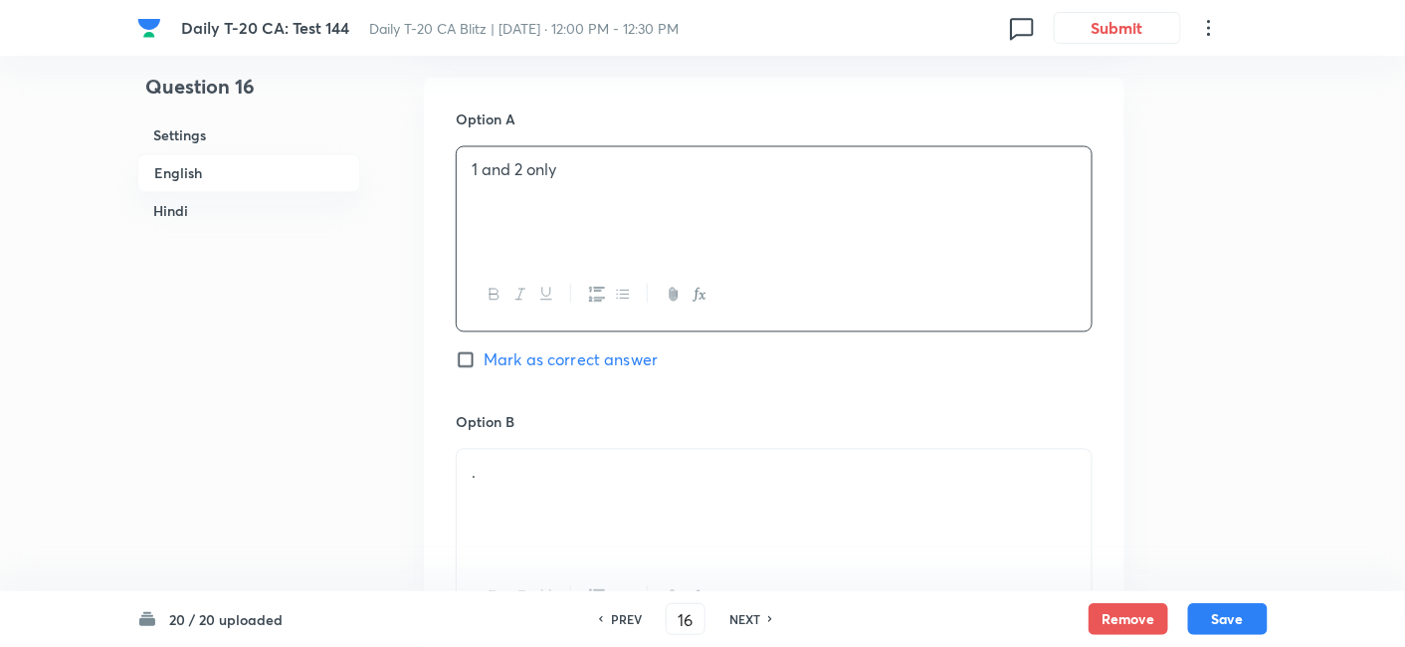
scroll to position [1288, 0]
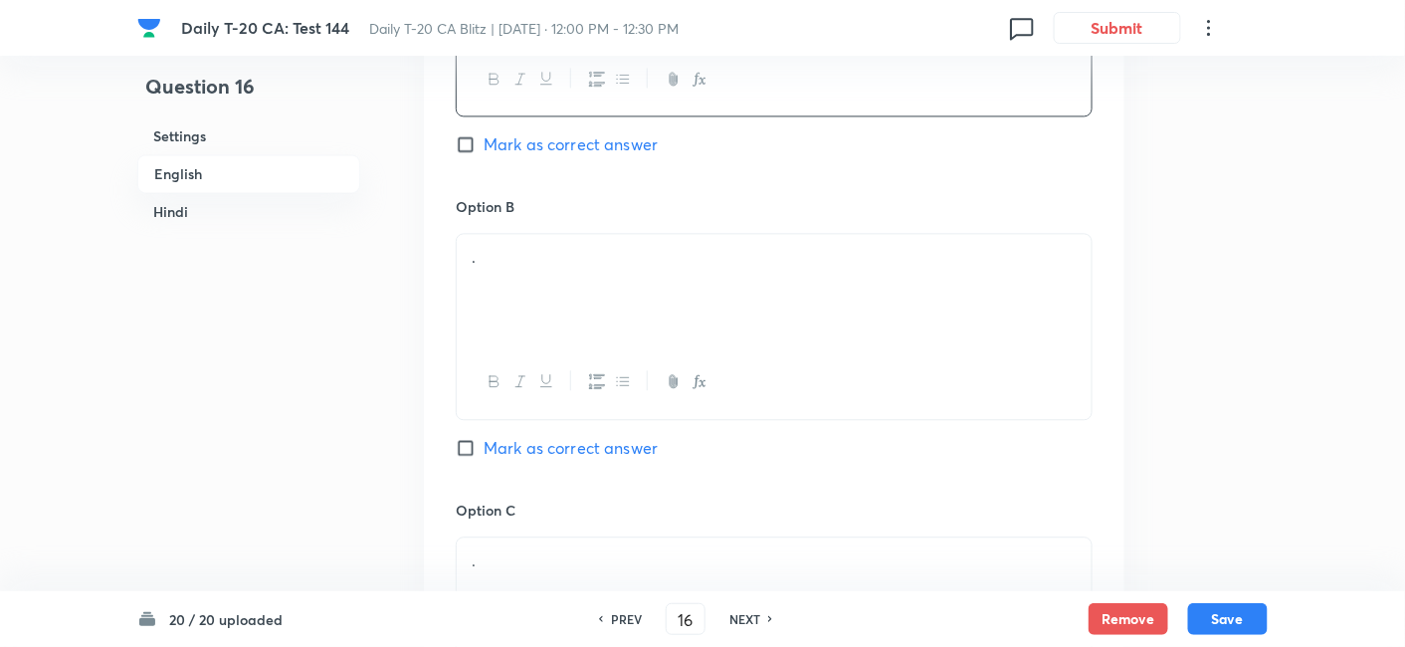
click at [593, 132] on span "Mark as correct answer" at bounding box center [571, 144] width 174 height 24
click at [484, 134] on input "Mark as correct answer" at bounding box center [470, 144] width 28 height 20
checkbox input "true"
checkbox input "false"
checkbox input "true"
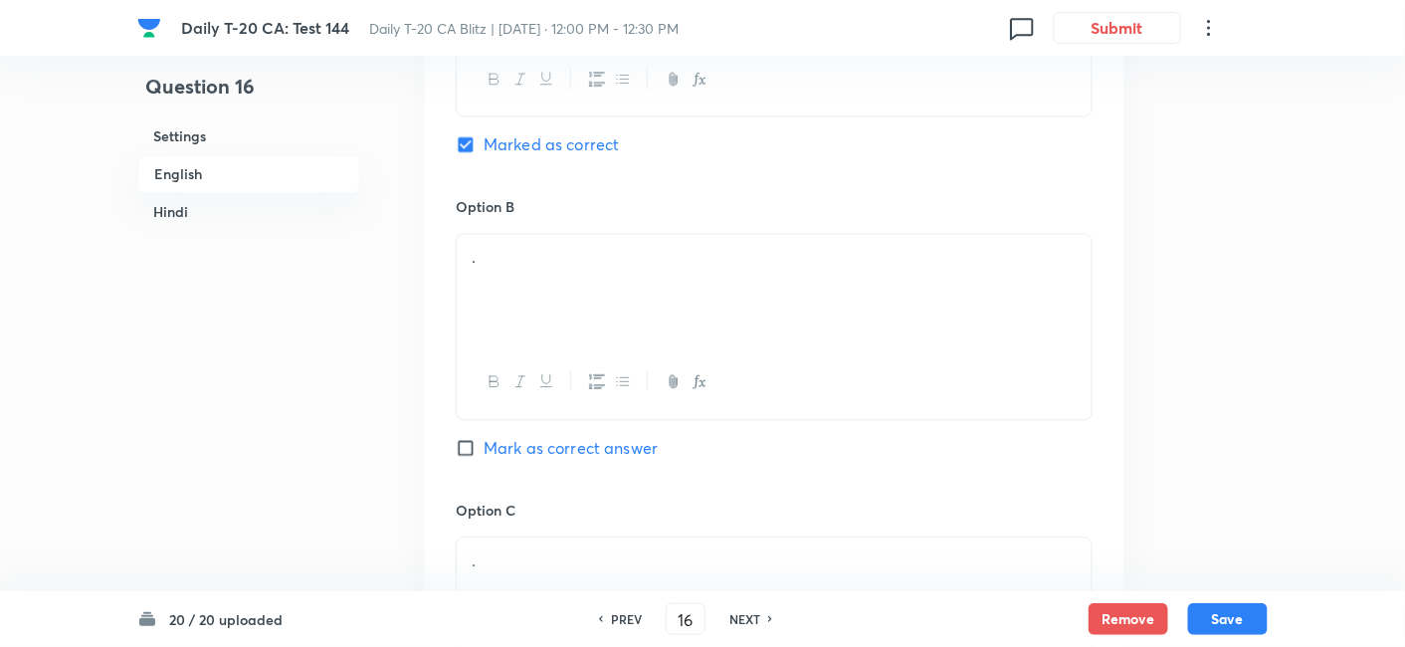
checkbox input "false"
click at [575, 289] on div "." at bounding box center [774, 289] width 635 height 111
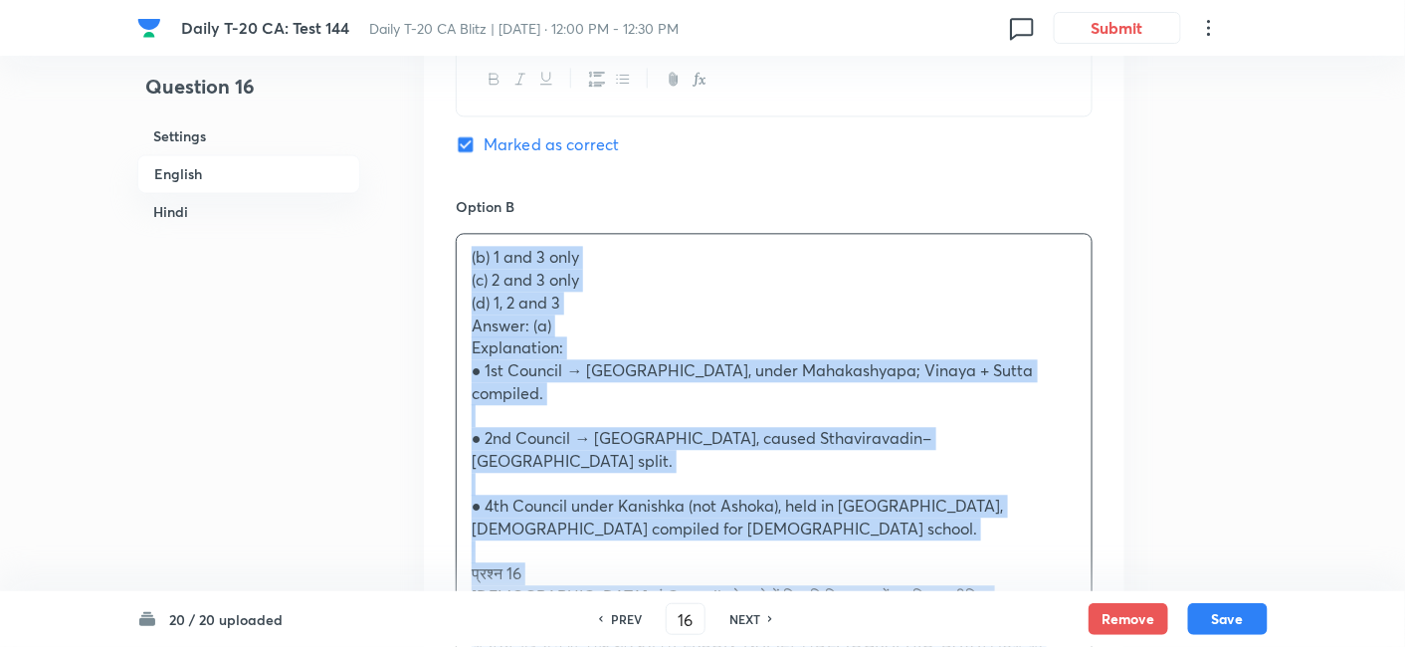
drag, startPoint x: 540, startPoint y: 283, endPoint x: 438, endPoint y: 237, distance: 112.3
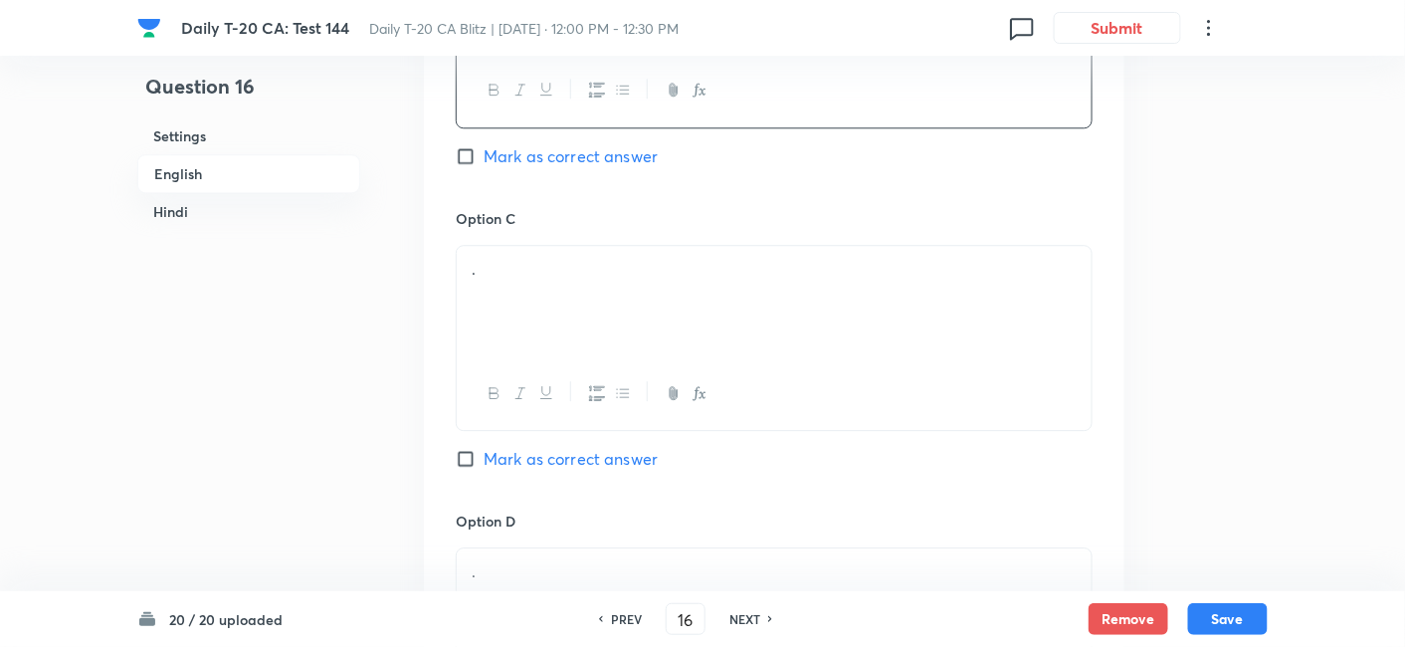
scroll to position [1619, 0]
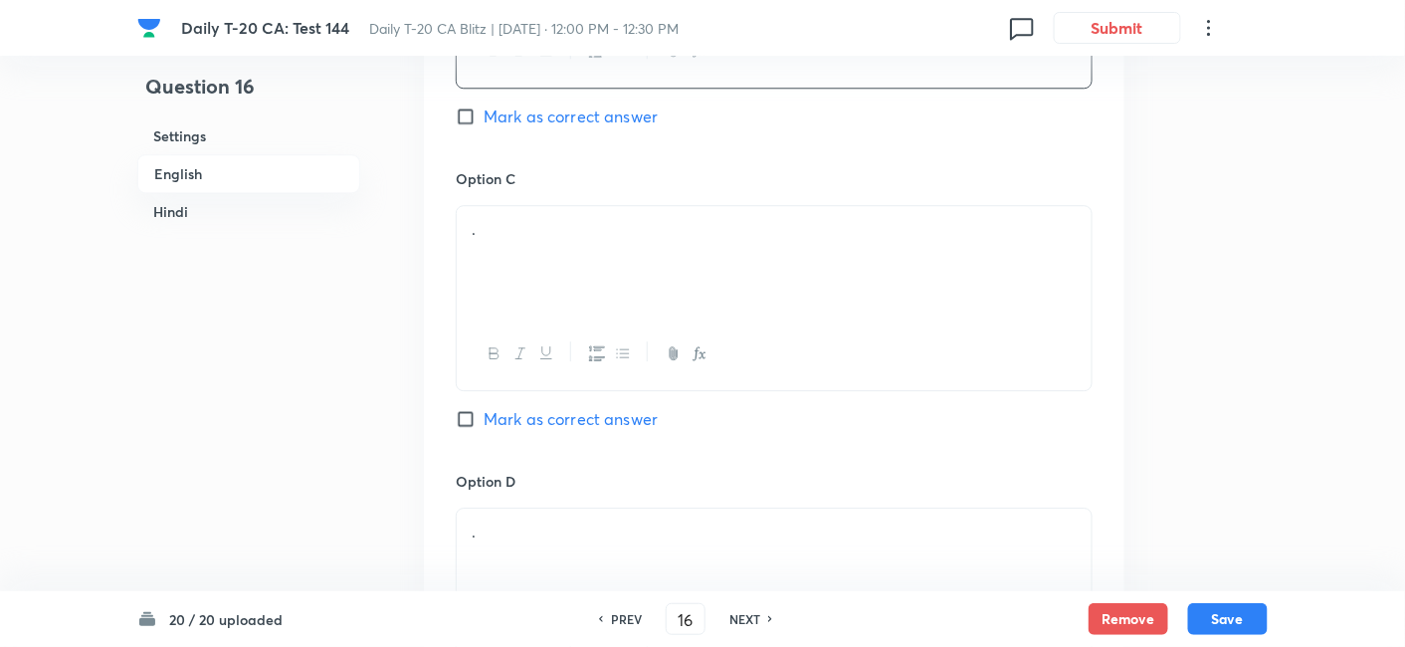
click at [526, 249] on div "." at bounding box center [774, 261] width 635 height 111
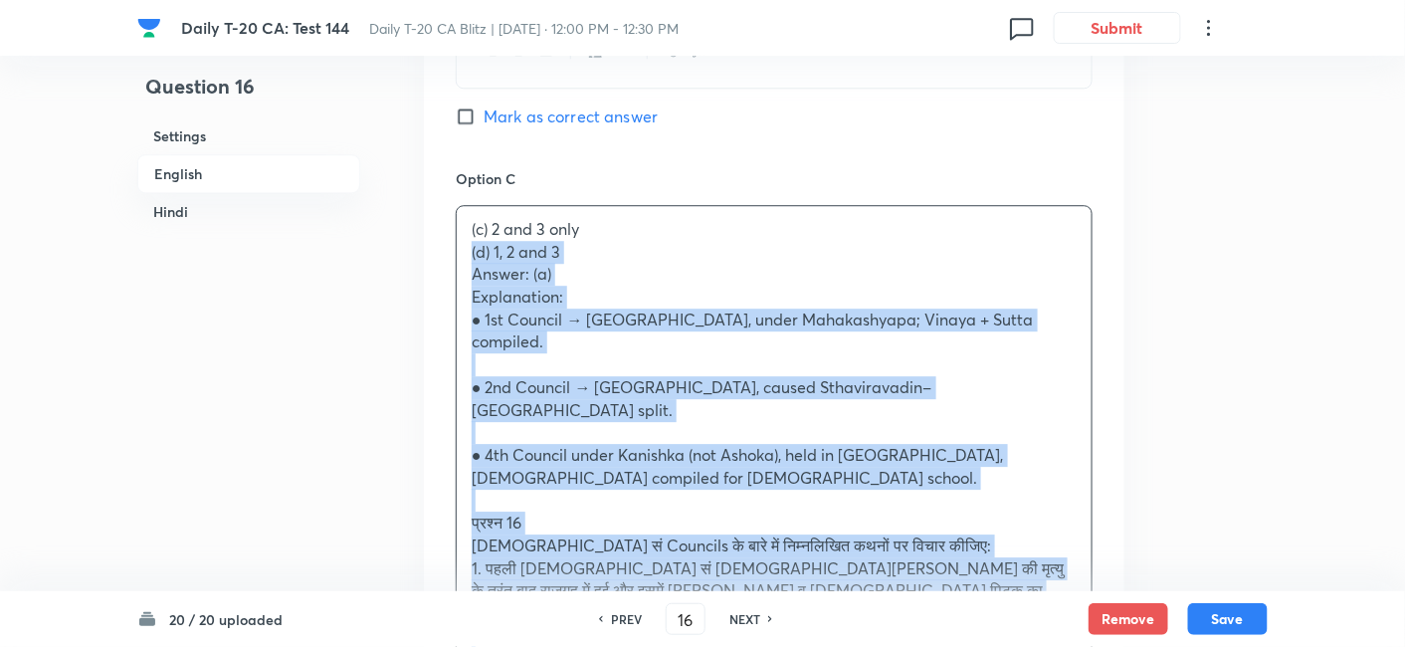
drag, startPoint x: 458, startPoint y: 225, endPoint x: 432, endPoint y: 222, distance: 26.1
click at [435, 222] on div "Option A 1 and 2 only Marked as correct Option B 1 and 3 only Mark as correct a…" at bounding box center [774, 466] width 701 height 1872
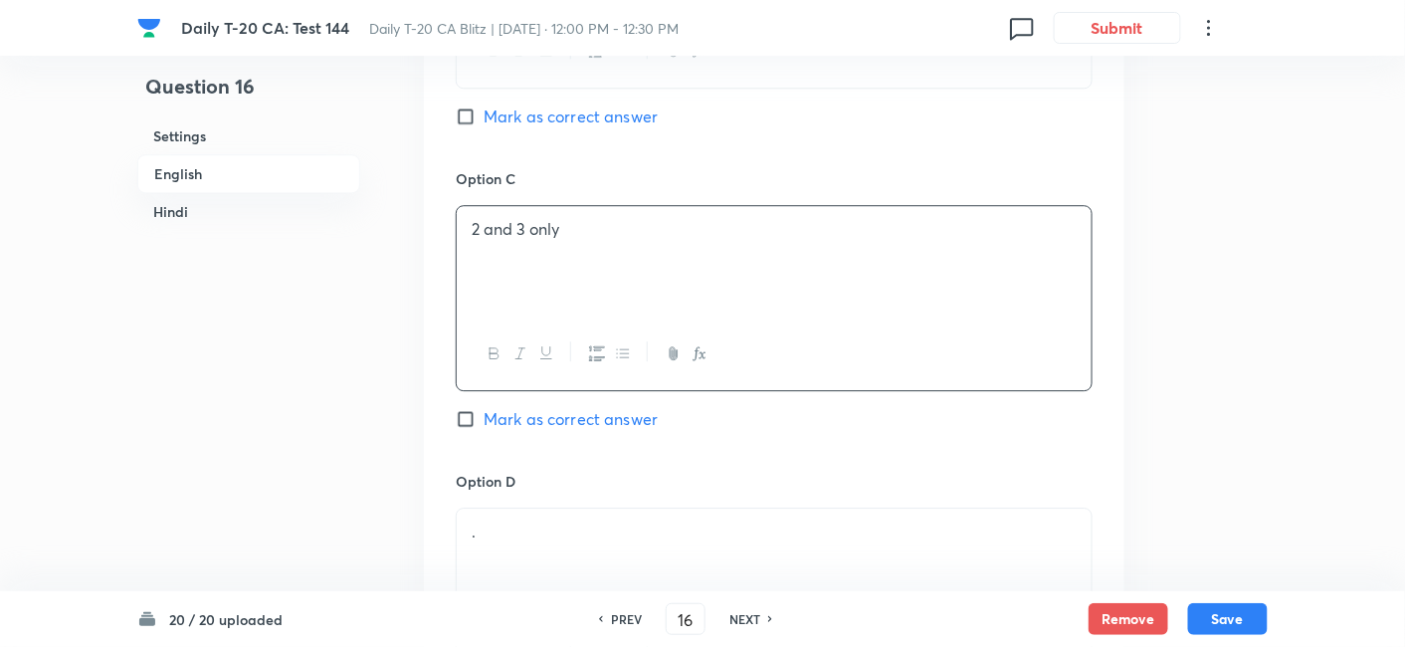
scroll to position [1840, 0]
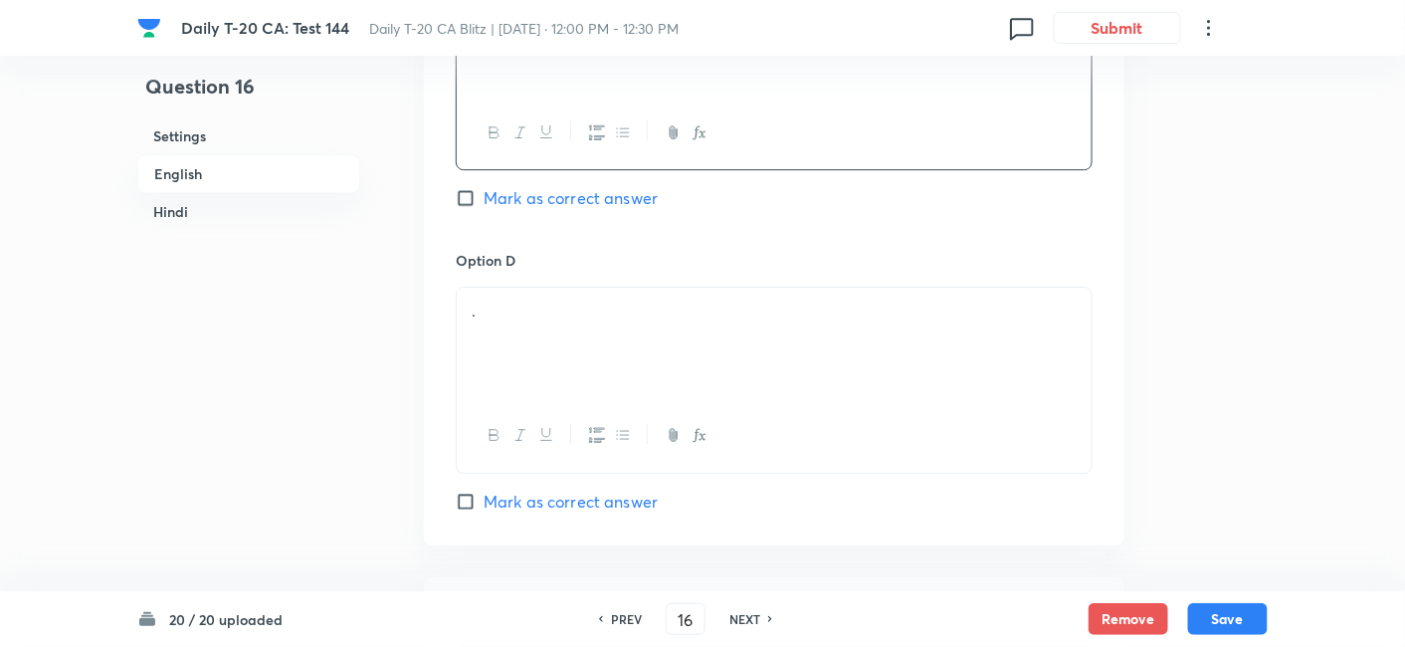
click at [527, 328] on div "." at bounding box center [774, 343] width 635 height 111
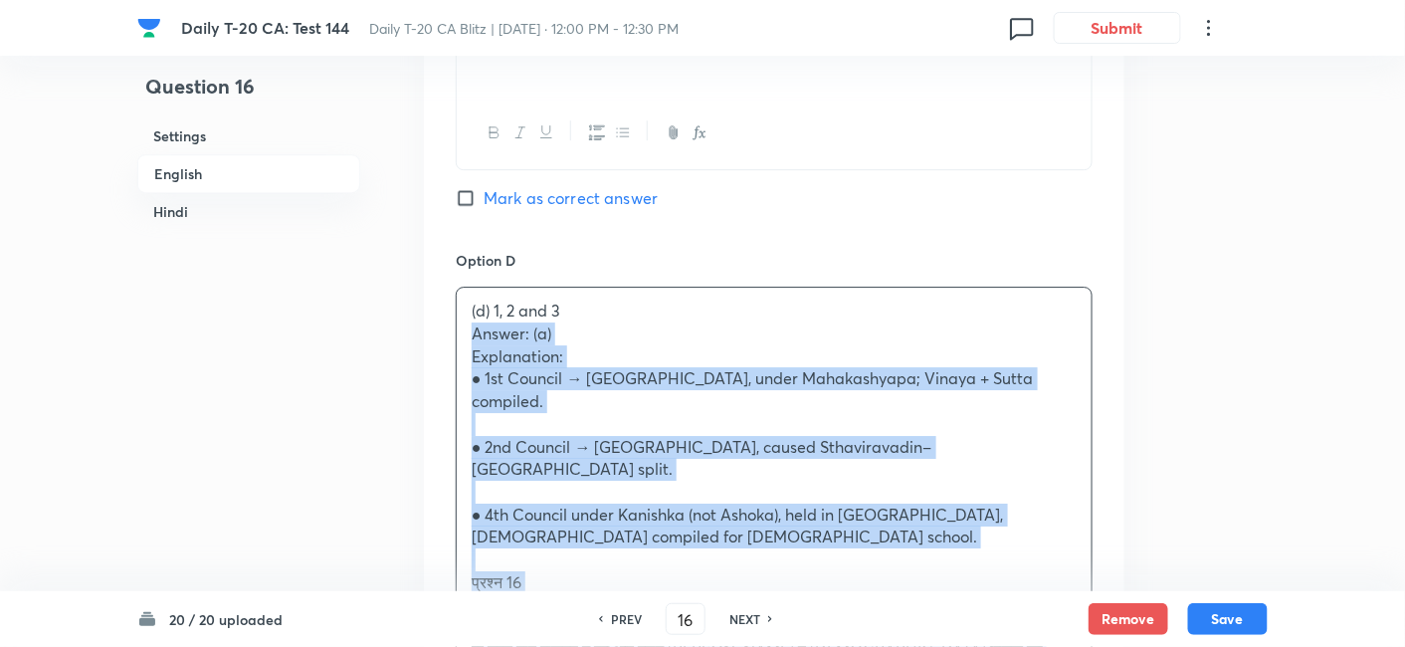
drag, startPoint x: 483, startPoint y: 316, endPoint x: 469, endPoint y: 312, distance: 14.5
click at [469, 312] on div "(d) 1, 2 and 3 Answer: (a) Explanation: ● 1st Council → Rajagriha, under Mahaka…" at bounding box center [774, 650] width 635 height 725
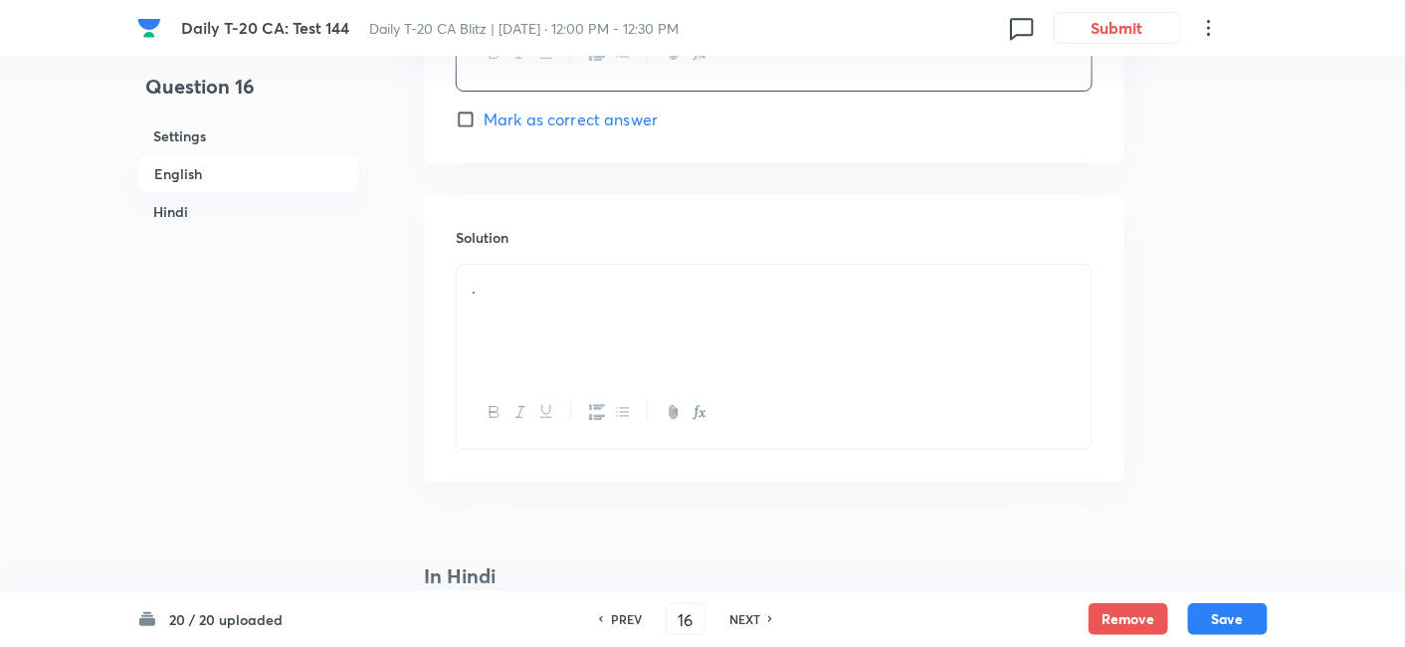
scroll to position [2283, 0]
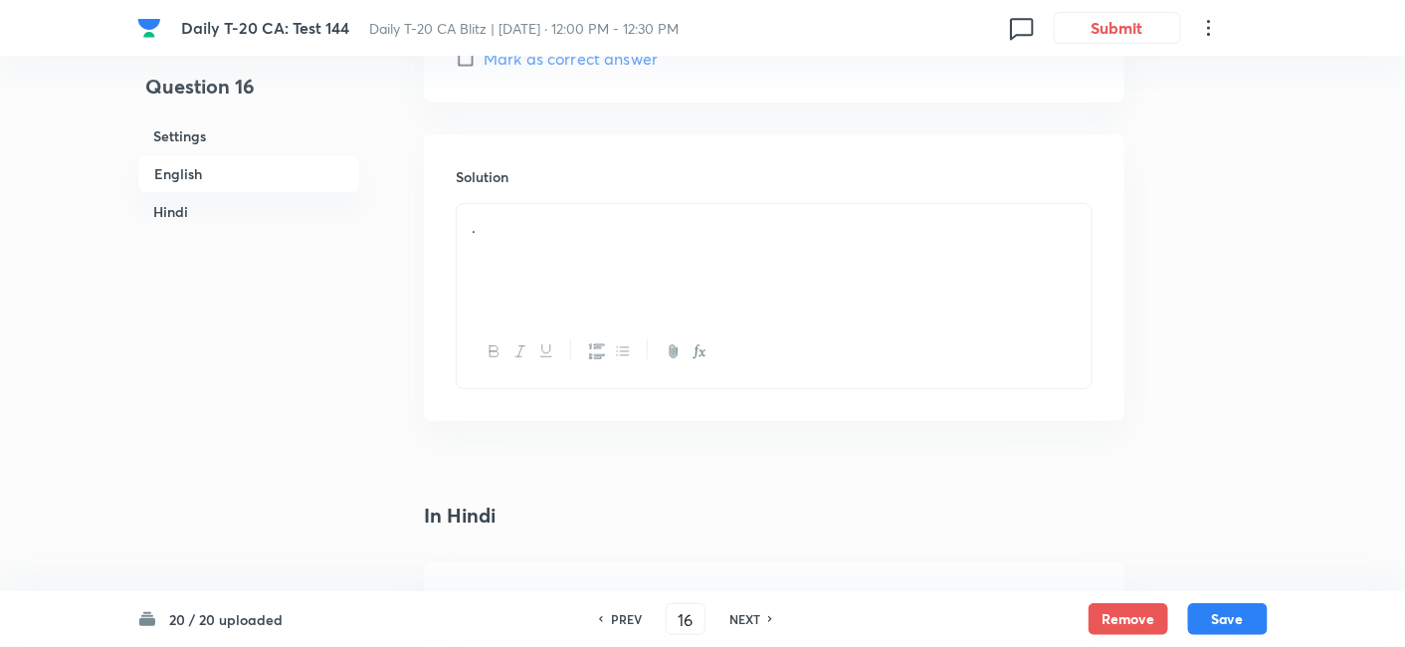
click at [550, 260] on div "." at bounding box center [774, 259] width 635 height 111
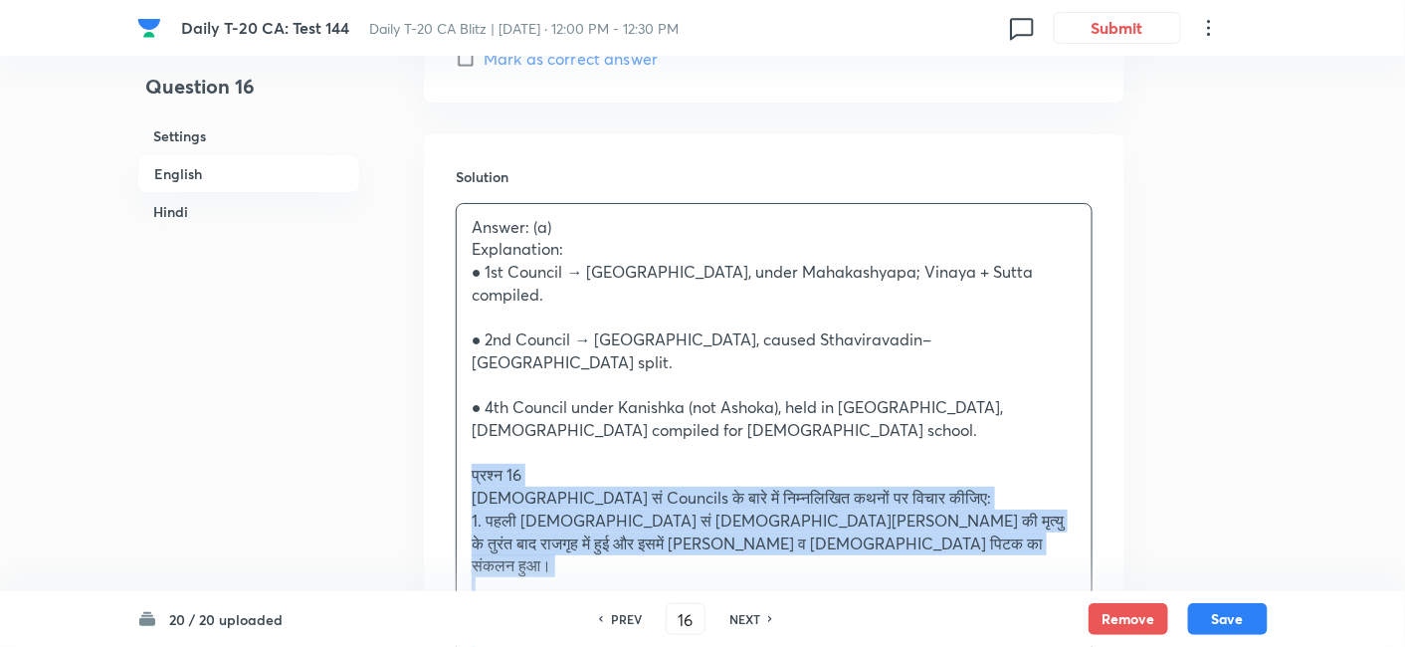
drag, startPoint x: 481, startPoint y: 392, endPoint x: 468, endPoint y: 409, distance: 21.3
click at [468, 409] on div "Answer: (a) Explanation: ● 1st Council → Rajagriha, under Mahakashyapa; Vinaya …" at bounding box center [774, 555] width 635 height 703
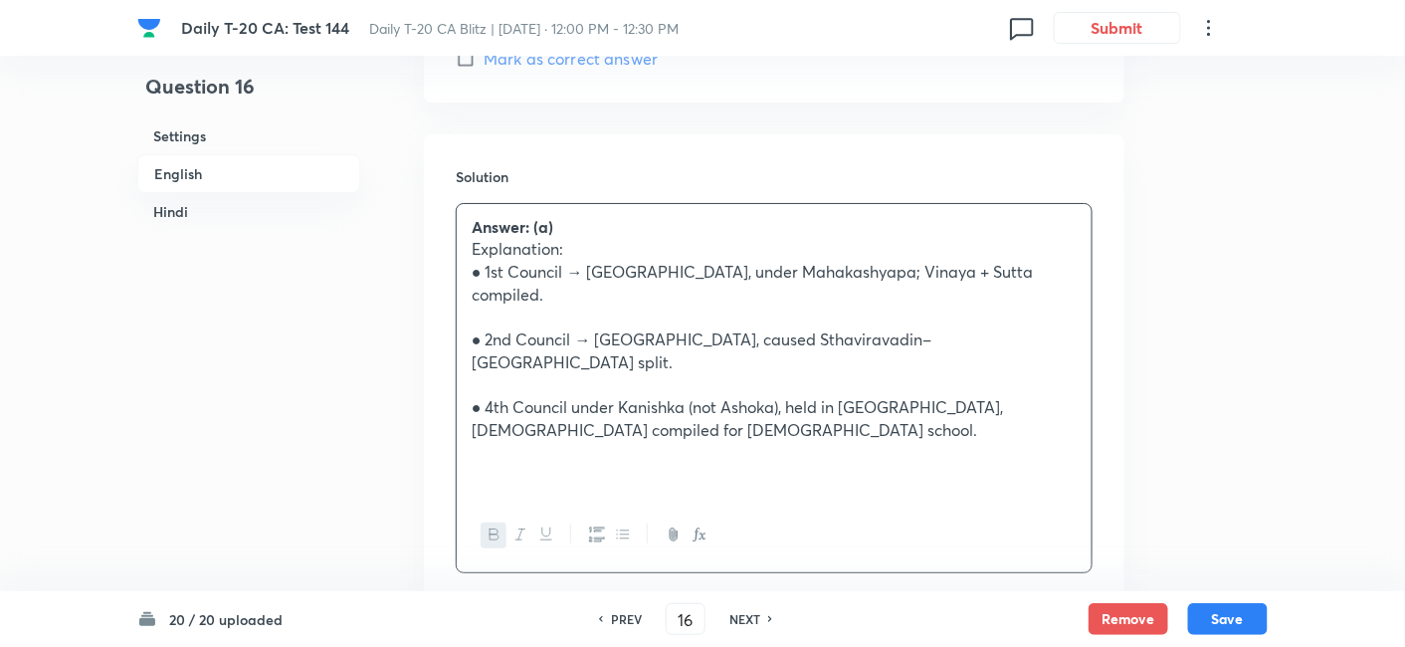
click at [192, 154] on h6 "English" at bounding box center [248, 173] width 223 height 39
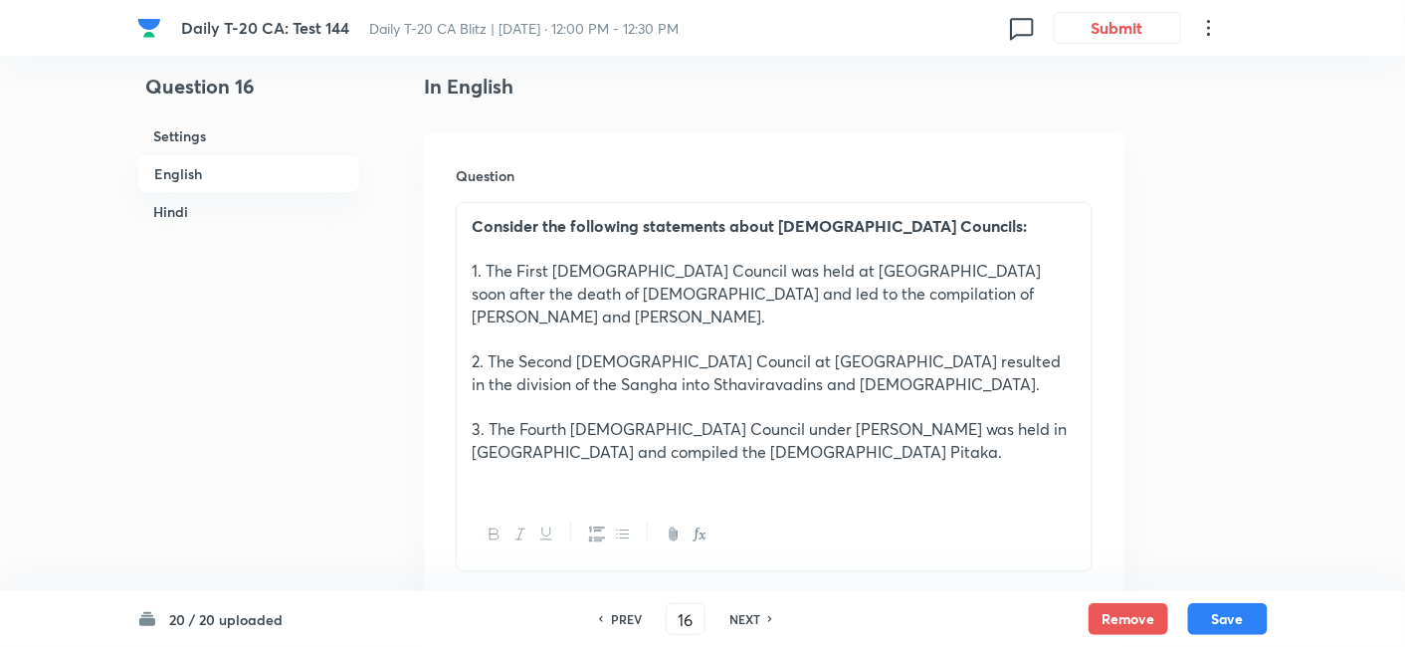
click at [201, 165] on h6 "English" at bounding box center [248, 173] width 223 height 39
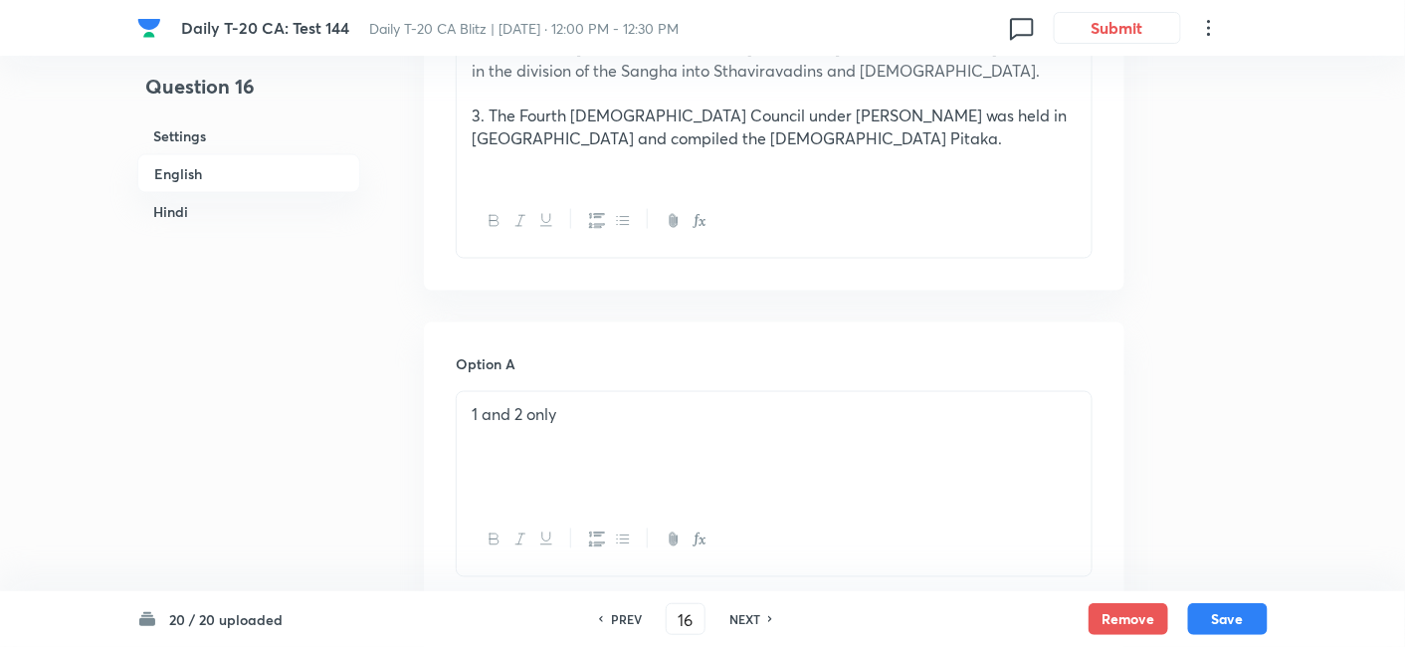
scroll to position [1066, 0]
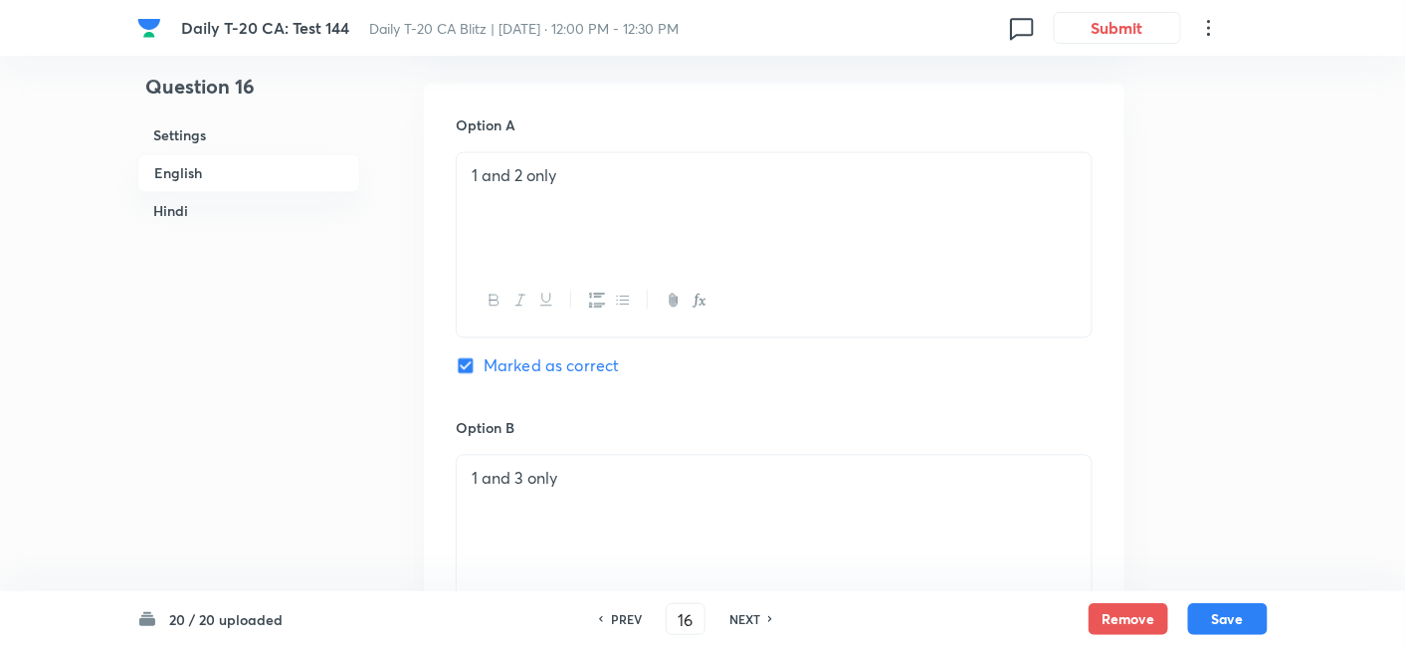
click at [175, 213] on h6 "Hindi" at bounding box center [248, 211] width 223 height 37
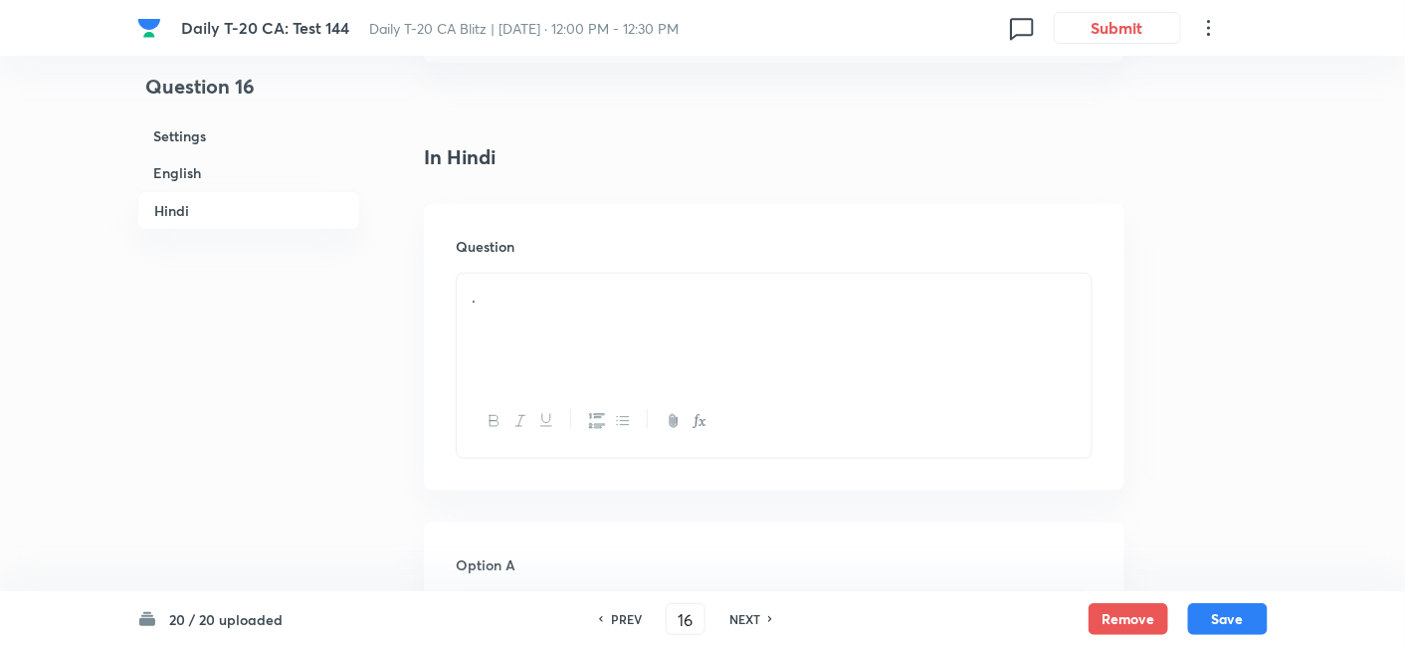
click at [535, 274] on div "." at bounding box center [774, 329] width 635 height 111
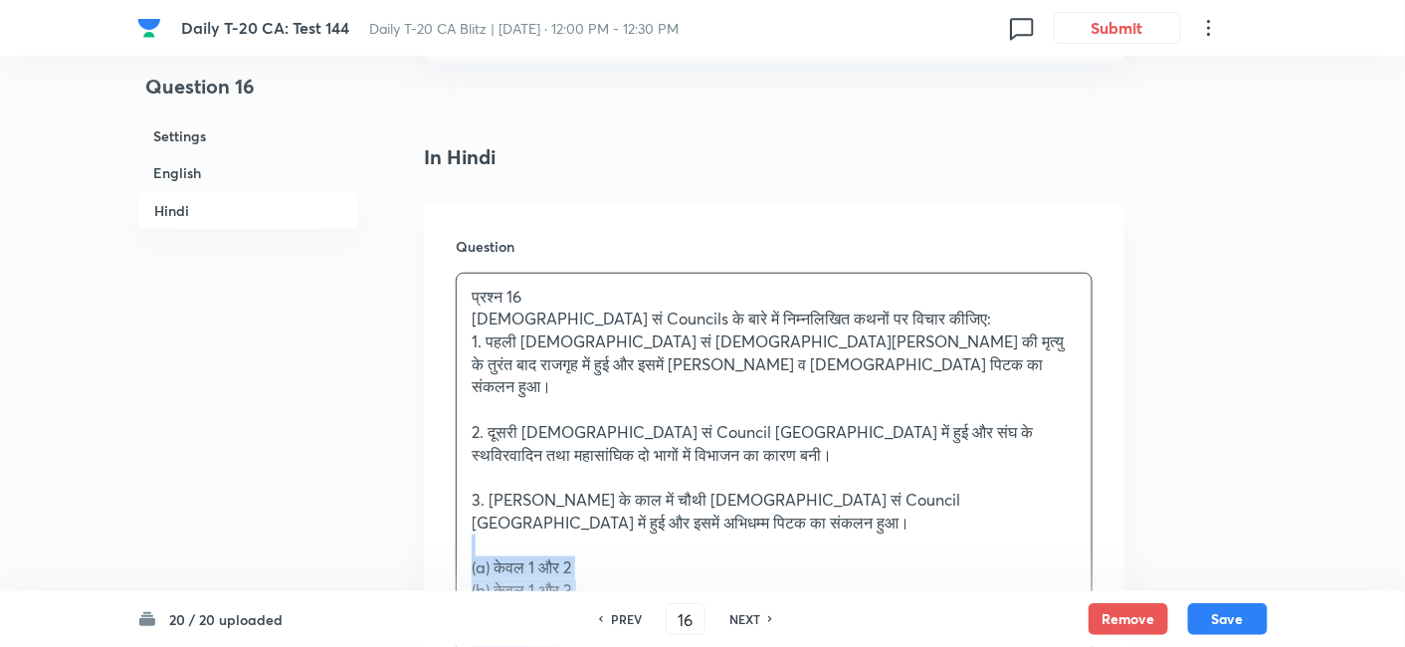
drag, startPoint x: 480, startPoint y: 441, endPoint x: 421, endPoint y: 445, distance: 58.9
click at [426, 445] on div "Question प्रश्न 16 बौद्ध सं Councils के बारे में निम्नलिखित कथनों पर विचार कीजि…" at bounding box center [774, 518] width 701 height 629
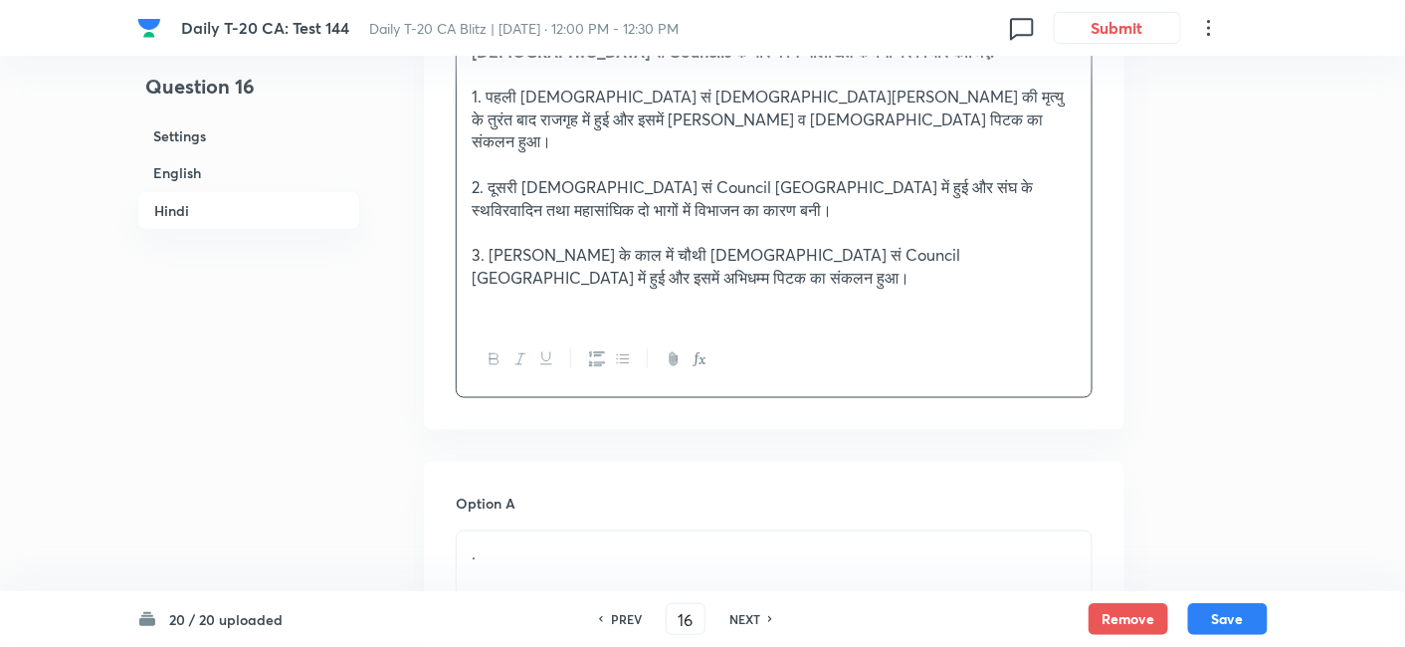
scroll to position [3268, 0]
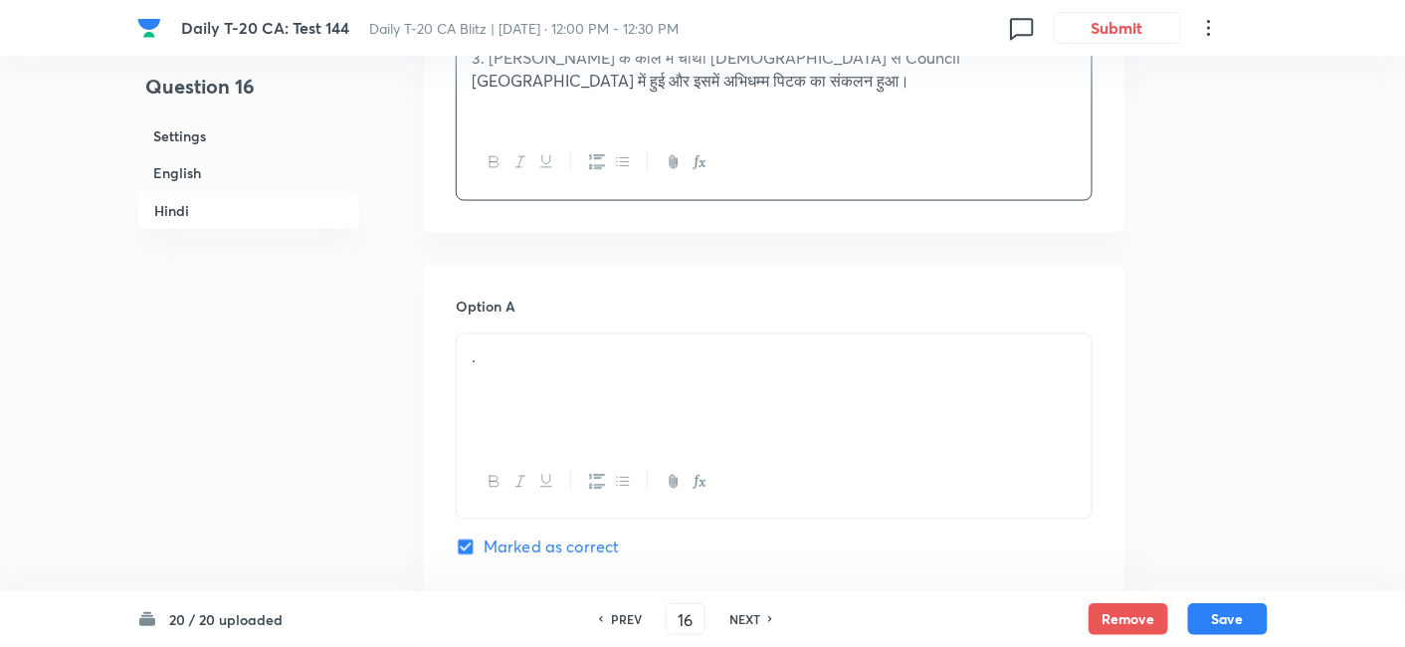
click at [551, 334] on div "." at bounding box center [774, 389] width 635 height 111
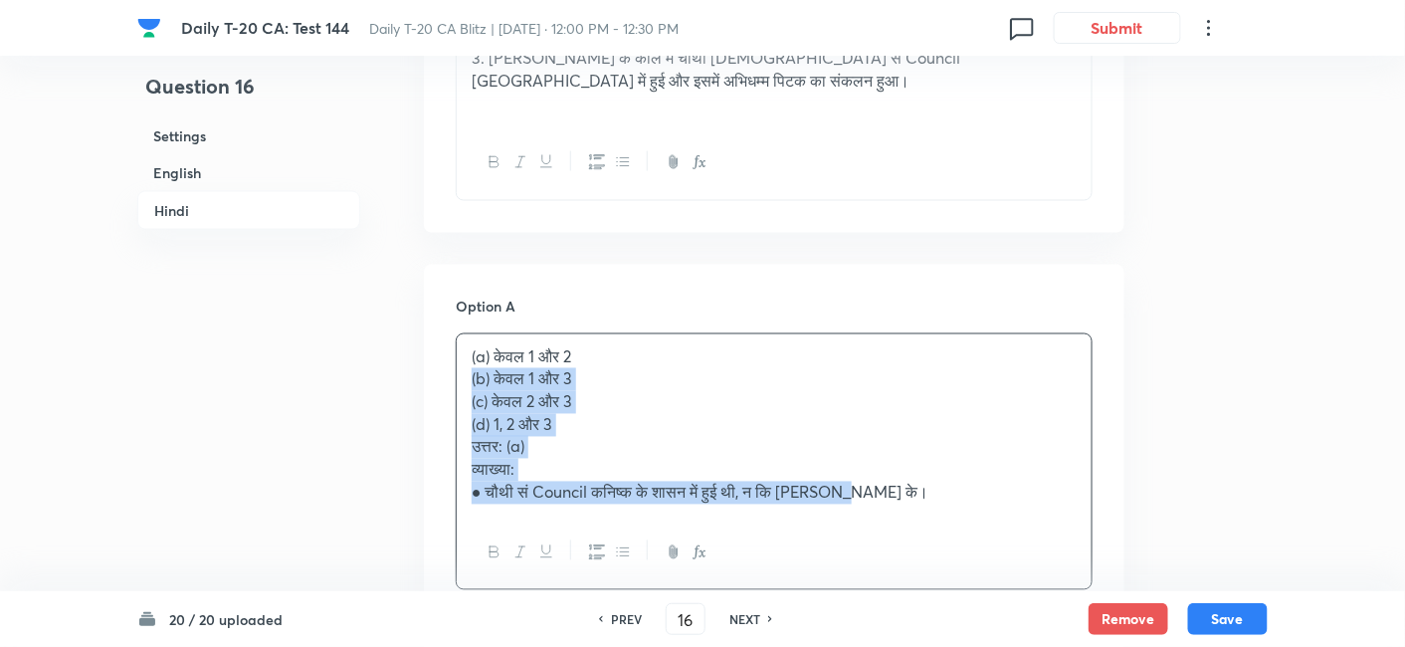
drag, startPoint x: 472, startPoint y: 291, endPoint x: 449, endPoint y: 283, distance: 24.2
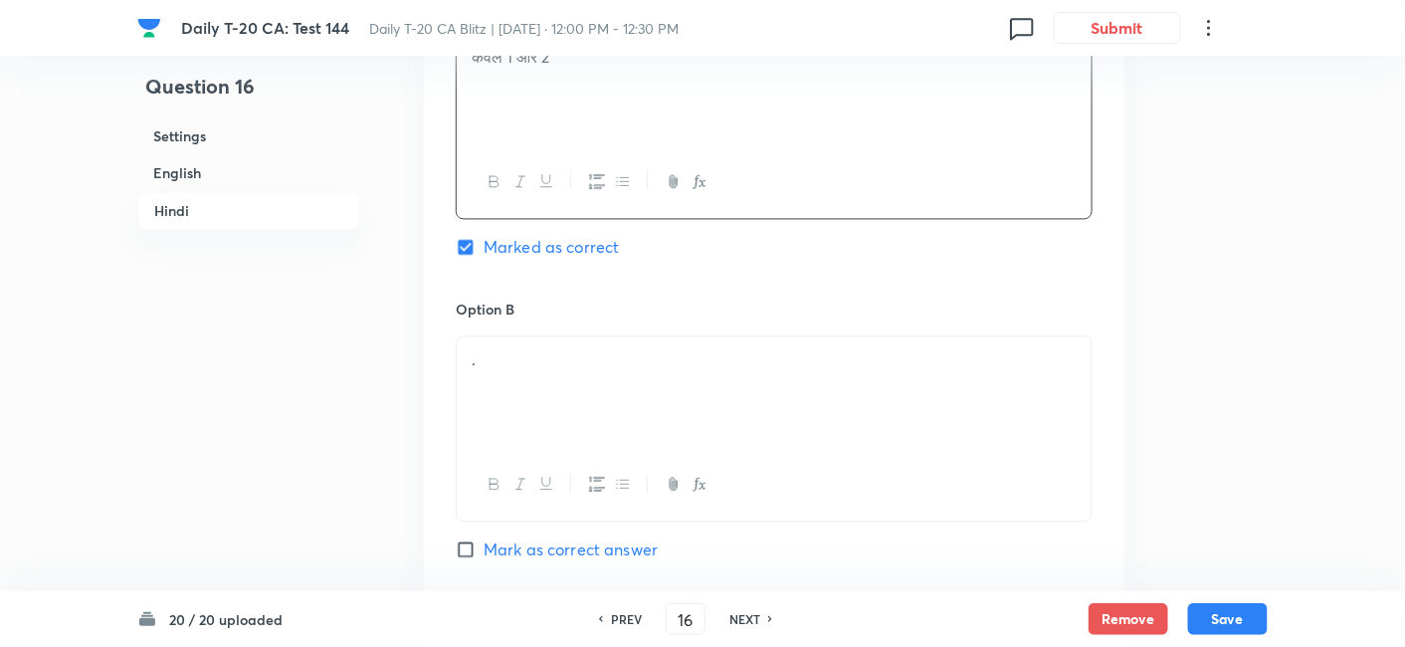
scroll to position [3600, 0]
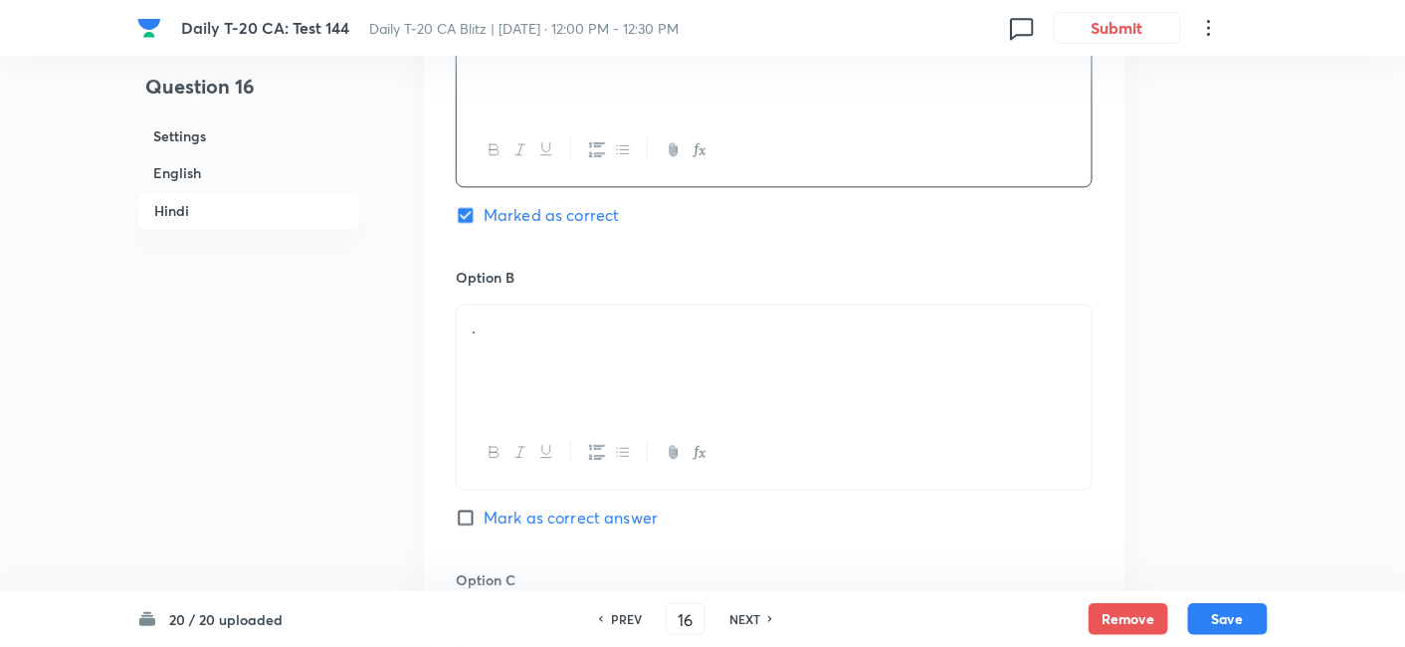
click at [554, 305] on div "." at bounding box center [774, 360] width 635 height 111
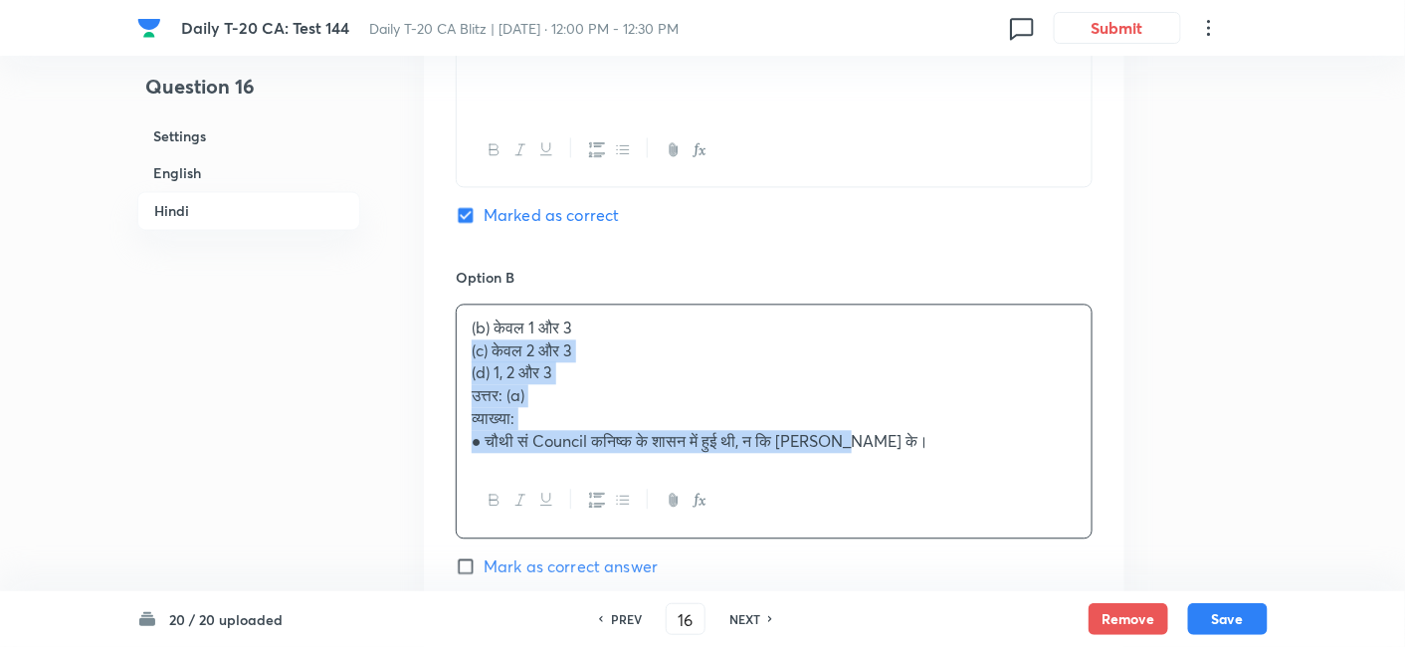
drag, startPoint x: 485, startPoint y: 258, endPoint x: 438, endPoint y: 258, distance: 46.8
click at [438, 258] on div "Option A केवल 1 और 2 Marked as correct Option B (b) केवल 1 और 3 (c) केवल 2 और 3…" at bounding box center [774, 574] width 701 height 1284
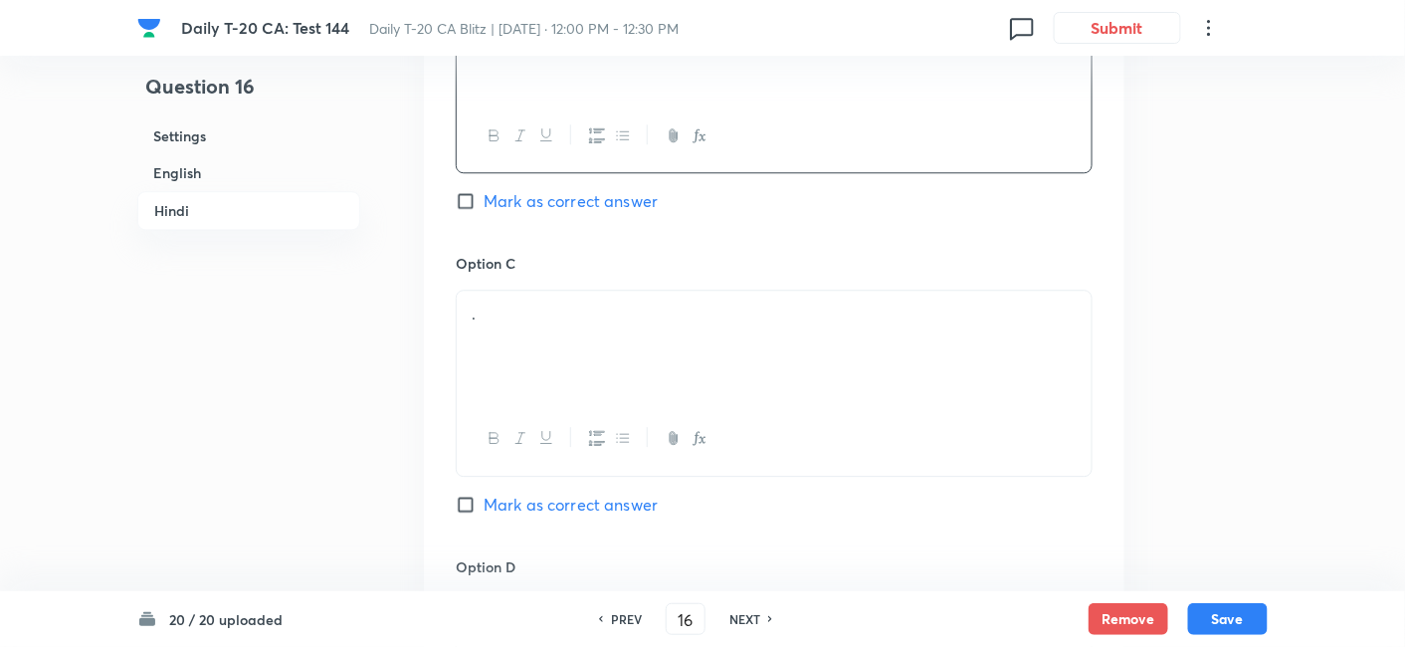
scroll to position [3932, 0]
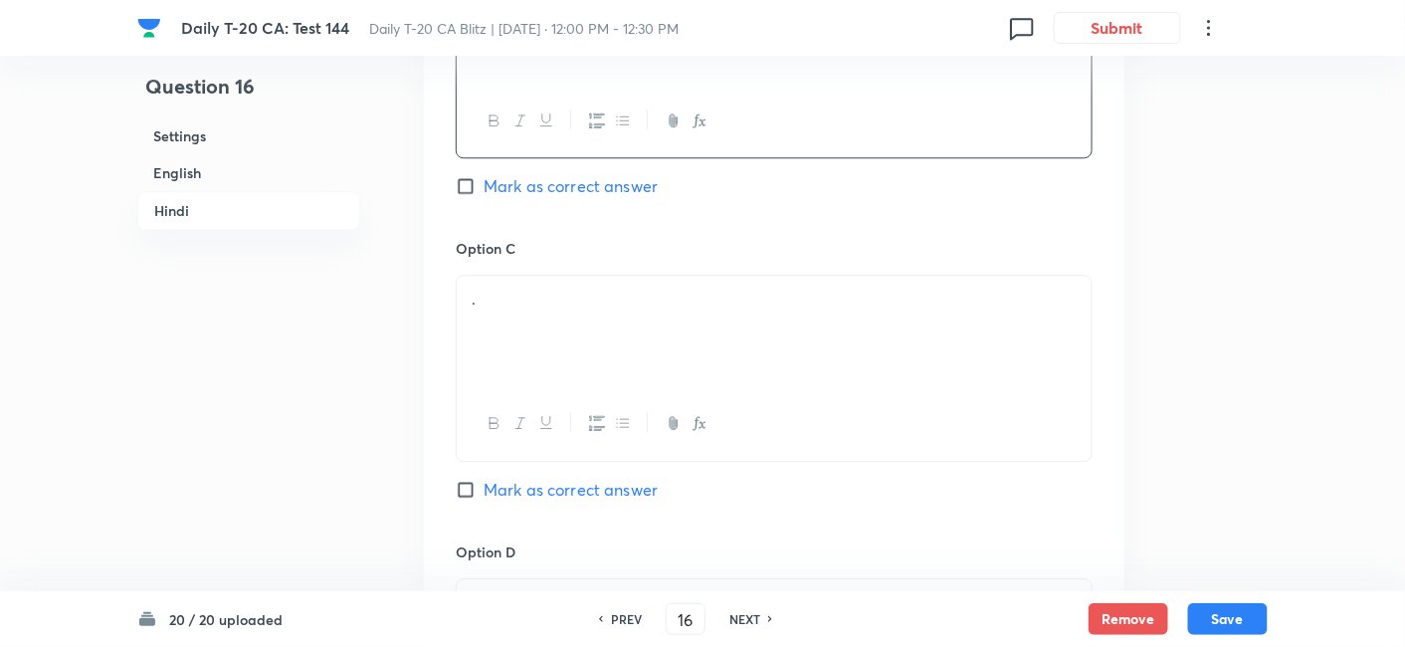
click at [528, 276] on div "." at bounding box center [774, 331] width 635 height 111
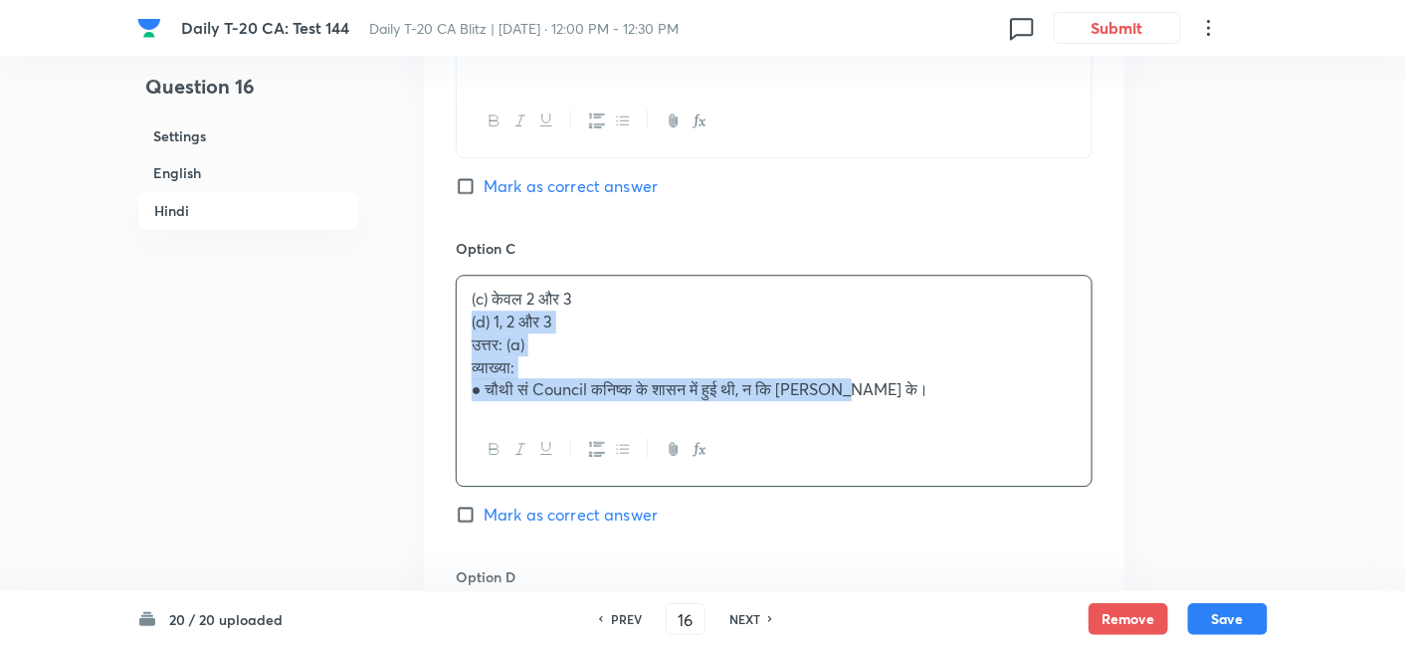
drag, startPoint x: 440, startPoint y: 223, endPoint x: 428, endPoint y: 217, distance: 13.4
click at [428, 217] on div "Option A केवल 1 और 2 Marked as correct Option B केवल 1 और 3 Mark as correct ans…" at bounding box center [774, 231] width 701 height 1261
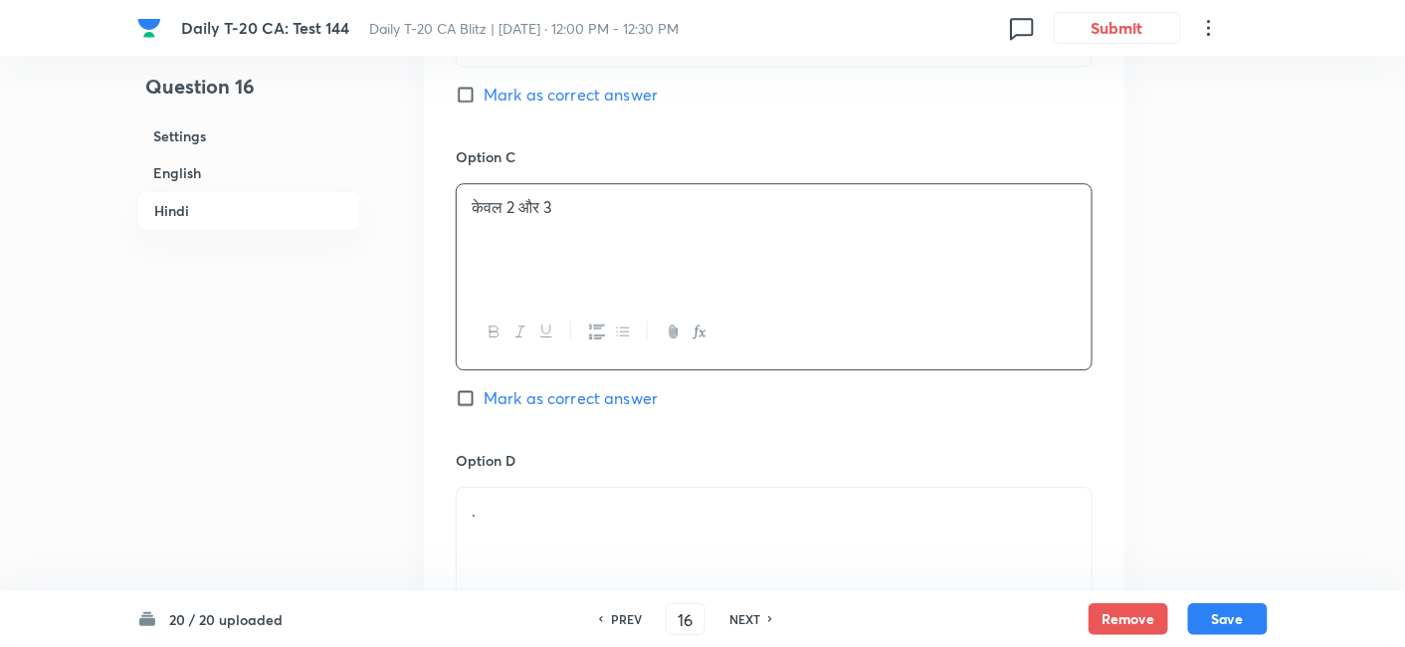
scroll to position [4153, 0]
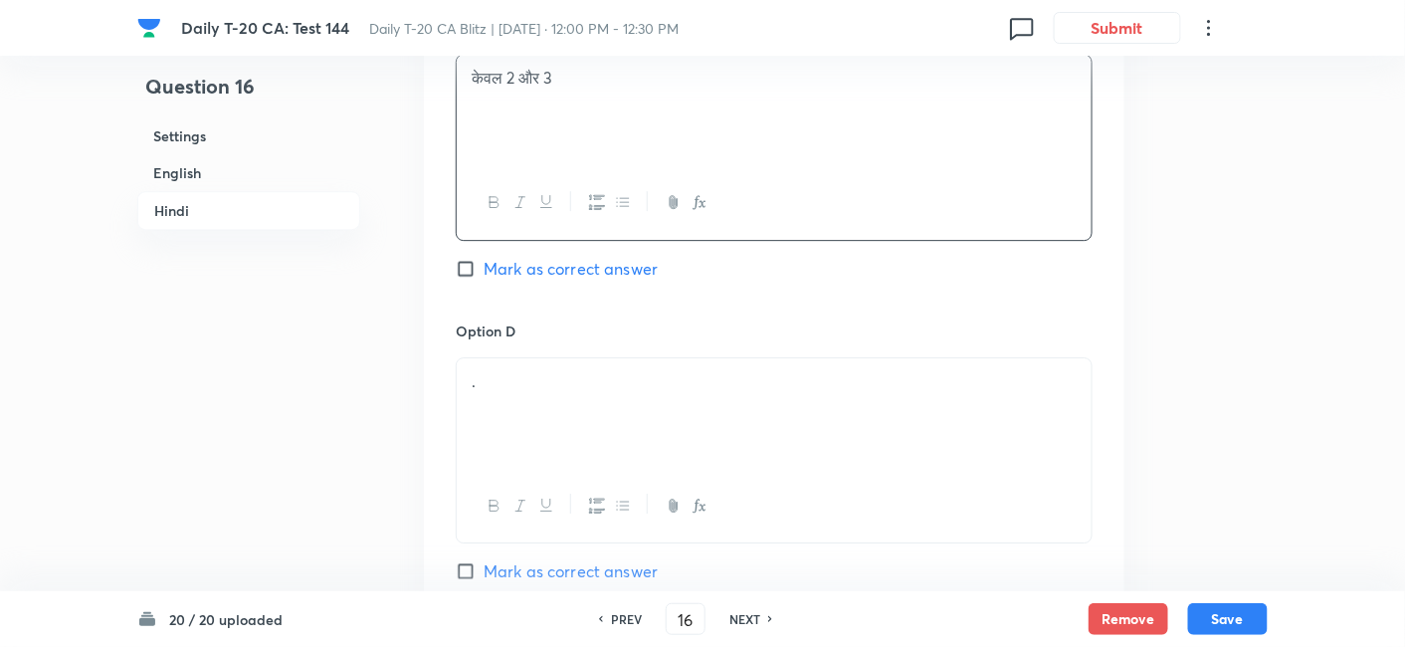
click at [546, 358] on div "." at bounding box center [774, 413] width 635 height 111
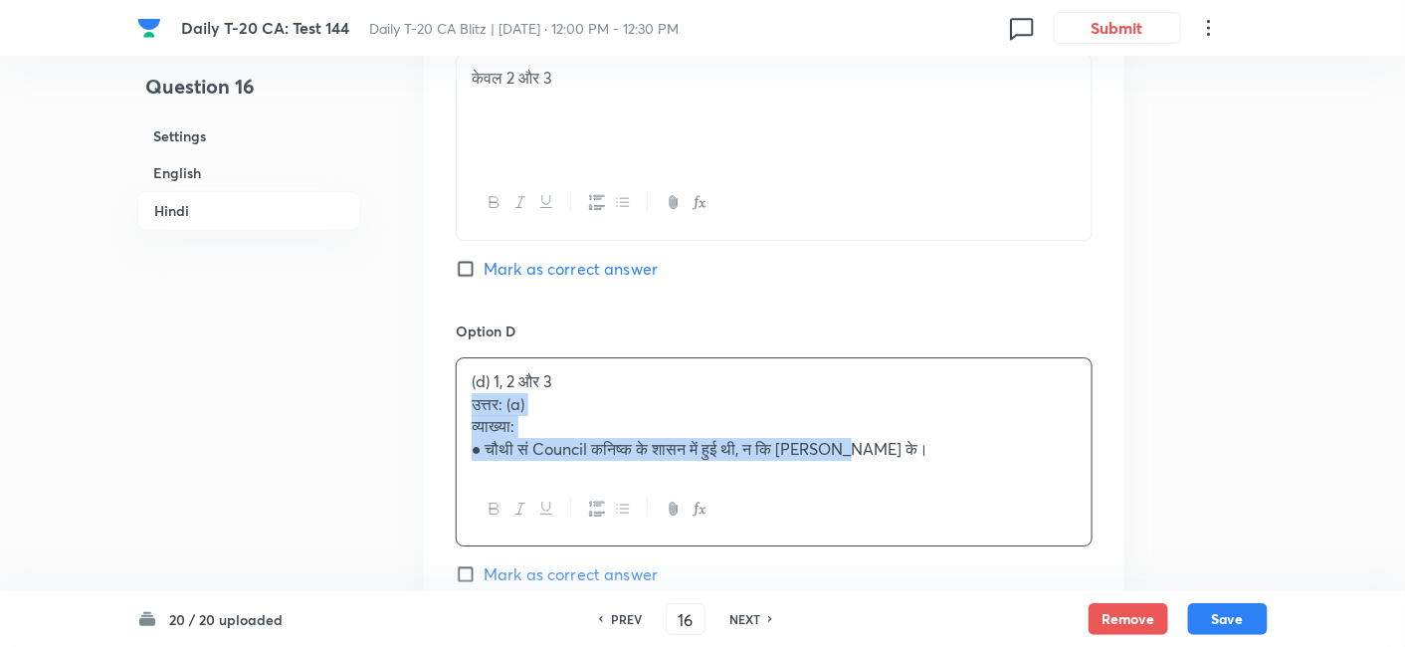
drag, startPoint x: 516, startPoint y: 330, endPoint x: 425, endPoint y: 309, distance: 93.2
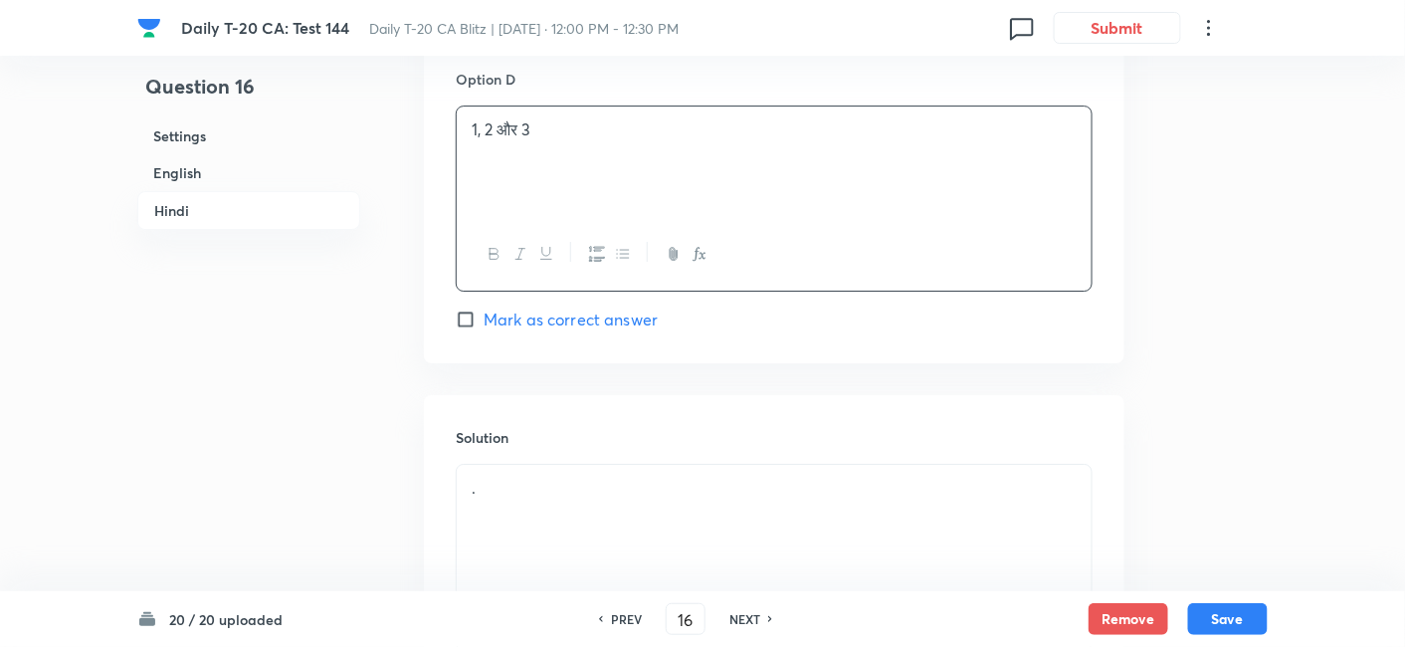
scroll to position [4519, 0]
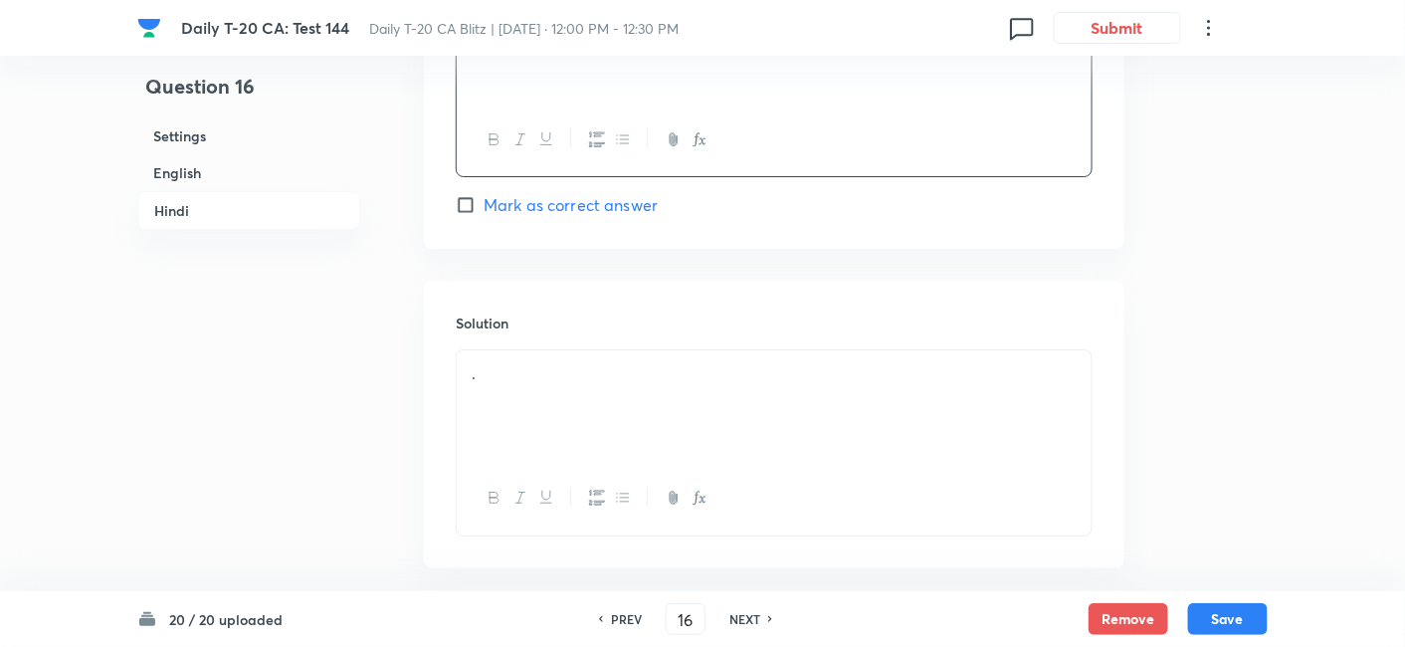
click at [581, 362] on p "." at bounding box center [774, 373] width 605 height 23
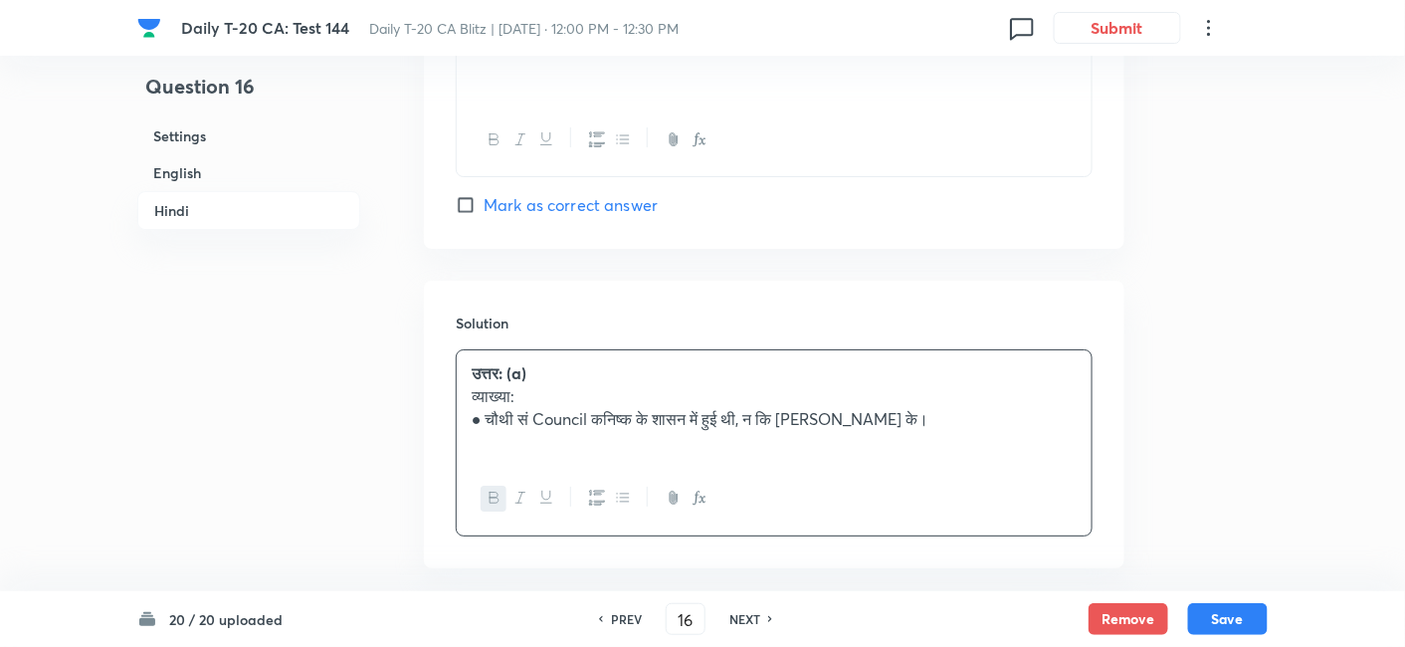
click at [293, 168] on h6 "English" at bounding box center [248, 172] width 223 height 37
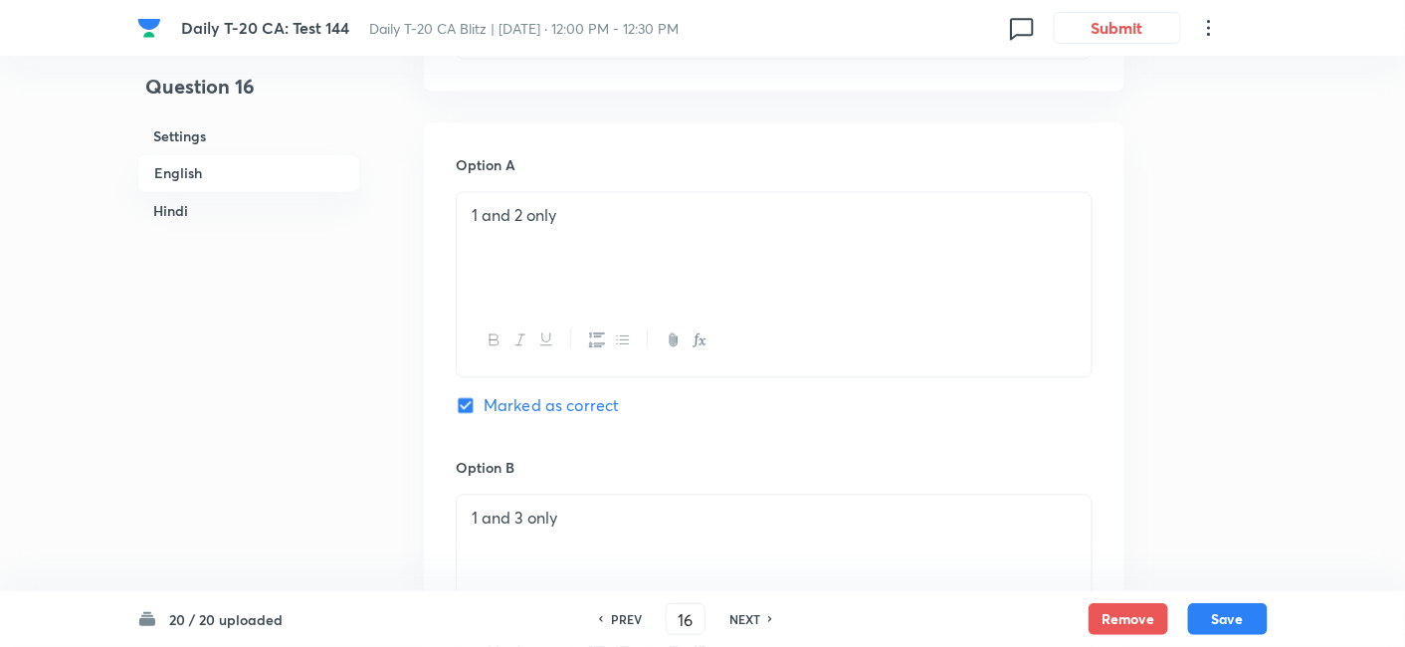
scroll to position [1066, 0]
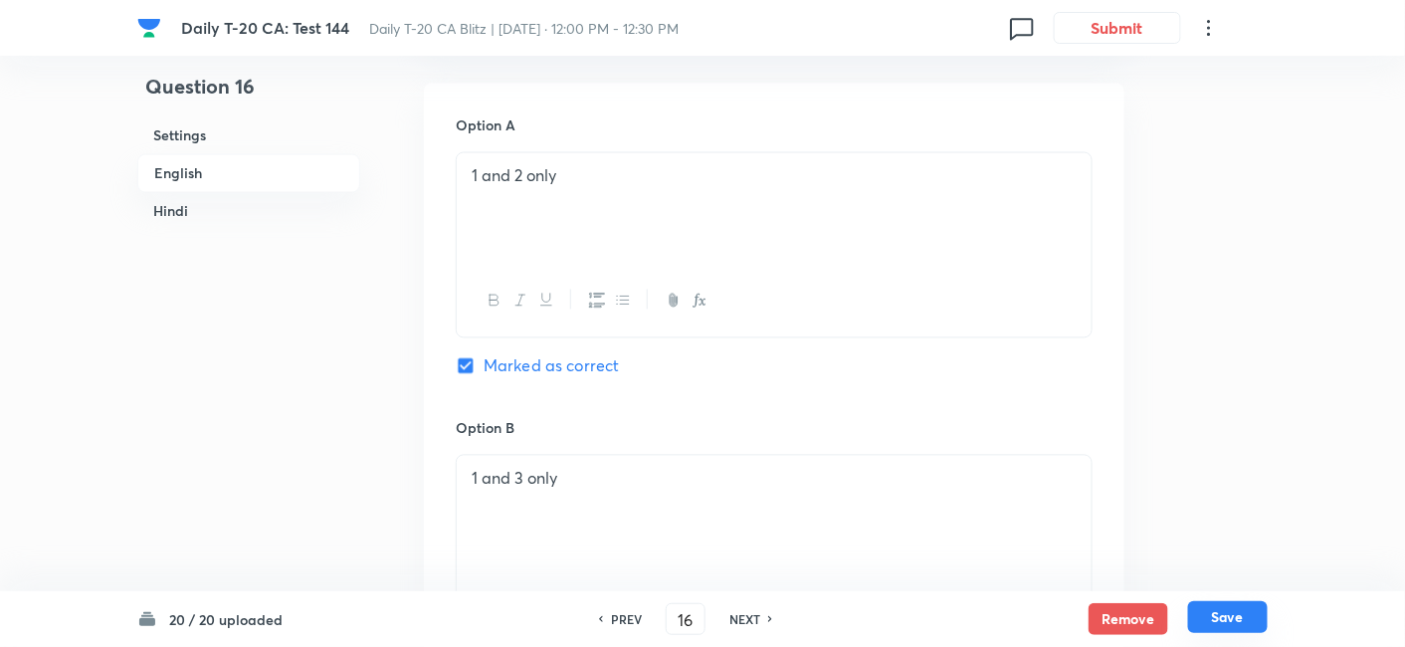
click at [1225, 619] on button "Save" at bounding box center [1228, 617] width 80 height 32
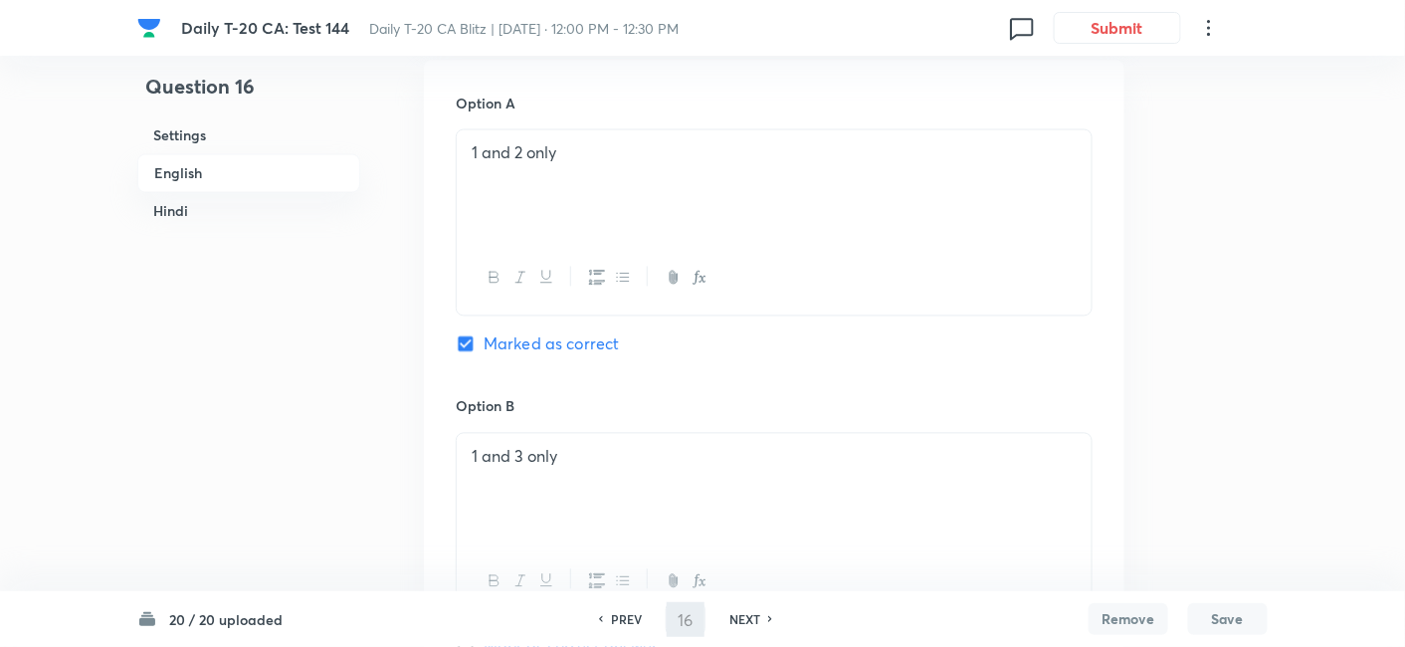
type input "17"
checkbox input "false"
checkbox input "true"
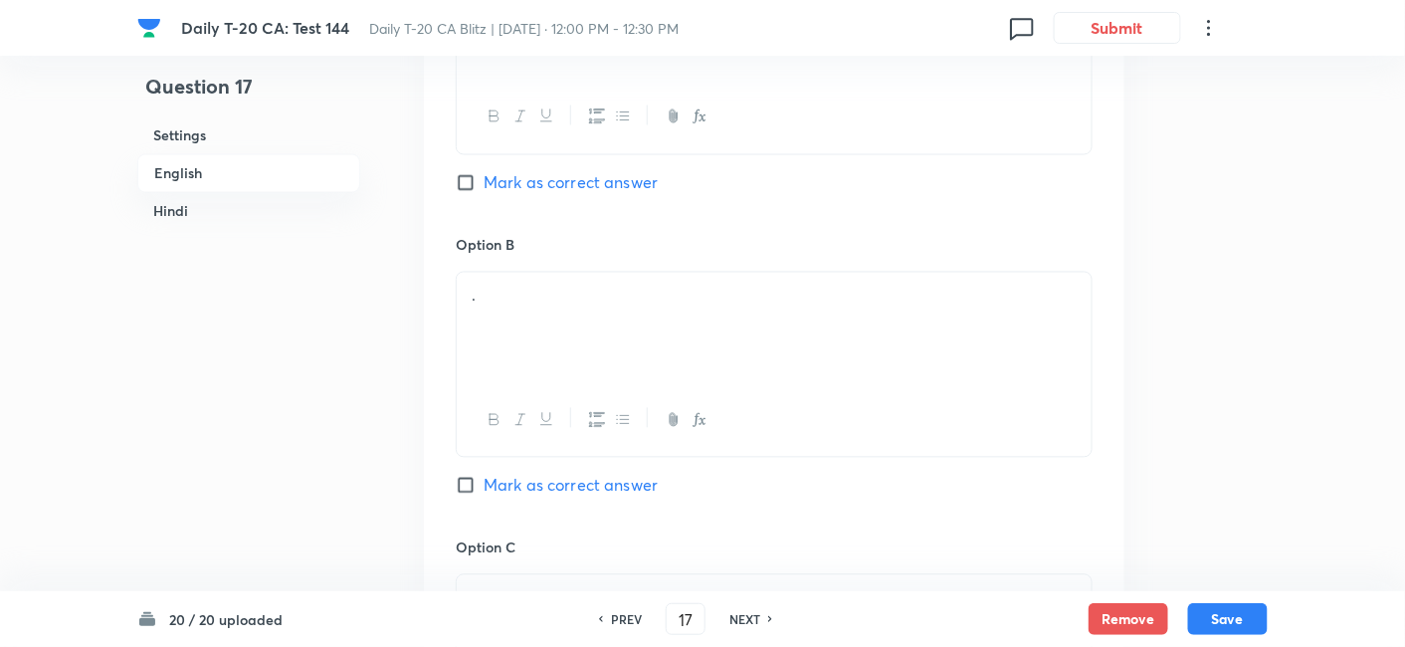
click at [196, 179] on h6 "English" at bounding box center [248, 173] width 223 height 39
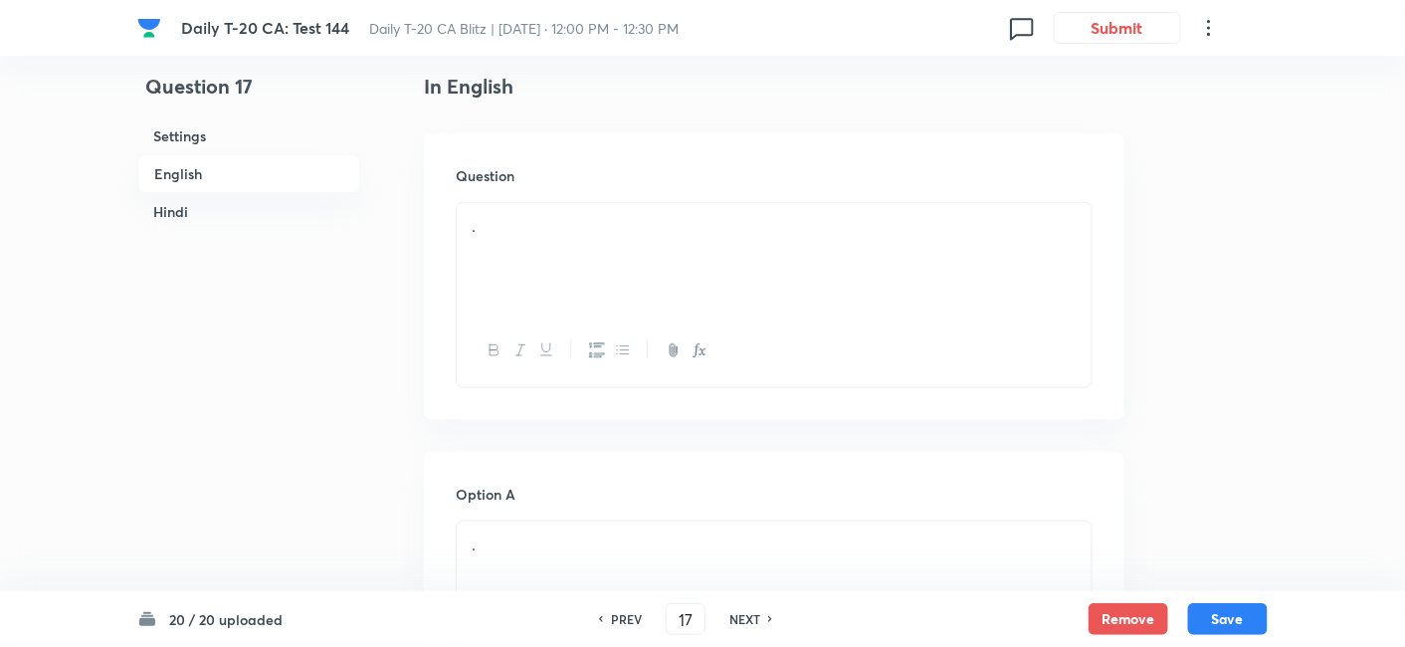
click at [687, 234] on p "." at bounding box center [774, 226] width 605 height 23
click at [585, 274] on div "." at bounding box center [774, 258] width 635 height 111
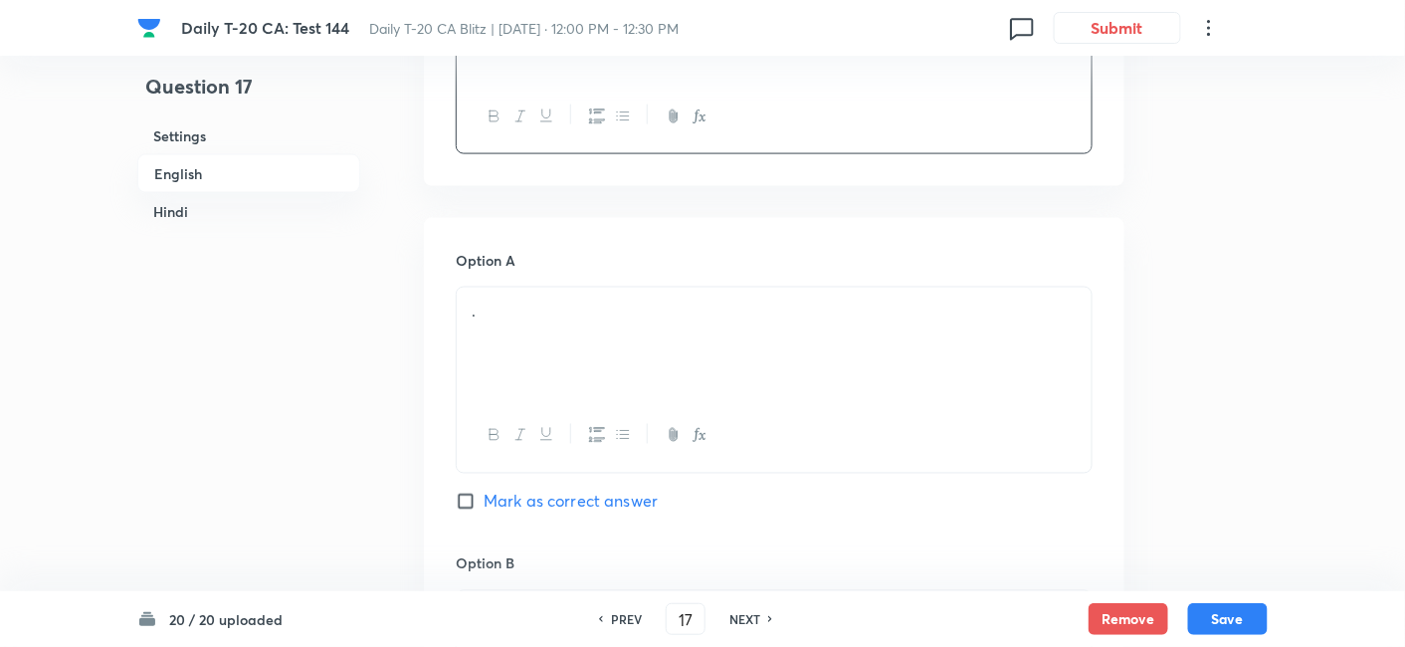
scroll to position [845, 0]
click at [577, 340] on div "." at bounding box center [774, 339] width 635 height 111
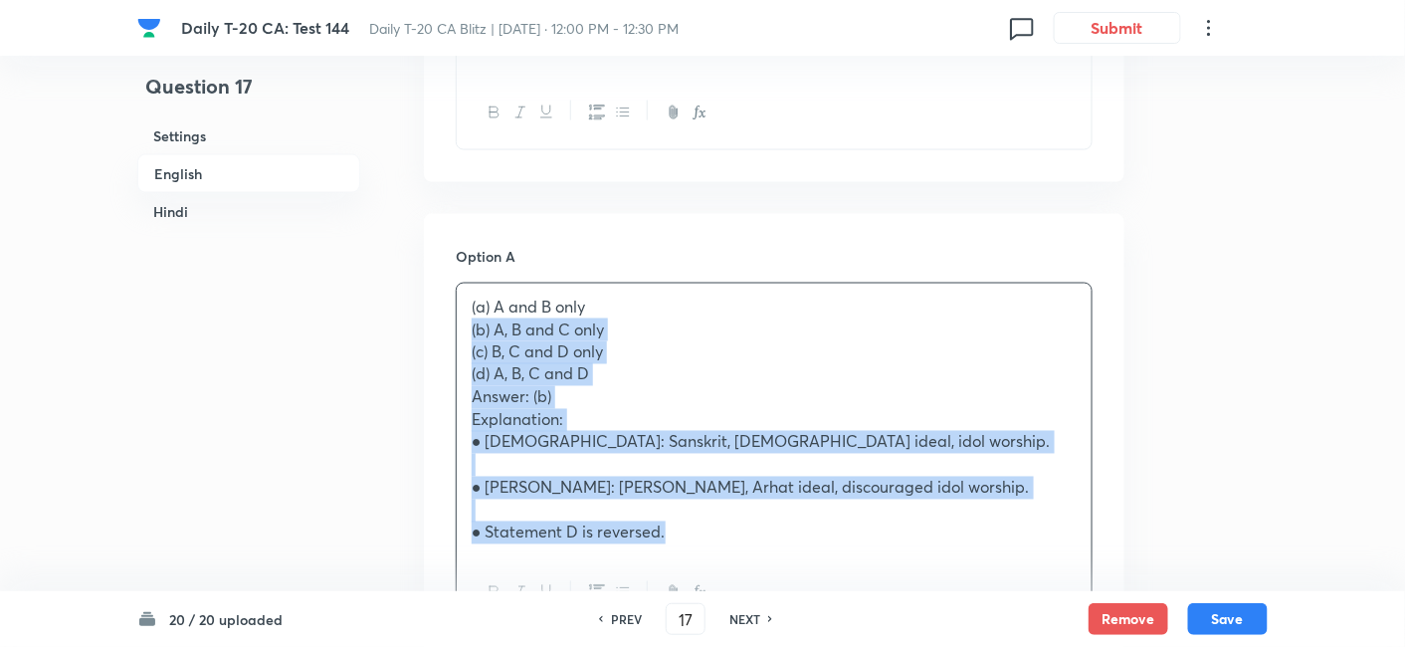
drag, startPoint x: 458, startPoint y: 342, endPoint x: 421, endPoint y: 328, distance: 39.4
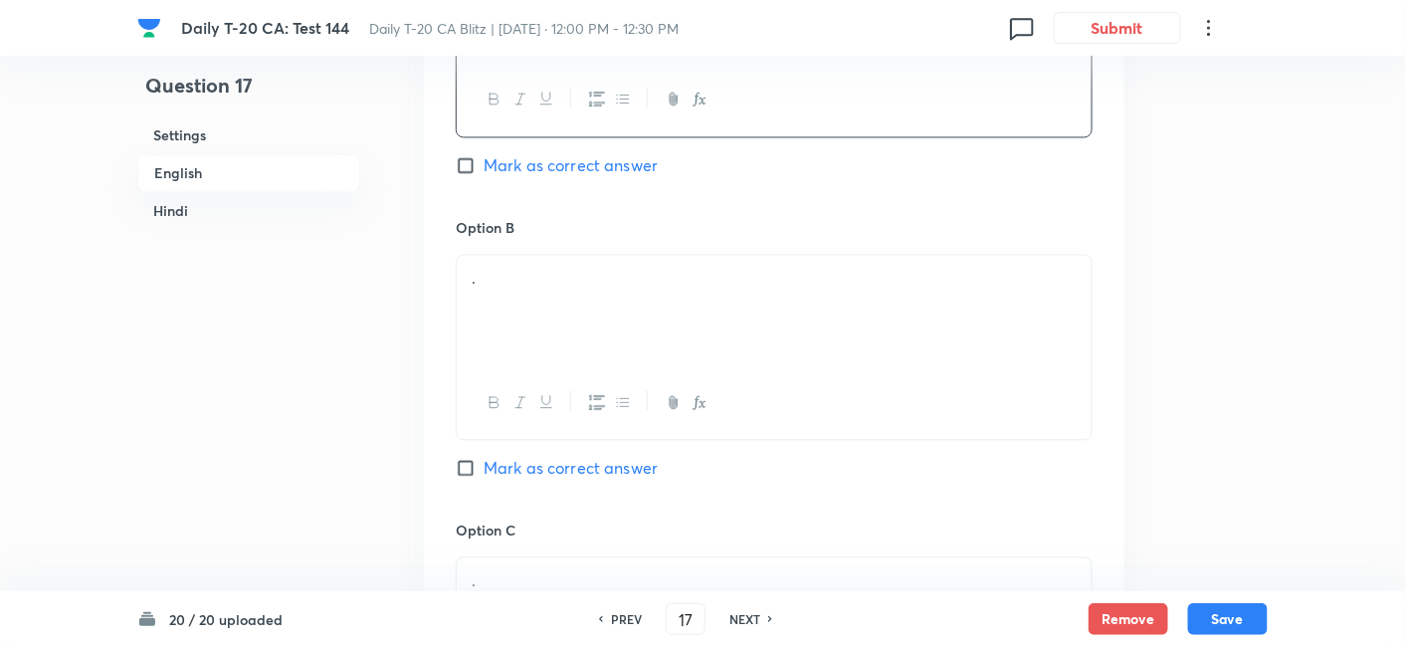
scroll to position [1177, 0]
click at [585, 293] on div "." at bounding box center [774, 311] width 635 height 111
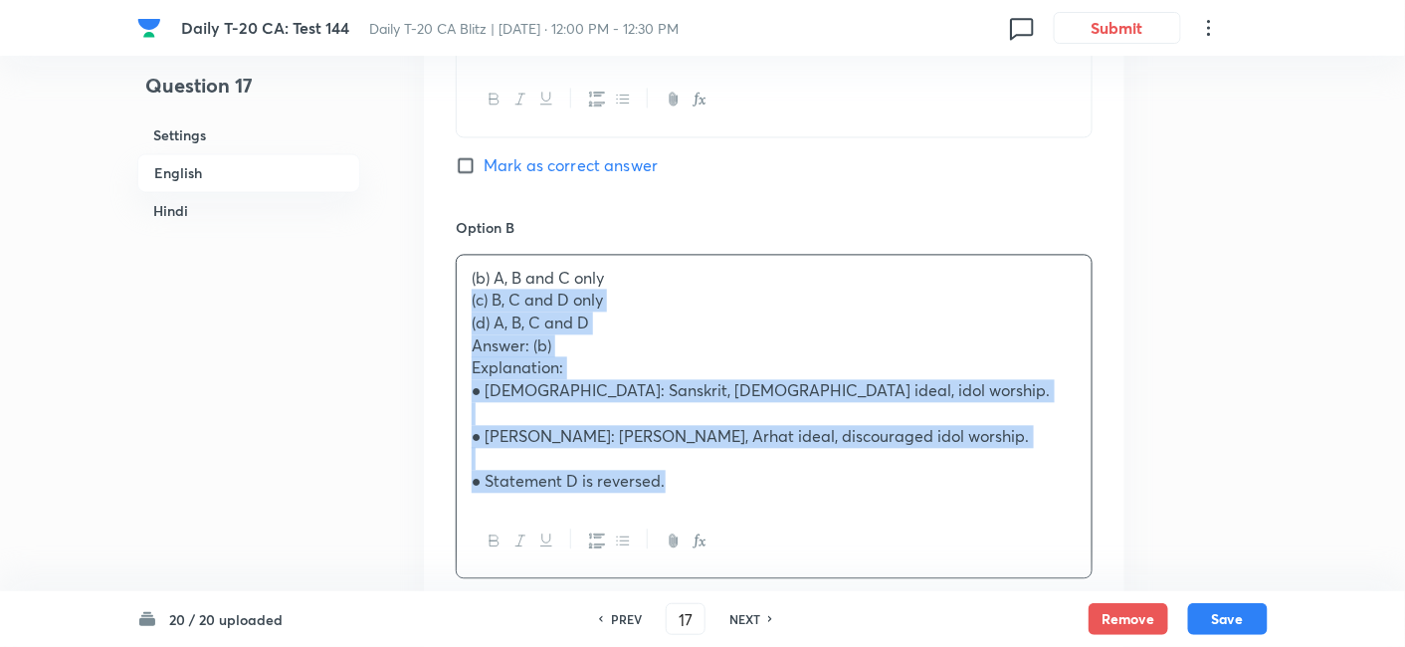
drag, startPoint x: 446, startPoint y: 308, endPoint x: 431, endPoint y: 303, distance: 15.7
click at [431, 303] on div "Option A A and B only Mark as correct answer Option B (b) A, B and C only (c) B…" at bounding box center [774, 570] width 701 height 1375
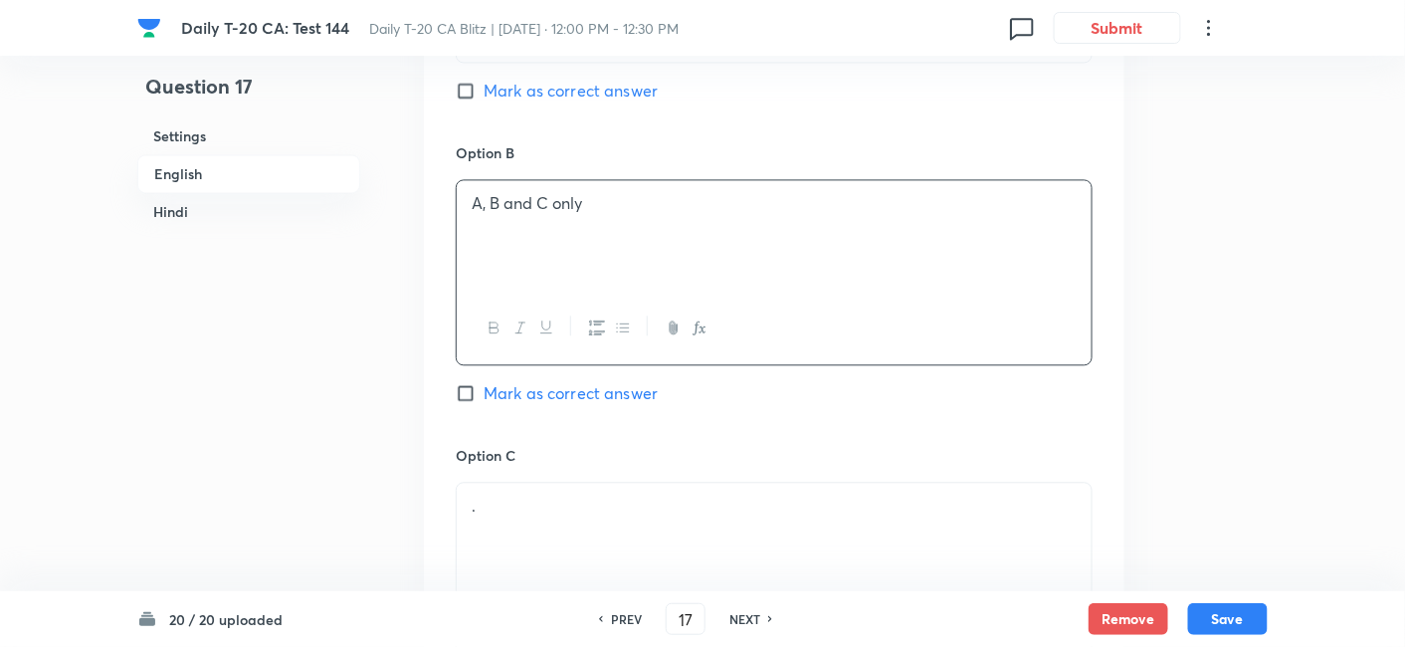
scroll to position [1399, 0]
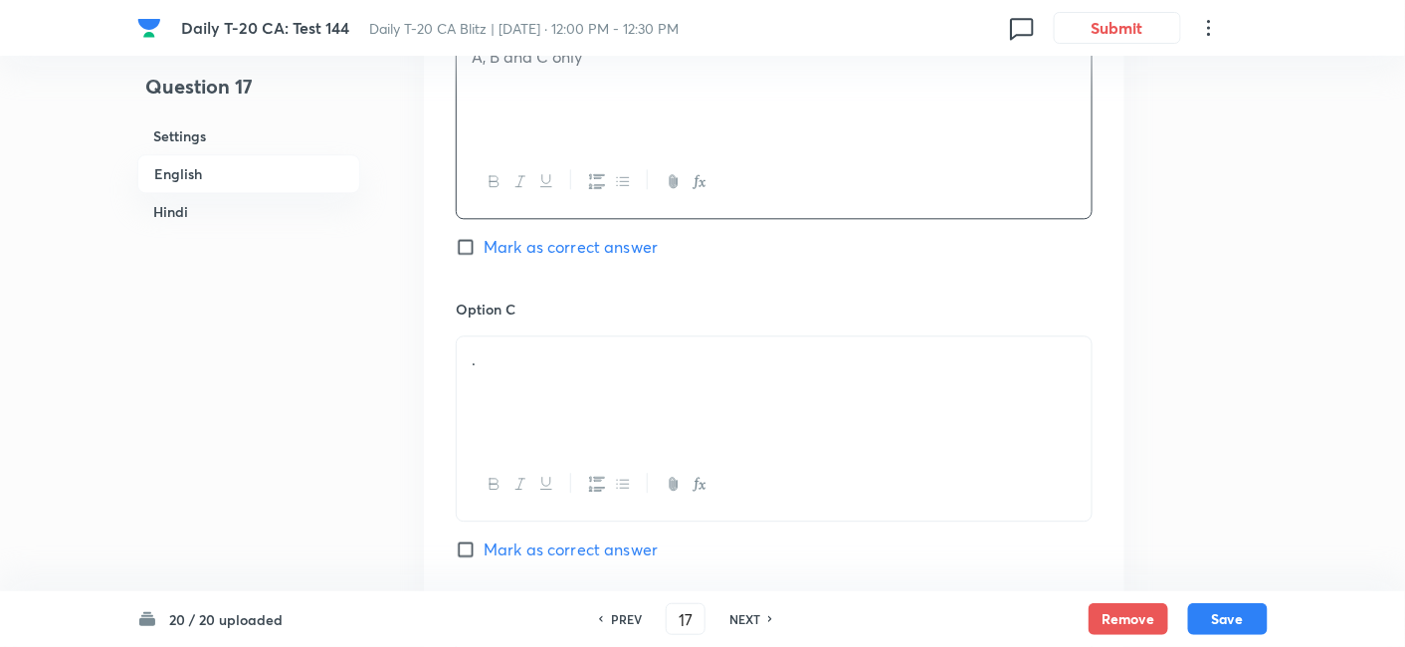
click at [590, 251] on span "Mark as correct answer" at bounding box center [571, 247] width 174 height 24
click at [484, 251] on input "Mark as correct answer" at bounding box center [470, 247] width 28 height 20
checkbox input "true"
checkbox input "false"
checkbox input "true"
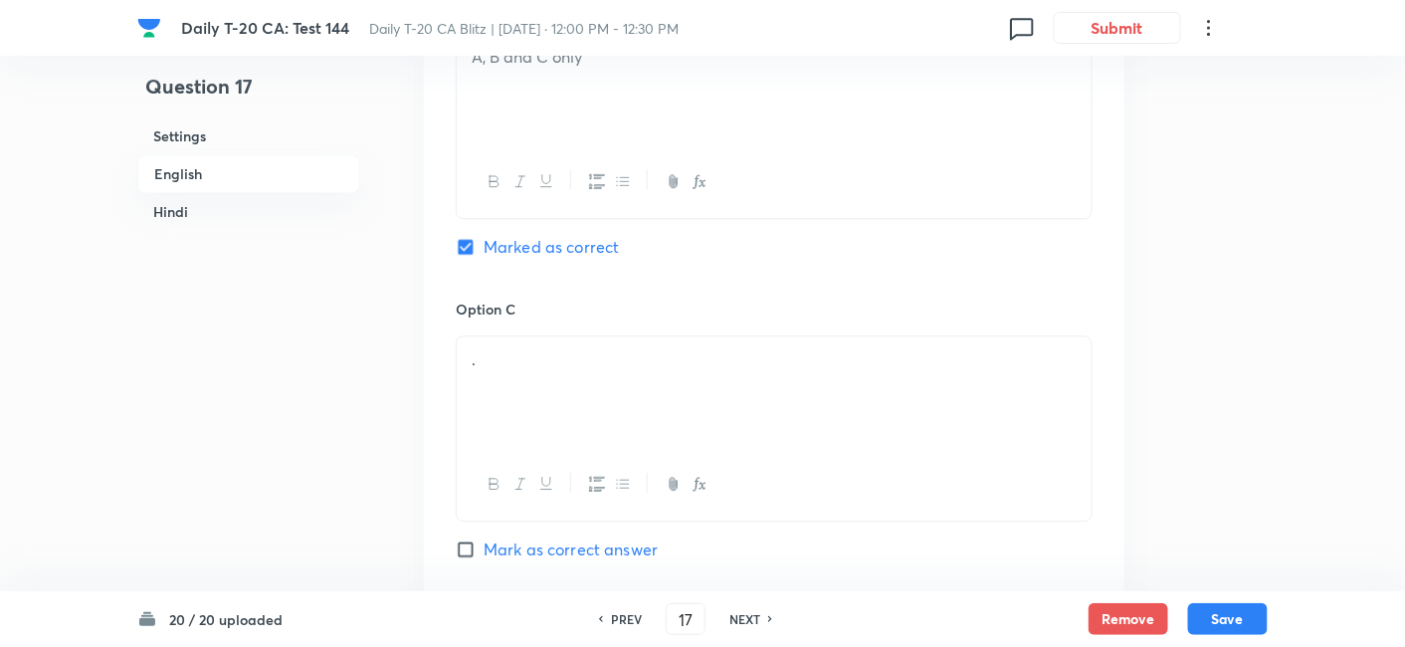
checkbox input "false"
click at [551, 343] on div "." at bounding box center [774, 391] width 635 height 111
drag, startPoint x: 551, startPoint y: 343, endPoint x: 494, endPoint y: 362, distance: 60.8
click at [494, 362] on p "." at bounding box center [774, 359] width 605 height 23
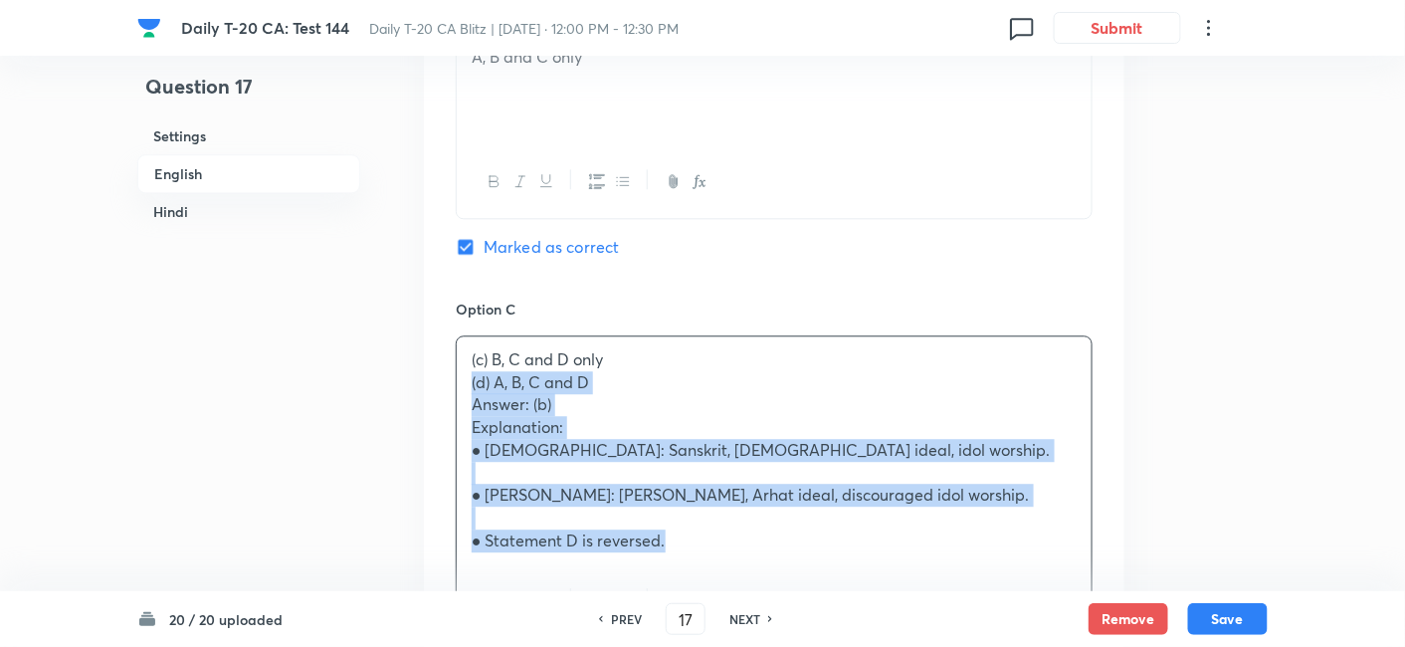
click at [449, 387] on div "Option A A and B only Mark as correct answer Option B A, B and C only Marked as…" at bounding box center [774, 337] width 701 height 1352
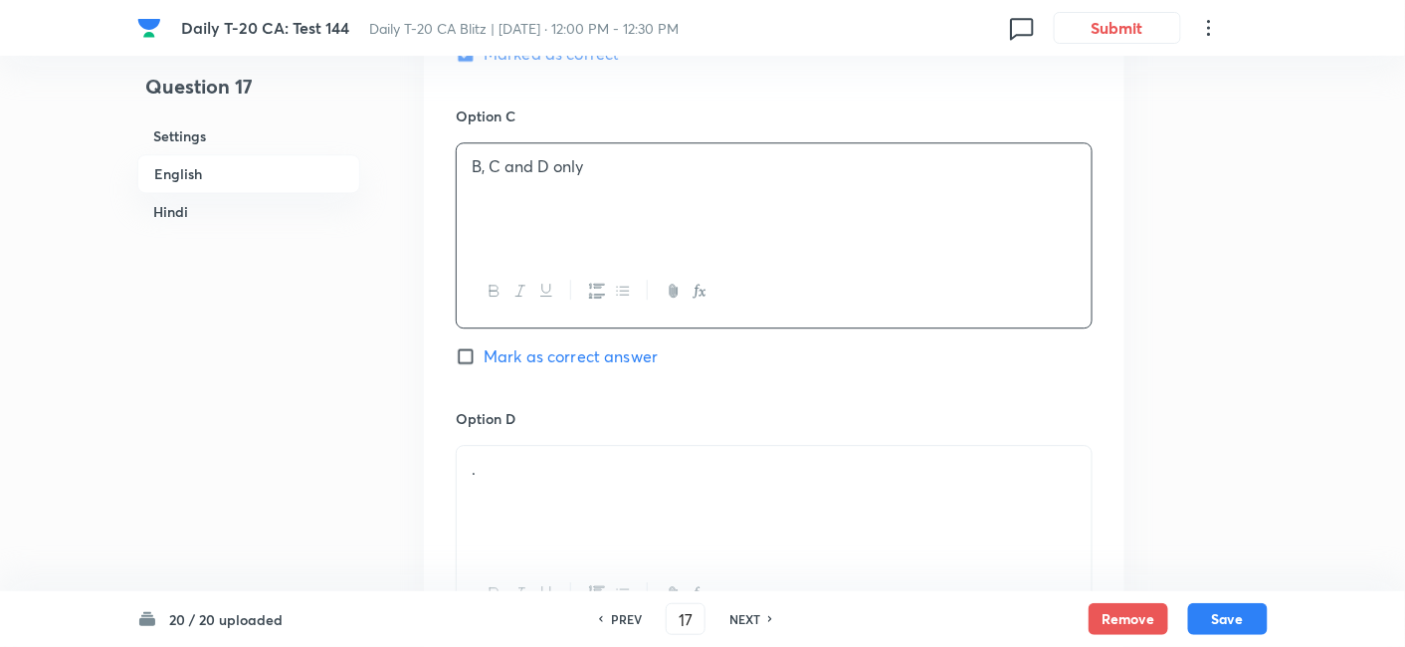
scroll to position [1730, 0]
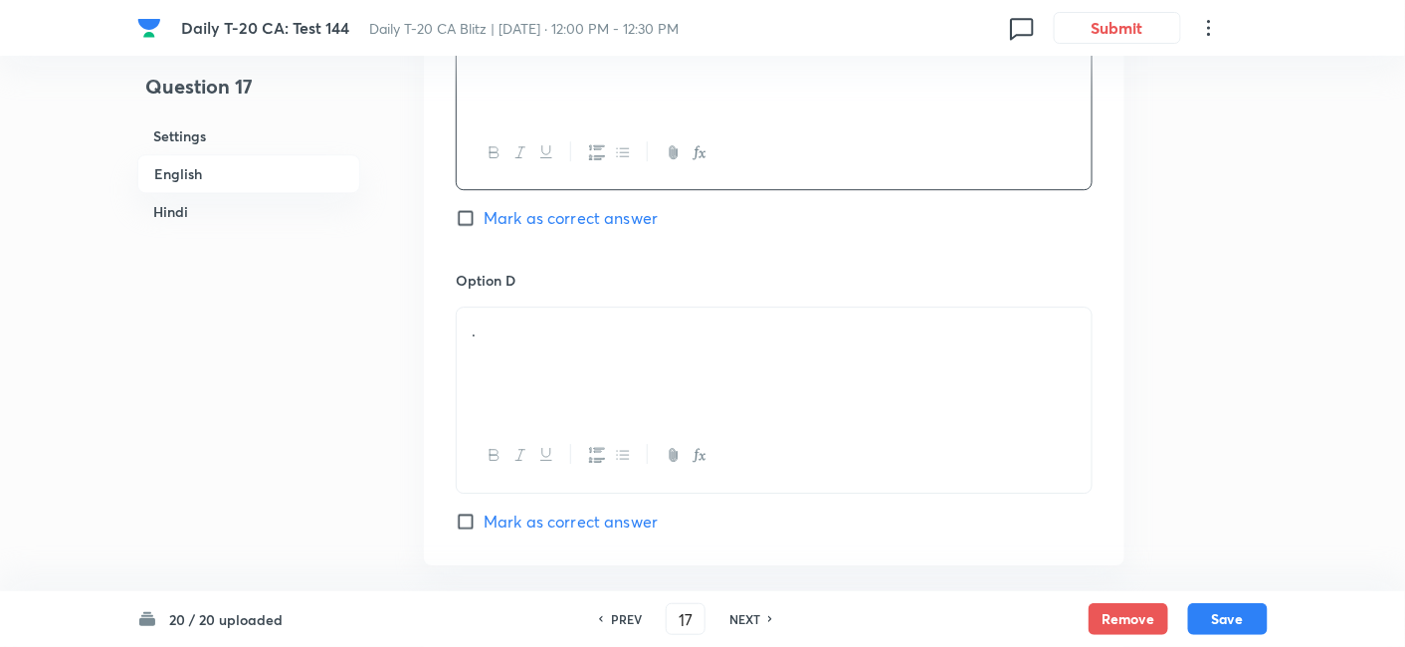
click at [555, 359] on div "." at bounding box center [774, 363] width 635 height 111
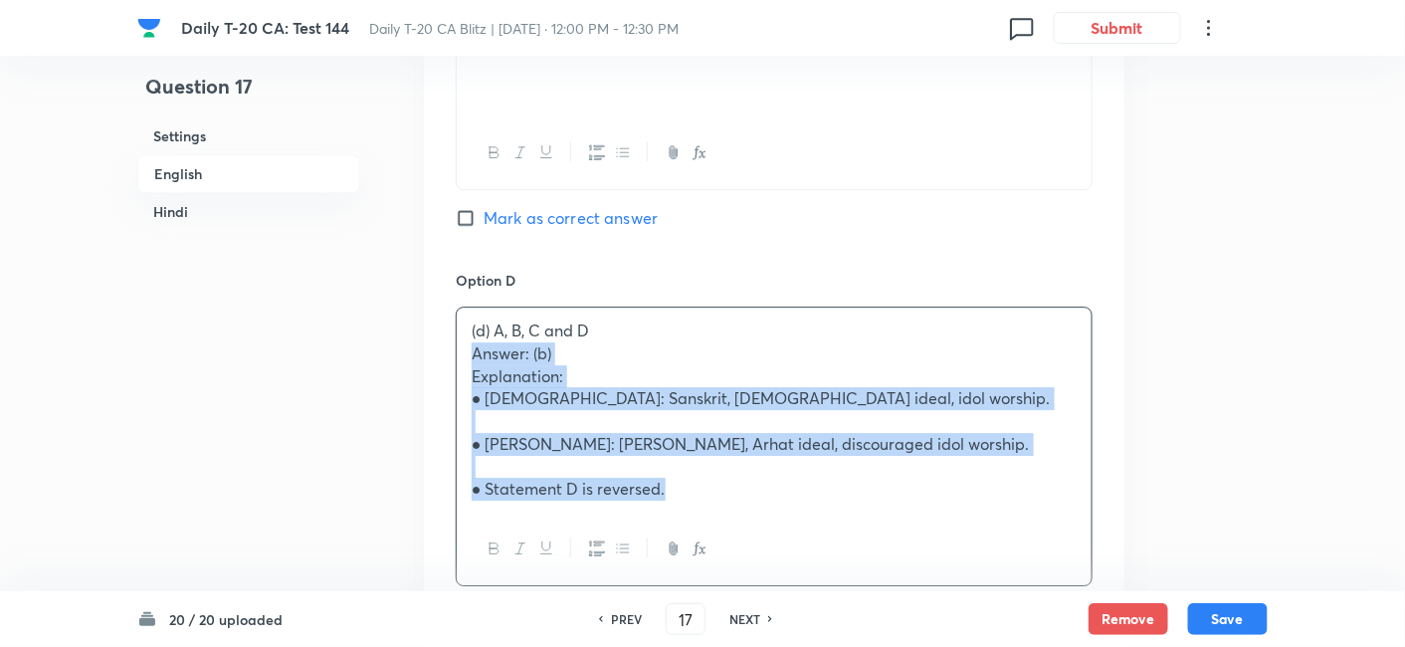
drag, startPoint x: 475, startPoint y: 350, endPoint x: 450, endPoint y: 347, distance: 25.1
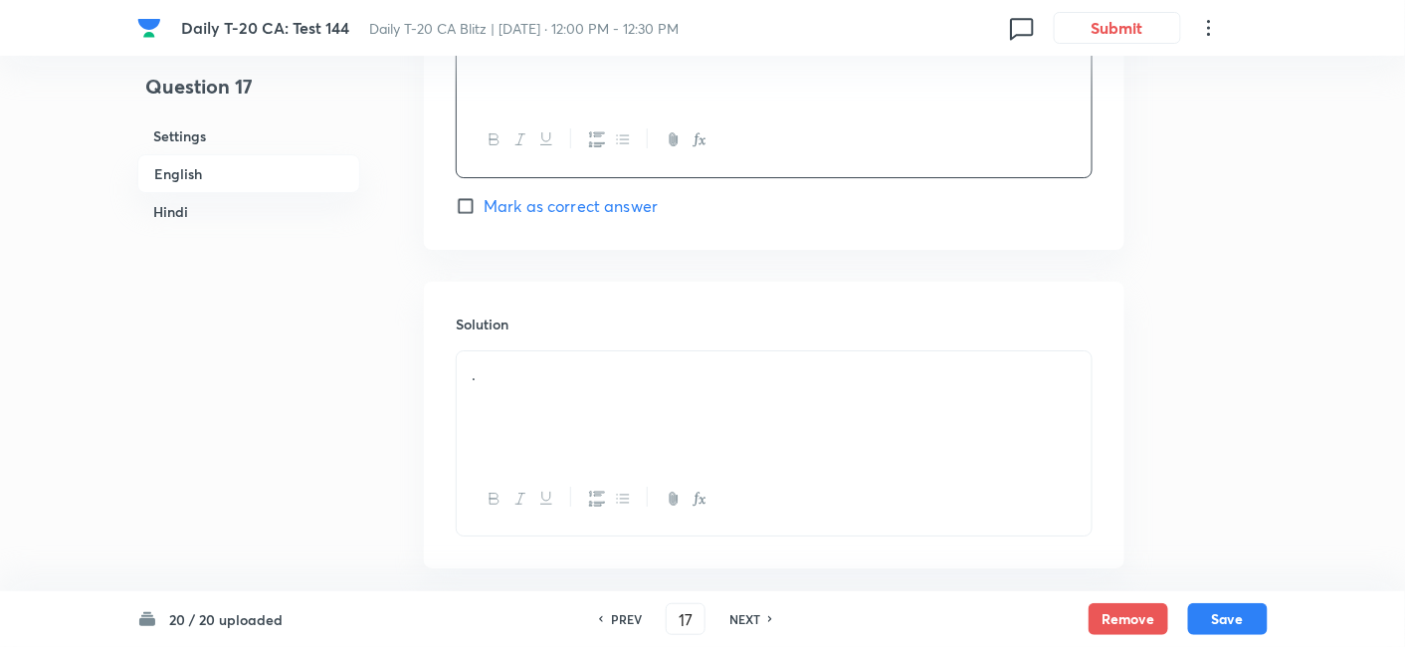
scroll to position [2283, 0]
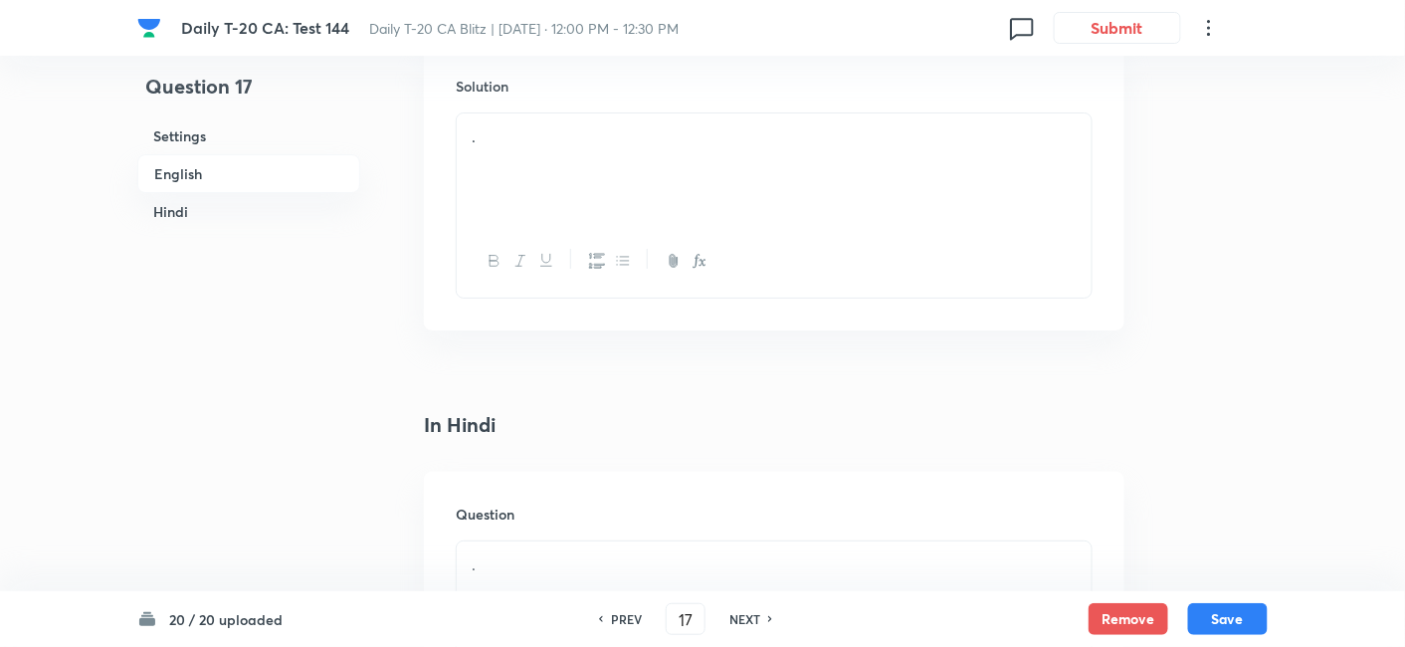
click at [575, 194] on div "." at bounding box center [774, 168] width 635 height 111
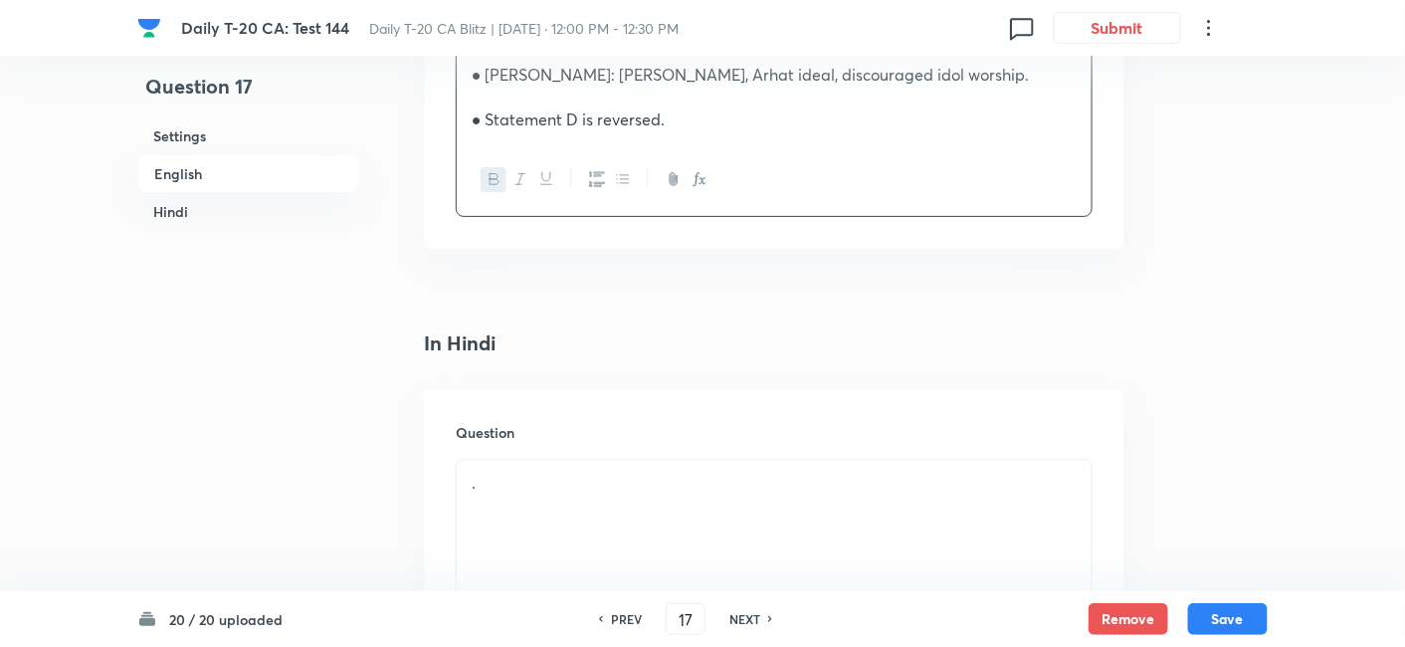
scroll to position [2615, 0]
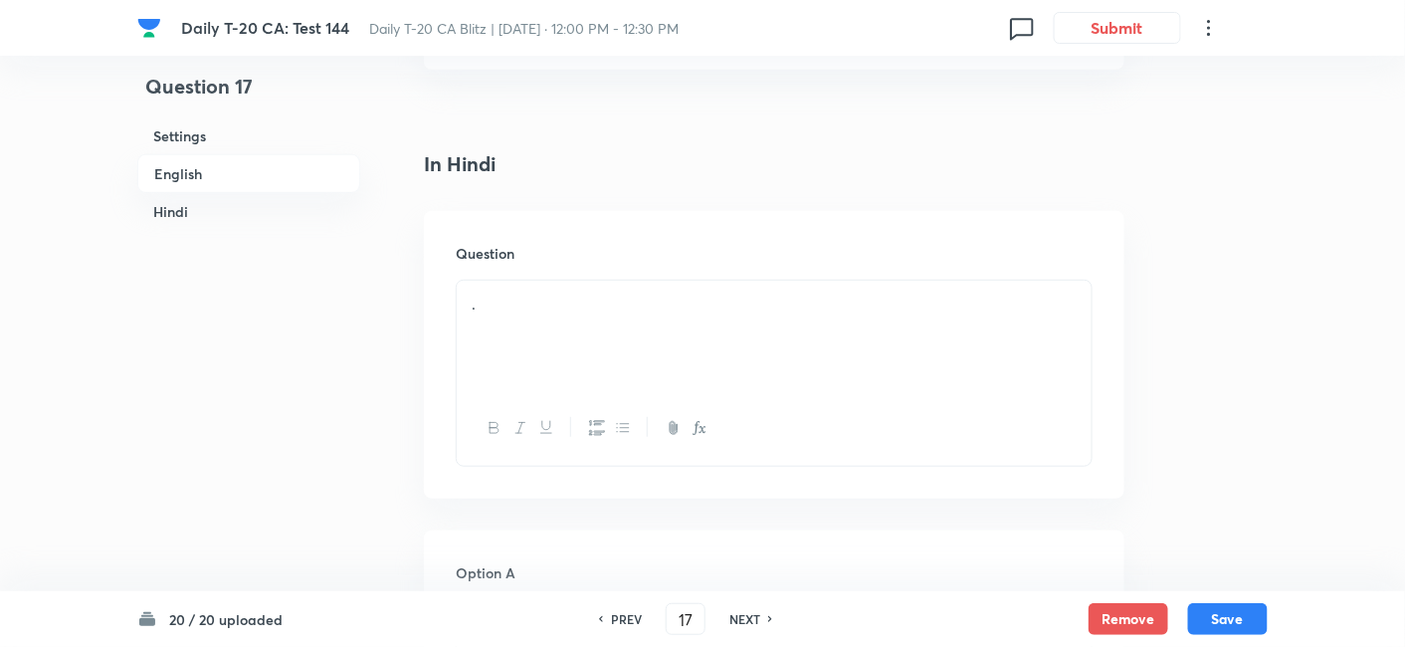
click at [604, 293] on p "." at bounding box center [774, 304] width 605 height 23
click at [207, 173] on h6 "English" at bounding box center [248, 173] width 223 height 39
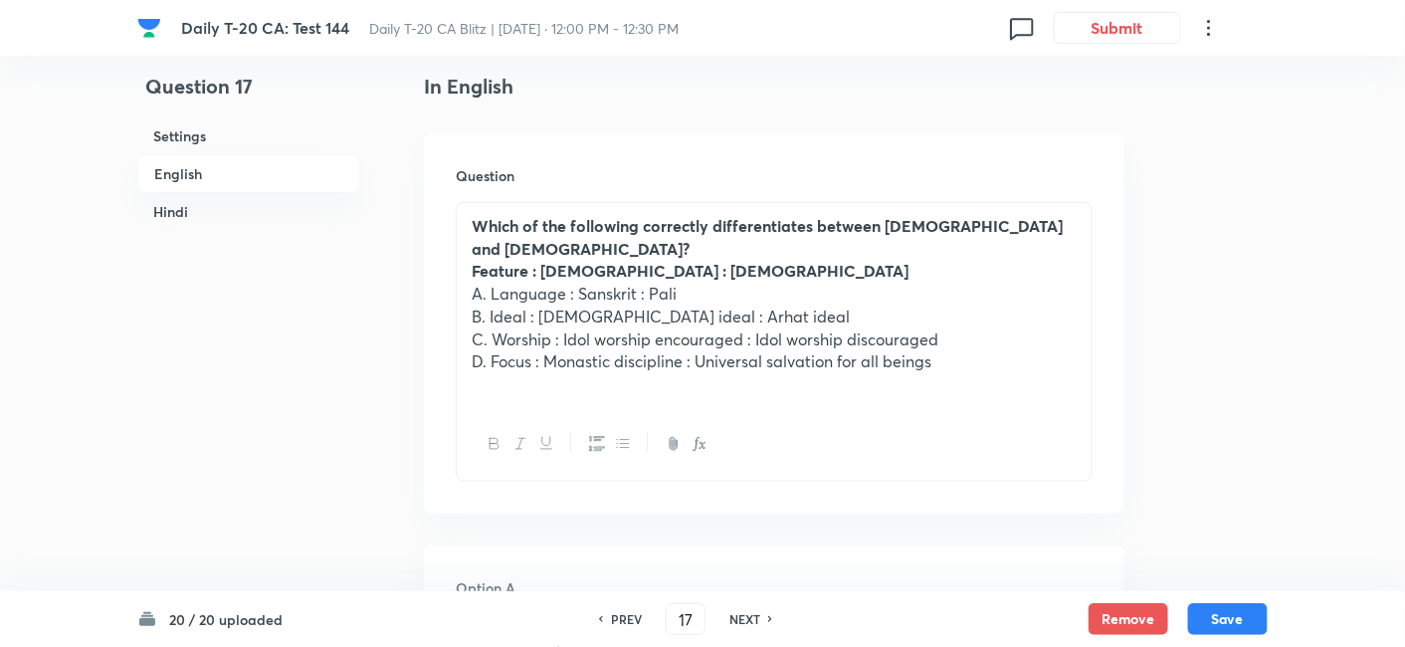
click at [201, 193] on h6 "Hindi" at bounding box center [248, 211] width 223 height 37
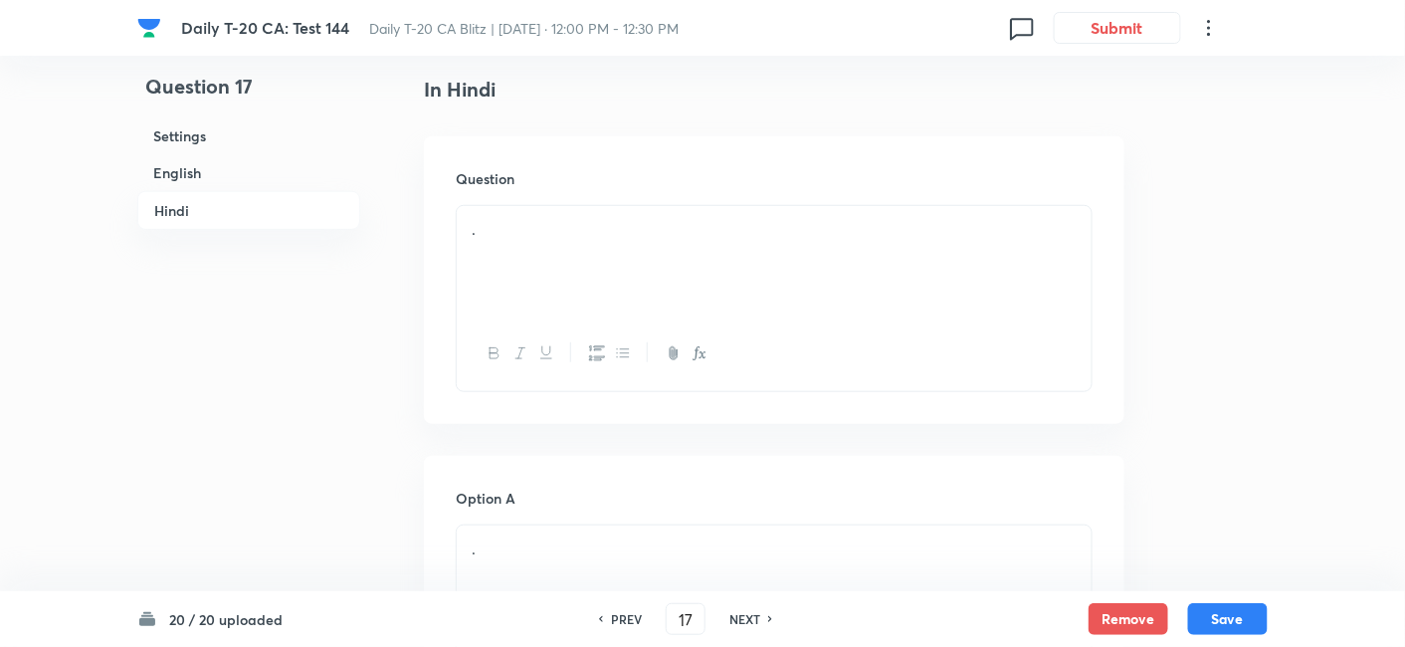
click at [489, 243] on div "." at bounding box center [774, 261] width 635 height 111
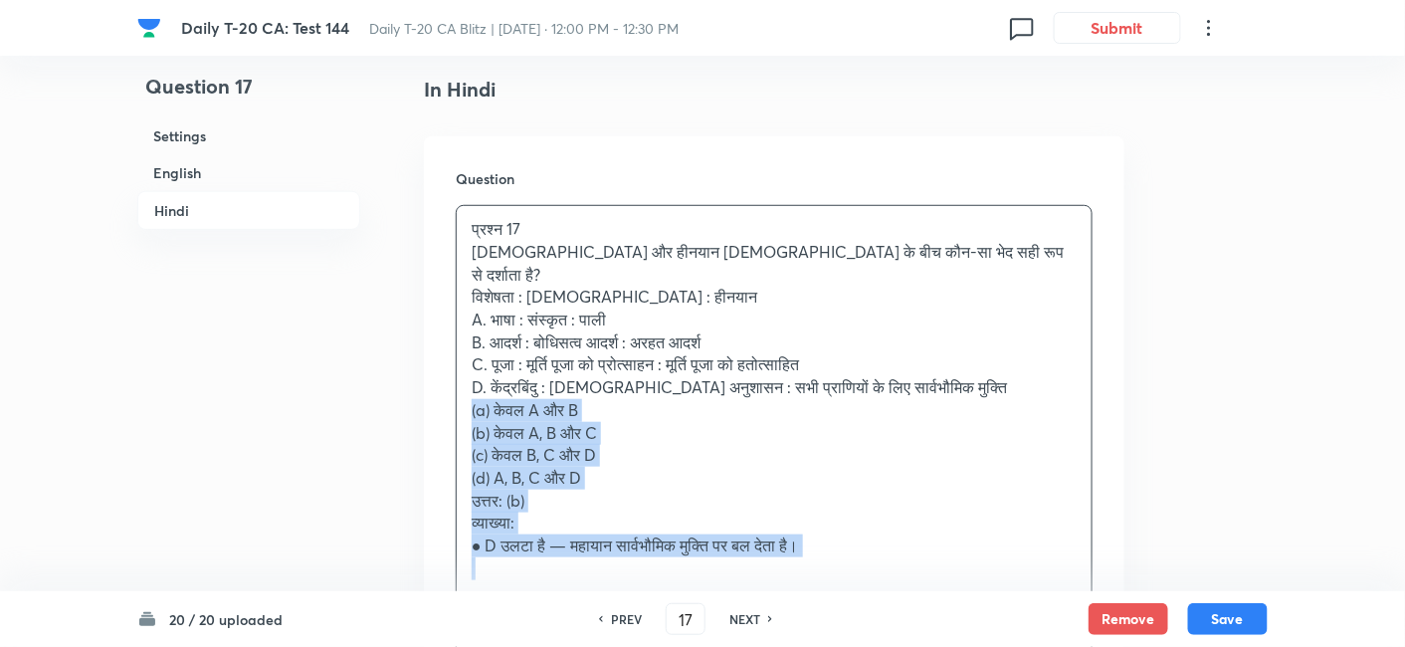
click at [427, 379] on div "Question प्रश्न 17 महायान और हीनयान बौद्ध धर्म के बीच कौन-सा भेद सही रूप से दर्…" at bounding box center [774, 416] width 701 height 561
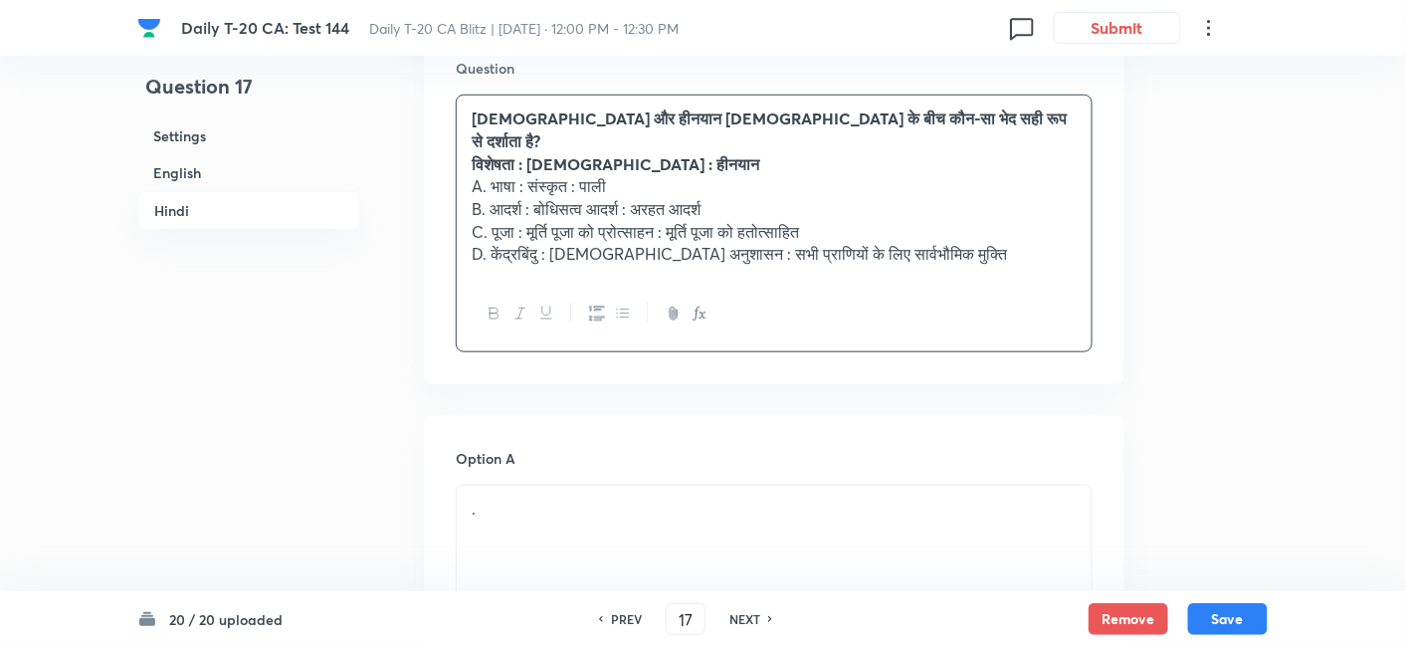
scroll to position [2910, 0]
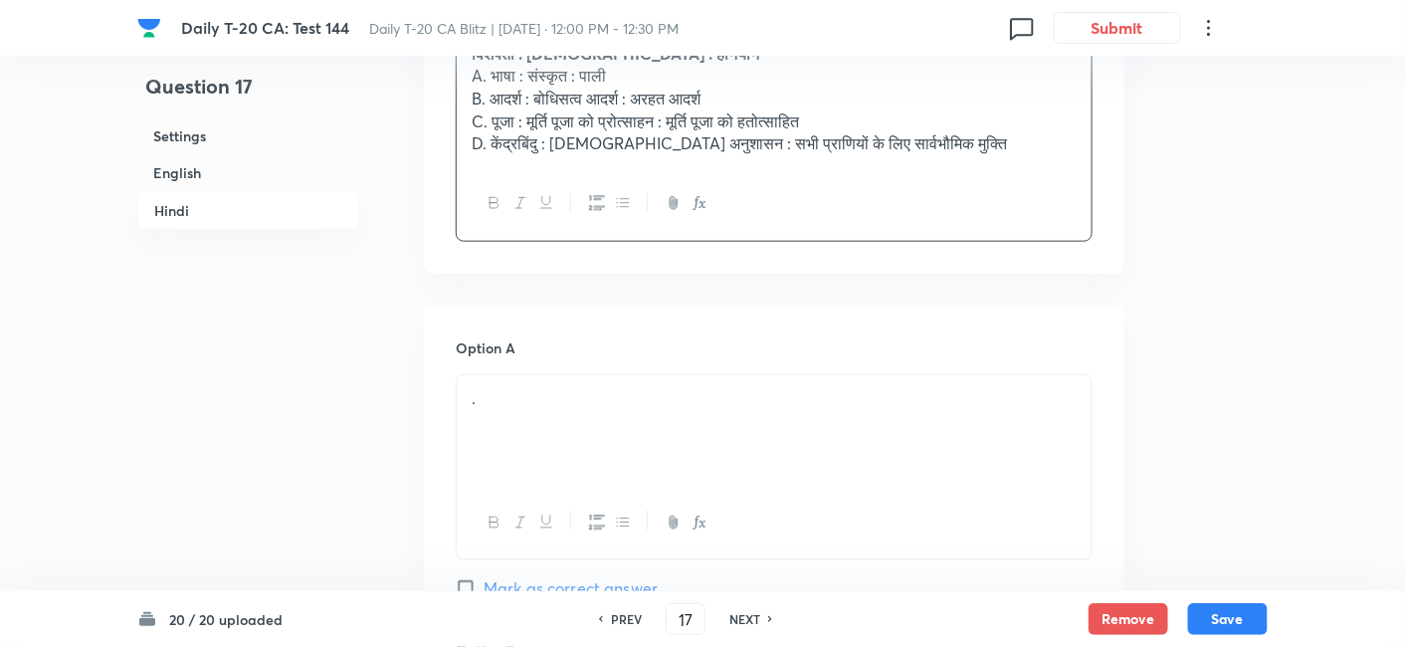
click at [605, 387] on p "." at bounding box center [774, 398] width 605 height 23
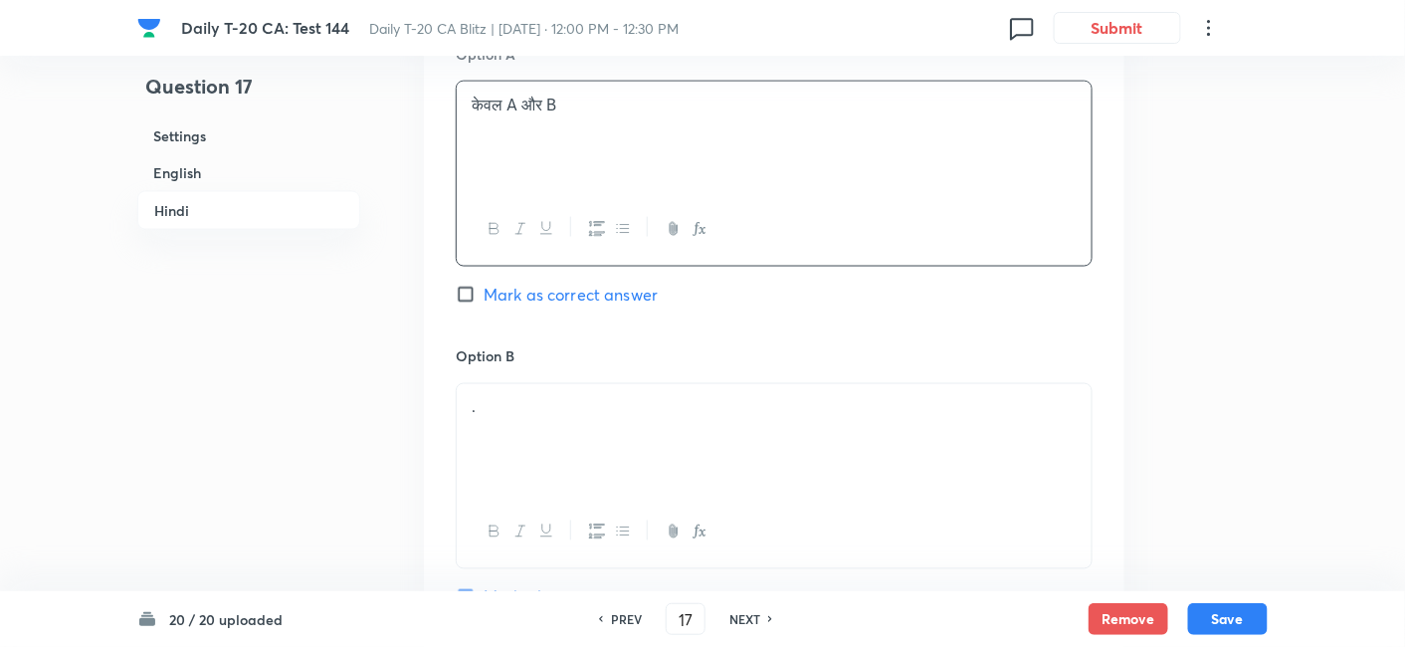
scroll to position [3242, 0]
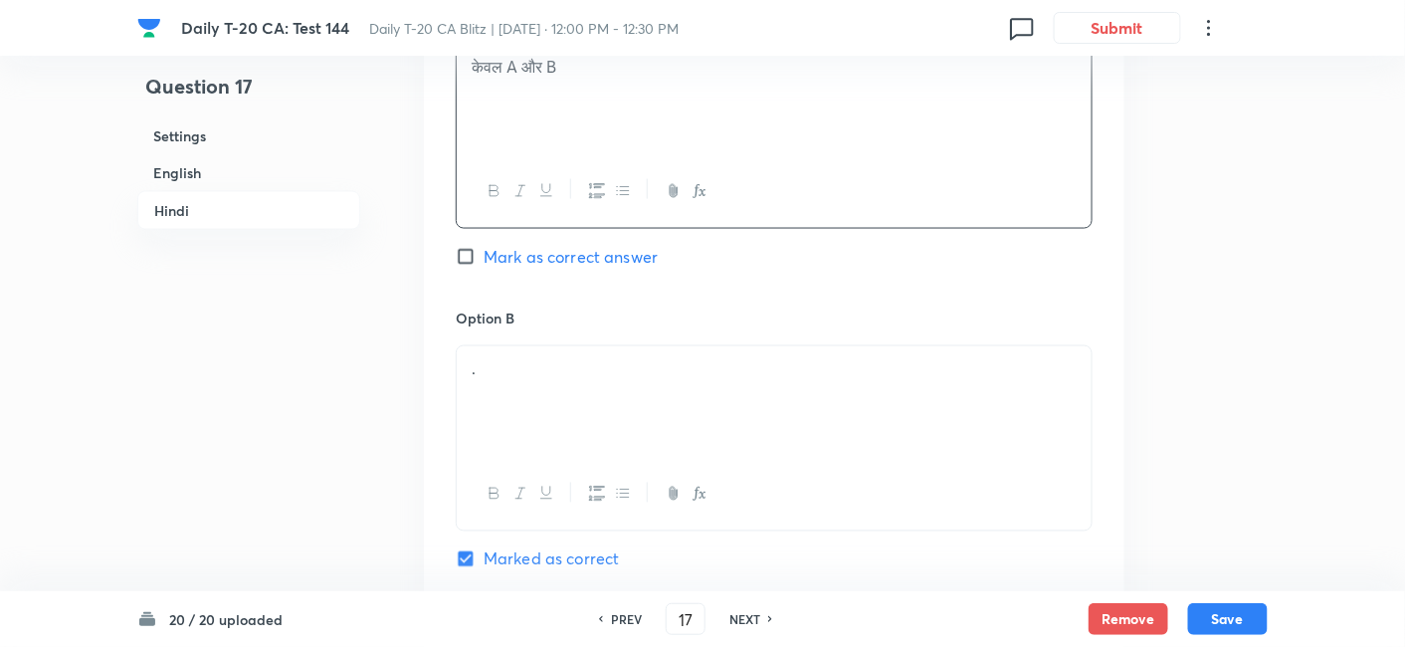
click at [554, 358] on p "." at bounding box center [774, 369] width 605 height 23
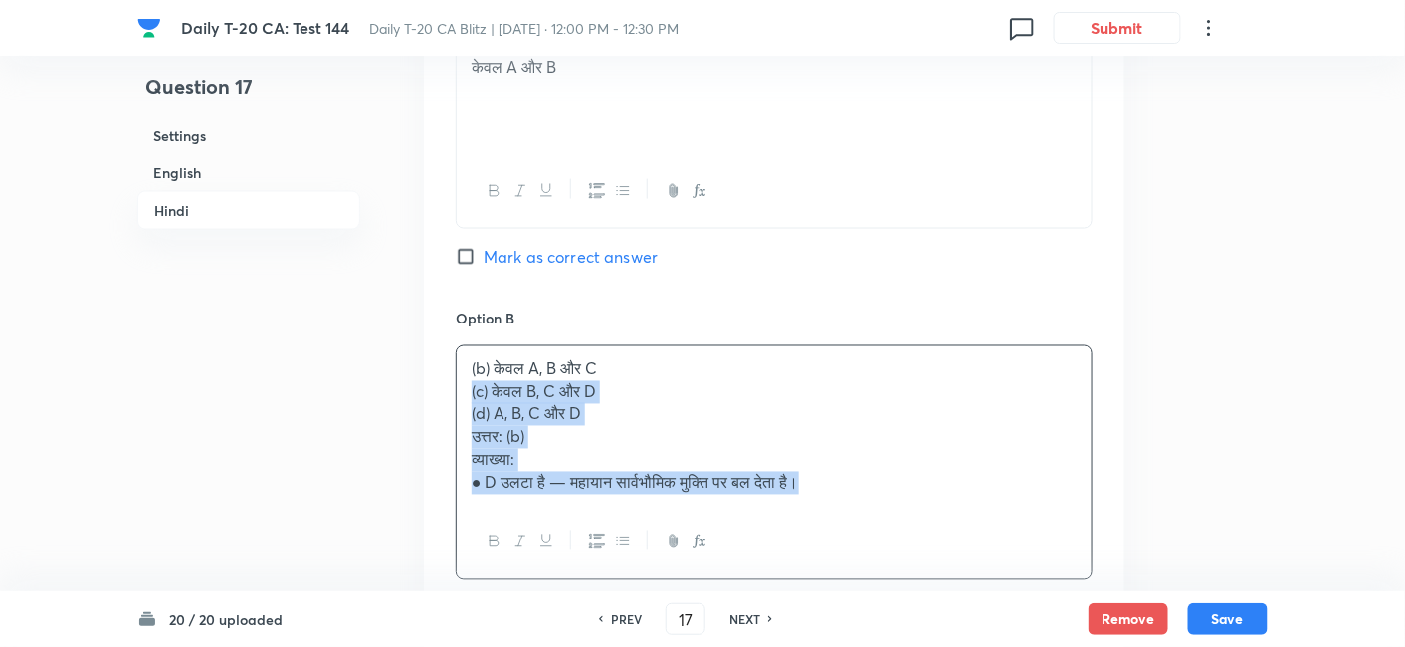
drag, startPoint x: 467, startPoint y: 365, endPoint x: 449, endPoint y: 363, distance: 18.0
click at [449, 363] on div "Option A केवल A और B Mark as correct answer Option B (b) केवल A, B और C (c) केव…" at bounding box center [774, 616] width 701 height 1284
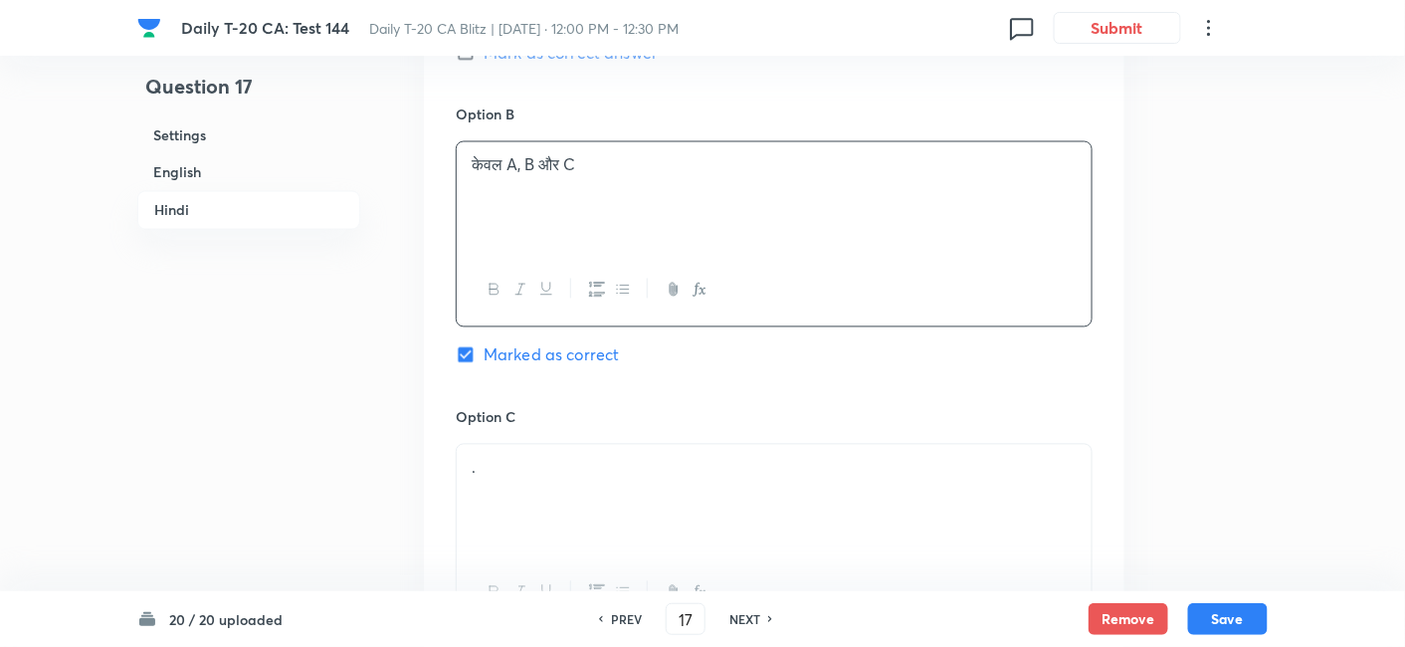
scroll to position [3574, 0]
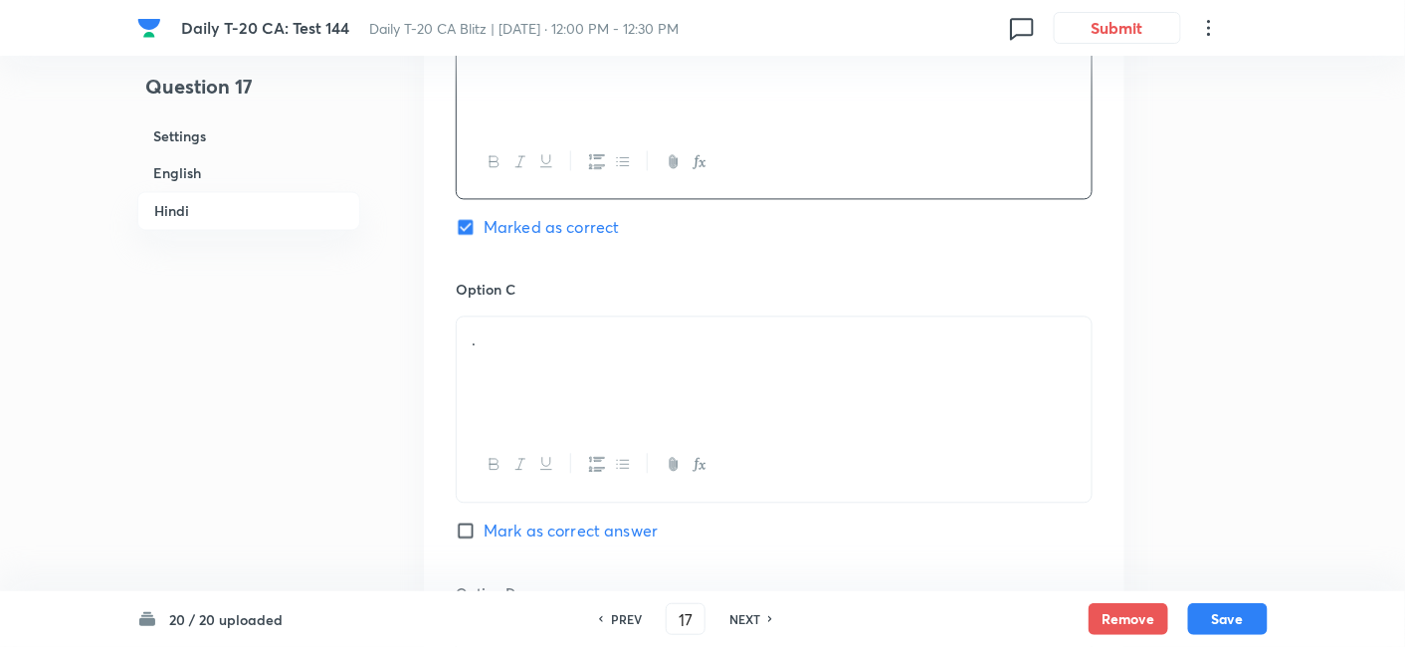
click at [559, 347] on div "." at bounding box center [774, 372] width 635 height 111
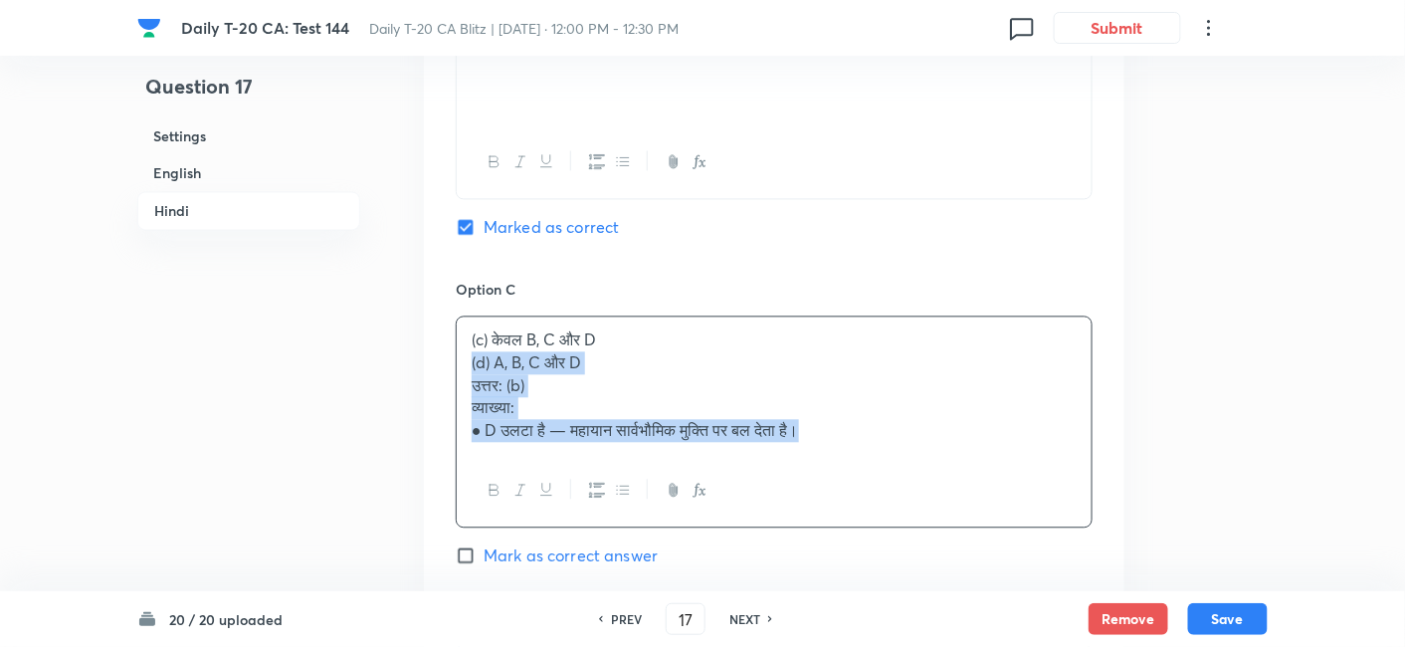
click at [432, 337] on div "Option A केवल A और B Mark as correct answer Option B केवल A, B और C Marked as c…" at bounding box center [774, 272] width 701 height 1261
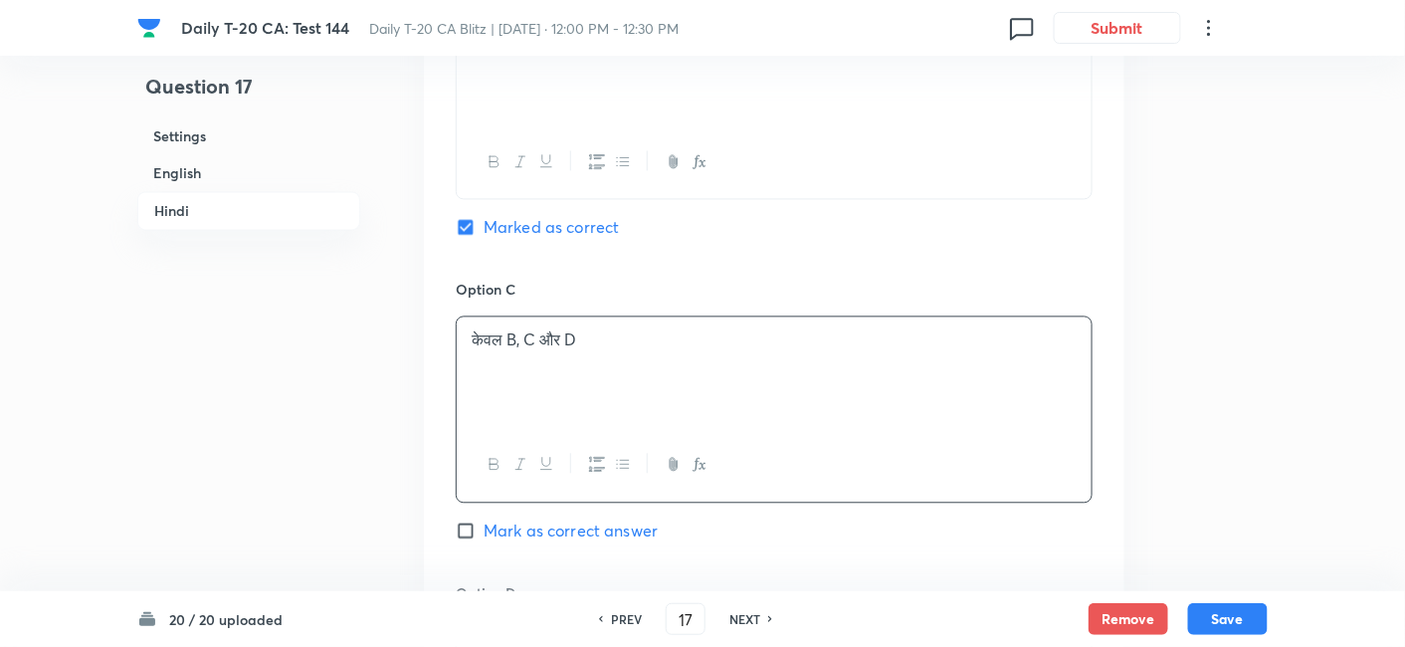
scroll to position [3795, 0]
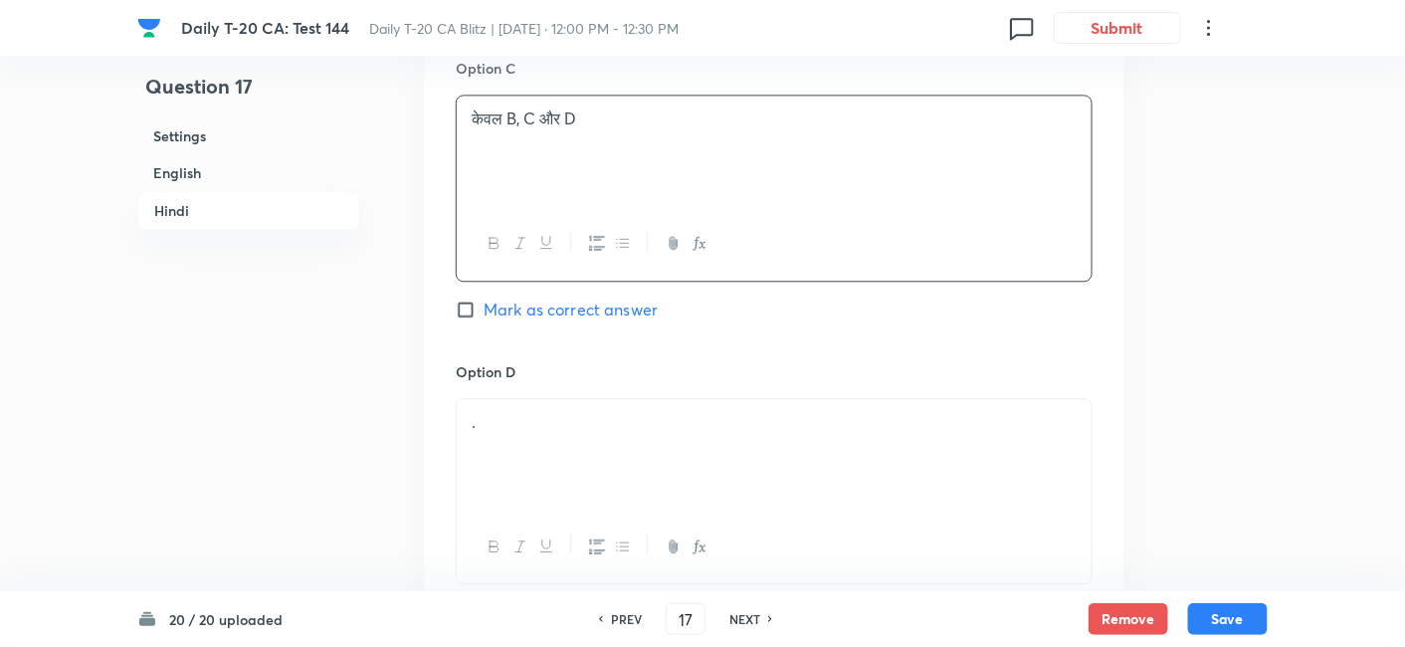
click at [544, 411] on p "." at bounding box center [774, 422] width 605 height 23
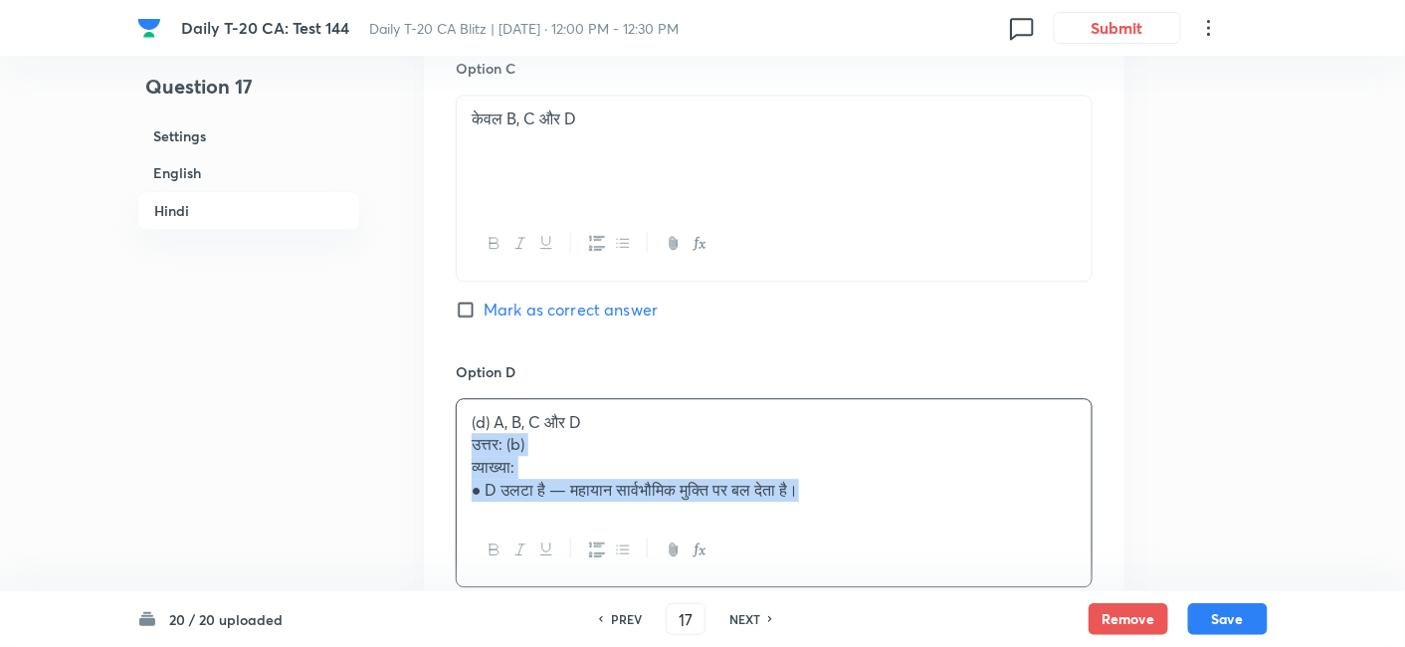
click at [472, 433] on p "उत्तर: (b)" at bounding box center [774, 444] width 605 height 23
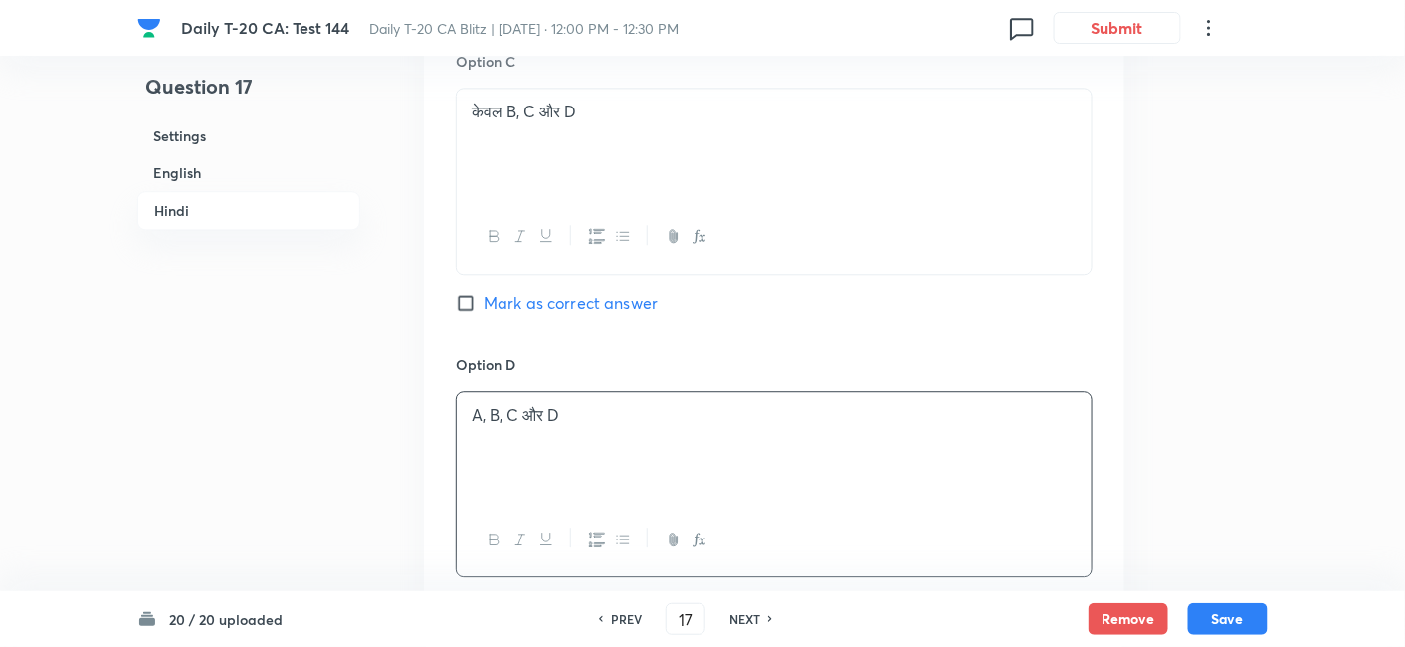
scroll to position [4237, 0]
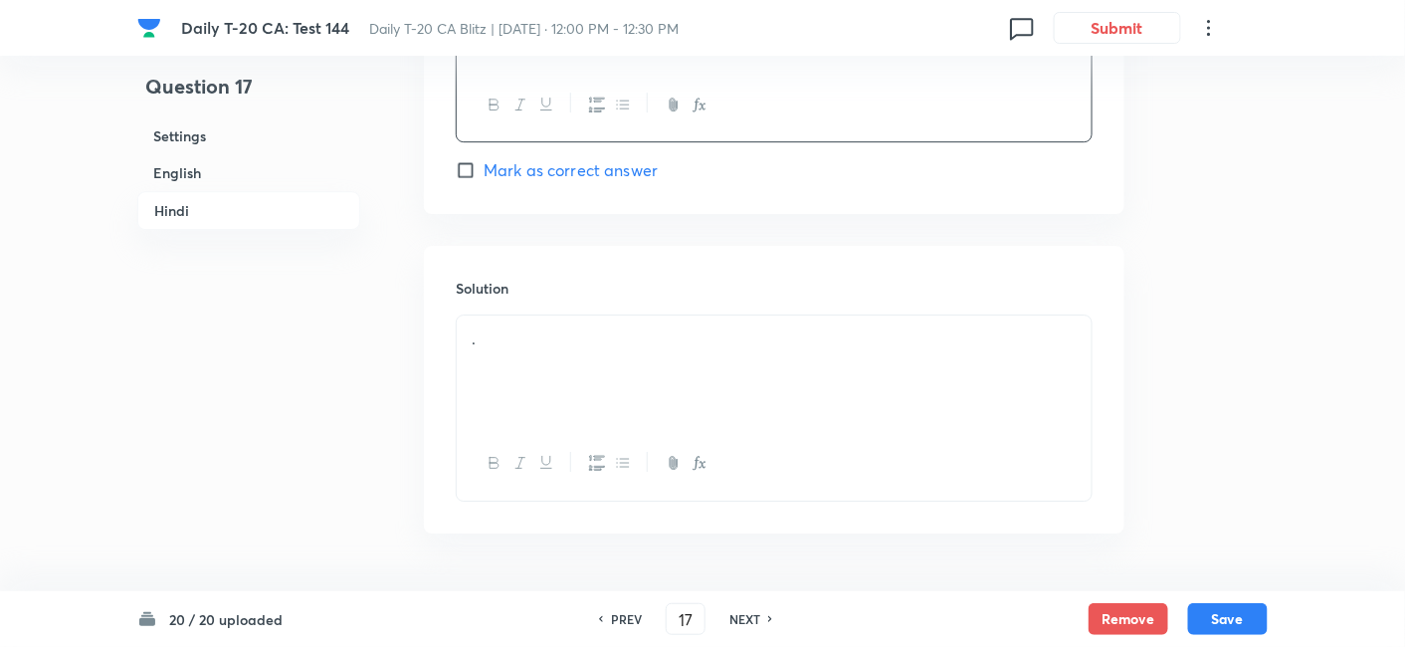
click at [565, 350] on div "." at bounding box center [774, 371] width 635 height 111
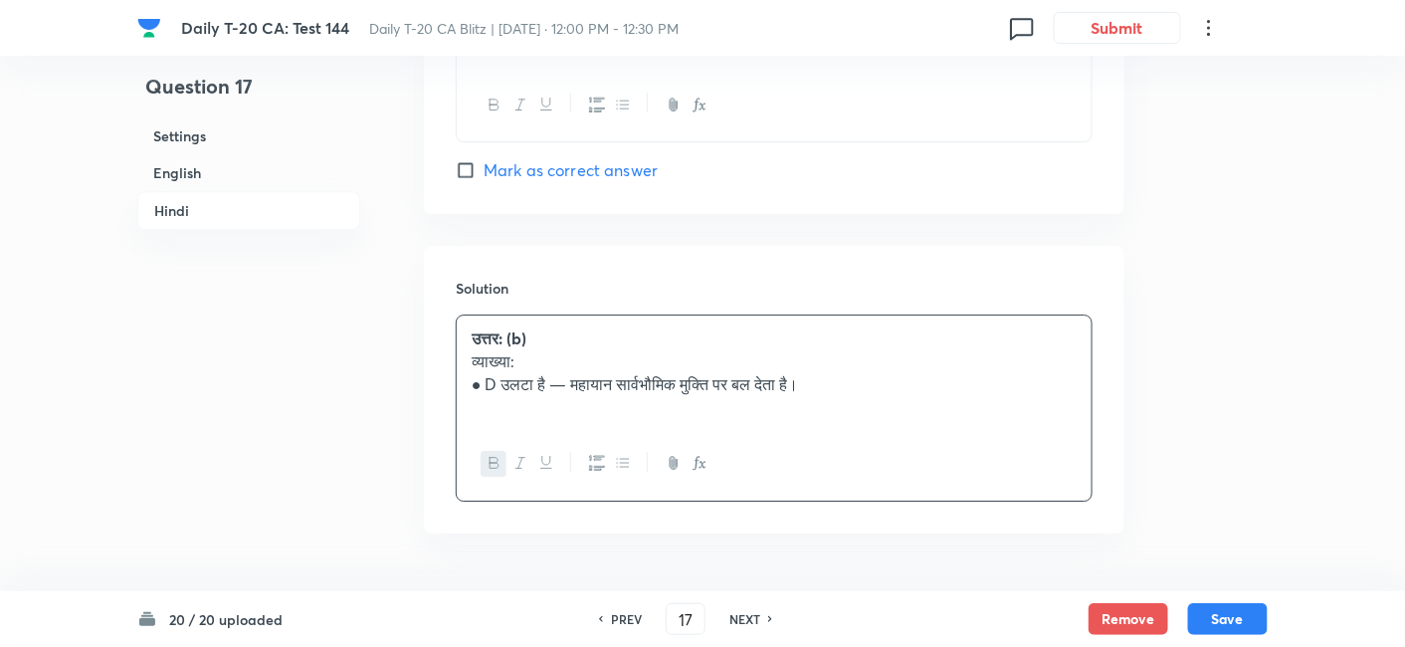
click at [194, 166] on h6 "English" at bounding box center [248, 172] width 223 height 37
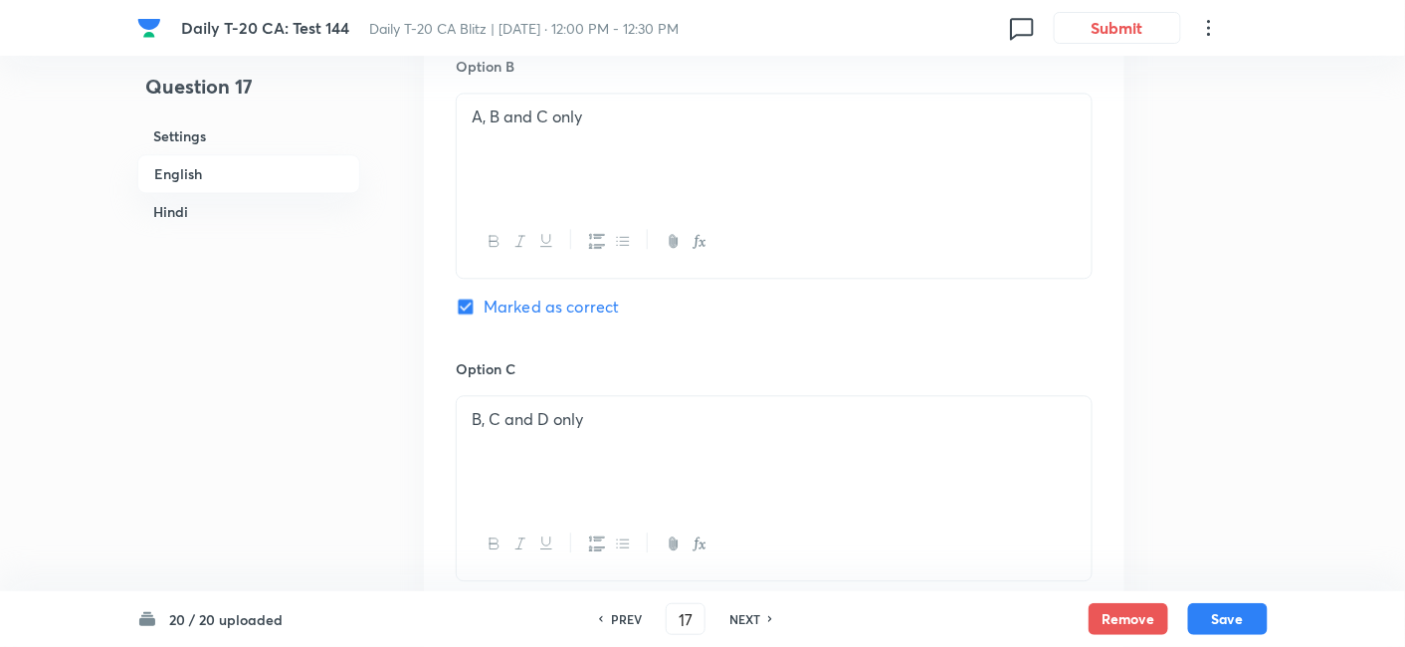
scroll to position [1399, 0]
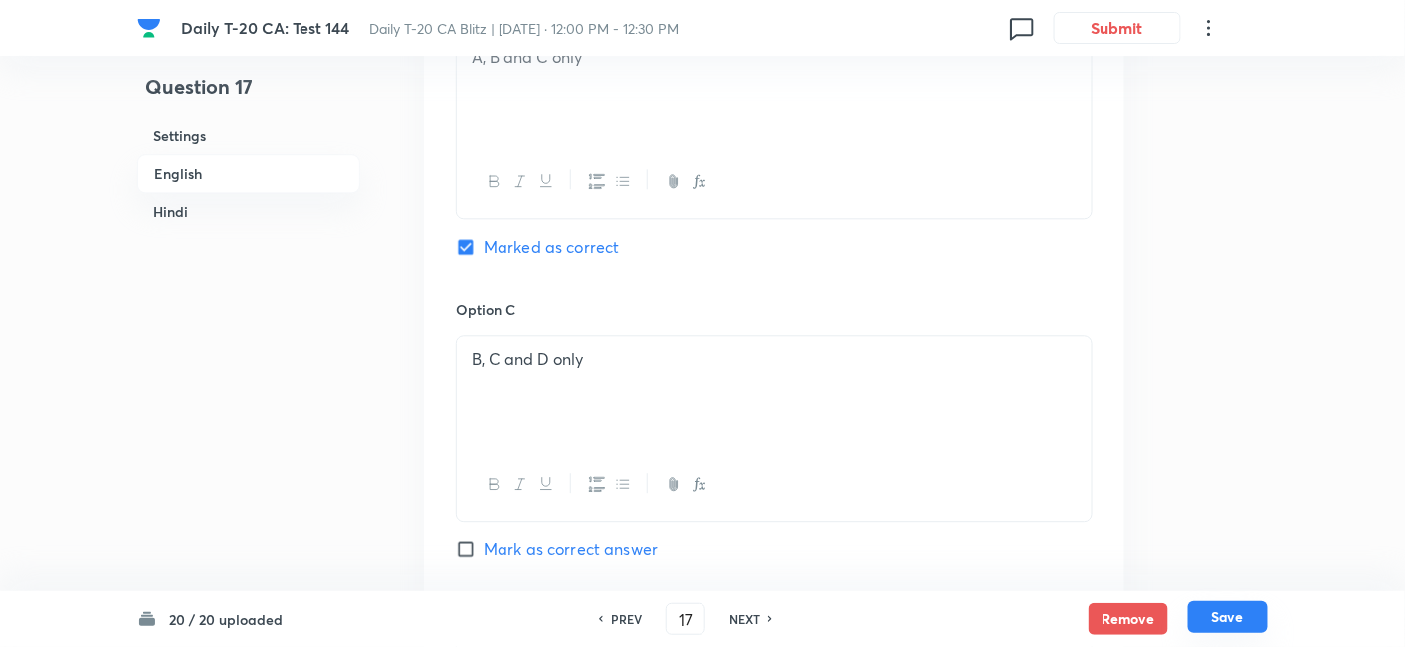
click at [1263, 612] on button "Save" at bounding box center [1228, 617] width 80 height 32
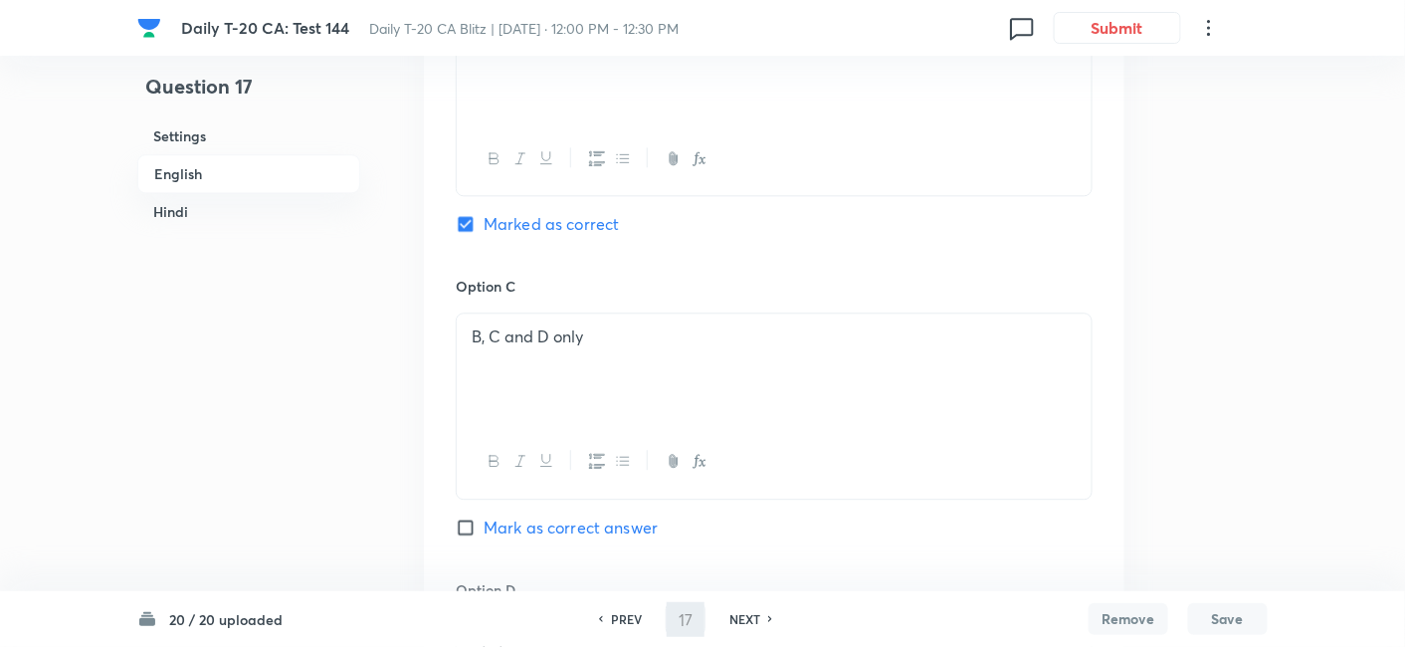
type input "18"
checkbox input "false"
checkbox input "true"
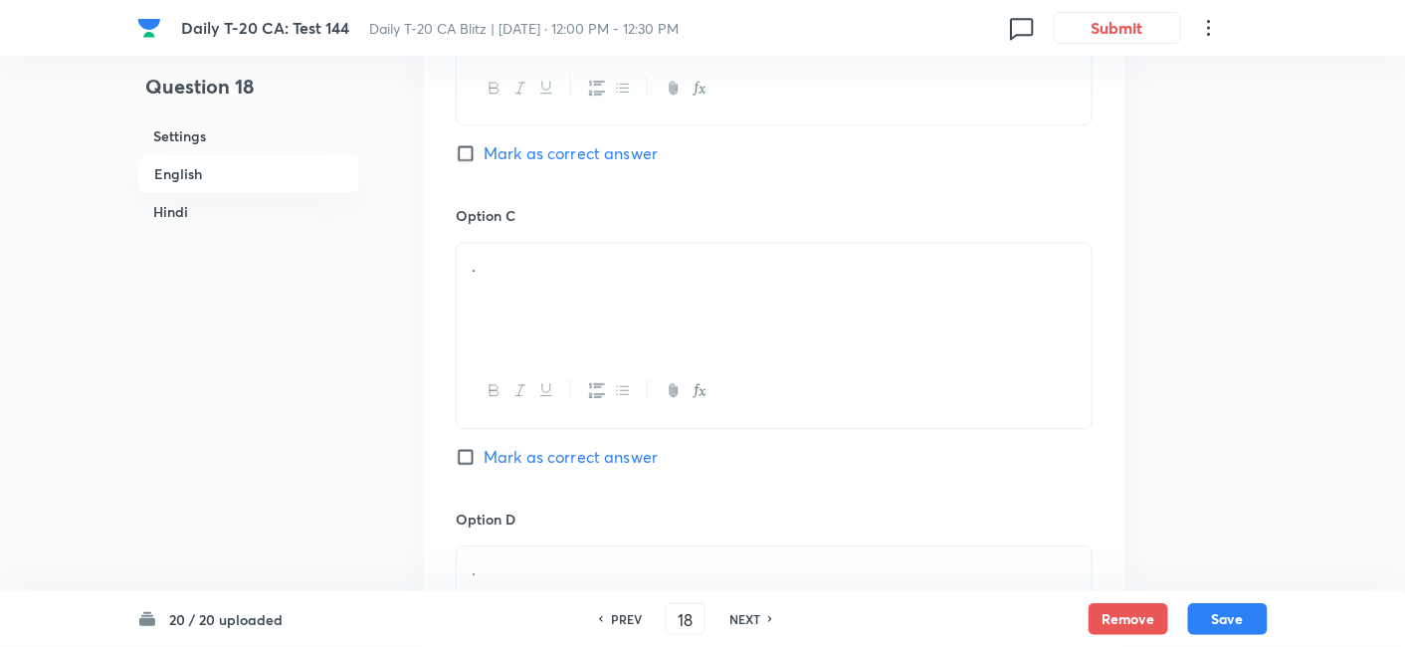
click at [234, 179] on h6 "English" at bounding box center [248, 173] width 223 height 39
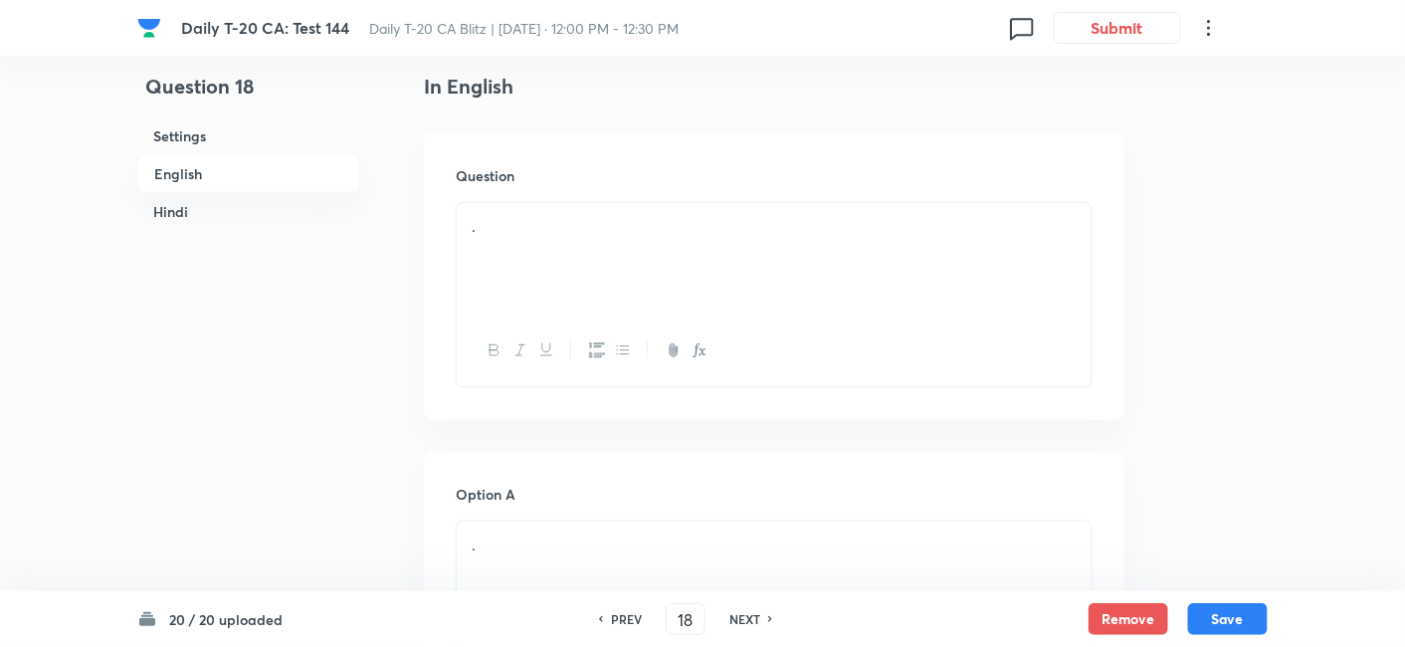
click at [534, 248] on div "." at bounding box center [774, 258] width 635 height 111
click at [668, 305] on div "." at bounding box center [774, 258] width 635 height 111
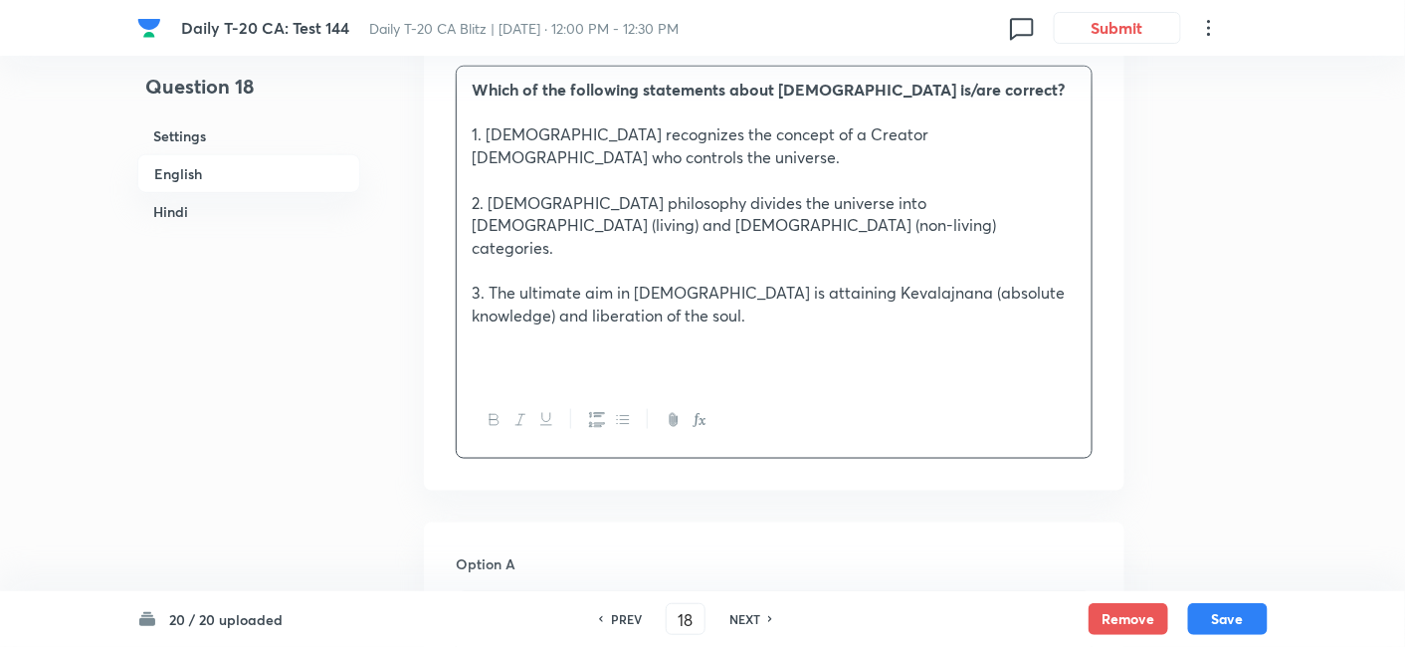
scroll to position [845, 0]
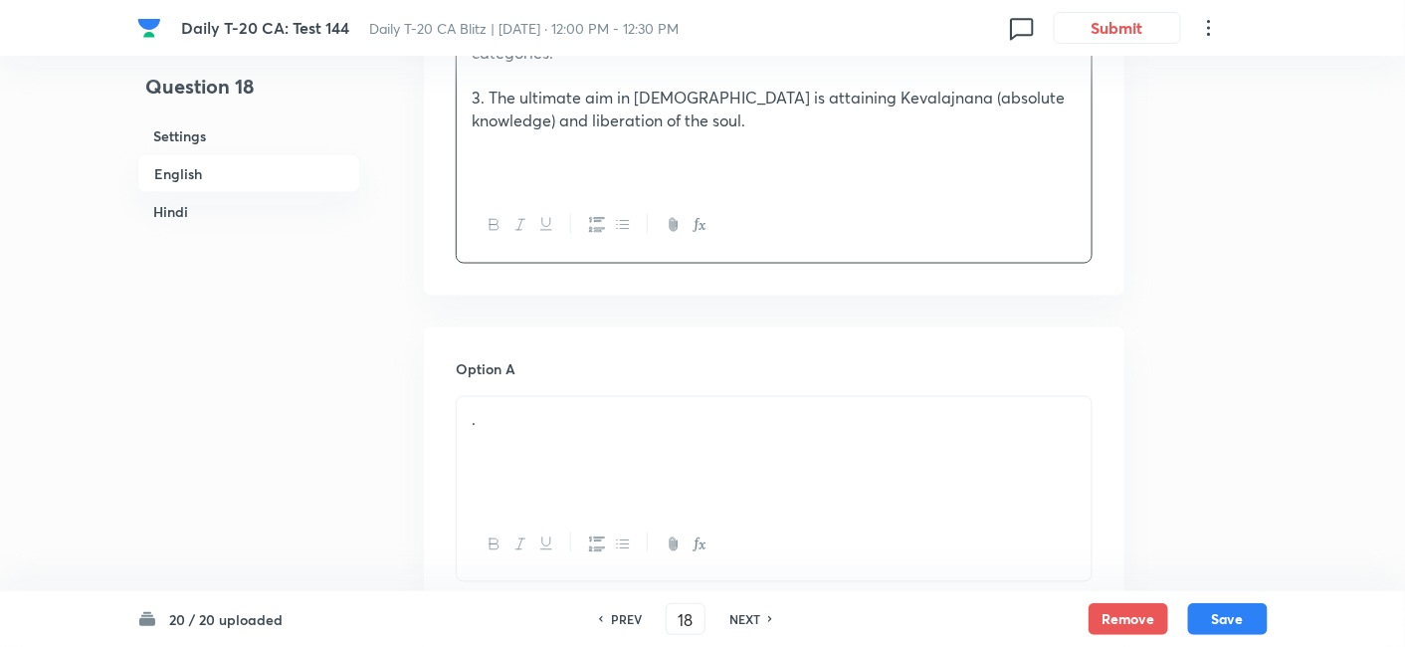
click at [579, 399] on div "." at bounding box center [774, 452] width 635 height 111
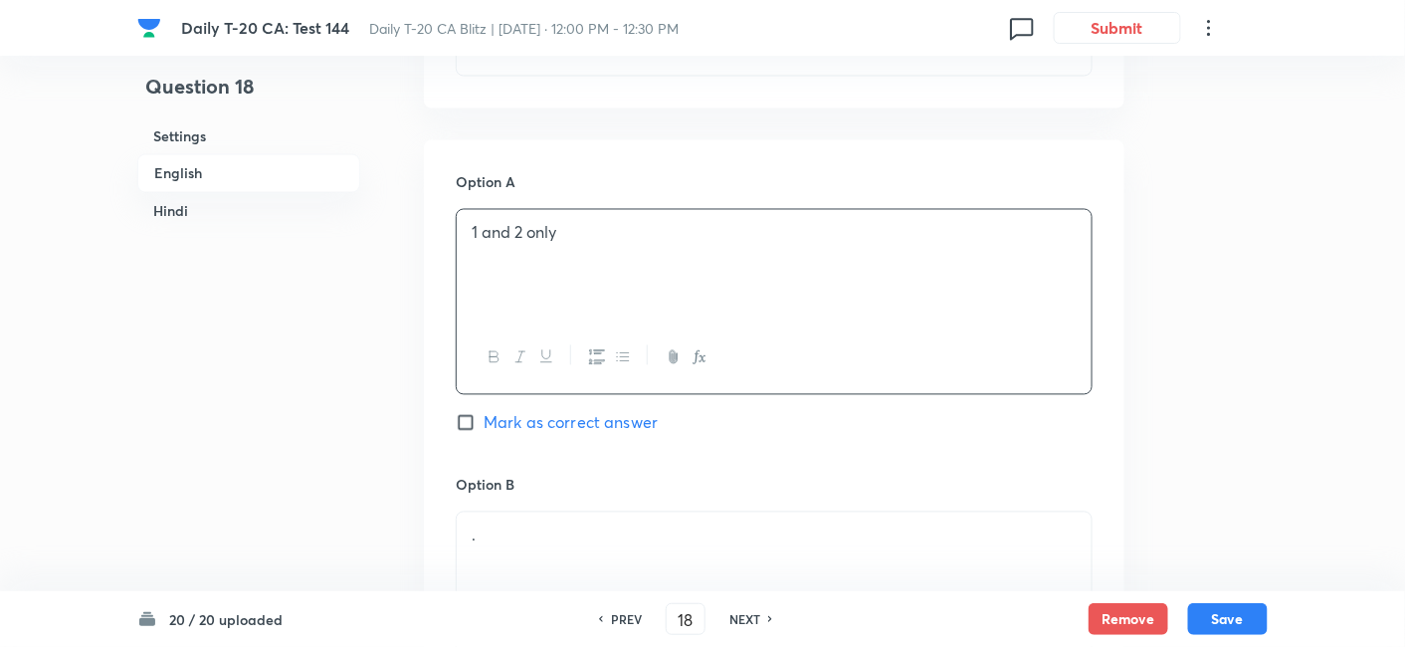
scroll to position [1288, 0]
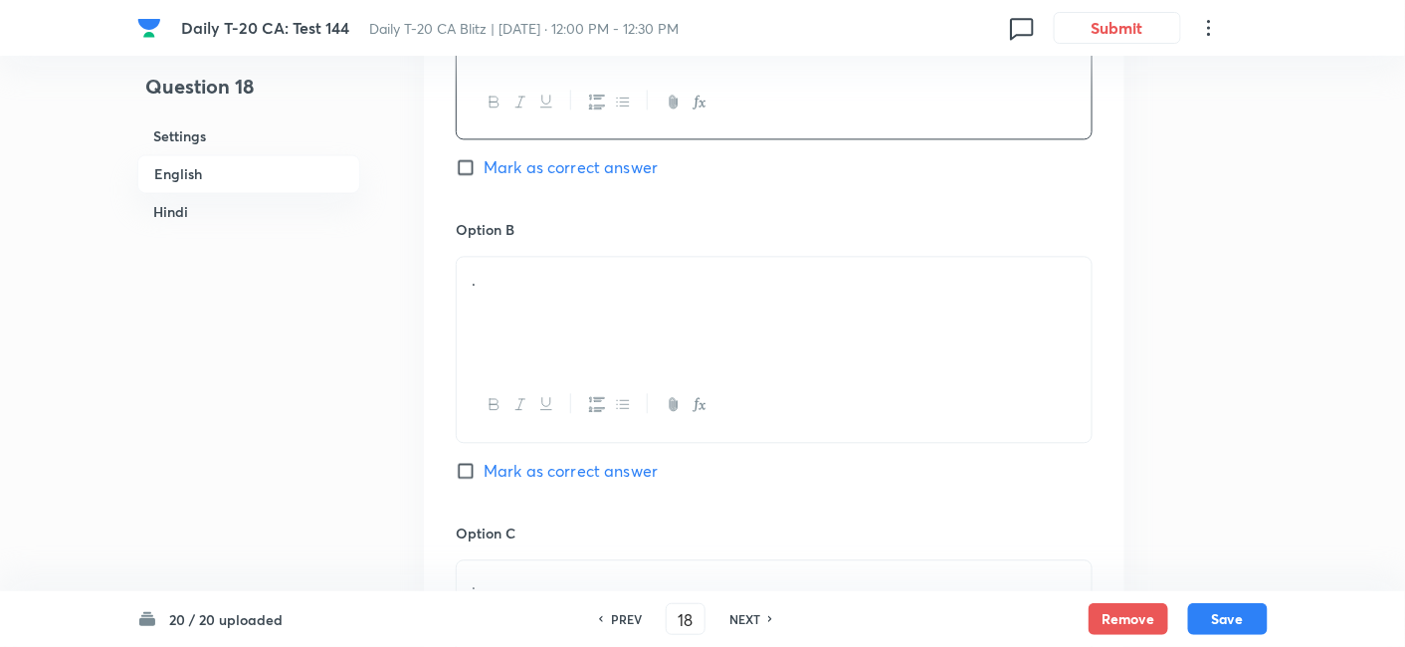
click at [536, 294] on div "." at bounding box center [774, 312] width 635 height 111
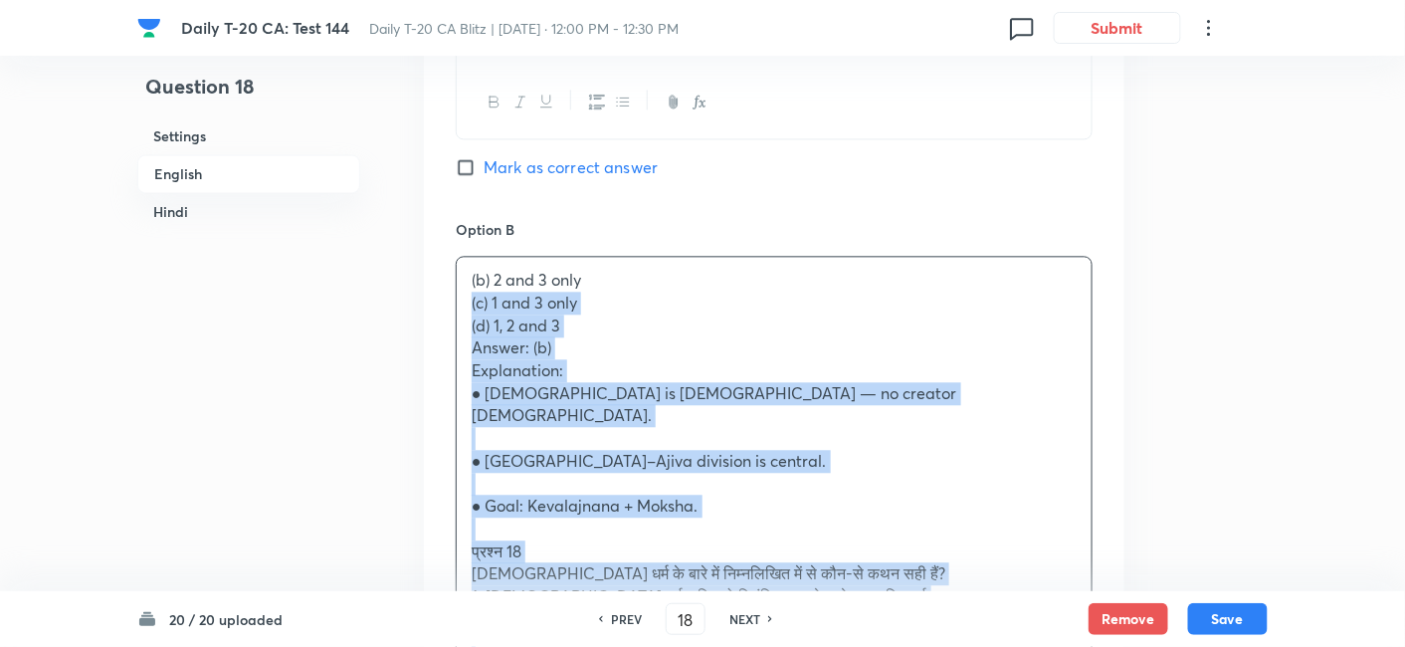
drag, startPoint x: 467, startPoint y: 279, endPoint x: 427, endPoint y: 260, distance: 44.1
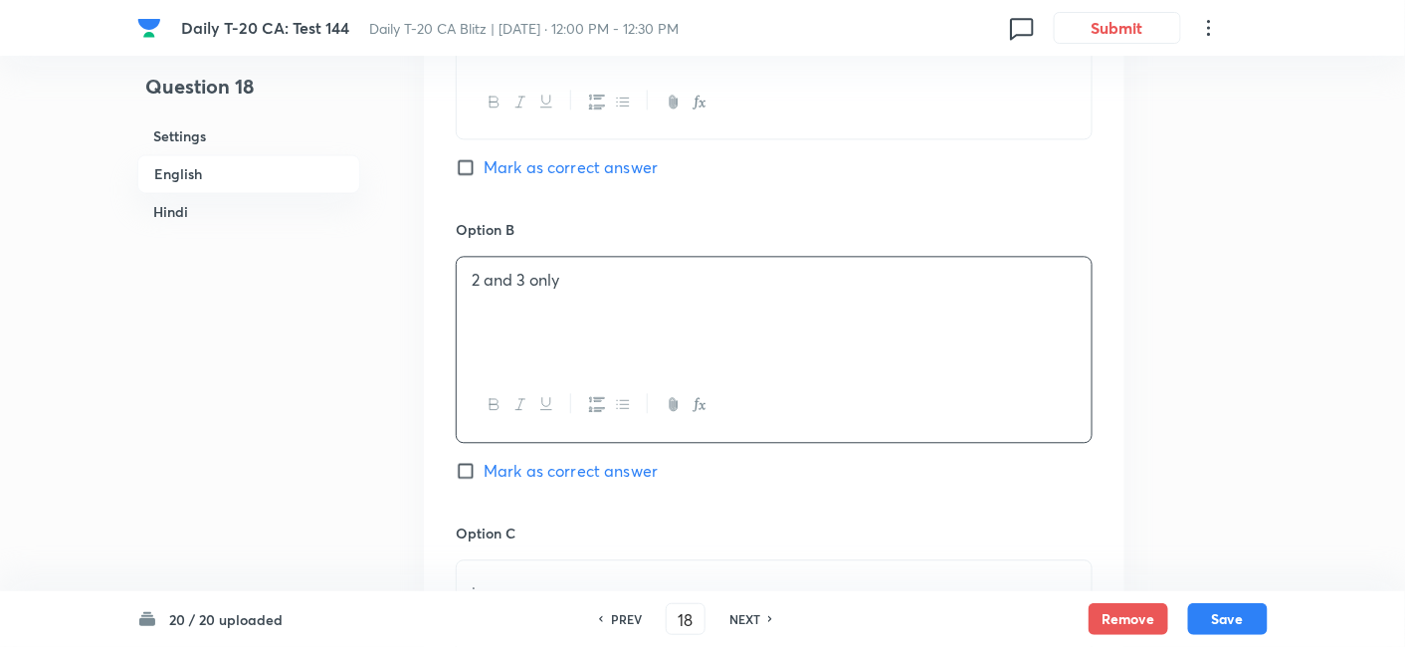
click at [594, 459] on span "Mark as correct answer" at bounding box center [571, 471] width 174 height 24
click at [484, 461] on input "Mark as correct answer" at bounding box center [470, 471] width 28 height 20
checkbox input "true"
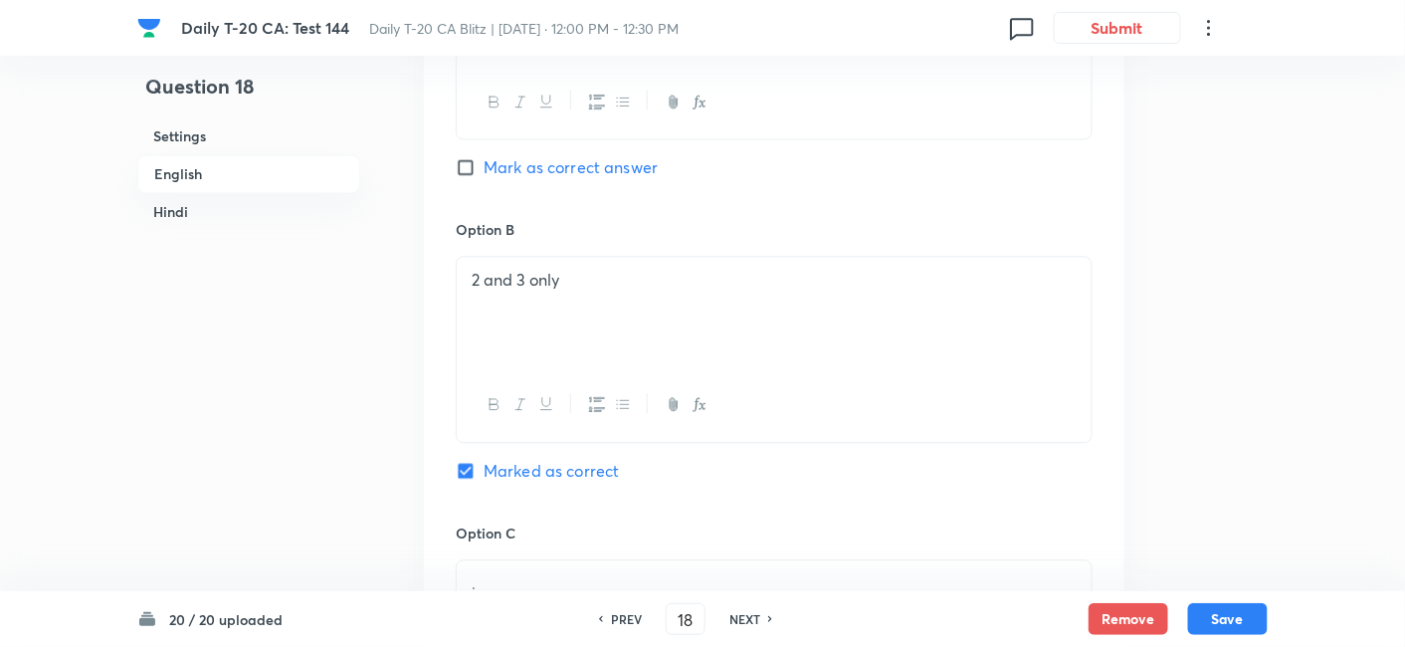
checkbox input "false"
checkbox input "true"
checkbox input "false"
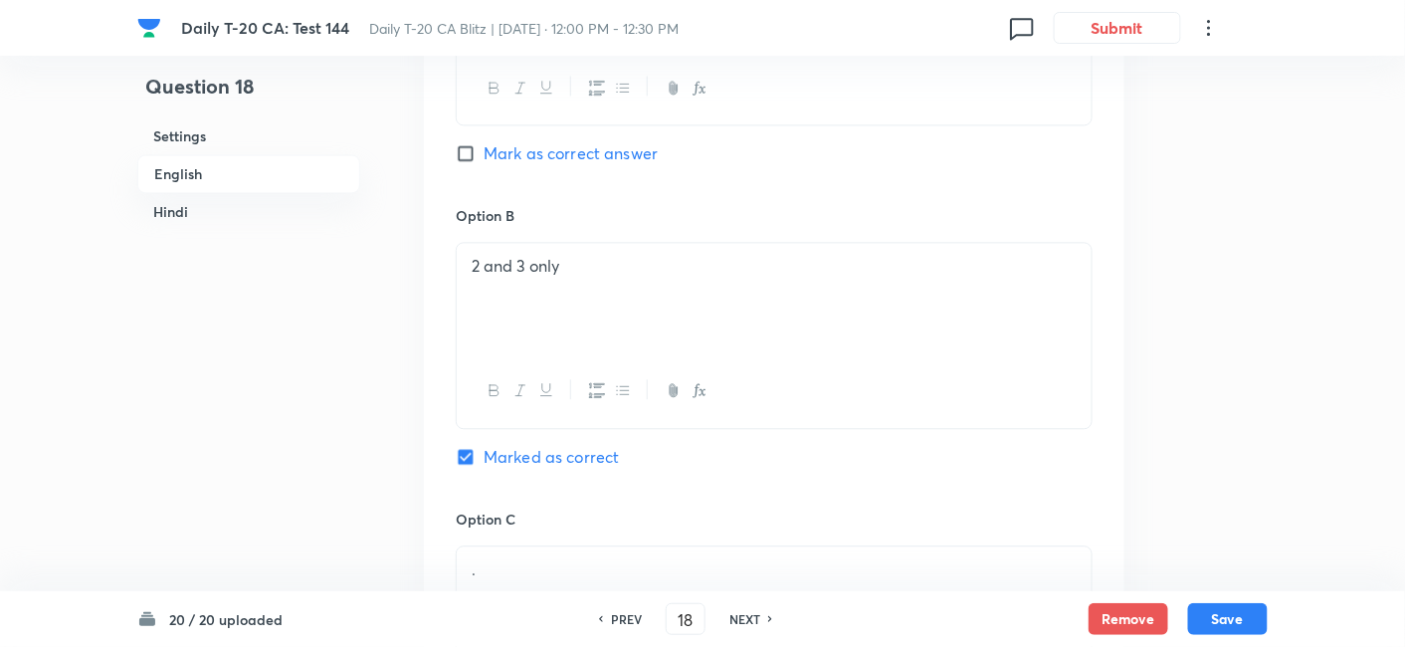
scroll to position [1509, 0]
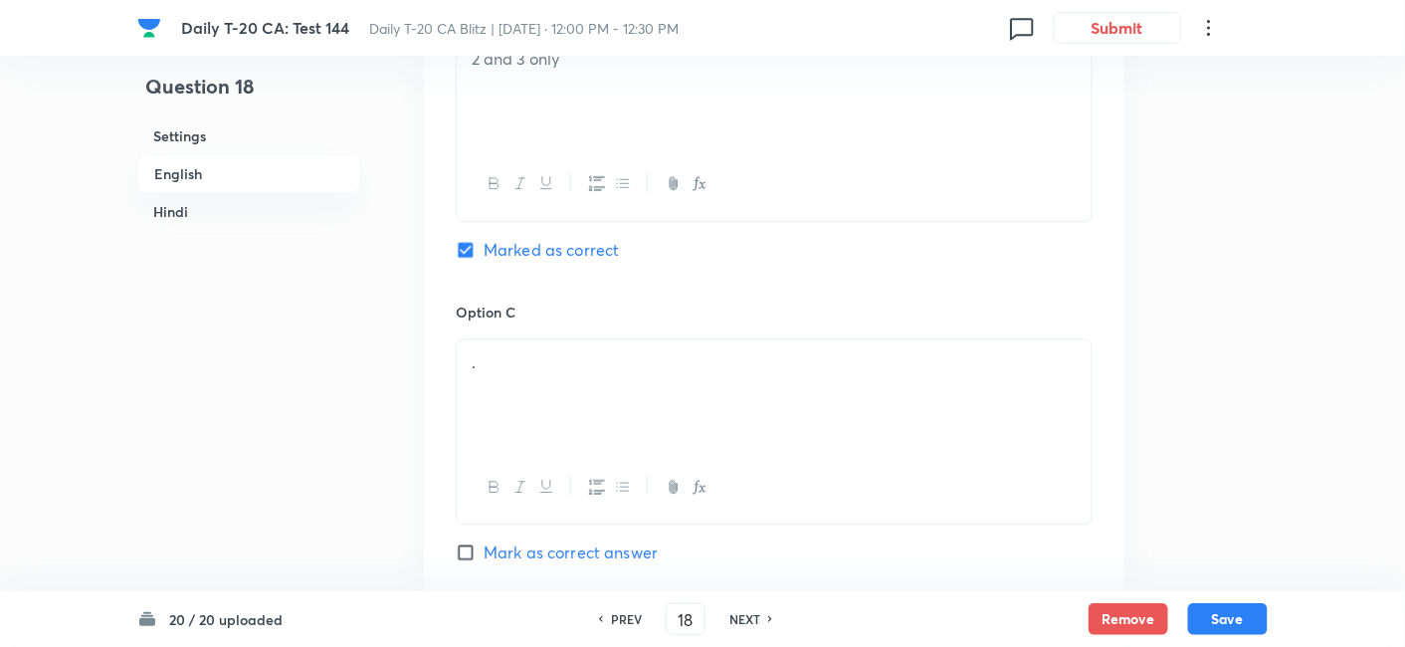
click at [561, 353] on div "." at bounding box center [774, 394] width 635 height 111
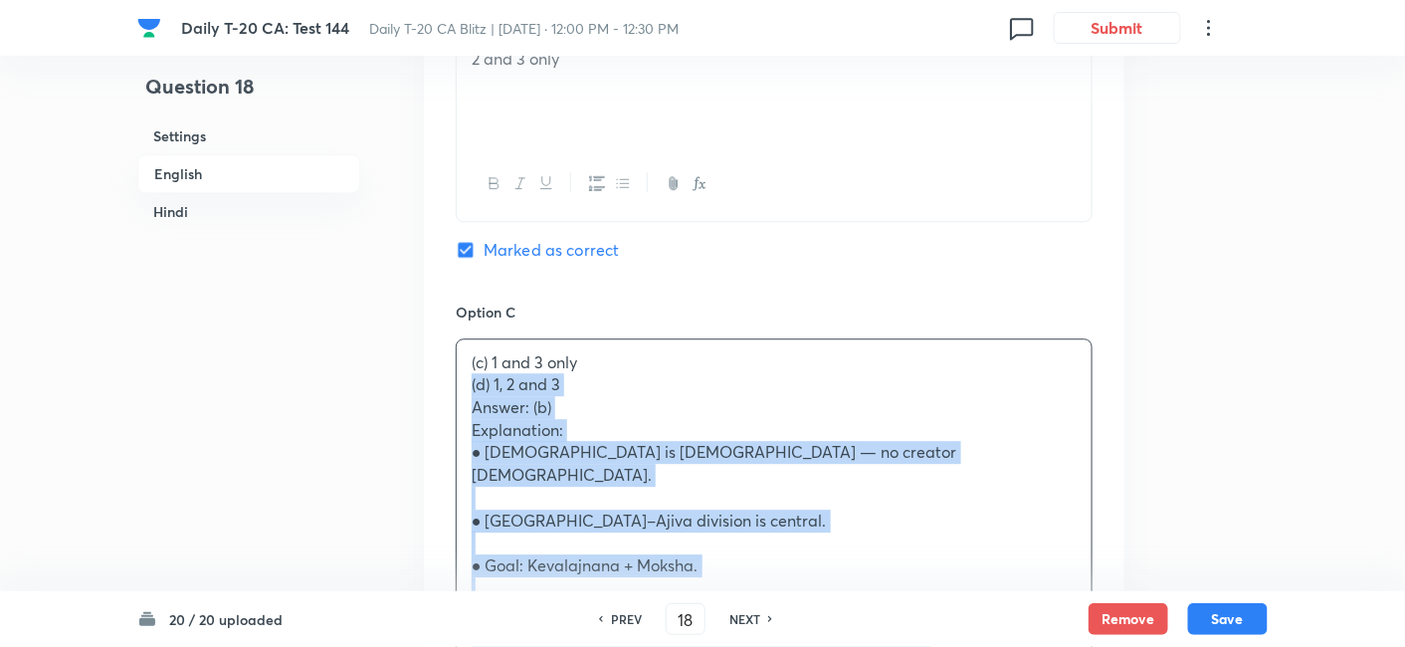
drag, startPoint x: 439, startPoint y: 336, endPoint x: 424, endPoint y: 335, distance: 15.0
click at [429, 335] on div "Option A 1 and 2 only Mark as correct answer Option B 2 and 3 only Marked as co…" at bounding box center [774, 577] width 701 height 1827
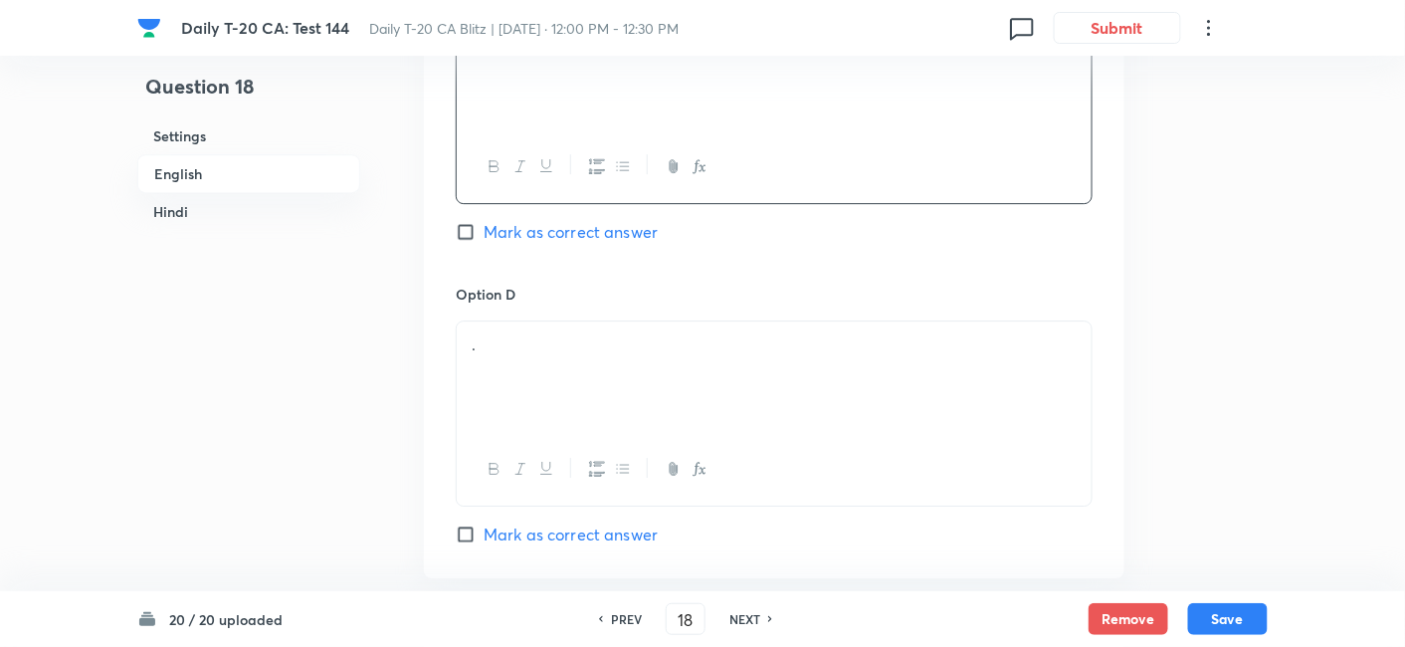
scroll to position [1840, 0]
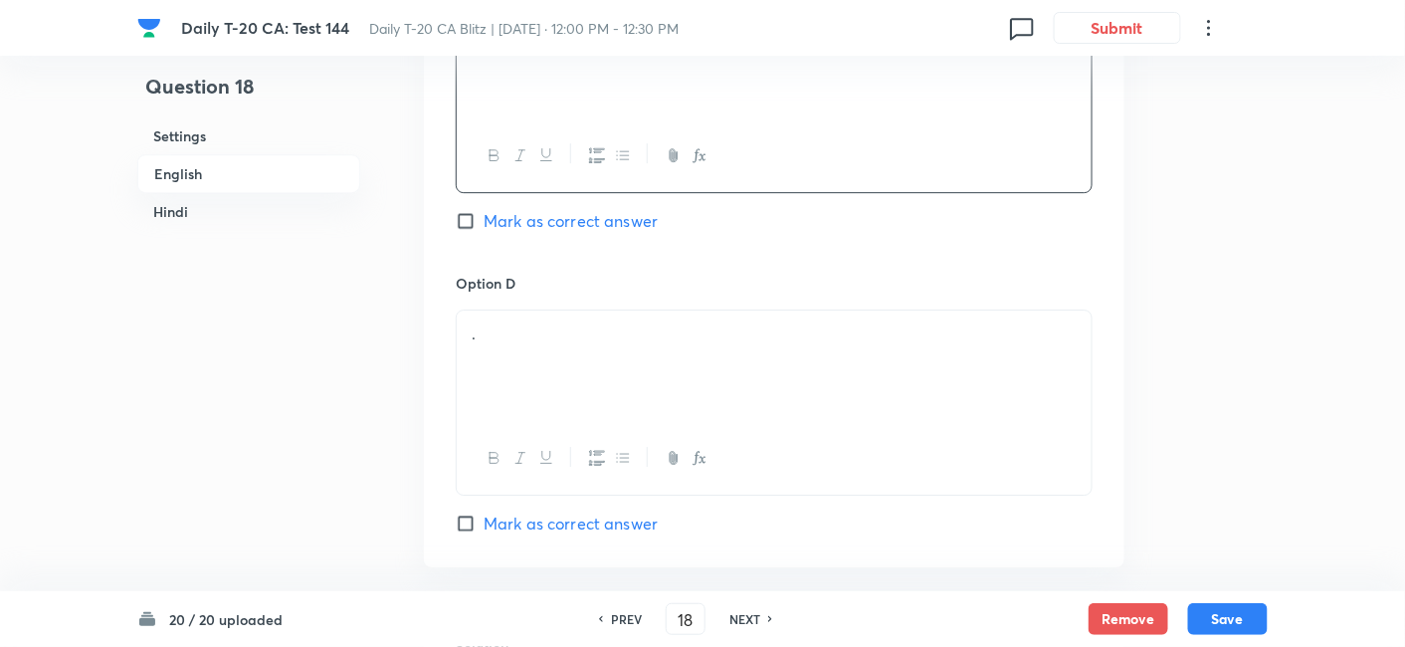
click at [532, 320] on div "." at bounding box center [774, 366] width 635 height 111
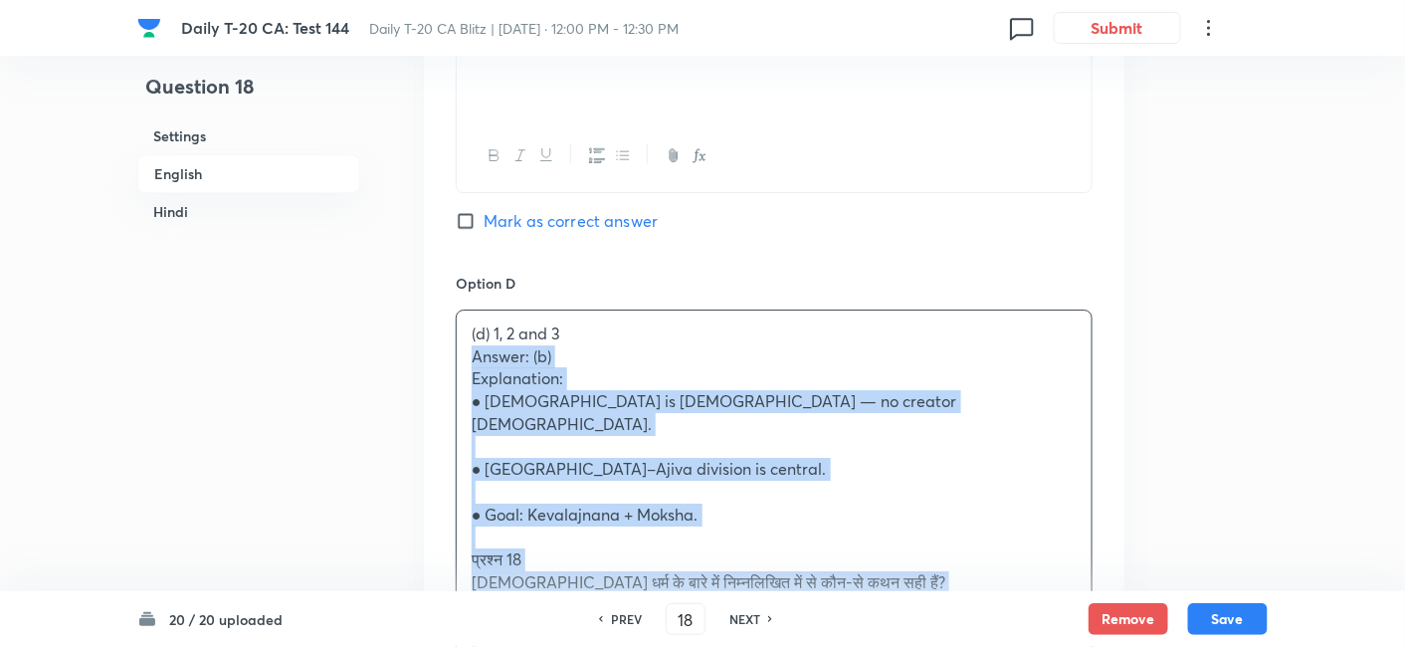
click at [438, 313] on div "Option A 1 and 2 only Mark as correct answer Option B 2 and 3 only Marked as co…" at bounding box center [774, 234] width 701 height 1804
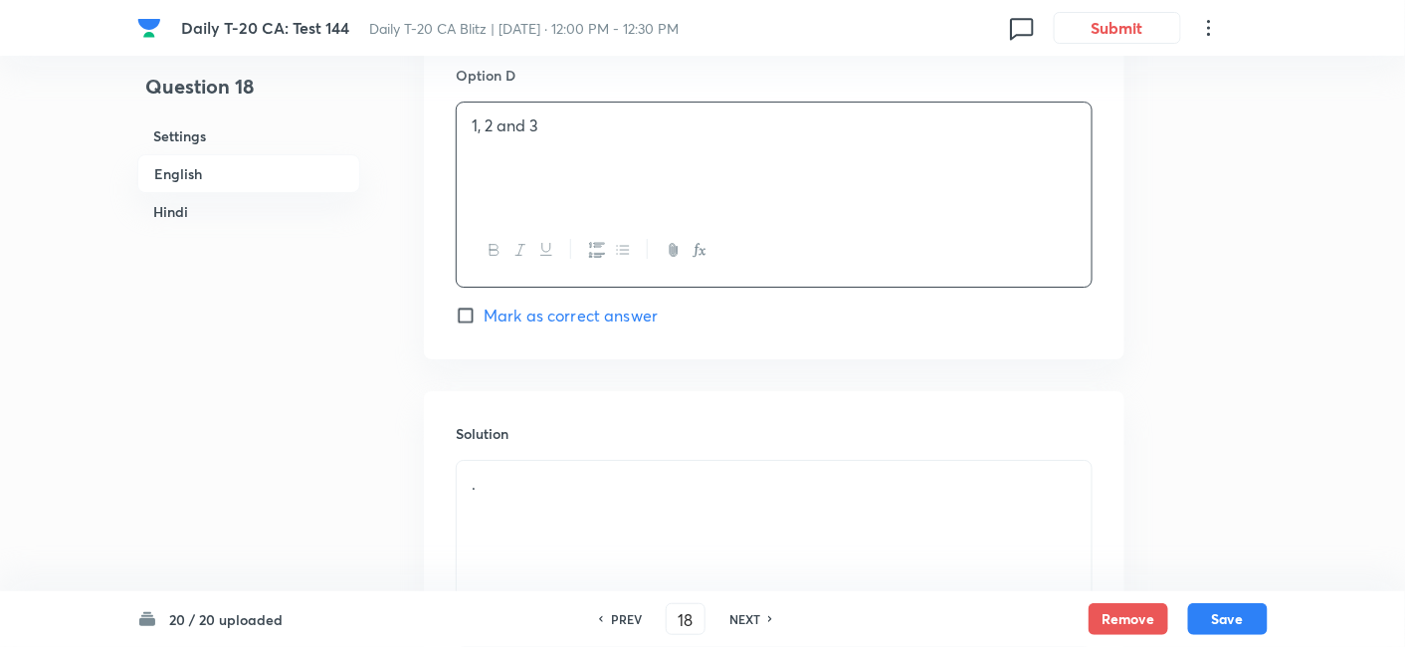
scroll to position [2283, 0]
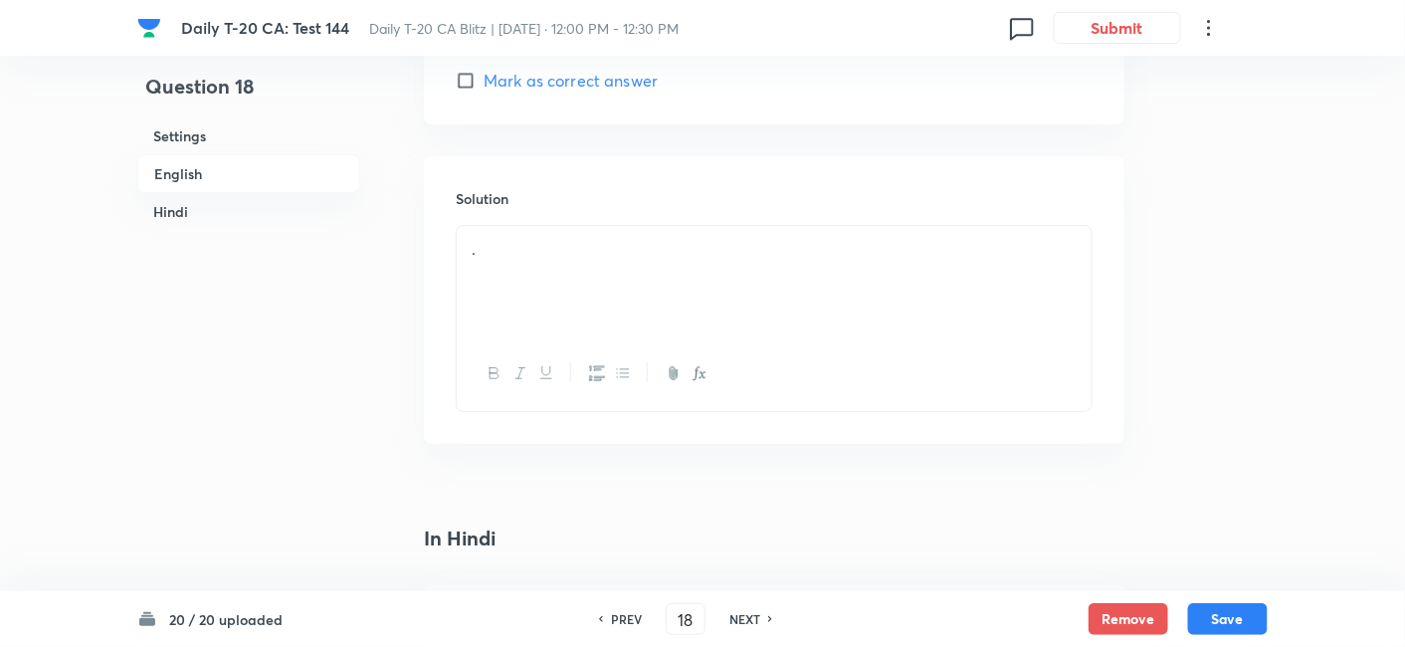
click at [544, 228] on div "." at bounding box center [774, 281] width 635 height 111
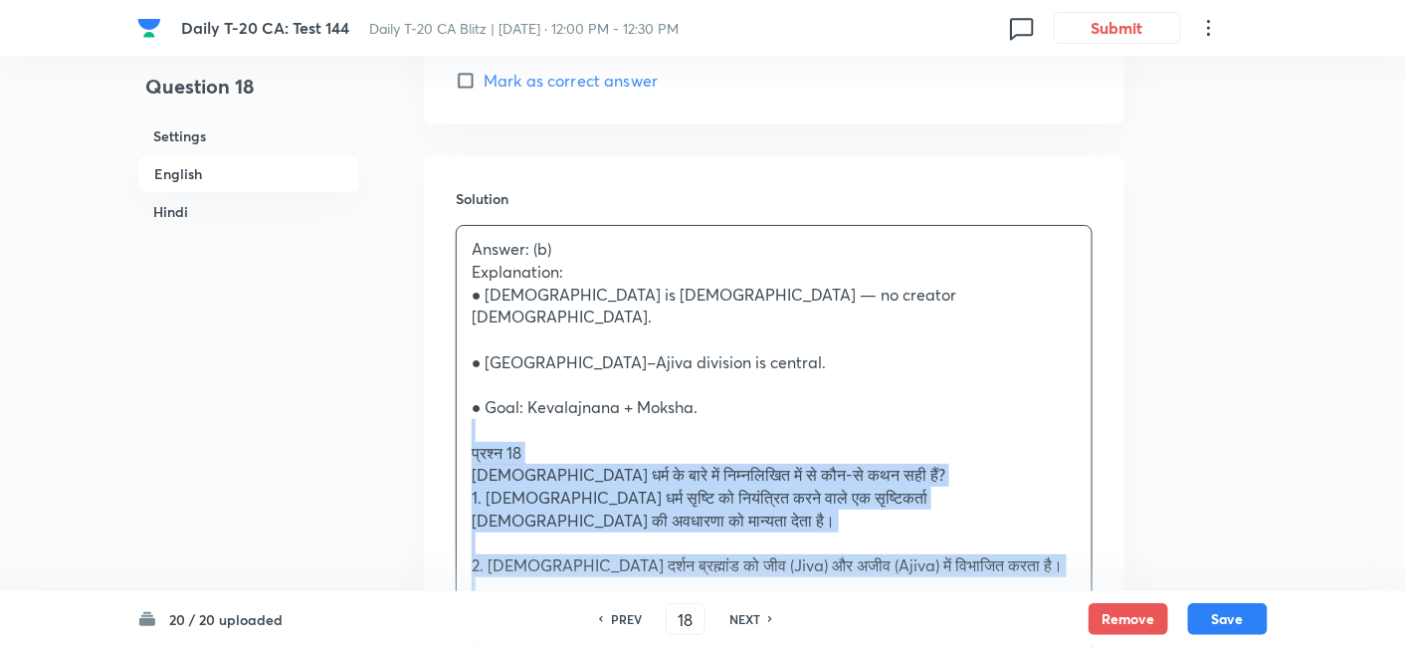
drag, startPoint x: 443, startPoint y: 357, endPoint x: 433, endPoint y: 358, distance: 10.0
click at [433, 358] on div "Solution Answer: (b) Explanation: ● Jainism is atheistic — no creator God. ● Ji…" at bounding box center [774, 572] width 701 height 833
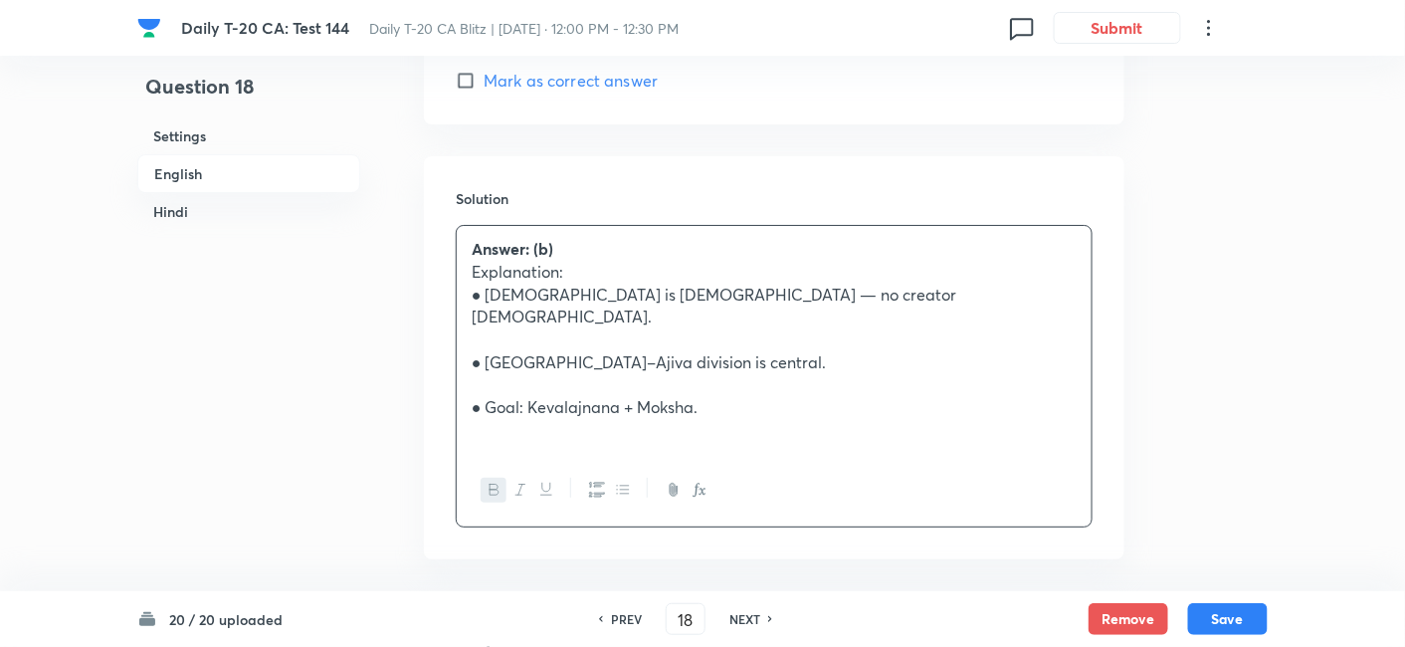
click at [201, 176] on h6 "English" at bounding box center [248, 173] width 223 height 39
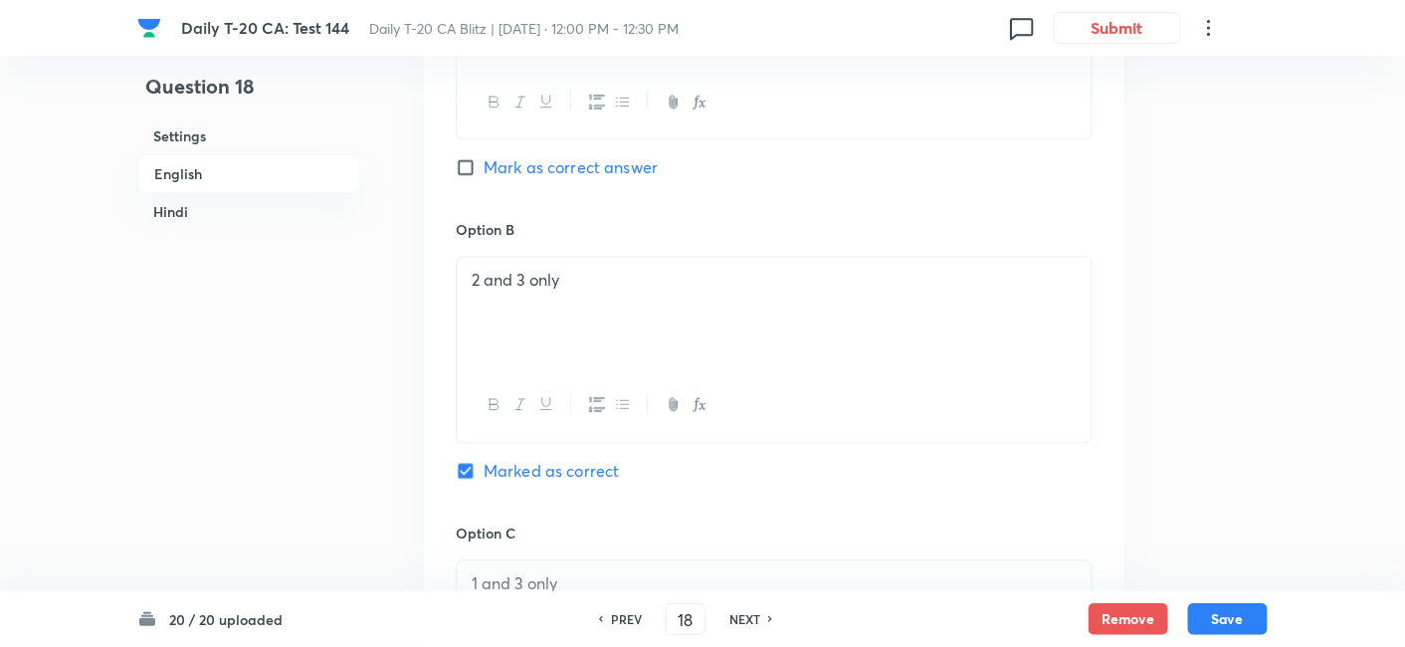
click at [229, 207] on h6 "Hindi" at bounding box center [248, 211] width 223 height 37
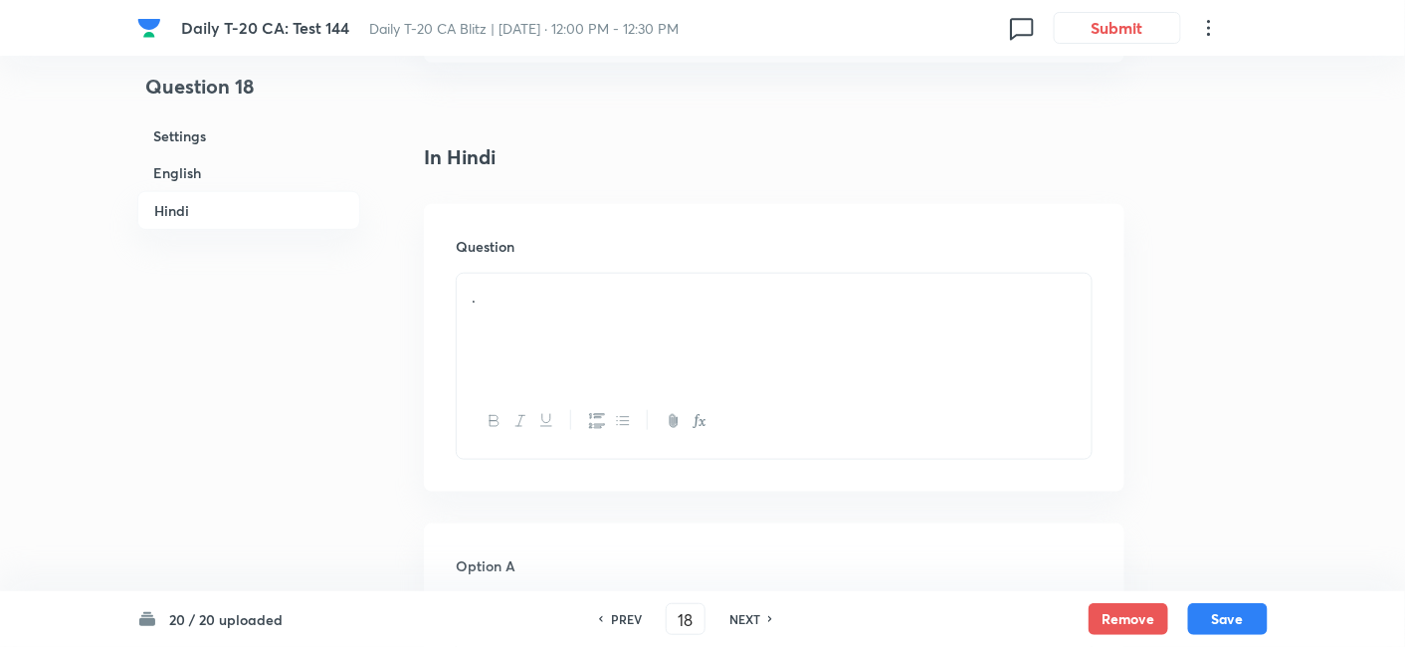
click at [636, 280] on div "." at bounding box center [774, 329] width 635 height 111
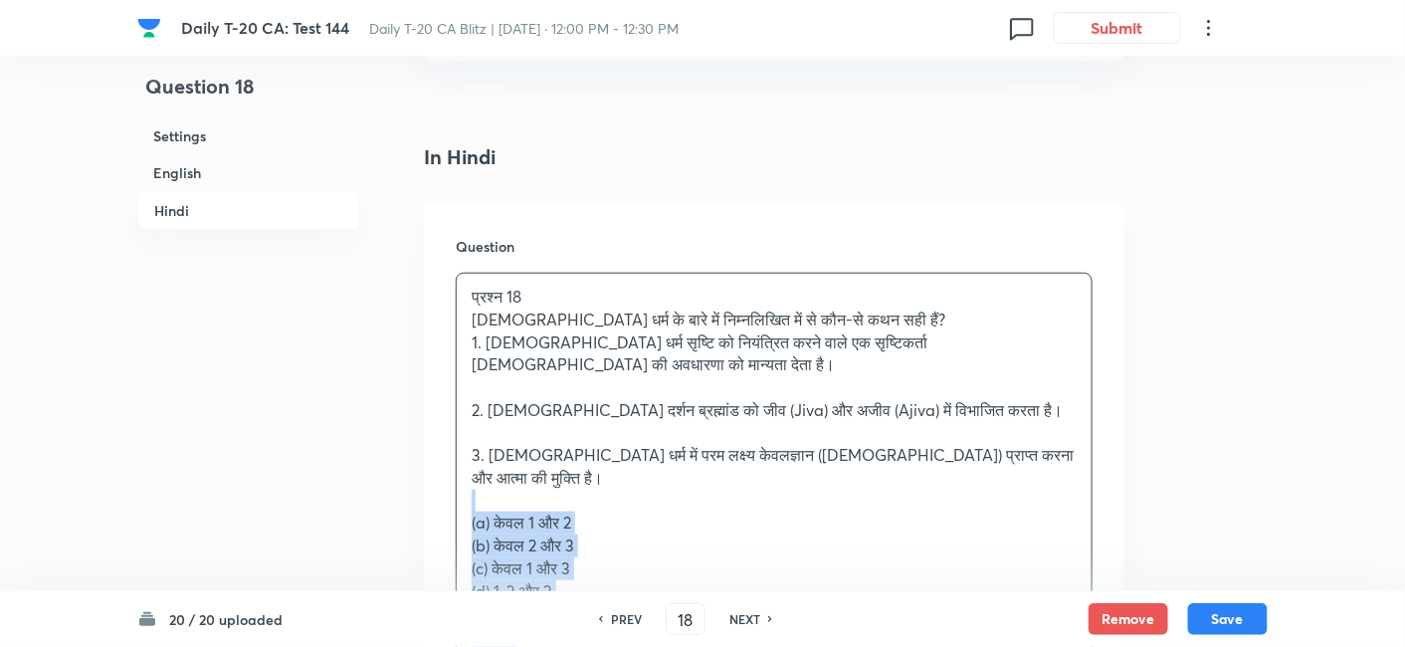
drag, startPoint x: 505, startPoint y: 396, endPoint x: 415, endPoint y: 379, distance: 91.2
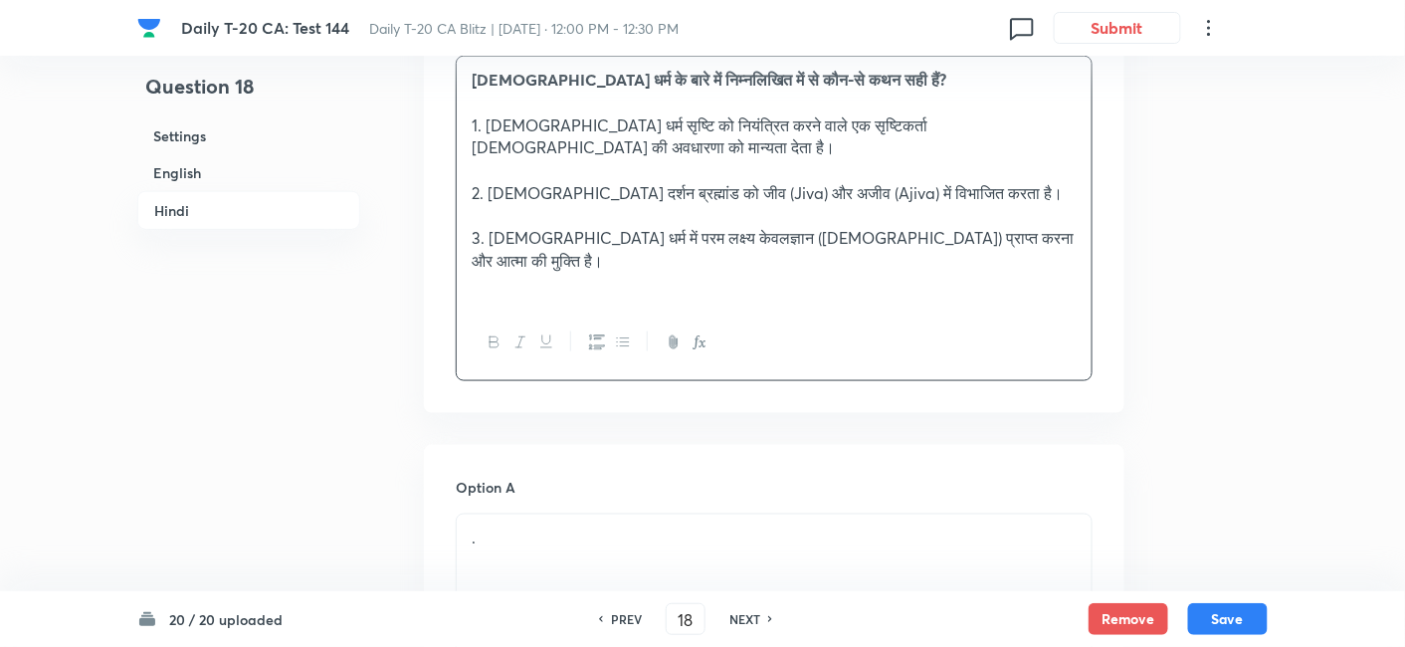
scroll to position [3112, 0]
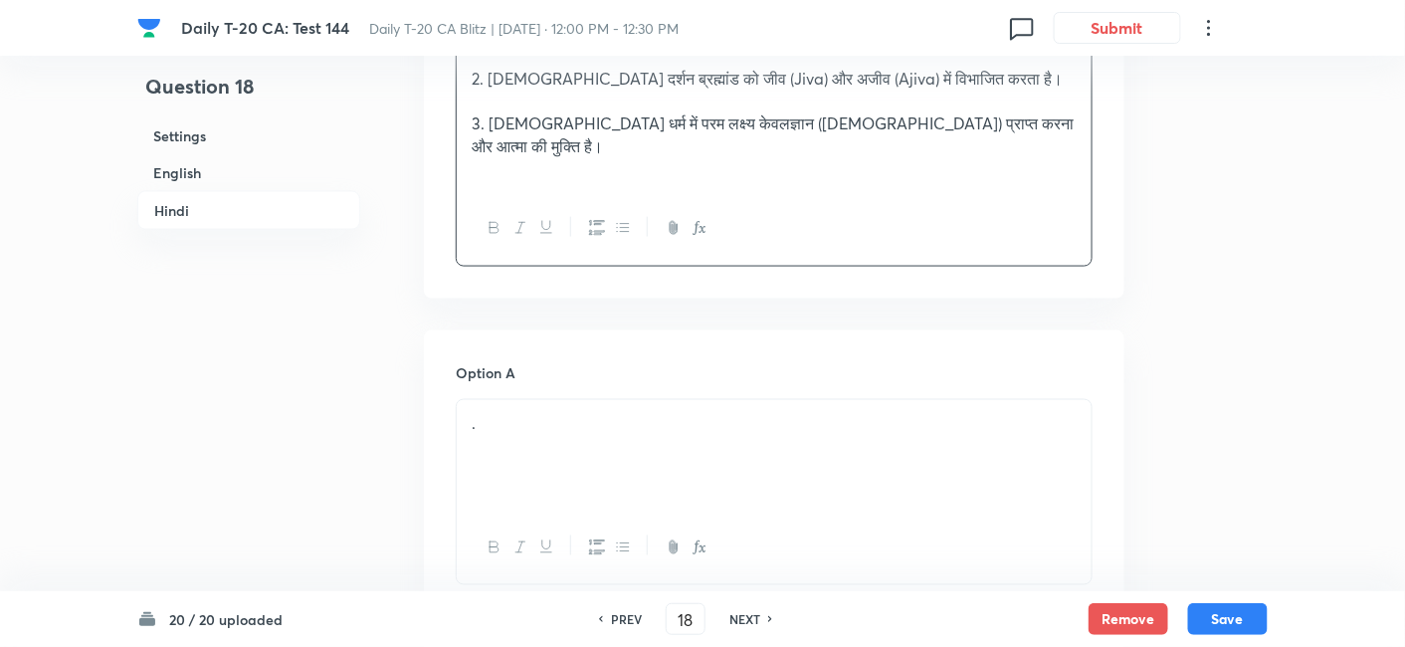
click at [579, 400] on div "." at bounding box center [774, 455] width 635 height 111
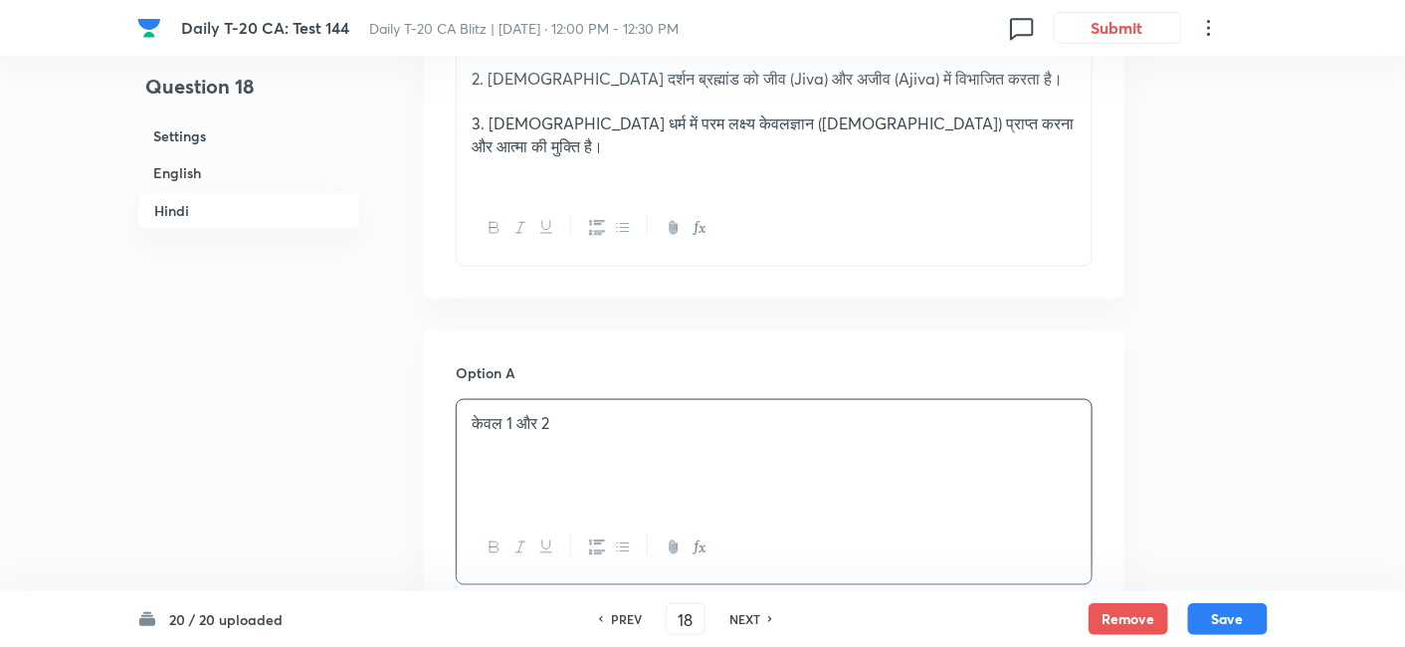
scroll to position [3444, 0]
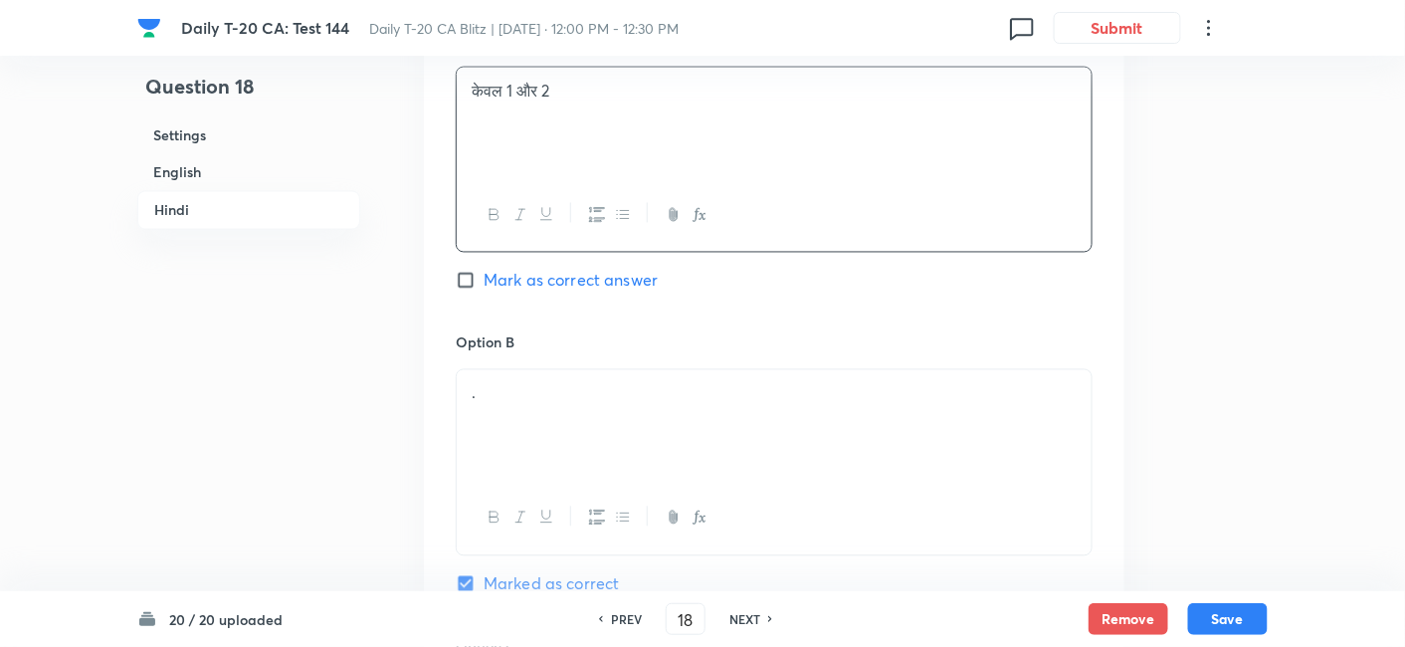
click at [520, 370] on div "." at bounding box center [774, 425] width 635 height 111
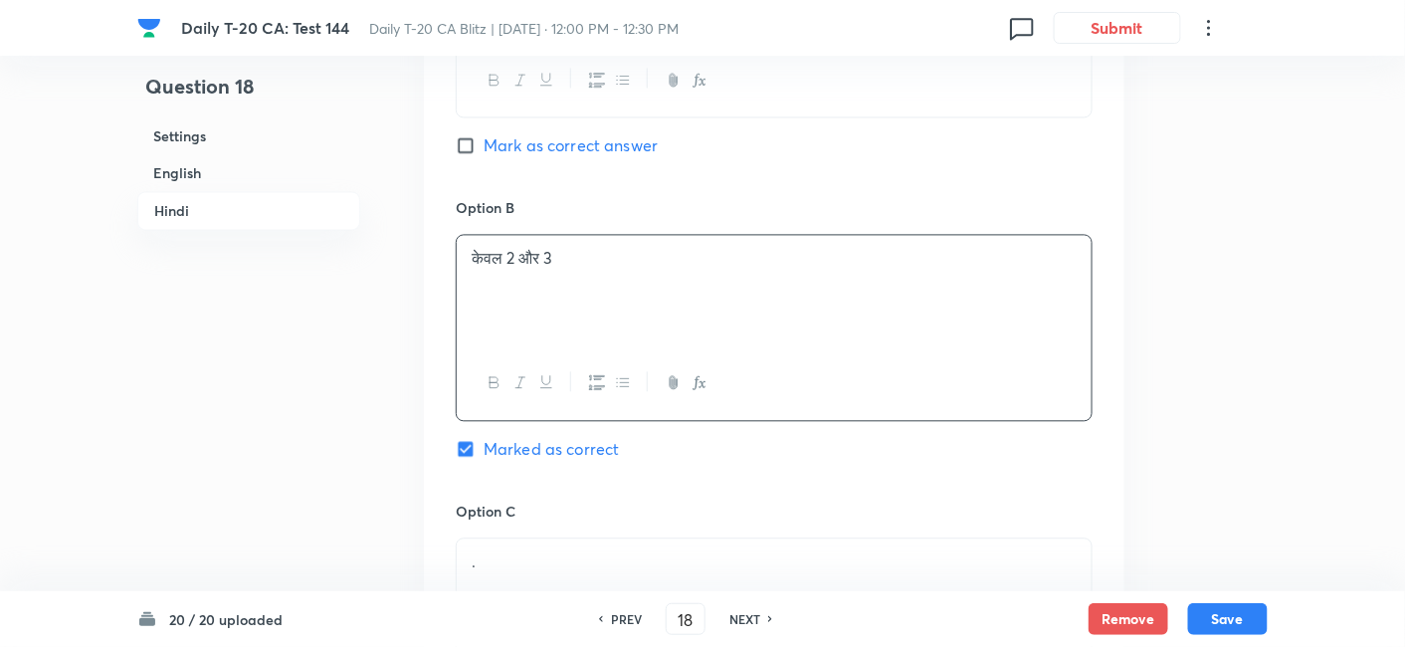
scroll to position [3775, 0]
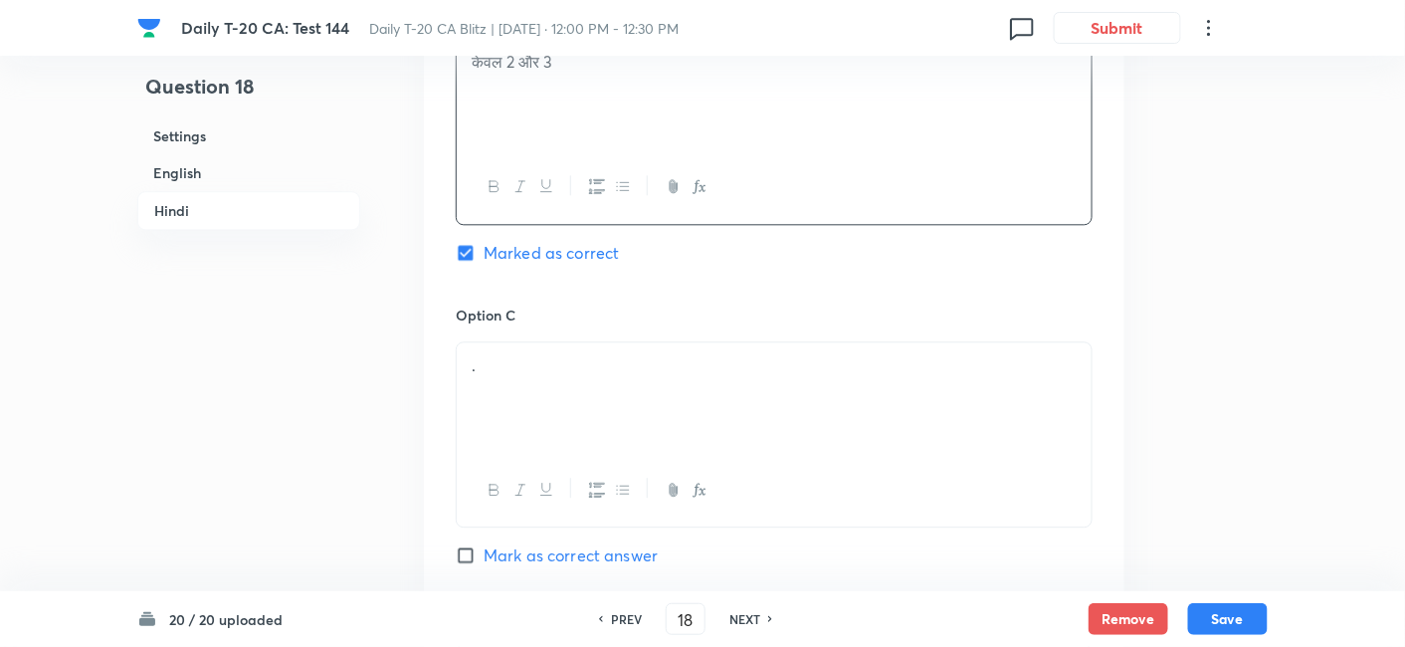
click at [543, 342] on div "." at bounding box center [774, 397] width 635 height 111
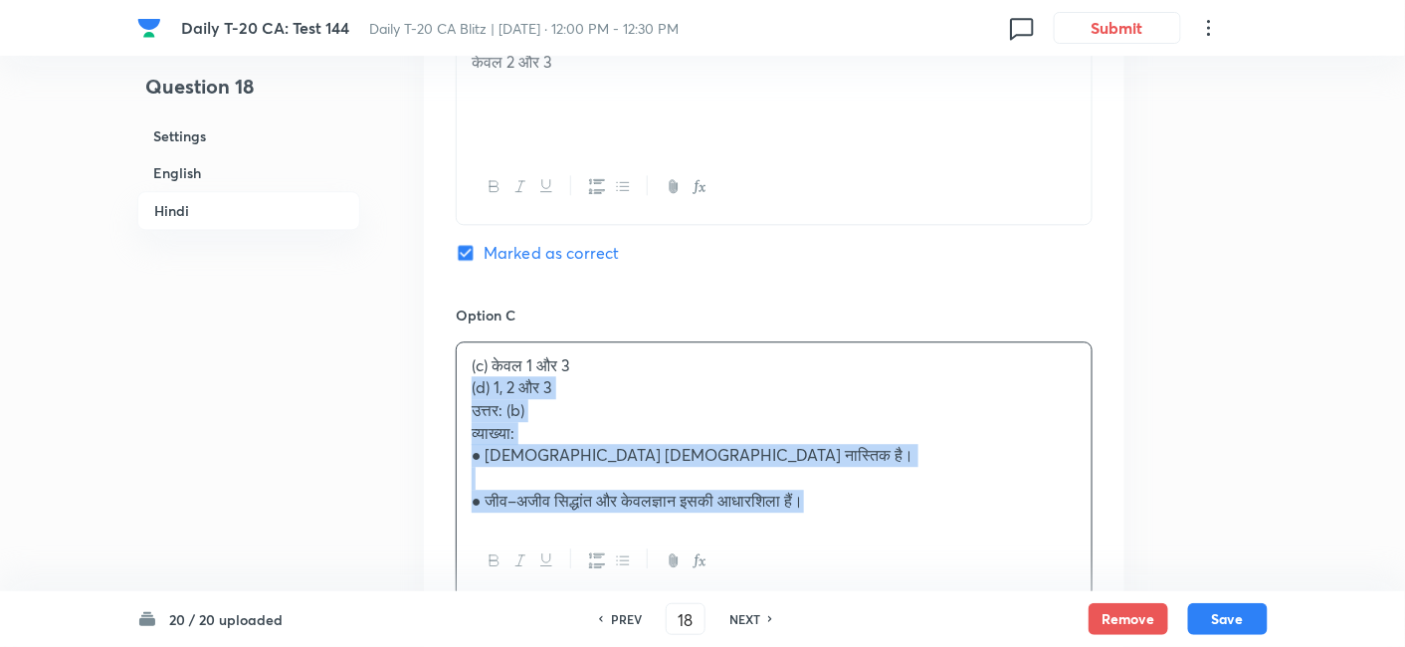
click at [448, 271] on div "Option A केवल 1 और 2 Mark as correct answer Option B केवल 2 और 3 Marked as corr…" at bounding box center [774, 320] width 701 height 1307
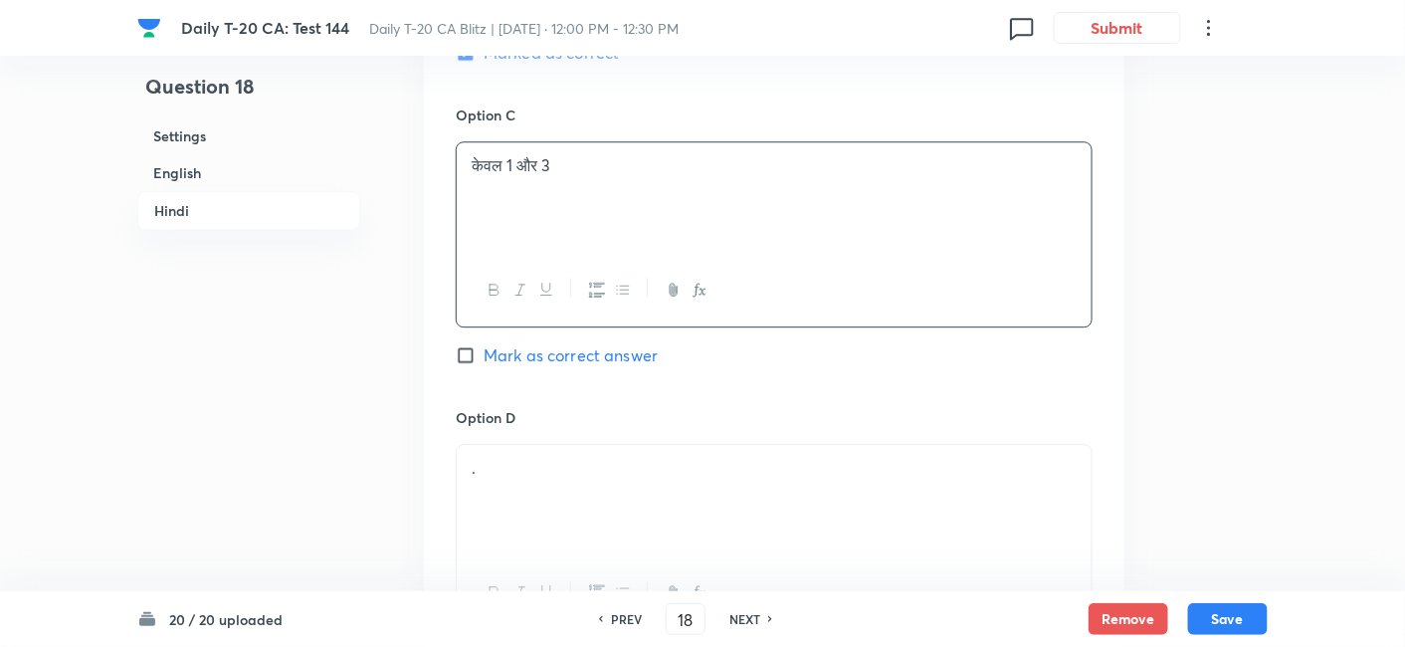
scroll to position [4107, 0]
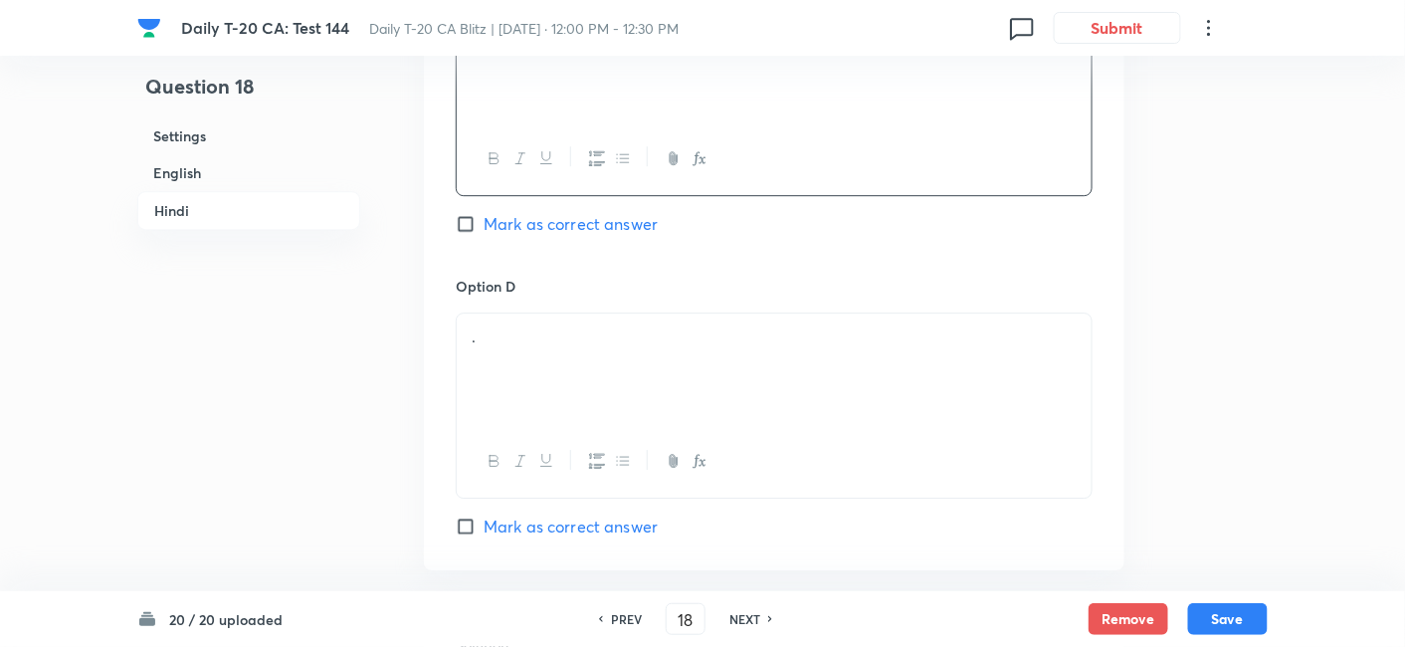
click at [548, 314] on div "." at bounding box center [774, 369] width 635 height 111
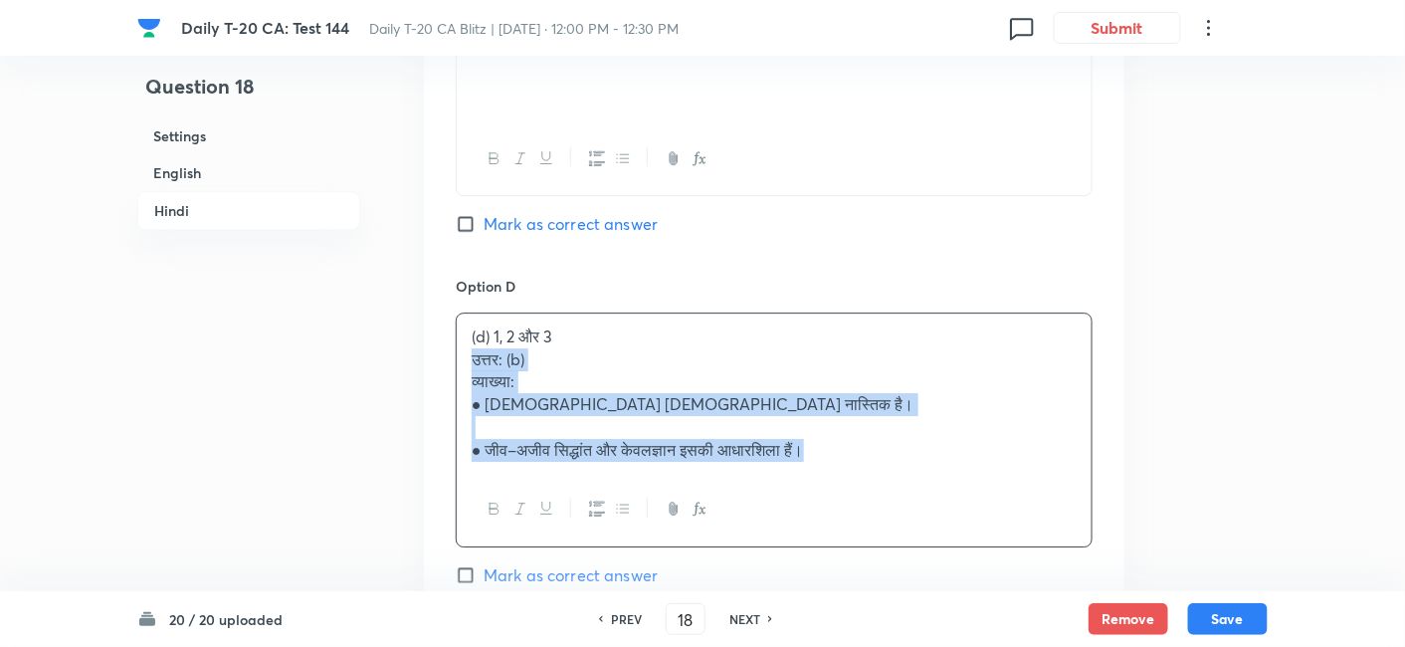
drag, startPoint x: 438, startPoint y: 250, endPoint x: 402, endPoint y: 233, distance: 39.6
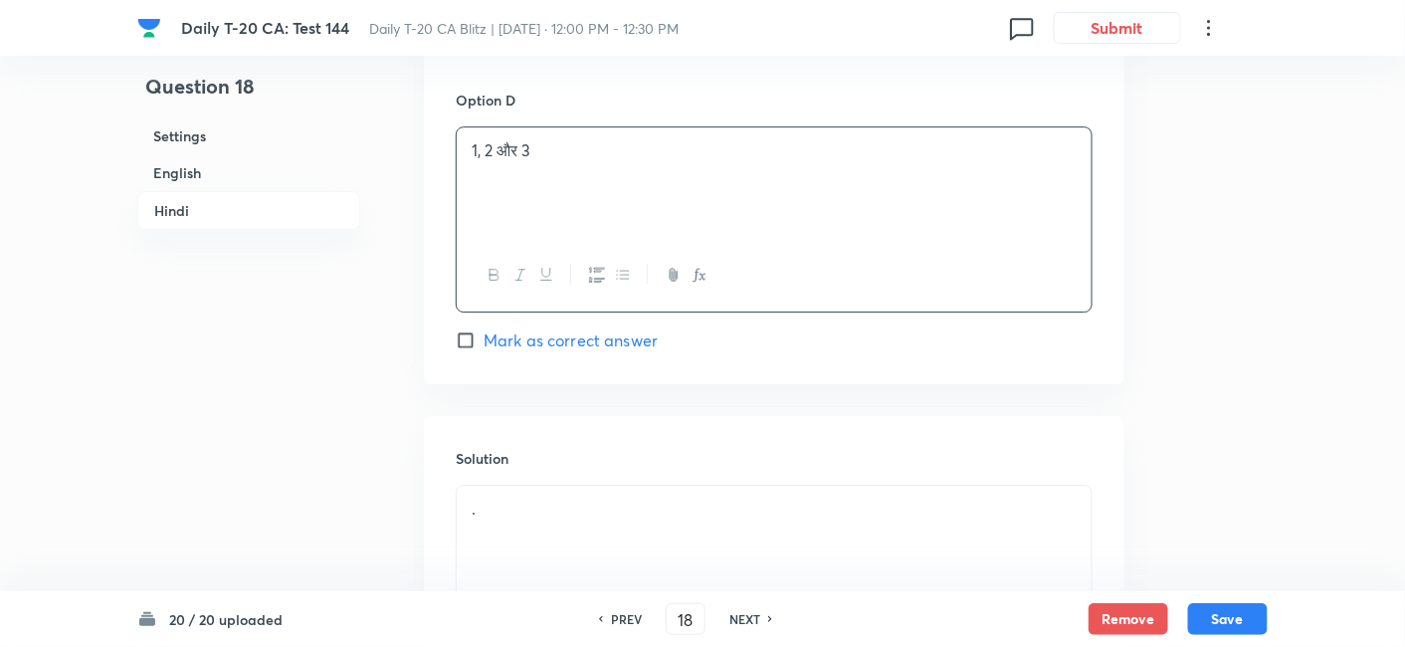
scroll to position [4406, 0]
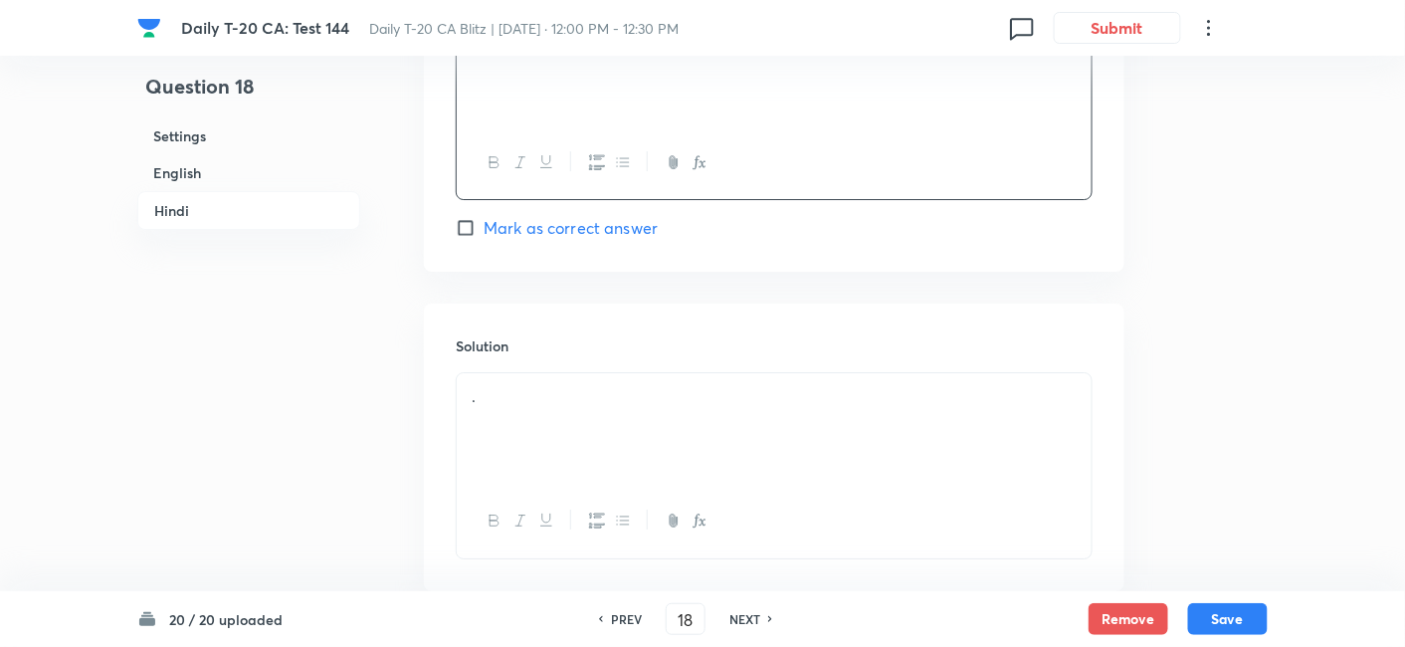
click at [586, 373] on div "." at bounding box center [774, 428] width 635 height 111
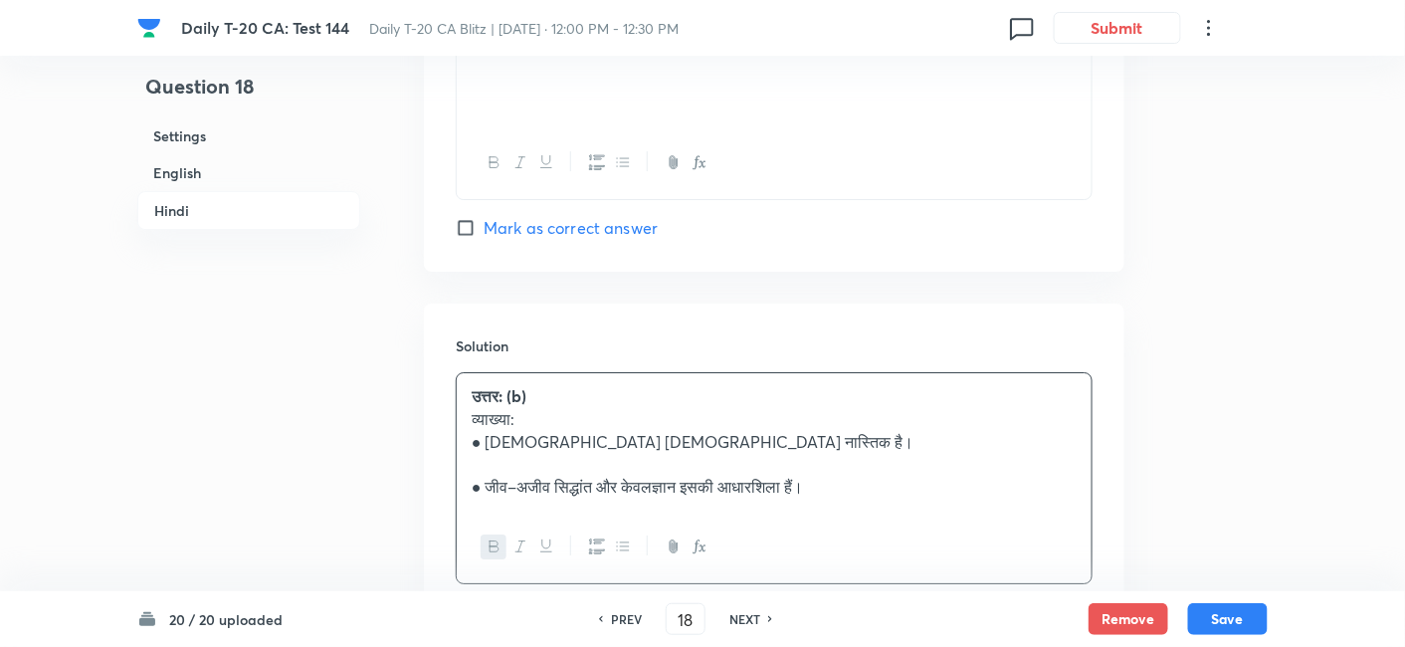
click at [299, 166] on h6 "English" at bounding box center [248, 172] width 223 height 37
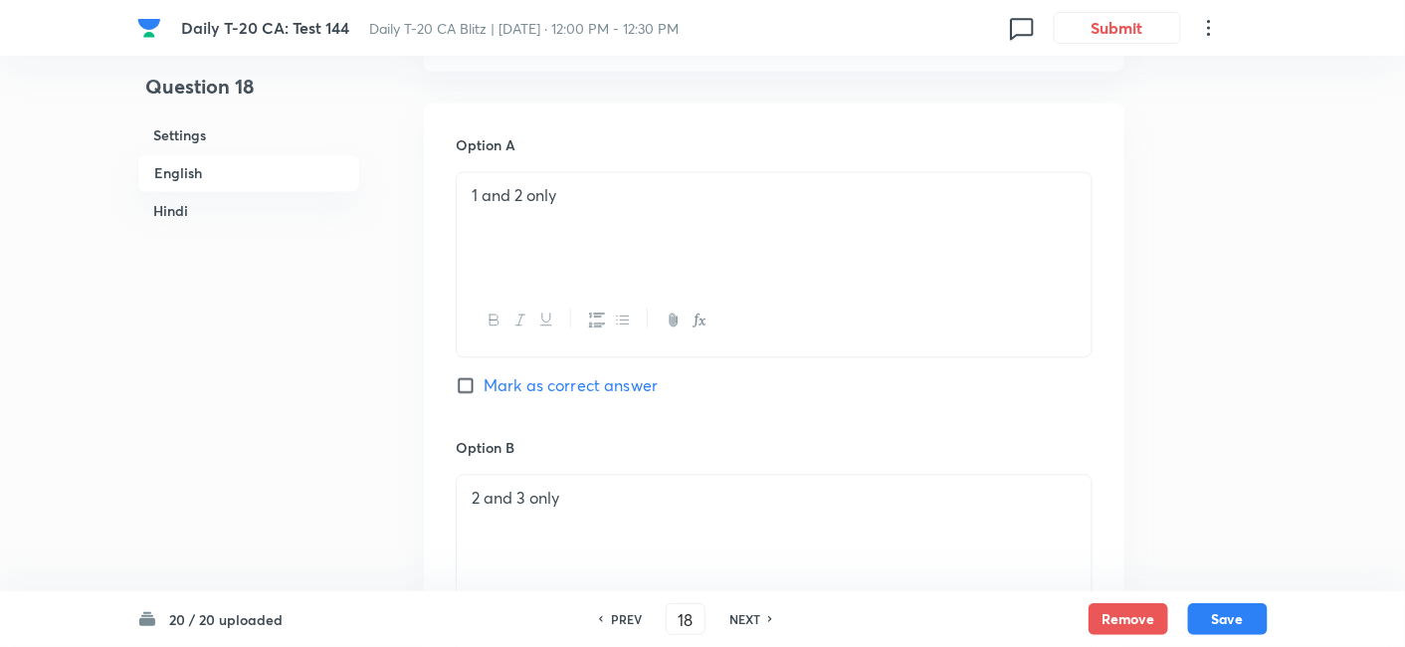
scroll to position [1177, 0]
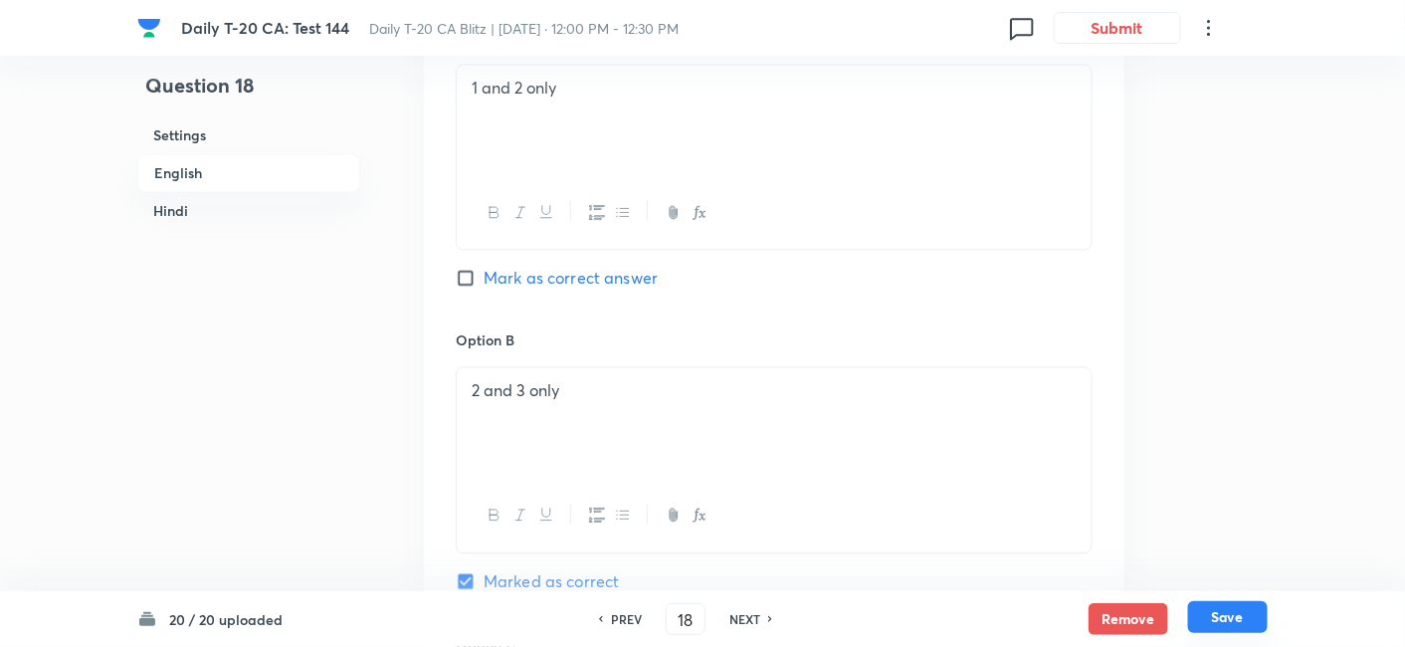
click at [1222, 617] on button "Save" at bounding box center [1228, 617] width 80 height 32
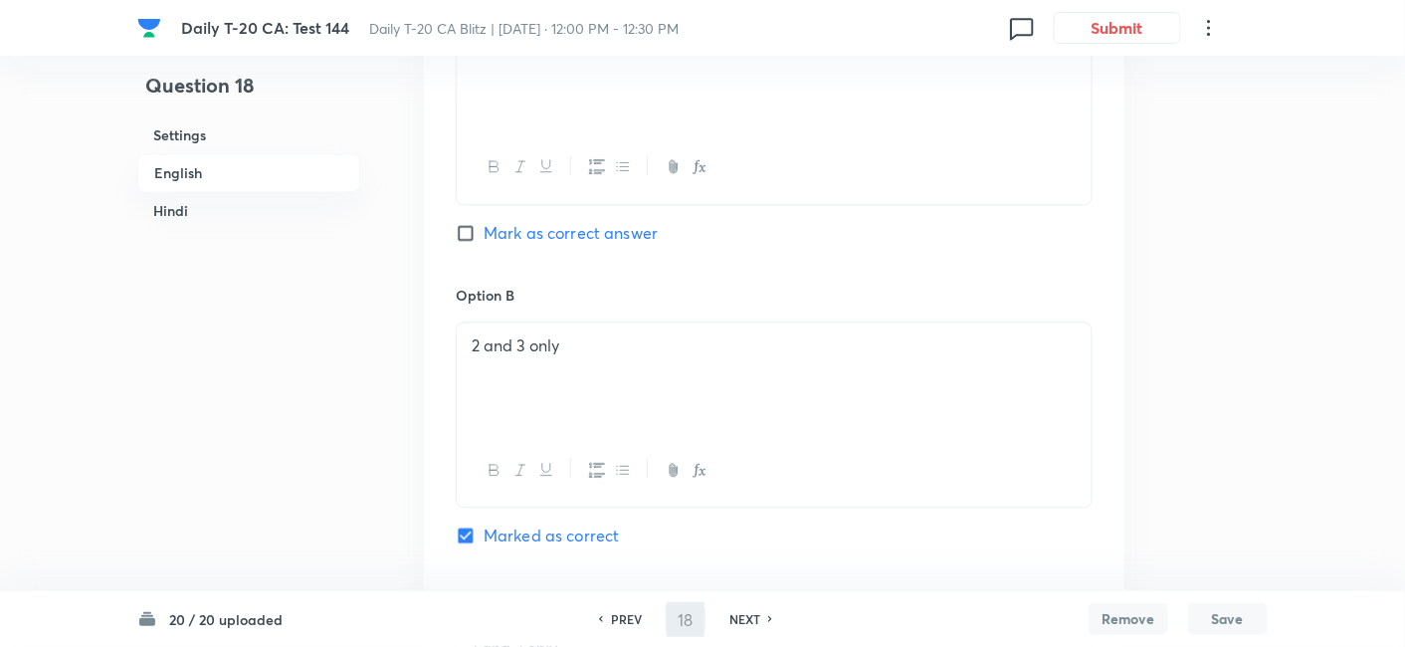
type input "19"
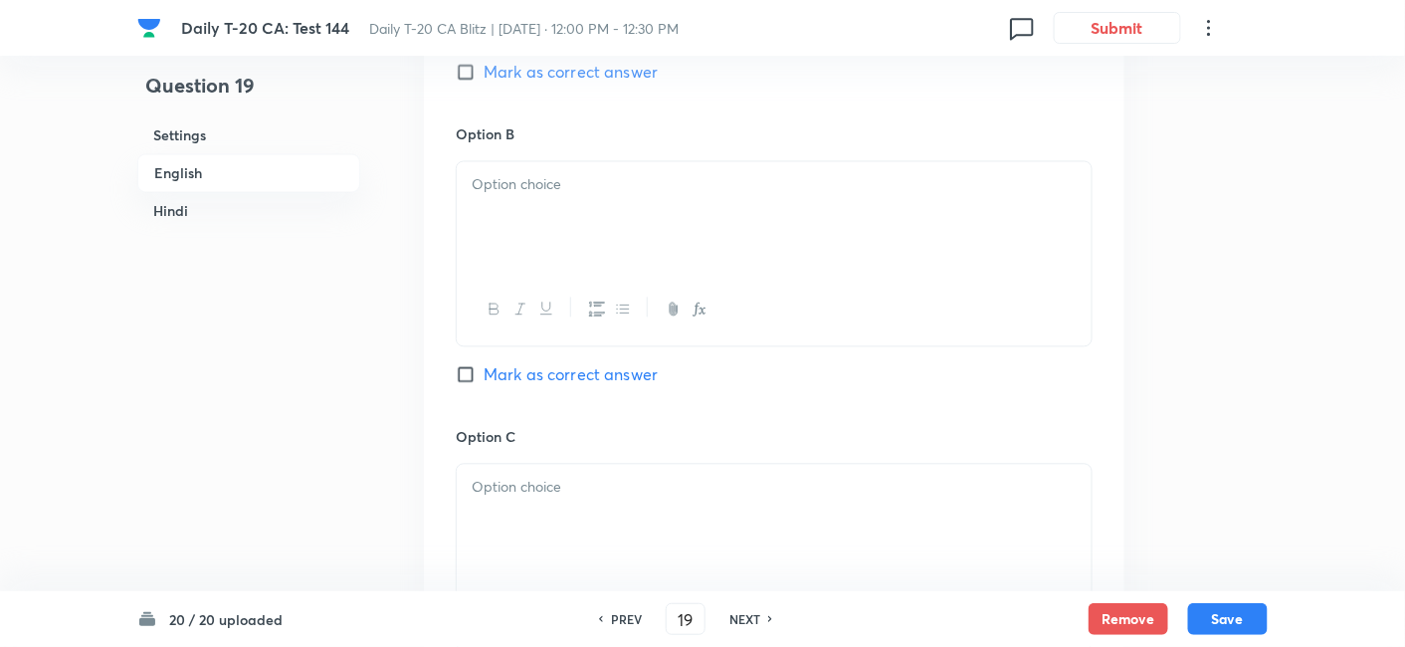
checkbox input "false"
checkbox input "true"
click at [203, 171] on h6 "English" at bounding box center [248, 173] width 223 height 39
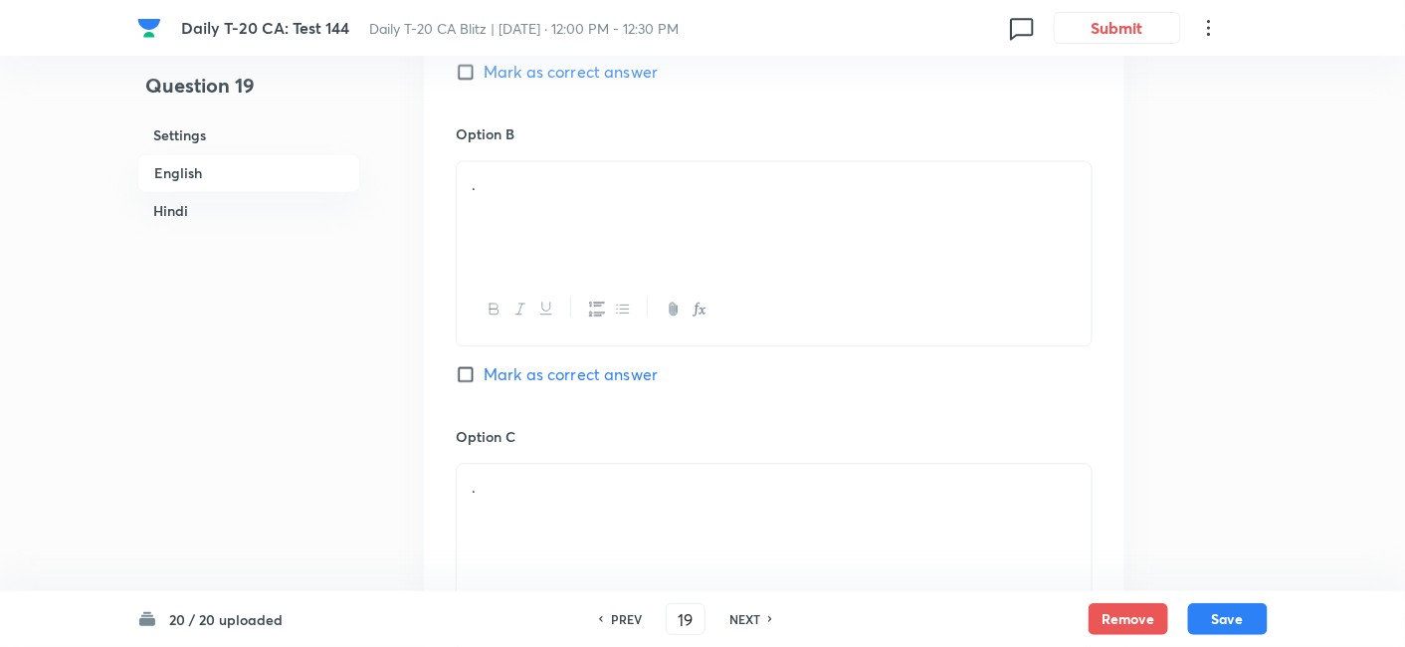
scroll to position [514, 0]
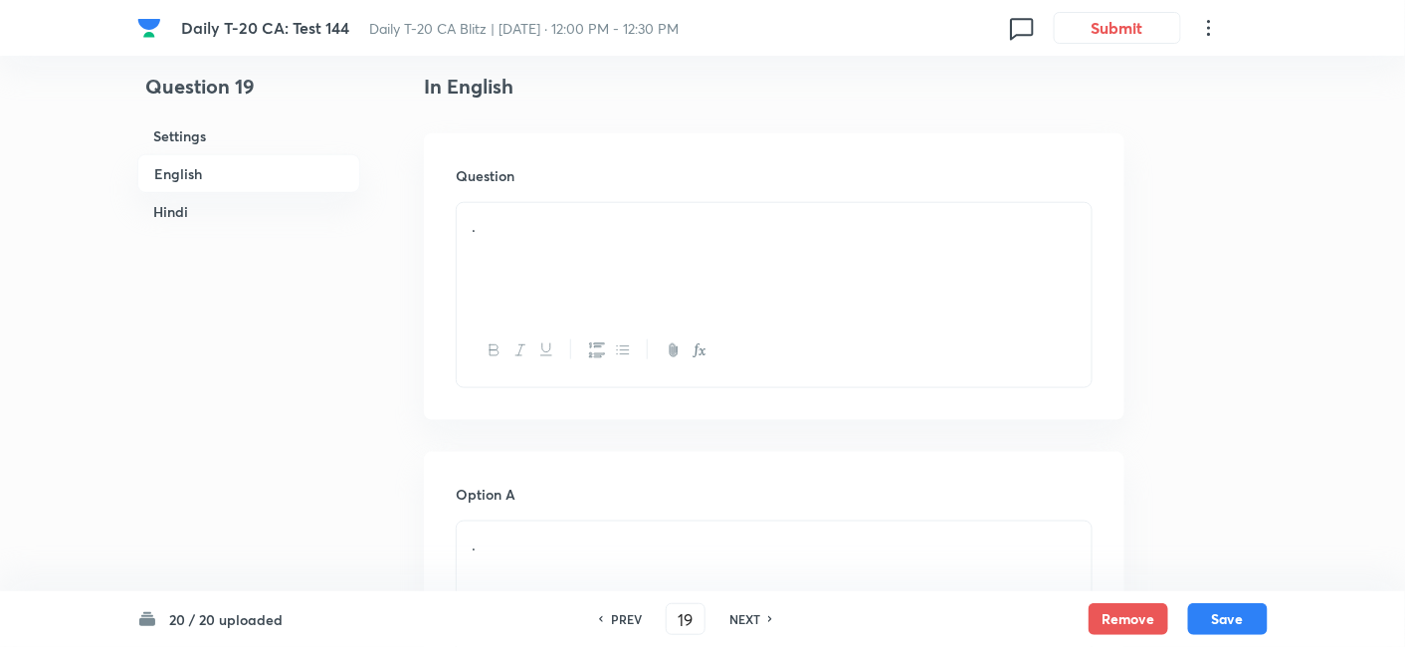
click at [734, 274] on div "." at bounding box center [774, 258] width 635 height 111
click at [582, 260] on div "." at bounding box center [774, 258] width 635 height 111
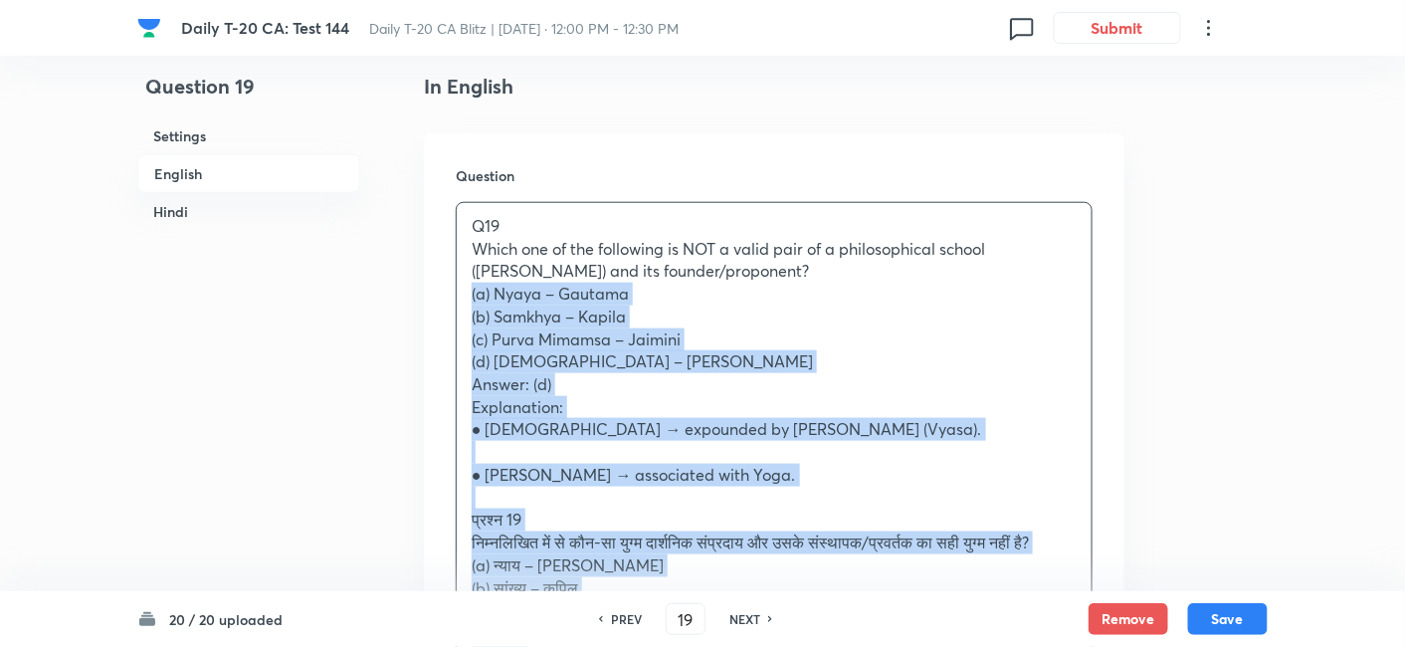
drag, startPoint x: 469, startPoint y: 289, endPoint x: 453, endPoint y: 289, distance: 15.9
click at [453, 289] on div "Question Q19 Which one of the following is NOT a valid pair of a philosophical …" at bounding box center [774, 526] width 701 height 787
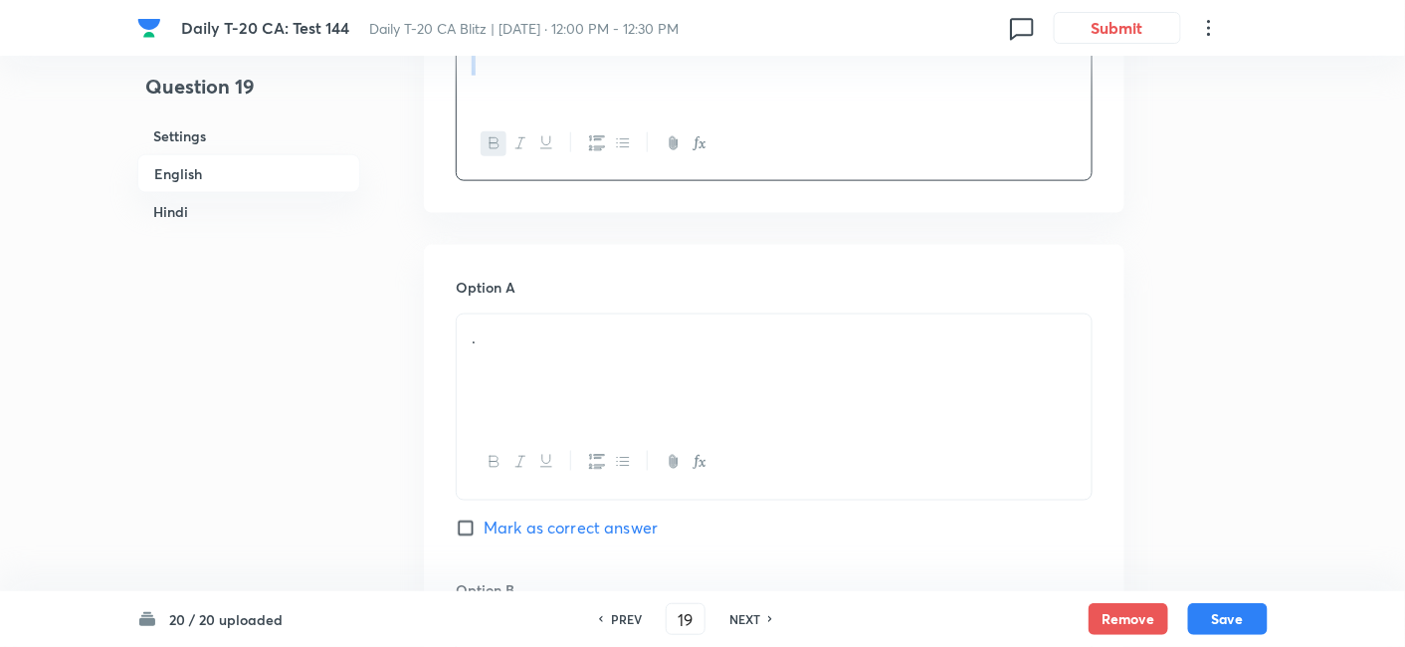
scroll to position [735, 0]
click at [558, 339] on div "." at bounding box center [774, 356] width 635 height 111
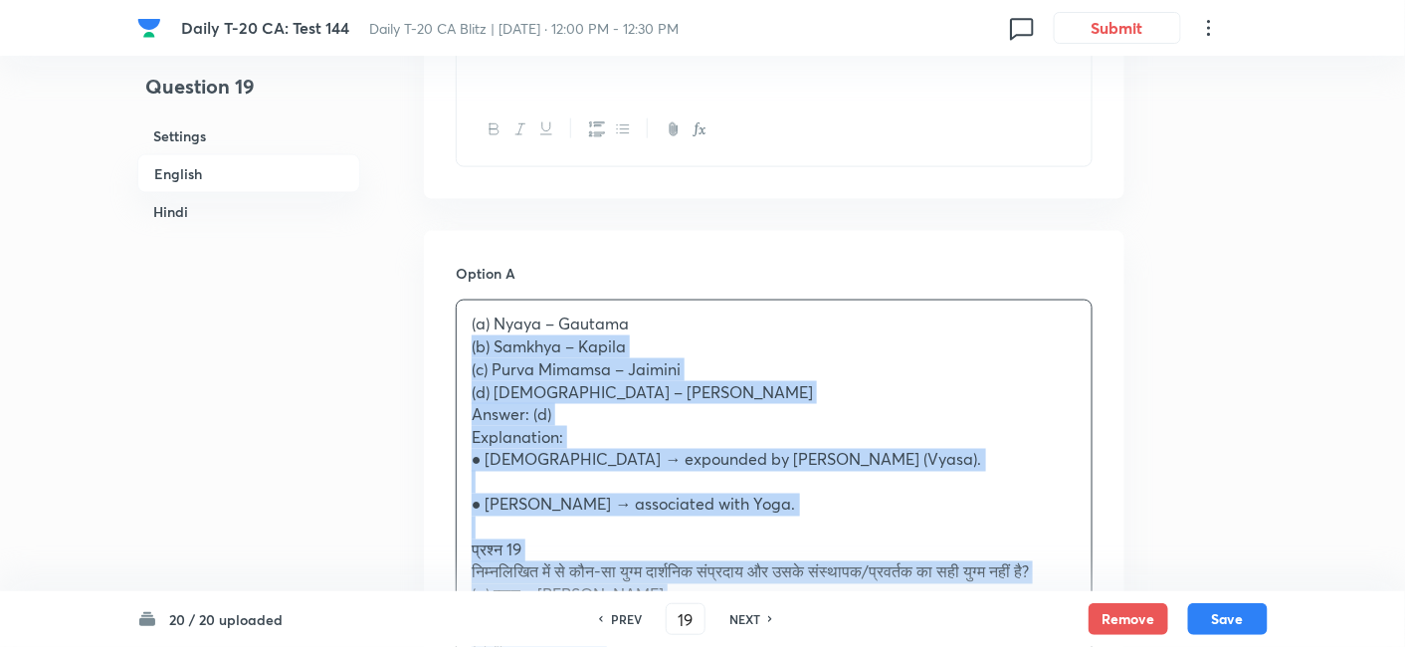
drag, startPoint x: 452, startPoint y: 359, endPoint x: 441, endPoint y: 353, distance: 12.5
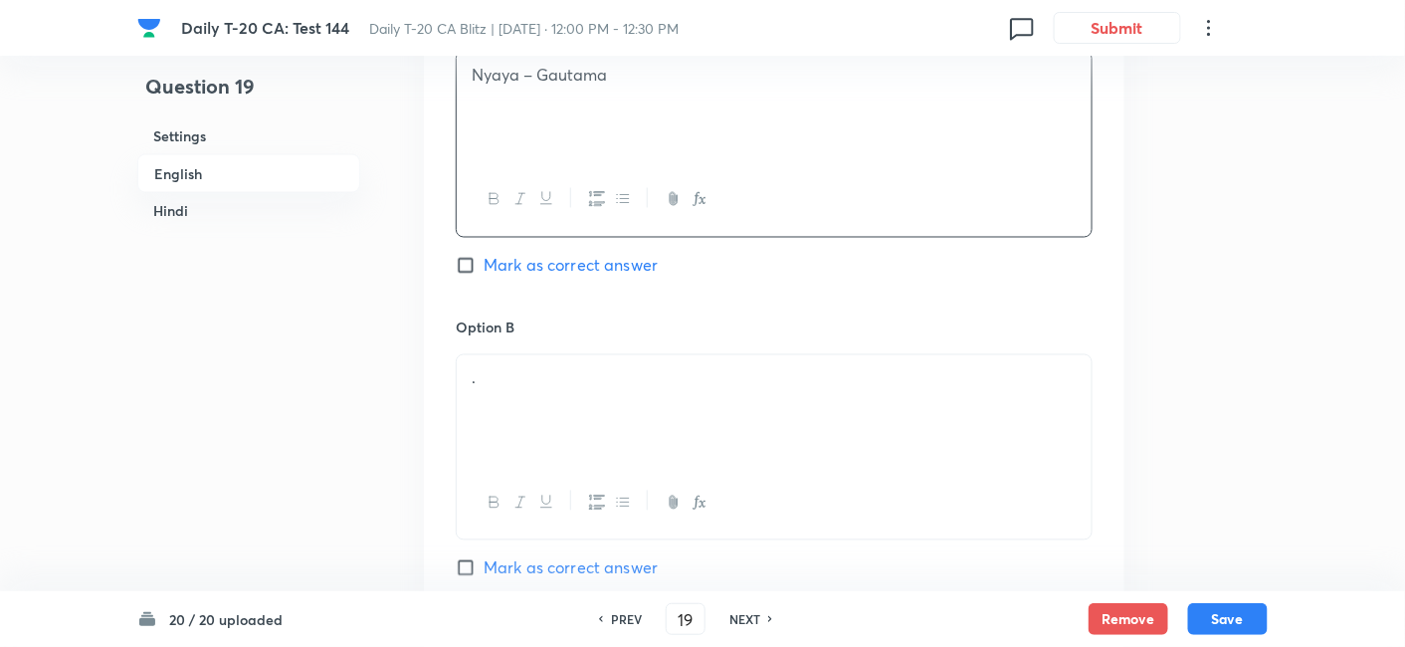
scroll to position [1066, 0]
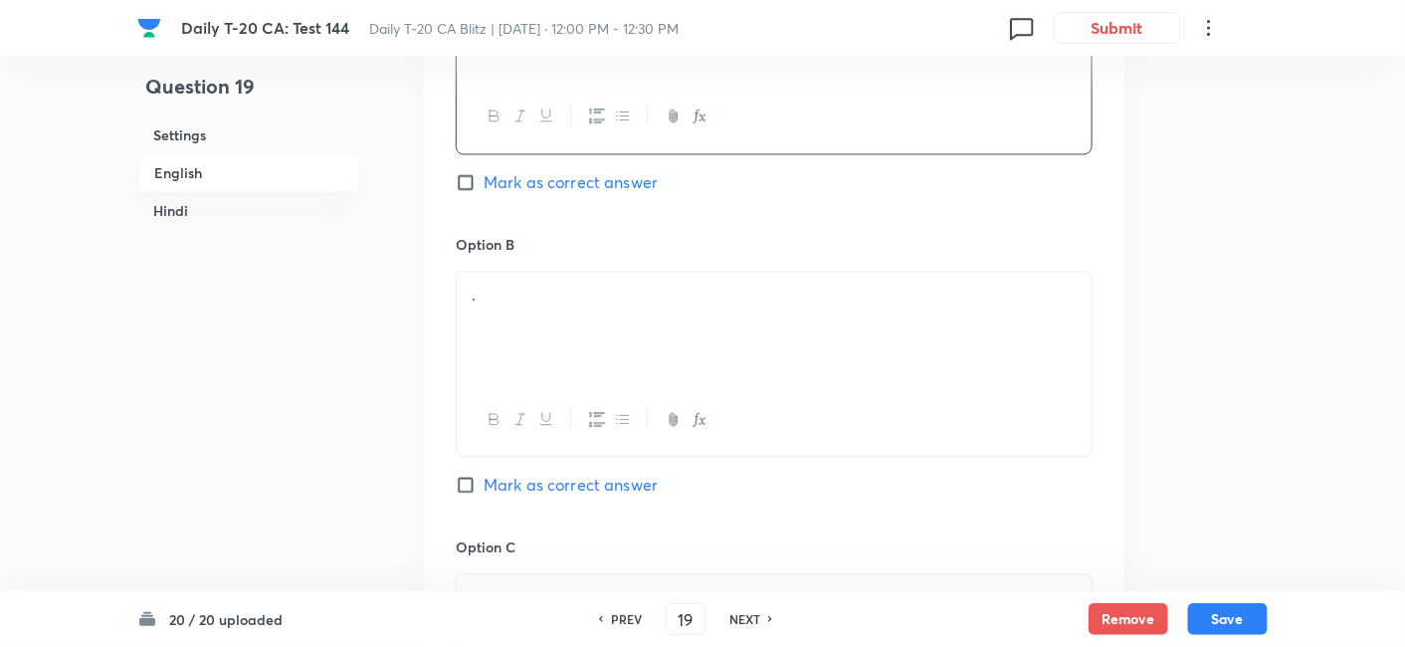
click at [573, 343] on div "." at bounding box center [774, 328] width 635 height 111
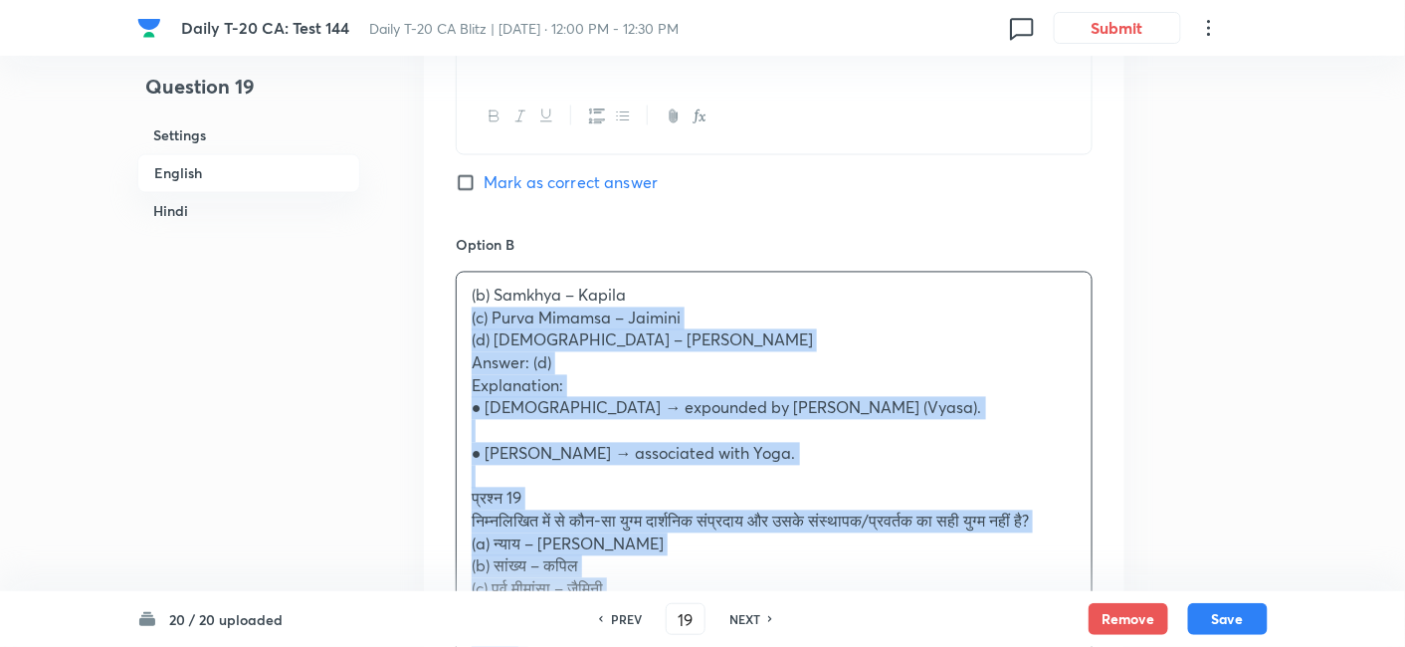
drag, startPoint x: 498, startPoint y: 336, endPoint x: 428, endPoint y: 323, distance: 70.9
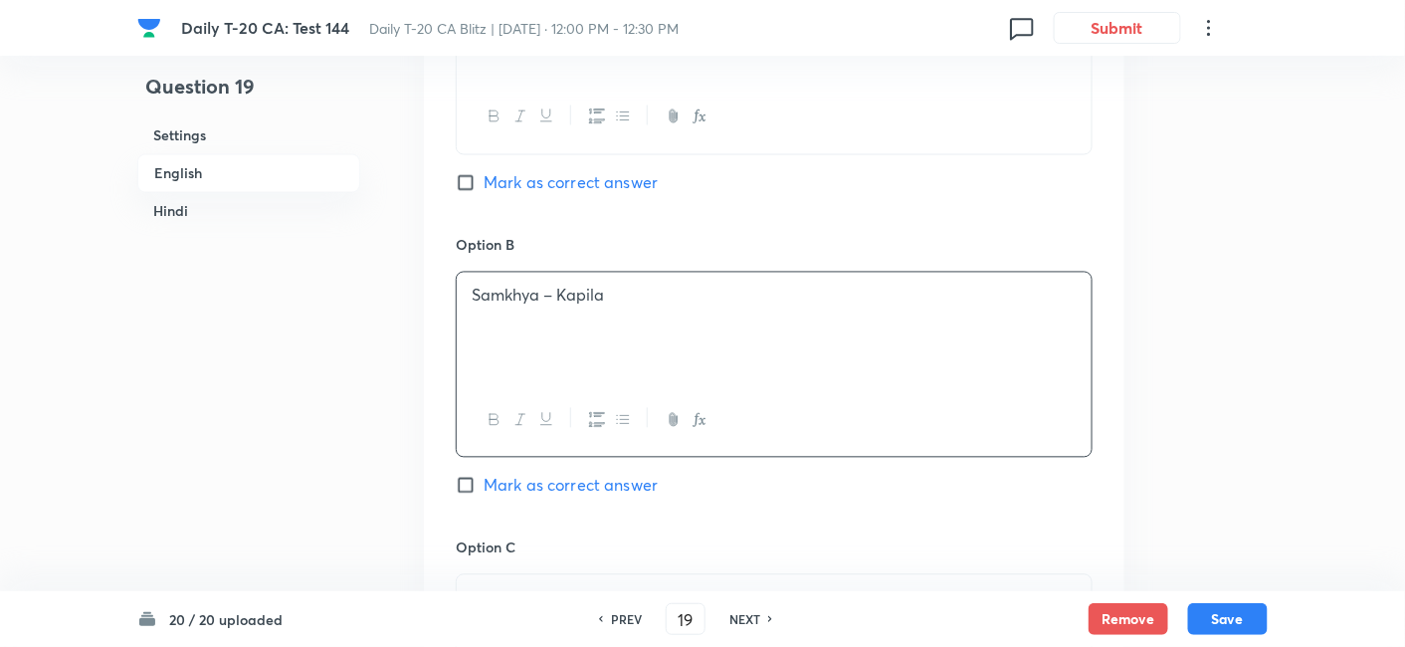
click at [607, 186] on span "Mark as correct answer" at bounding box center [571, 183] width 174 height 24
click at [484, 186] on input "Mark as correct answer" at bounding box center [470, 183] width 28 height 20
checkbox input "true"
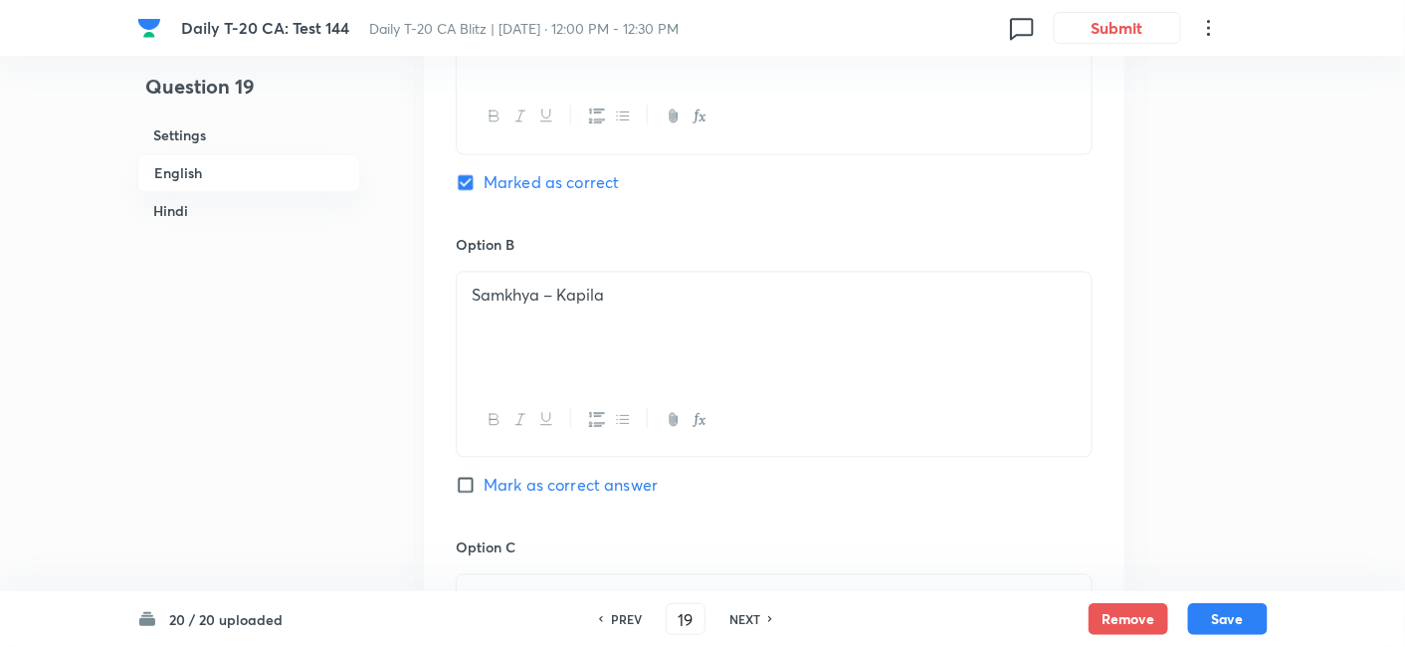
checkbox input "false"
checkbox input "true"
checkbox input "false"
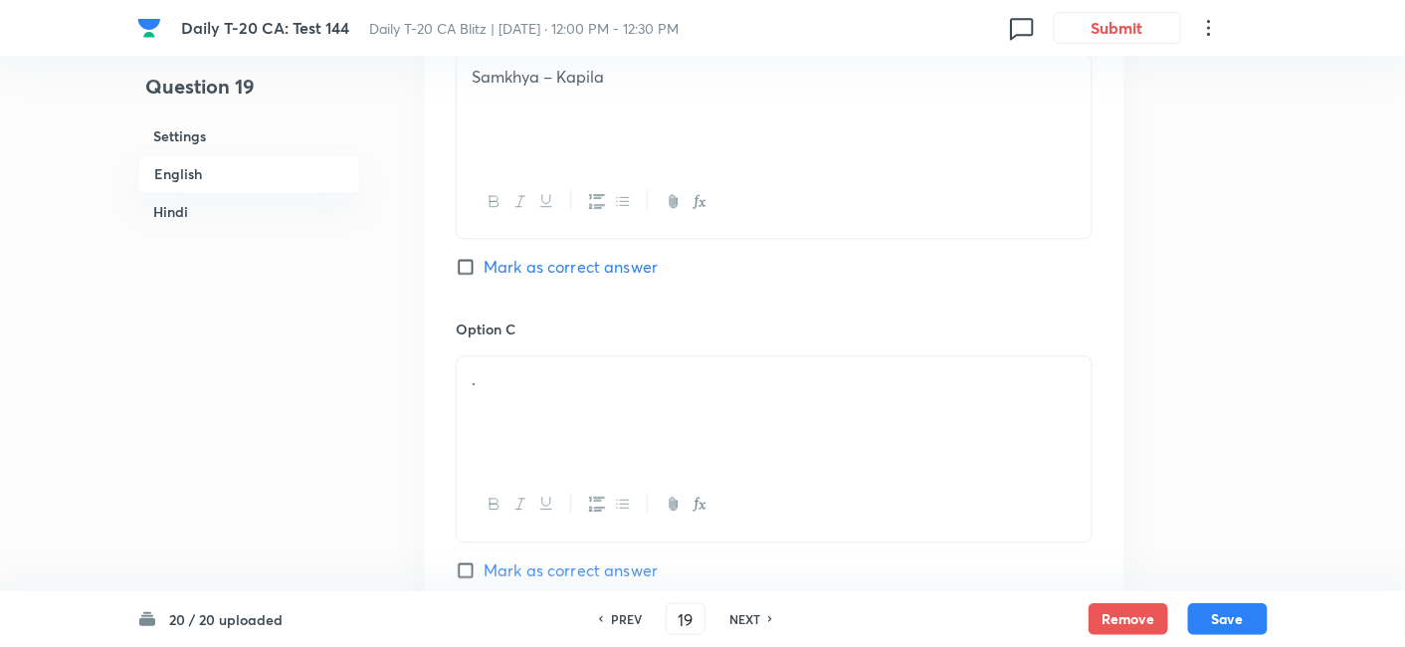
scroll to position [1288, 0]
click at [580, 376] on p "." at bounding box center [774, 376] width 605 height 23
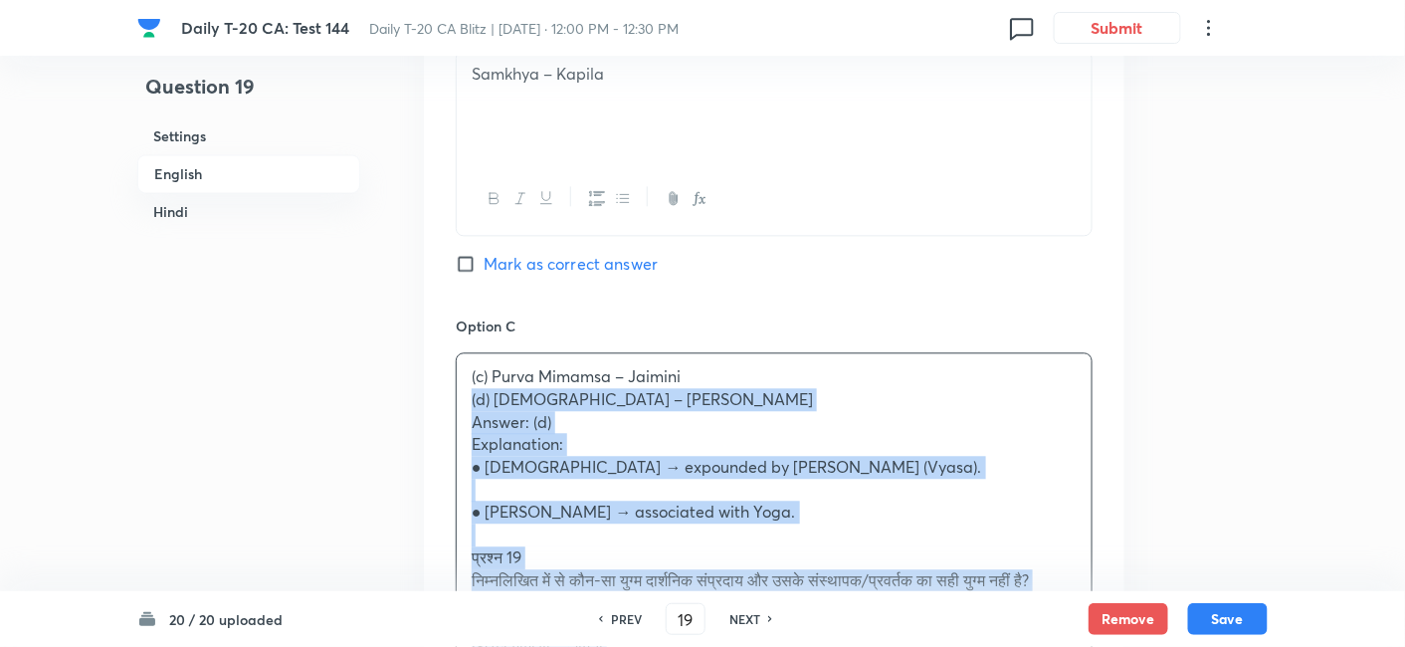
click at [432, 407] on div "Option A Nyaya – Gautama Marked as correct Option B Samkhya – Kapila Mark as co…" at bounding box center [774, 466] width 701 height 1578
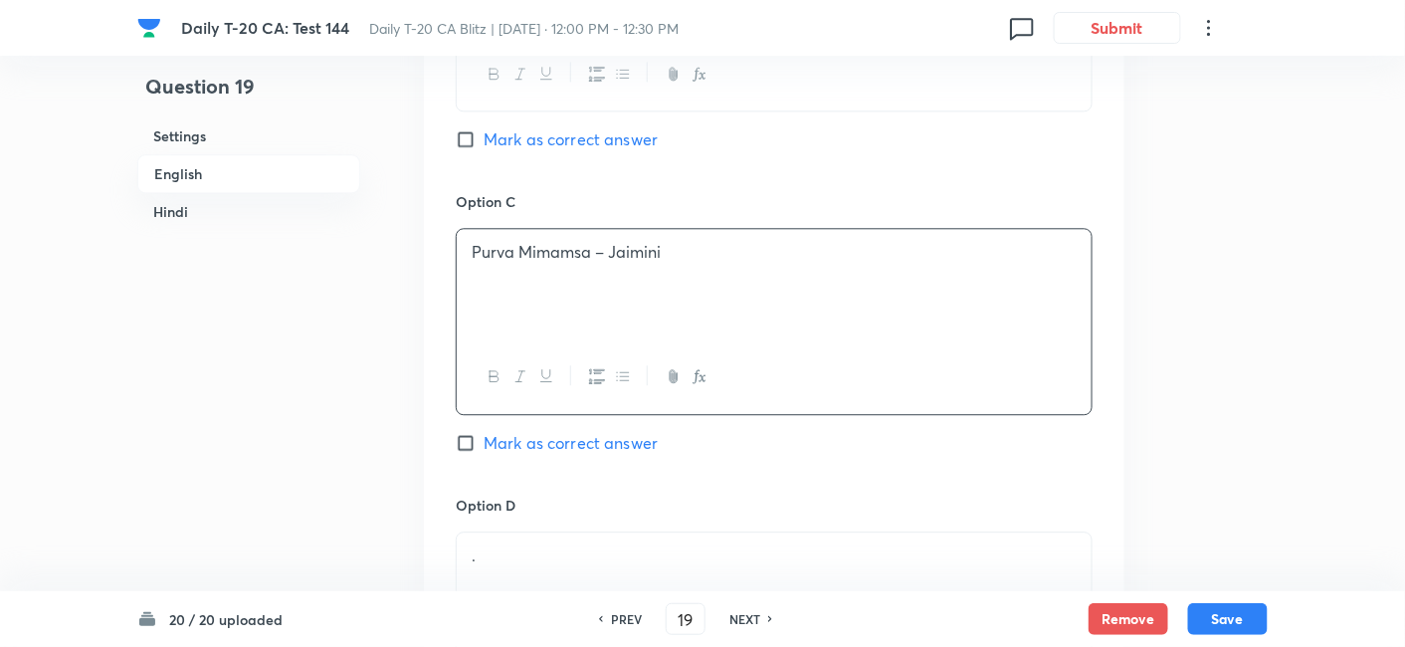
scroll to position [1730, 0]
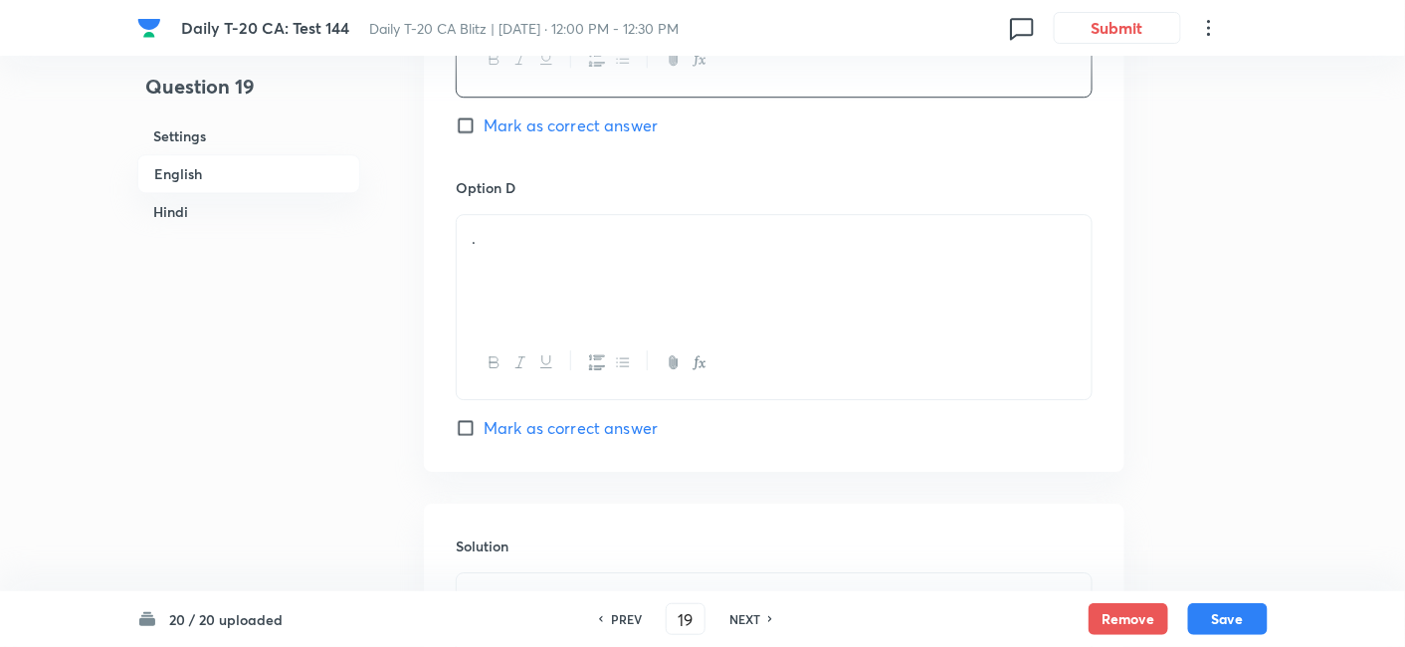
click at [532, 281] on div "." at bounding box center [774, 270] width 635 height 111
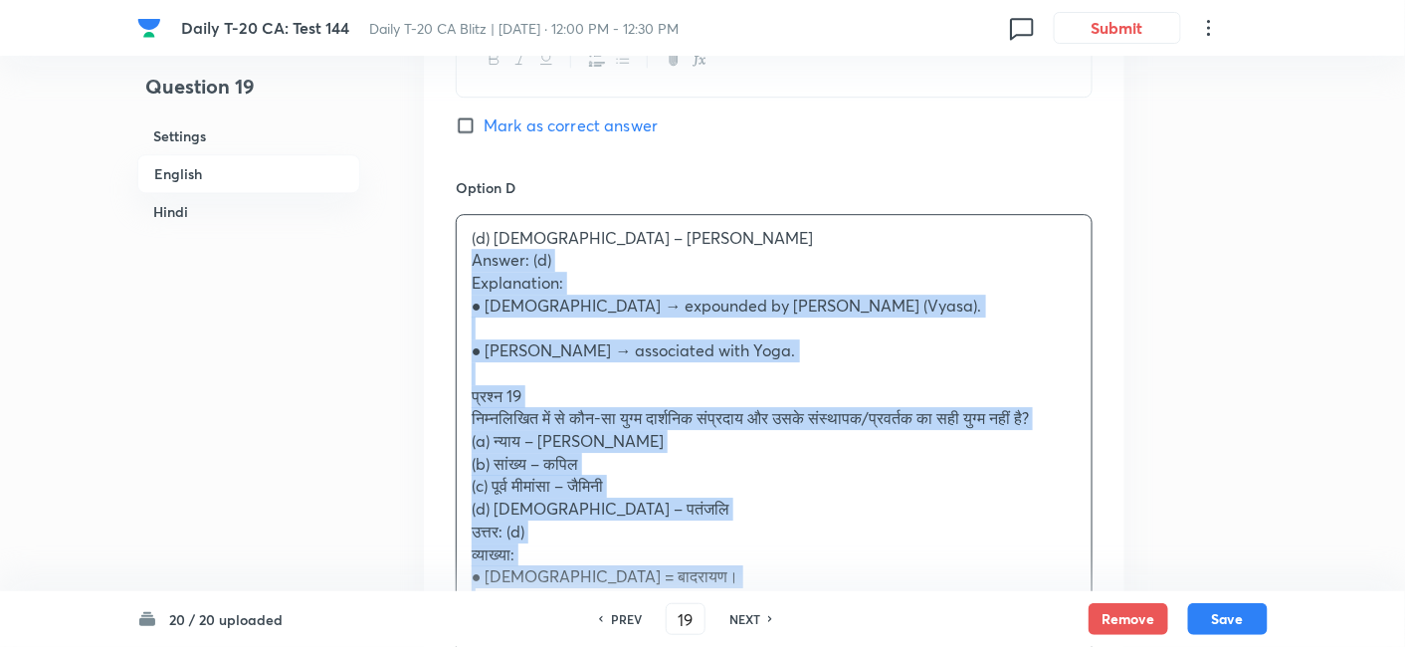
click at [463, 263] on div "(d) Vedanta – Patanjali Answer: (d) Explanation: ● Vedanta → expounded by Badar…" at bounding box center [774, 430] width 635 height 431
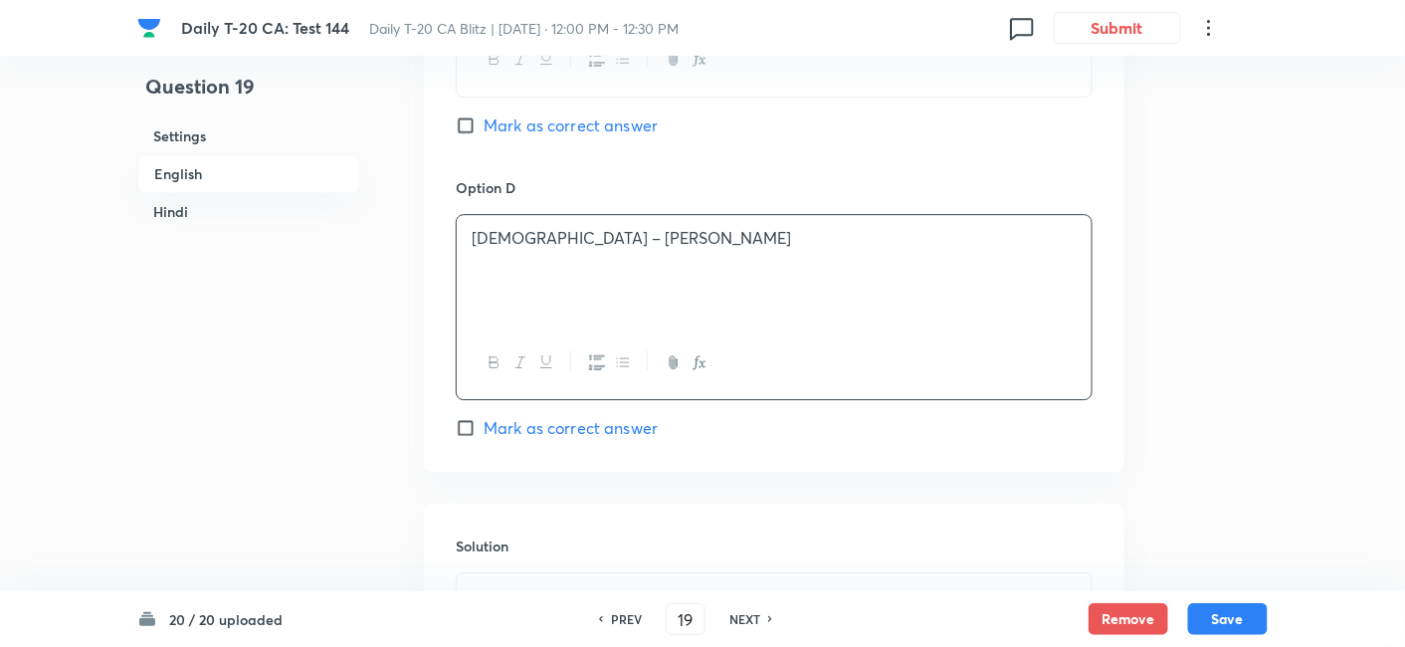
click at [568, 410] on div "Option D Vedanta – Patanjali Mark as correct answer" at bounding box center [774, 308] width 637 height 263
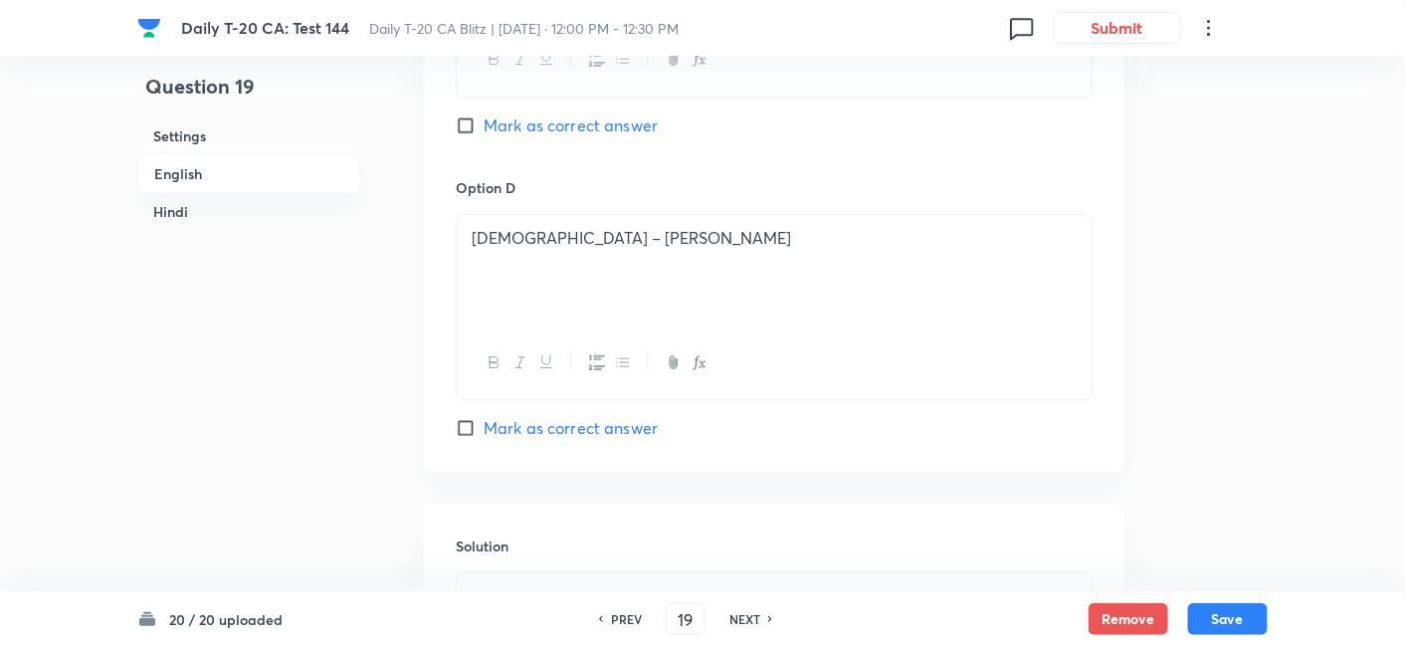
click at [570, 419] on span "Mark as correct answer" at bounding box center [571, 428] width 174 height 24
click at [484, 419] on input "Mark as correct answer" at bounding box center [470, 428] width 28 height 20
checkbox input "true"
checkbox input "false"
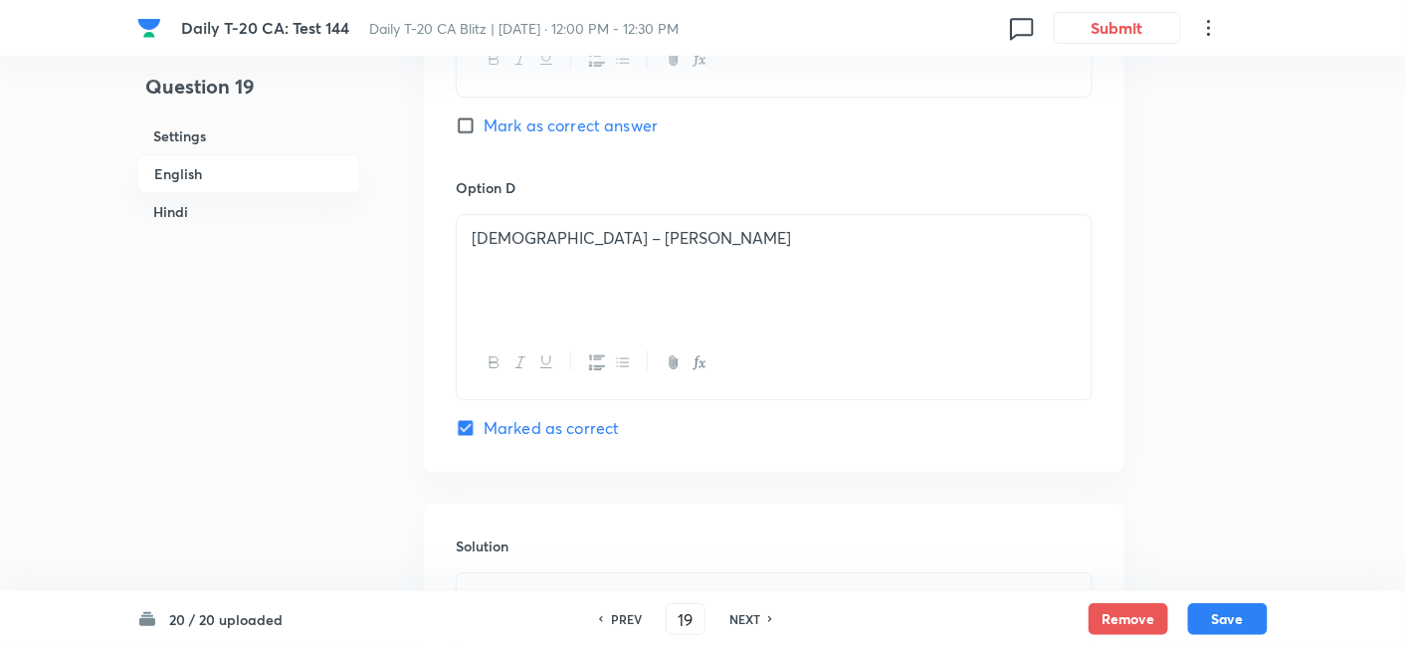
checkbox input "true"
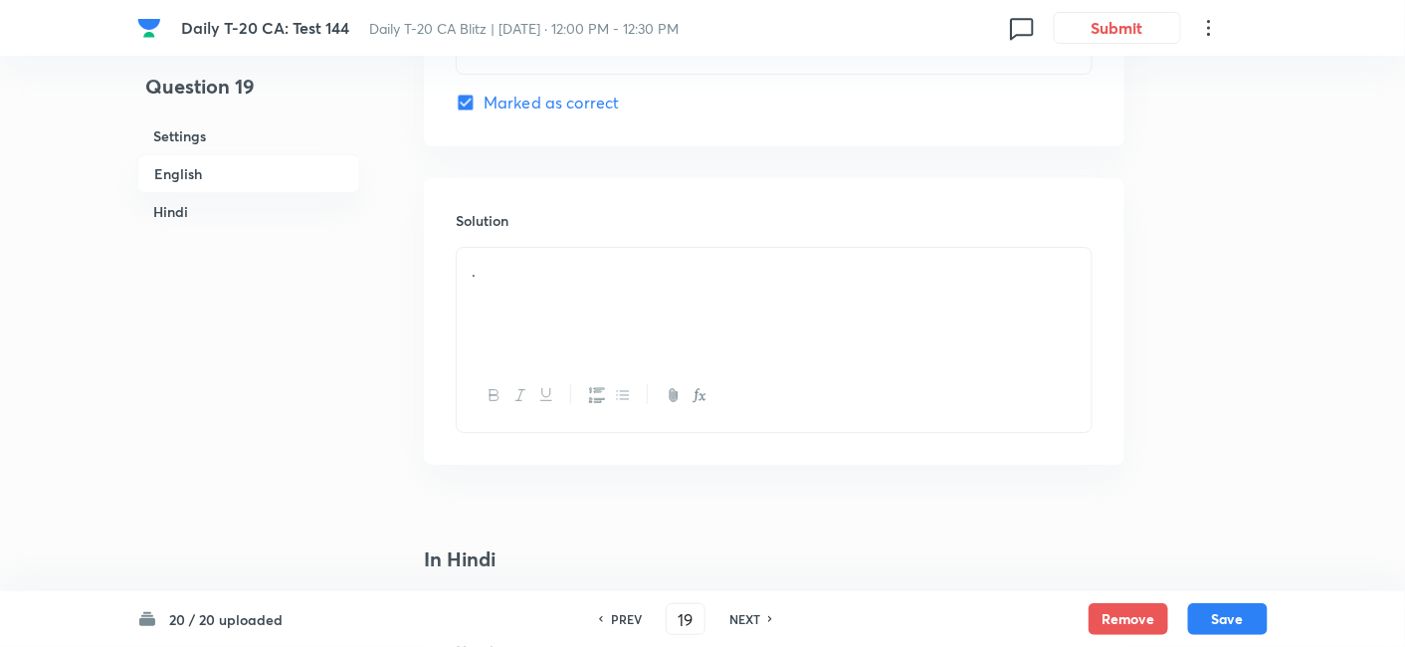
scroll to position [2061, 0]
click at [542, 265] on p "." at bounding box center [774, 265] width 605 height 23
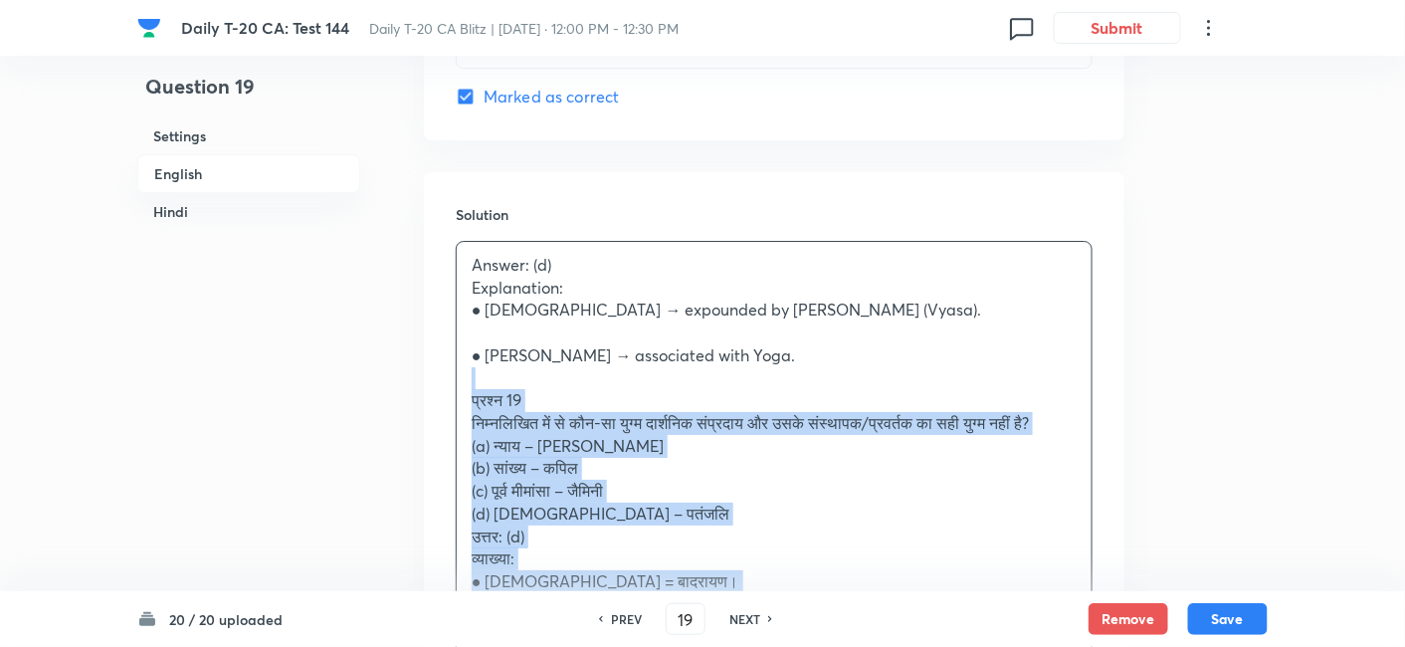
drag, startPoint x: 450, startPoint y: 388, endPoint x: 423, endPoint y: 385, distance: 27.0
click at [424, 385] on div "Solution Answer: (d) Explanation: ● Vedanta → expounded by Badarayana (Vyasa). …" at bounding box center [774, 464] width 701 height 584
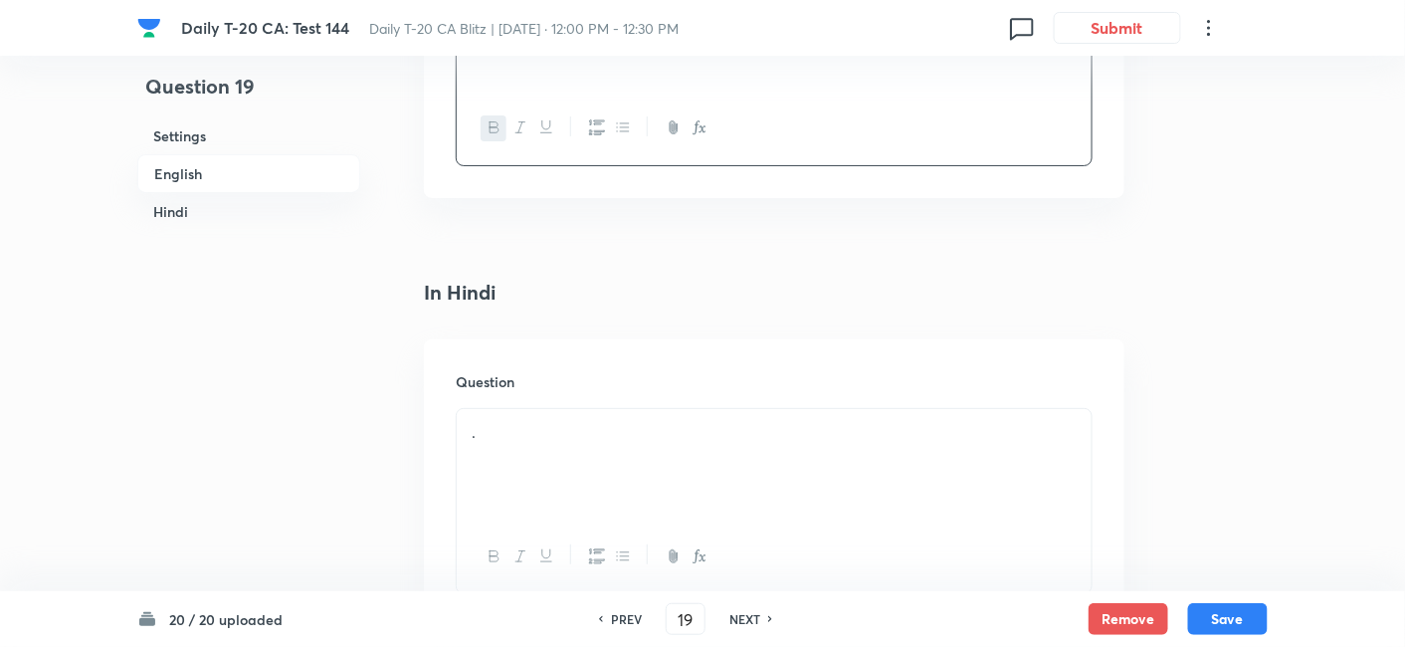
scroll to position [2394, 0]
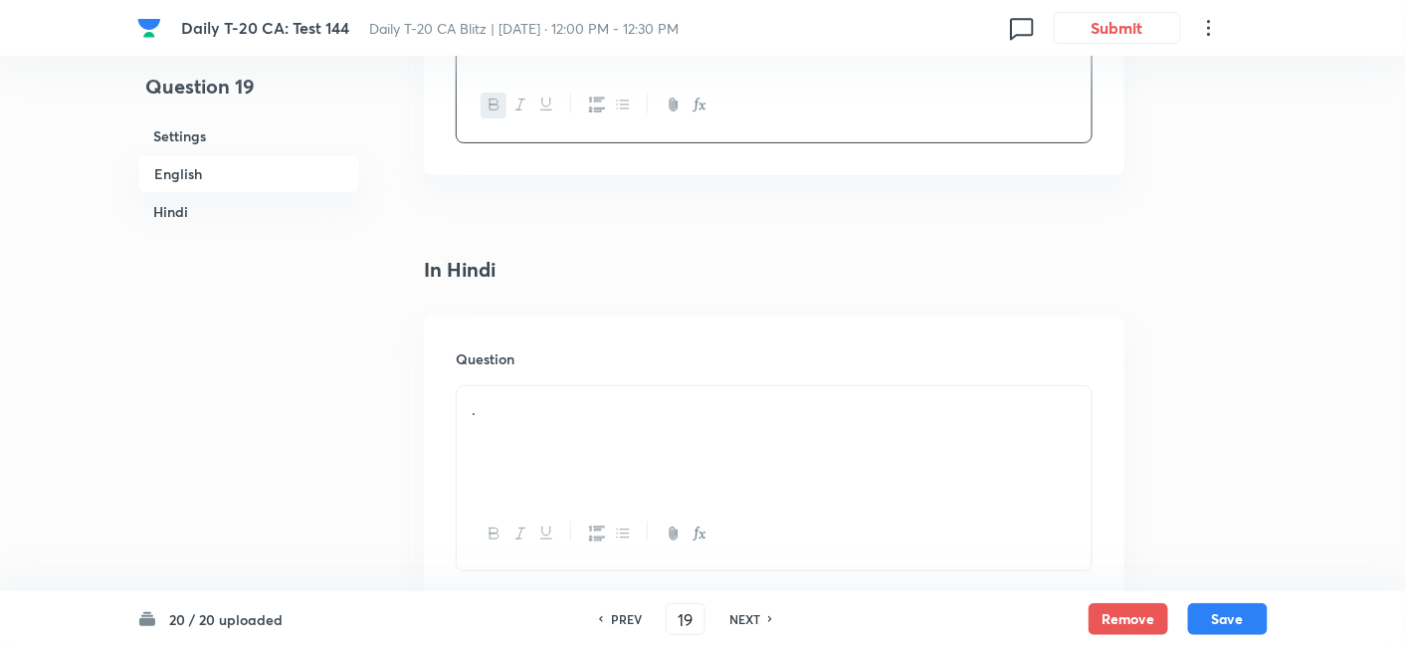
click at [551, 420] on div "." at bounding box center [774, 441] width 635 height 111
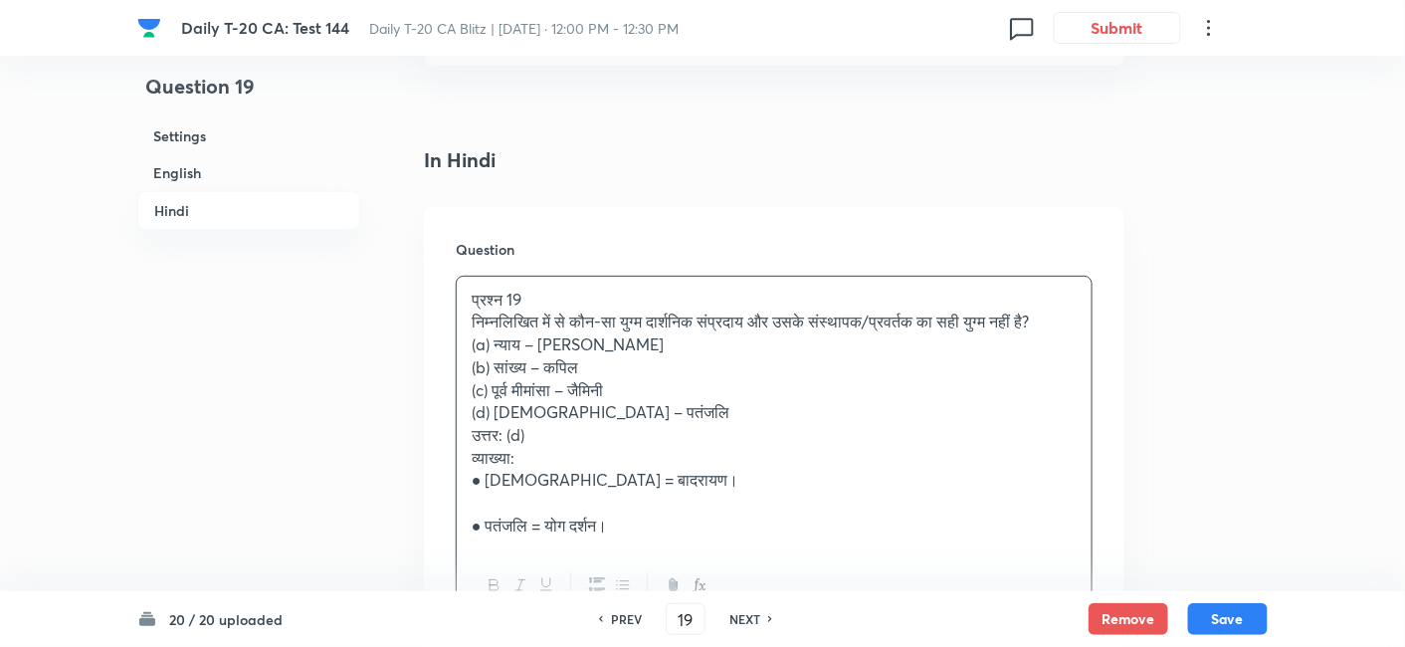
scroll to position [2615, 0]
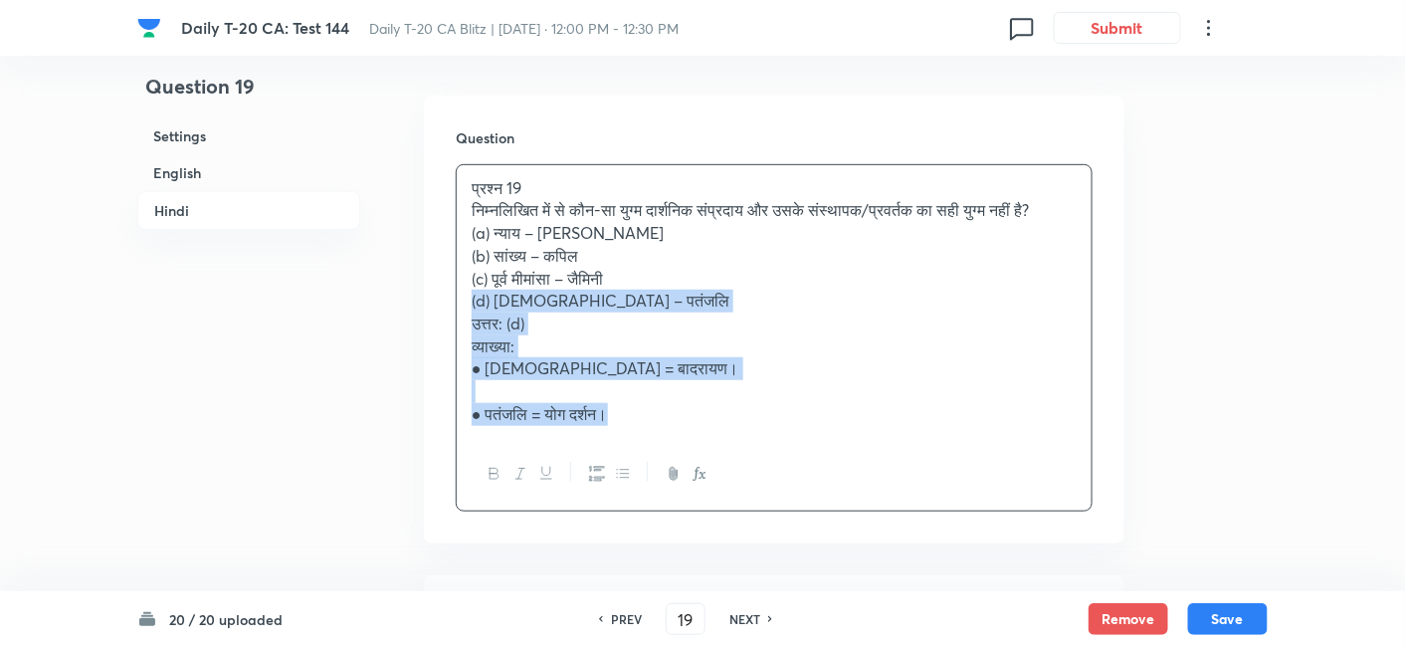
drag, startPoint x: 509, startPoint y: 348, endPoint x: 449, endPoint y: 269, distance: 99.5
click at [457, 285] on div "प्रश्न 19 निम्नलिखित में से कौन-सा युग्म दार्शनिक संप्रदाय और उसके संस्थापक/प्र…" at bounding box center [774, 301] width 635 height 273
drag, startPoint x: 449, startPoint y: 269, endPoint x: 446, endPoint y: 226, distance: 42.9
click at [446, 226] on div "Question प्रश्न 19 निम्नलिखित में से कौन-सा युग्म दार्शनिक संप्रदाय और उसके संस…" at bounding box center [774, 320] width 701 height 448
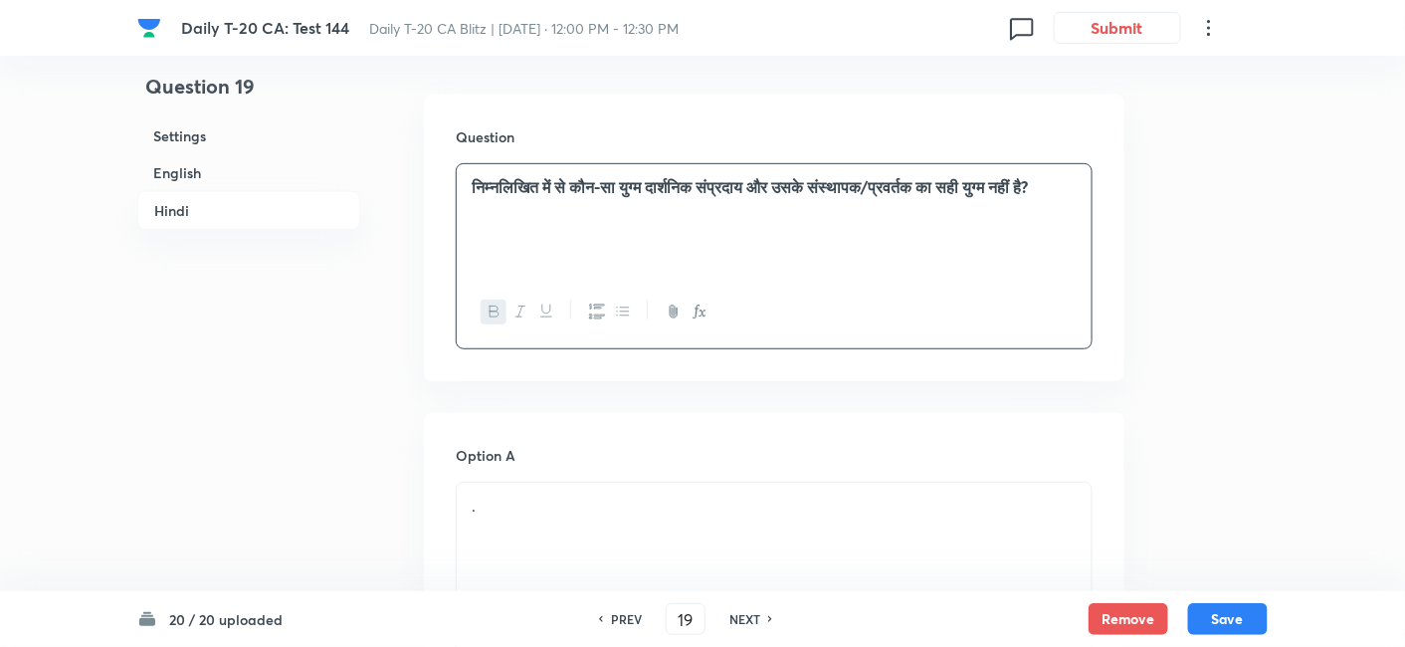
scroll to position [2836, 0]
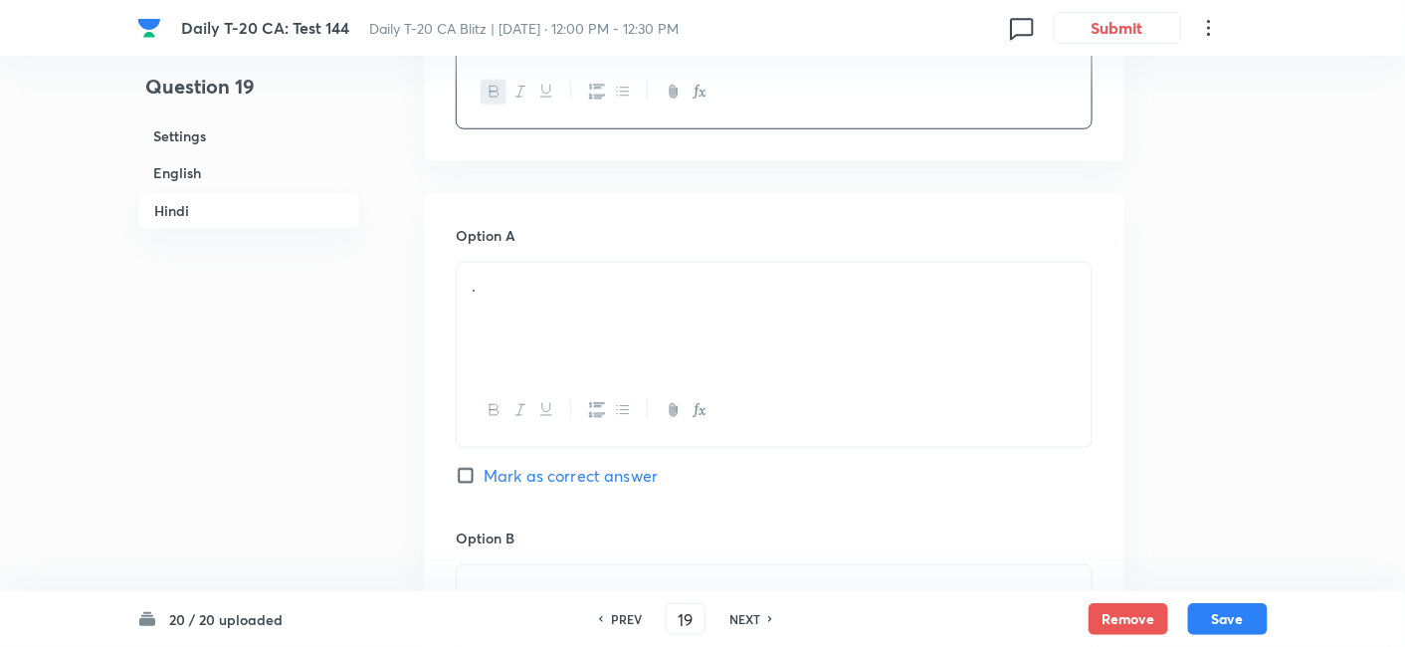
click at [558, 314] on div "." at bounding box center [774, 318] width 635 height 111
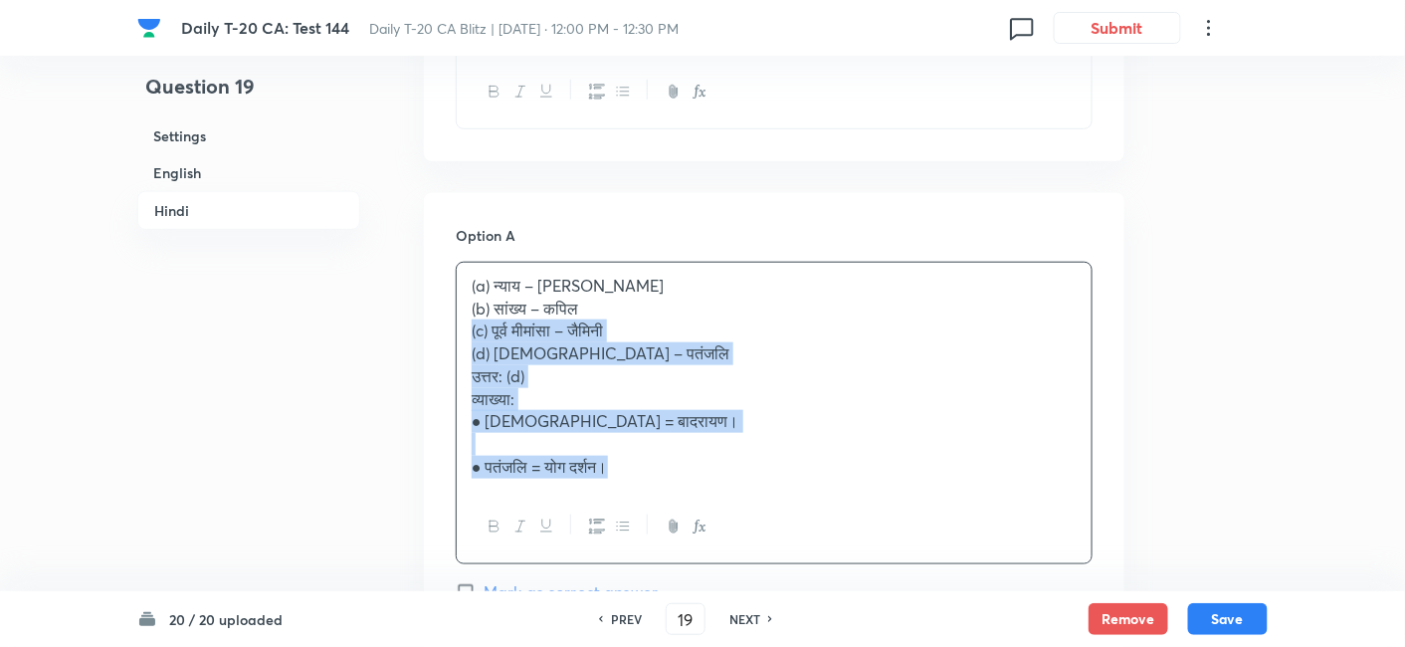
click at [461, 320] on div "(a) न्याय – गौतम (b) सांख्य – कपिल (c) पूर्व मीमांसा – जैमिनी (d) वेदांत – पतंज…" at bounding box center [774, 376] width 635 height 227
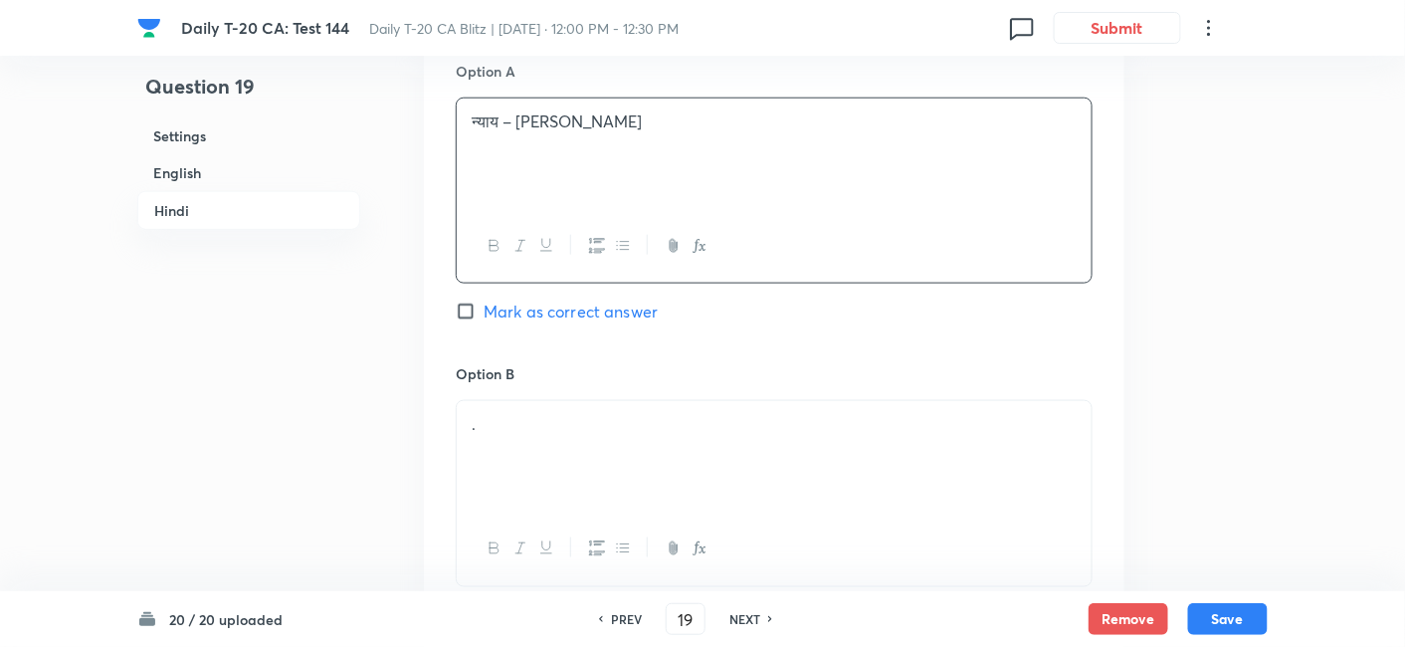
scroll to position [3167, 0]
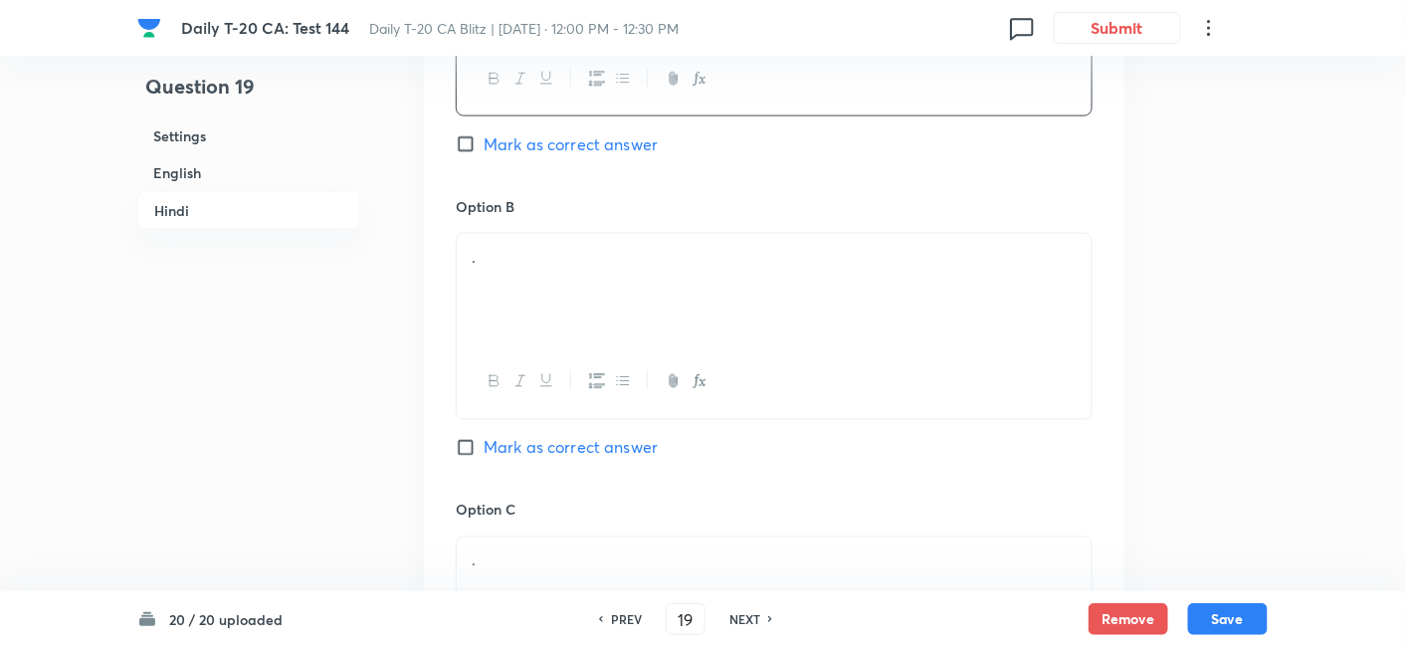
click at [520, 280] on div "." at bounding box center [774, 289] width 635 height 111
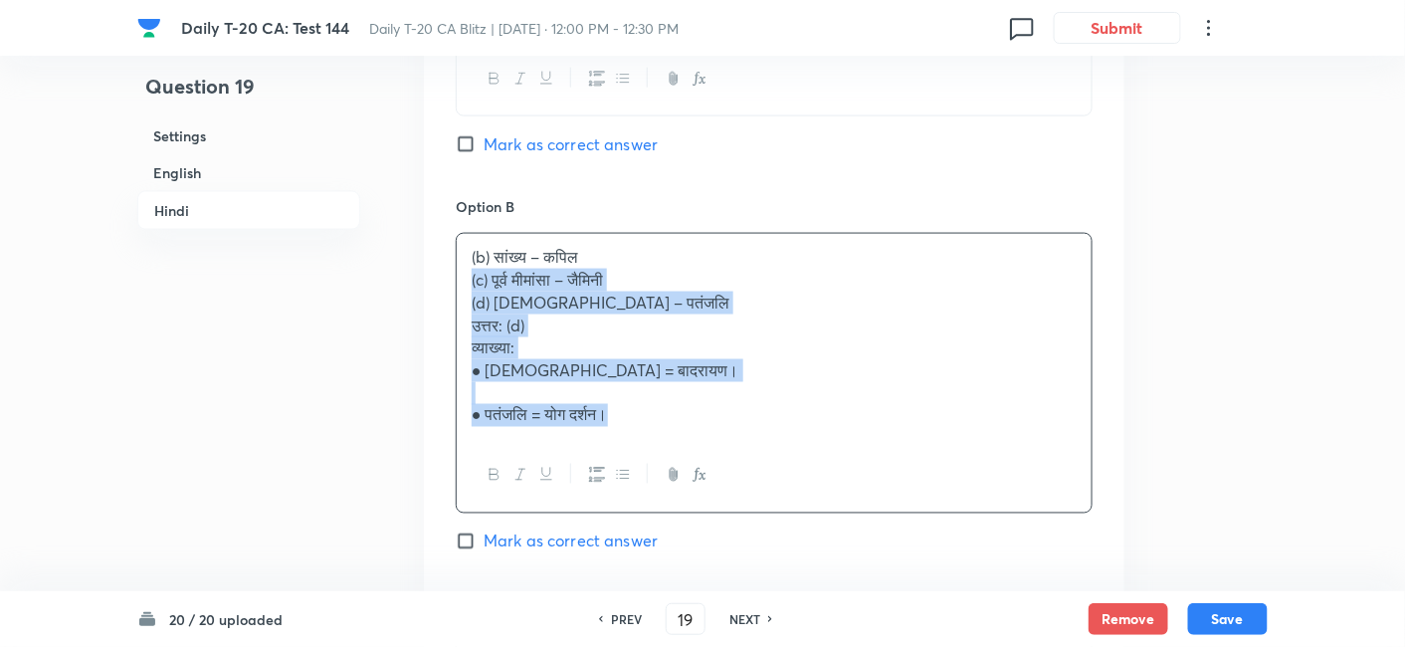
drag, startPoint x: 479, startPoint y: 283, endPoint x: 449, endPoint y: 284, distance: 29.9
click at [469, 283] on div "(b) सांख्य – कपिल (c) पूर्व मीमांसा – जैमिनी (d) वेदांत – पतंजलि उत्तर: (d) व्य…" at bounding box center [774, 336] width 635 height 205
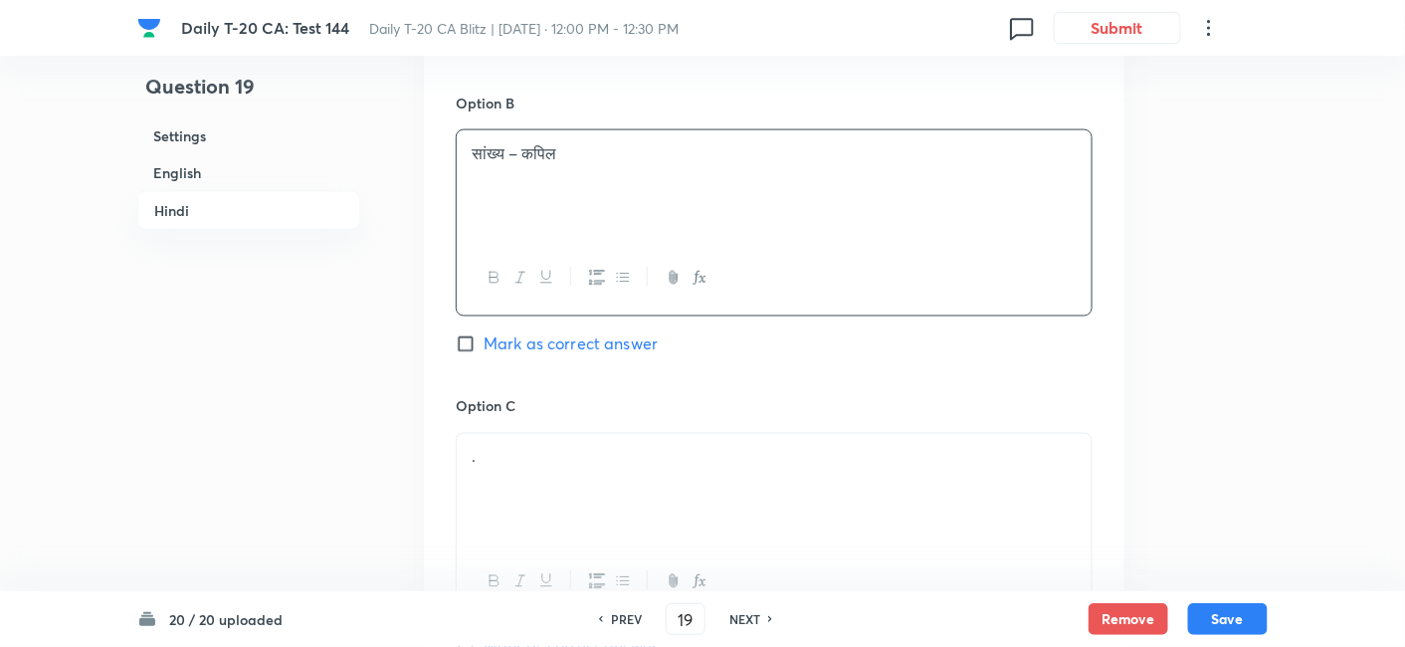
scroll to position [3389, 0]
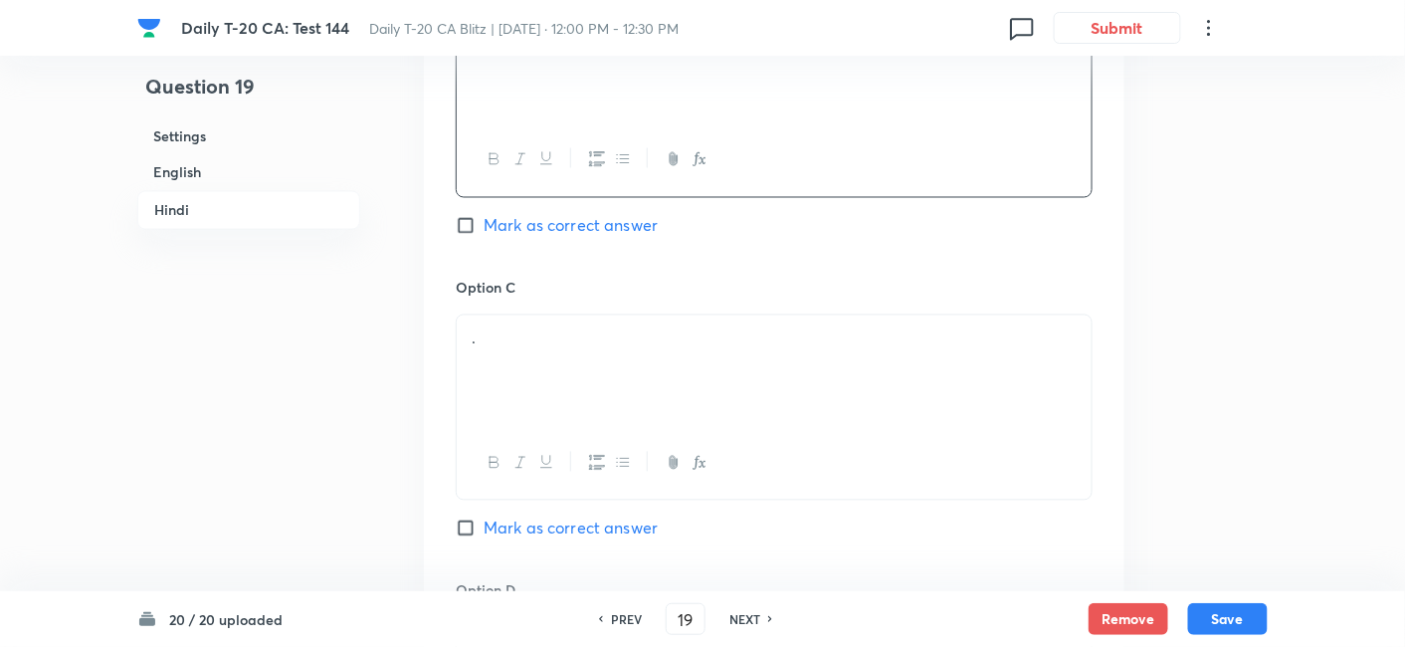
click at [553, 342] on p "." at bounding box center [774, 338] width 605 height 23
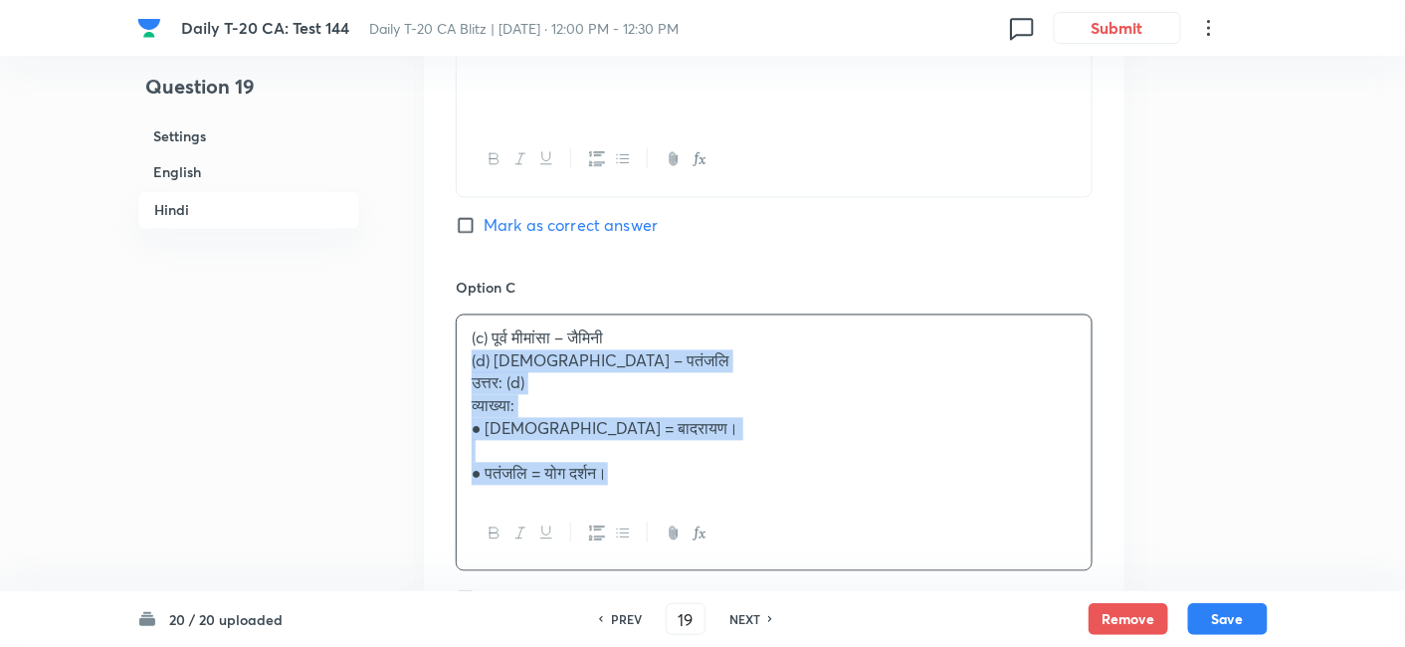
drag, startPoint x: 464, startPoint y: 359, endPoint x: 432, endPoint y: 350, distance: 33.1
click at [432, 350] on div "Option A न्याय – गौतम Mark as correct answer Option B सांख्य – कपिल Mark as cor…" at bounding box center [774, 293] width 701 height 1307
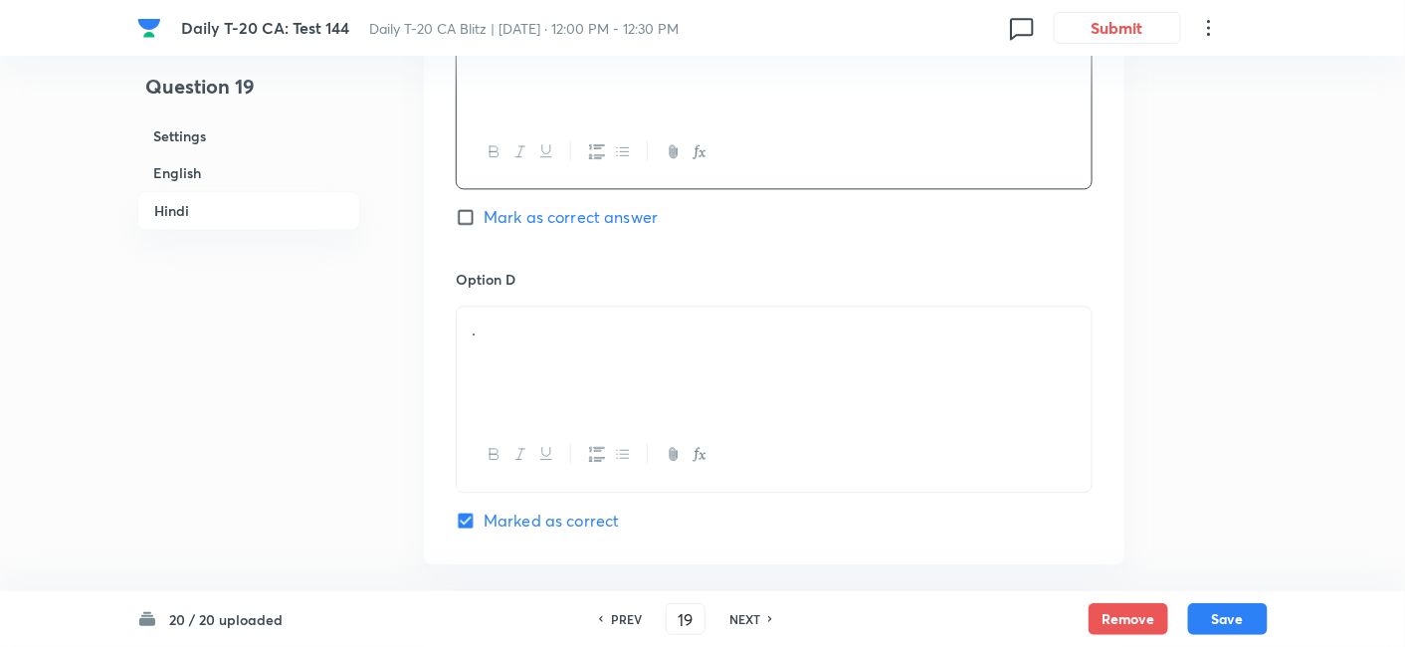
scroll to position [3721, 0]
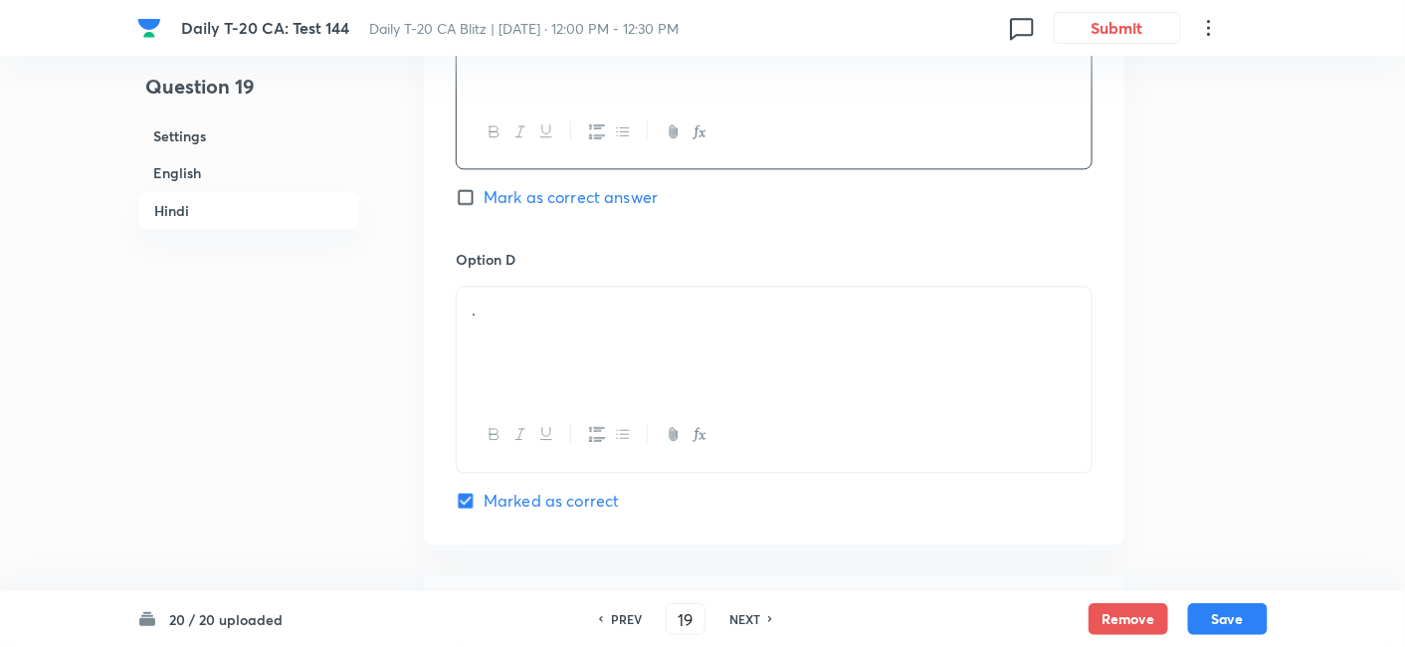
click at [554, 337] on div "." at bounding box center [774, 342] width 635 height 111
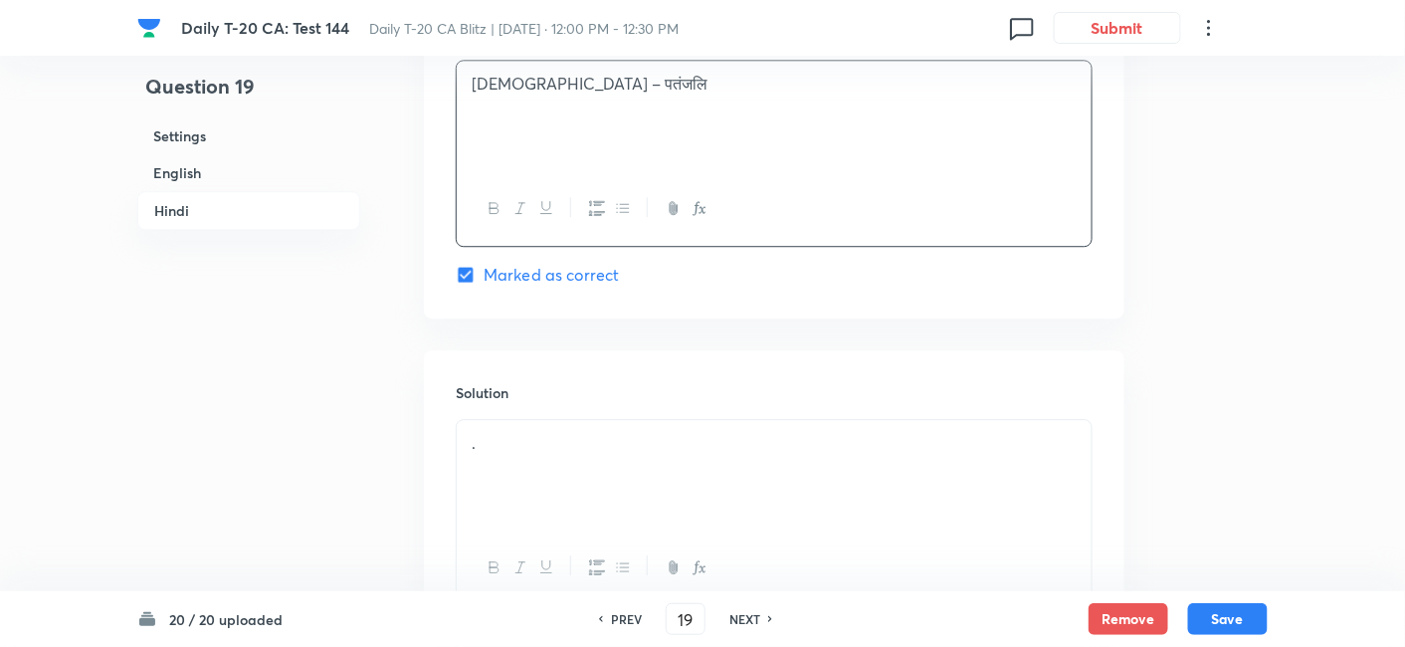
scroll to position [4106, 0]
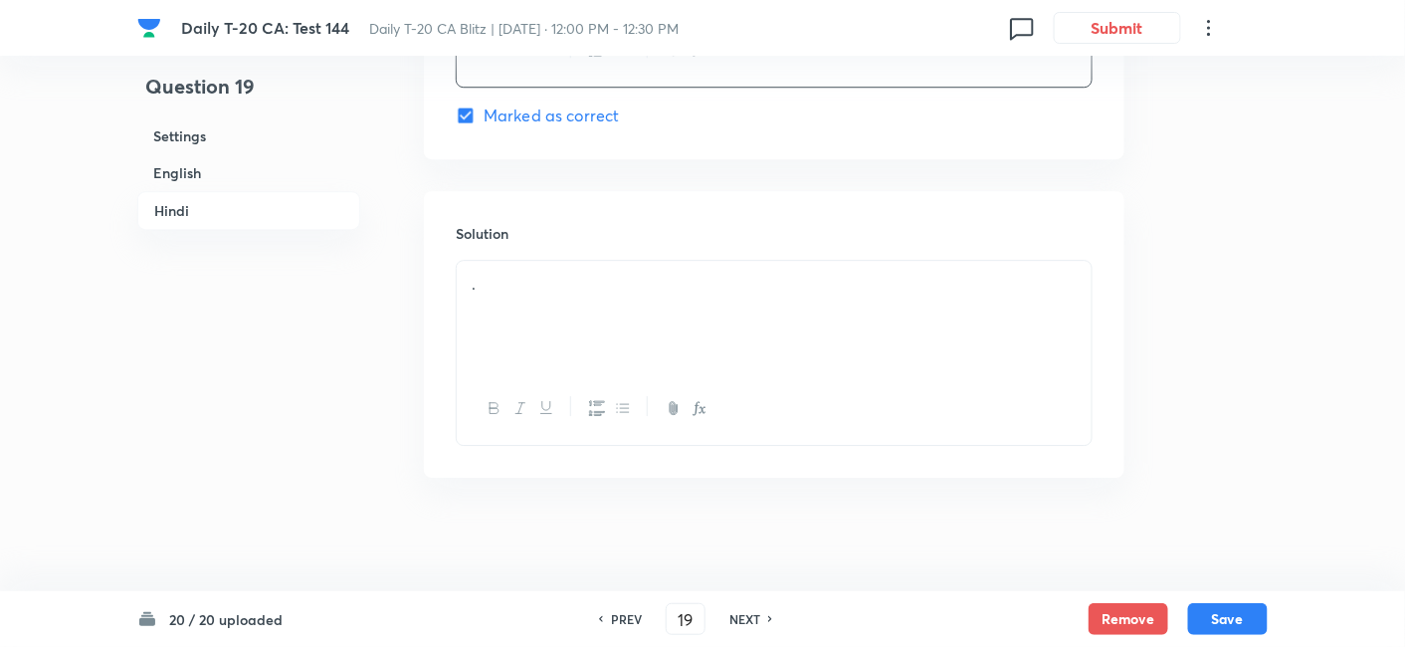
click at [546, 307] on div "." at bounding box center [774, 316] width 635 height 111
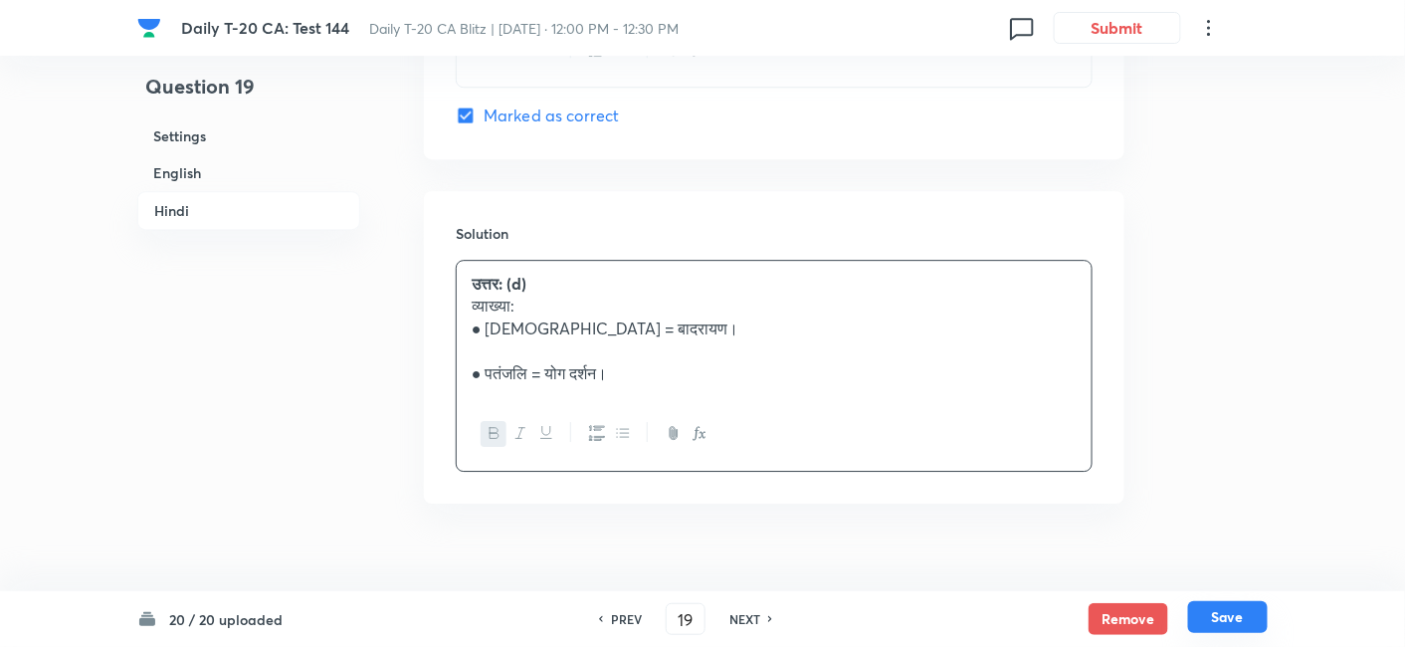
click at [1238, 618] on button "Save" at bounding box center [1228, 617] width 80 height 32
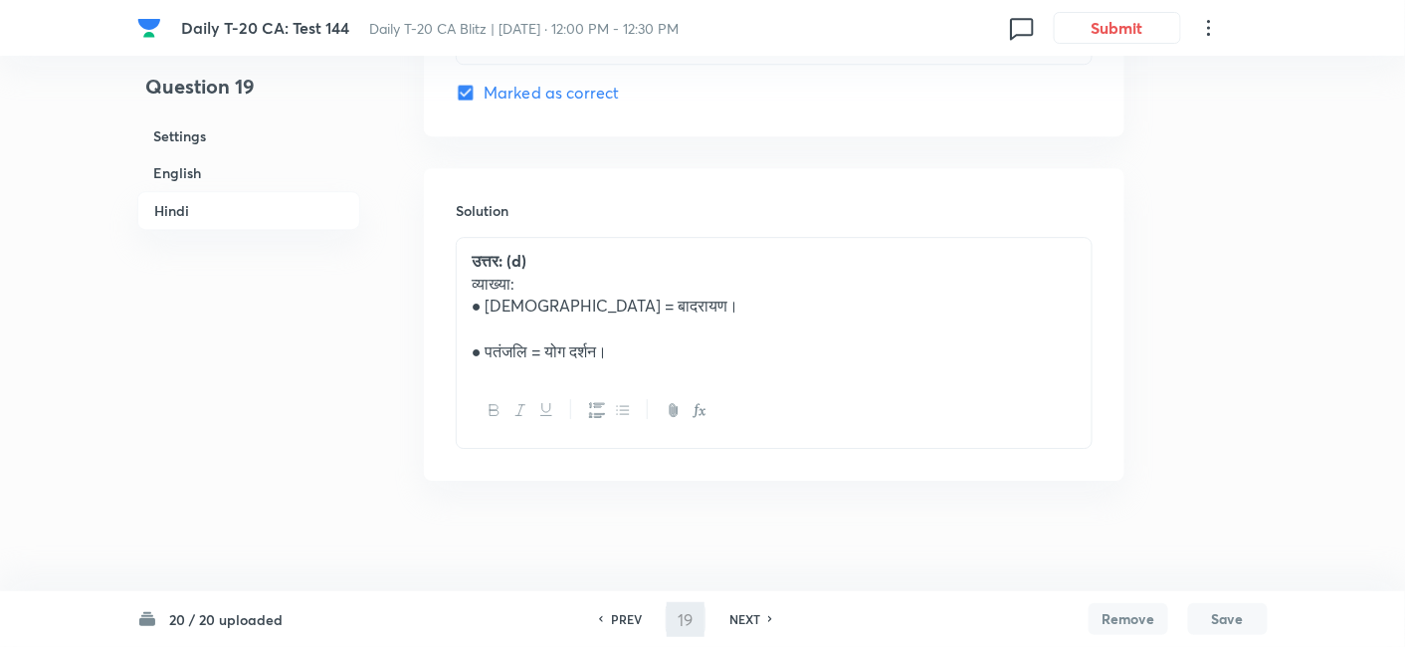
type input "20"
checkbox input "false"
checkbox input "true"
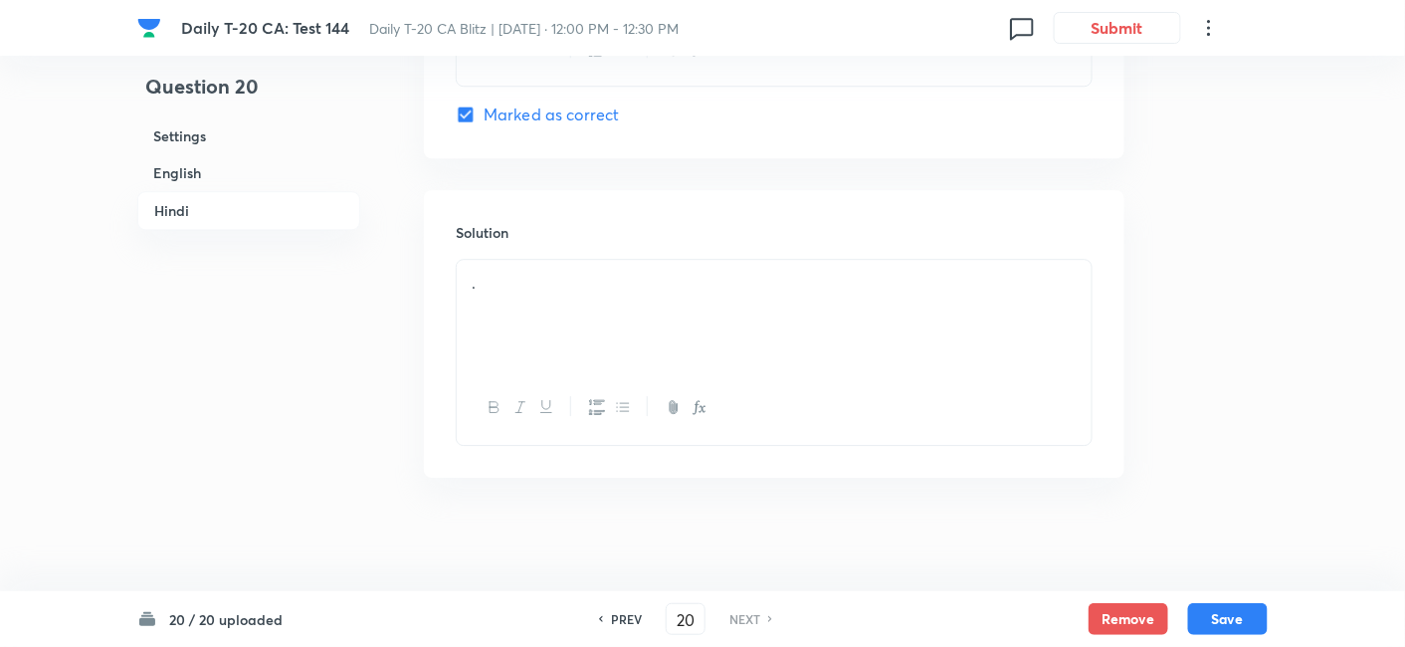
click at [257, 175] on h6 "English" at bounding box center [248, 172] width 223 height 37
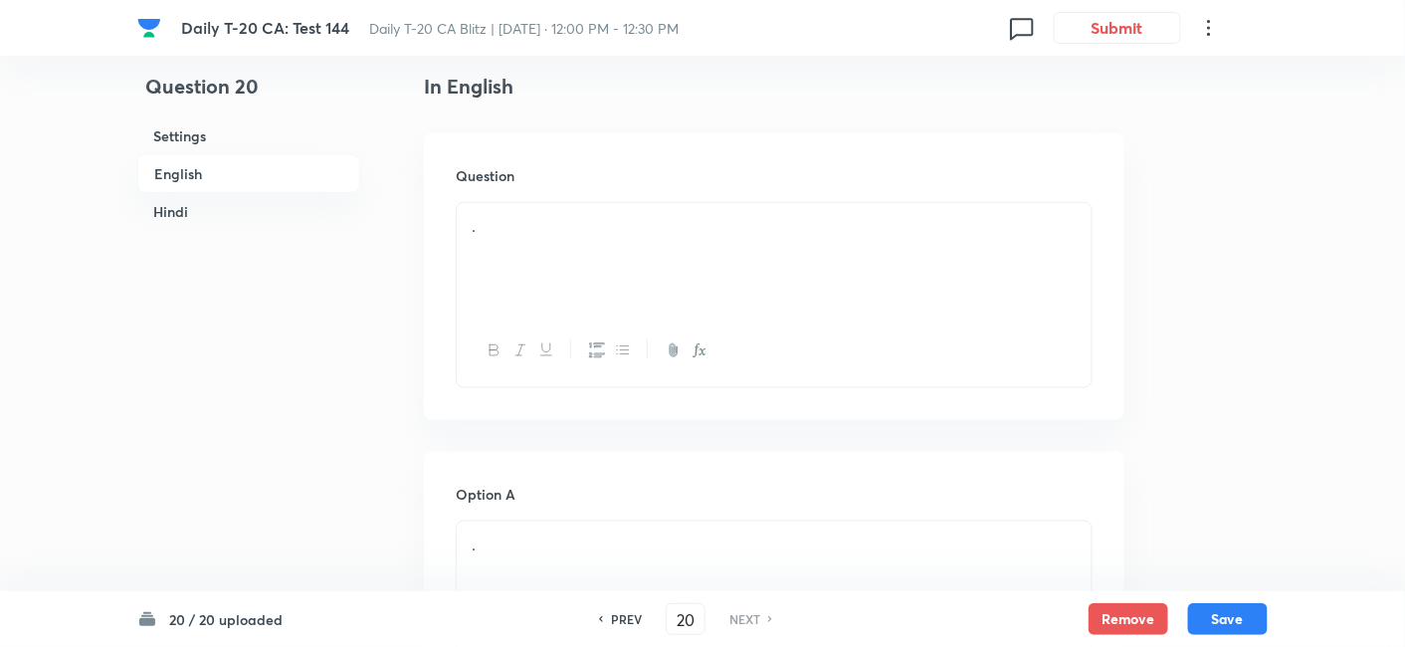
click at [574, 249] on div "." at bounding box center [774, 258] width 635 height 111
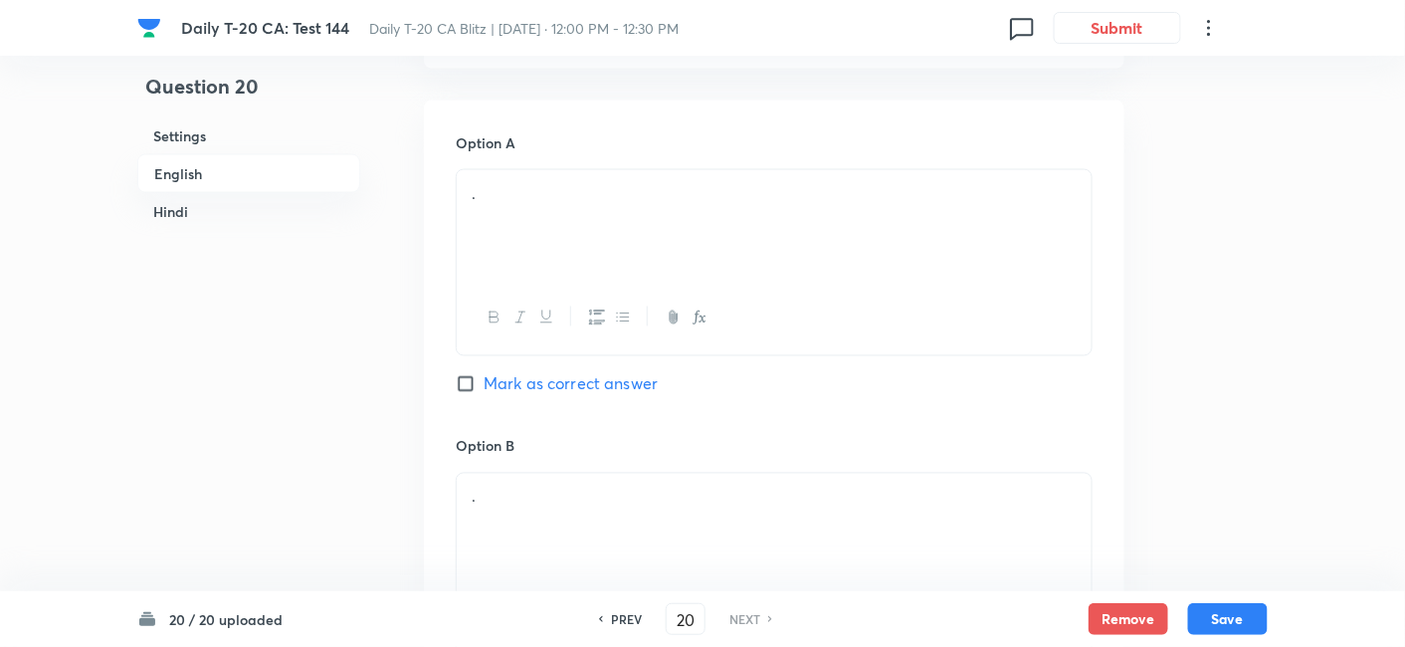
scroll to position [956, 0]
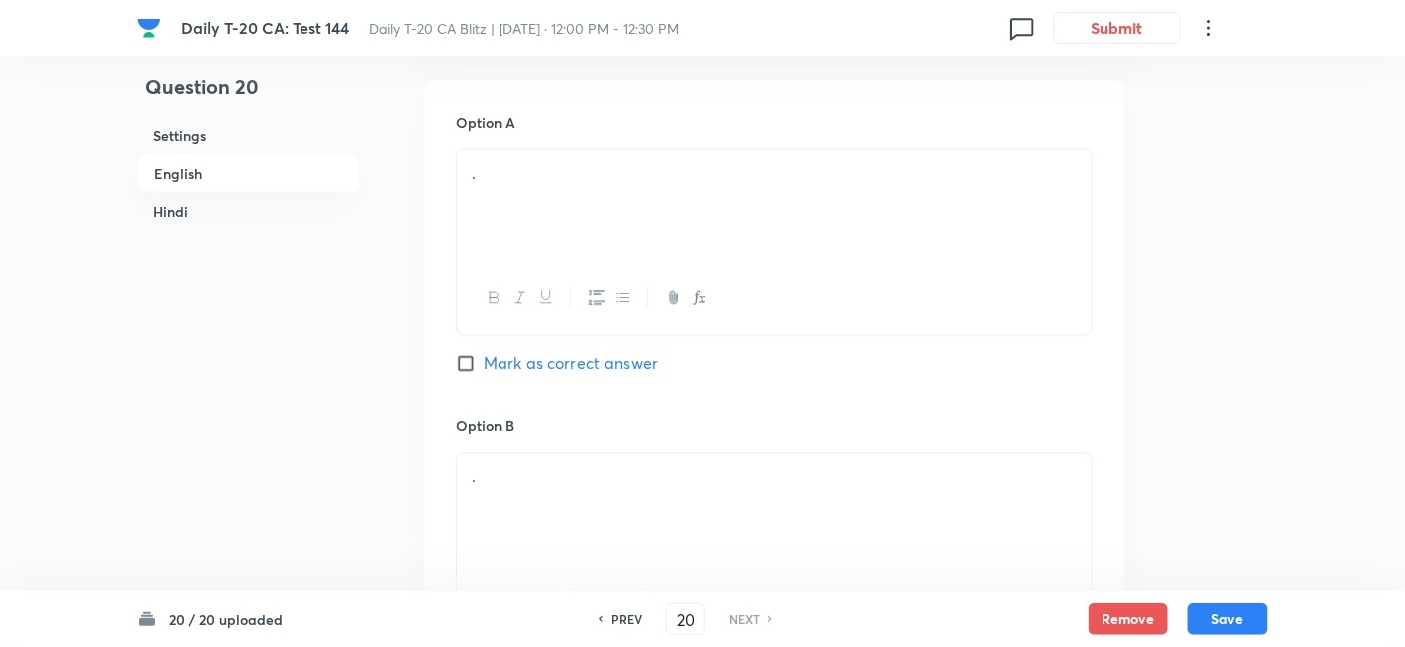
click at [564, 188] on div "." at bounding box center [774, 205] width 635 height 111
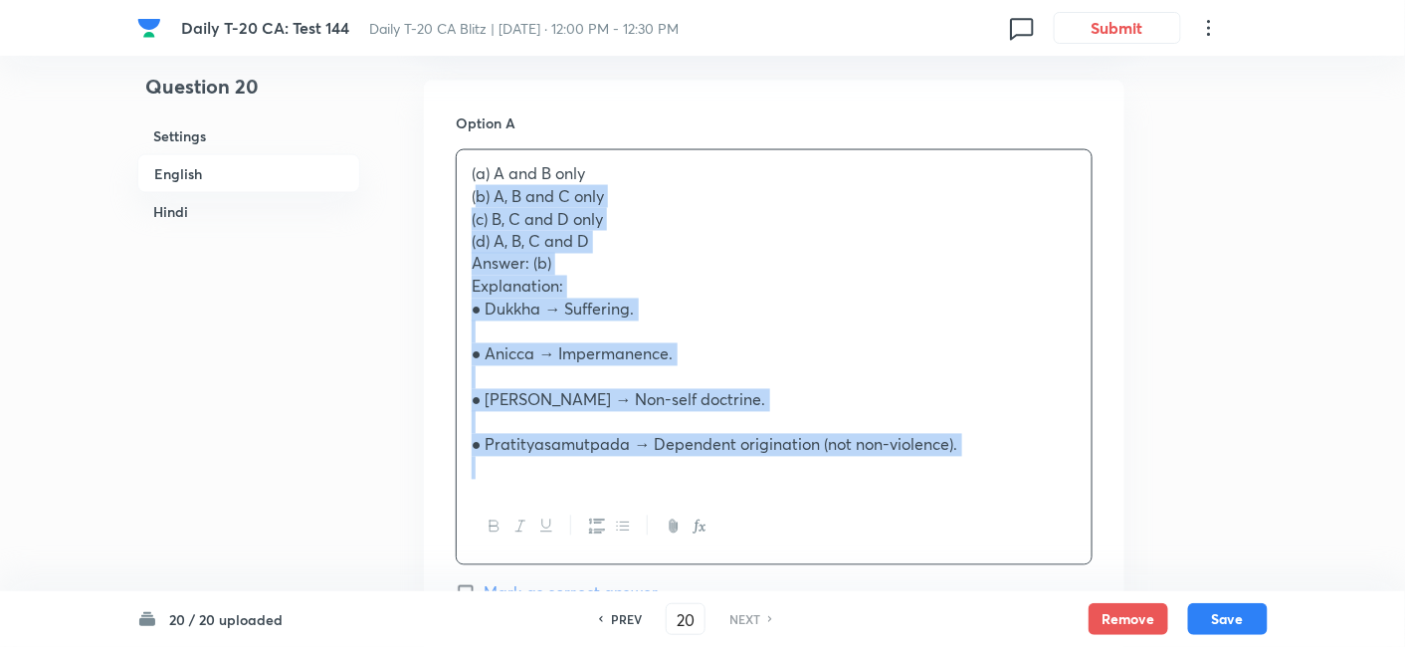
drag, startPoint x: 511, startPoint y: 180, endPoint x: 451, endPoint y: 176, distance: 59.9
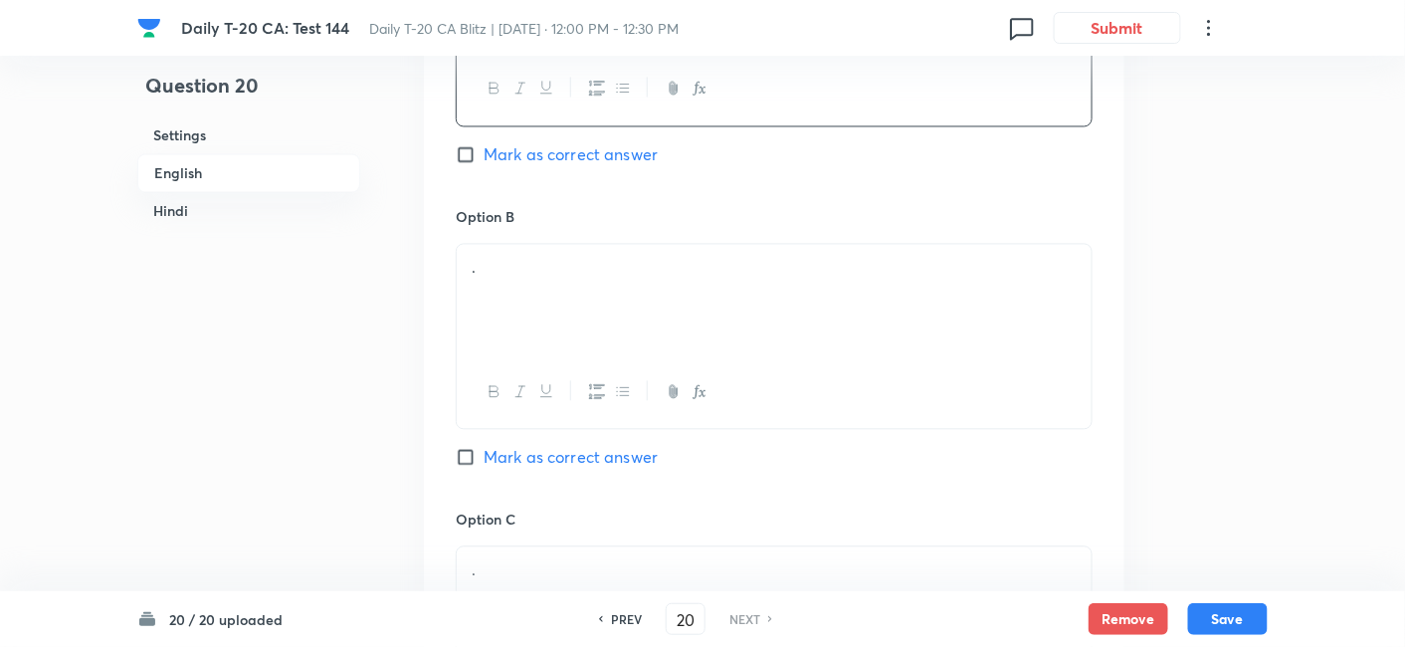
scroll to position [1177, 0]
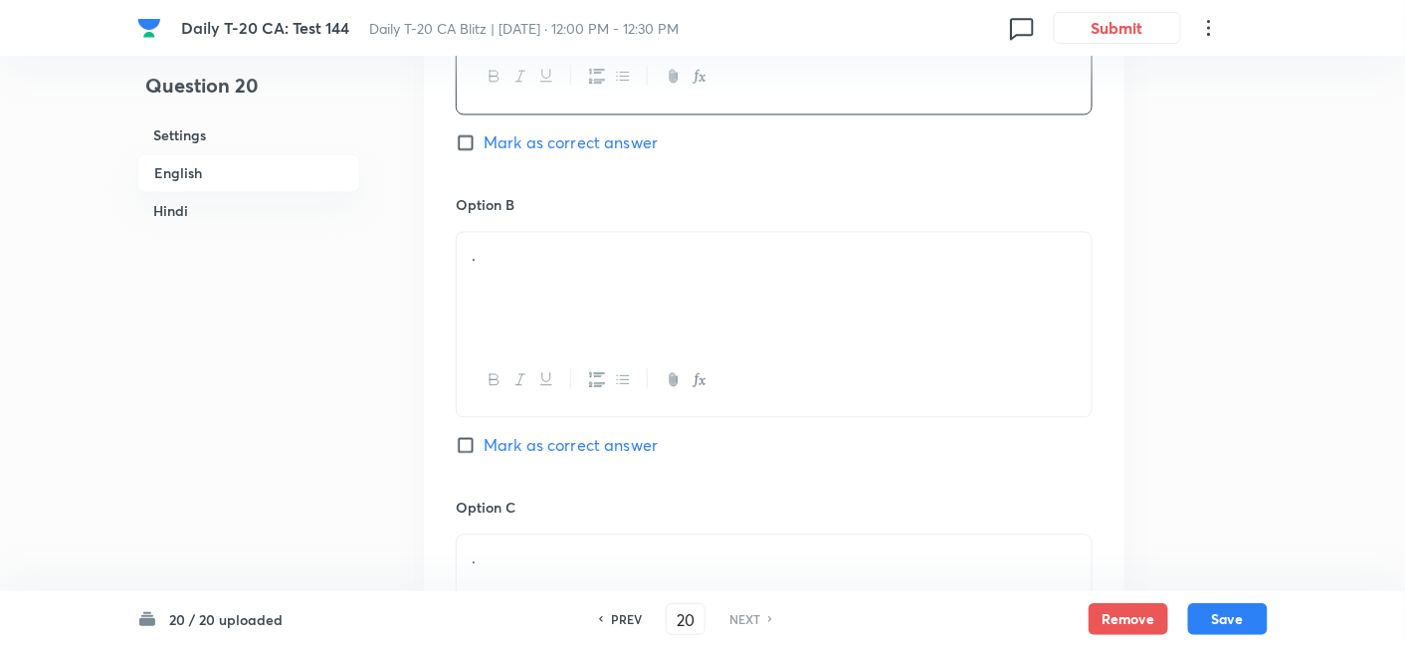
click at [544, 266] on div "." at bounding box center [774, 288] width 635 height 111
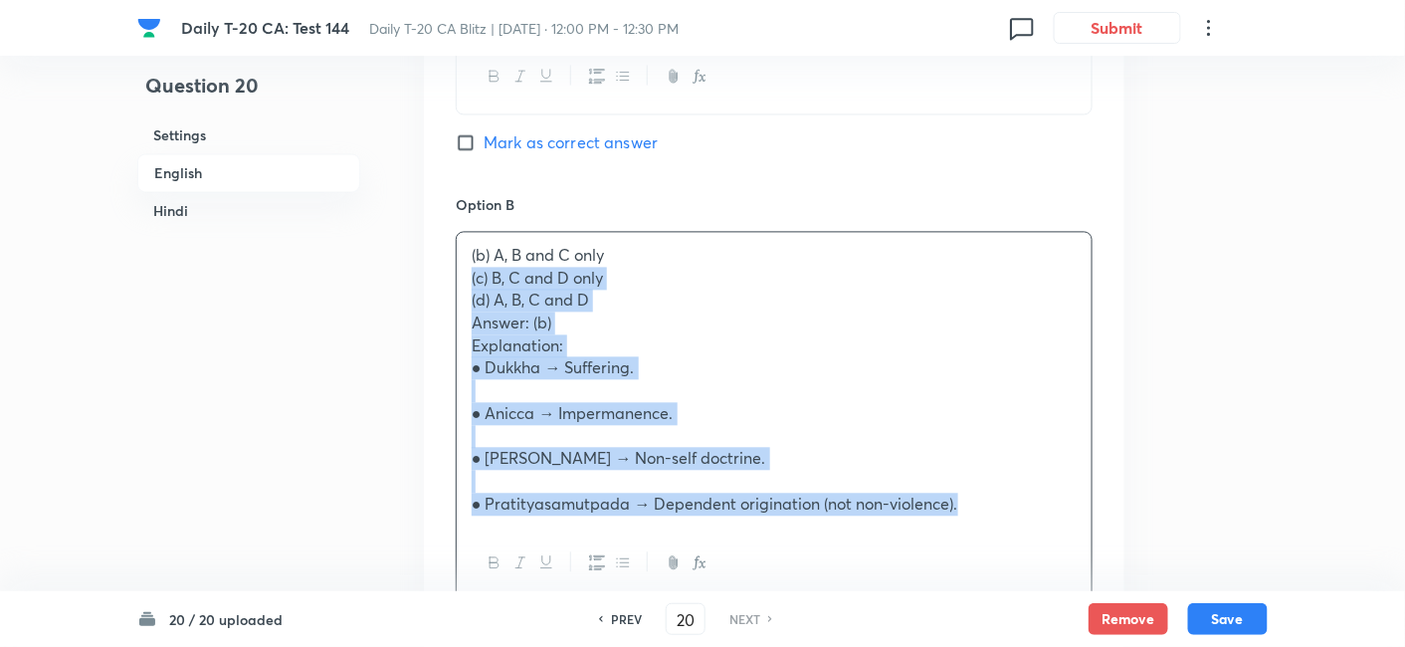
drag, startPoint x: 478, startPoint y: 256, endPoint x: 443, endPoint y: 250, distance: 35.3
click at [443, 250] on div "Option A A and B only Mark as correct answer Option B (b) A, B and C only (c) B…" at bounding box center [774, 569] width 701 height 1419
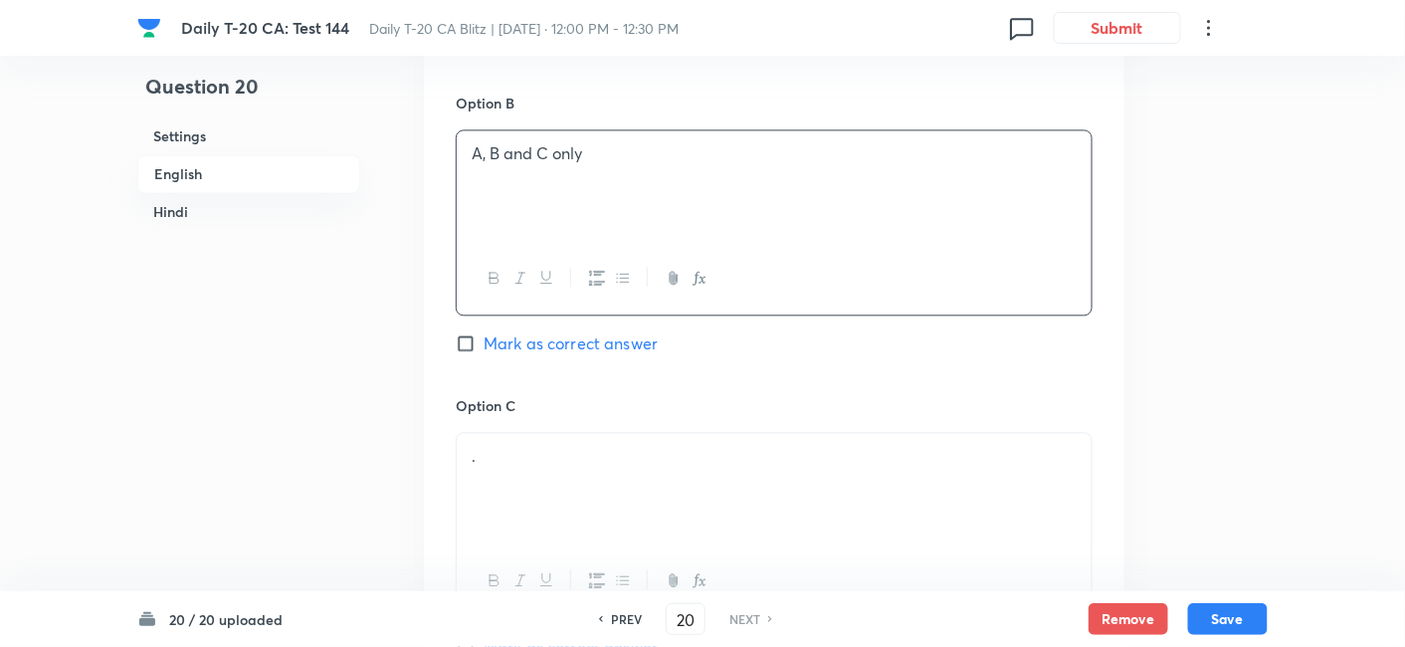
scroll to position [1399, 0]
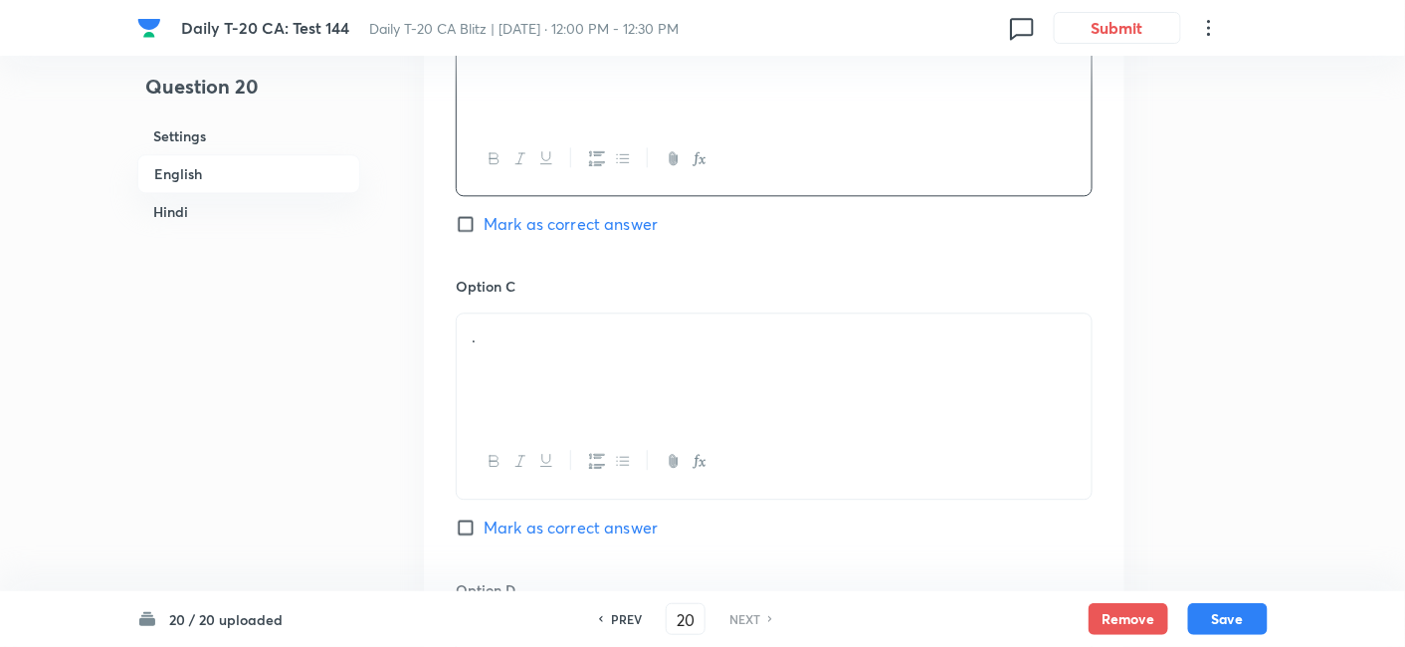
click at [614, 212] on span "Mark as correct answer" at bounding box center [571, 224] width 174 height 24
click at [484, 214] on input "Mark as correct answer" at bounding box center [470, 224] width 28 height 20
checkbox input "true"
checkbox input "false"
checkbox input "true"
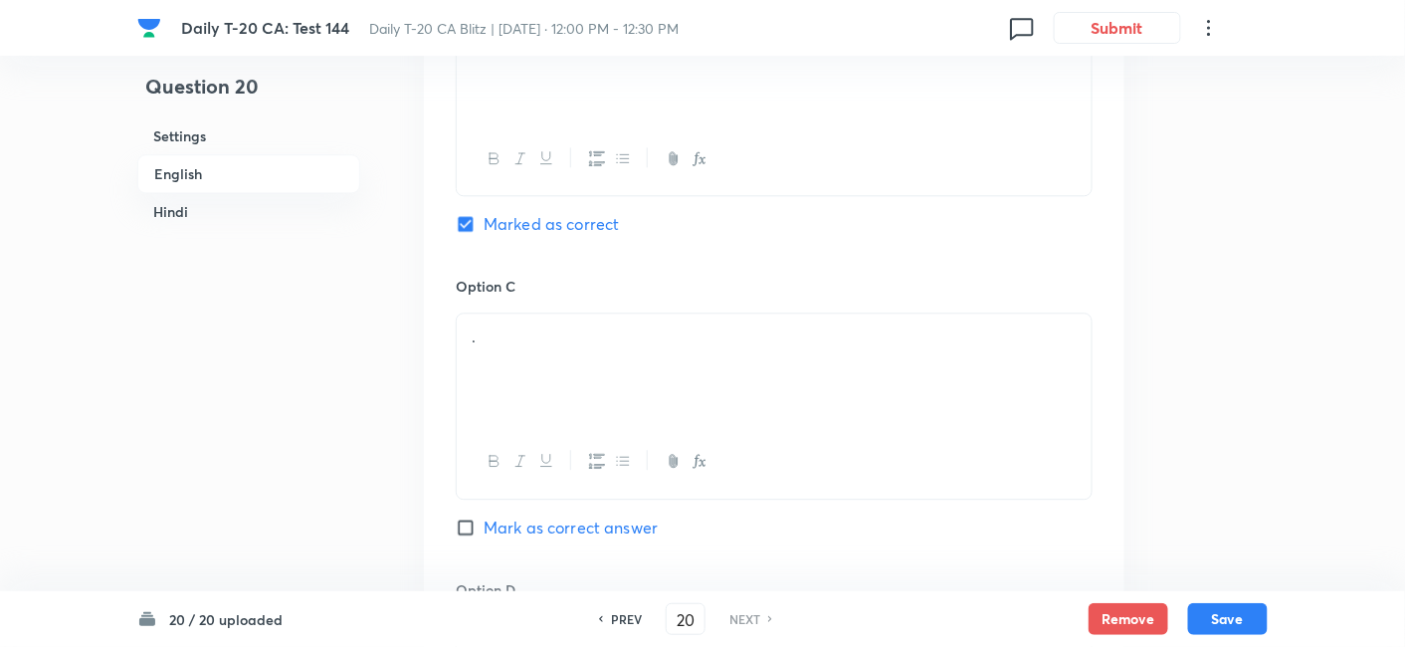
checkbox input "false"
click at [571, 335] on div "." at bounding box center [774, 369] width 635 height 111
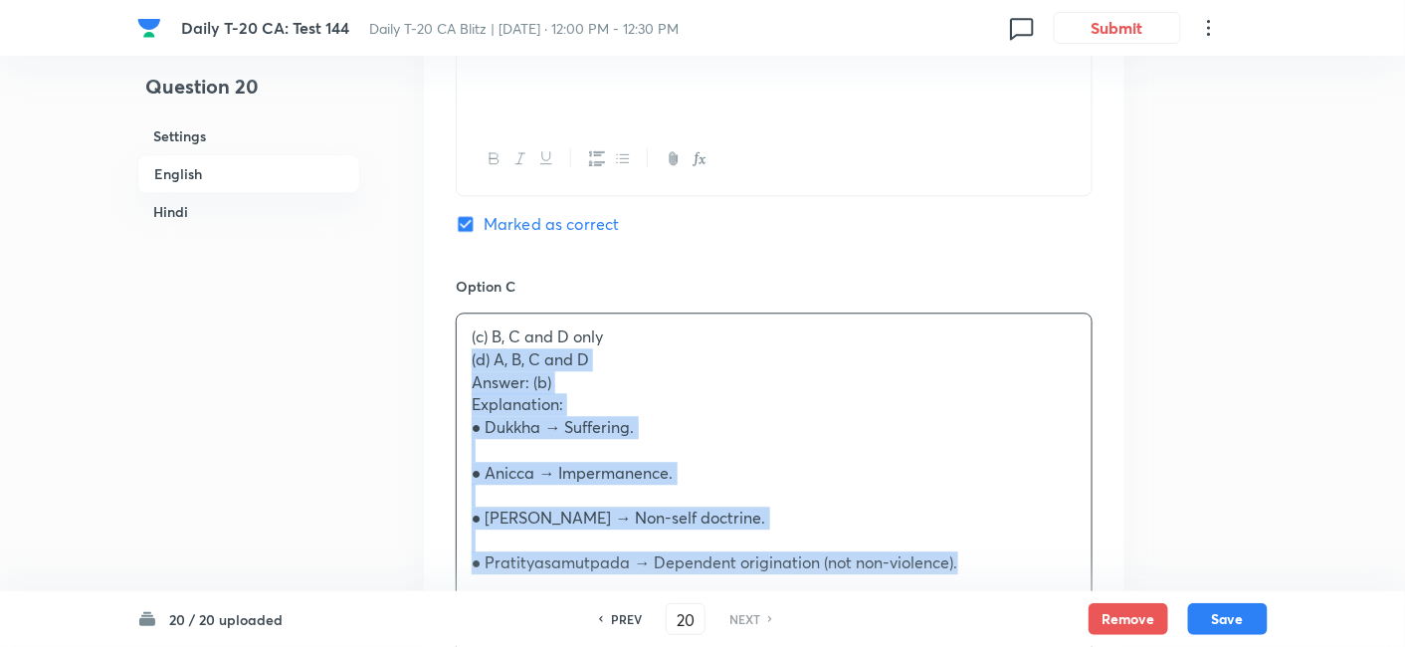
drag, startPoint x: 455, startPoint y: 342, endPoint x: 438, endPoint y: 342, distance: 16.9
click at [438, 342] on div "Option A A and B only Mark as correct answer Option B A, B and C only Marked as…" at bounding box center [774, 336] width 701 height 1397
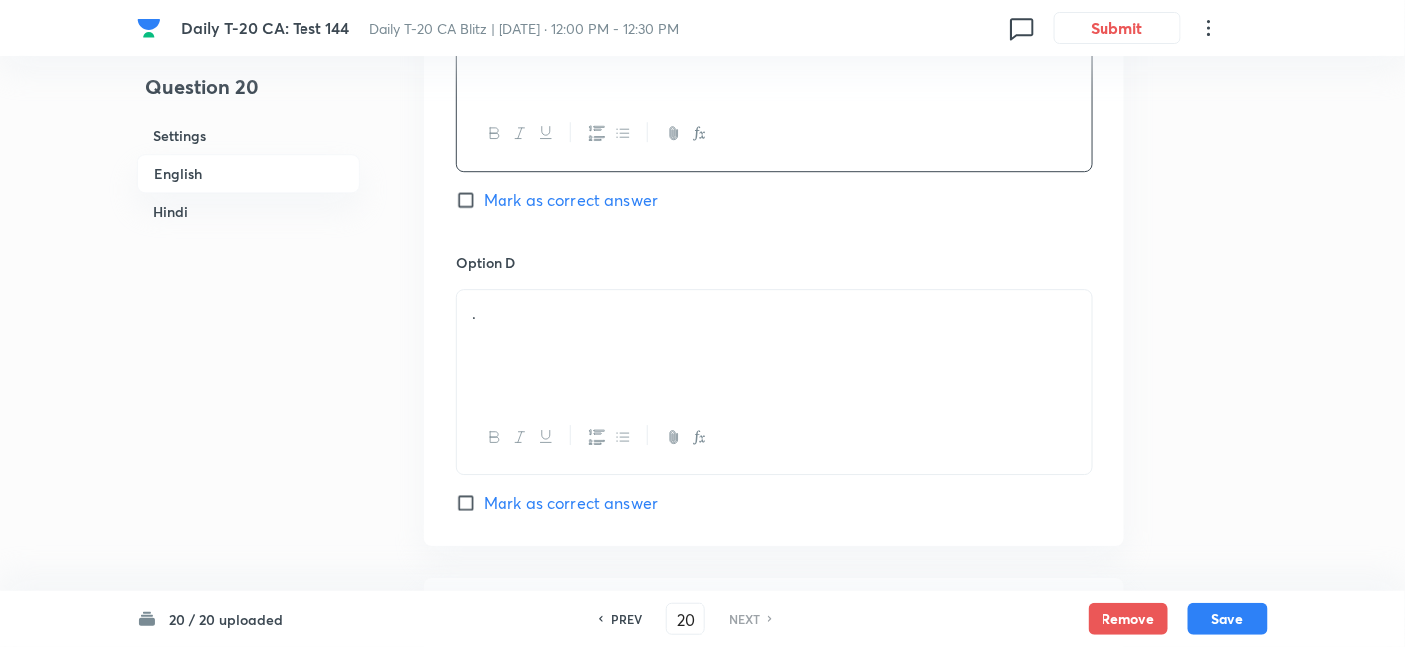
scroll to position [1730, 0]
click at [551, 316] on div "." at bounding box center [774, 341] width 635 height 111
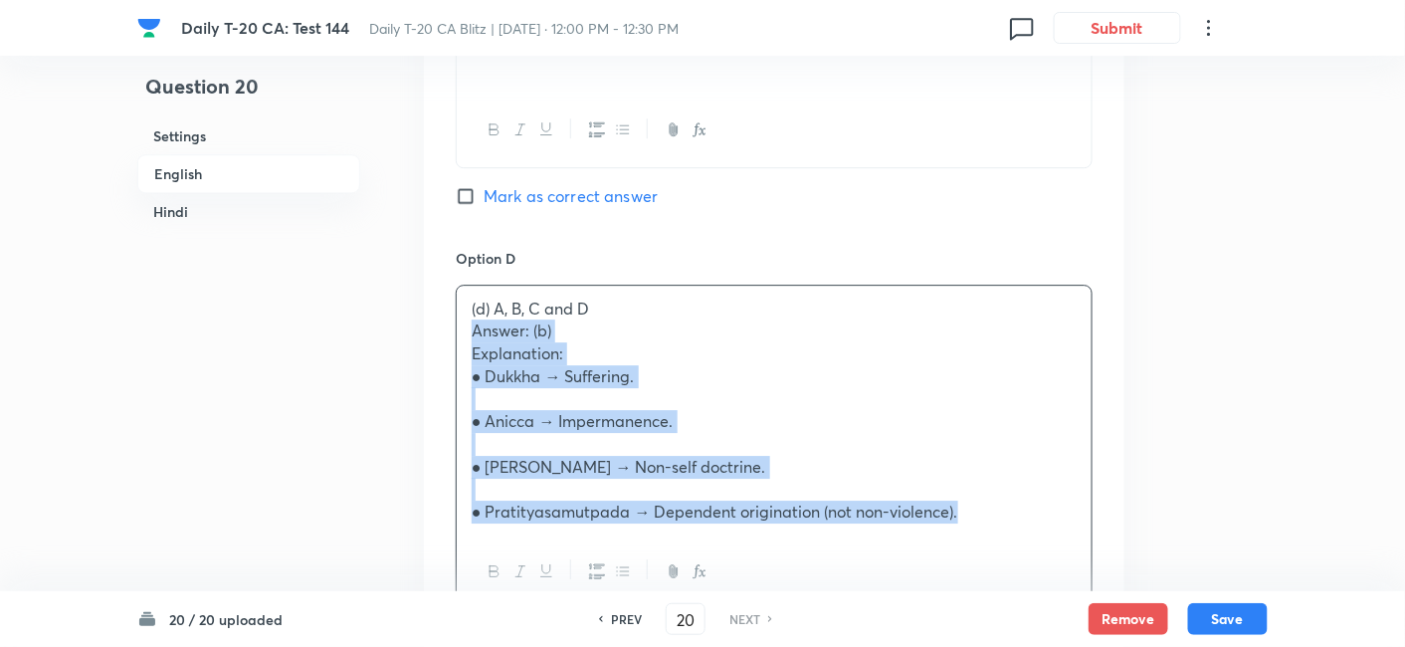
drag, startPoint x: 463, startPoint y: 311, endPoint x: 432, endPoint y: 308, distance: 31.0
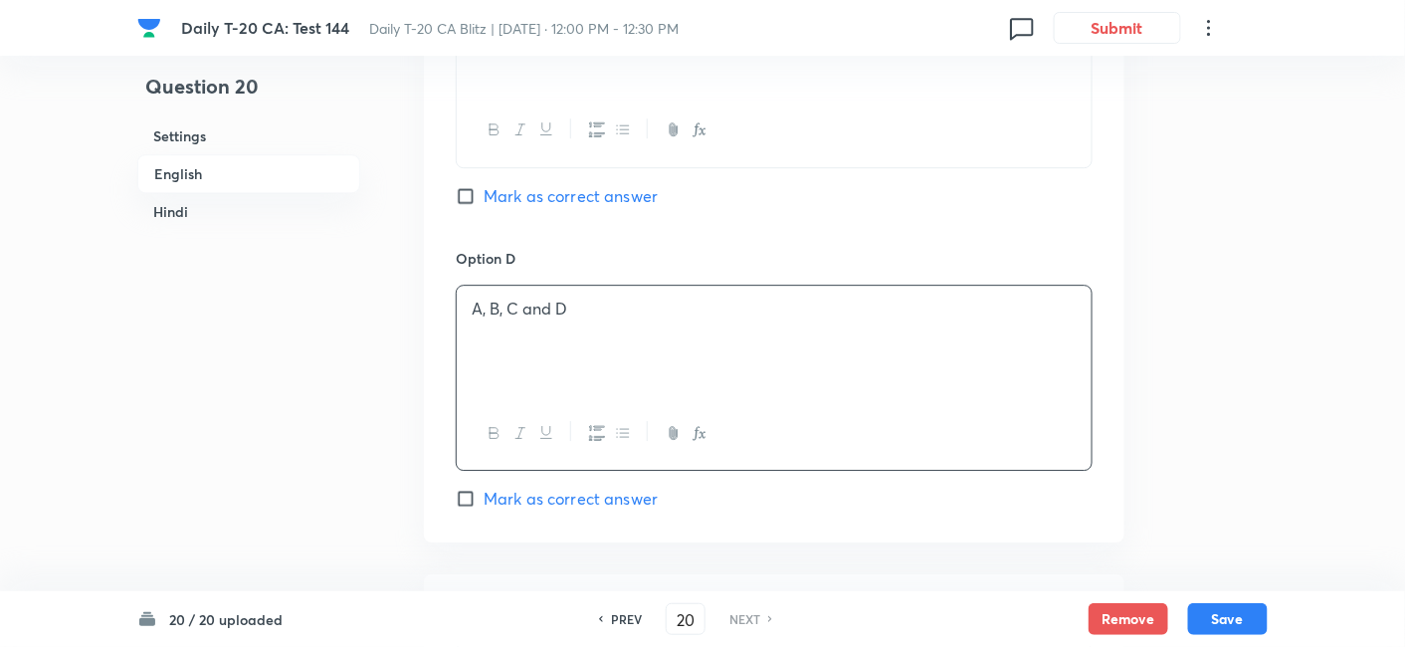
scroll to position [2172, 0]
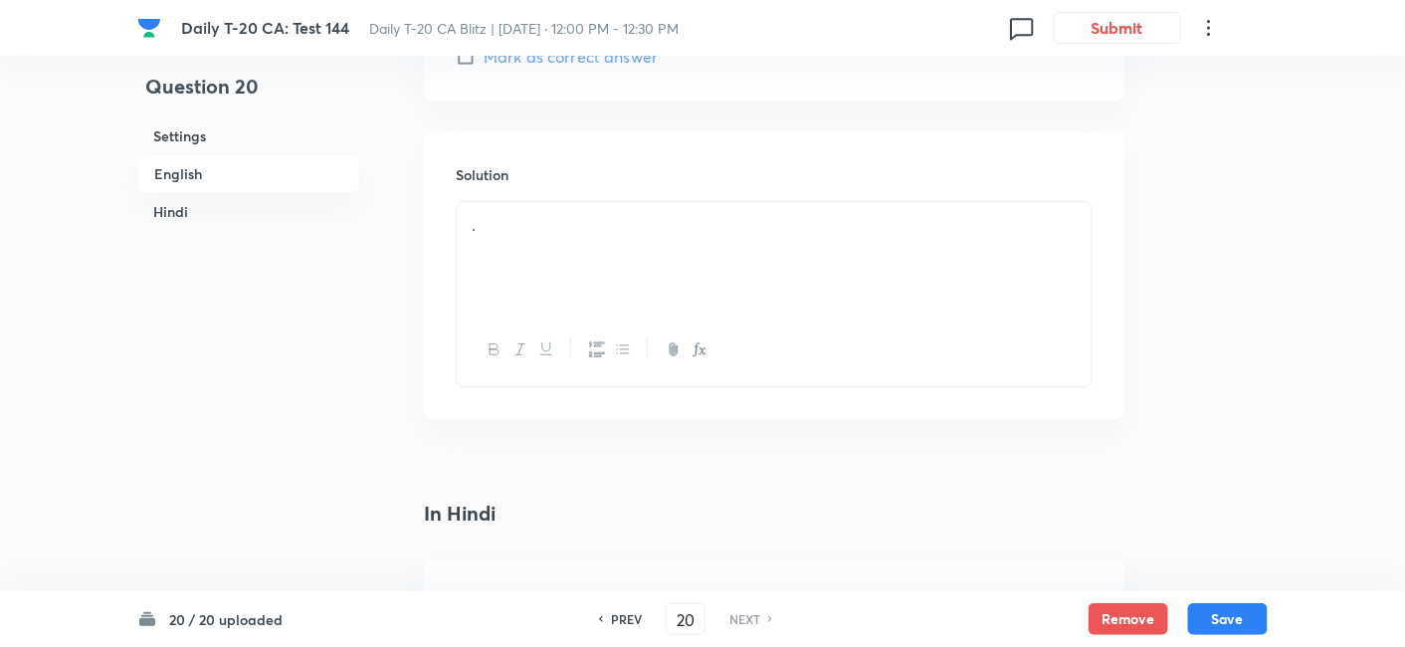
click at [545, 217] on div "." at bounding box center [774, 257] width 635 height 111
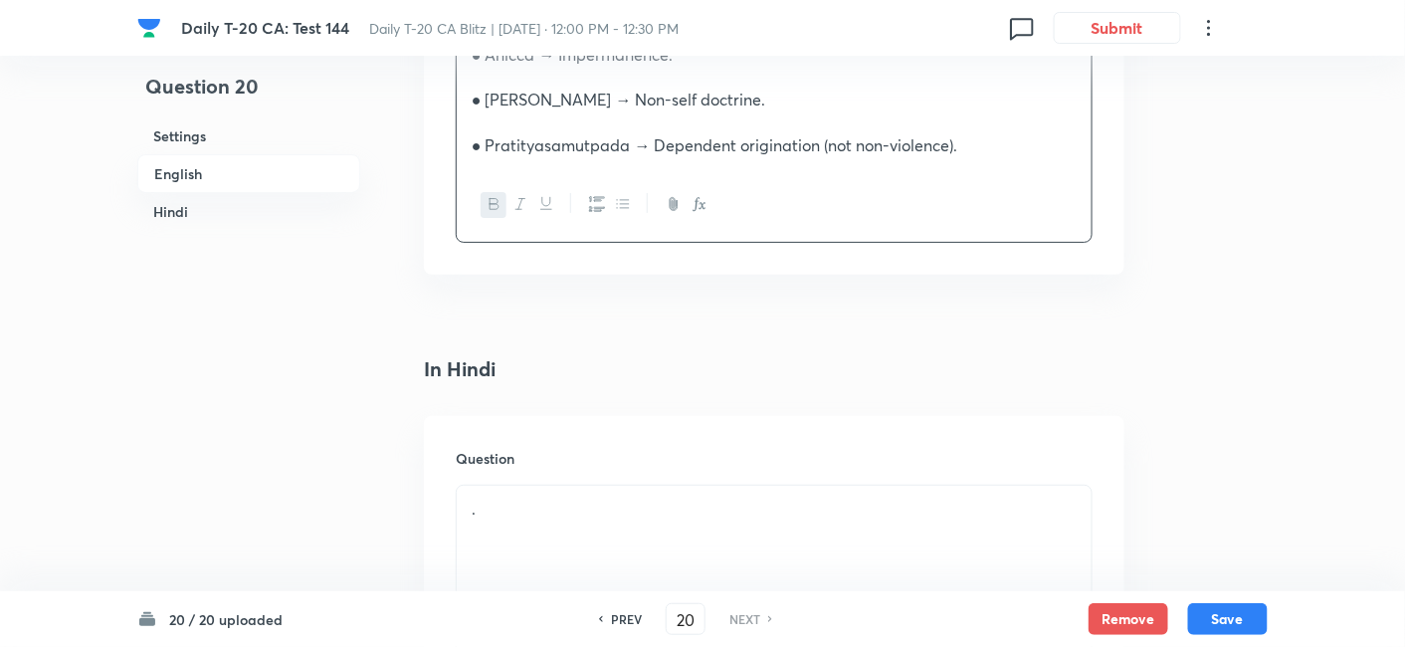
scroll to position [2615, 0]
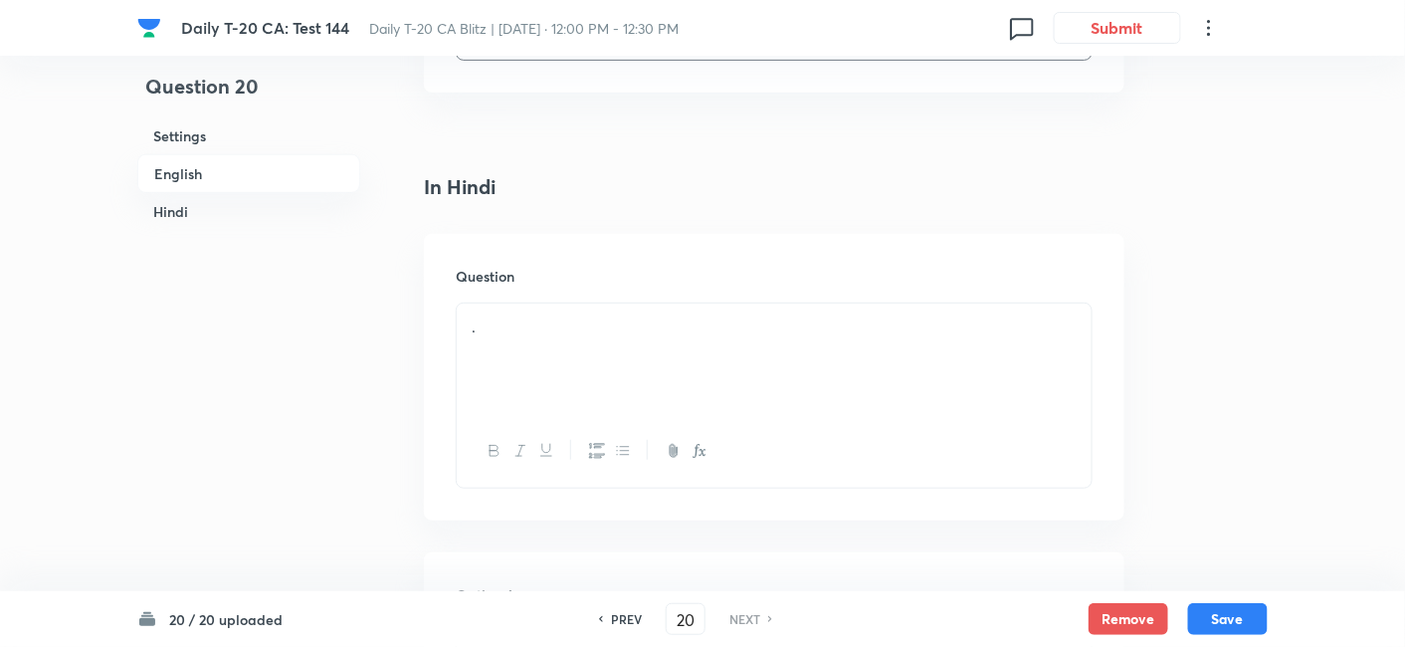
click at [592, 316] on p "." at bounding box center [774, 327] width 605 height 23
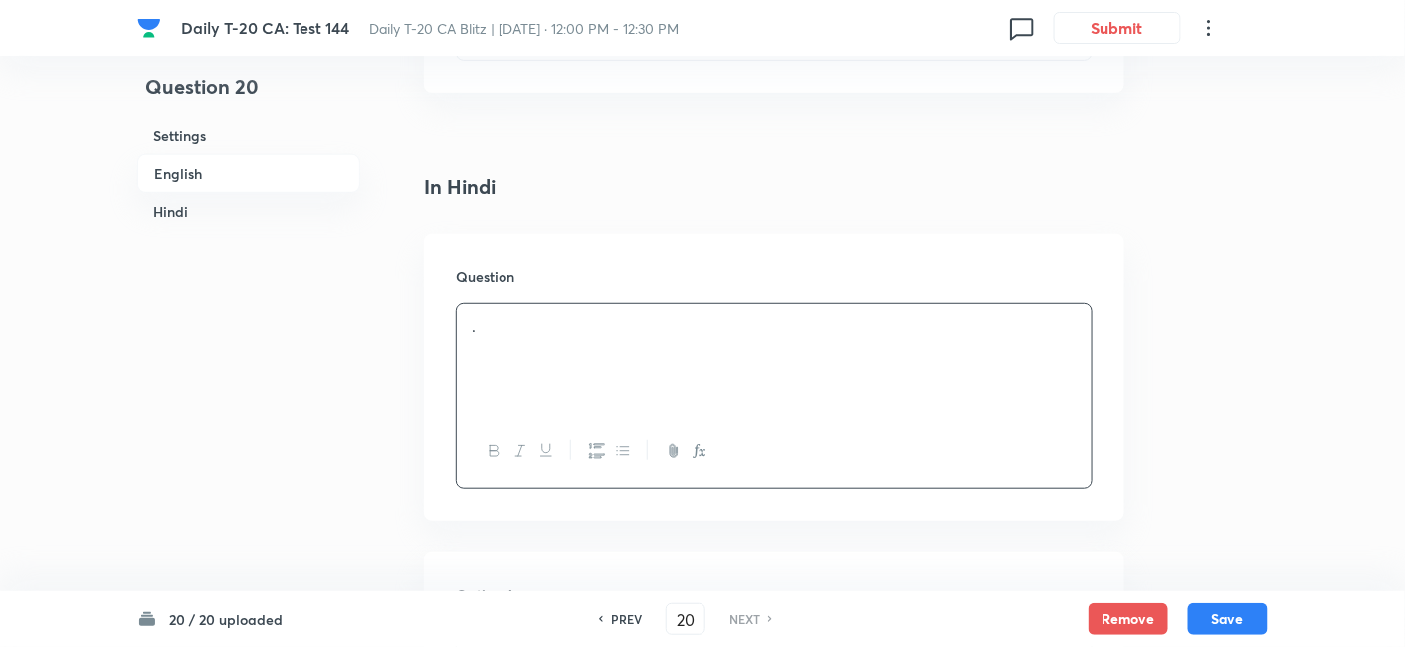
click at [614, 320] on div "." at bounding box center [774, 359] width 635 height 111
click at [222, 157] on h6 "English" at bounding box center [248, 173] width 223 height 39
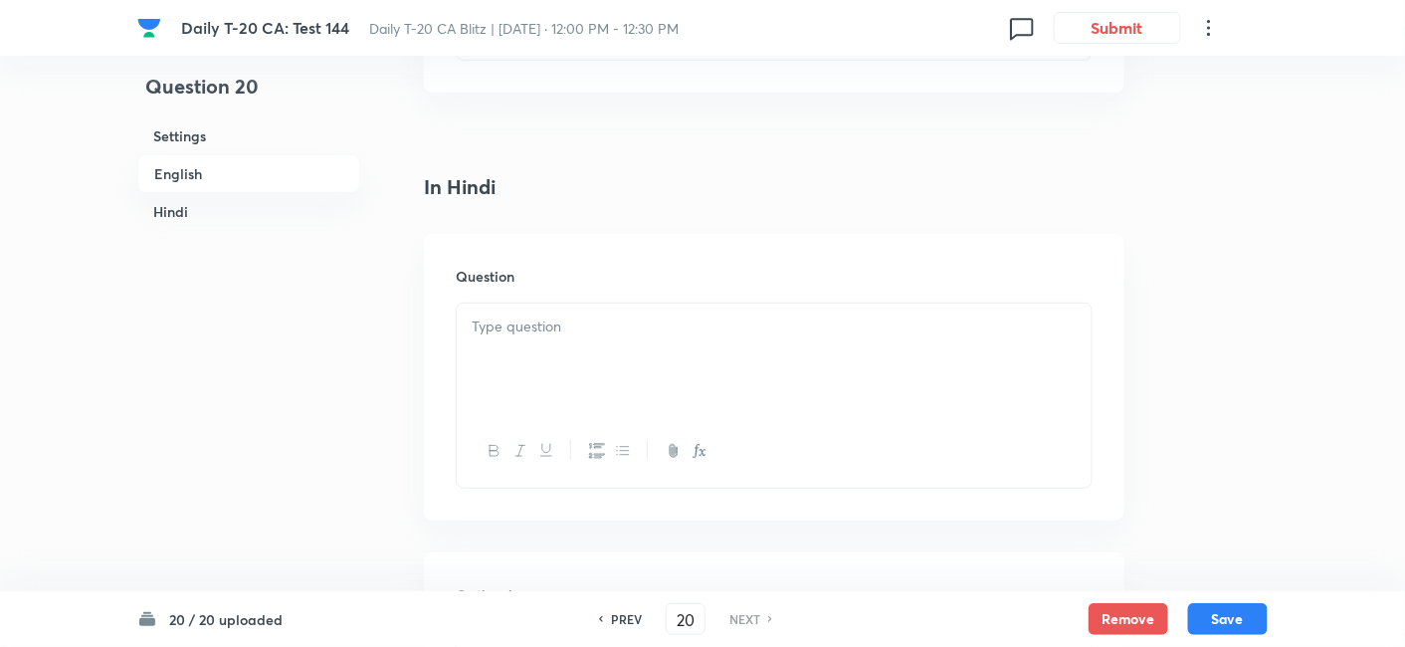
scroll to position [514, 0]
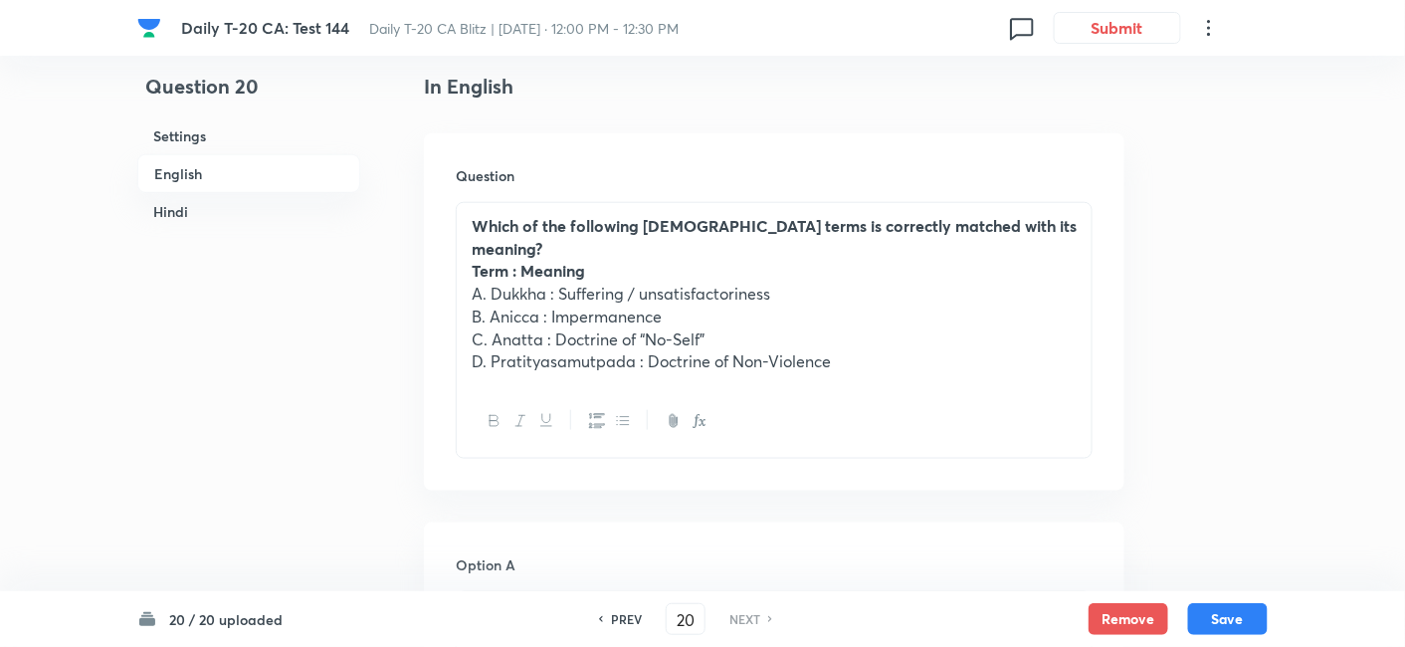
click at [223, 185] on h6 "English" at bounding box center [248, 173] width 223 height 39
click at [217, 211] on h6 "Hindi" at bounding box center [248, 211] width 223 height 37
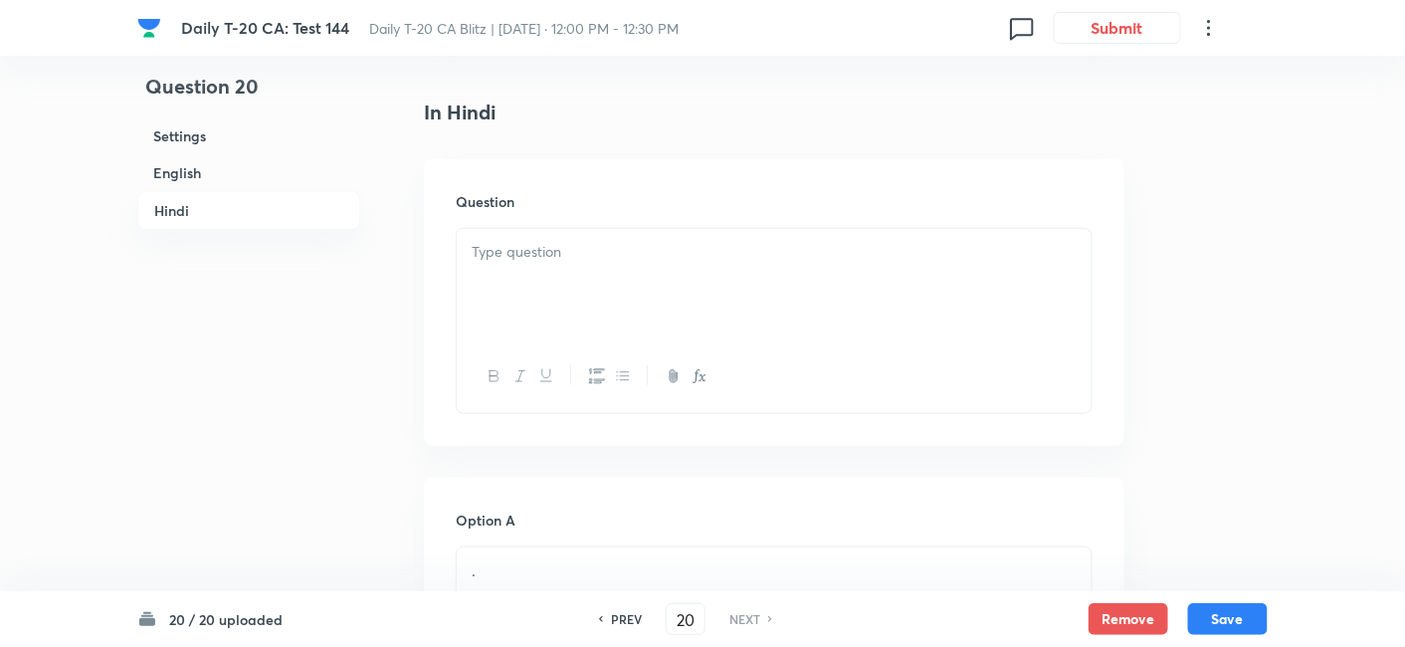
click at [693, 276] on div at bounding box center [774, 284] width 635 height 111
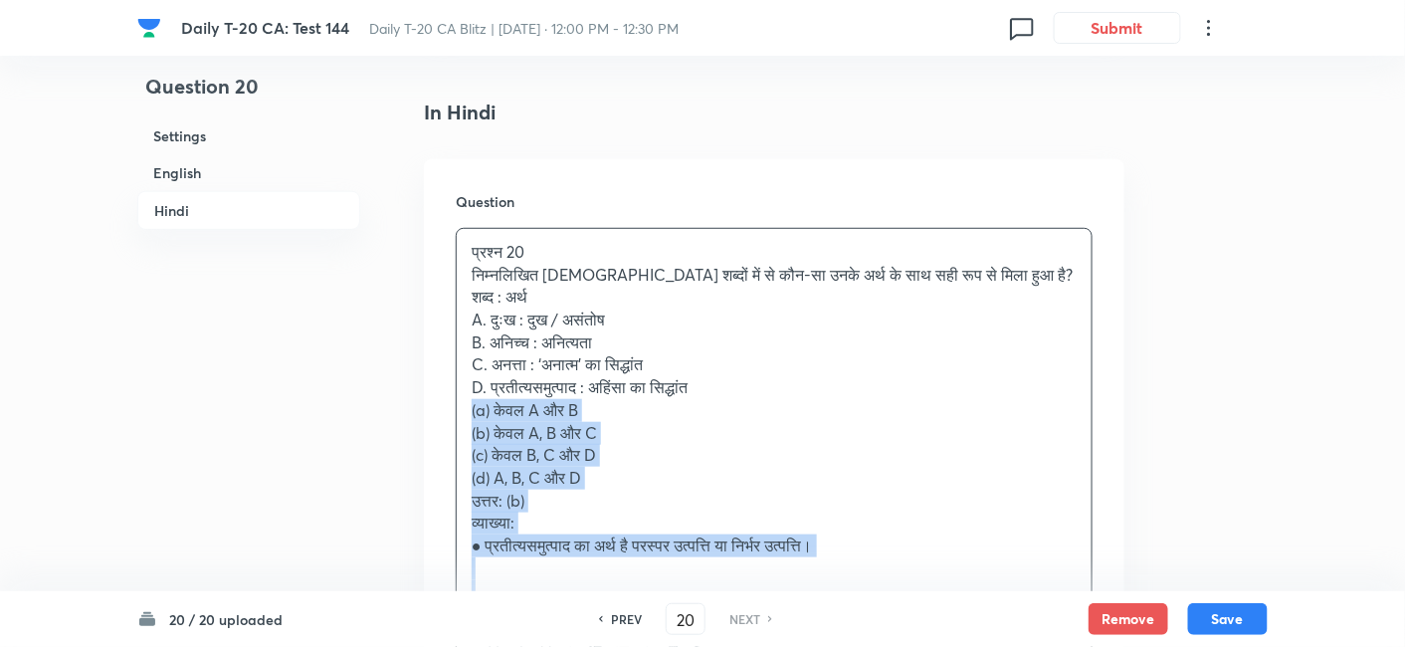
drag, startPoint x: 539, startPoint y: 385, endPoint x: 420, endPoint y: 375, distance: 119.9
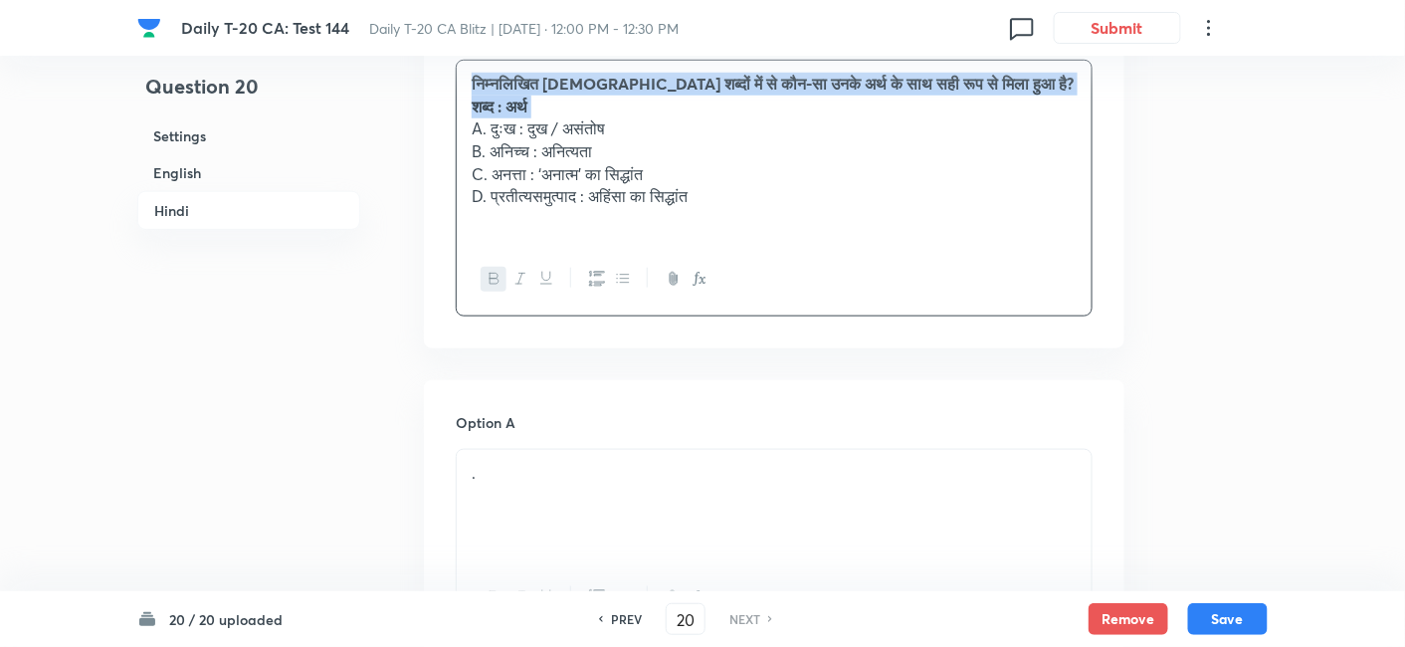
scroll to position [3021, 0]
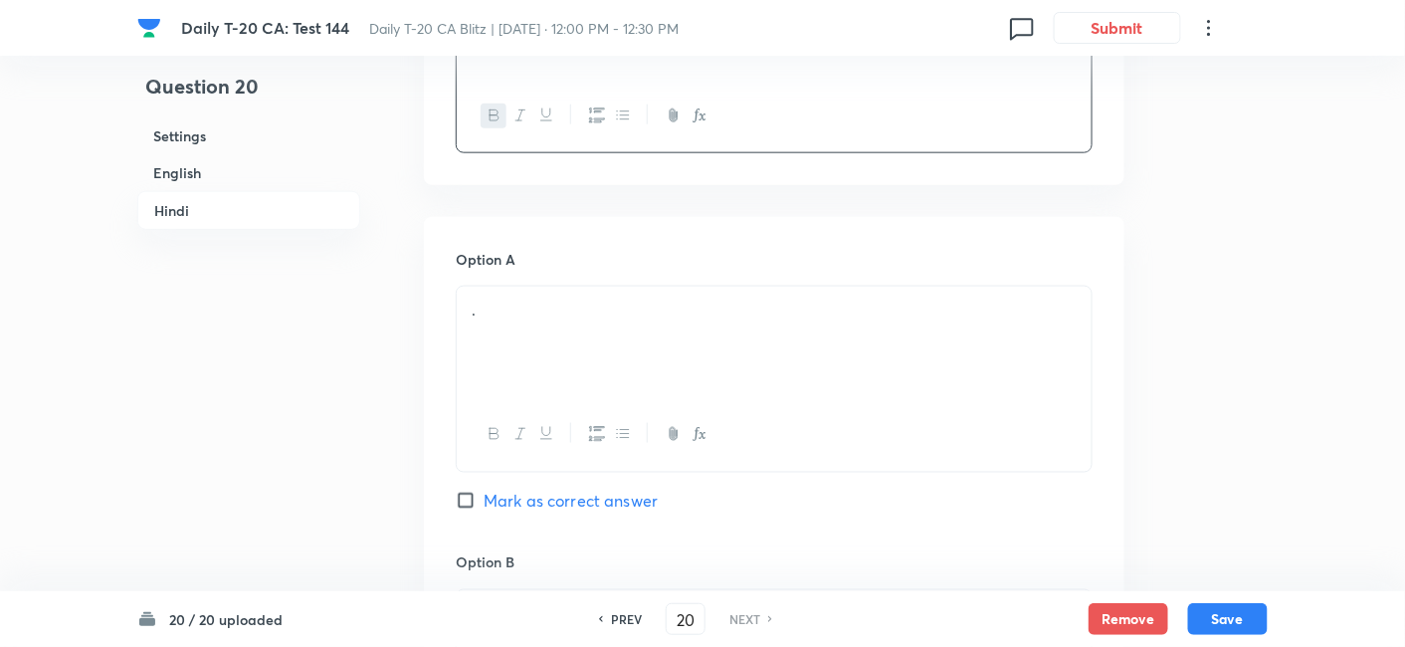
click at [564, 299] on div "." at bounding box center [774, 342] width 635 height 111
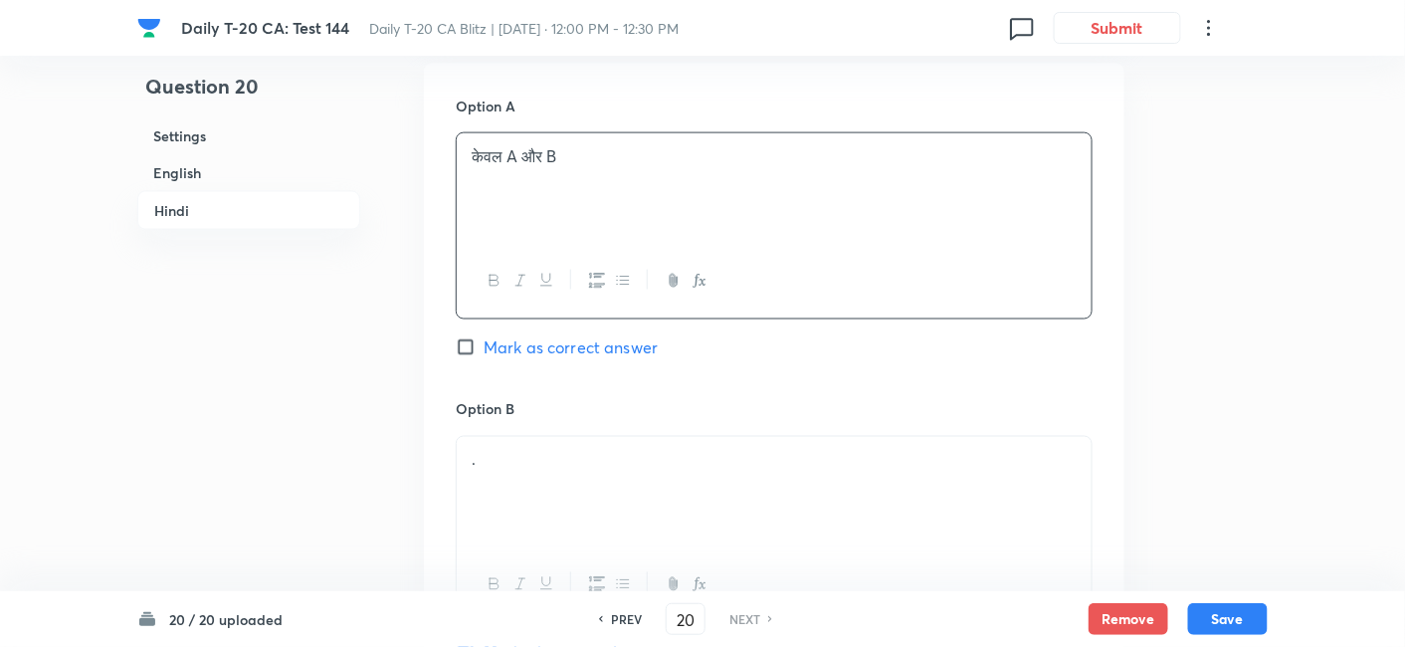
scroll to position [3352, 0]
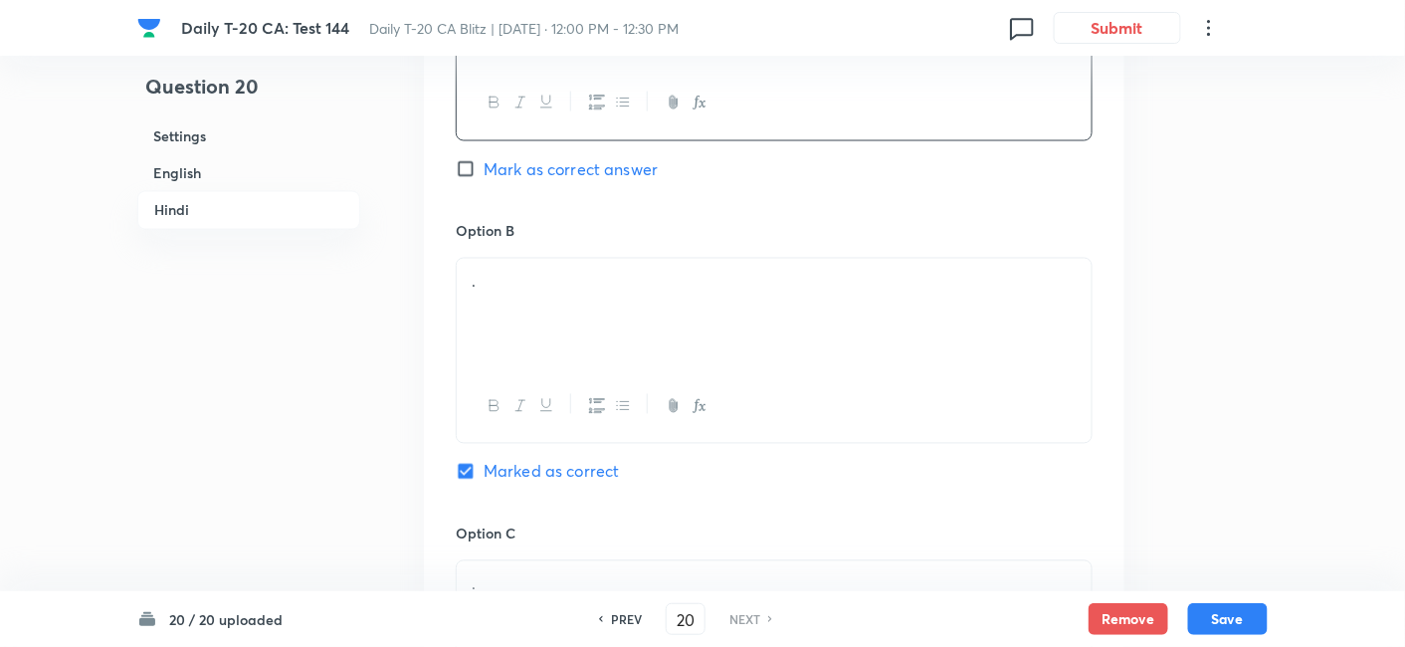
click at [542, 285] on div "." at bounding box center [774, 314] width 635 height 111
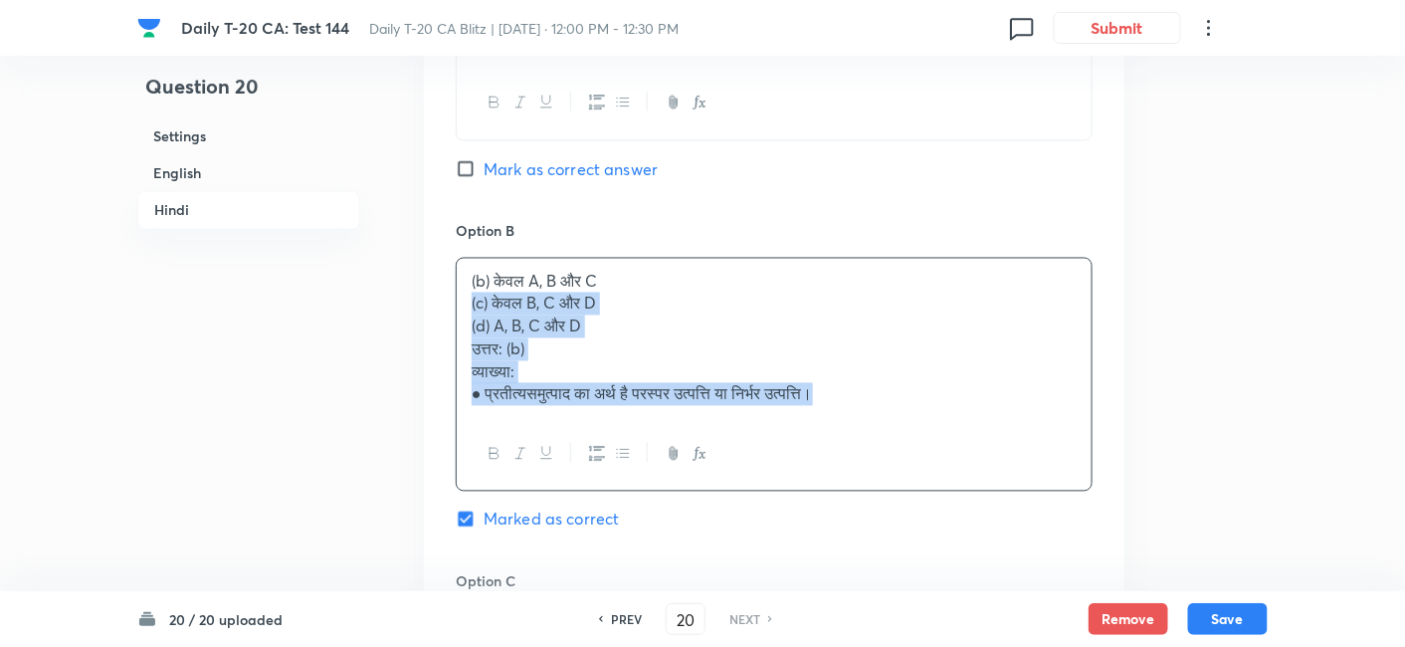
drag, startPoint x: 492, startPoint y: 280, endPoint x: 429, endPoint y: 276, distance: 62.8
click at [429, 276] on div "Option A केवल A और B Mark as correct answer Option B (b) केवल A, B और C (c) केव…" at bounding box center [774, 528] width 701 height 1284
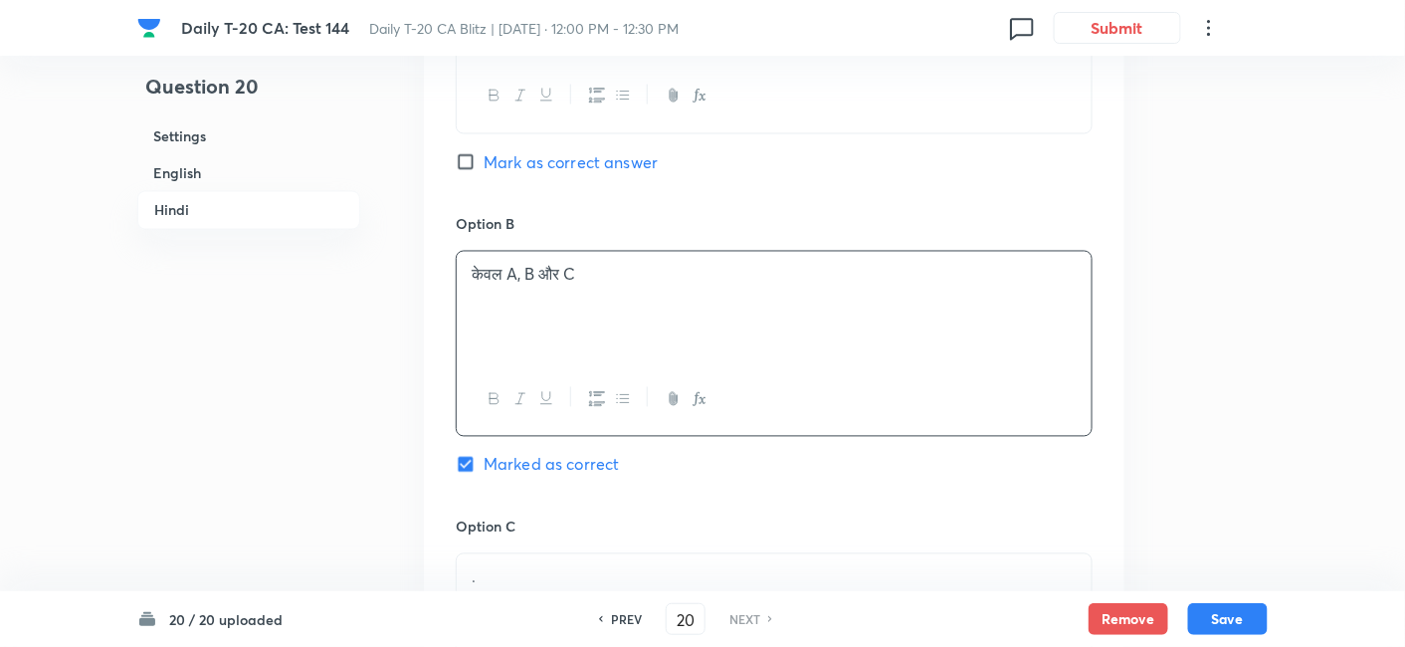
scroll to position [3574, 0]
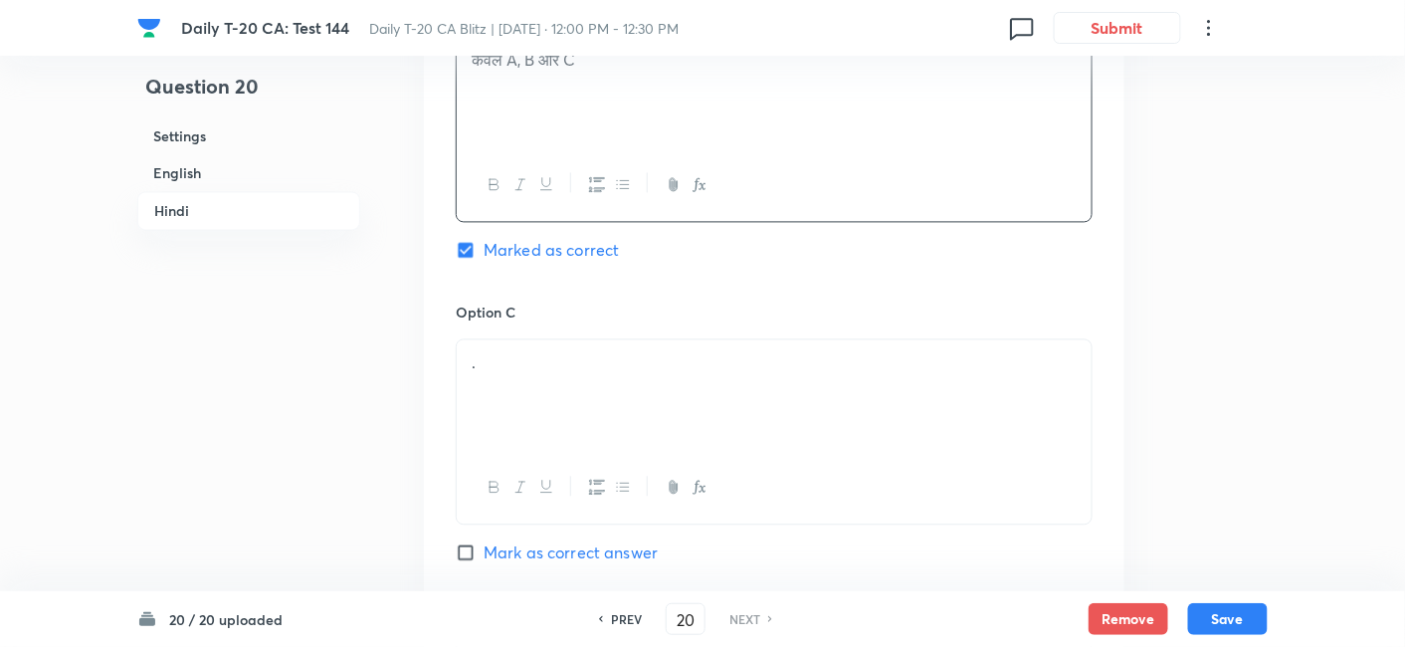
click at [646, 351] on p "." at bounding box center [774, 362] width 605 height 23
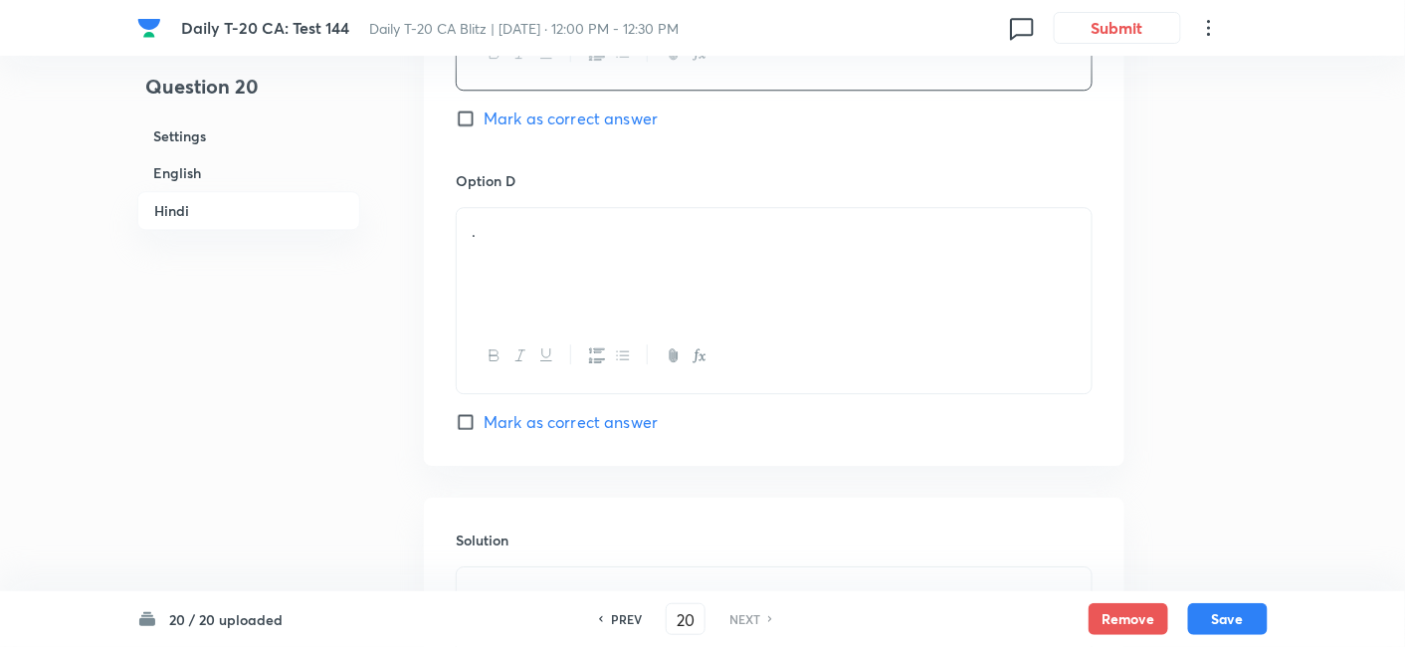
scroll to position [4016, 0]
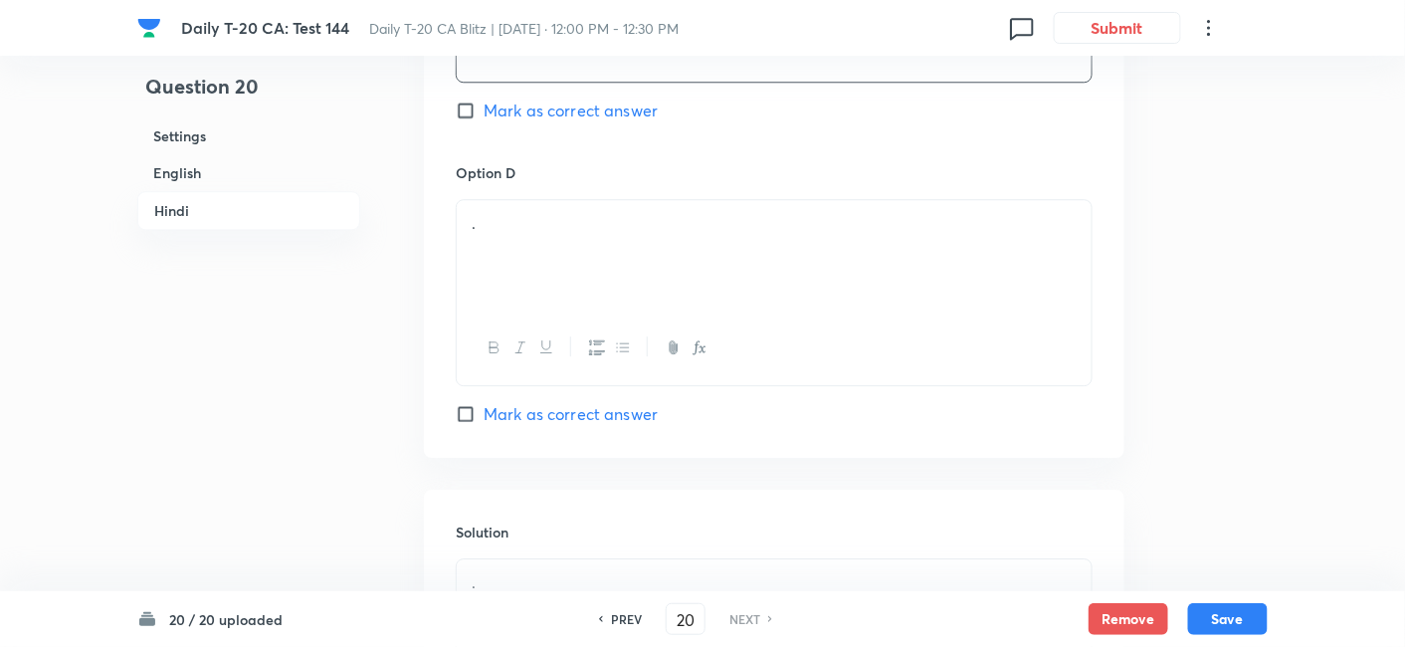
click at [588, 229] on div "." at bounding box center [774, 255] width 635 height 111
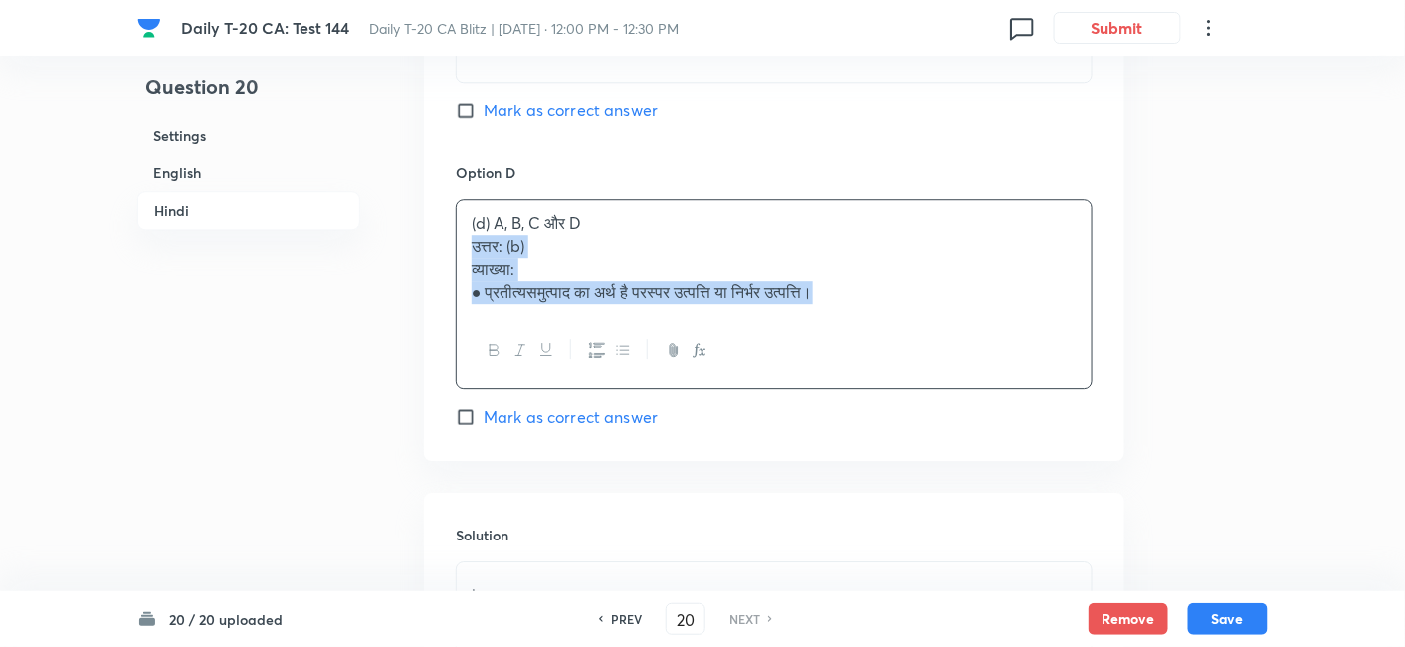
drag, startPoint x: 463, startPoint y: 231, endPoint x: 434, endPoint y: 226, distance: 29.3
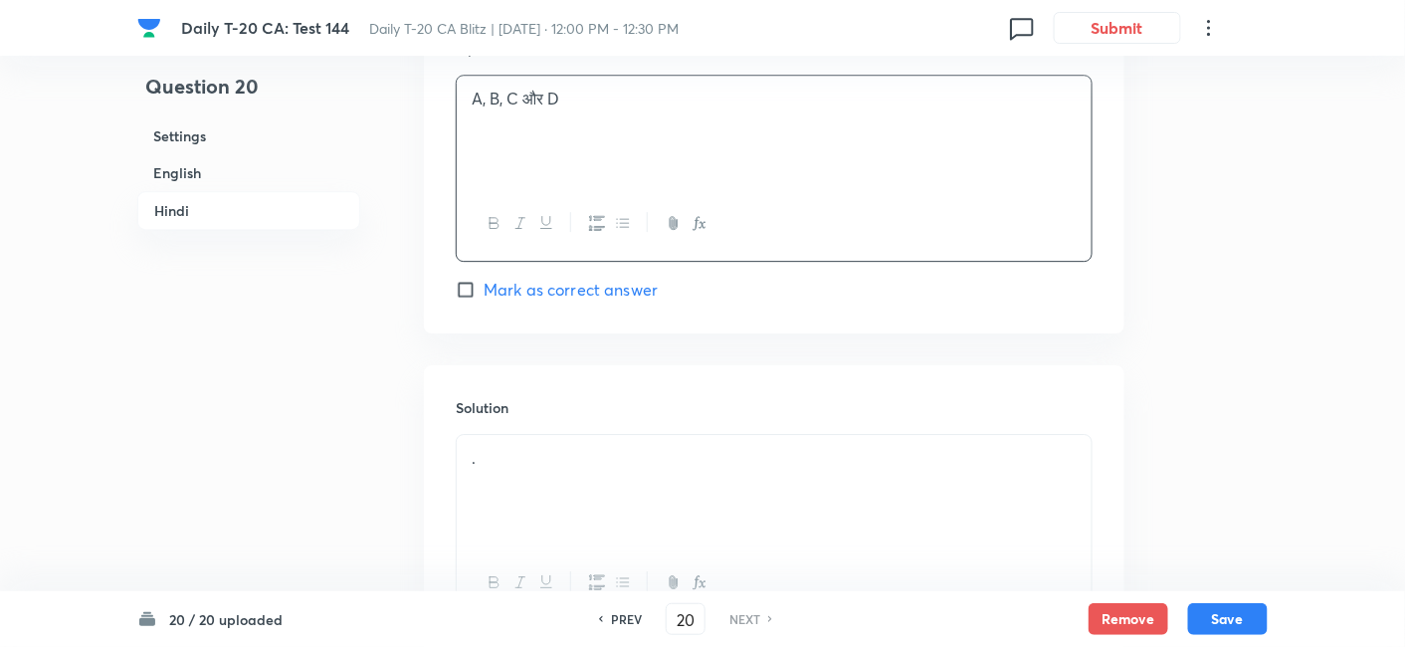
scroll to position [4292, 0]
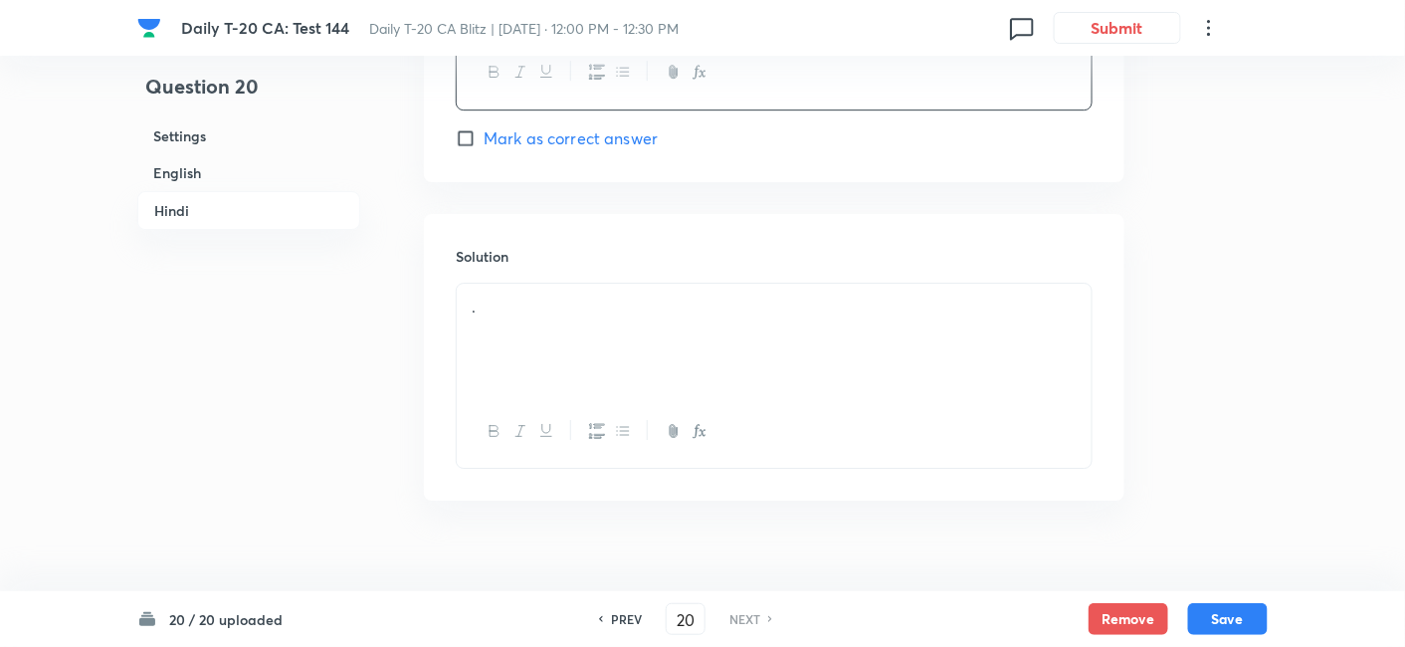
click at [565, 322] on div "." at bounding box center [774, 339] width 635 height 111
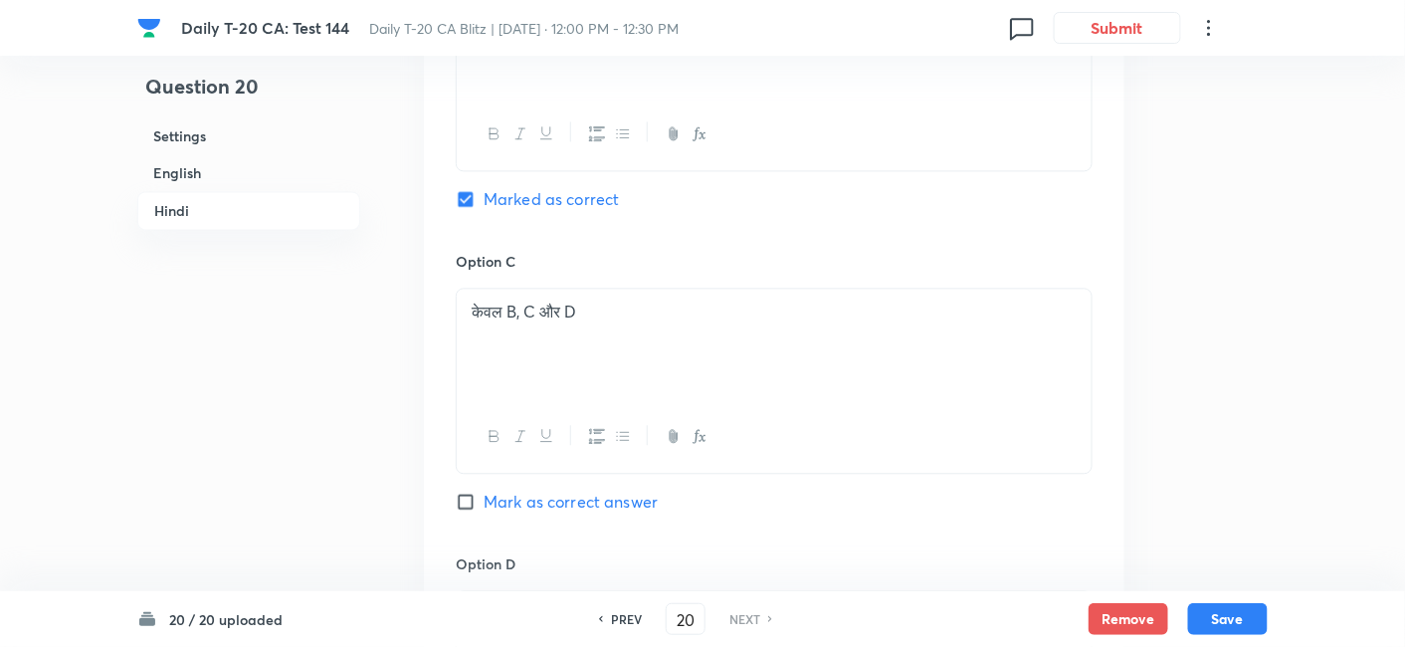
scroll to position [3518, 0]
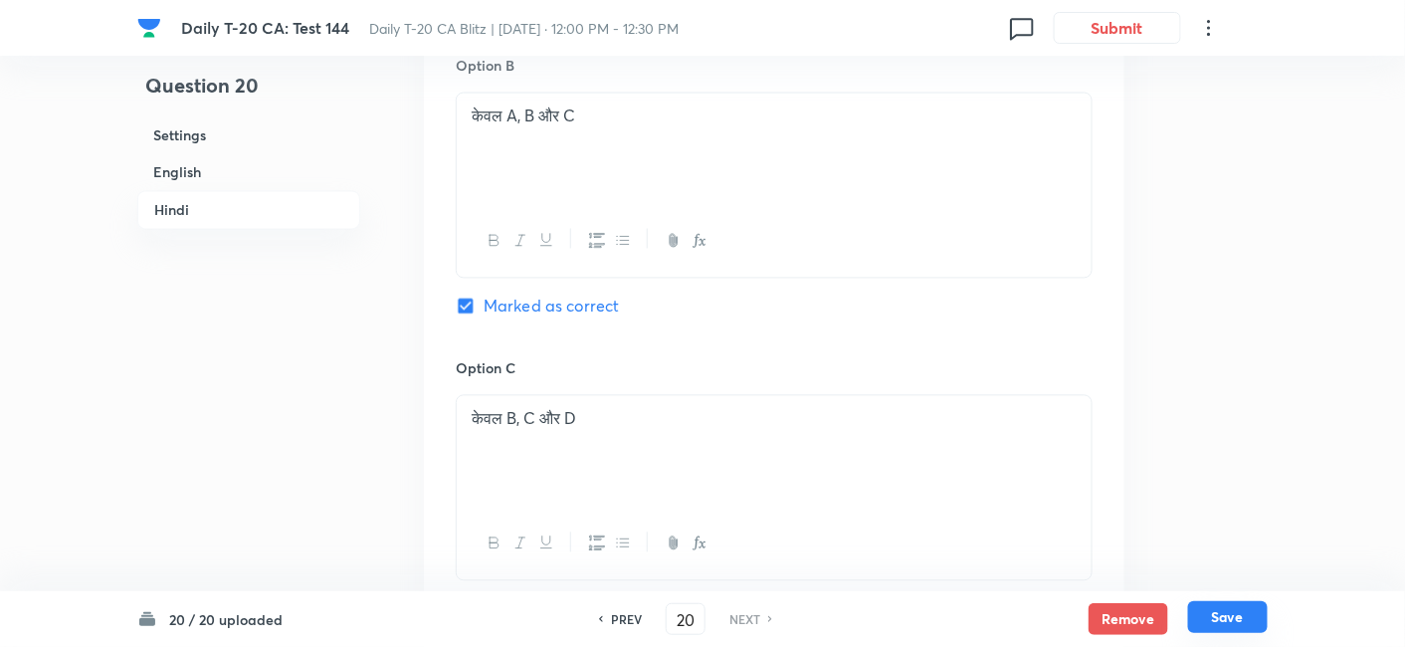
click at [1259, 619] on button "Save" at bounding box center [1228, 617] width 80 height 32
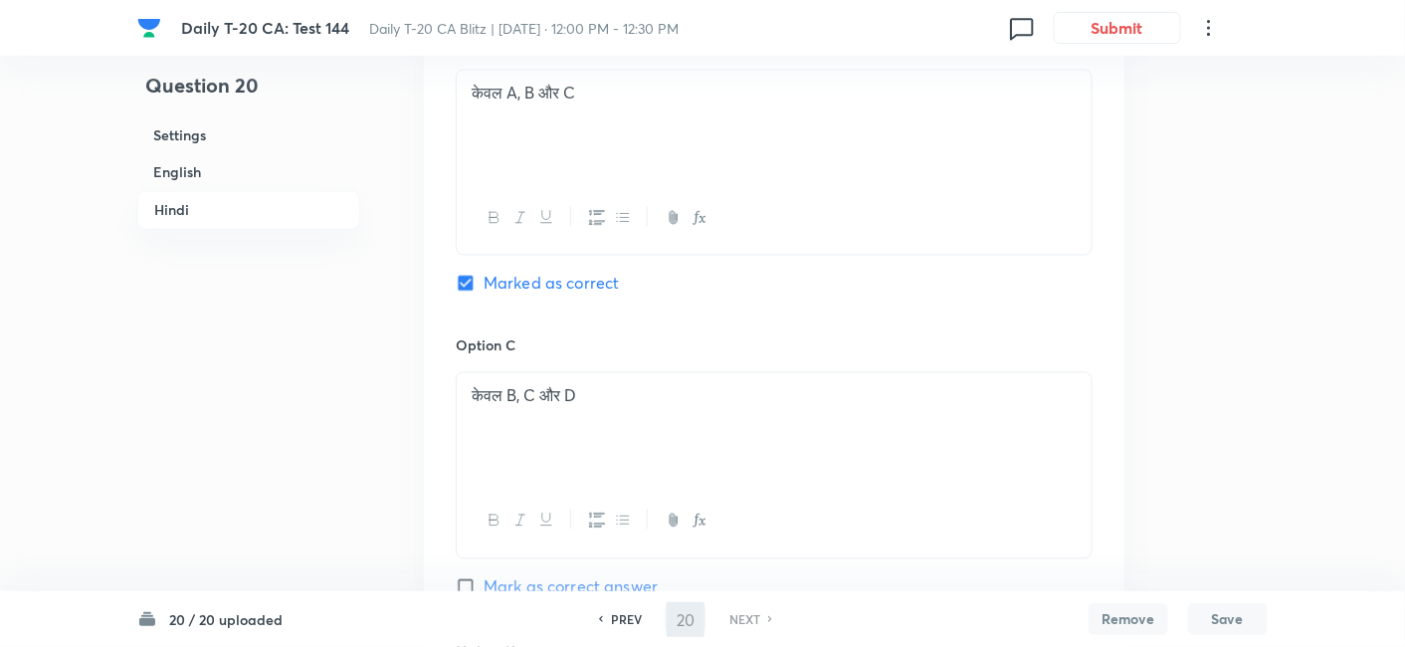
checkbox input "false"
checkbox input "true"
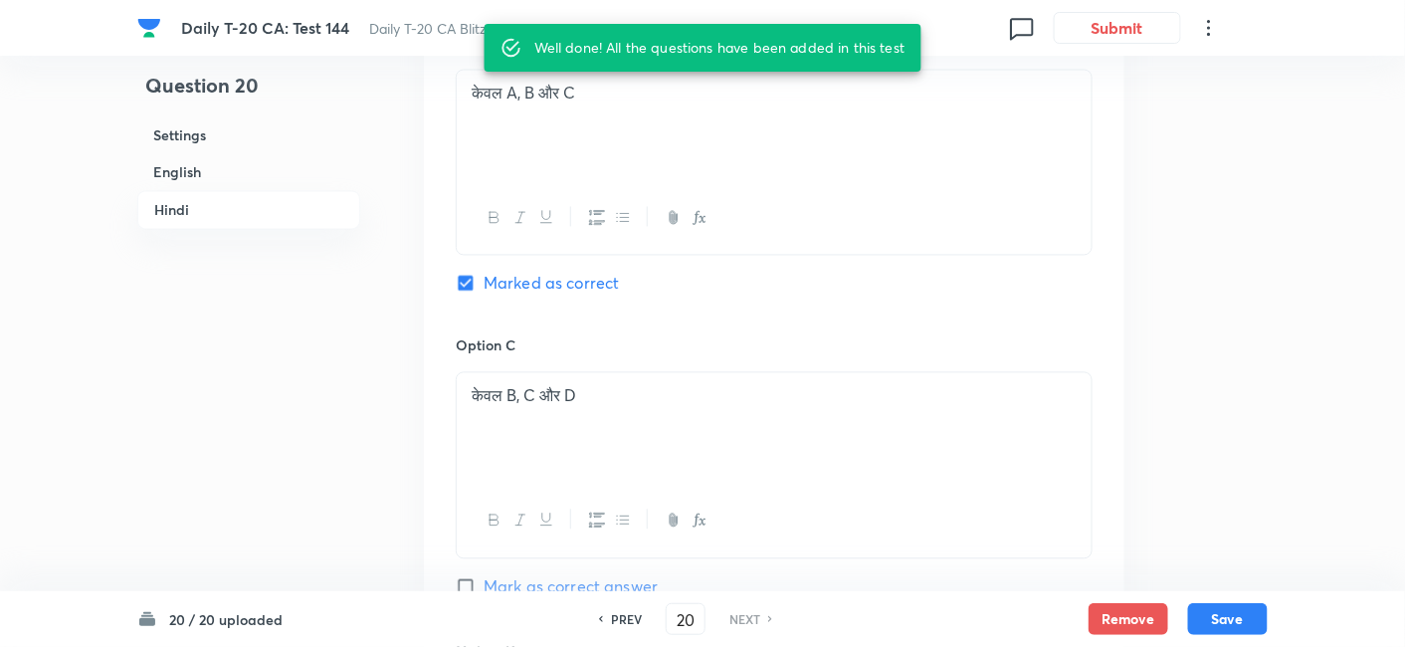
drag, startPoint x: 1259, startPoint y: 619, endPoint x: 813, endPoint y: 486, distance: 465.5
click at [1246, 621] on button "Save" at bounding box center [1228, 617] width 80 height 32
checkbox input "false"
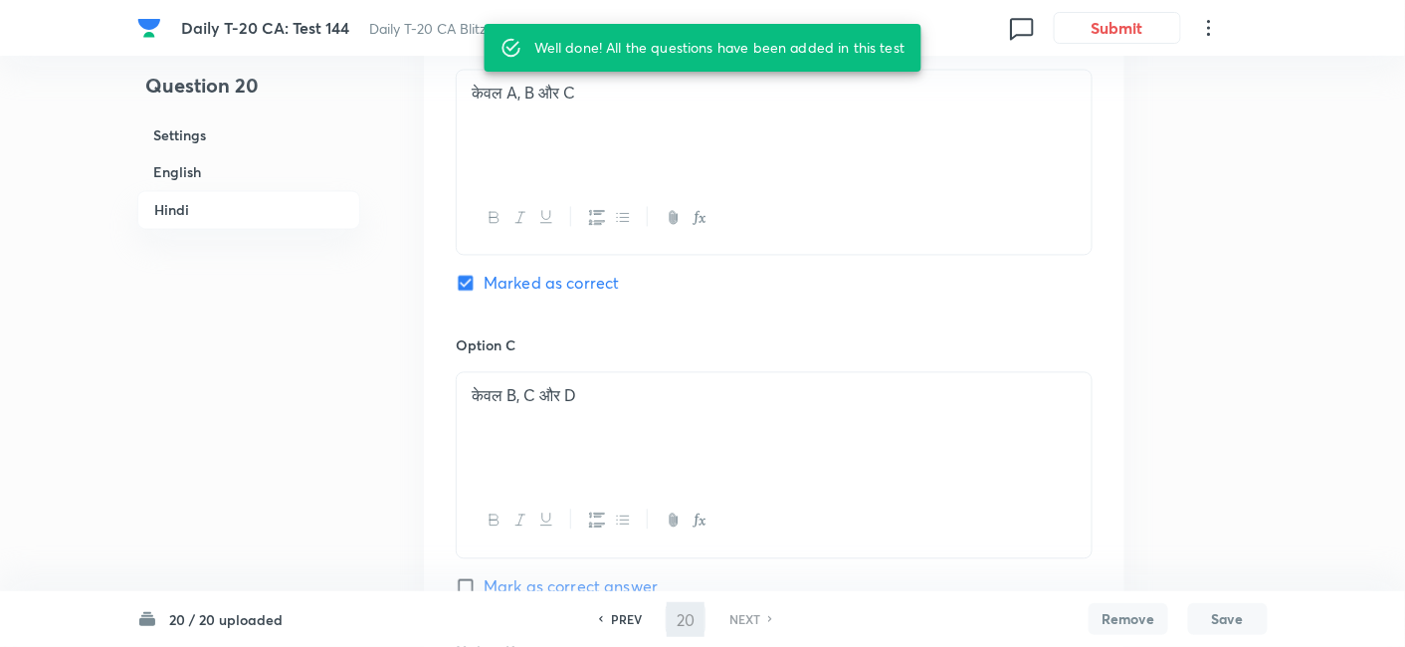
checkbox input "true"
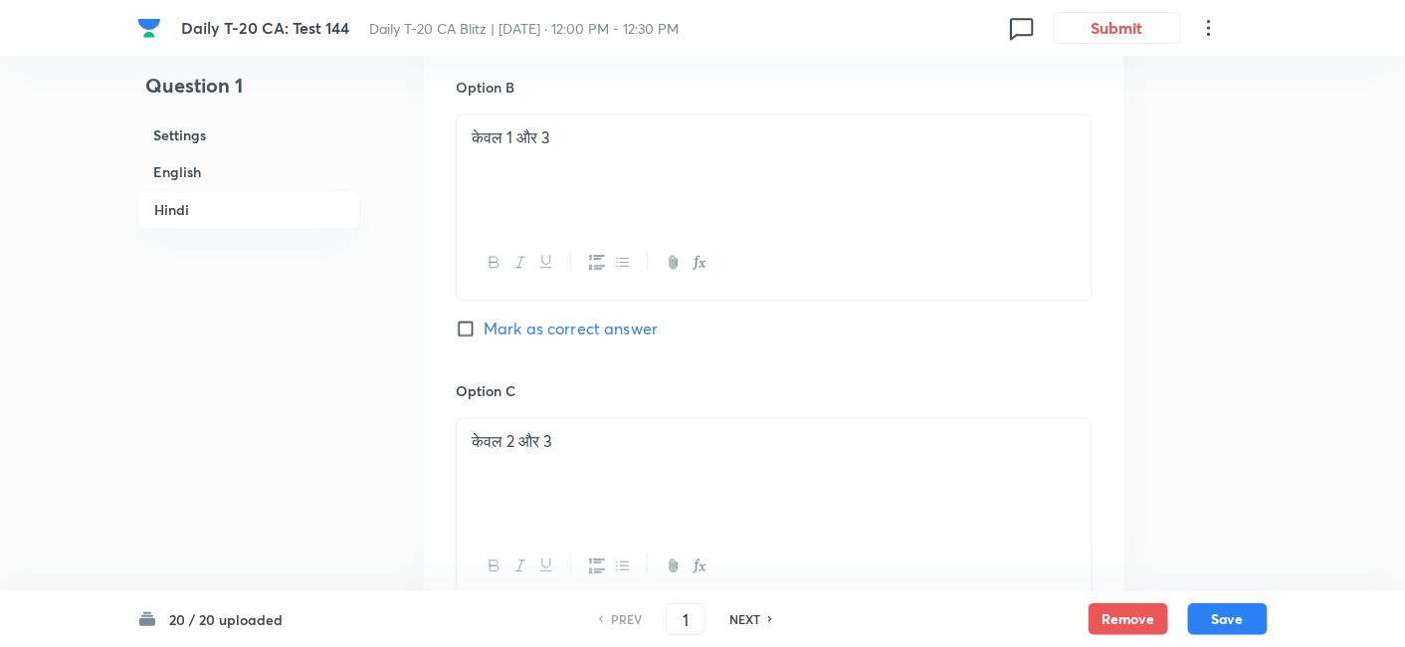
click at [230, 176] on h6 "English" at bounding box center [248, 172] width 223 height 37
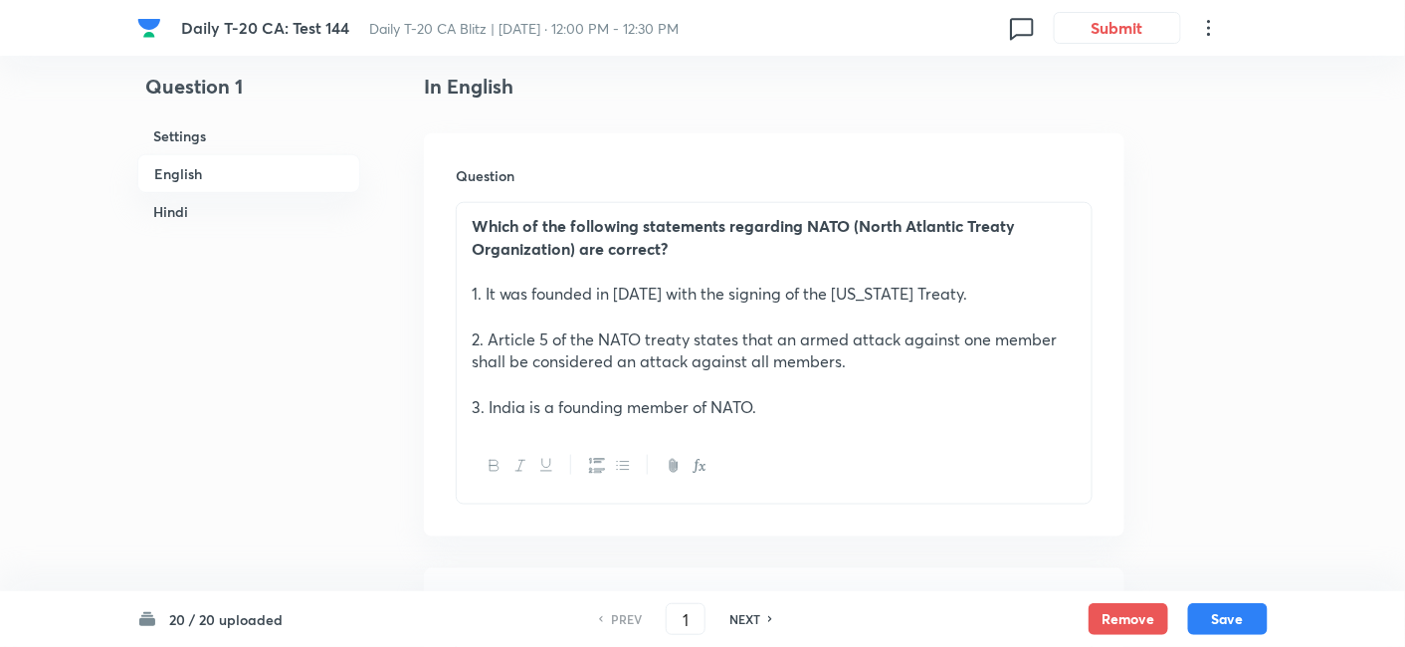
click at [221, 196] on h6 "Hindi" at bounding box center [248, 211] width 223 height 37
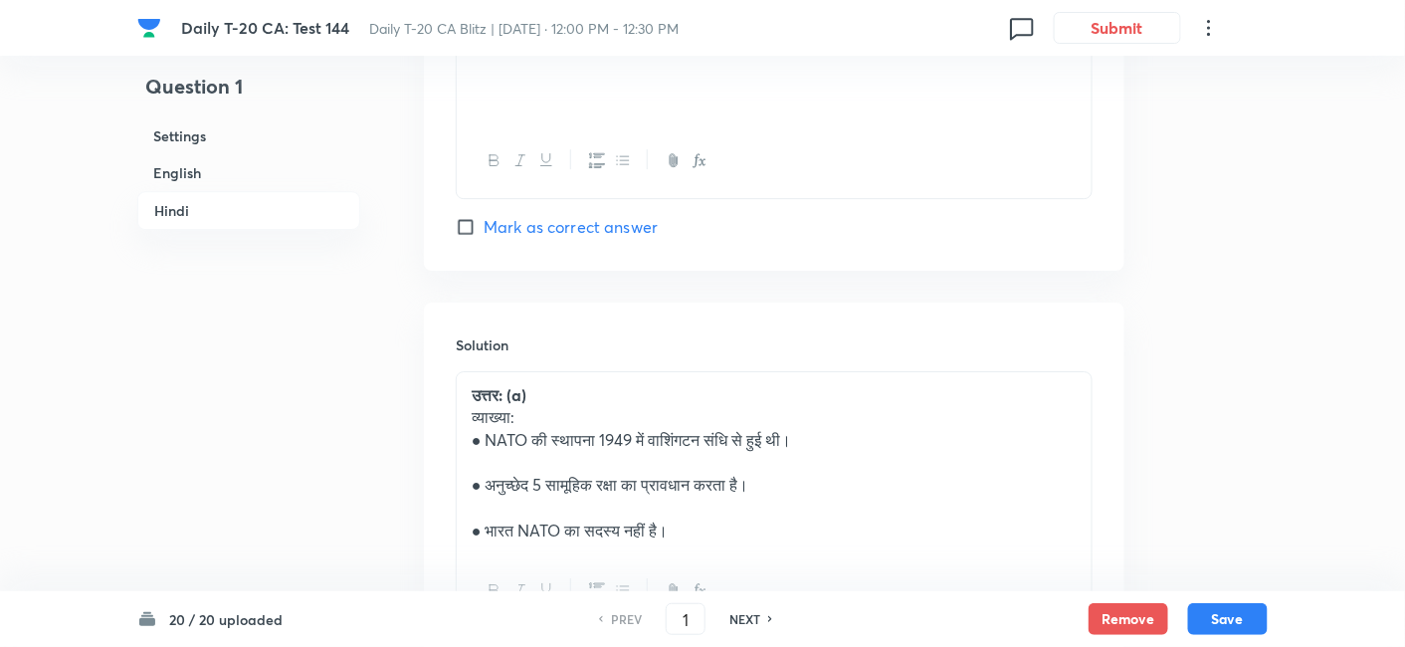
scroll to position [4371, 0]
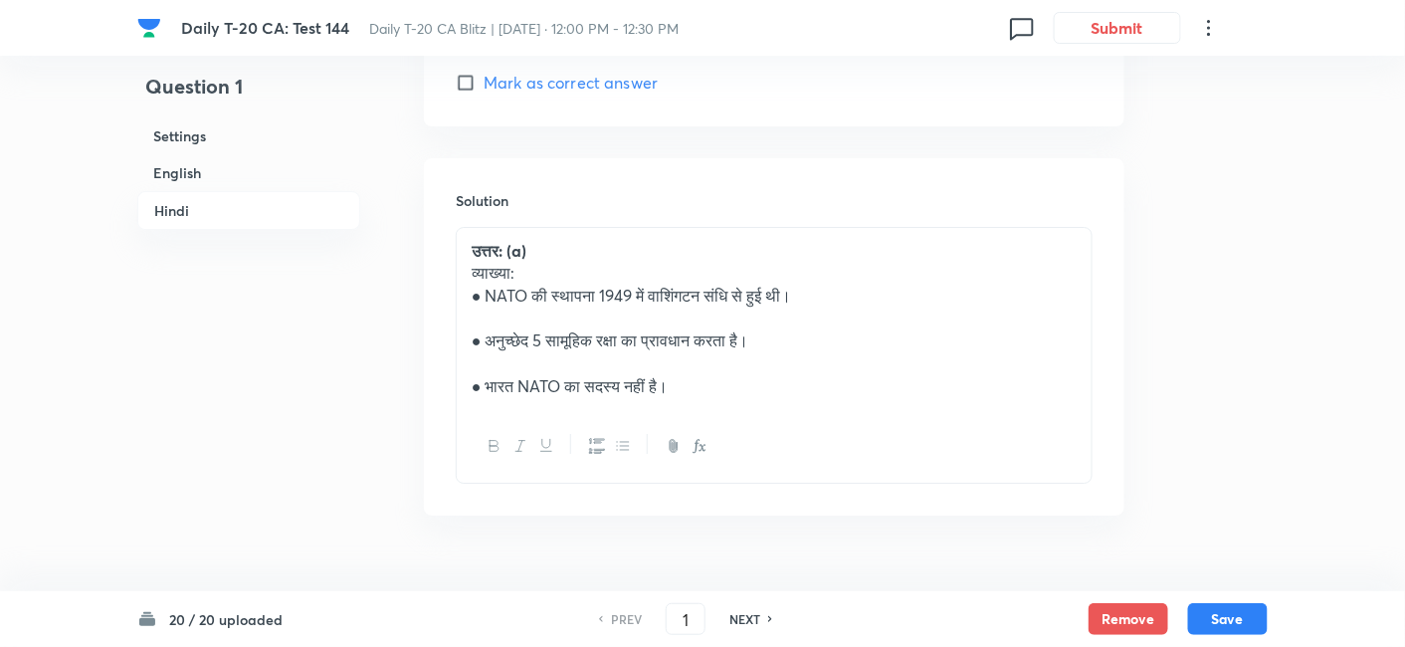
click at [738, 613] on h6 "NEXT" at bounding box center [745, 619] width 31 height 18
type input "2"
checkbox input "false"
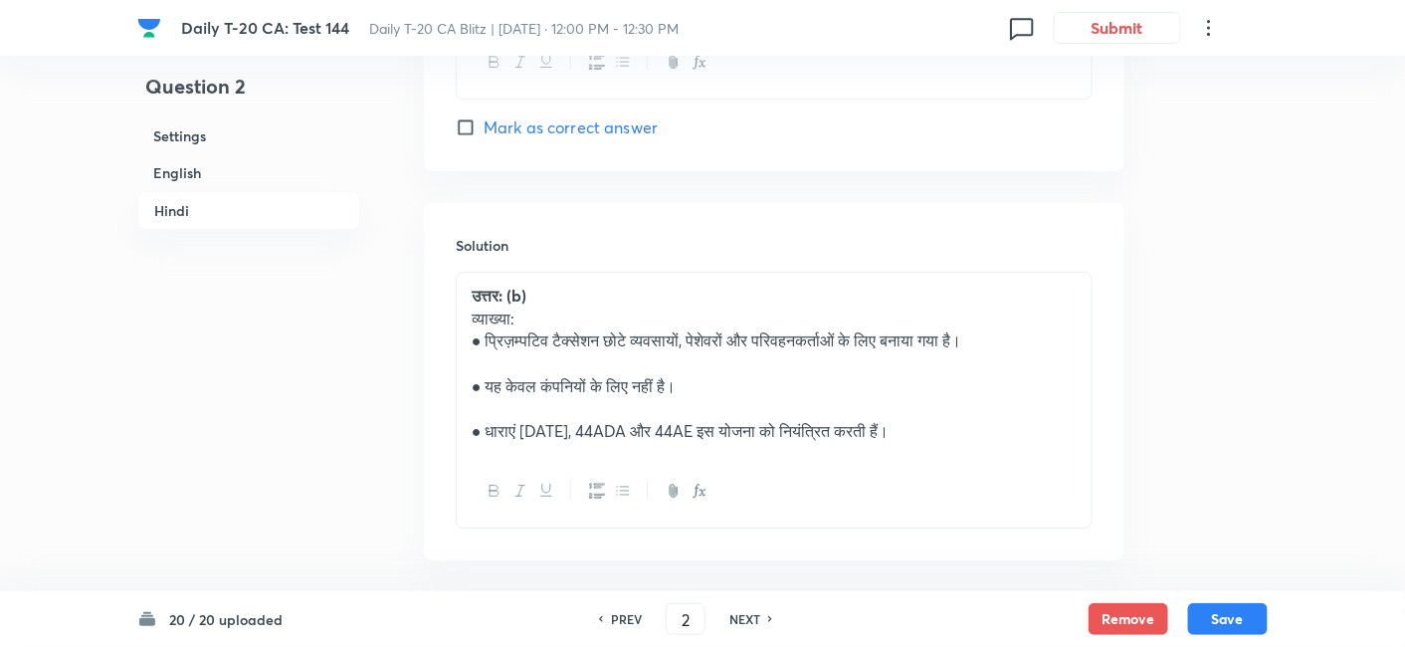
checkbox input "true"
click at [625, 617] on h6 "PREV" at bounding box center [626, 619] width 31 height 18
type input "1"
checkbox input "false"
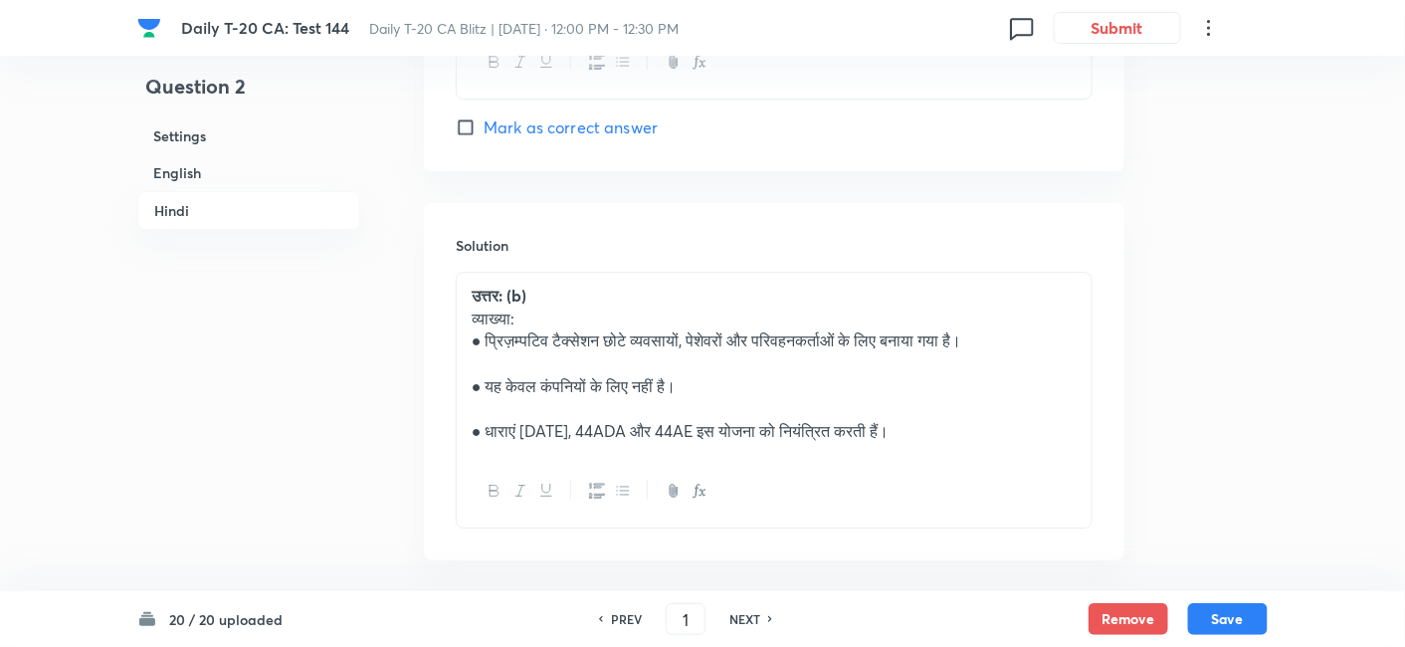
checkbox input "false"
checkbox input "true"
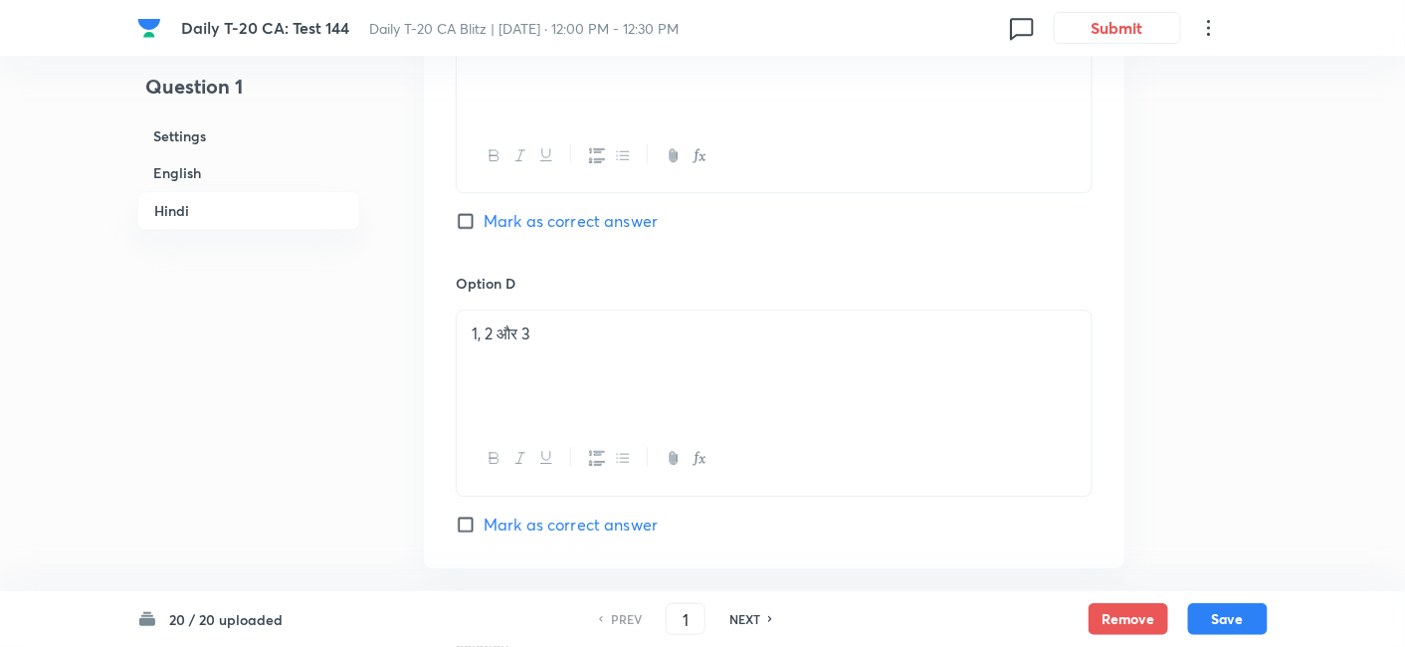
scroll to position [4430, 0]
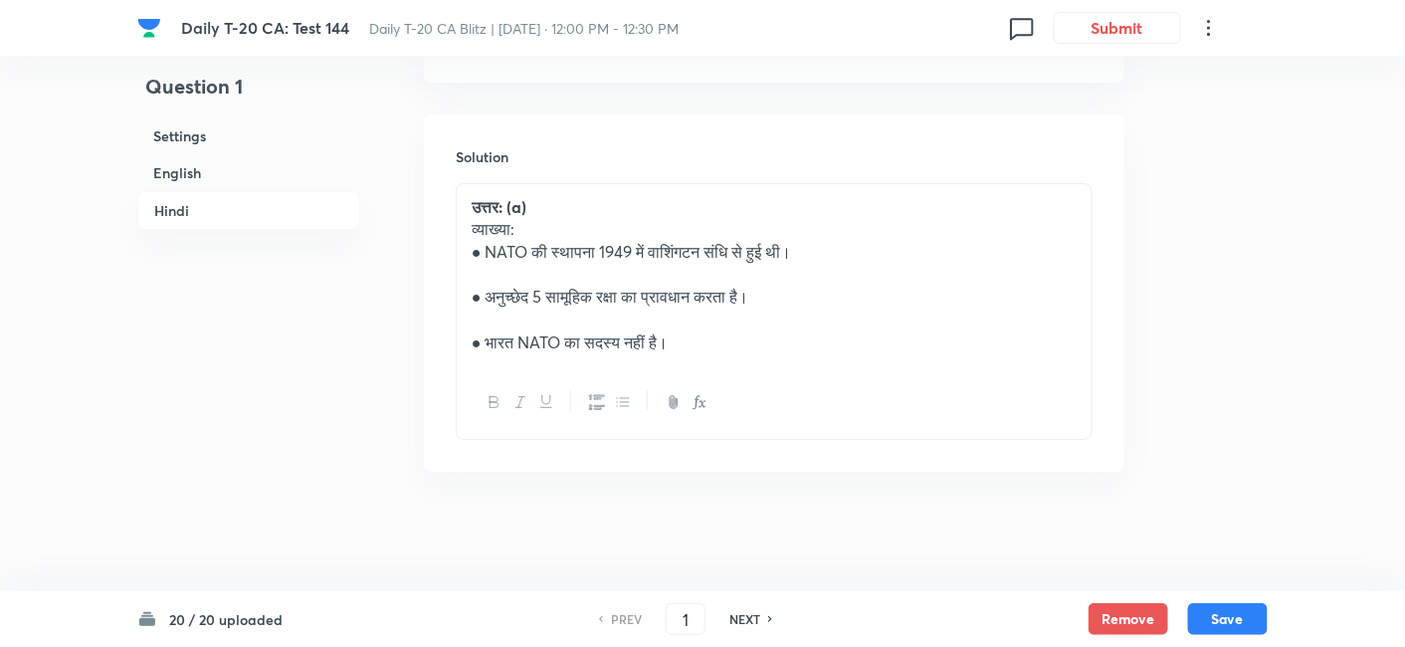
click at [754, 623] on h6 "NEXT" at bounding box center [745, 619] width 31 height 18
type input "2"
checkbox input "false"
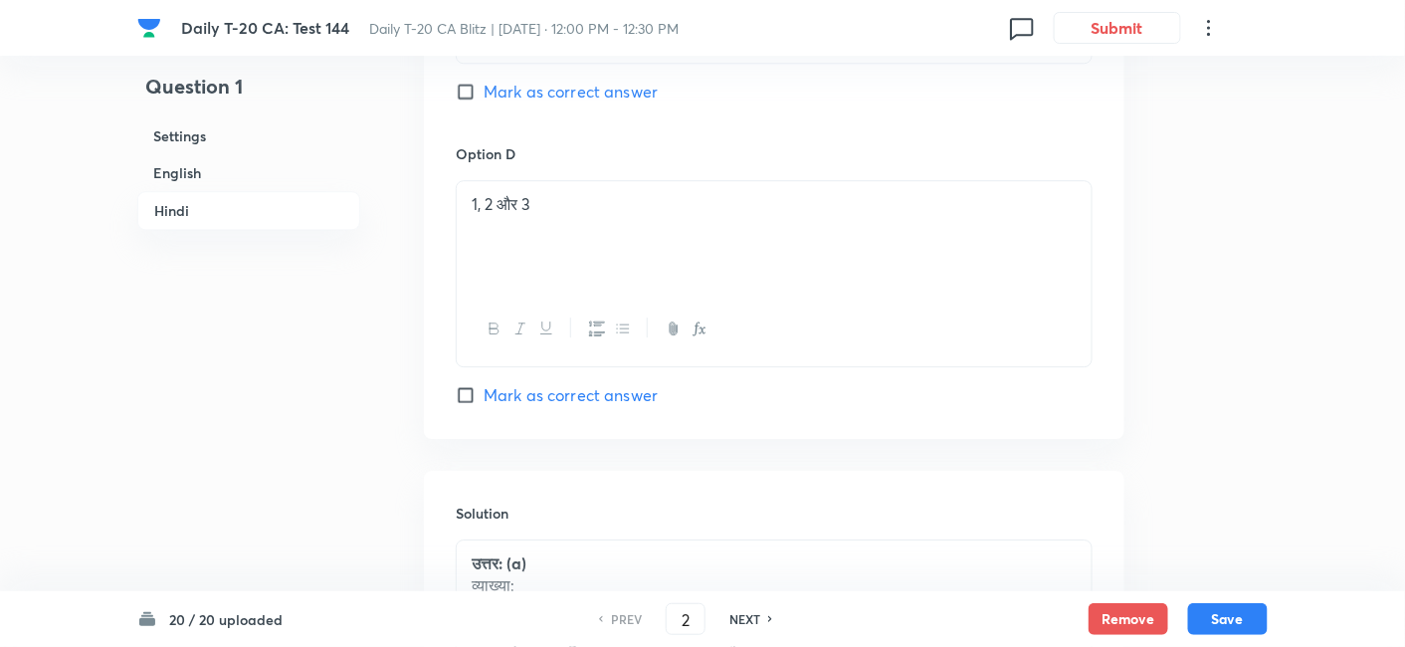
checkbox input "true"
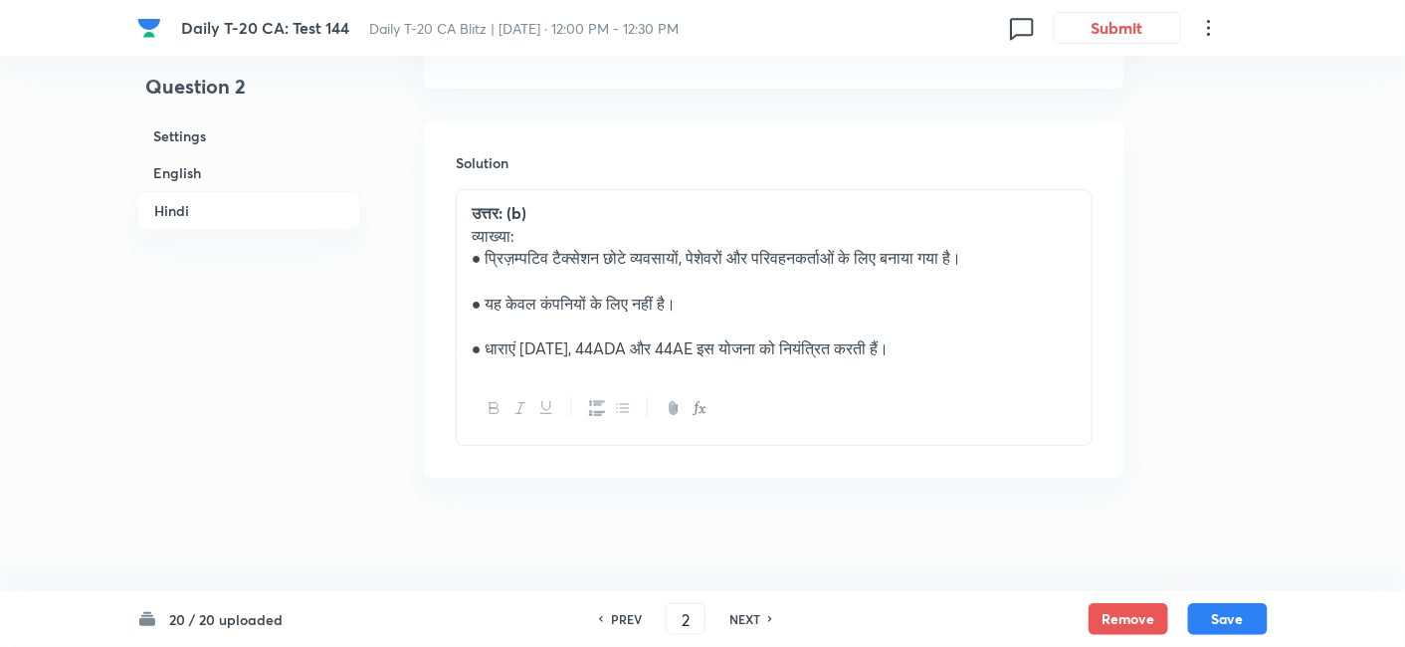
click at [754, 623] on h6 "NEXT" at bounding box center [745, 619] width 31 height 18
type input "3"
checkbox input "false"
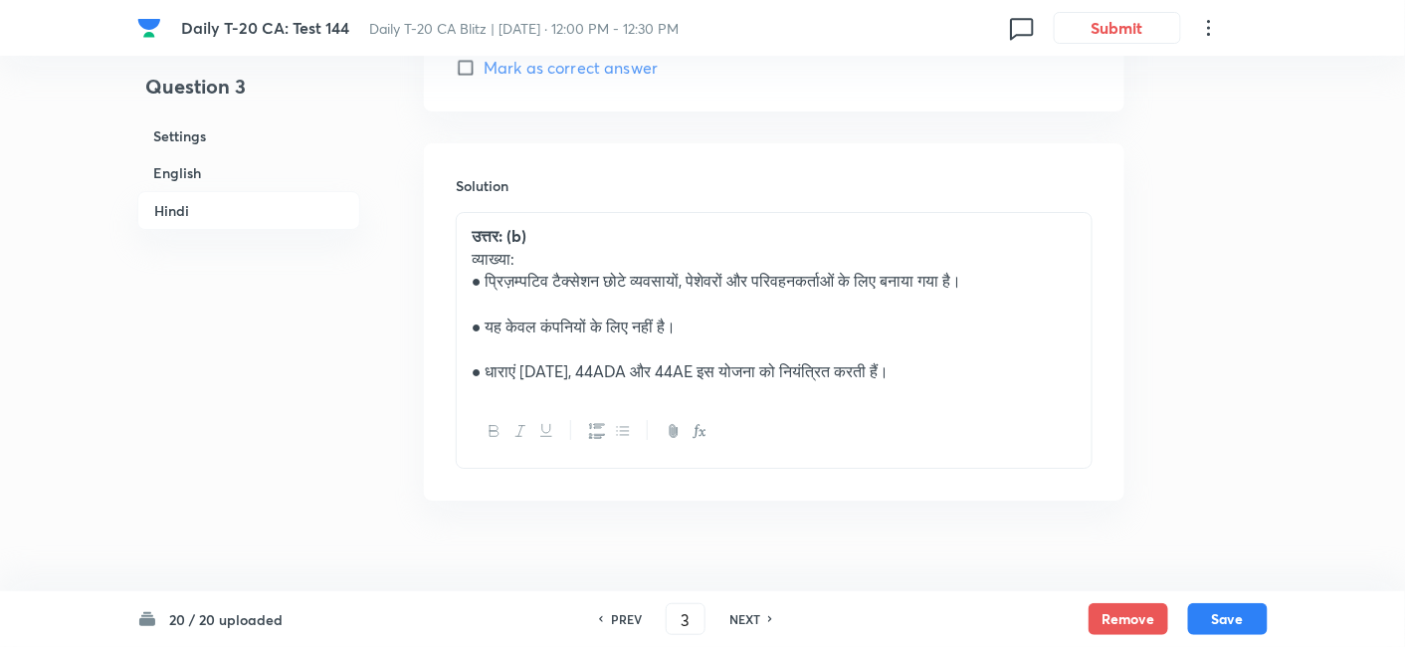
checkbox input "true"
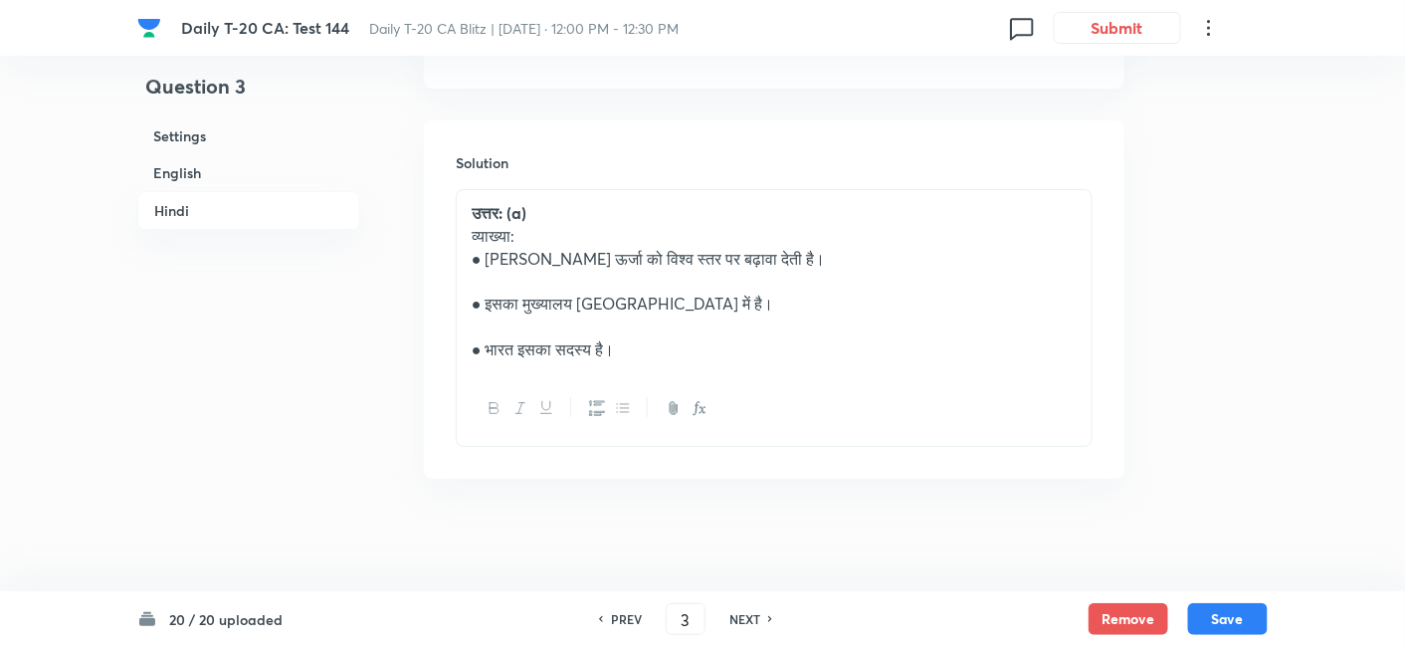
click at [754, 623] on h6 "NEXT" at bounding box center [745, 619] width 31 height 18
type input "4"
checkbox input "false"
checkbox input "true"
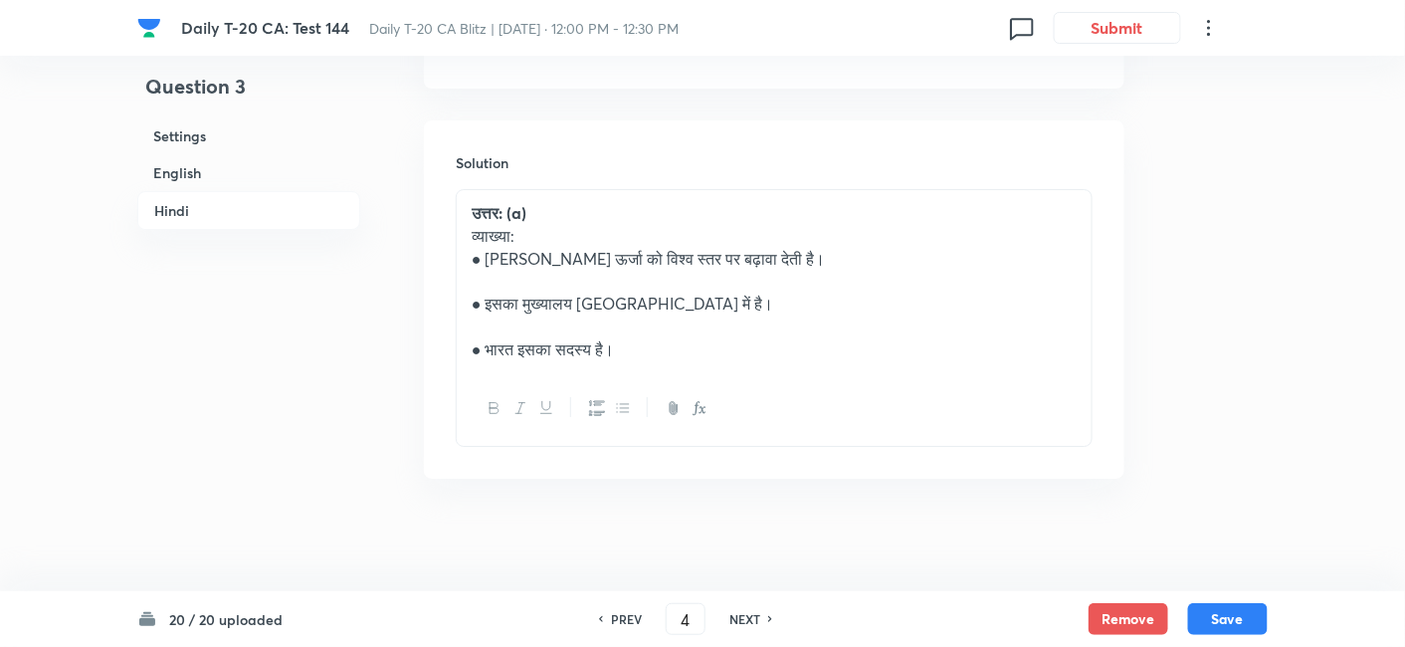
checkbox input "true"
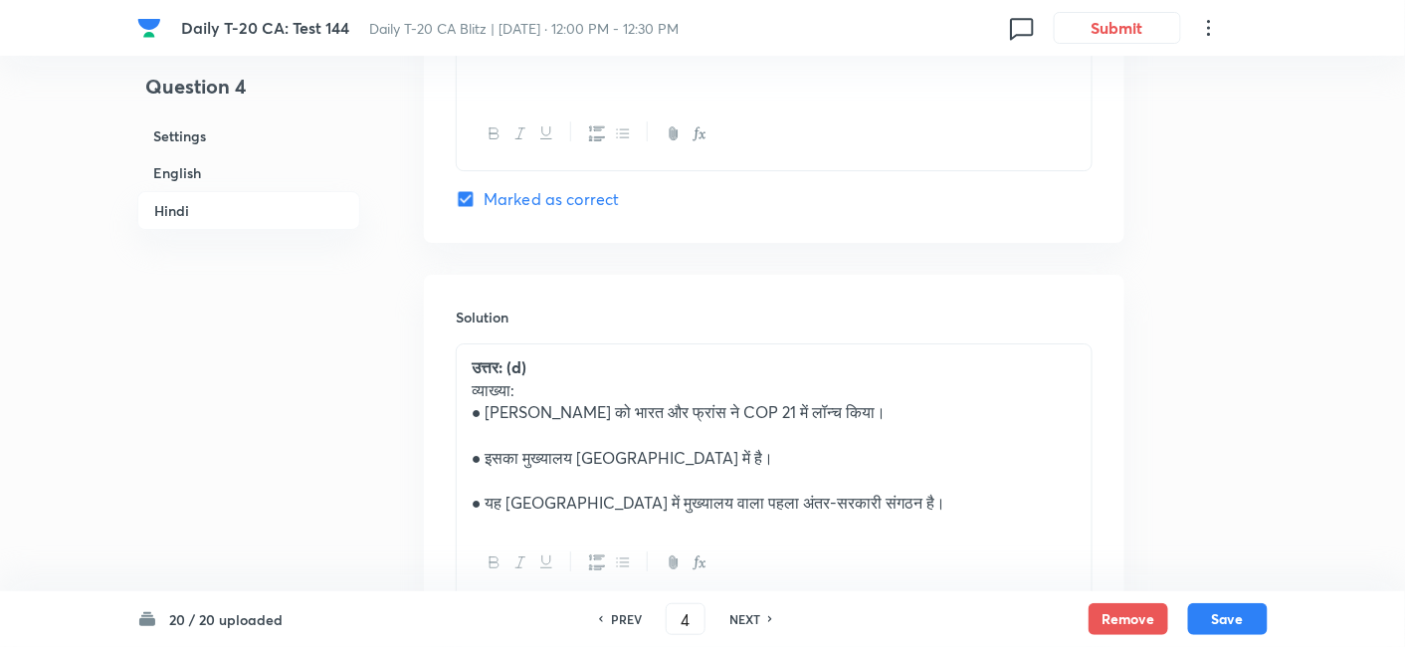
scroll to position [4363, 0]
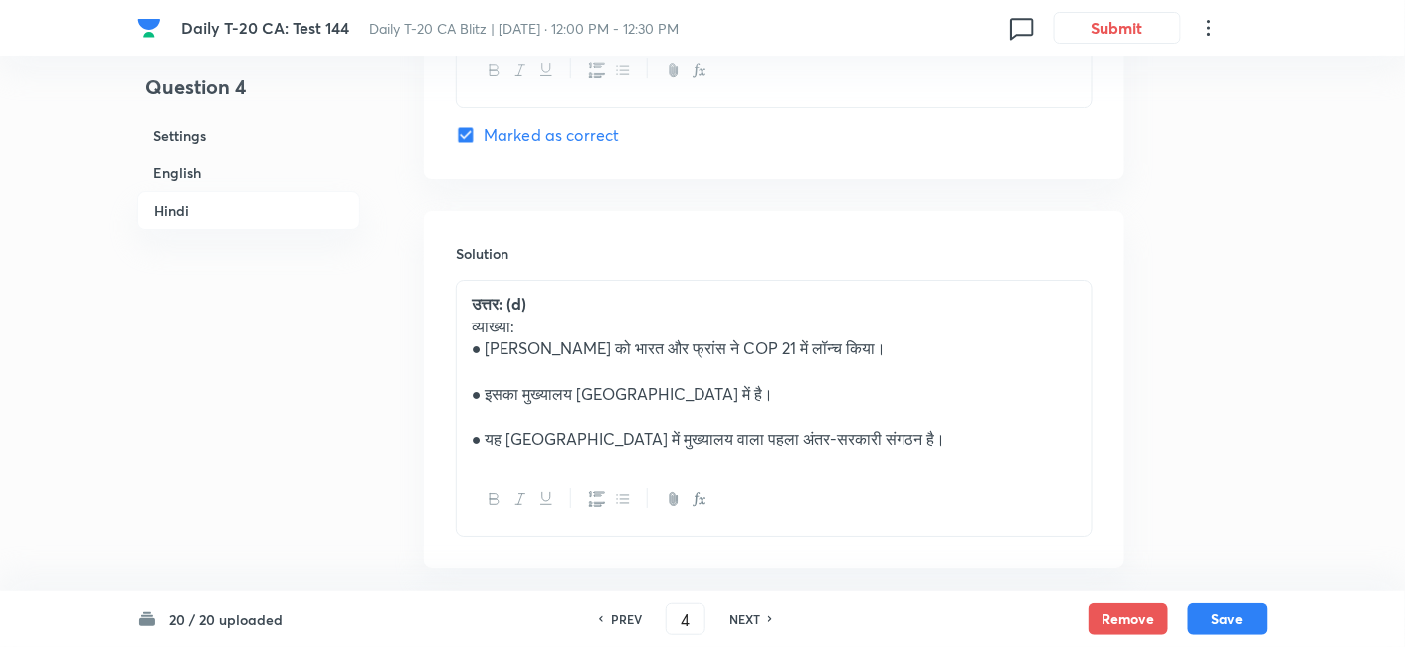
click at [754, 623] on h6 "NEXT" at bounding box center [745, 619] width 31 height 18
type input "5"
checkbox input "false"
checkbox input "true"
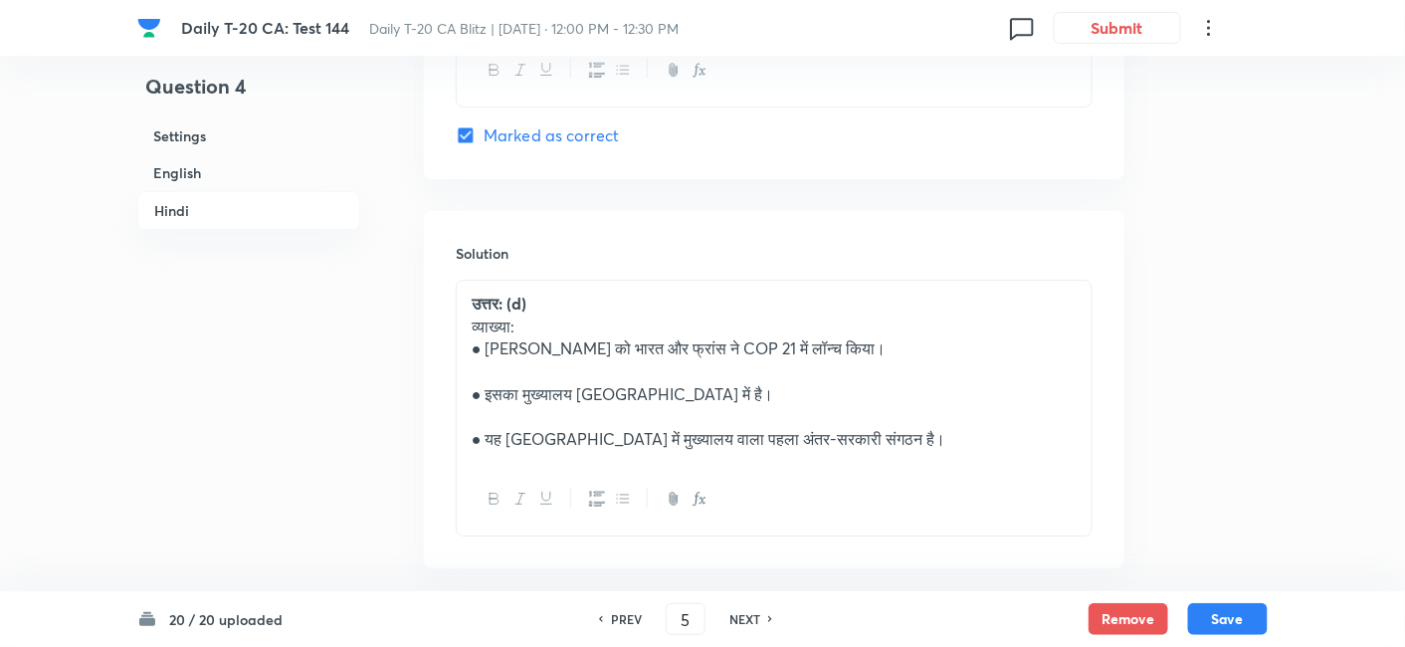
checkbox input "true"
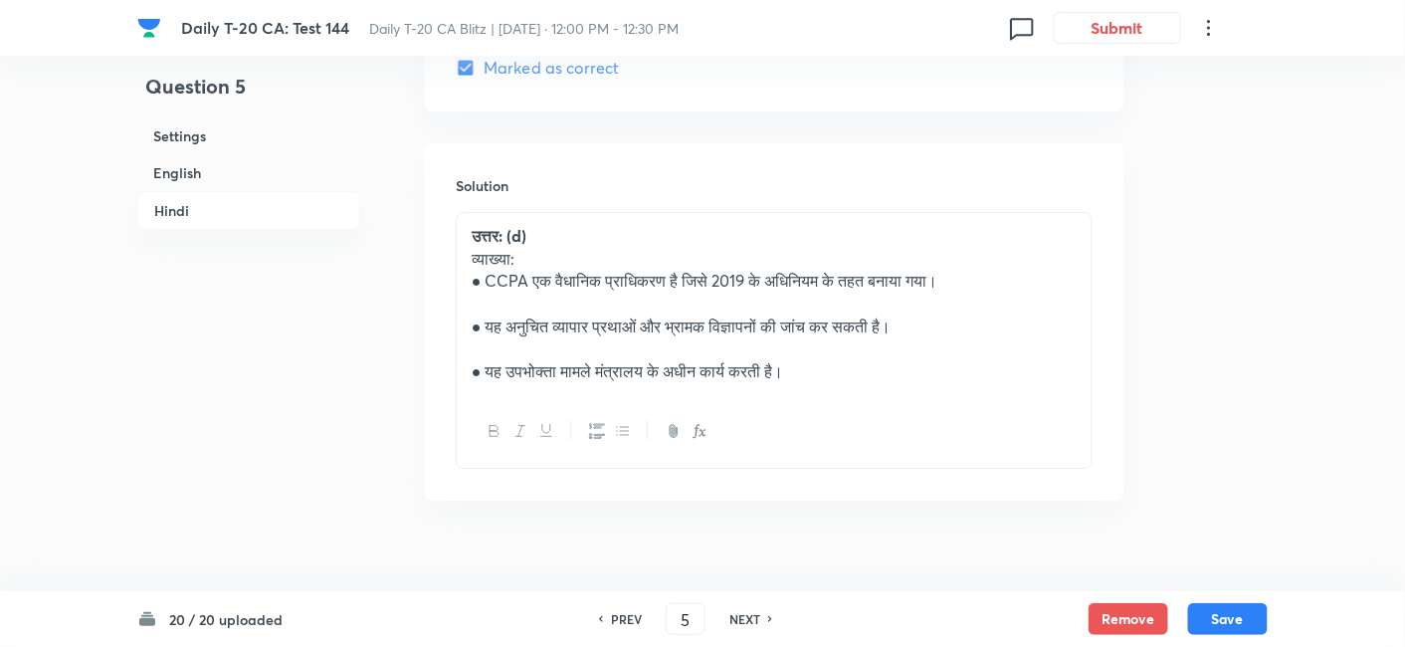
click at [754, 623] on h6 "NEXT" at bounding box center [745, 619] width 31 height 18
type input "6"
checkbox input "false"
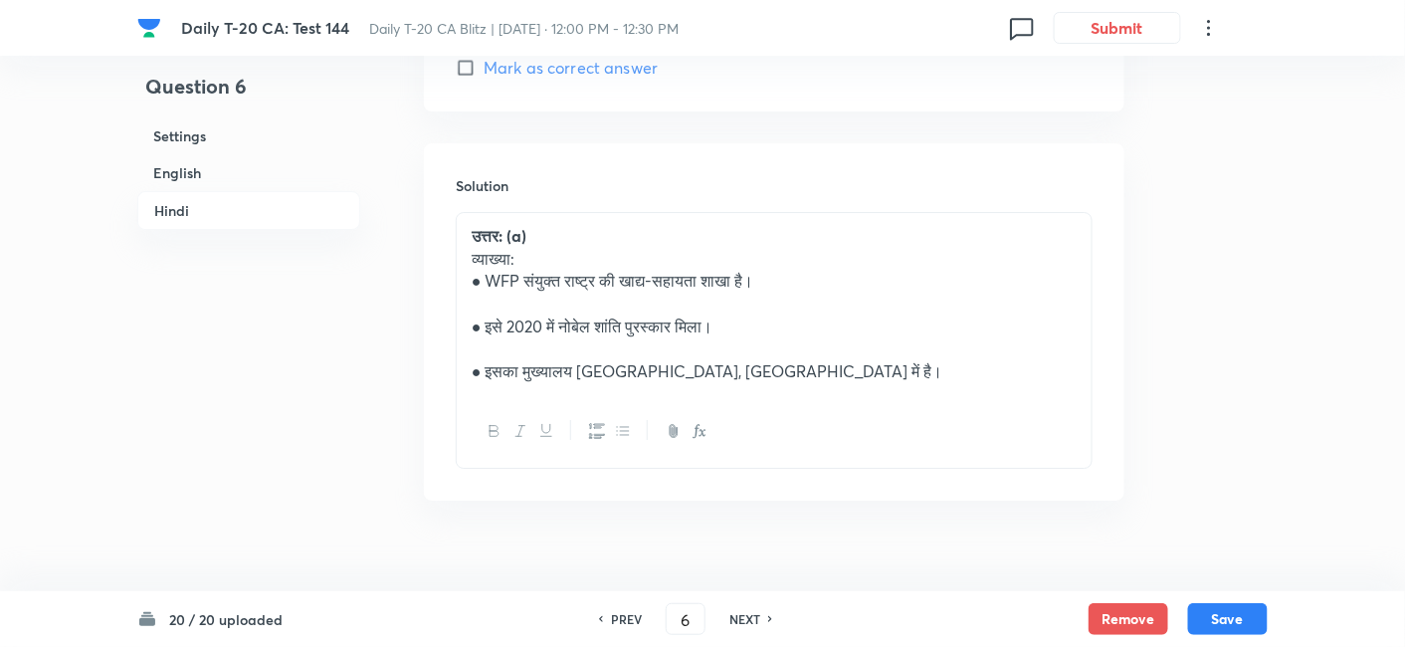
checkbox input "true"
click at [754, 623] on h6 "NEXT" at bounding box center [745, 619] width 31 height 18
type input "7"
checkbox input "false"
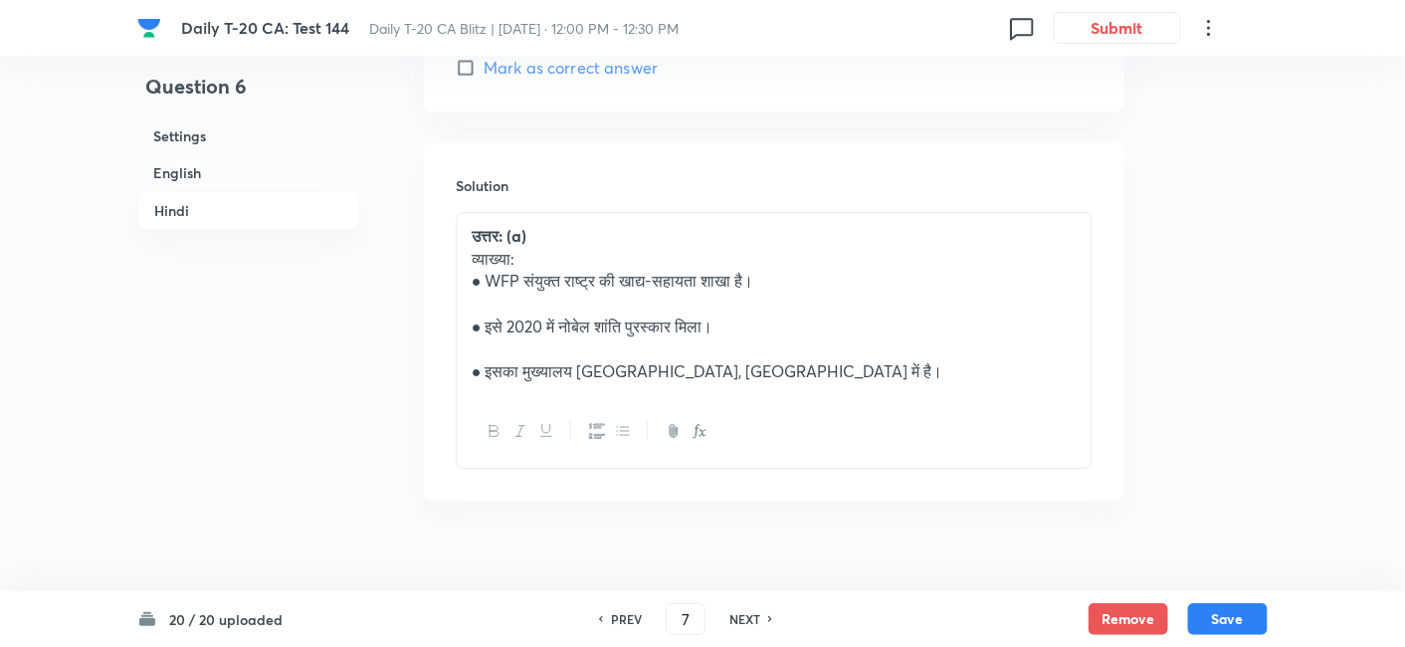
checkbox input "false"
checkbox input "true"
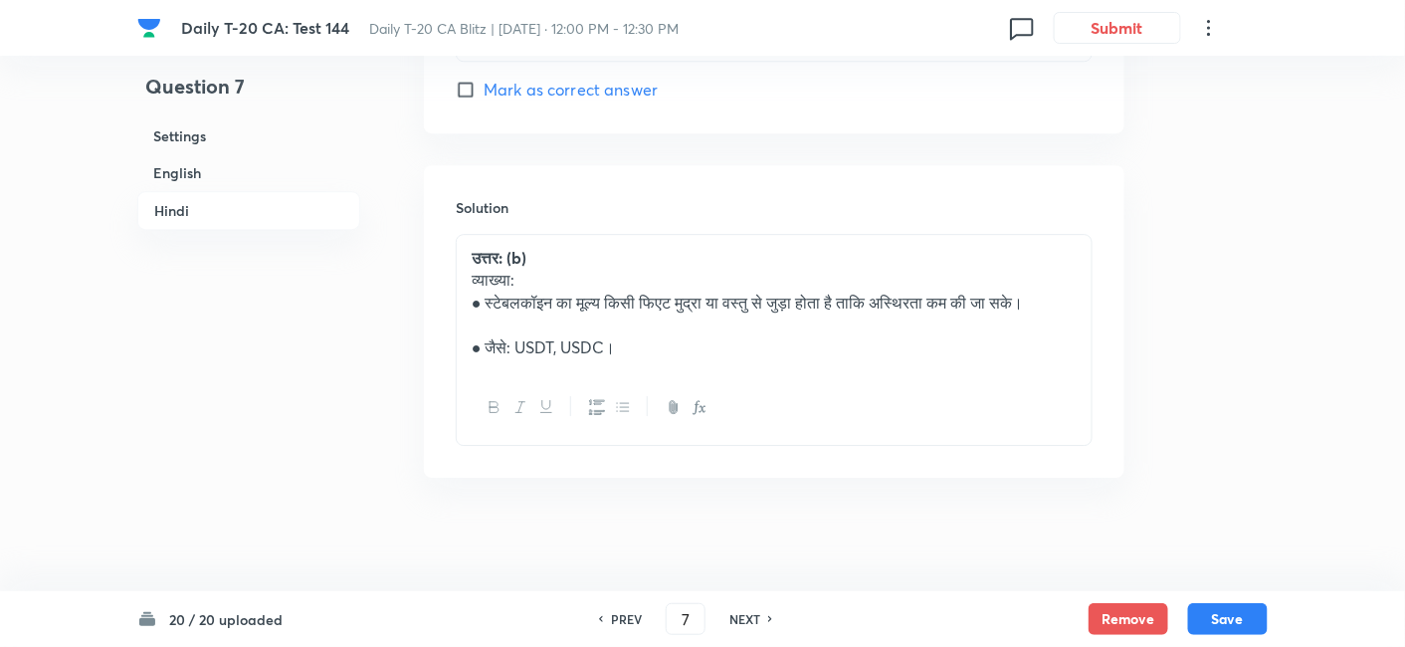
click at [754, 623] on h6 "NEXT" at bounding box center [745, 619] width 31 height 18
type input "8"
checkbox input "false"
checkbox input "true"
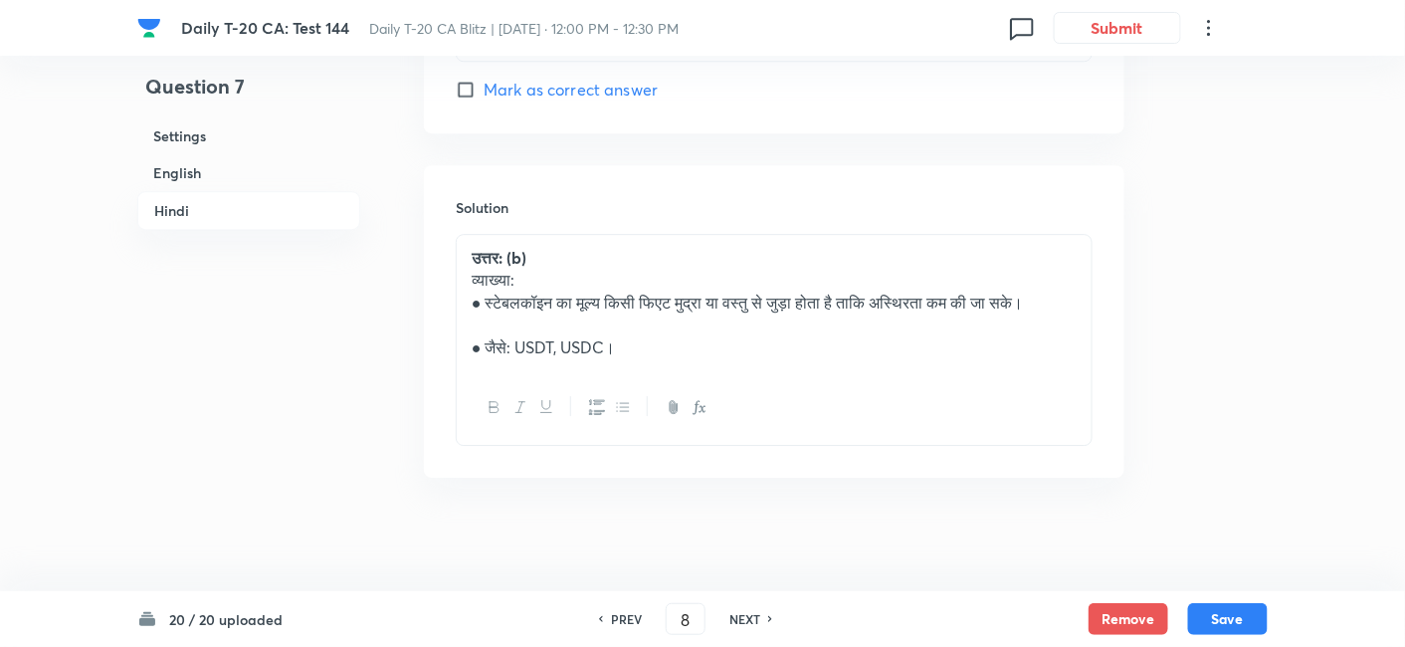
checkbox input "true"
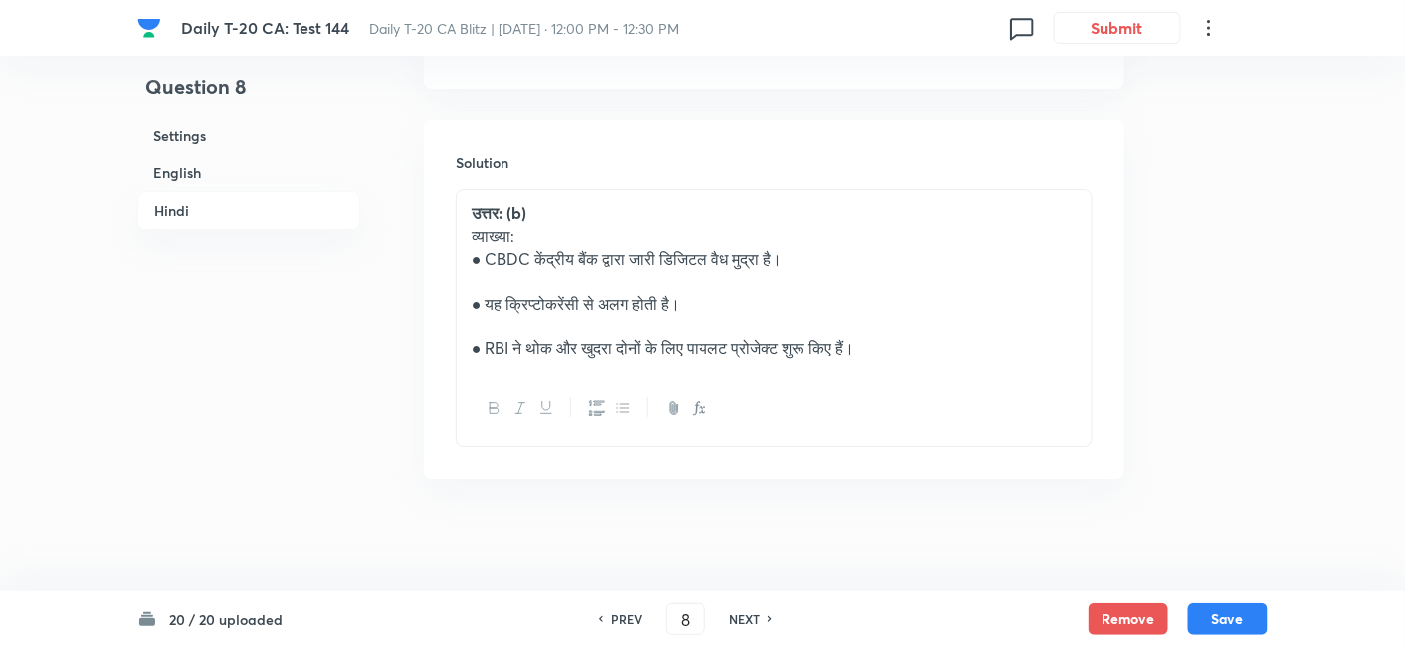
click at [754, 623] on h6 "NEXT" at bounding box center [745, 619] width 31 height 18
type input "9"
checkbox input "false"
checkbox input "true"
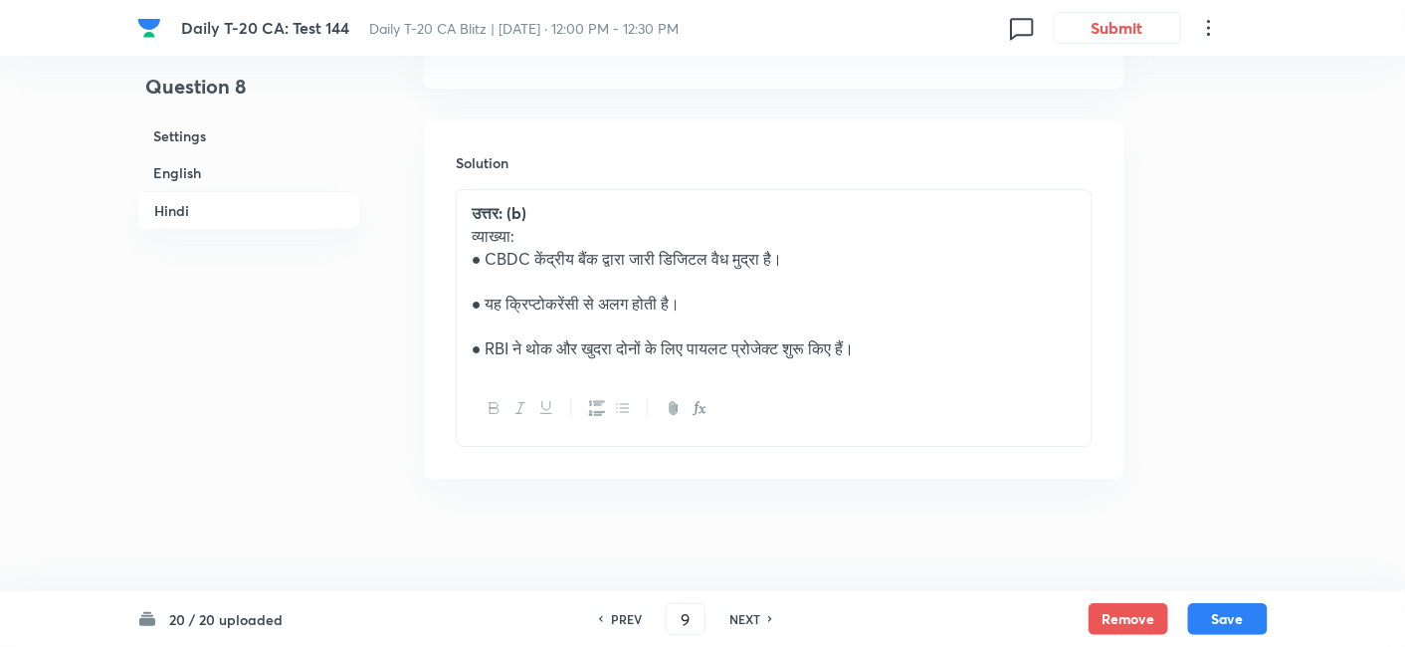
checkbox input "true"
click at [754, 623] on h6 "NEXT" at bounding box center [745, 619] width 31 height 18
type input "10"
checkbox input "false"
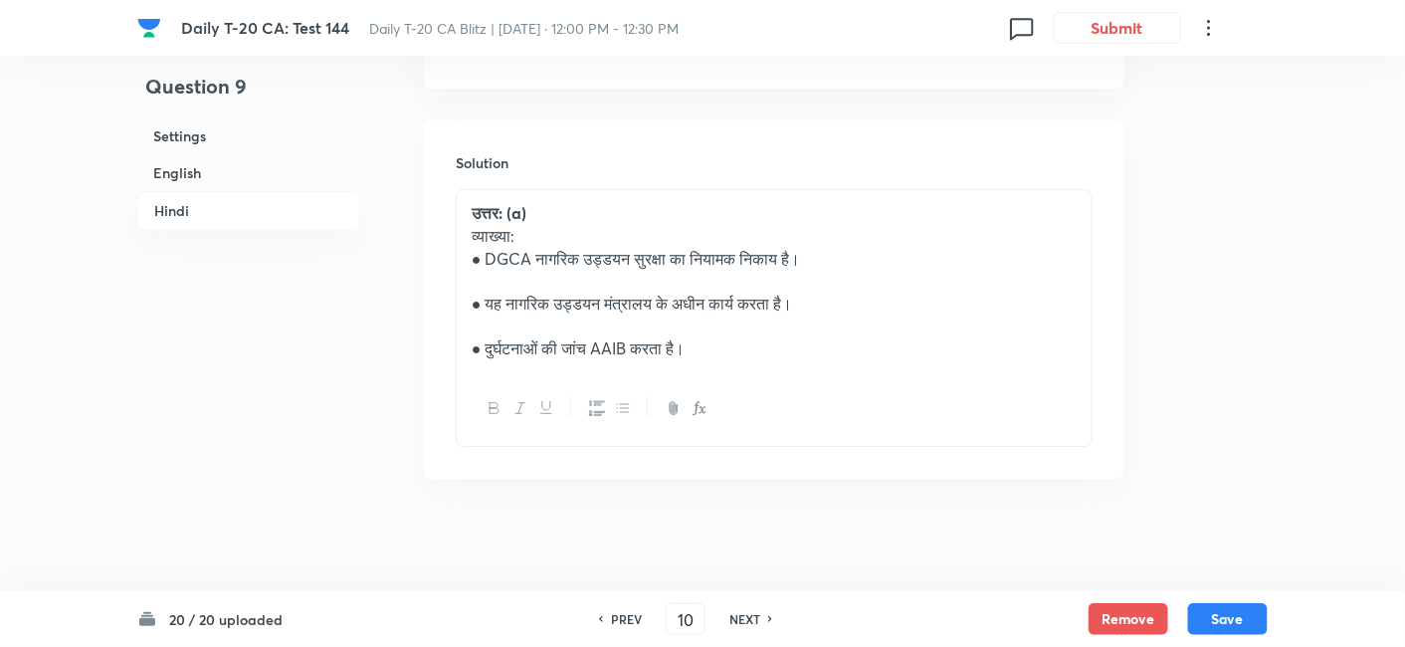
checkbox input "true"
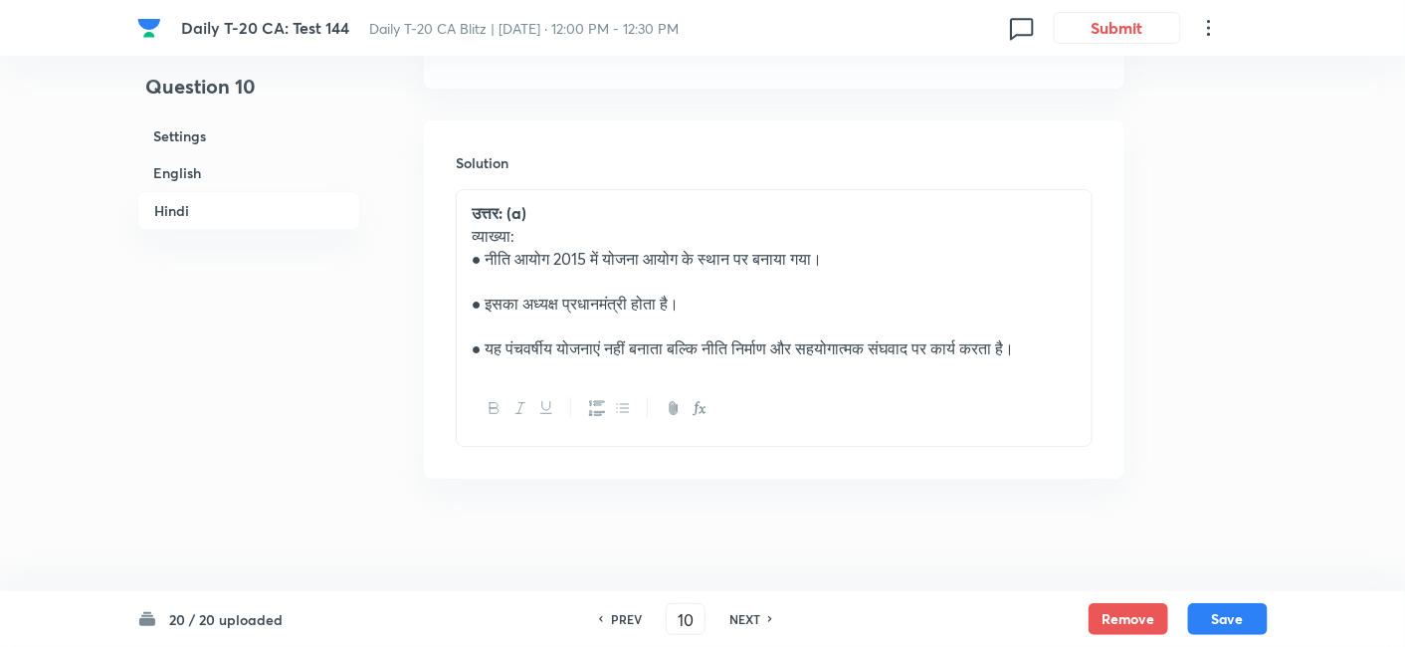
click at [754, 623] on h6 "NEXT" at bounding box center [745, 619] width 31 height 18
type input "11"
checkbox input "false"
checkbox input "true"
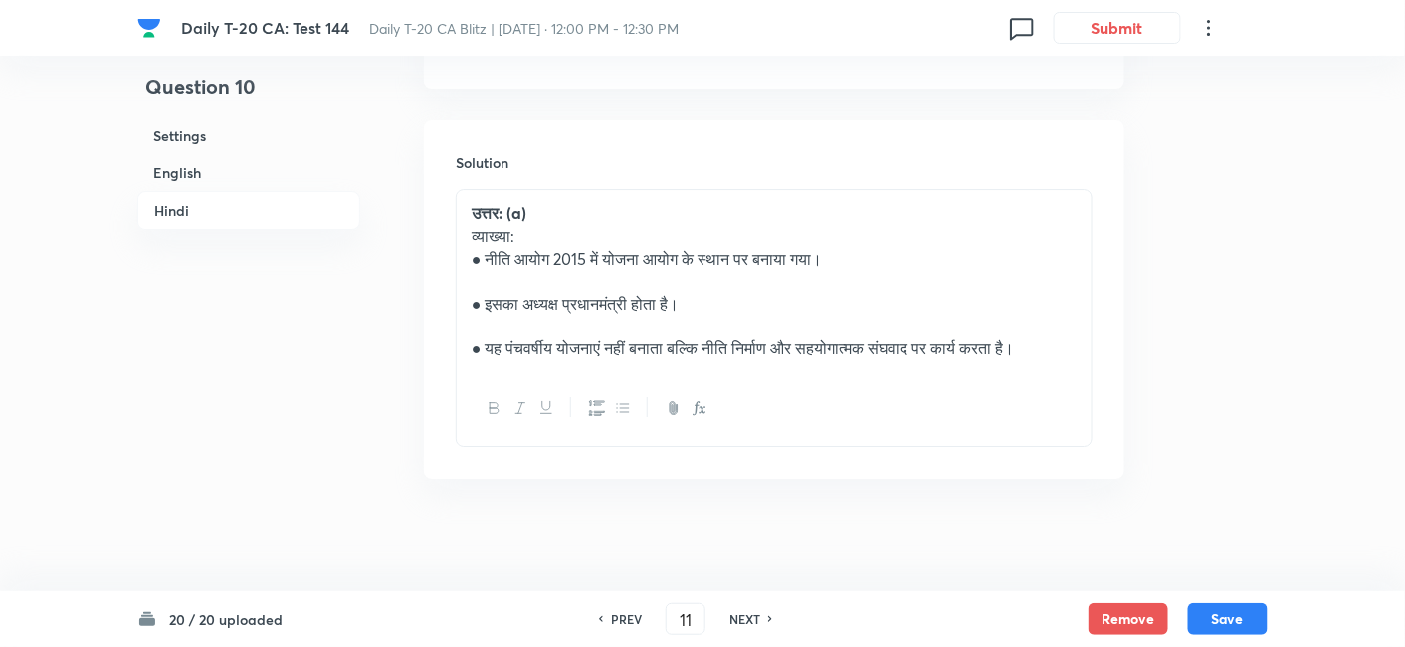
checkbox input "true"
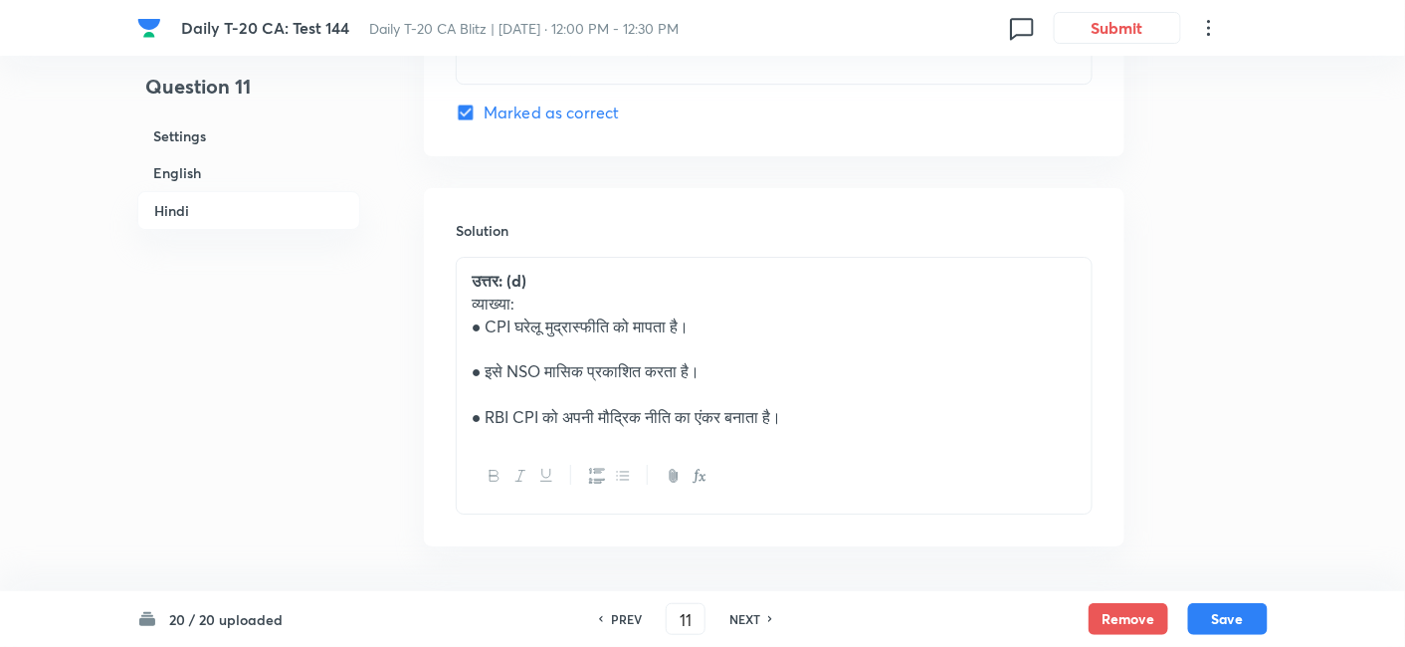
click at [754, 623] on h6 "NEXT" at bounding box center [745, 619] width 31 height 18
type input "12"
checkbox input "false"
checkbox input "true"
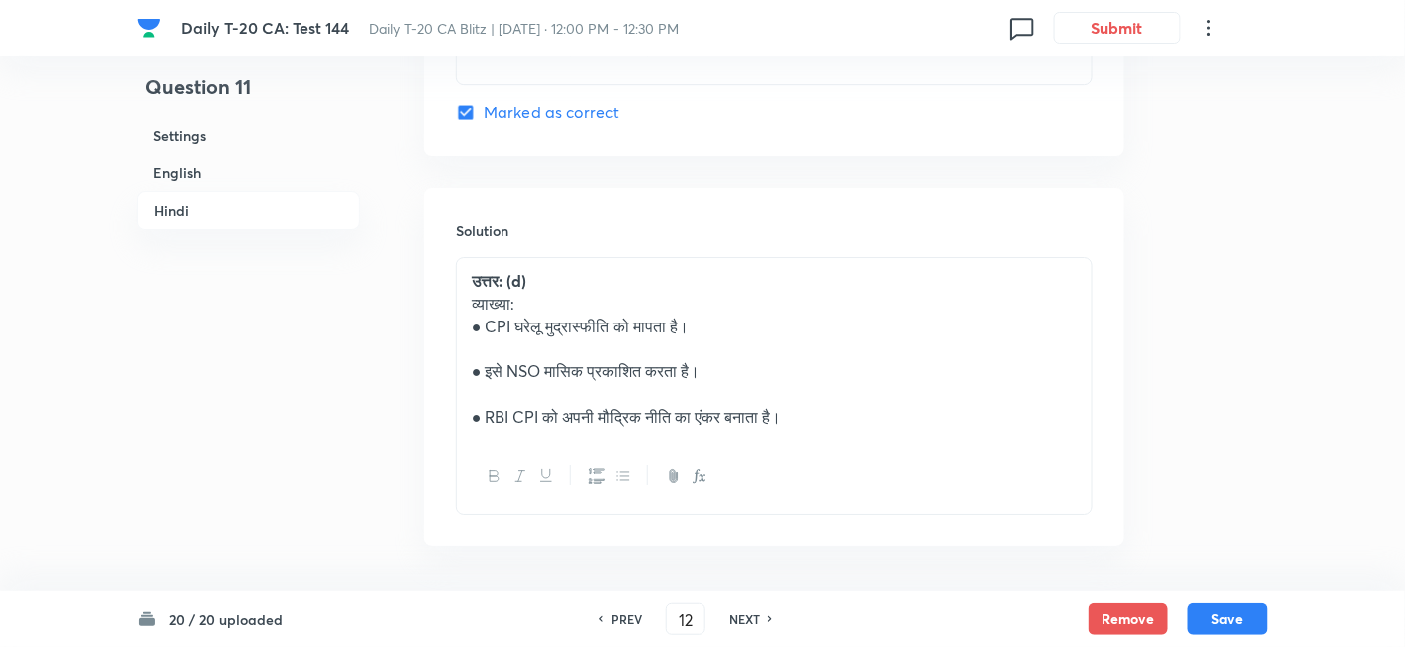
checkbox input "true"
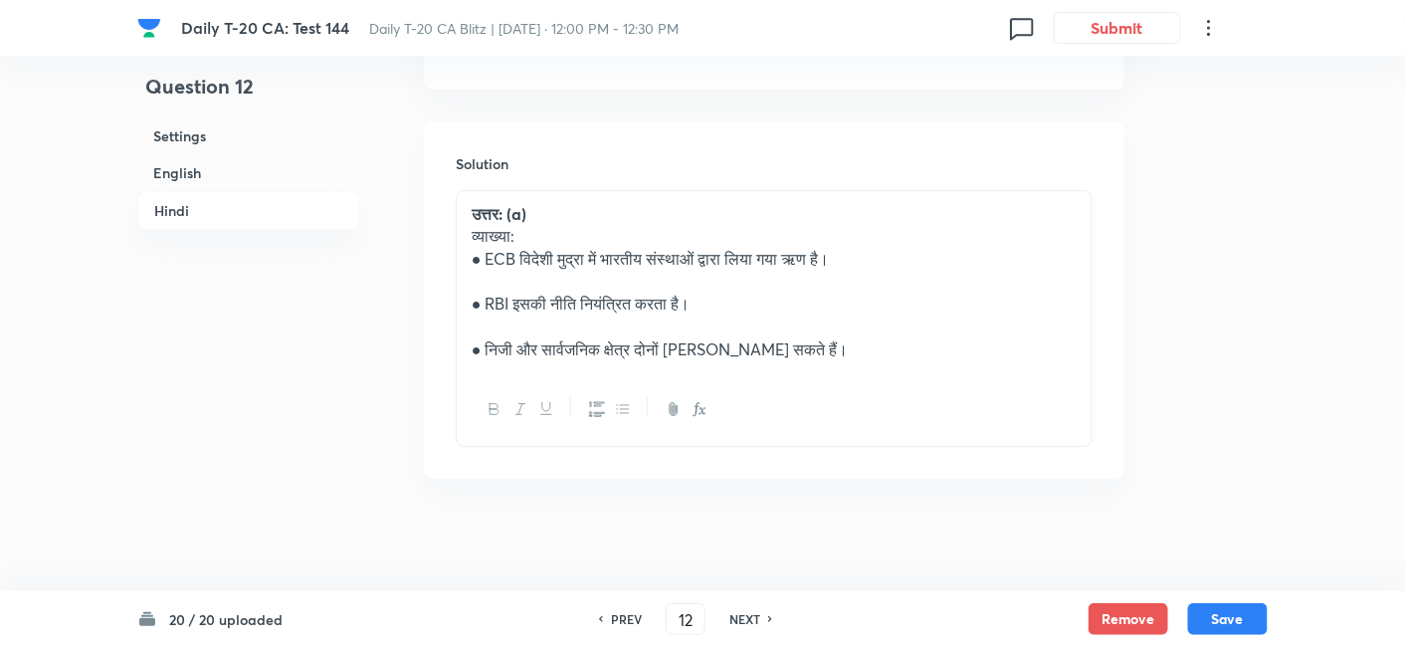
click at [754, 623] on h6 "NEXT" at bounding box center [745, 619] width 31 height 18
type input "13"
checkbox input "false"
checkbox input "true"
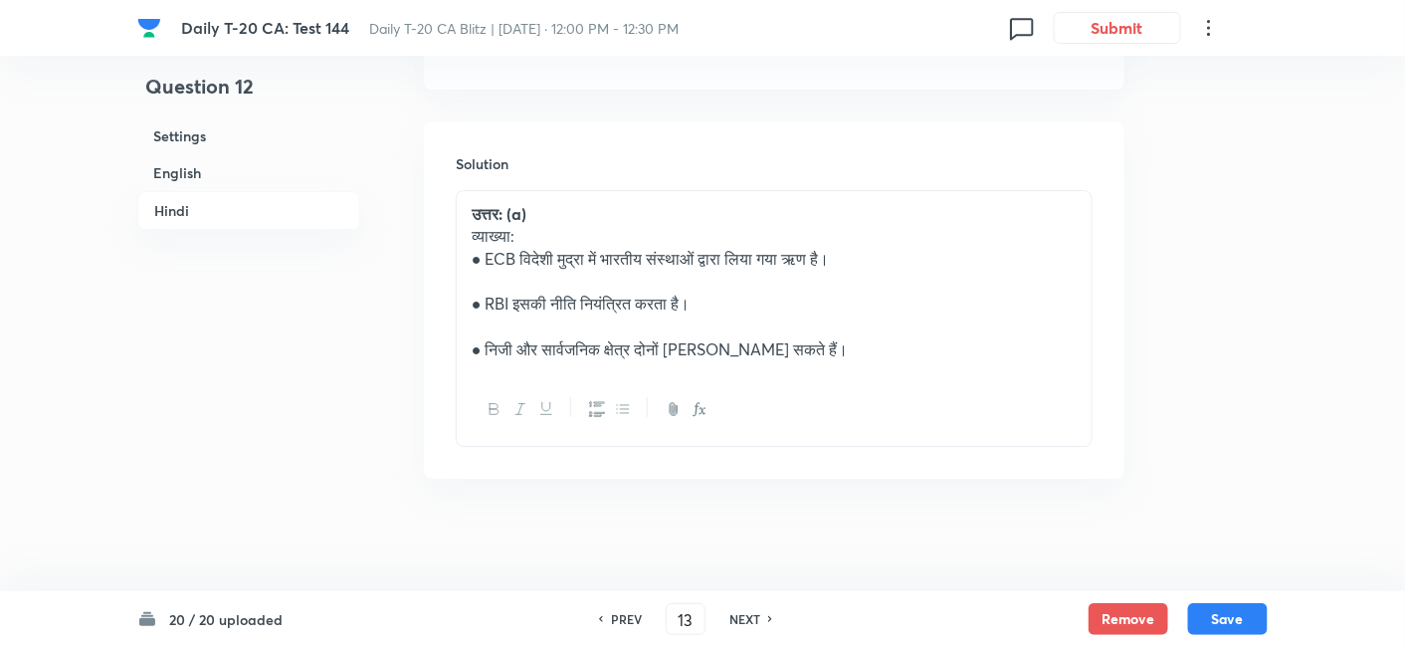
checkbox input "true"
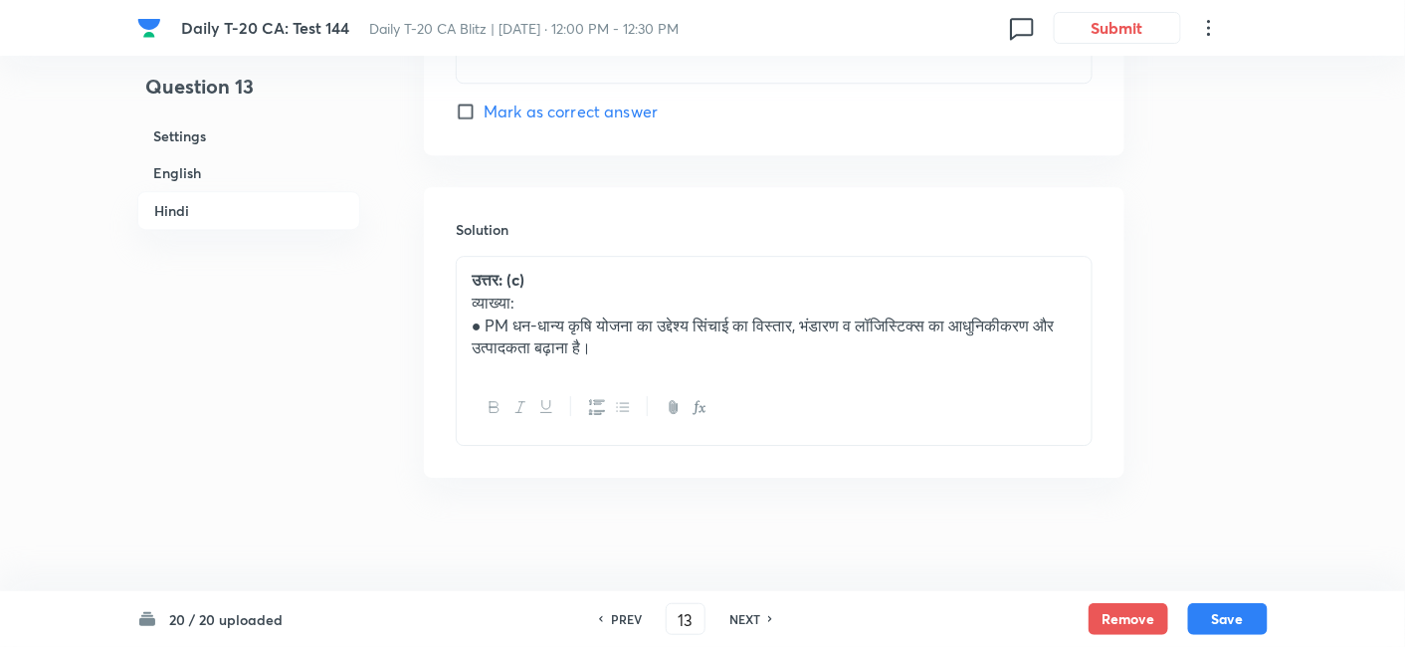
click at [754, 623] on h6 "NEXT" at bounding box center [745, 619] width 31 height 18
type input "14"
checkbox input "false"
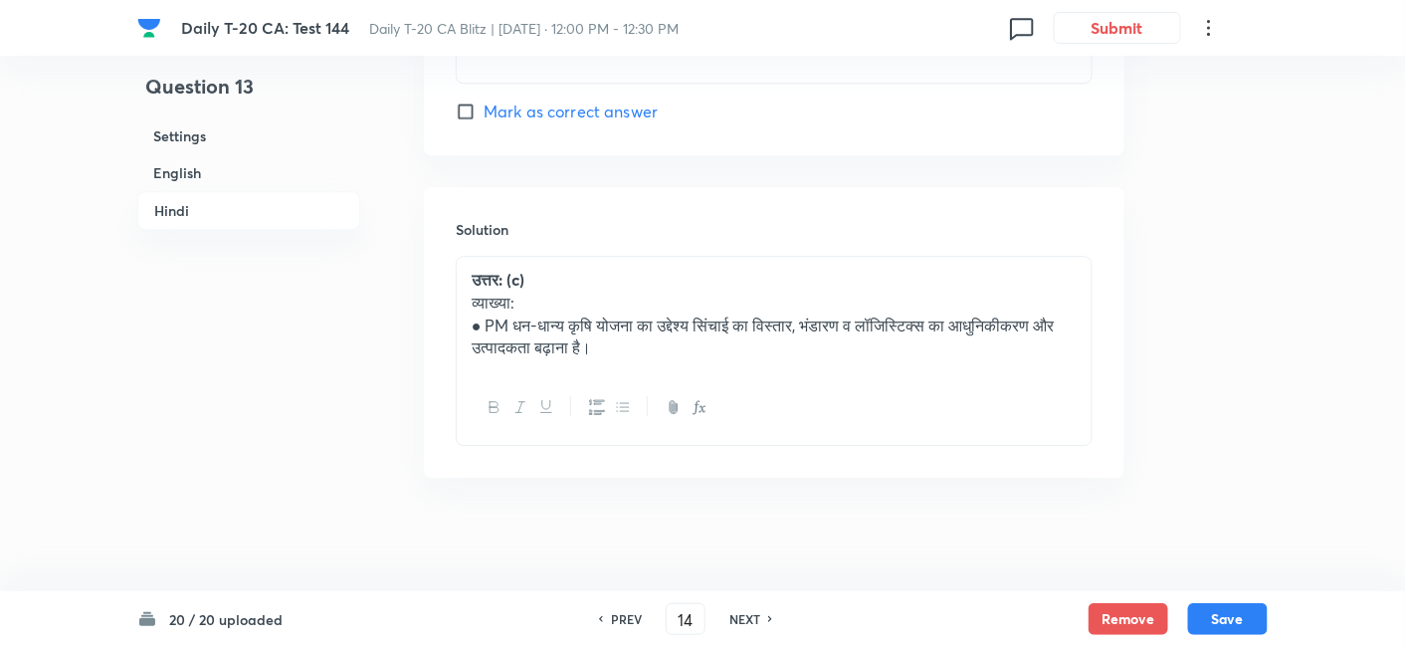
type input "15"
checkbox input "true"
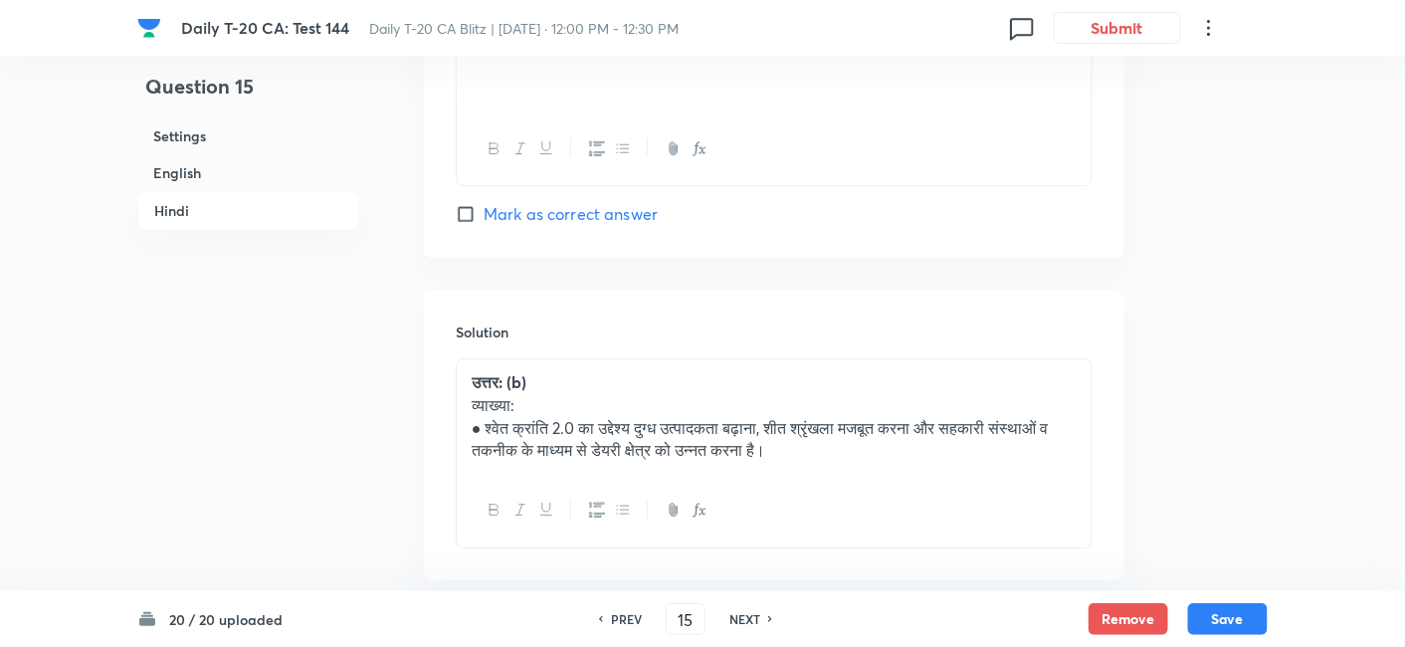
scroll to position [4132, 0]
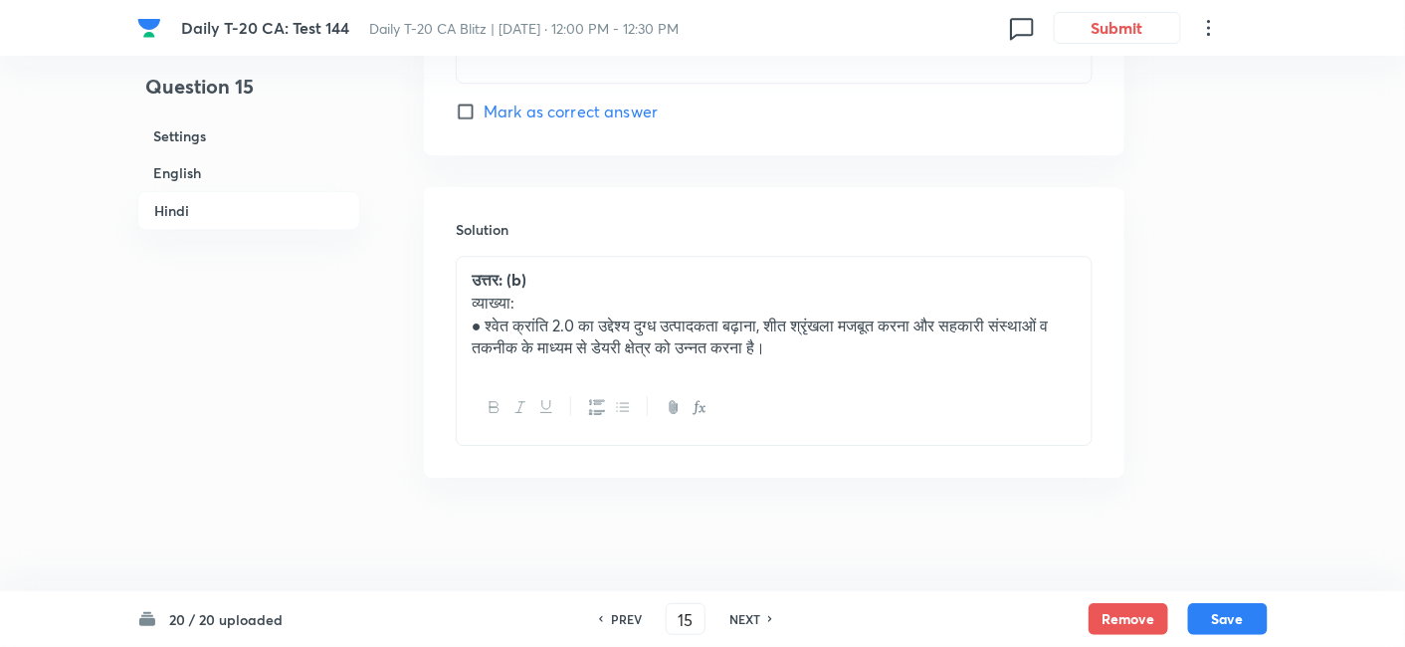
click at [754, 623] on h6 "NEXT" at bounding box center [745, 619] width 31 height 18
type input "16"
checkbox input "false"
checkbox input "true"
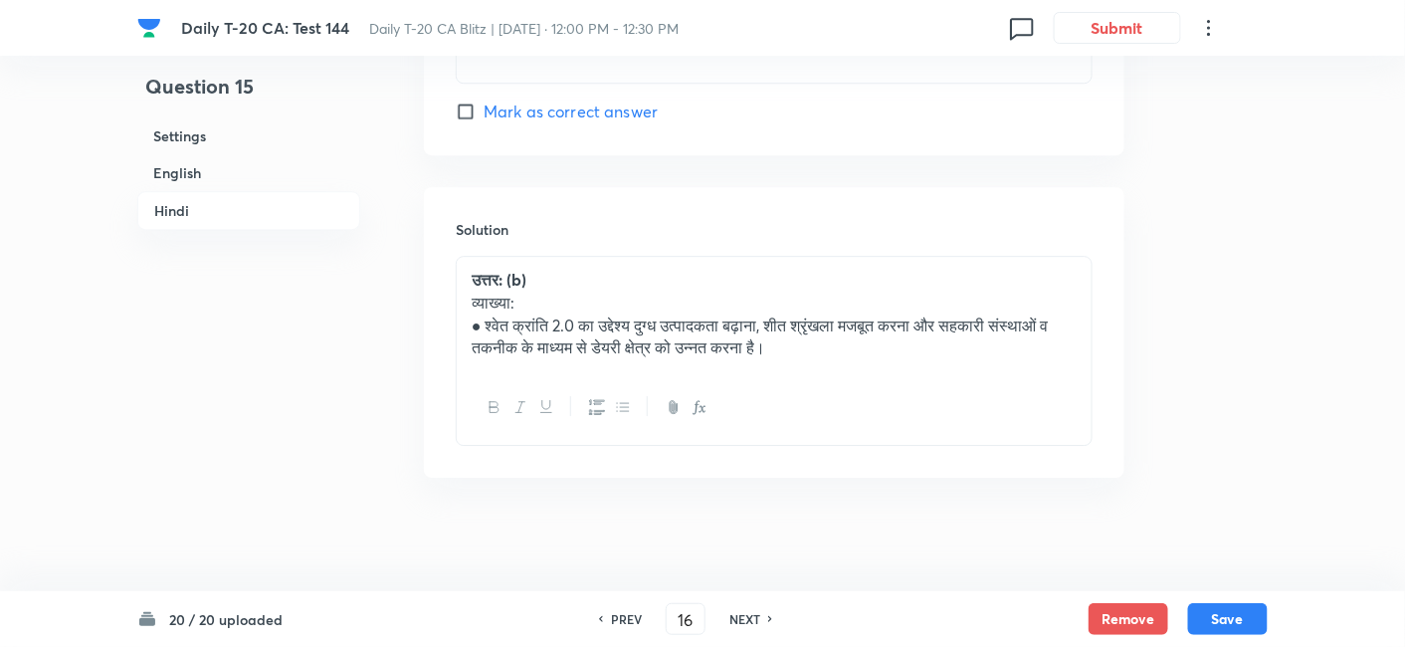
checkbox input "true"
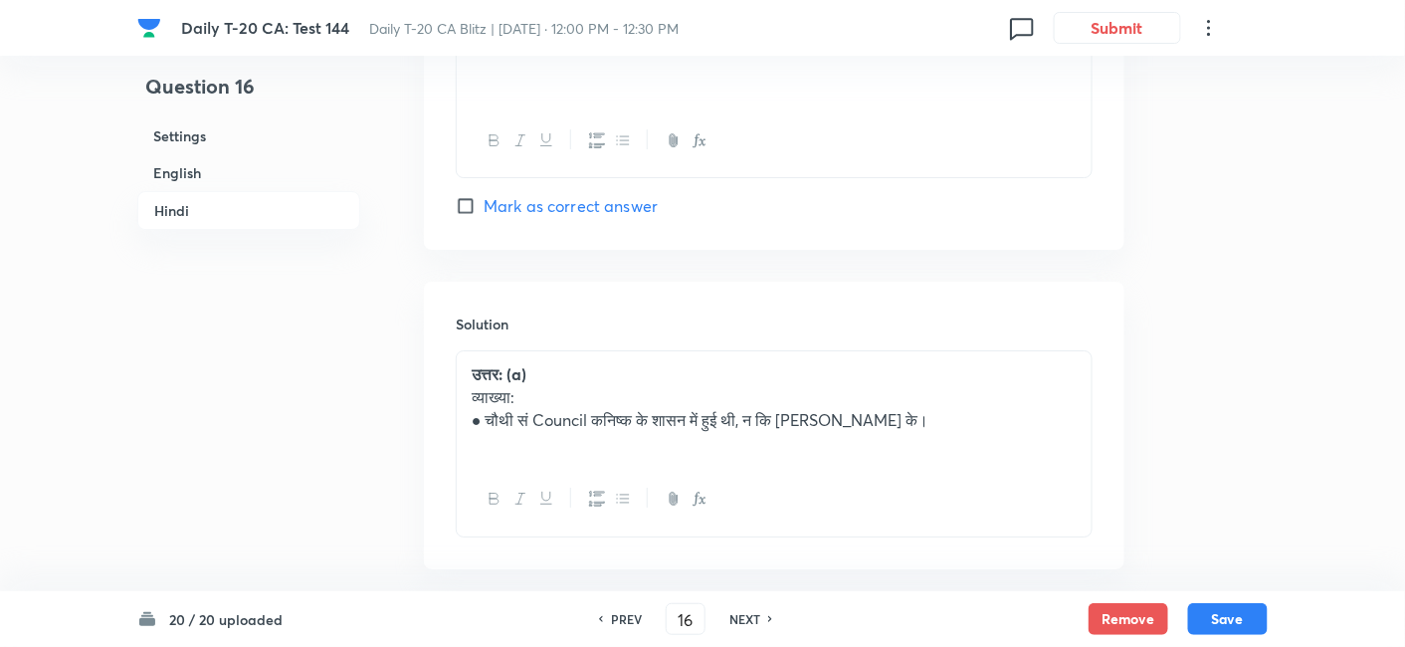
click at [754, 623] on h6 "NEXT" at bounding box center [745, 619] width 31 height 18
type input "17"
checkbox input "false"
checkbox input "true"
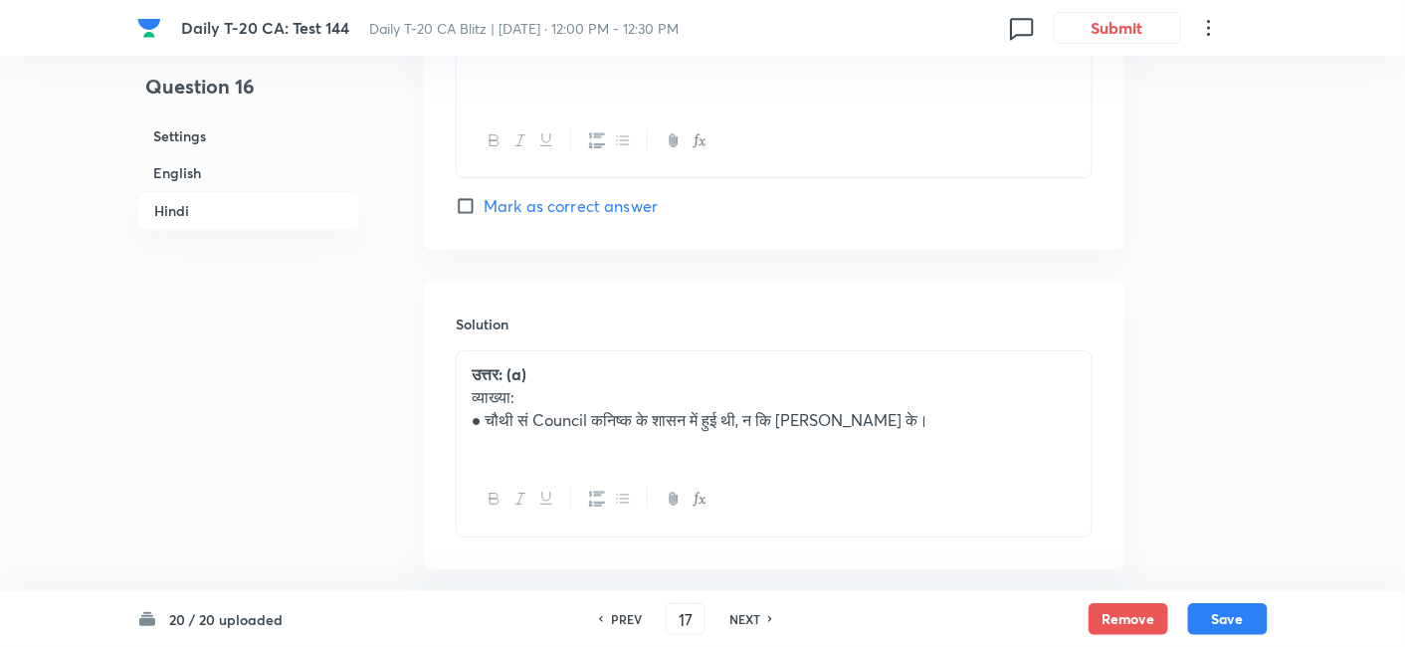
checkbox input "true"
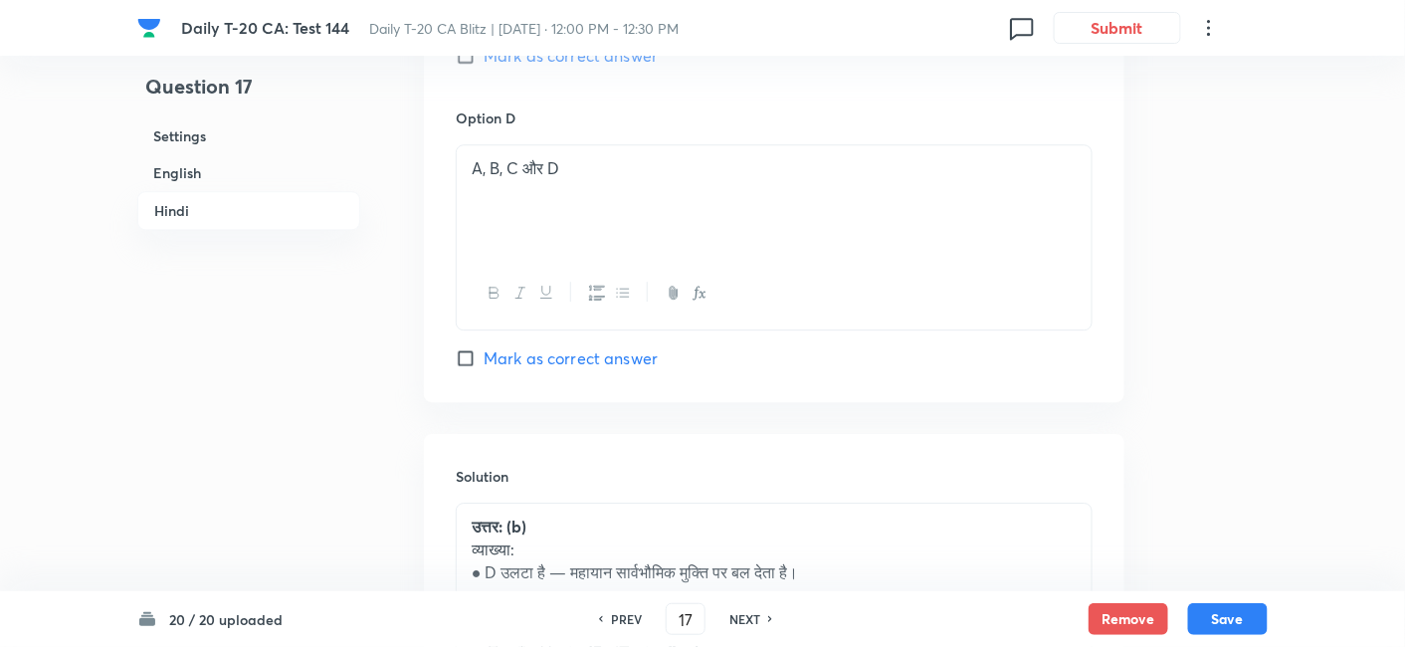
scroll to position [4247, 0]
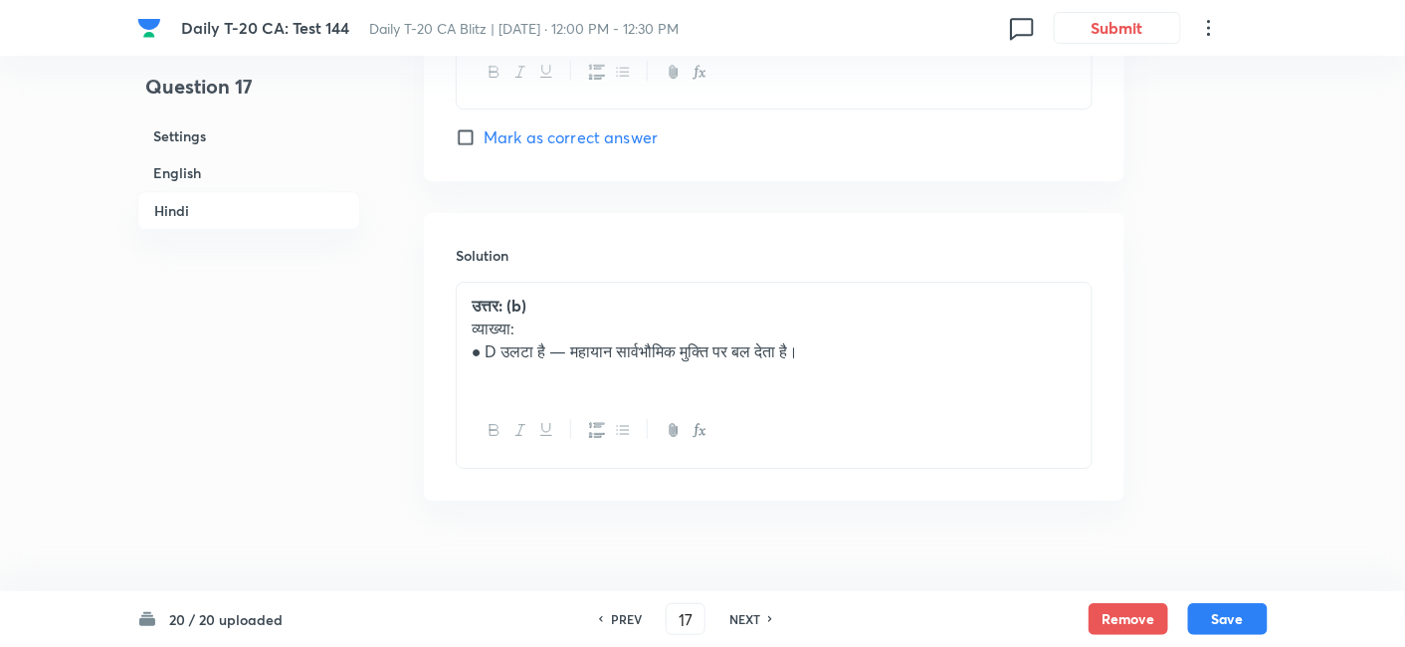
click at [754, 623] on h6 "NEXT" at bounding box center [745, 619] width 31 height 18
type input "18"
checkbox input "false"
checkbox input "true"
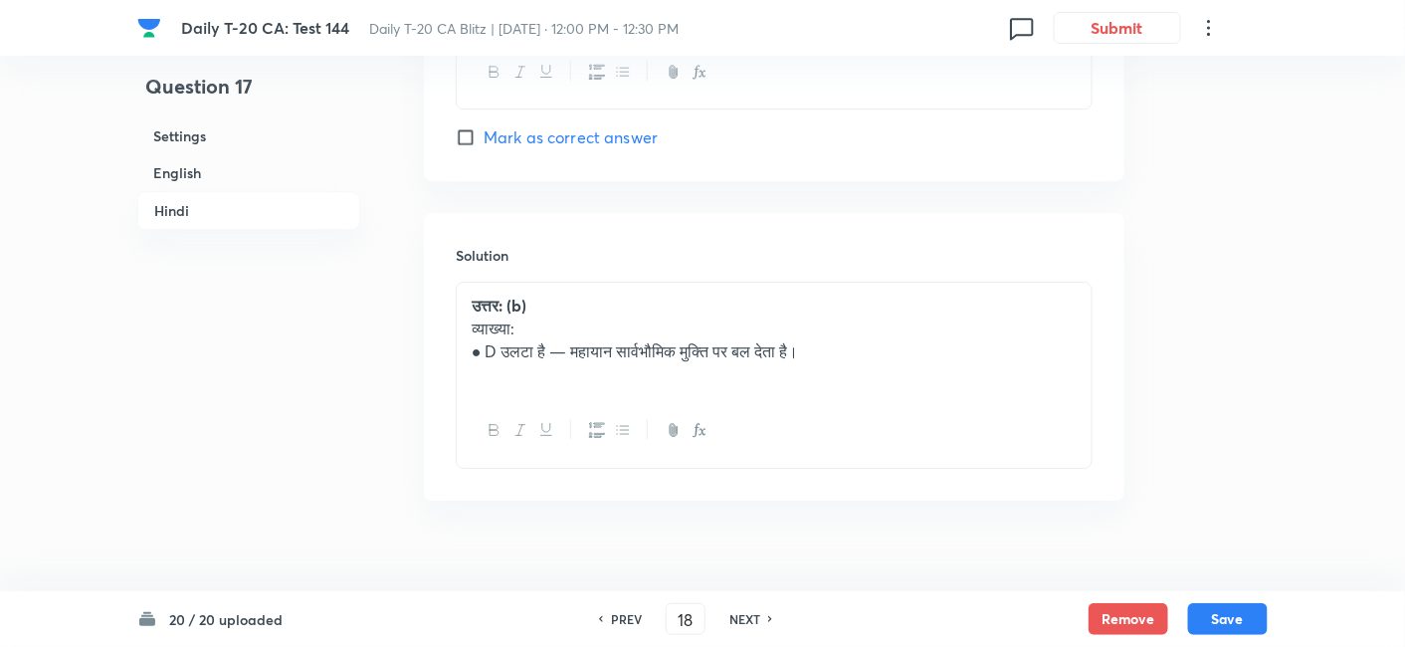
checkbox input "true"
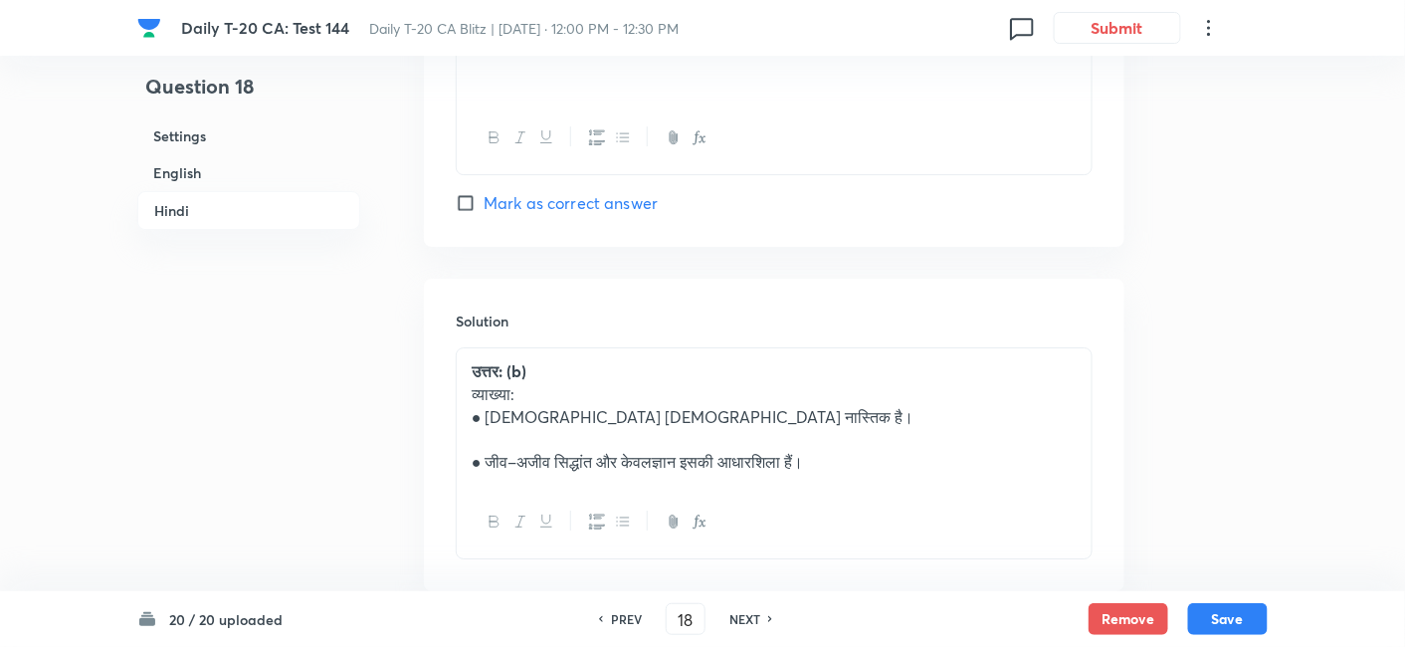
click at [754, 623] on h6 "NEXT" at bounding box center [745, 619] width 31 height 18
type input "19"
checkbox input "false"
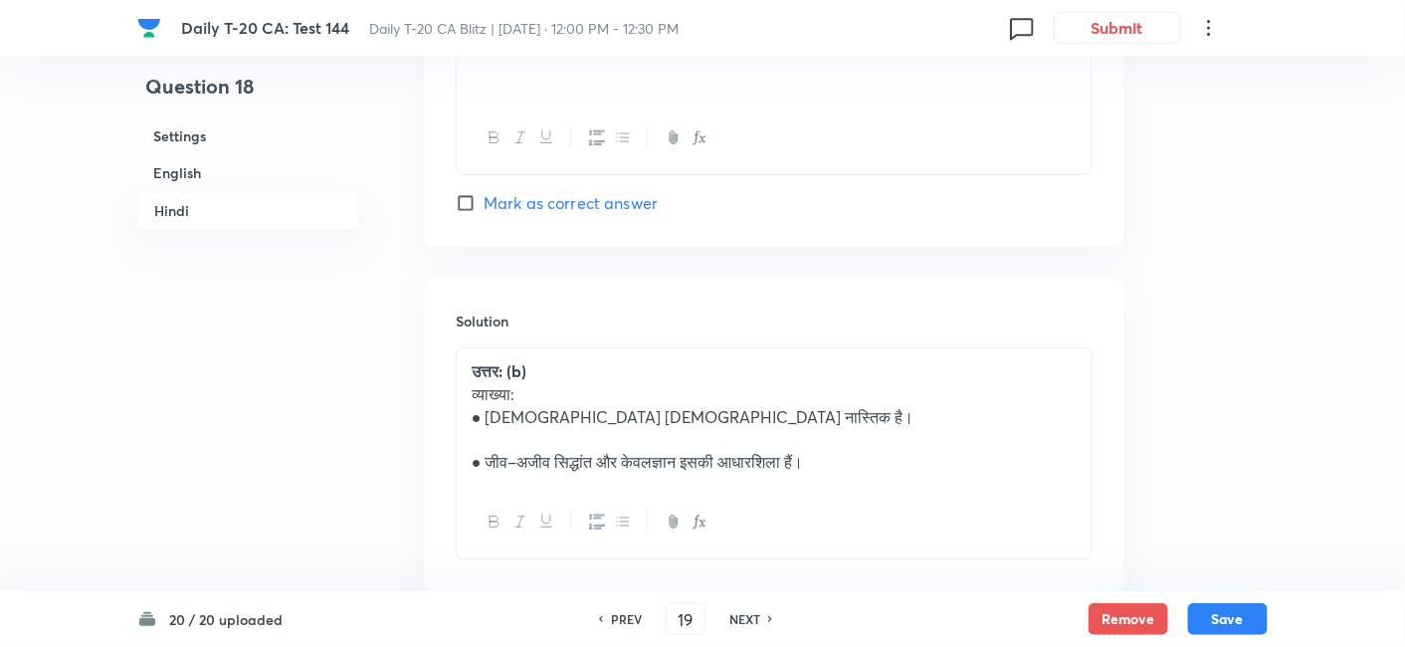
type input "20"
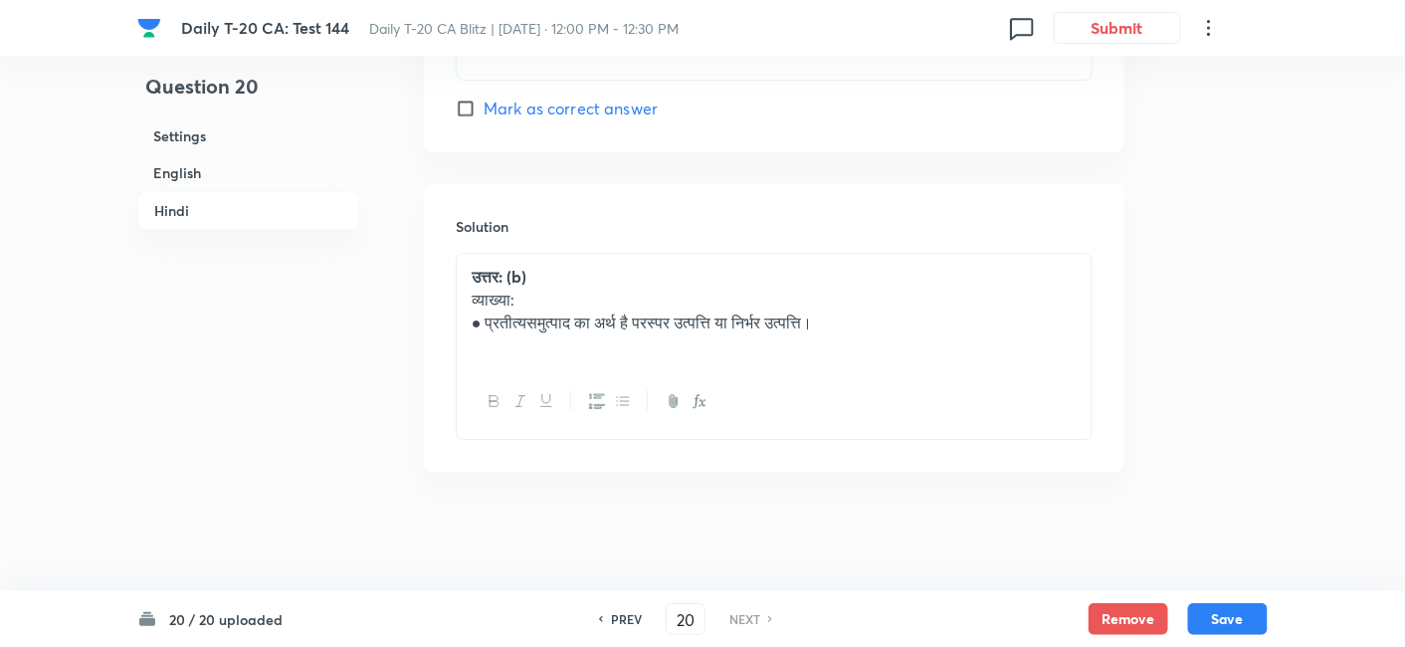
checkbox input "true"
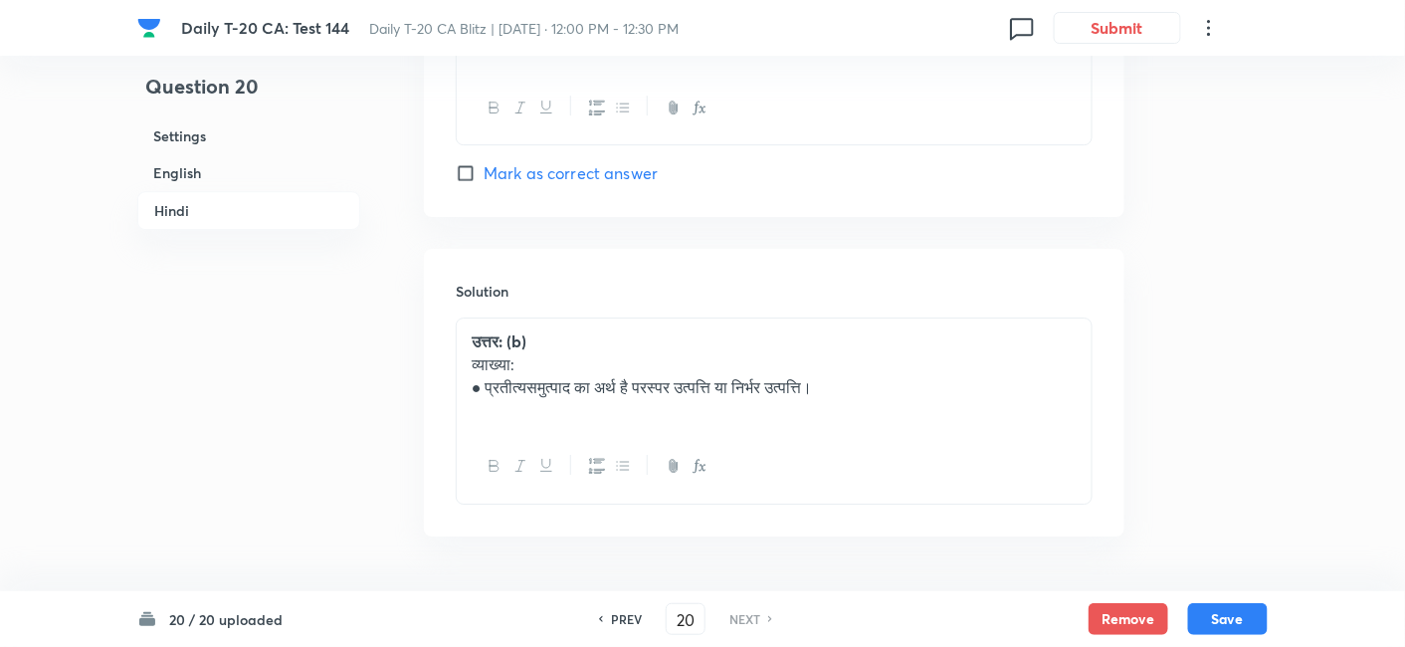
scroll to position [4270, 0]
